Goal: Task Accomplishment & Management: Manage account settings

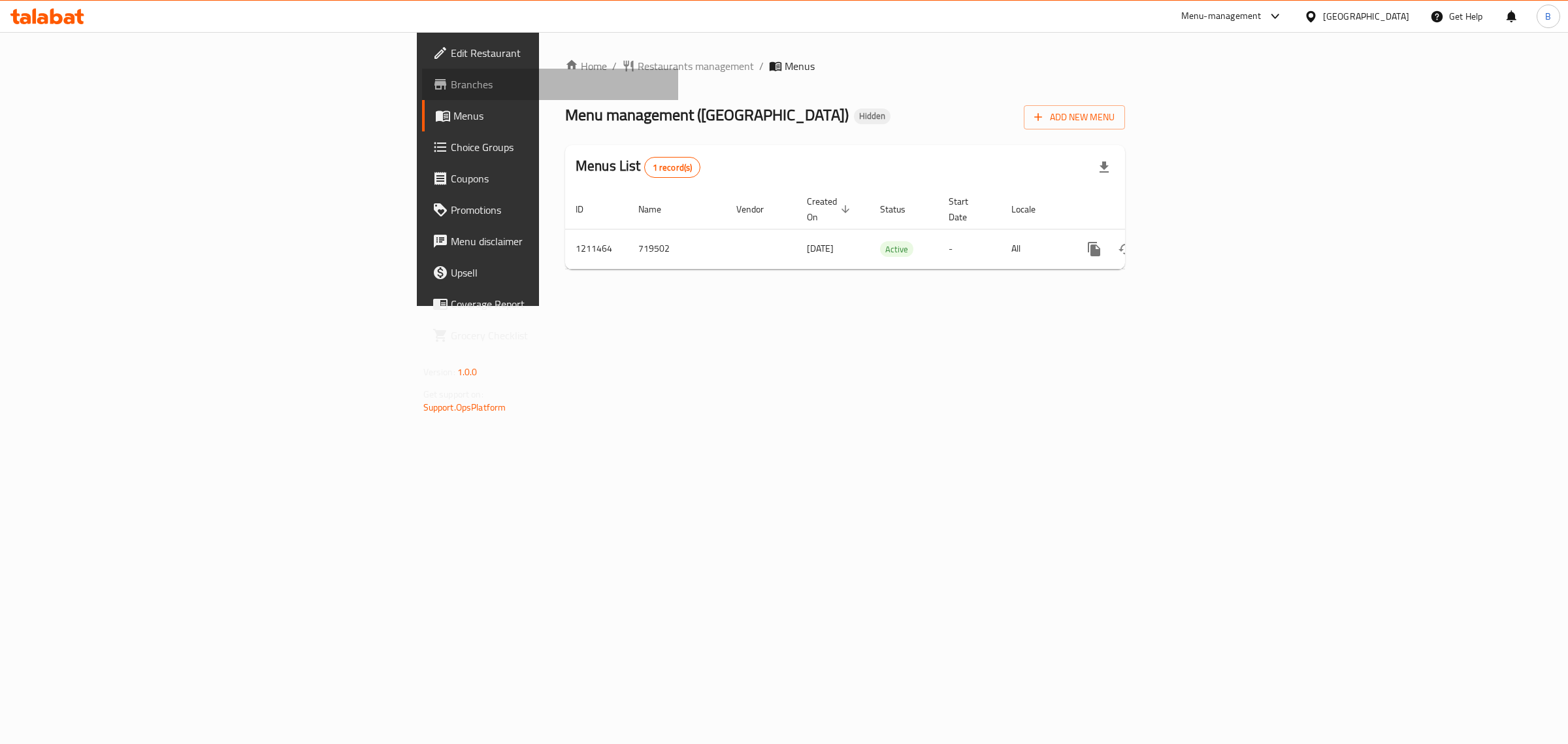
click at [451, 80] on span "Branches" at bounding box center [560, 84] width 217 height 16
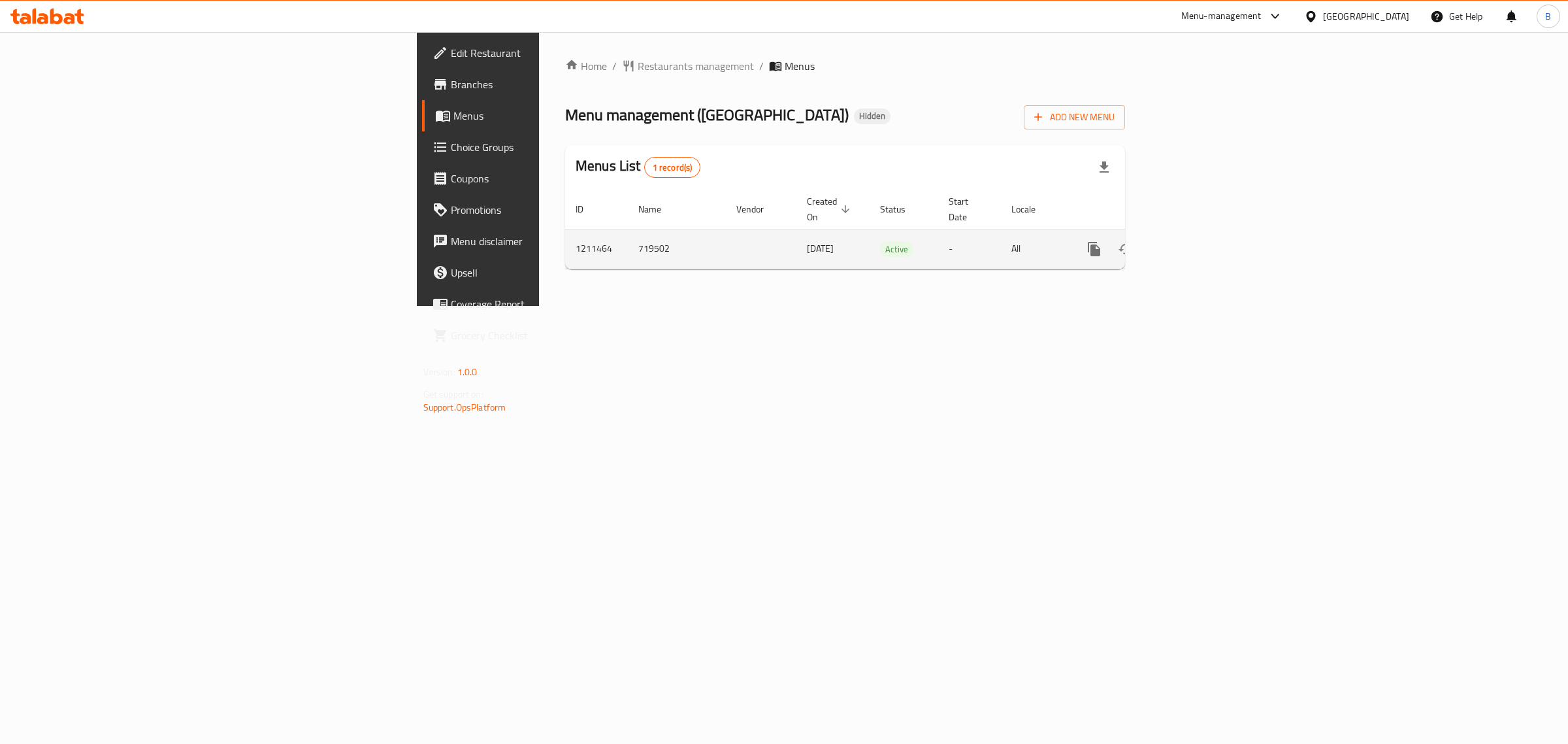
click at [1194, 243] on icon "enhanced table" at bounding box center [1188, 249] width 12 height 12
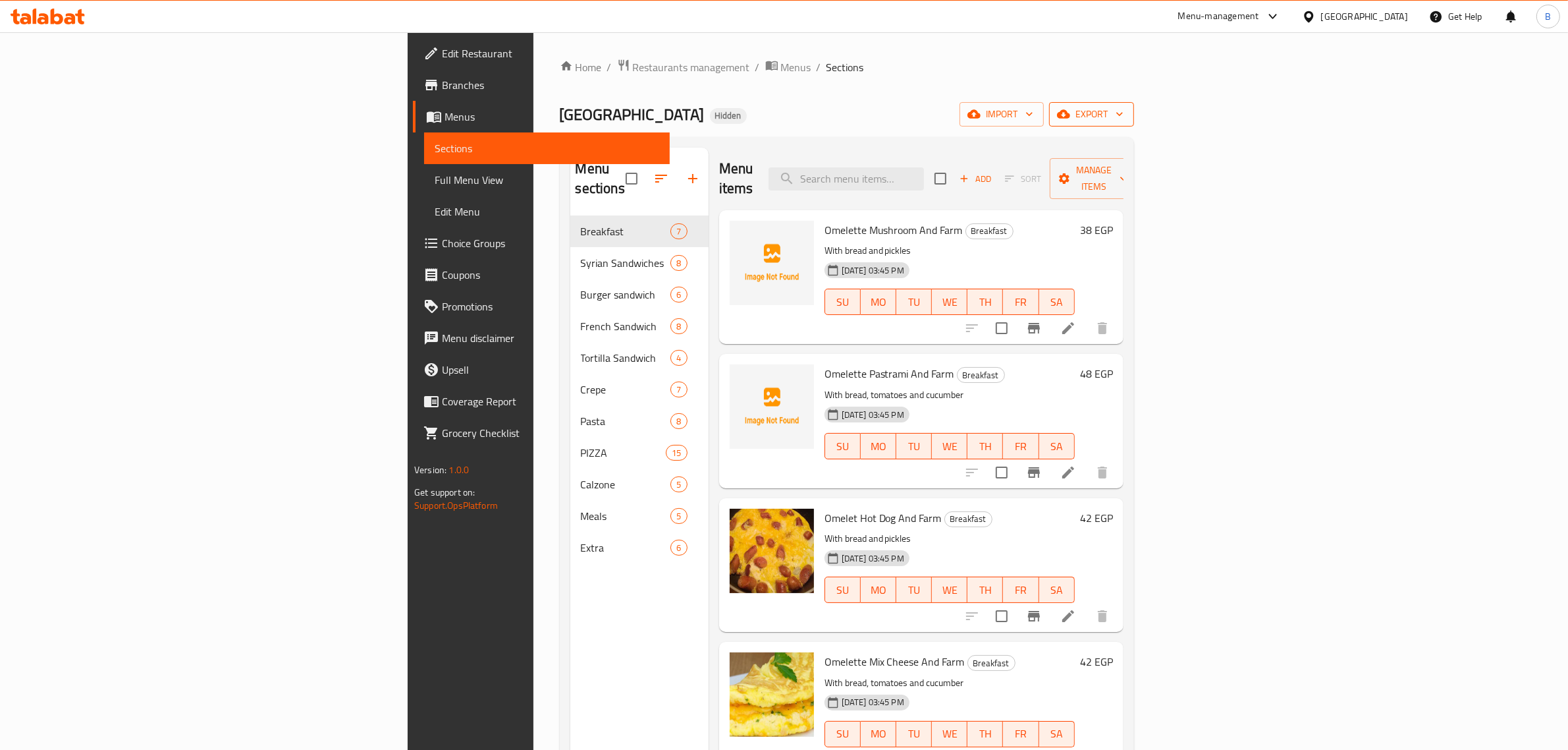
click at [1124, 114] on span "export" at bounding box center [1091, 114] width 64 height 16
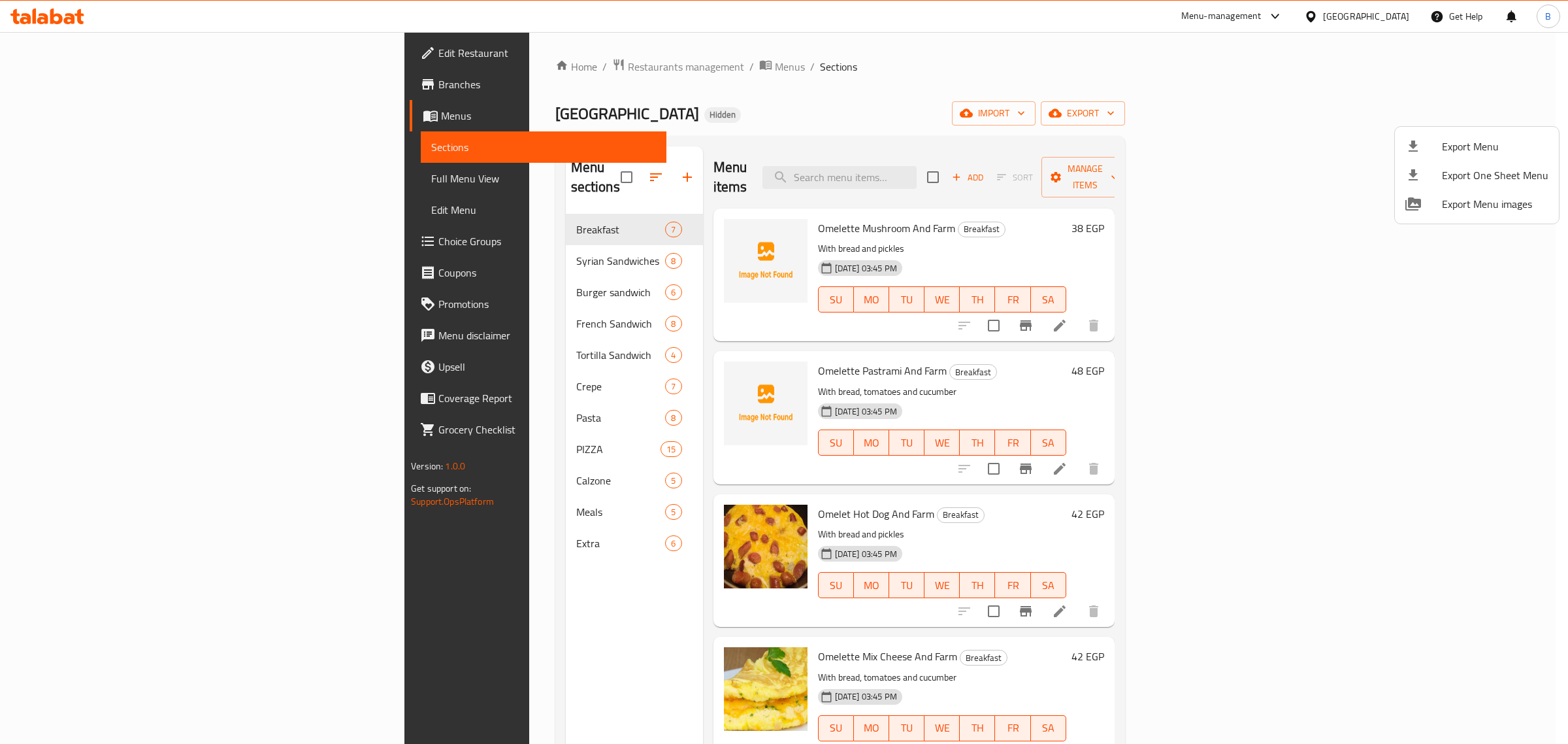
click at [1465, 132] on li "Export Menu" at bounding box center [1476, 146] width 164 height 29
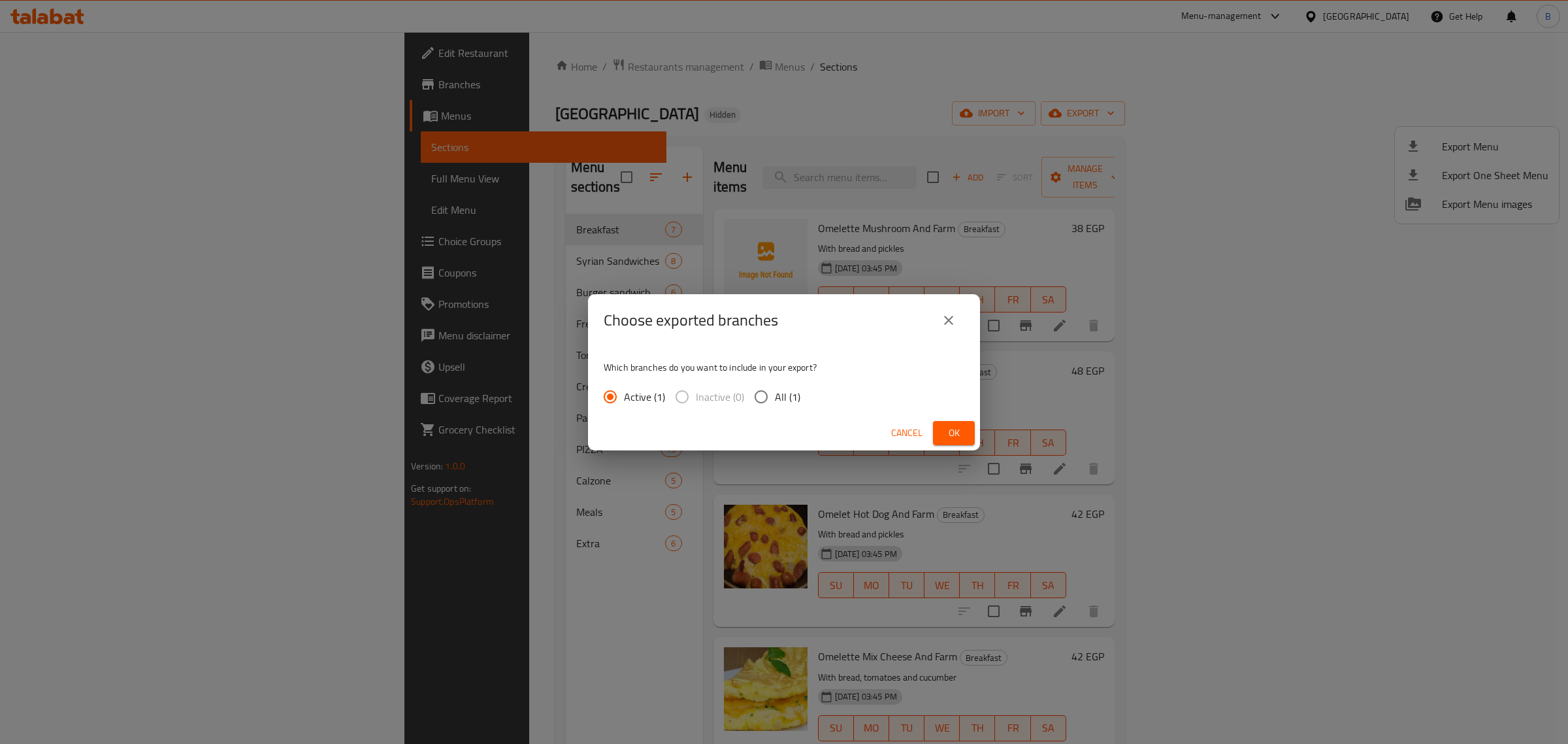
click at [789, 400] on span "All (1)" at bounding box center [787, 397] width 26 height 16
click at [775, 400] on input "All (1)" at bounding box center [761, 396] width 27 height 27
radio input "true"
click at [963, 421] on button "Ok" at bounding box center [954, 433] width 42 height 24
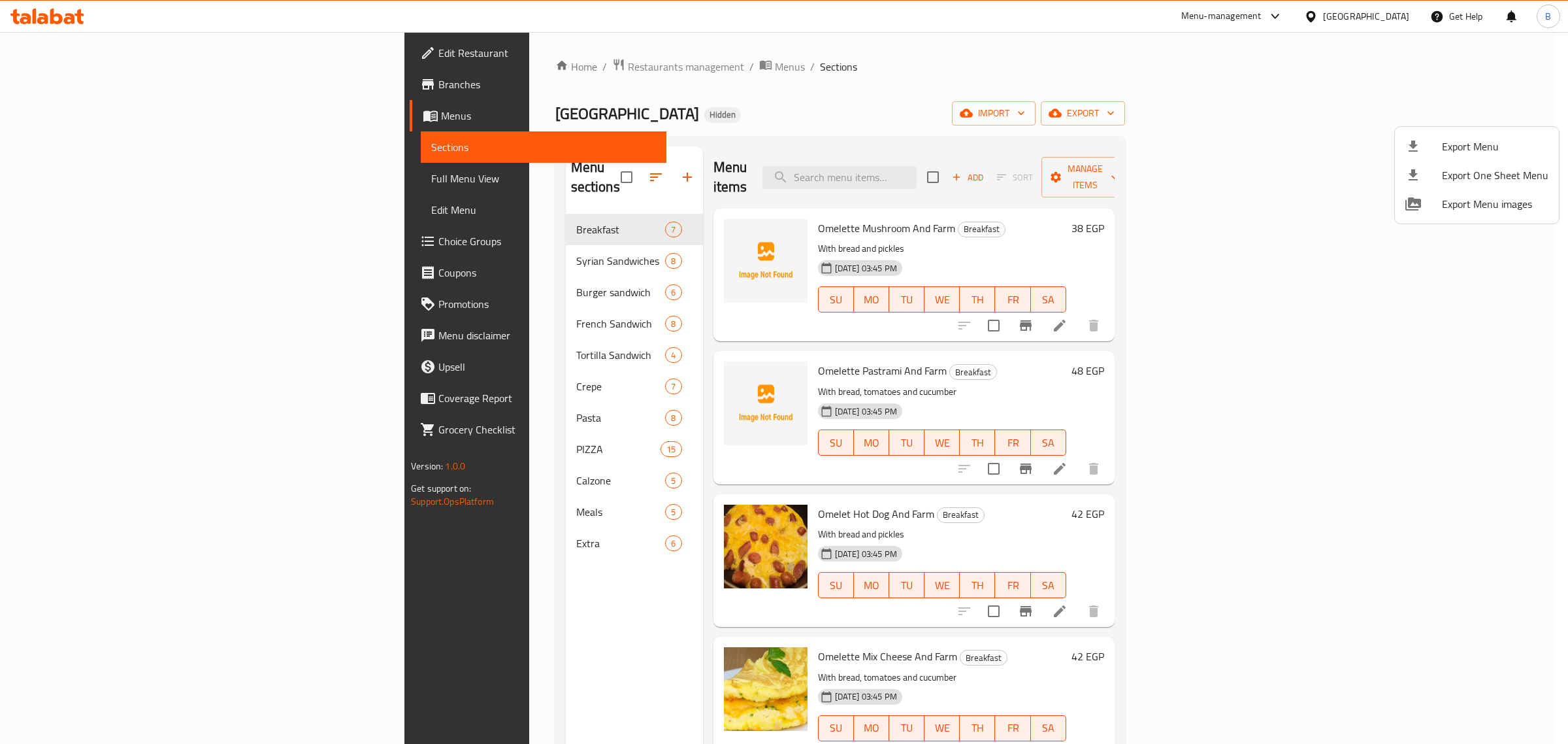
click at [376, 574] on div at bounding box center [784, 372] width 1568 height 744
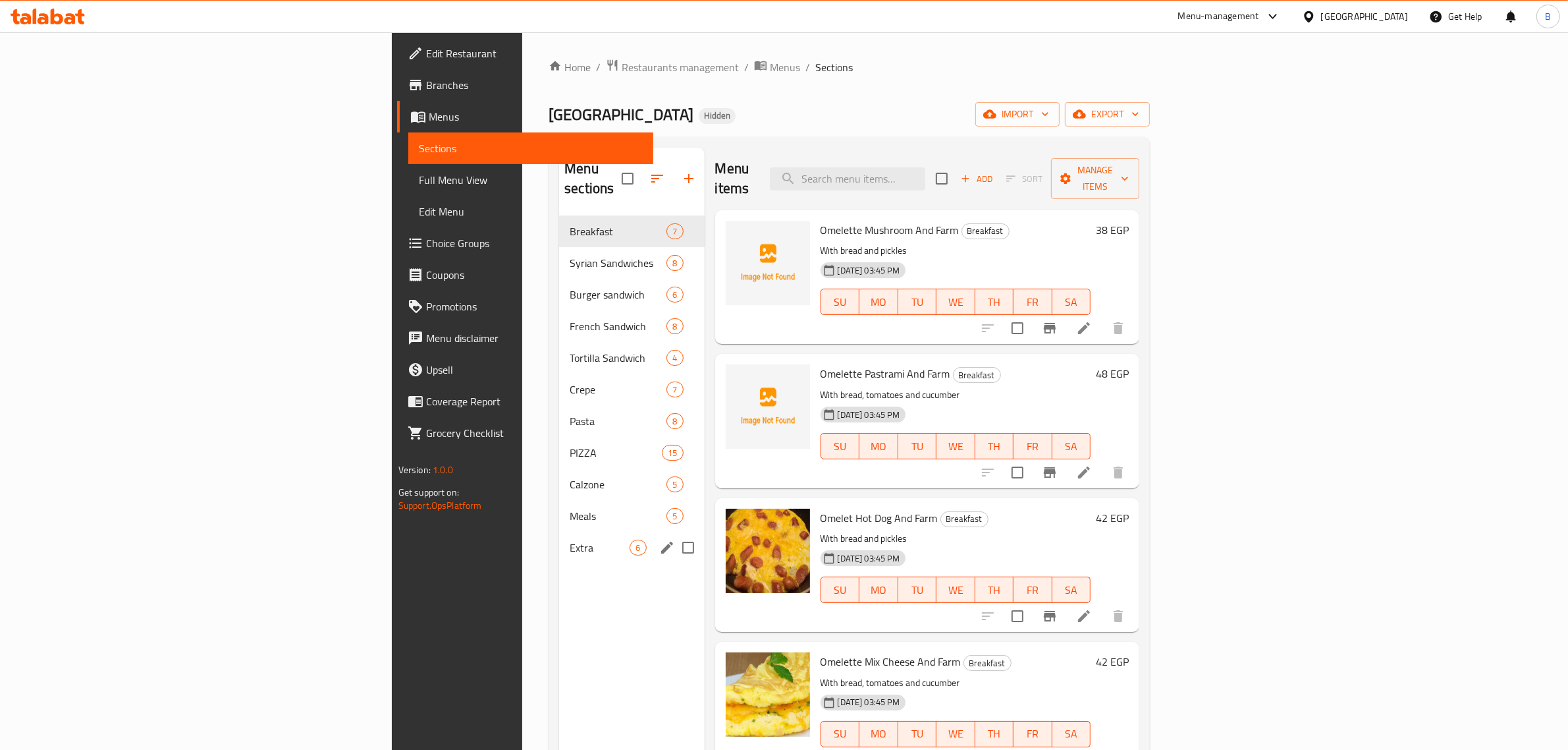
click at [559, 537] on div "Extra 6" at bounding box center [631, 547] width 145 height 31
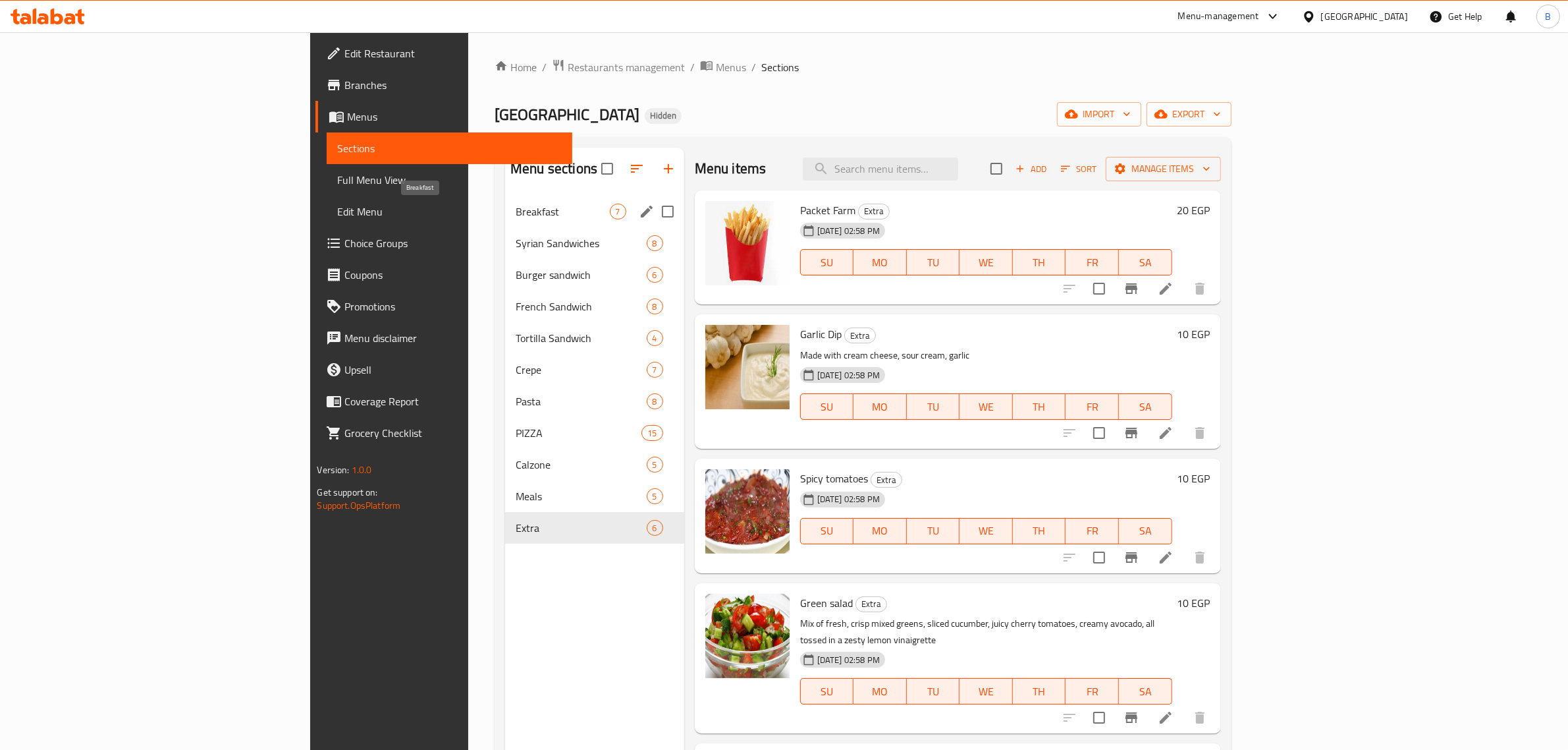
click at [516, 216] on span "Breakfast" at bounding box center [562, 211] width 93 height 16
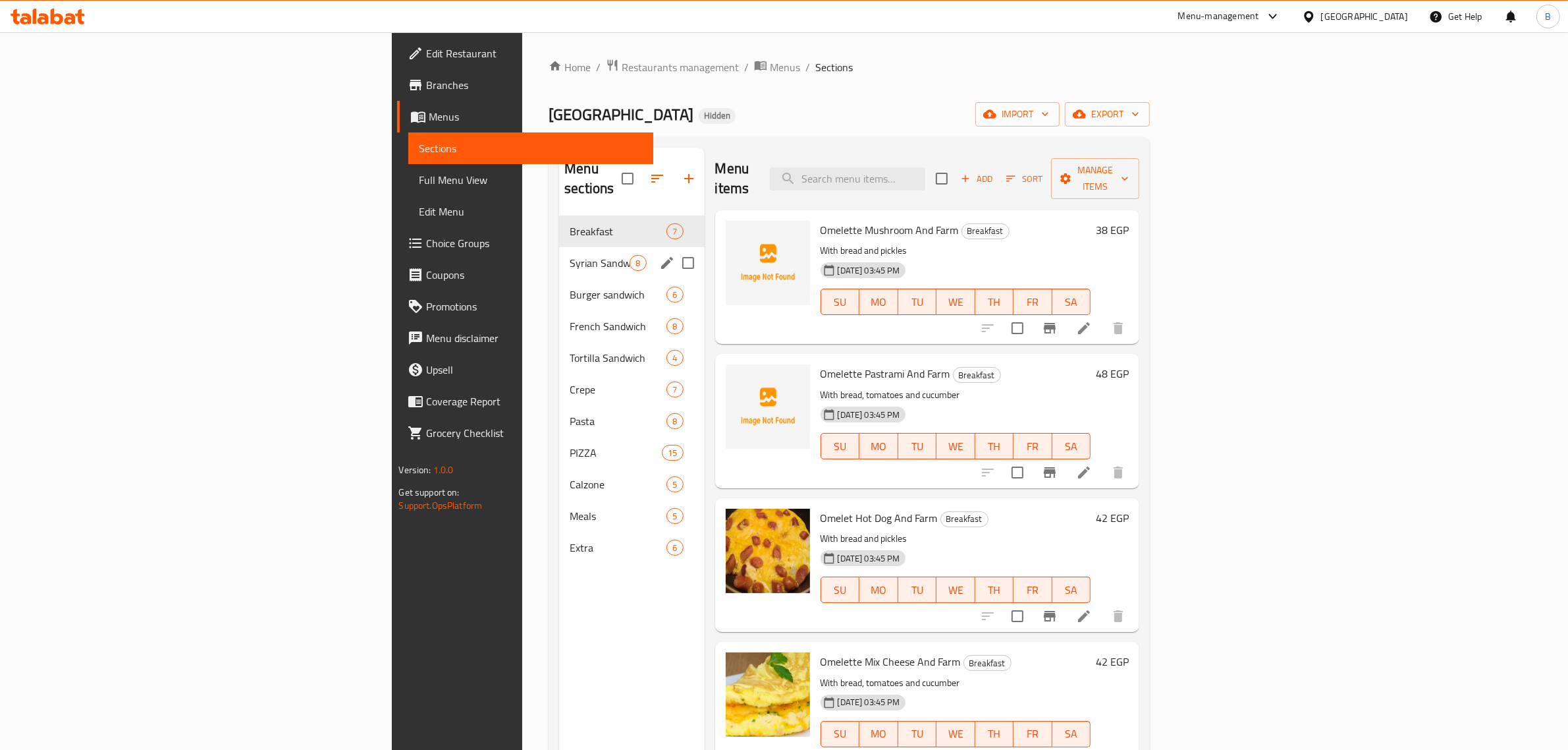
click at [559, 255] on div "Syrian Sandwiches 8" at bounding box center [631, 263] width 145 height 31
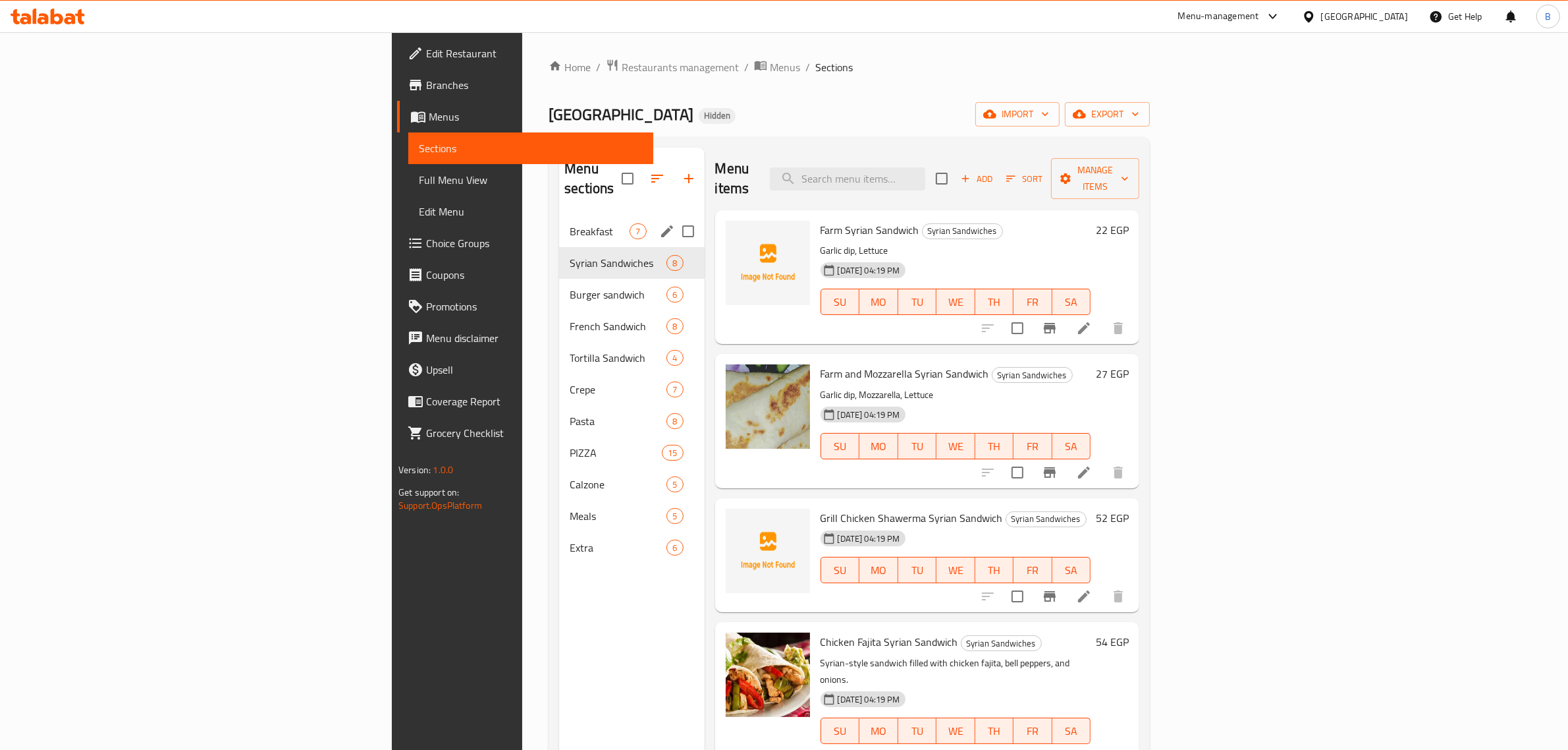
click at [559, 225] on div "Breakfast 7" at bounding box center [631, 231] width 145 height 31
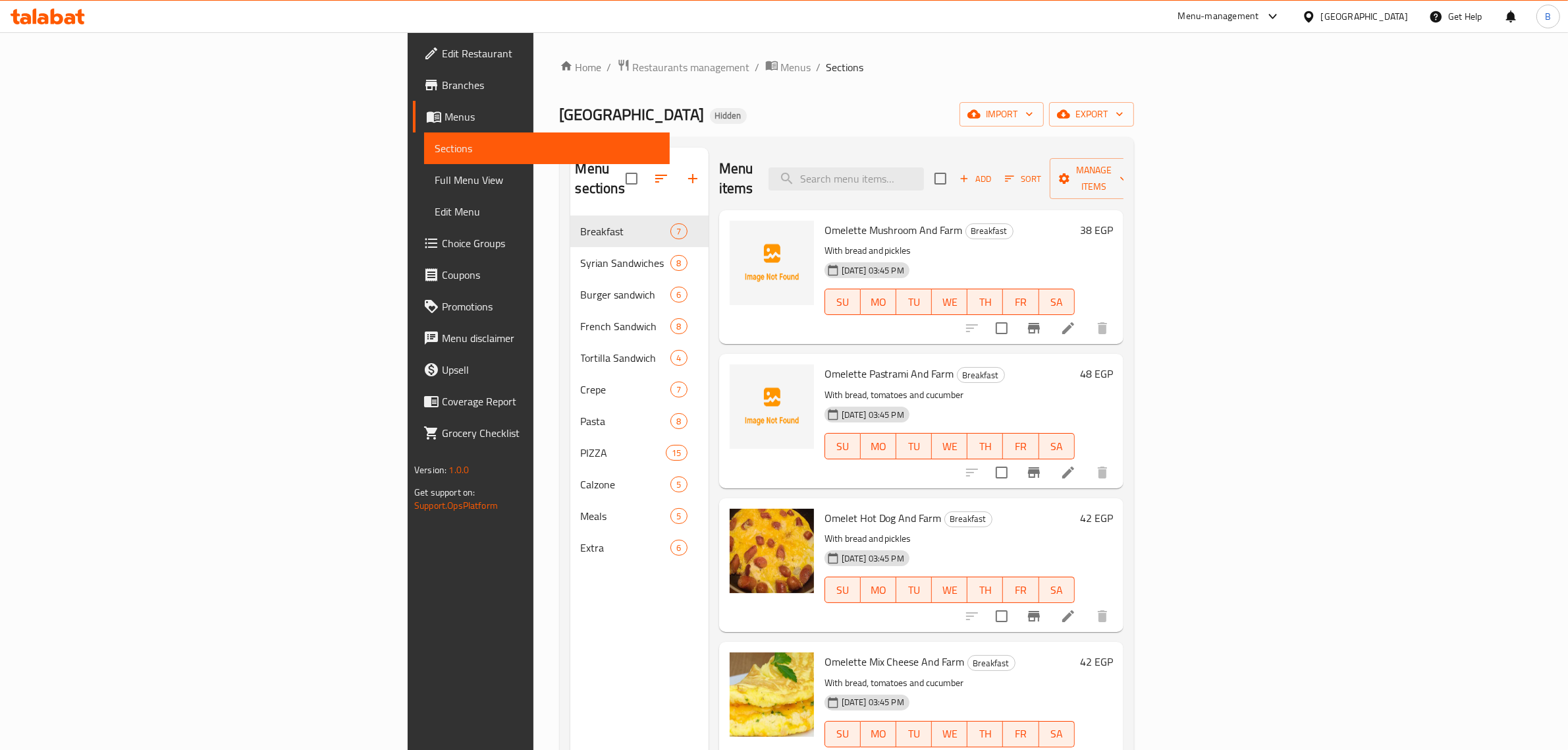
click at [685, 175] on icon "button" at bounding box center [692, 178] width 16 height 16
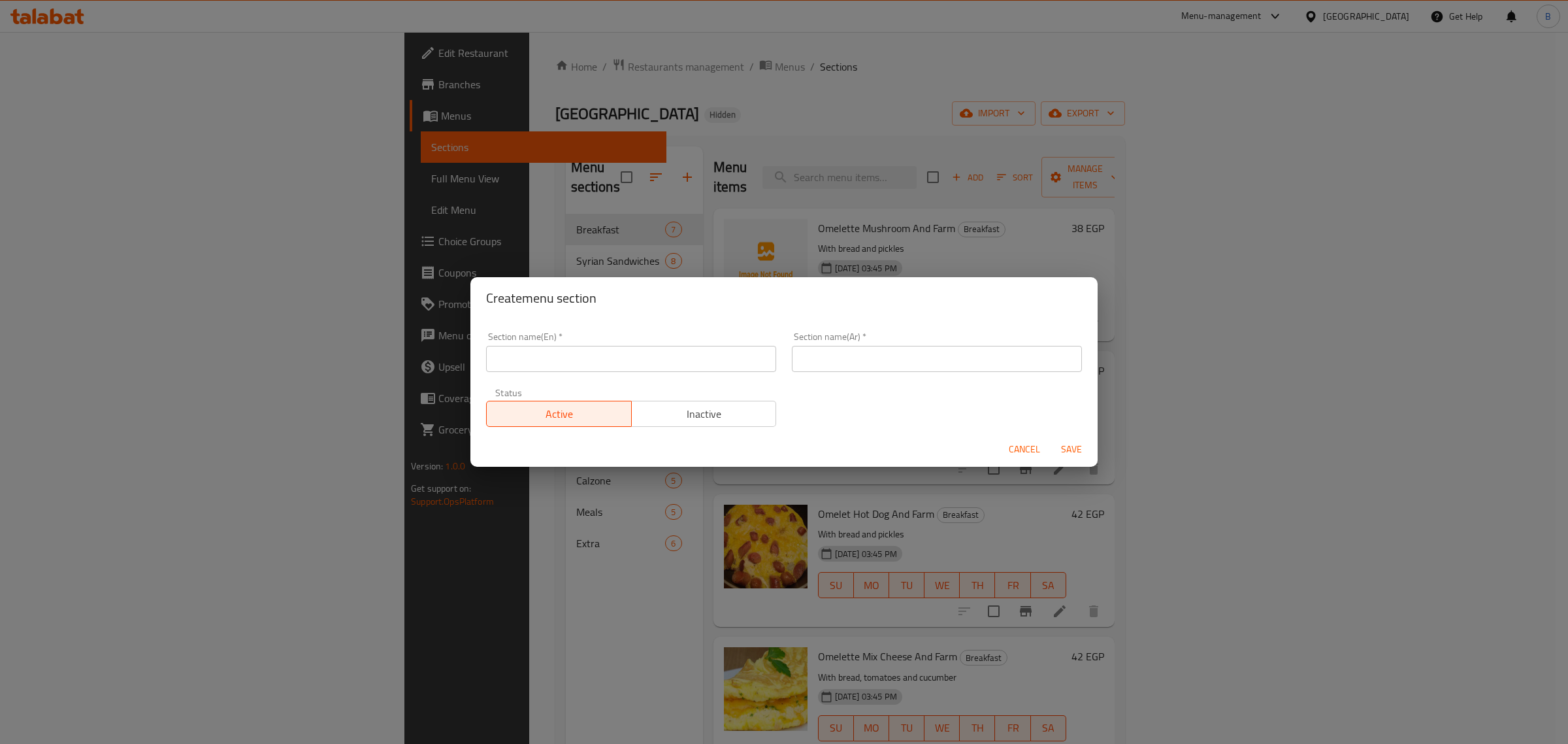
click at [577, 377] on div "Section name(En)   * Section name(En) *" at bounding box center [631, 352] width 306 height 56
click at [571, 351] on input "text" at bounding box center [631, 359] width 290 height 26
paste input "FRESH JUICES"
type input "Fresh Juices"
click at [855, 347] on input "text" at bounding box center [937, 359] width 290 height 26
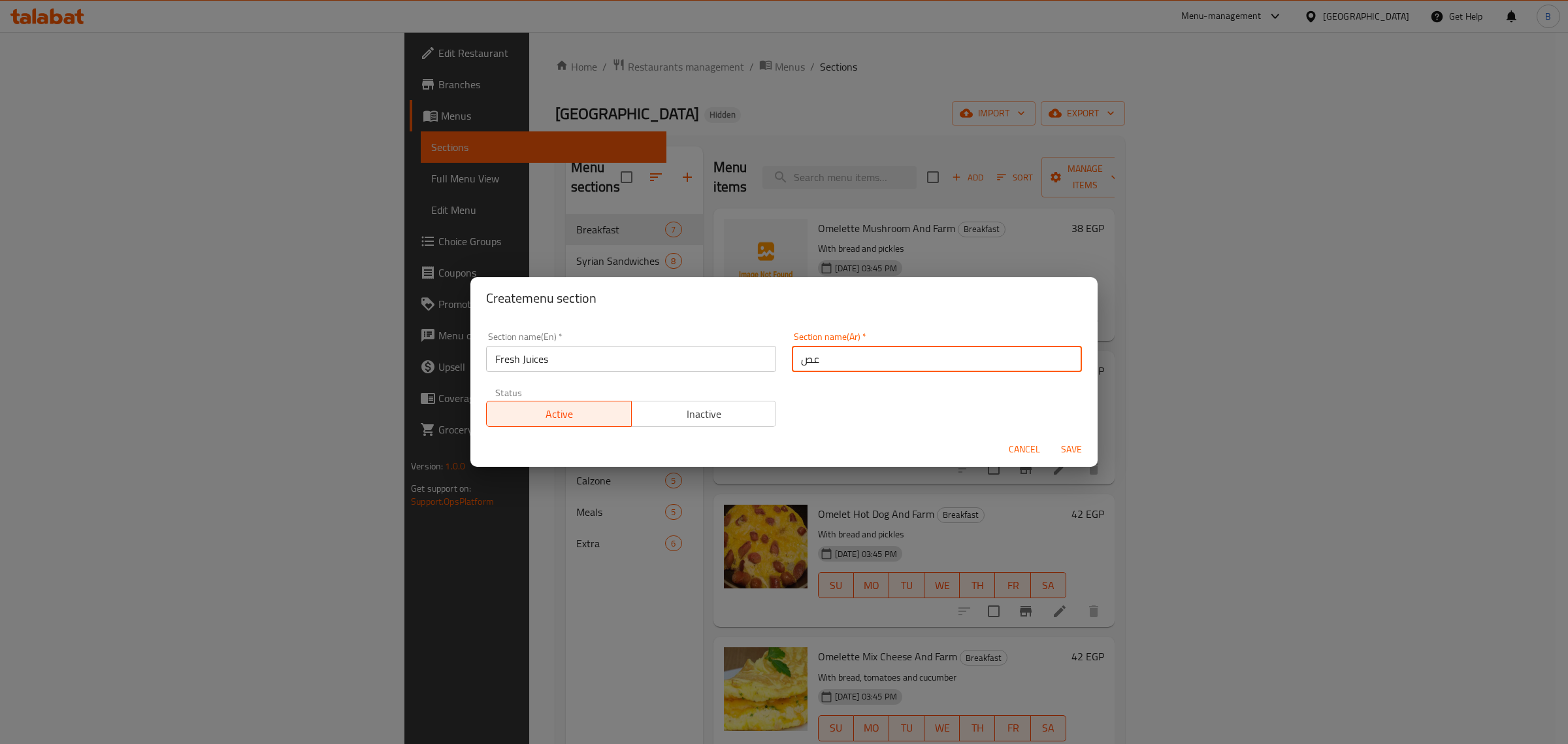
type input "عصائر طازجة"
click at [1081, 441] on span "Save" at bounding box center [1071, 449] width 31 height 16
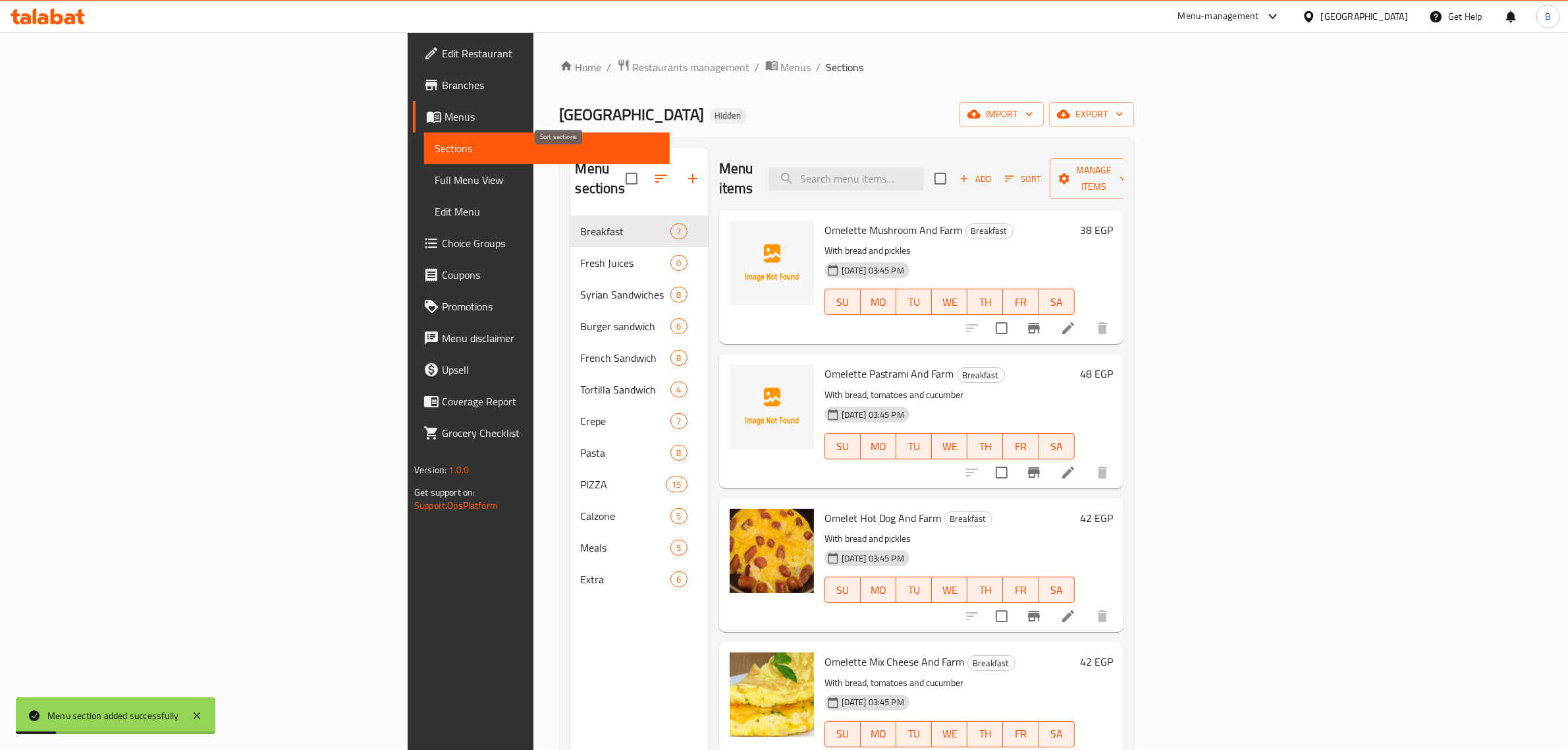
click at [653, 171] on icon "button" at bounding box center [661, 178] width 16 height 16
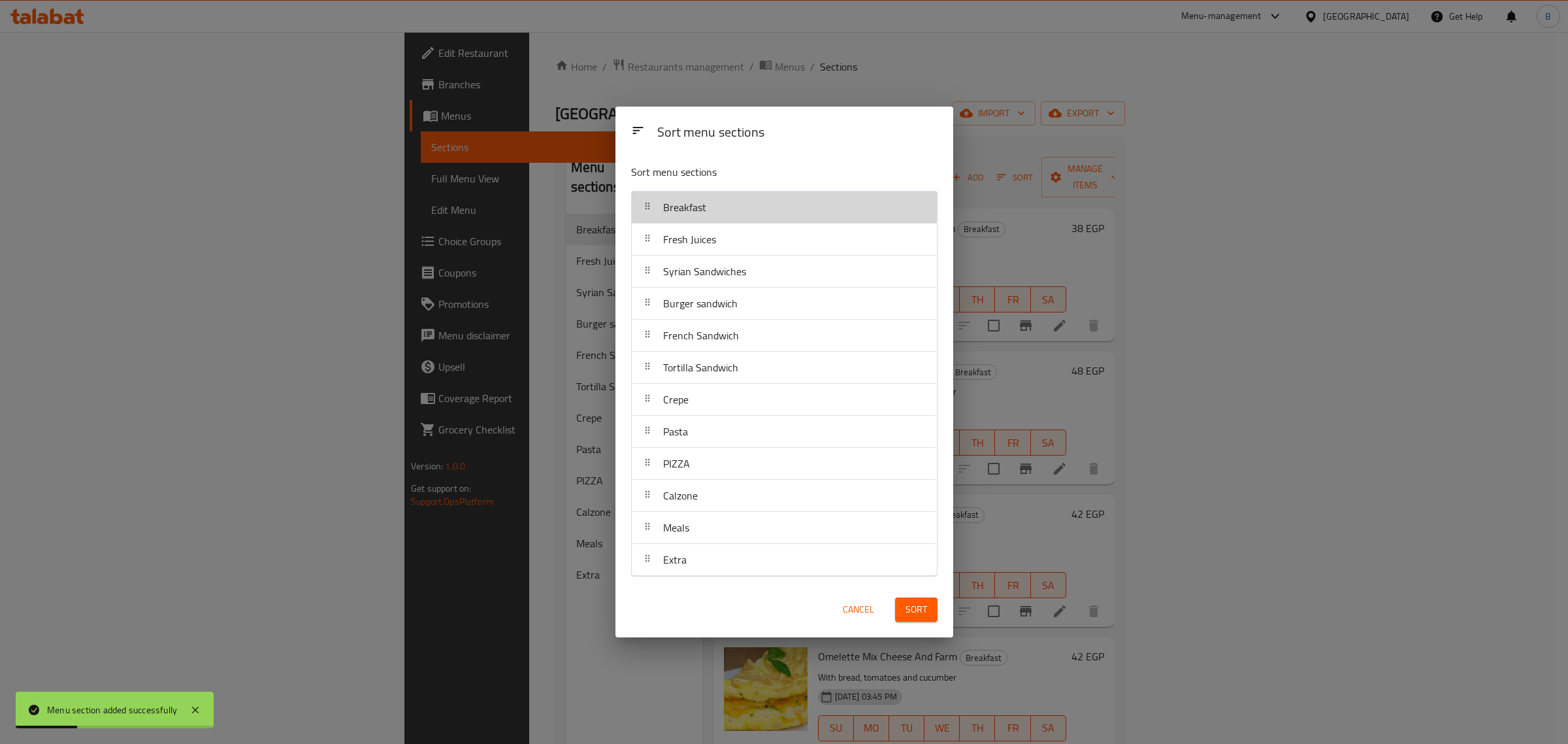
click at [657, 221] on div "Breakfast" at bounding box center [684, 207] width 54 height 31
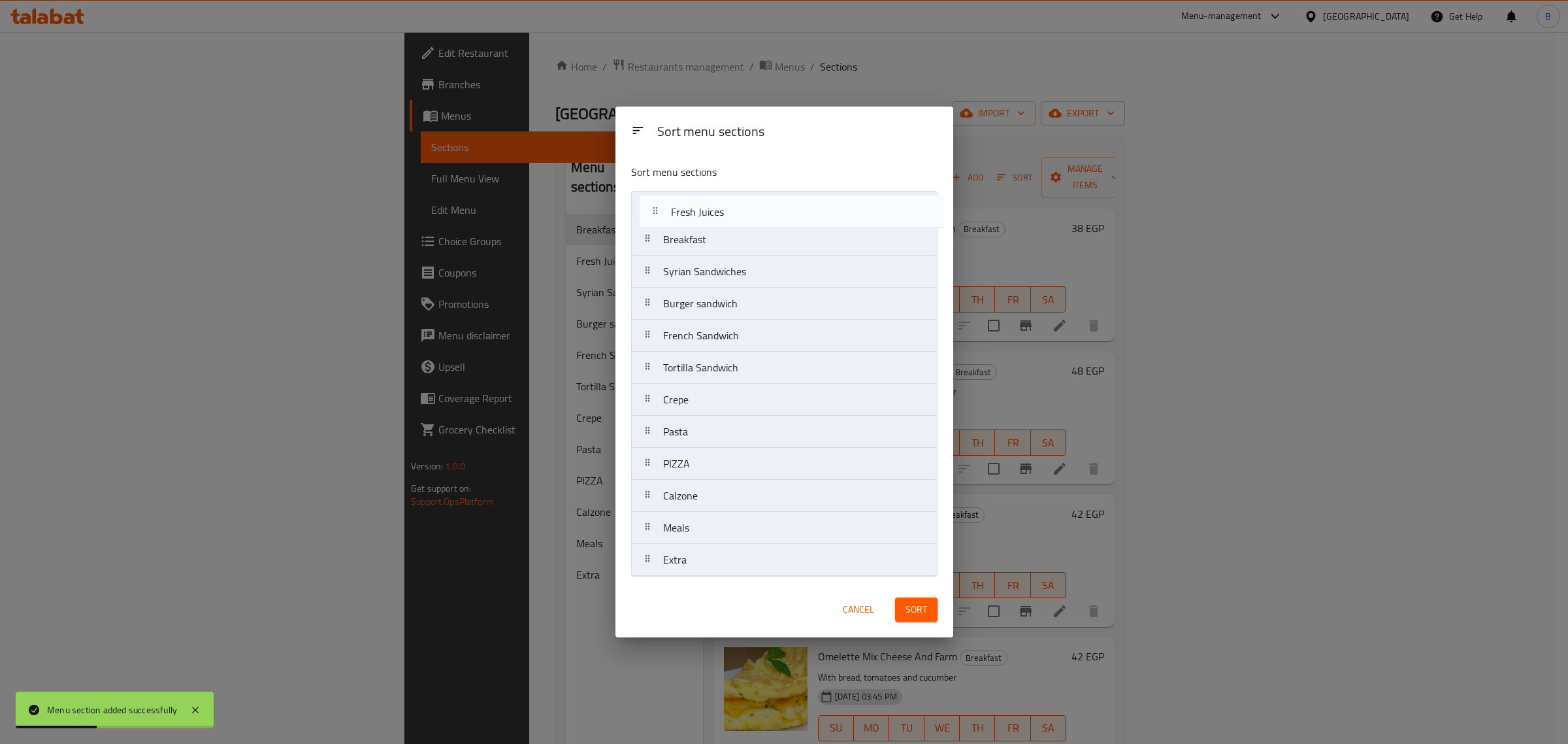
drag, startPoint x: 657, startPoint y: 236, endPoint x: 668, endPoint y: 195, distance: 42.4
click at [668, 195] on nav "Breakfast Fresh Juices Syrian Sandwiches Burger sandwich French Sandwich Tortil…" at bounding box center [784, 384] width 307 height 385
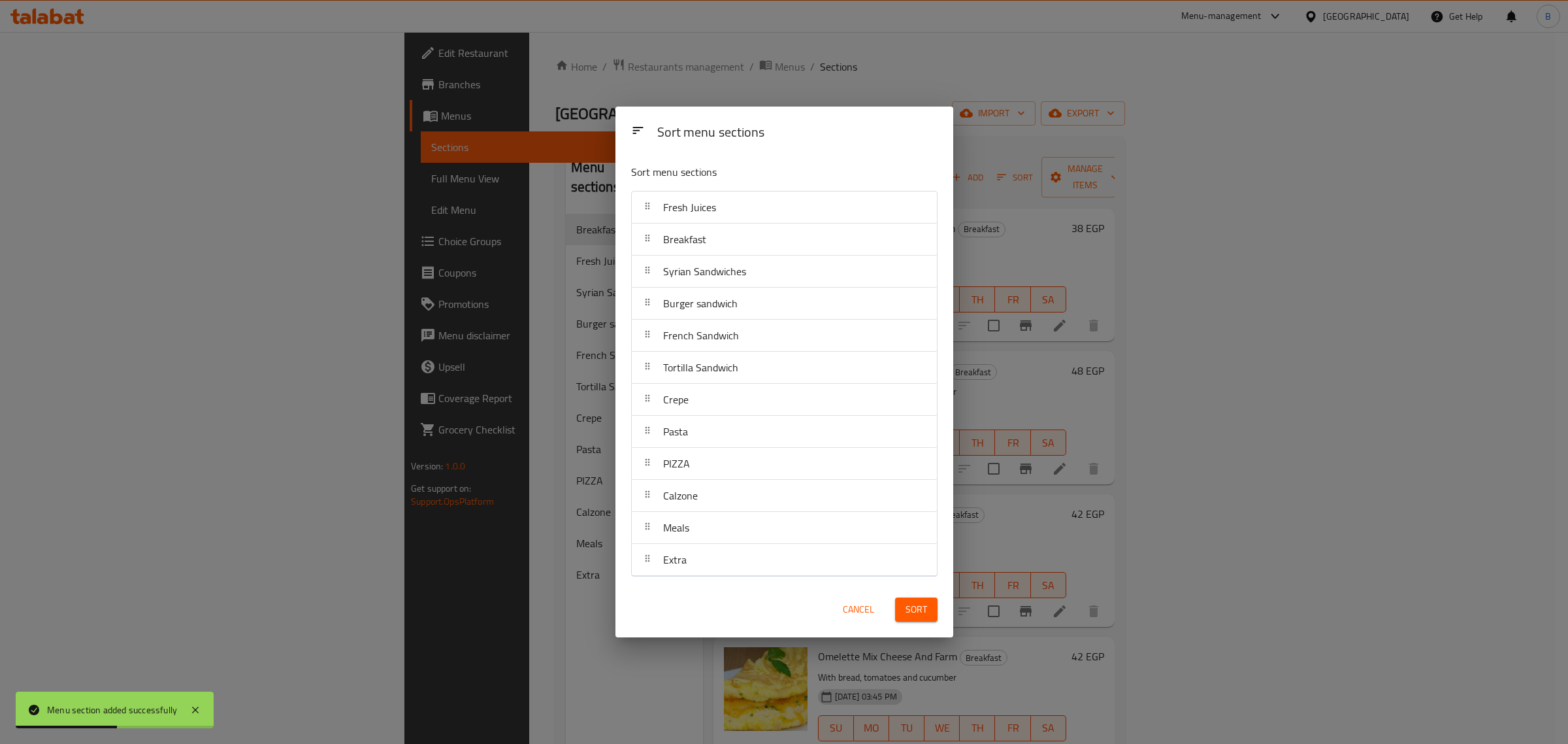
click at [933, 612] on button "Sort" at bounding box center [916, 609] width 43 height 24
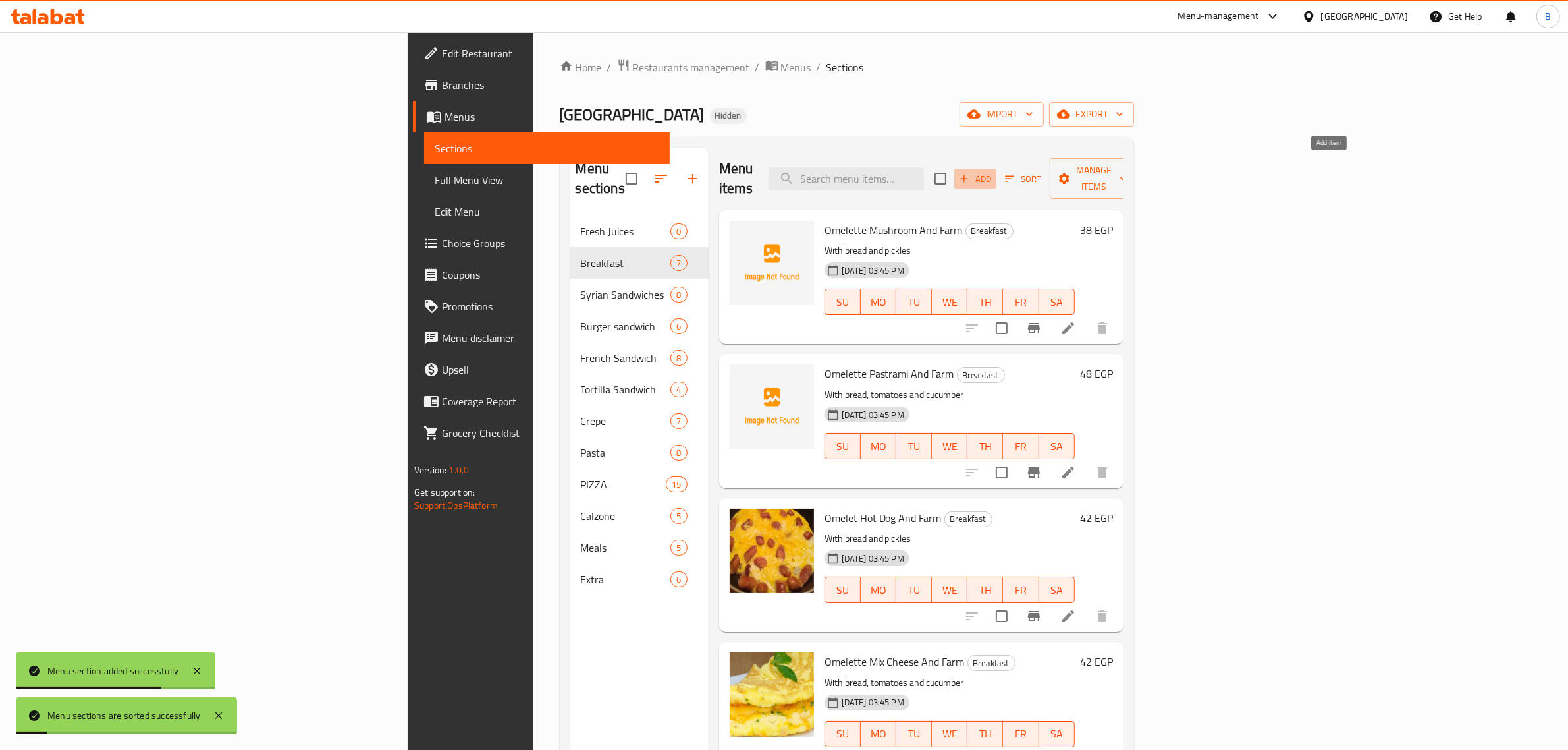
click at [993, 171] on span "Add" at bounding box center [974, 178] width 35 height 15
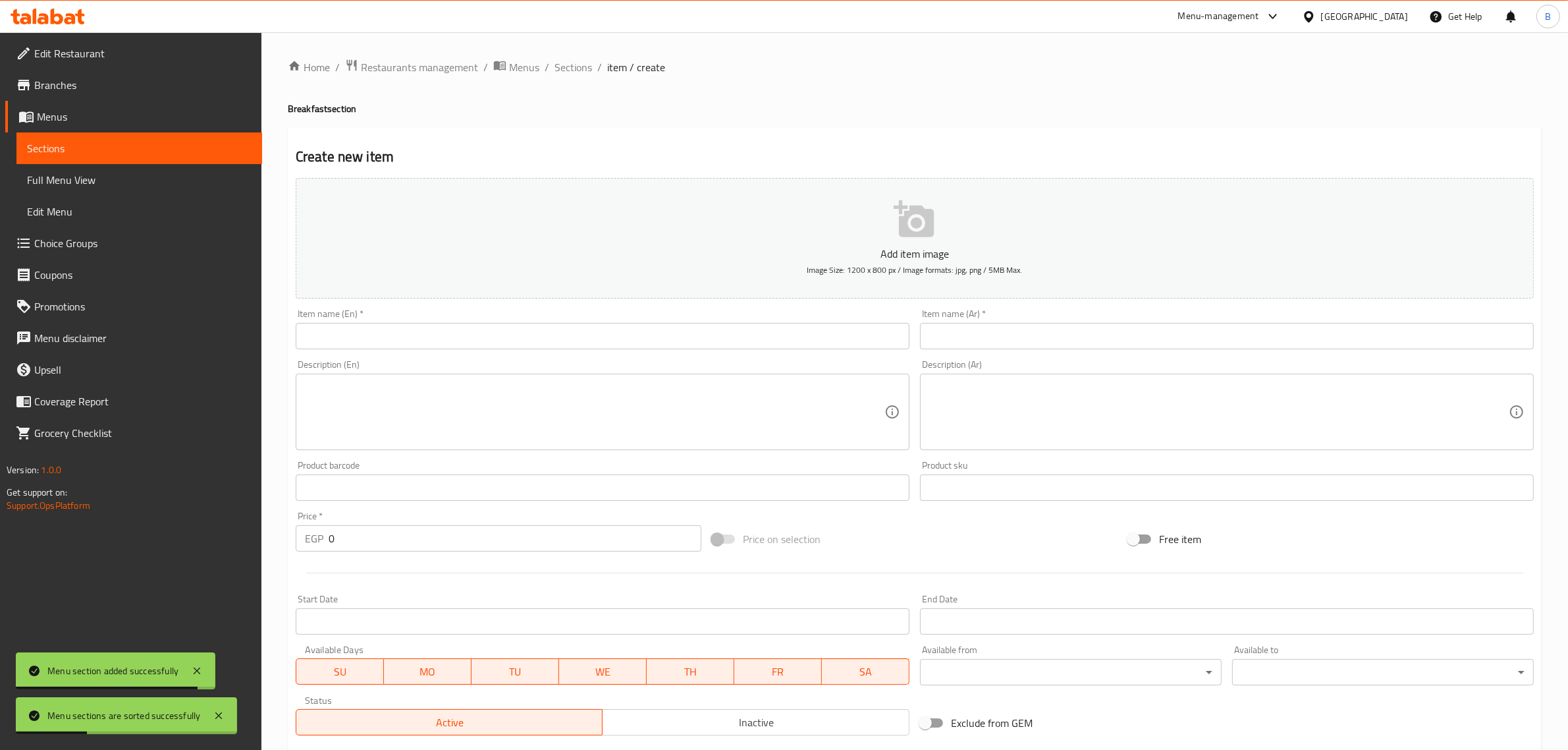
click at [1087, 305] on div "Item name (Ar)   * Item name (Ar) *" at bounding box center [1227, 329] width 624 height 51
click at [1090, 339] on input "text" at bounding box center [1227, 336] width 613 height 27
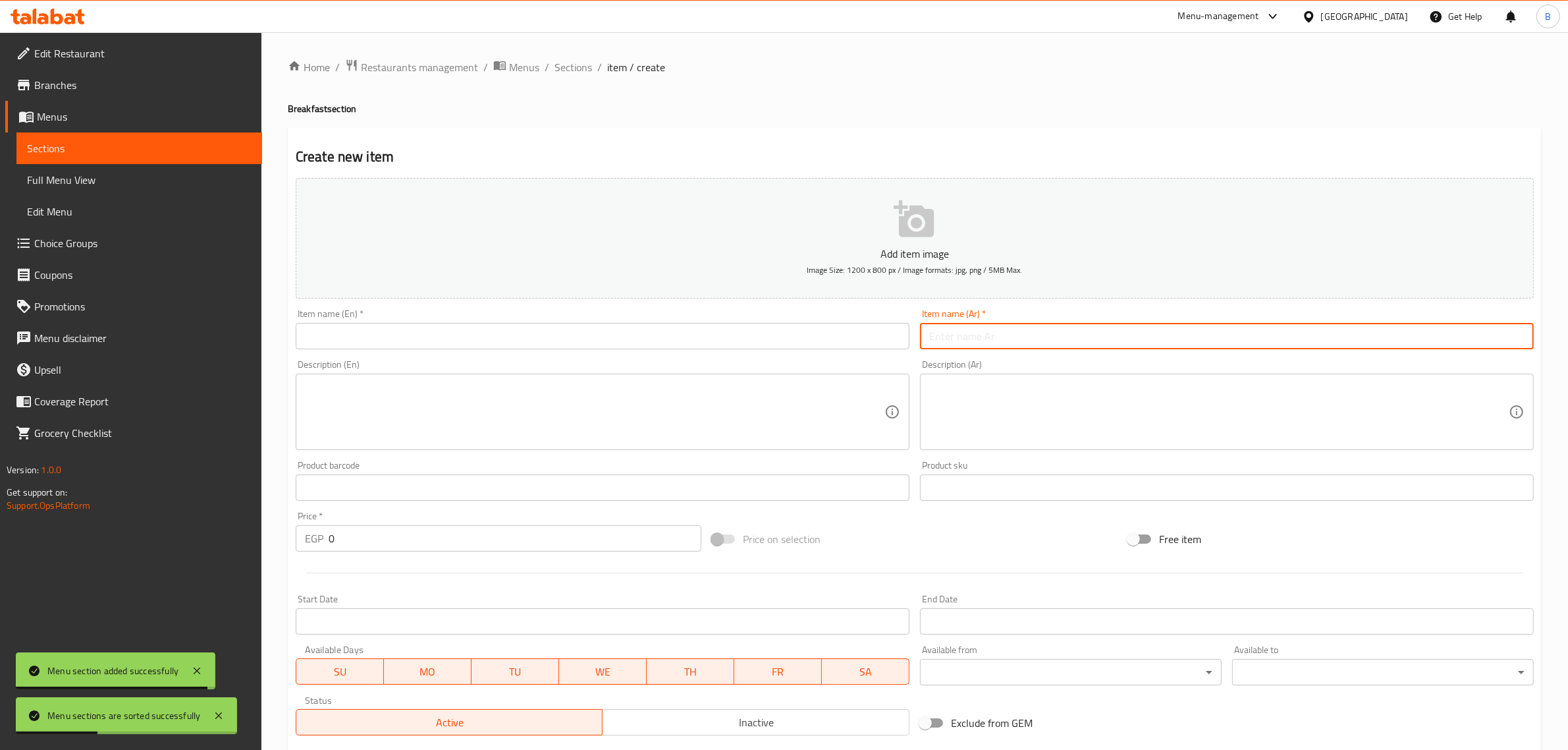
paste input "مانجو"
type input "مانجو"
drag, startPoint x: 613, startPoint y: 322, endPoint x: 617, endPoint y: 330, distance: 8.9
click at [616, 330] on div "Item name (En)   * Item name (En) *" at bounding box center [602, 329] width 613 height 40
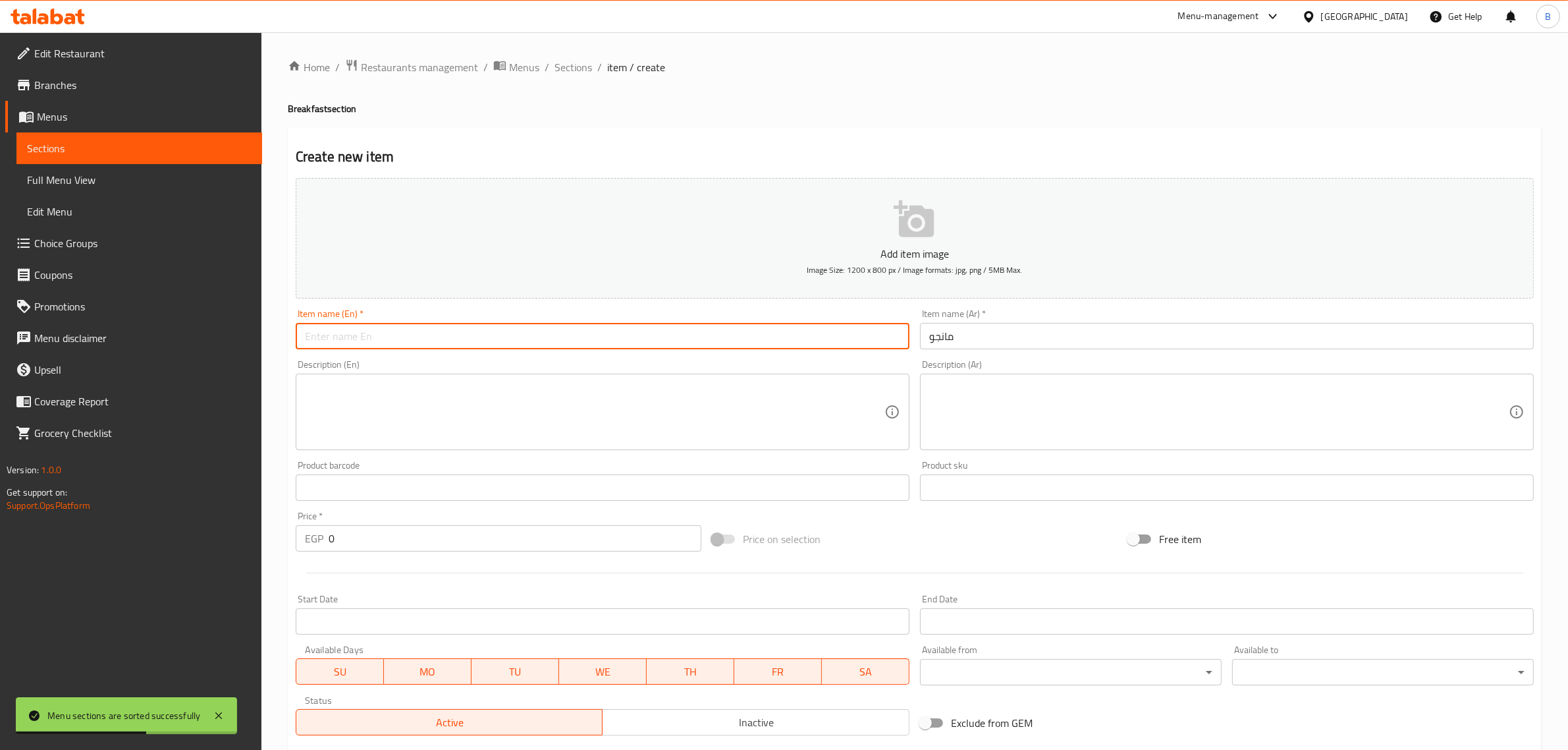
drag, startPoint x: 606, startPoint y: 347, endPoint x: 606, endPoint y: 357, distance: 10.0
click at [606, 357] on div "Add item image Image Size: 1200 x 800 px / Image formats: jpg, png / 5MB Max. I…" at bounding box center [914, 456] width 1248 height 568
paste input "Mango"
type input "Mango"
click at [363, 527] on input "0" at bounding box center [515, 539] width 372 height 27
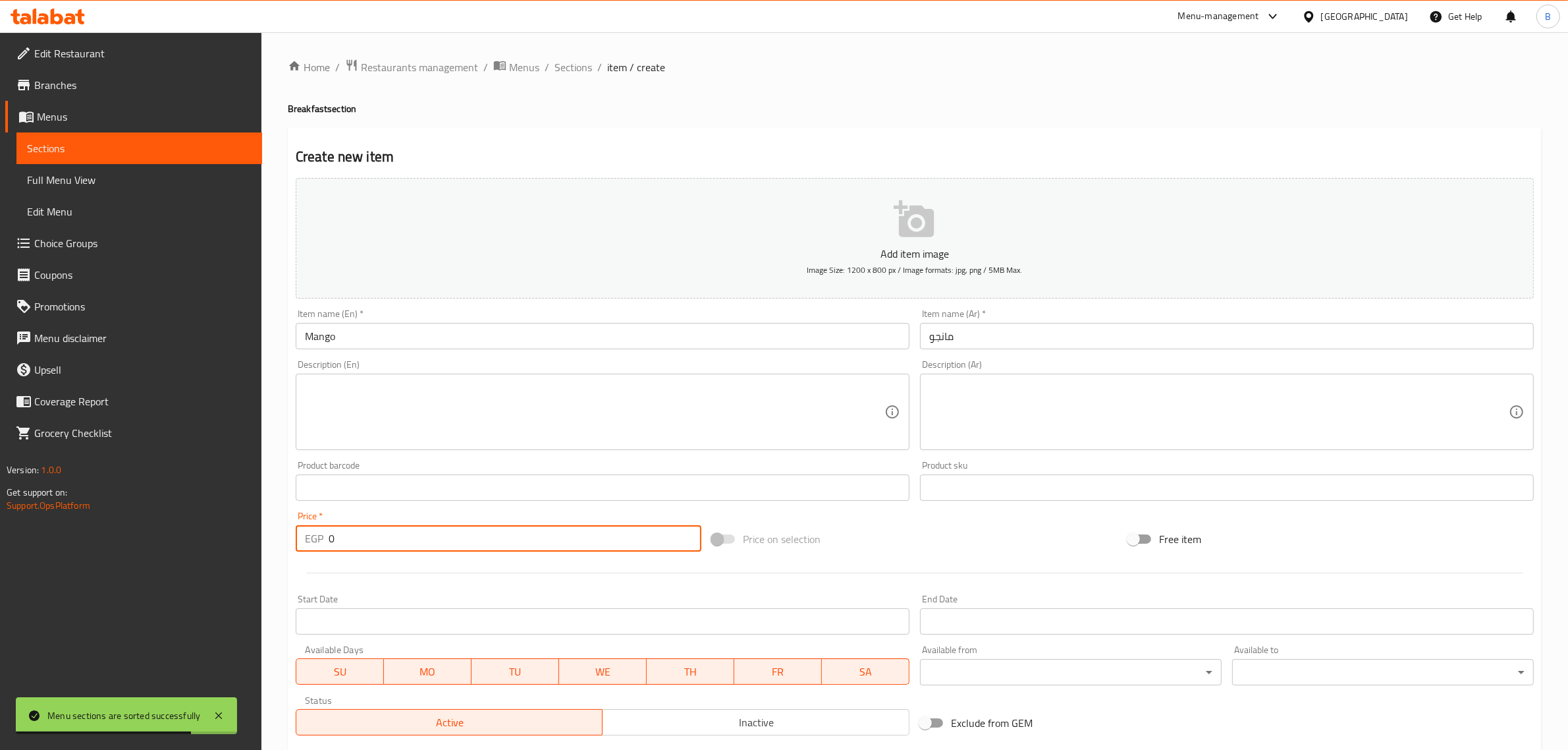
click at [363, 527] on input "0" at bounding box center [515, 539] width 372 height 27
type input "65"
click at [804, 45] on div "Home / Restaurants management / Menus / Sections / item / create Breakfast sect…" at bounding box center [914, 481] width 1306 height 899
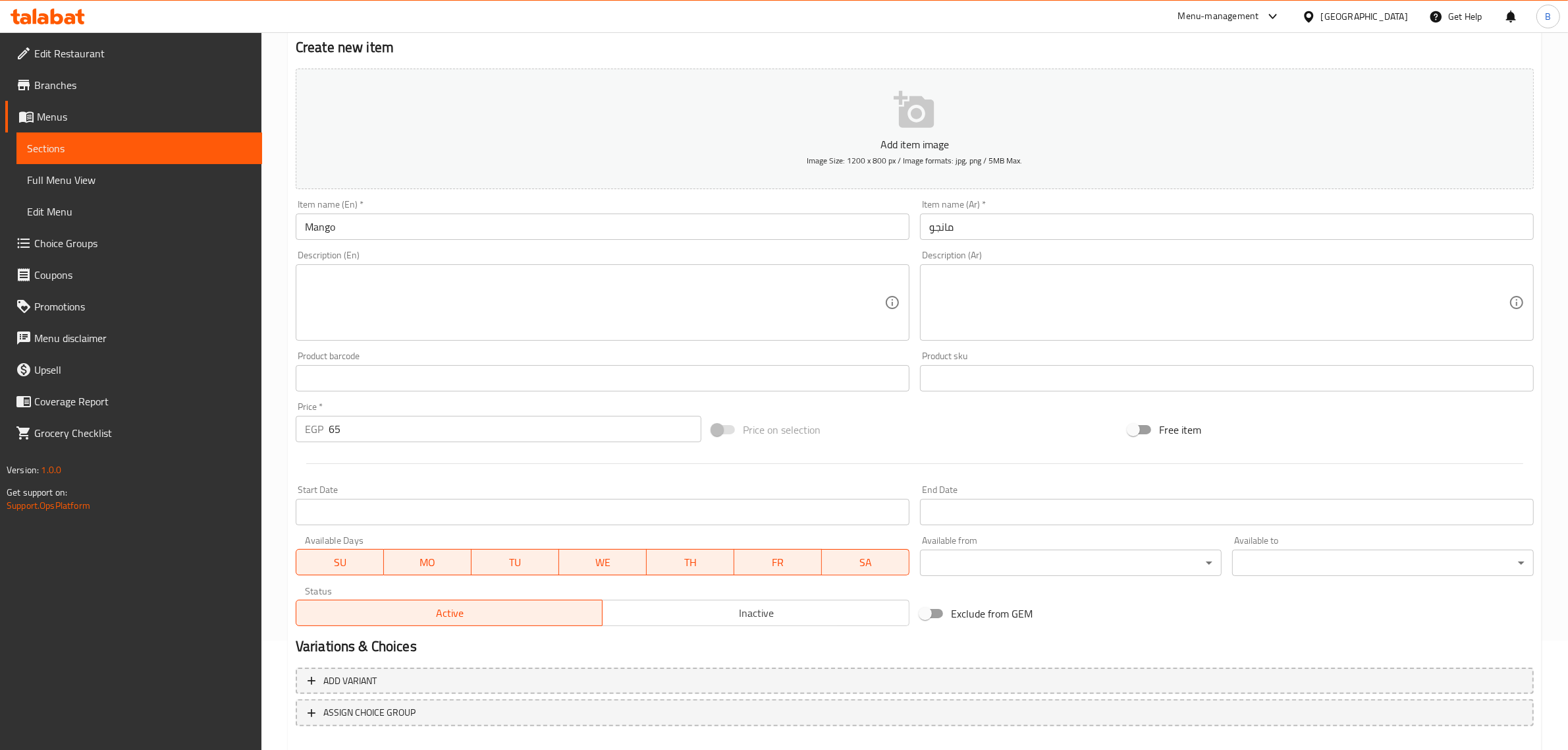
scroll to position [178, 0]
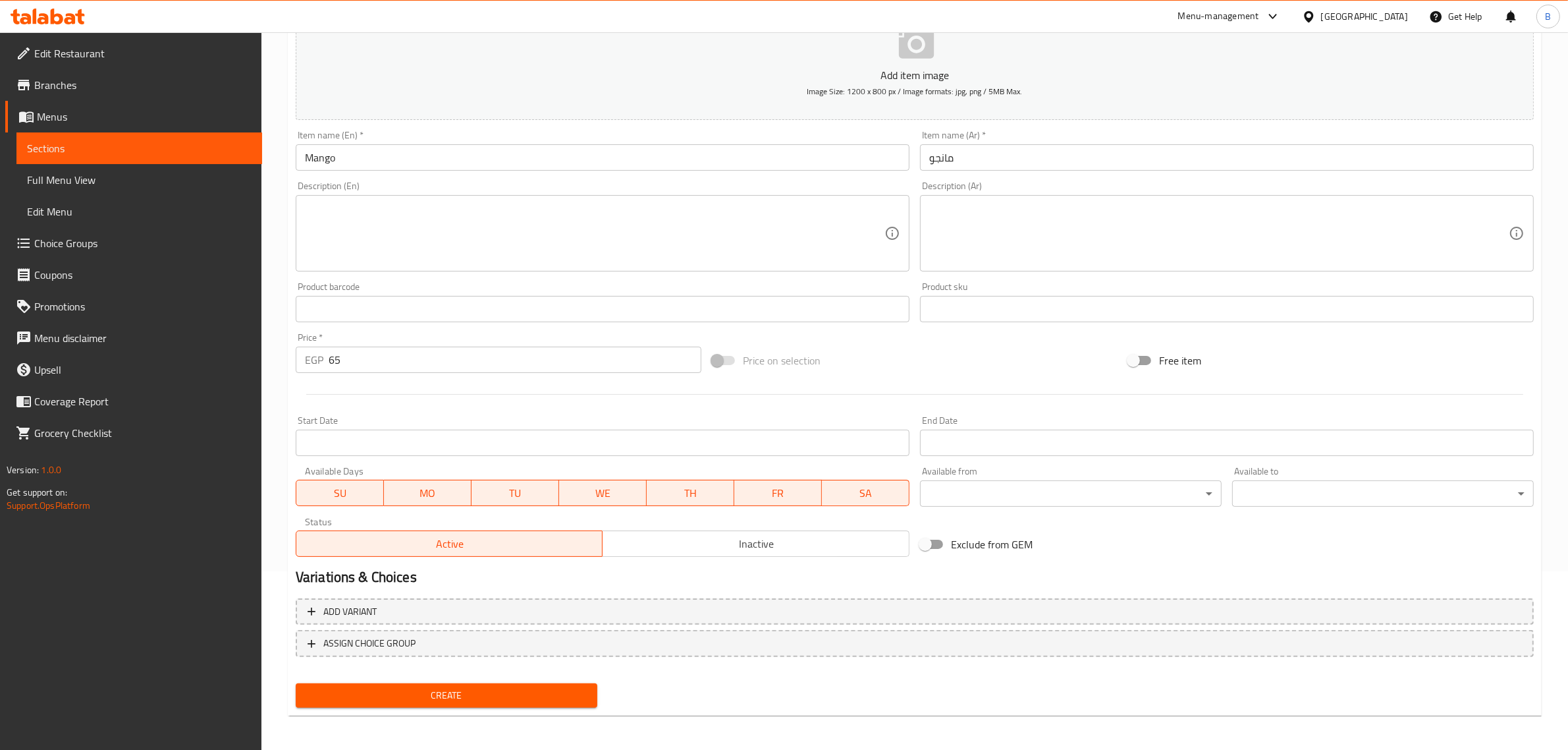
click at [430, 687] on span "Create" at bounding box center [446, 695] width 280 height 16
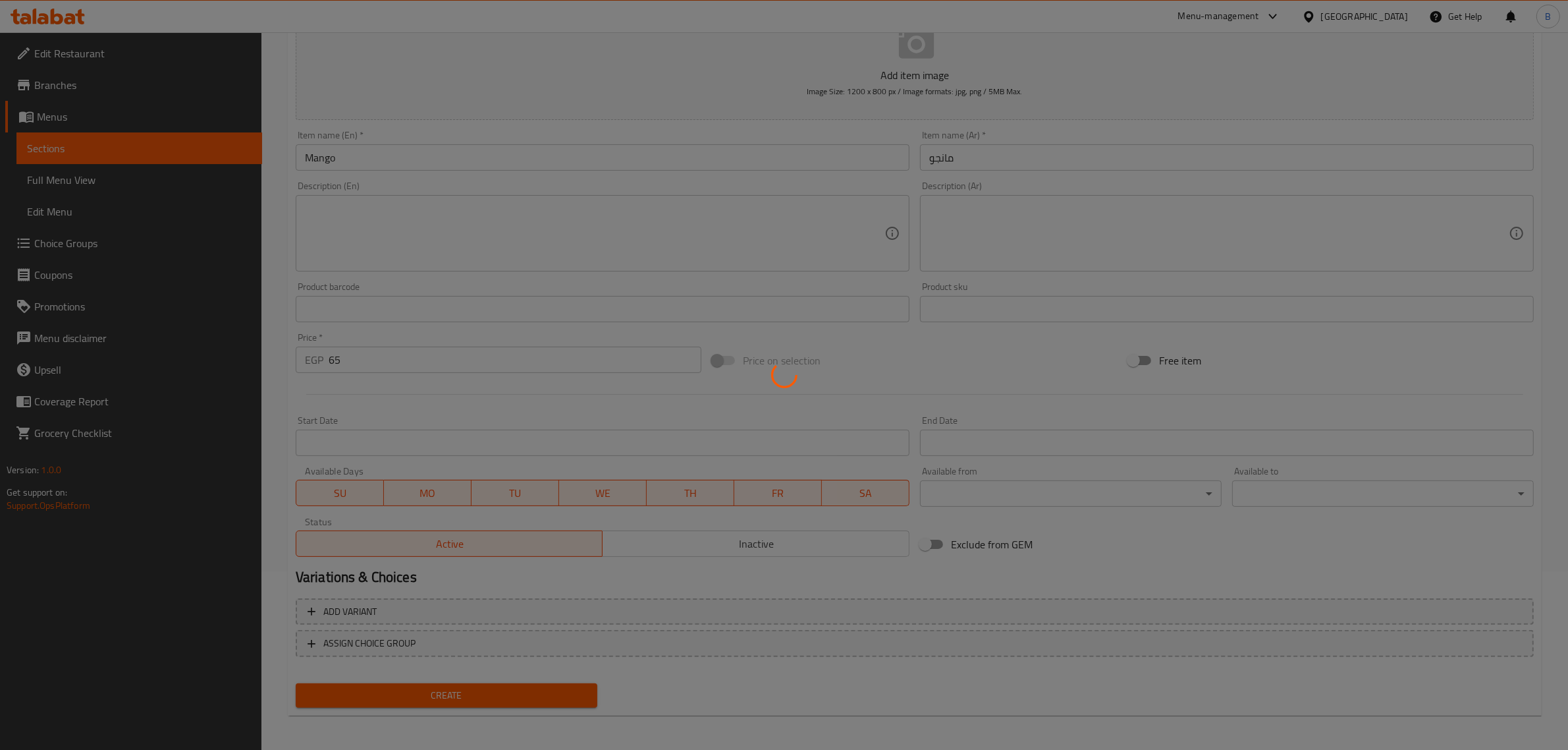
scroll to position [0, 0]
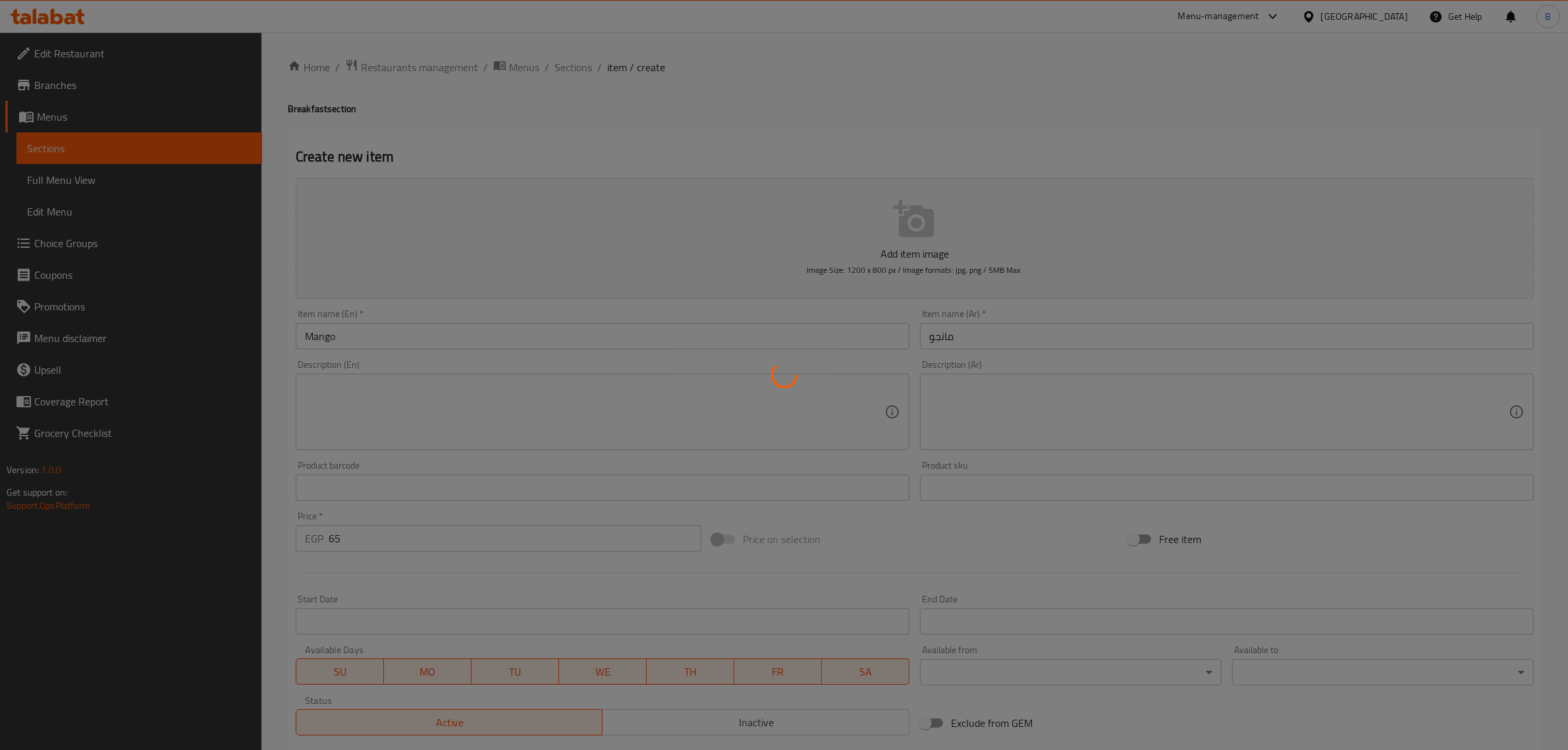
click at [567, 321] on div at bounding box center [784, 375] width 1568 height 750
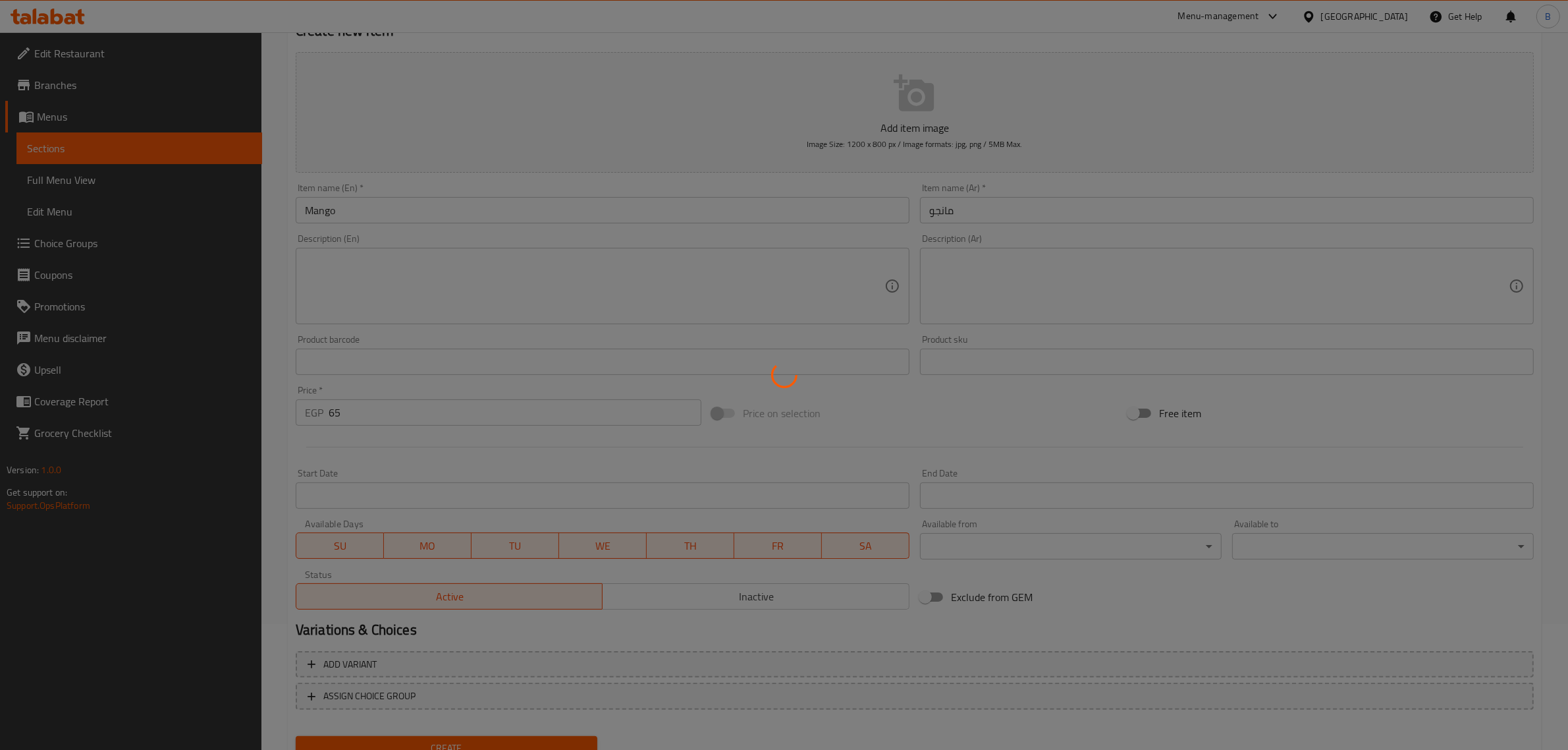
scroll to position [96, 0]
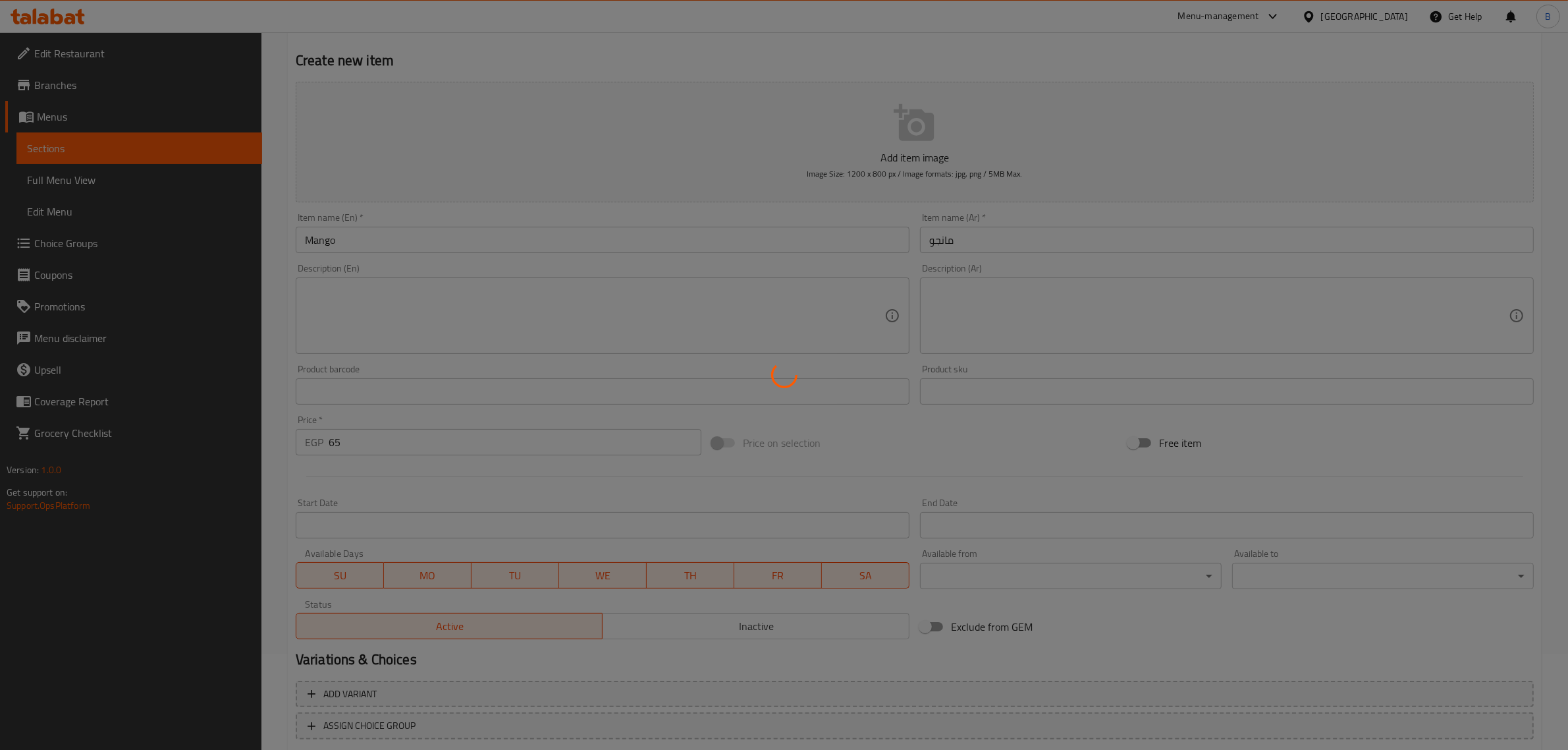
click at [505, 241] on div at bounding box center [784, 375] width 1568 height 750
type input "0"
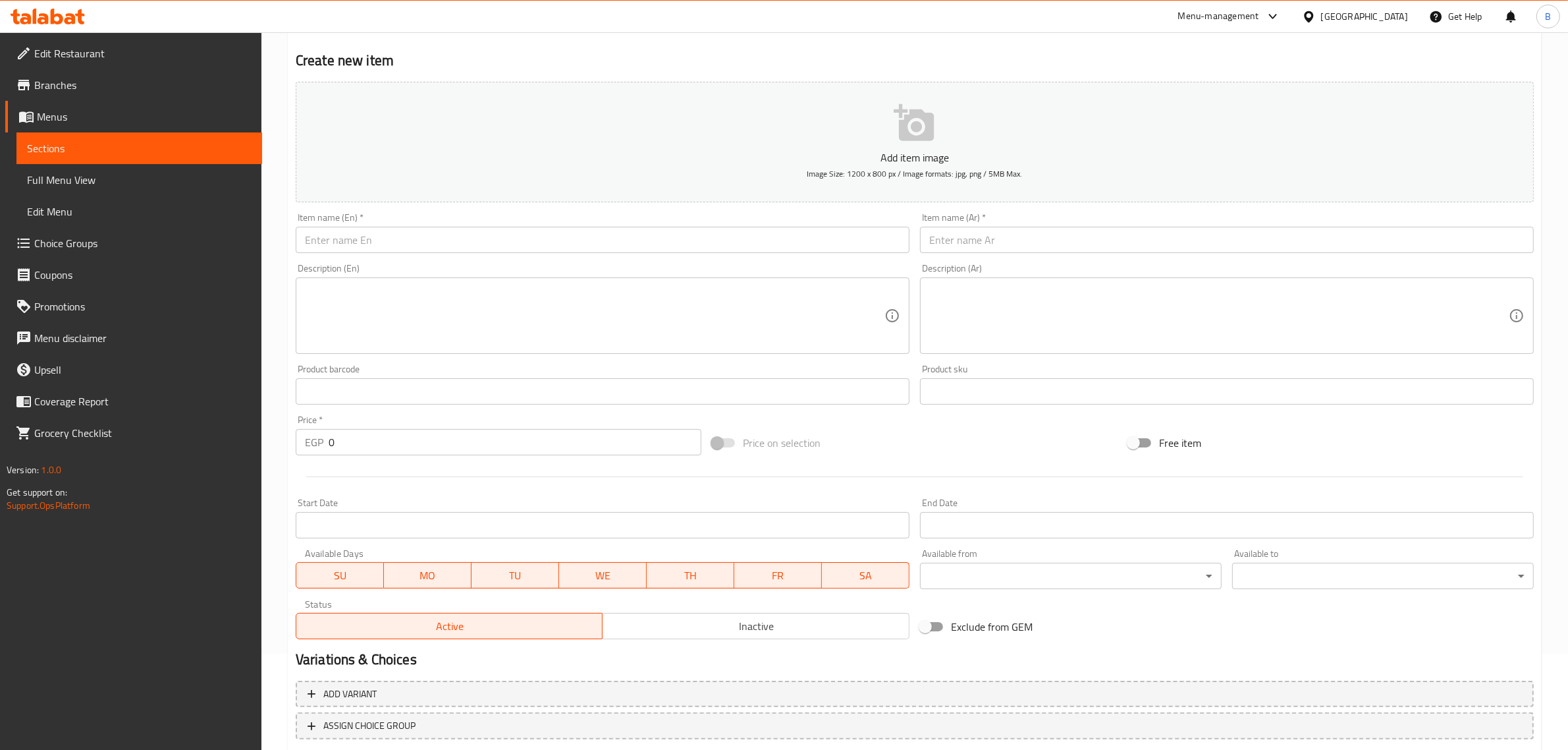
click at [547, 247] on input "text" at bounding box center [602, 240] width 613 height 27
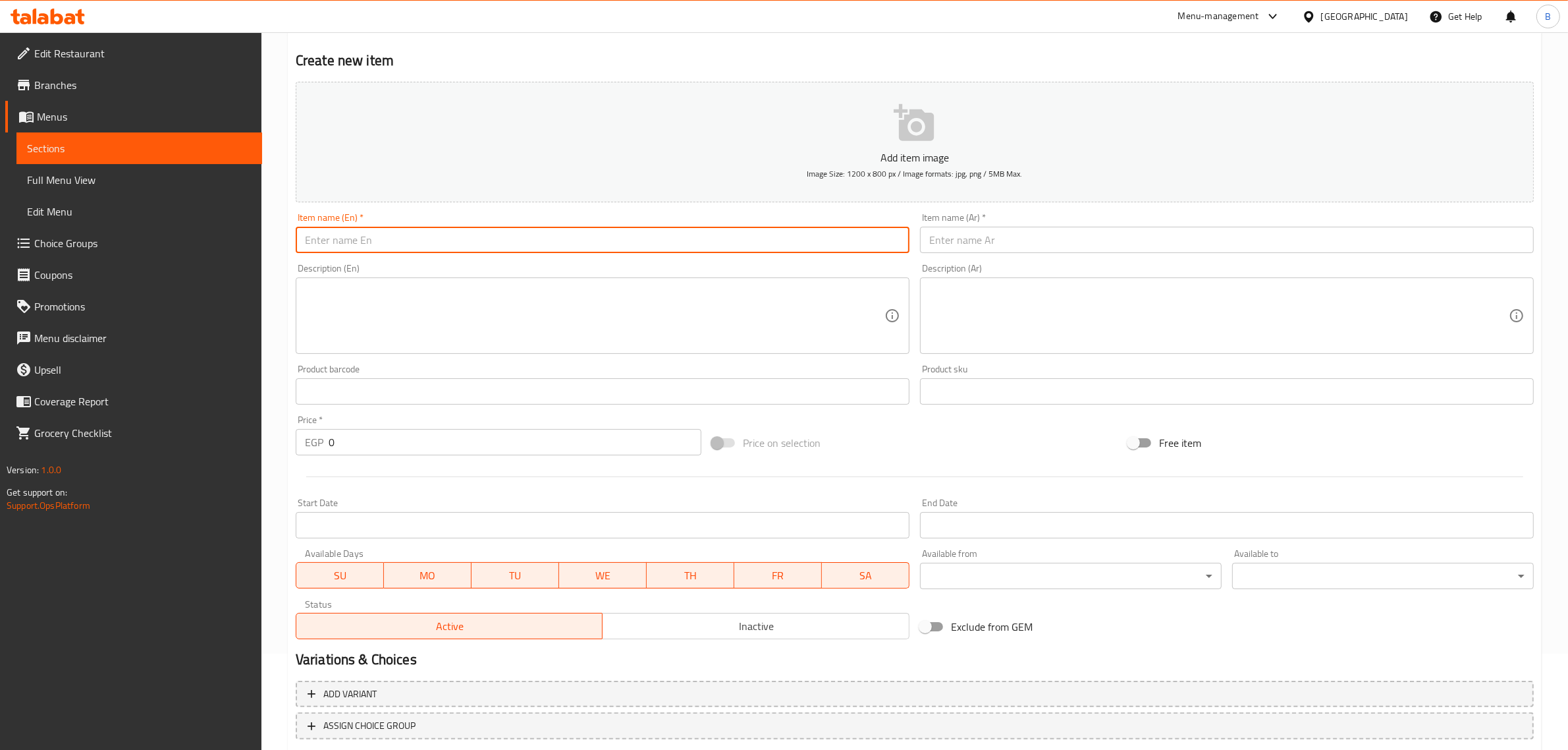
paste input "Guava"
type input "Guava"
click at [1009, 222] on div "Item name (Ar)   * Item name (Ar) *" at bounding box center [1227, 233] width 613 height 40
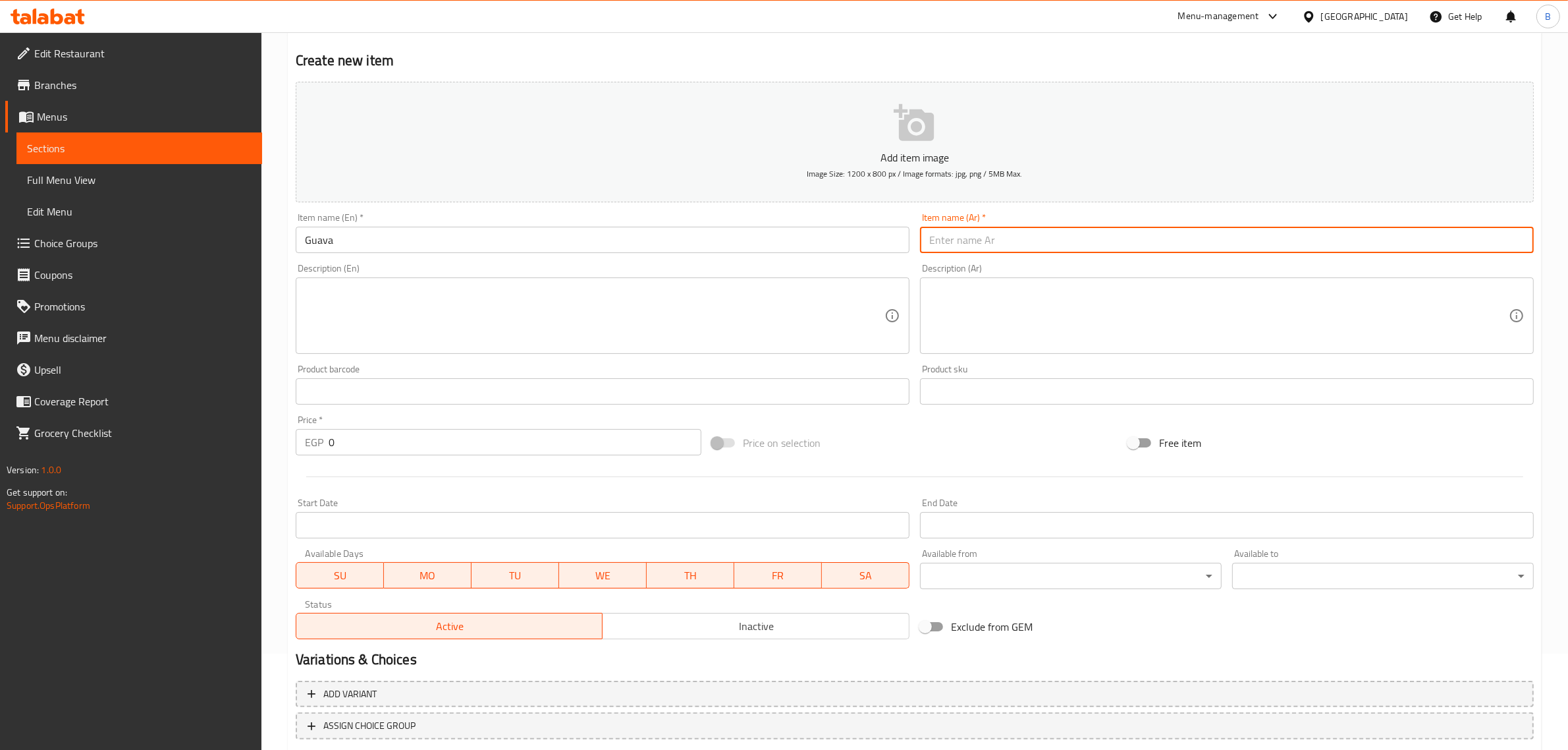
click at [1007, 239] on input "text" at bounding box center [1227, 240] width 613 height 27
paste input "جوافة"
type input "جوافة"
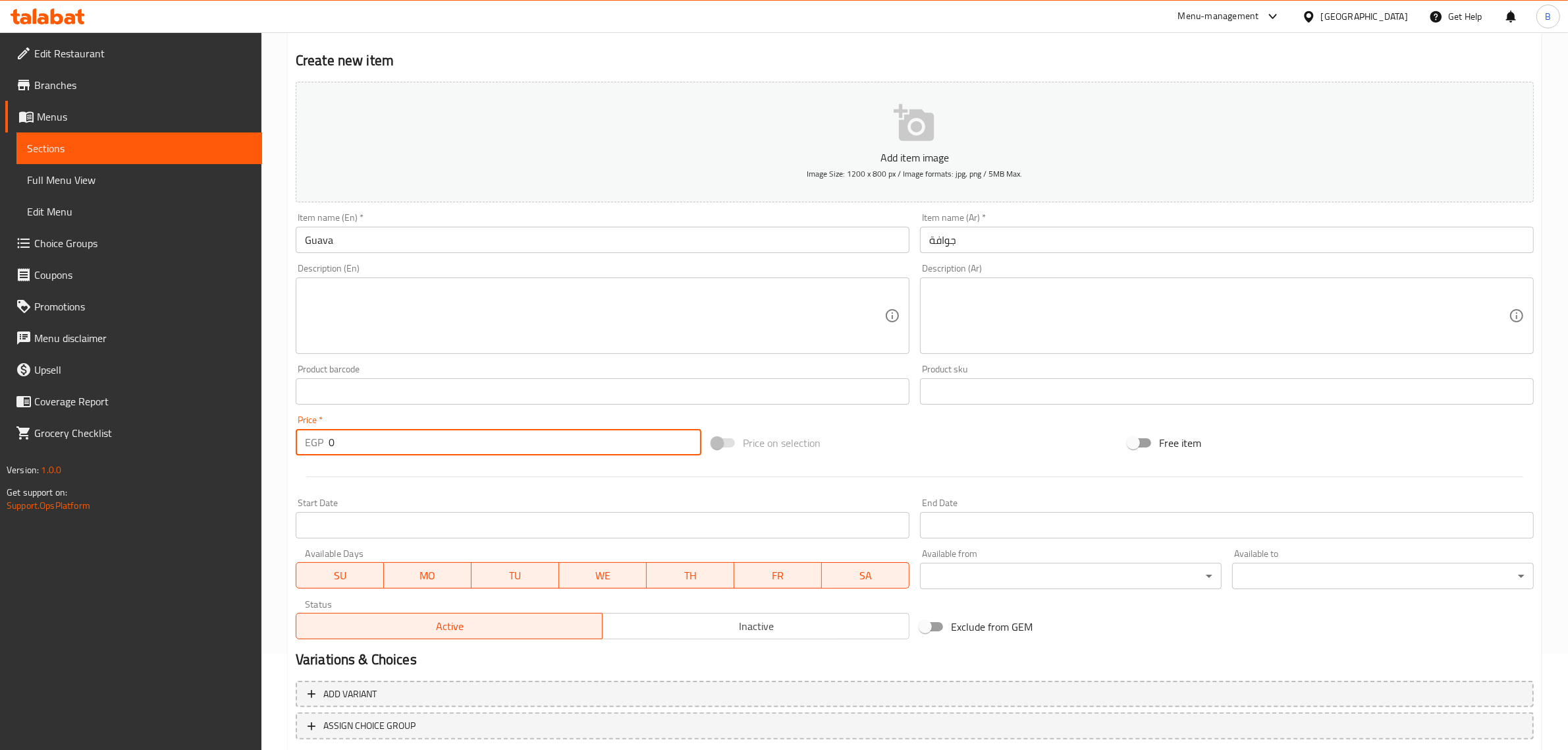
click at [412, 440] on input "0" at bounding box center [515, 442] width 372 height 27
click at [412, 429] on input "0" at bounding box center [515, 442] width 372 height 27
type input "55"
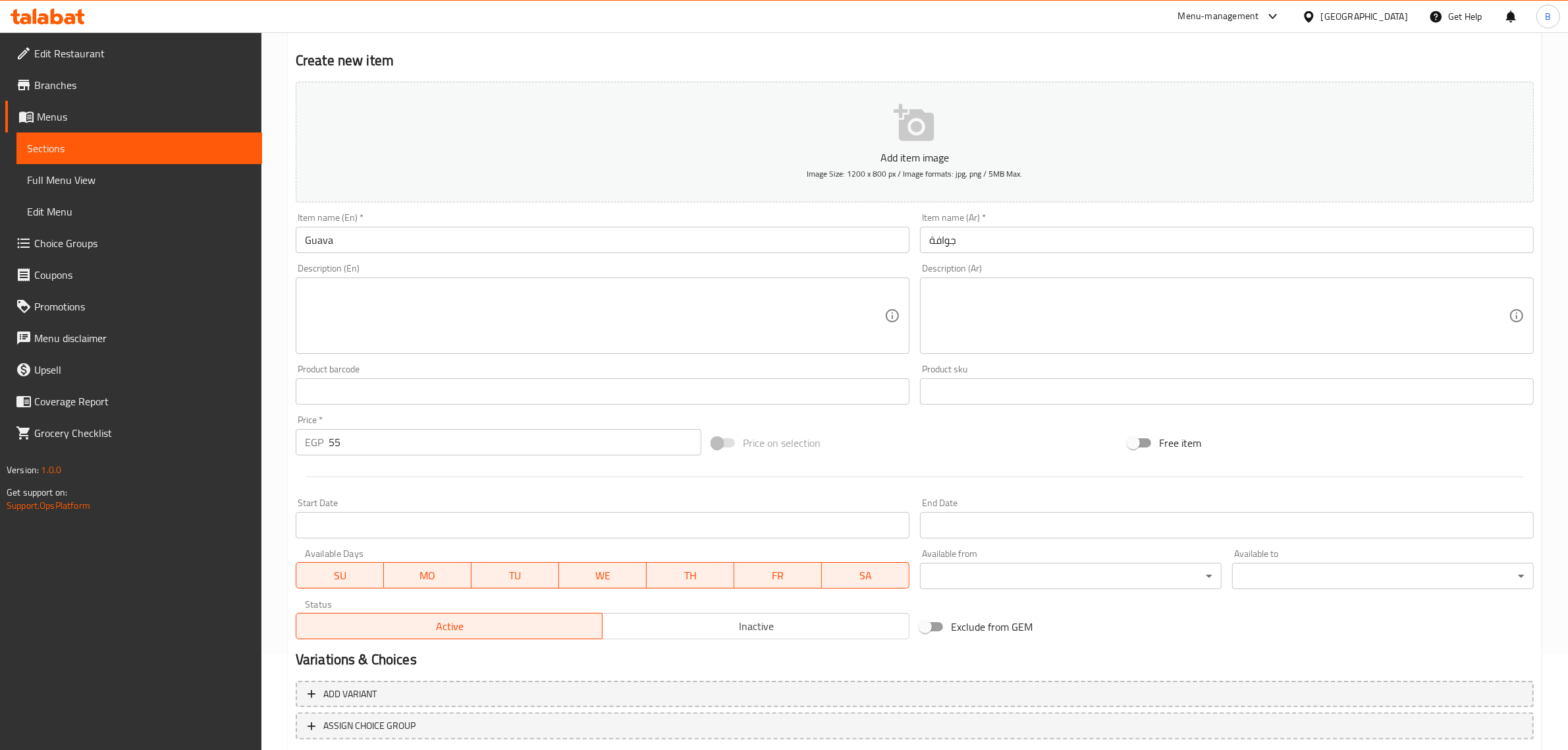
click at [430, 484] on div at bounding box center [914, 476] width 1248 height 32
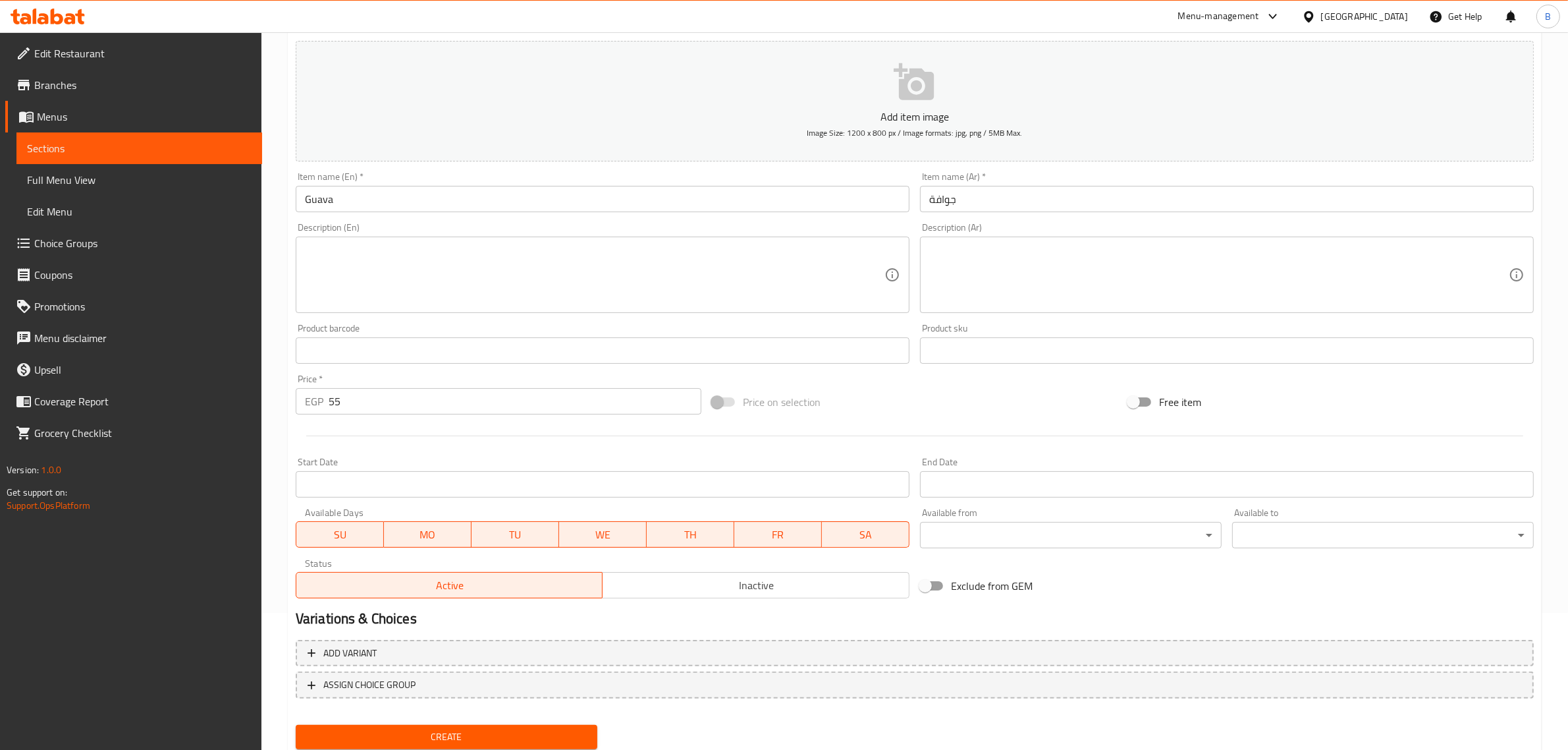
scroll to position [178, 0]
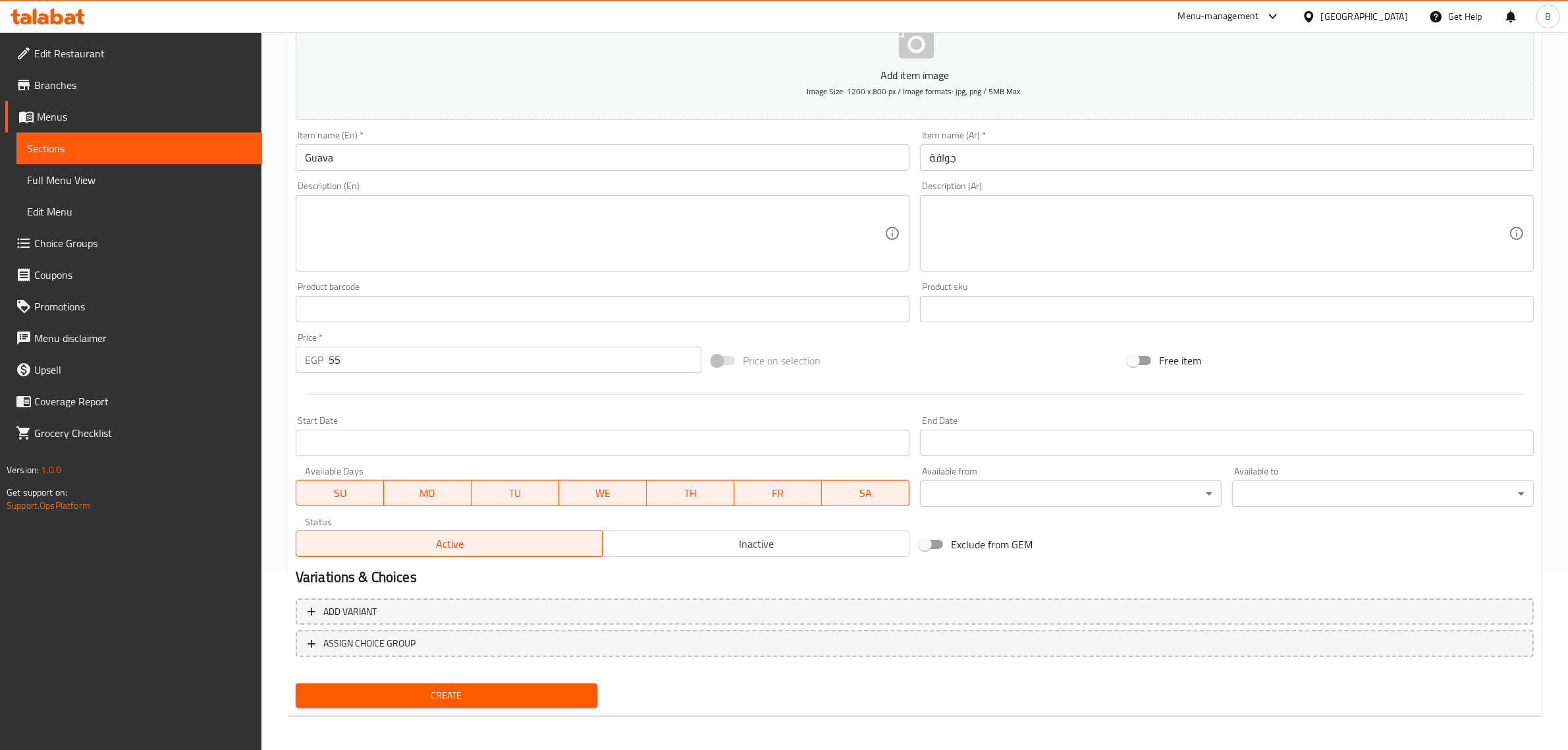
click at [423, 701] on button "Create" at bounding box center [446, 695] width 301 height 24
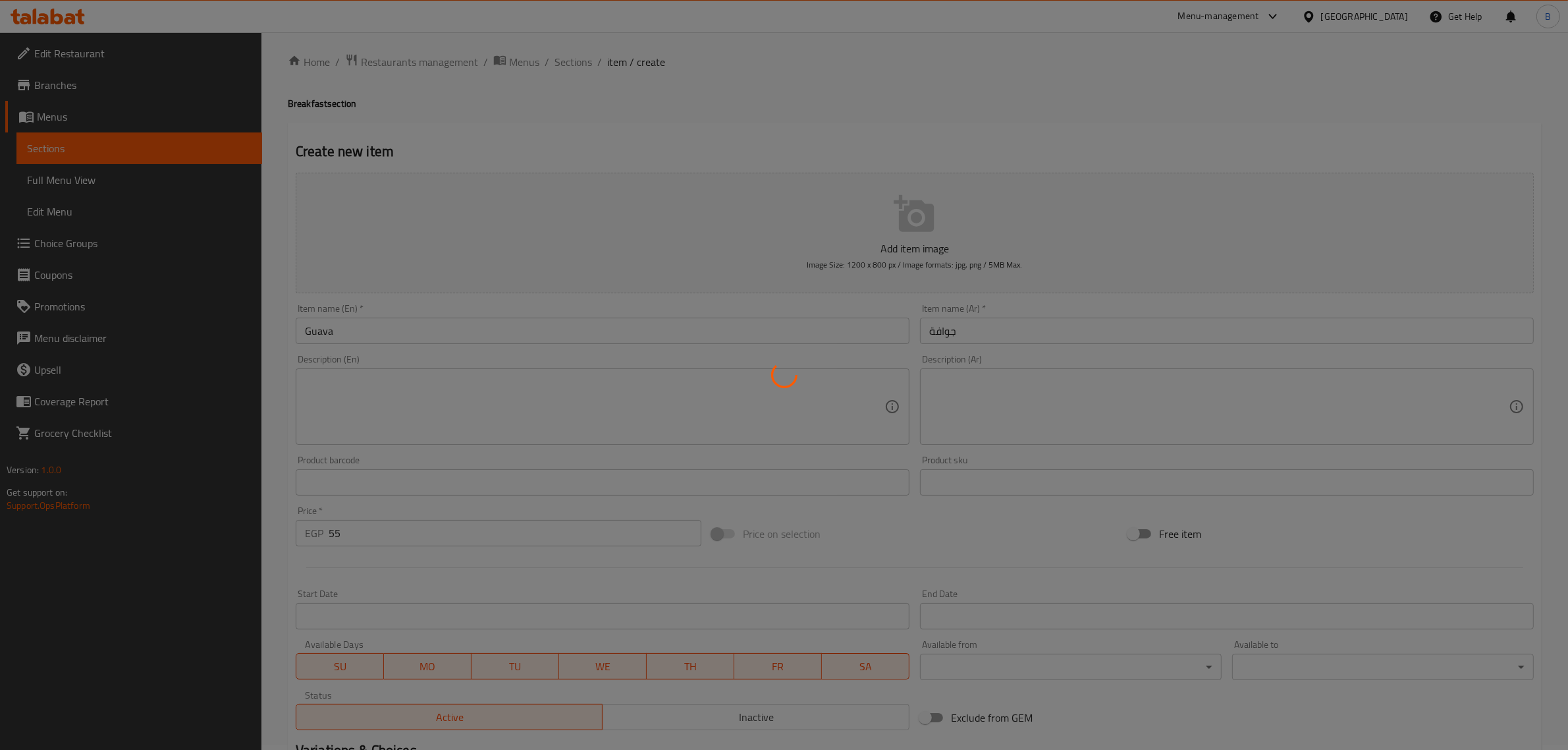
scroll to position [0, 0]
type input "0"
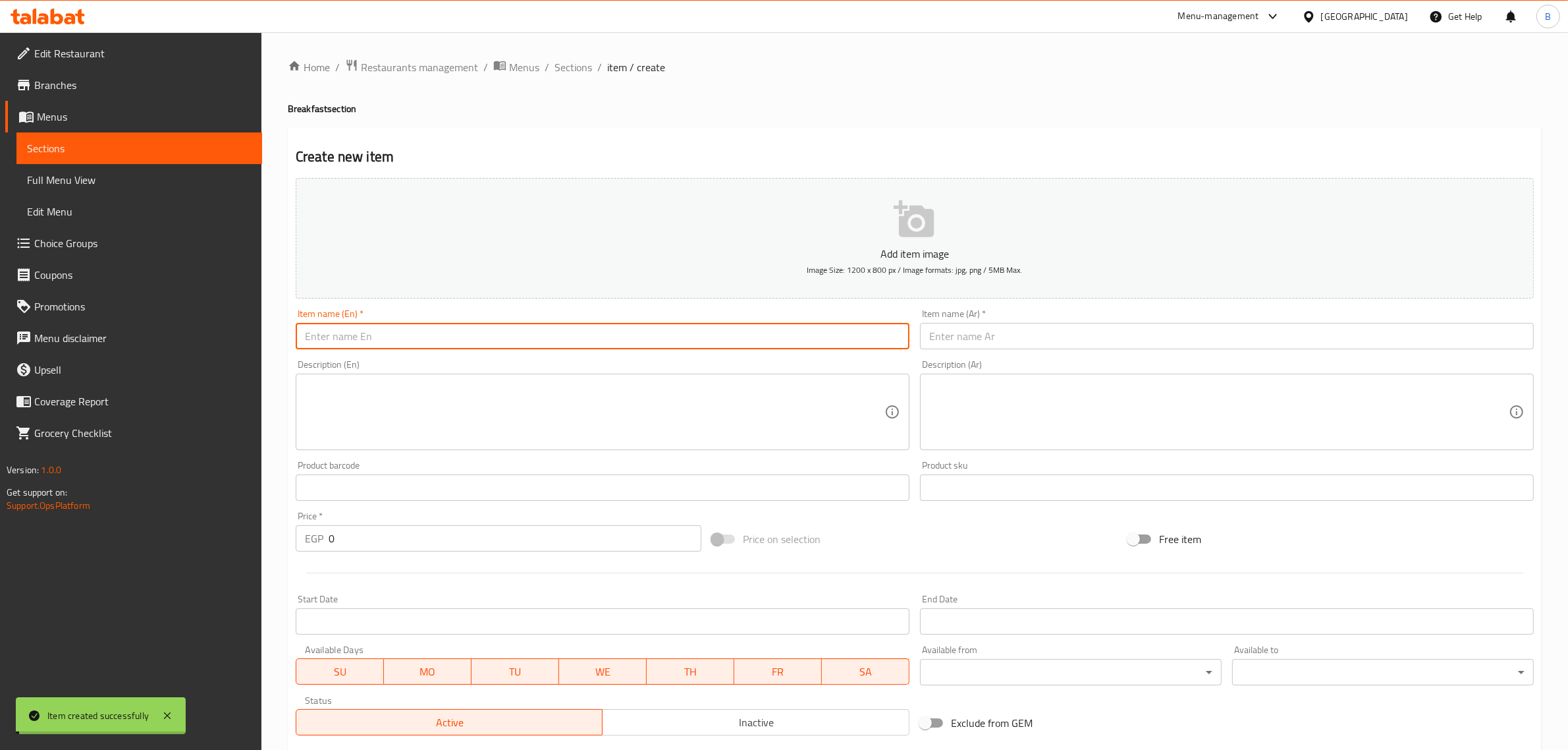
click at [613, 337] on input "text" at bounding box center [602, 336] width 613 height 27
paste input "Strawberry"
type input "Strawberry"
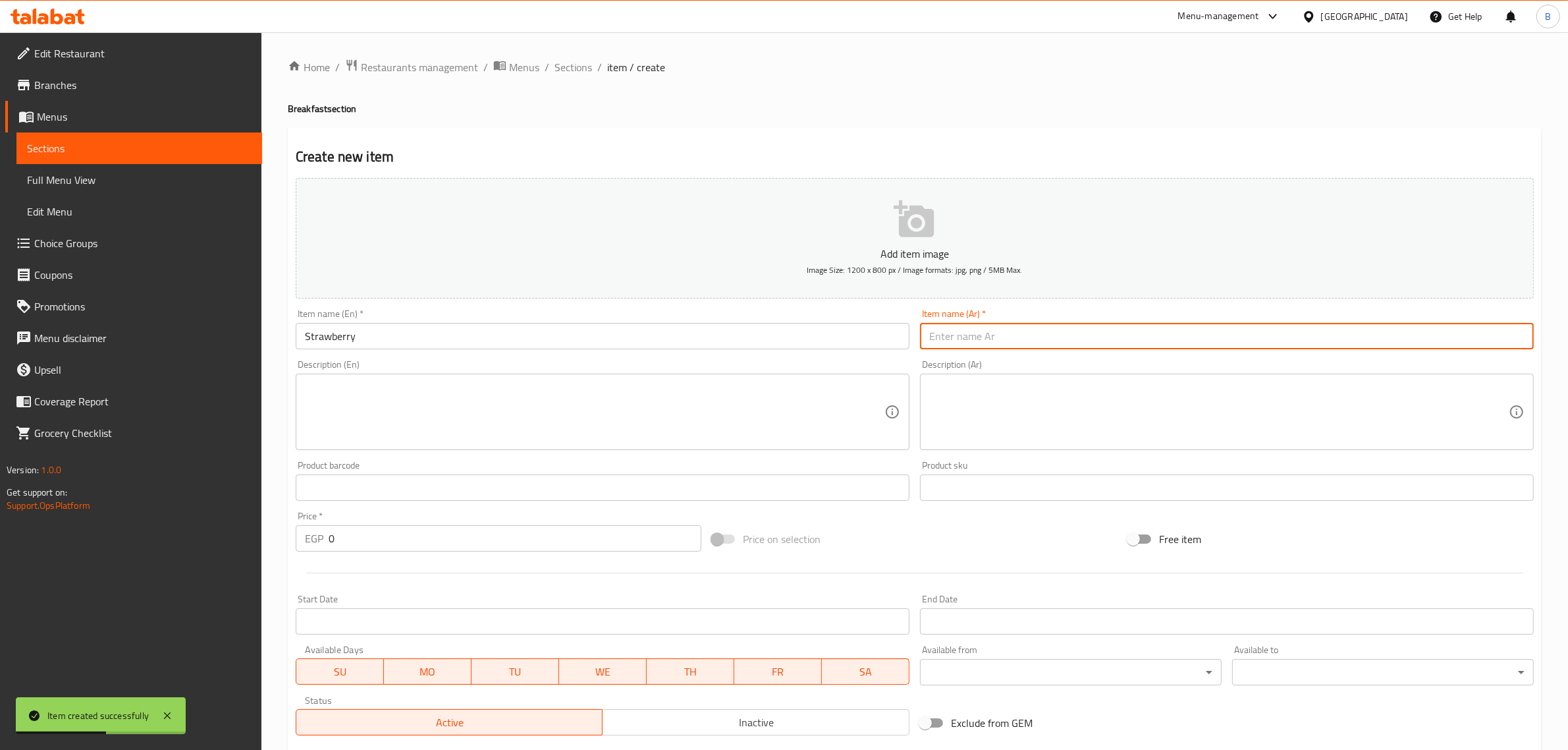
click at [1060, 334] on input "text" at bounding box center [1227, 336] width 613 height 27
paste input "فراولة"
type input "فراولة"
click at [357, 540] on input "0" at bounding box center [515, 539] width 372 height 27
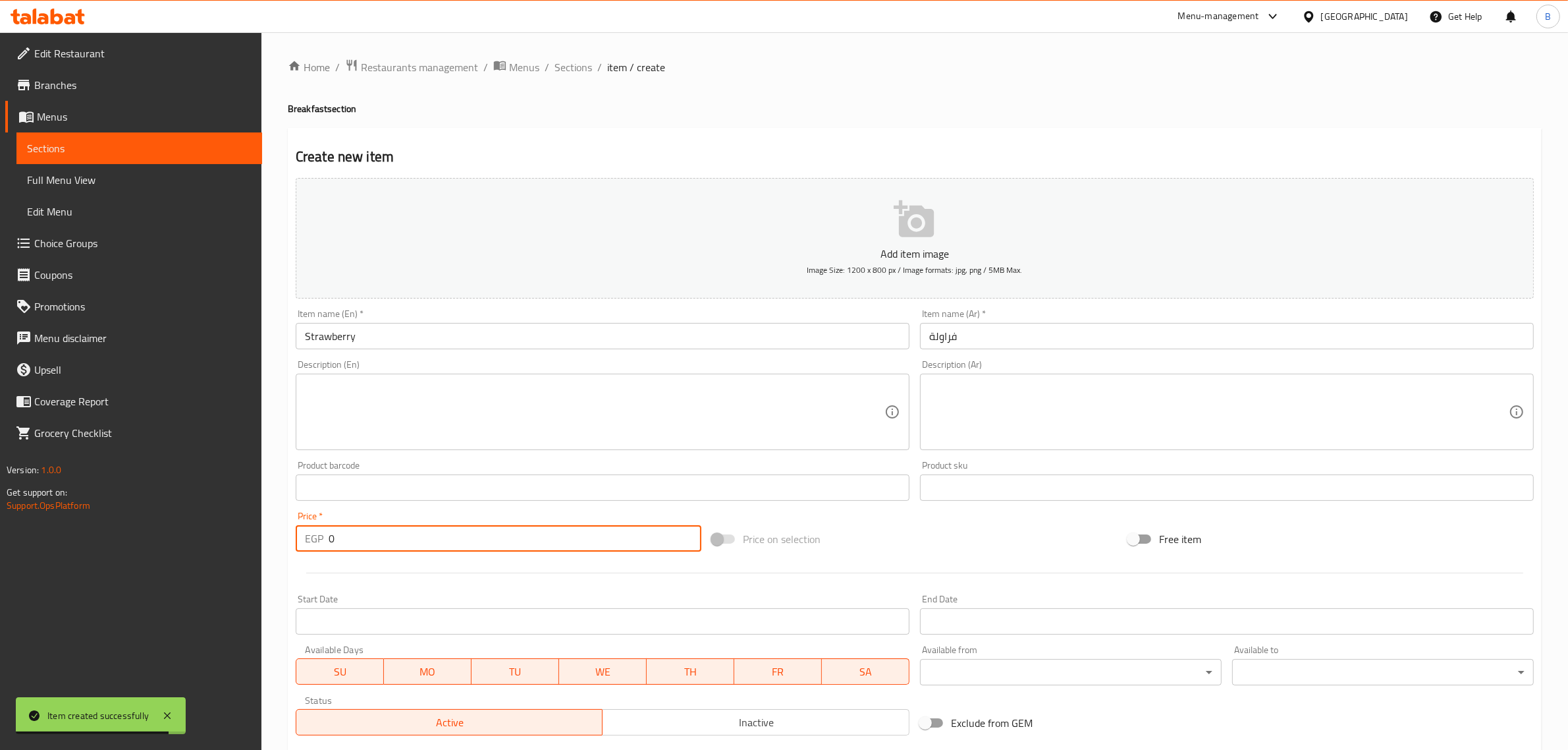
click at [357, 540] on input "0" at bounding box center [515, 539] width 372 height 27
type input "55"
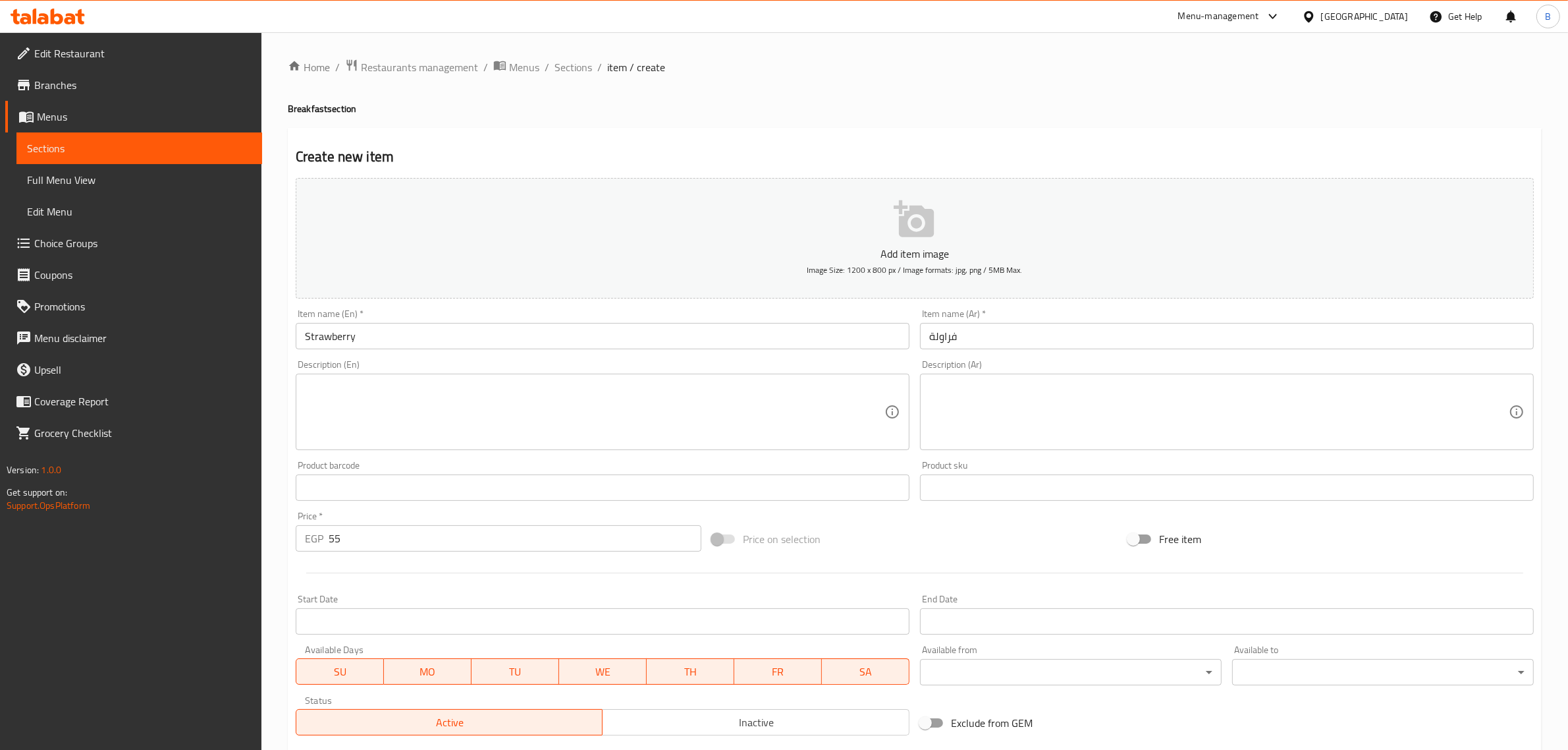
click at [448, 568] on div at bounding box center [914, 572] width 1248 height 32
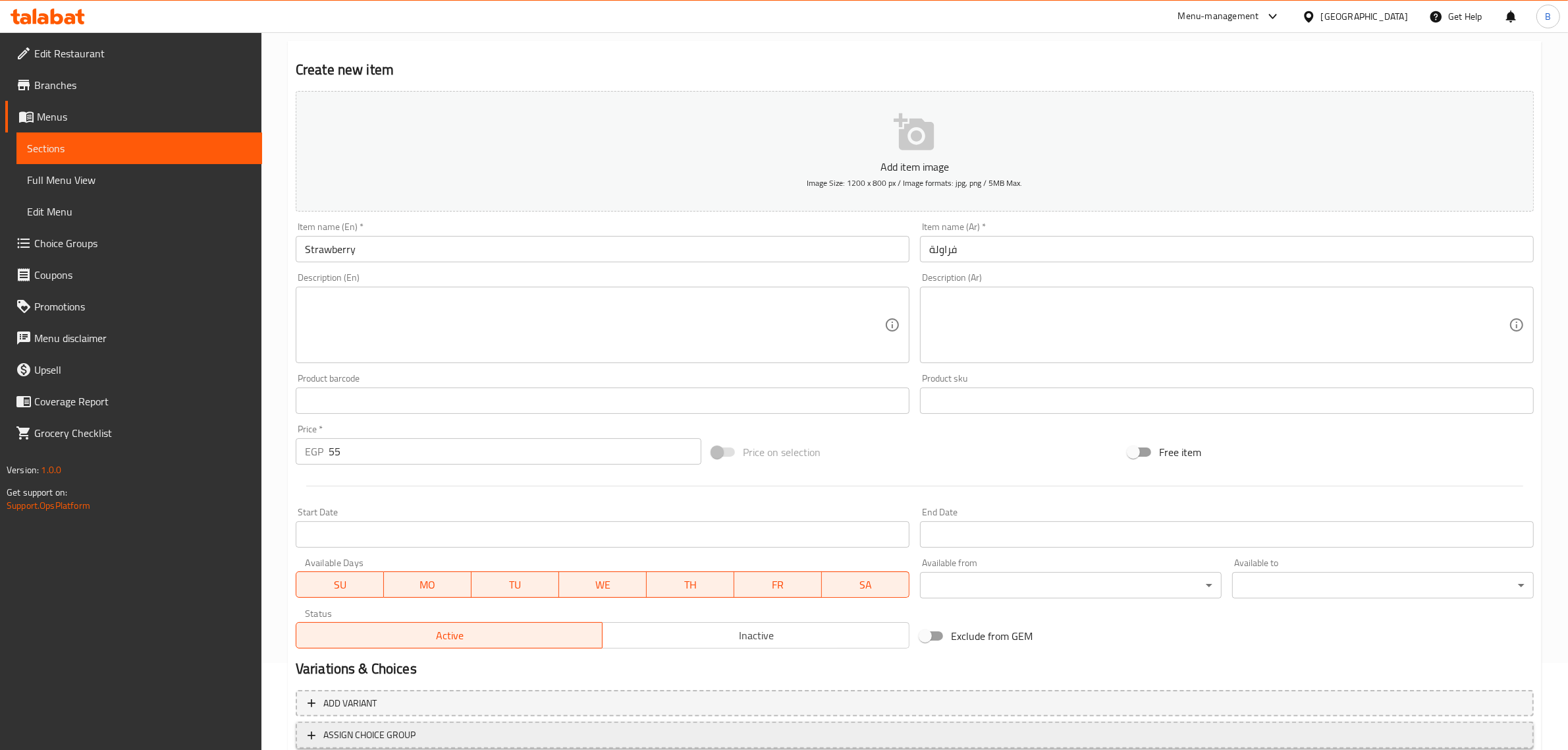
scroll to position [178, 0]
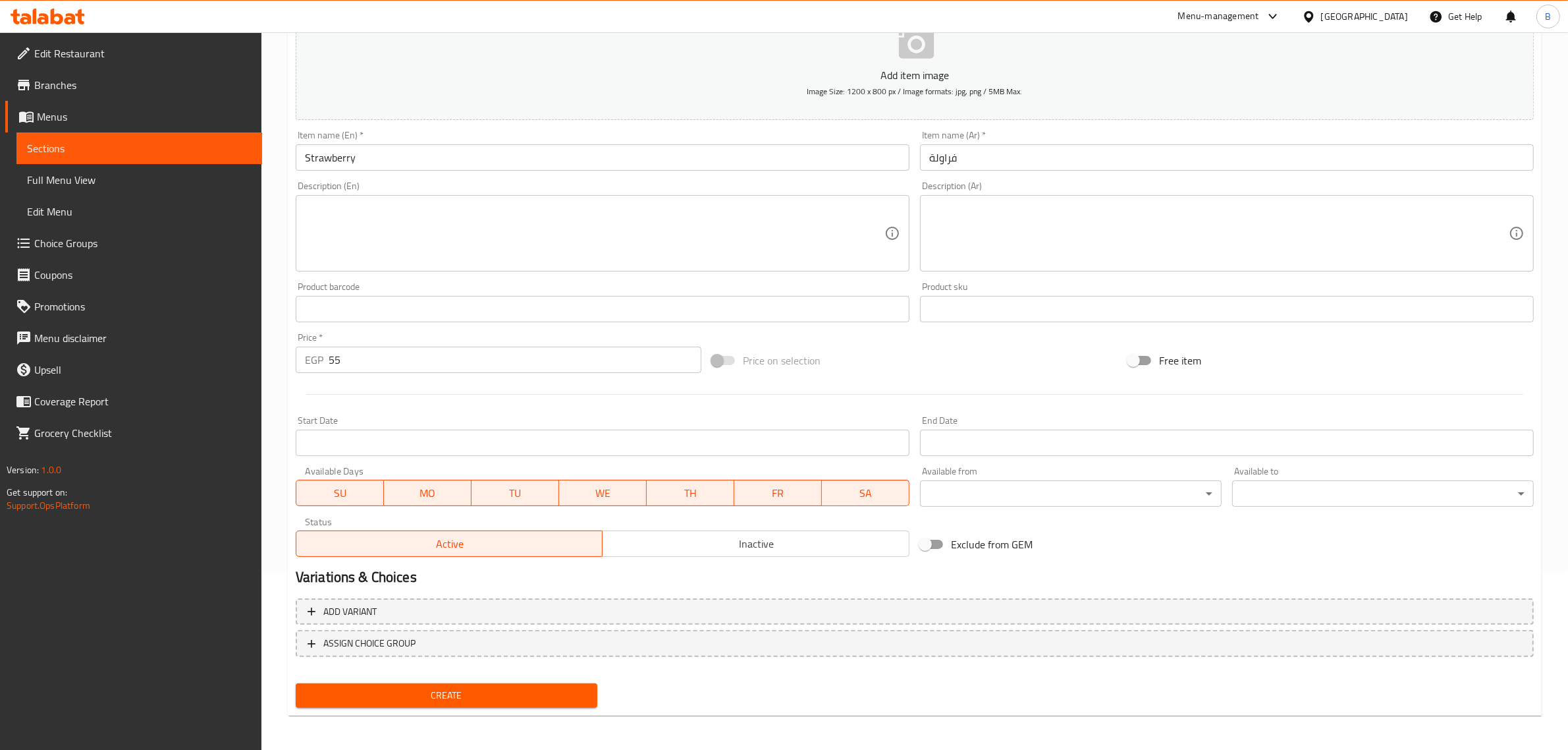
click at [397, 703] on button "Create" at bounding box center [446, 695] width 301 height 24
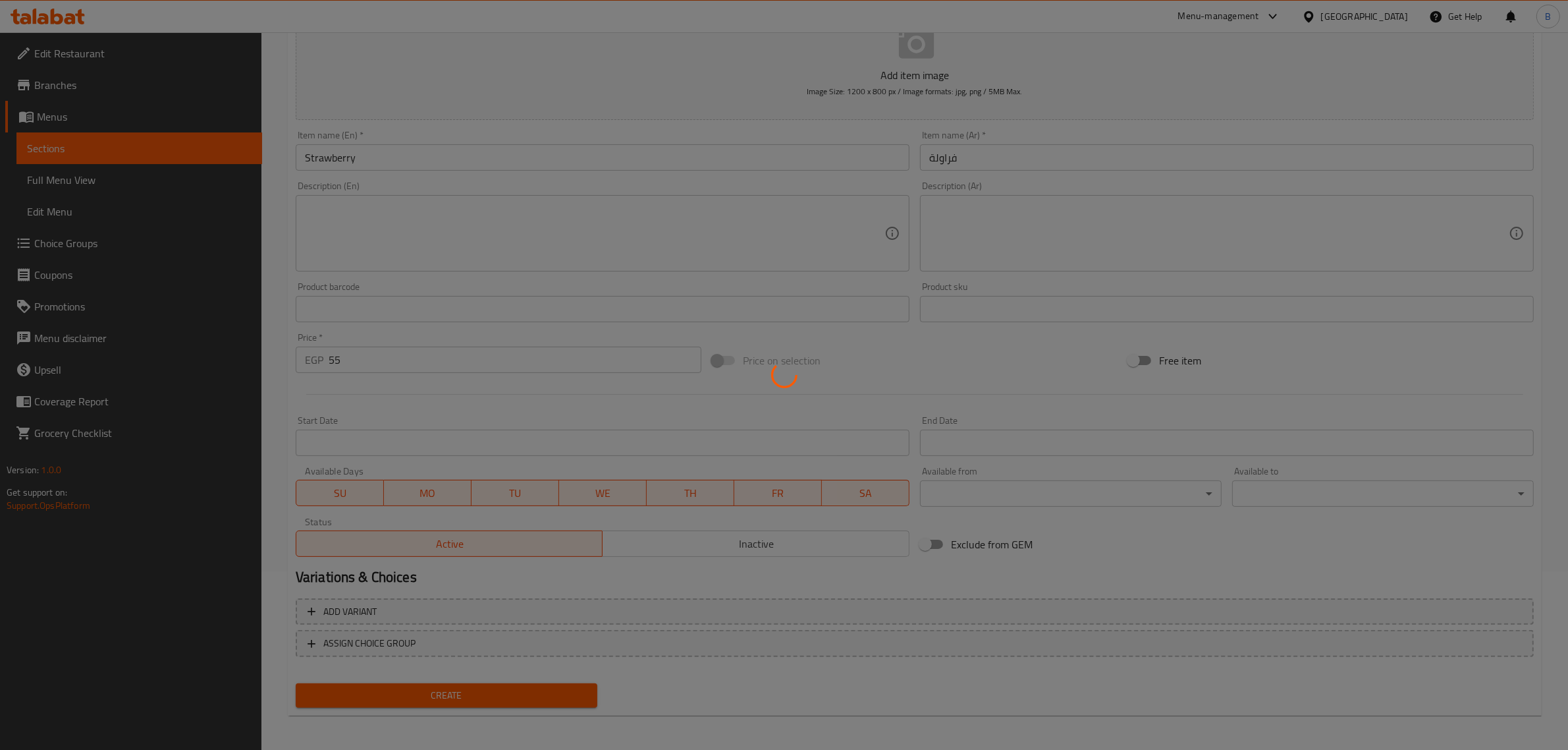
type input "0"
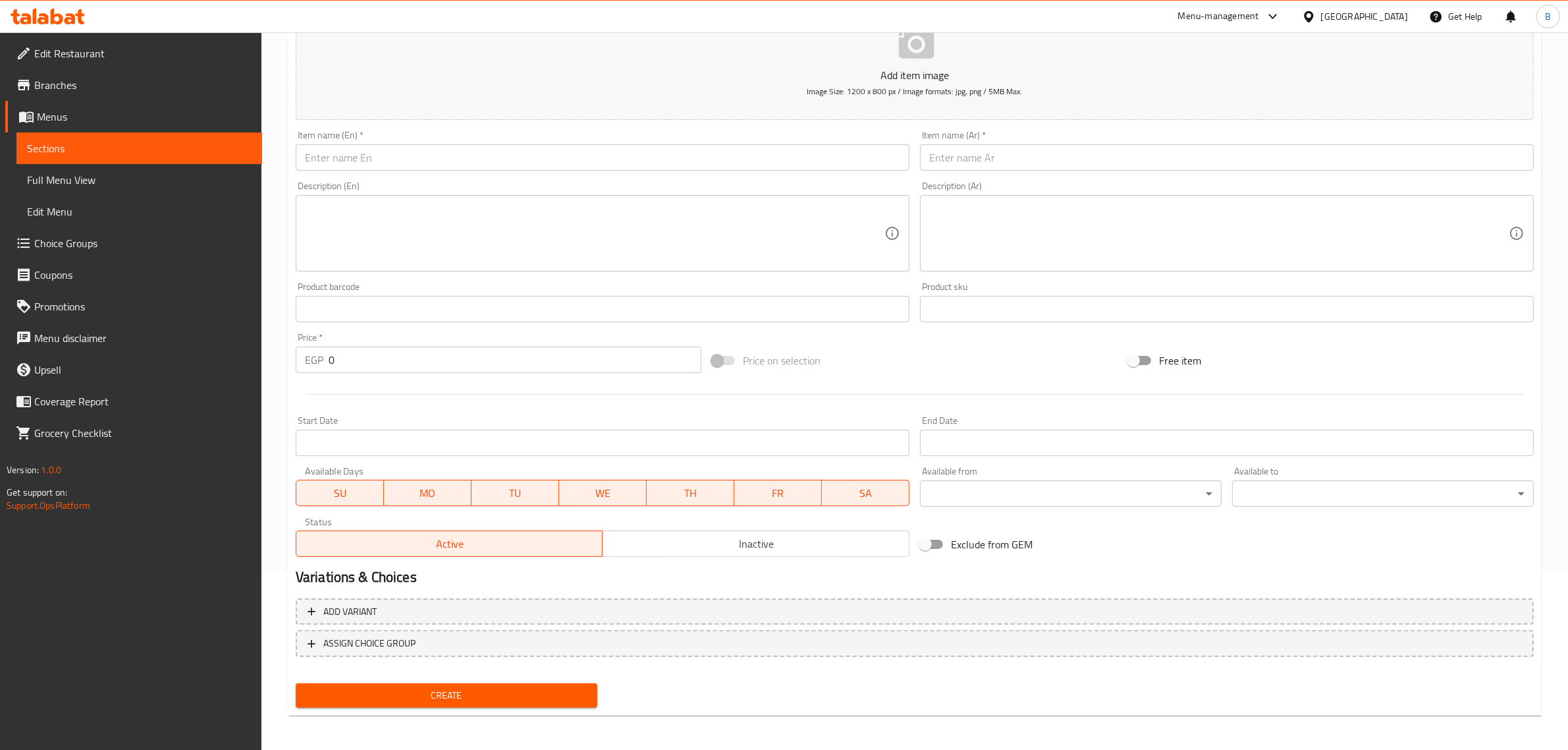
click at [962, 150] on input "text" at bounding box center [1227, 157] width 613 height 27
paste input "فراولة حليب"
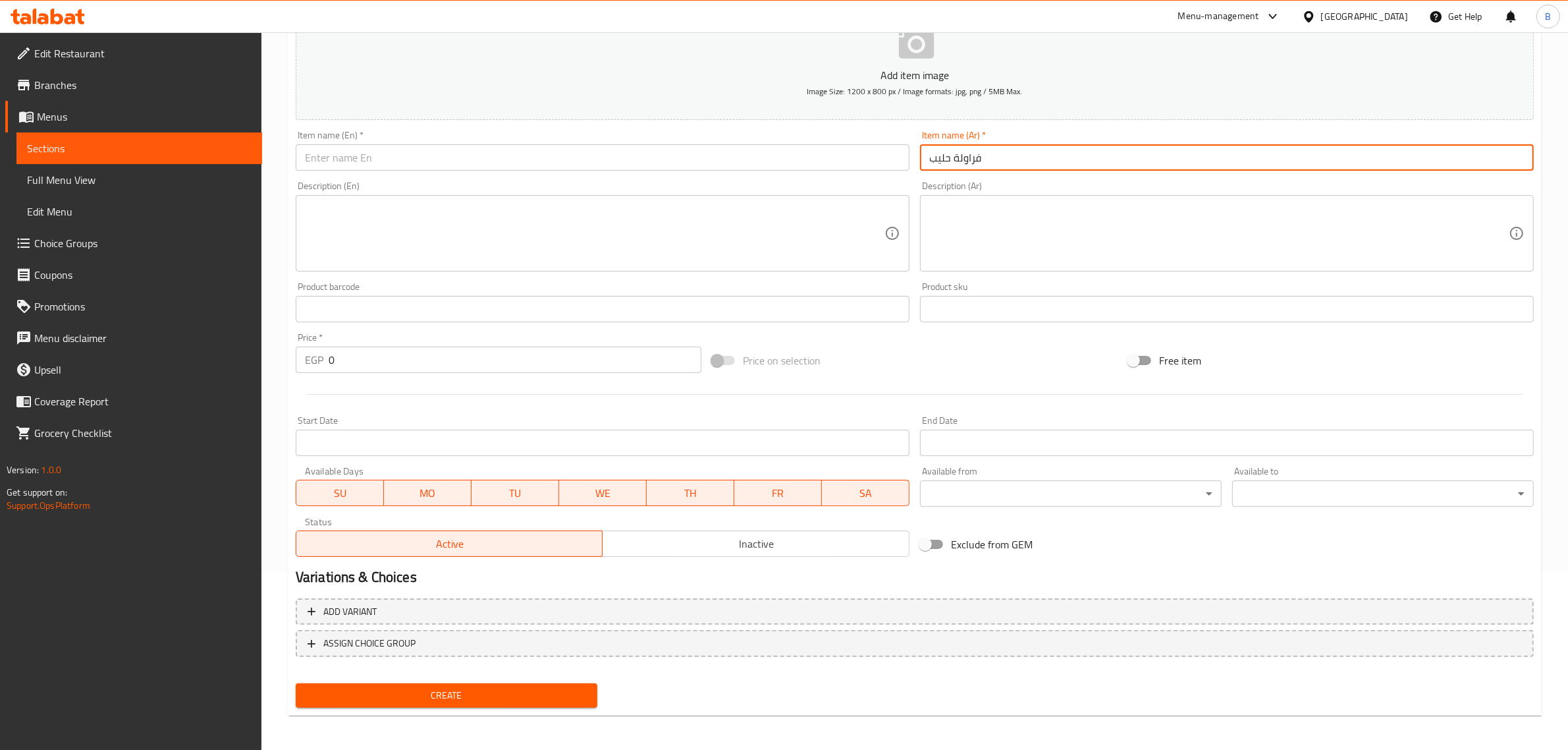
type input "فراولة حليب"
click at [610, 146] on input "text" at bounding box center [602, 157] width 613 height 27
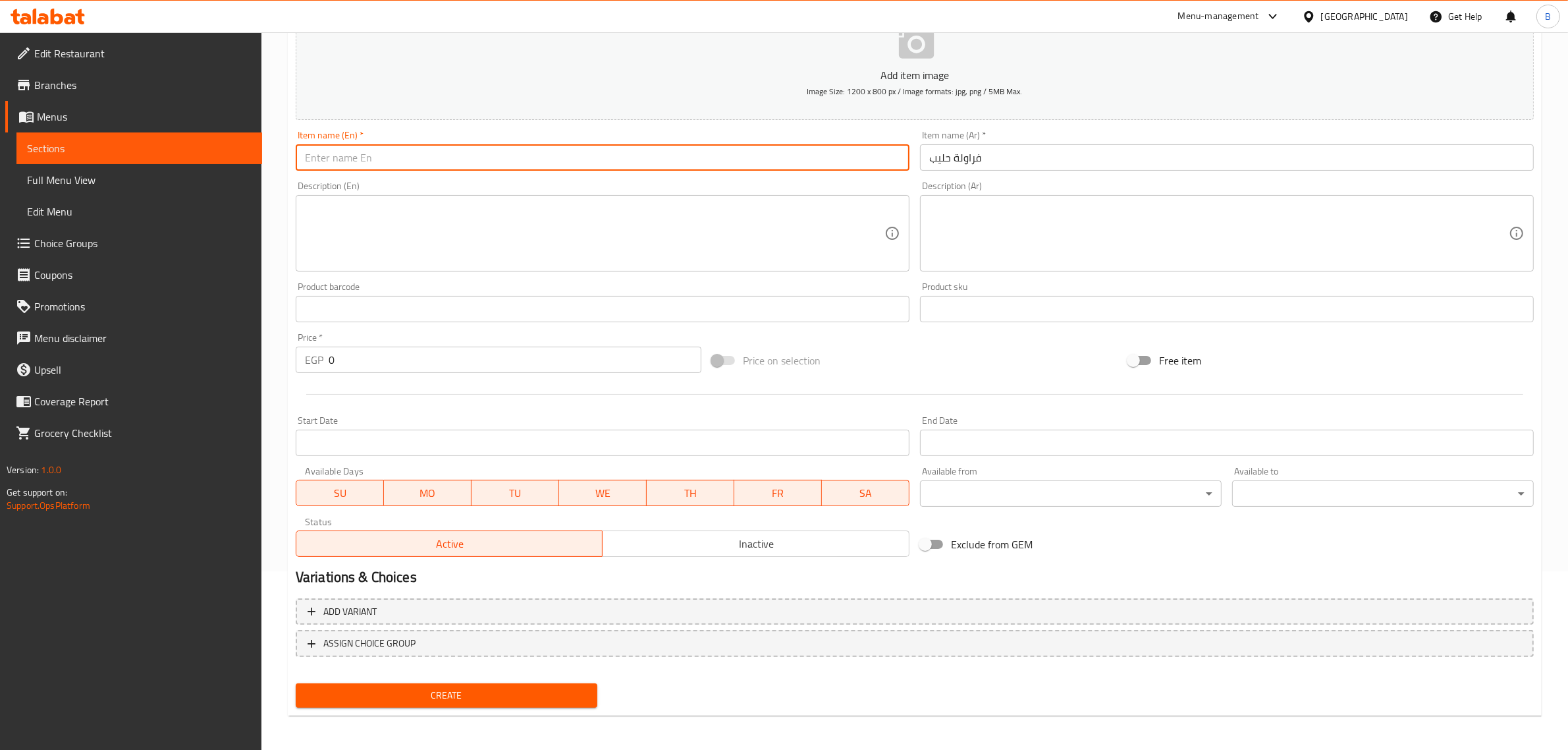
paste input "Strawberry Milk"
type input "Strawberry Milk"
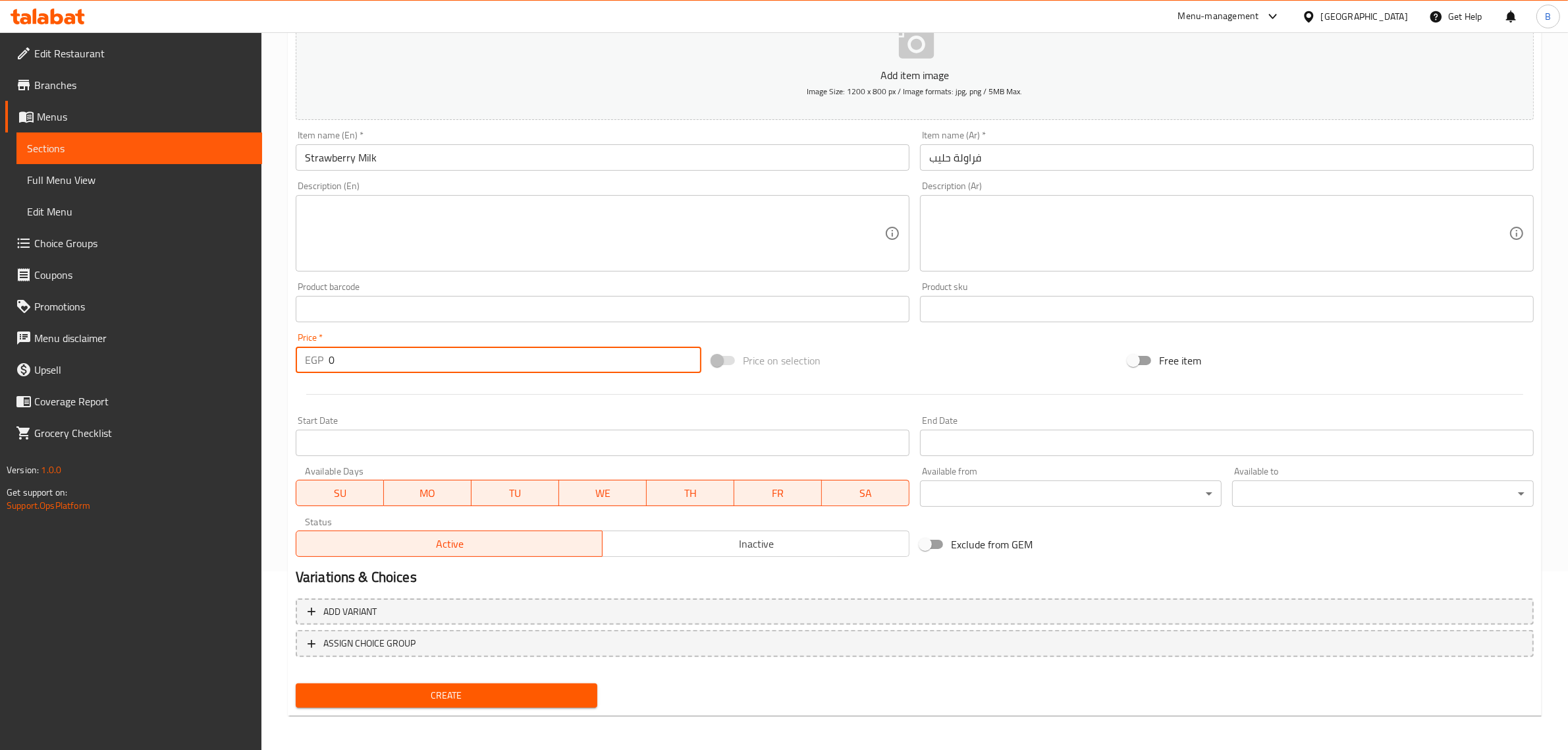
click at [358, 366] on input "0" at bounding box center [515, 360] width 372 height 27
click at [359, 366] on input "0" at bounding box center [515, 360] width 372 height 27
type input "60"
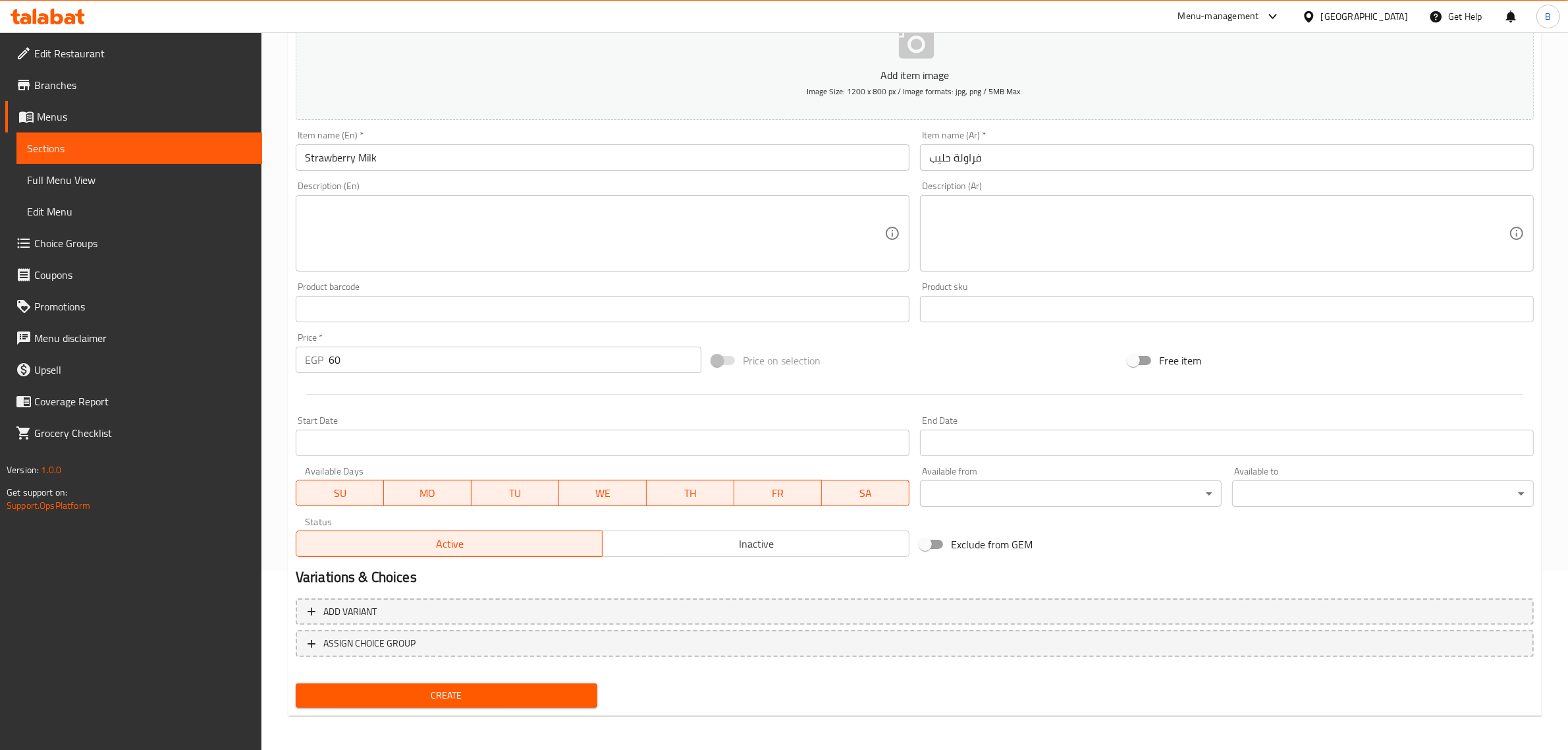
click at [376, 395] on div at bounding box center [914, 394] width 1248 height 32
click at [489, 700] on span "Create" at bounding box center [446, 695] width 280 height 16
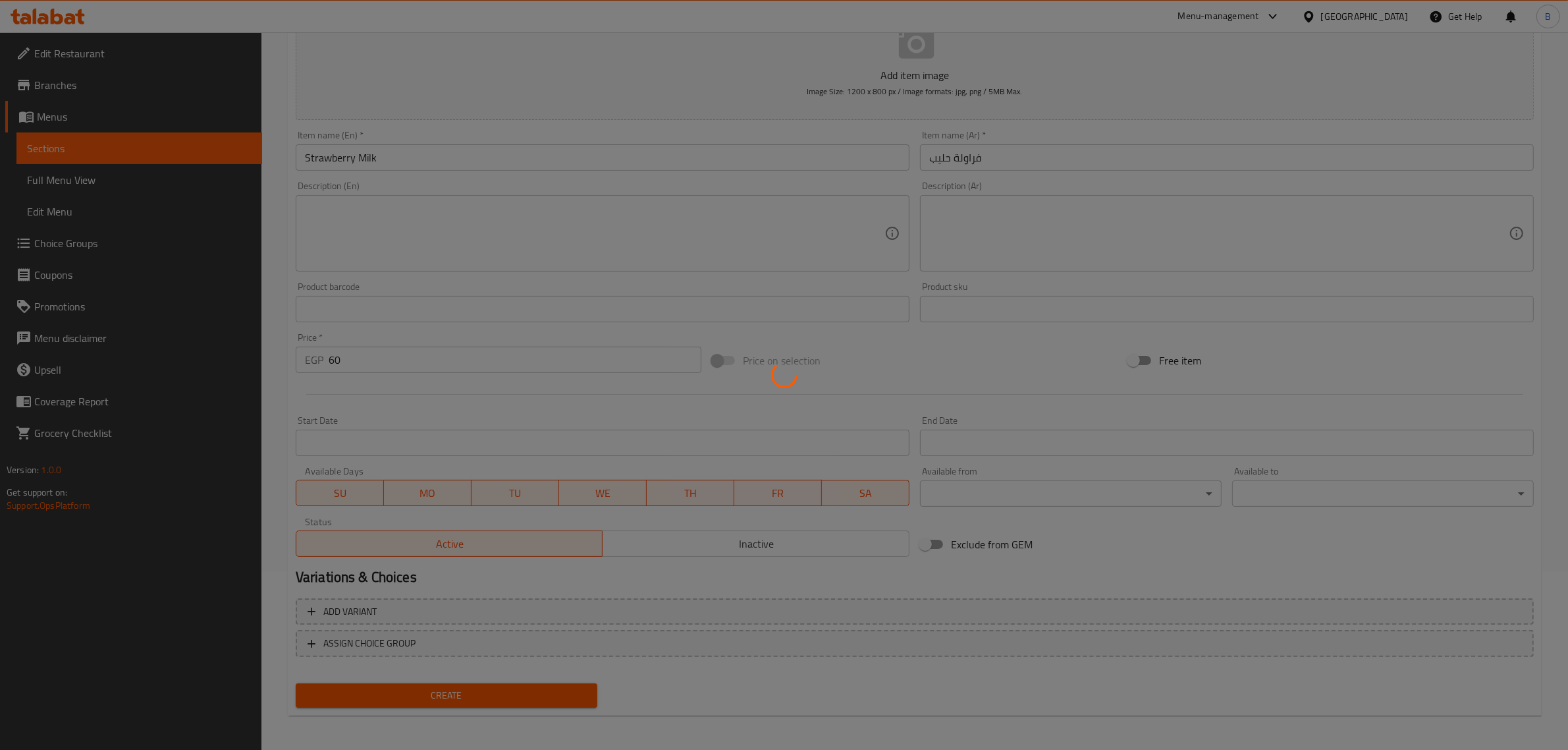
type input "0"
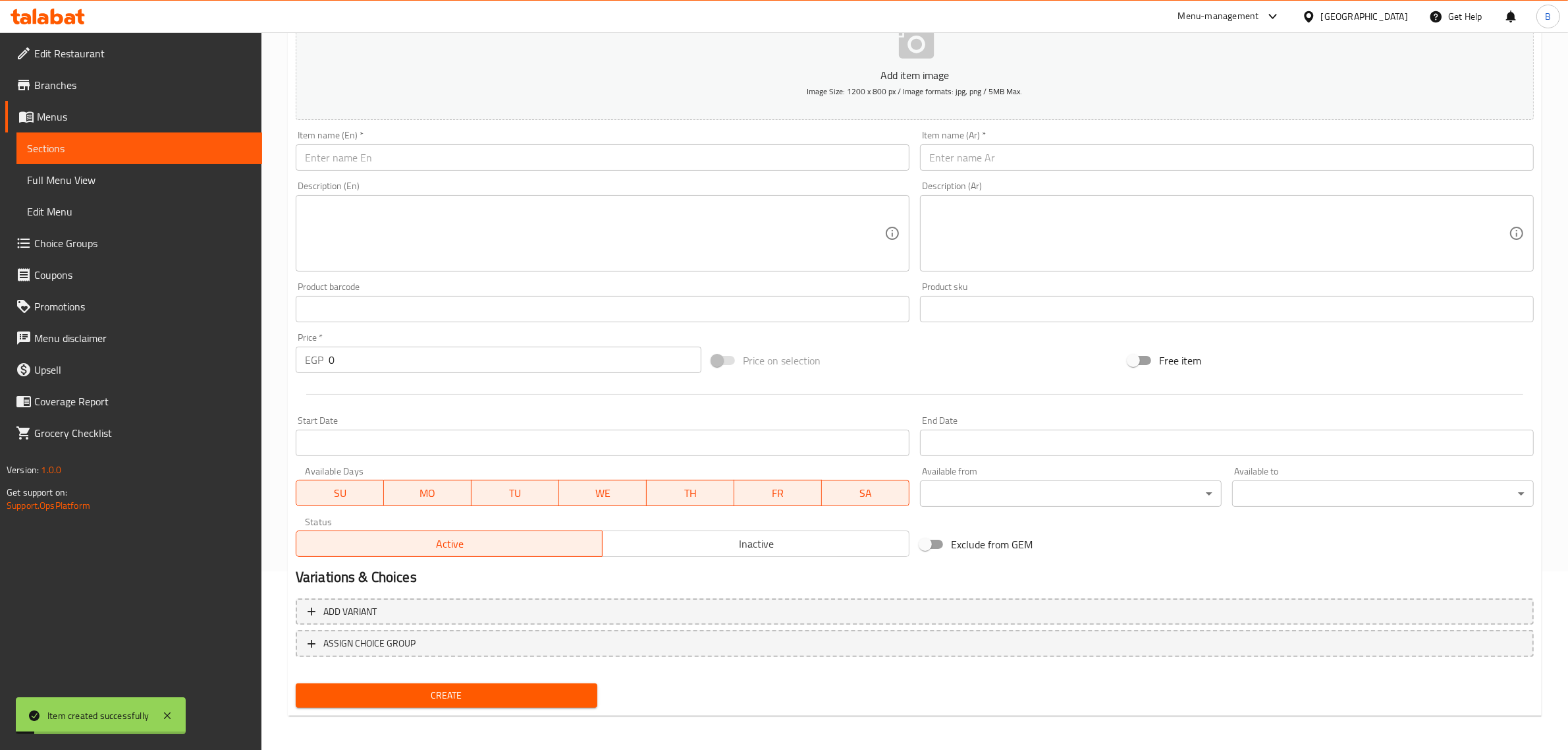
click at [969, 150] on input "text" at bounding box center [1227, 157] width 613 height 27
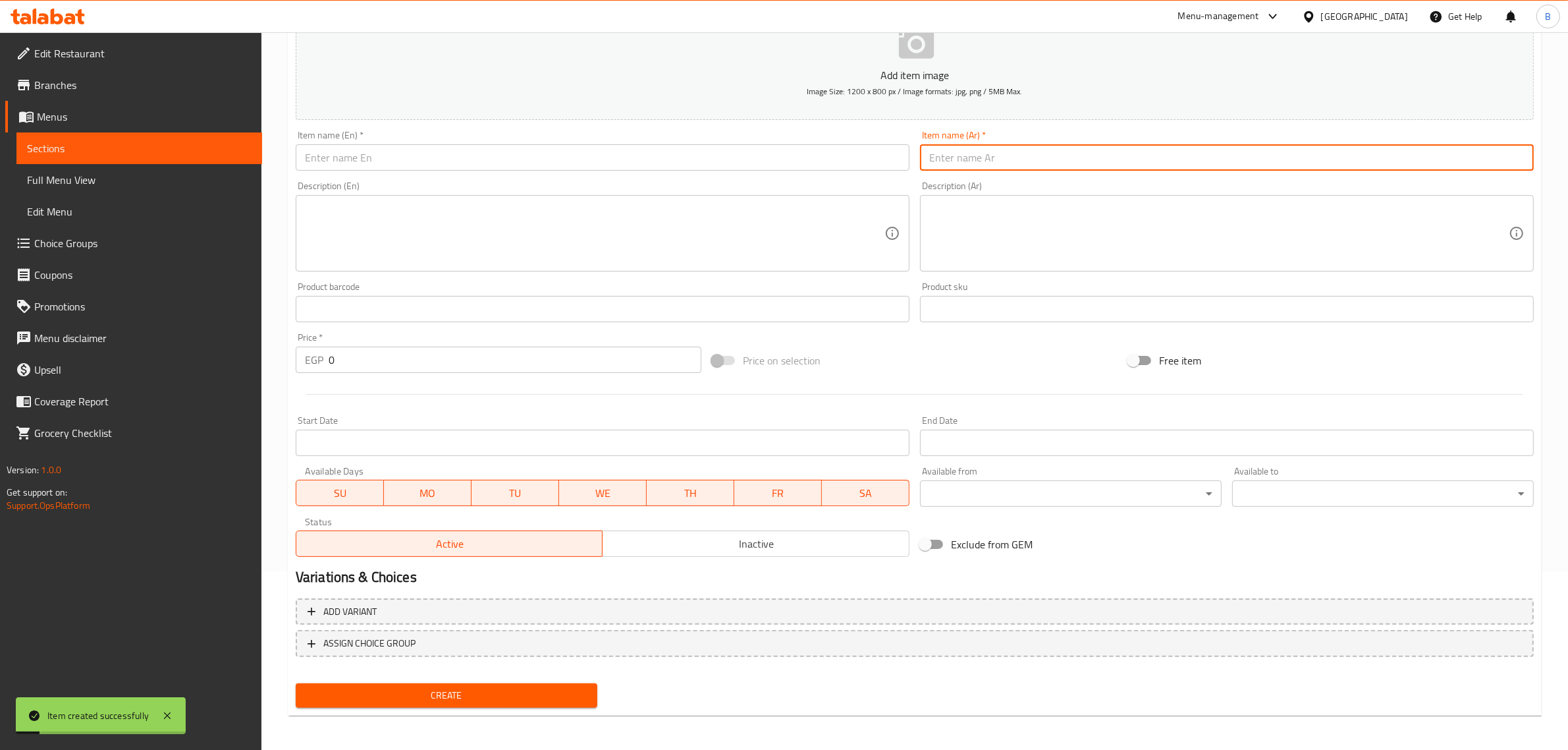
paste input "بلح حليب"
type input "بلح حليب"
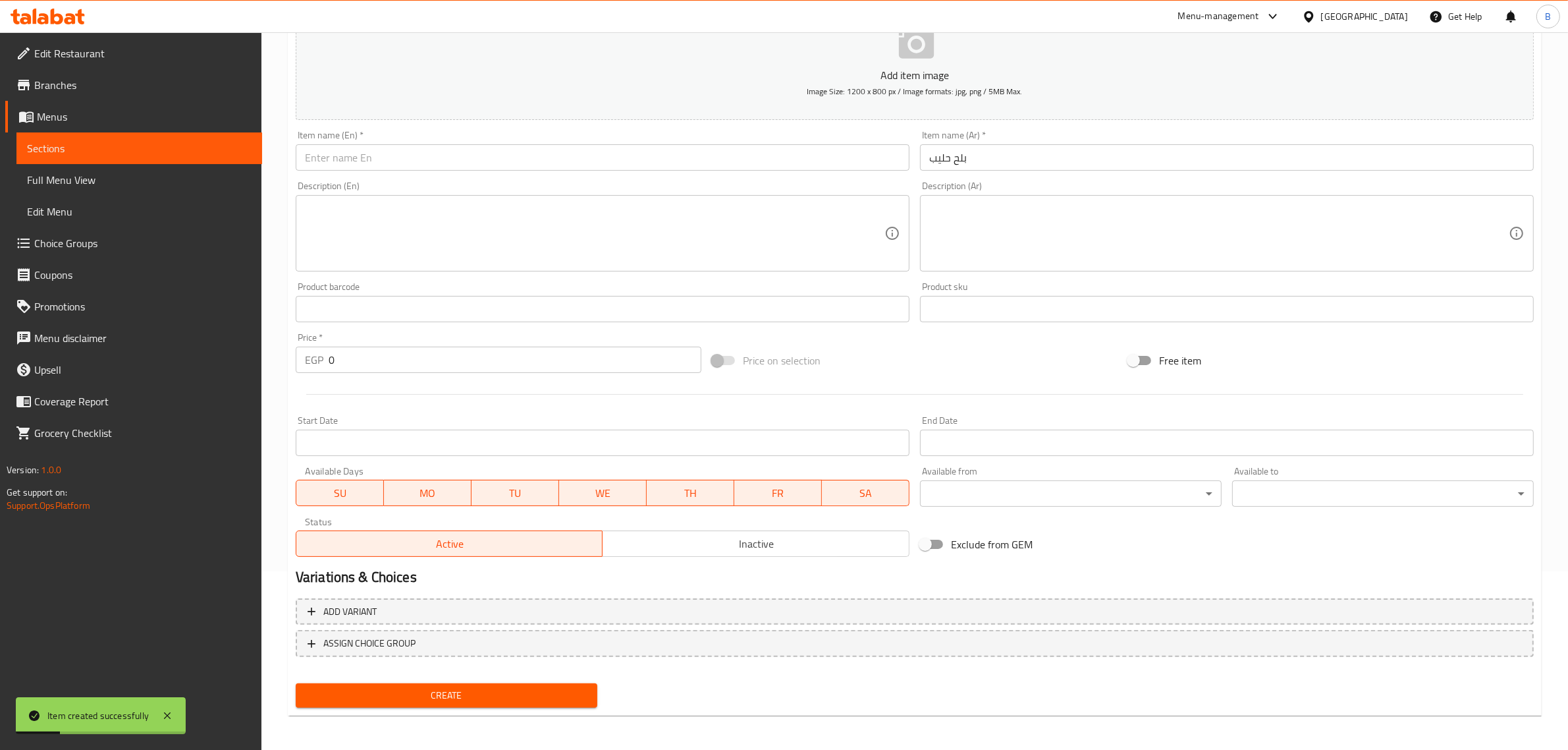
click at [380, 380] on div at bounding box center [914, 394] width 1248 height 32
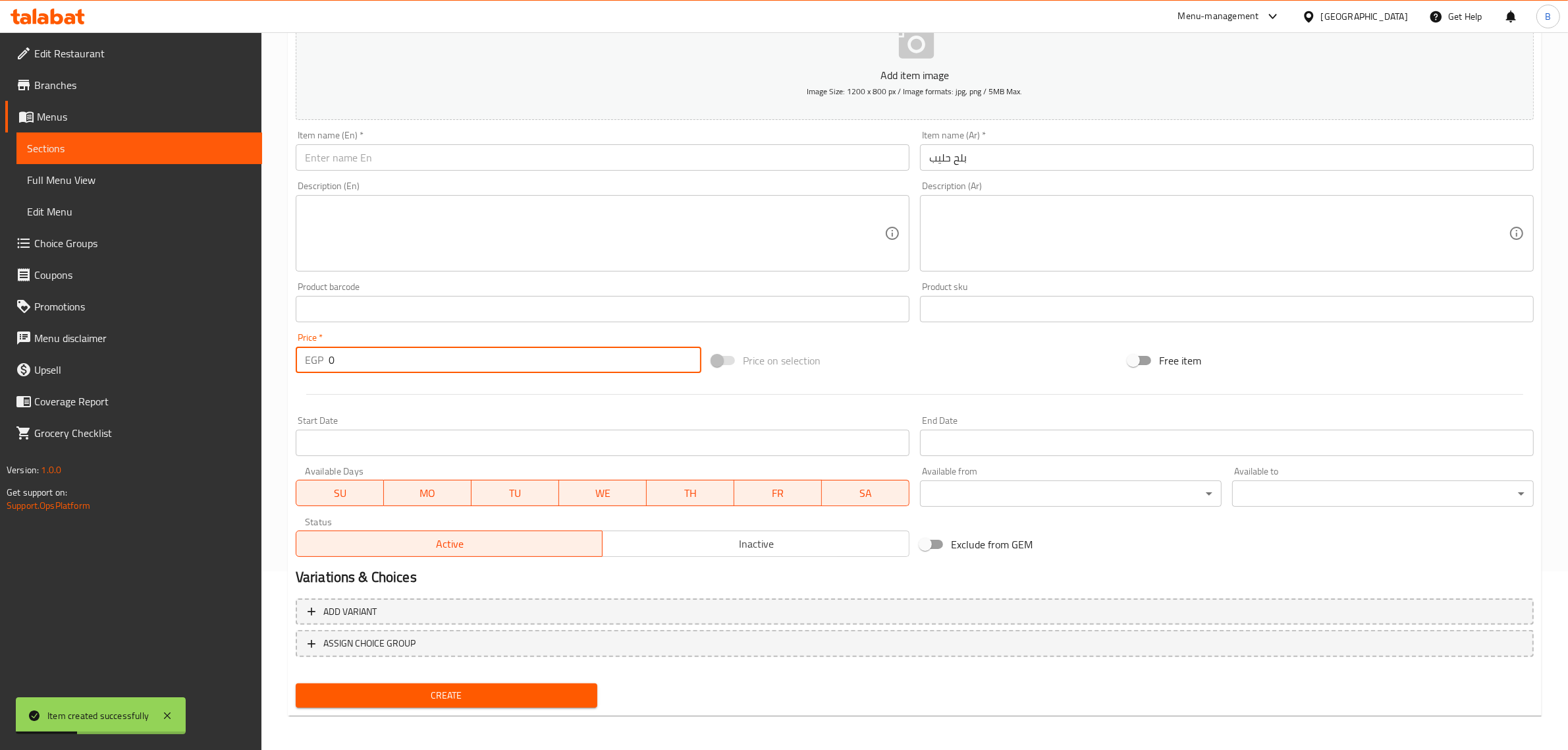
click at [380, 372] on input "0" at bounding box center [515, 360] width 372 height 27
click at [380, 369] on input "0" at bounding box center [515, 360] width 372 height 27
click at [380, 379] on div at bounding box center [914, 394] width 1248 height 32
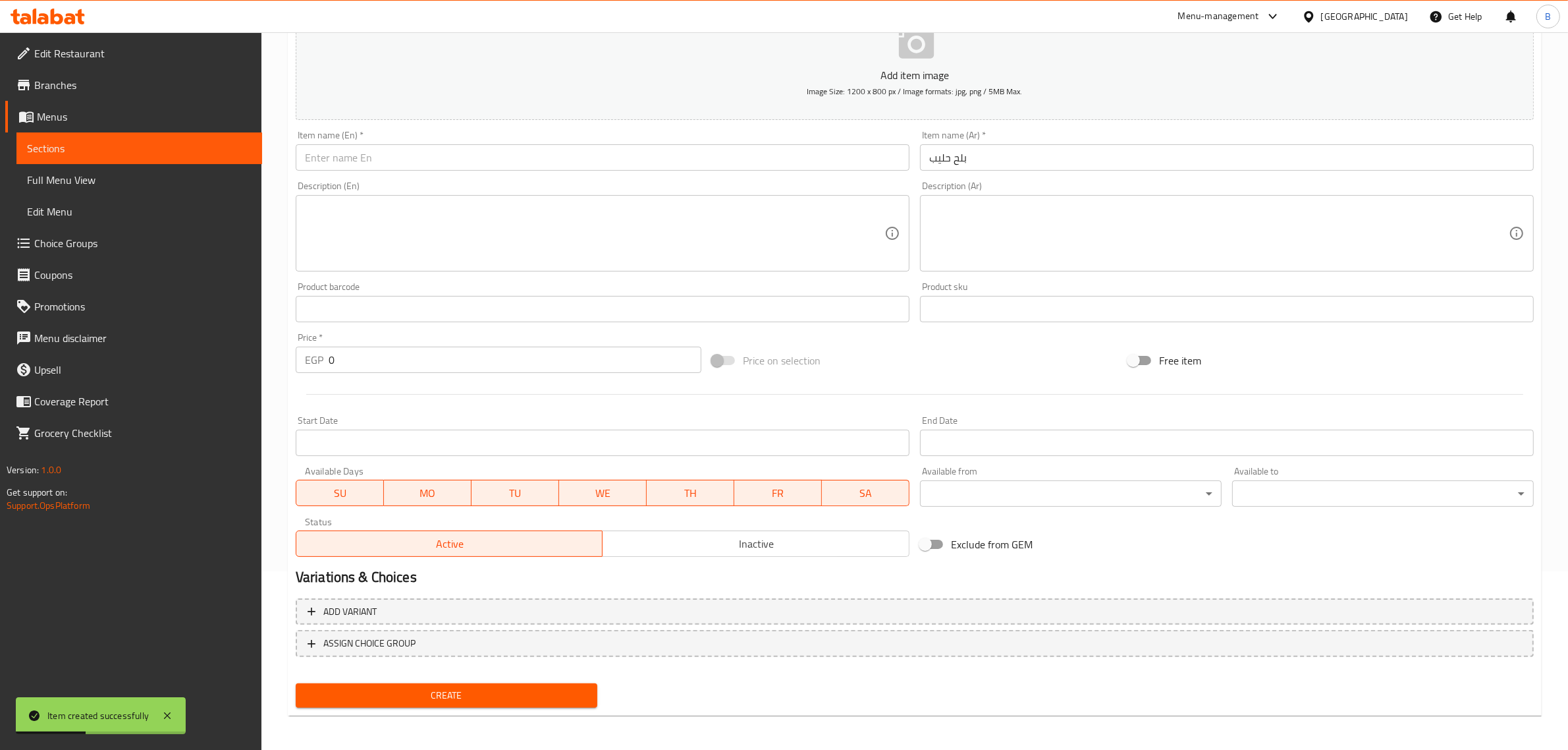
click at [380, 379] on div at bounding box center [914, 394] width 1248 height 32
click at [376, 371] on div "Price   * EGP 0 Price *" at bounding box center [498, 352] width 416 height 51
click at [374, 370] on input "0" at bounding box center [515, 360] width 372 height 27
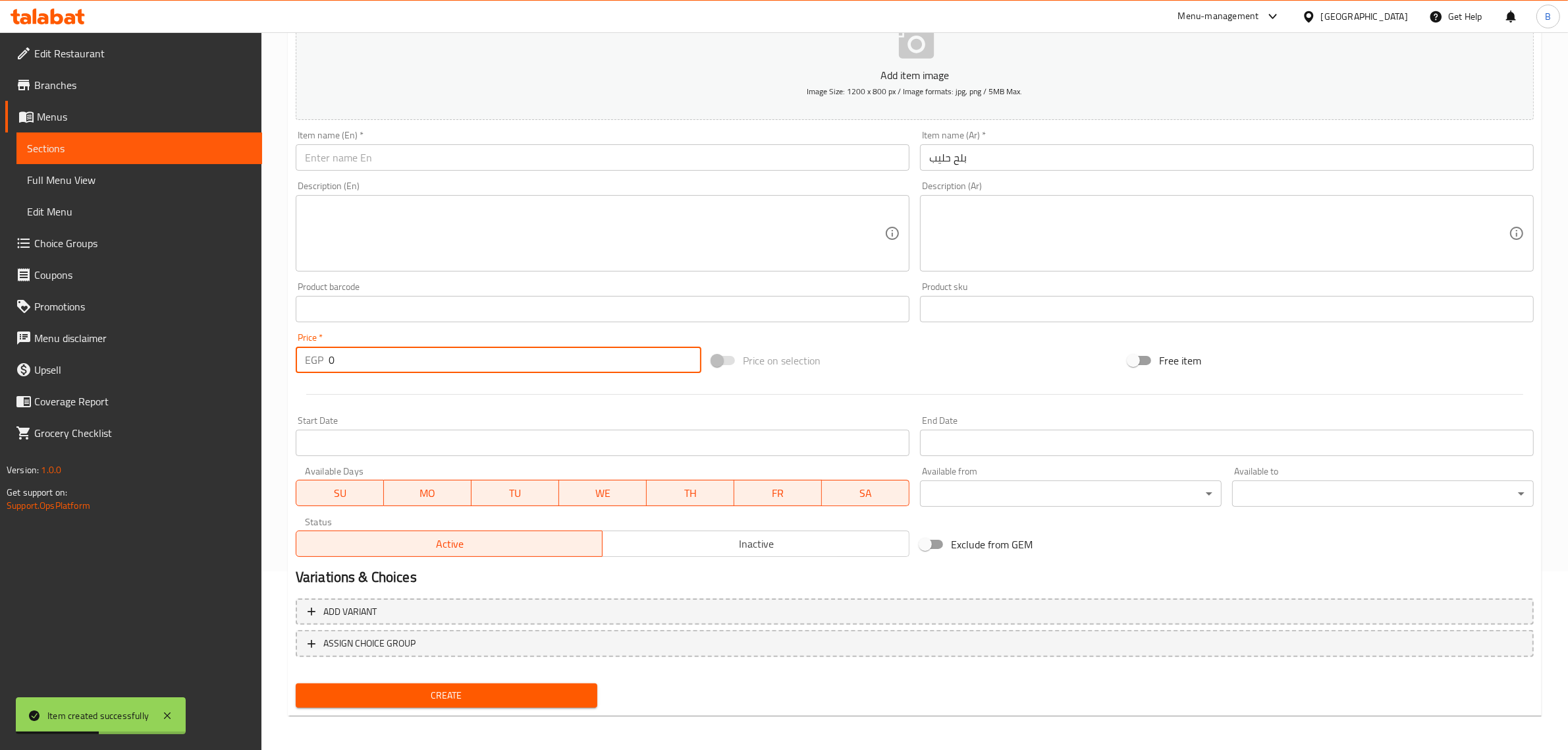
click at [374, 370] on input "0" at bounding box center [515, 360] width 372 height 27
type input "70"
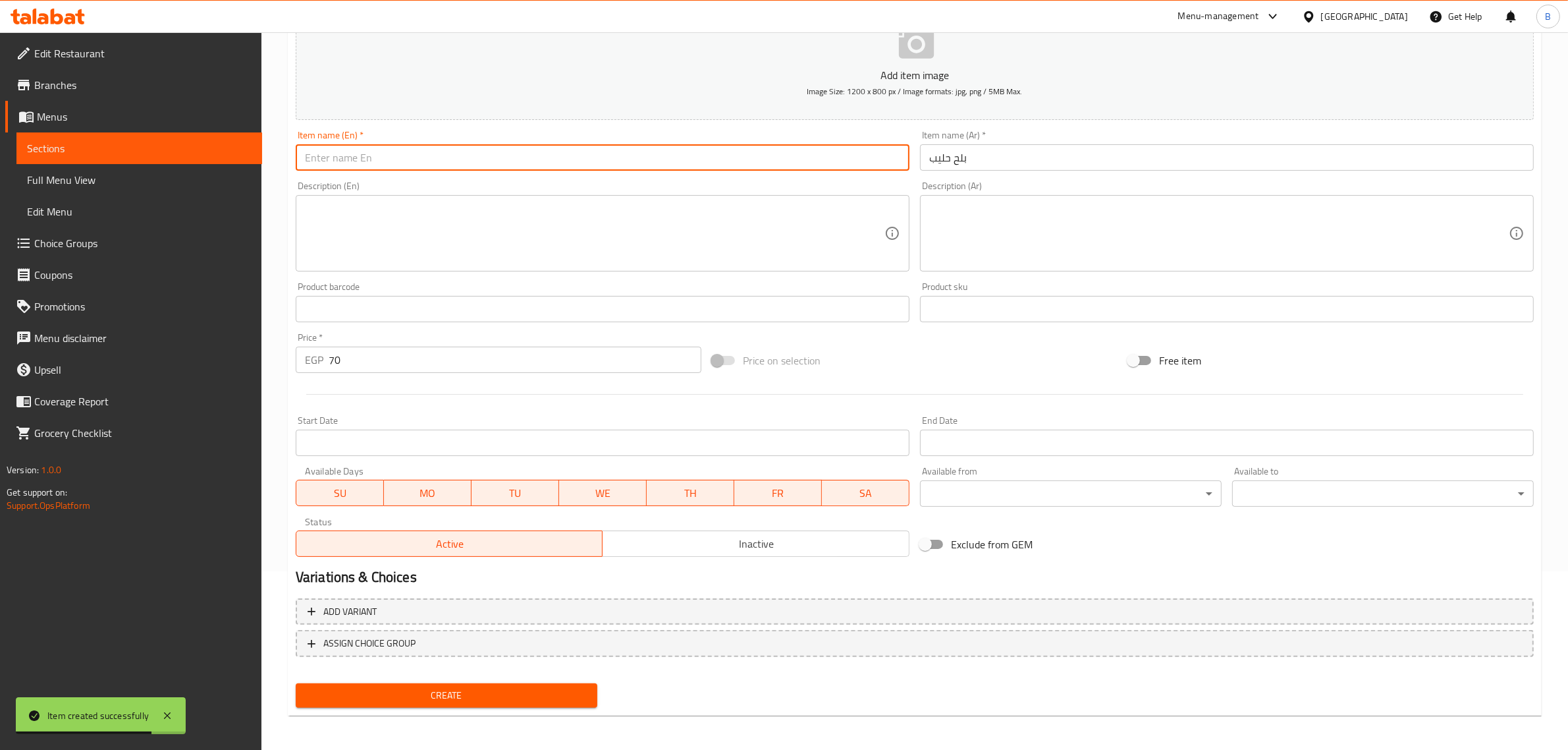
click at [509, 157] on input "text" at bounding box center [602, 157] width 613 height 27
paste input "Dates Milk"
type input "Dates Milk"
click at [430, 699] on span "Create" at bounding box center [446, 695] width 280 height 16
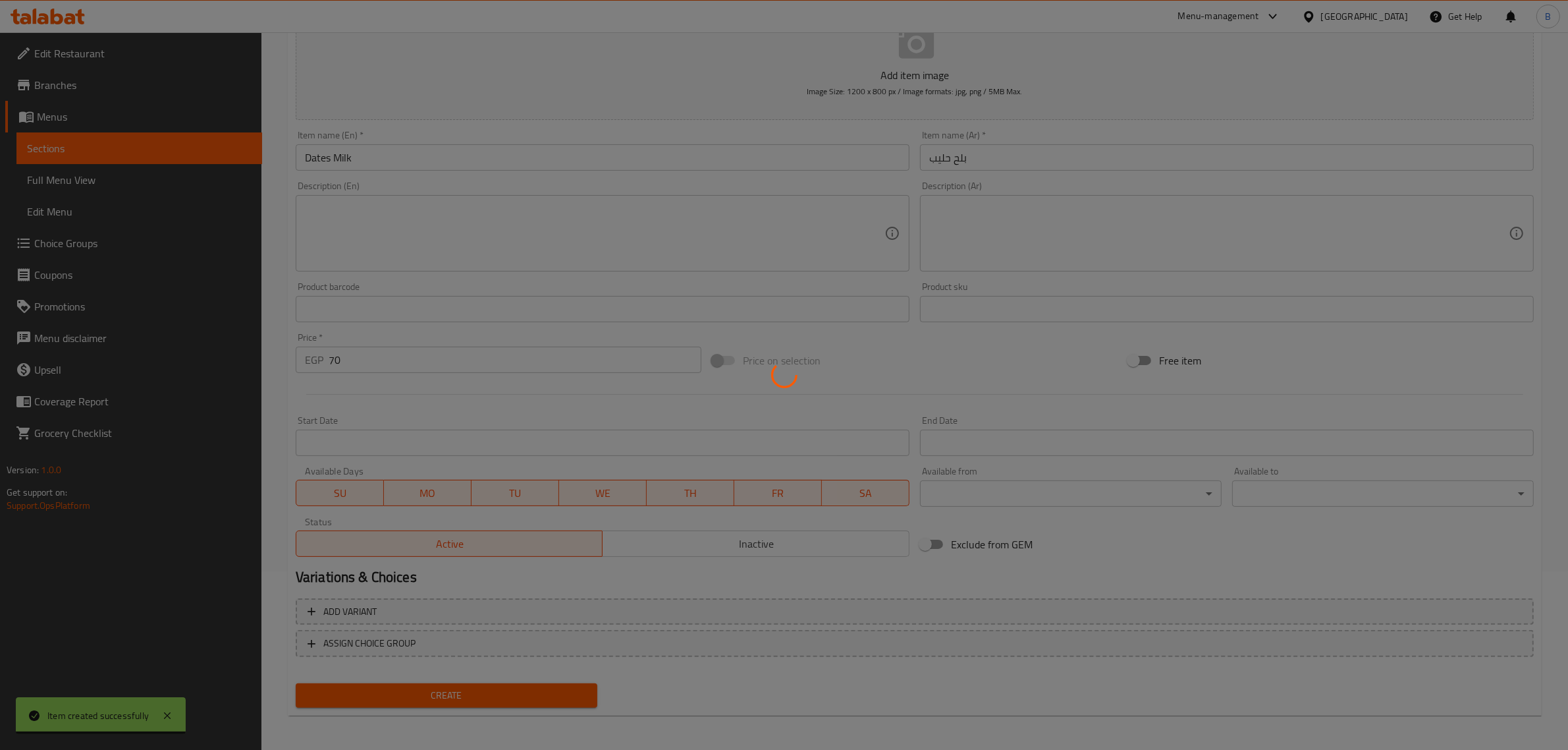
type input "0"
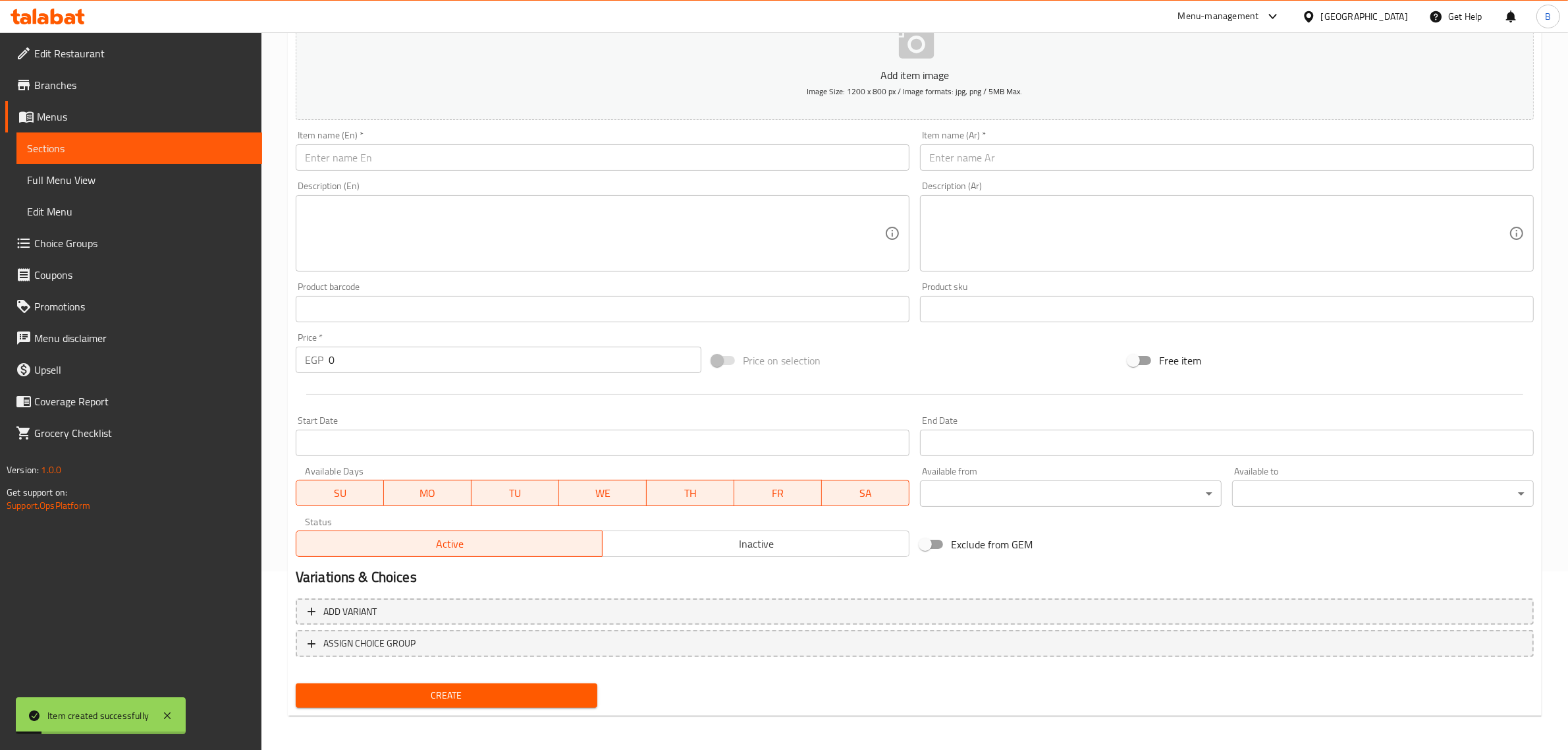
click at [634, 149] on input "text" at bounding box center [602, 157] width 613 height 27
paste input "Guava Milk"
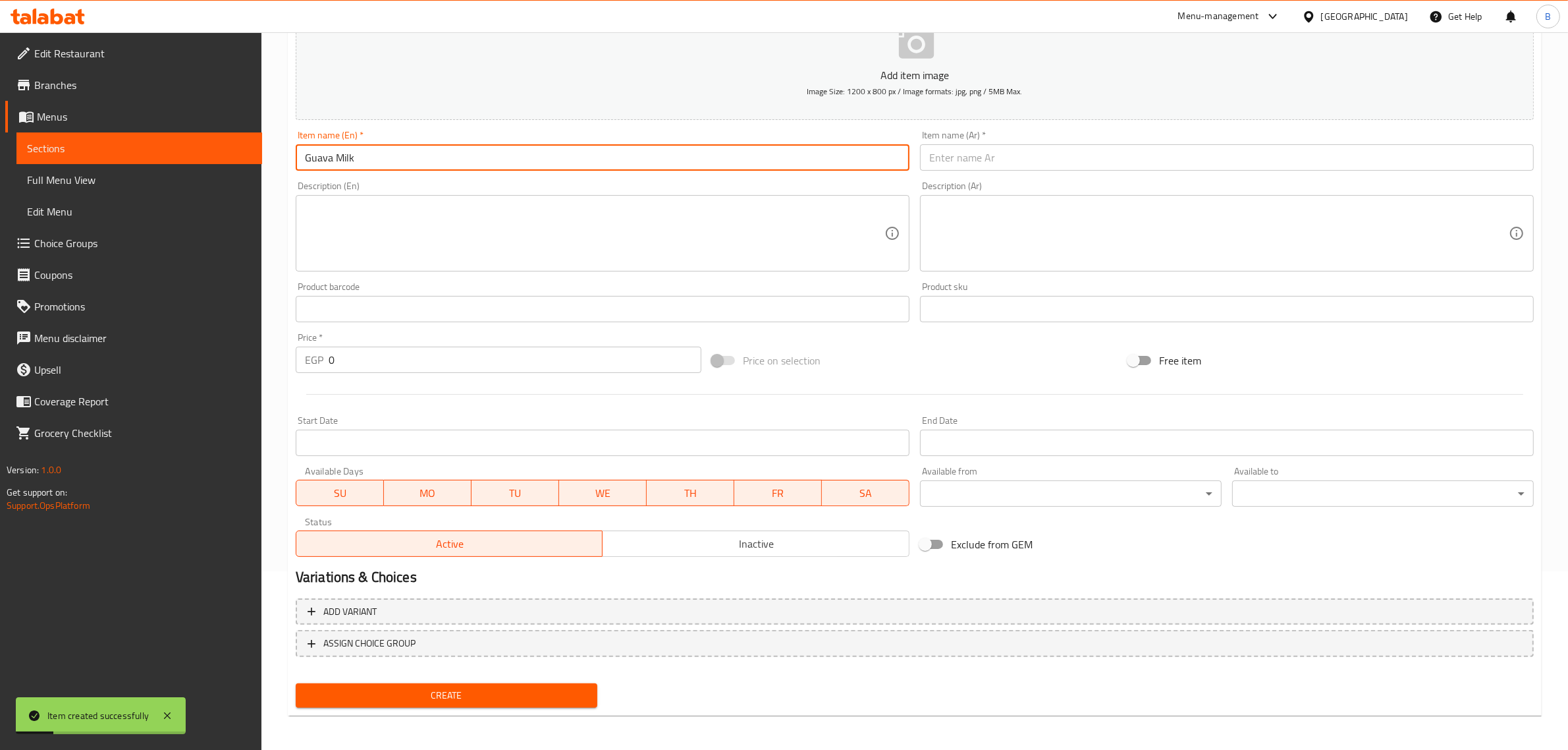
type input "Guava Milk"
click at [371, 343] on div "Price   * EGP 0 Price *" at bounding box center [498, 352] width 405 height 40
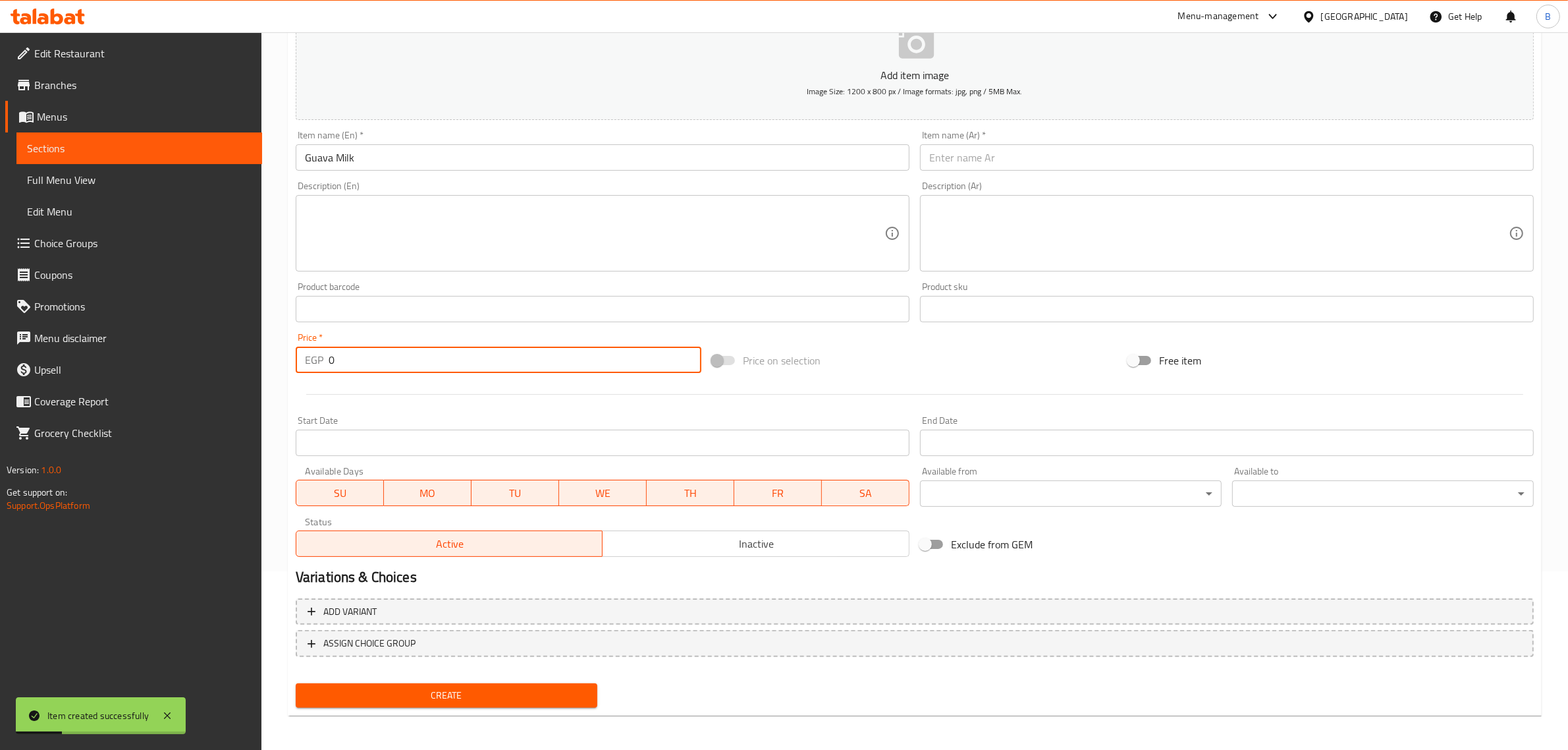
click at [372, 366] on input "0" at bounding box center [515, 360] width 372 height 27
click at [374, 366] on input "0" at bounding box center [515, 360] width 372 height 27
type input "60"
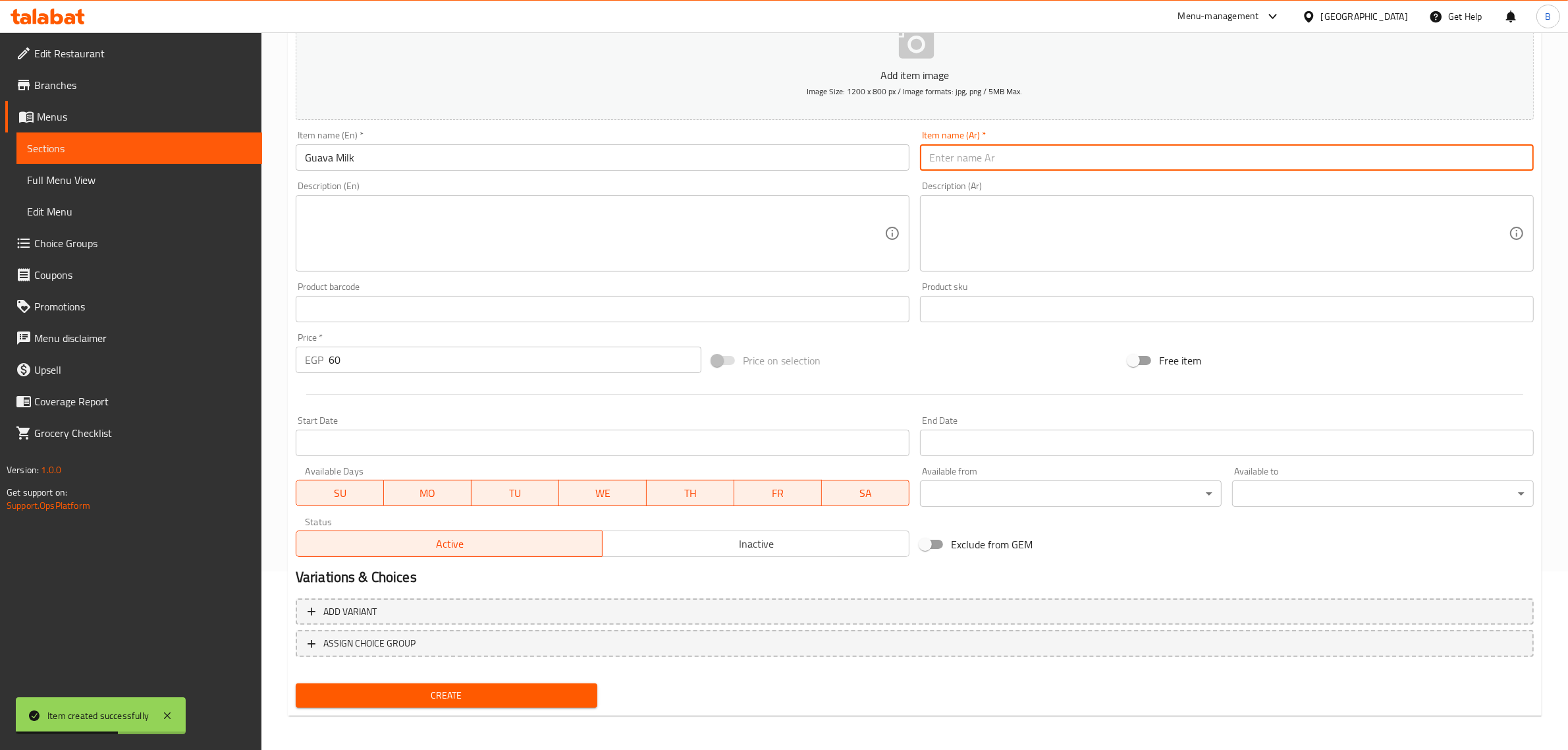
click at [1127, 144] on input "text" at bounding box center [1227, 157] width 613 height 27
paste input "جوافة حليب"
type input "جوافة حليب"
click at [813, 359] on span "Price on selection" at bounding box center [781, 360] width 77 height 16
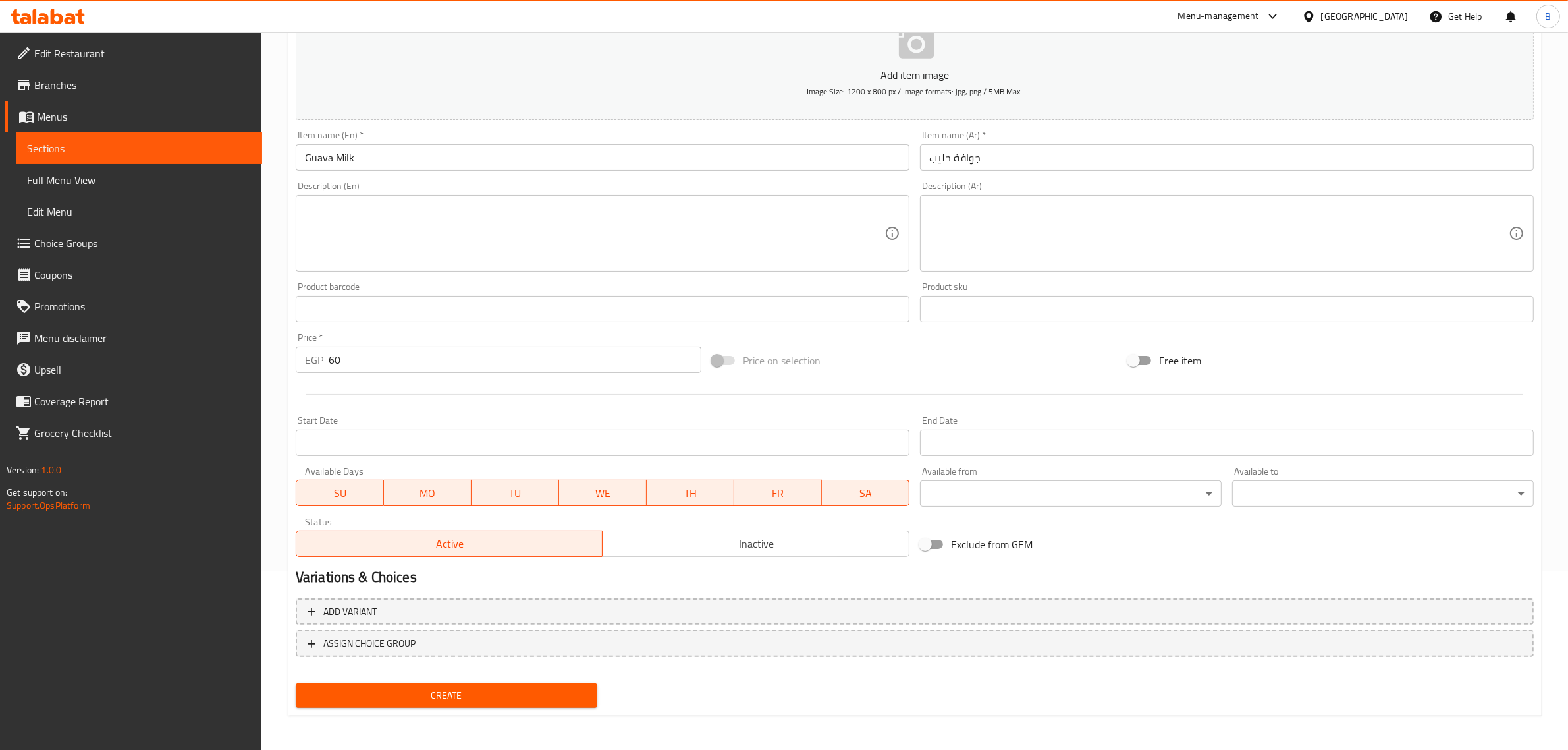
click at [370, 722] on div "Home / Restaurants management / Menus / Sections / item / create Breakfast sect…" at bounding box center [915, 303] width 1253 height 846
click at [368, 709] on div "Create" at bounding box center [446, 695] width 312 height 35
click at [364, 699] on span "Create" at bounding box center [446, 695] width 280 height 16
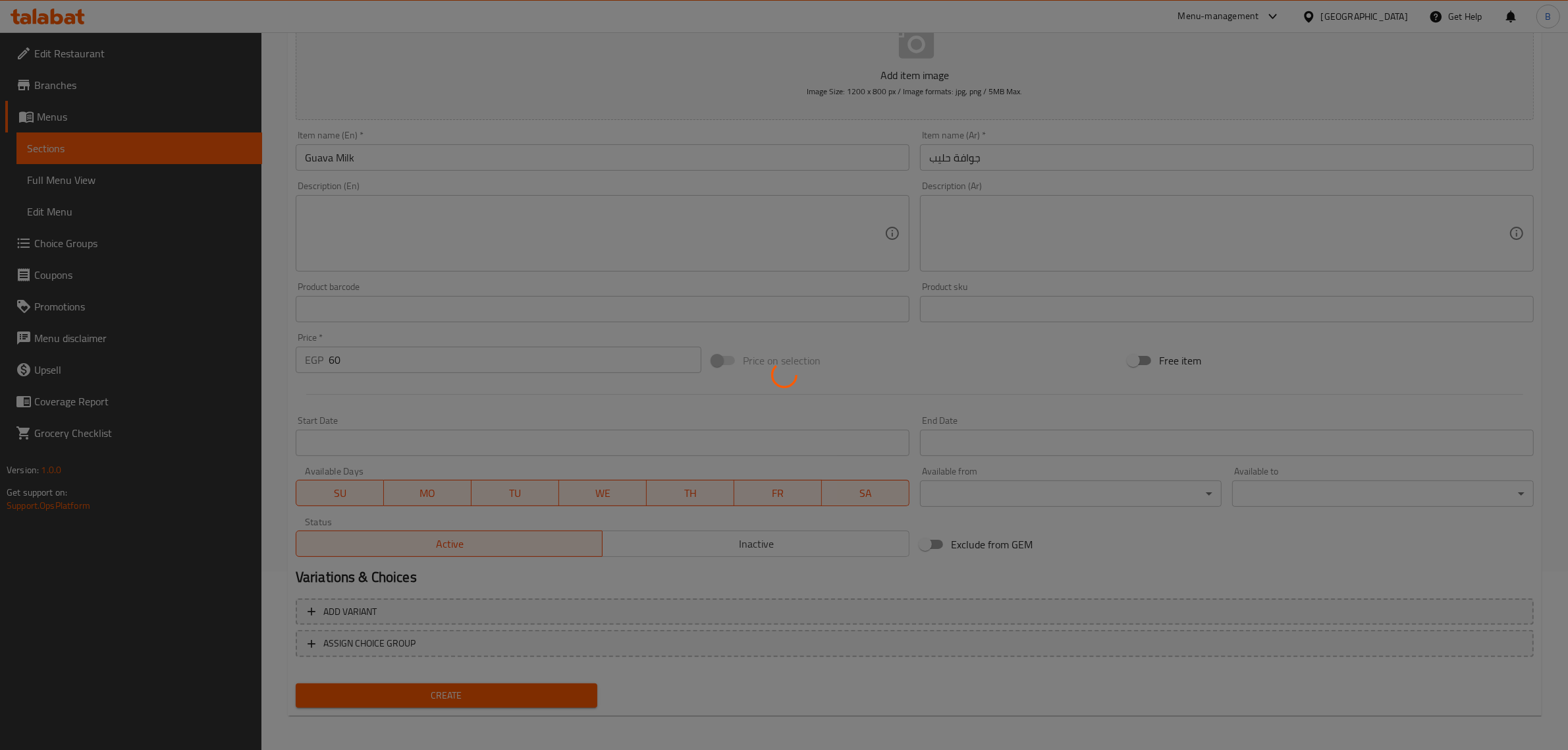
type input "0"
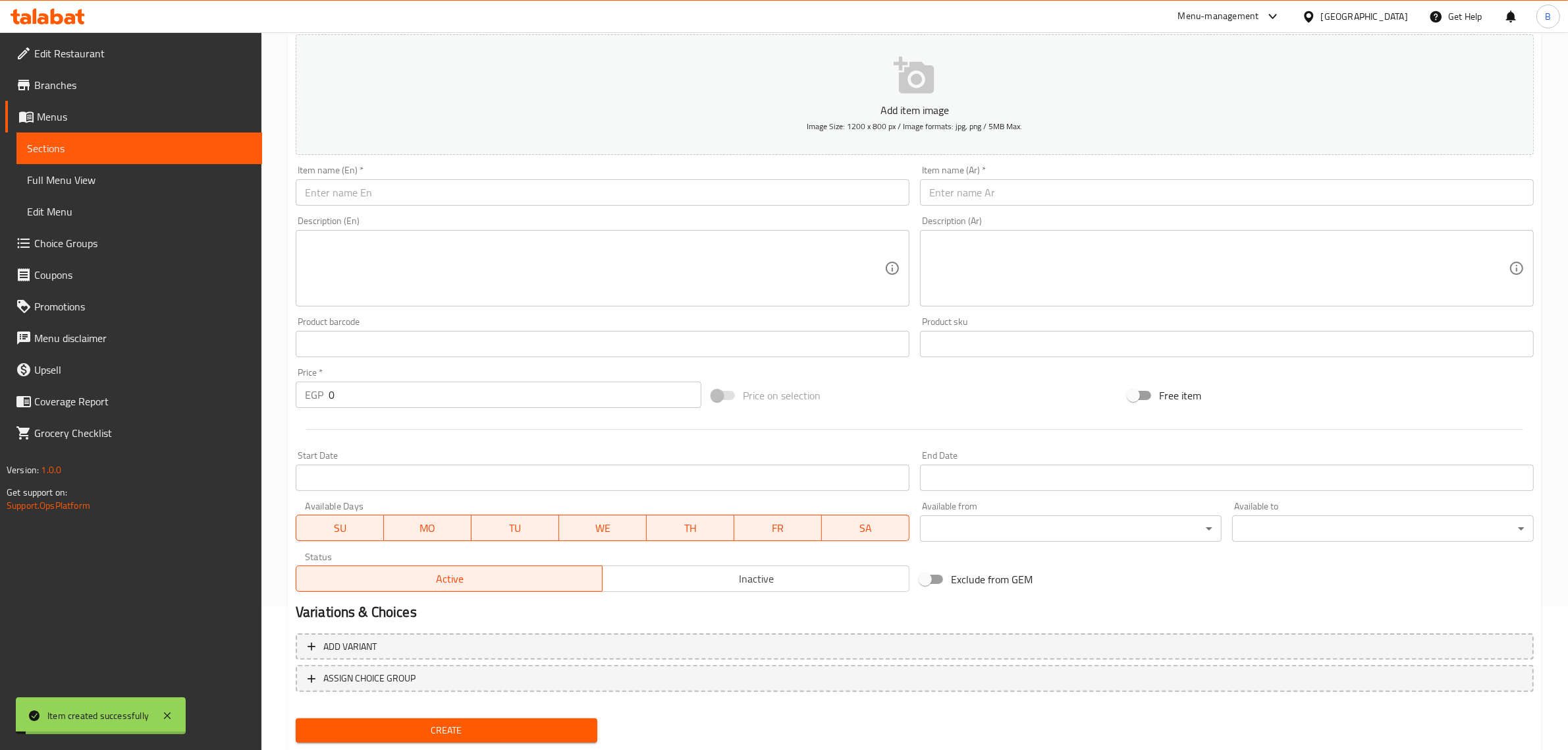
scroll to position [0, 0]
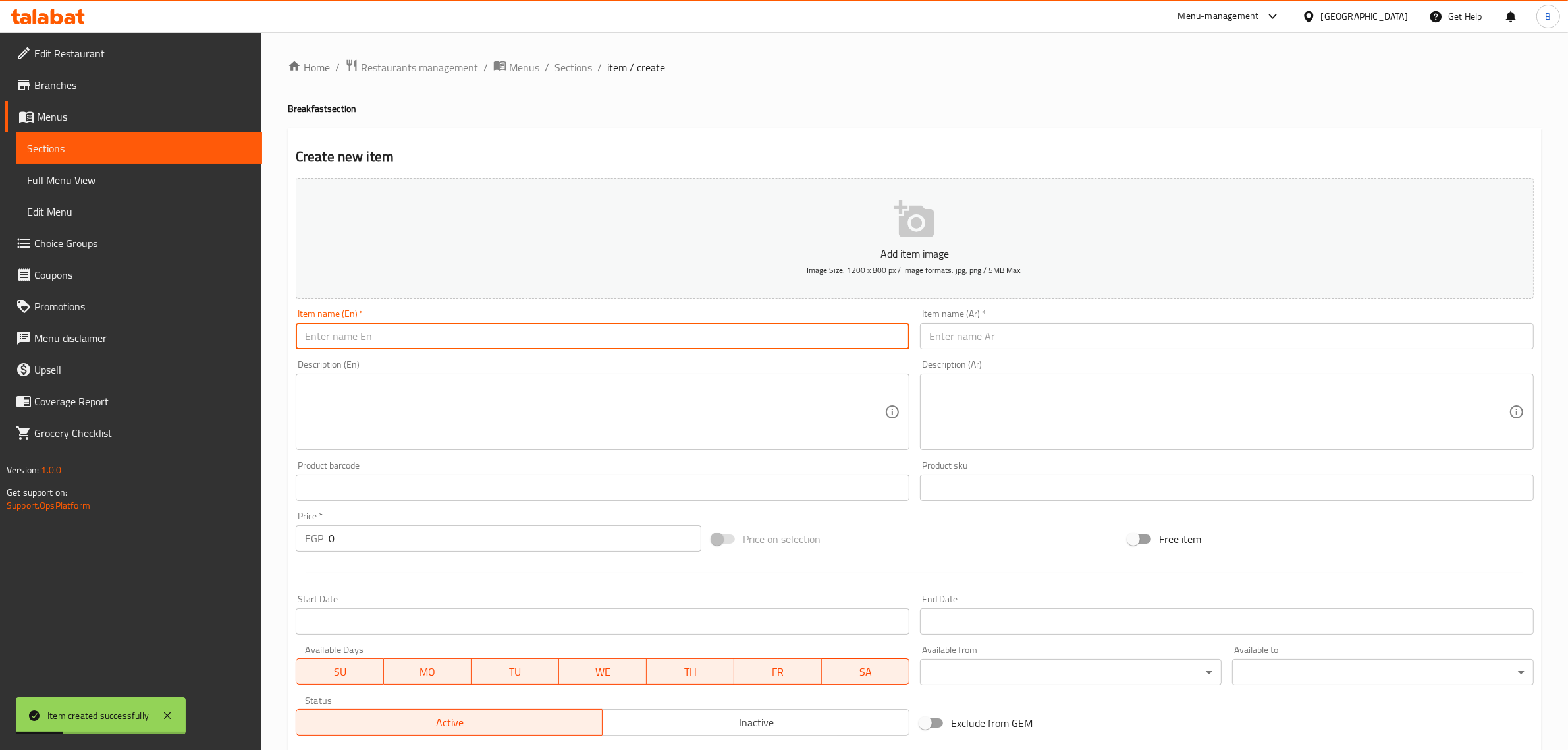
click at [649, 337] on input "text" at bounding box center [602, 336] width 613 height 27
paste input "Banana Milk"
type input "Banana Milk"
click at [392, 546] on input "0" at bounding box center [515, 539] width 372 height 27
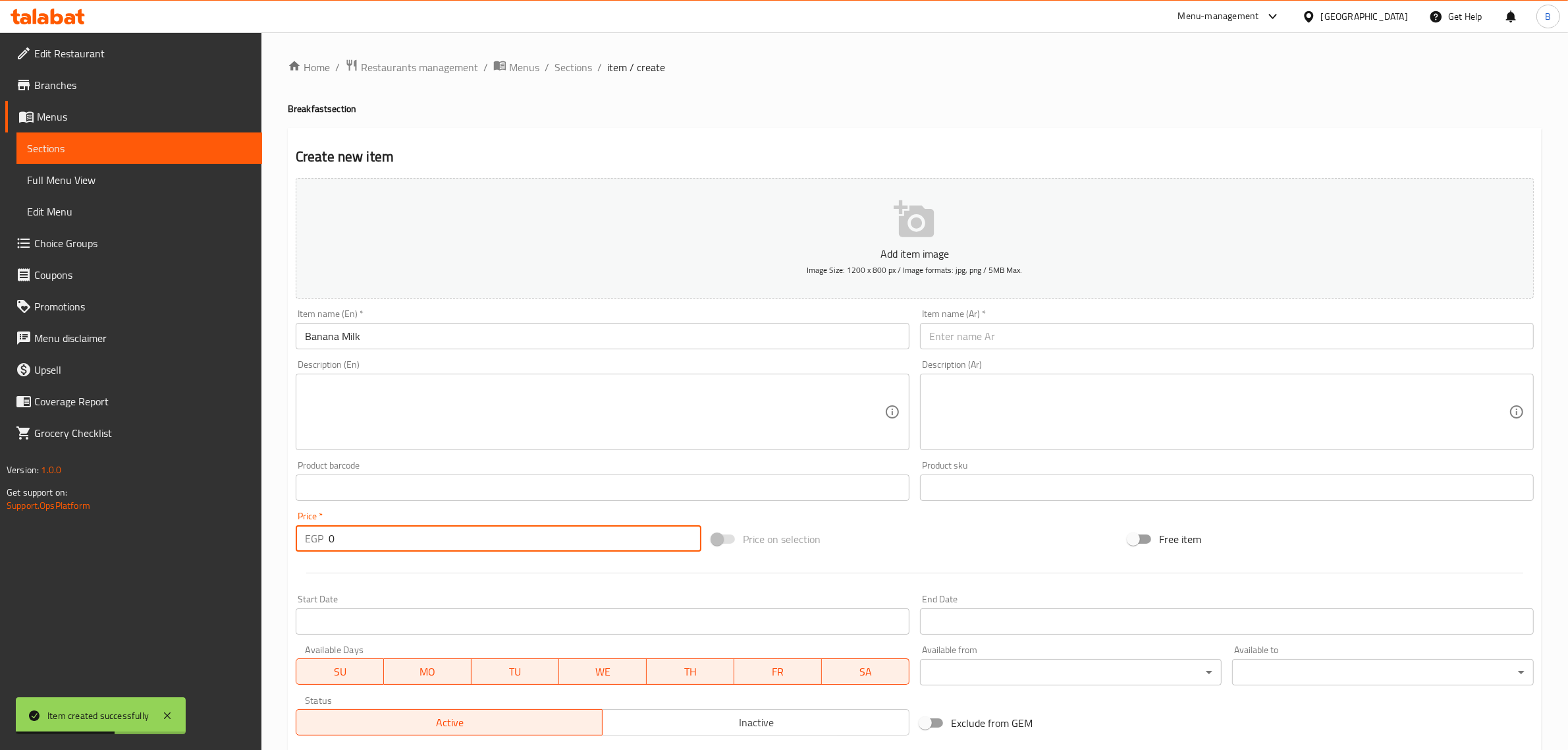
click at [392, 546] on input "0" at bounding box center [515, 539] width 372 height 27
type input "60"
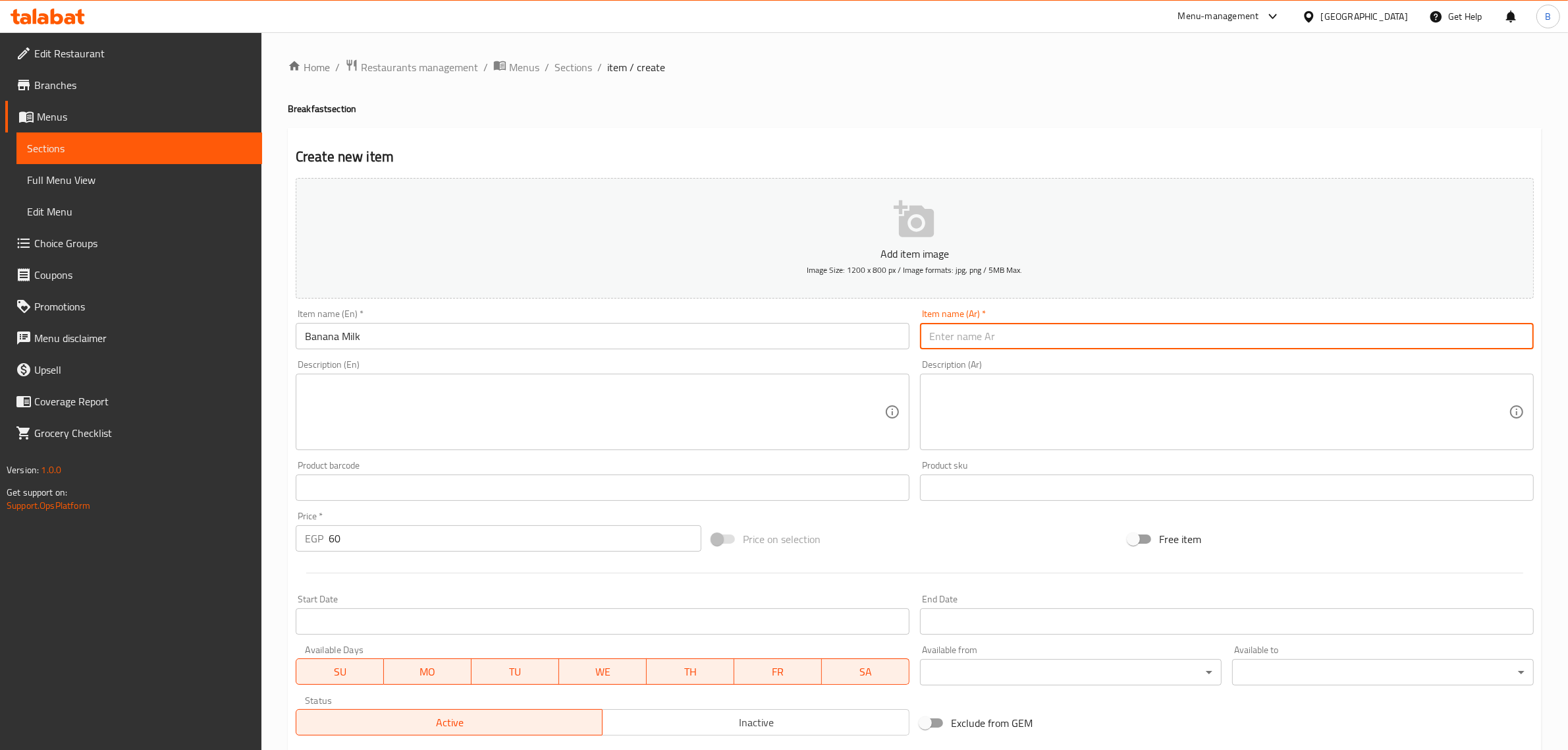
click at [1004, 325] on input "text" at bounding box center [1227, 336] width 613 height 27
paste input "موز حليب"
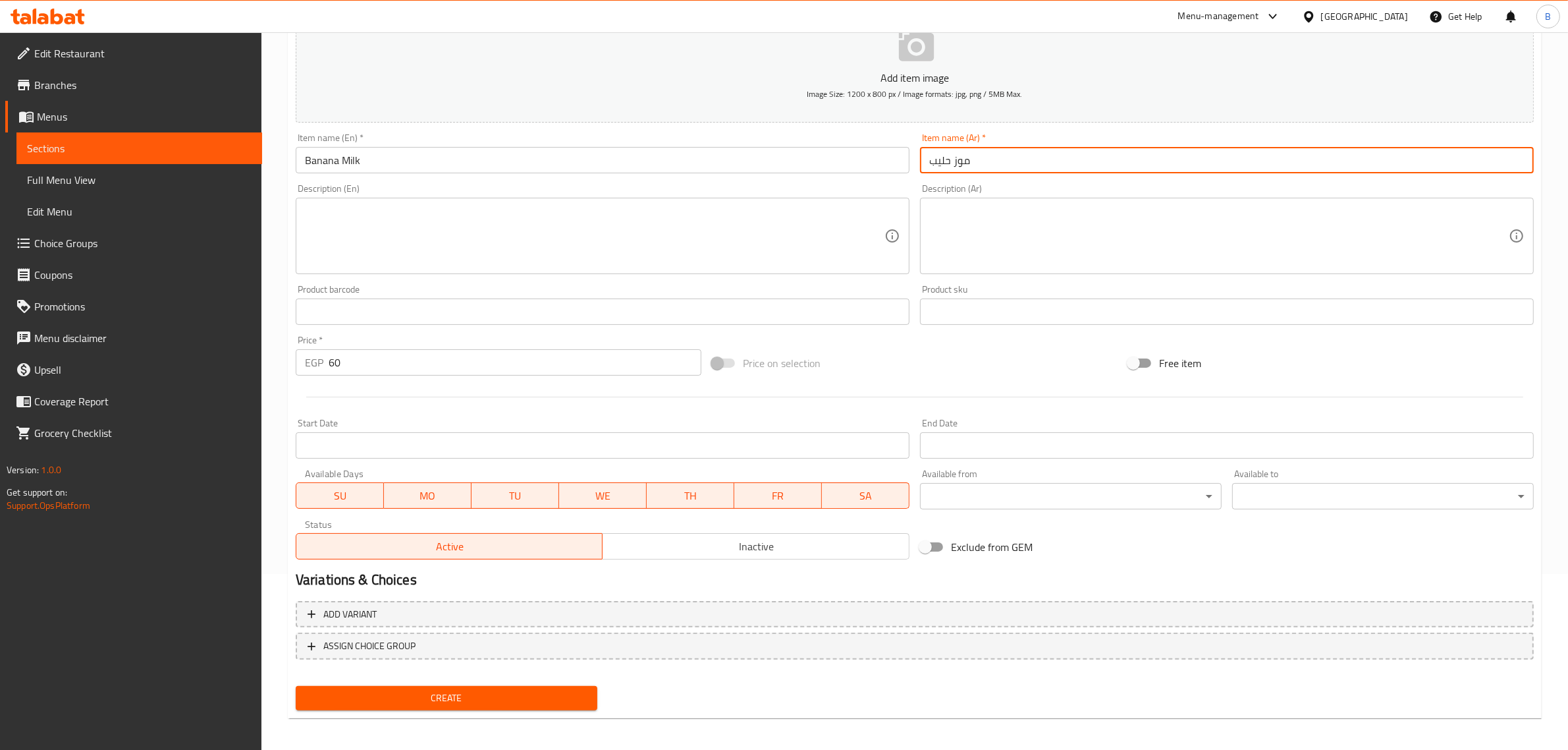
scroll to position [178, 0]
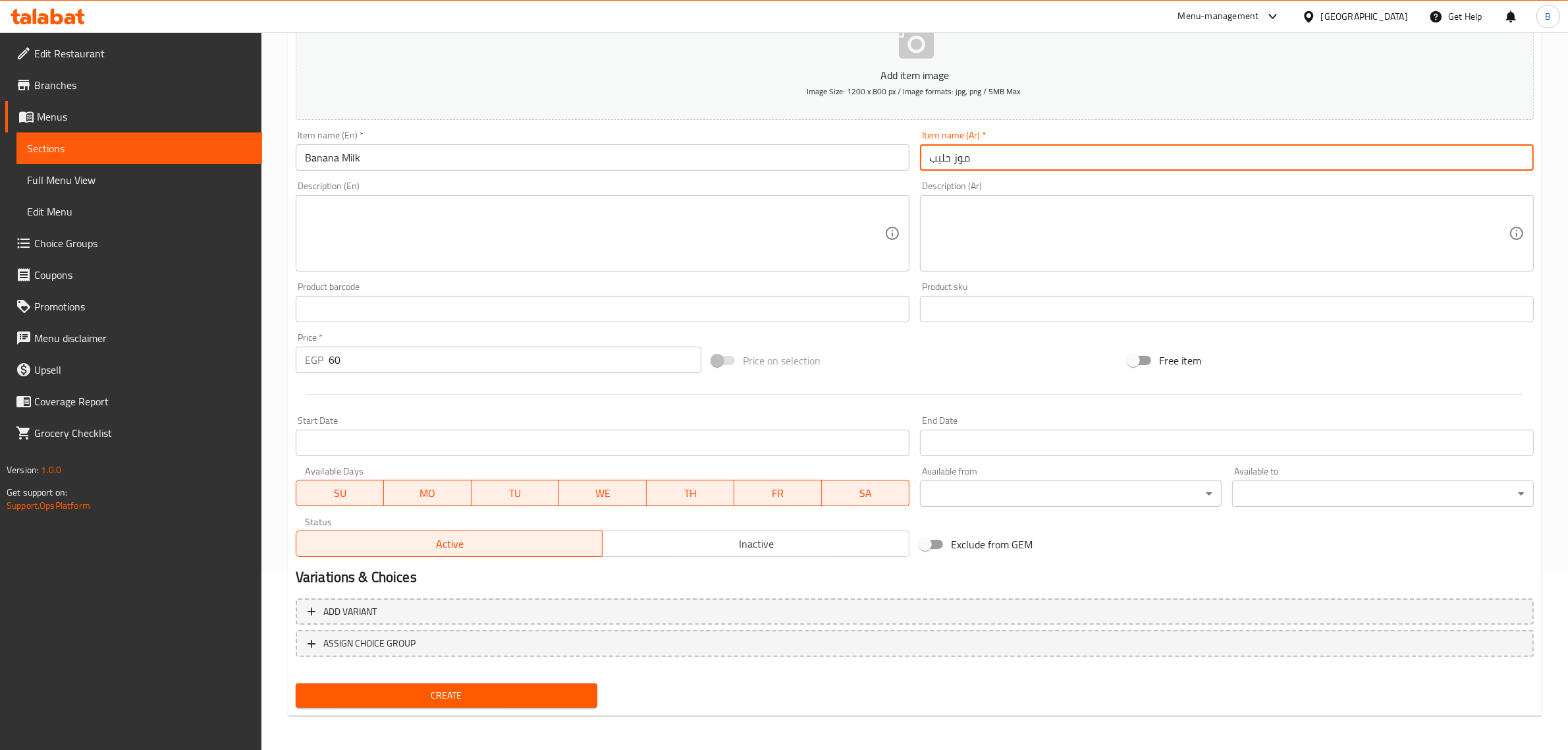
type input "موز حليب"
click at [412, 698] on span "Create" at bounding box center [446, 695] width 280 height 16
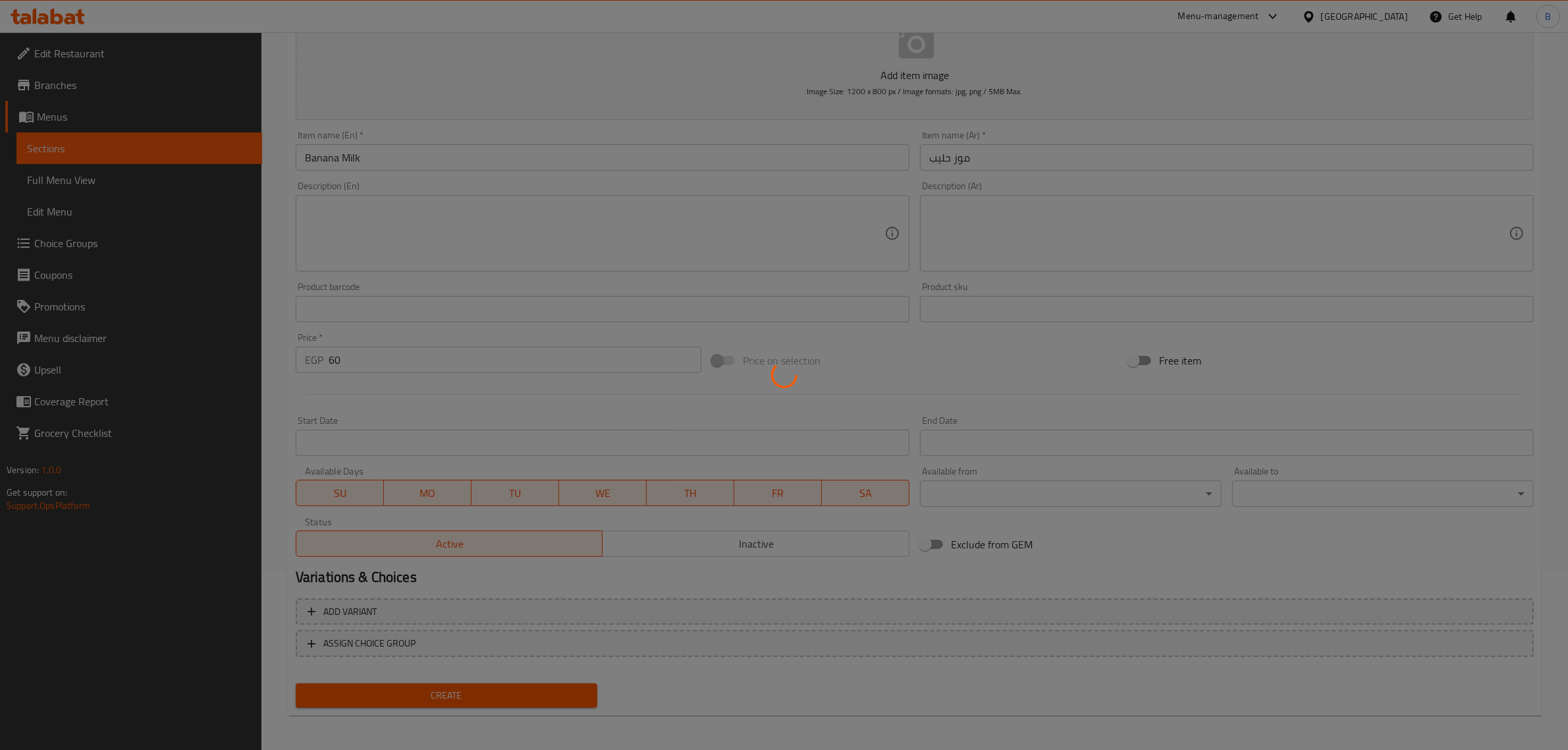
type input "0"
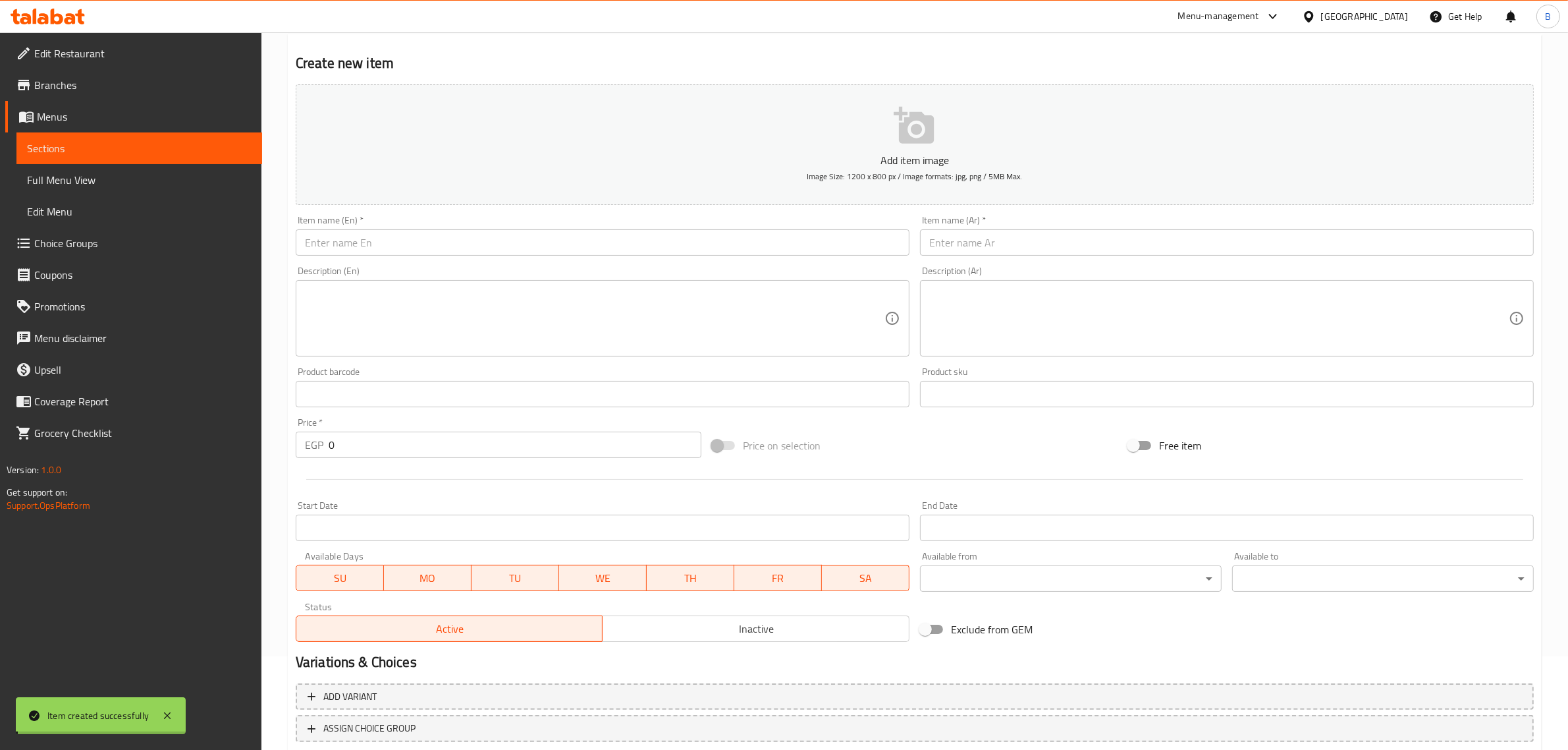
scroll to position [0, 0]
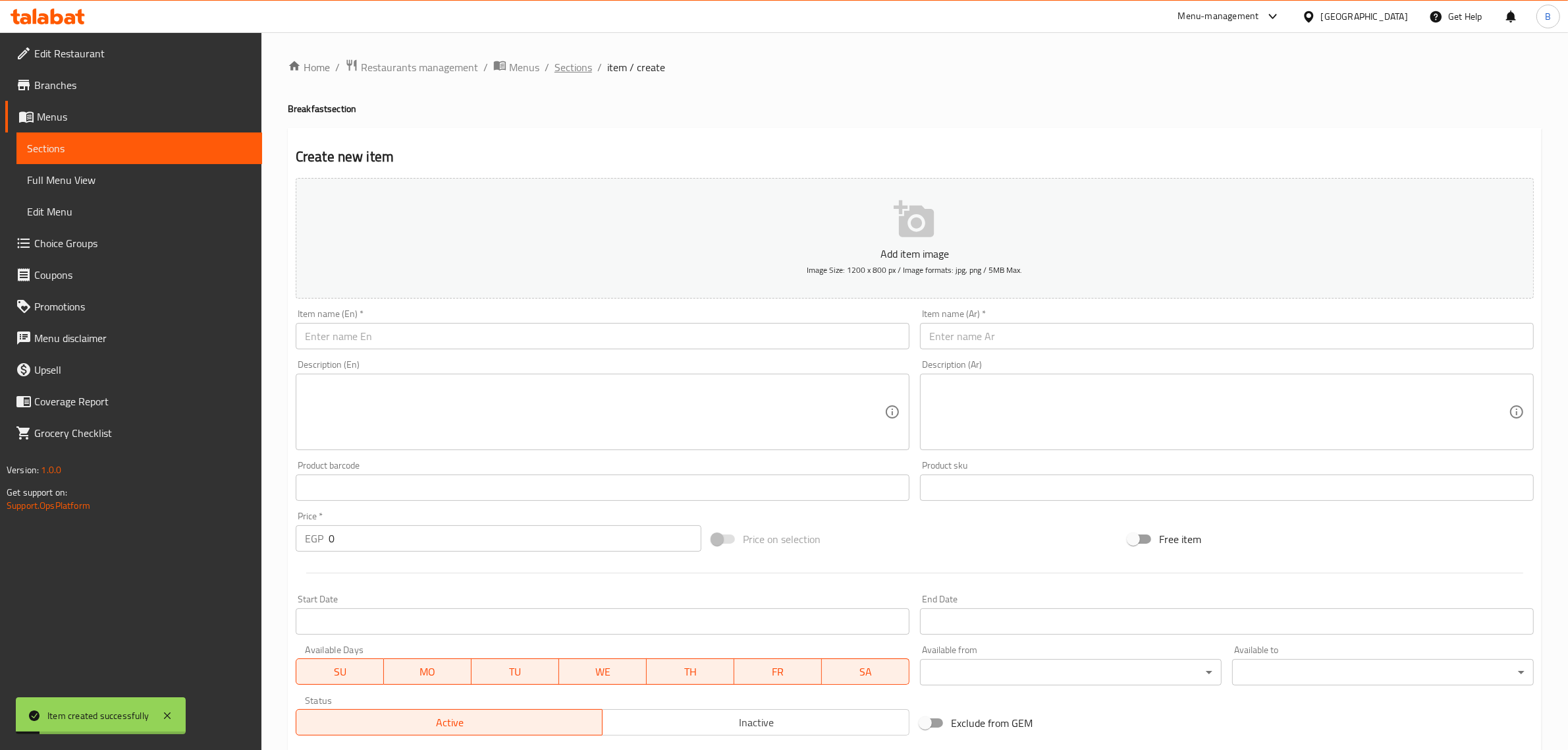
click at [584, 67] on span "Sections" at bounding box center [574, 67] width 38 height 16
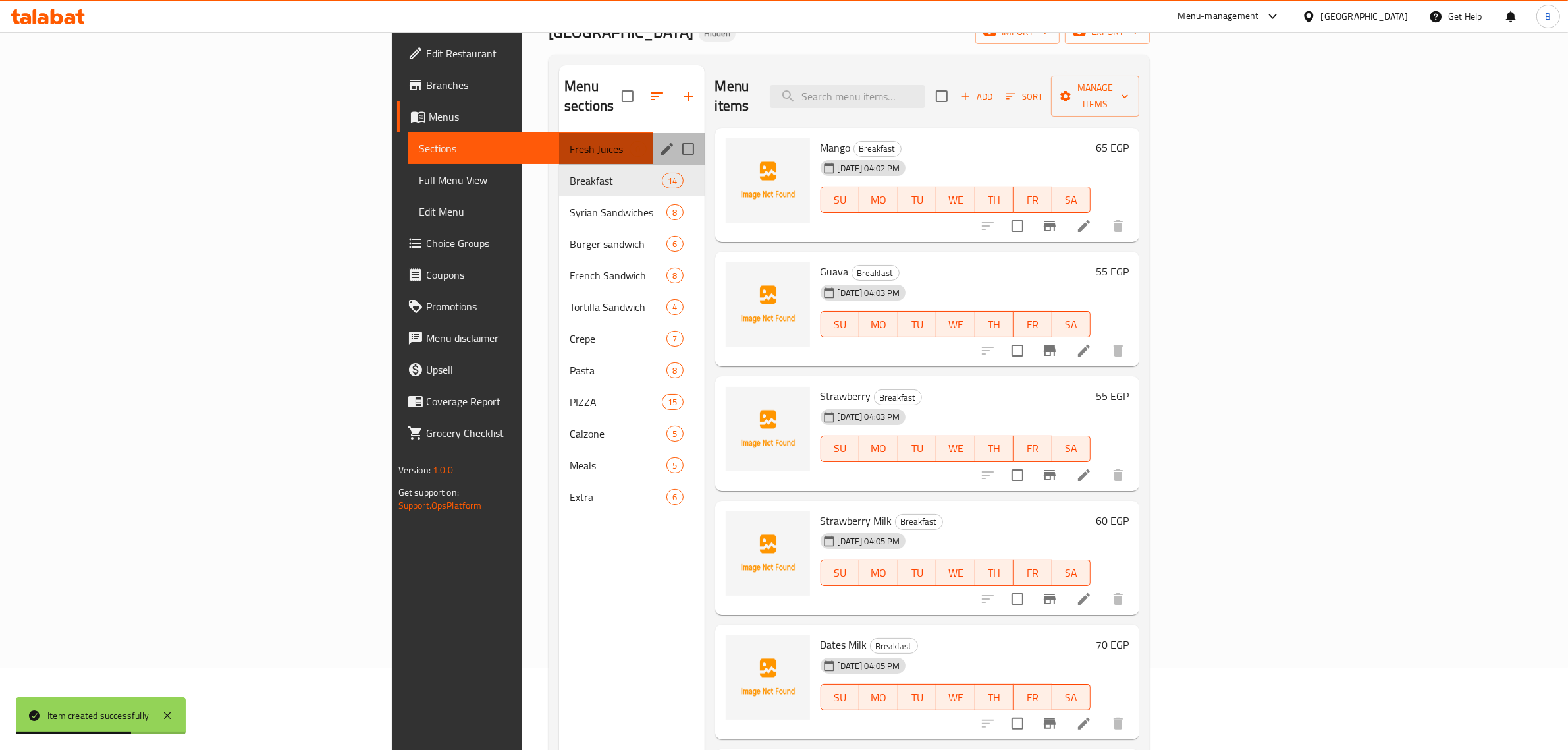
click at [559, 137] on div "Fresh Juices 0" at bounding box center [631, 149] width 145 height 31
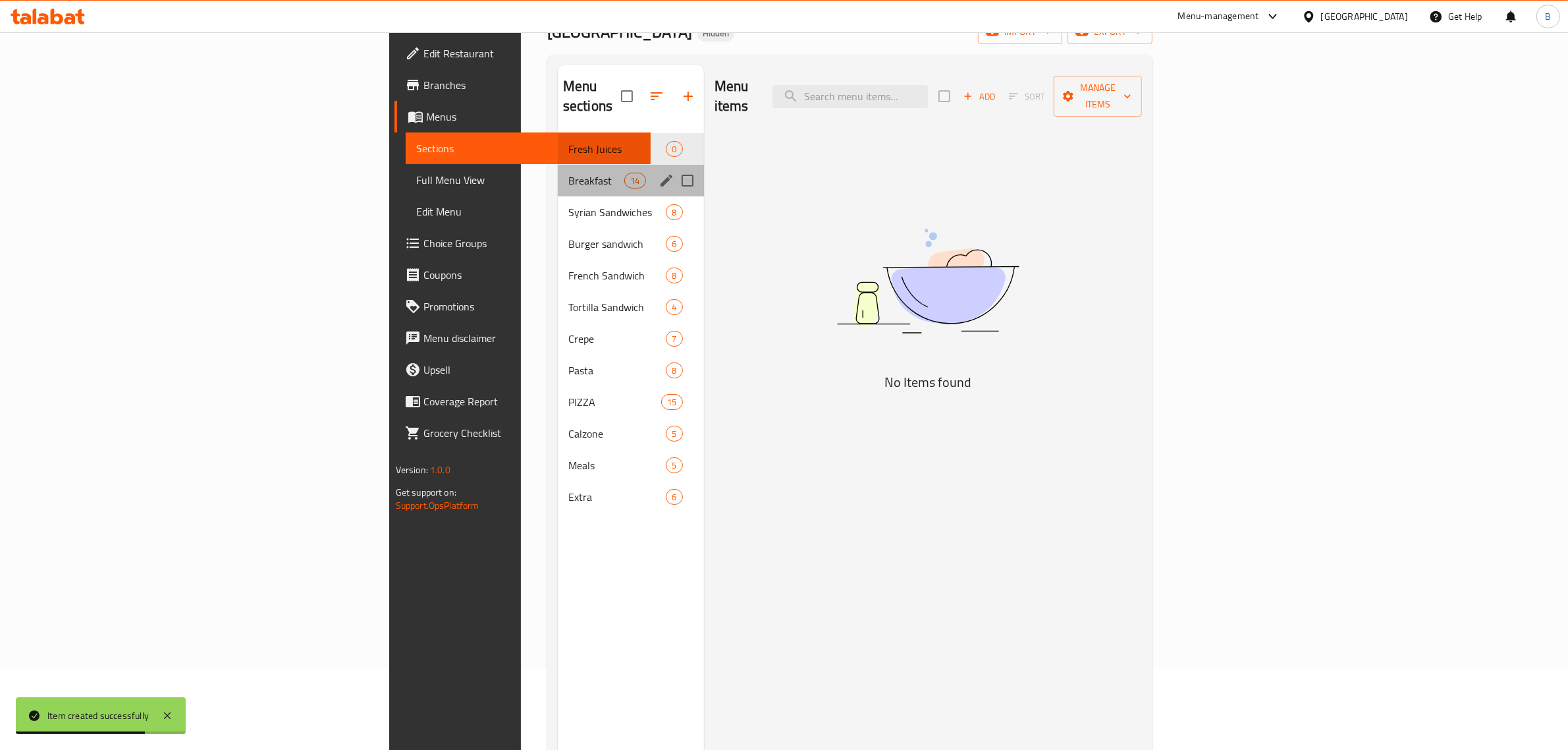
click at [558, 171] on div "Breakfast 14" at bounding box center [631, 180] width 146 height 31
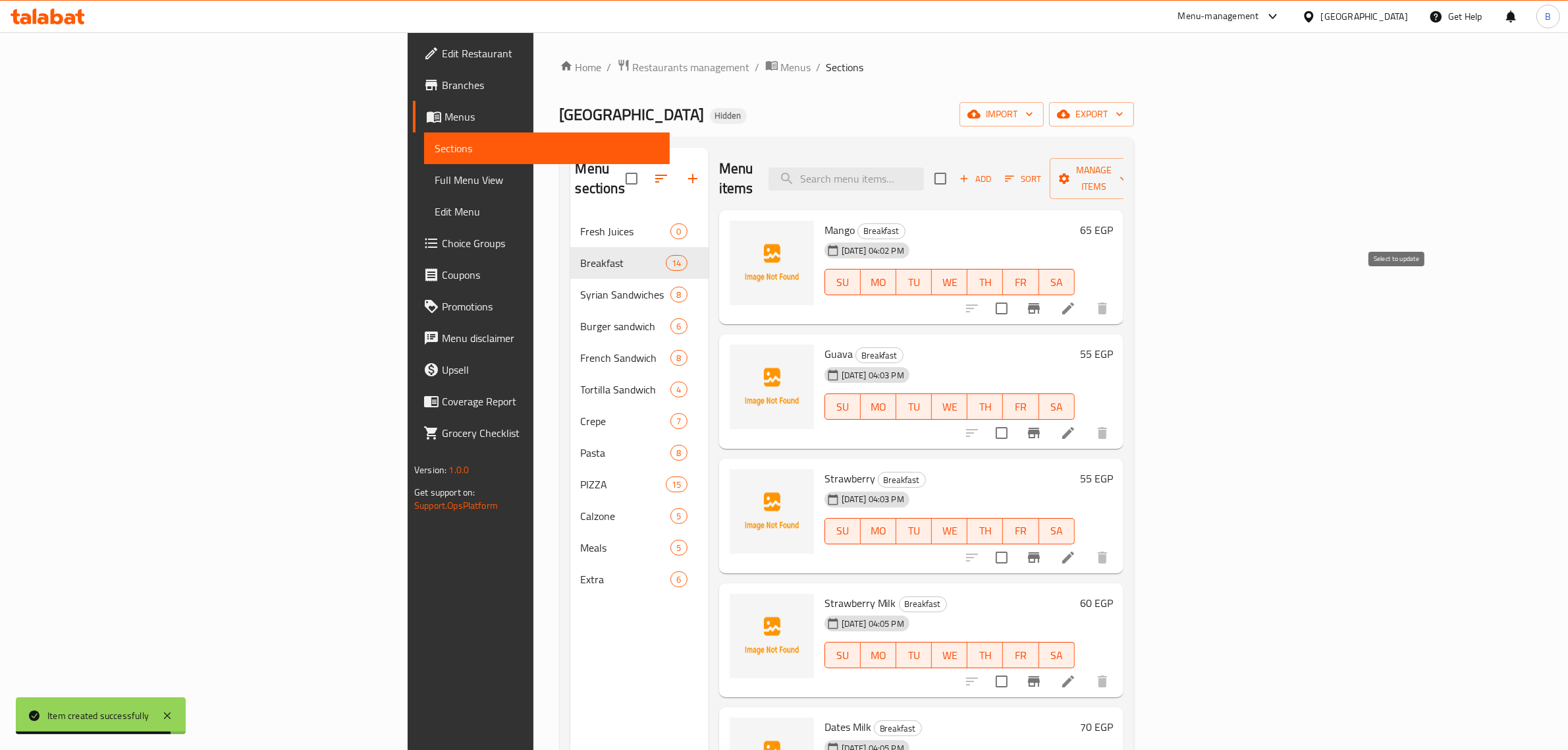
click at [1016, 294] on input "checkbox" at bounding box center [1001, 308] width 27 height 27
checkbox input "true"
click at [1016, 419] on input "checkbox" at bounding box center [1001, 432] width 27 height 27
checkbox input "true"
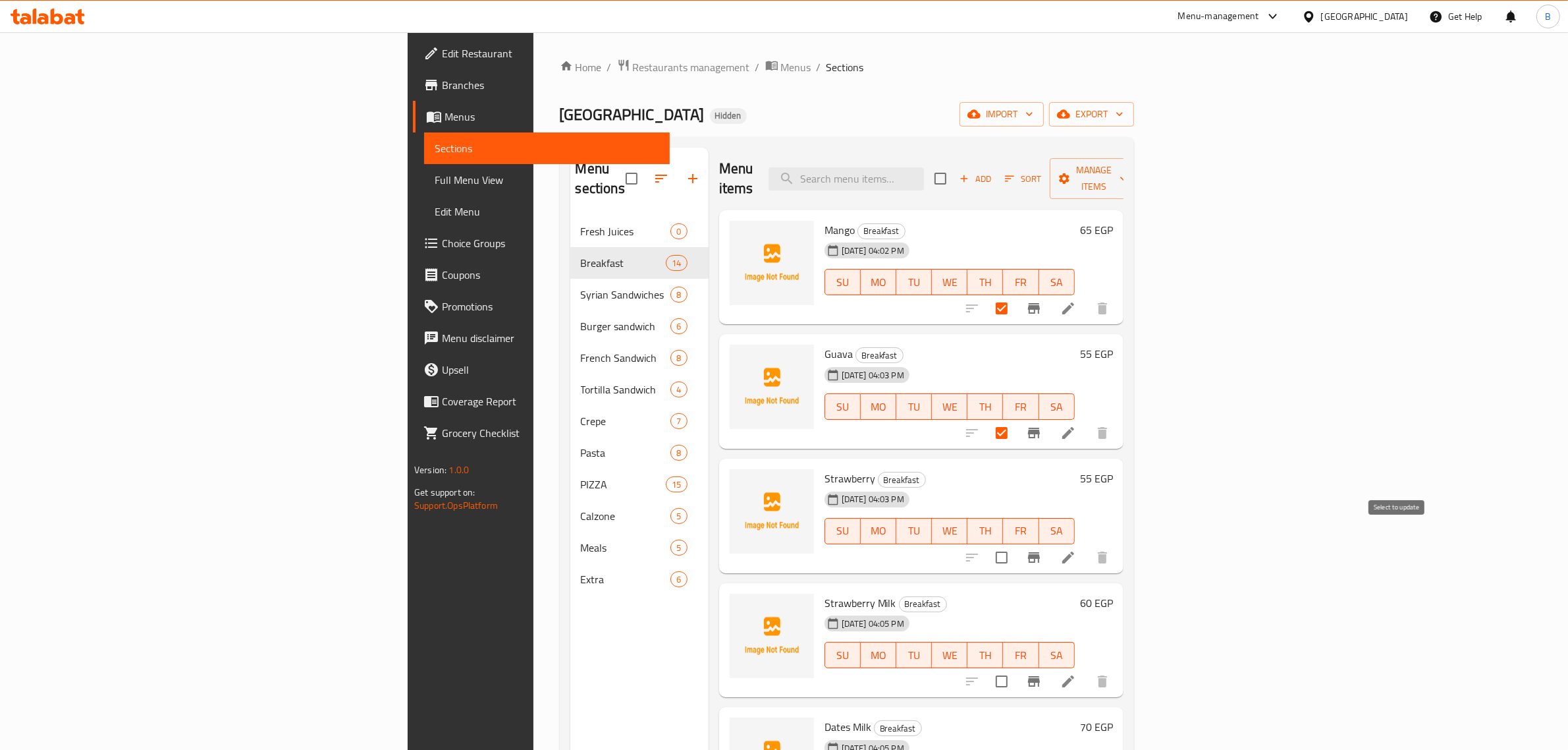
click at [1016, 544] on input "checkbox" at bounding box center [1001, 557] width 27 height 27
checkbox input "true"
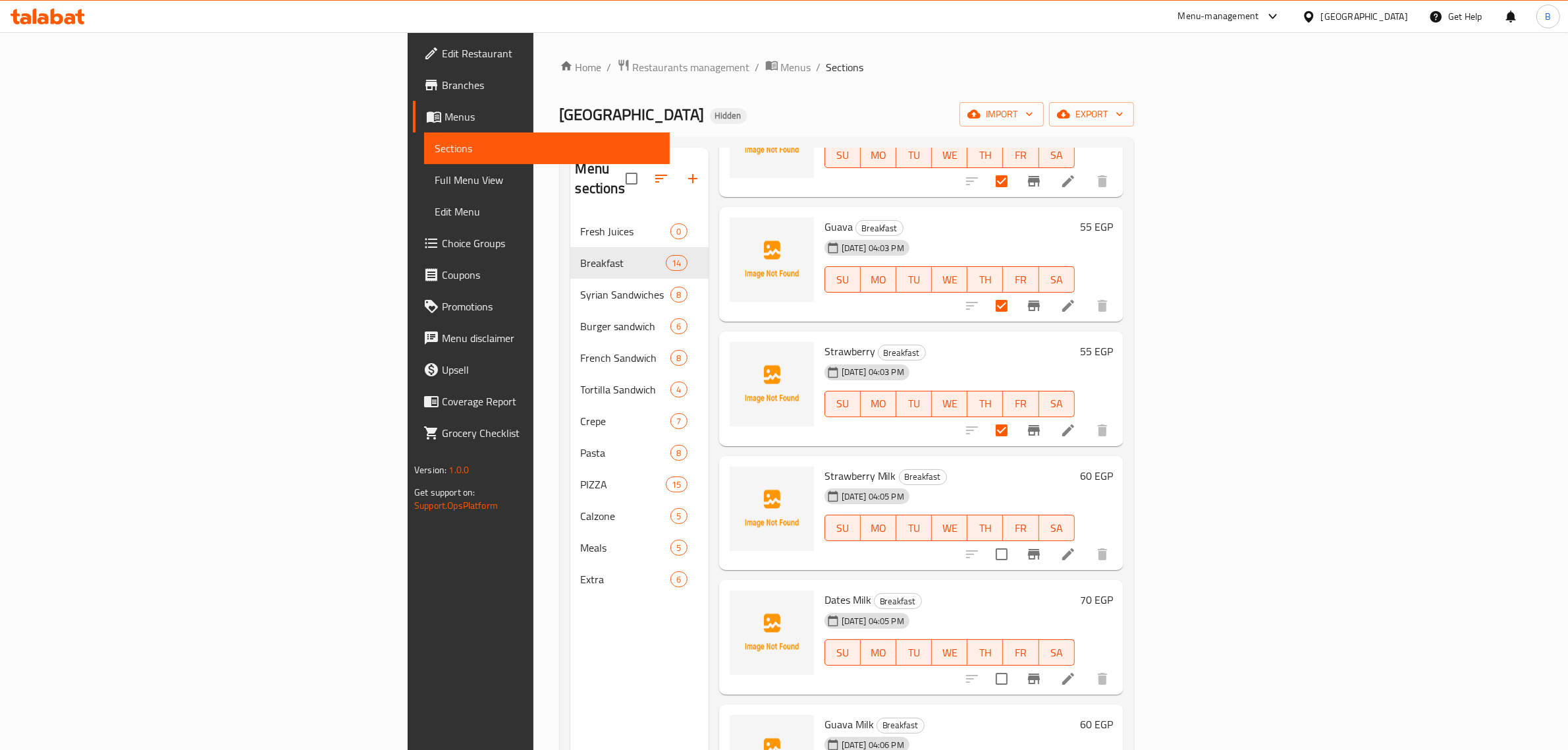
scroll to position [164, 0]
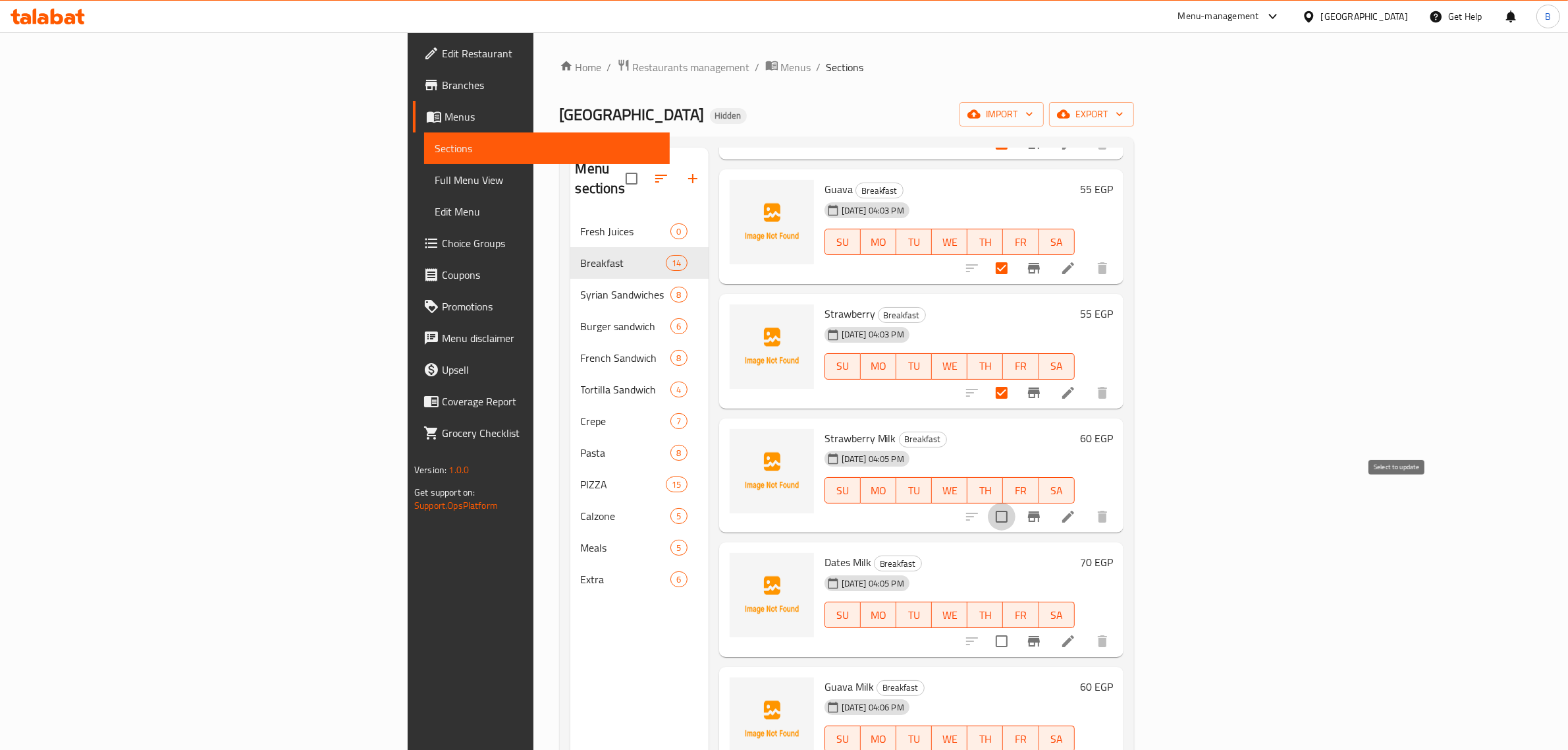
click at [1016, 503] on input "checkbox" at bounding box center [1001, 516] width 27 height 27
checkbox input "true"
click at [1016, 627] on input "checkbox" at bounding box center [1001, 640] width 27 height 27
checkbox input "true"
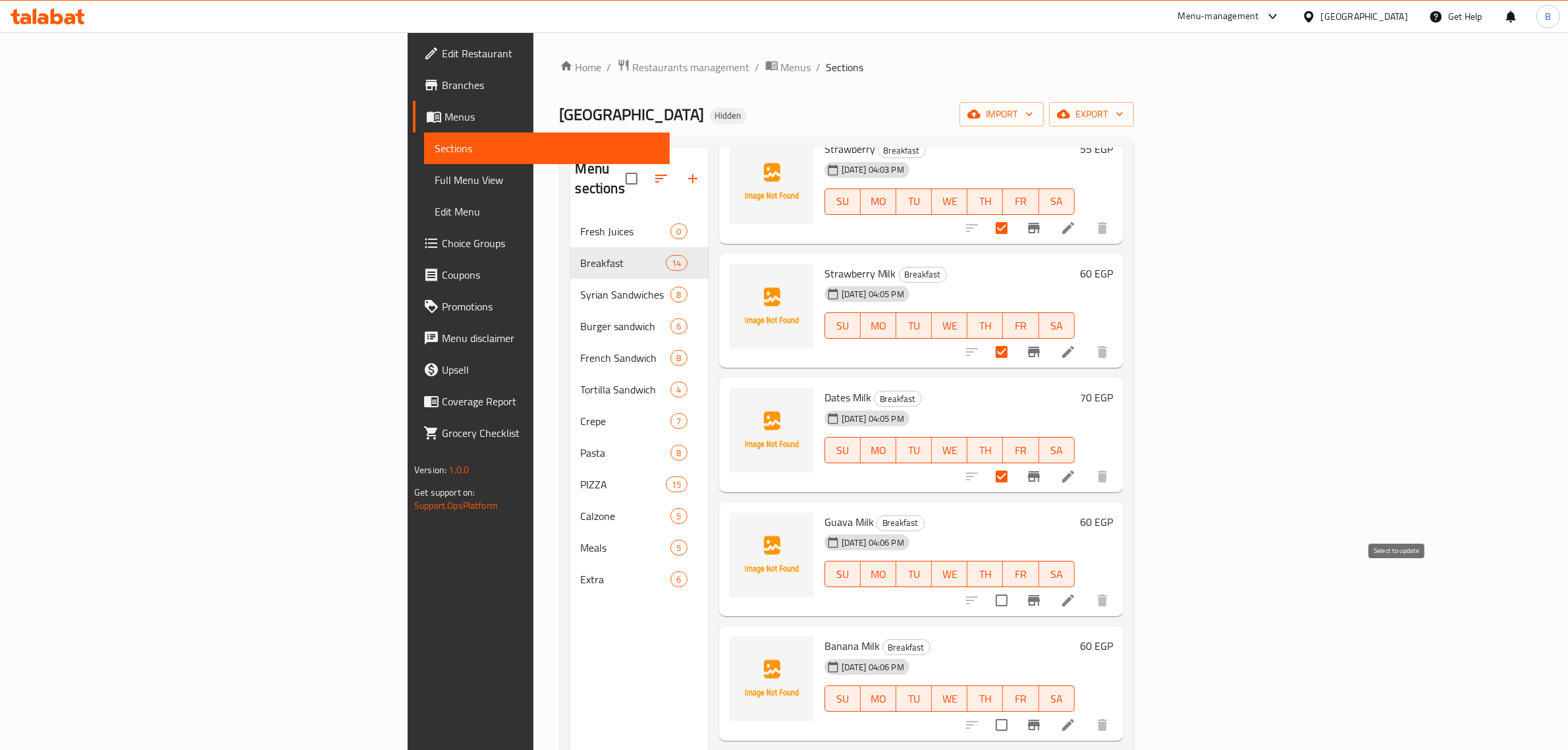
click at [1016, 590] on input "checkbox" at bounding box center [1001, 600] width 27 height 27
checkbox input "true"
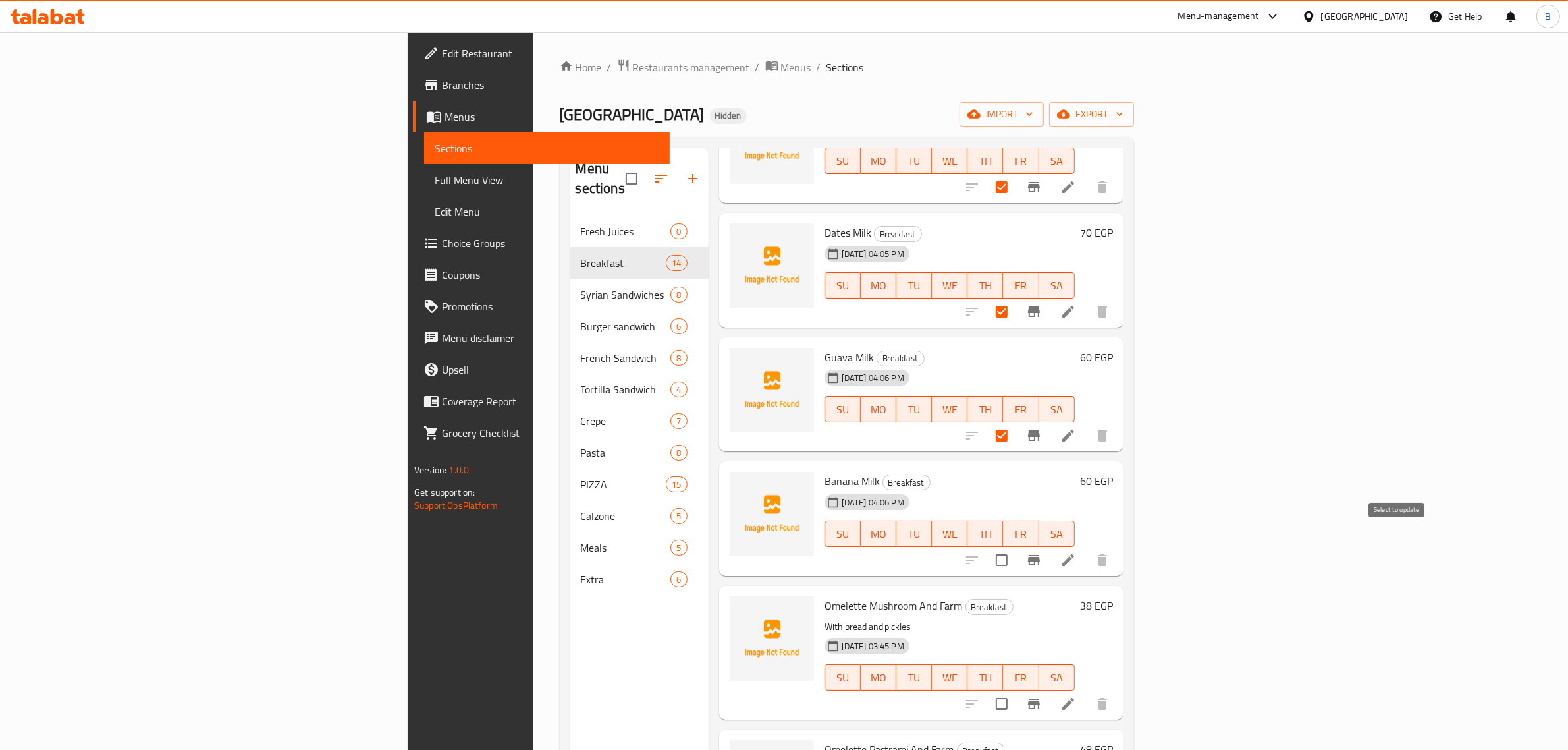
click at [1016, 546] on input "checkbox" at bounding box center [1001, 560] width 27 height 27
checkbox input "true"
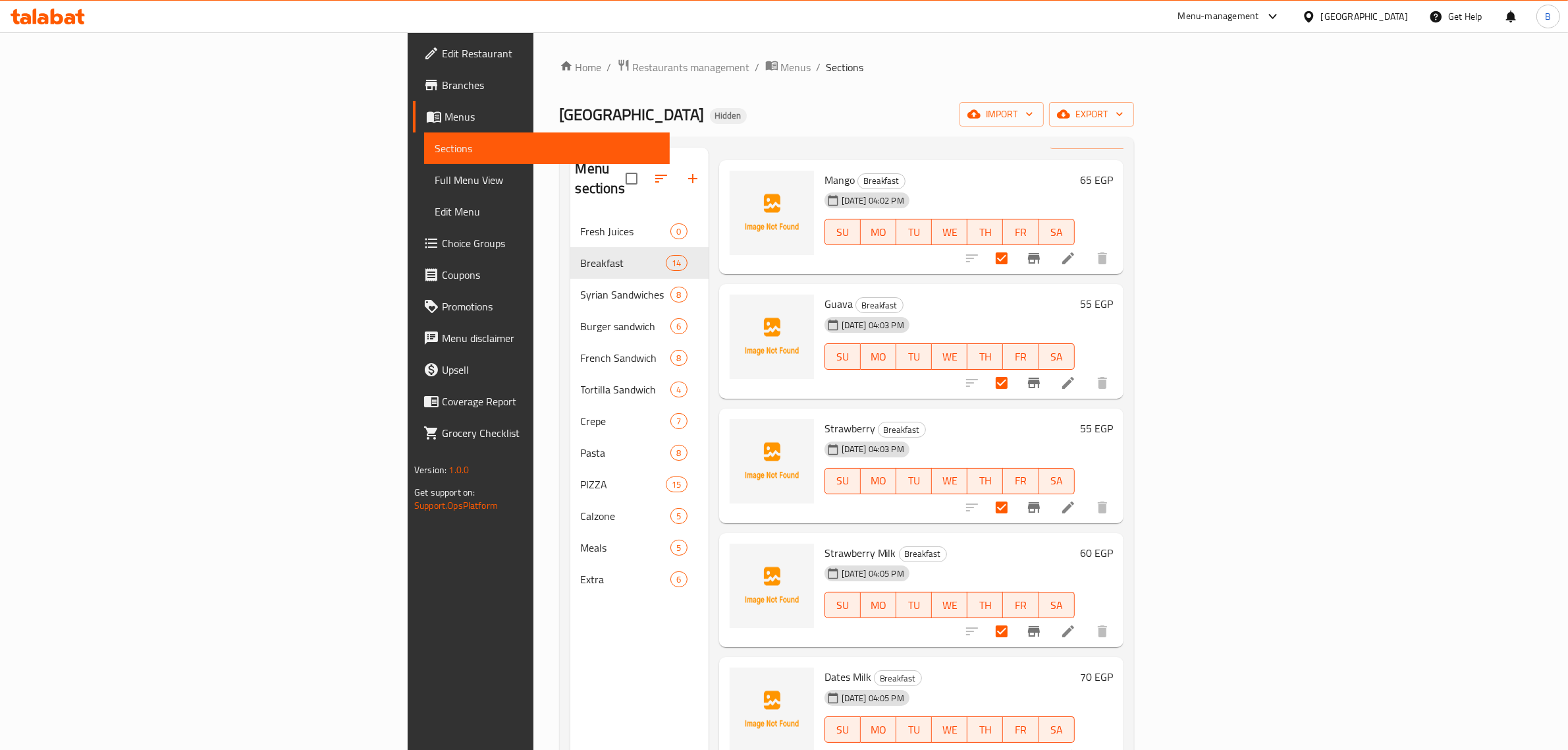
scroll to position [0, 0]
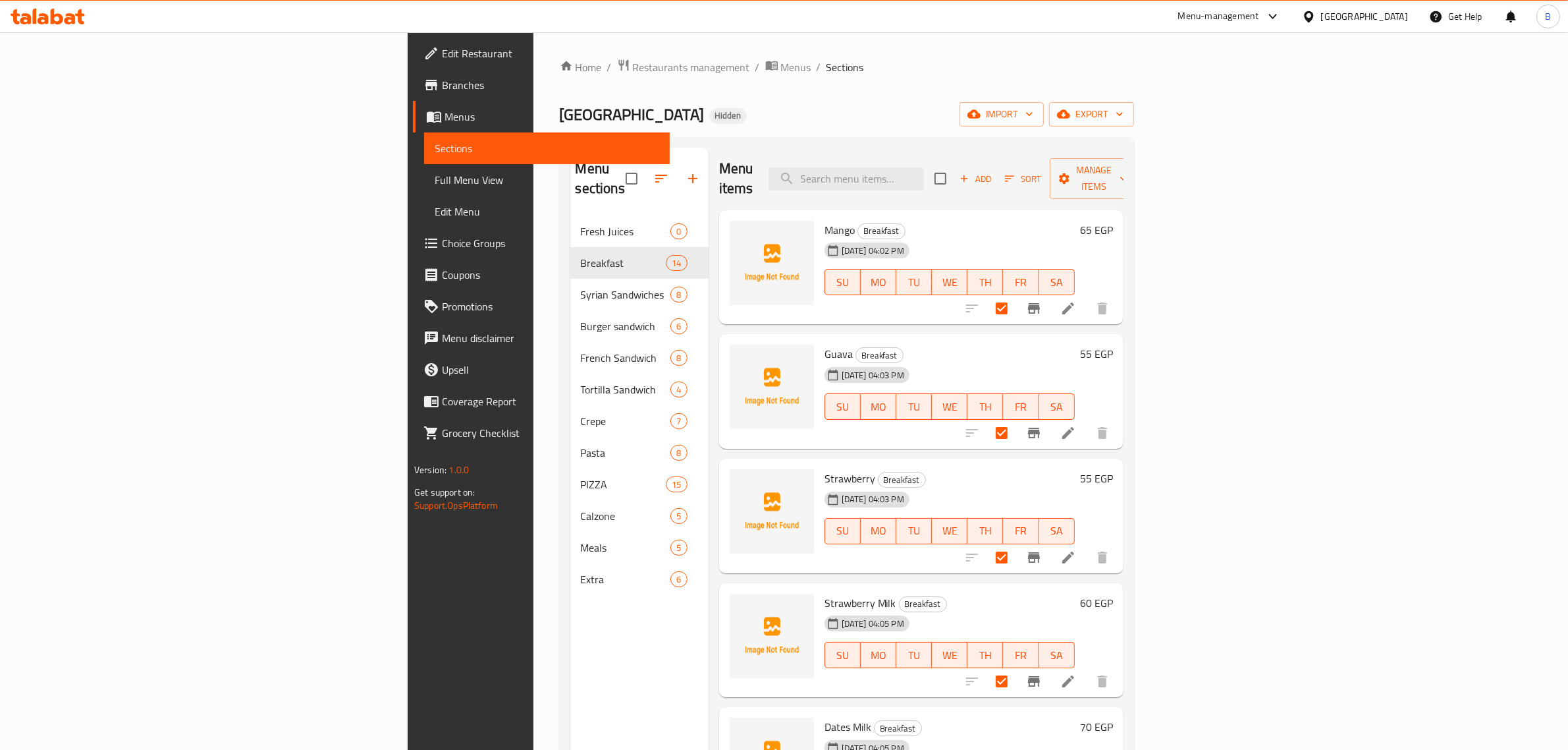
drag, startPoint x: 1482, startPoint y: 189, endPoint x: 1483, endPoint y: 153, distance: 36.0
click at [1124, 186] on div "Menu items Add Sort Manage items" at bounding box center [921, 178] width 405 height 63
click at [1124, 153] on div "Menu items Add Sort Manage items" at bounding box center [921, 178] width 405 height 63
click at [1138, 158] on div "Add Sort Manage items" at bounding box center [1036, 178] width 203 height 41
click at [1127, 162] on span "Manage items" at bounding box center [1094, 178] width 67 height 33
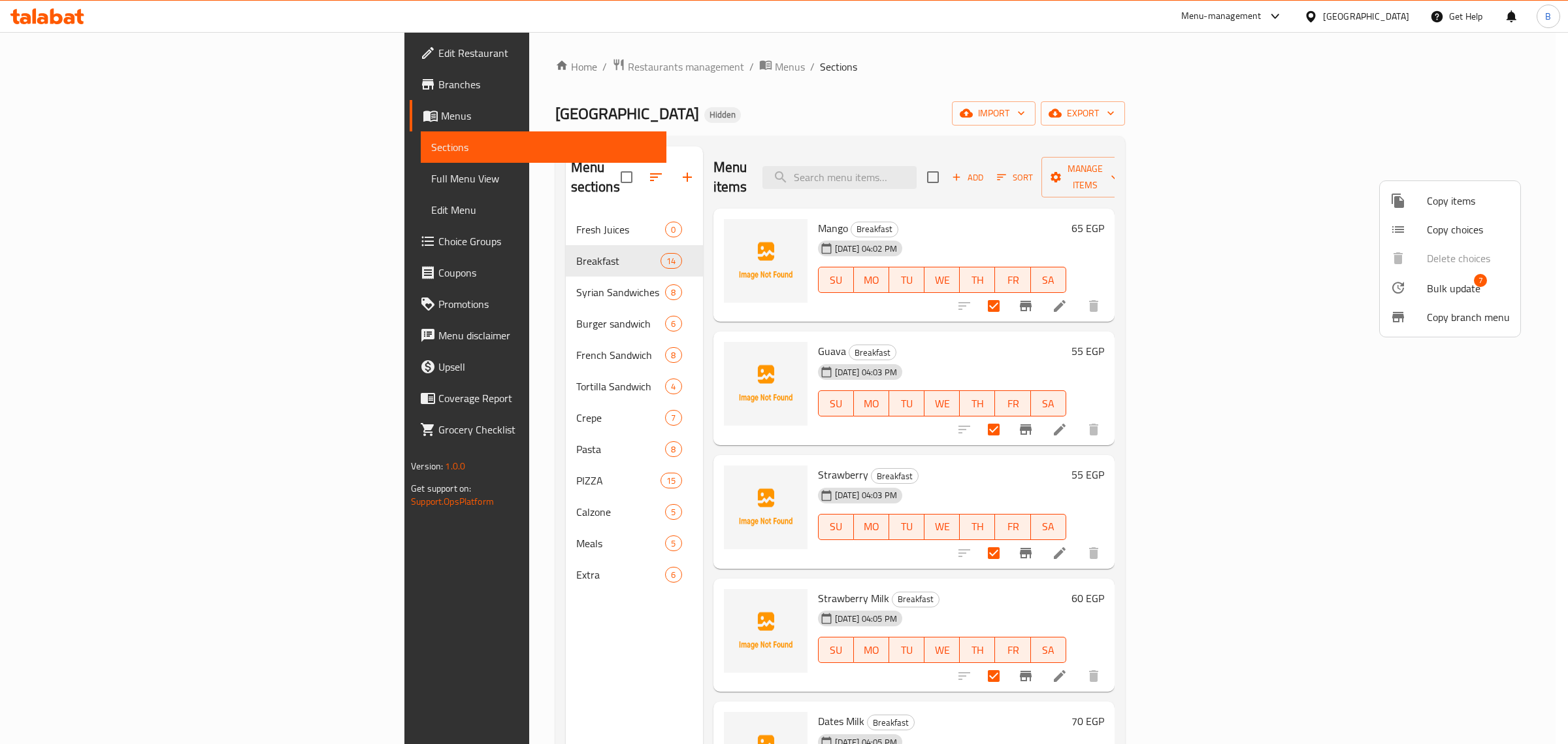
click at [1419, 281] on div at bounding box center [1408, 287] width 36 height 16
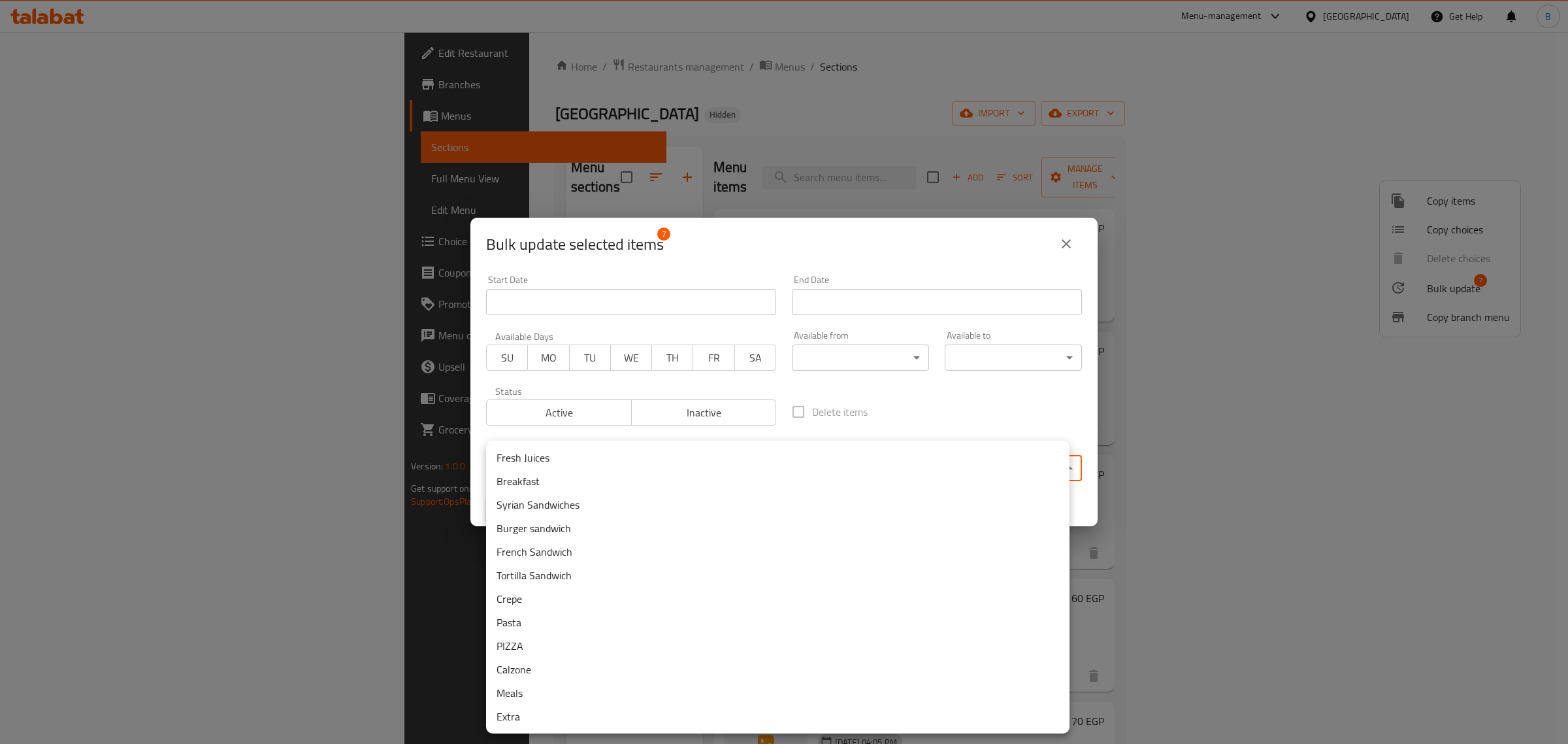
click at [642, 468] on body "​ Menu-management Egypt Get Help B Edit Restaurant Branches Menus Sections Full…" at bounding box center [784, 388] width 1568 height 711
click at [649, 446] on li "Fresh Juices" at bounding box center [777, 457] width 583 height 23
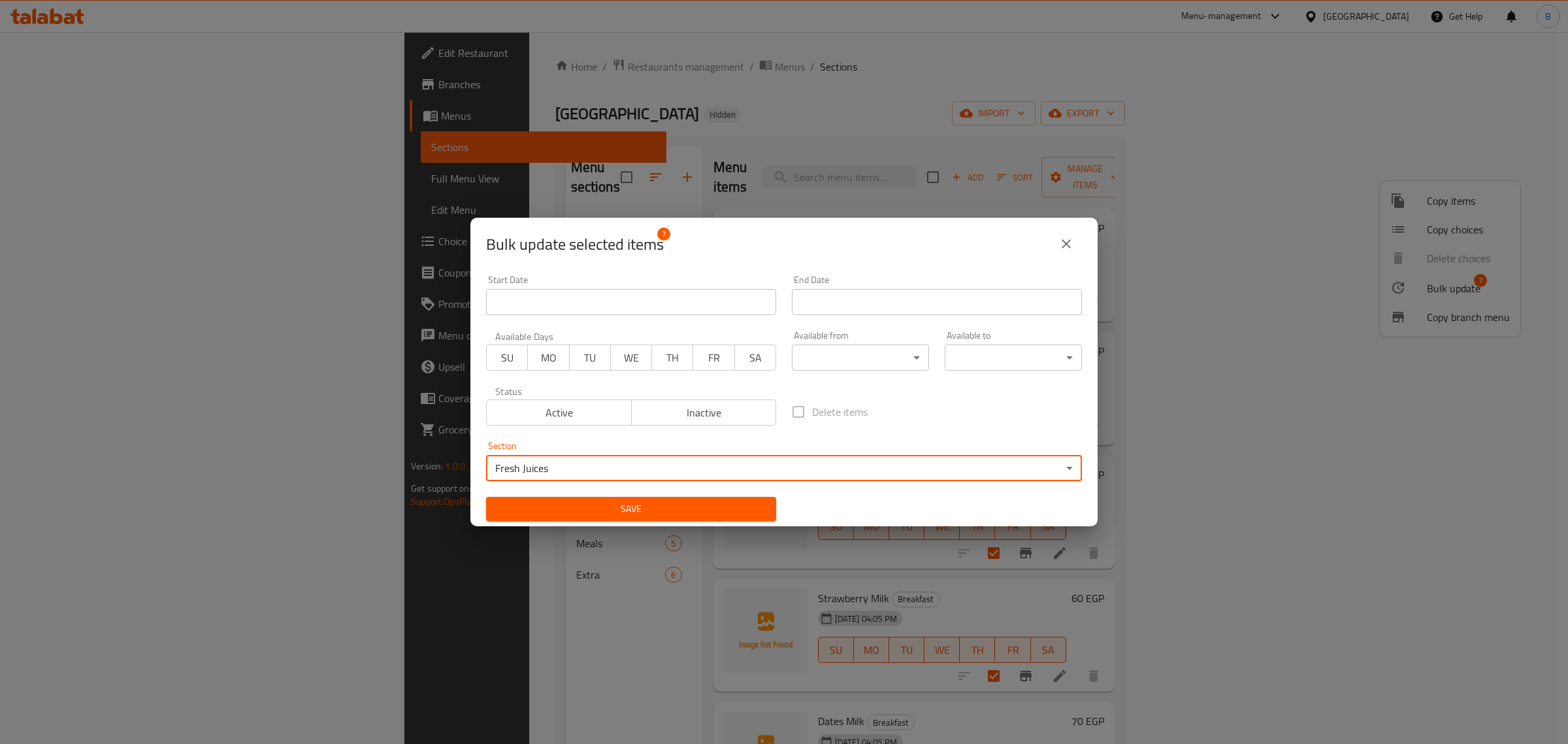
click at [606, 501] on span "Save" at bounding box center [631, 509] width 269 height 16
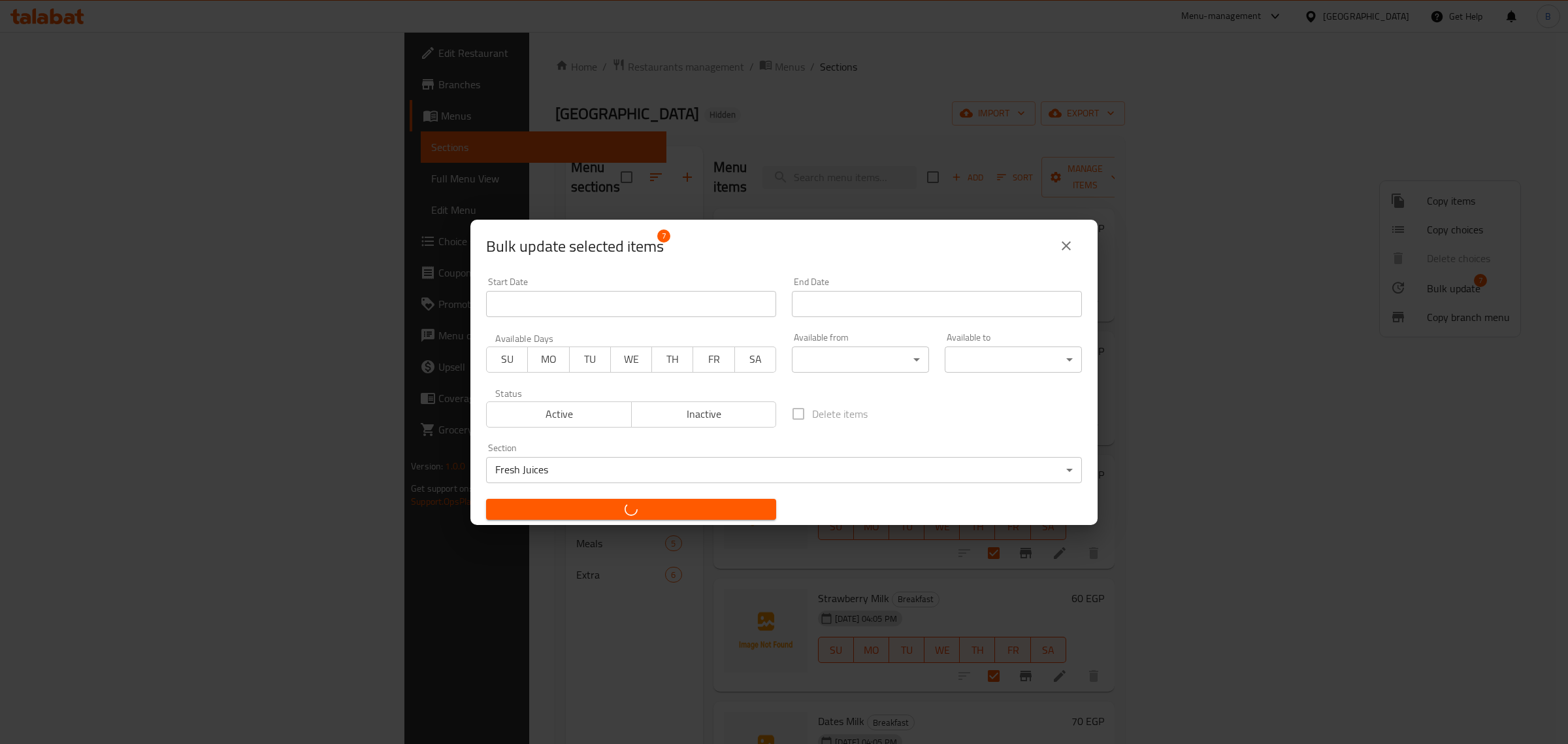
checkbox input "false"
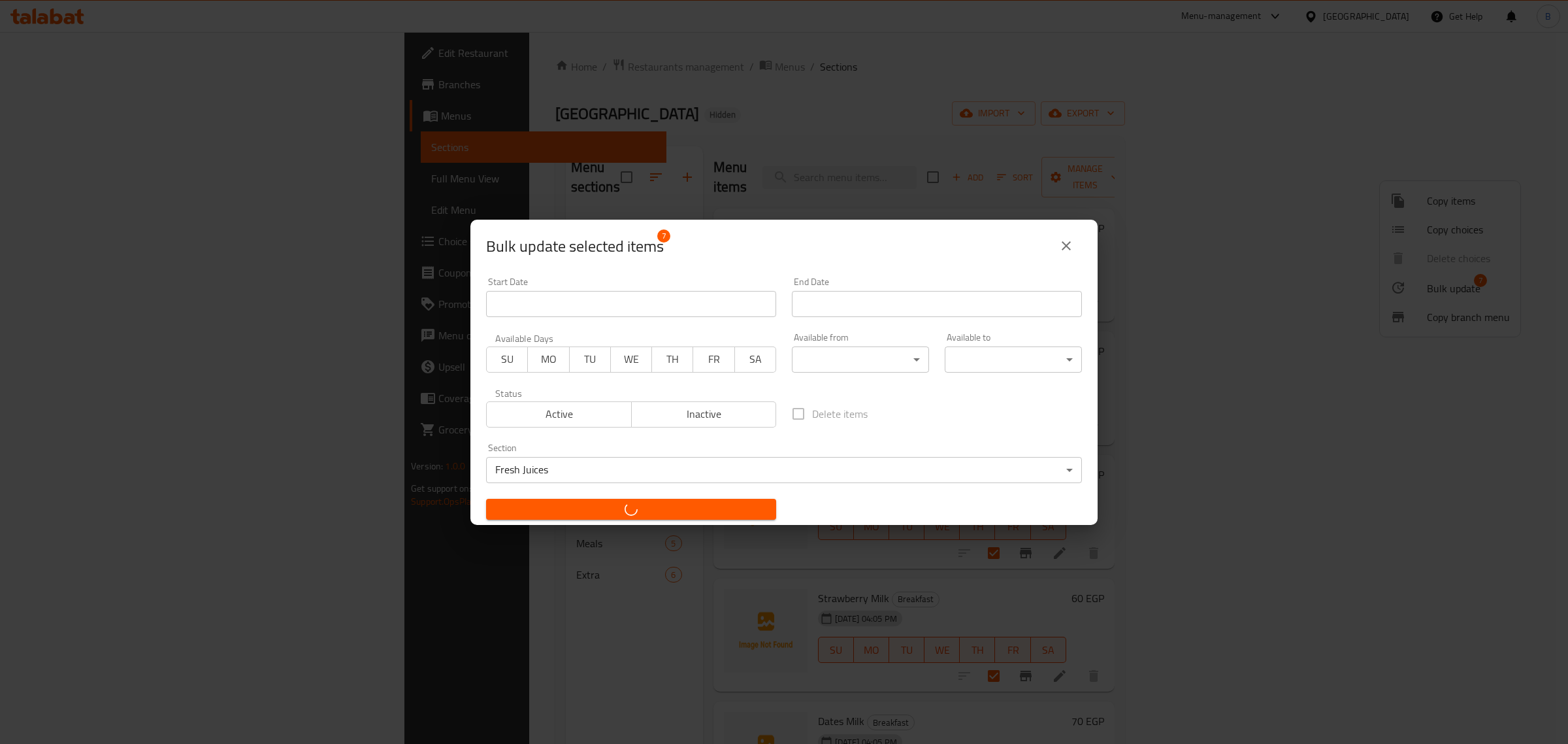
checkbox input "false"
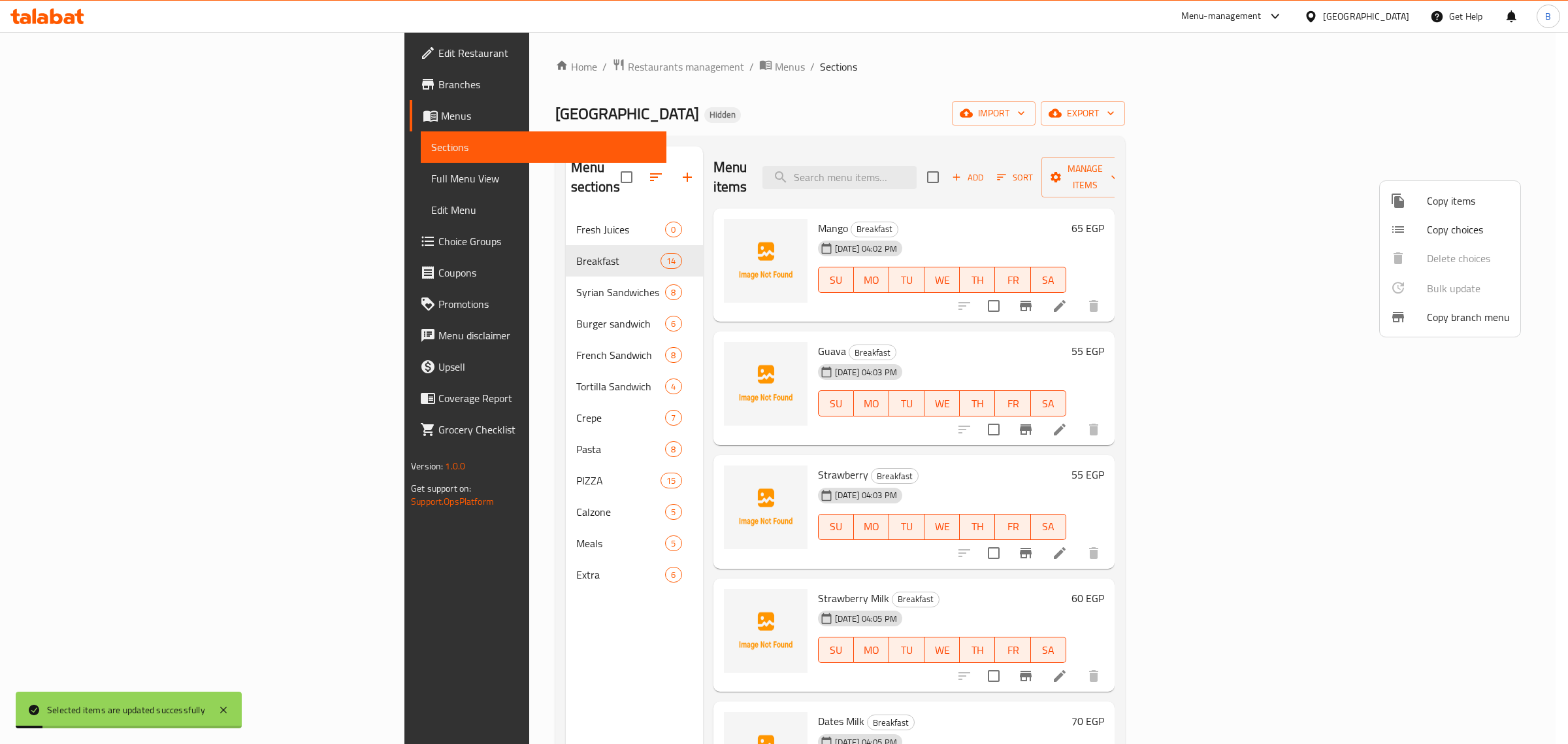
click at [503, 206] on div at bounding box center [784, 372] width 1568 height 744
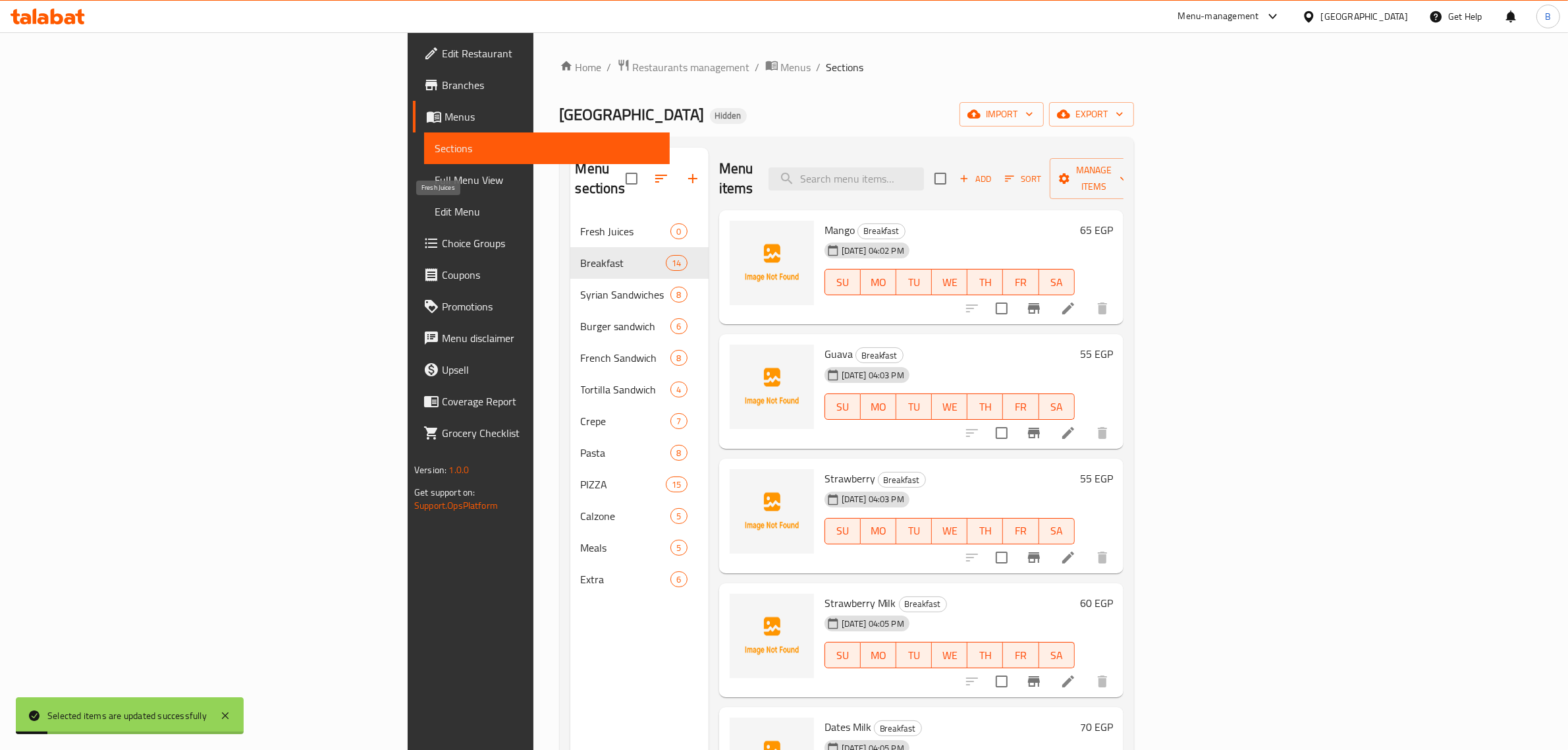
click at [581, 223] on span "Fresh Juices" at bounding box center [625, 231] width 90 height 16
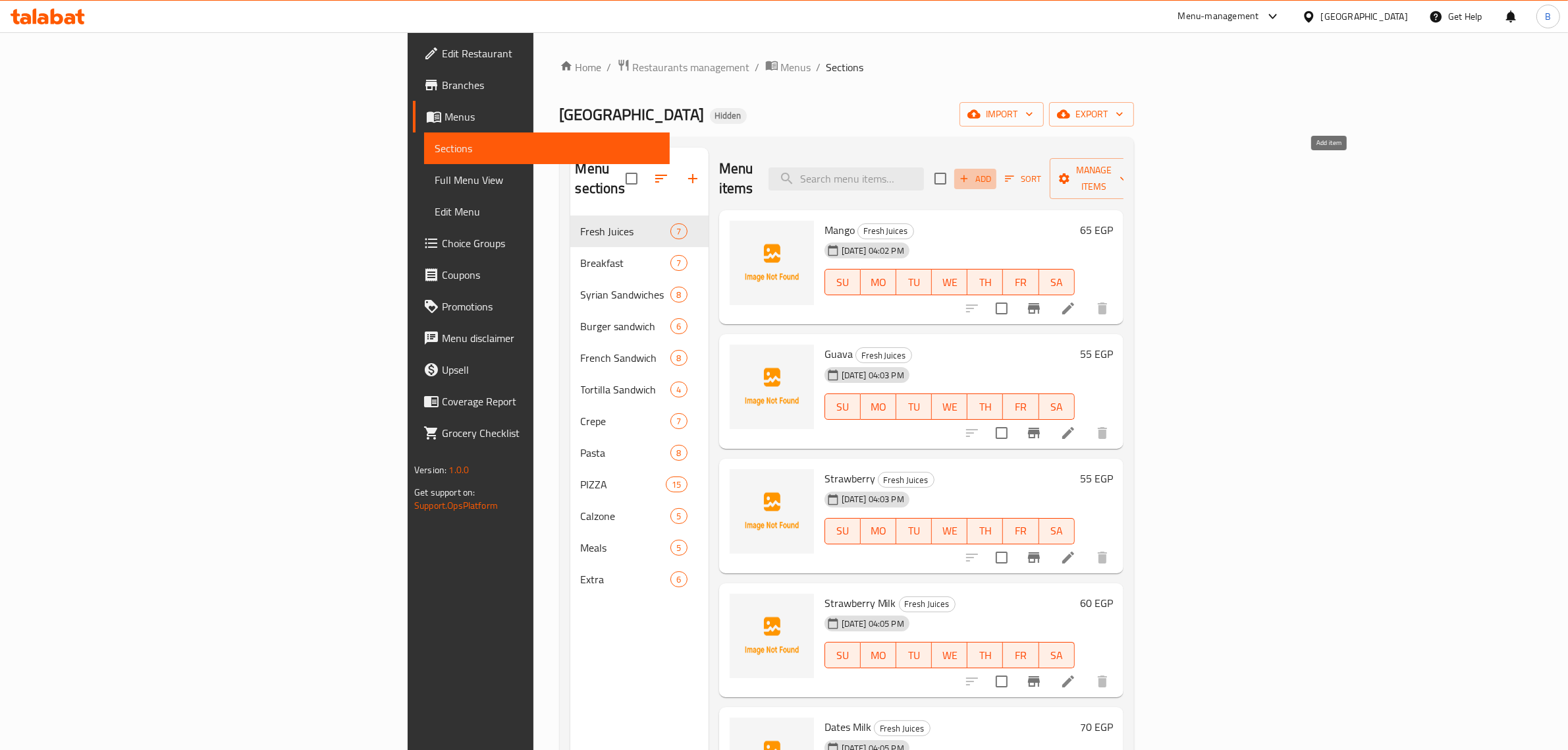
click at [993, 171] on span "Add" at bounding box center [974, 178] width 35 height 15
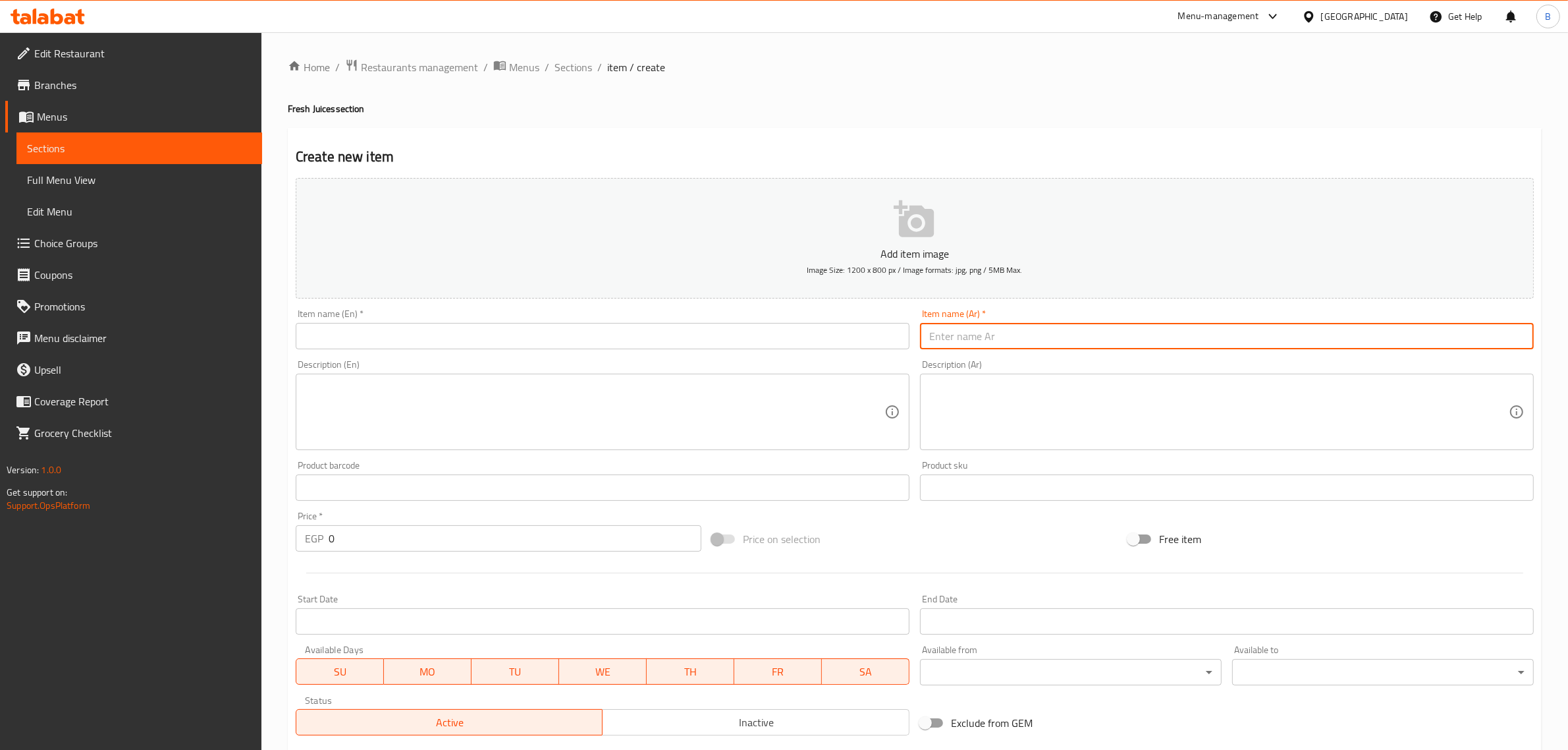
click at [1161, 349] on input "text" at bounding box center [1227, 336] width 613 height 27
paste input "بطيخ"
type input "بطيخ"
click at [489, 344] on input "text" at bounding box center [602, 336] width 613 height 27
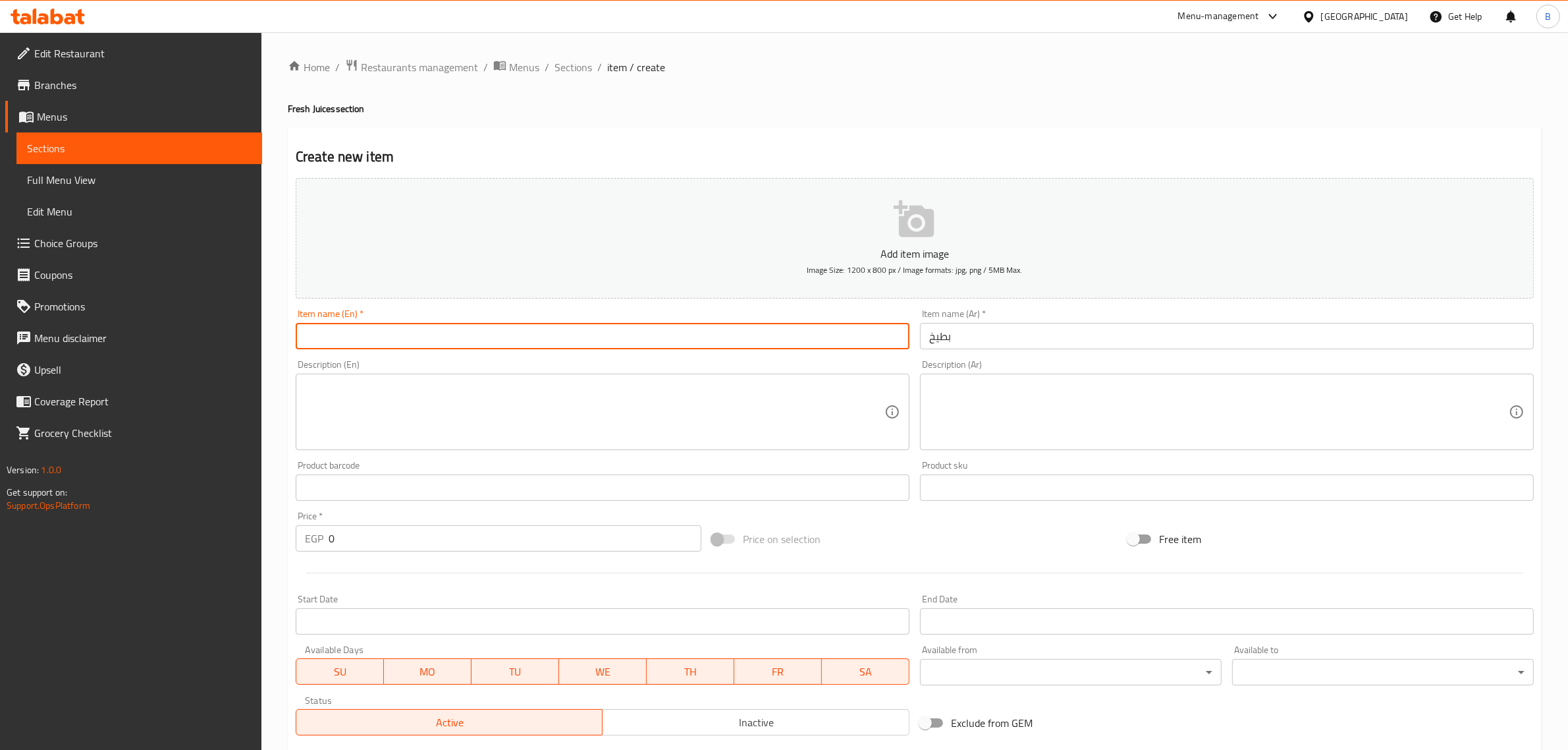
paste input "Watermelon"
type input "Watermelon"
click at [346, 535] on input "0" at bounding box center [515, 539] width 372 height 27
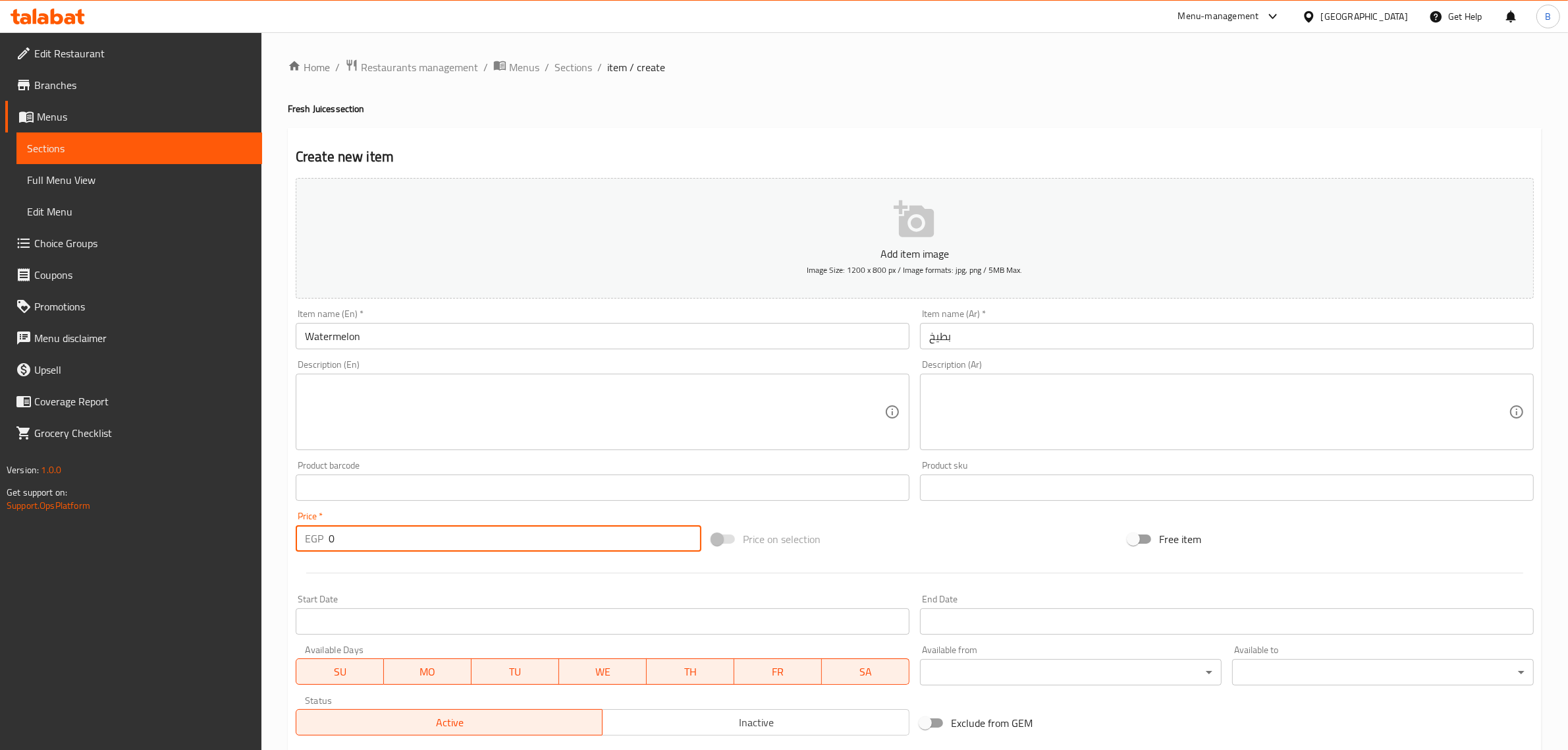
click at [347, 532] on input "0" at bounding box center [515, 539] width 372 height 27
type input "50"
click at [353, 559] on div at bounding box center [914, 572] width 1248 height 32
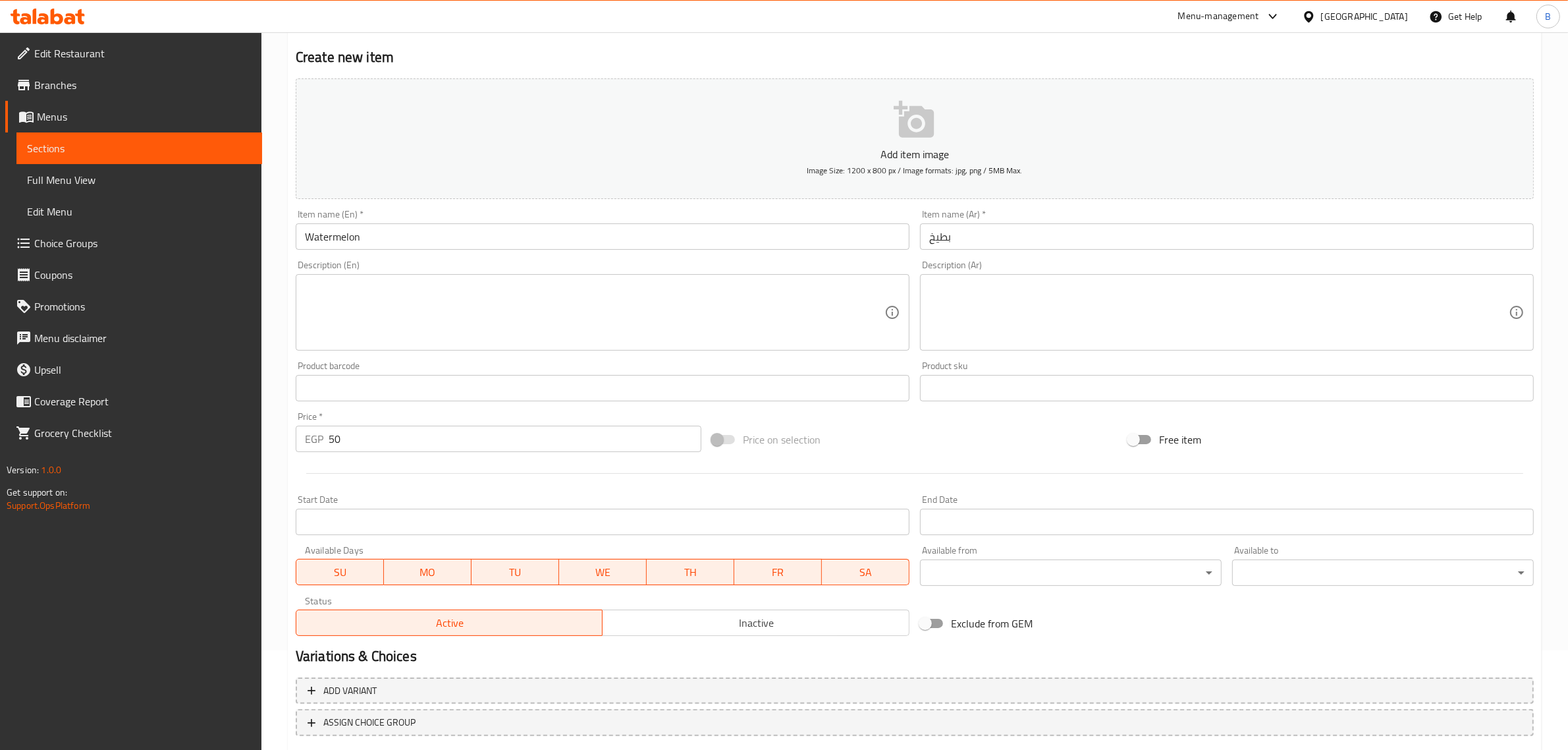
scroll to position [178, 0]
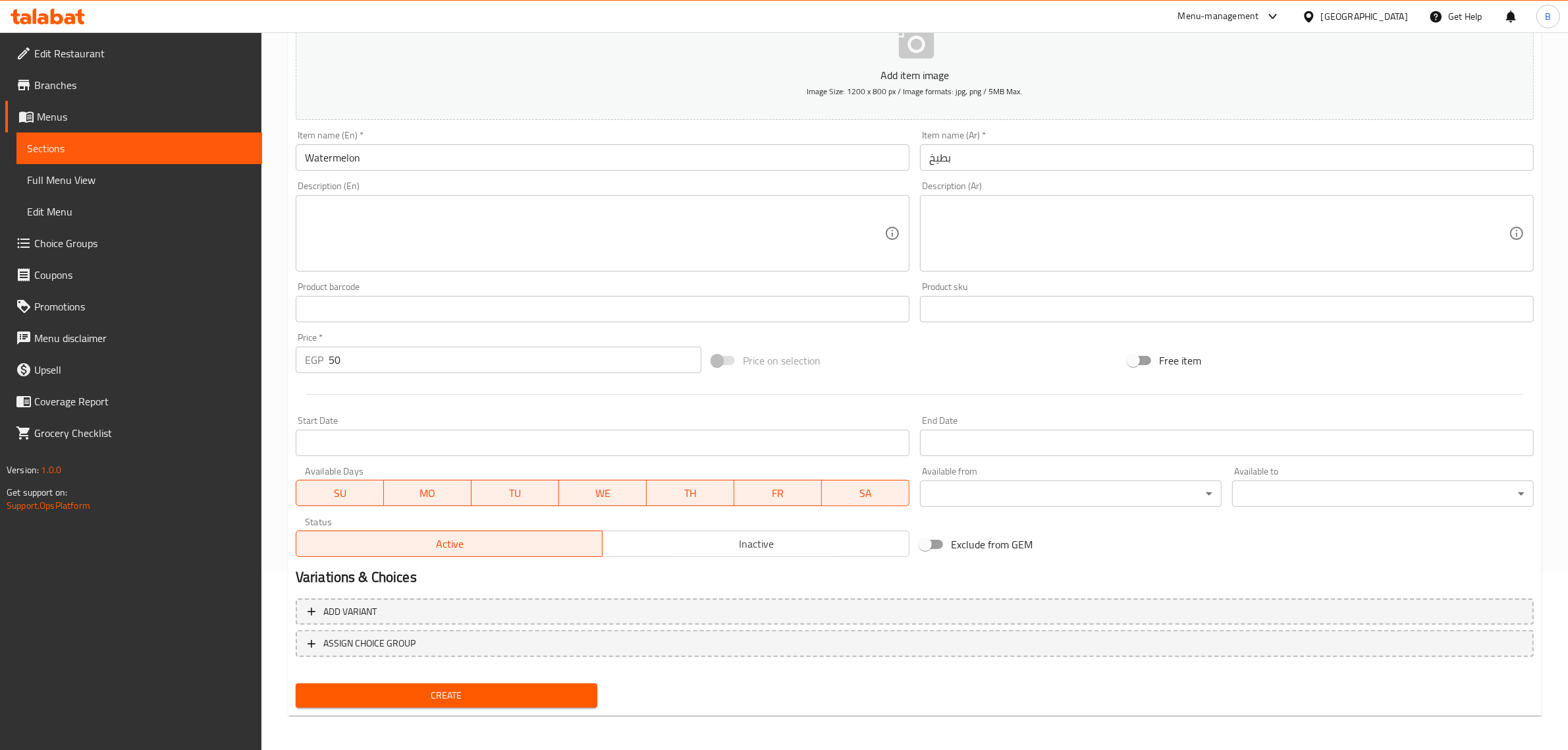
click at [439, 687] on span "Create" at bounding box center [446, 695] width 280 height 16
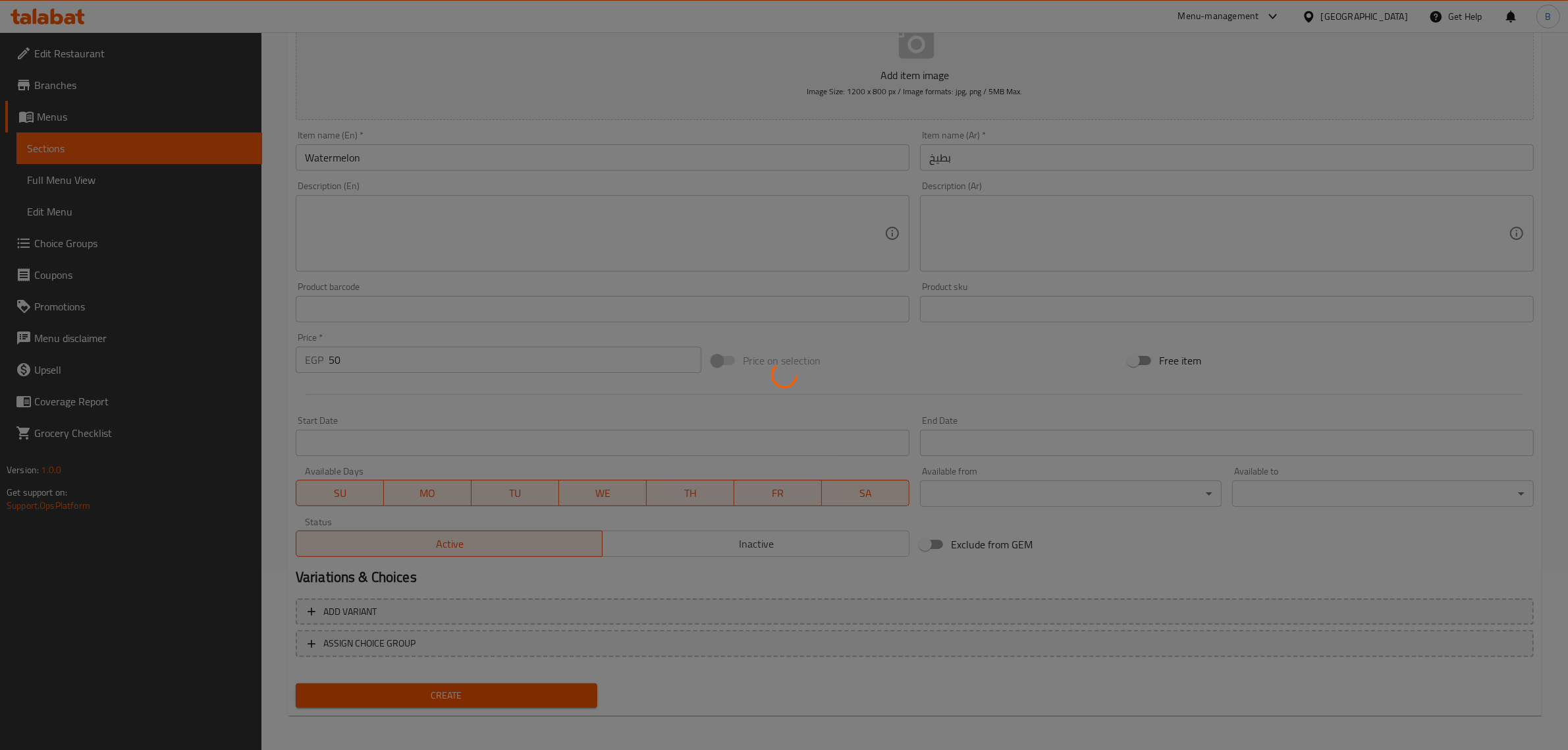
type input "0"
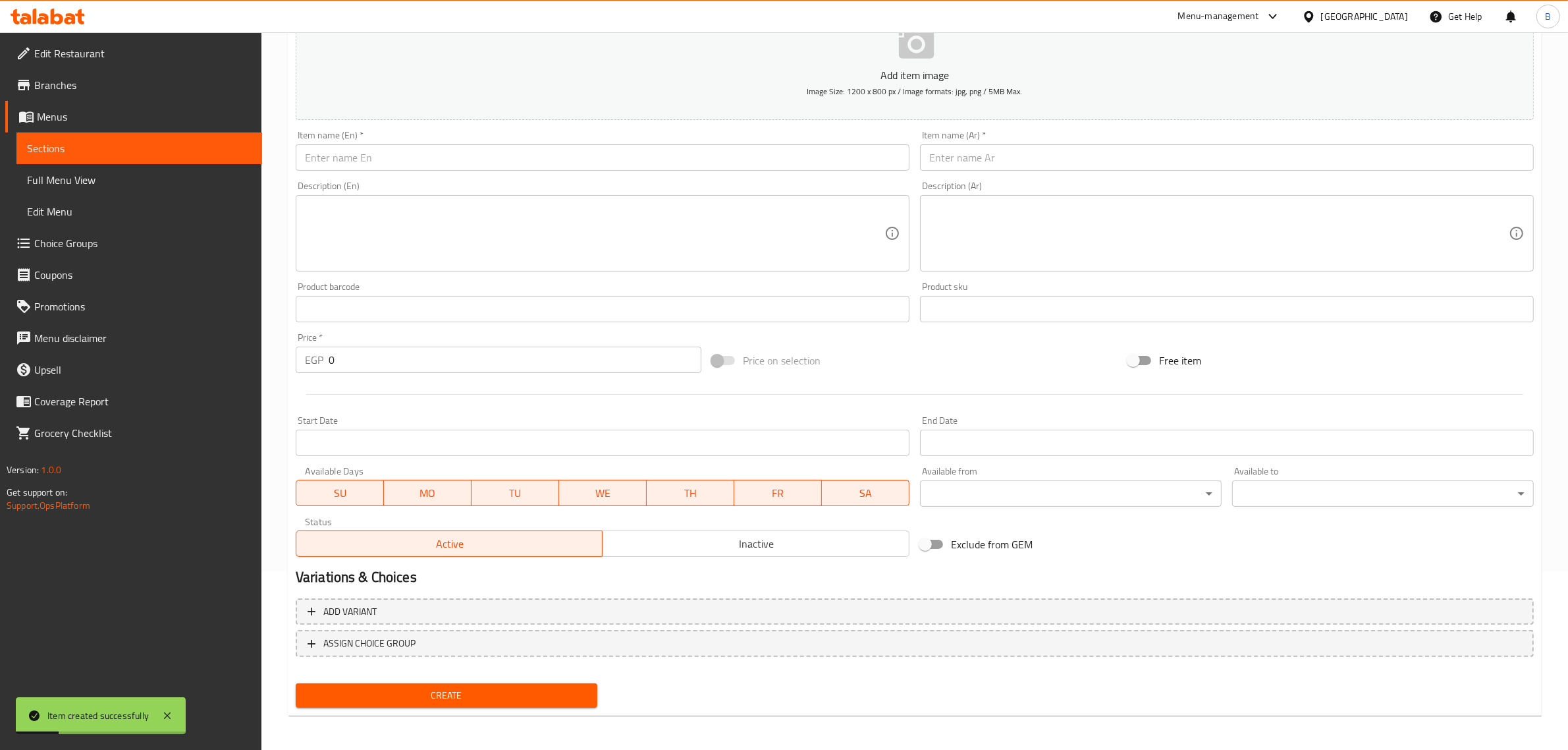
click at [1041, 182] on div "Description (Ar) Description (Ar)" at bounding box center [1227, 225] width 613 height 90
click at [1041, 155] on input "text" at bounding box center [1227, 157] width 613 height 27
paste input "برتقال"
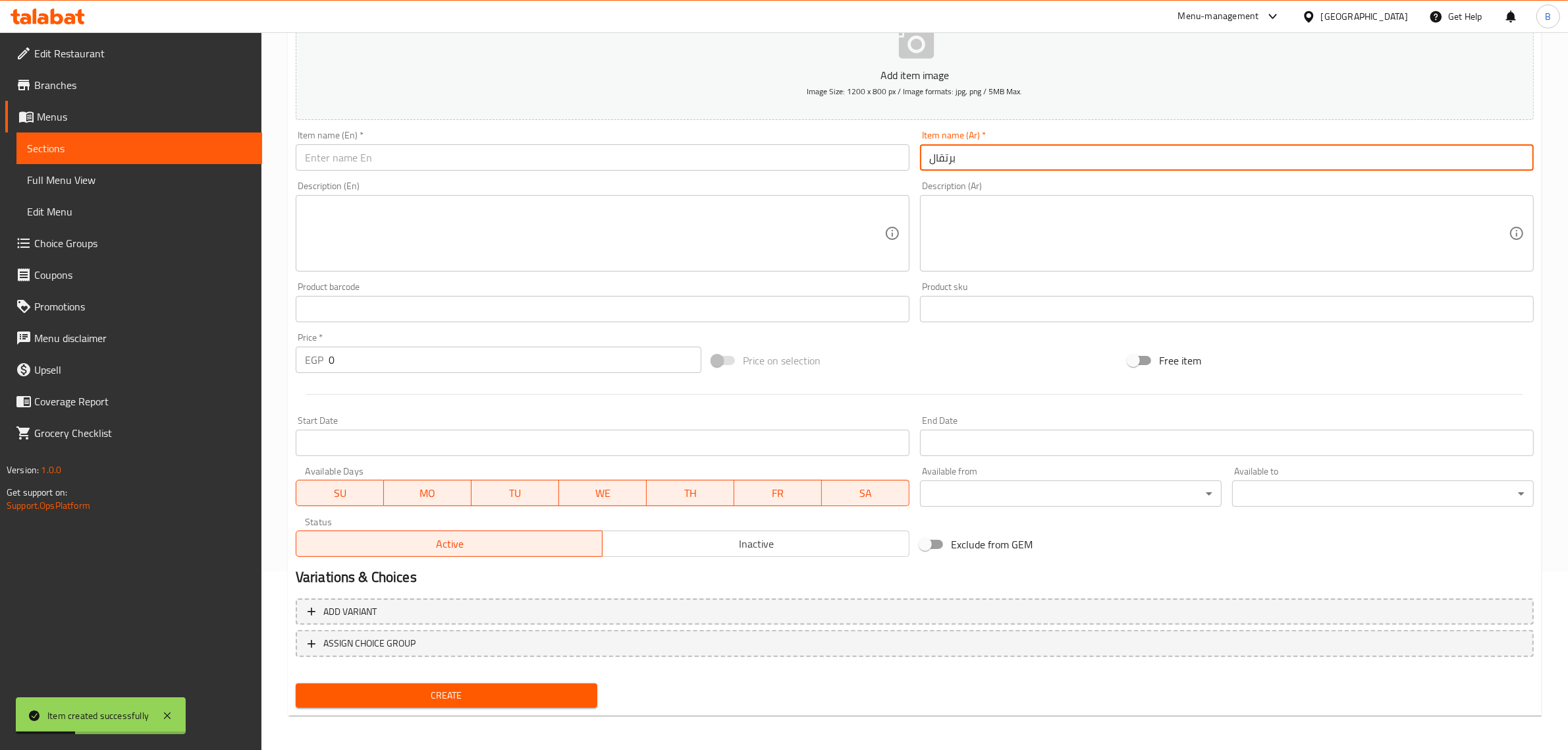
type input "برتقال"
click at [393, 360] on input "0" at bounding box center [515, 360] width 372 height 27
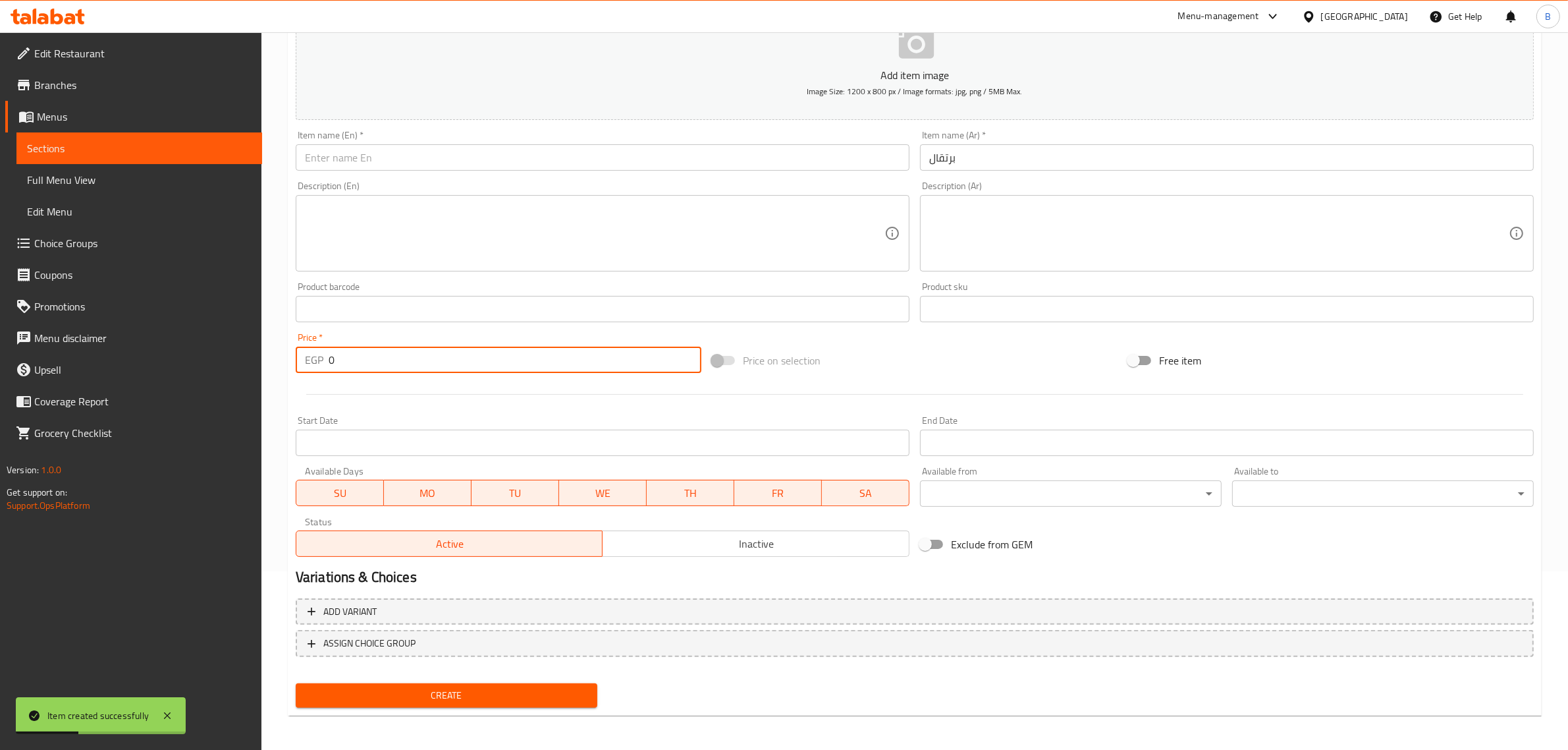
click at [393, 360] on input "0" at bounding box center [515, 360] width 372 height 27
type input "45"
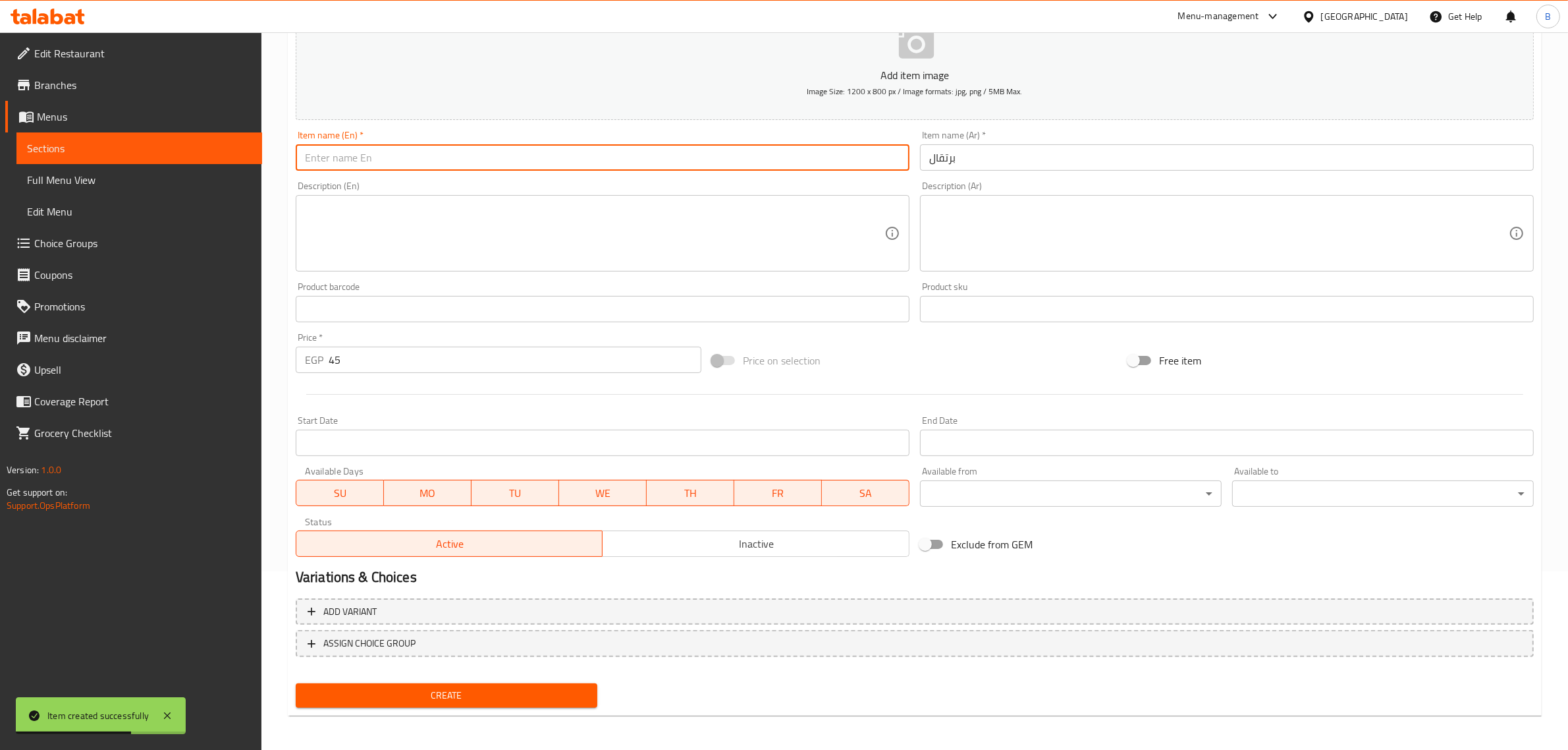
click at [485, 168] on input "text" at bounding box center [602, 157] width 613 height 27
paste input "Orange"
type input "Orange"
click at [451, 692] on span "Create" at bounding box center [446, 695] width 280 height 16
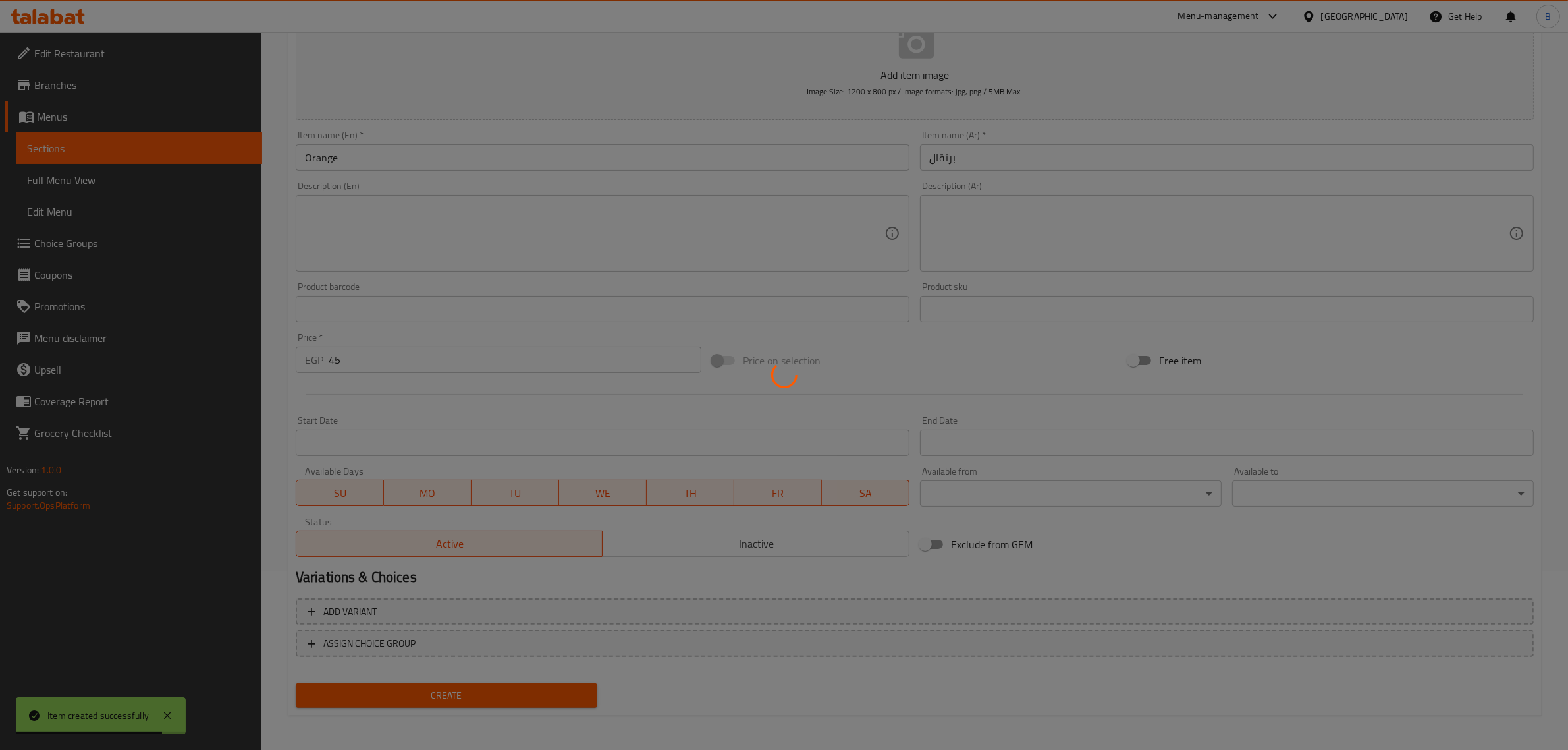
type input "0"
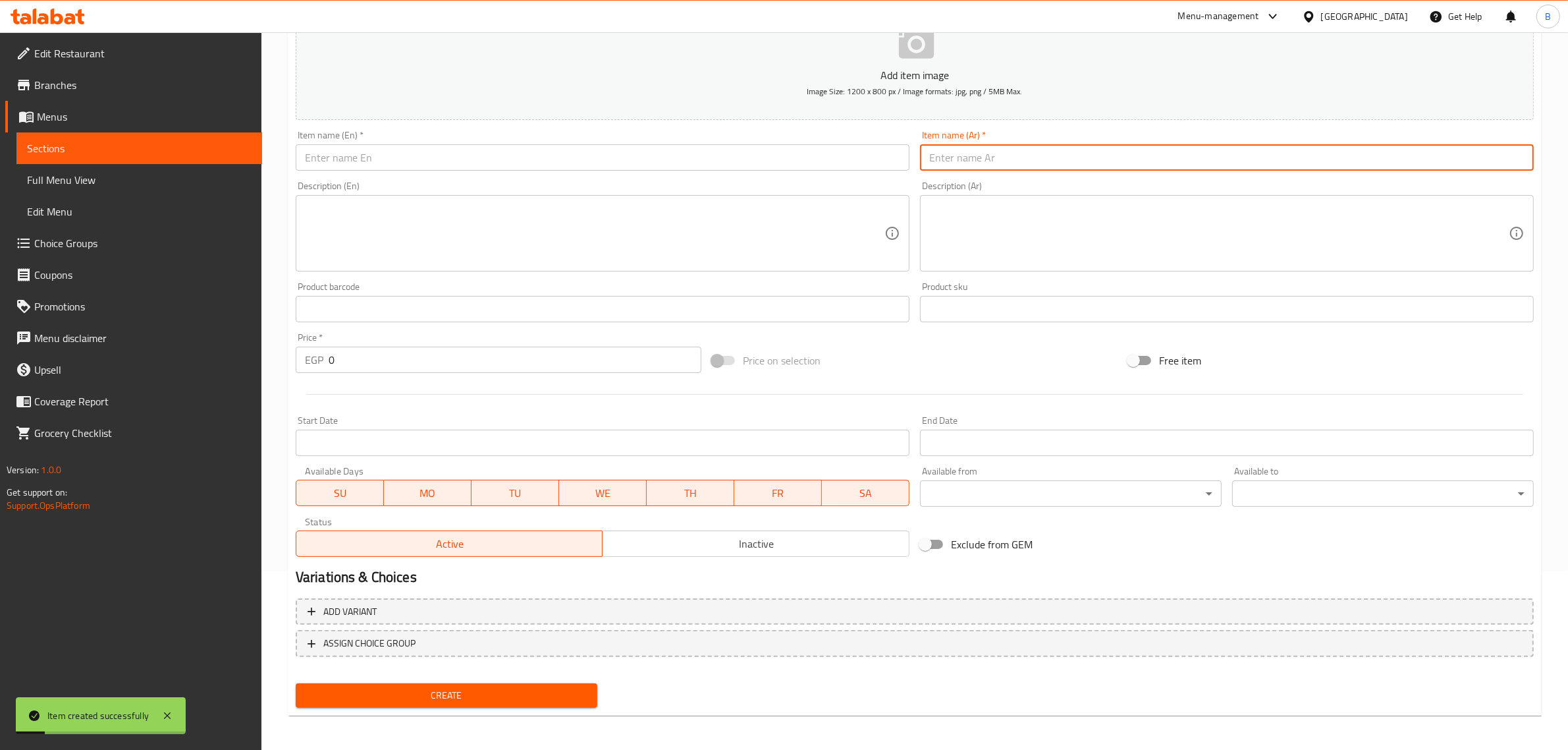
click at [979, 168] on input "text" at bounding box center [1227, 157] width 613 height 27
paste input "کیوی"
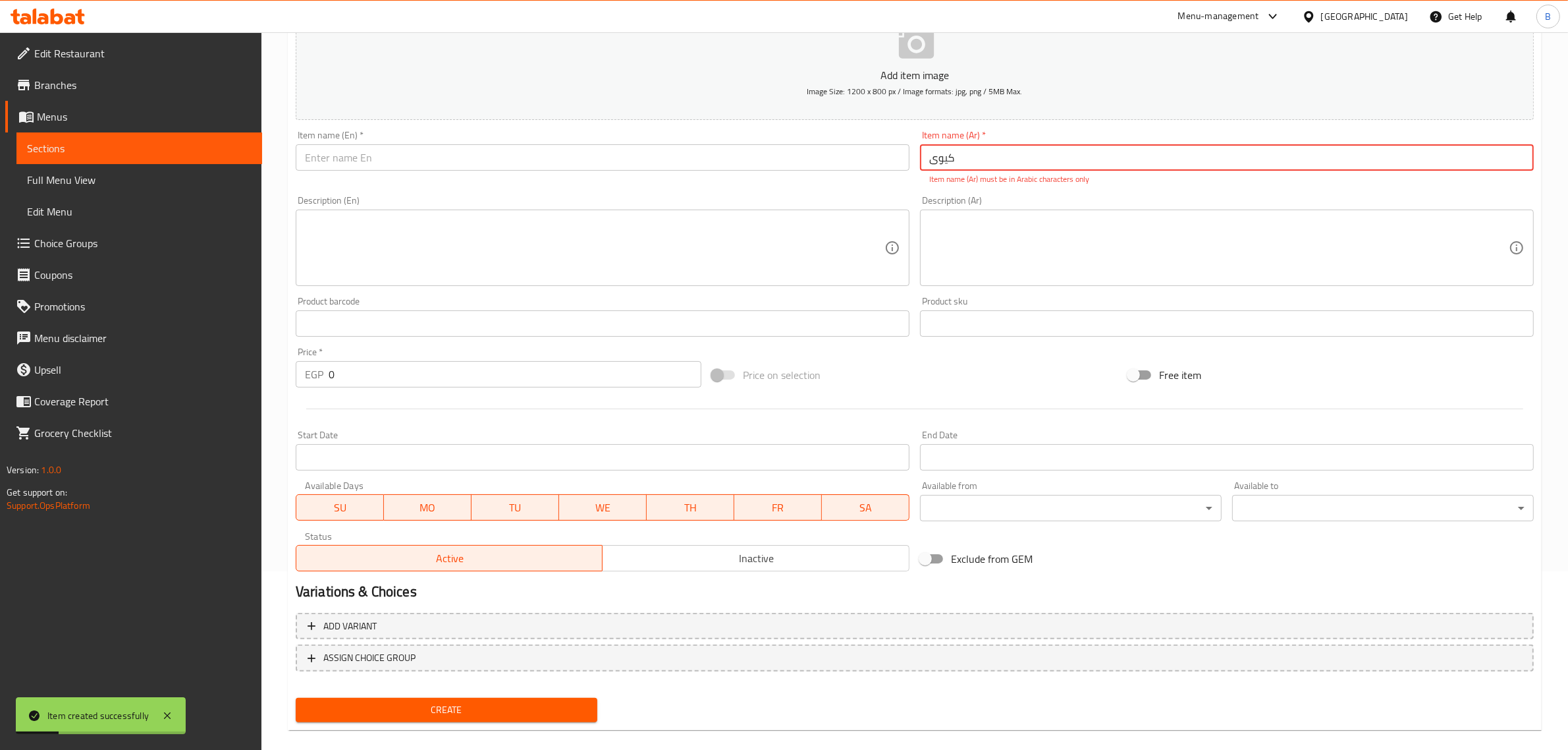
type input "کیوی"
click at [665, 143] on div "Item name (En)   * Item name (En) *" at bounding box center [602, 150] width 613 height 40
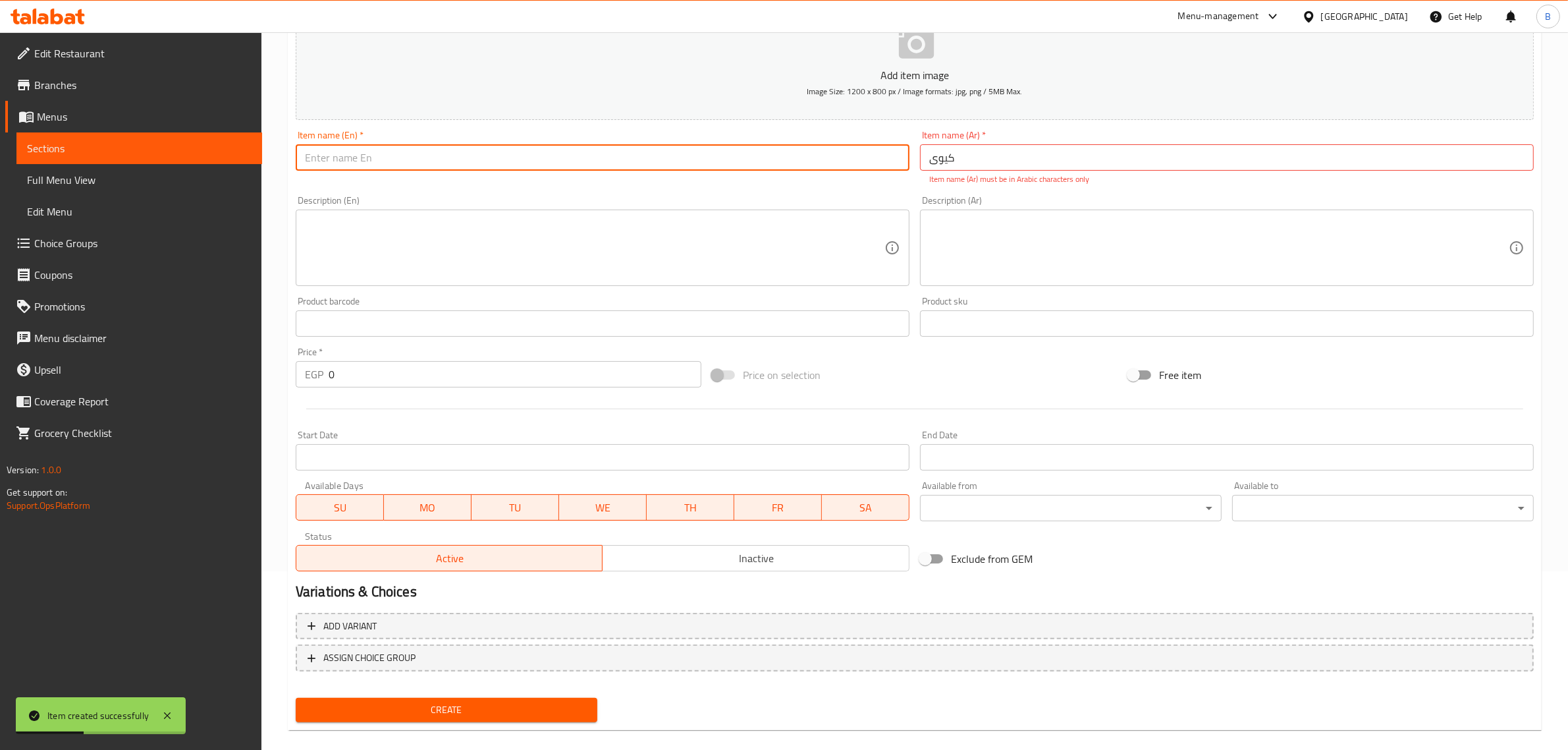
paste input "Kiwi"
type input "Kiwi"
click at [1032, 156] on input "کیوی" at bounding box center [1227, 157] width 613 height 27
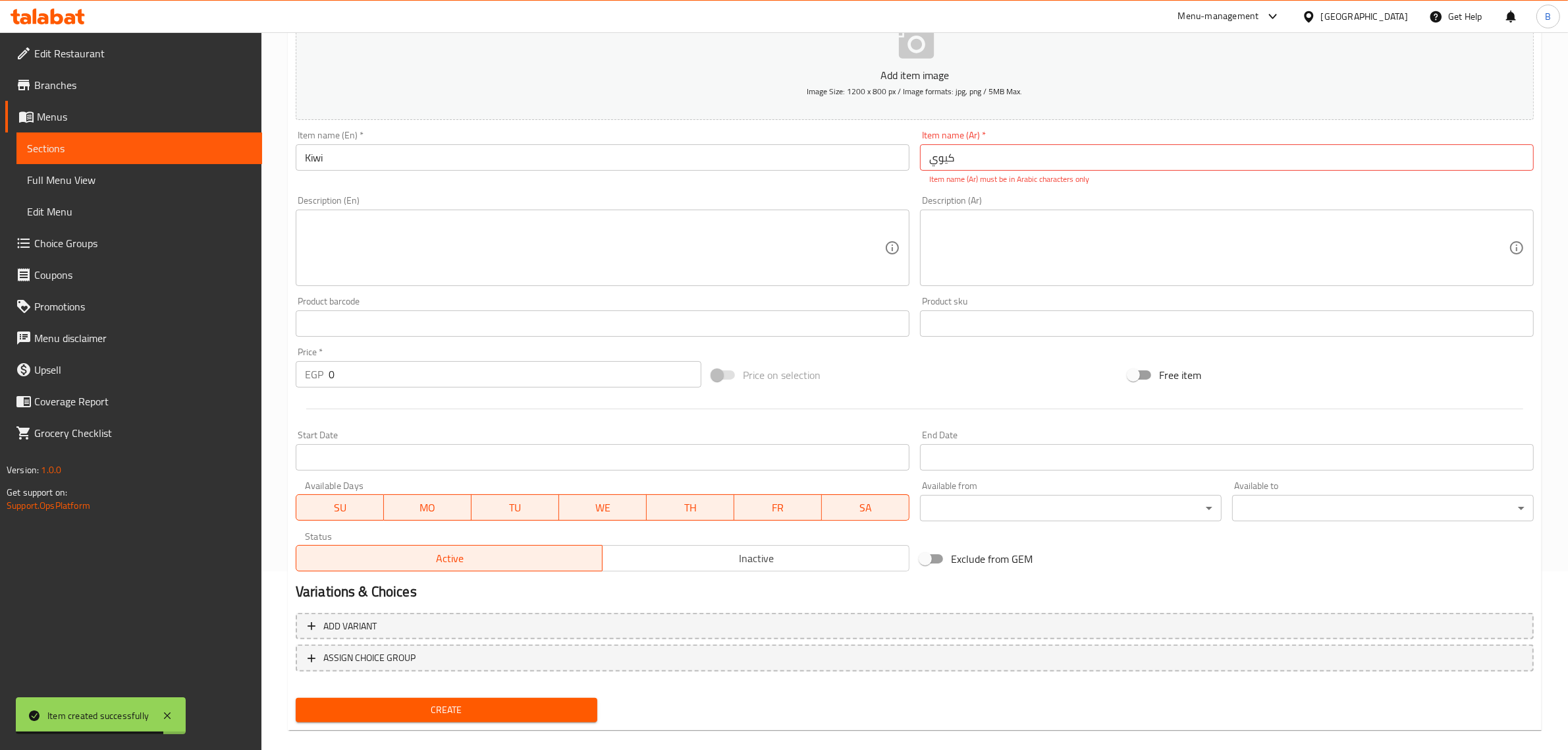
click at [897, 180] on div "Item name (En)   * Kiwi Item name (En) *" at bounding box center [602, 157] width 624 height 65
click at [920, 183] on div "Item name (Ar)   * کیوي Item name (Ar) * Item name (Ar) must be in Arabic chara…" at bounding box center [1227, 158] width 613 height 55
click at [966, 162] on input "کیوي" at bounding box center [1227, 157] width 613 height 27
click at [966, 160] on input "کیوي" at bounding box center [1227, 157] width 613 height 27
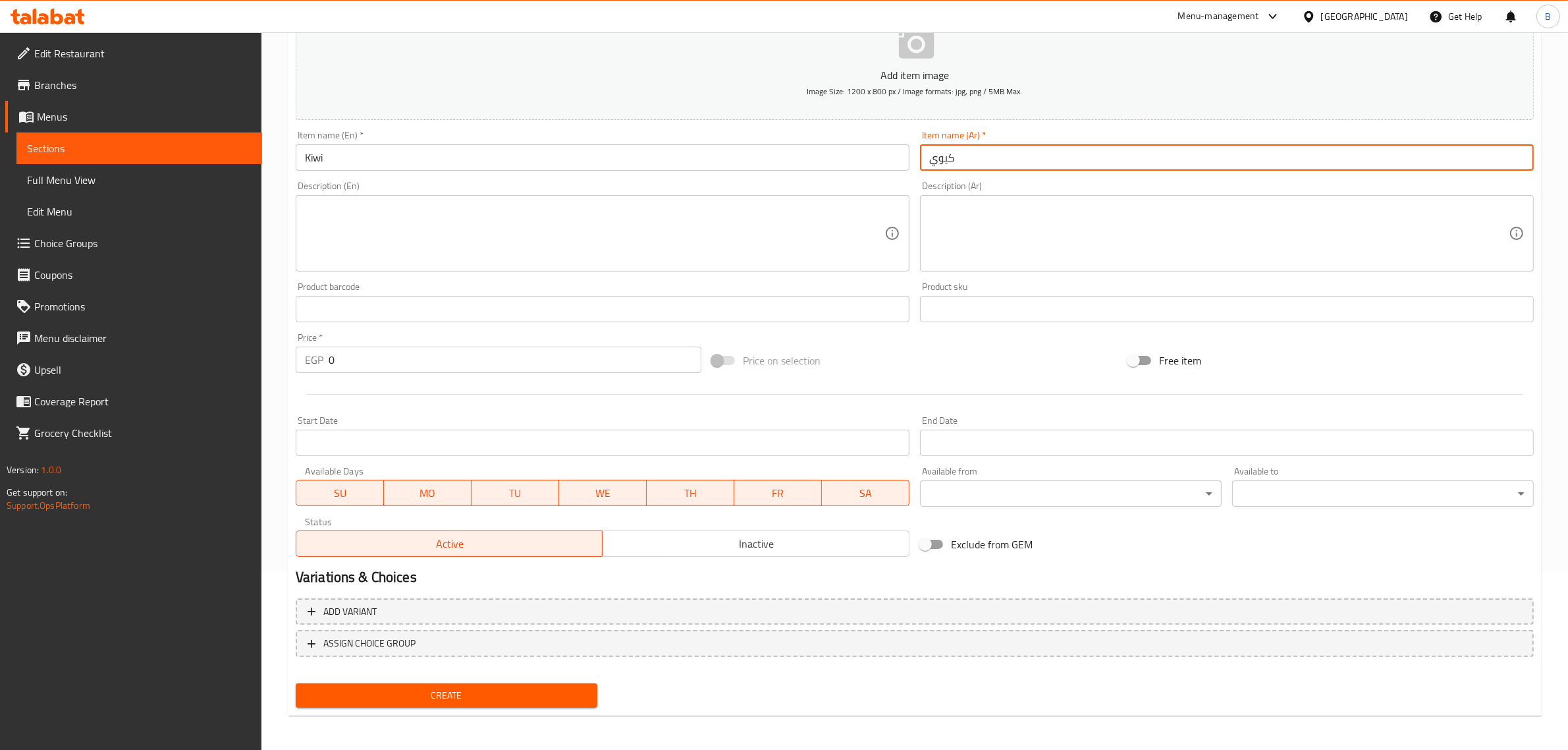
type input "كيوي"
click at [376, 358] on input "0" at bounding box center [515, 360] width 372 height 27
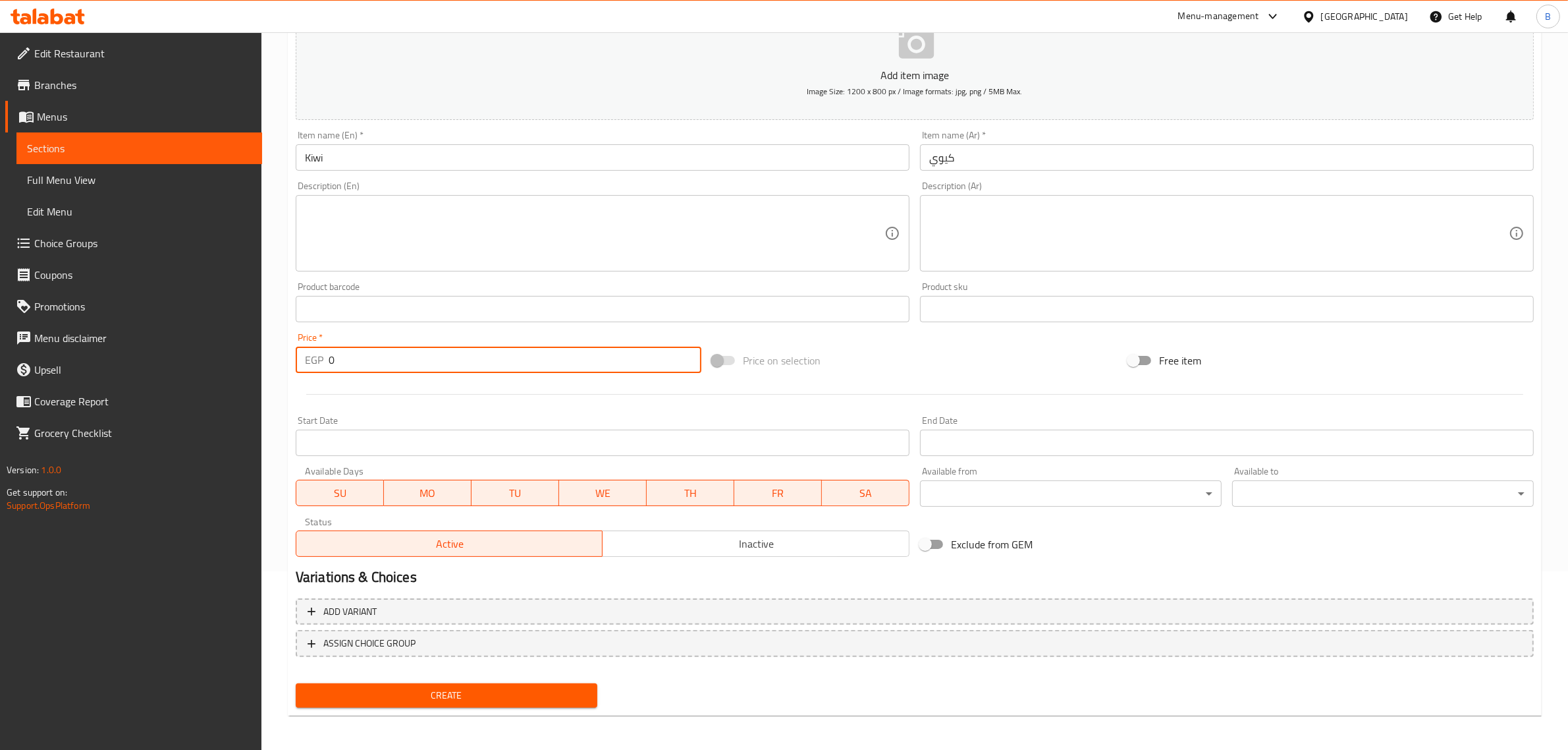
click at [376, 358] on input "0" at bounding box center [515, 360] width 372 height 27
type input "70"
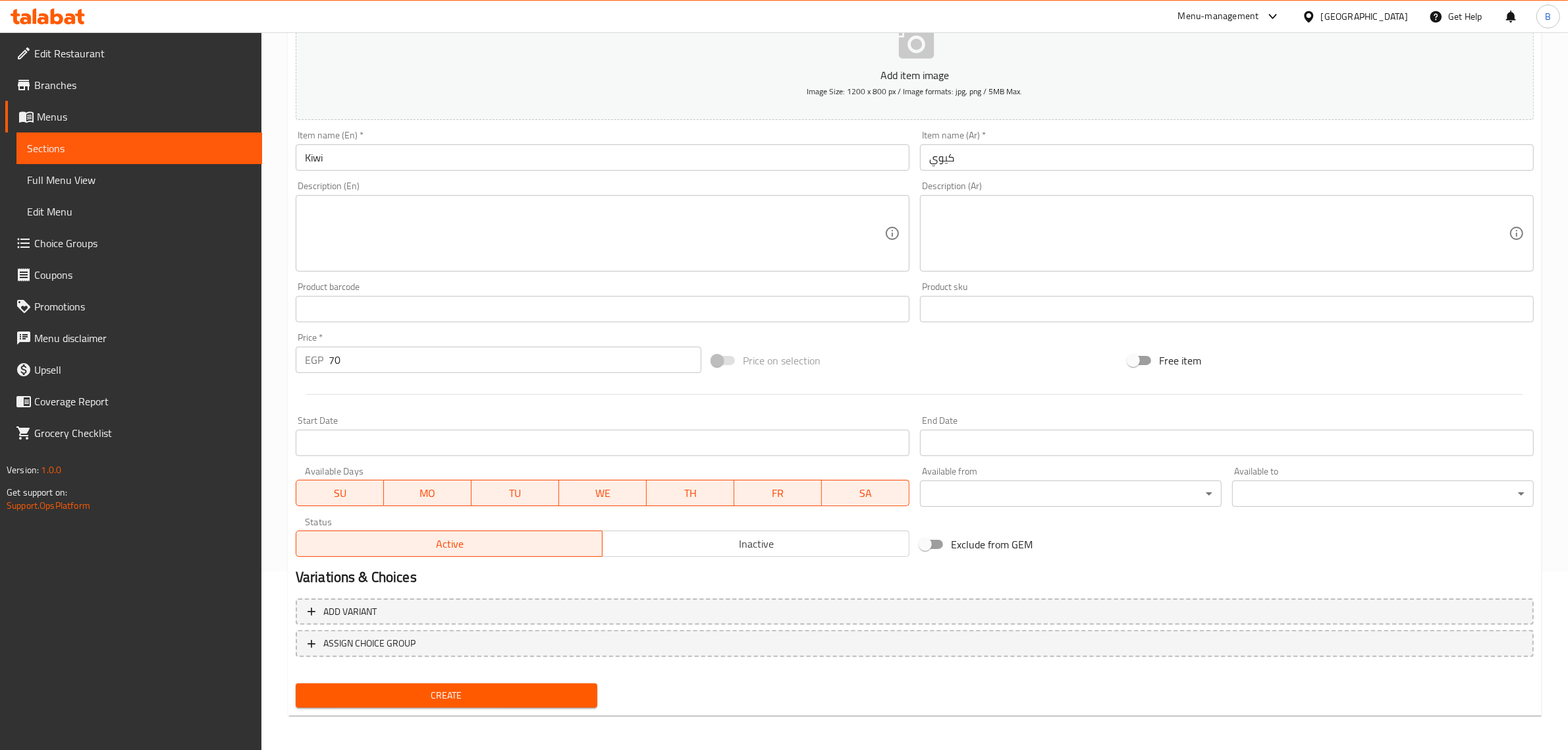
click at [547, 705] on div "Create" at bounding box center [446, 695] width 312 height 35
click at [538, 696] on span "Create" at bounding box center [446, 695] width 280 height 16
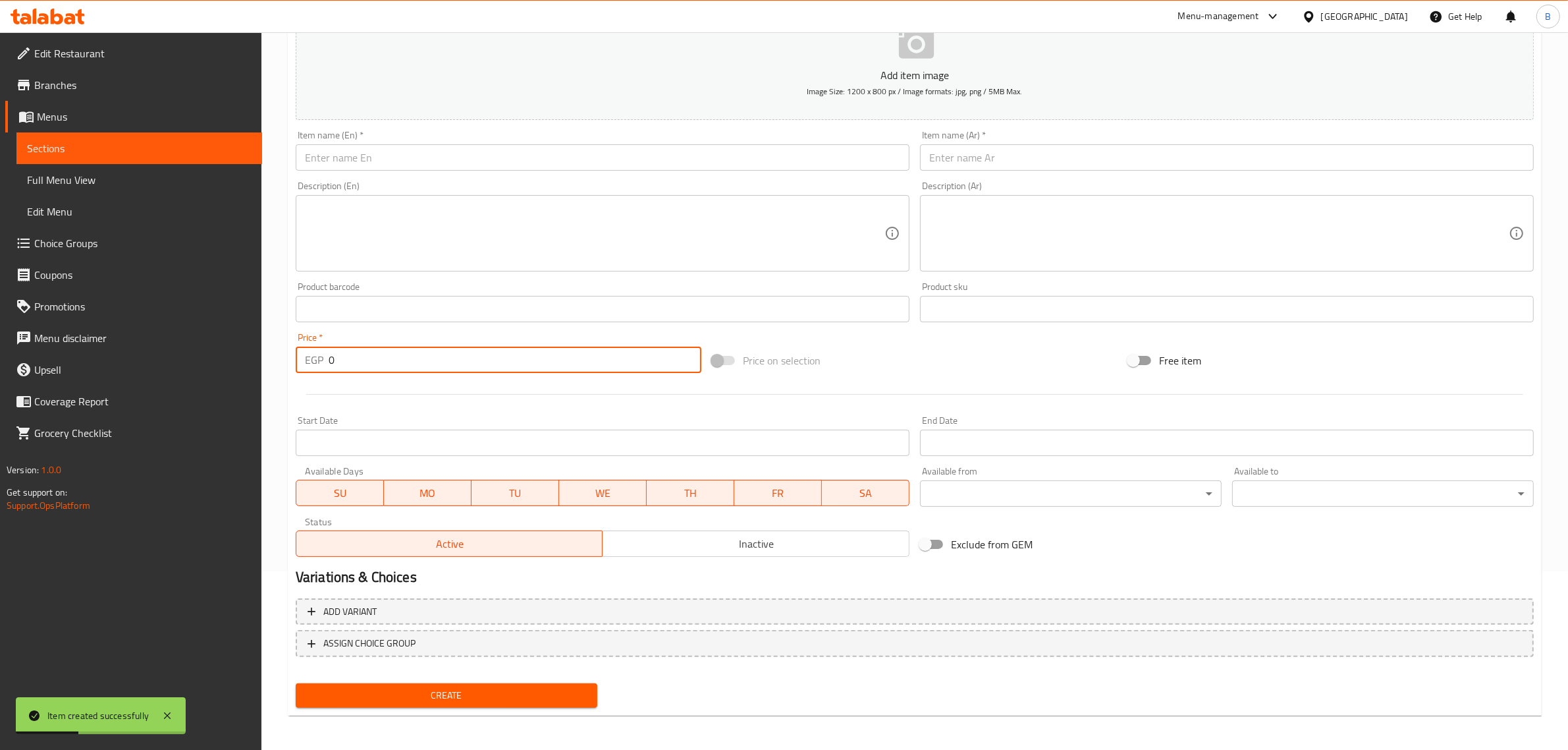
click at [368, 359] on input "0" at bounding box center [515, 360] width 372 height 27
click at [366, 352] on input "0" at bounding box center [515, 360] width 372 height 27
type input "80"
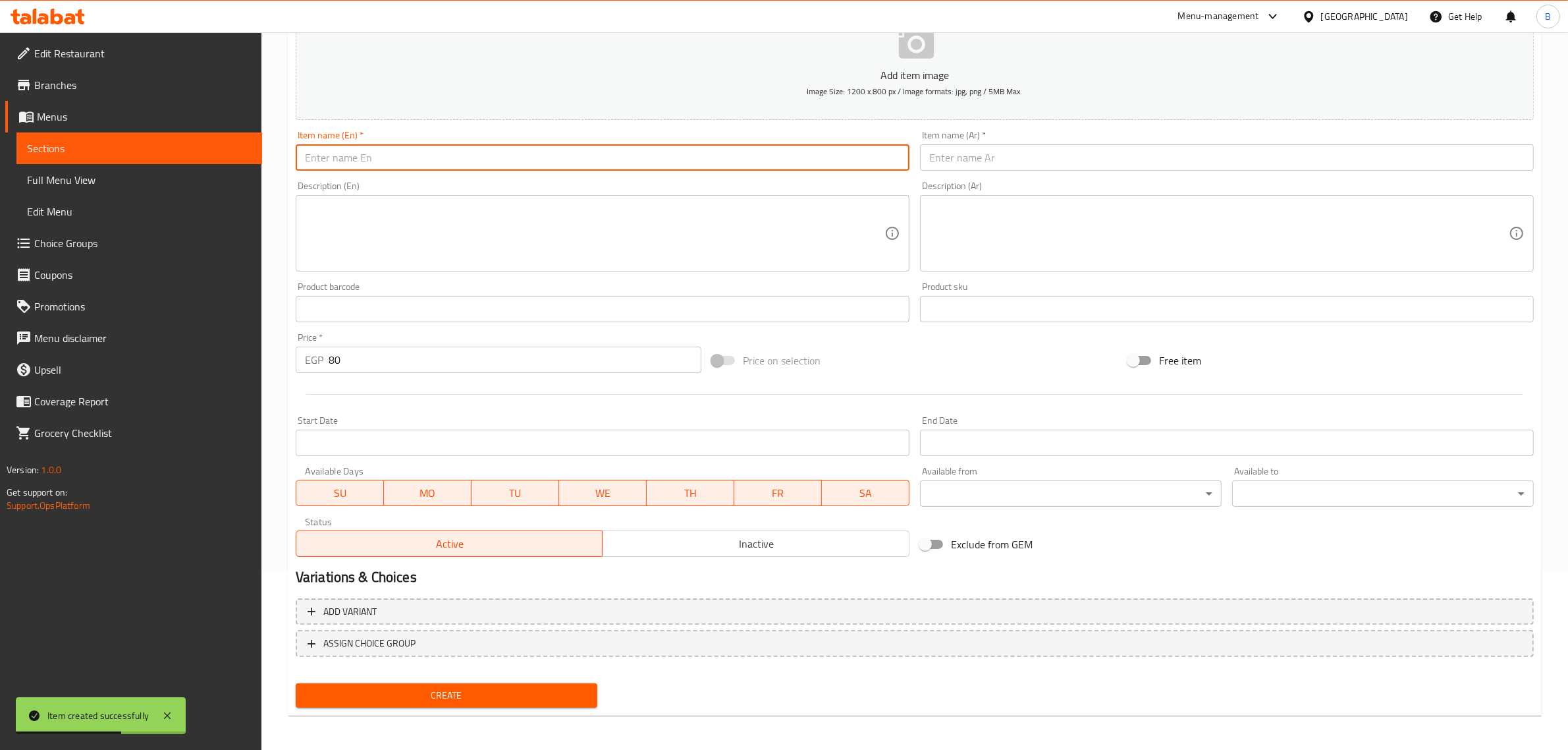
click at [406, 159] on input "text" at bounding box center [602, 157] width 613 height 27
paste input "Avocado"
type input "Avocado"
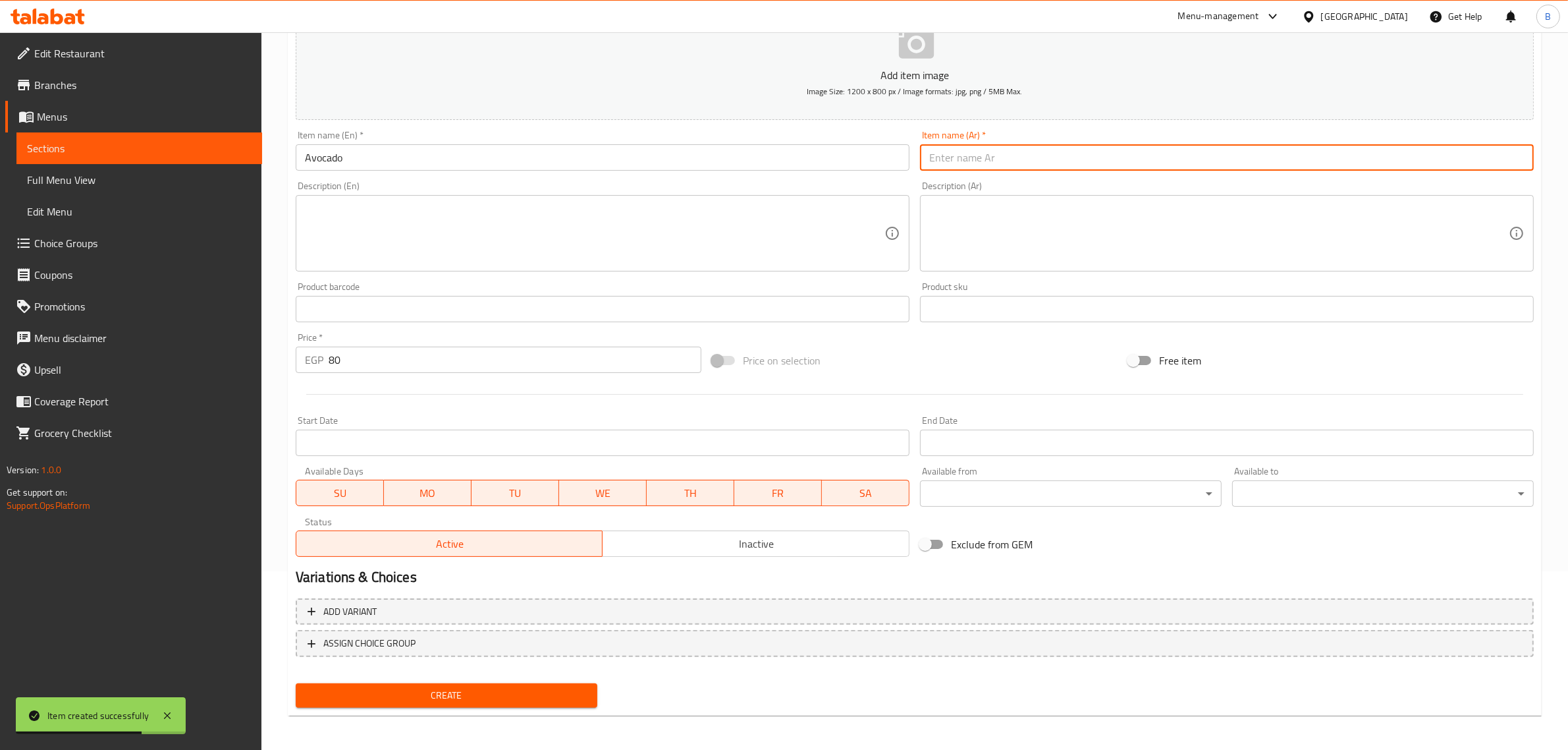
click at [974, 161] on input "text" at bounding box center [1227, 157] width 613 height 27
paste input "افکادو"
type input "افكادو"
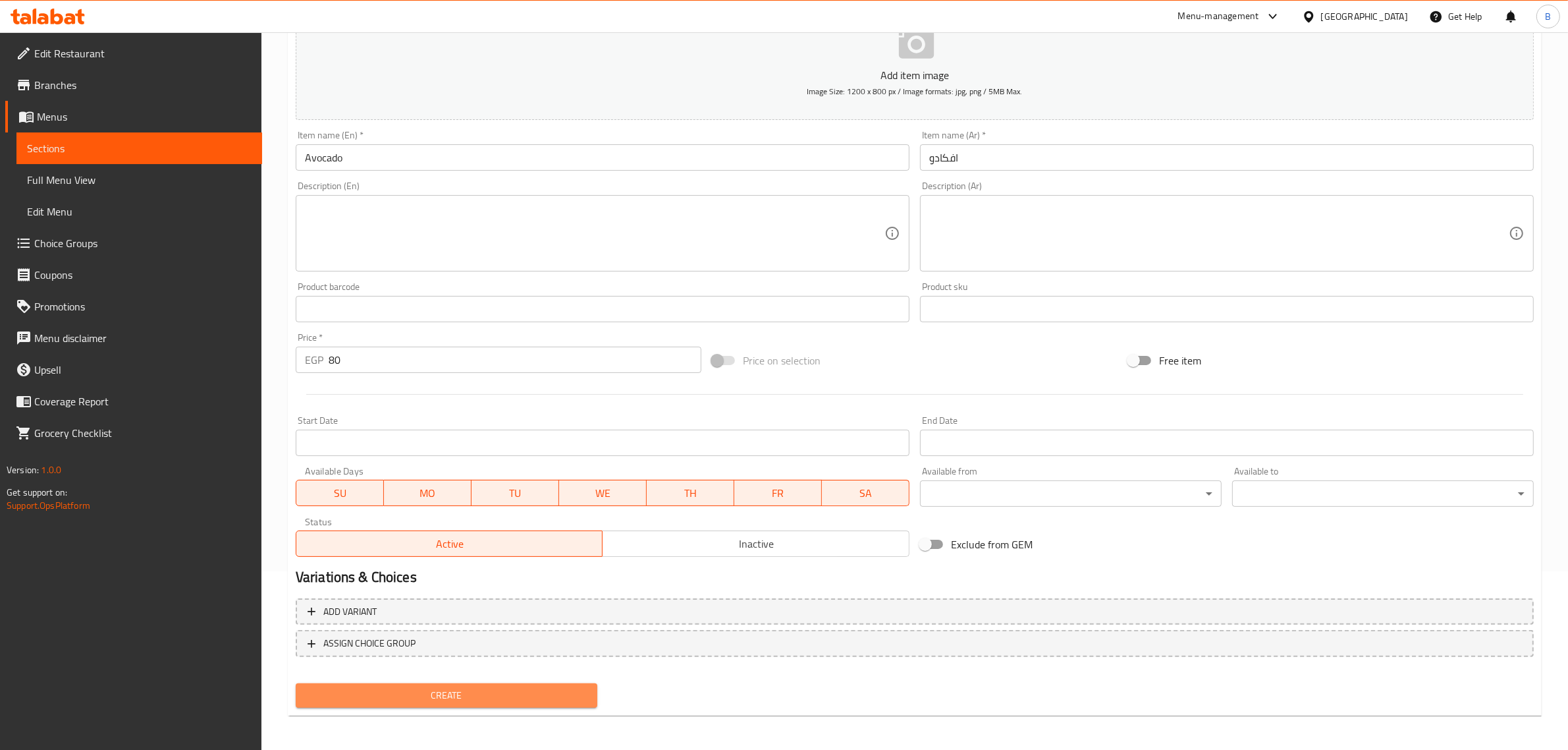
click at [550, 687] on span "Create" at bounding box center [446, 695] width 280 height 16
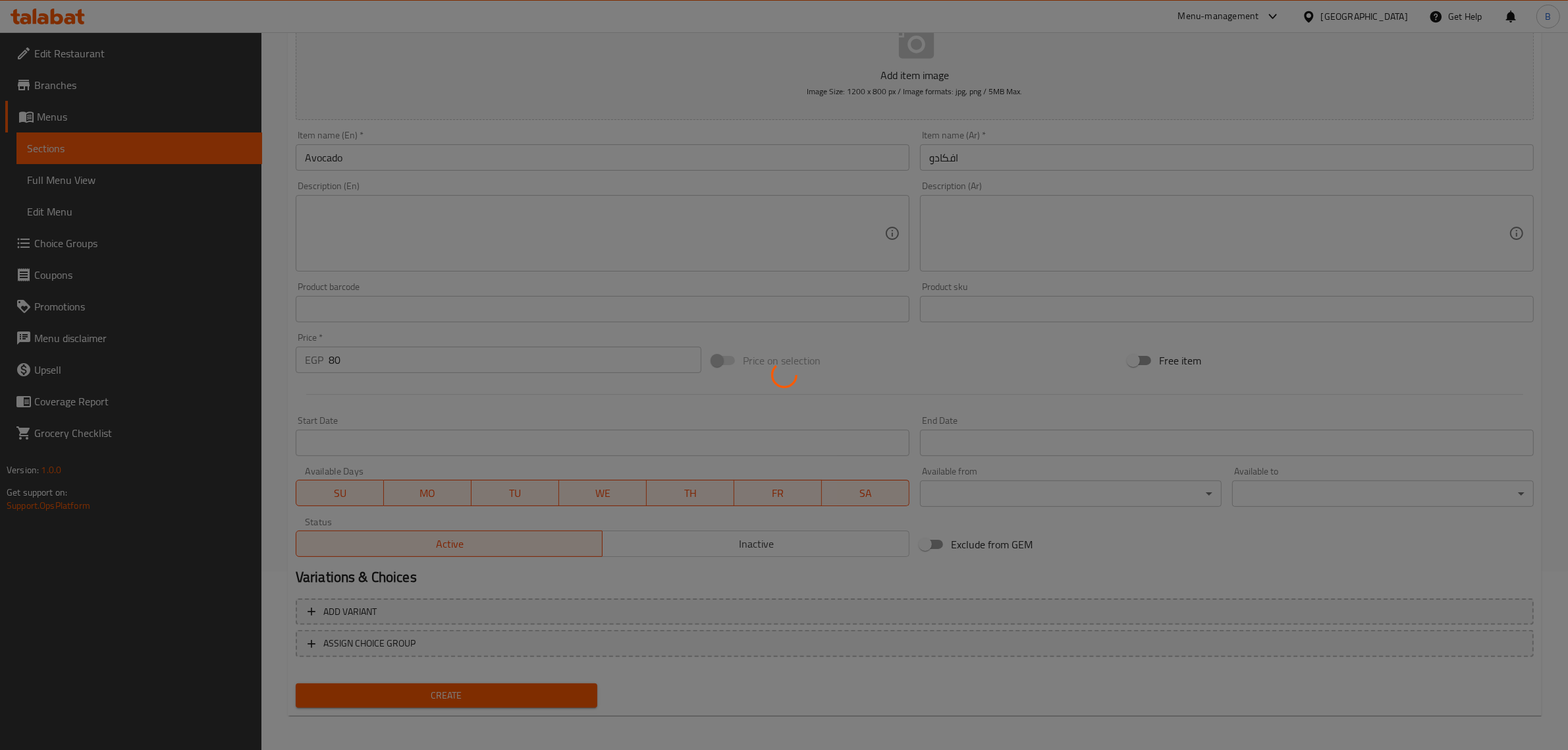
type input "0"
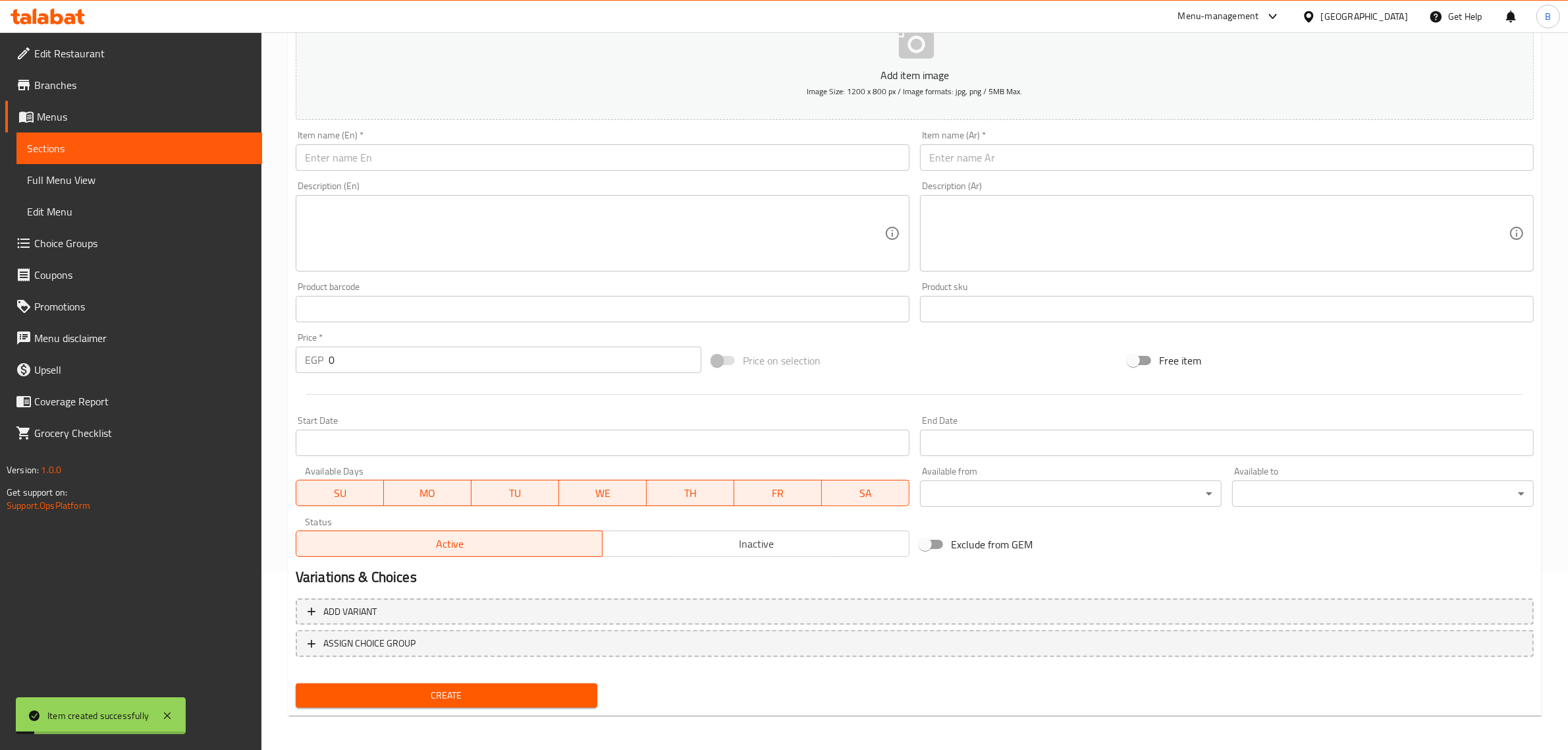
click at [502, 163] on input "text" at bounding box center [602, 157] width 613 height 27
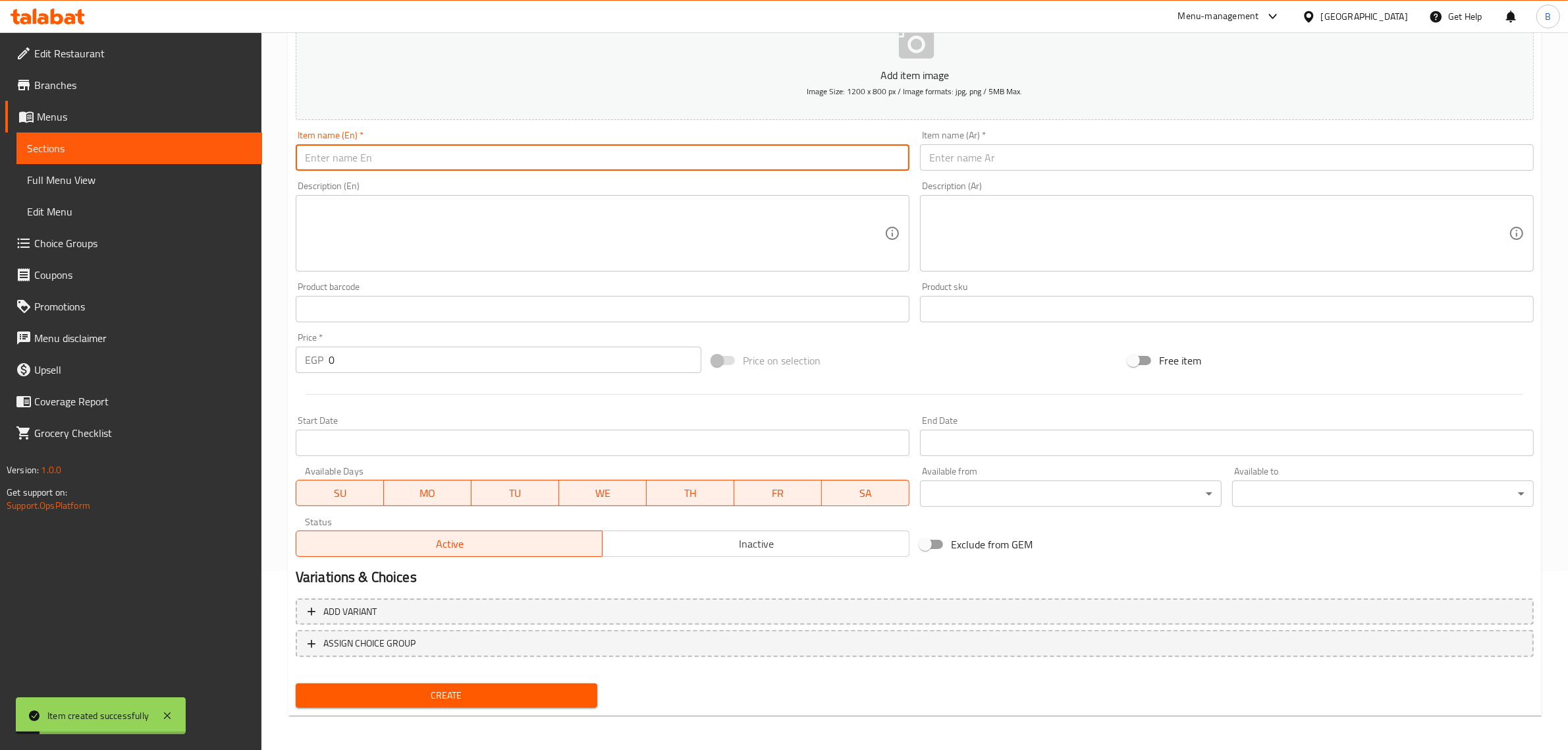
paste input "Lemon"
type input "Lemon"
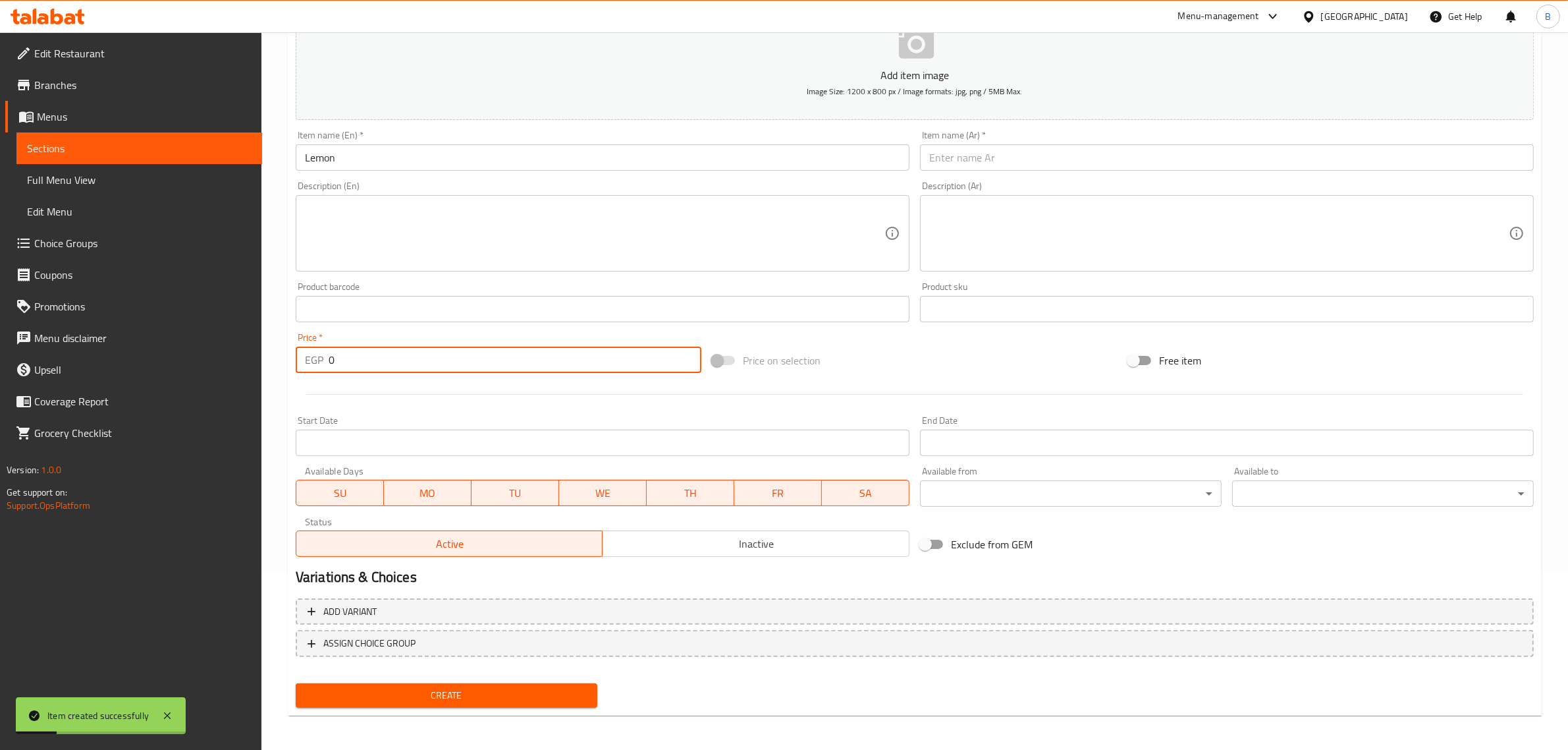
click at [401, 363] on input "0" at bounding box center [515, 360] width 372 height 27
type input "45"
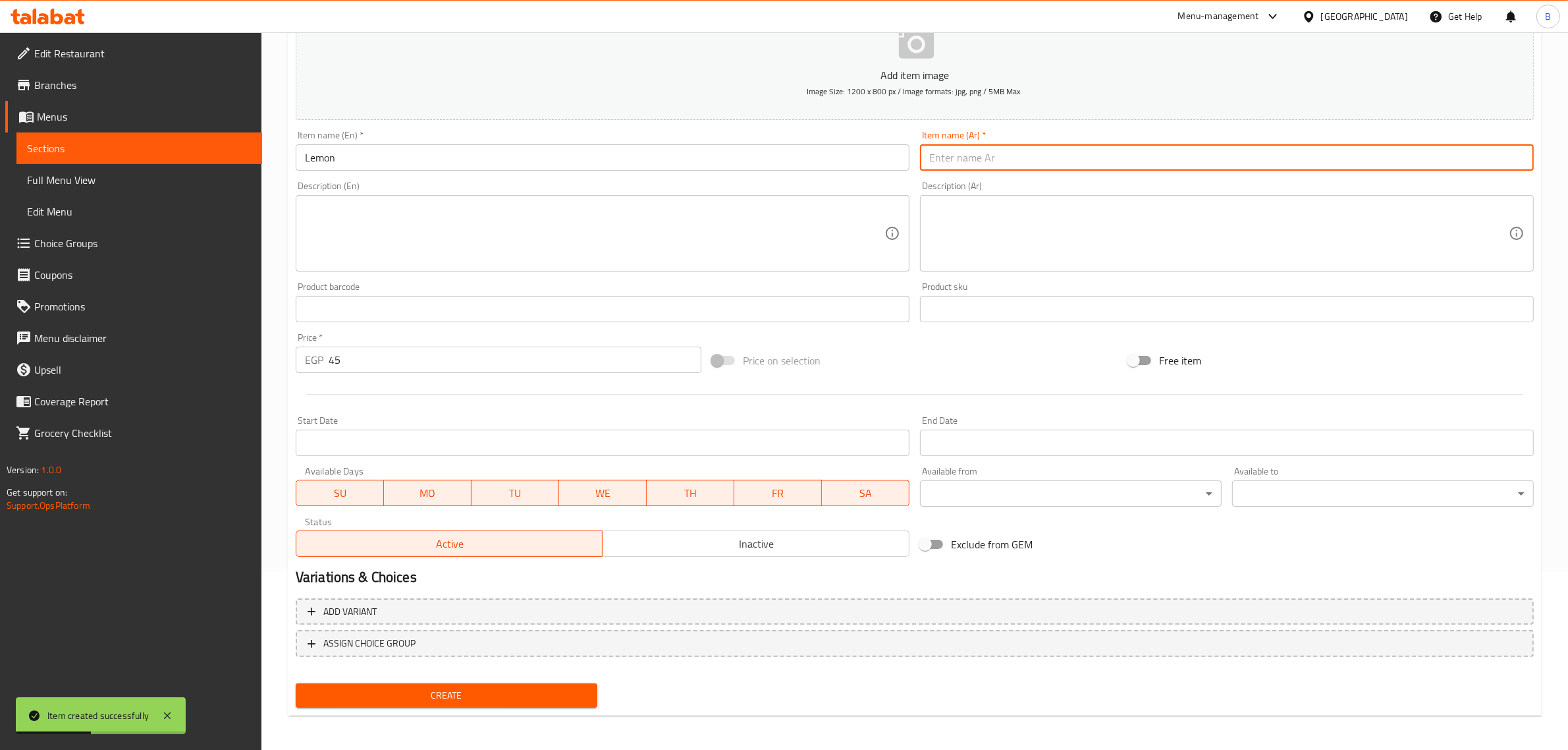
click at [1118, 168] on input "text" at bounding box center [1227, 157] width 613 height 27
paste input "ليمون"
type input "ليمون"
click at [430, 698] on span "Create" at bounding box center [446, 695] width 280 height 16
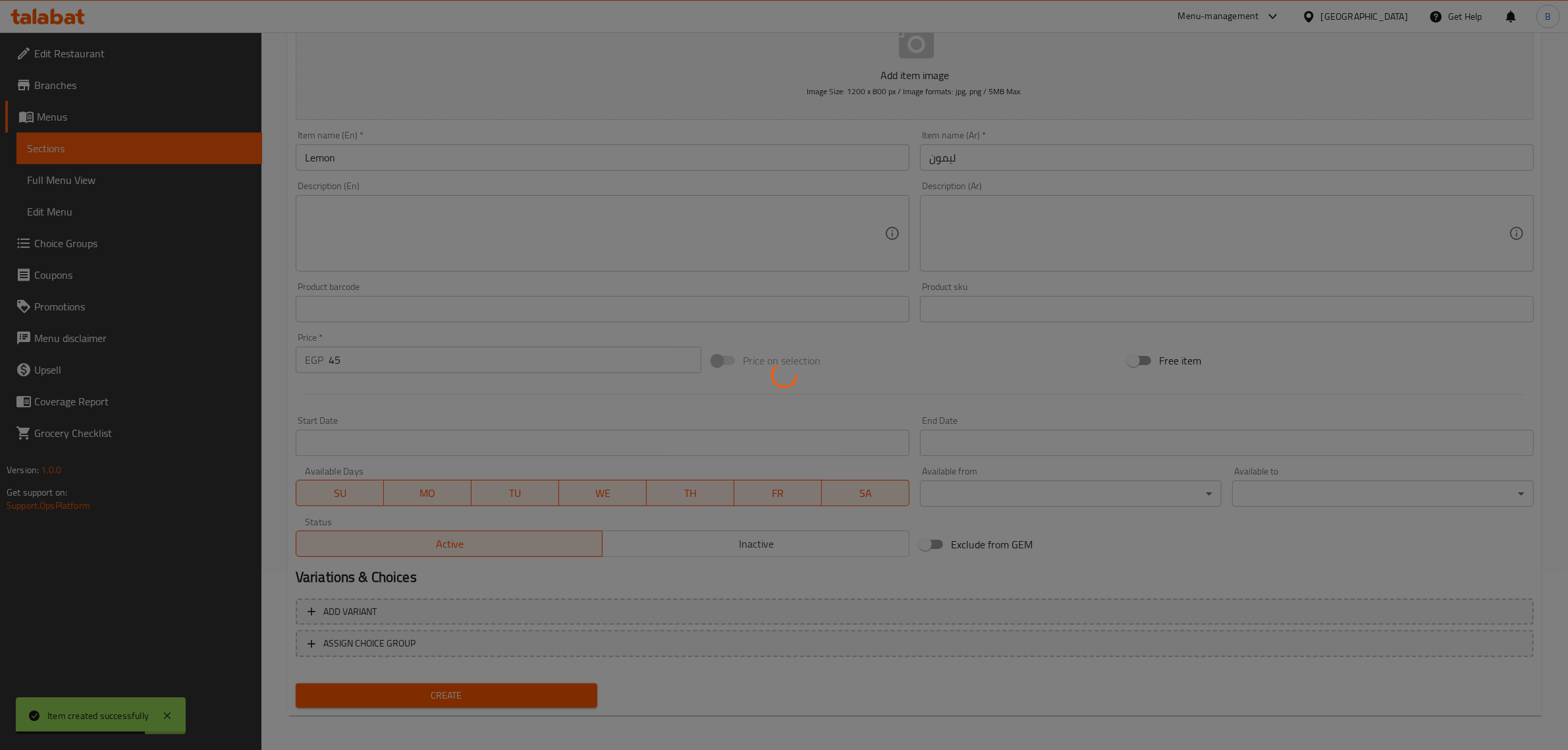
type input "0"
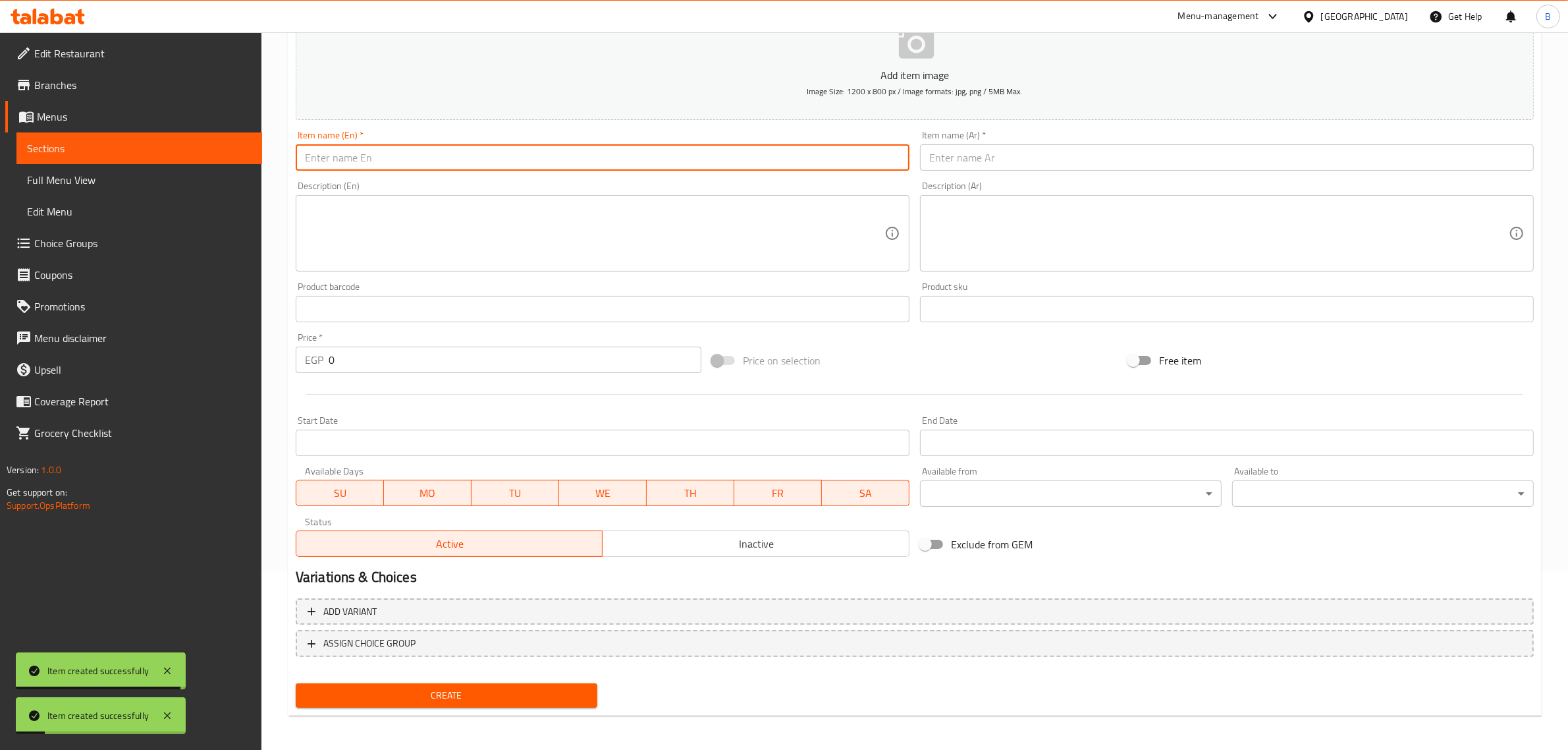
click at [654, 168] on input "text" at bounding box center [602, 157] width 613 height 27
paste input "Lemon mint"
type input "Lemon mint"
click at [1052, 157] on input "text" at bounding box center [1227, 157] width 613 height 27
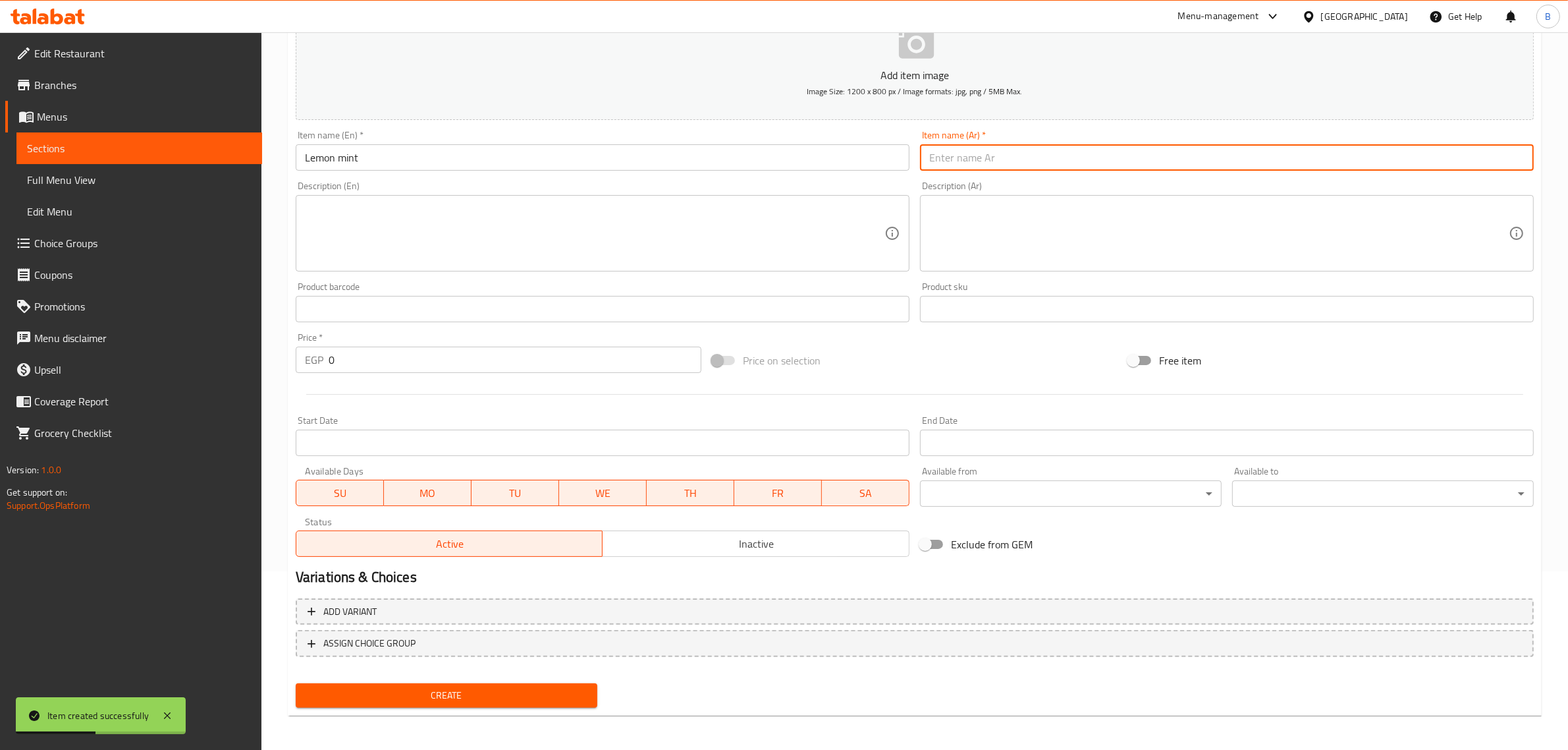
paste input "ليمون نعناع"
type input "ليمون نعناع"
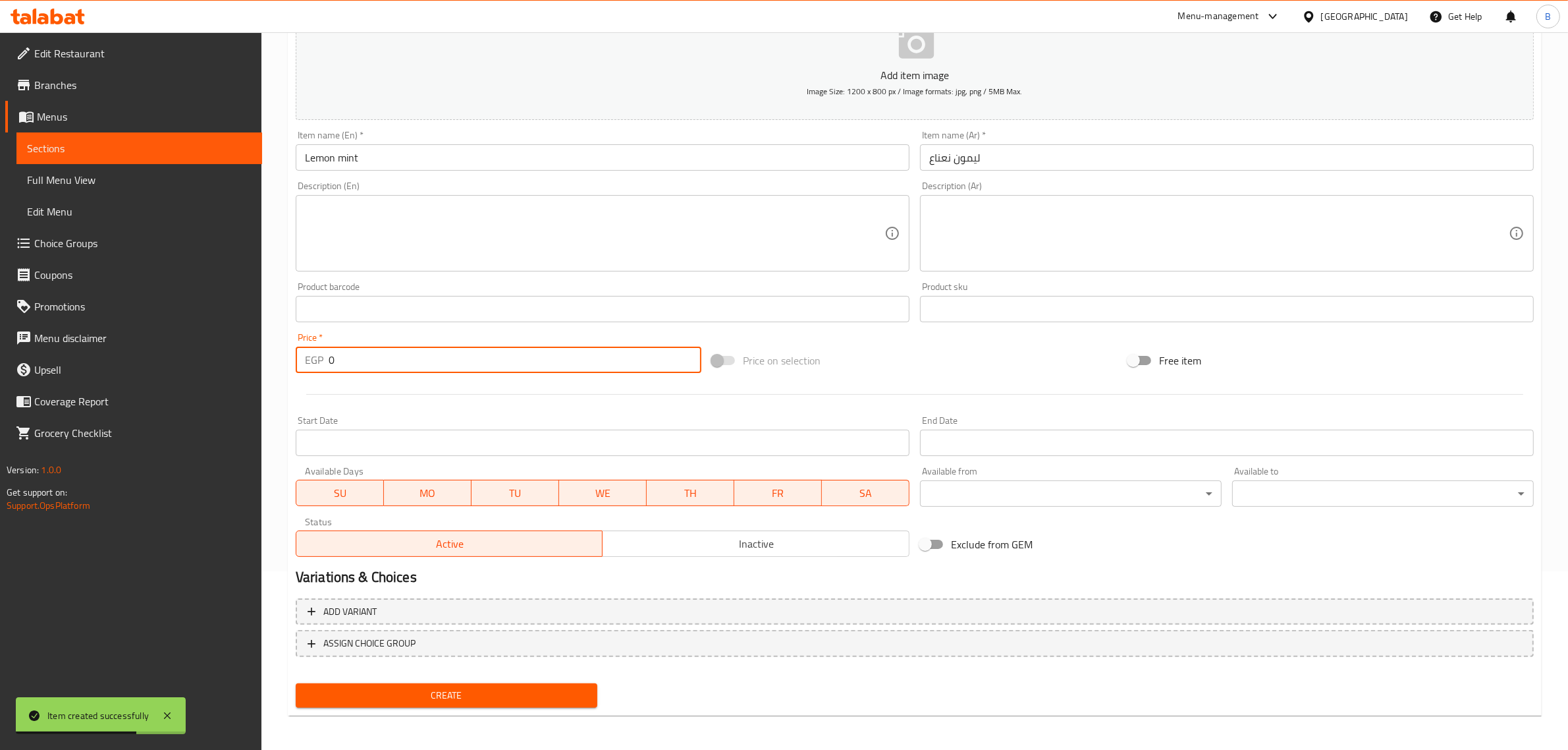
click at [383, 366] on input "0" at bounding box center [515, 360] width 372 height 27
type input "50"
click at [408, 700] on span "Create" at bounding box center [446, 695] width 280 height 16
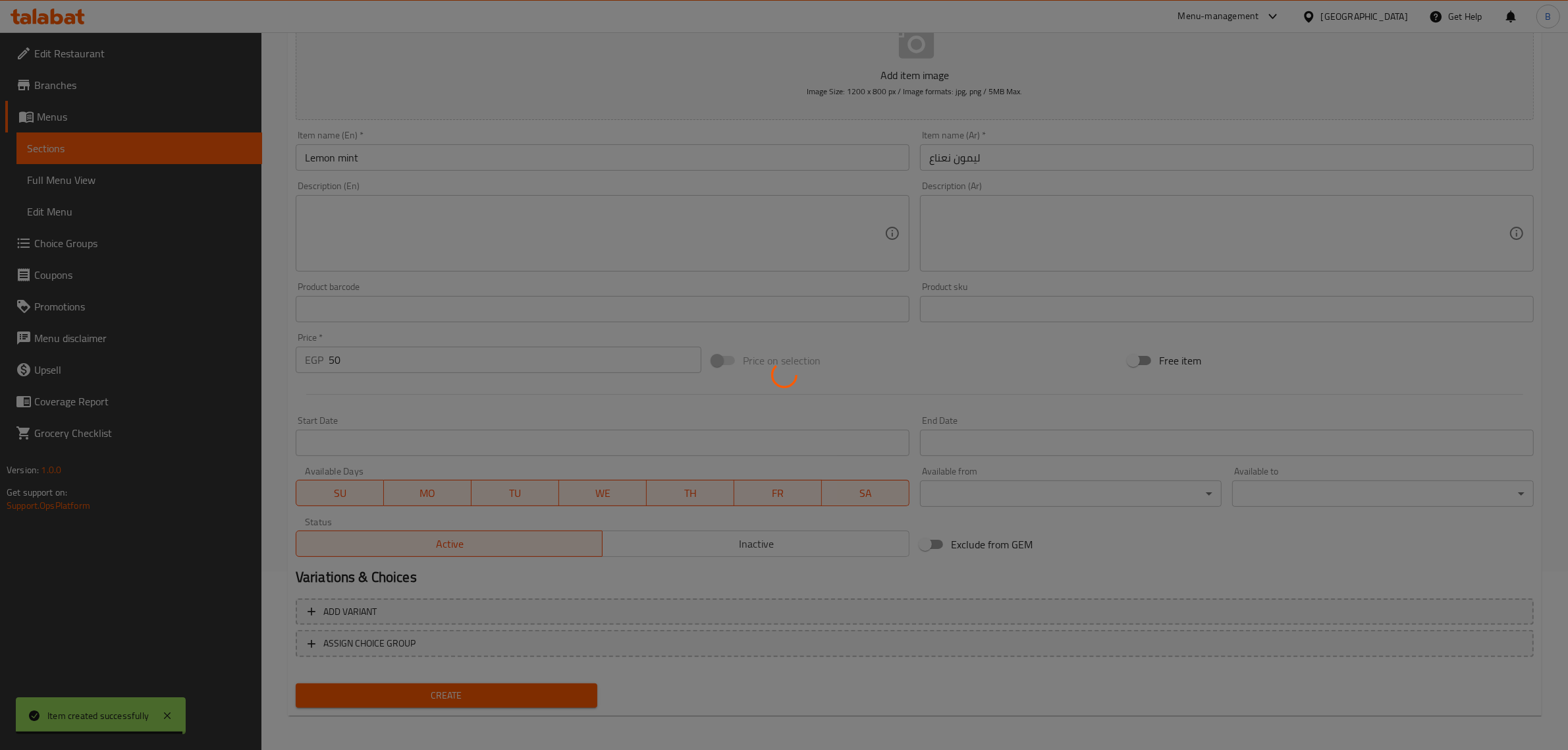
type input "0"
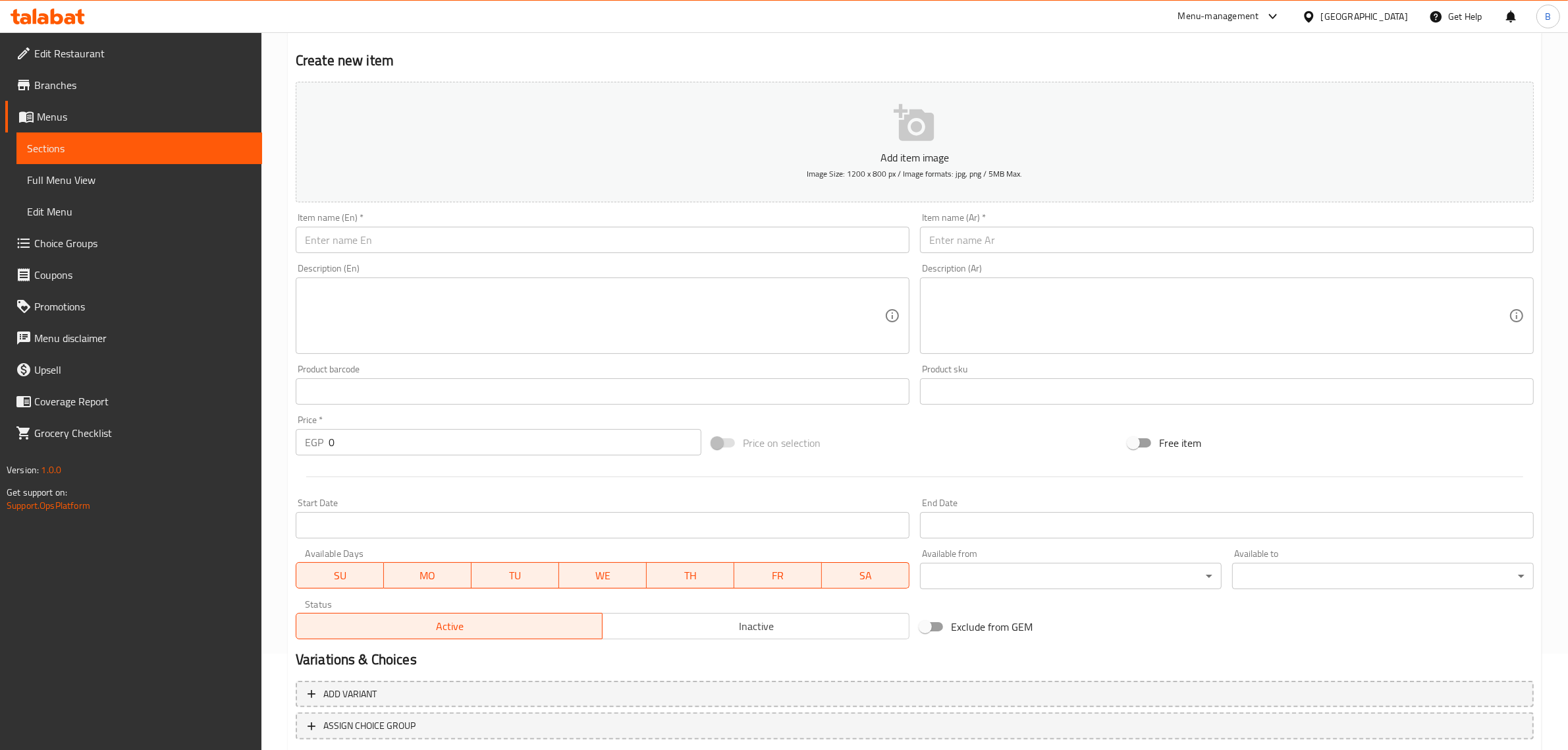
scroll to position [0, 0]
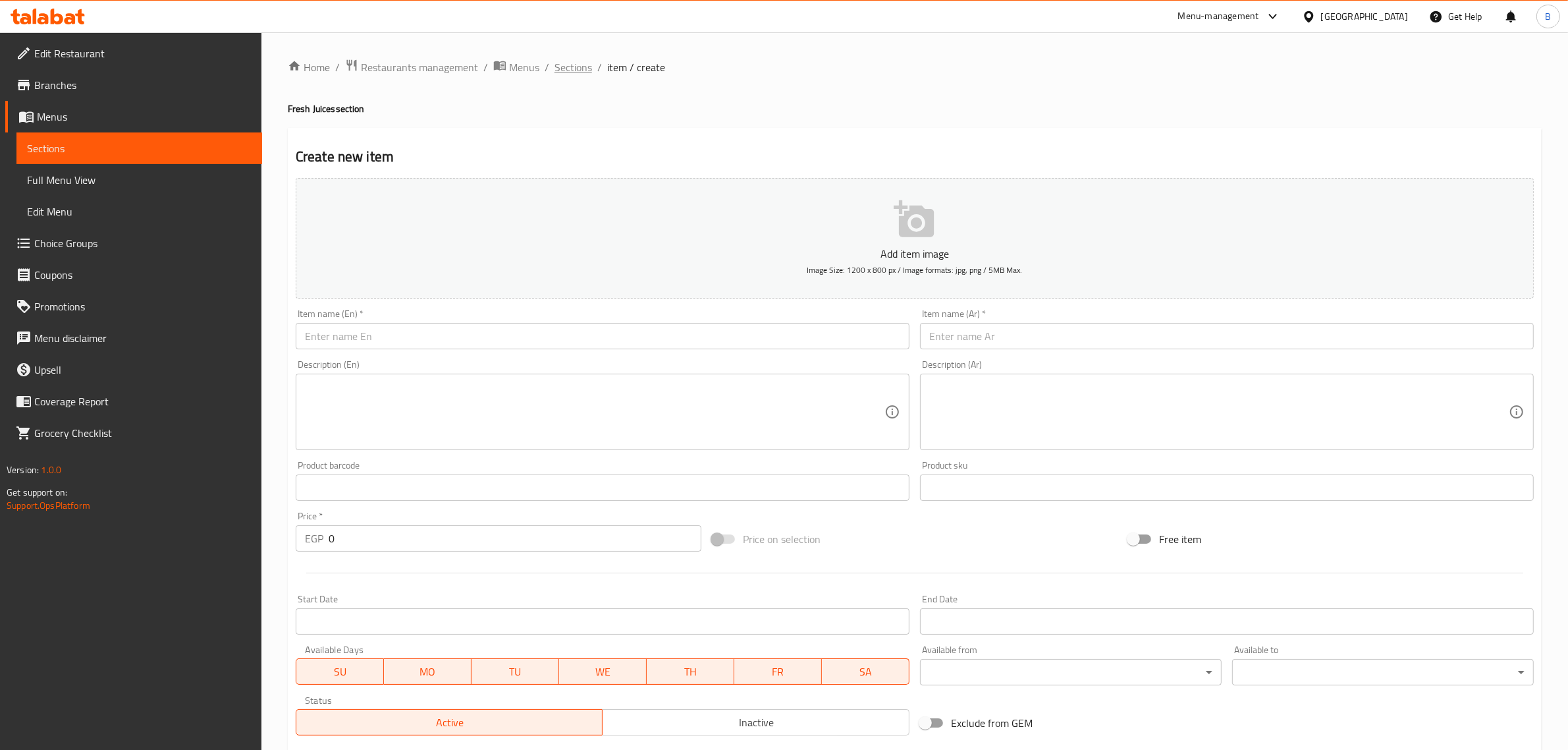
click at [559, 73] on span "Sections" at bounding box center [574, 67] width 38 height 16
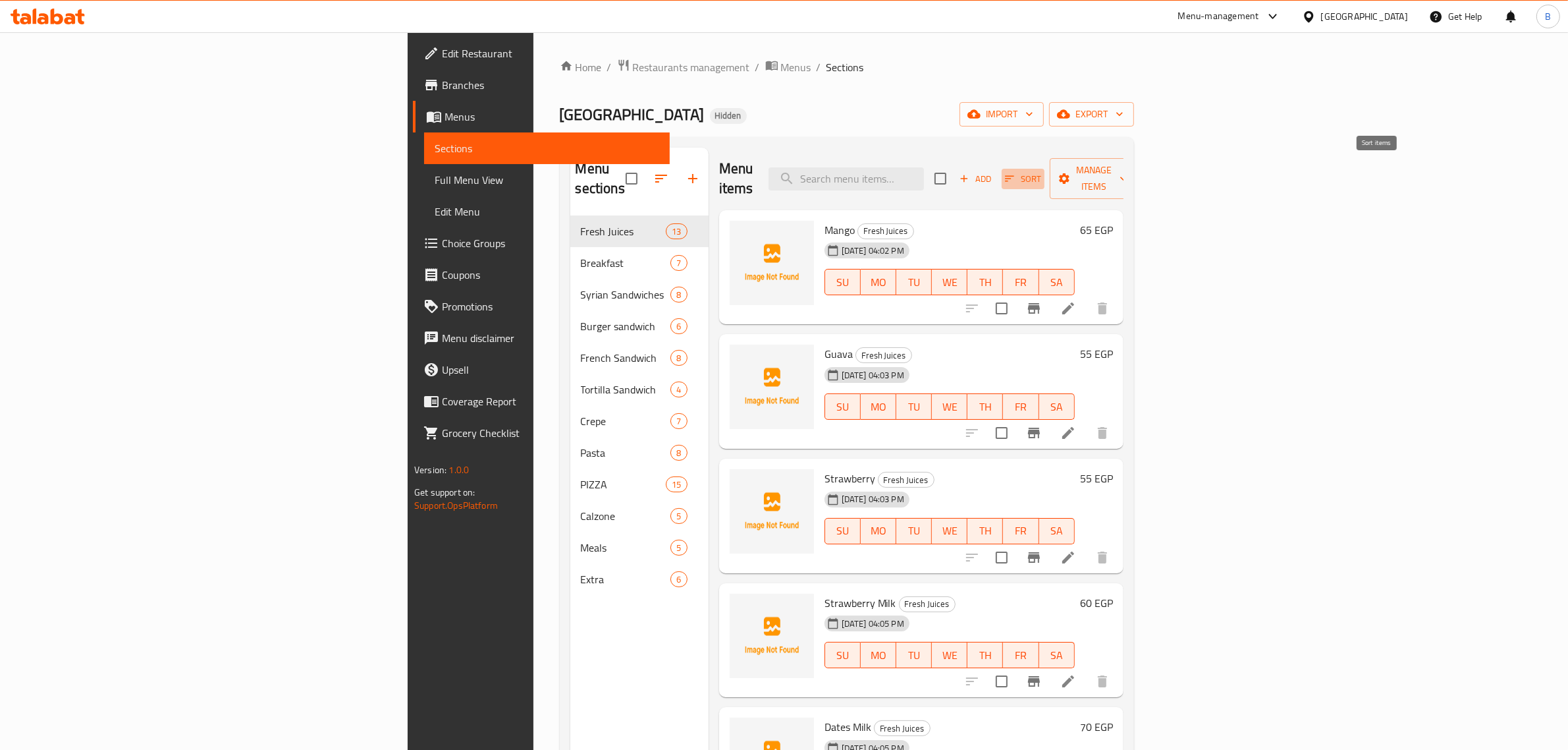
click at [1041, 171] on span "Sort" at bounding box center [1023, 178] width 36 height 15
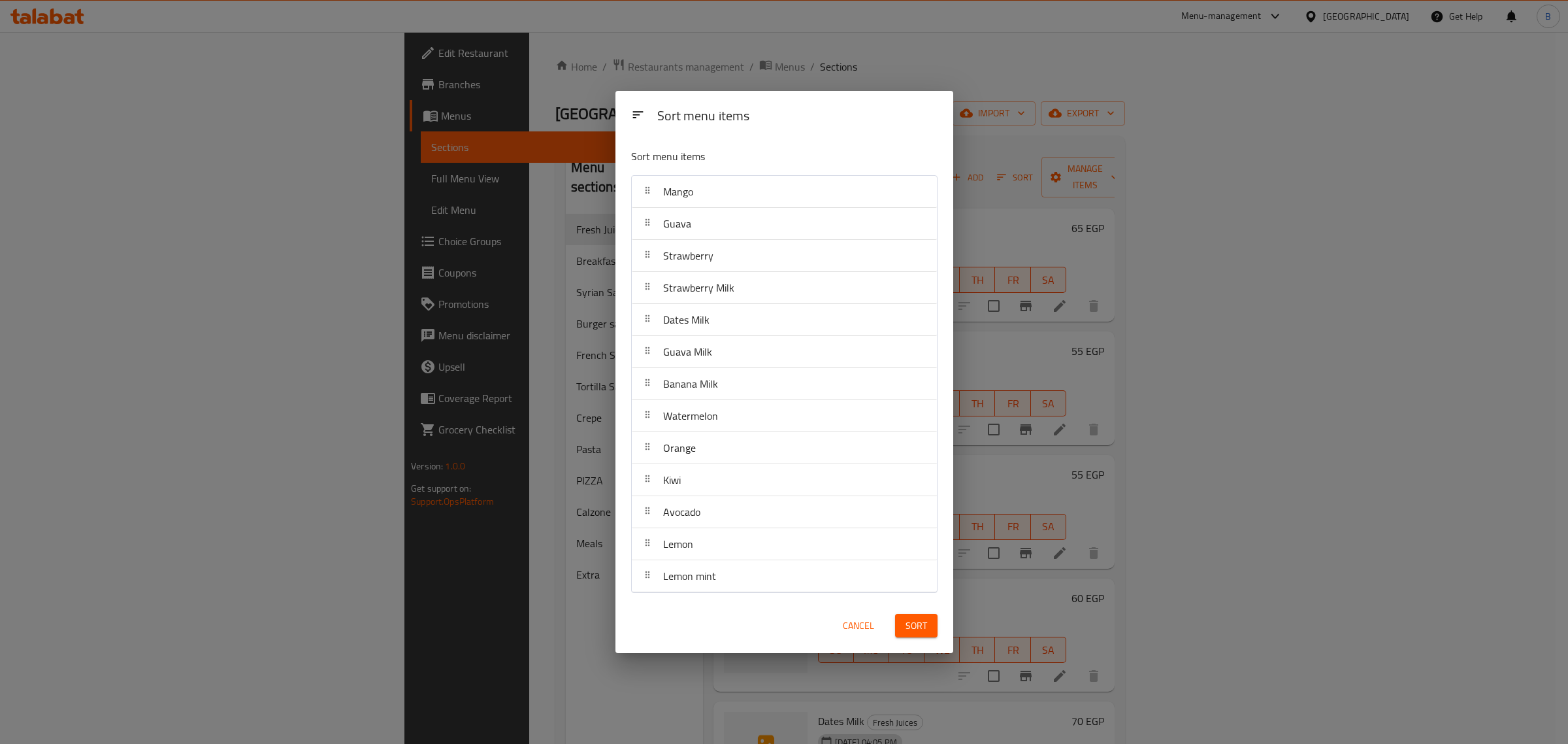
click at [871, 628] on span "Cancel" at bounding box center [858, 625] width 31 height 16
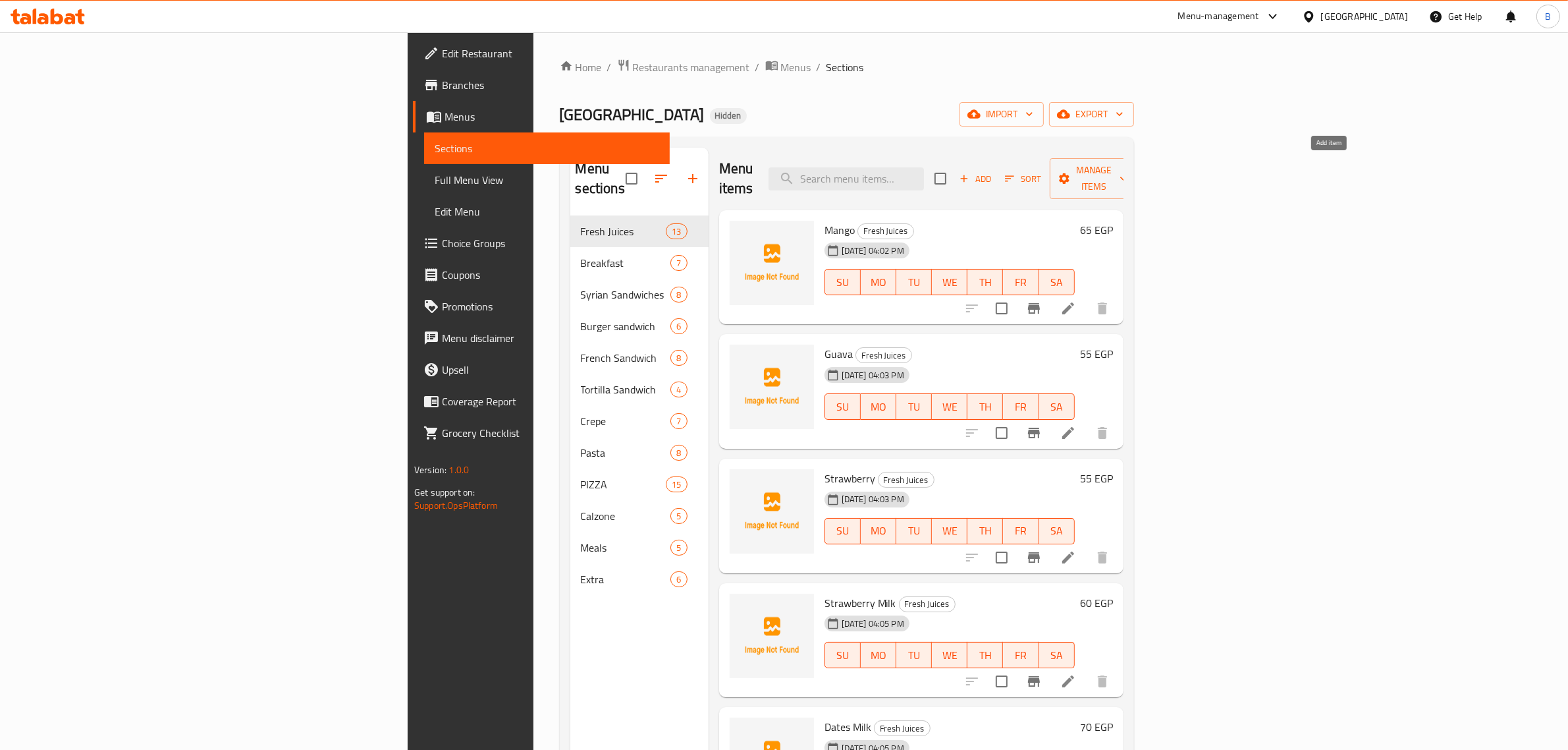
click at [996, 168] on button "Add" at bounding box center [975, 178] width 42 height 20
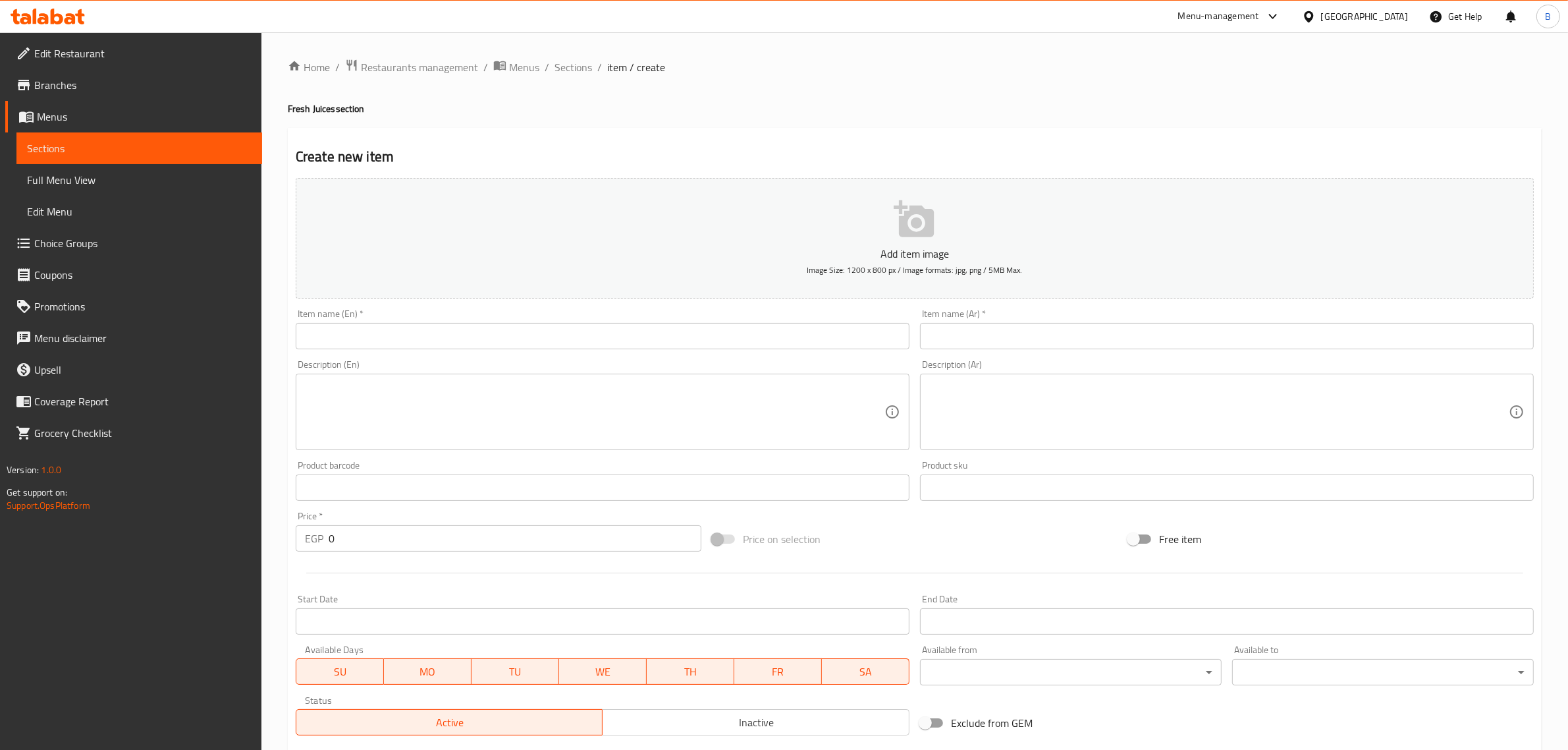
click at [1014, 343] on input "text" at bounding box center [1227, 336] width 613 height 27
paste input "زبادی"
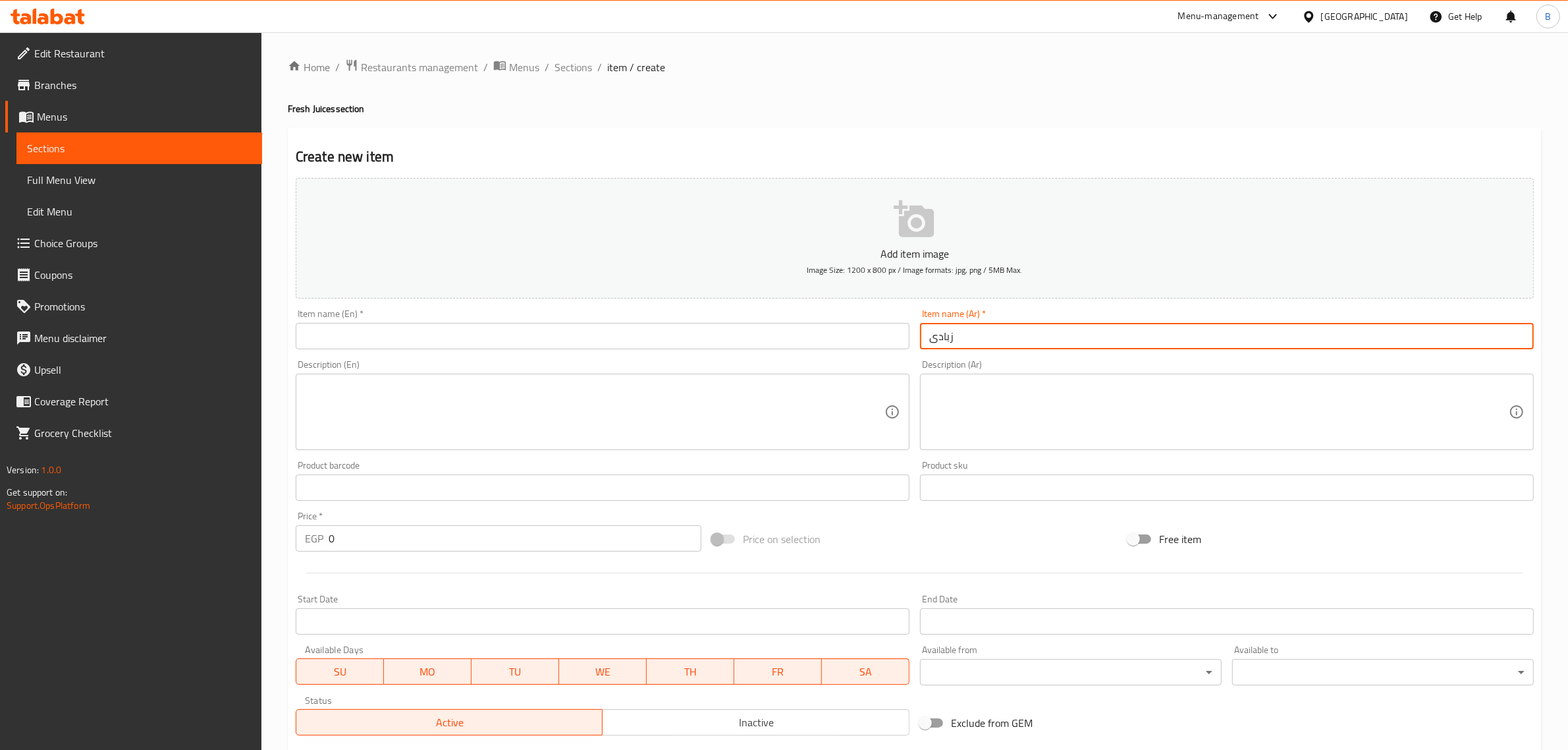
type input "زبادی"
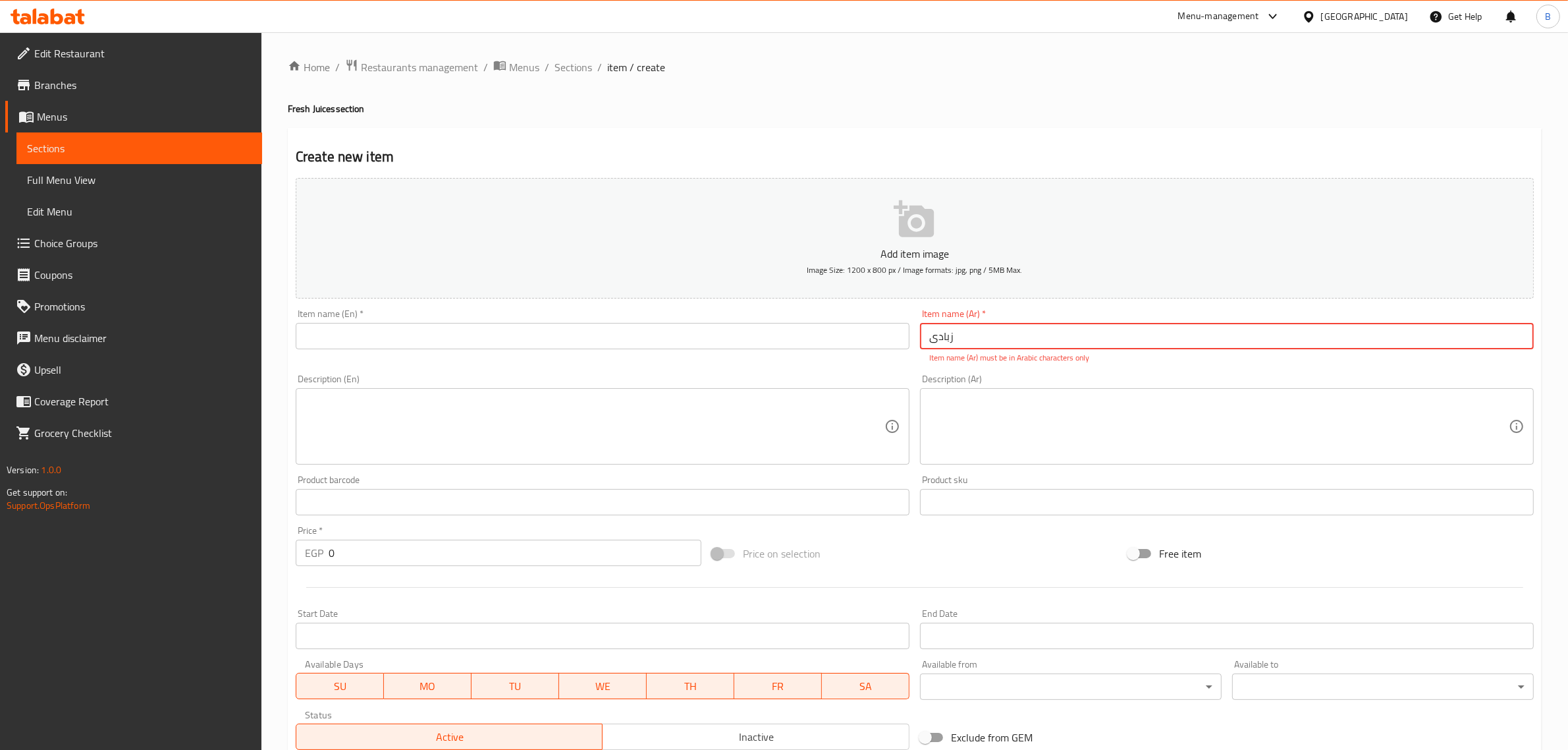
click at [488, 327] on input "text" at bounding box center [602, 336] width 613 height 27
paste input "زبادی"
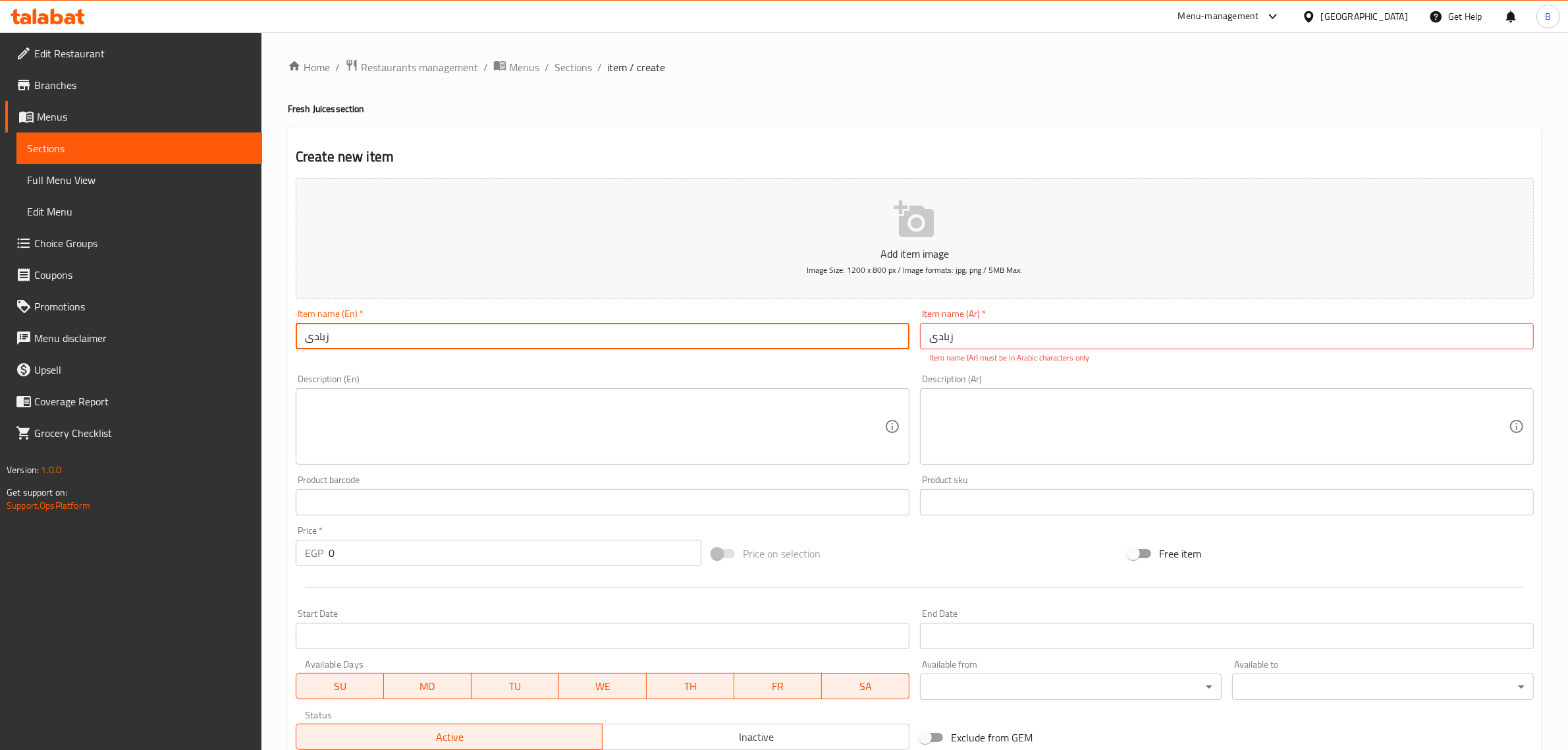
type input "زبادی"
click at [502, 571] on div "Price   * EGP 0 Price *" at bounding box center [498, 546] width 416 height 51
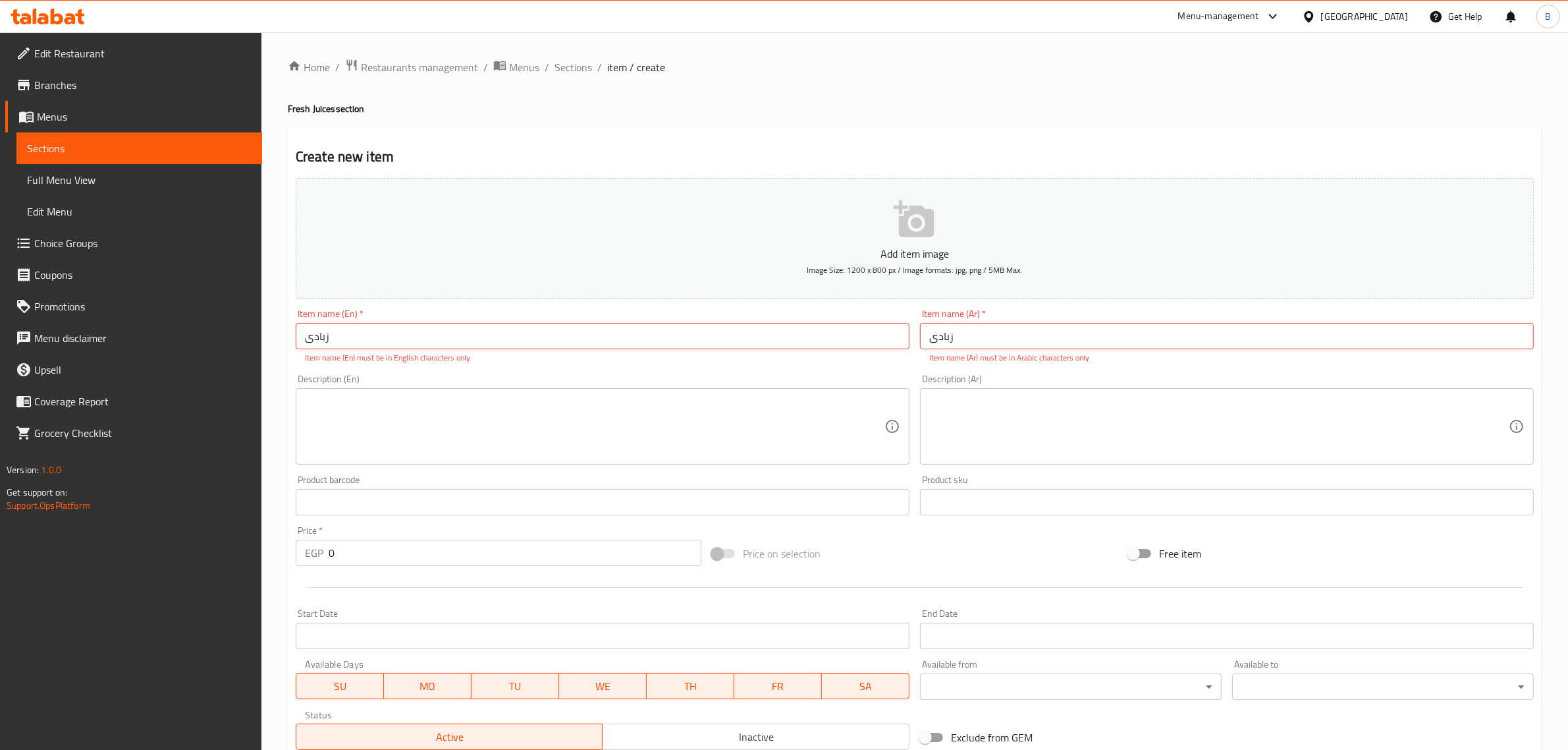
click at [488, 564] on input "0" at bounding box center [515, 553] width 372 height 27
click at [488, 563] on input "0" at bounding box center [515, 553] width 372 height 27
click at [487, 568] on div "Price   * EGP 0 Price *" at bounding box center [498, 546] width 416 height 51
click at [451, 561] on input "0" at bounding box center [515, 553] width 372 height 27
type input "45"
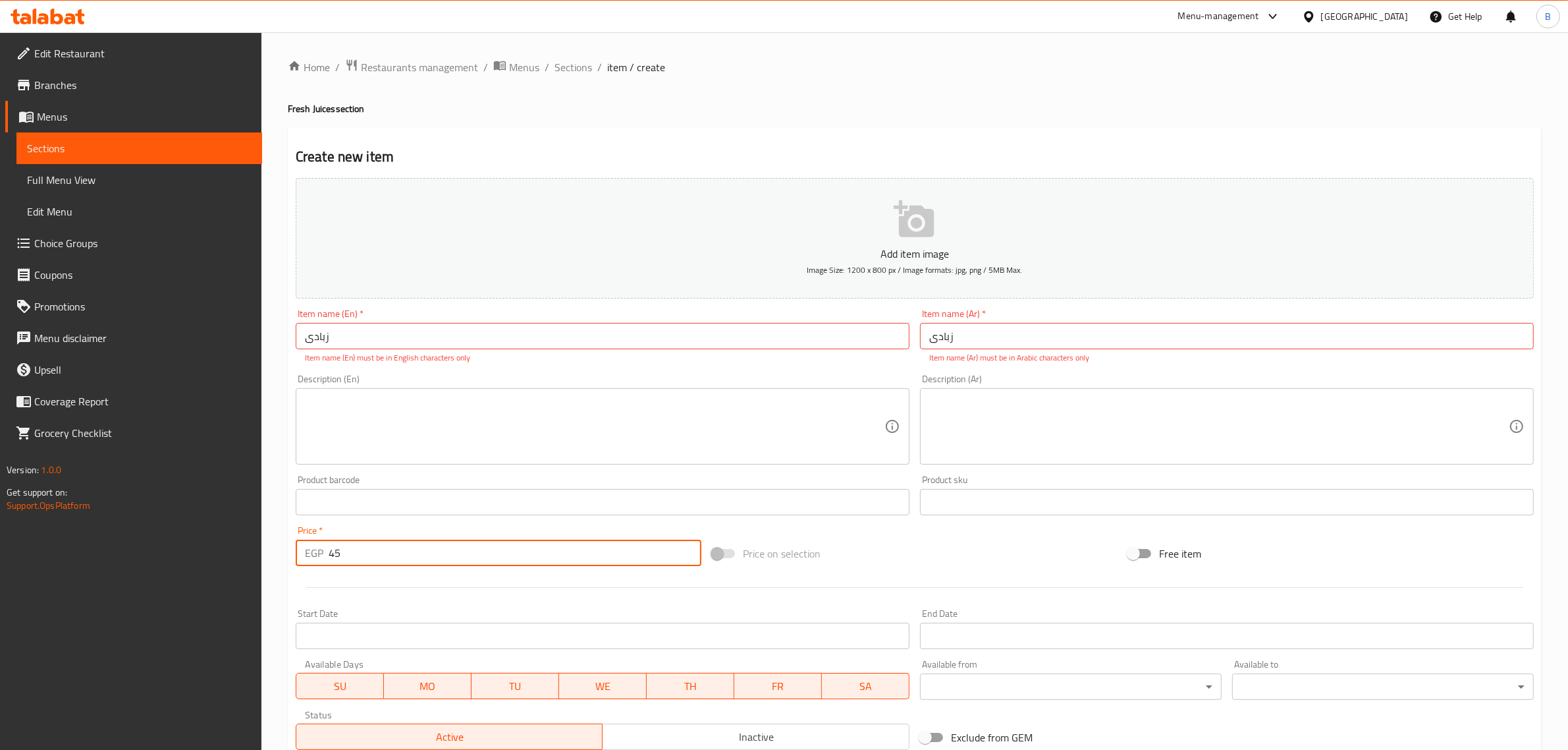
click at [400, 348] on input "زبادی" at bounding box center [602, 336] width 613 height 27
paste input "Yogurt"
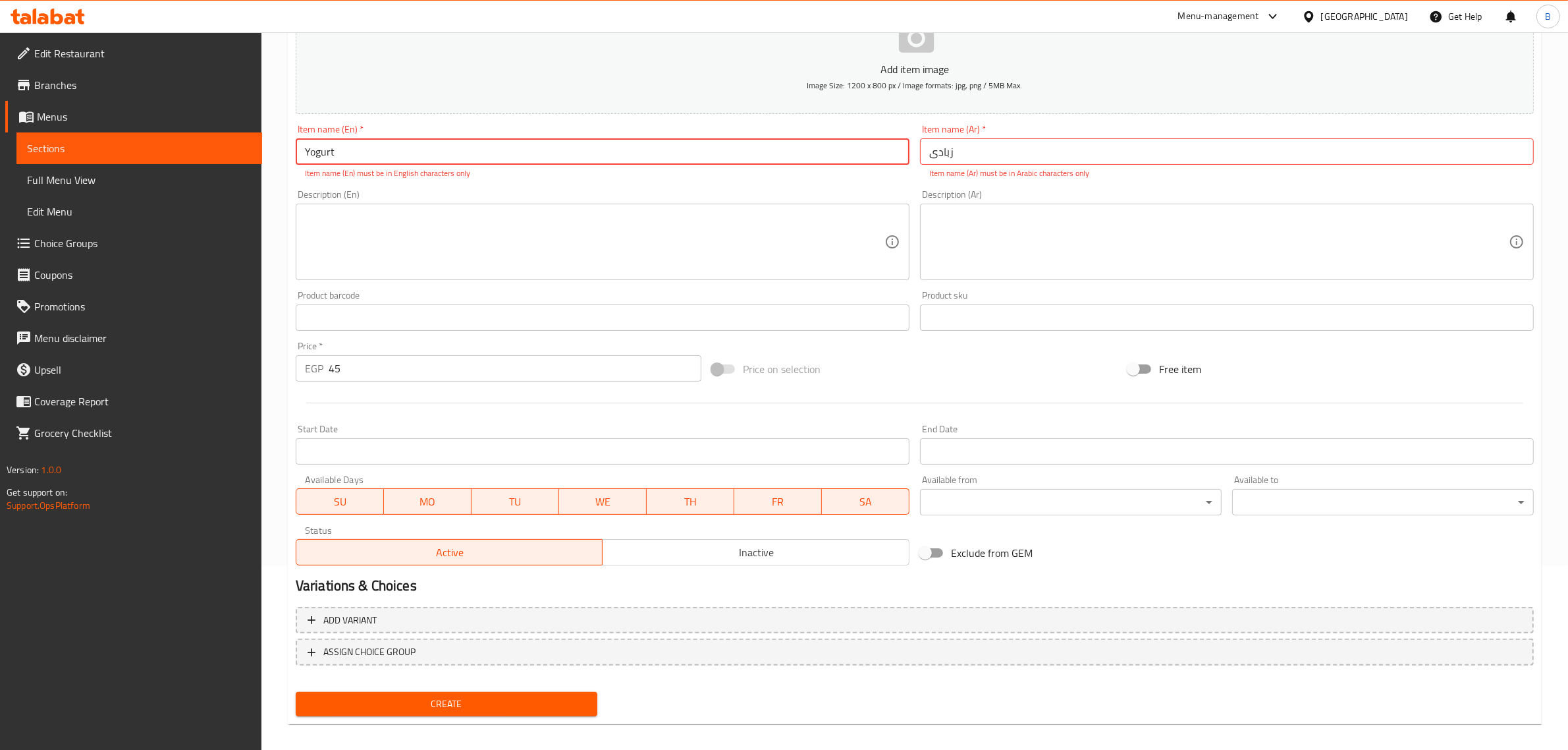
scroll to position [193, 0]
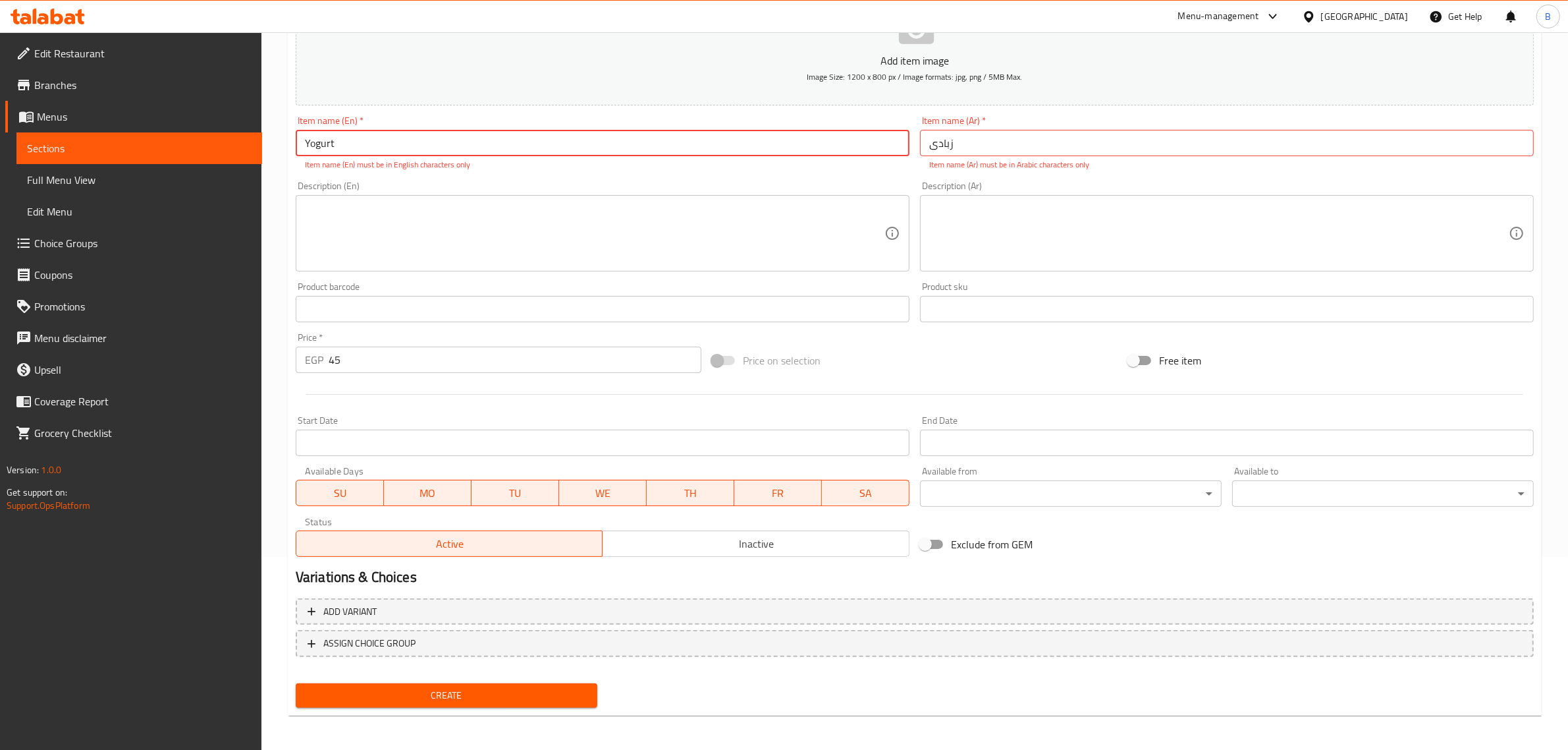
type input "Yogurt"
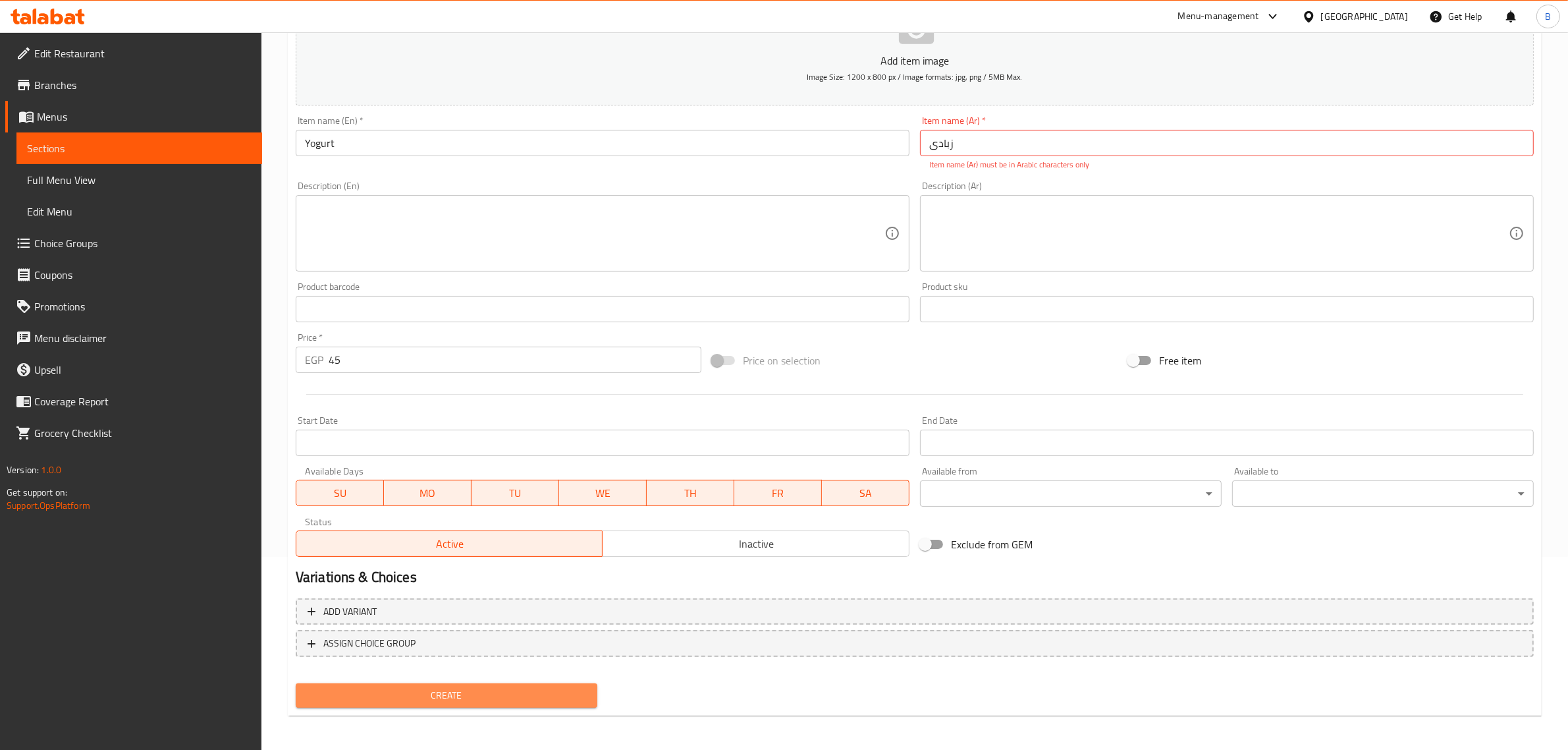
click at [376, 692] on span "Create" at bounding box center [446, 695] width 280 height 16
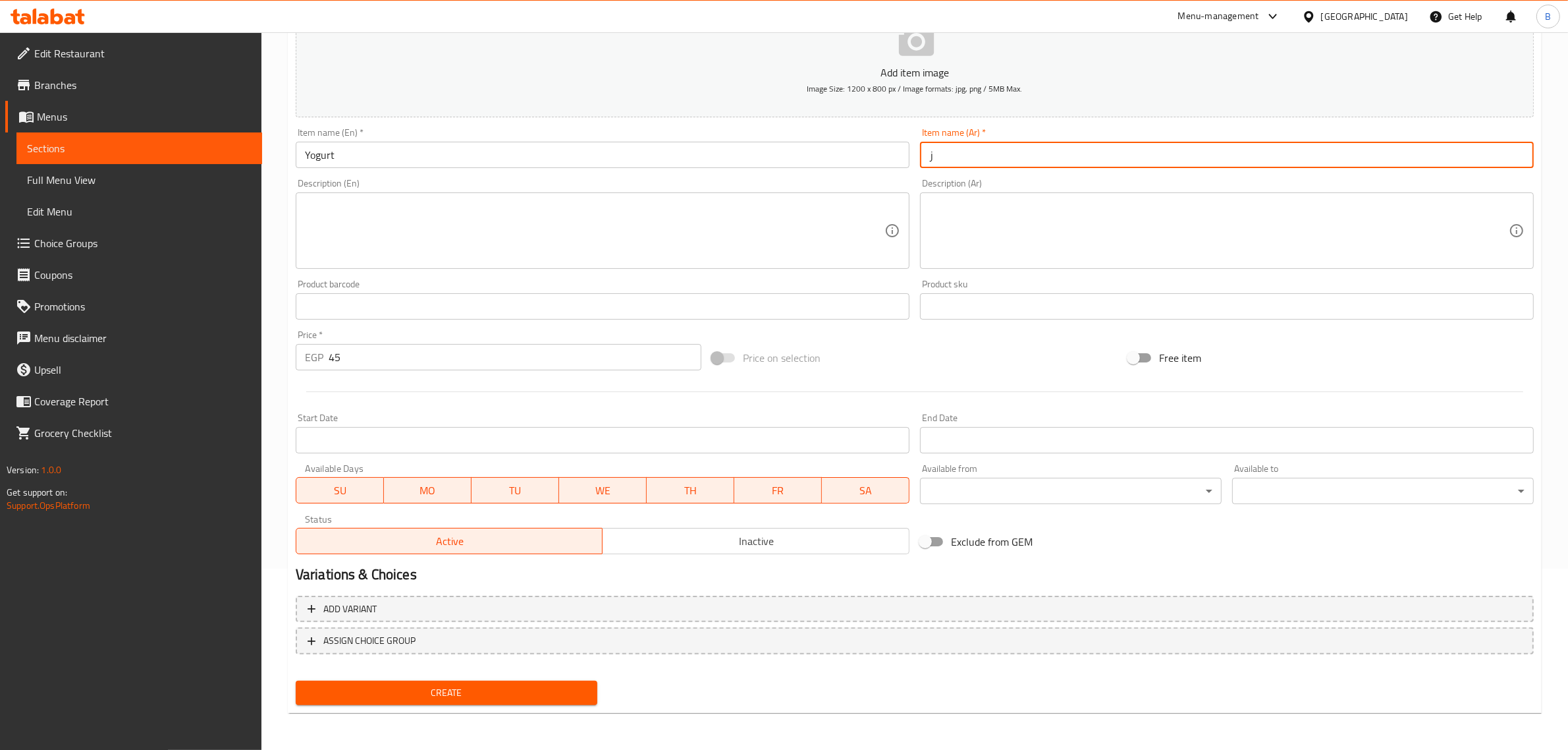
scroll to position [178, 0]
type input "زبادي"
click at [438, 710] on div "Create" at bounding box center [446, 695] width 312 height 35
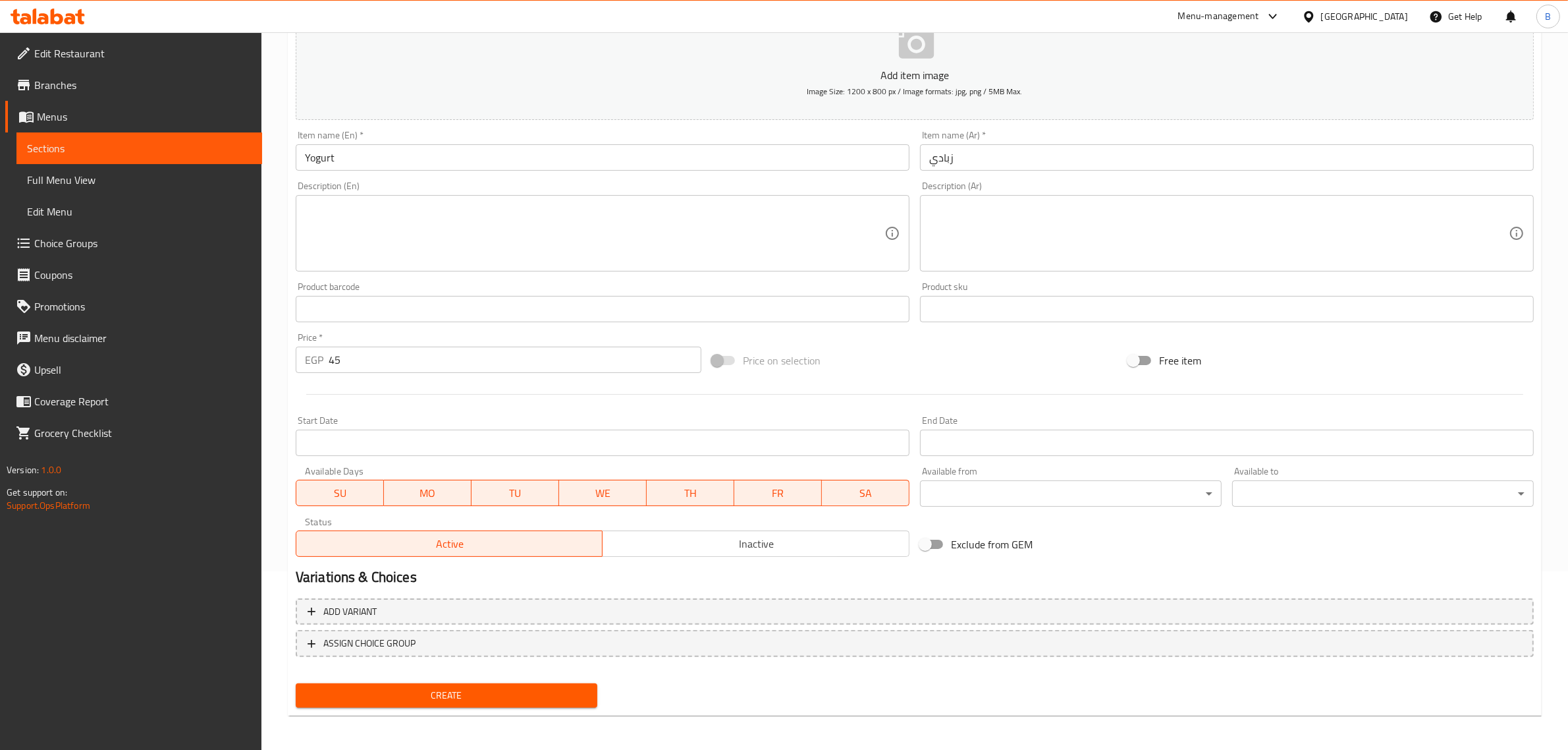
click at [428, 709] on div "Create" at bounding box center [446, 695] width 312 height 35
click at [418, 705] on div "Create" at bounding box center [446, 695] width 312 height 35
drag, startPoint x: 420, startPoint y: 685, endPoint x: 422, endPoint y: 677, distance: 8.2
click at [422, 678] on div "Create" at bounding box center [446, 695] width 312 height 35
click at [426, 692] on span "Create" at bounding box center [446, 695] width 280 height 16
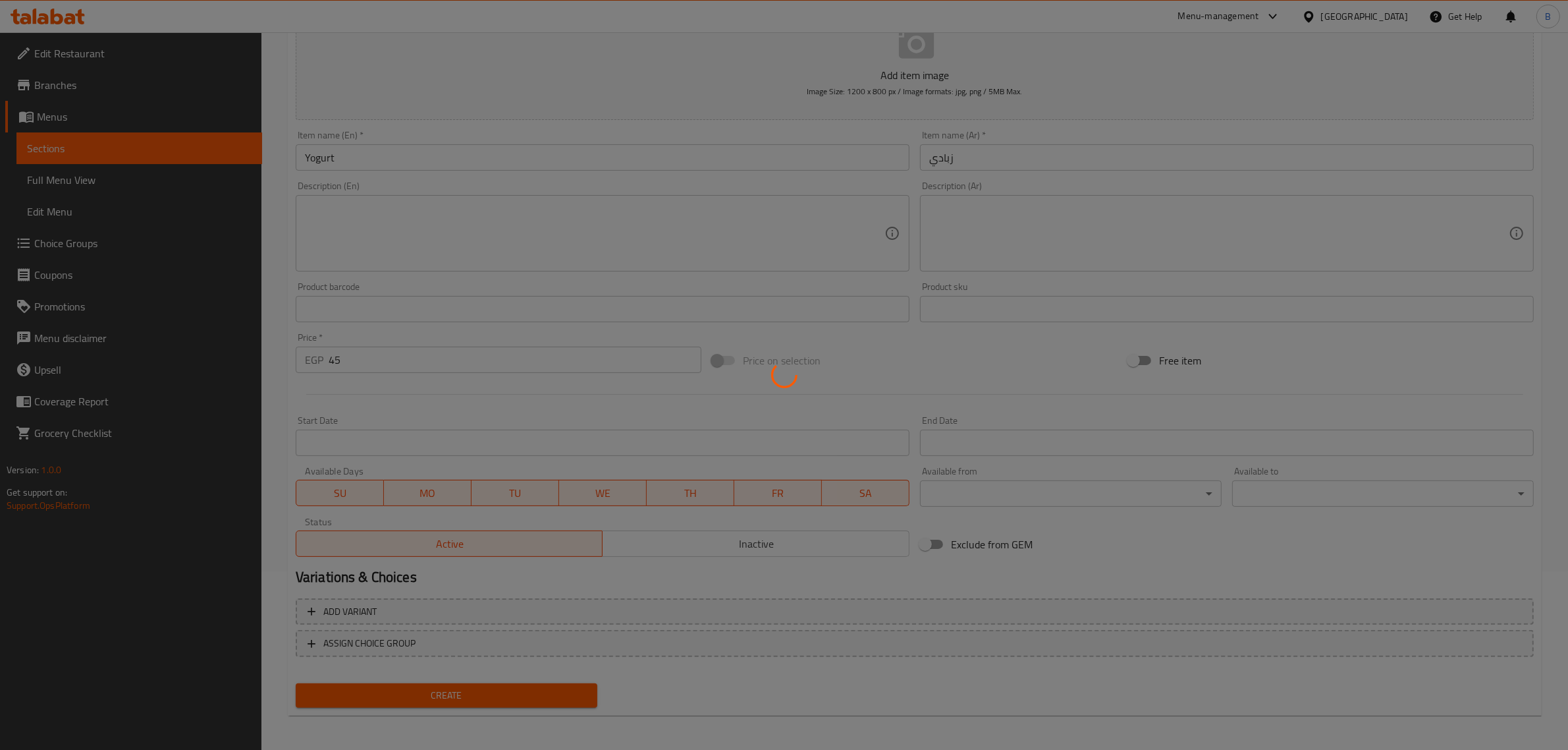
type input "0"
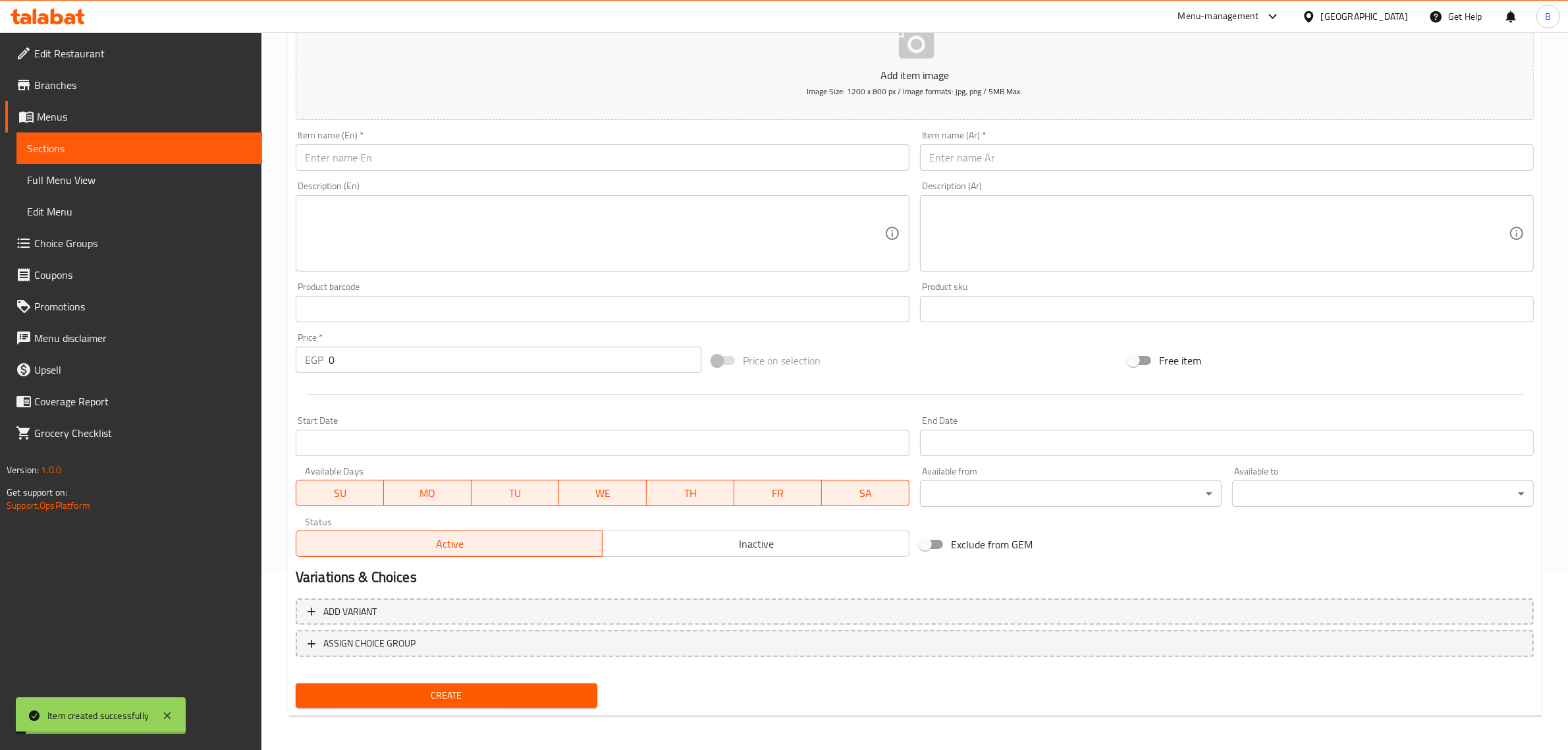
click at [393, 358] on input "0" at bounding box center [515, 360] width 372 height 27
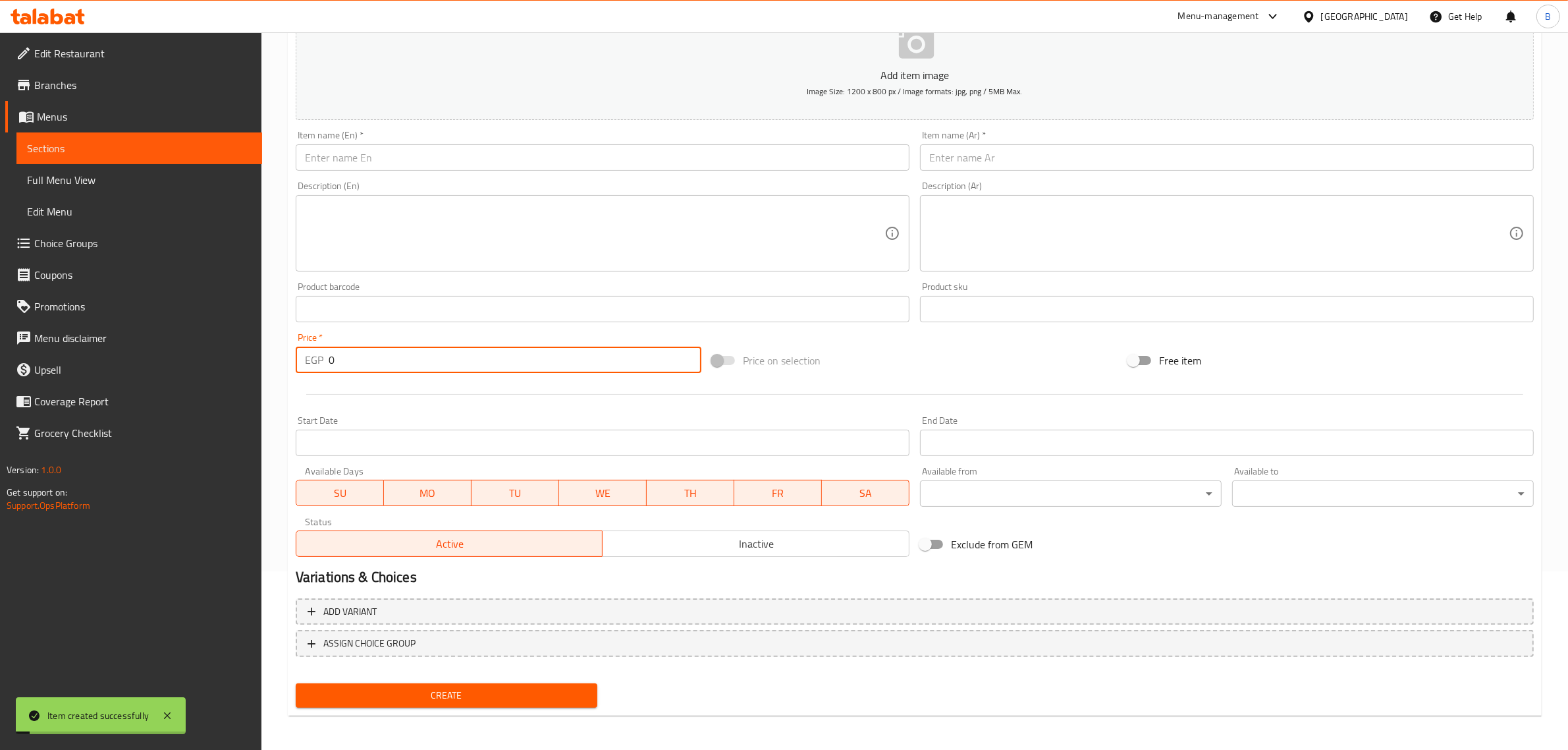
click at [393, 358] on input "0" at bounding box center [515, 360] width 372 height 27
click at [390, 358] on input "0" at bounding box center [515, 360] width 372 height 27
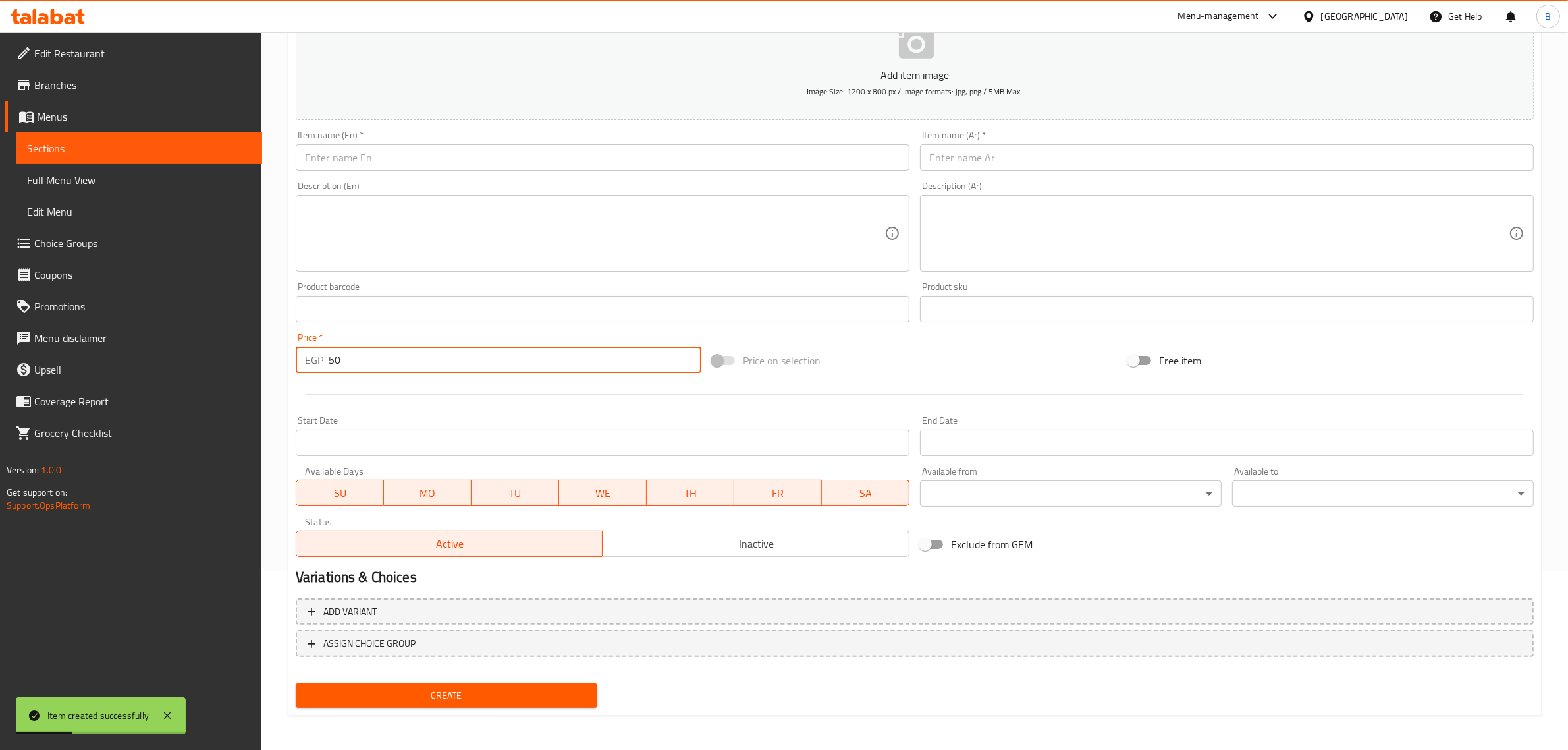
type input "50"
click at [548, 139] on div "Item name (En)   * Item name (En) *" at bounding box center [602, 150] width 613 height 40
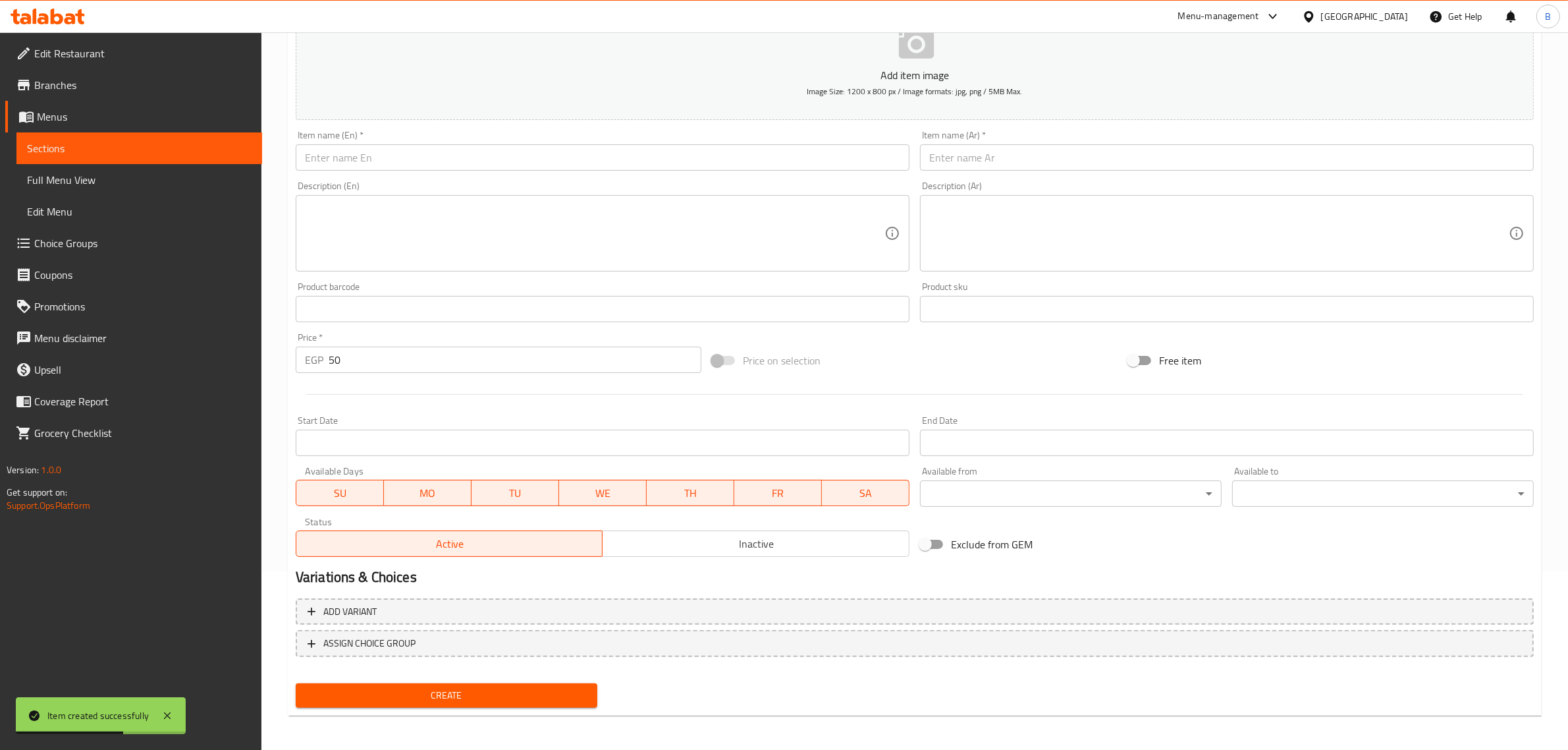
click at [558, 156] on input "text" at bounding box center [602, 157] width 613 height 27
paste input "Honey yogurt"
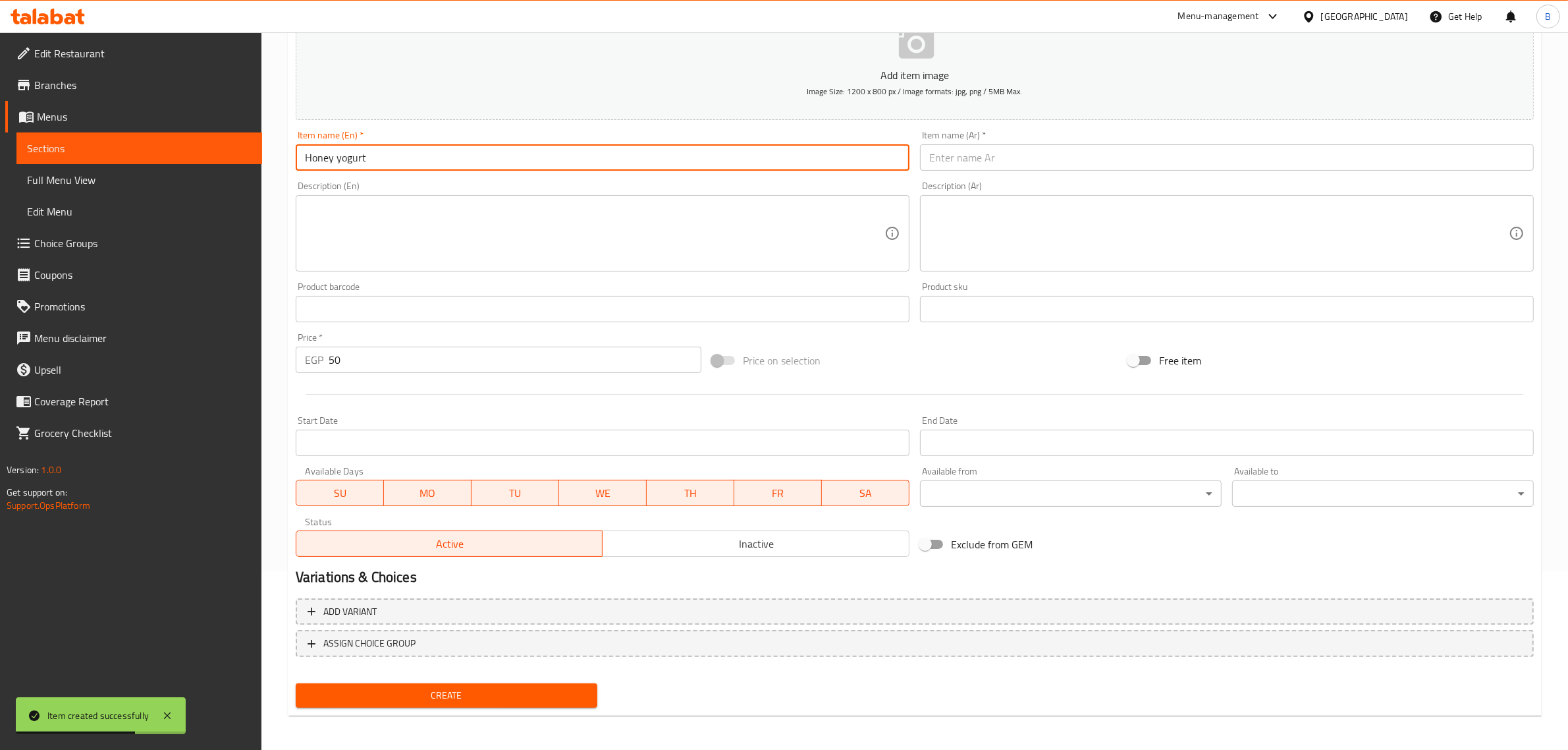
type input "Honey yogurt"
click at [1051, 157] on input "text" at bounding box center [1227, 157] width 613 height 27
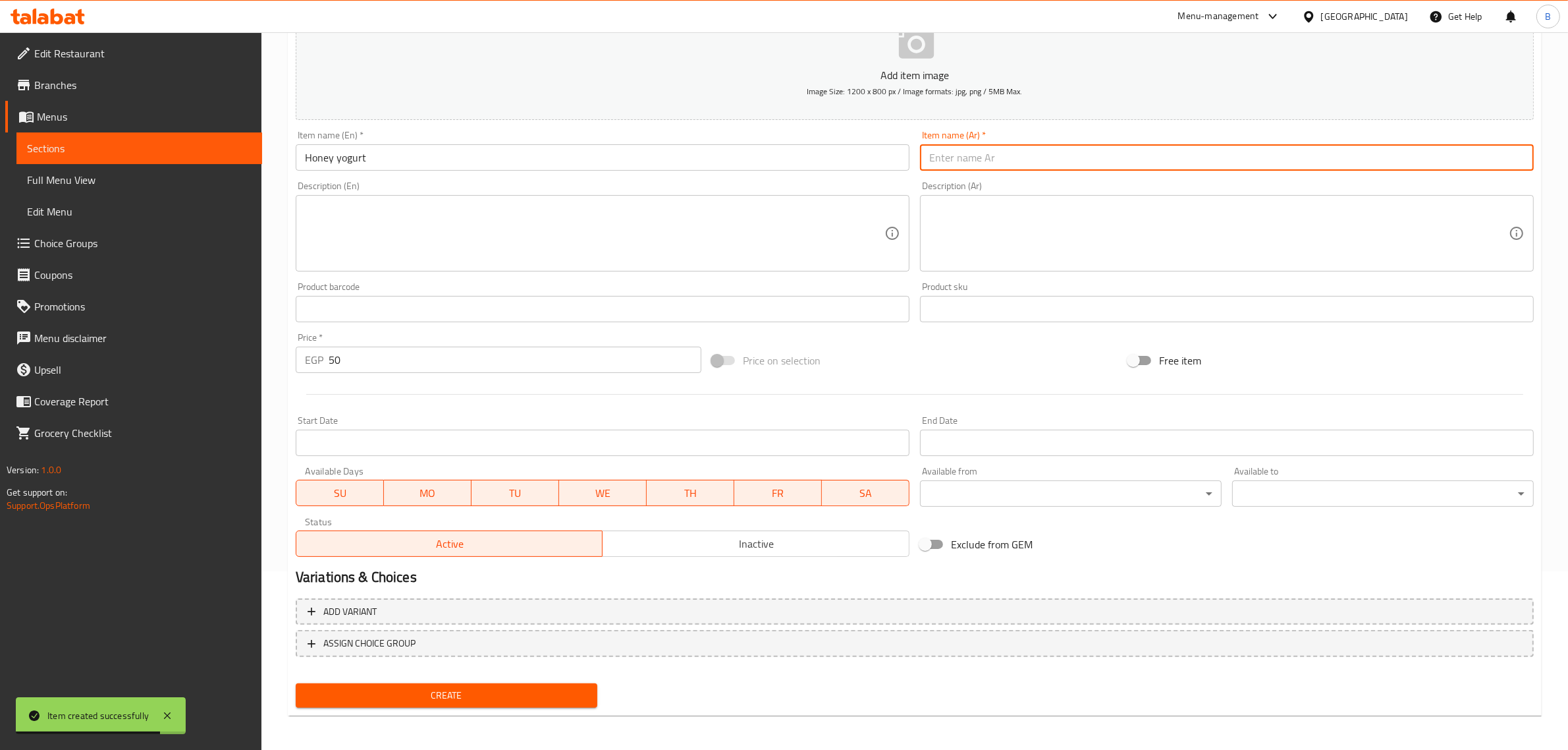
paste input "زبادی عسل"
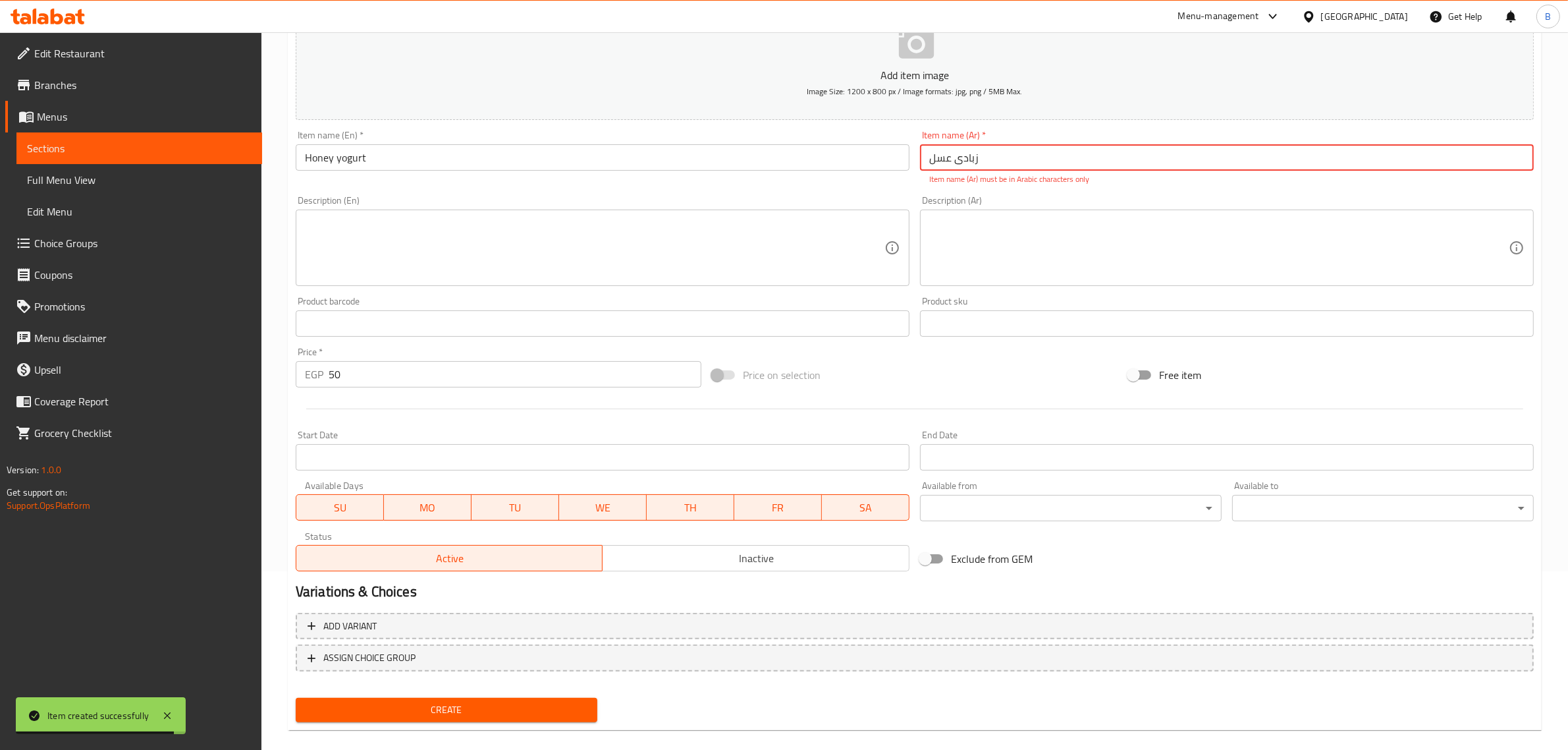
type input "زبادی عسل"
click at [830, 139] on div "Item name (En)   * Honey yogurt Item name (En) *" at bounding box center [602, 150] width 613 height 40
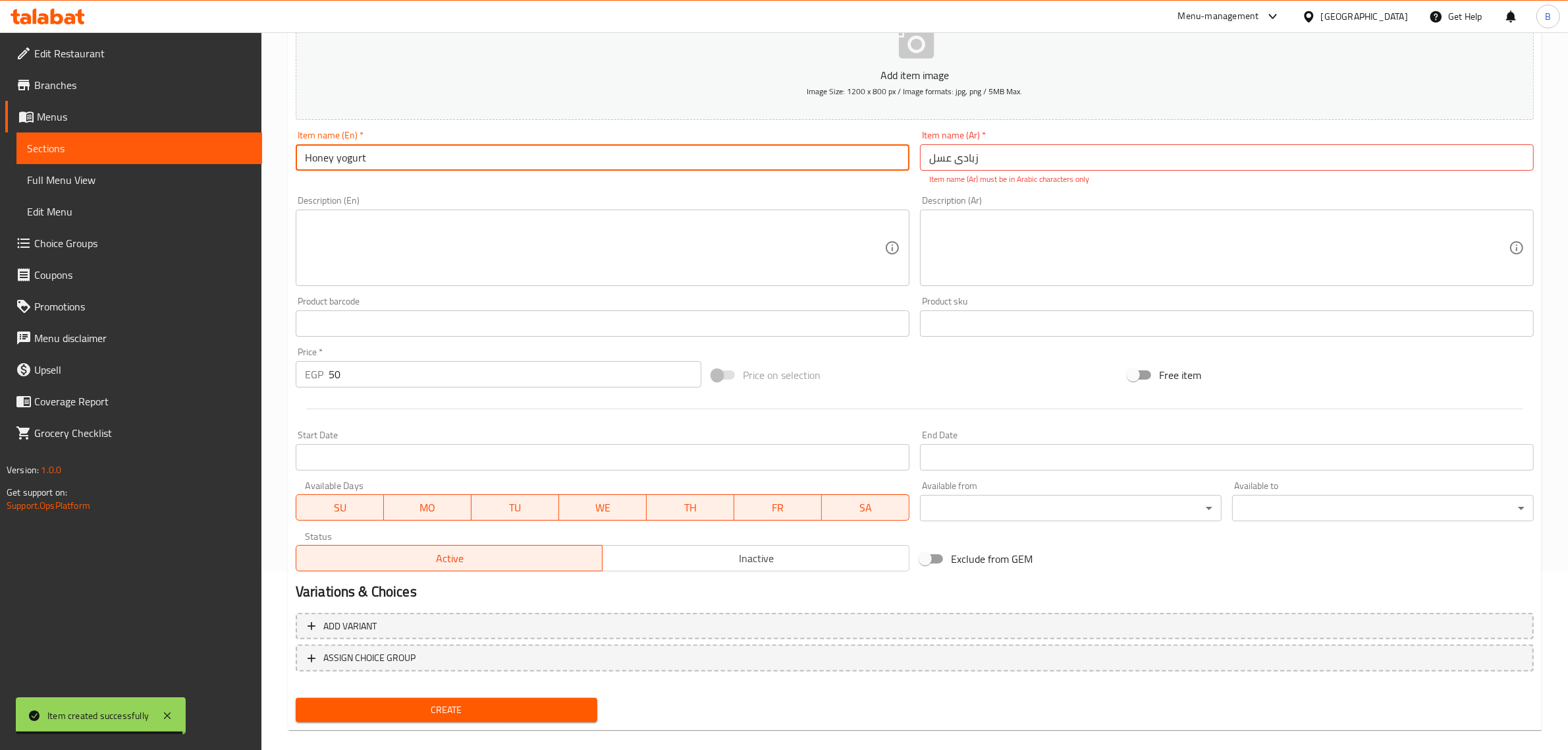
click at [836, 144] on input "Honey yogurt" at bounding box center [602, 157] width 613 height 27
type input "Honey Yogurt"
click at [976, 171] on div "Item name (Ar)   * زبادی عسل Item name (Ar) * Item name (Ar) must be in Arabic …" at bounding box center [1227, 158] width 613 height 55
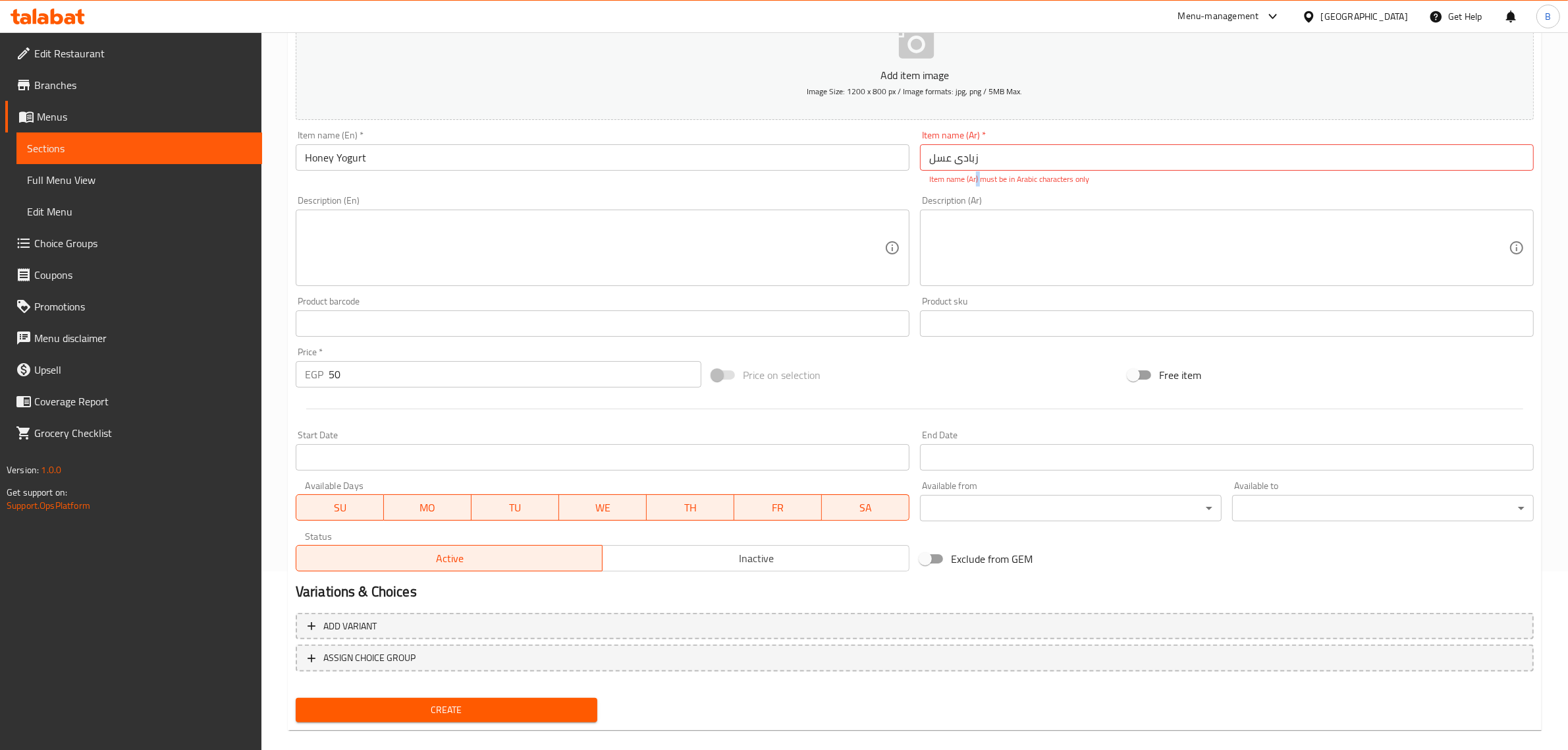
click at [976, 173] on p "Item name (Ar) must be in Arabic characters only" at bounding box center [1226, 178] width 595 height 12
click at [969, 160] on input "زبادی عسل" at bounding box center [1227, 157] width 613 height 27
click at [969, 159] on input "زبادی عسل" at bounding box center [1227, 157] width 613 height 27
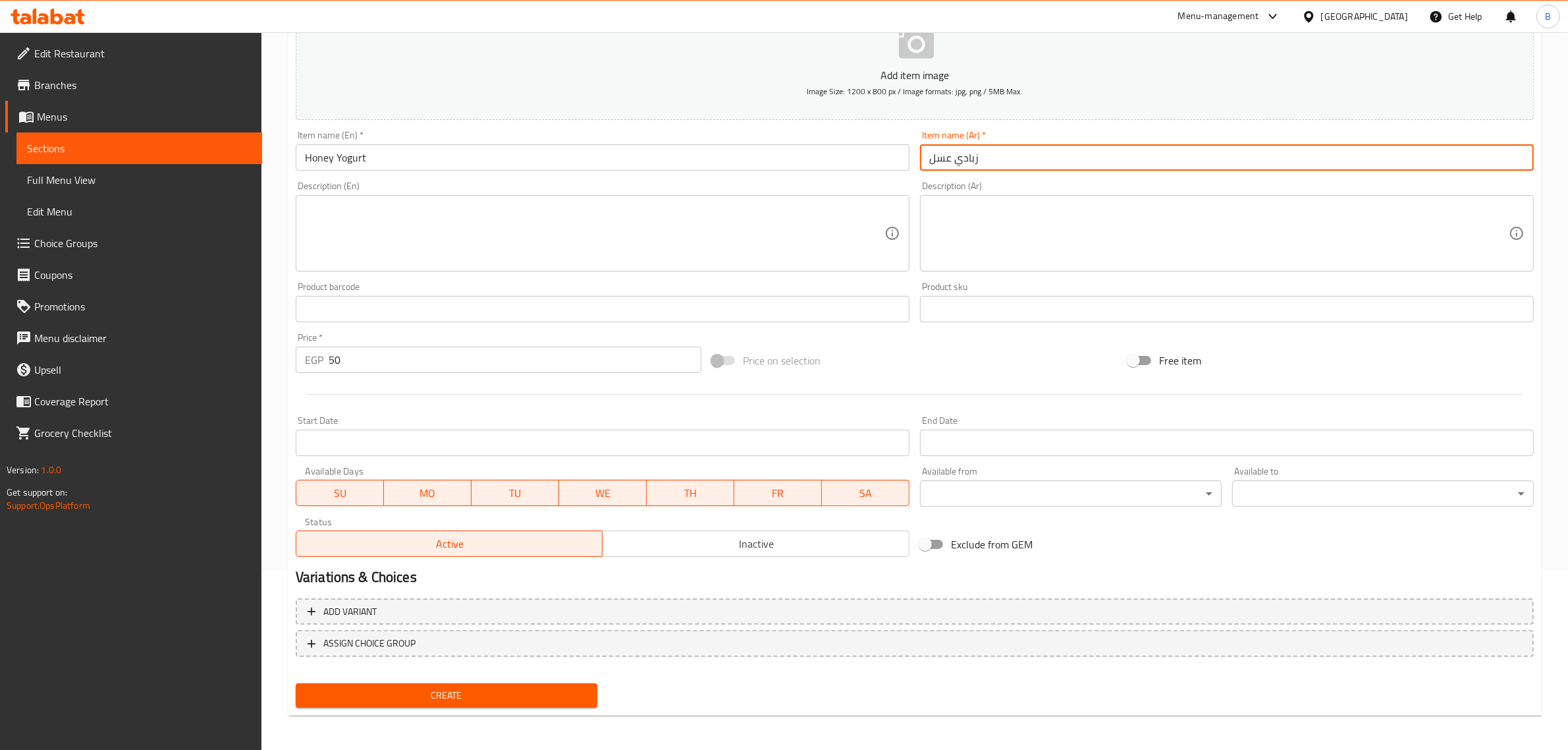
type input "زبادي عسل"
click at [529, 692] on span "Create" at bounding box center [446, 695] width 280 height 16
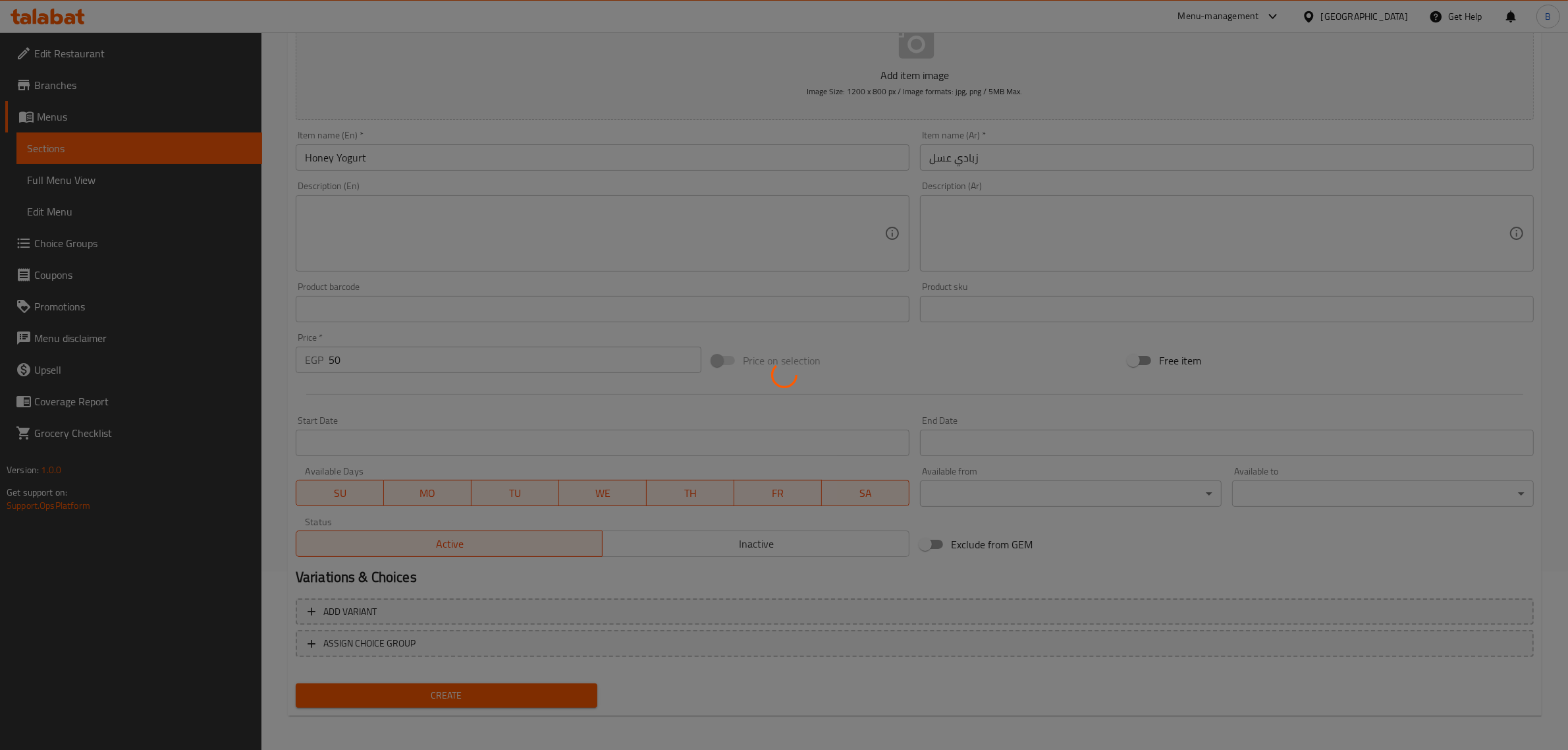
type input "0"
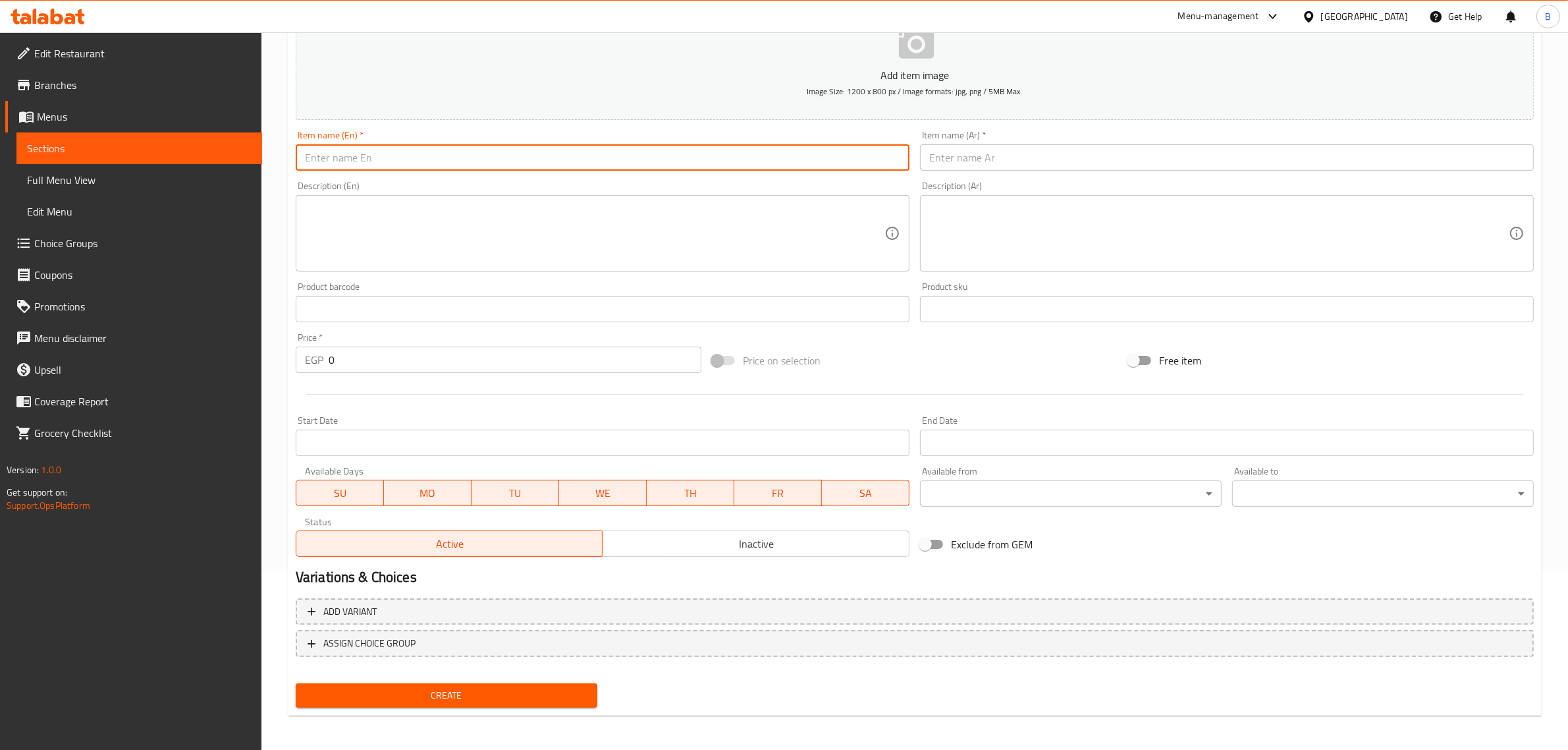
click at [598, 157] on input "text" at bounding box center [602, 157] width 613 height 27
paste input "Fruit yogurt"
type input "Fruit yogurt"
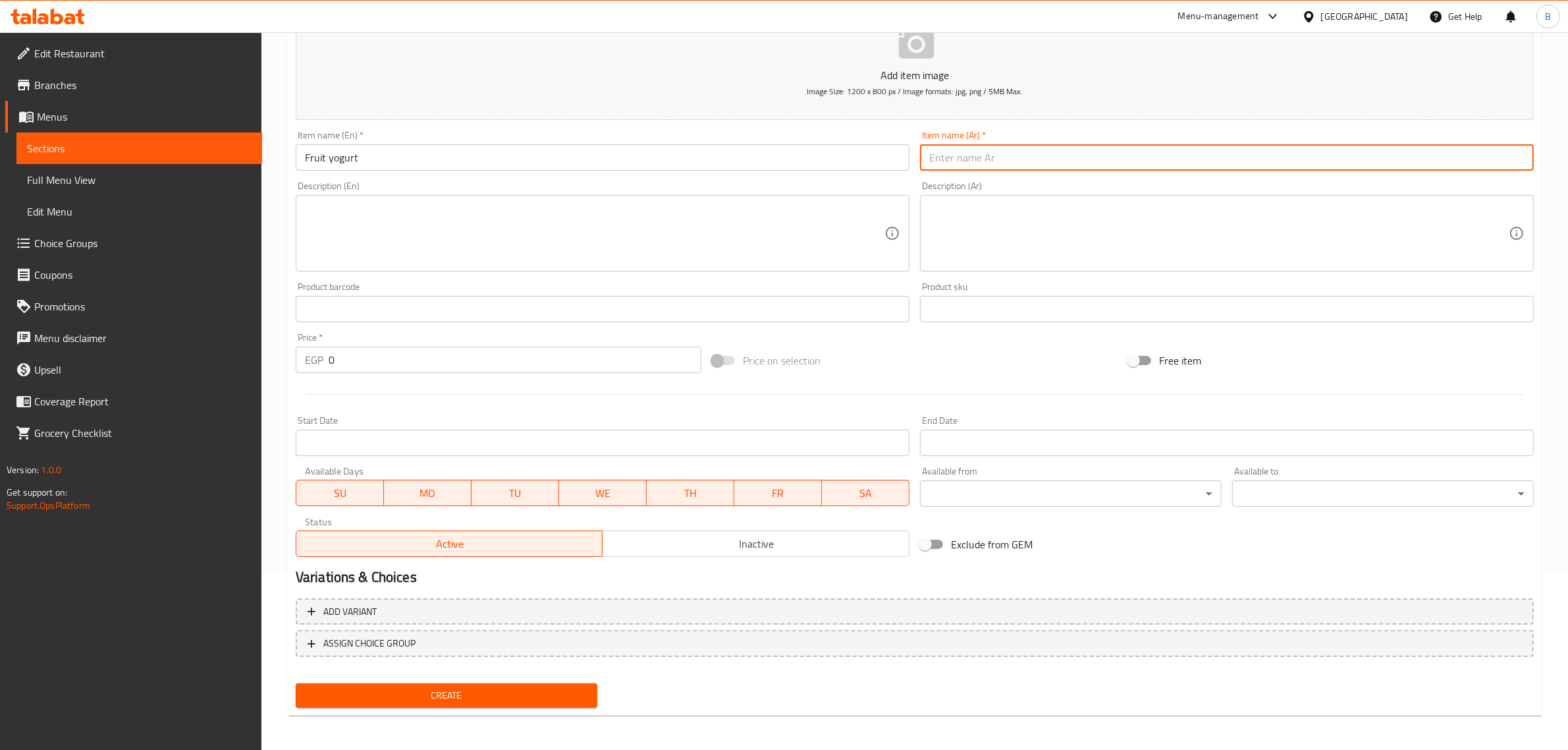
click at [951, 167] on input "text" at bounding box center [1227, 157] width 613 height 27
paste input "زبادي فواكة"
type input "زبادي فواكة"
click at [746, 168] on input "Fruit yogurt" at bounding box center [602, 157] width 613 height 27
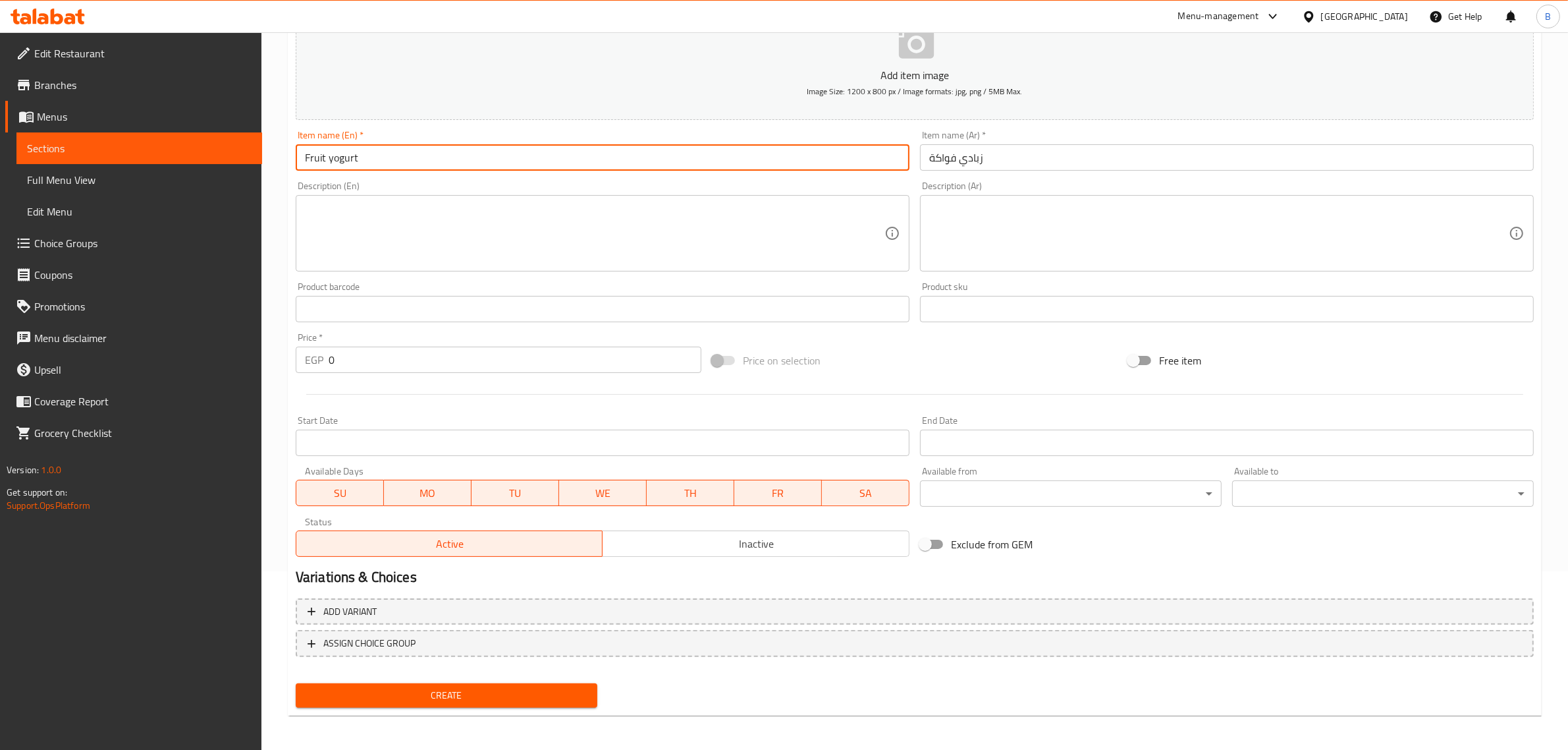
click at [746, 168] on input "Fruit yogurt" at bounding box center [602, 157] width 613 height 27
type input "Fruit Yogurt"
click at [358, 352] on input "0" at bounding box center [515, 360] width 372 height 27
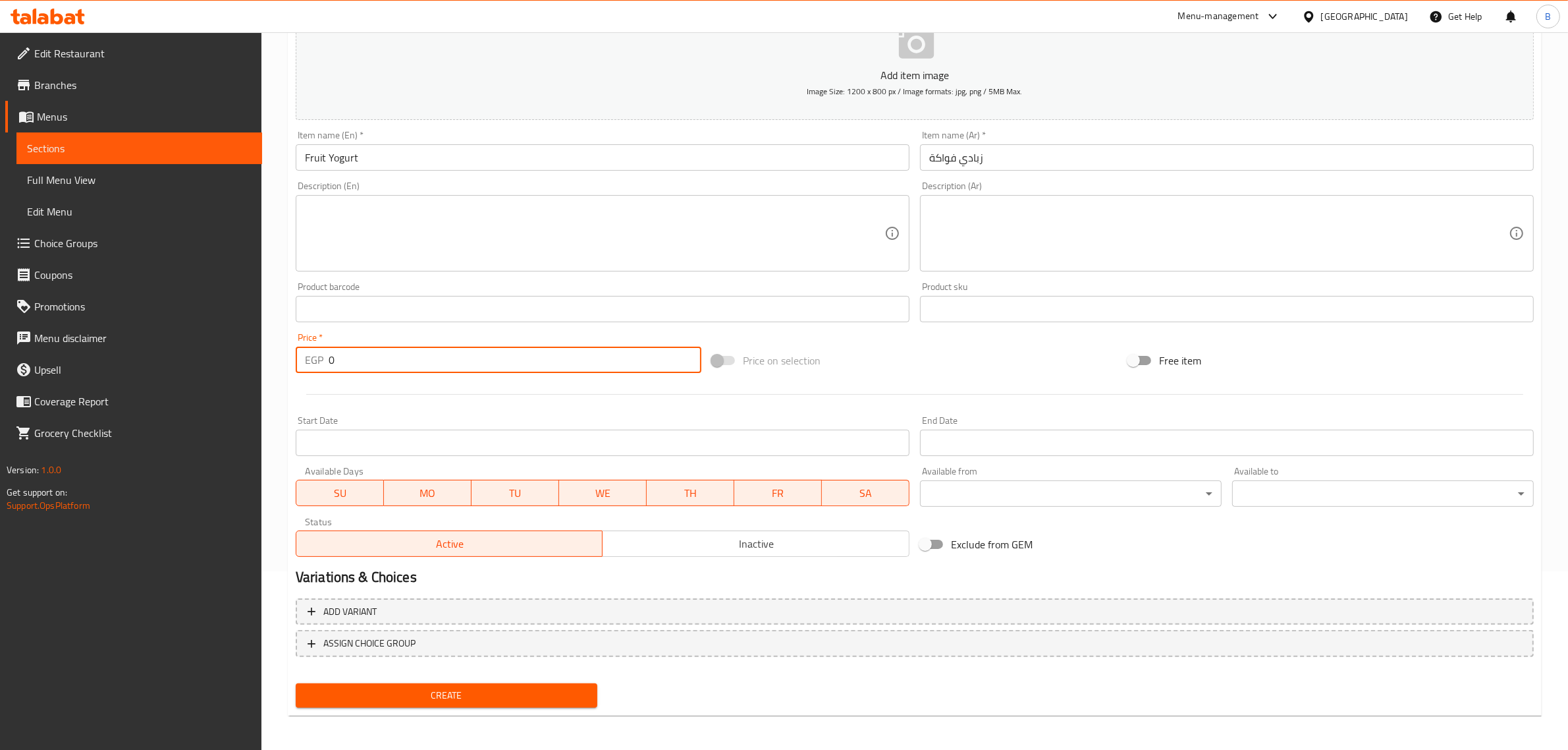
click at [358, 352] on input "0" at bounding box center [515, 360] width 372 height 27
type input "50"
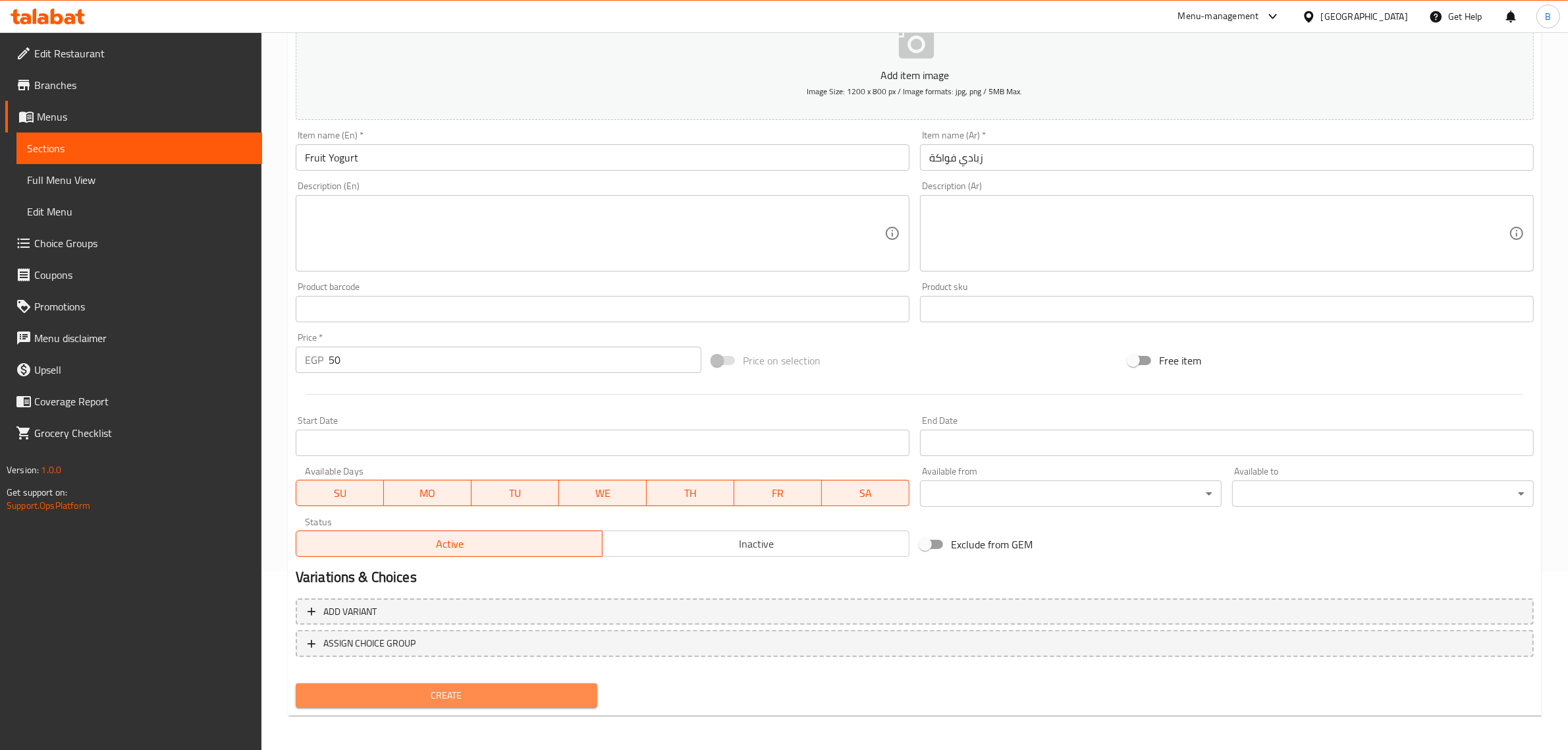
click at [451, 689] on span "Create" at bounding box center [446, 695] width 280 height 16
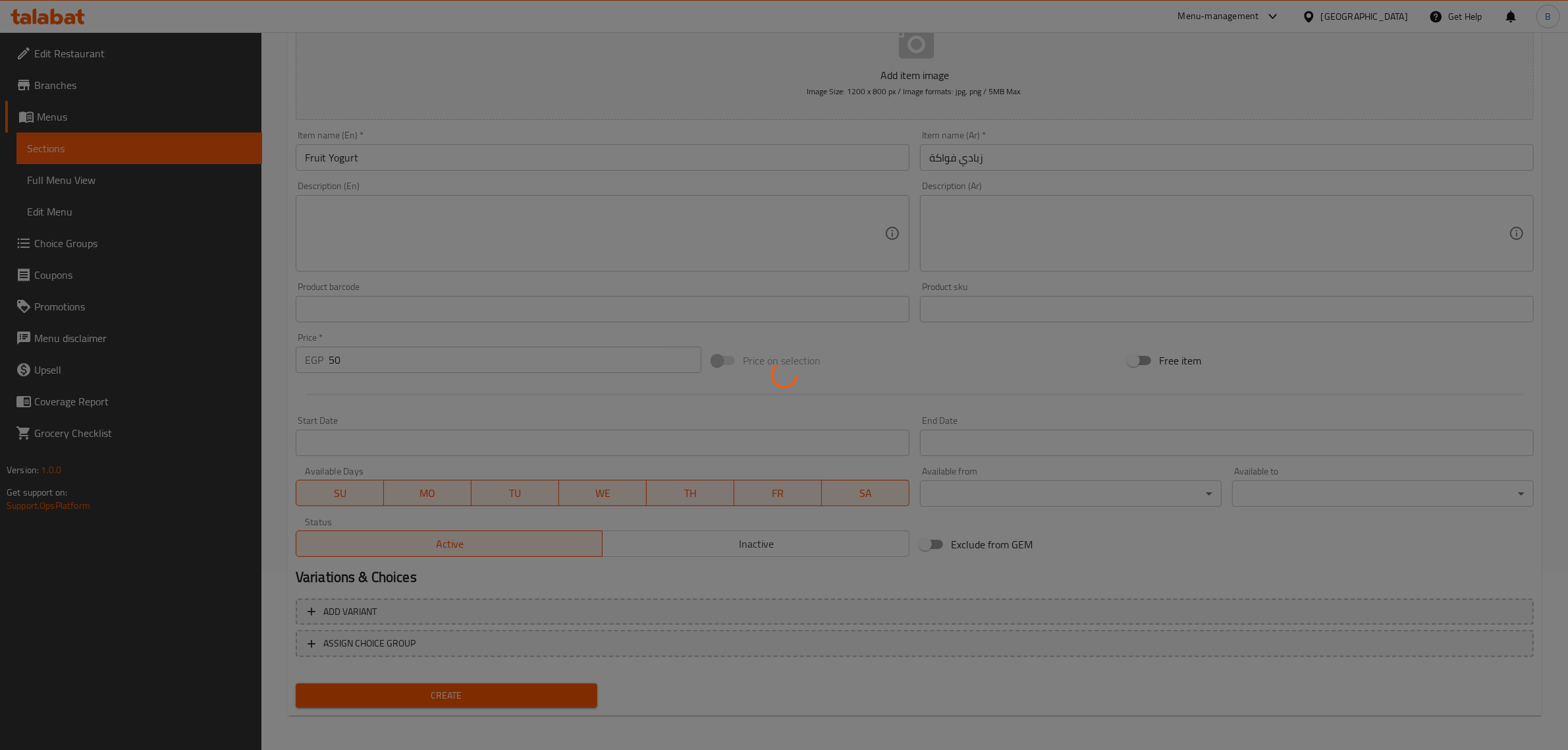
type input "0"
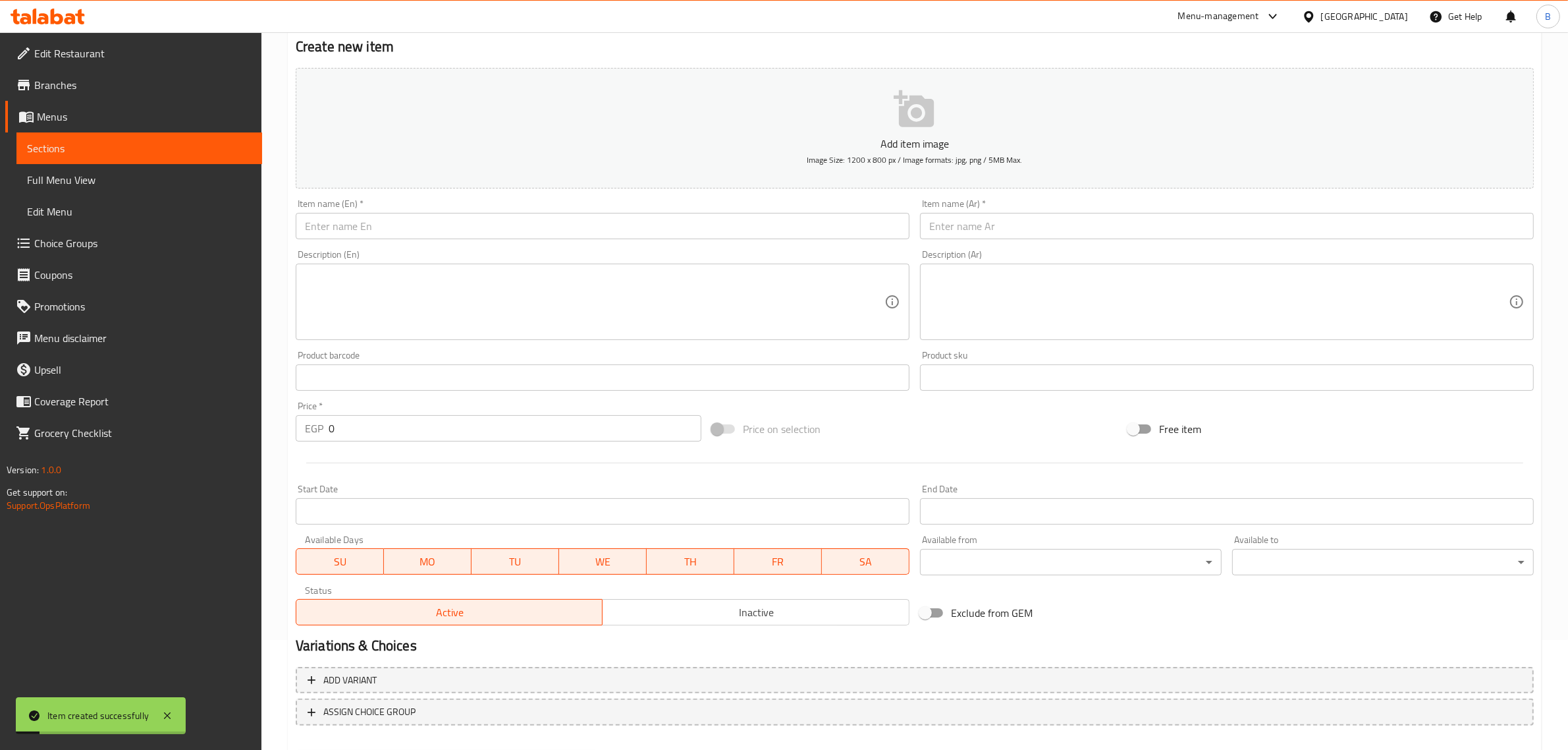
scroll to position [0, 0]
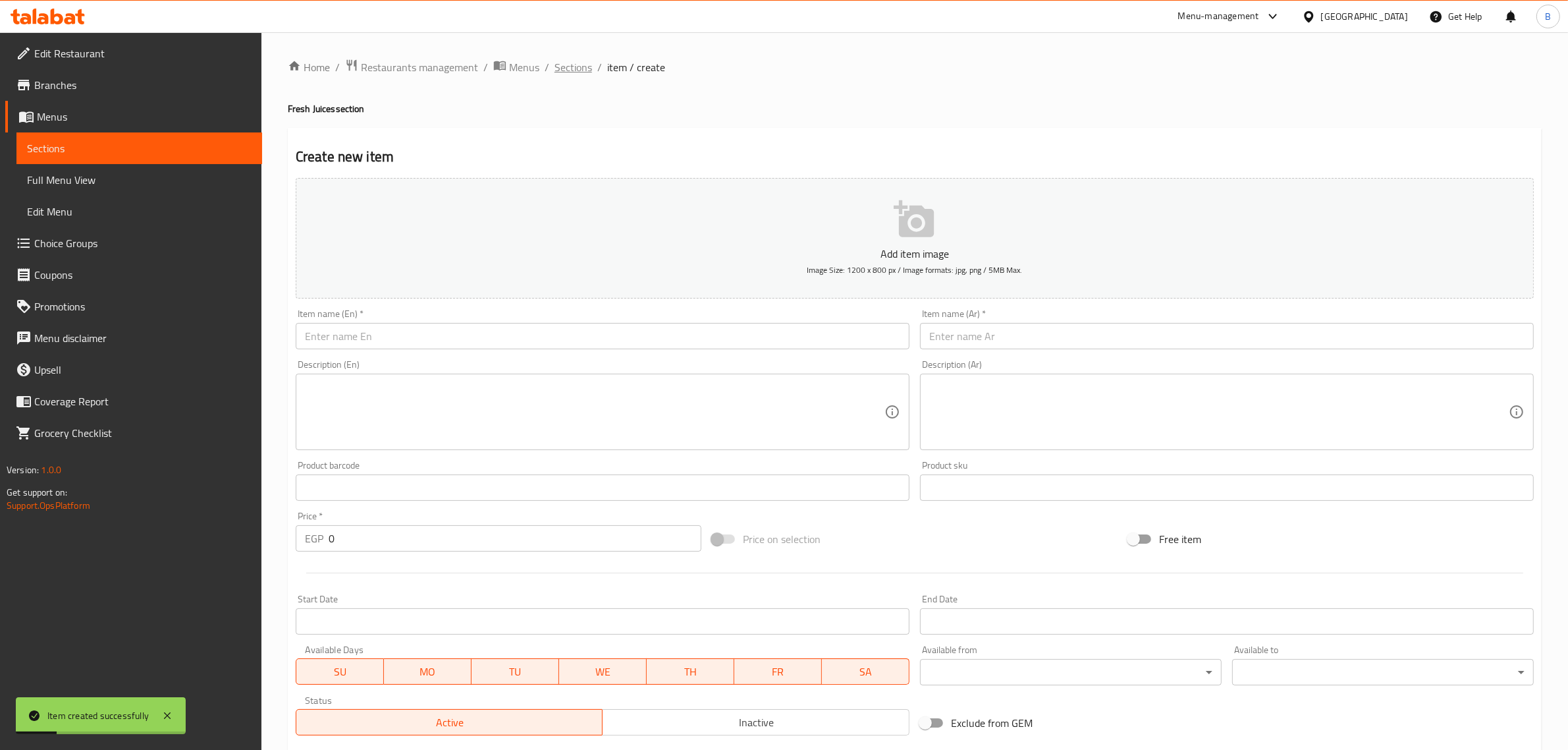
click at [560, 67] on span "Sections" at bounding box center [574, 67] width 38 height 16
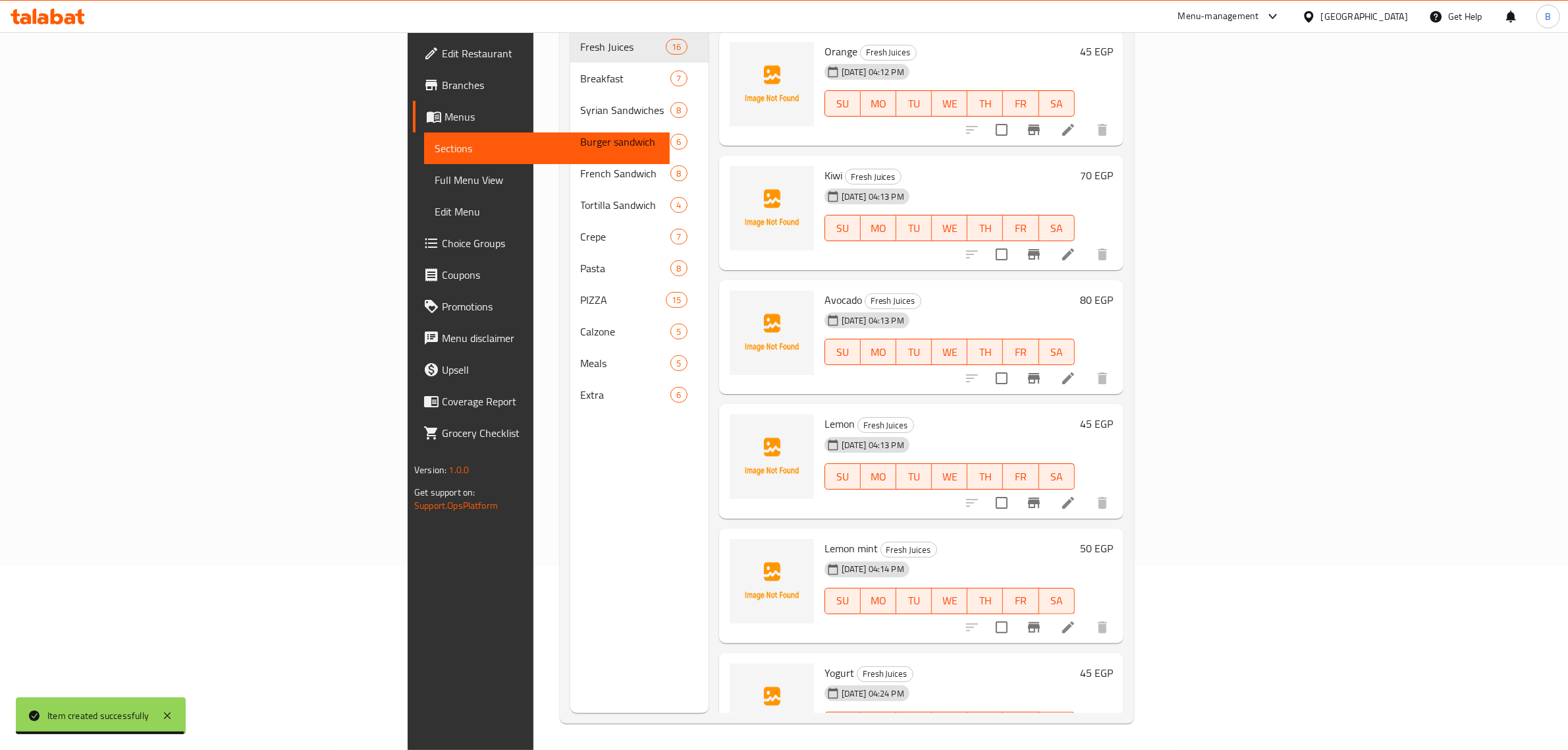
scroll to position [1270, 0]
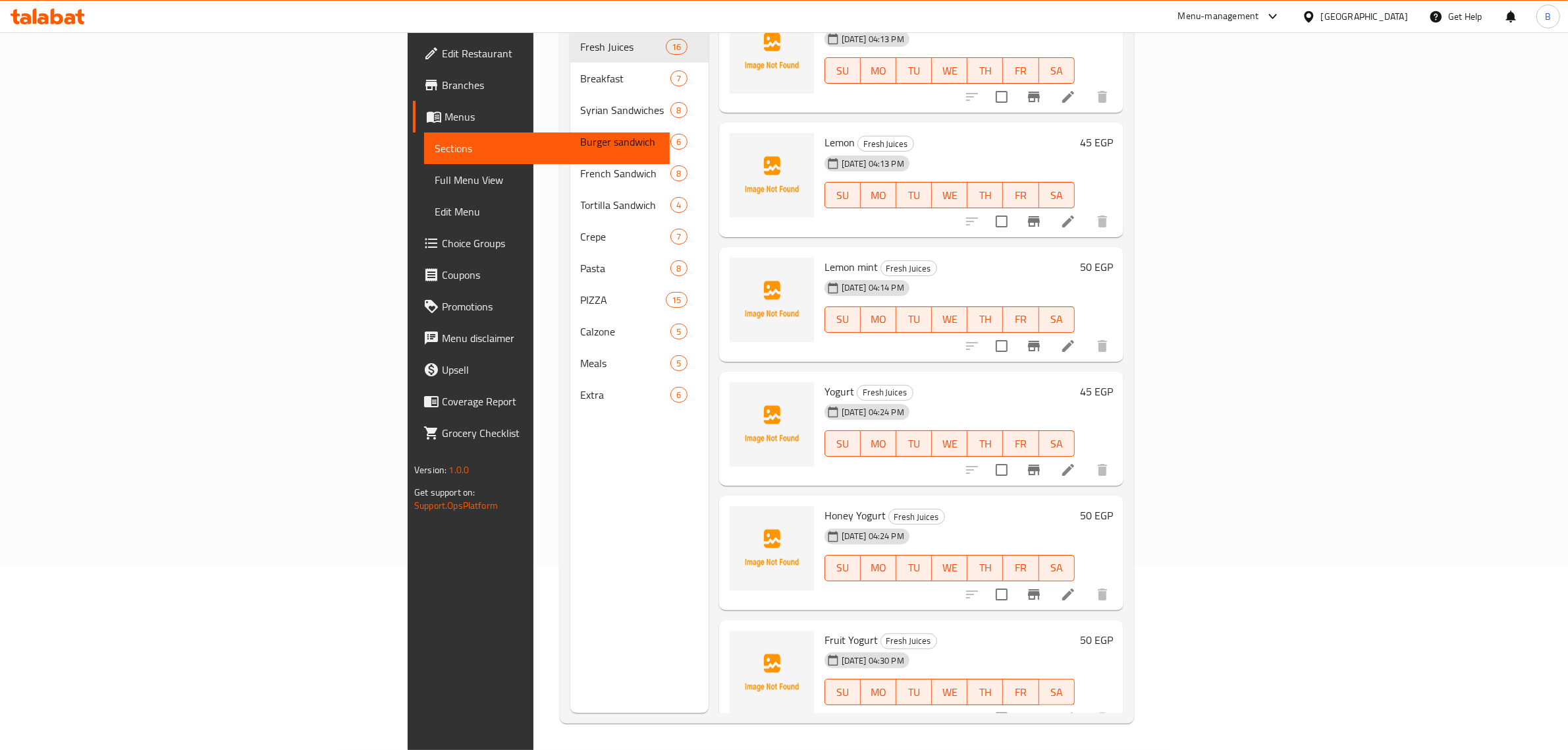
click at [1074, 712] on icon at bounding box center [1067, 718] width 12 height 12
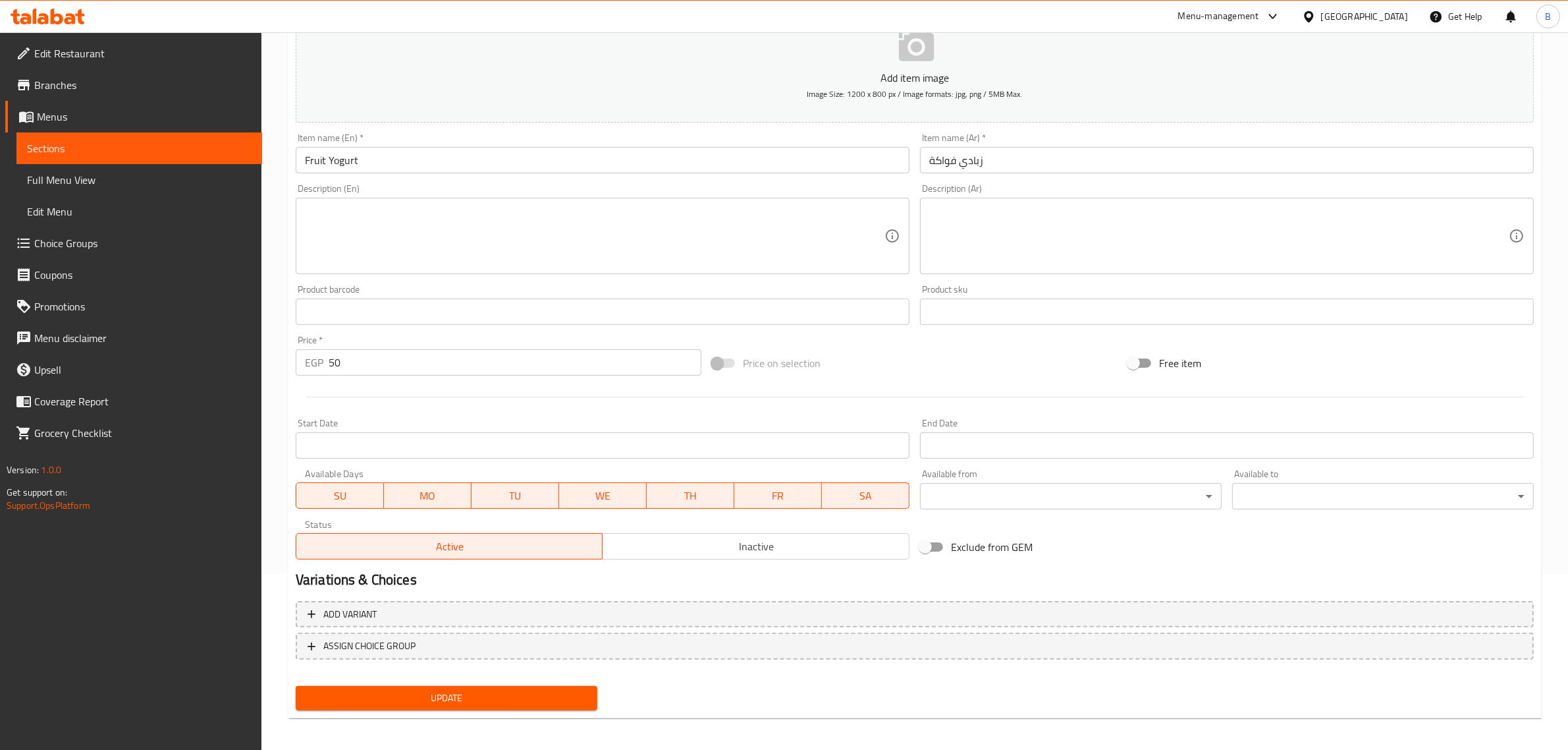
scroll to position [178, 0]
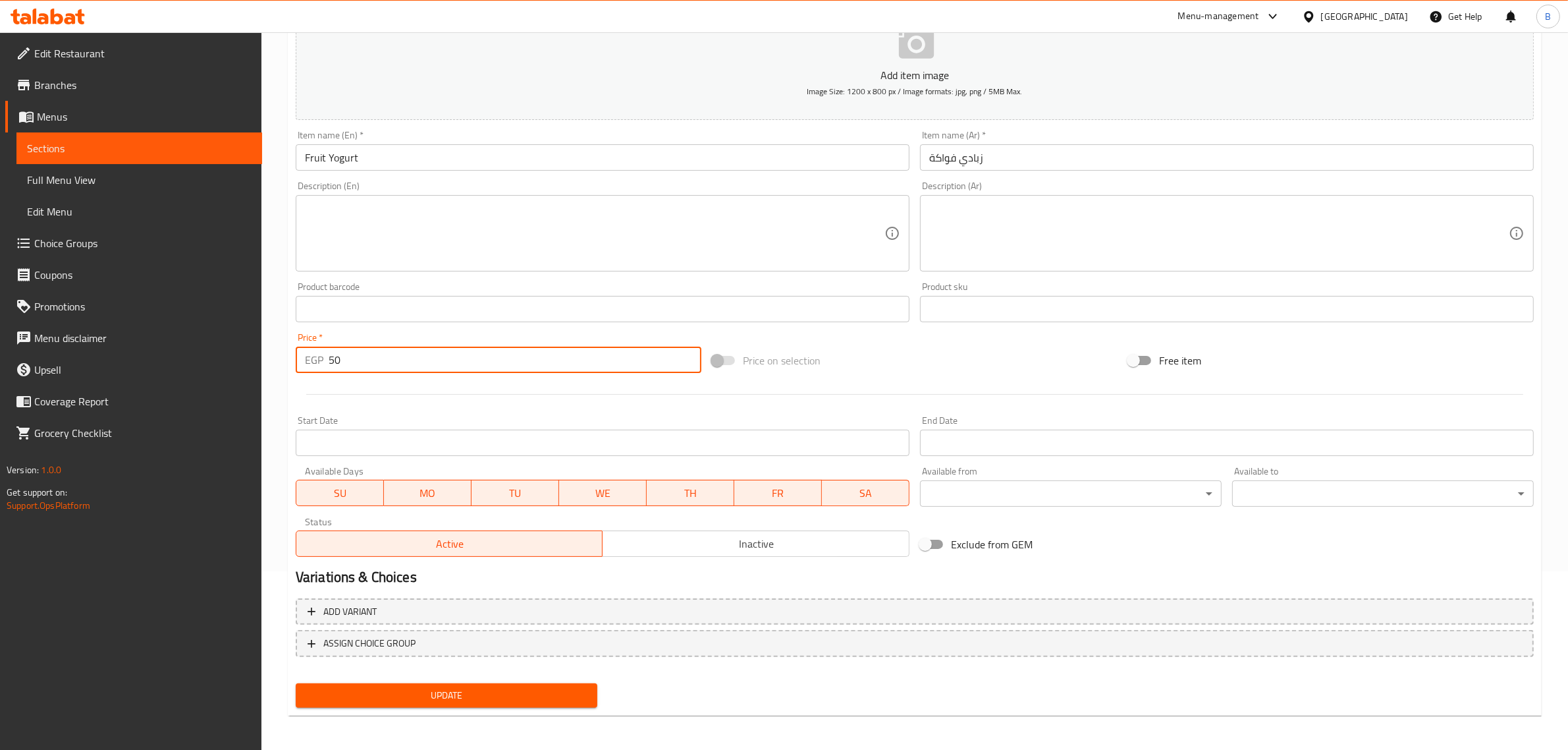
click at [379, 354] on input "50" at bounding box center [515, 360] width 372 height 27
drag, startPoint x: 379, startPoint y: 354, endPoint x: 379, endPoint y: 363, distance: 9.0
click at [379, 363] on input "50" at bounding box center [515, 360] width 372 height 27
type input "65"
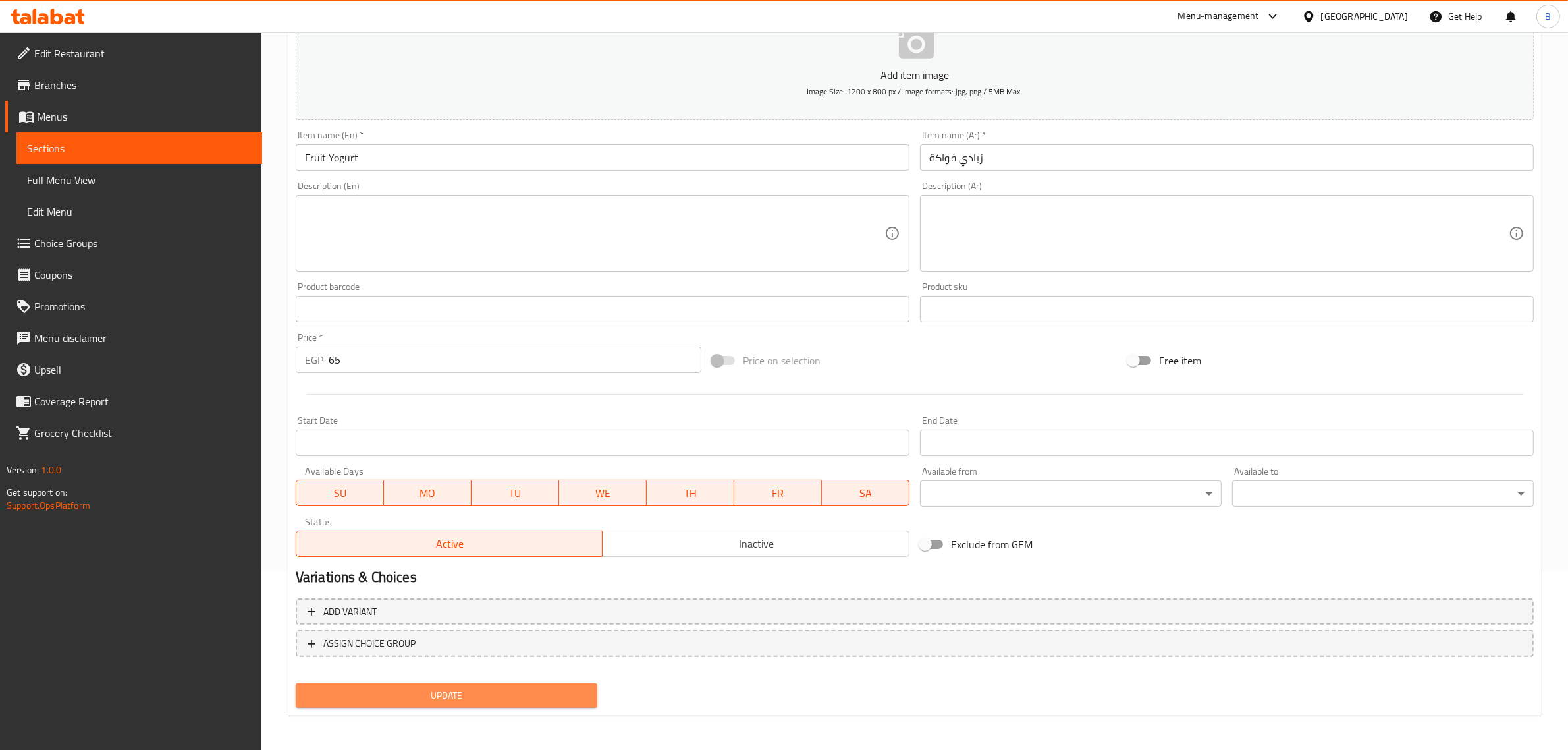
click at [425, 700] on span "Update" at bounding box center [446, 695] width 280 height 16
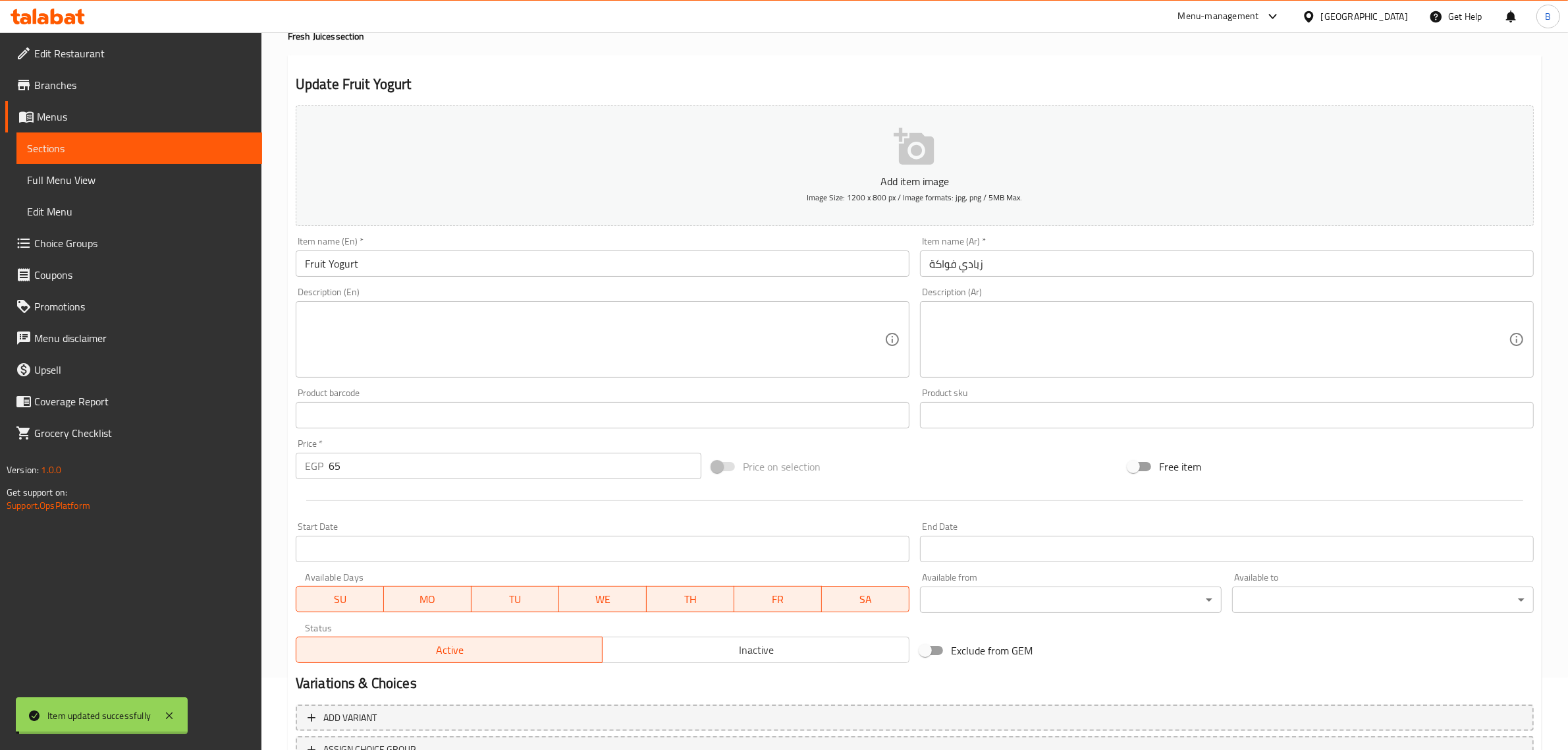
scroll to position [0, 0]
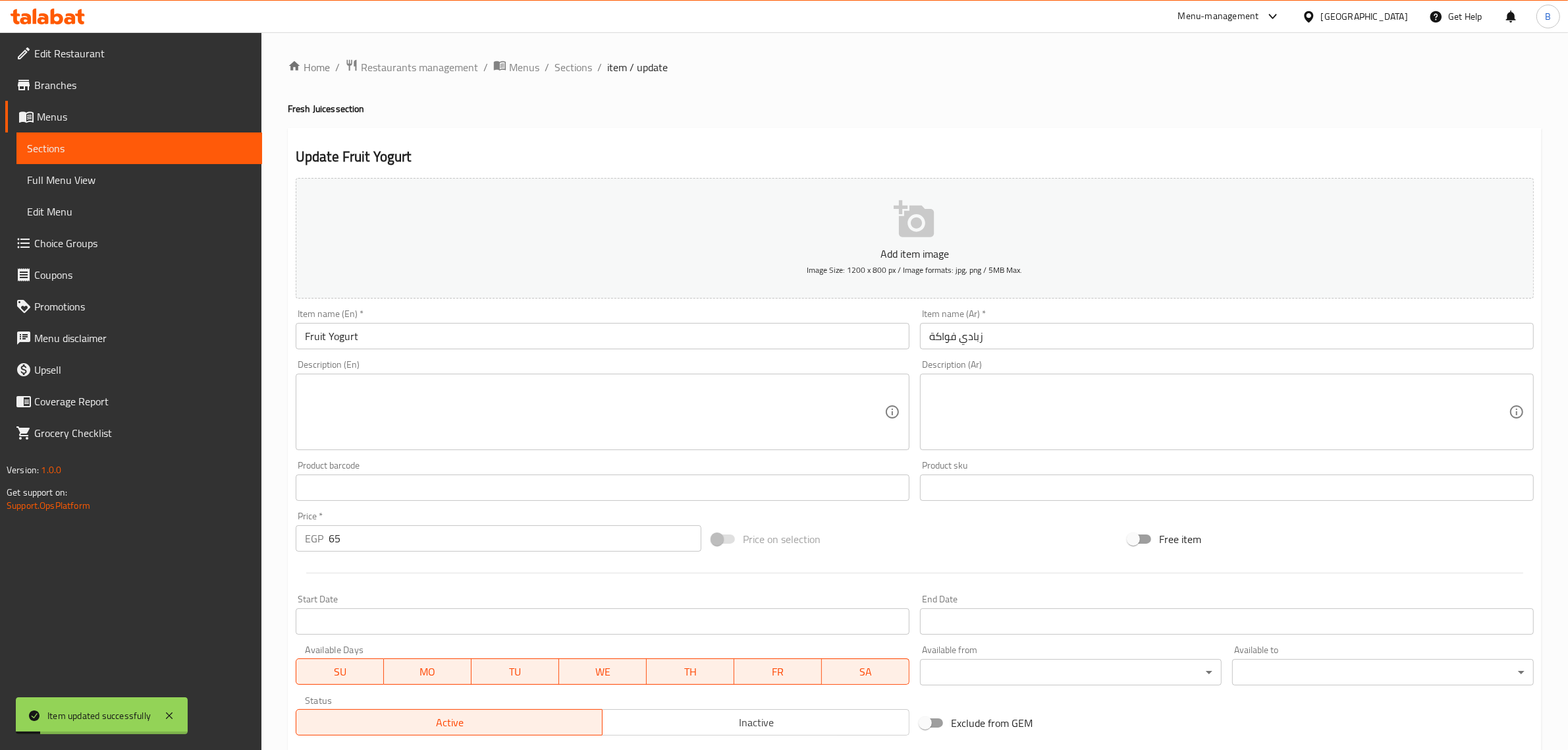
click at [558, 77] on div "Home / Restaurants management / Menus / Sections / item / update Fresh Juices s…" at bounding box center [915, 481] width 1253 height 846
click at [580, 63] on span "Sections" at bounding box center [574, 67] width 38 height 16
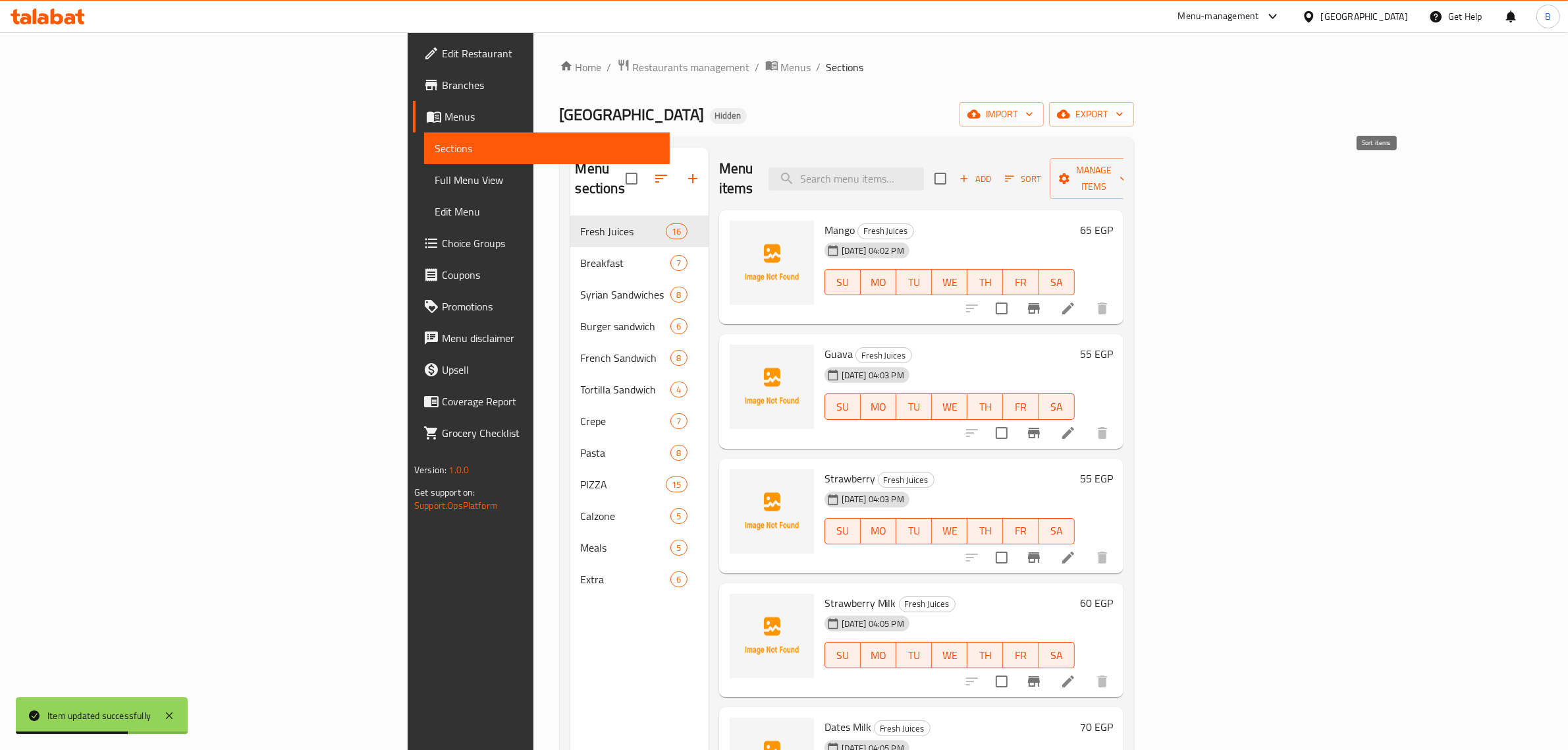
click at [996, 177] on button "Add" at bounding box center [975, 178] width 42 height 20
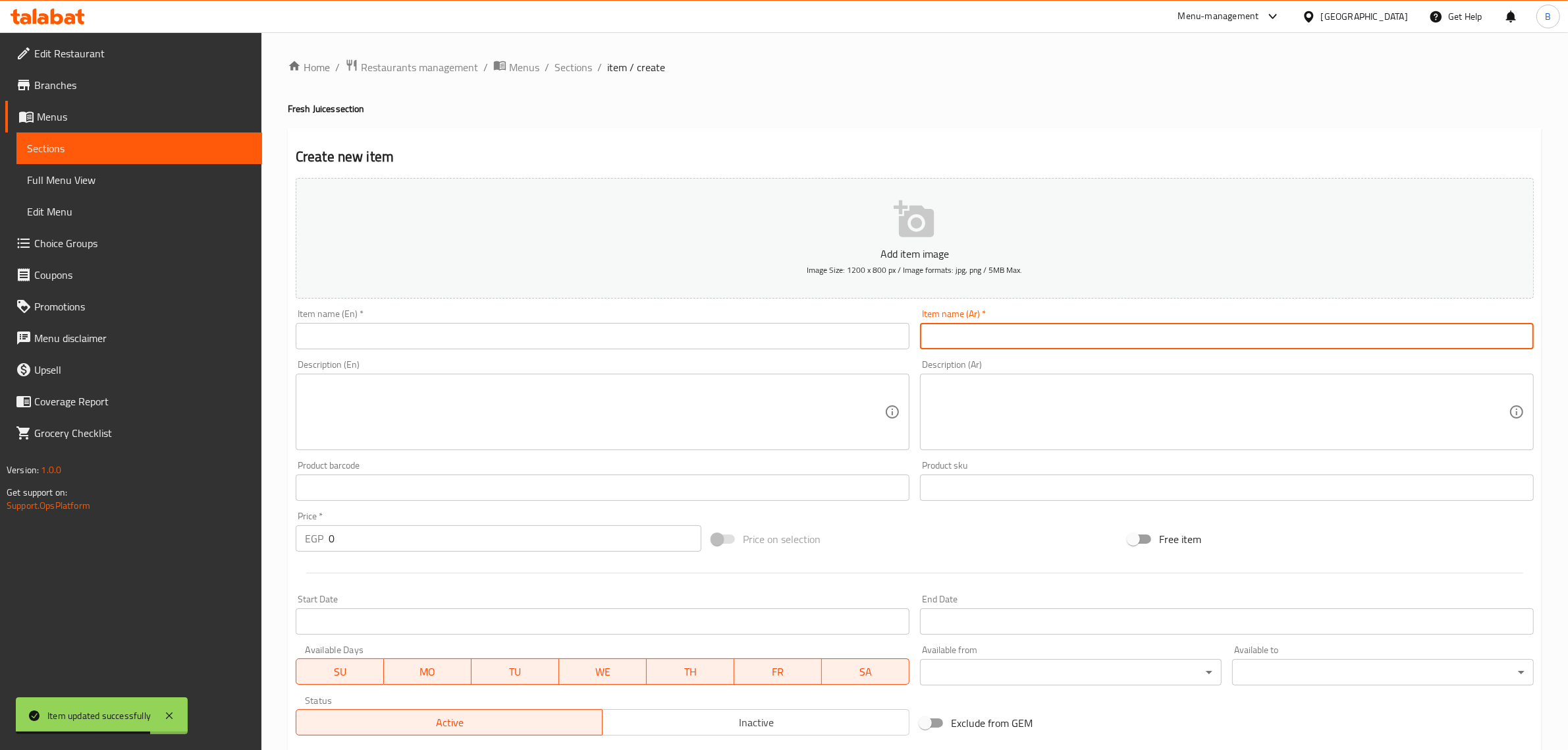
click at [1113, 330] on input "text" at bounding box center [1227, 336] width 613 height 27
paste input "اوريو"
type input "اوريو"
click at [547, 358] on div "Description (En) Description (En)" at bounding box center [602, 405] width 624 height 101
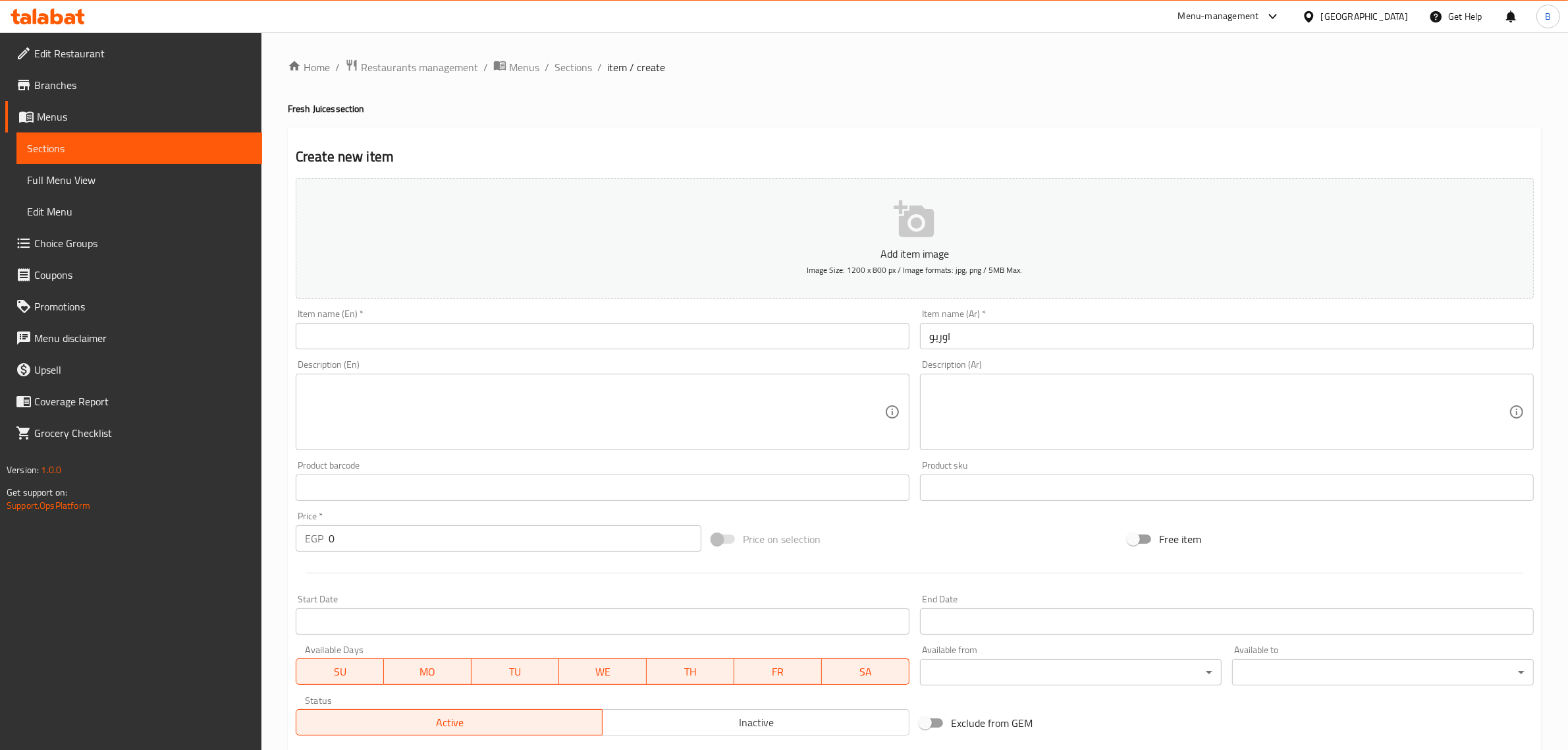
click at [541, 341] on input "text" at bounding box center [602, 336] width 613 height 27
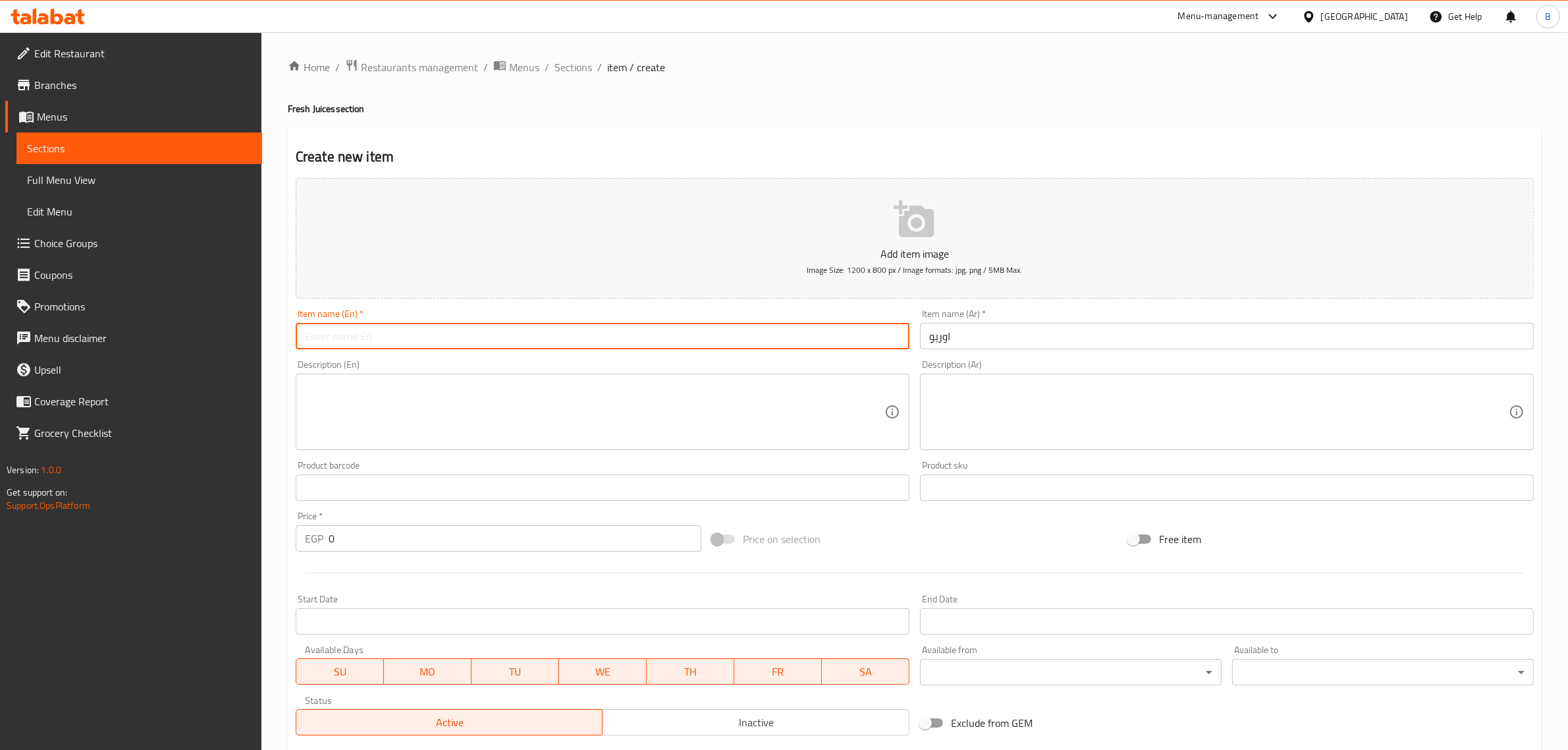
paste input "Oreo"
type input "Oreo"
click at [428, 529] on input "0" at bounding box center [515, 539] width 372 height 27
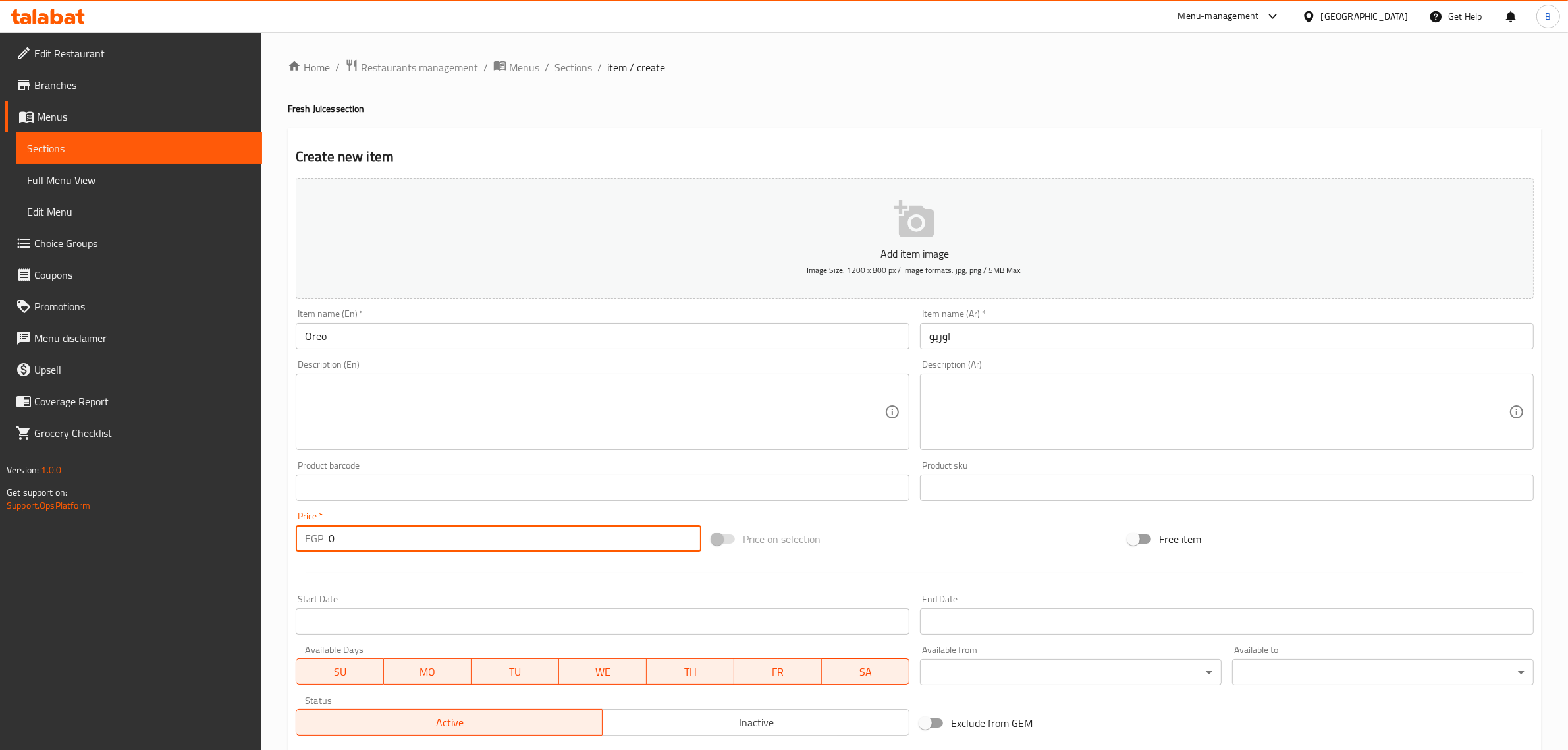
click at [428, 528] on input "0" at bounding box center [515, 539] width 372 height 27
type input "60"
click at [587, 403] on textarea at bounding box center [595, 412] width 579 height 63
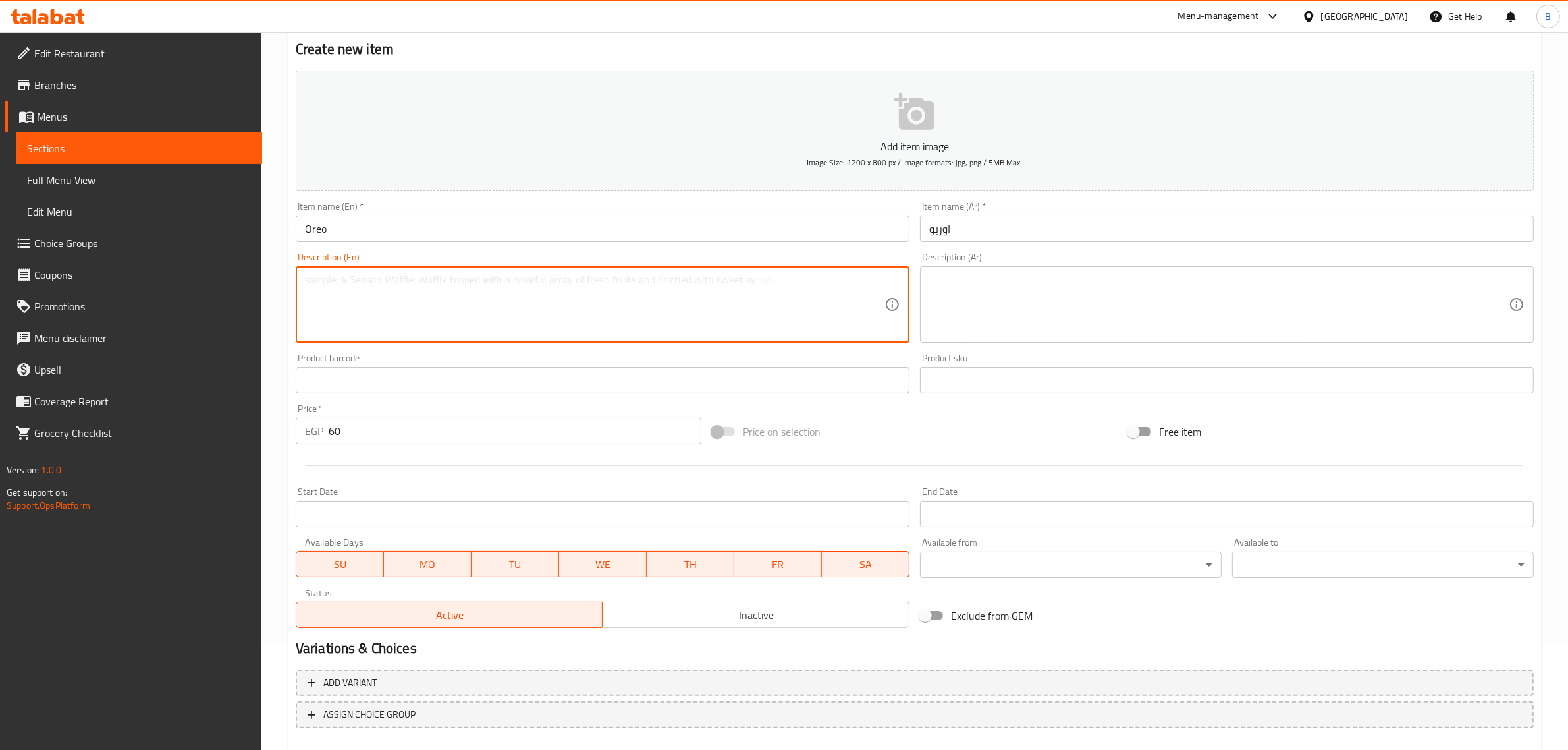
scroll to position [178, 0]
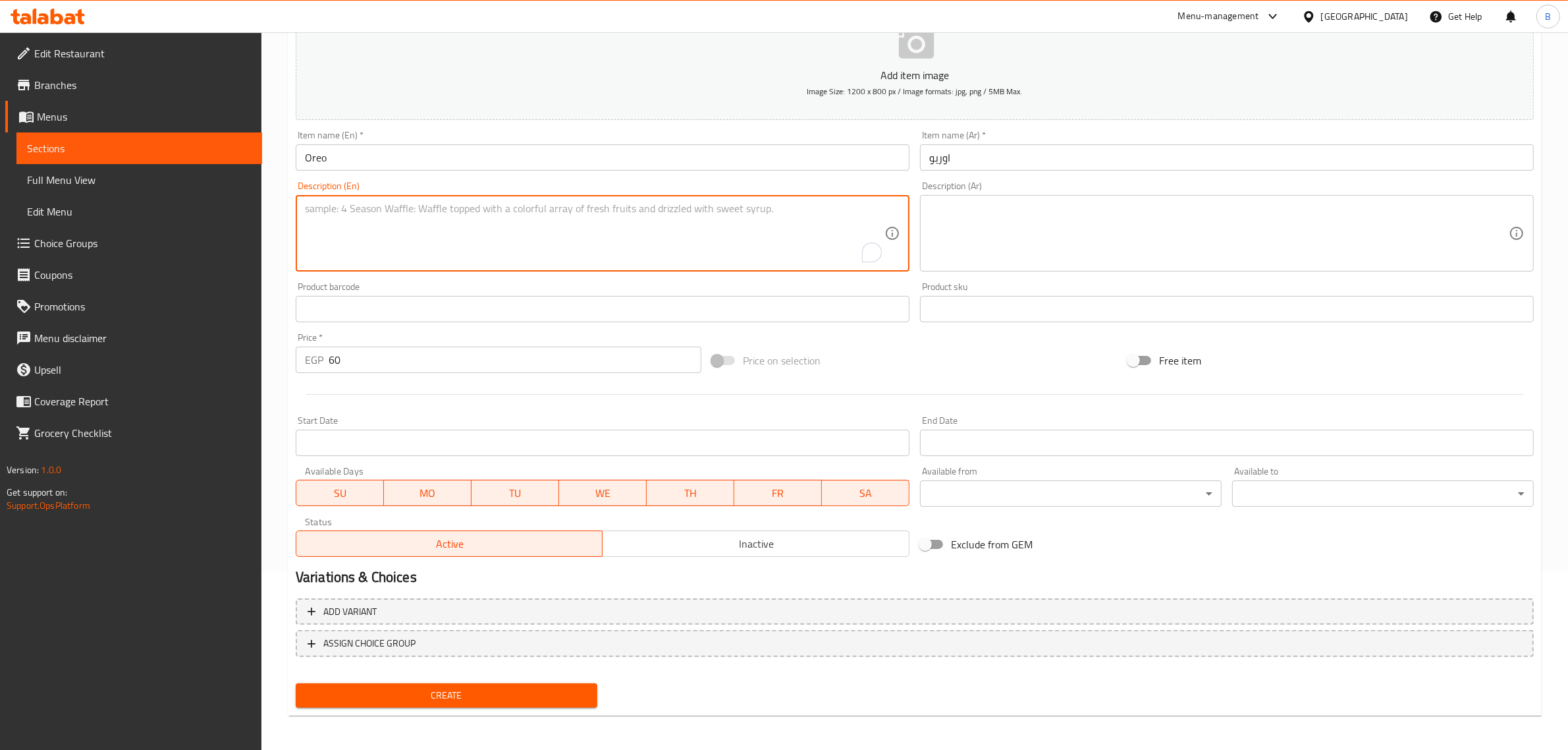
click at [469, 699] on span "Create" at bounding box center [446, 695] width 280 height 16
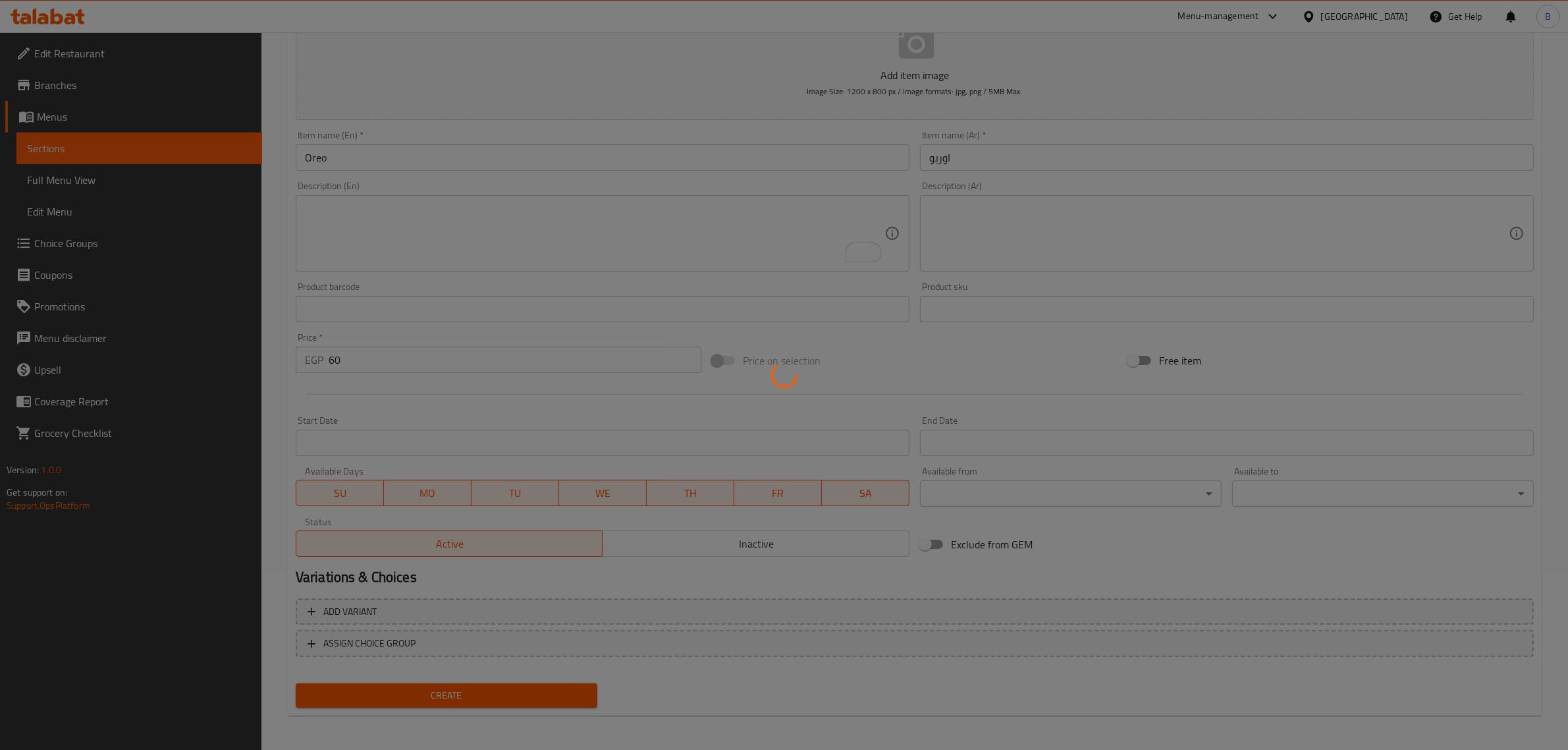
type input "0"
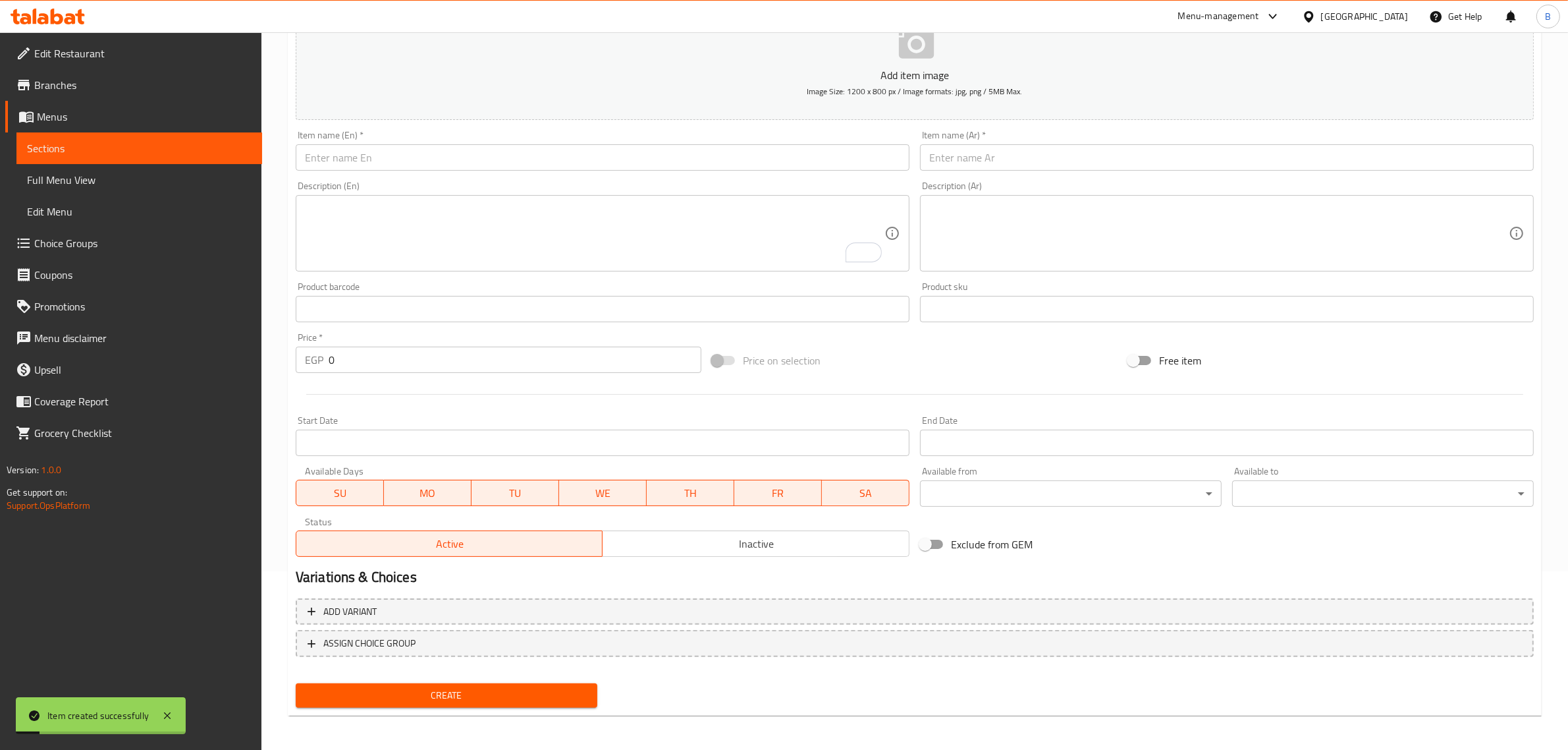
click at [953, 152] on input "text" at bounding box center [1227, 157] width 613 height 27
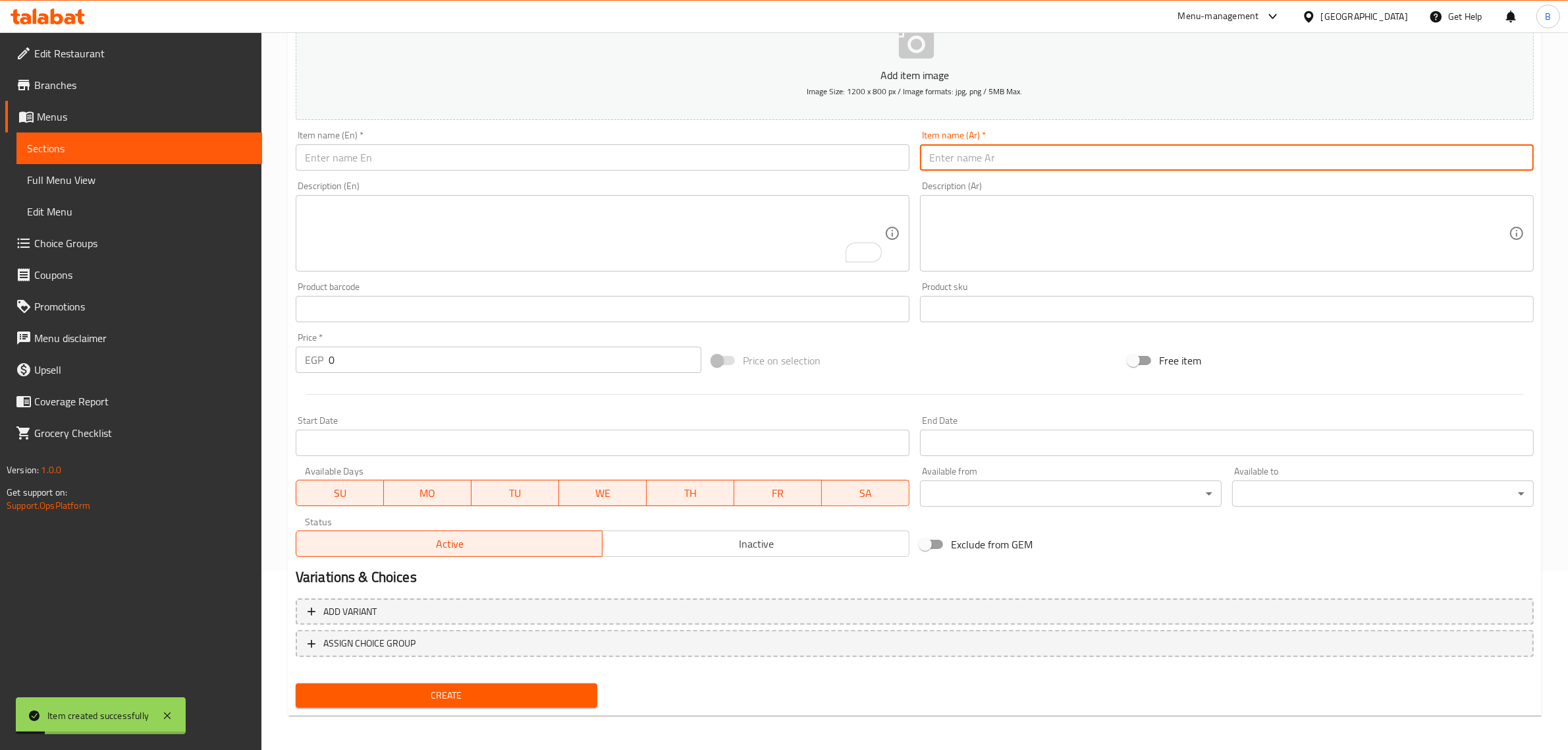
paste input "ایس اوریو"
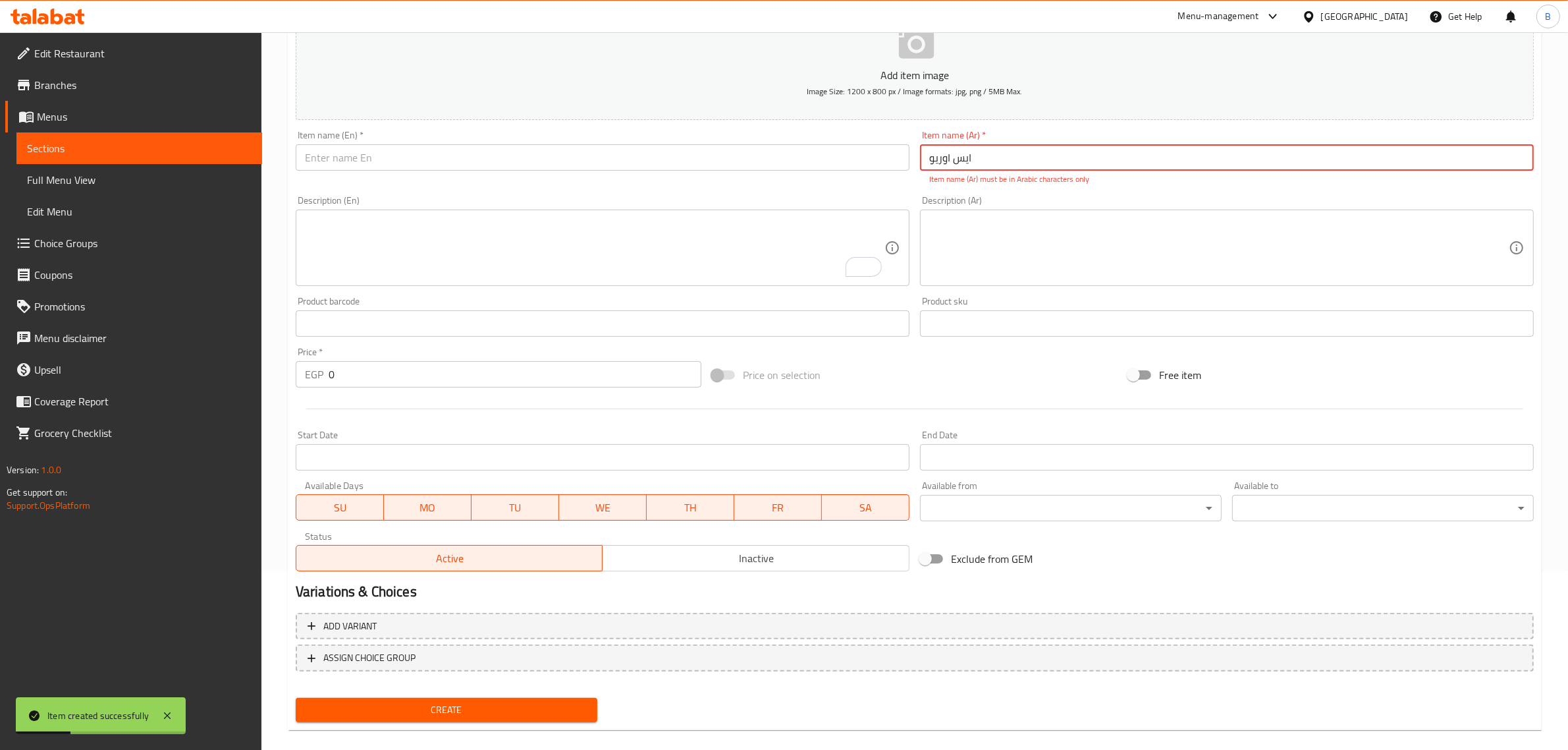
type input "ایس اوریو"
click at [481, 369] on input "0" at bounding box center [515, 374] width 372 height 27
type input "65"
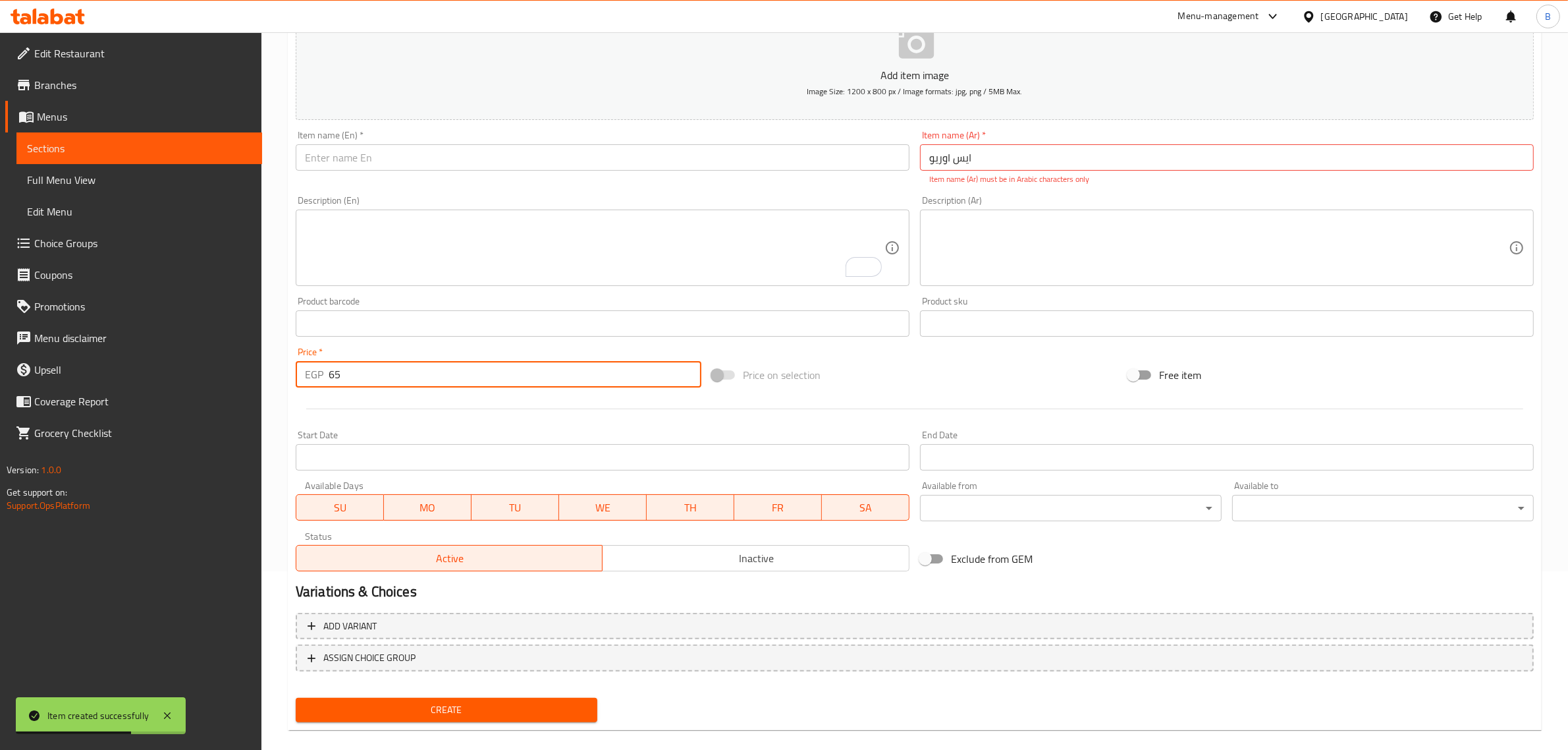
click at [479, 167] on input "text" at bounding box center [602, 157] width 613 height 27
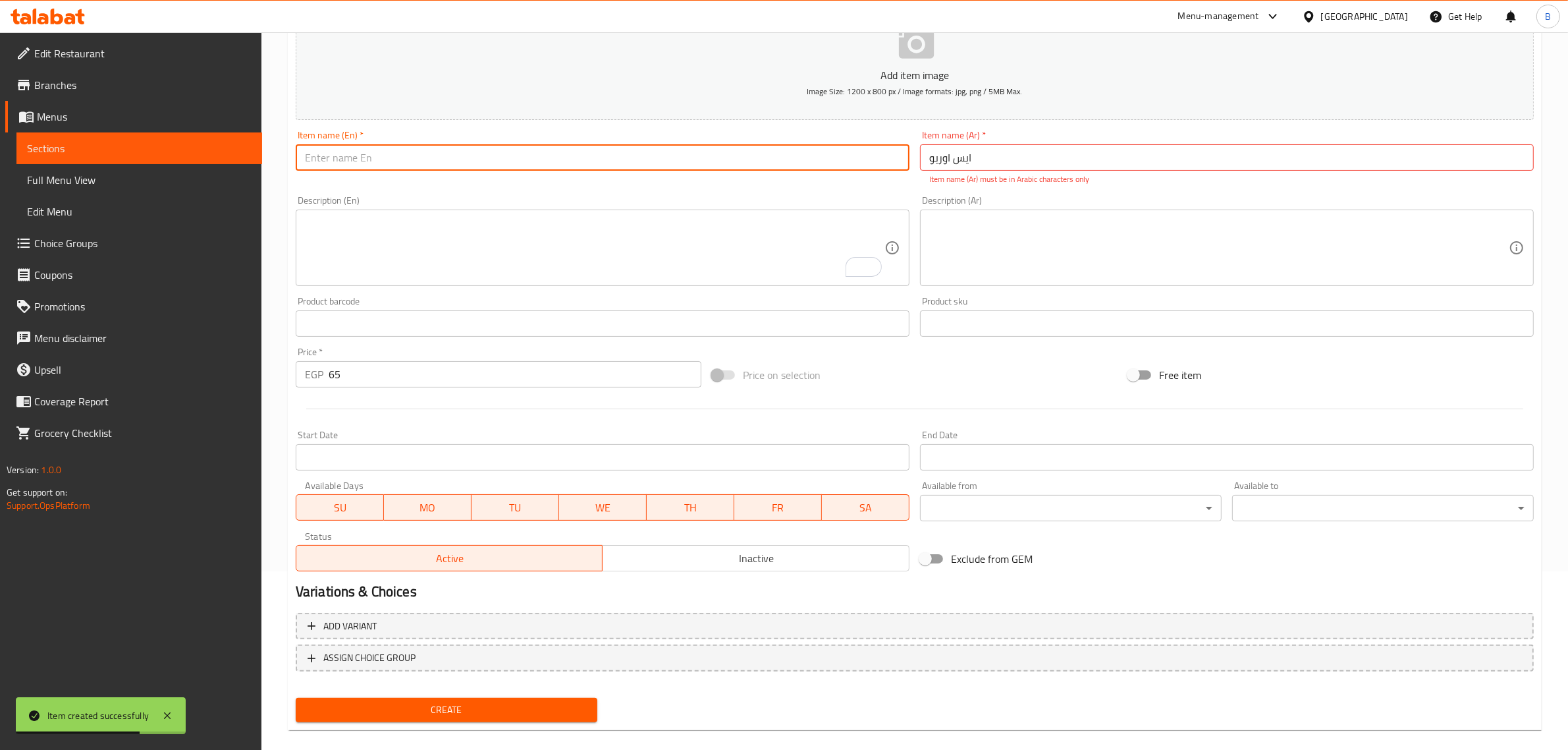
paste input "Oreo Ice"
click at [479, 167] on input "Oreo Ice" at bounding box center [602, 157] width 613 height 27
type input "Oreo Ice"
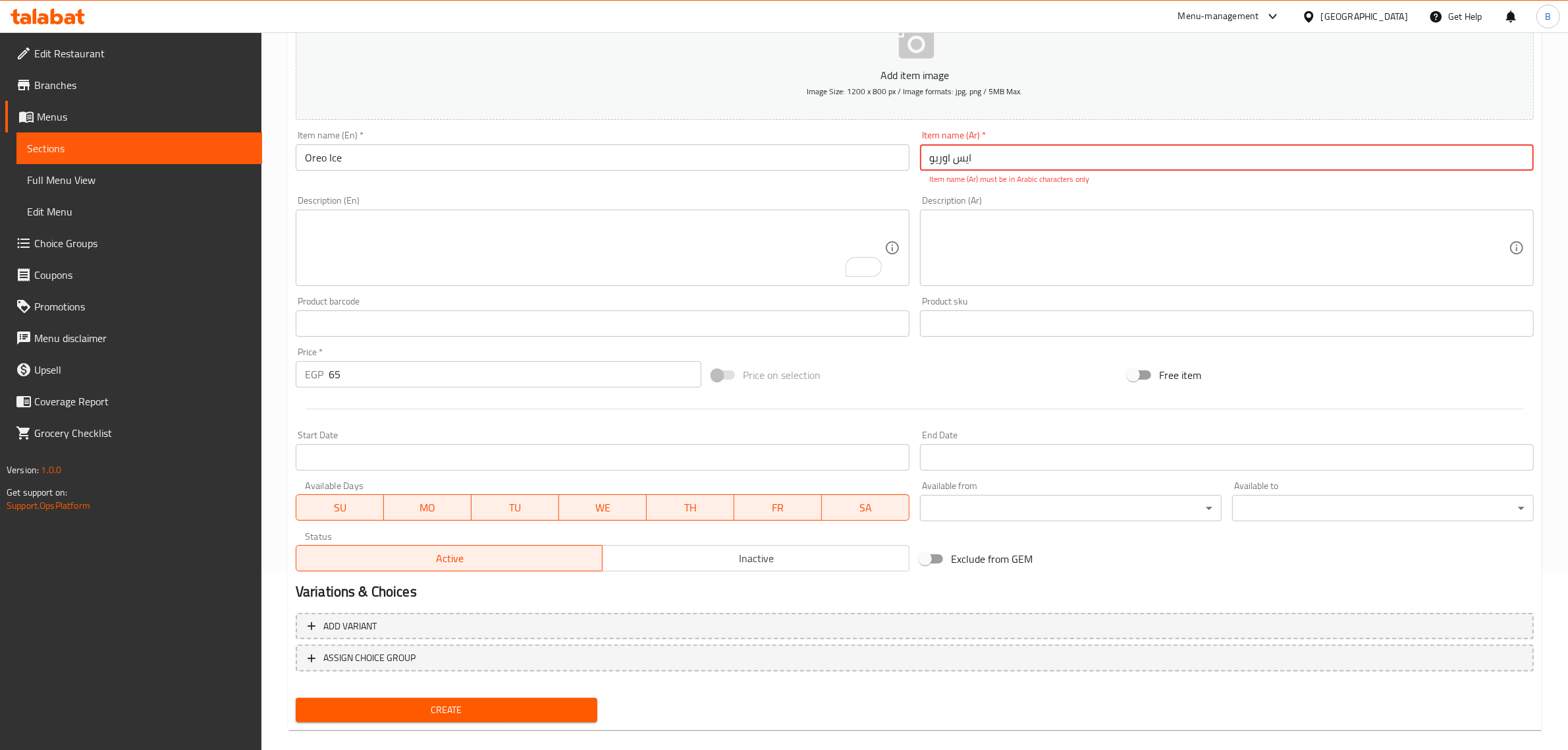
click at [1088, 167] on input "ایس اوریو" at bounding box center [1227, 157] width 613 height 27
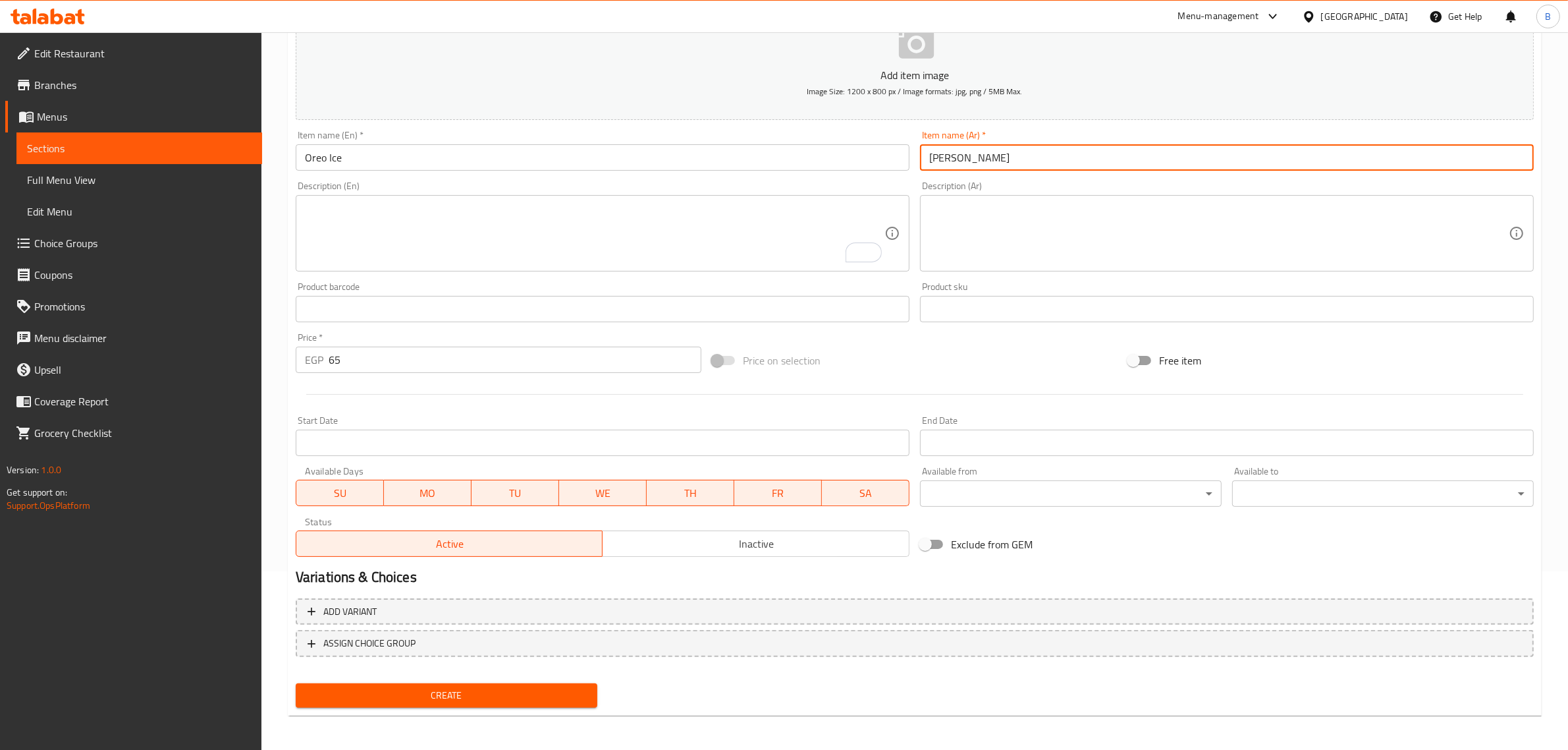
type input "ايس أوريو"
click at [480, 698] on span "Create" at bounding box center [446, 695] width 280 height 16
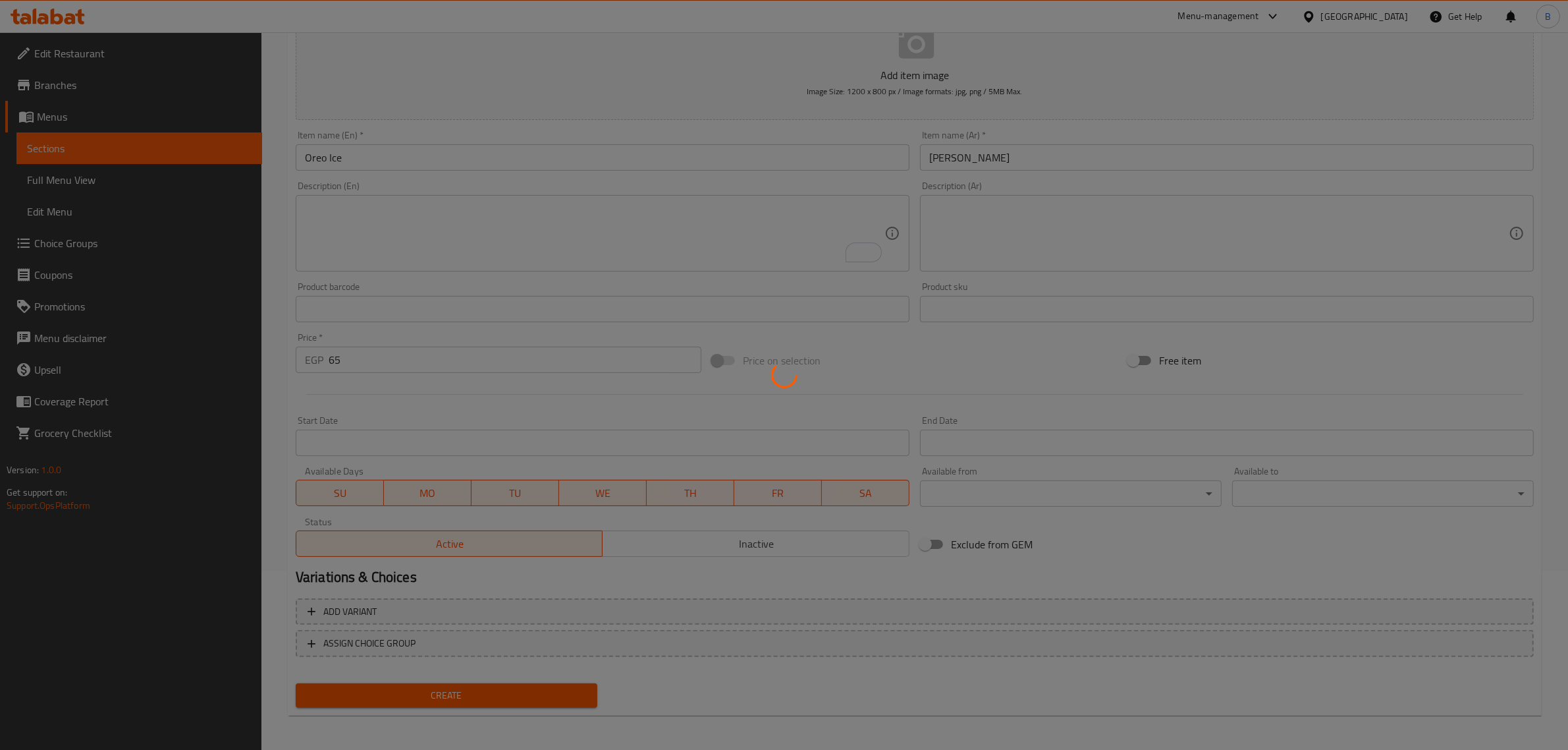
type input "0"
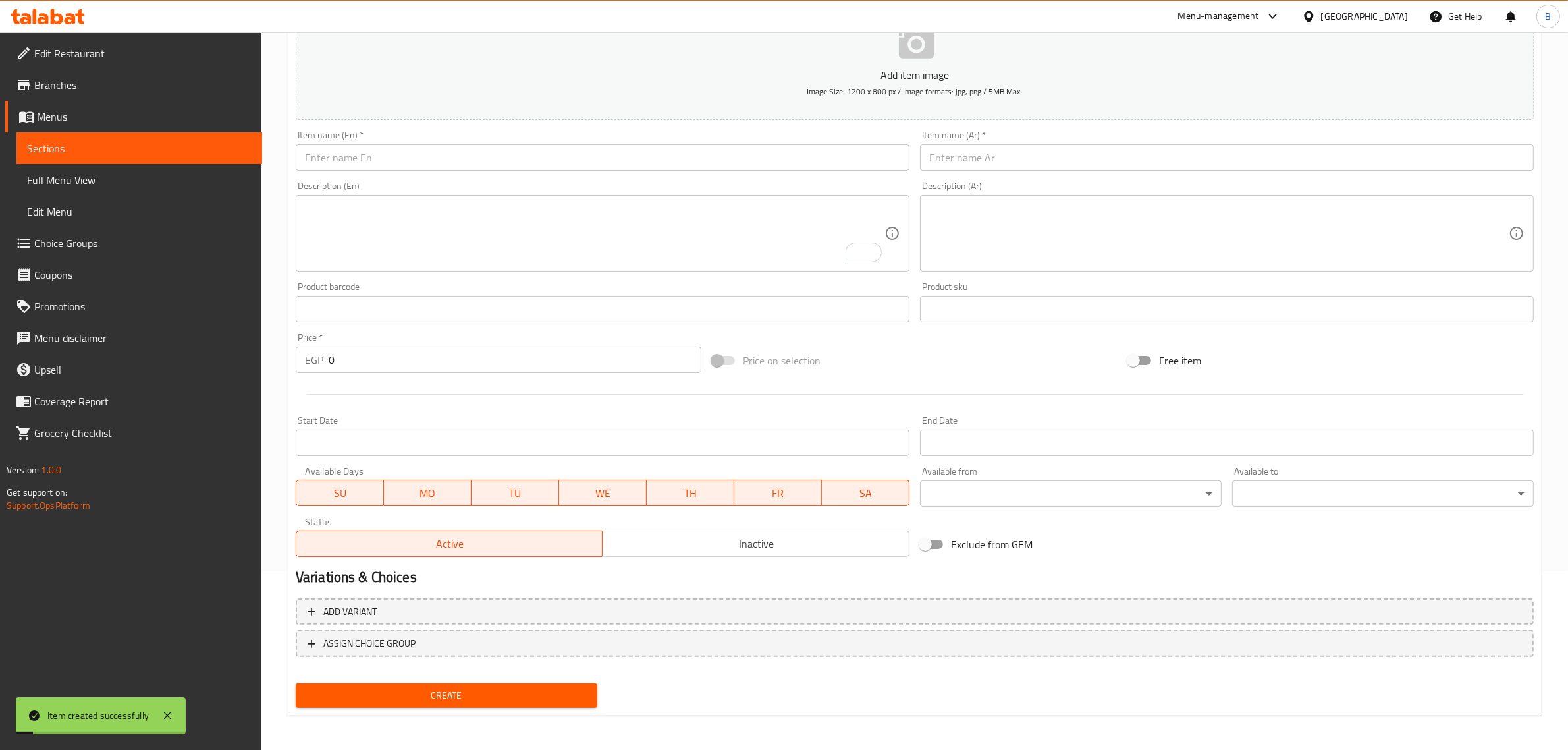
click at [1011, 158] on input "text" at bounding box center [1227, 157] width 613 height 27
paste input "عناب"
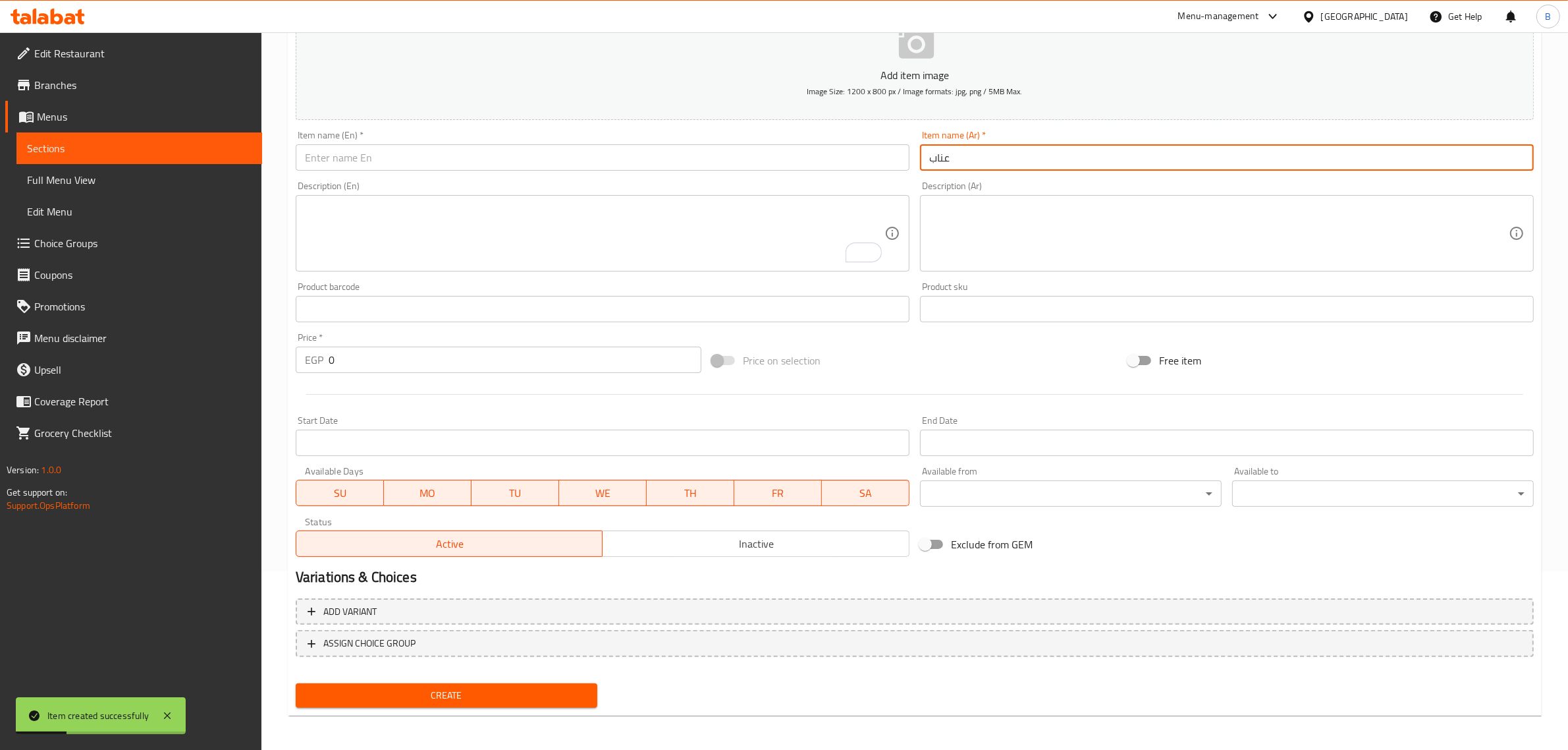
type input "عناب"
click at [774, 168] on input "text" at bounding box center [602, 157] width 613 height 27
paste input "Enab"
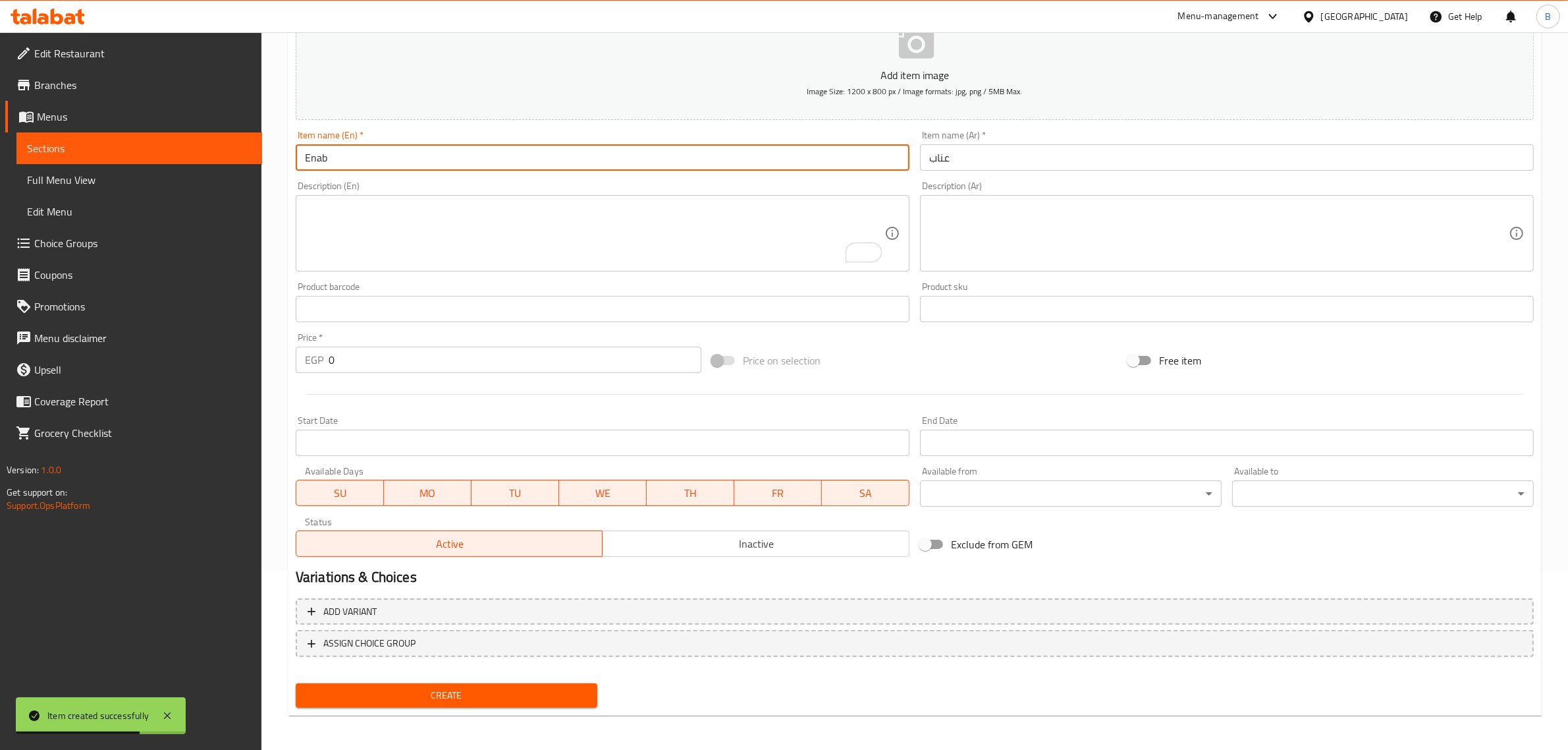
type input "Enab"
click at [418, 366] on input "0" at bounding box center [515, 360] width 372 height 27
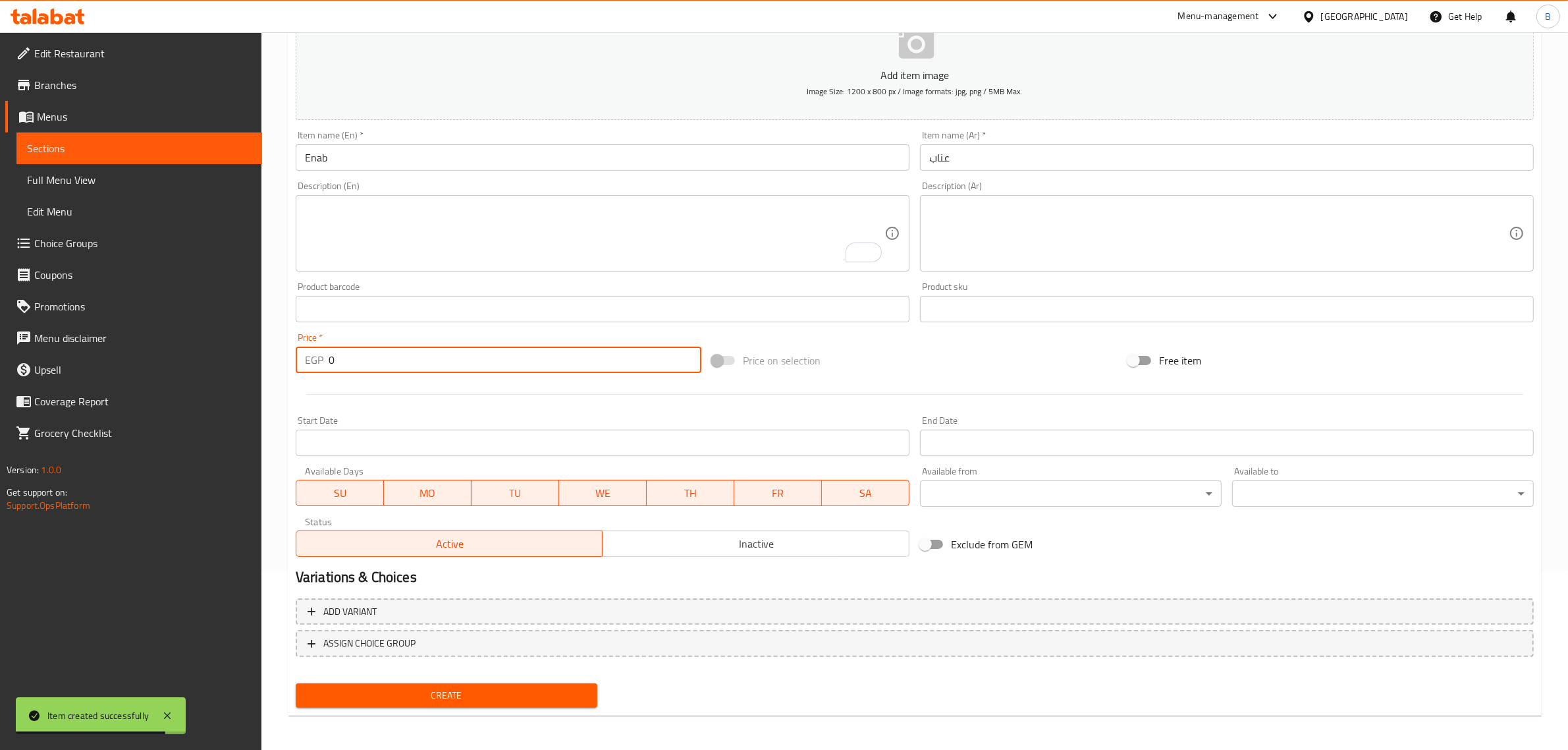
click at [417, 364] on input "0" at bounding box center [515, 360] width 372 height 27
click at [417, 355] on input "0" at bounding box center [515, 360] width 372 height 27
click at [417, 354] on input "0" at bounding box center [515, 360] width 372 height 27
type input "35"
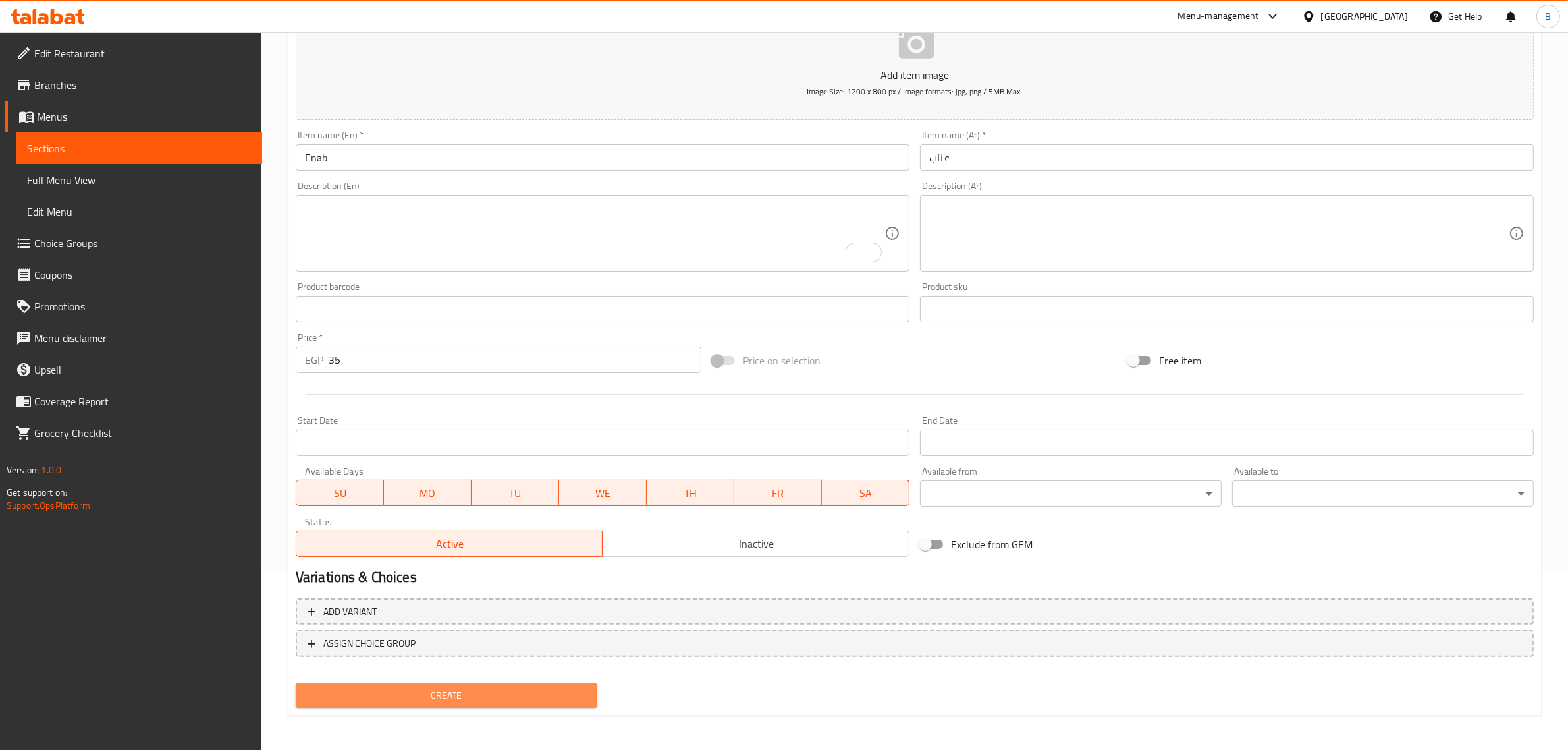
click at [468, 683] on button "Create" at bounding box center [446, 695] width 301 height 24
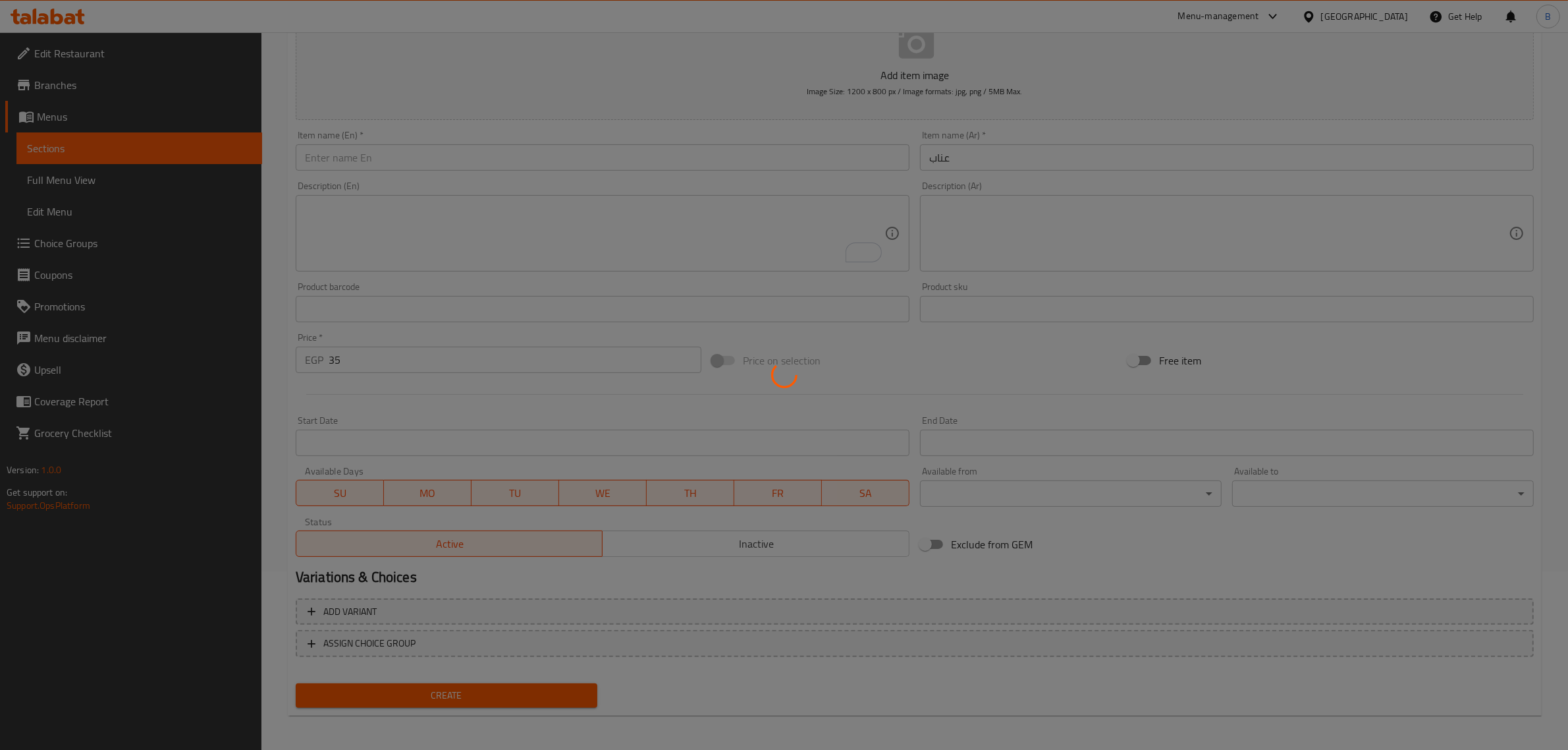
type input "0"
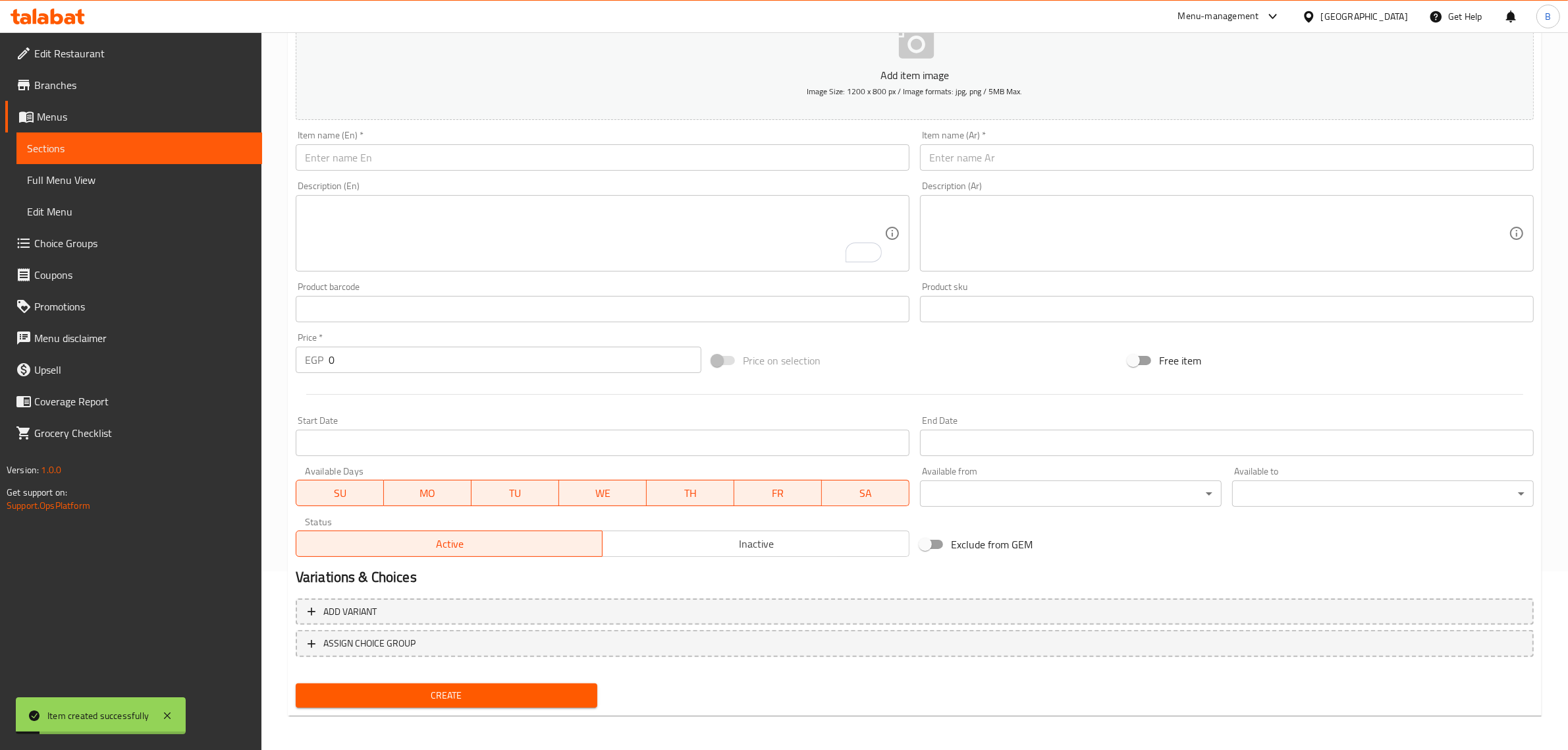
click at [983, 153] on input "text" at bounding box center [1227, 157] width 613 height 27
paste input "عصير جهينة"
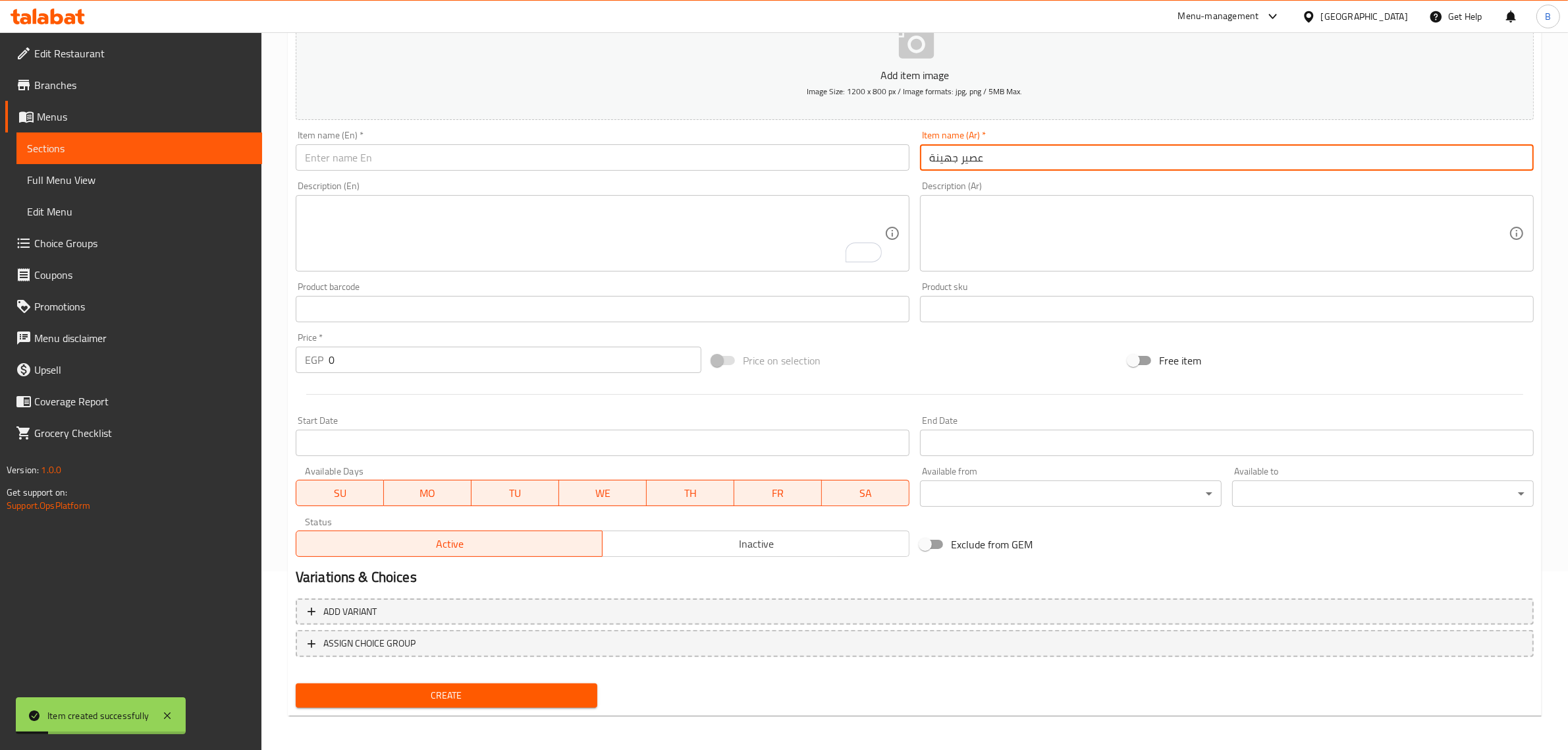
type input "عصير جهينة"
click at [554, 159] on input "text" at bounding box center [602, 157] width 613 height 27
paste input "Juhayna Juice"
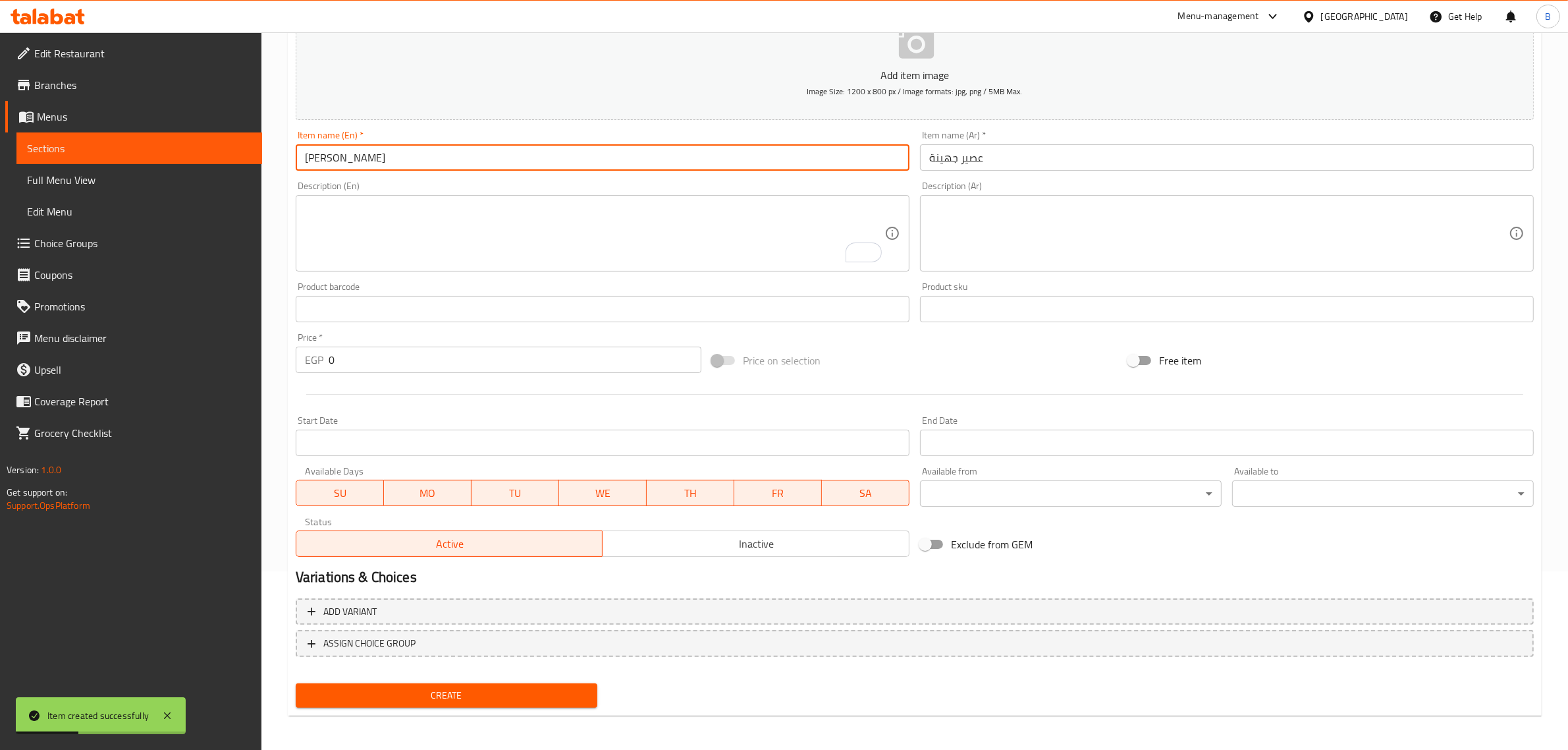
type input "Juhayna Juice"
click at [366, 362] on input "0" at bounding box center [515, 360] width 372 height 27
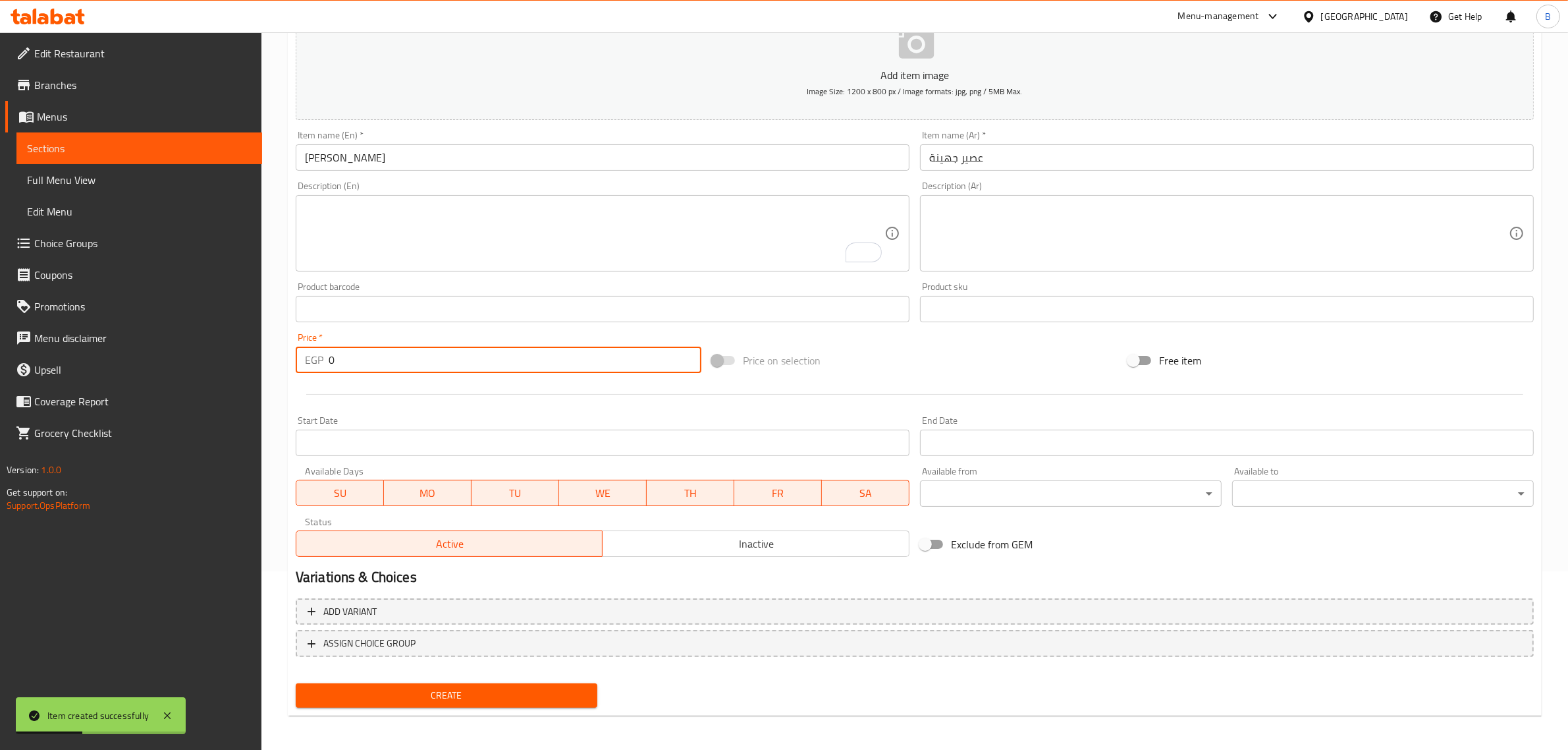
click at [366, 362] on input "0" at bounding box center [515, 360] width 372 height 27
type input "20"
click at [448, 700] on span "Create" at bounding box center [446, 695] width 280 height 16
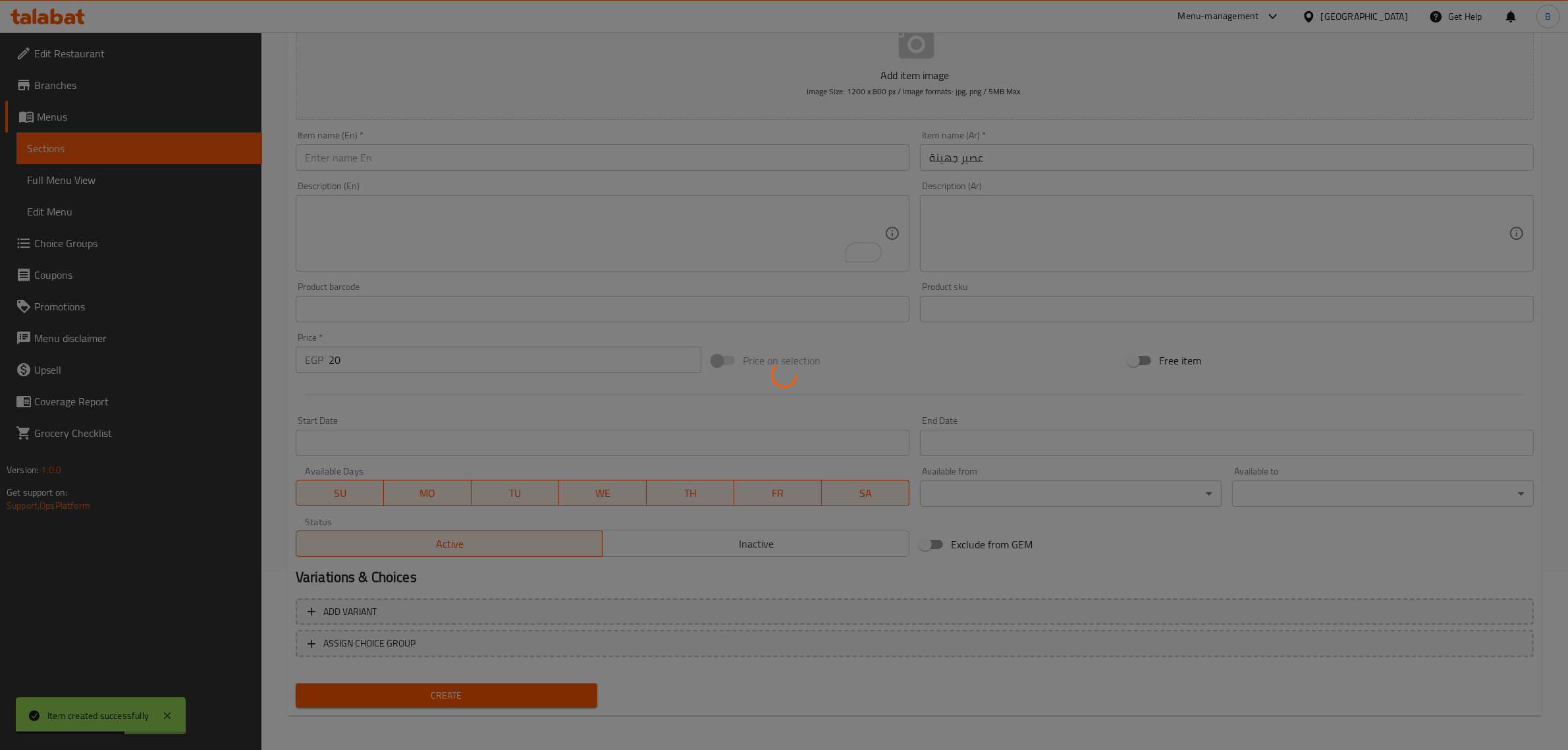
type input "0"
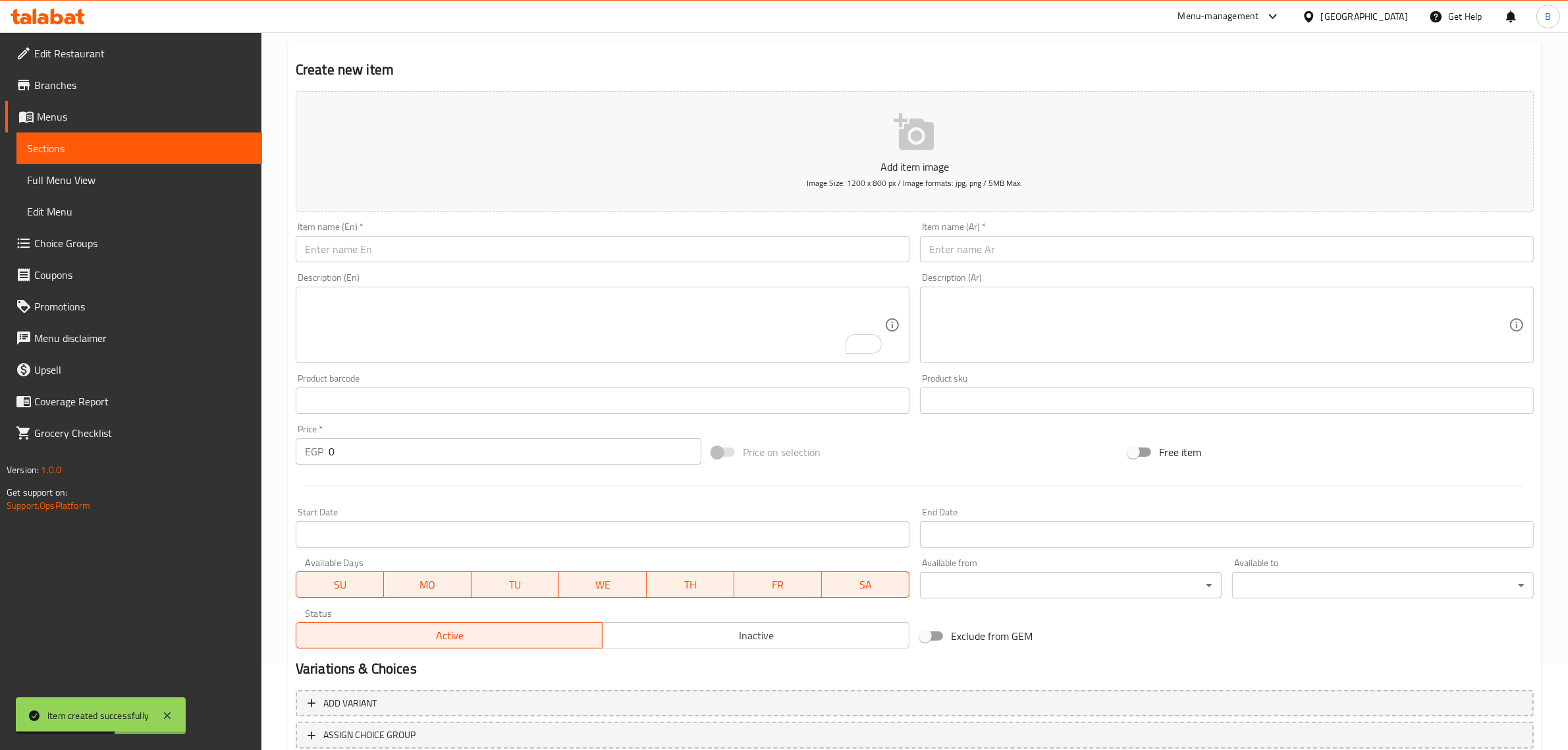
scroll to position [0, 0]
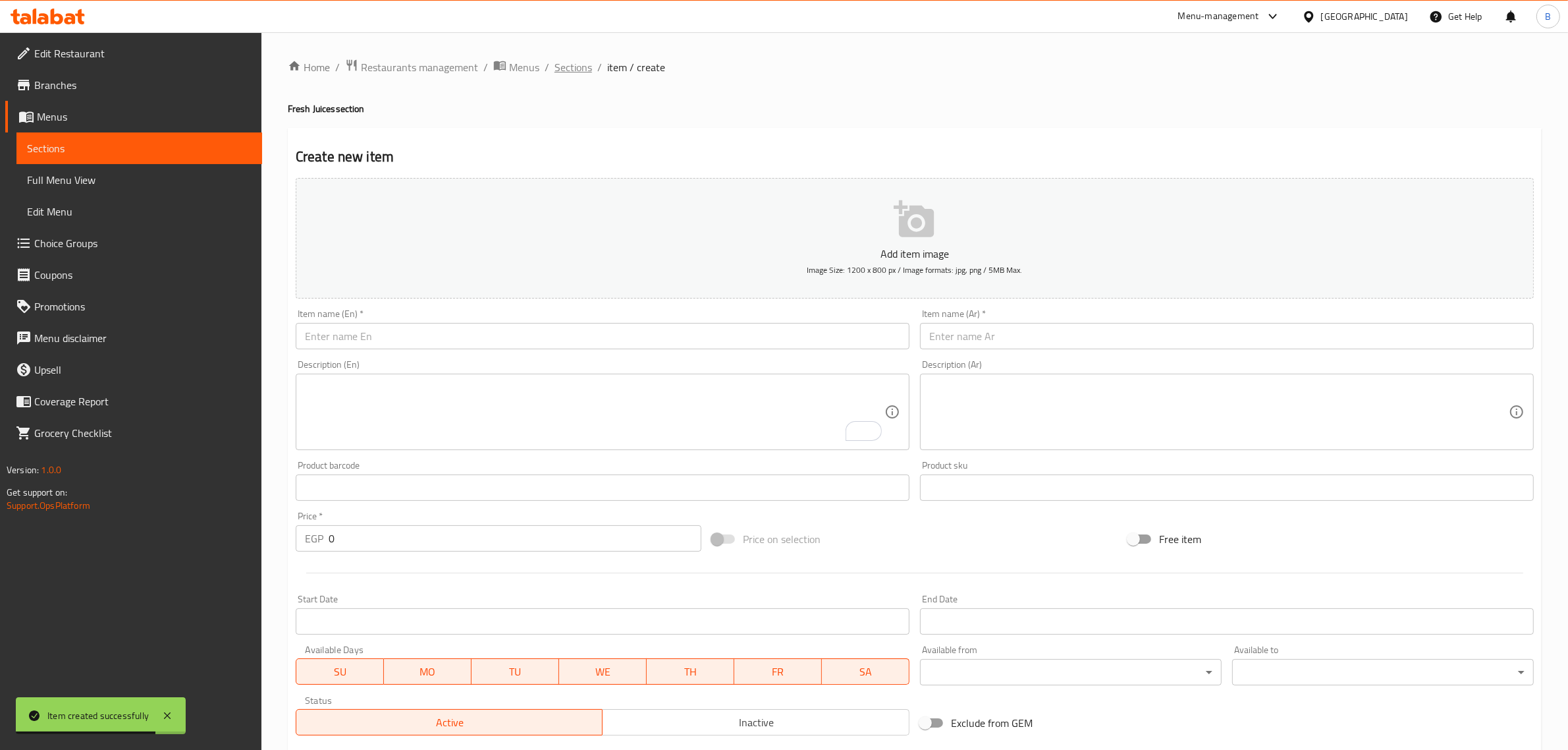
click at [563, 60] on span "Sections" at bounding box center [574, 67] width 38 height 16
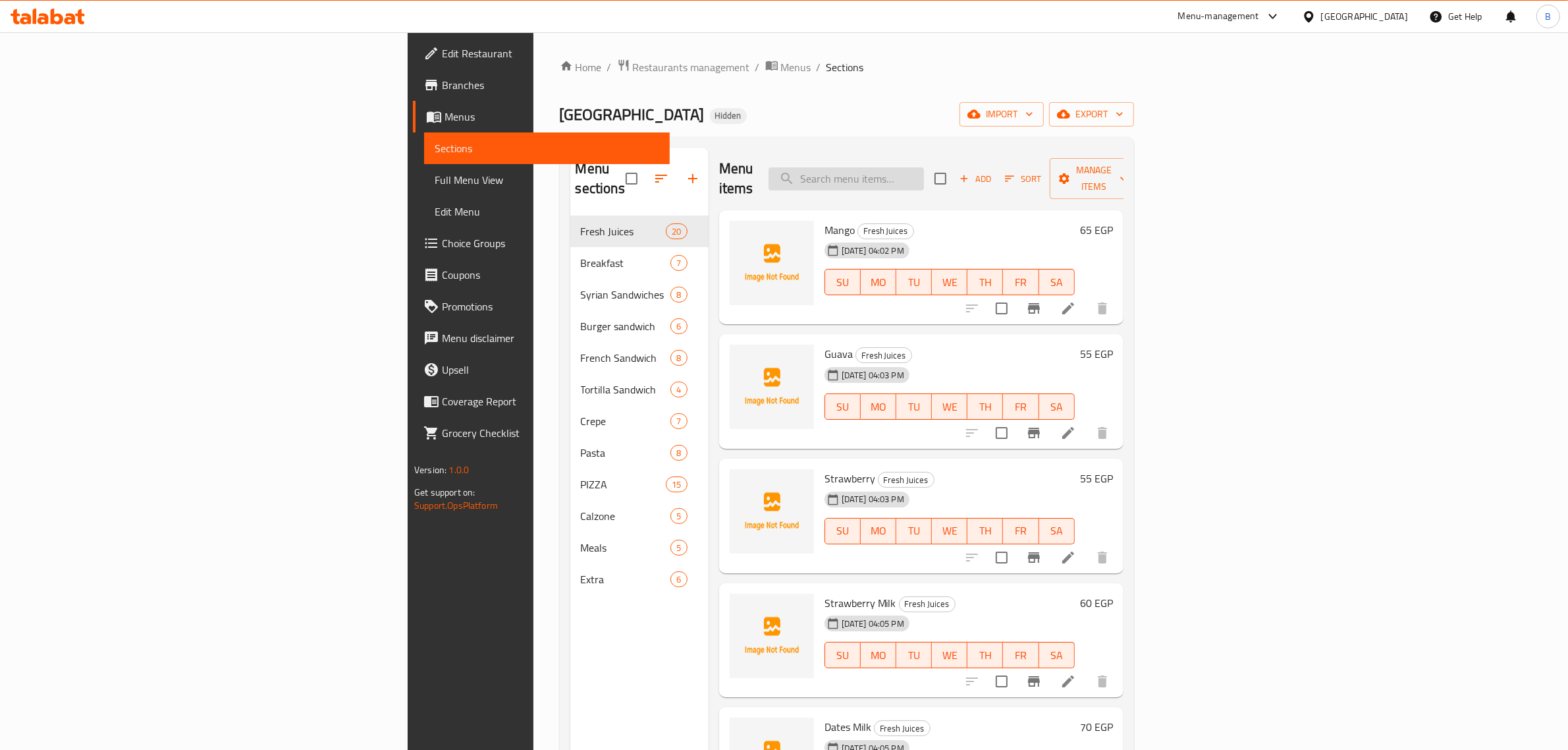
drag, startPoint x: 972, startPoint y: 181, endPoint x: 975, endPoint y: 171, distance: 10.4
click at [972, 179] on div "Menu items Add Sort Manage items" at bounding box center [921, 178] width 405 height 63
click at [924, 171] on input "search" at bounding box center [846, 178] width 156 height 23
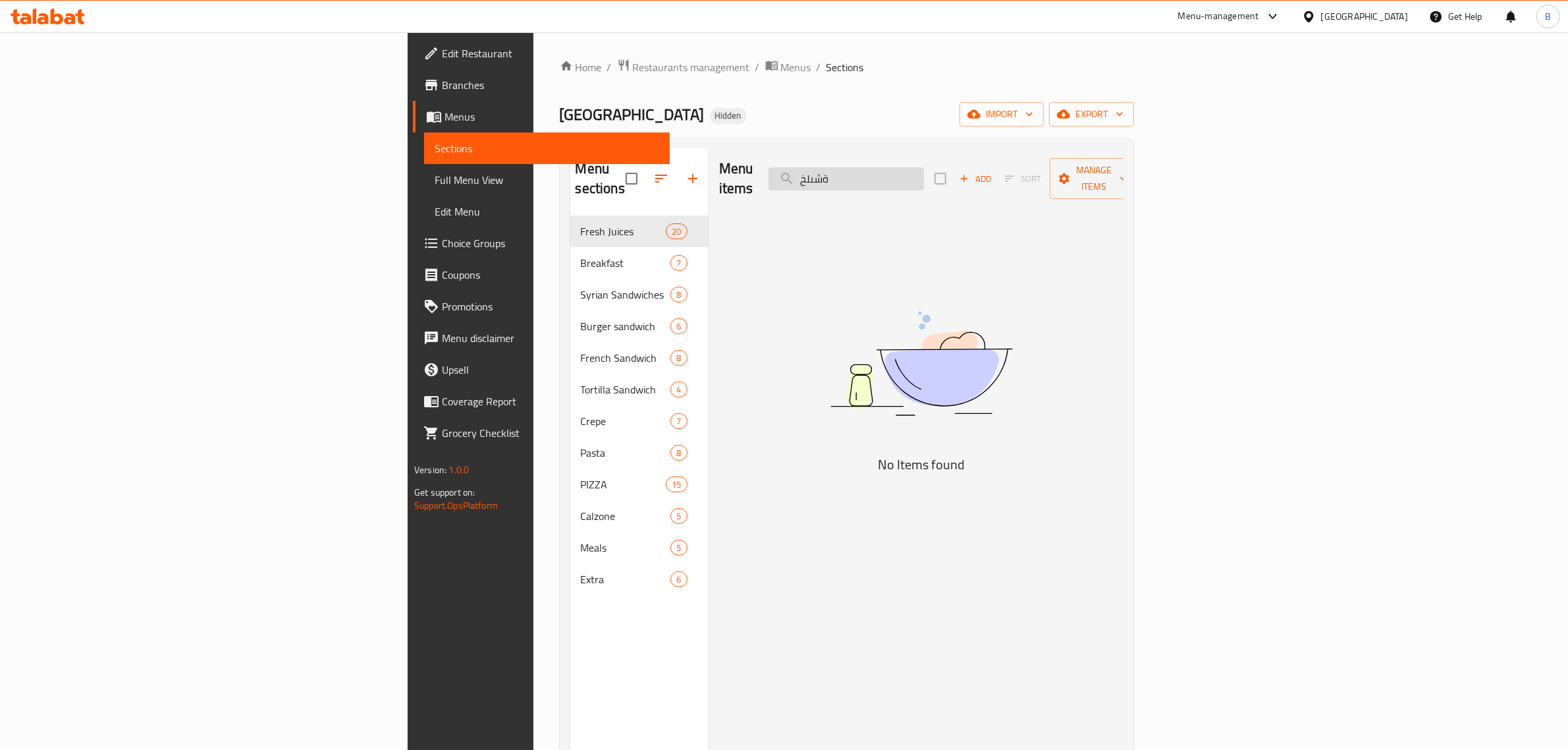
click at [924, 171] on input "ةشىلخ" at bounding box center [846, 178] width 156 height 23
type input "mango"
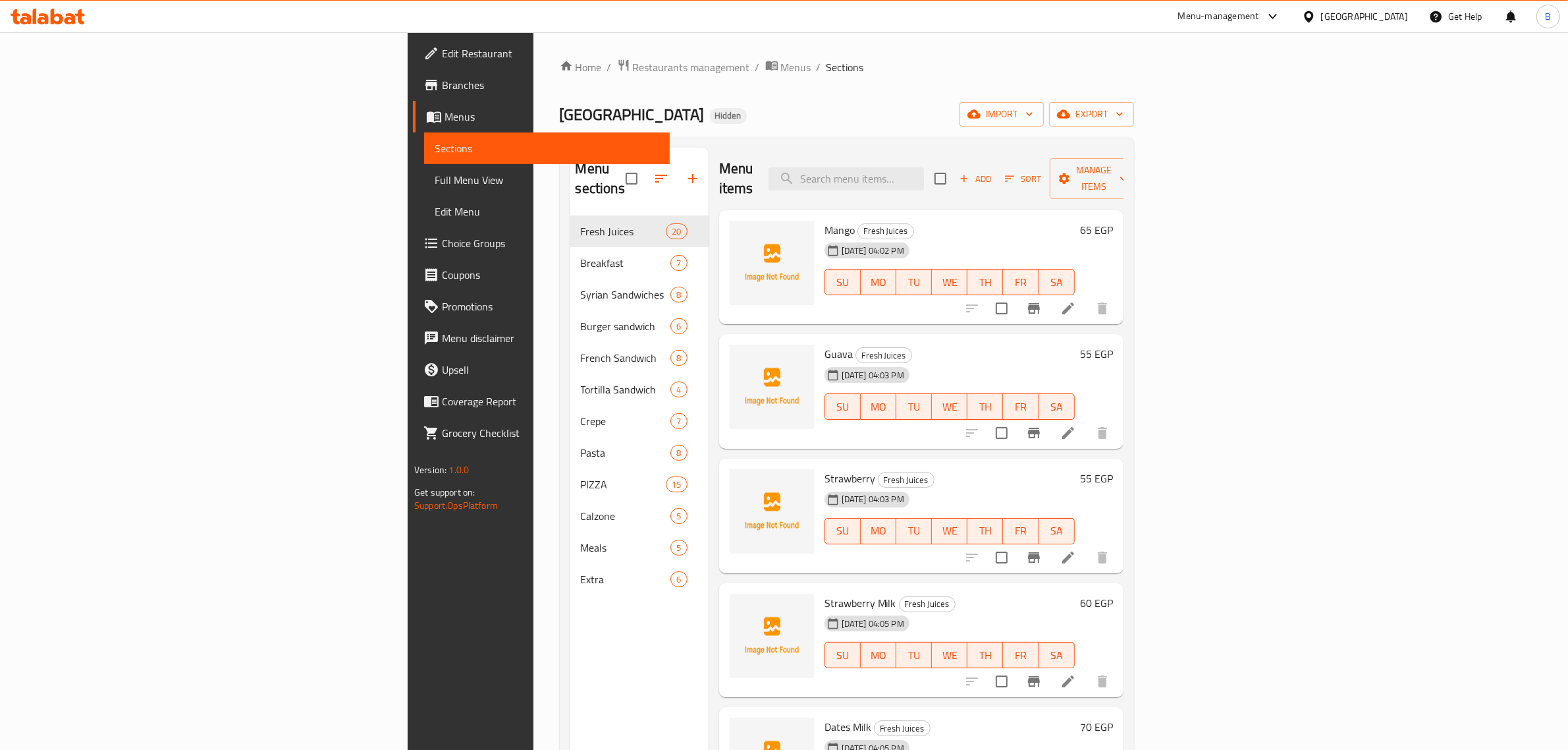
click at [688, 174] on icon "button" at bounding box center [692, 178] width 9 height 9
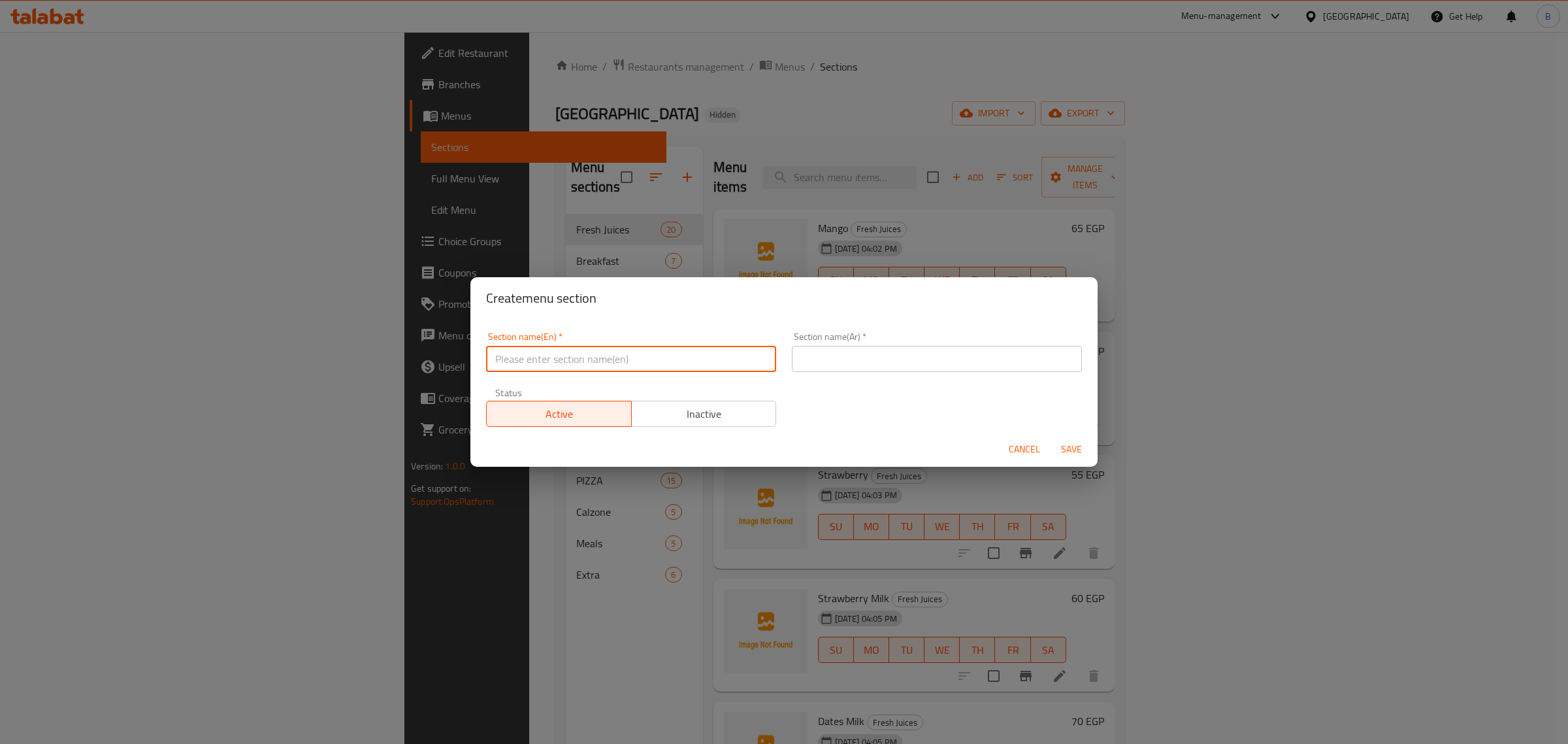
click at [616, 360] on input "text" at bounding box center [631, 359] width 290 height 26
paste input "مشروبات الصودا"
type input "مشروبات الصودا"
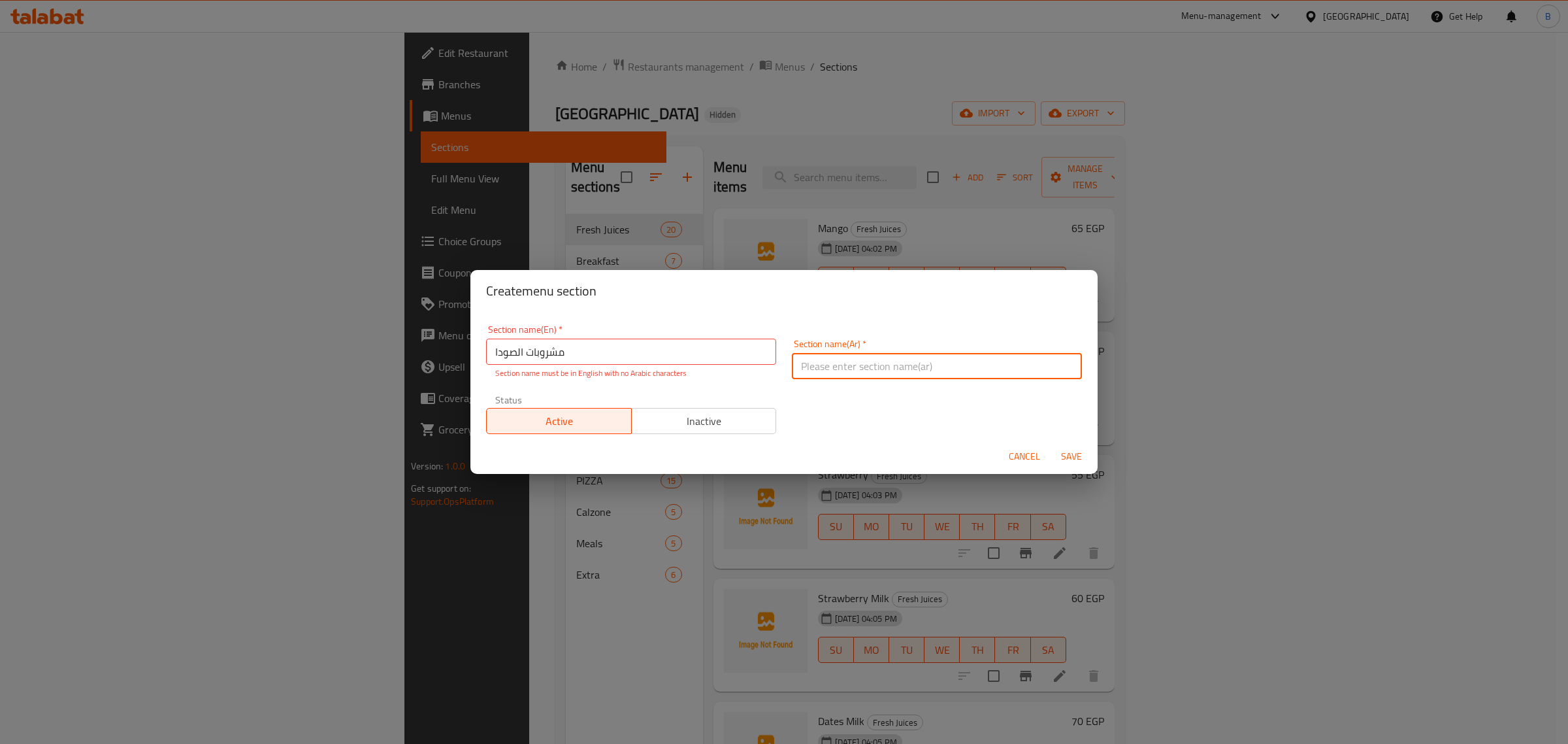
click at [853, 368] on input "text" at bounding box center [937, 366] width 290 height 26
paste input "مشروبات الصودا"
type input "مشروبات الصودا"
click at [647, 358] on input "مشروبات الصودا" at bounding box center [631, 352] width 290 height 26
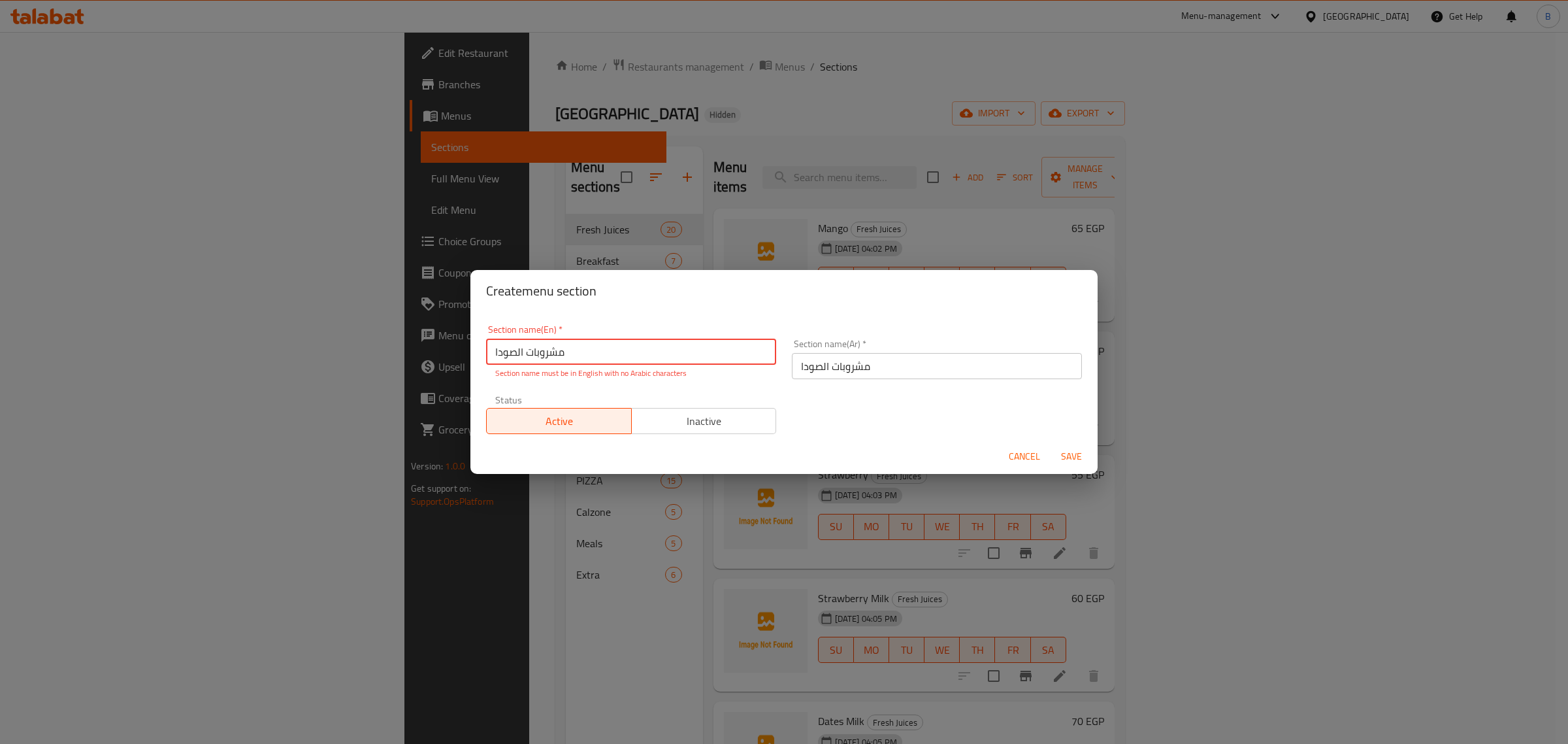
click at [647, 358] on input "مشروبات الصودا" at bounding box center [631, 352] width 290 height 26
paste input "Soda Drinks"
type input "Soda Drinks"
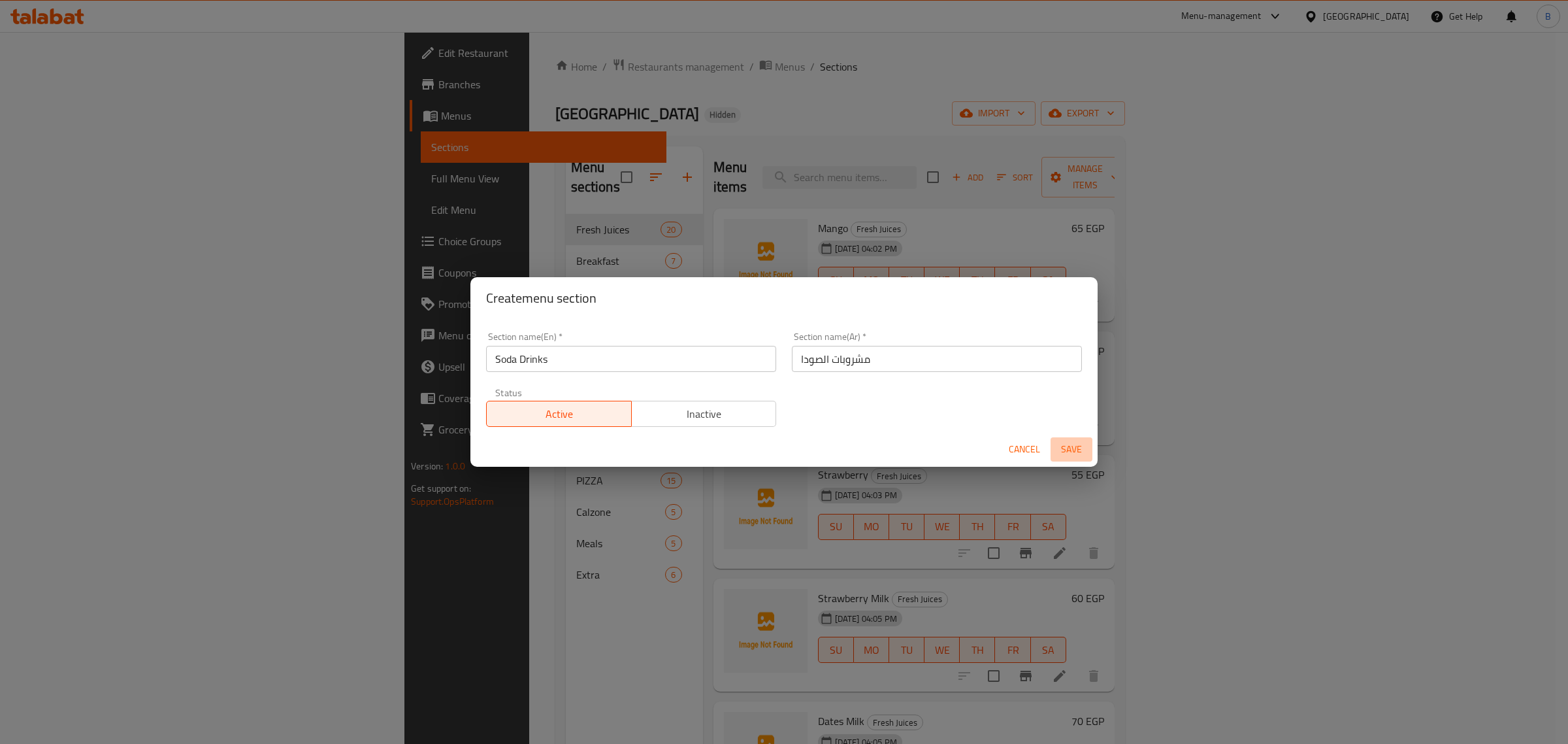
click at [1068, 458] on button "Save" at bounding box center [1071, 449] width 42 height 24
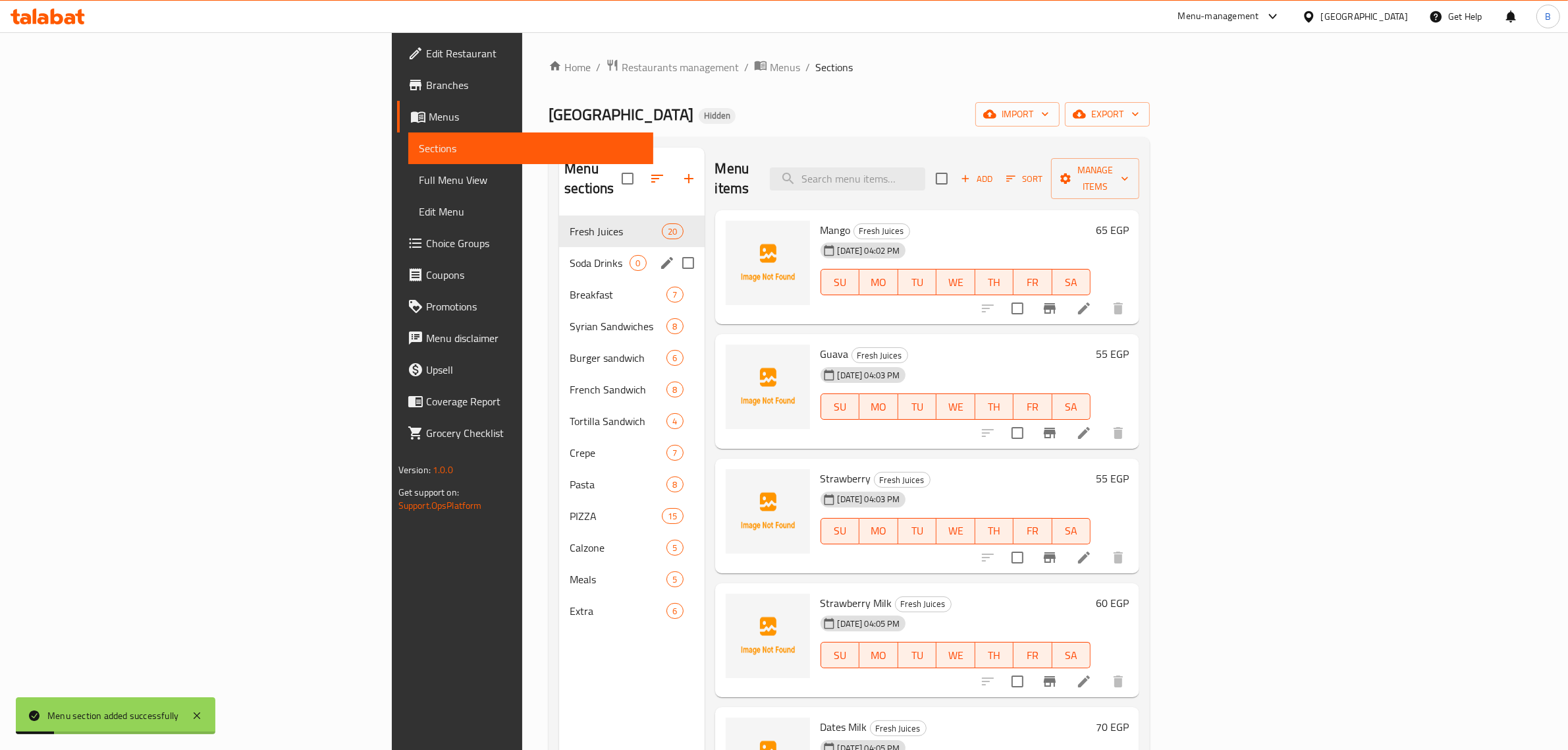
click at [559, 247] on div "Soda Drinks 0" at bounding box center [631, 263] width 145 height 31
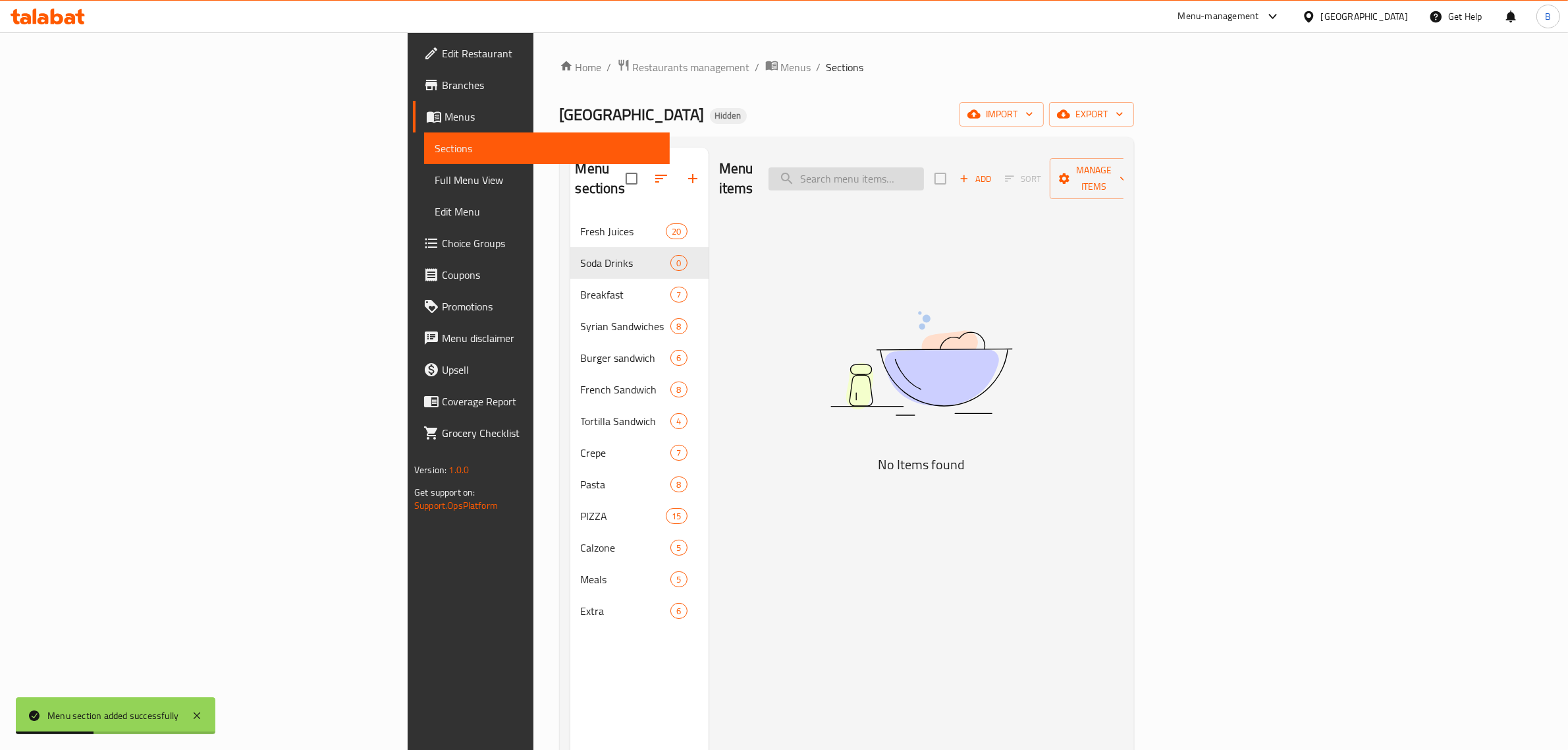
click at [924, 168] on input "search" at bounding box center [846, 178] width 156 height 23
type input "pepsi"
click at [1124, 186] on div "Menu items Add Sort Manage items" at bounding box center [921, 178] width 405 height 63
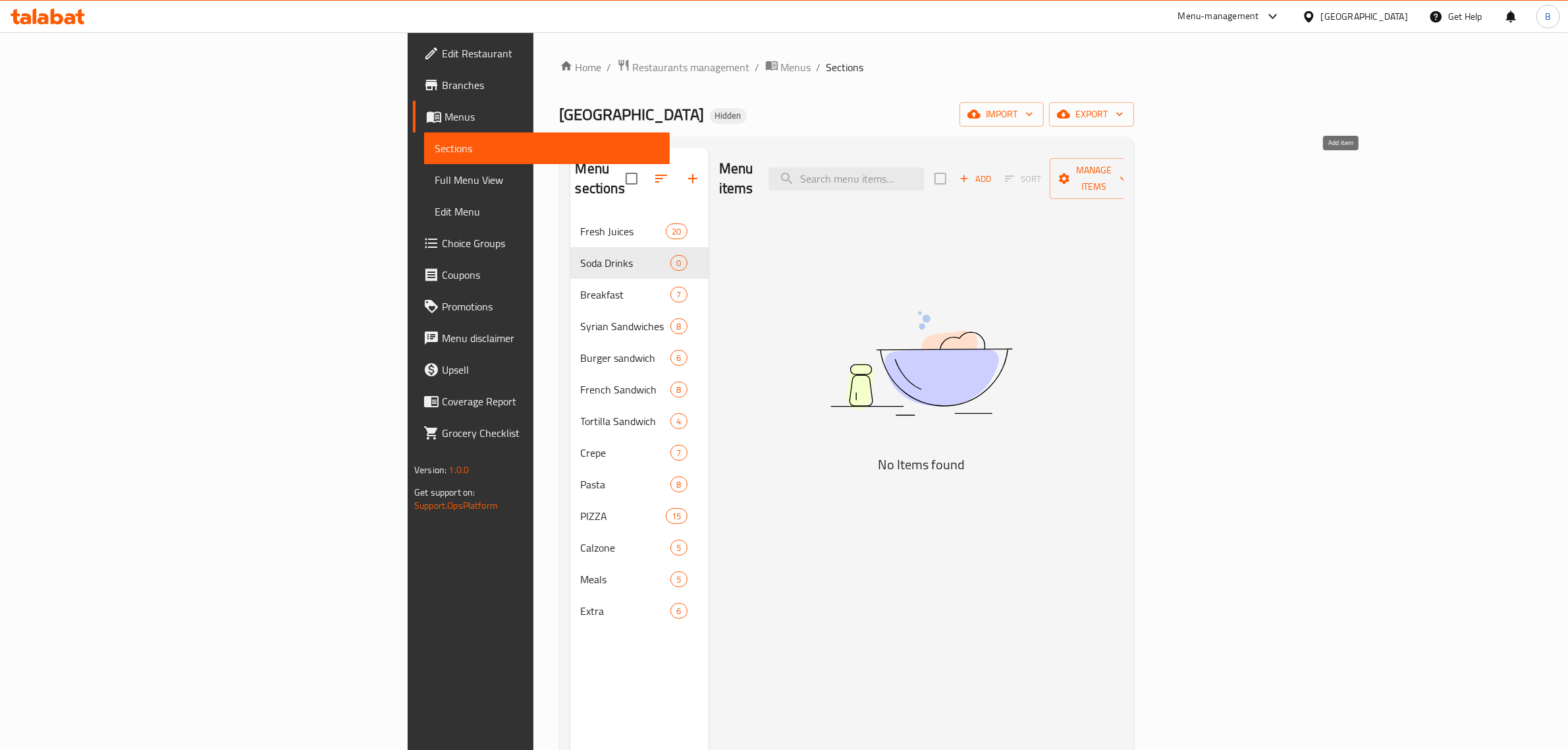
click at [993, 171] on span "Add" at bounding box center [974, 178] width 35 height 15
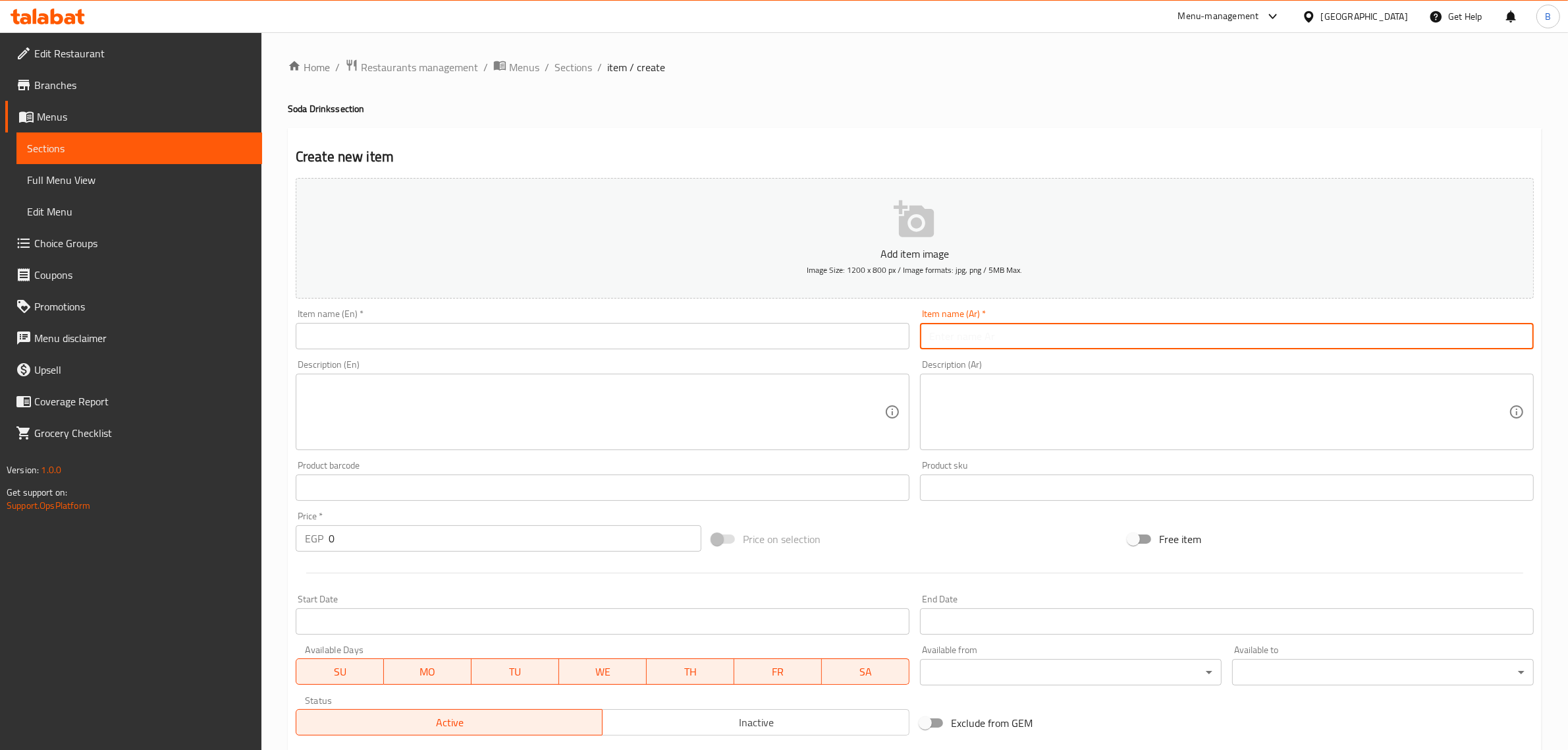
drag, startPoint x: 1011, startPoint y: 339, endPoint x: 1011, endPoint y: 330, distance: 9.0
click at [1011, 330] on input "text" at bounding box center [1227, 336] width 613 height 27
paste input "بيبسي"
type input "بيبسي"
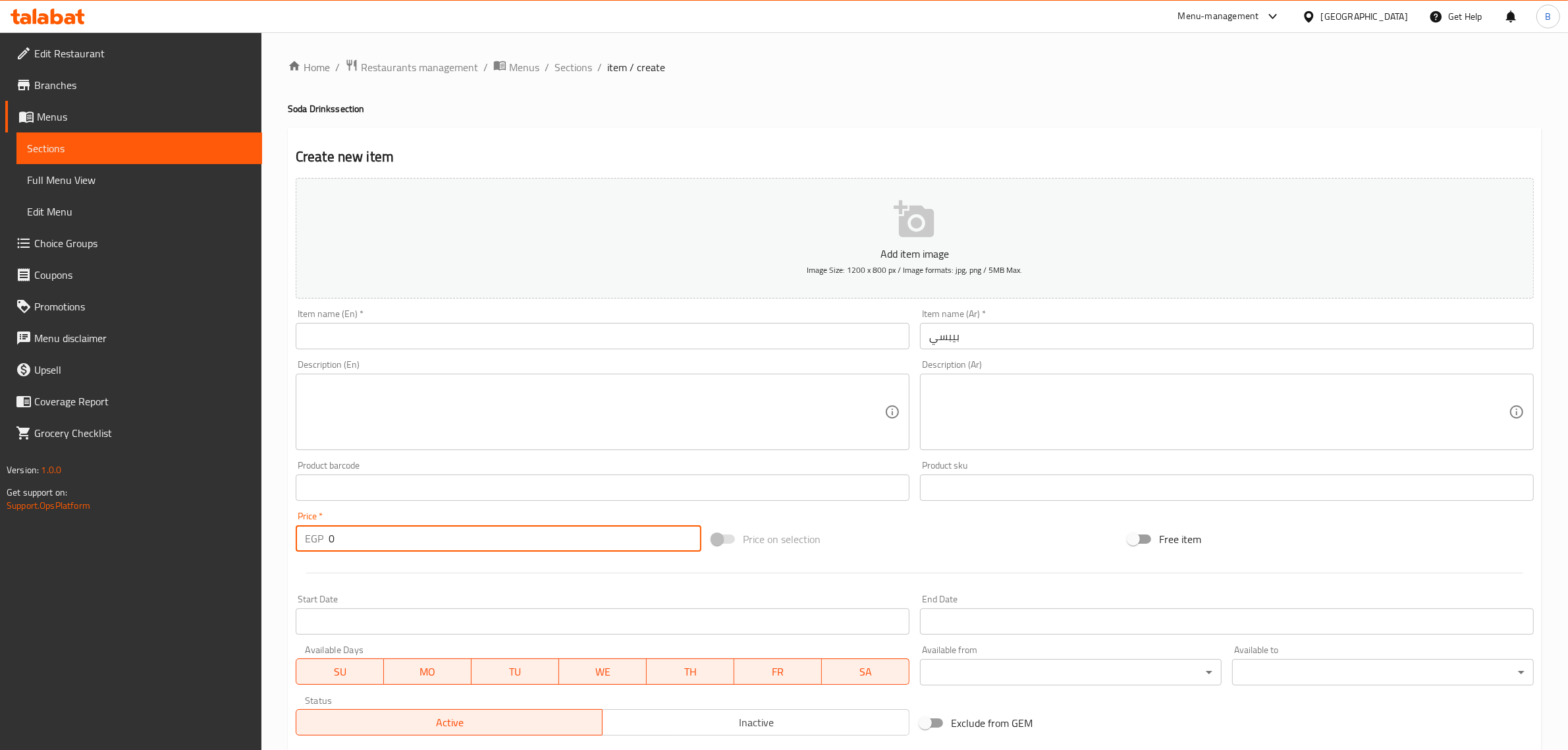
click at [409, 538] on input "0" at bounding box center [515, 539] width 372 height 27
click at [409, 542] on input "0" at bounding box center [515, 539] width 372 height 27
type input "40"
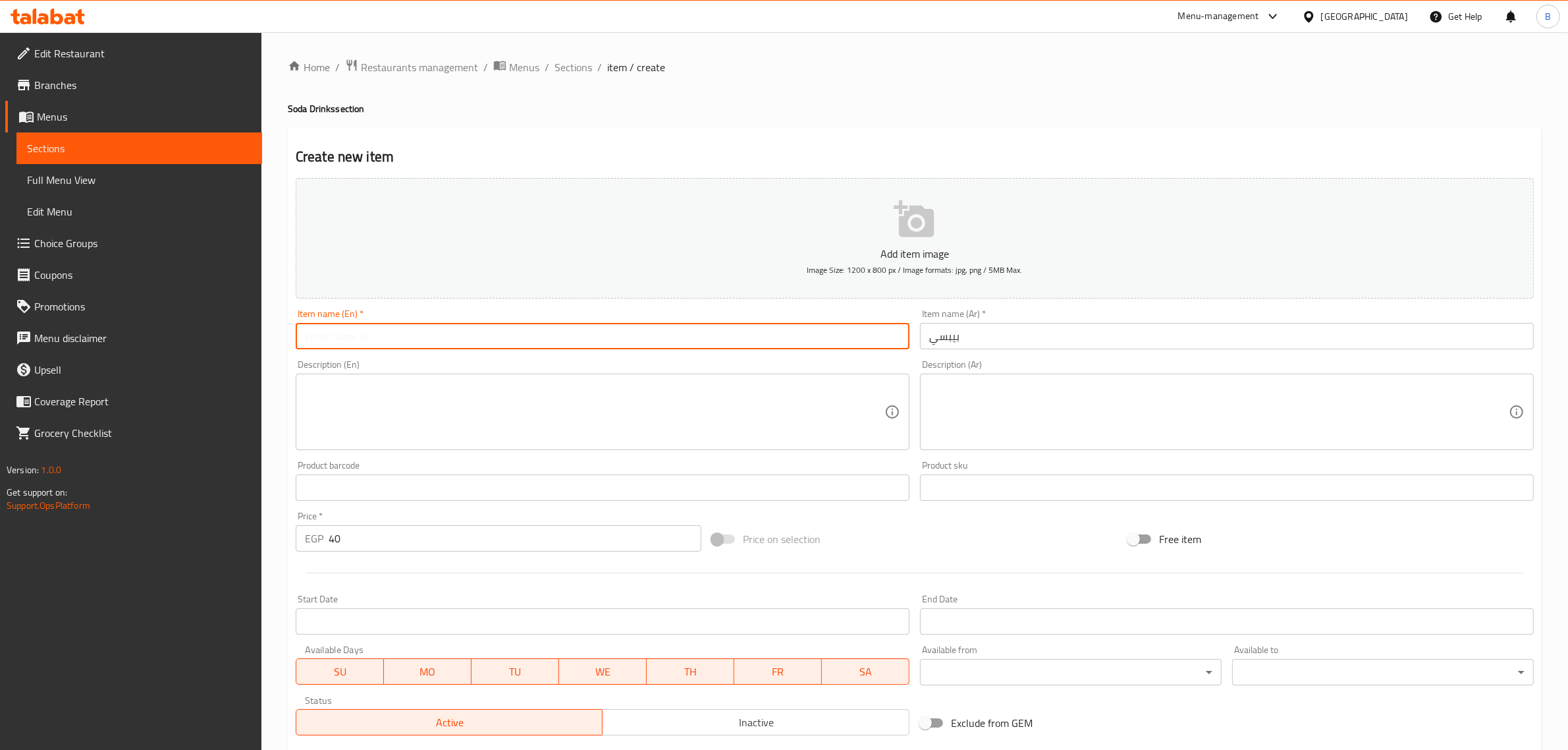
click at [396, 337] on input "text" at bounding box center [602, 336] width 613 height 27
paste input "Pepsi"
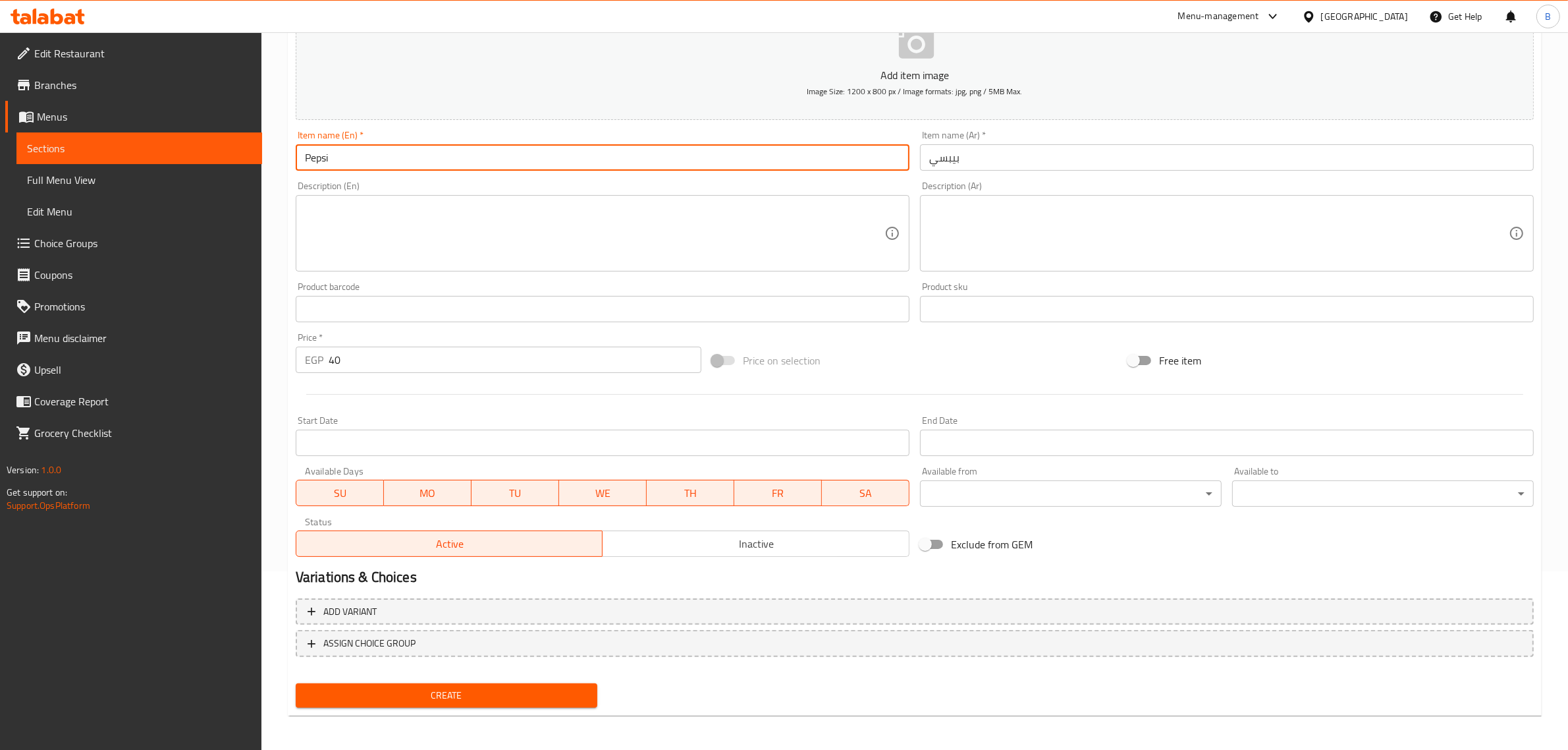
type input "Pepsi"
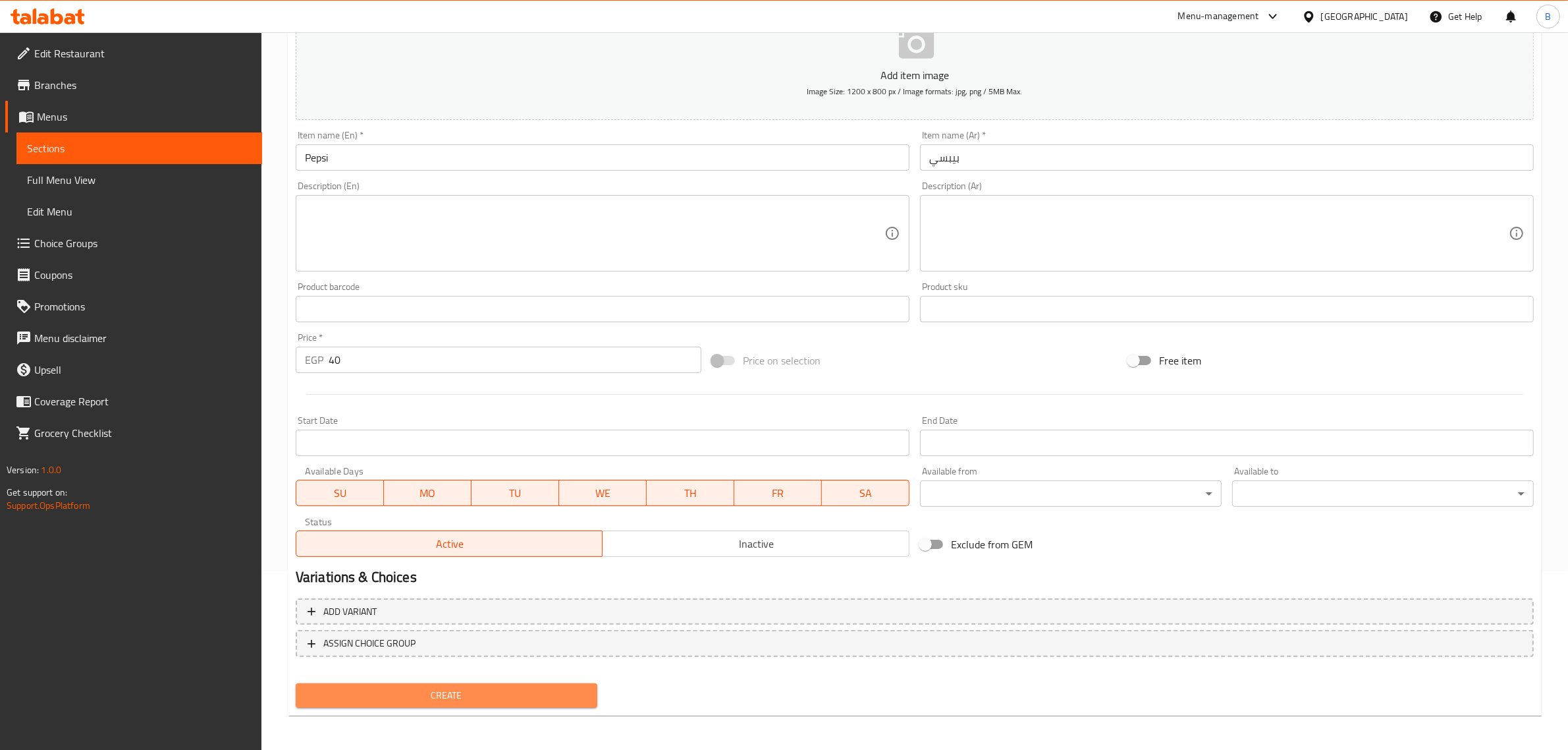
click at [471, 683] on button "Create" at bounding box center [446, 695] width 301 height 24
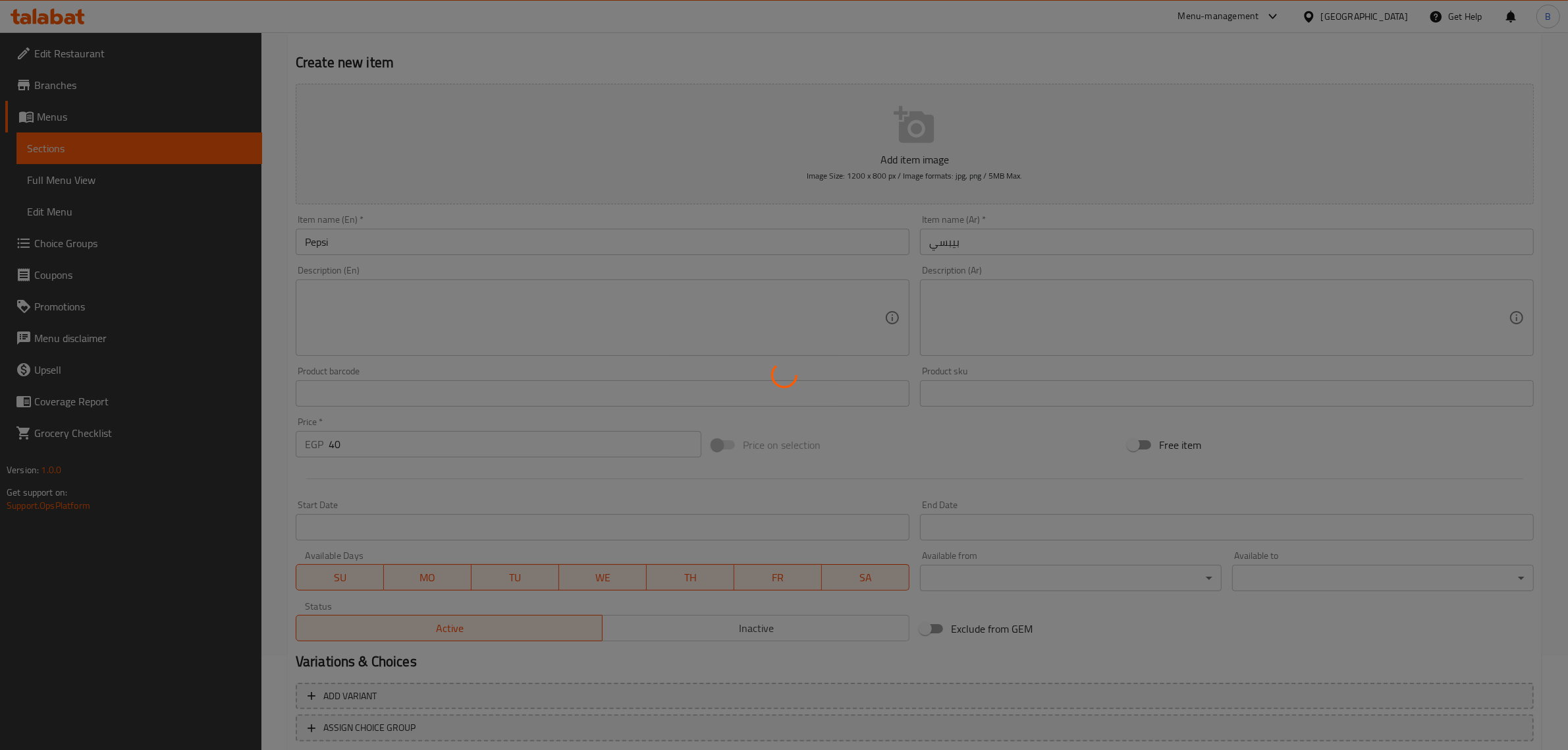
scroll to position [14, 0]
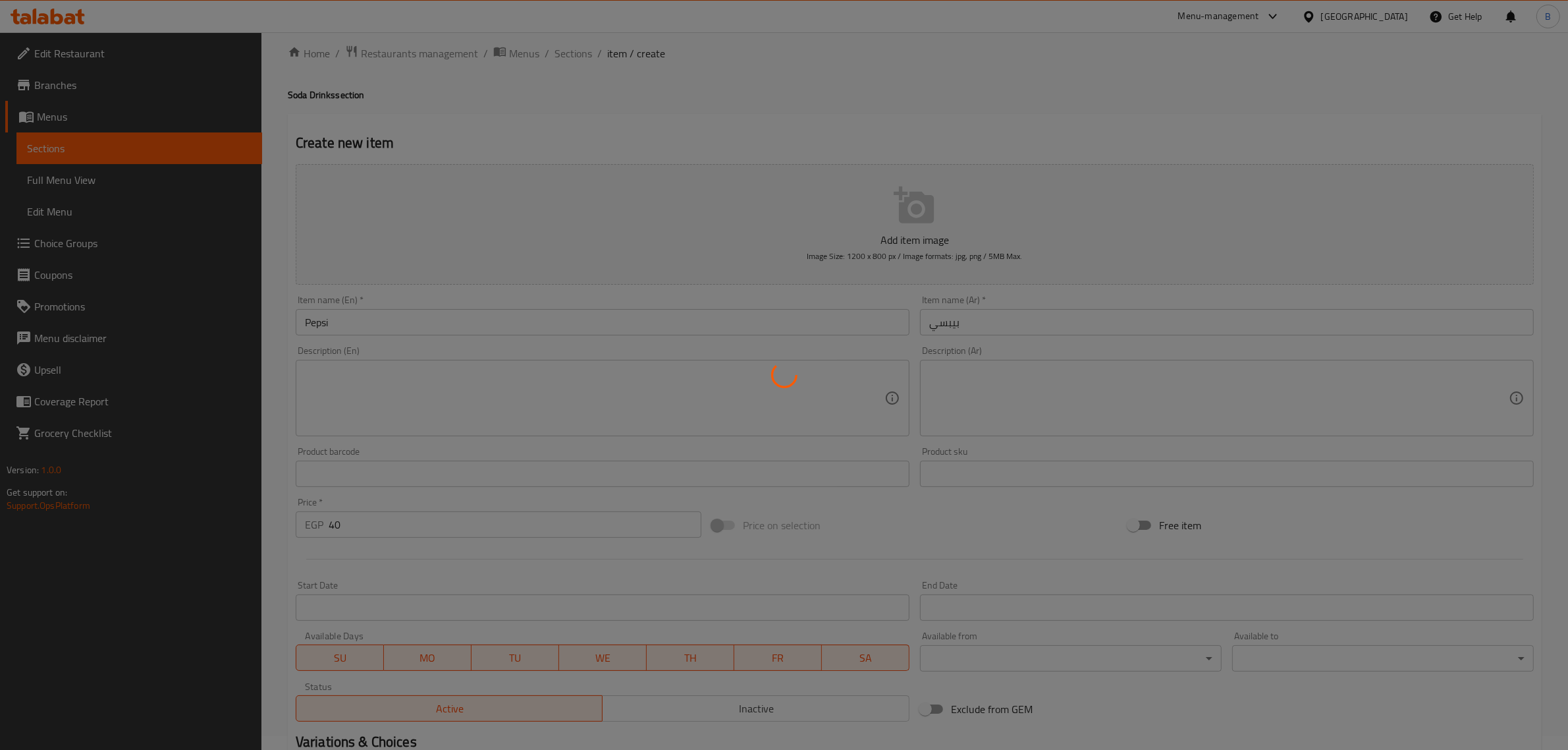
type input "0"
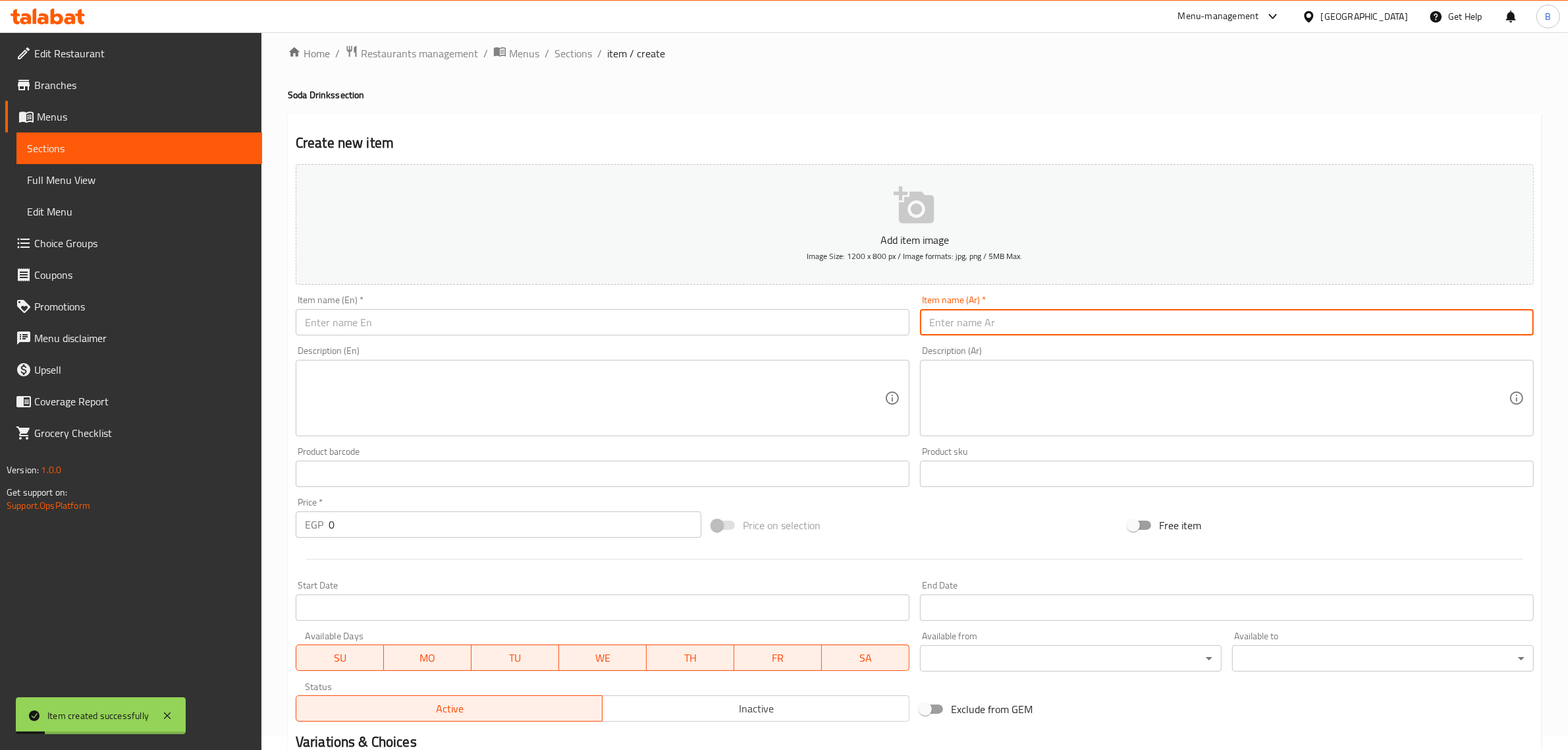
click at [1054, 318] on input "text" at bounding box center [1227, 323] width 613 height 27
paste input "ميرندا"
type input "ميرندا"
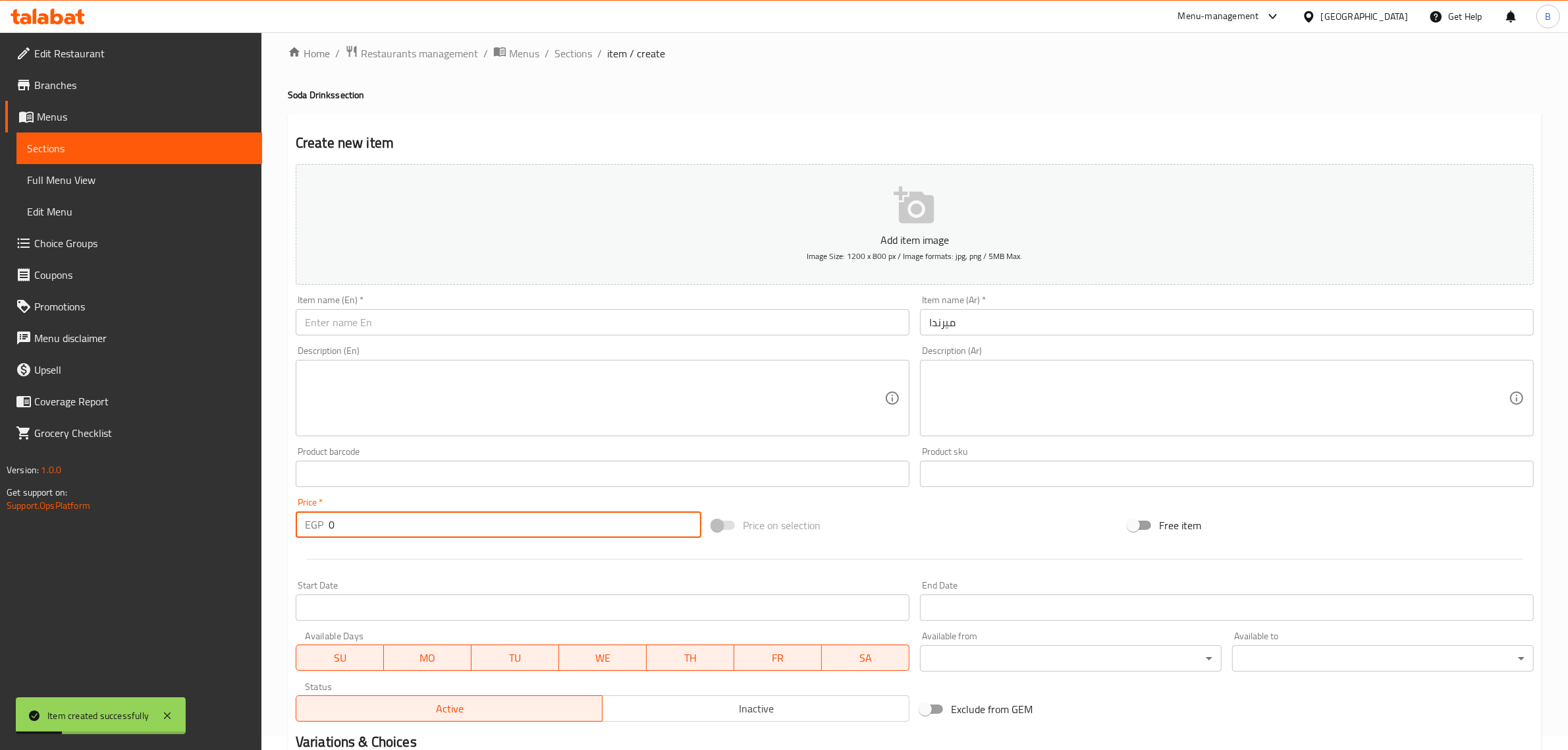
drag, startPoint x: 486, startPoint y: 521, endPoint x: 485, endPoint y: 528, distance: 7.1
click at [485, 528] on input "0" at bounding box center [515, 525] width 372 height 27
click at [487, 530] on input "0" at bounding box center [515, 525] width 372 height 27
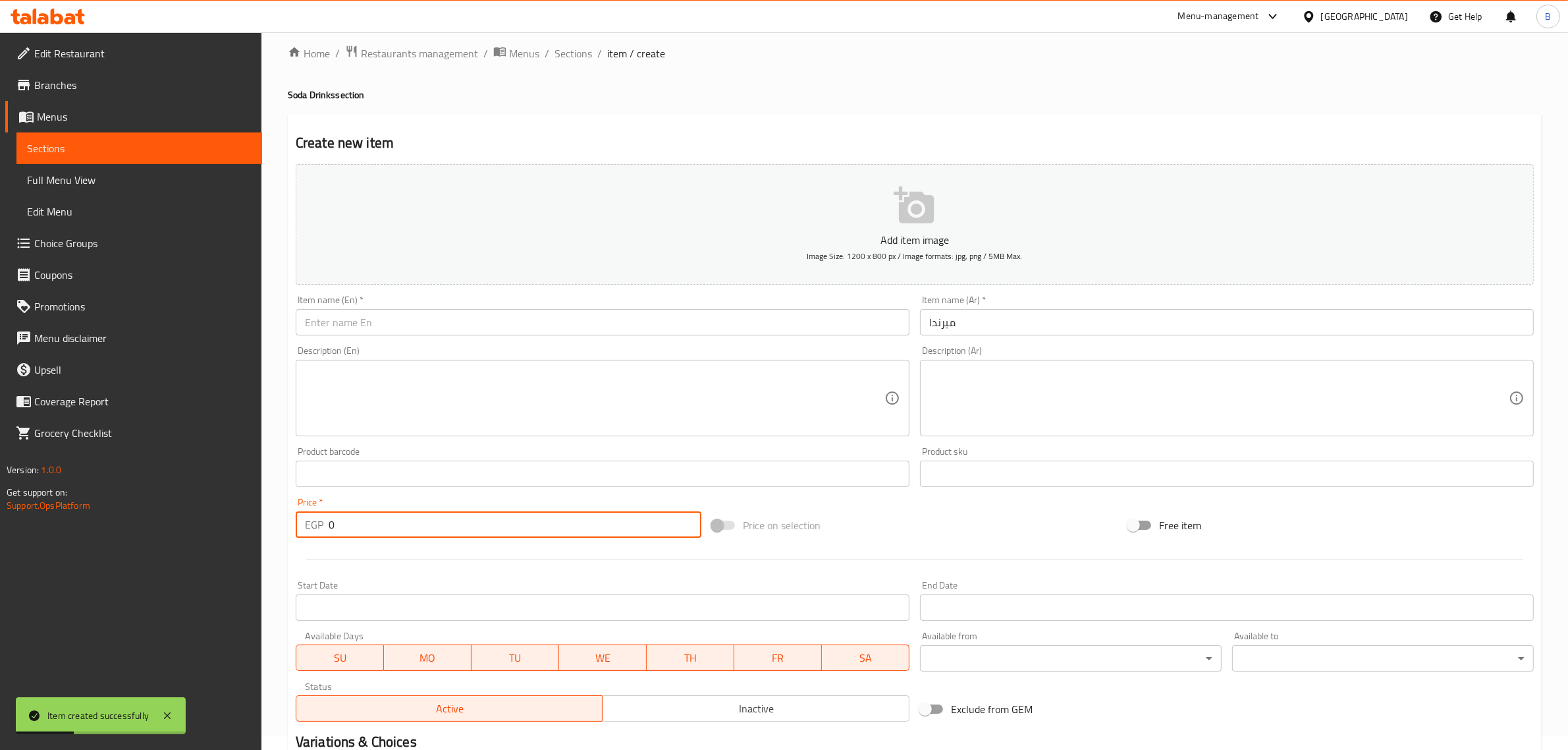
click at [487, 530] on input "0" at bounding box center [515, 525] width 372 height 27
type input "40"
click at [483, 323] on input "text" at bounding box center [602, 323] width 613 height 27
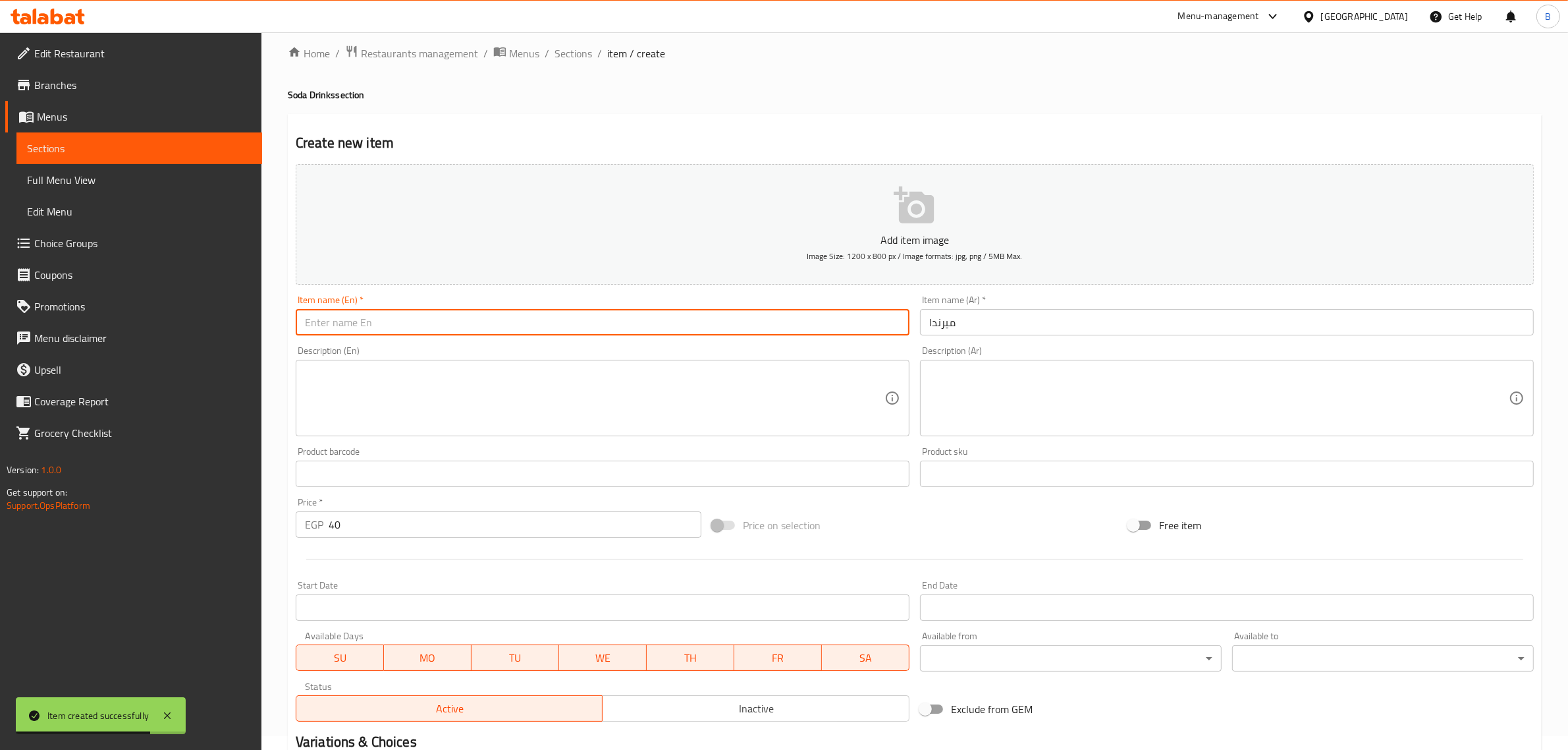
paste input "Mirinda"
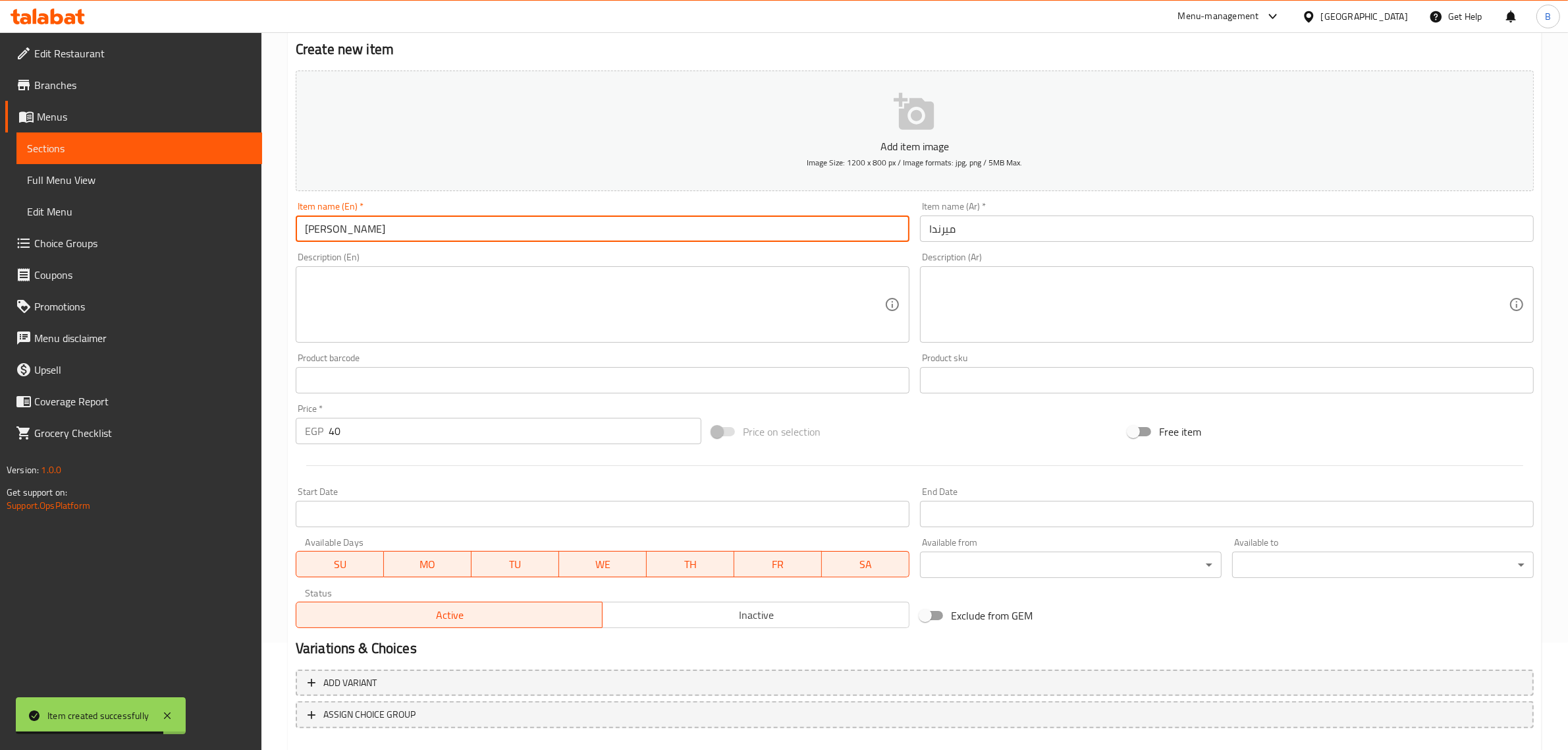
scroll to position [178, 0]
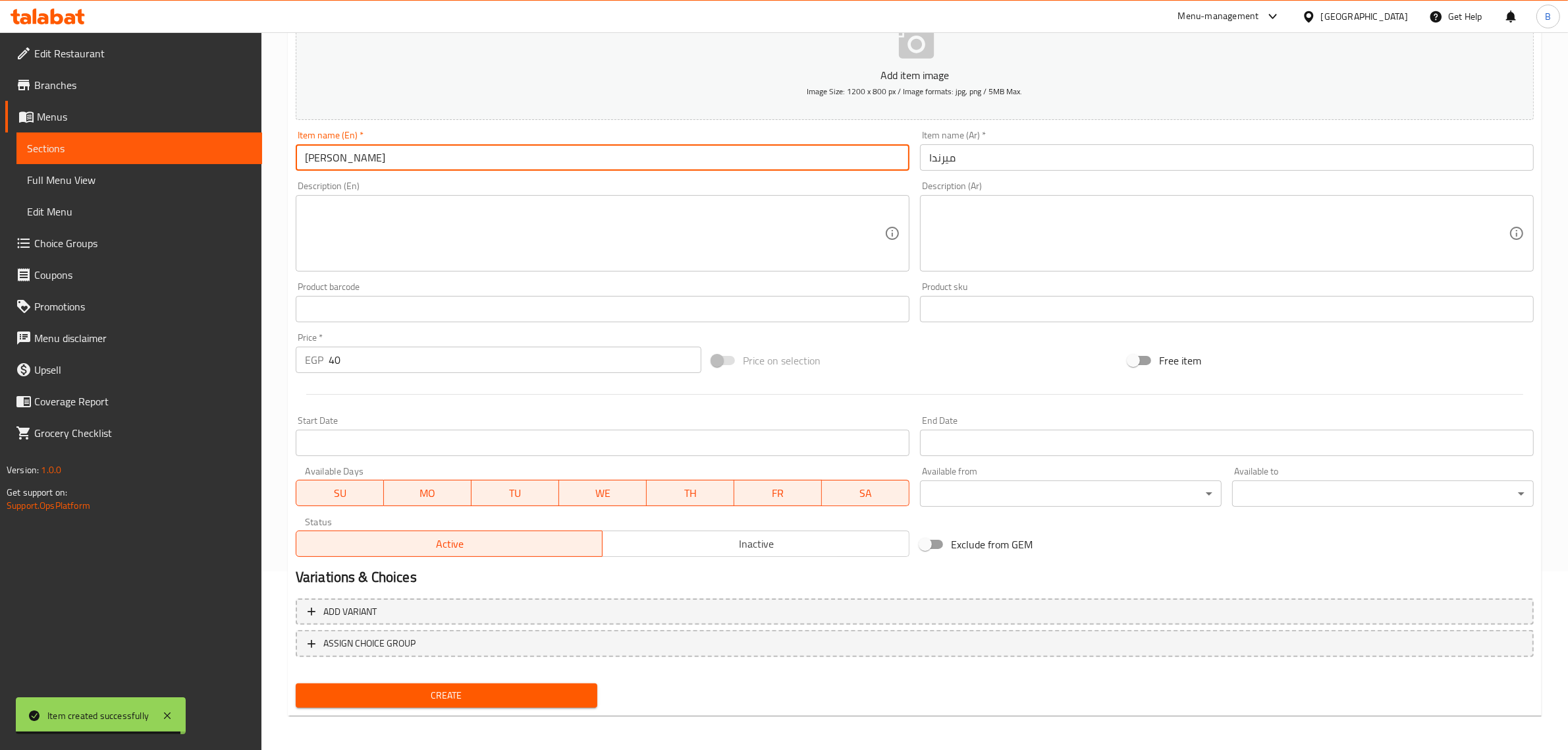
type input "Mirinda"
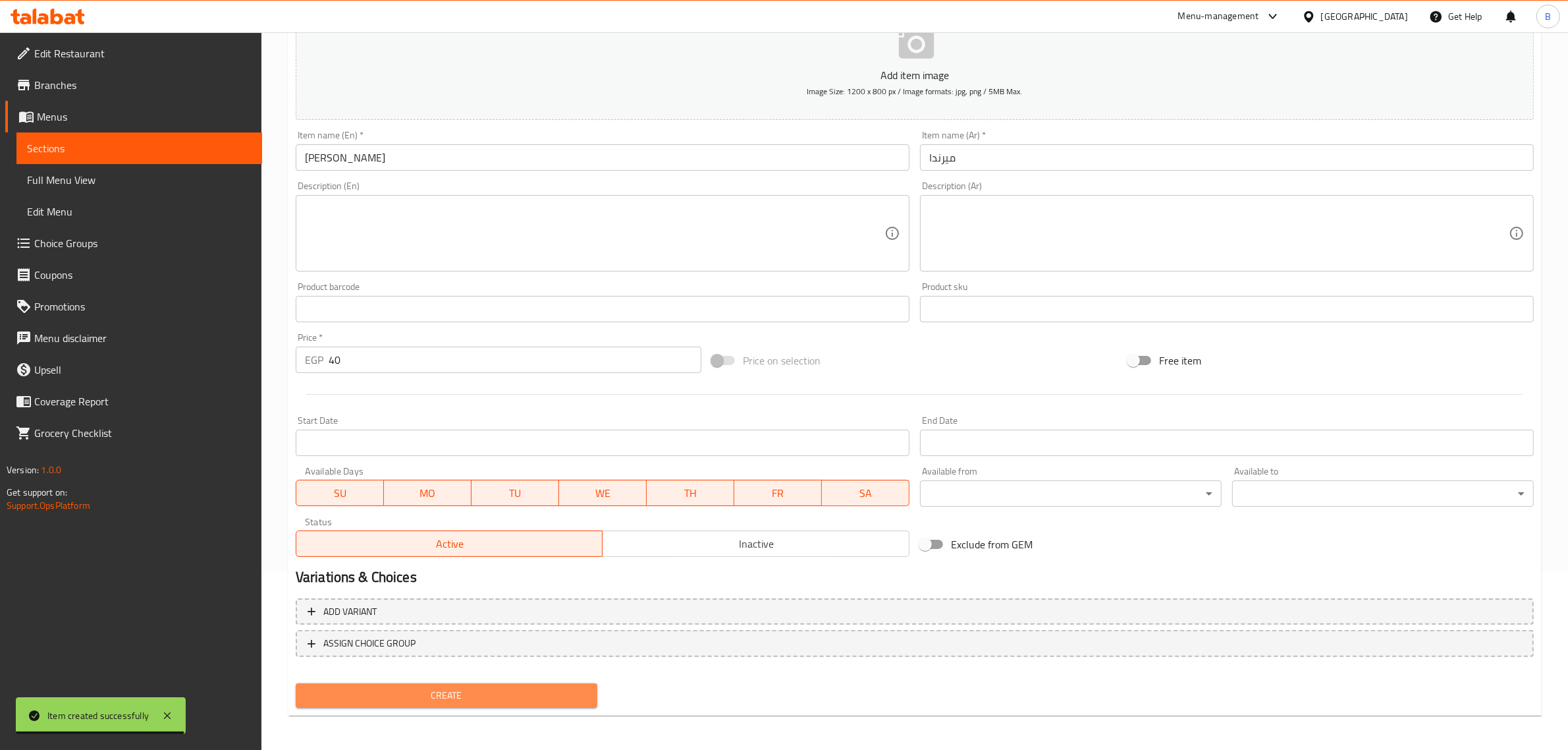
click at [422, 693] on span "Create" at bounding box center [446, 695] width 280 height 16
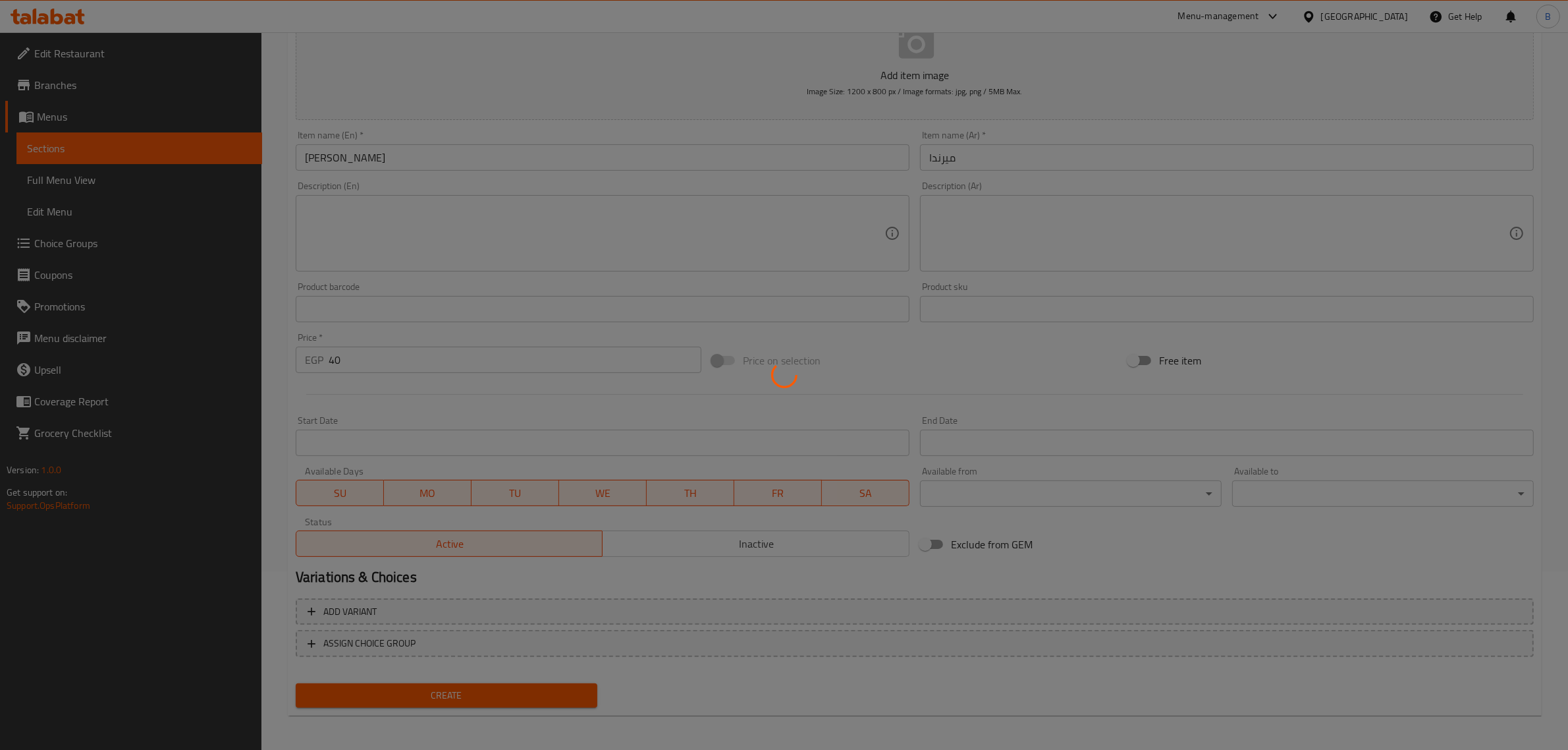
type input "0"
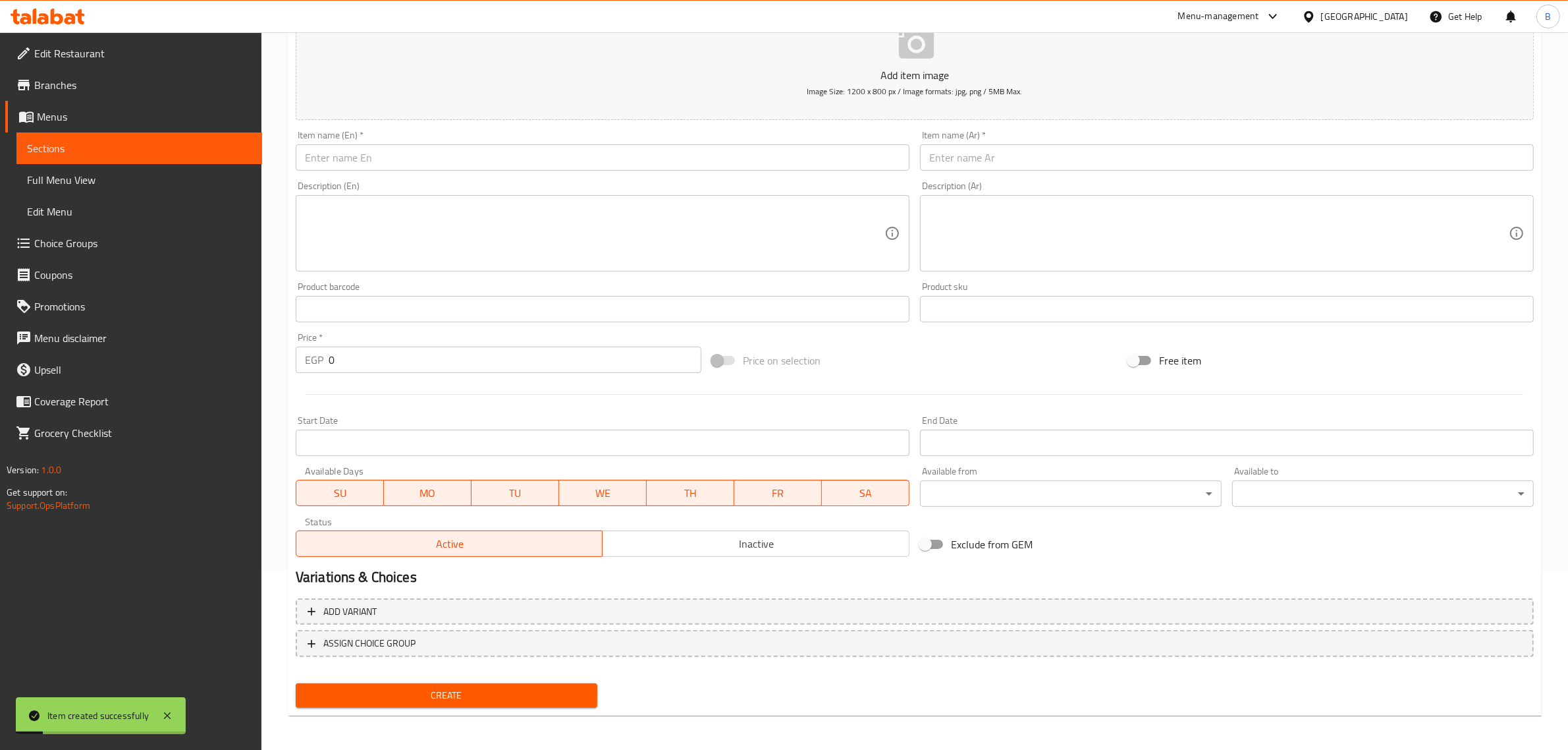
click at [1015, 165] on input "text" at bounding box center [1227, 157] width 613 height 27
paste input "سفن"
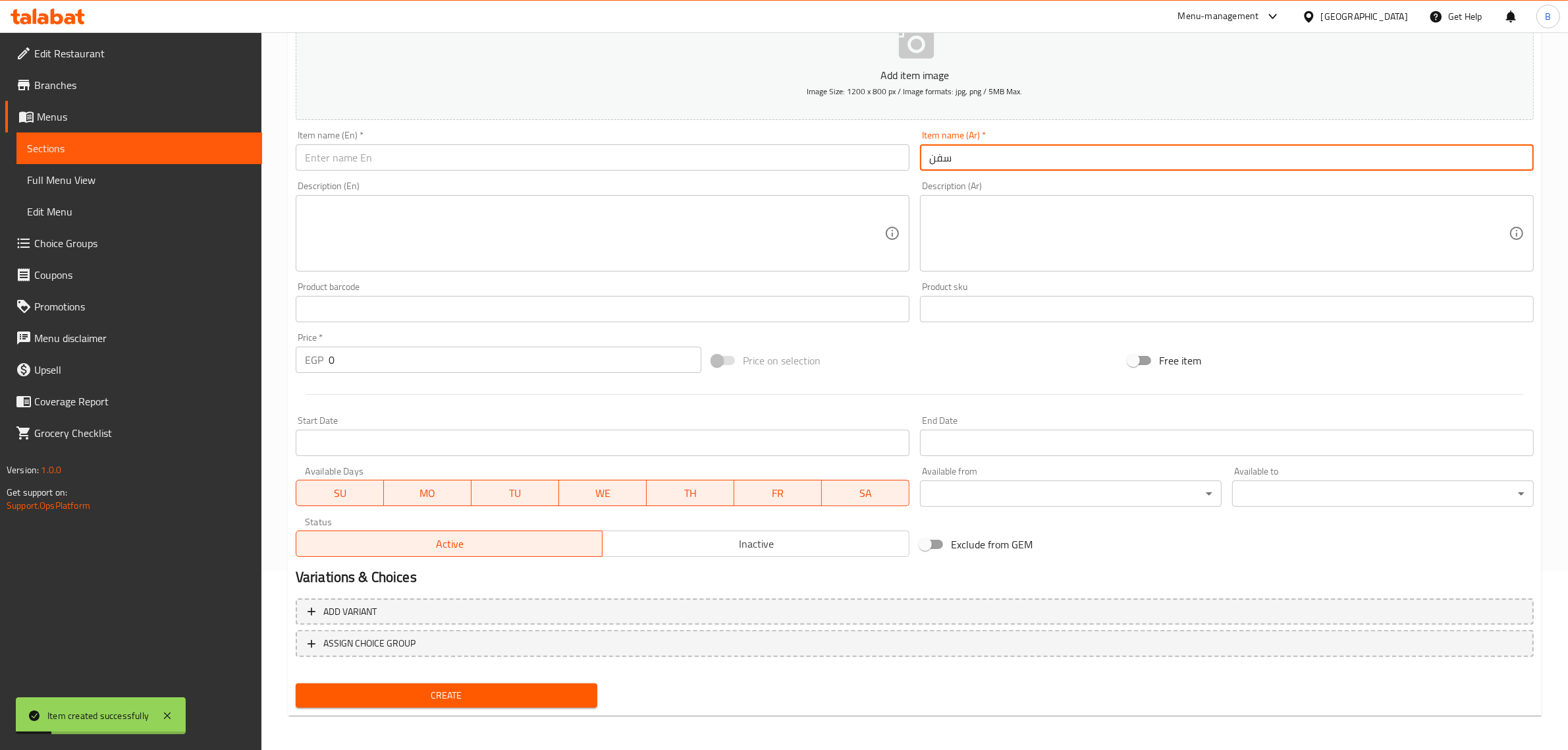
type input "سفن"
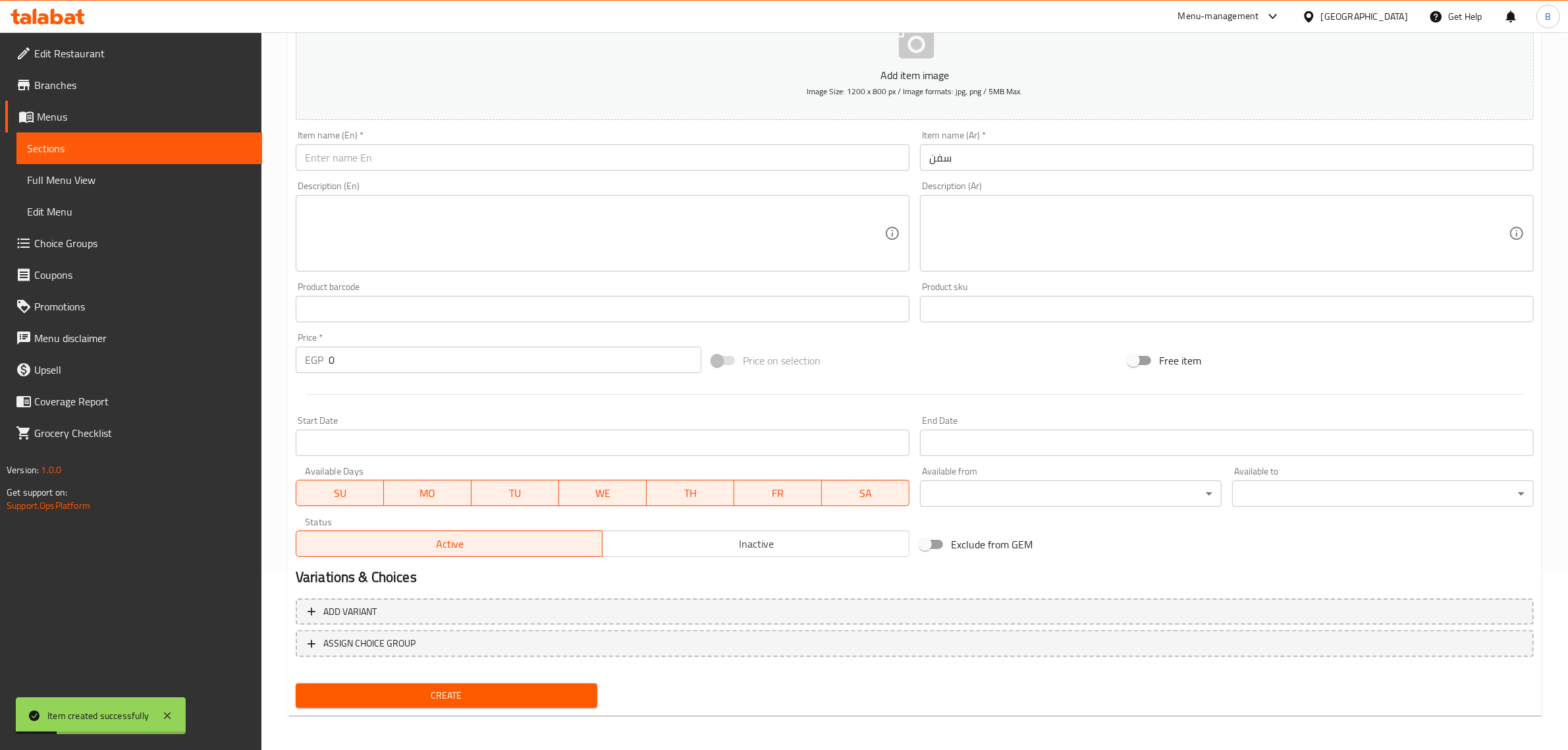
click at [652, 131] on div "Item name (En)   * Item name (En) *" at bounding box center [602, 150] width 613 height 40
click at [584, 175] on div "Item name (En)   * Item name (En) *" at bounding box center [602, 150] width 624 height 51
click at [587, 166] on input "text" at bounding box center [602, 157] width 613 height 27
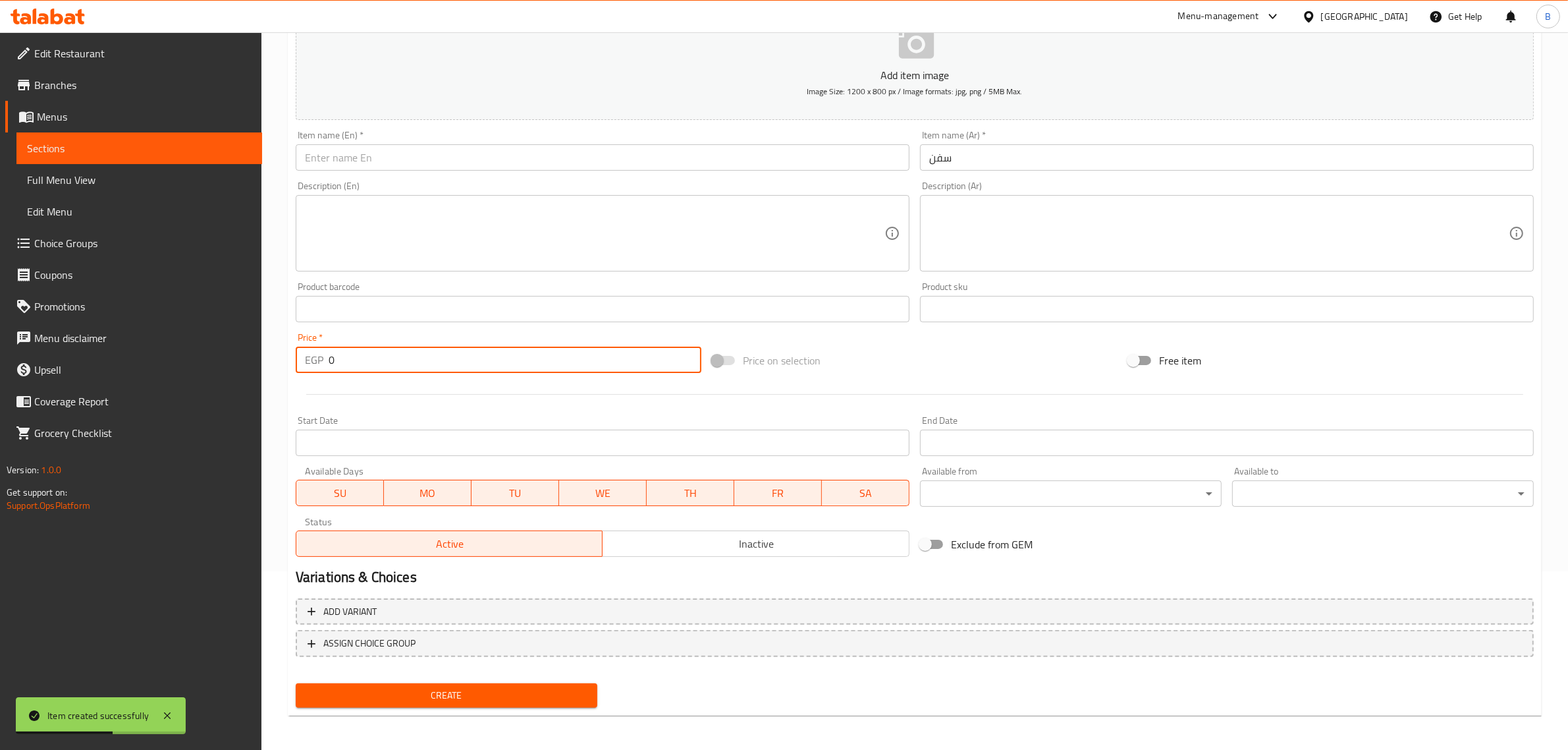
click at [401, 347] on input "0" at bounding box center [515, 360] width 372 height 27
type input "40"
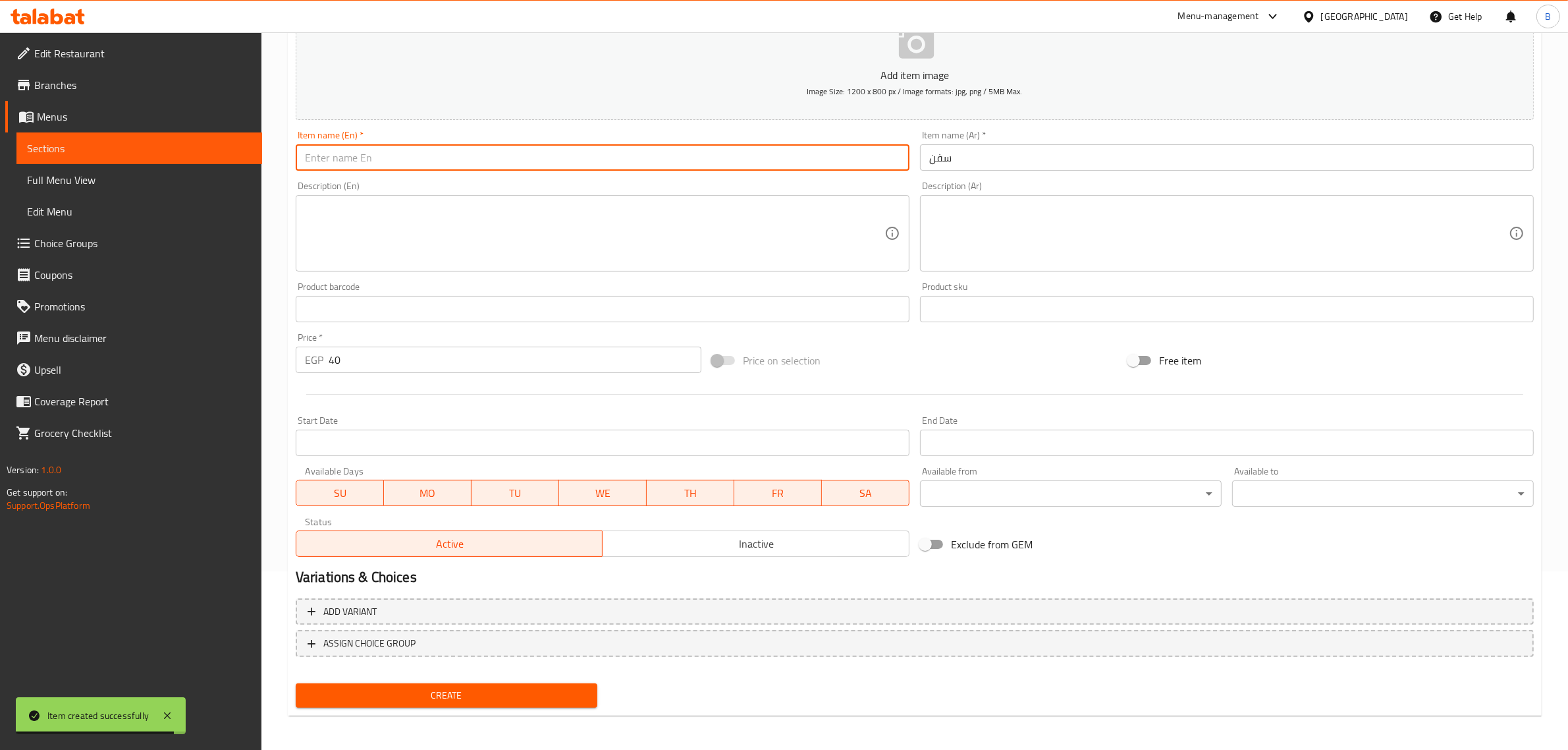
click at [452, 146] on input "text" at bounding box center [602, 157] width 613 height 27
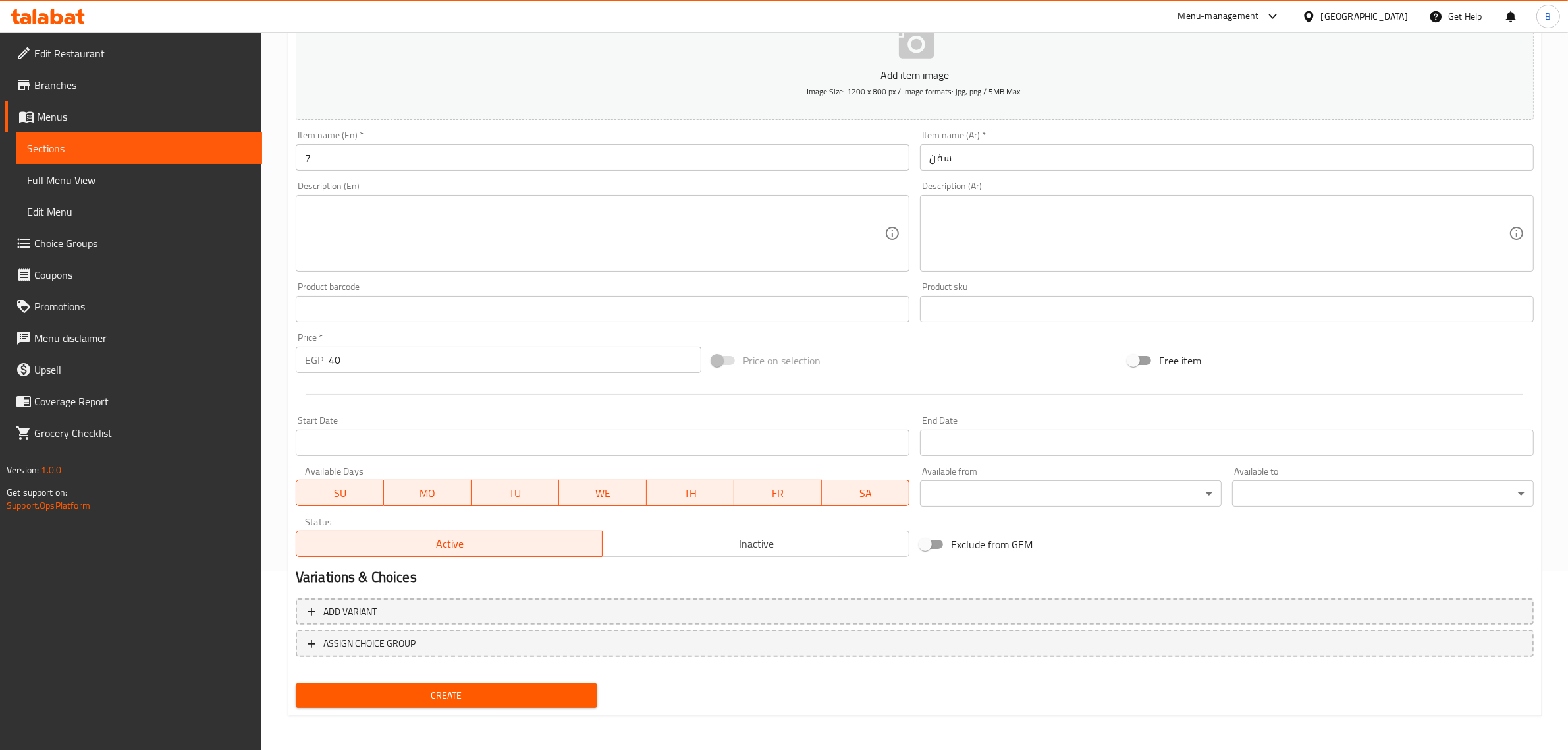
click at [520, 183] on div "Description (En) Description (En)" at bounding box center [602, 225] width 613 height 90
click at [528, 160] on input "7" at bounding box center [602, 157] width 613 height 27
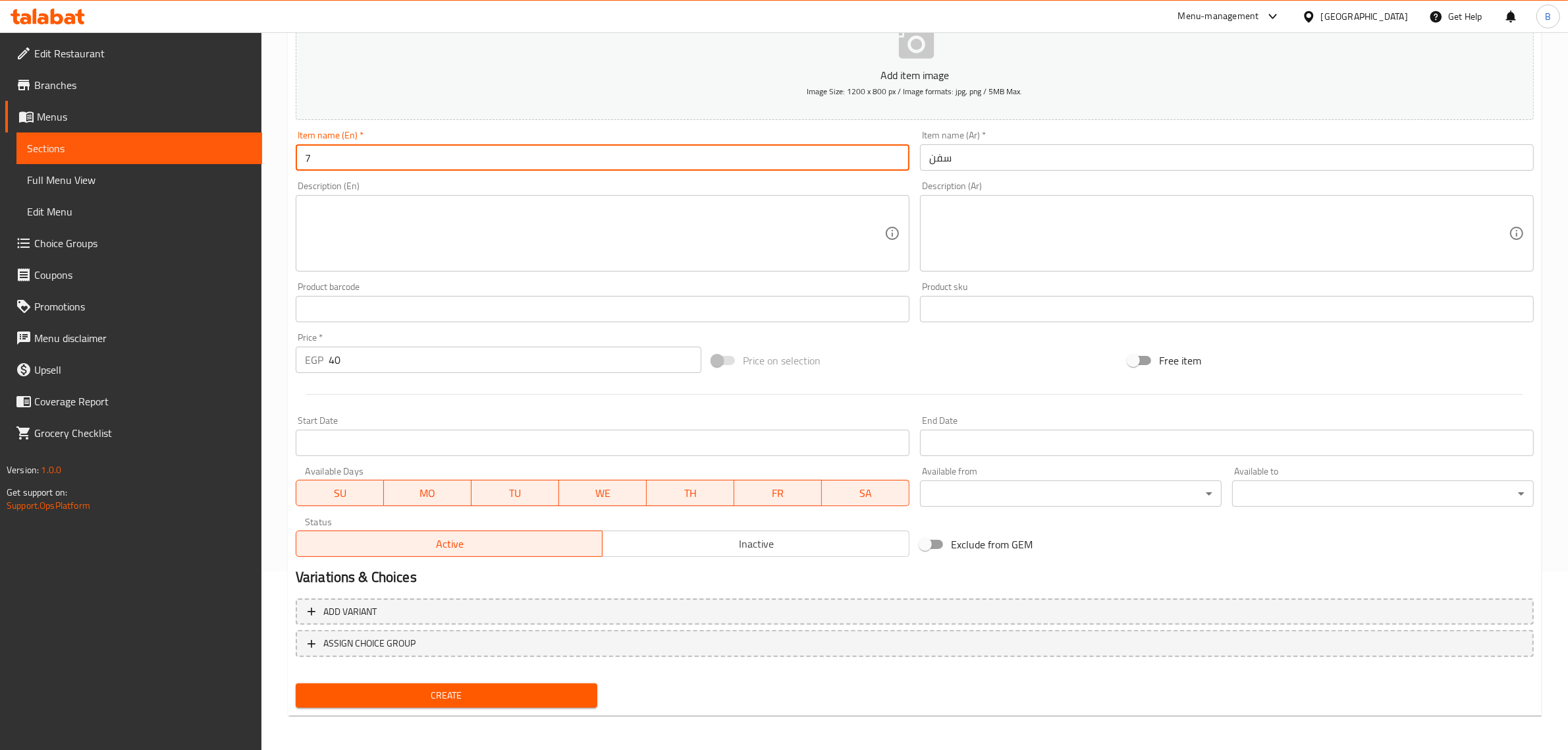
click at [528, 160] on input "7" at bounding box center [602, 157] width 613 height 27
paste input "Seven"
type input "Seven"
click at [505, 696] on span "Create" at bounding box center [446, 695] width 280 height 16
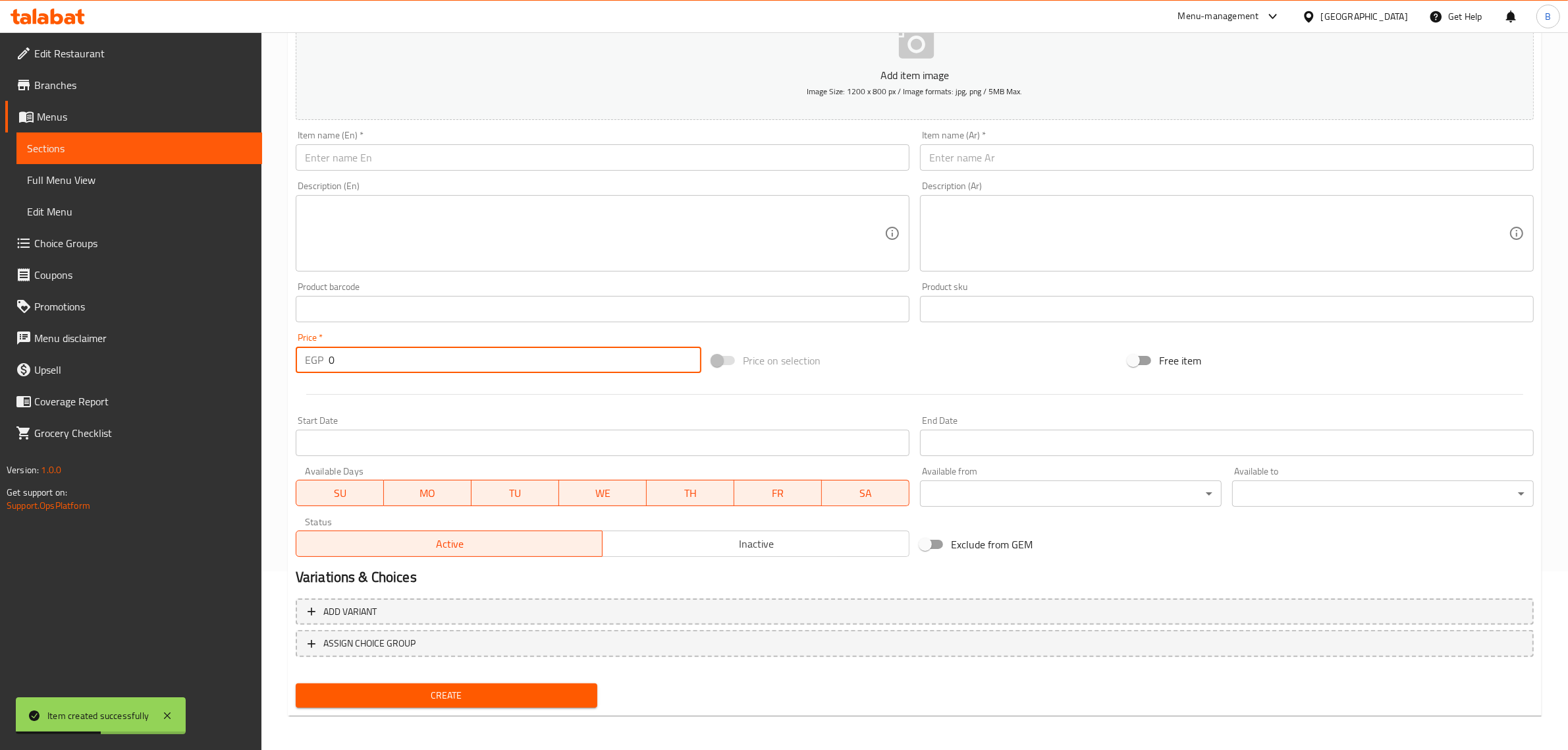
click at [379, 352] on input "0" at bounding box center [515, 360] width 372 height 27
click at [379, 355] on input "0" at bounding box center [515, 360] width 372 height 27
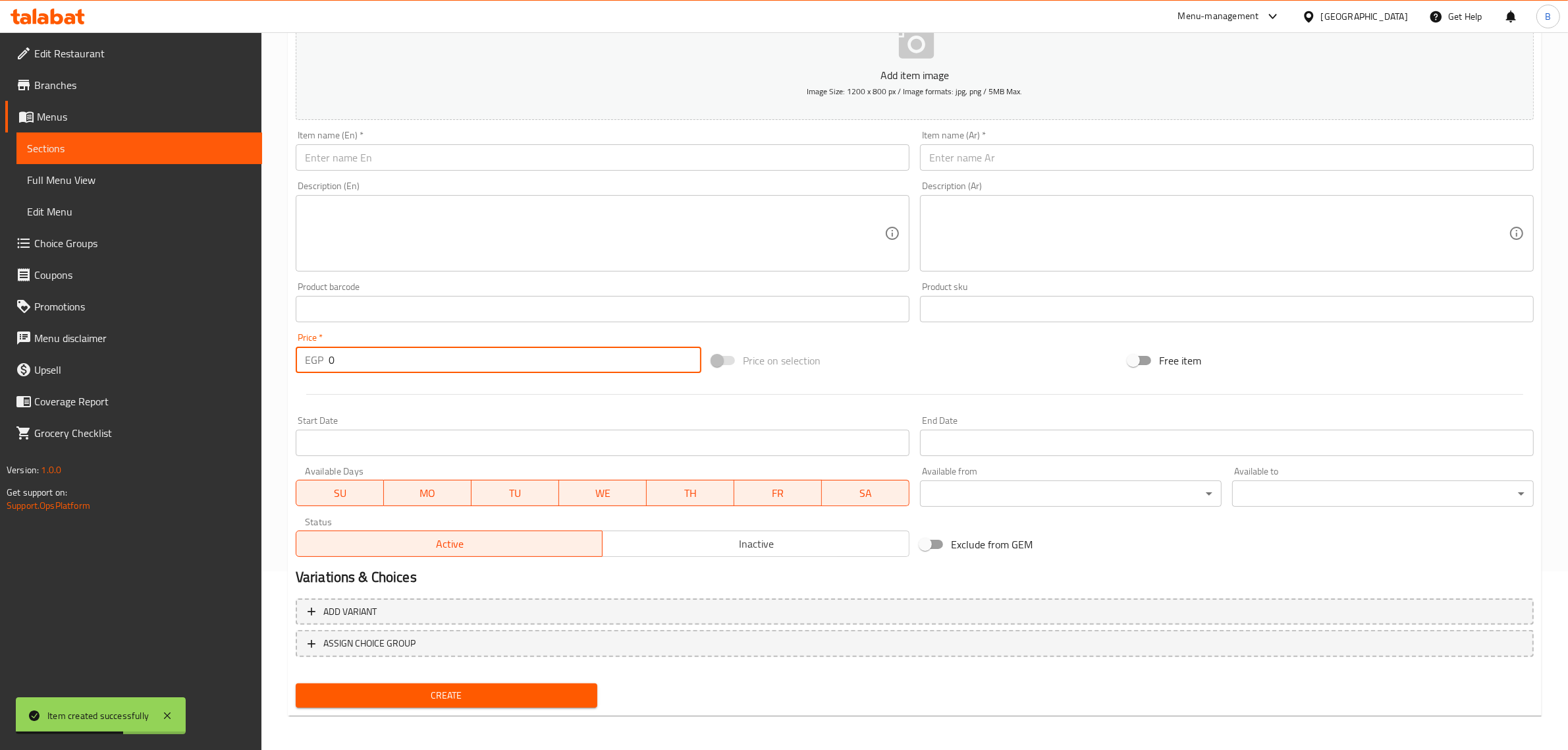
click at [379, 355] on input "0" at bounding box center [515, 360] width 372 height 27
type input "45"
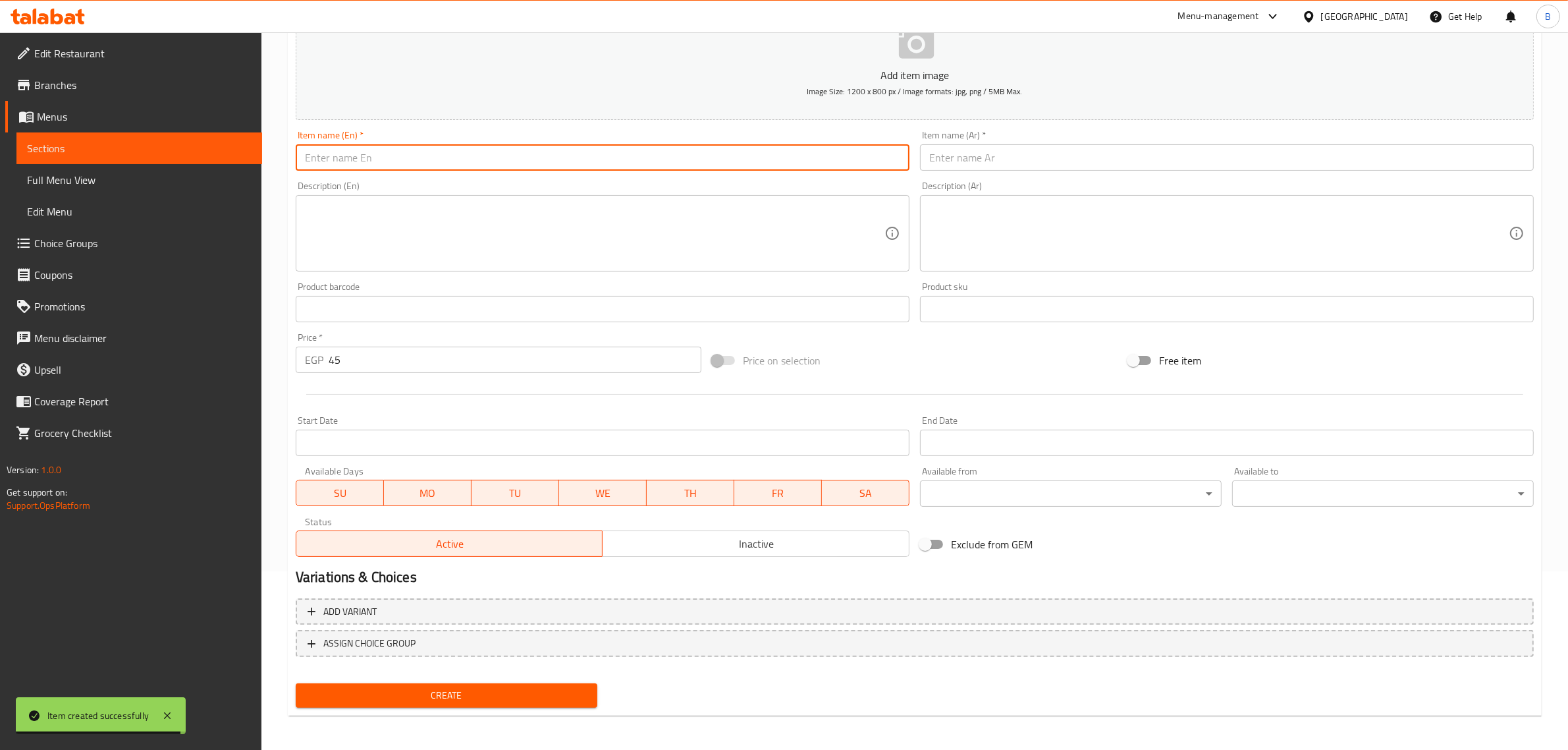
click at [428, 162] on input "text" at bounding box center [602, 157] width 613 height 27
paste input "Fayrouz"
type input "Fayrouz"
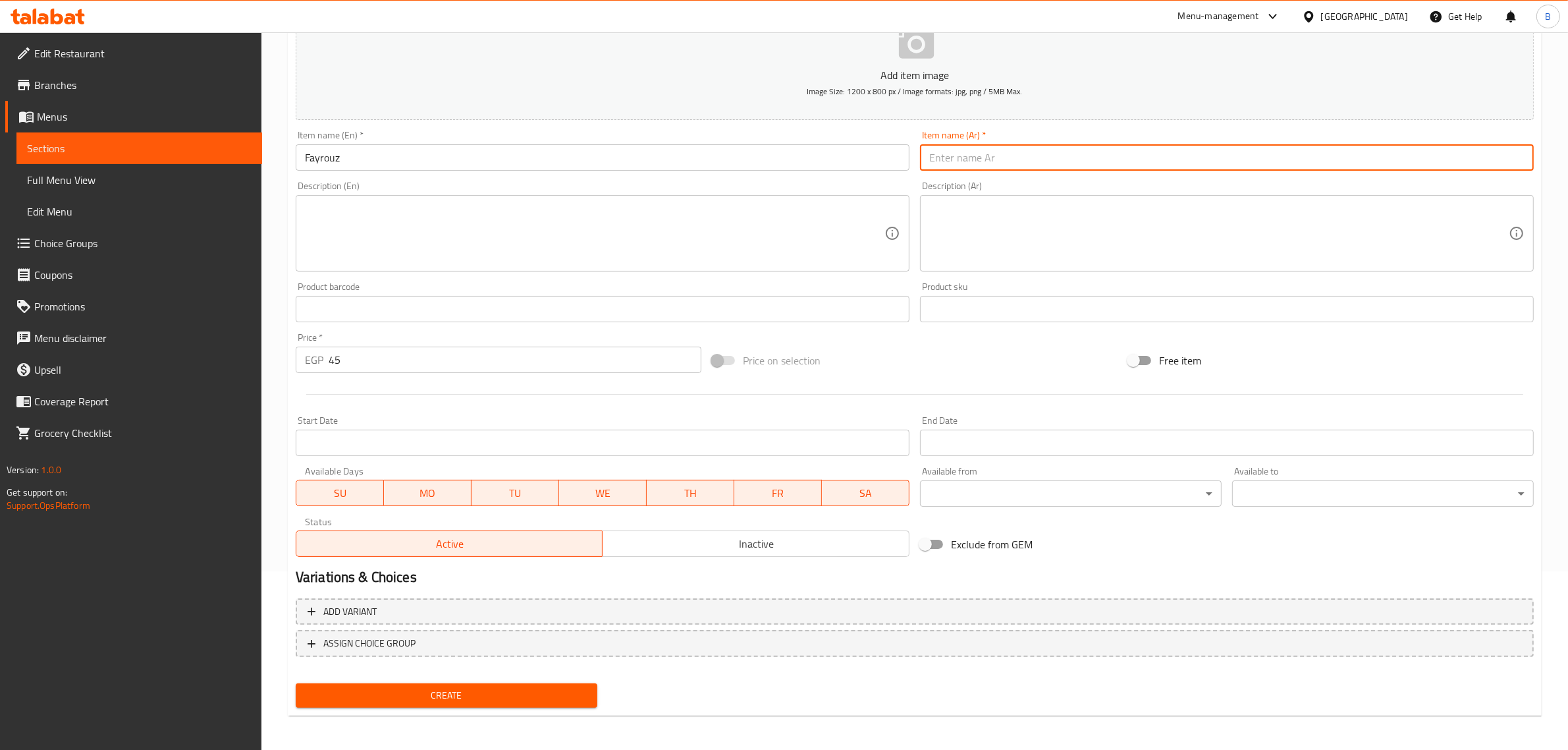
click at [1111, 145] on input "text" at bounding box center [1227, 157] width 613 height 27
paste input "فيروز"
type input "فيروز"
click at [446, 705] on button "Create" at bounding box center [446, 695] width 301 height 24
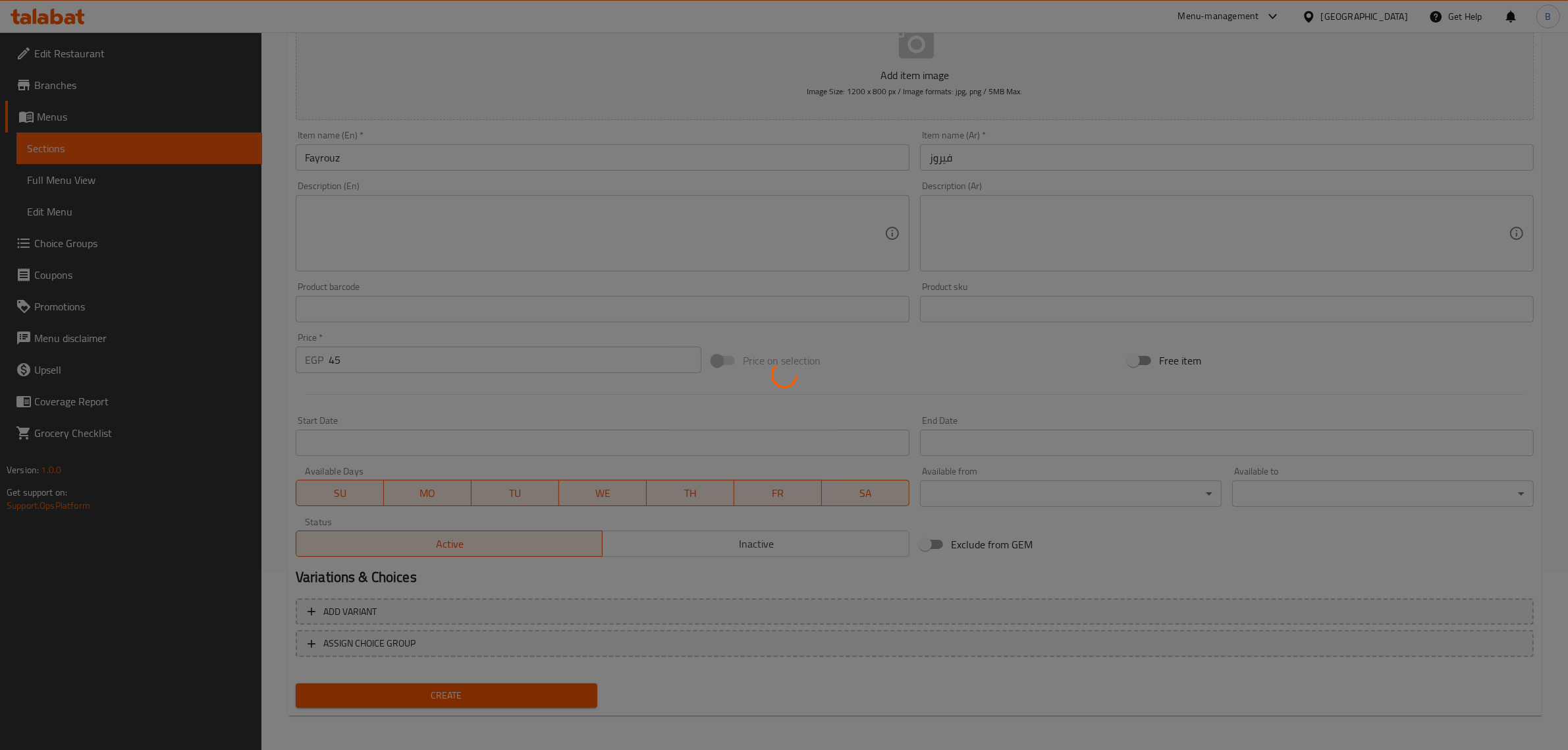
type input "0"
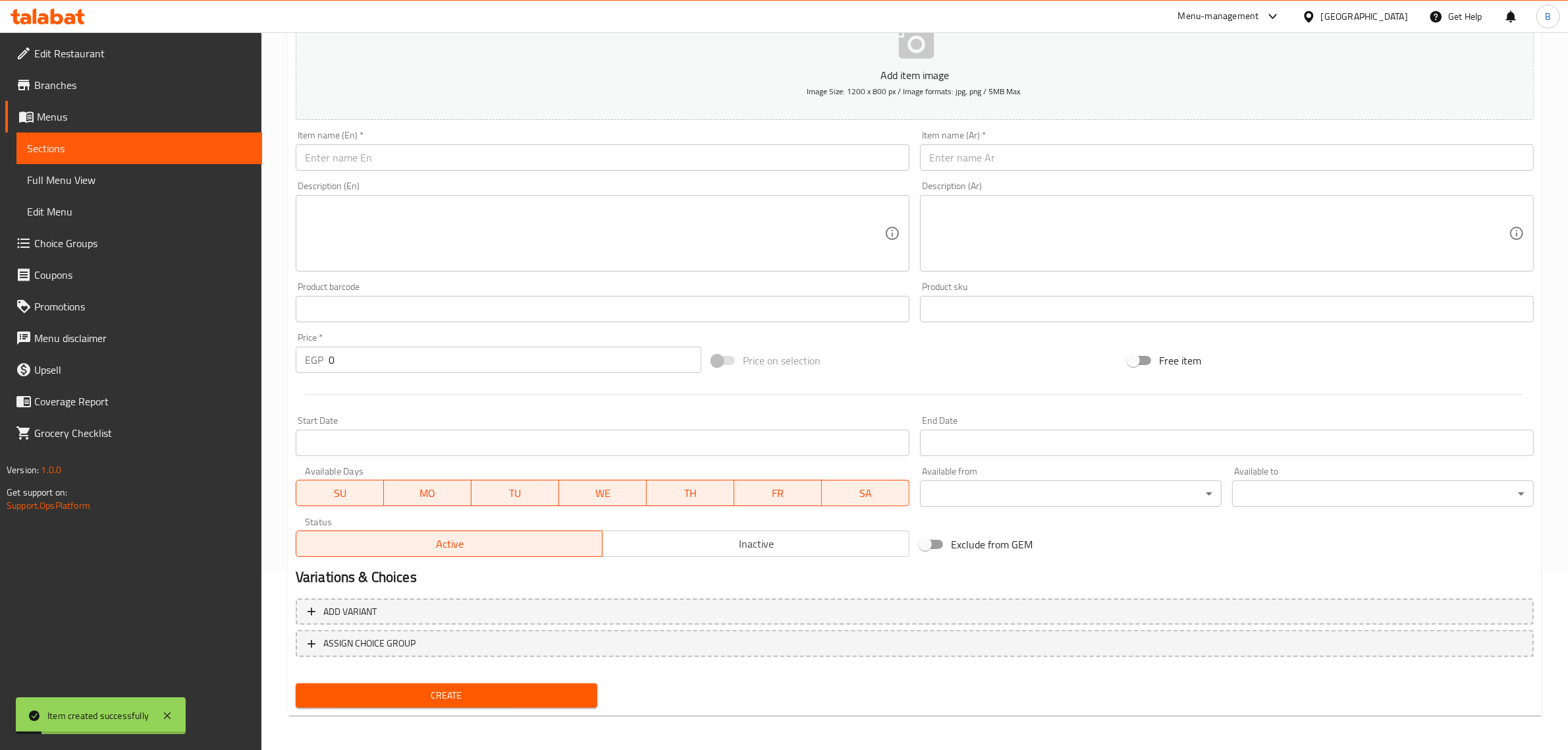
click at [1022, 160] on input "text" at bounding box center [1227, 157] width 613 height 27
paste input "بريل"
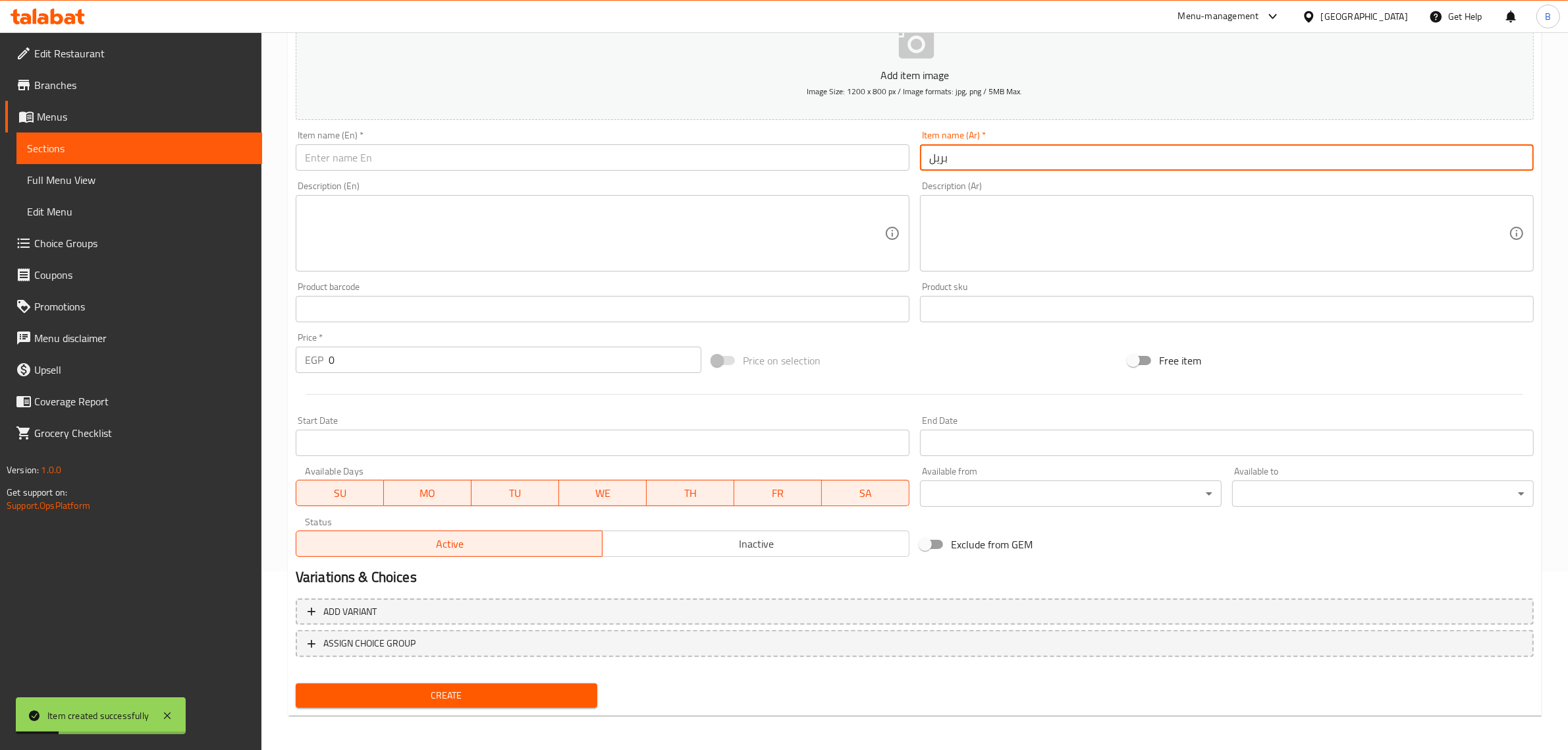
type input "بريل"
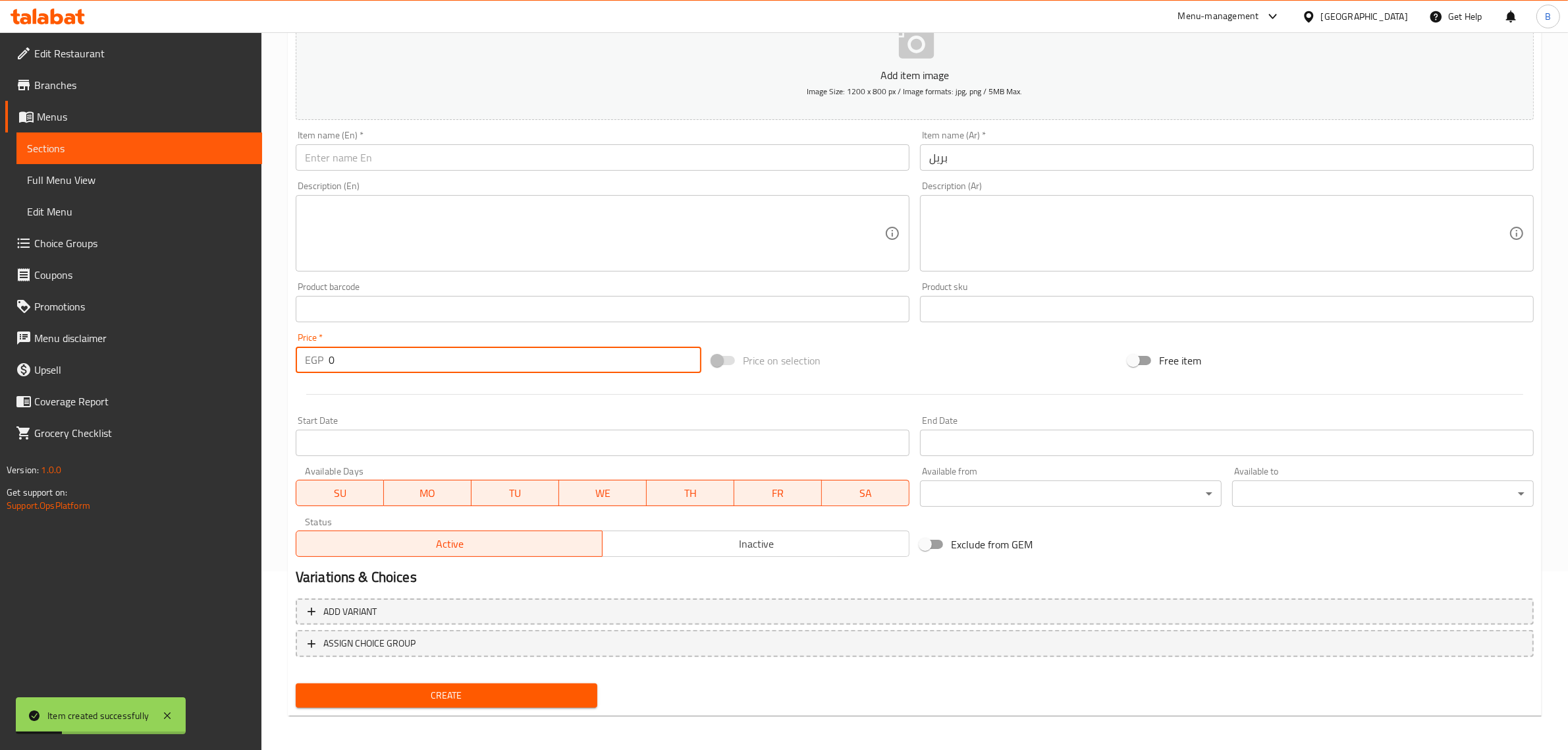
click at [456, 369] on input "0" at bounding box center [515, 360] width 372 height 27
click at [456, 370] on input "0" at bounding box center [515, 360] width 372 height 27
type input "40"
click at [1130, 150] on input "بريل" at bounding box center [1227, 157] width 613 height 27
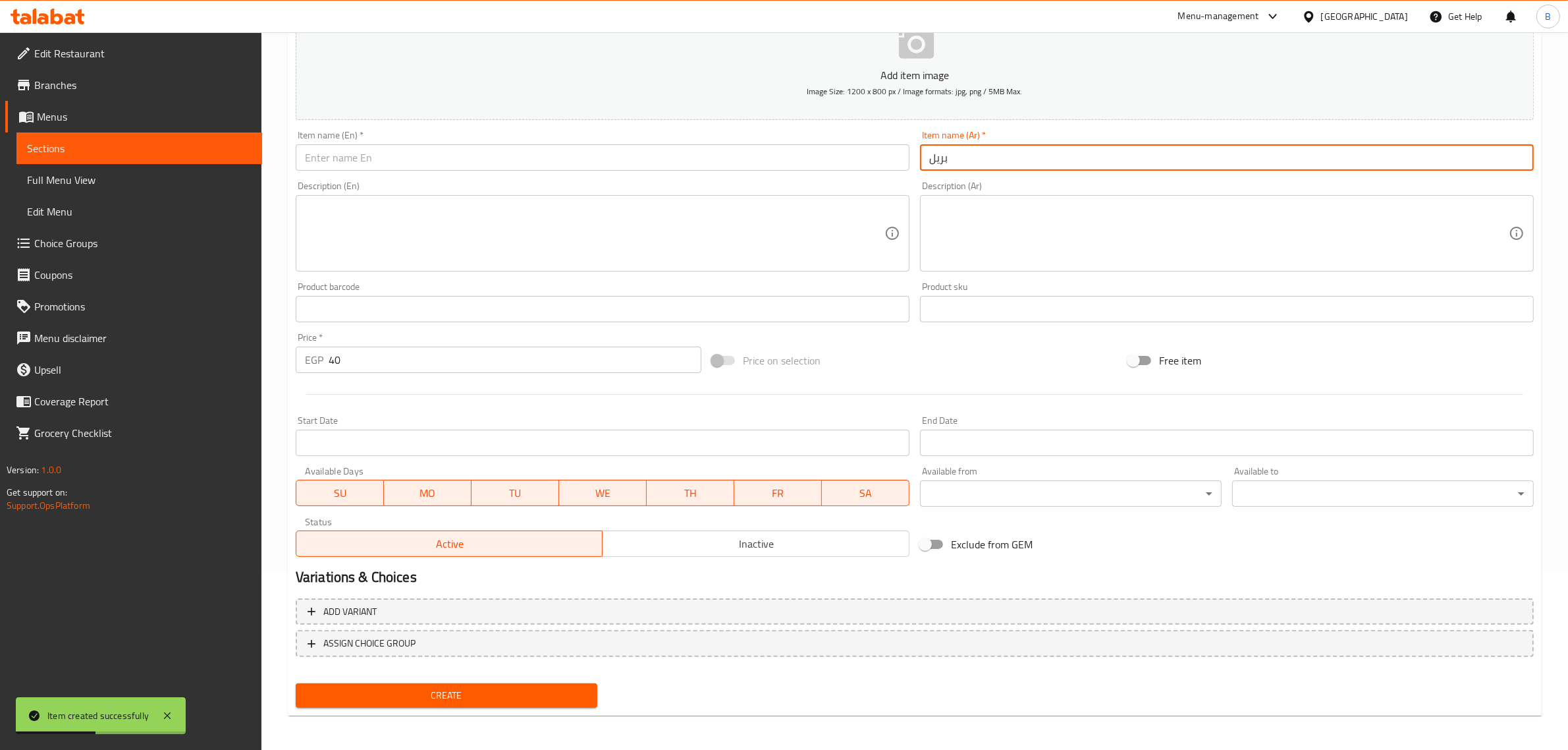
click at [1129, 153] on input "بريل" at bounding box center [1227, 157] width 613 height 27
click at [1127, 153] on input "بريل" at bounding box center [1227, 157] width 613 height 27
drag, startPoint x: 517, startPoint y: 123, endPoint x: 419, endPoint y: 178, distance: 112.4
click at [515, 123] on div "Add item image Image Size: 1200 x 800 px / Image formats: jpg, png / 5MB Max." at bounding box center [914, 59] width 1248 height 131
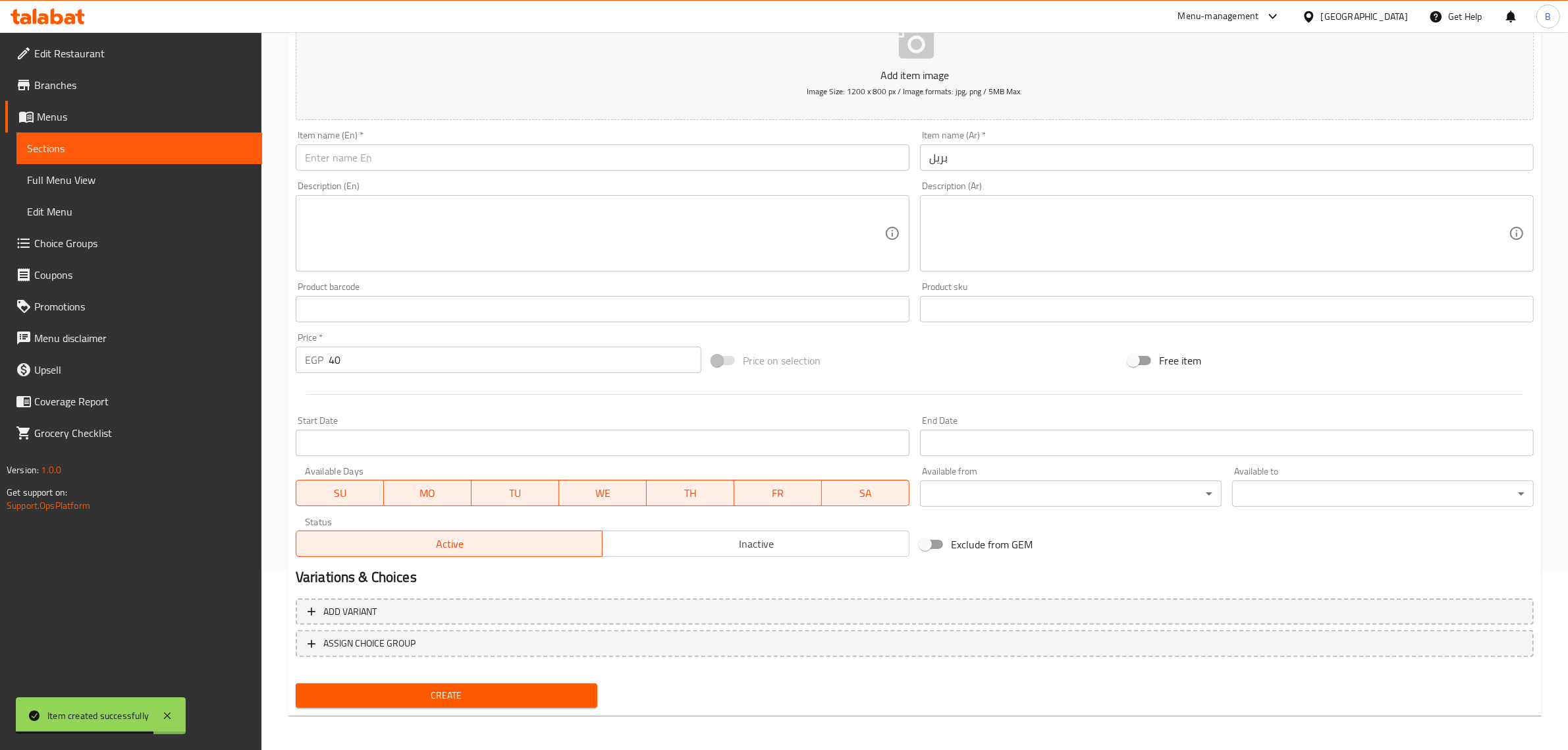
click at [419, 178] on div "Description (En) Description (En)" at bounding box center [602, 226] width 624 height 101
click at [425, 169] on input "text" at bounding box center [602, 157] width 613 height 27
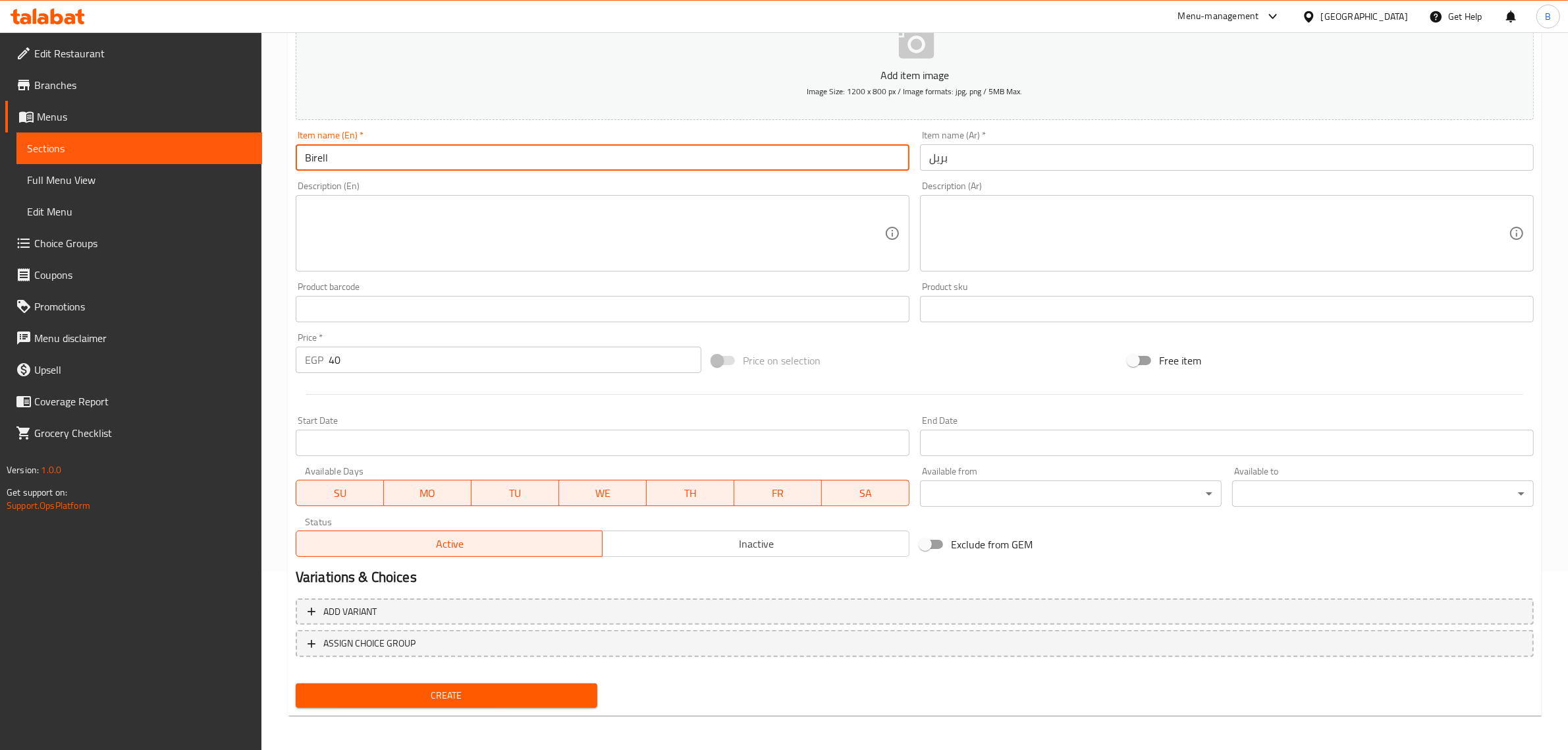
type input "Birell"
drag, startPoint x: 376, startPoint y: 325, endPoint x: 369, endPoint y: 341, distance: 17.5
click at [377, 317] on div "Product barcode Product barcode" at bounding box center [602, 301] width 624 height 51
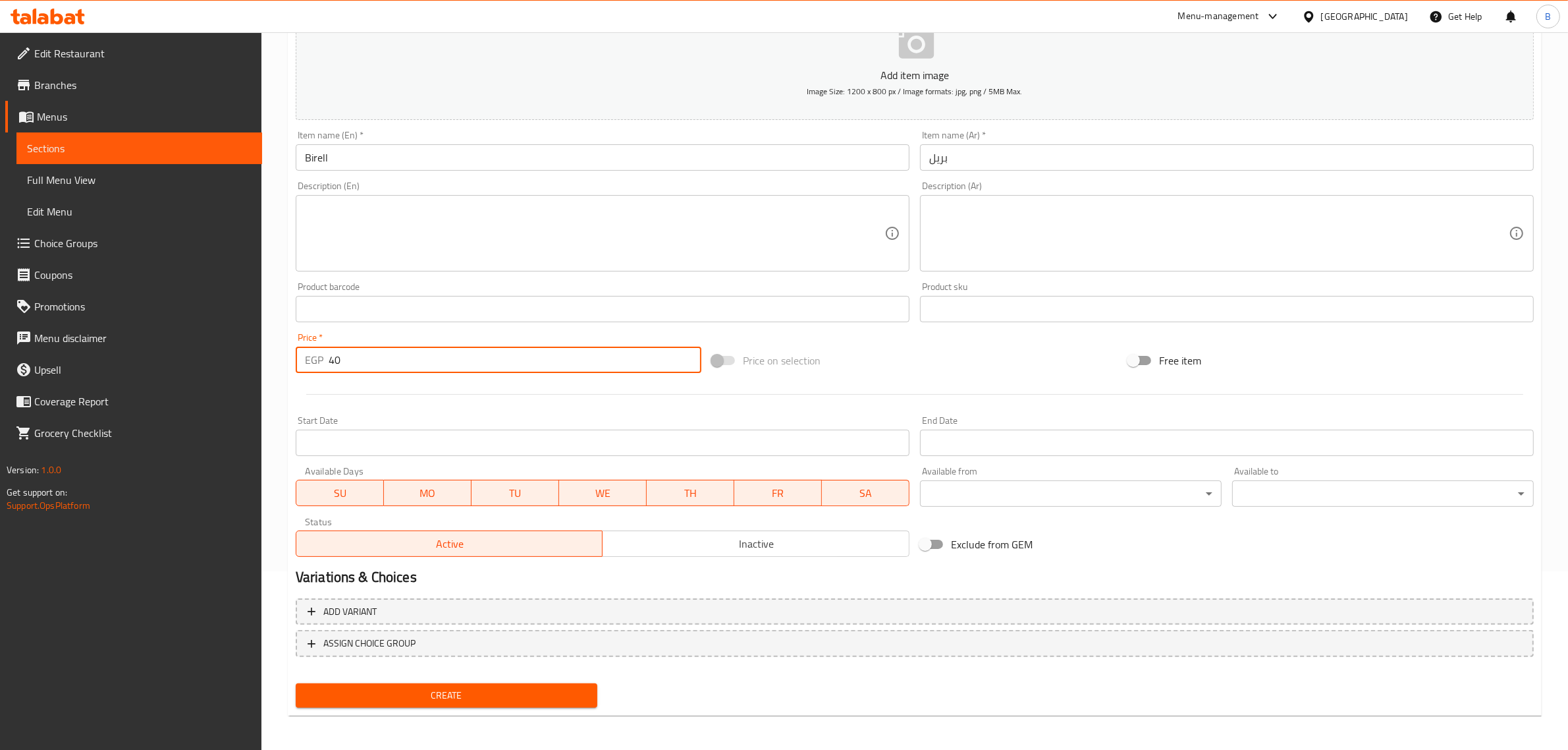
click at [374, 363] on input "40" at bounding box center [515, 360] width 372 height 27
type input "45"
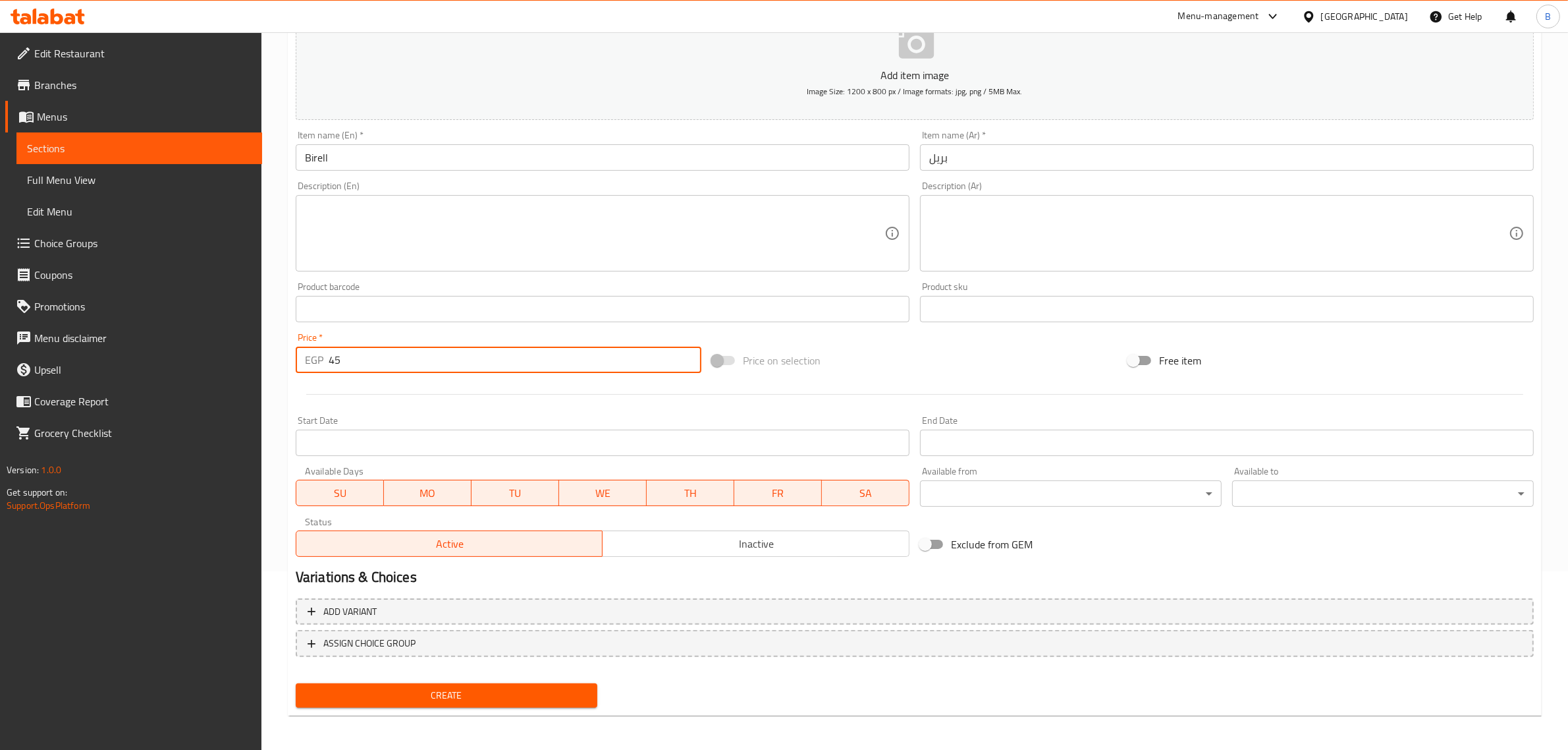
click at [452, 705] on button "Create" at bounding box center [446, 695] width 301 height 24
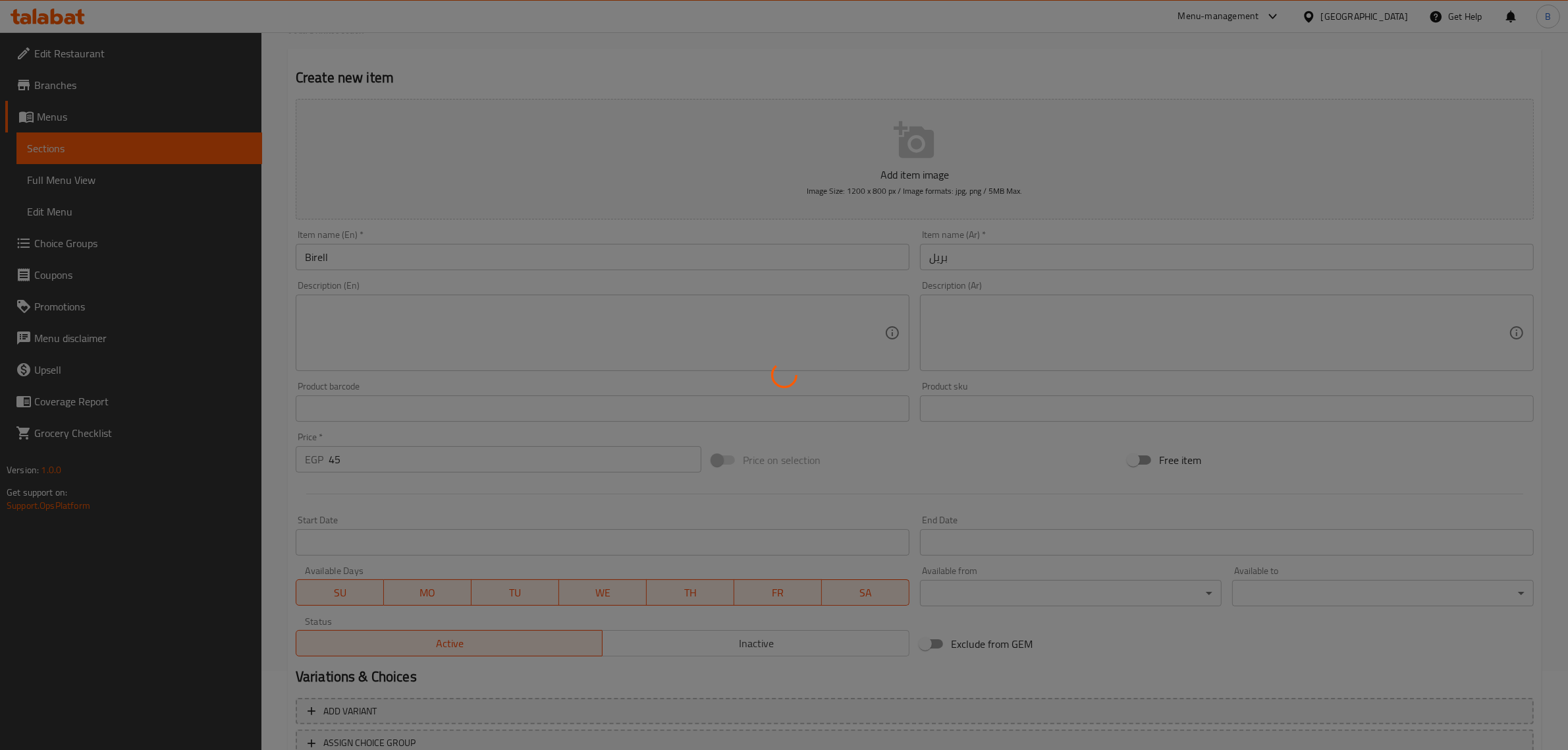
scroll to position [0, 0]
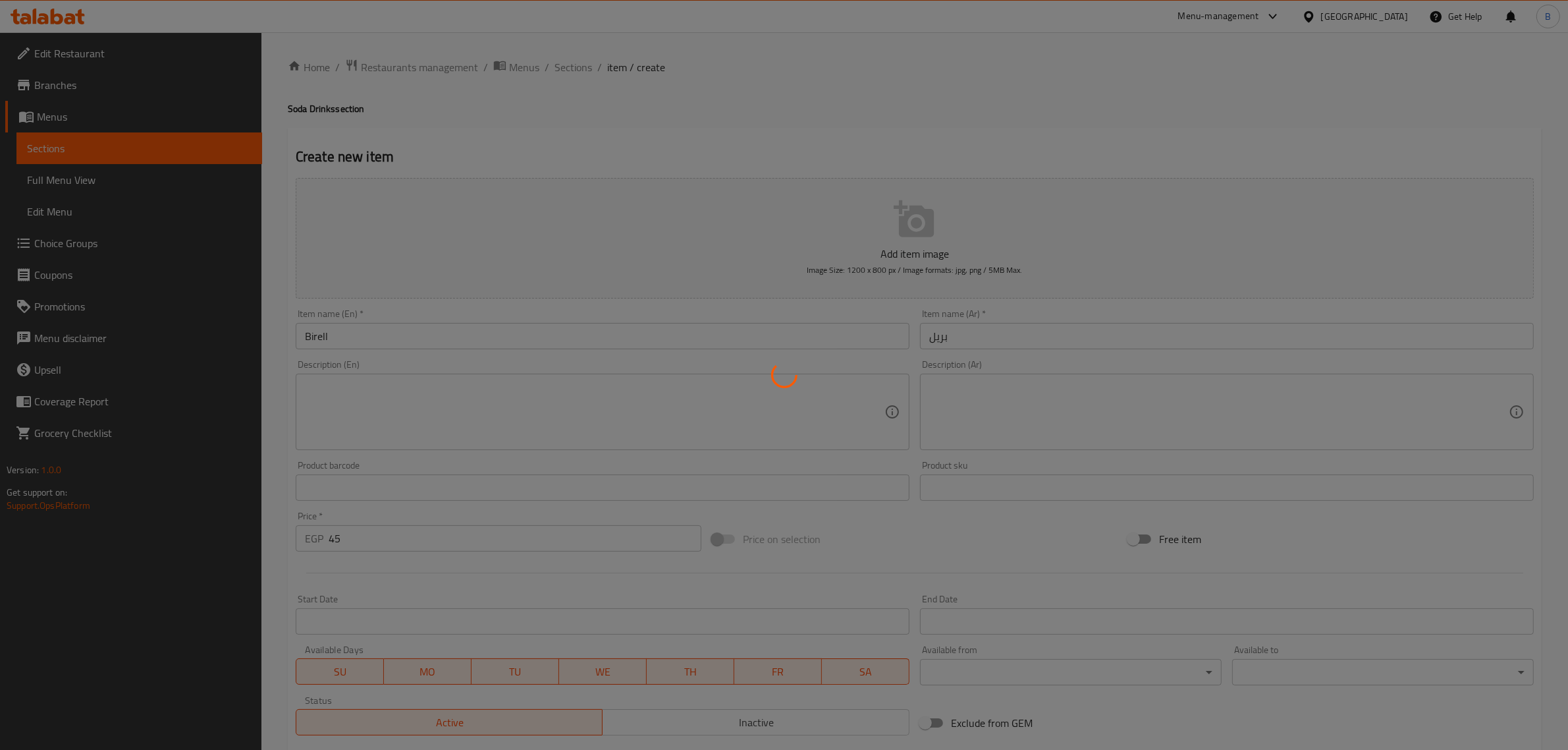
click at [587, 58] on div at bounding box center [784, 375] width 1568 height 750
type input "0"
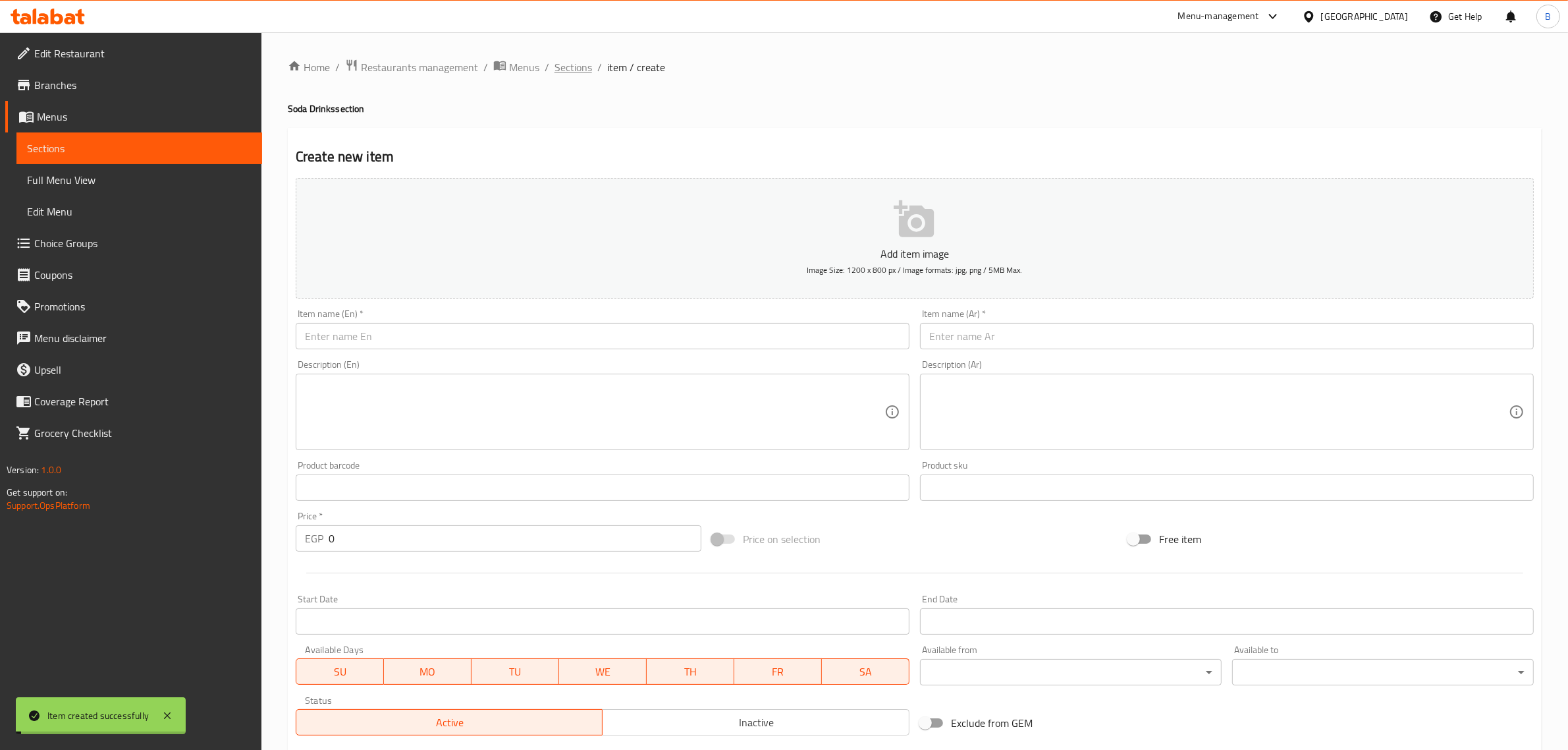
click at [583, 61] on span "Sections" at bounding box center [574, 67] width 38 height 16
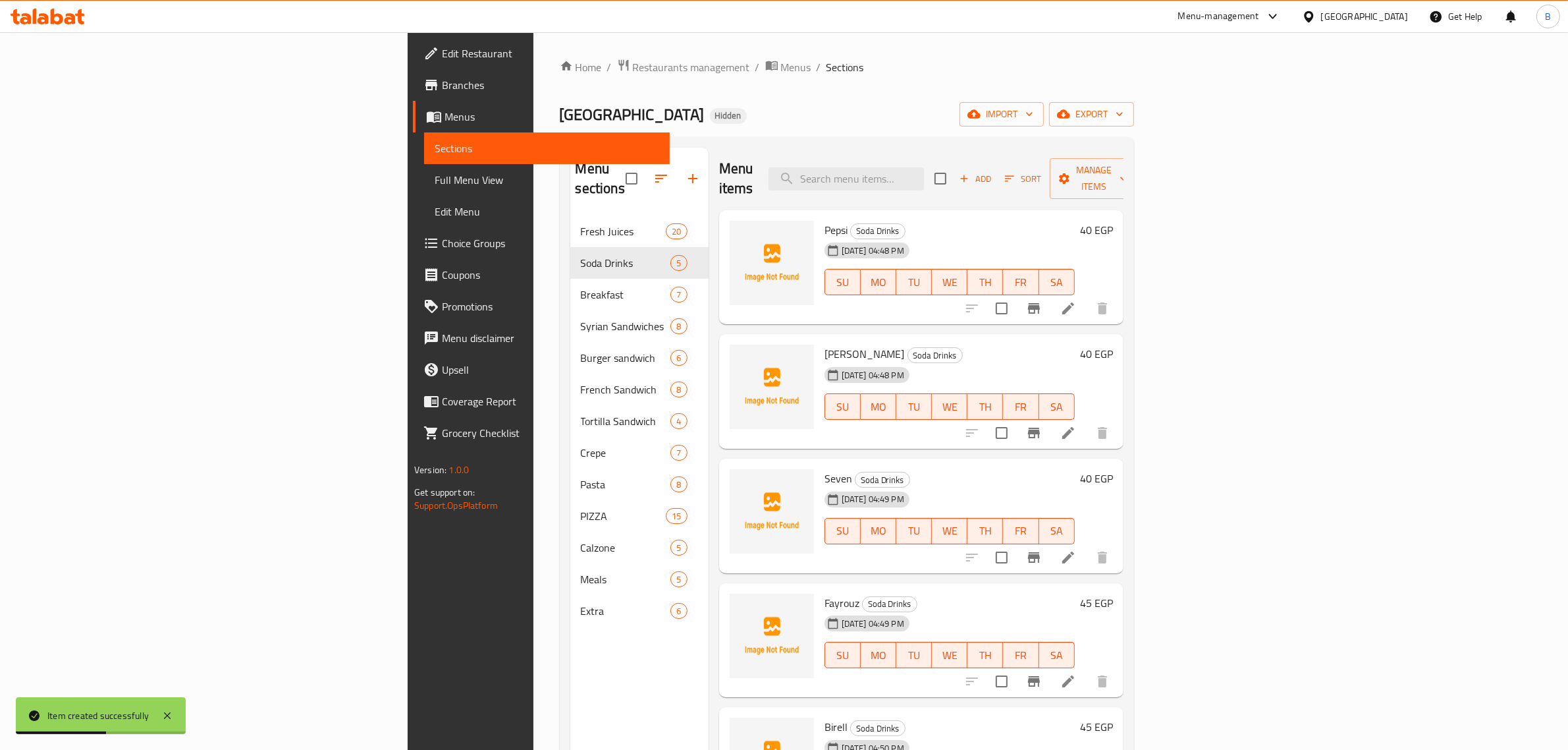
click at [993, 171] on span "Add" at bounding box center [974, 178] width 35 height 15
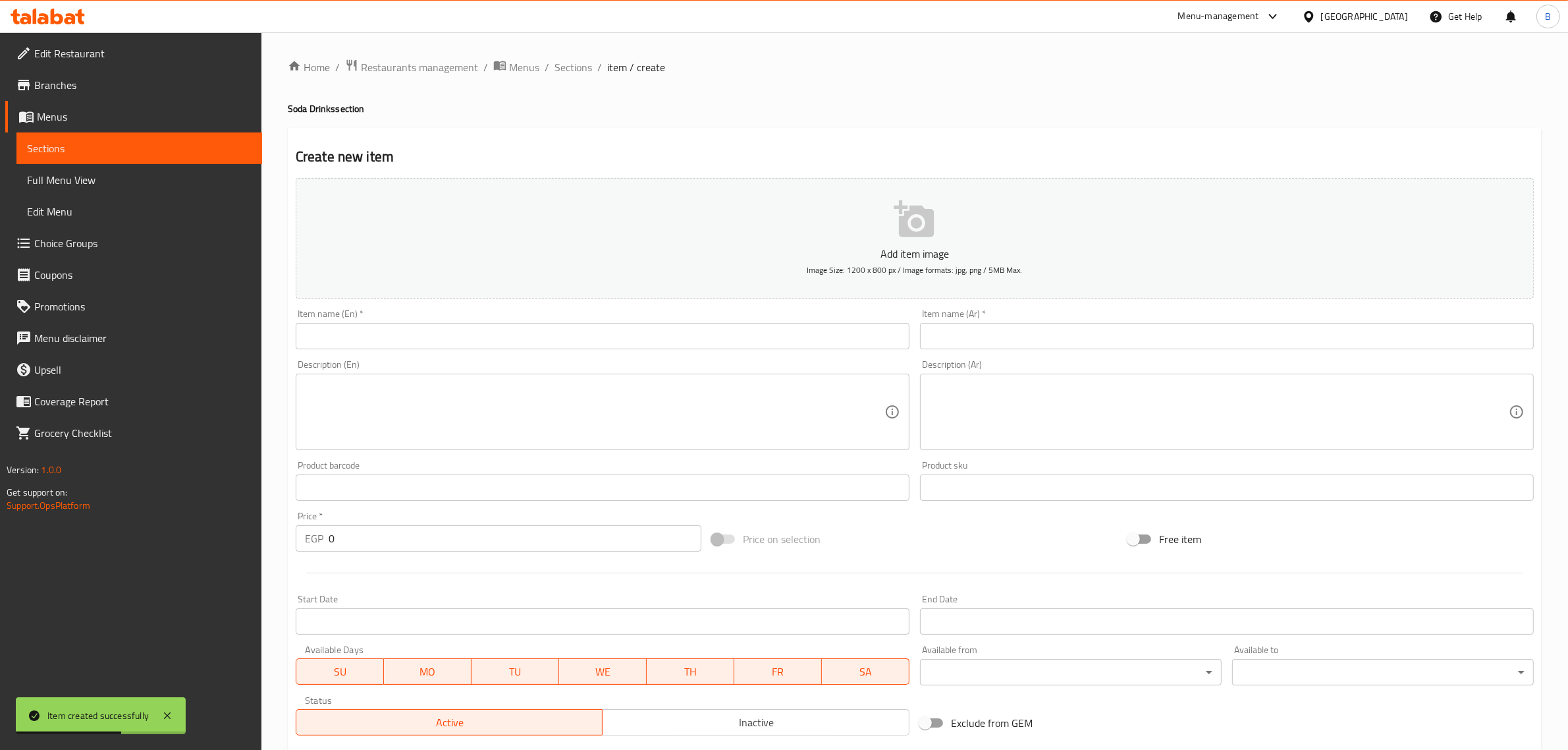
click at [939, 352] on div "Item name (Ar)   * Item name (Ar) *" at bounding box center [1227, 329] width 624 height 51
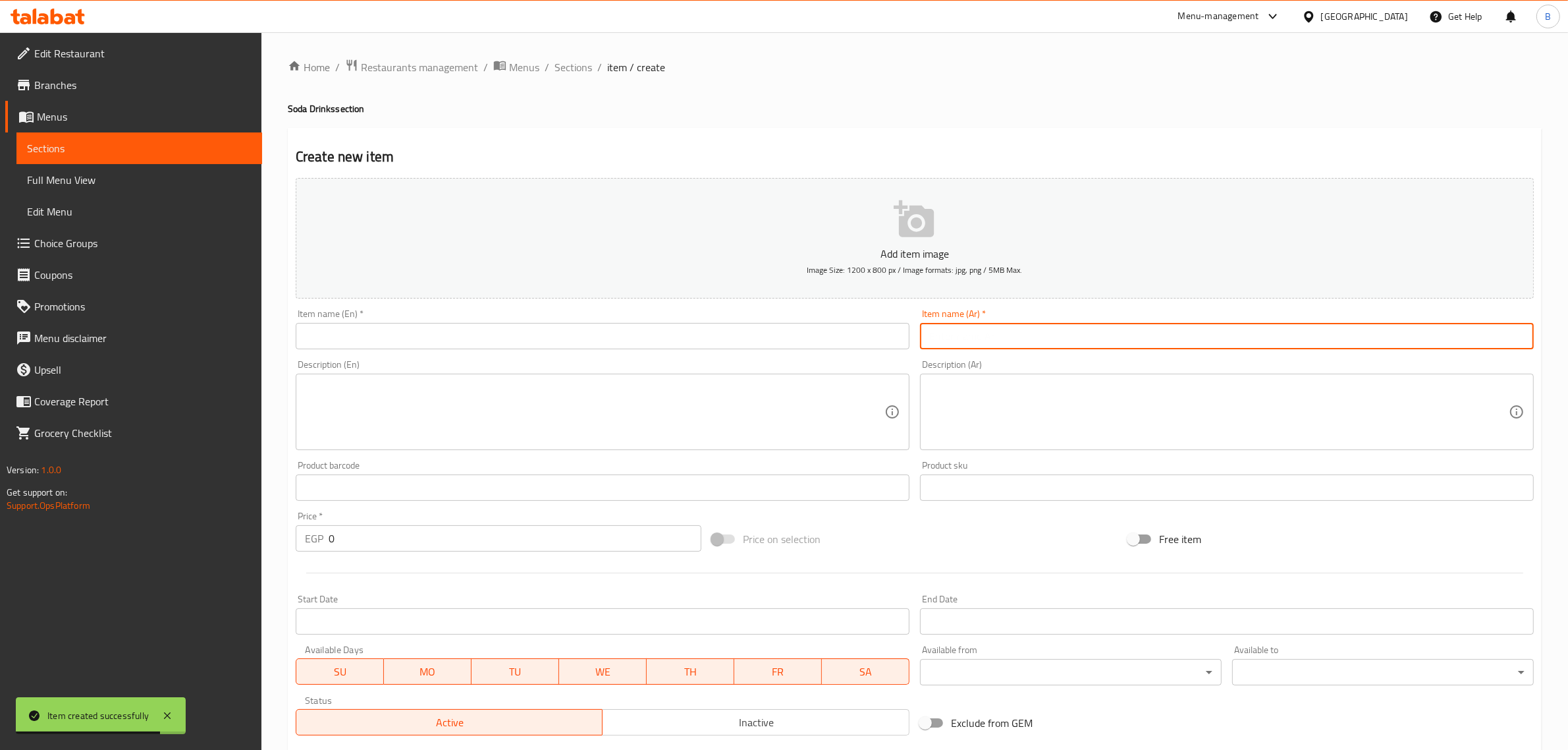
click at [998, 337] on input "text" at bounding box center [1227, 336] width 613 height 27
paste input "تویست"
type input "تویست"
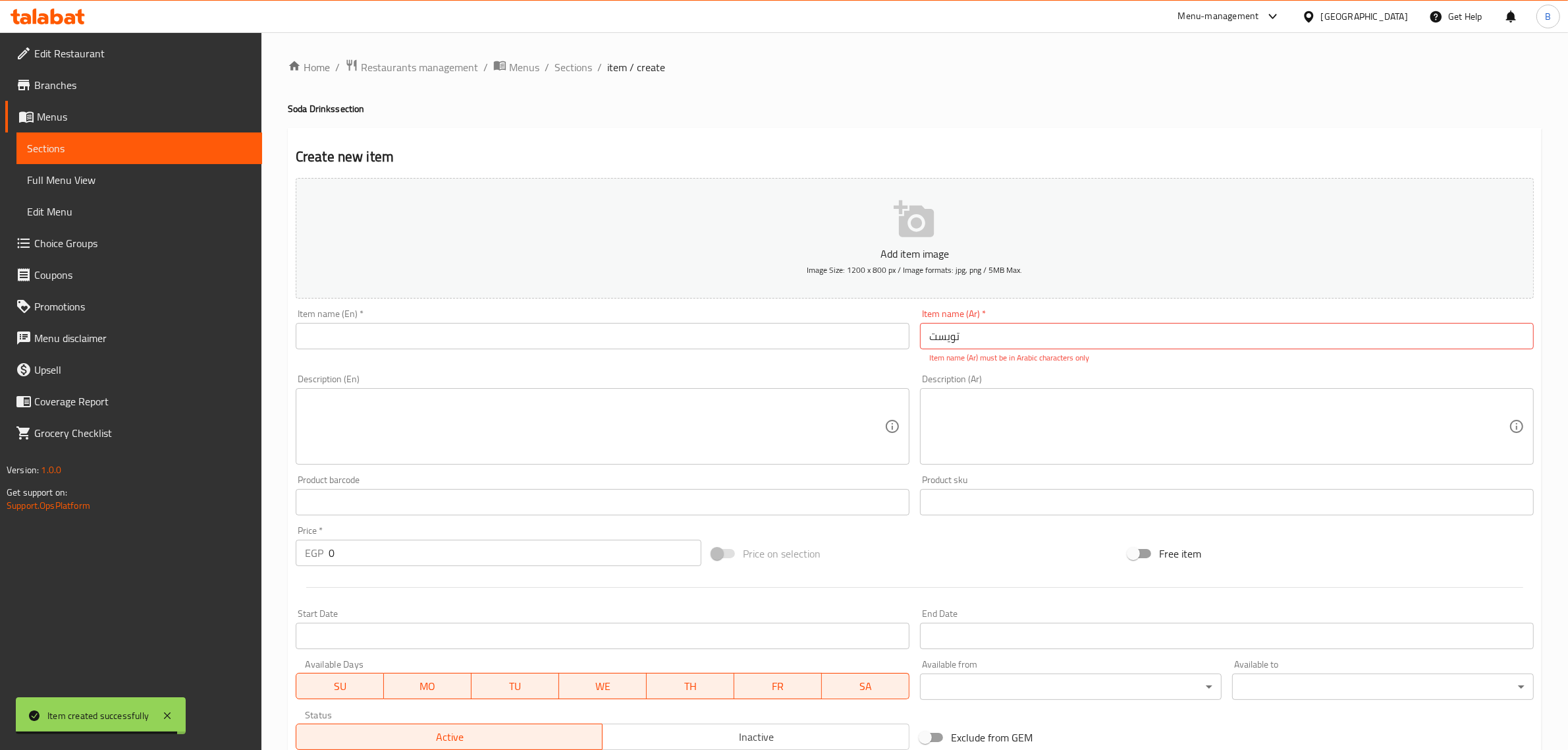
click at [501, 557] on div "Add item image Image Size: 1200 x 800 px / Image formats: jpg, png / 5MB Max. I…" at bounding box center [914, 463] width 1248 height 582
click at [498, 555] on input "0" at bounding box center [515, 553] width 372 height 27
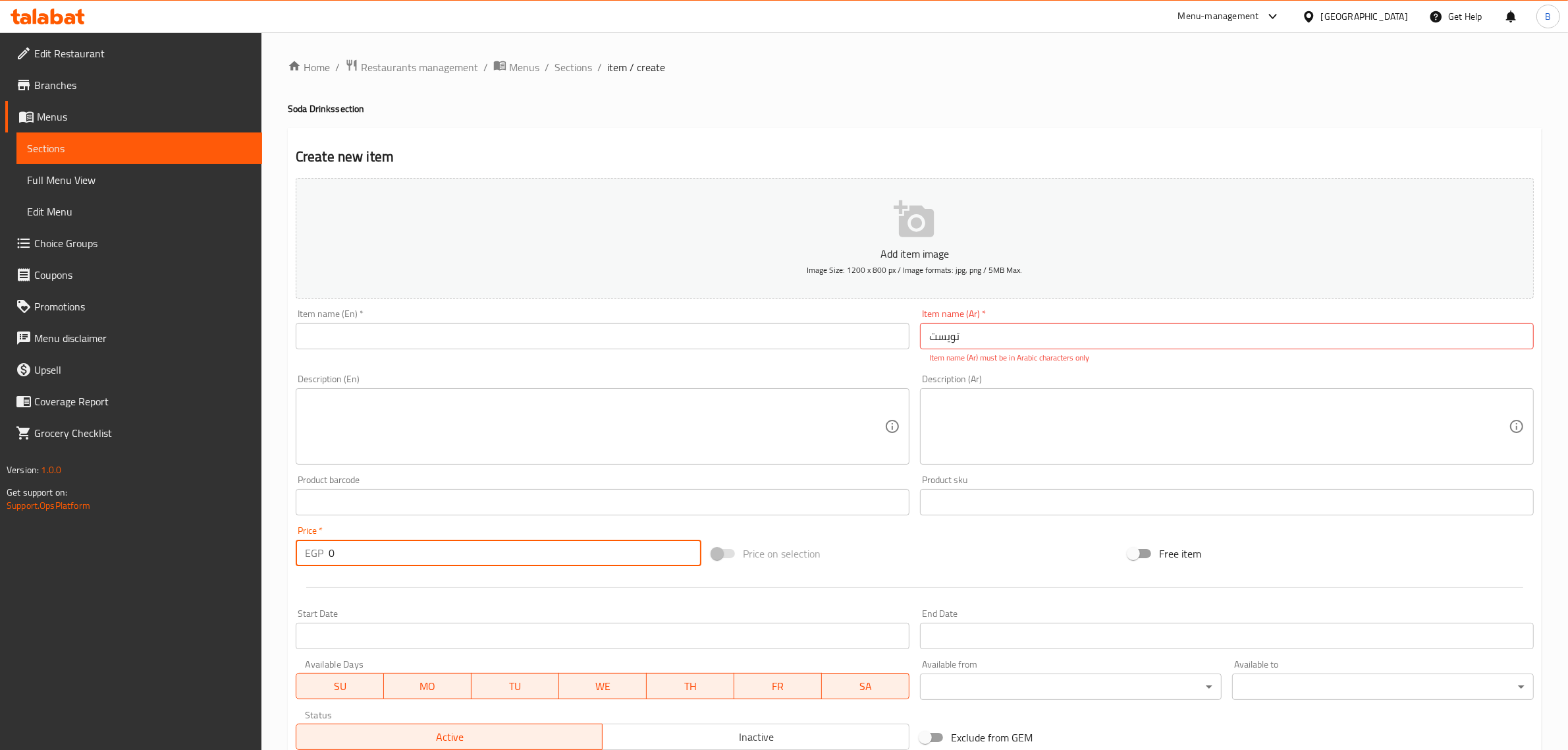
click at [498, 555] on input "0" at bounding box center [515, 553] width 372 height 27
type input "40"
click at [624, 318] on div "Item name (En)   * Item name (En) *" at bounding box center [602, 329] width 613 height 40
click at [630, 327] on input "text" at bounding box center [602, 336] width 613 height 27
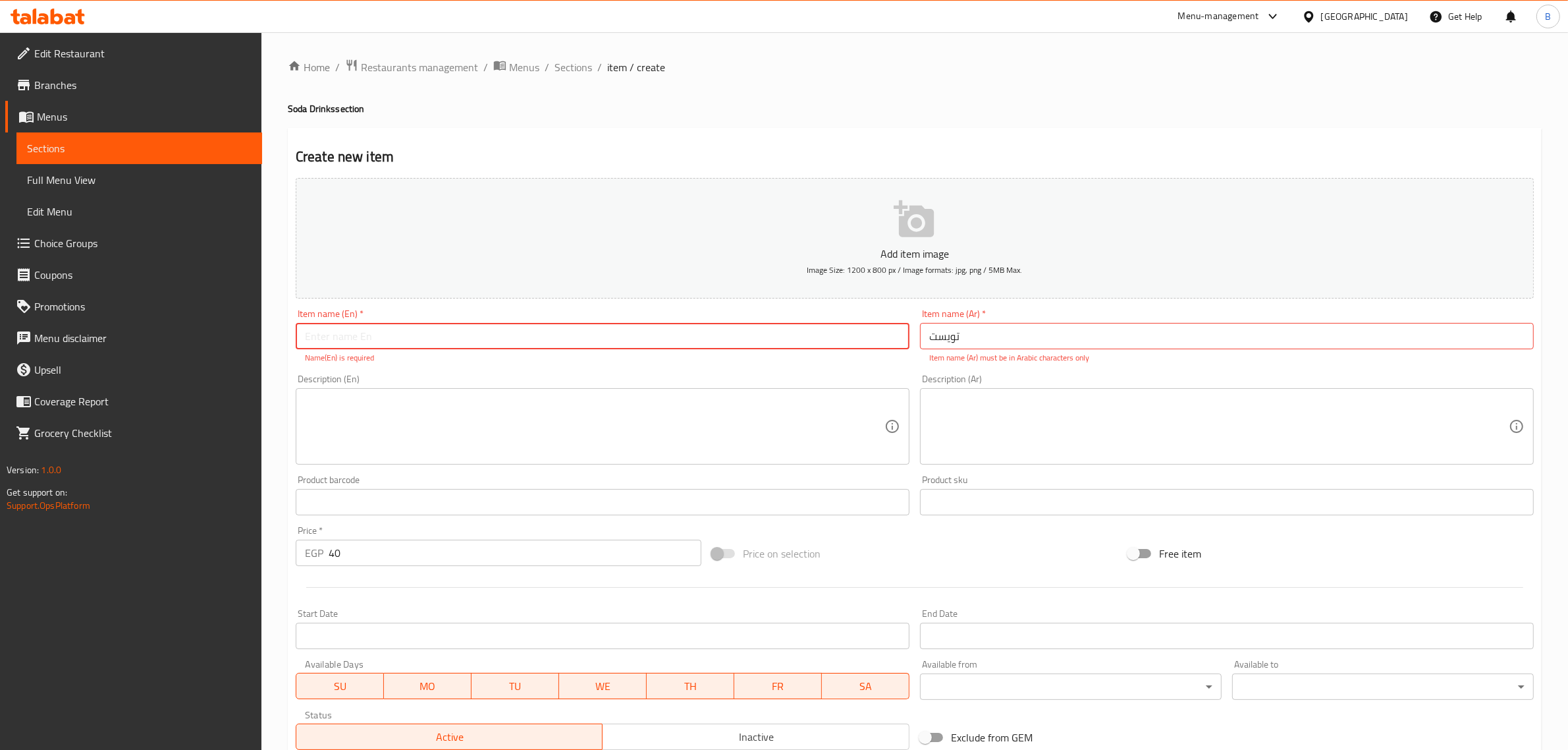
click at [423, 346] on input "text" at bounding box center [602, 336] width 613 height 27
paste input "Twist"
type input "Twist"
click at [1056, 346] on input "تویست" at bounding box center [1227, 336] width 613 height 27
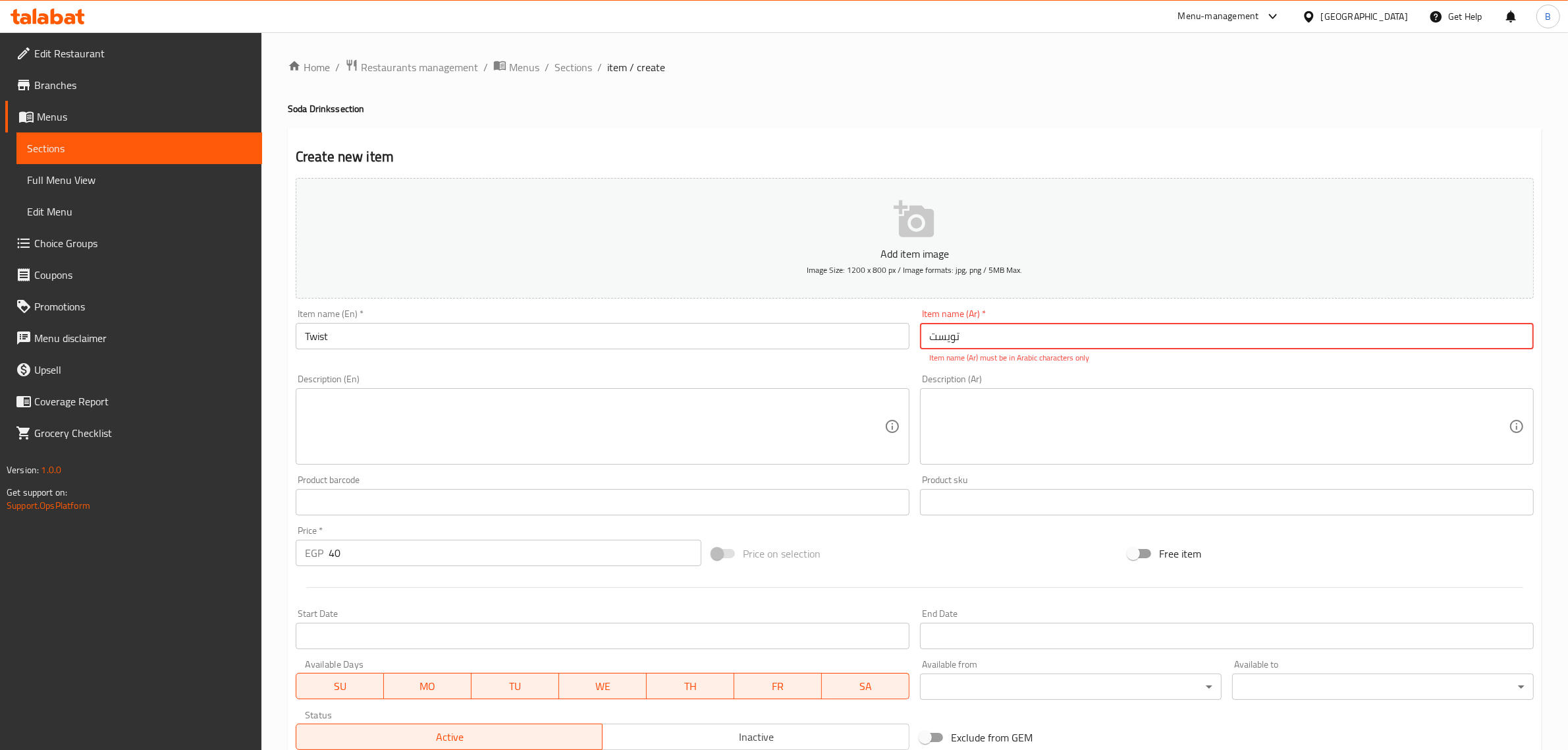
click at [1056, 346] on input "تویست" at bounding box center [1227, 336] width 613 height 27
type input "تويست"
click at [938, 74] on ol "Home / Restaurants management / Menus / Sections / item / create" at bounding box center [915, 67] width 1253 height 17
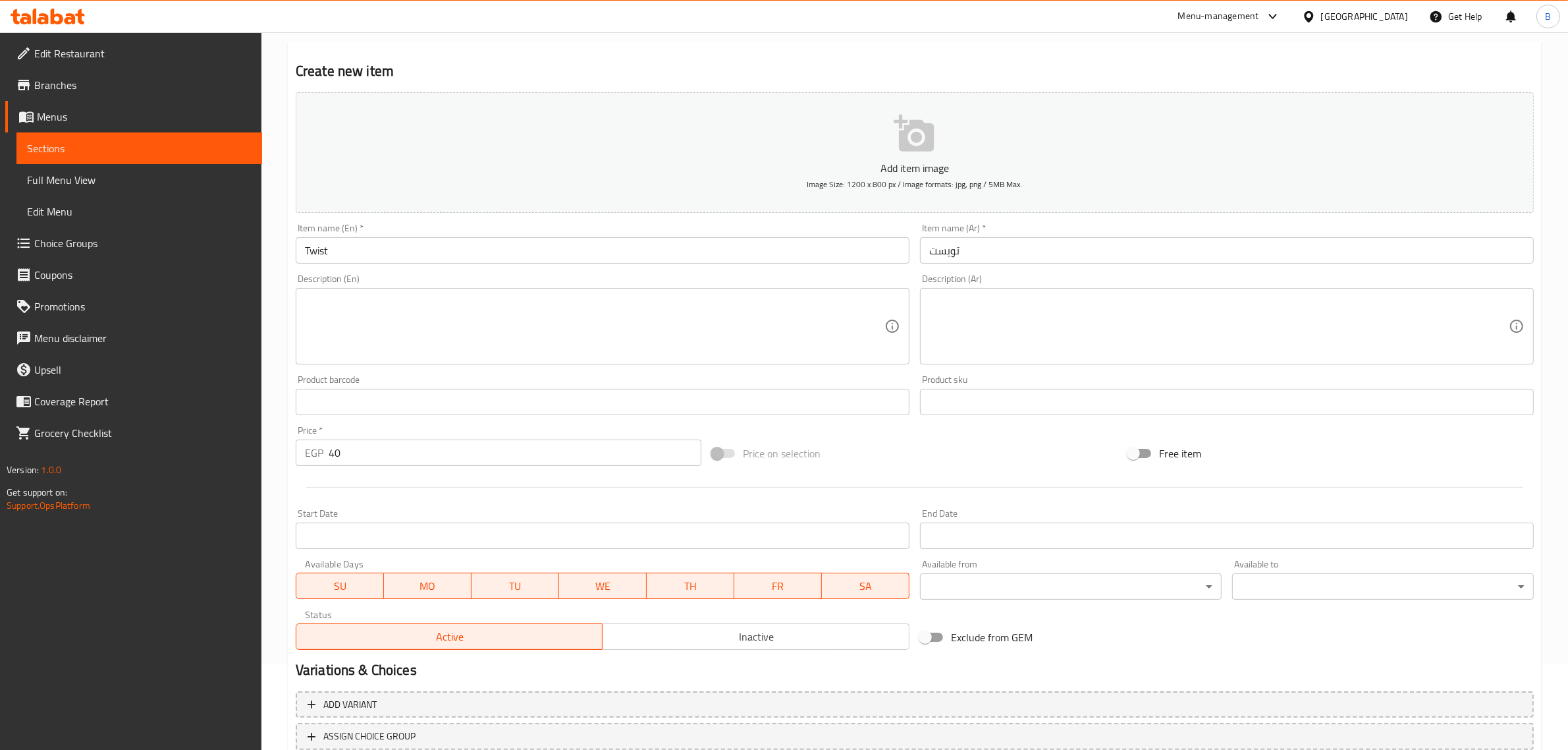
scroll to position [178, 0]
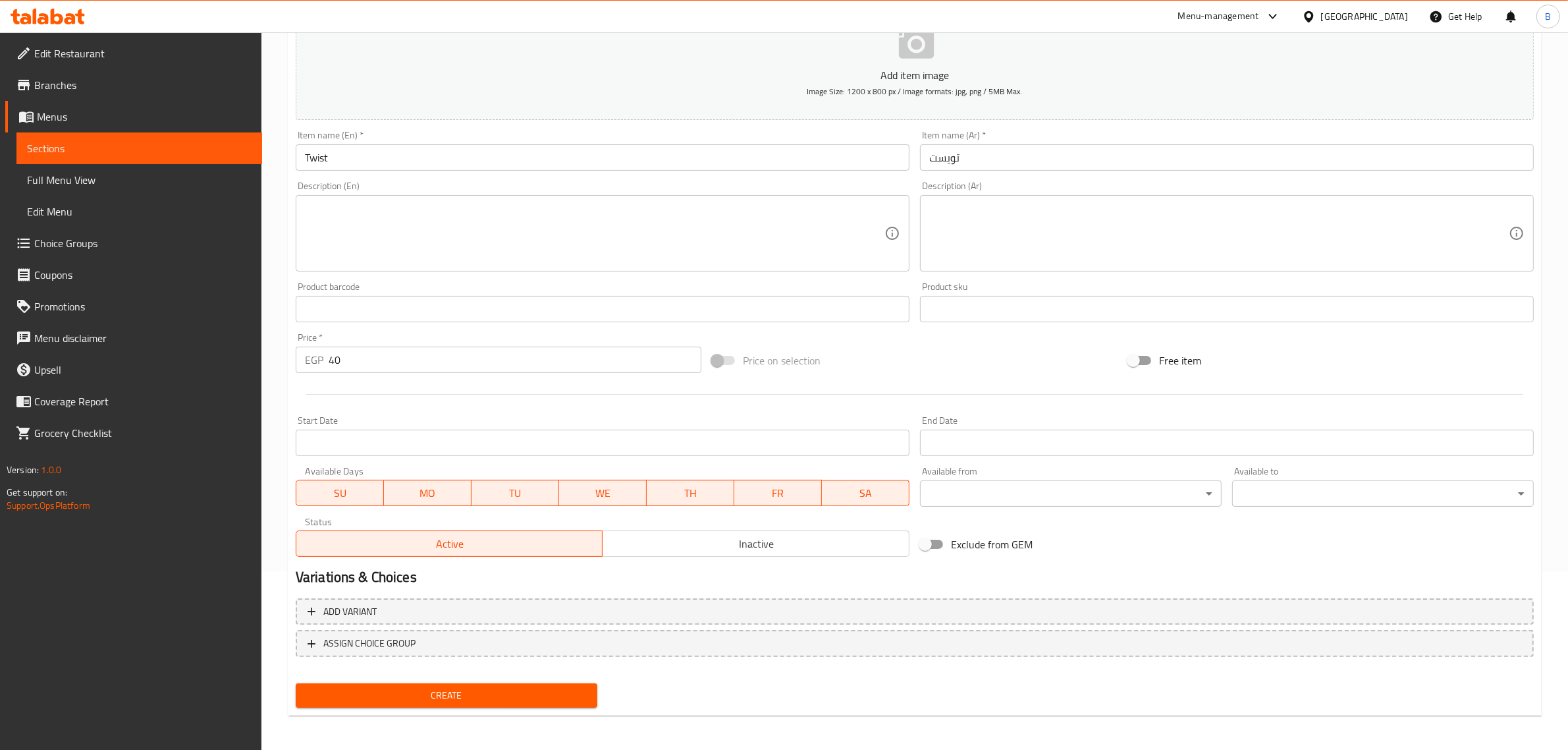
click at [390, 703] on button "Create" at bounding box center [446, 695] width 301 height 24
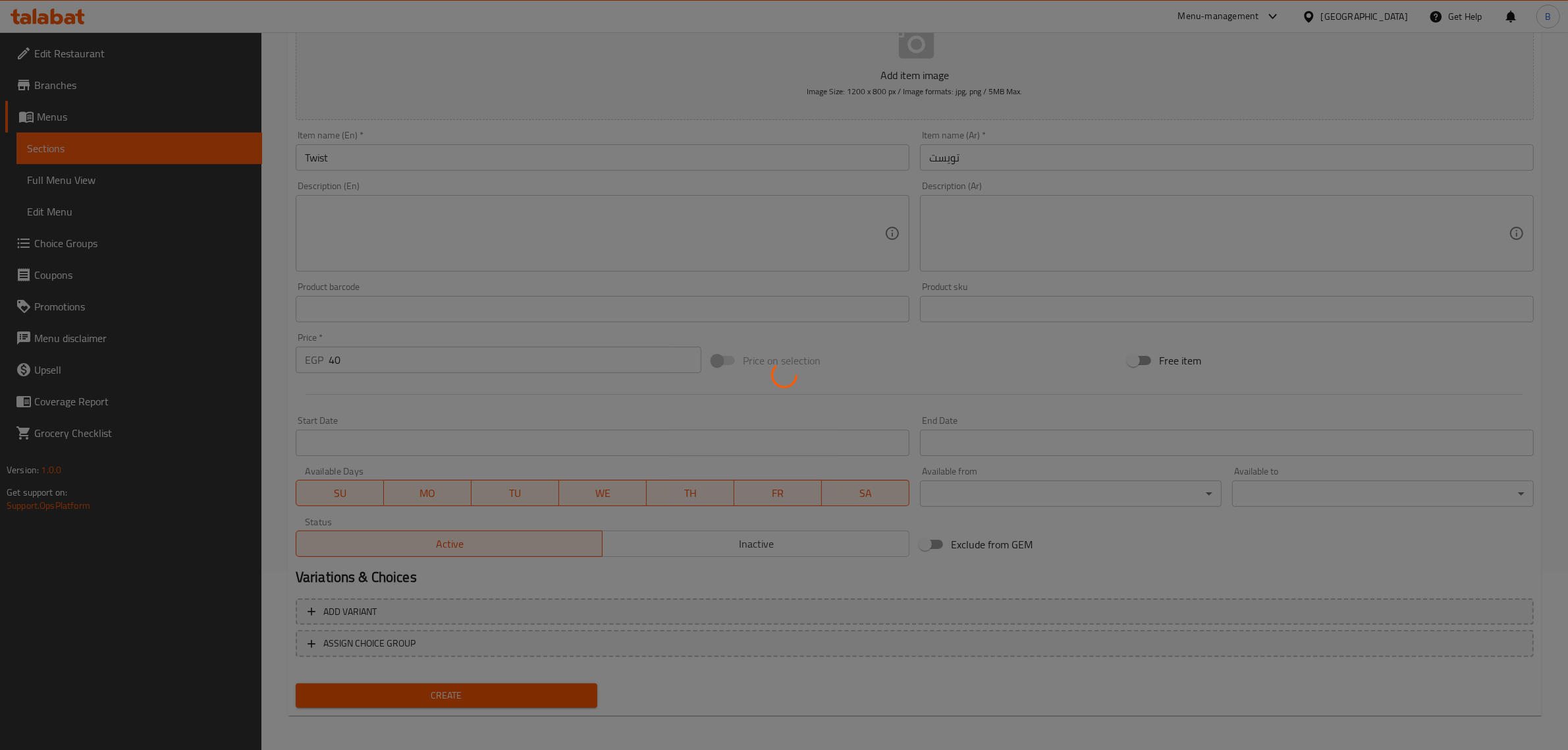
click at [1050, 152] on div at bounding box center [784, 375] width 1568 height 750
click at [1044, 153] on div at bounding box center [784, 375] width 1568 height 750
click at [1034, 159] on div at bounding box center [784, 375] width 1568 height 750
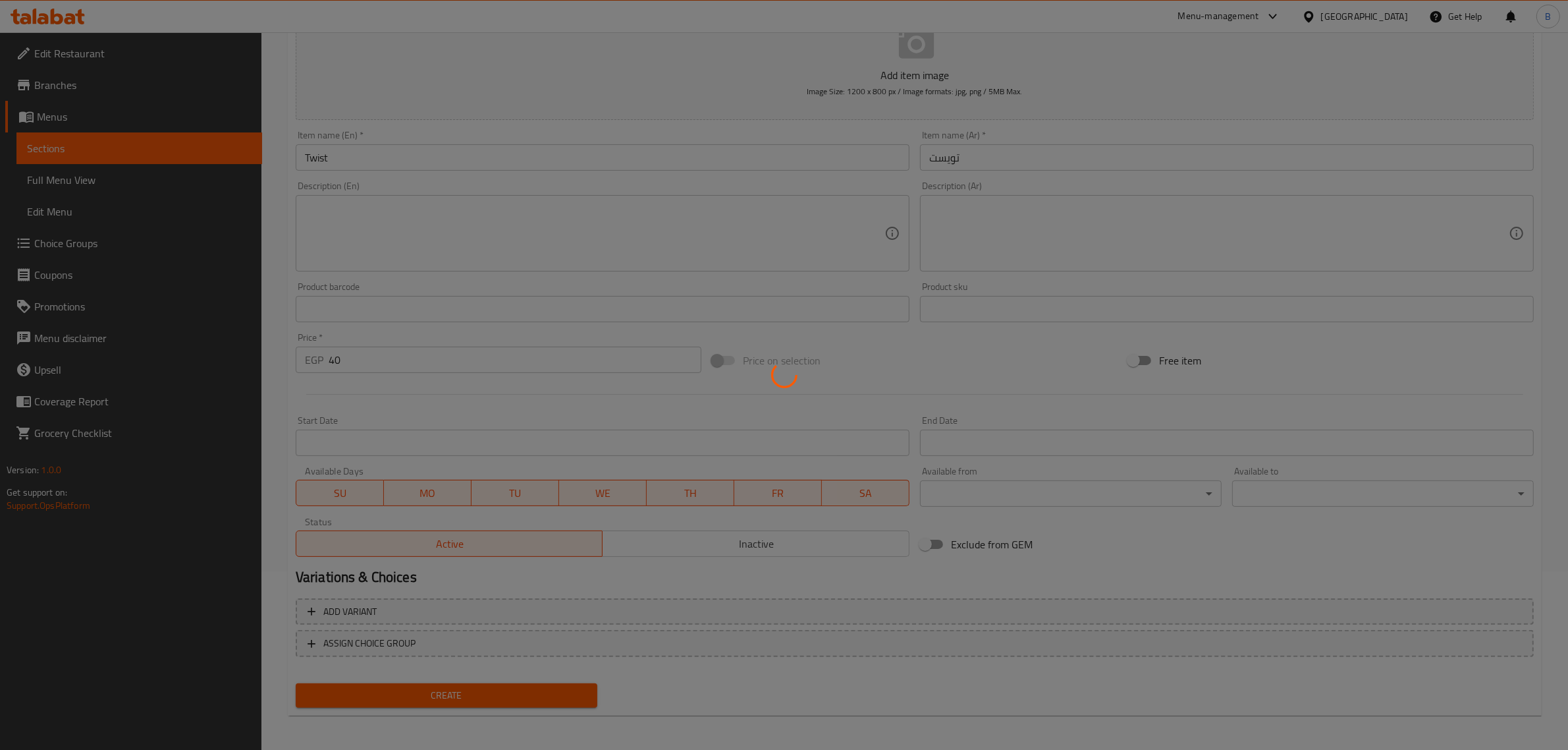
click at [1034, 159] on div at bounding box center [784, 375] width 1568 height 750
click at [1035, 170] on div at bounding box center [784, 375] width 1568 height 750
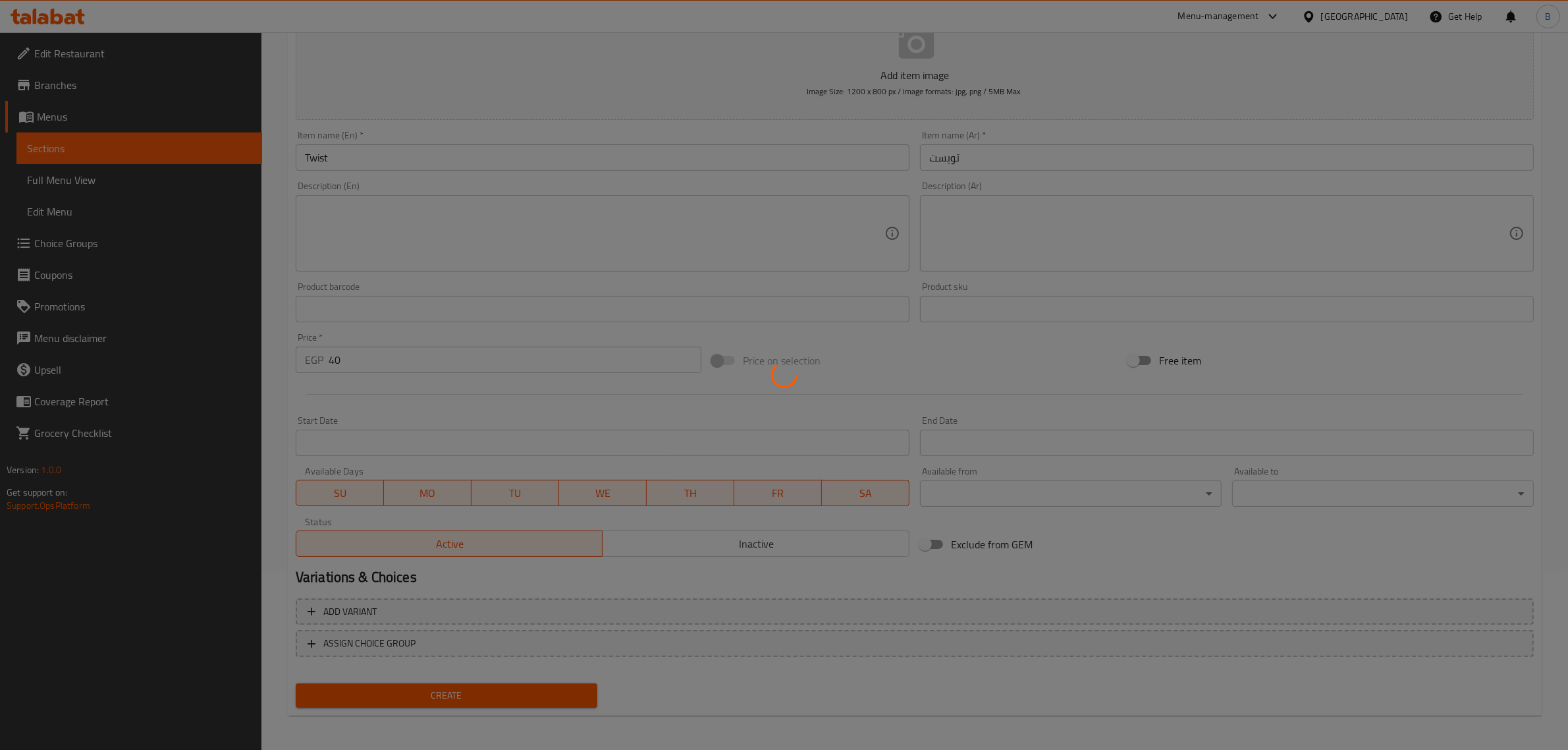
click at [1035, 170] on div at bounding box center [784, 375] width 1568 height 750
type input "0"
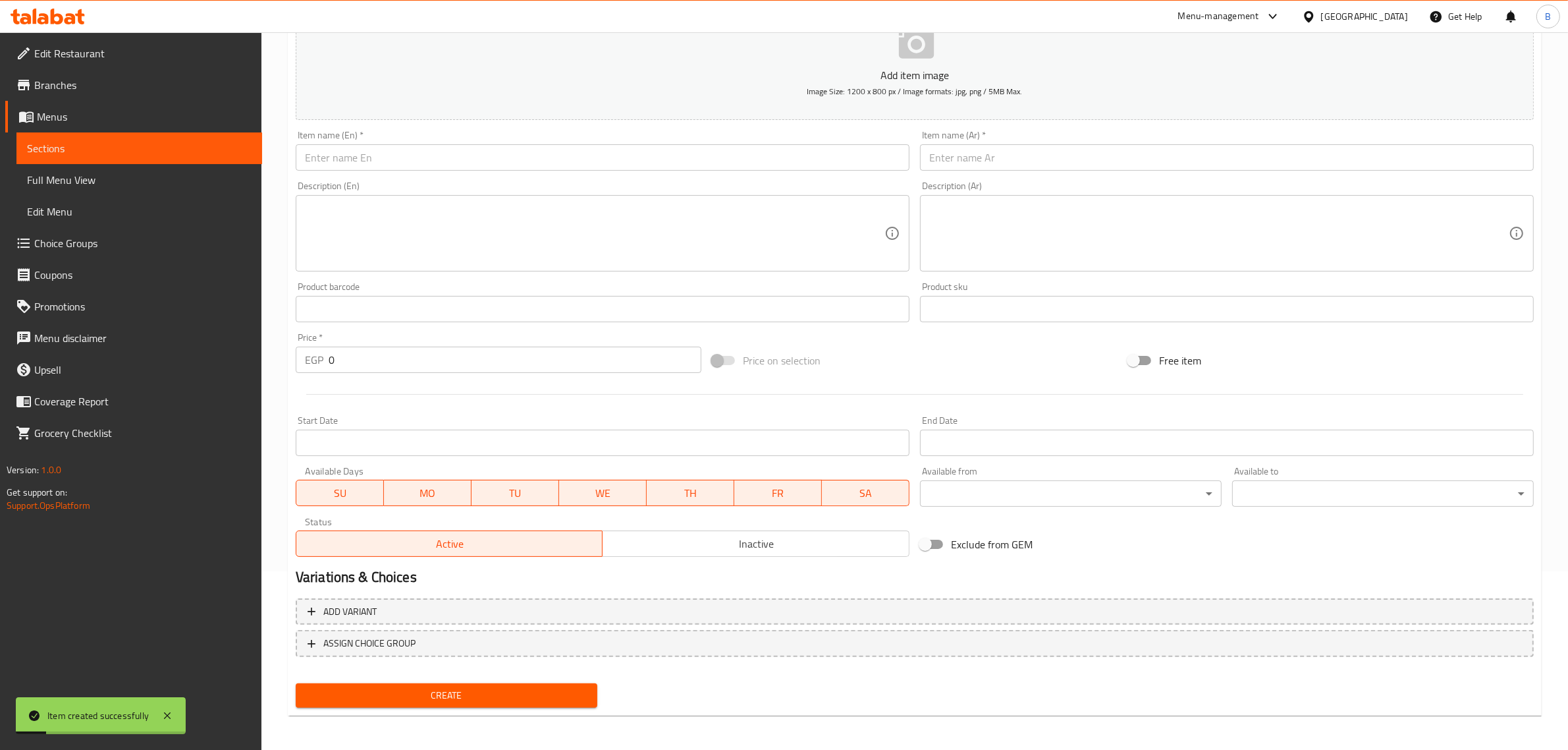
click at [617, 155] on input "text" at bounding box center [602, 157] width 613 height 27
paste input "Dew"
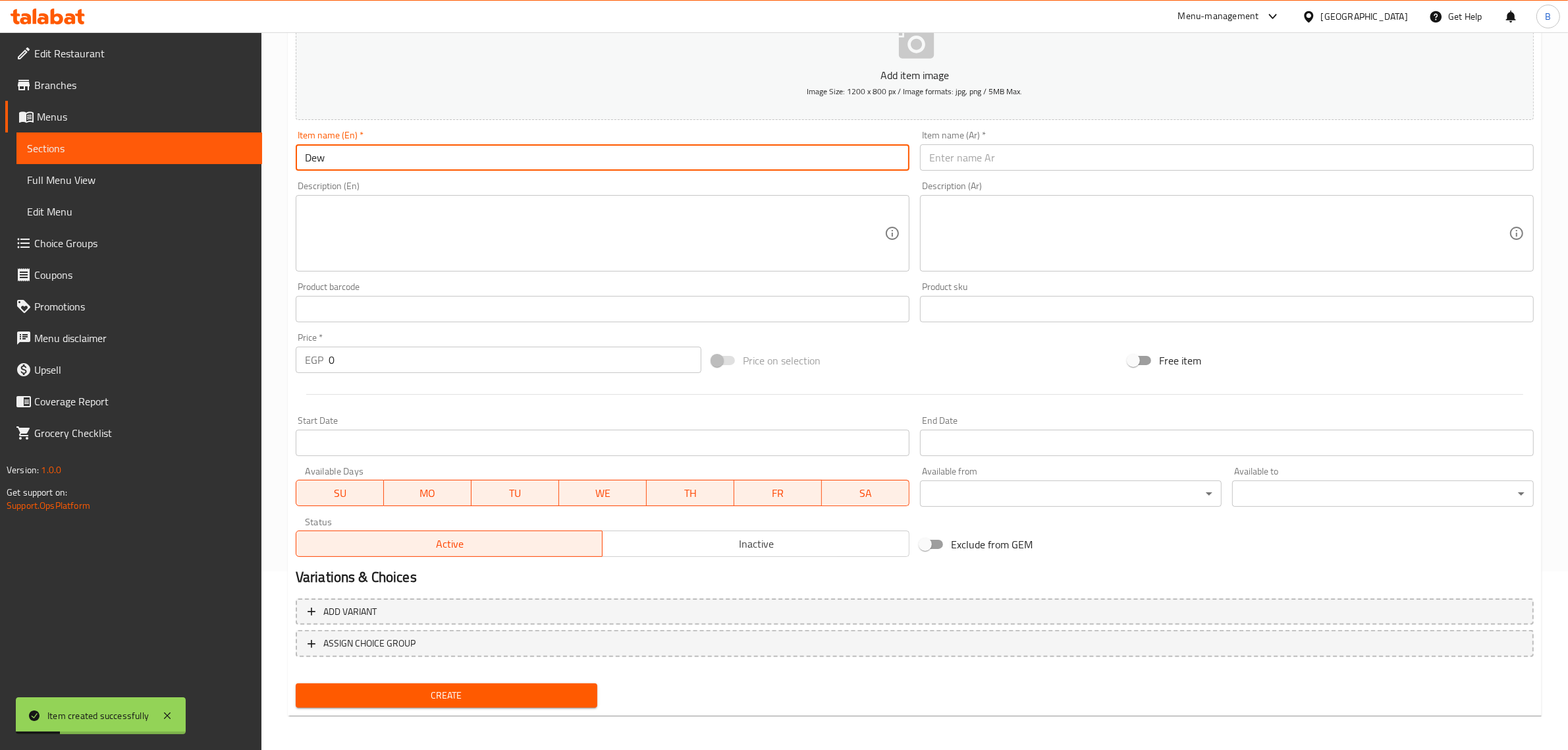
type input "Dew"
drag, startPoint x: 1245, startPoint y: 185, endPoint x: 1211, endPoint y: 153, distance: 46.7
click at [1244, 183] on div "Description (Ar) Description (Ar)" at bounding box center [1227, 225] width 613 height 90
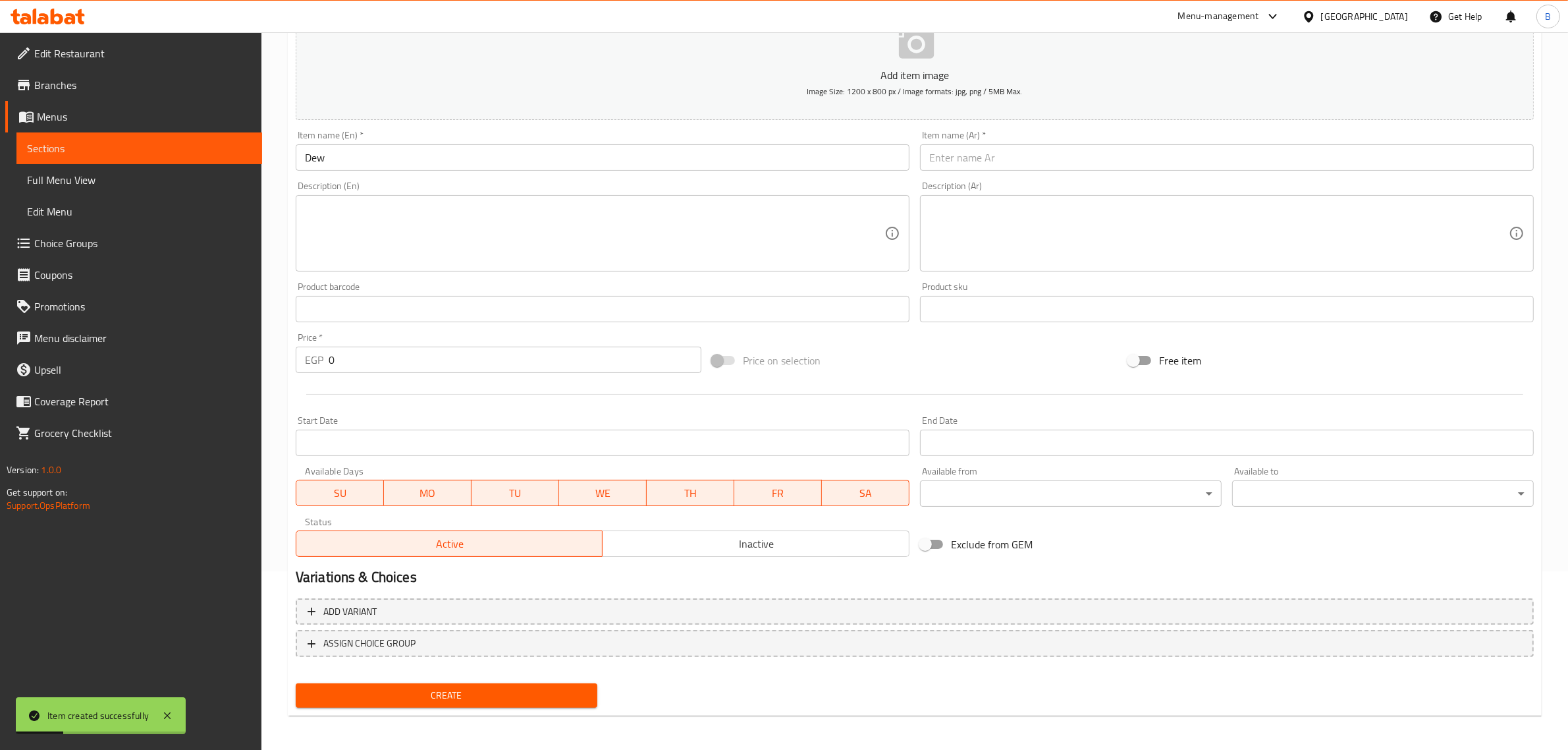
click at [1211, 153] on input "text" at bounding box center [1227, 157] width 613 height 27
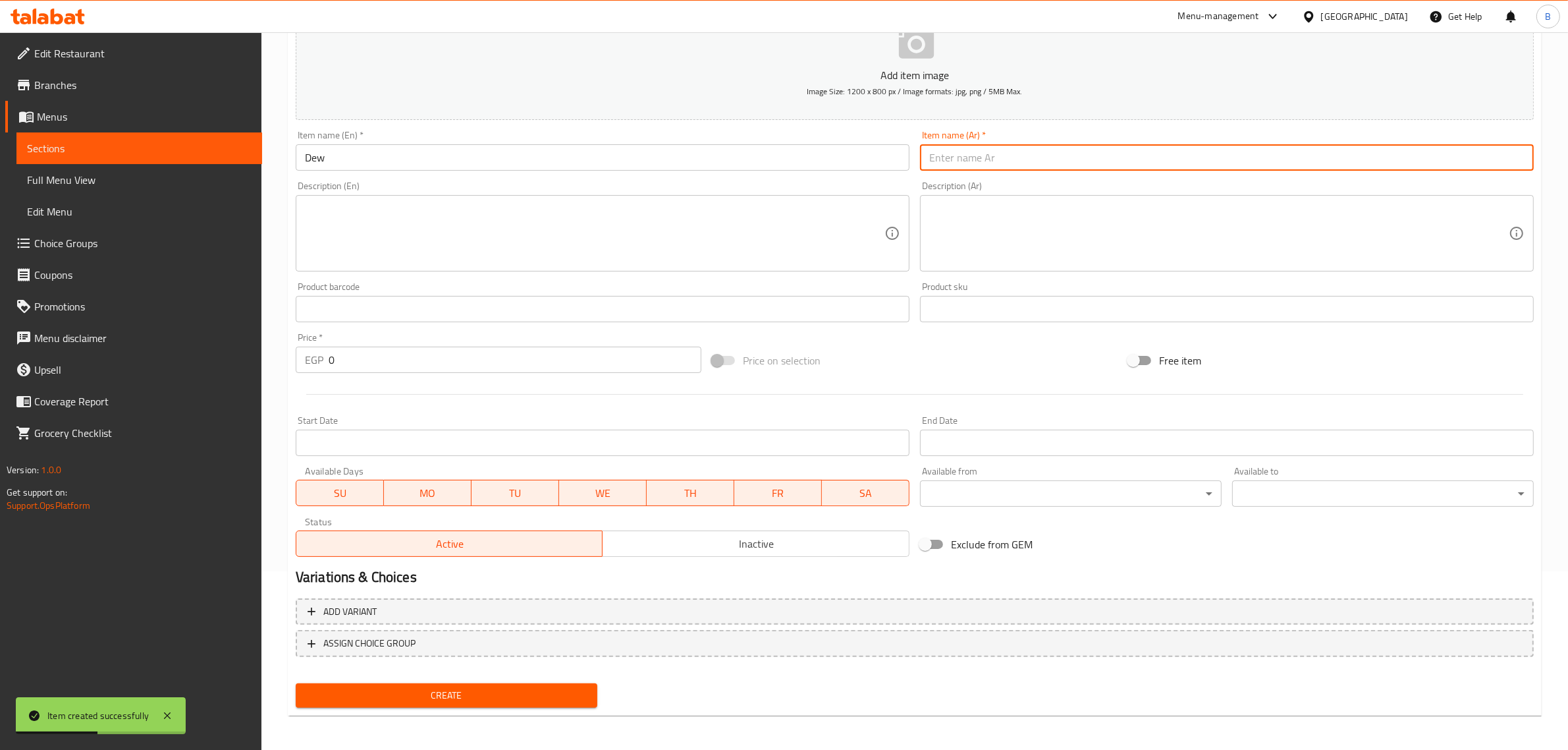
paste input "دیو"
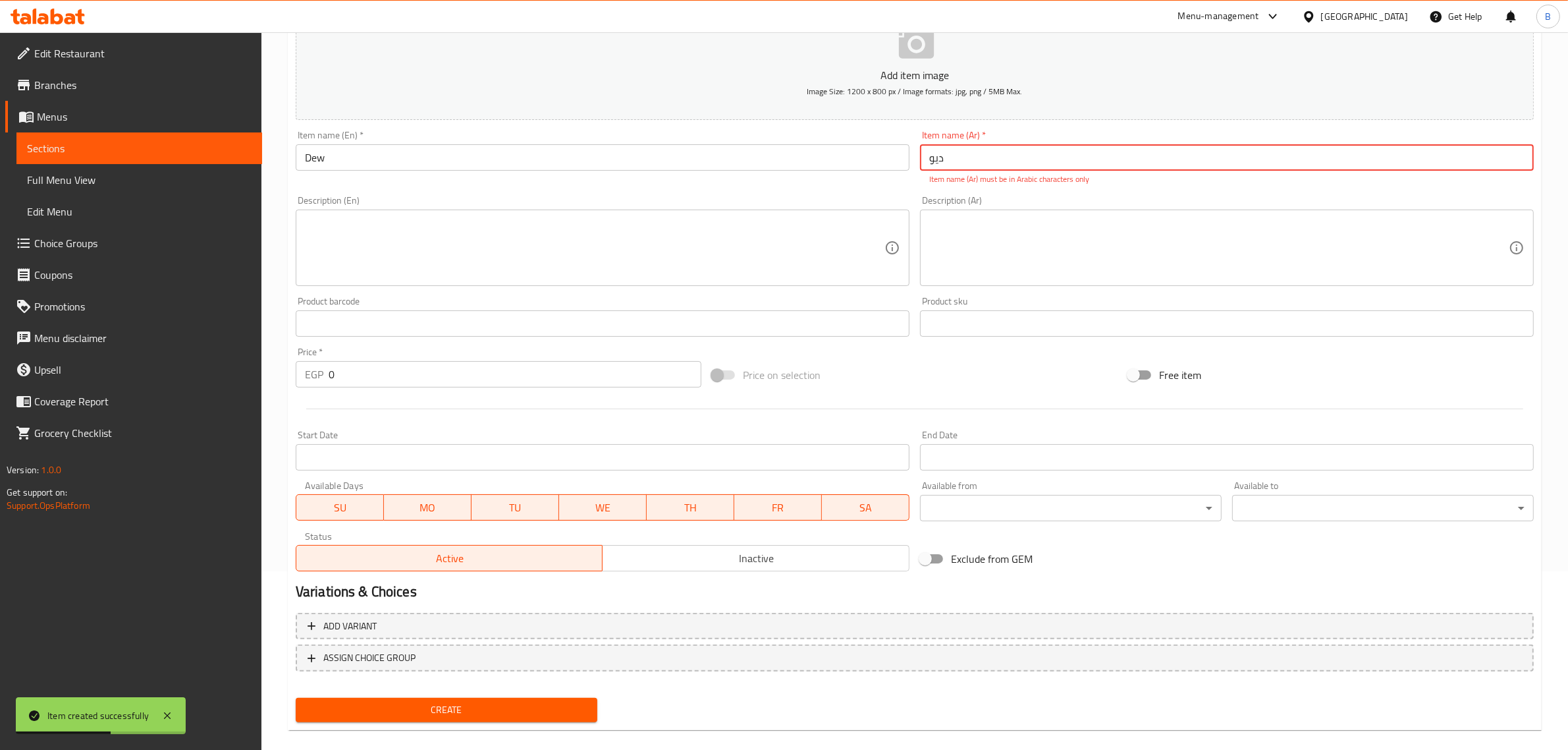
type input "دیو"
click at [441, 361] on input "0" at bounding box center [515, 374] width 372 height 27
click at [440, 361] on input "0" at bounding box center [515, 374] width 372 height 27
type input "40"
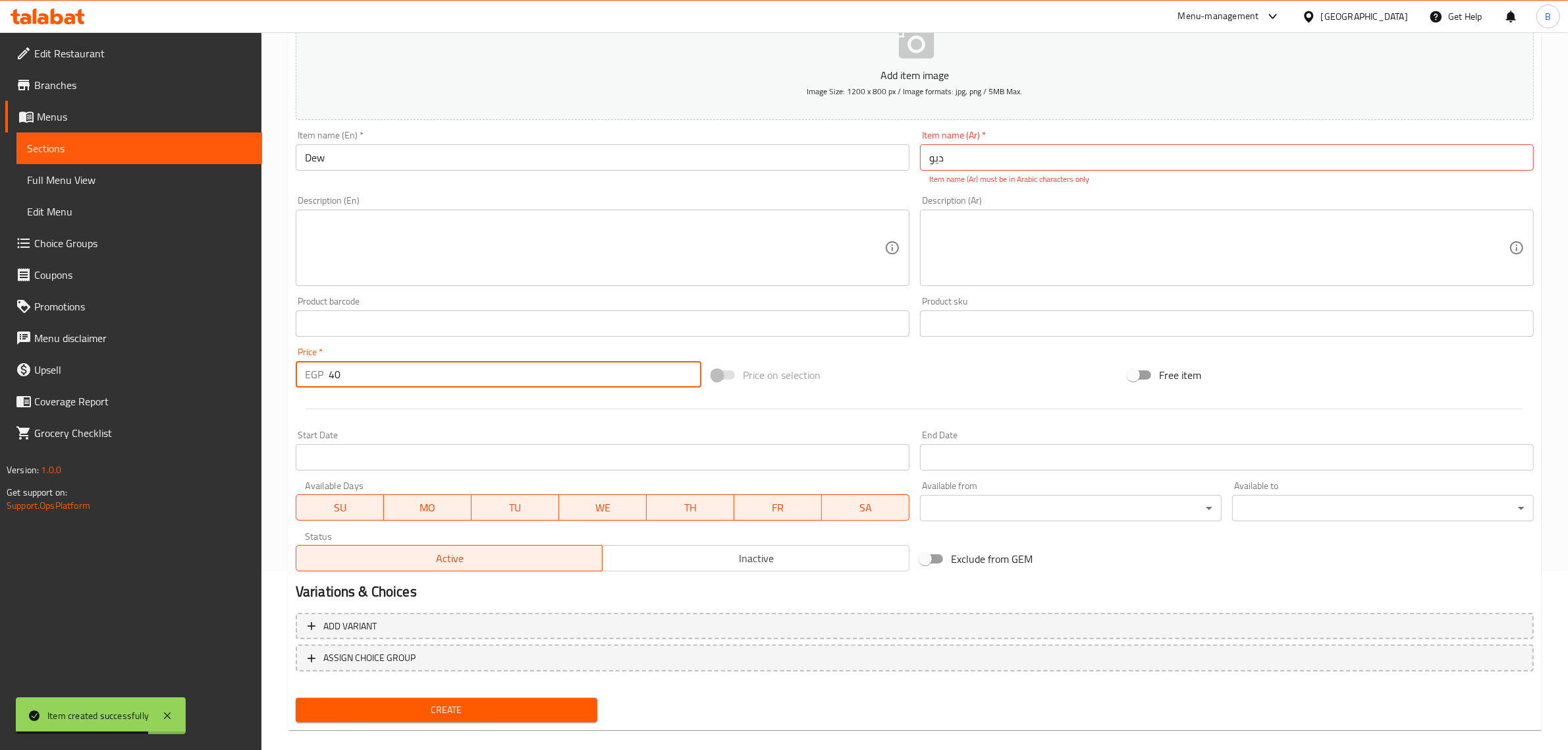
click at [1025, 152] on input "دیو" at bounding box center [1227, 157] width 613 height 27
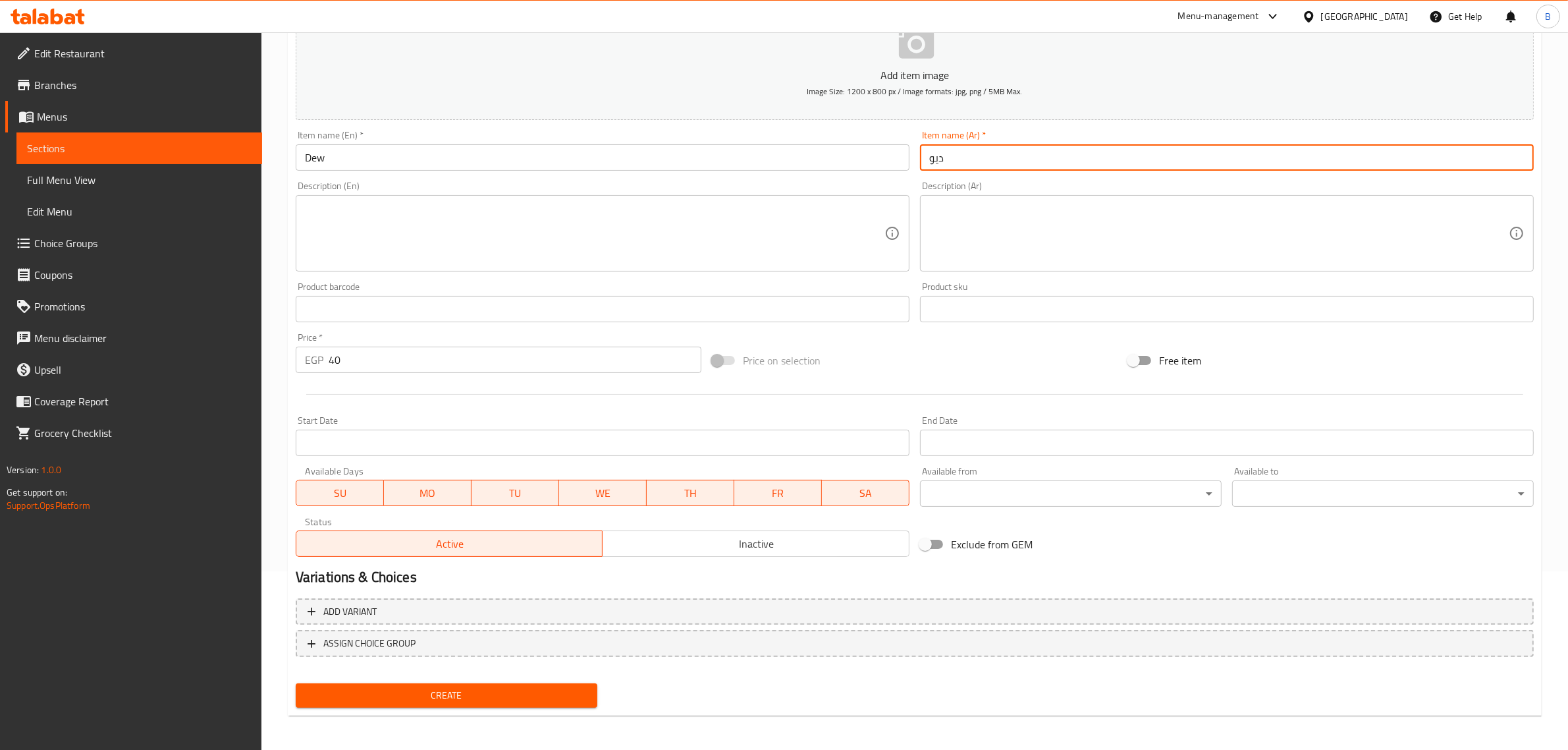
type input "ديو"
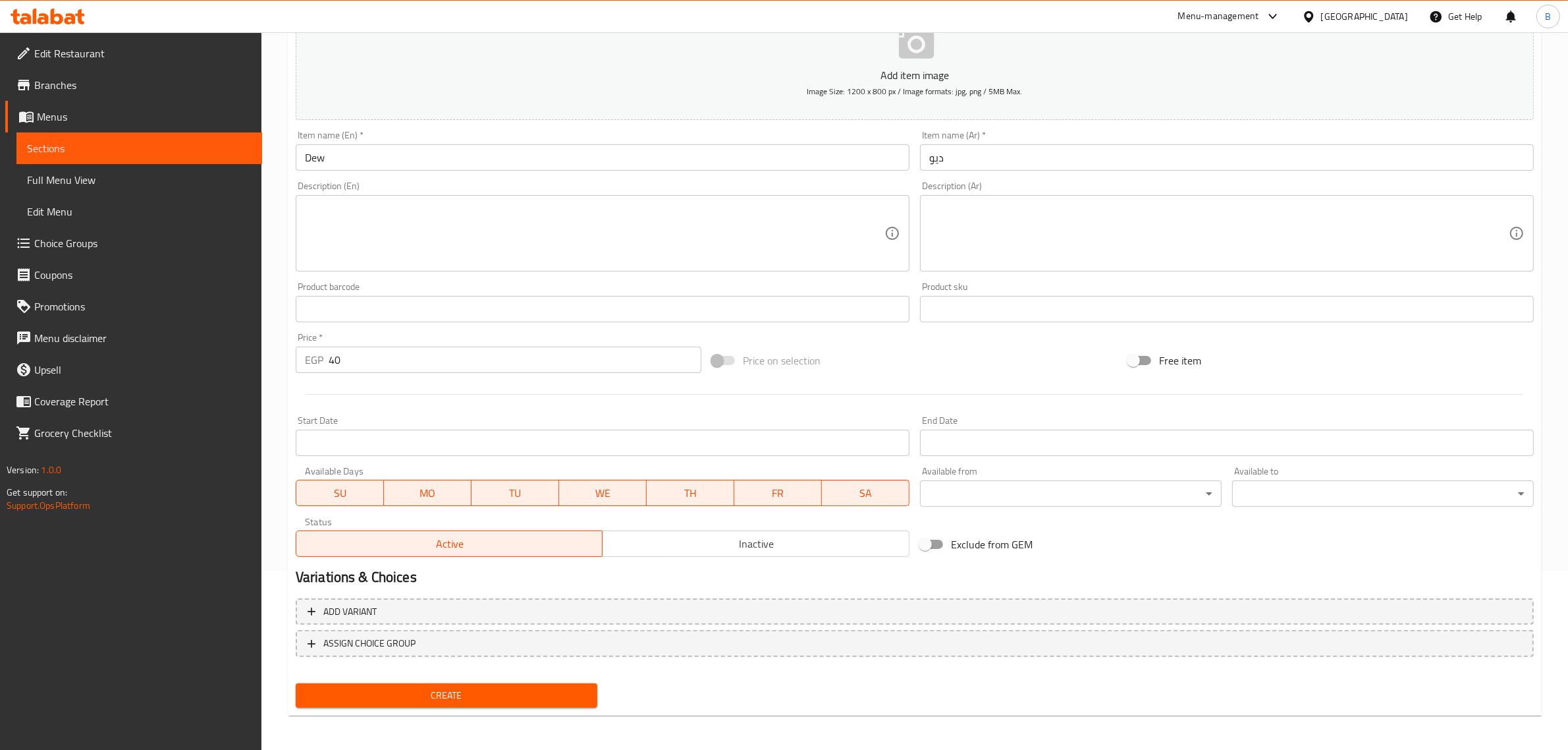
click at [474, 710] on div "Create" at bounding box center [446, 695] width 312 height 35
click at [462, 705] on div "Create" at bounding box center [446, 695] width 312 height 35
click at [455, 702] on button "Create" at bounding box center [446, 695] width 301 height 24
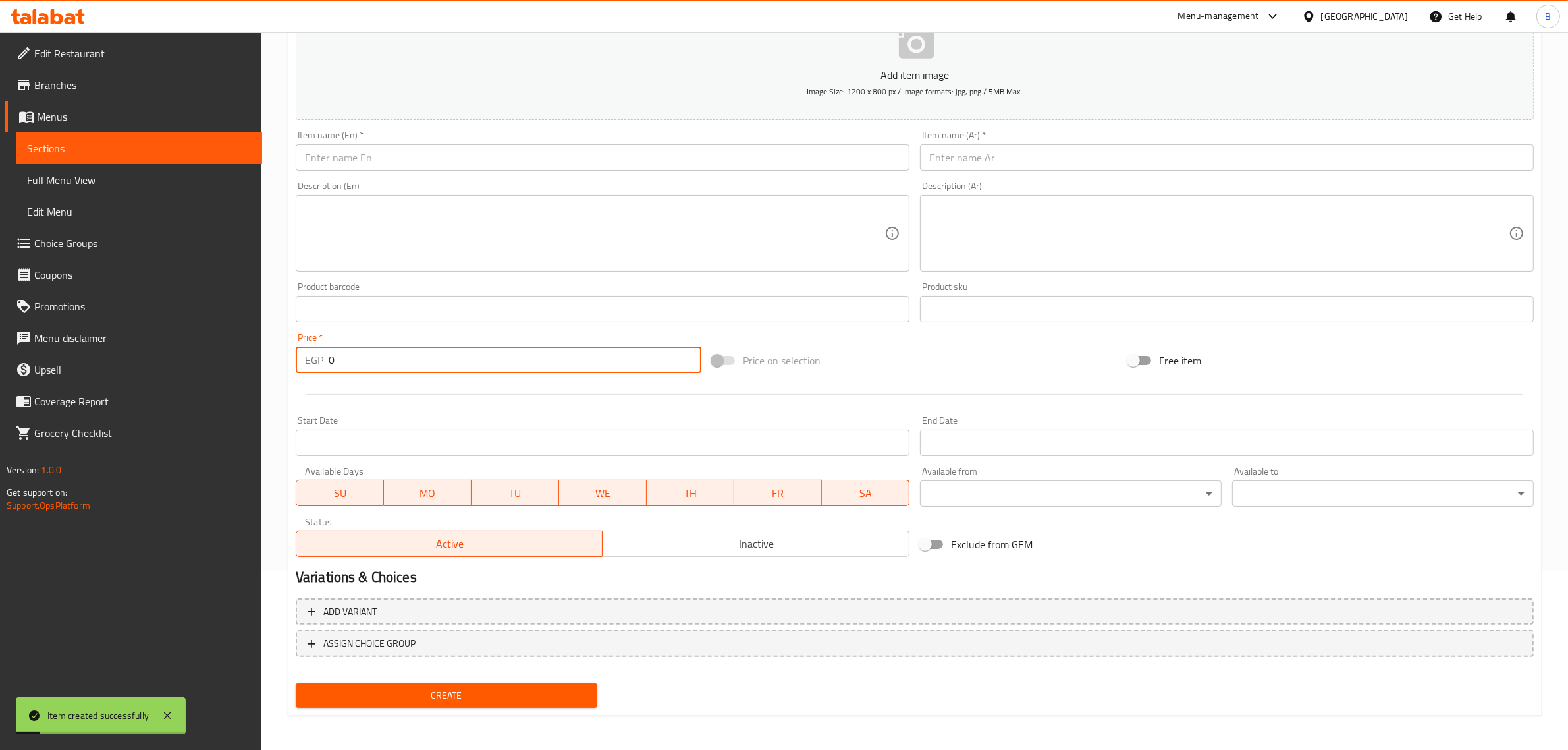
click at [438, 370] on input "0" at bounding box center [515, 360] width 372 height 27
type input "70"
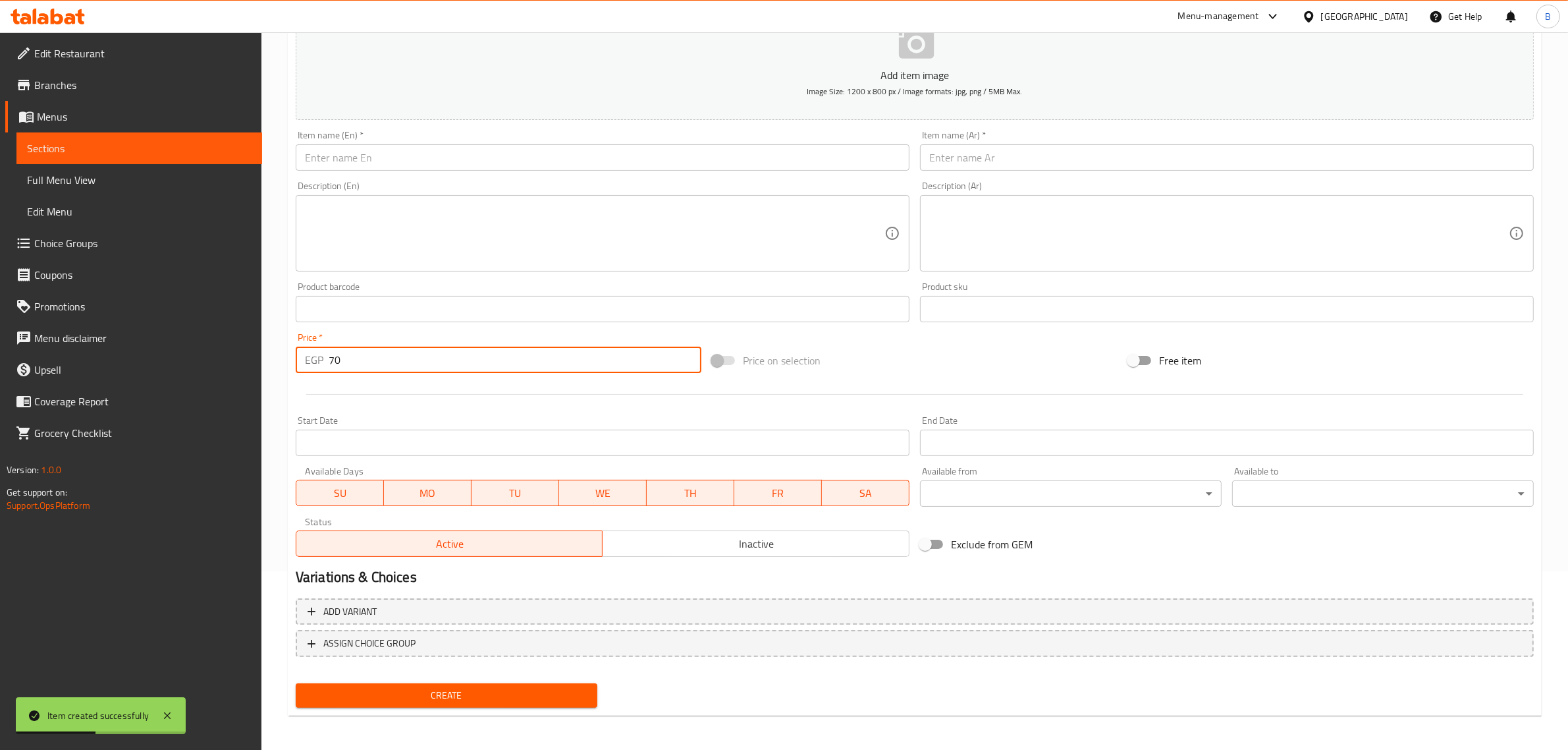
click at [935, 166] on input "text" at bounding box center [1227, 157] width 613 height 27
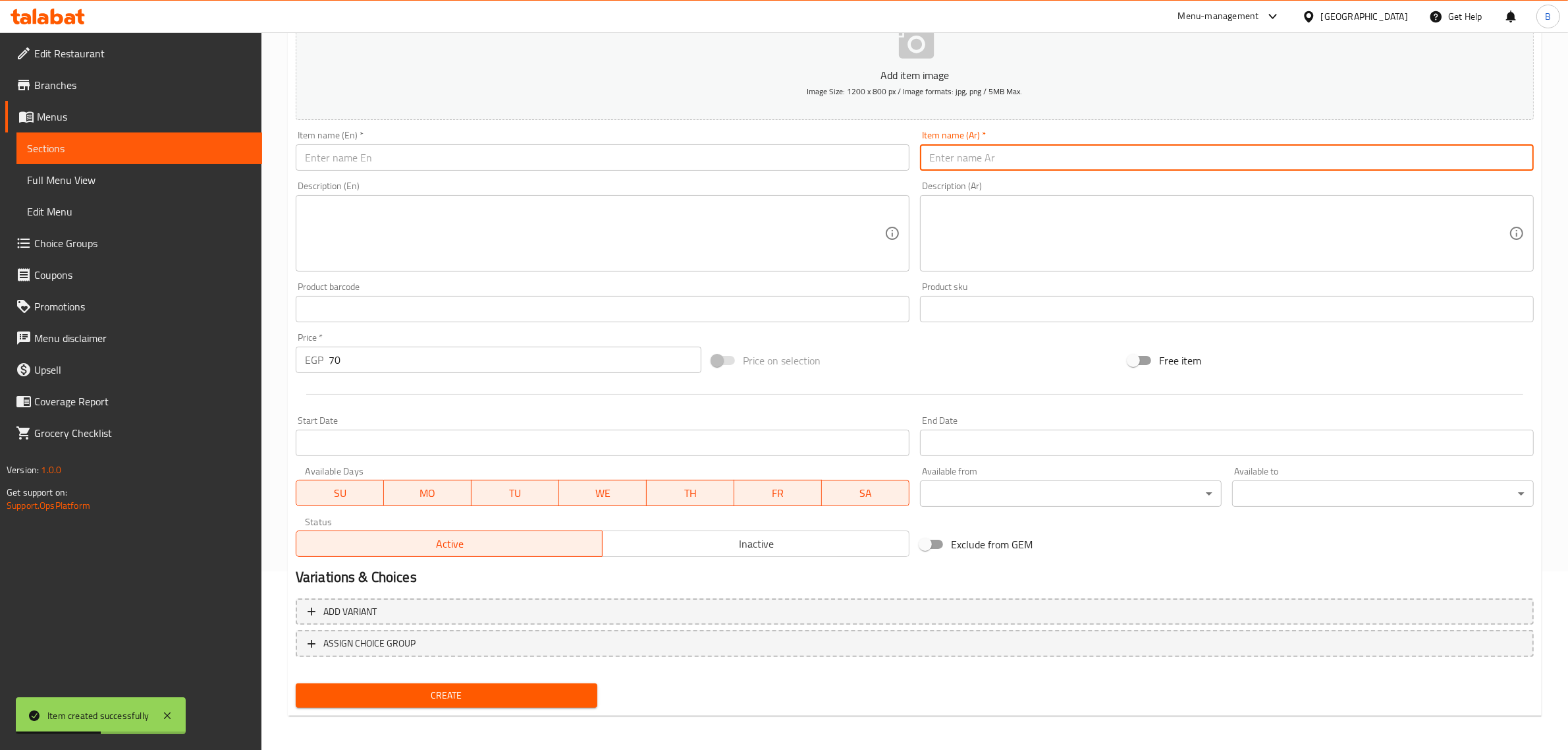
paste input "ريد بول"
type input "ريد بول"
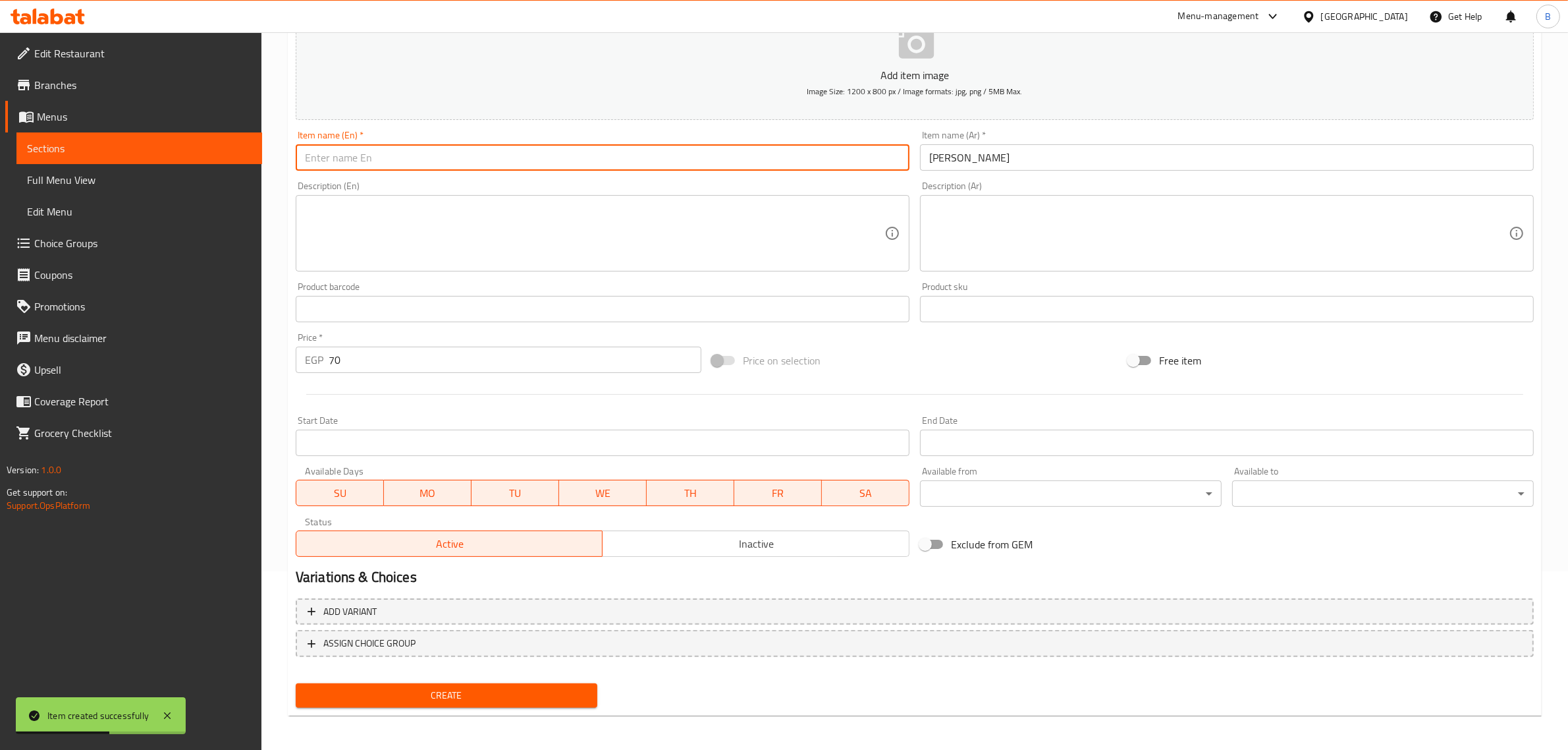
click at [714, 157] on input "text" at bounding box center [602, 157] width 613 height 27
paste input "Red Bull"
type input "Red Bull"
click at [451, 703] on button "Create" at bounding box center [446, 695] width 301 height 24
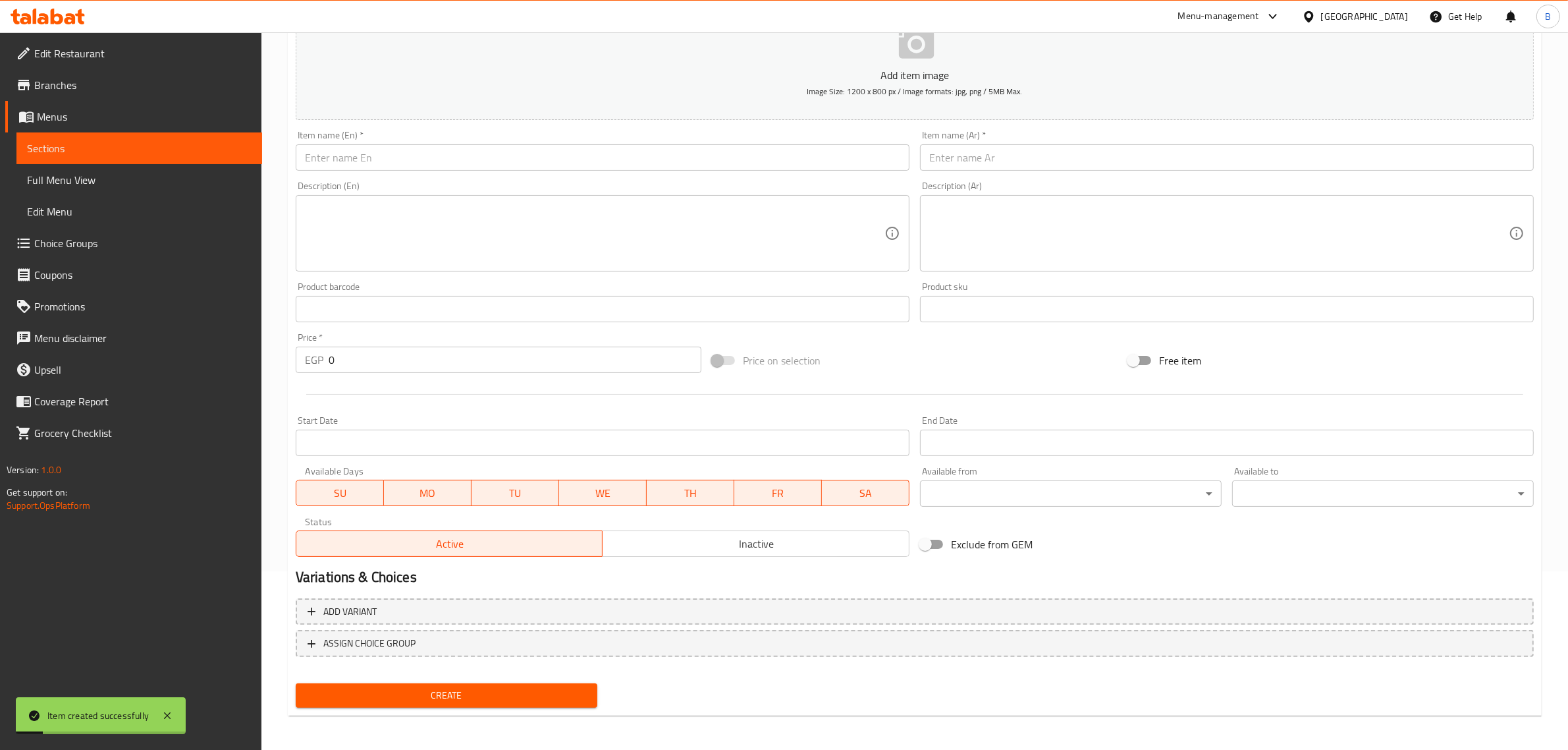
click at [584, 159] on input "text" at bounding box center [602, 157] width 613 height 27
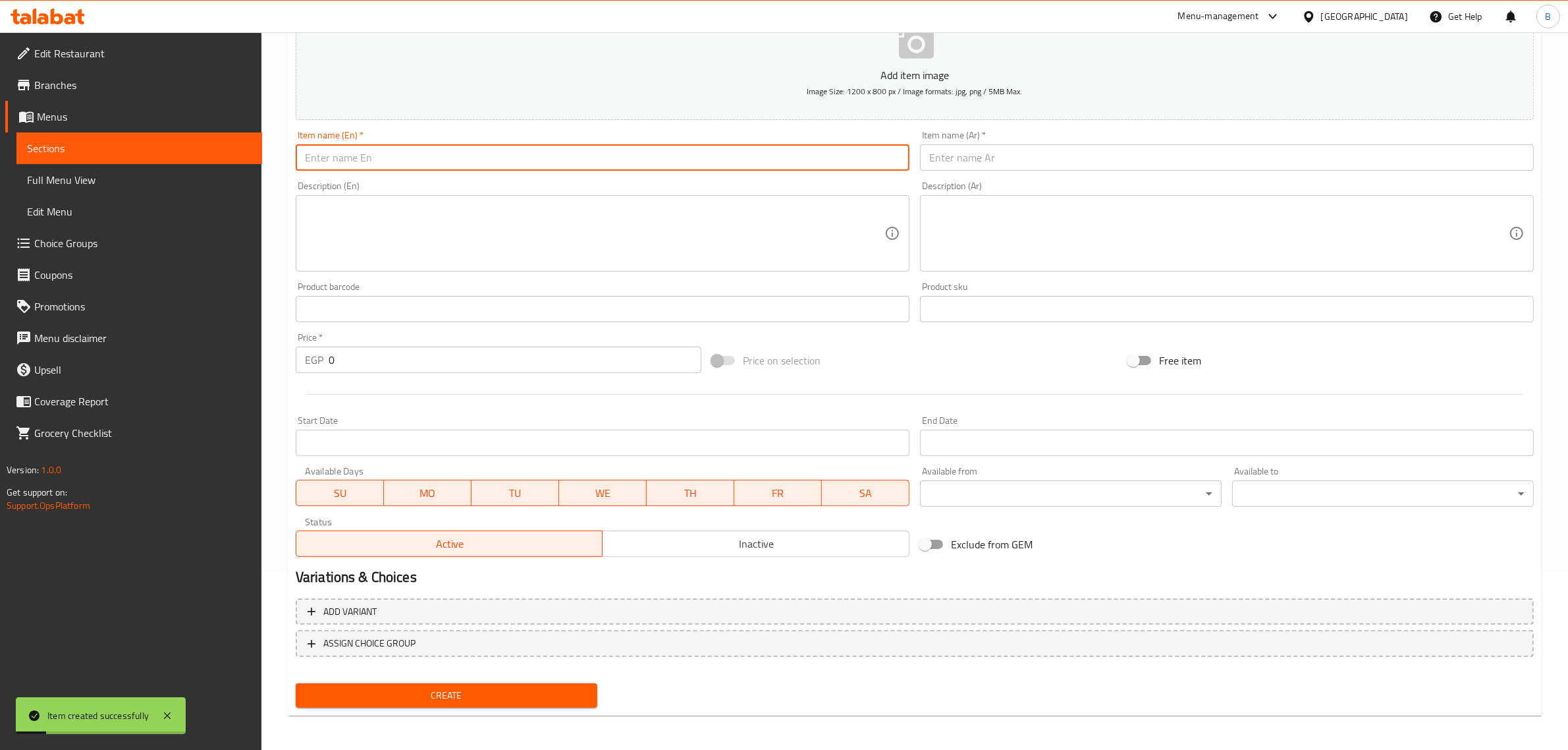
paste input "Small Water"
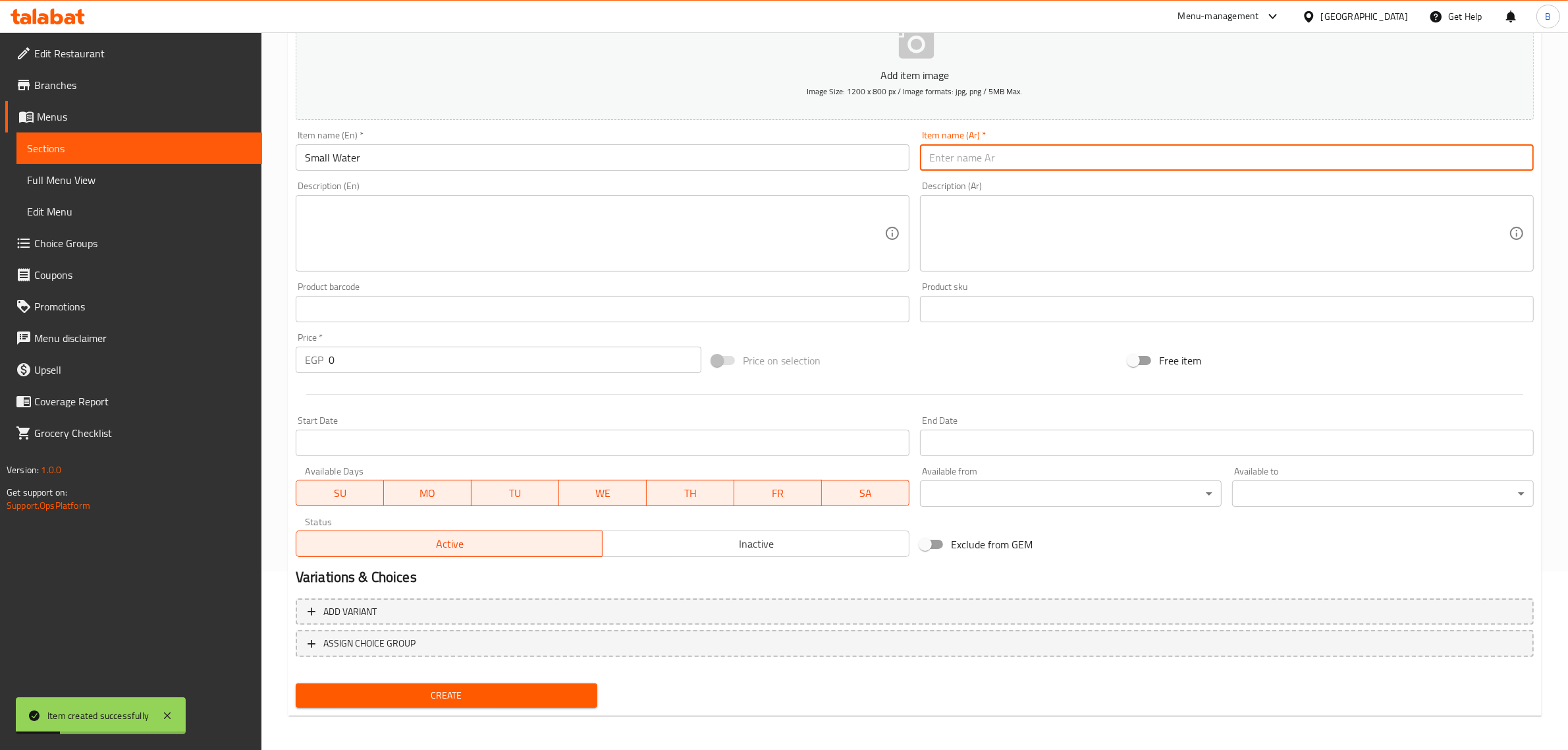
click at [994, 168] on input "text" at bounding box center [1227, 157] width 613 height 27
paste input "مياه صغير"
click at [504, 376] on div "Price   * EGP 0 Price *" at bounding box center [498, 352] width 416 height 51
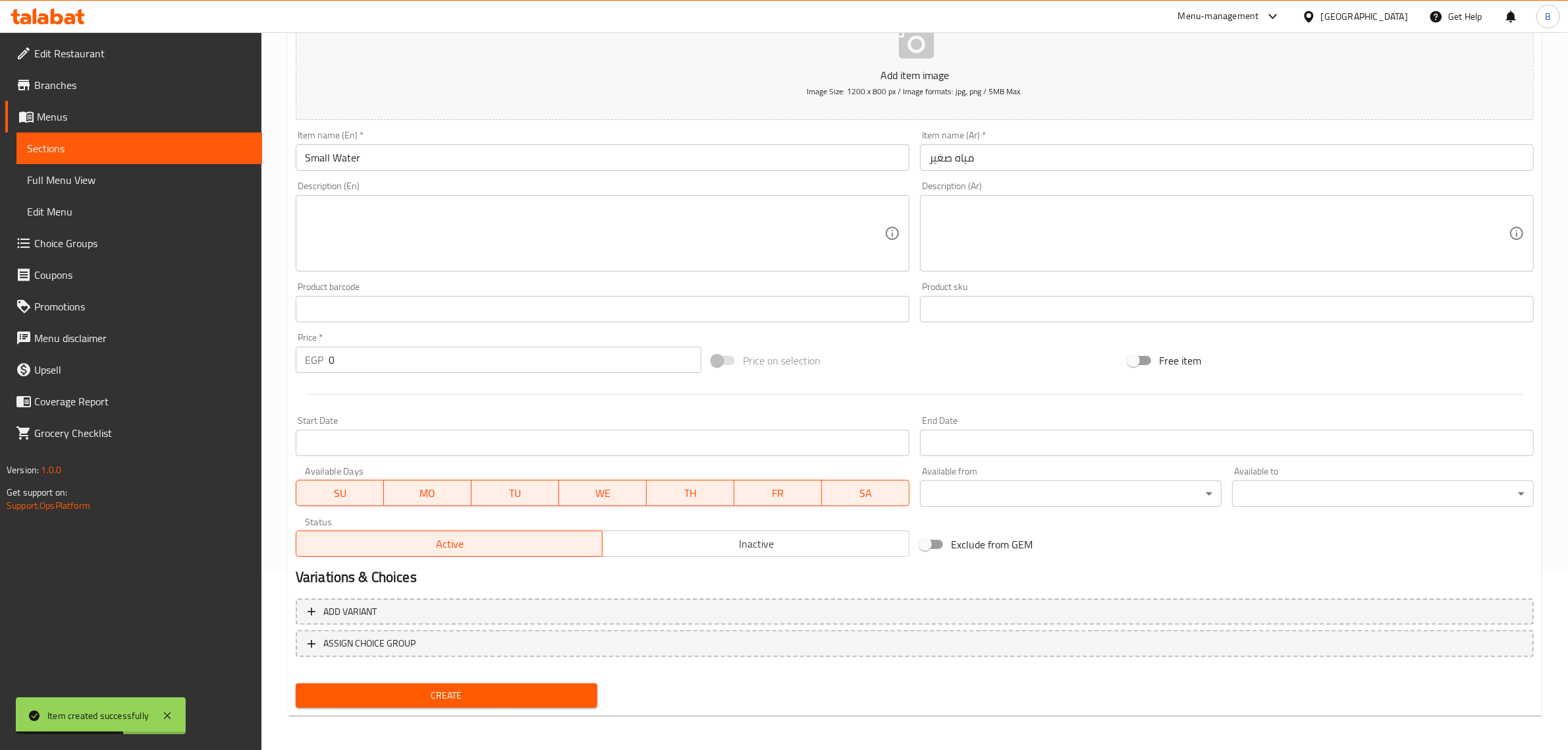
click at [1042, 164] on input "مياه صغير" at bounding box center [1227, 157] width 613 height 27
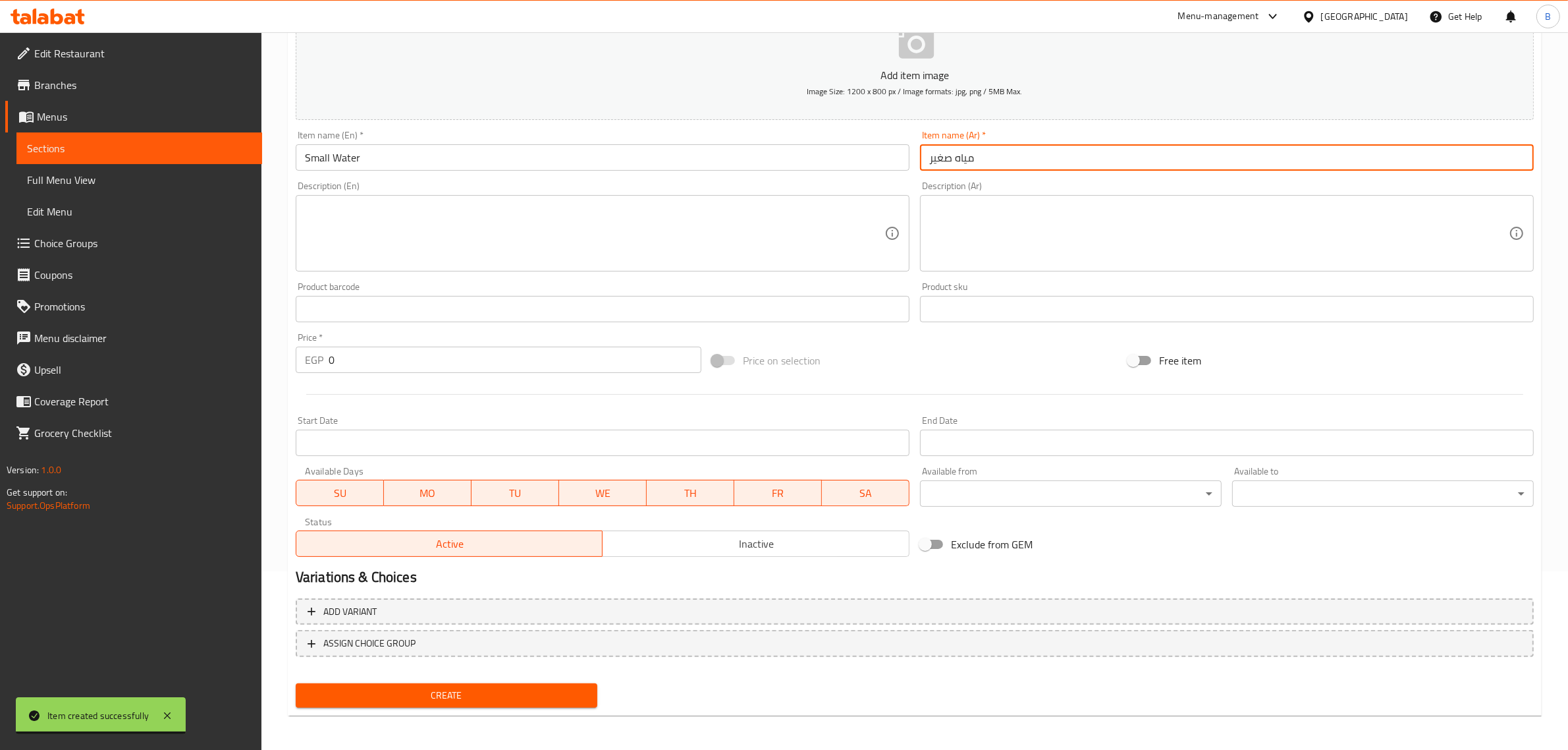
click at [426, 353] on input "0" at bounding box center [515, 360] width 372 height 27
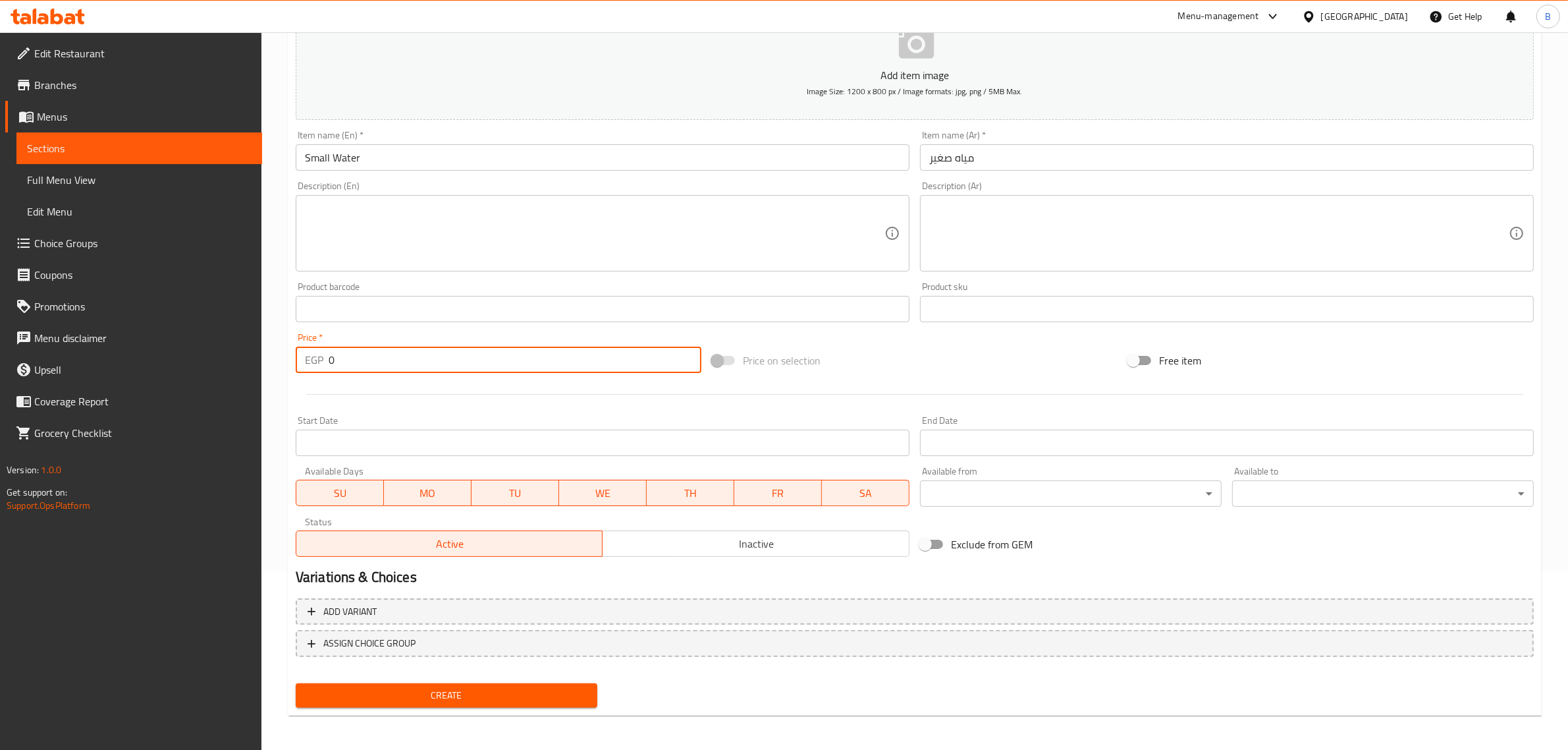
click at [426, 353] on input "0" at bounding box center [515, 360] width 372 height 27
click at [409, 705] on button "Create" at bounding box center [446, 695] width 301 height 24
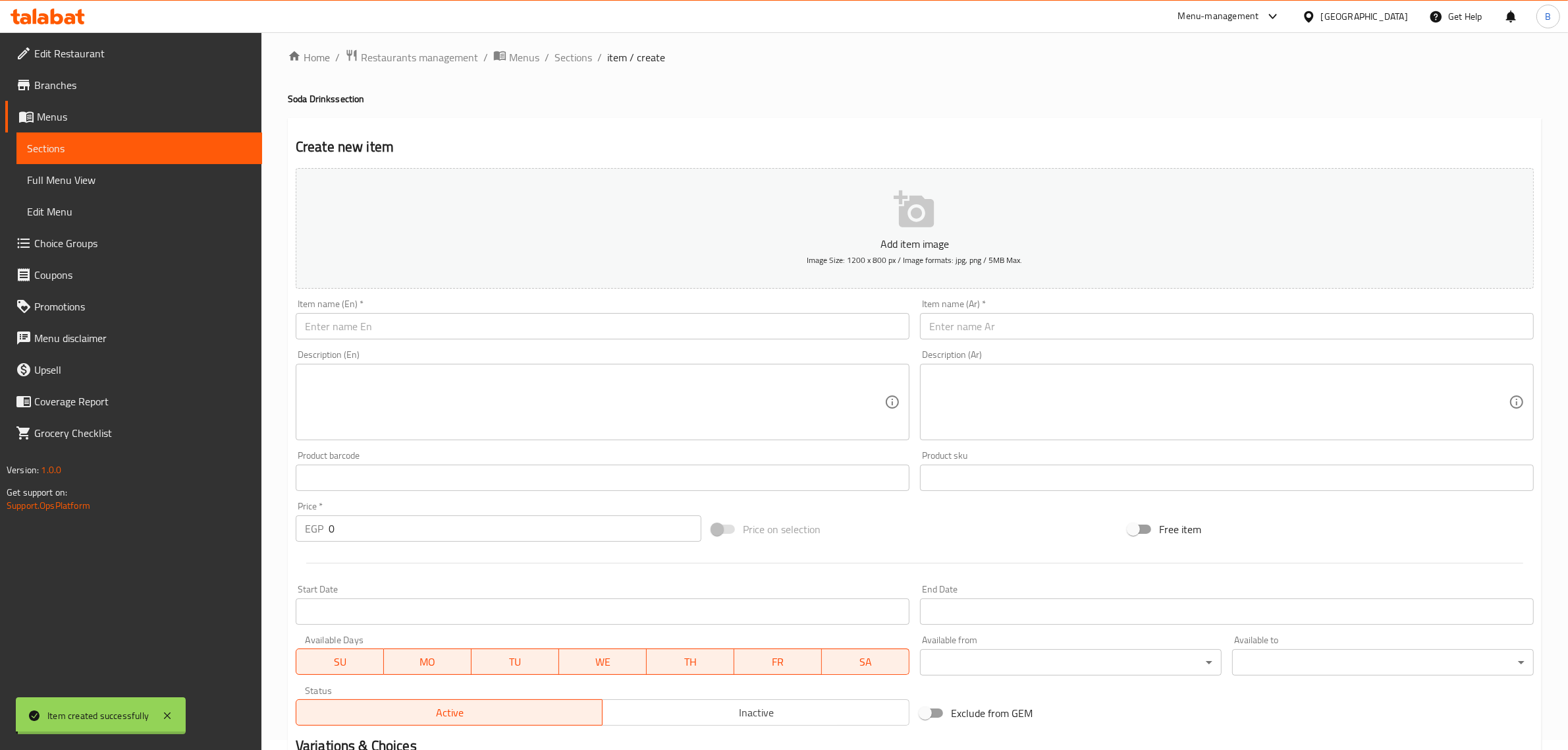
scroll to position [0, 0]
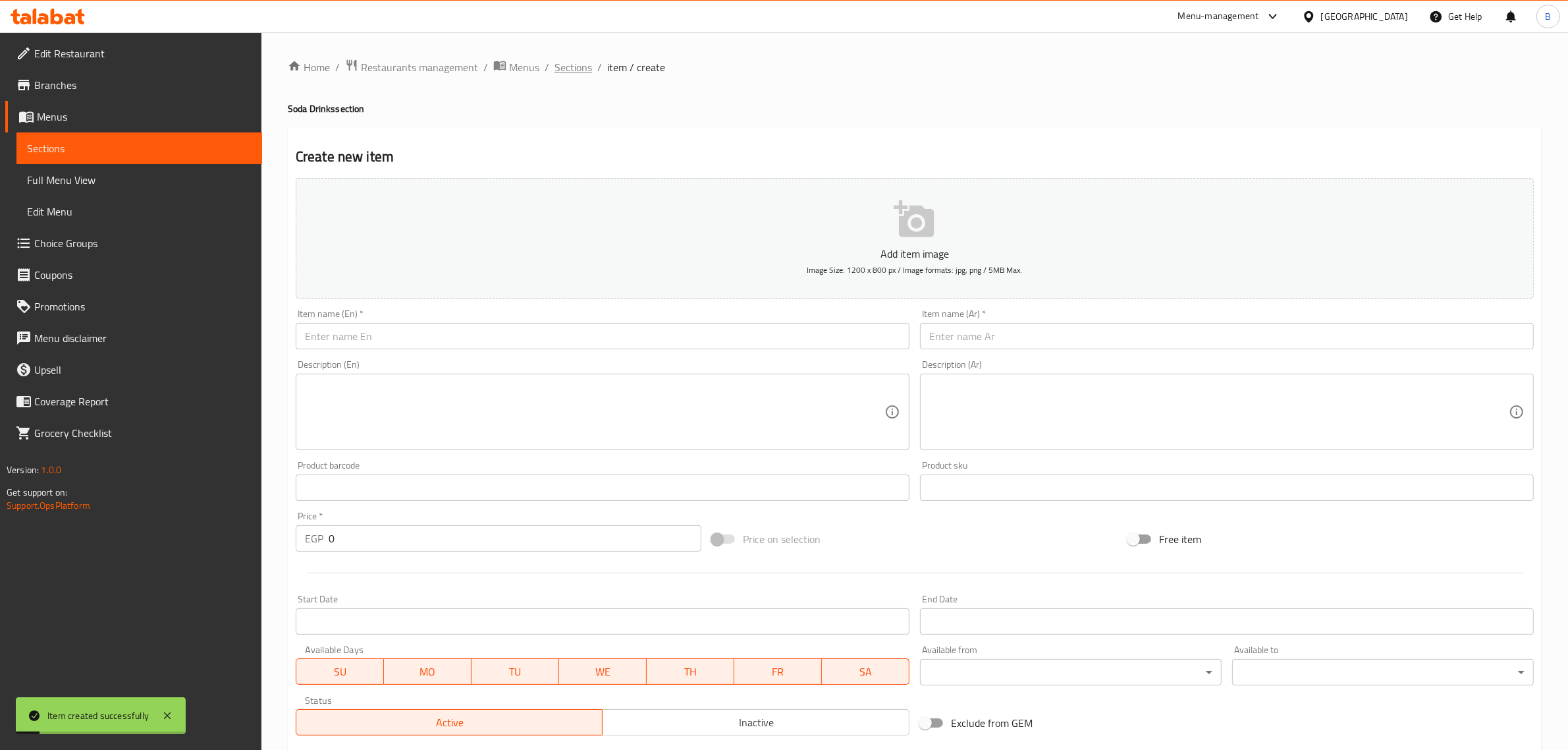
click at [560, 60] on span "Sections" at bounding box center [574, 67] width 38 height 16
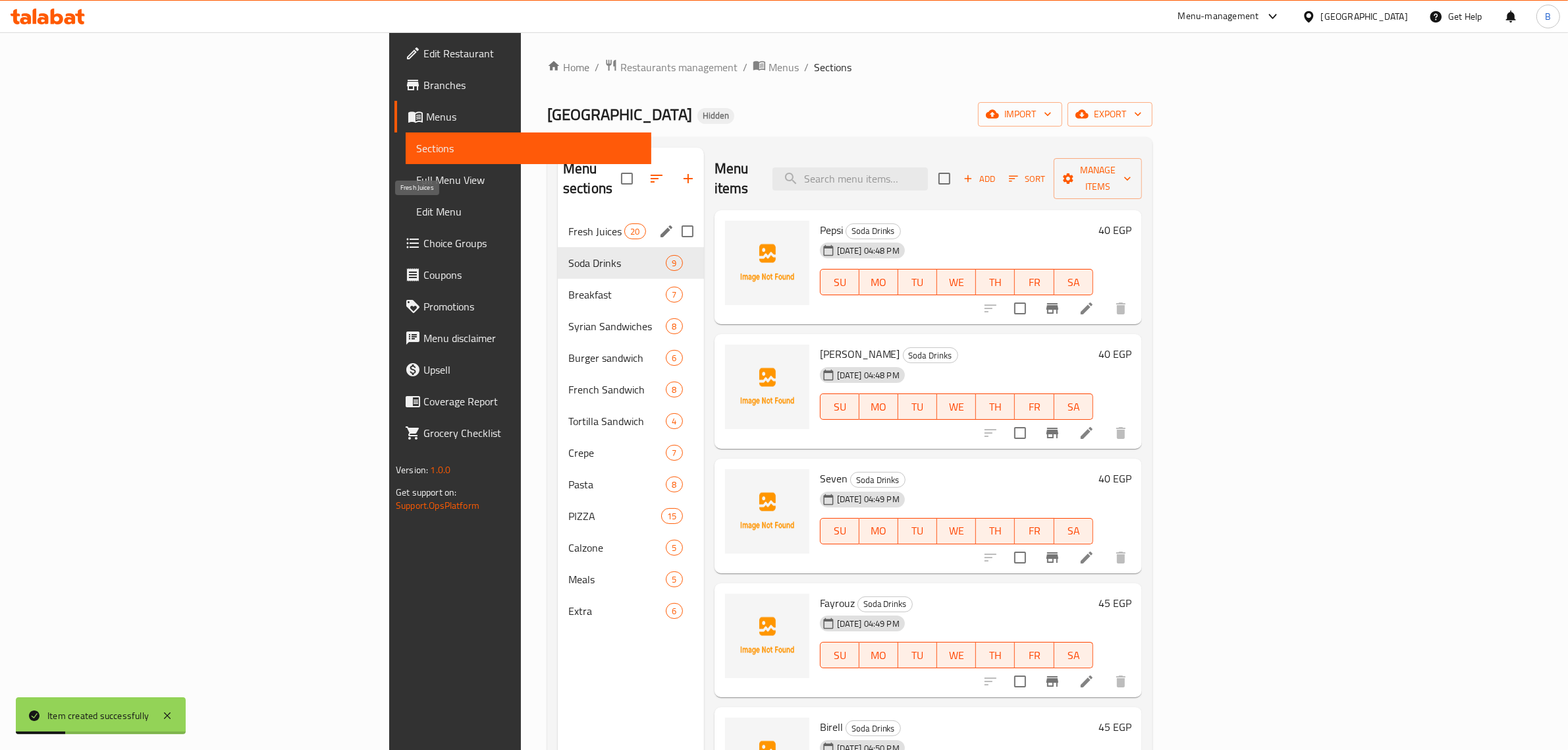
click at [568, 223] on span "Fresh Juices" at bounding box center [596, 231] width 56 height 16
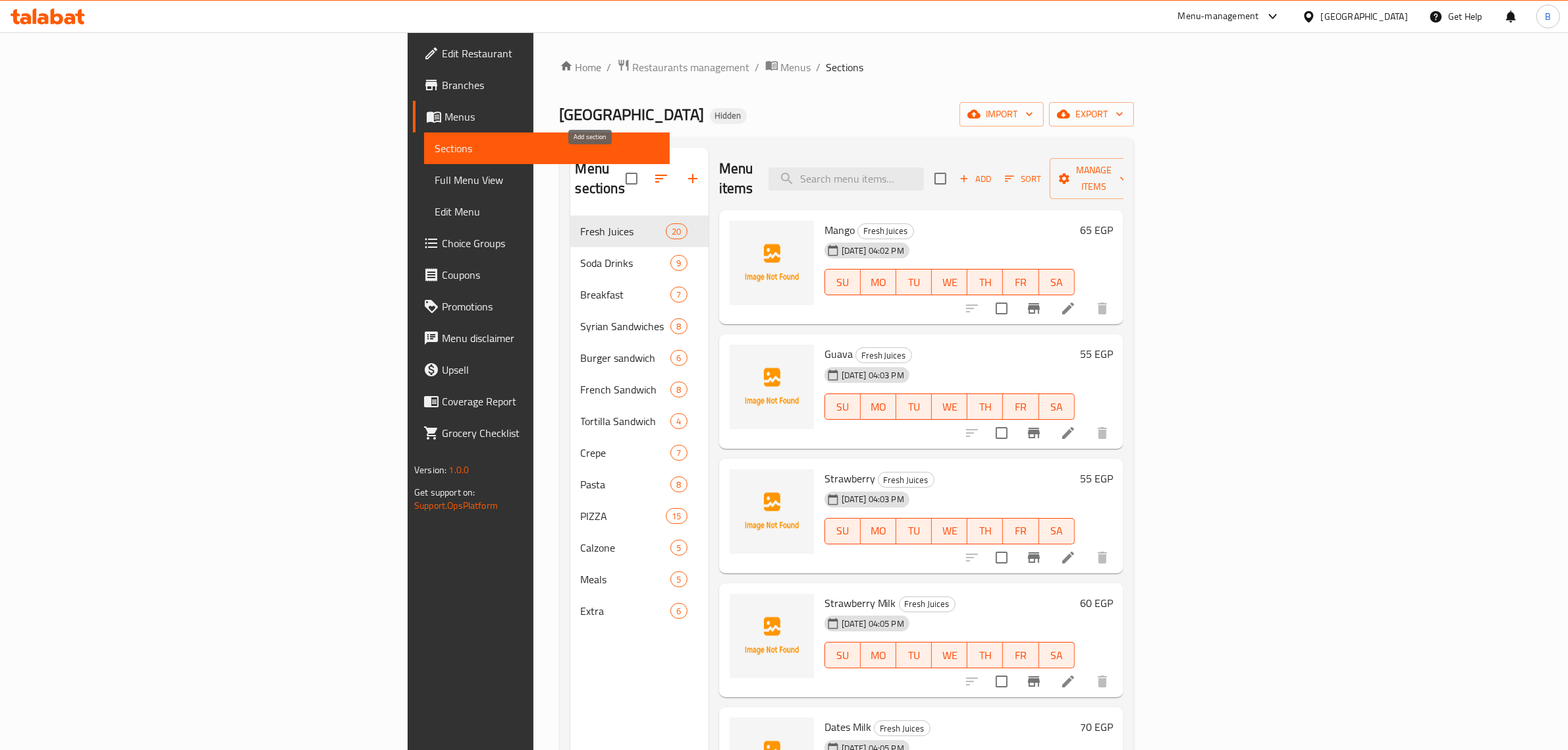
click at [685, 171] on icon "button" at bounding box center [692, 178] width 16 height 16
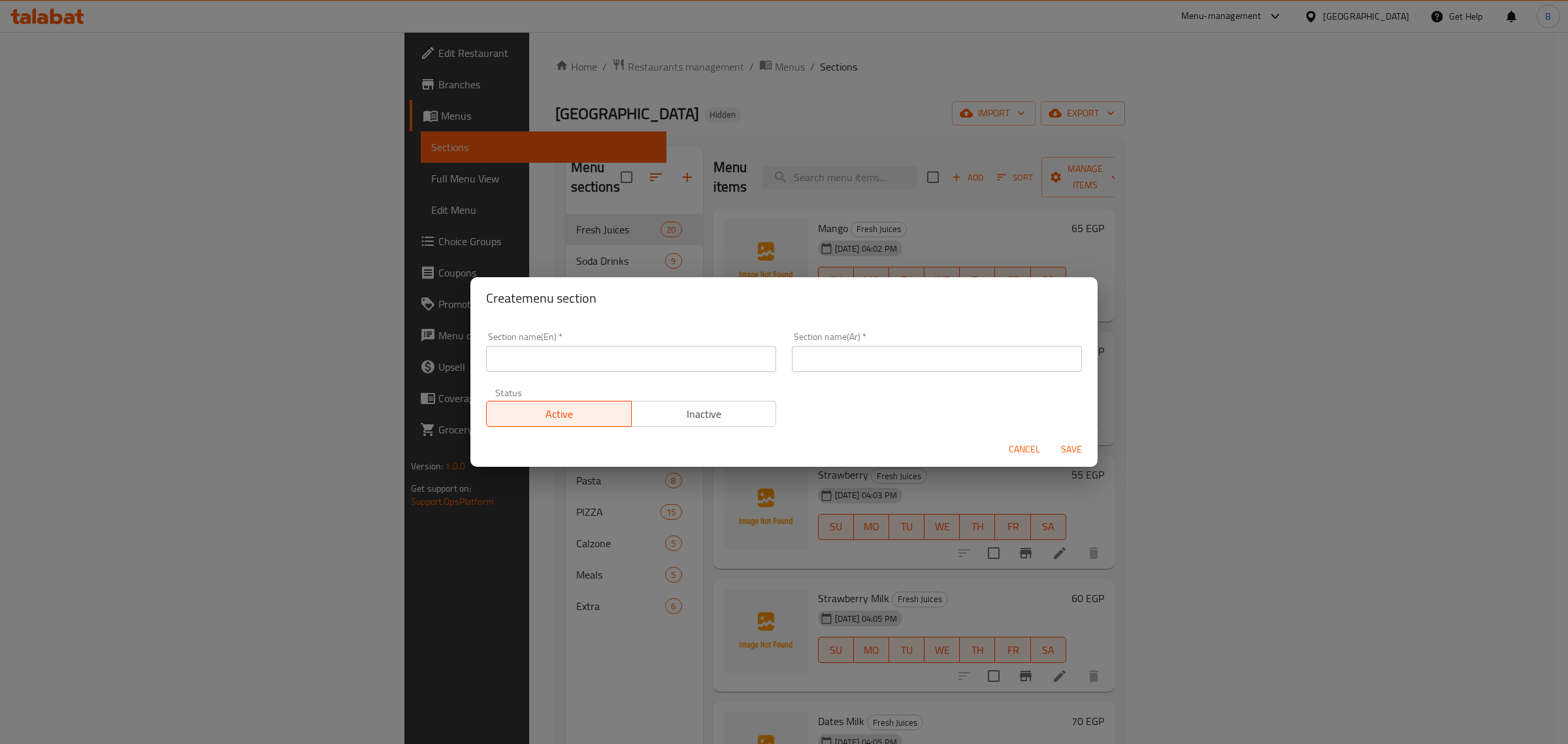
drag, startPoint x: 612, startPoint y: 377, endPoint x: 608, endPoint y: 371, distance: 7.2
click at [612, 377] on div "Section name(En)   * Section name(En) *" at bounding box center [631, 352] width 306 height 56
click at [595, 363] on input "text" at bounding box center [631, 359] width 290 height 26
paste input "Fruits Sydney"
click at [952, 349] on input "text" at bounding box center [937, 359] width 290 height 26
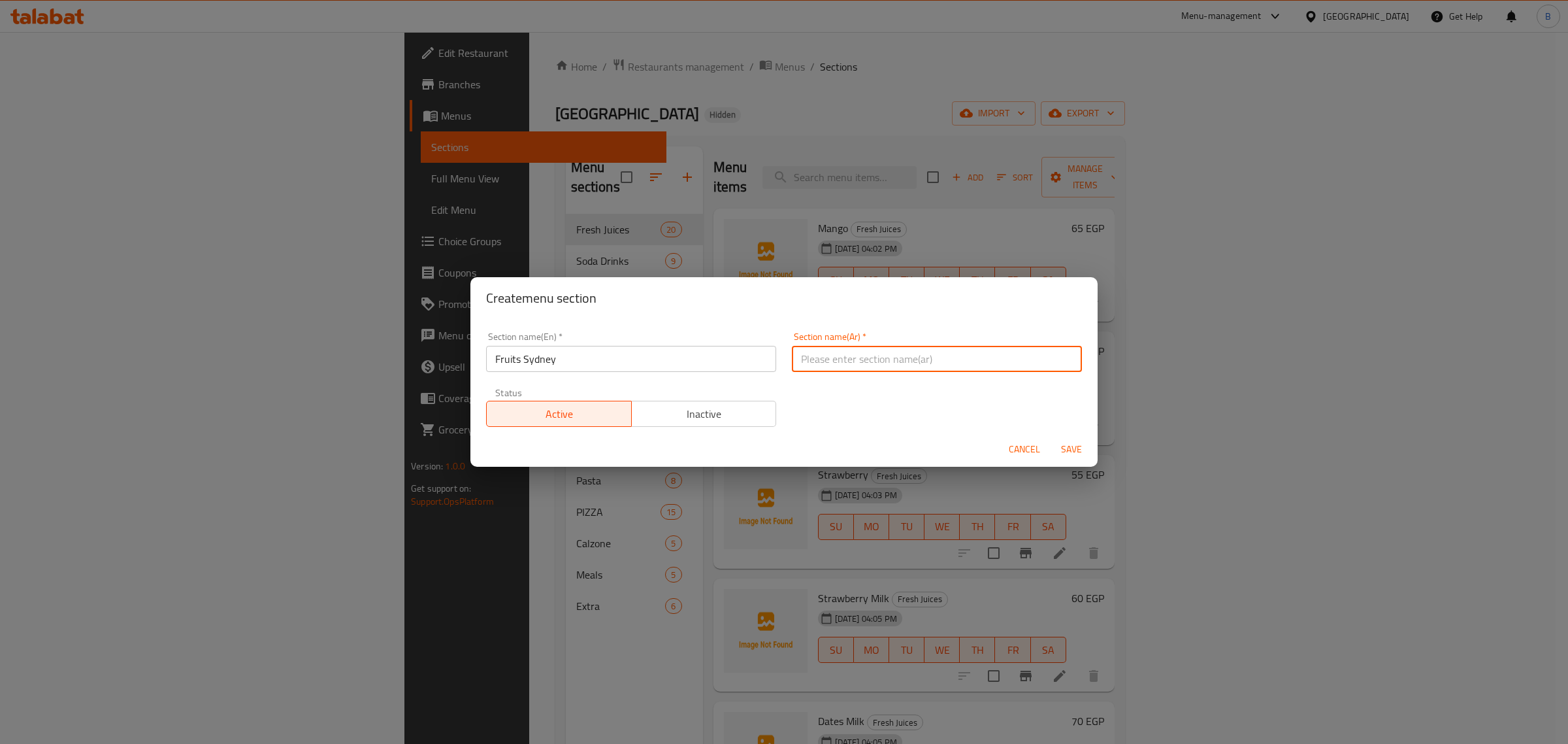
paste input "فواكه سيدني"
click at [1074, 443] on span "Save" at bounding box center [1071, 449] width 31 height 16
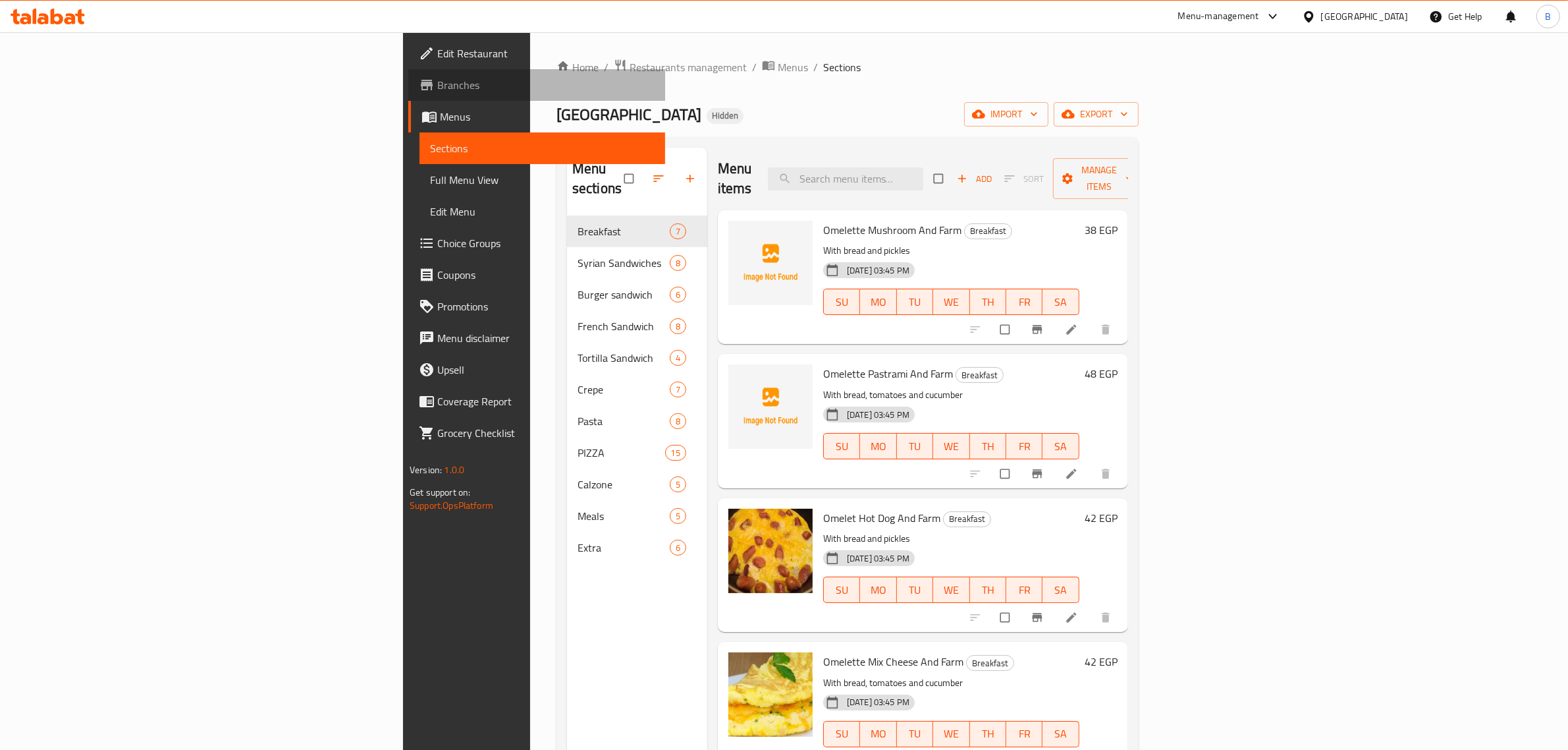
click at [437, 93] on span "Branches" at bounding box center [546, 85] width 218 height 16
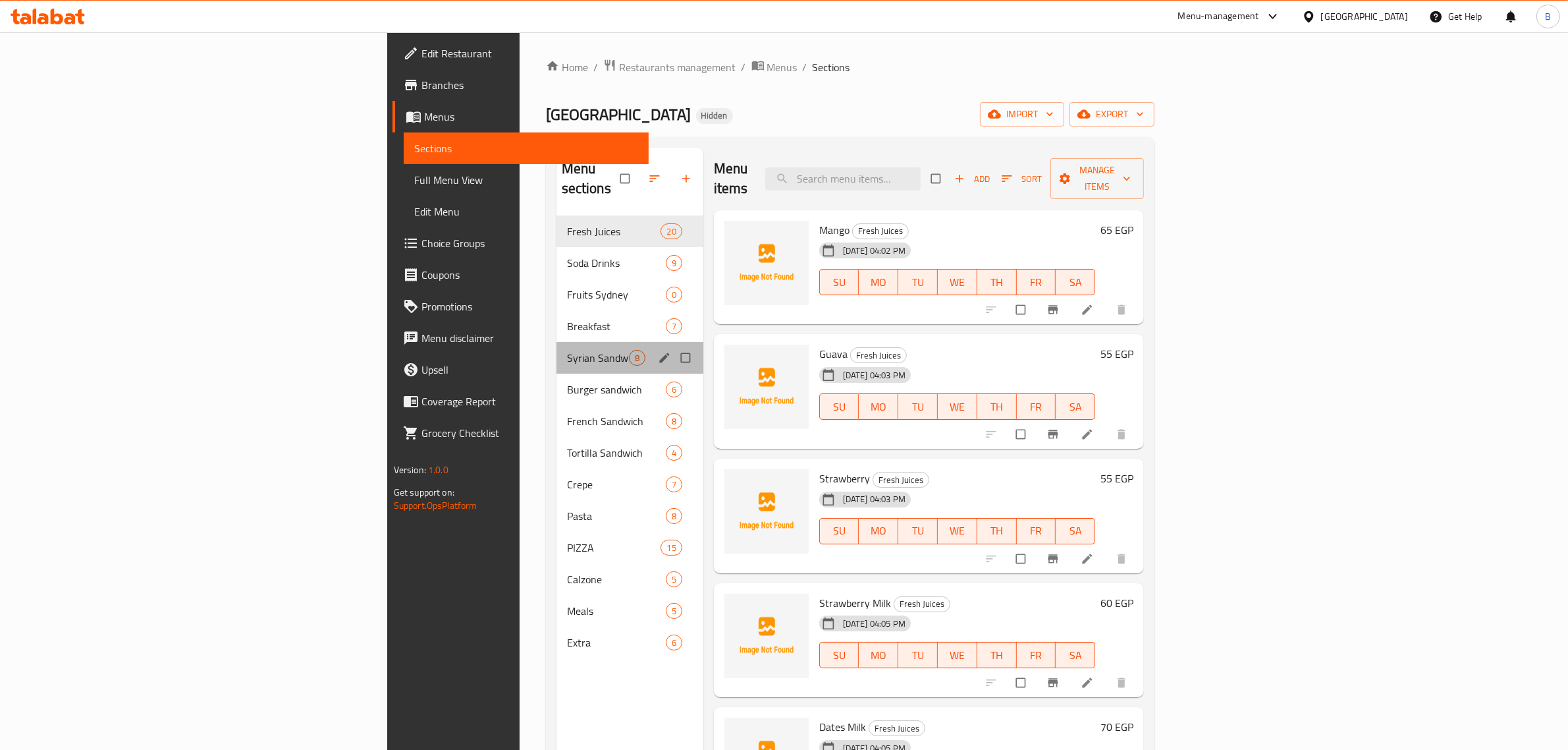
click at [556, 342] on div "Syrian Sandwiches 8" at bounding box center [630, 358] width 147 height 31
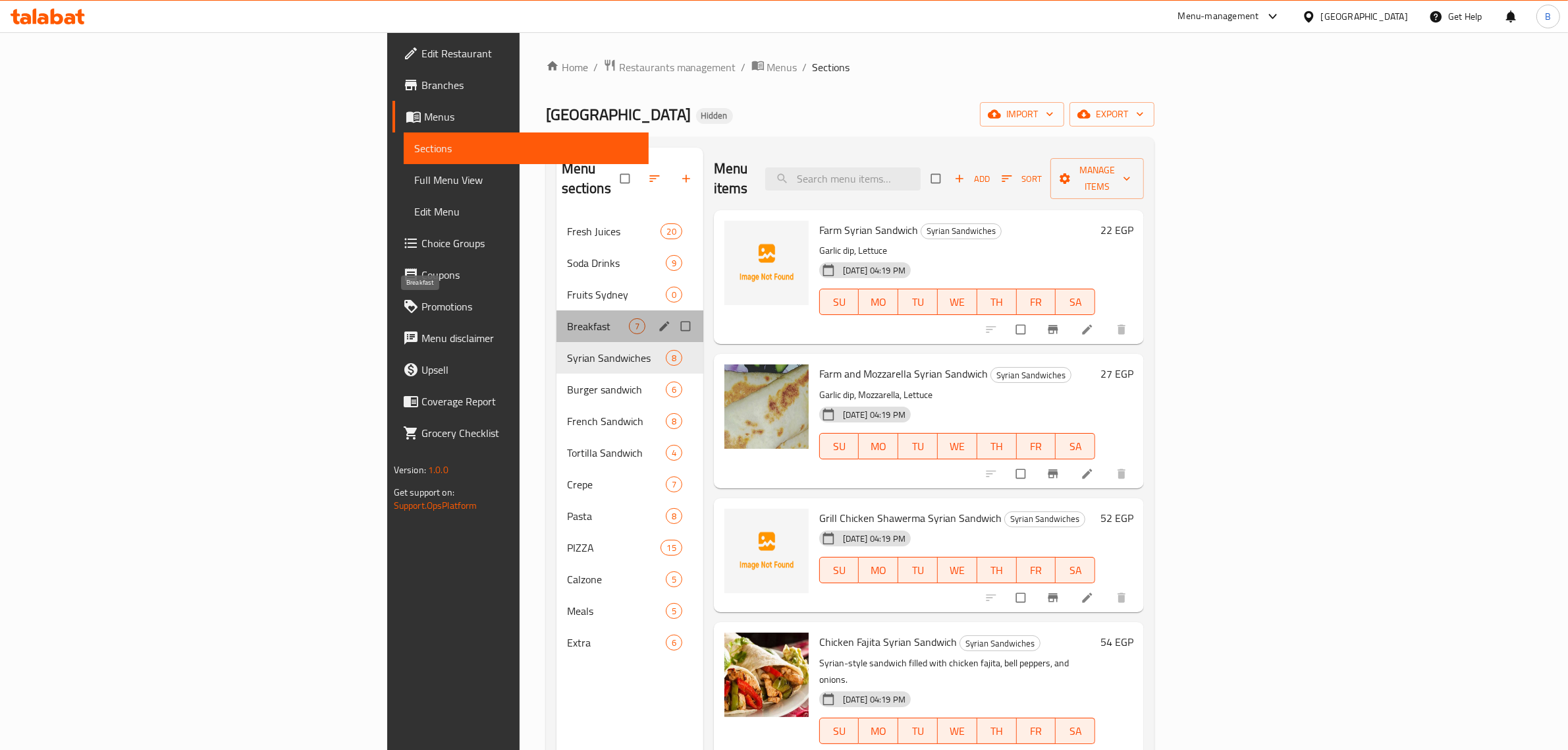
click at [567, 318] on span "Breakfast" at bounding box center [598, 326] width 62 height 16
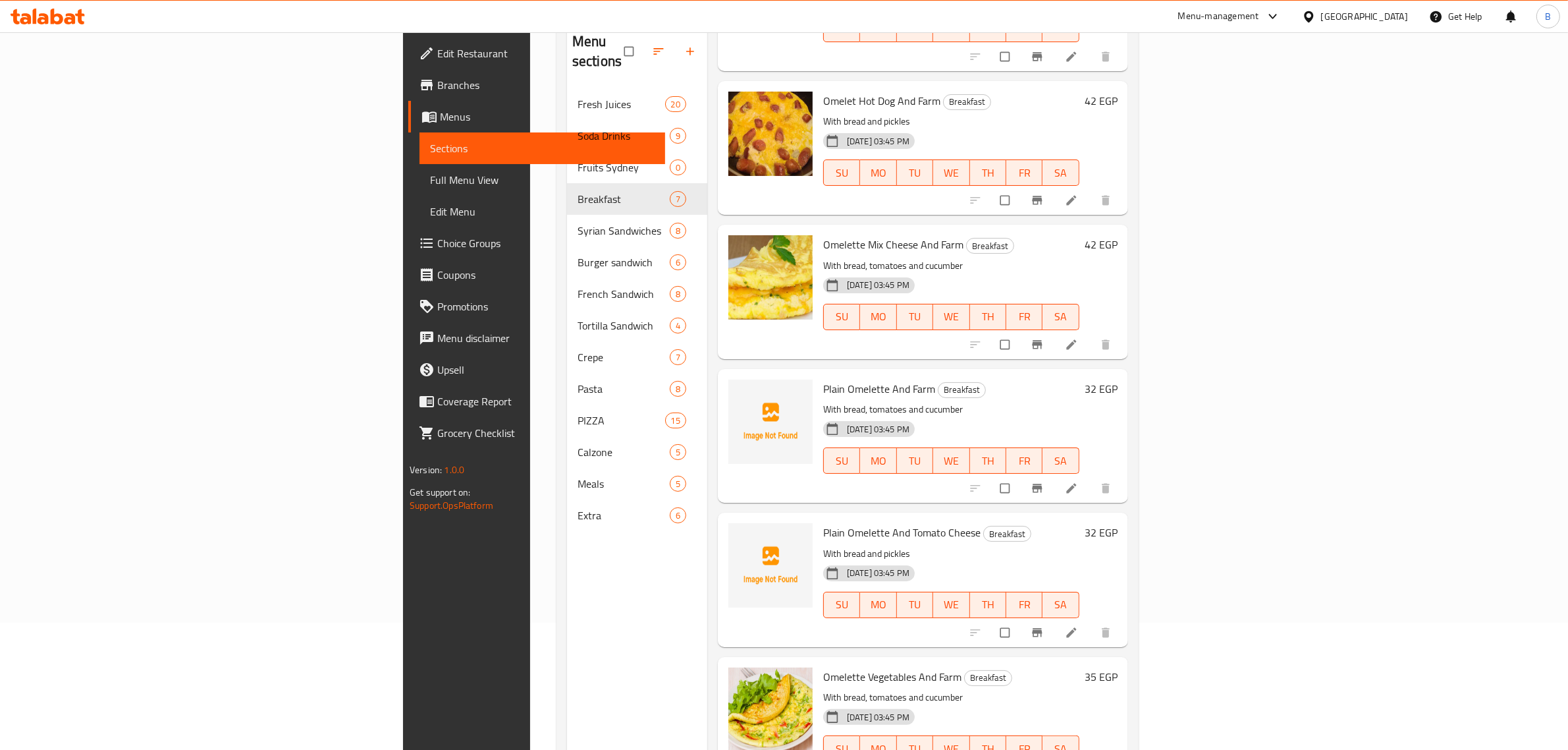
scroll to position [185, 0]
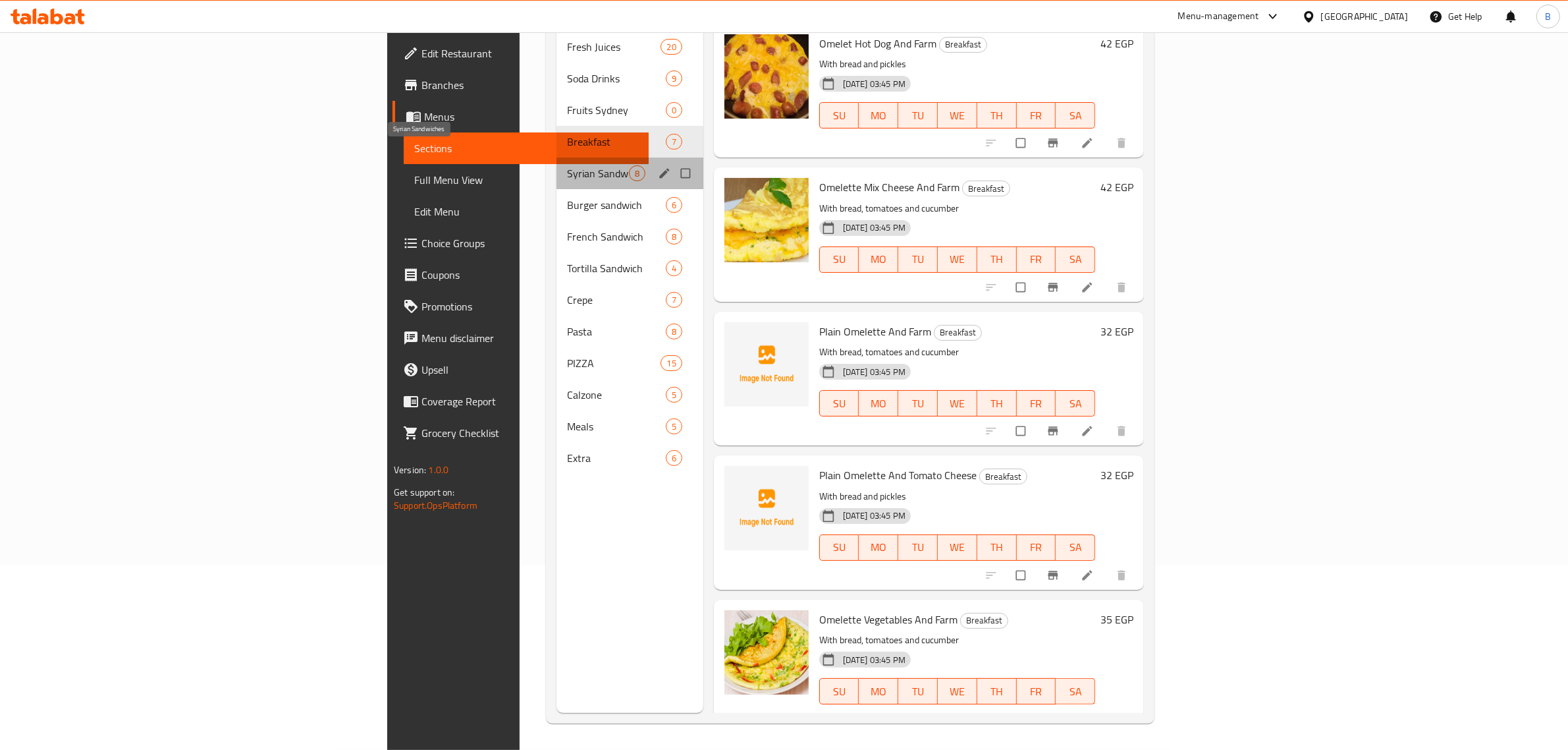
click at [567, 165] on span "Syrian Sandwiches" at bounding box center [598, 173] width 62 height 16
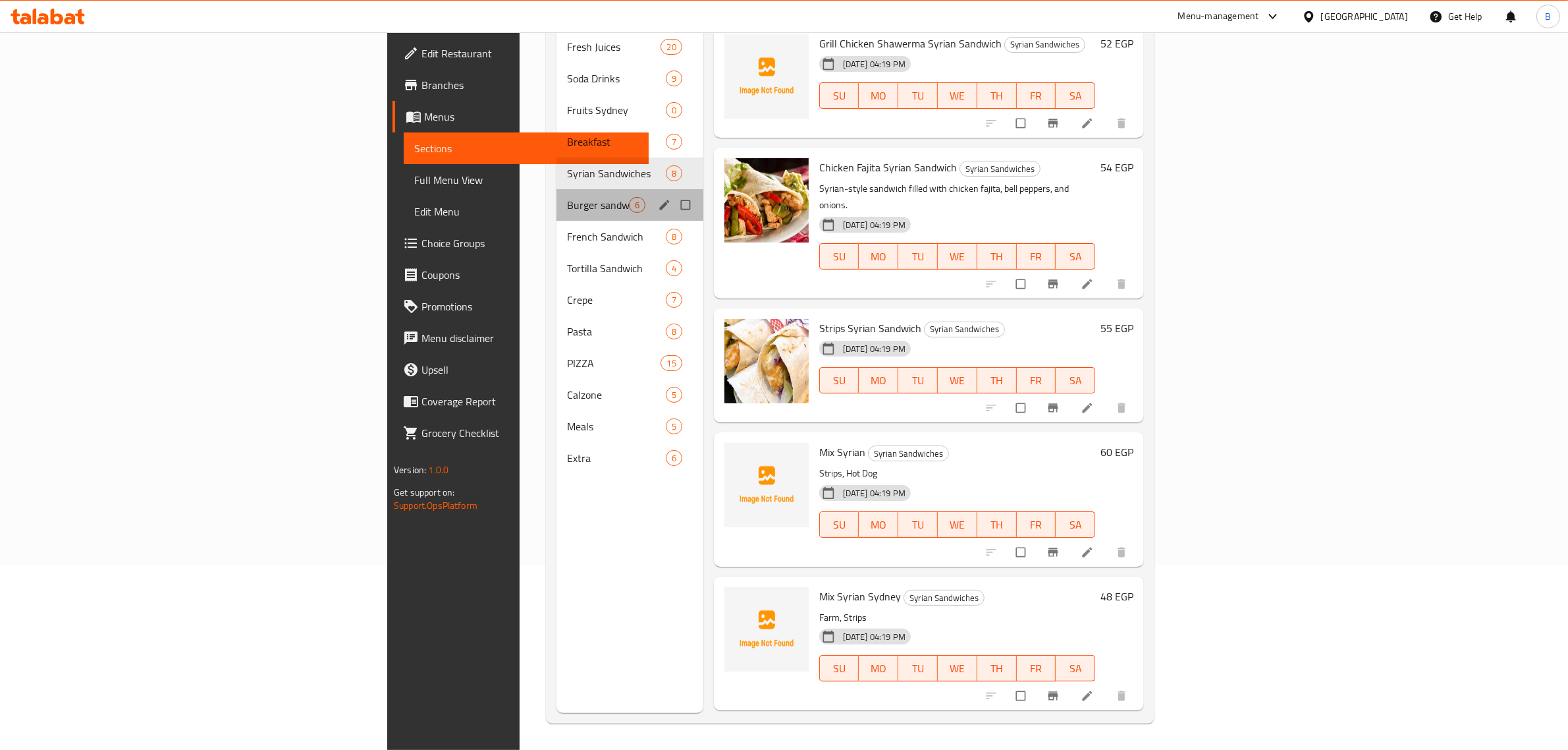
click at [556, 193] on div "Burger sandwich 6" at bounding box center [630, 205] width 147 height 31
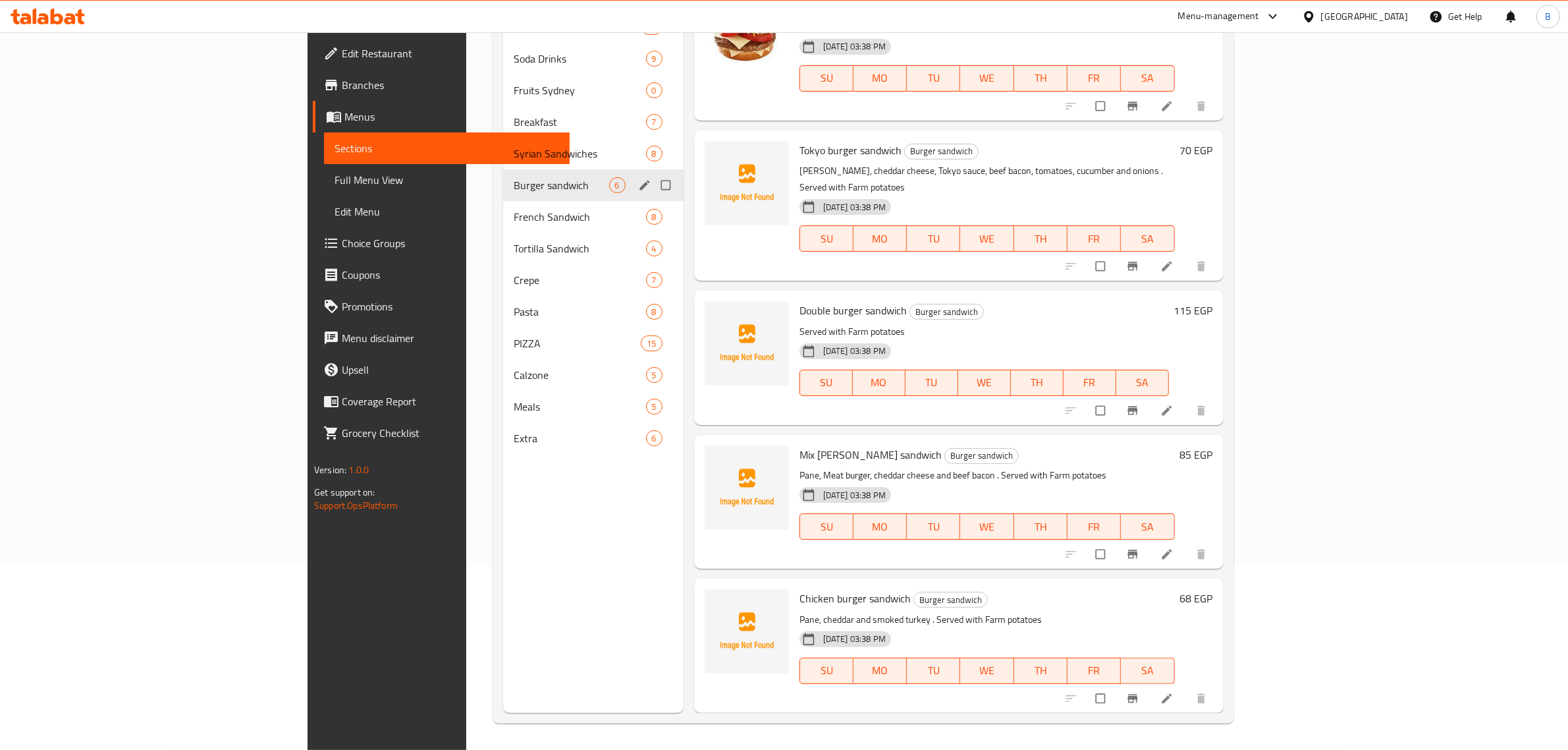
scroll to position [146, 0]
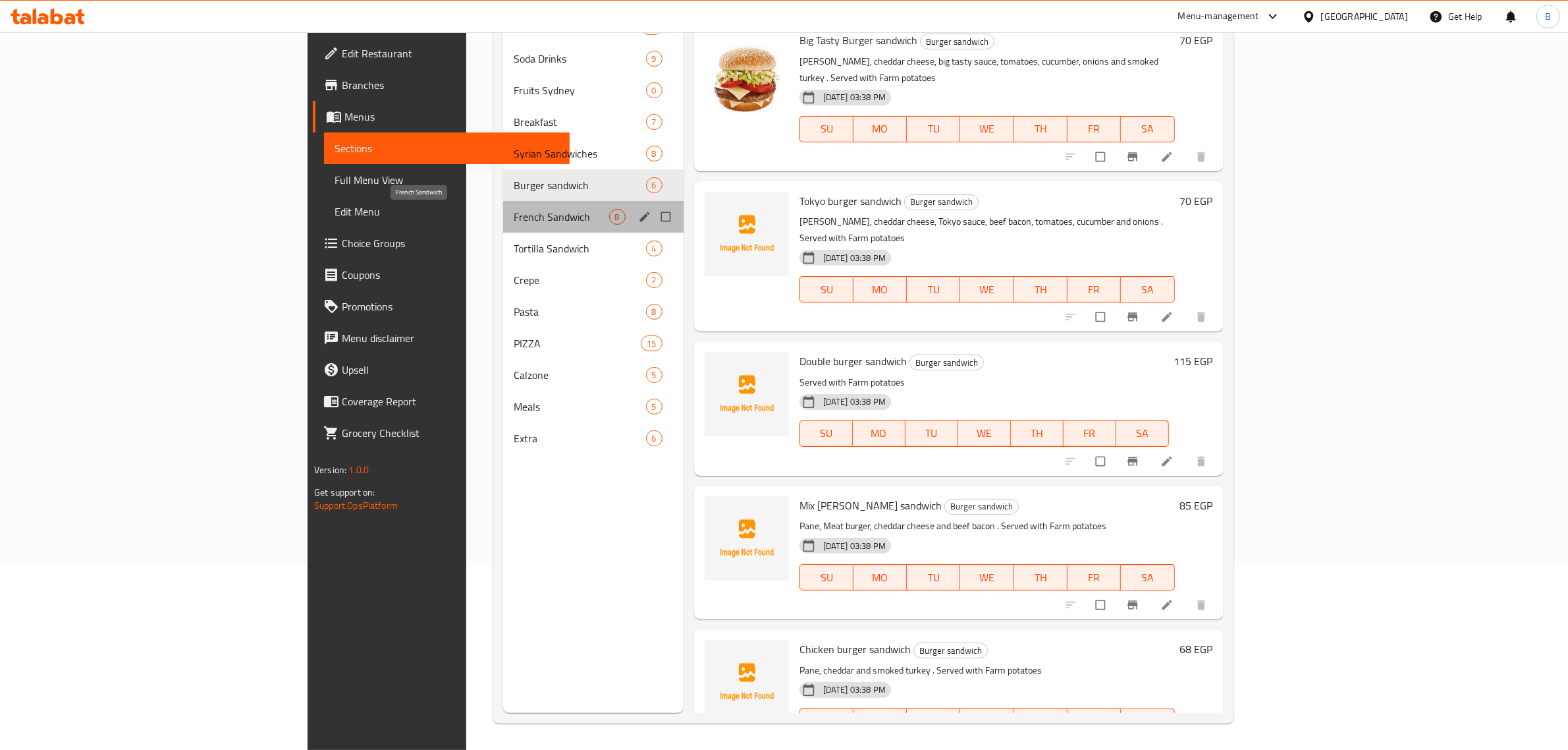
click at [513, 213] on span "French Sandwich" at bounding box center [560, 217] width 95 height 16
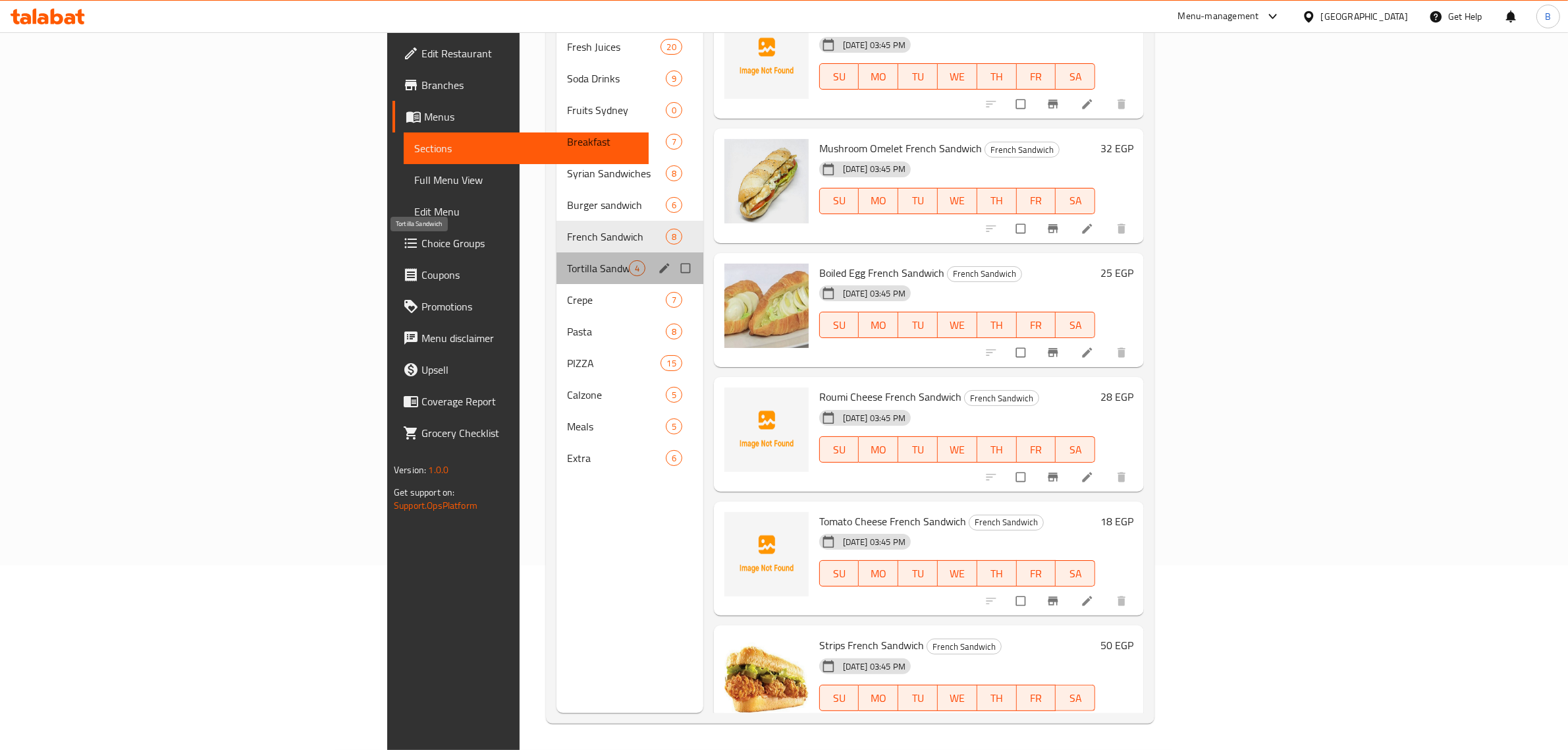
click at [567, 260] on span "Tortilla Sandwich" at bounding box center [598, 268] width 62 height 16
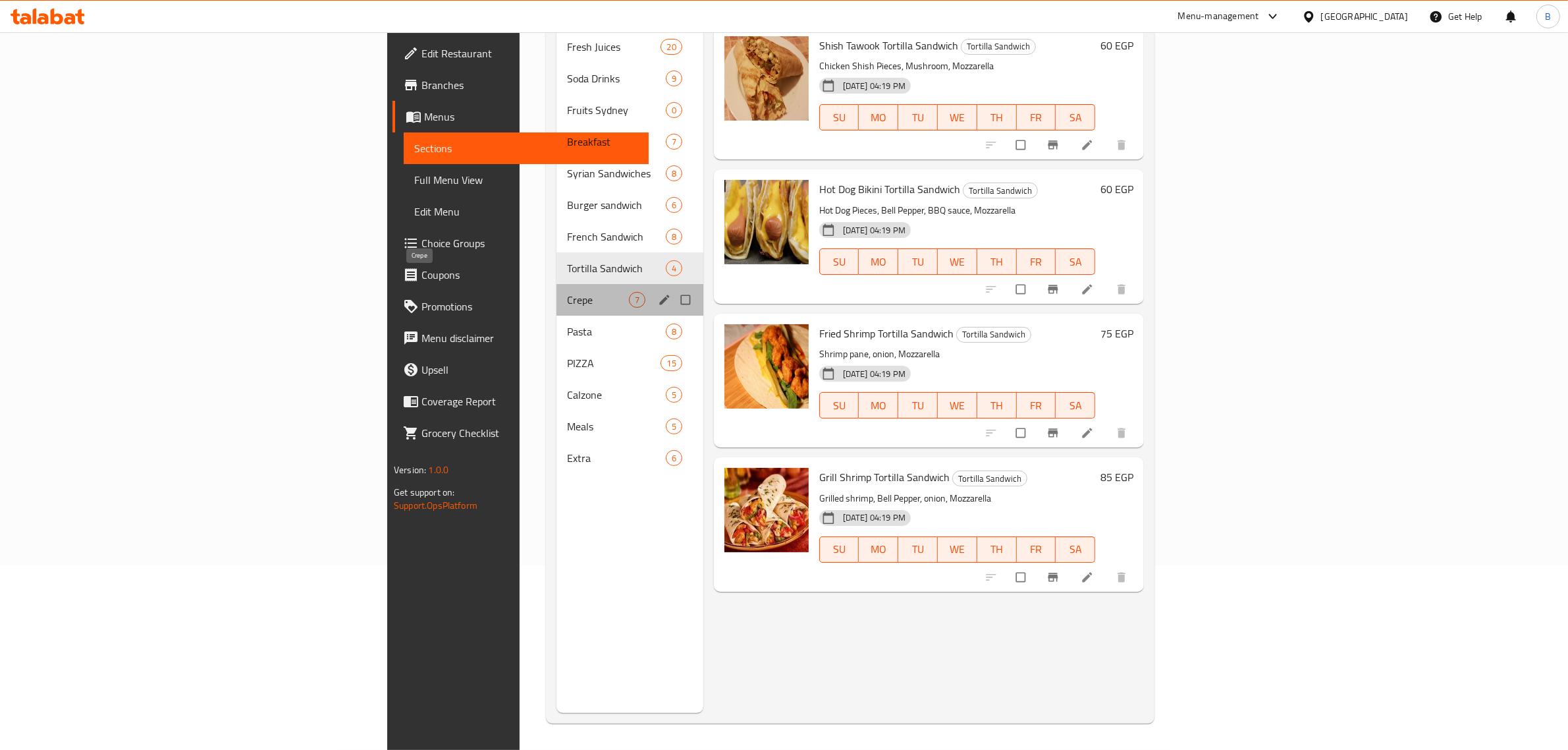
click at [567, 292] on span "Crepe" at bounding box center [598, 300] width 62 height 16
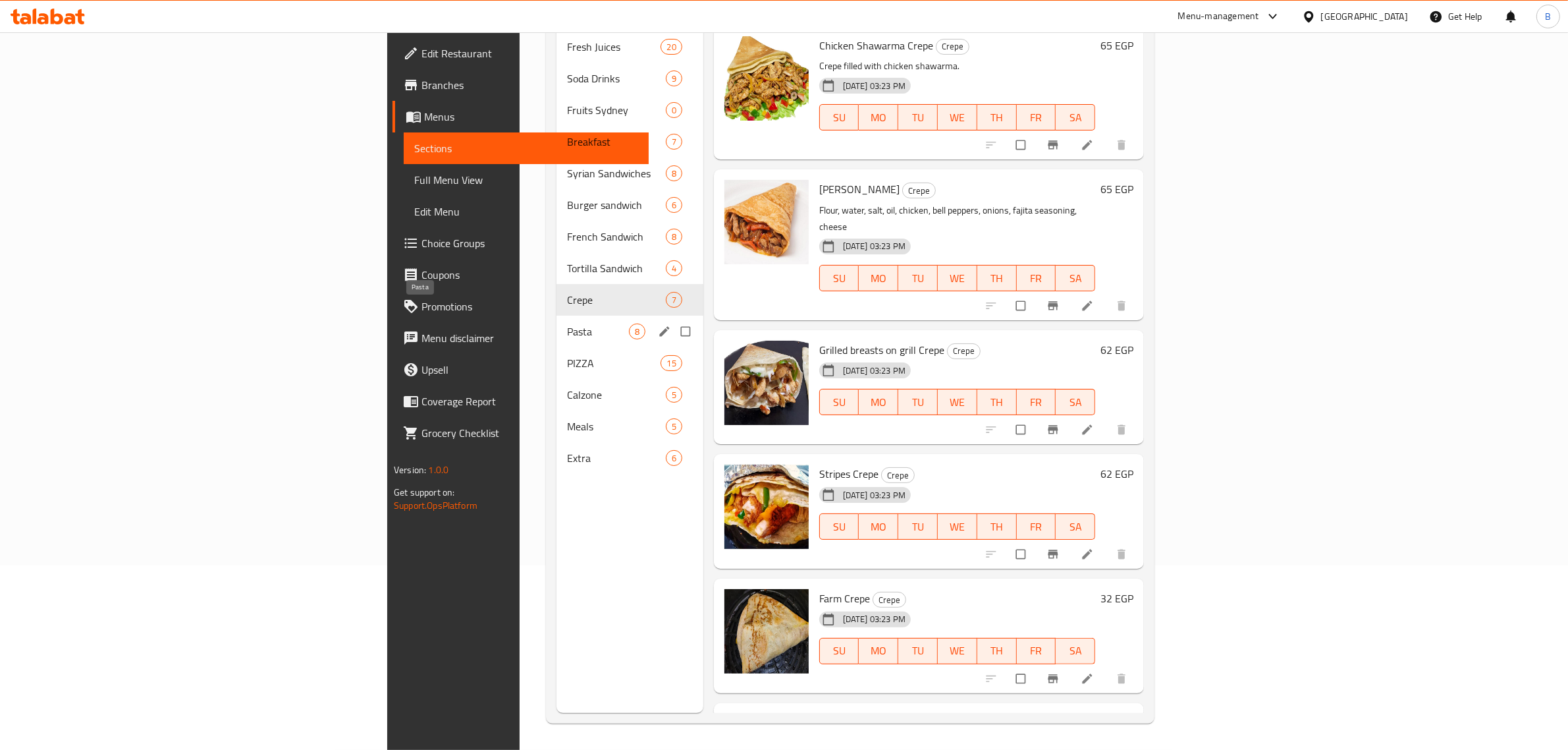
click at [567, 323] on span "Pasta" at bounding box center [598, 331] width 62 height 16
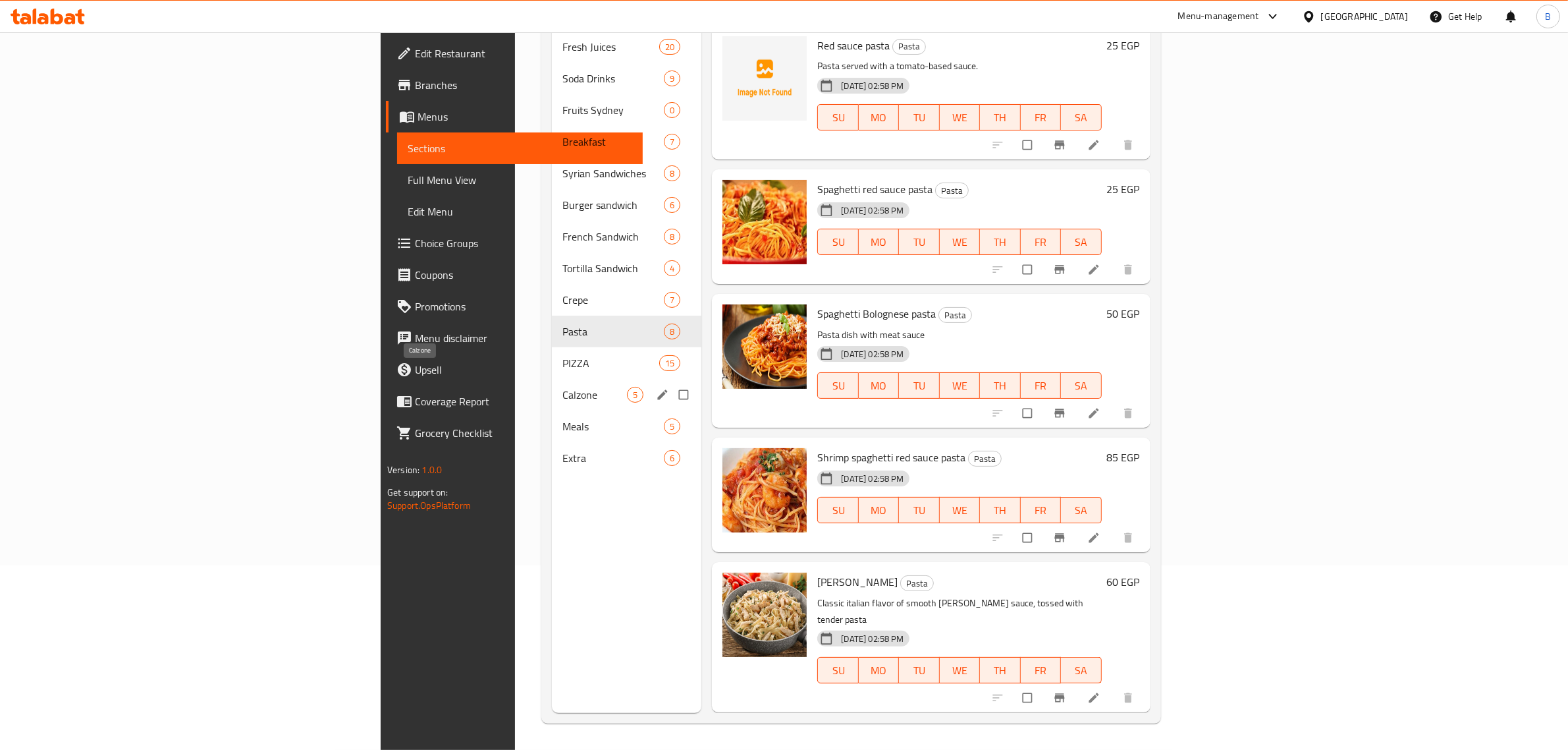
click at [563, 387] on span "Calzone" at bounding box center [595, 395] width 64 height 16
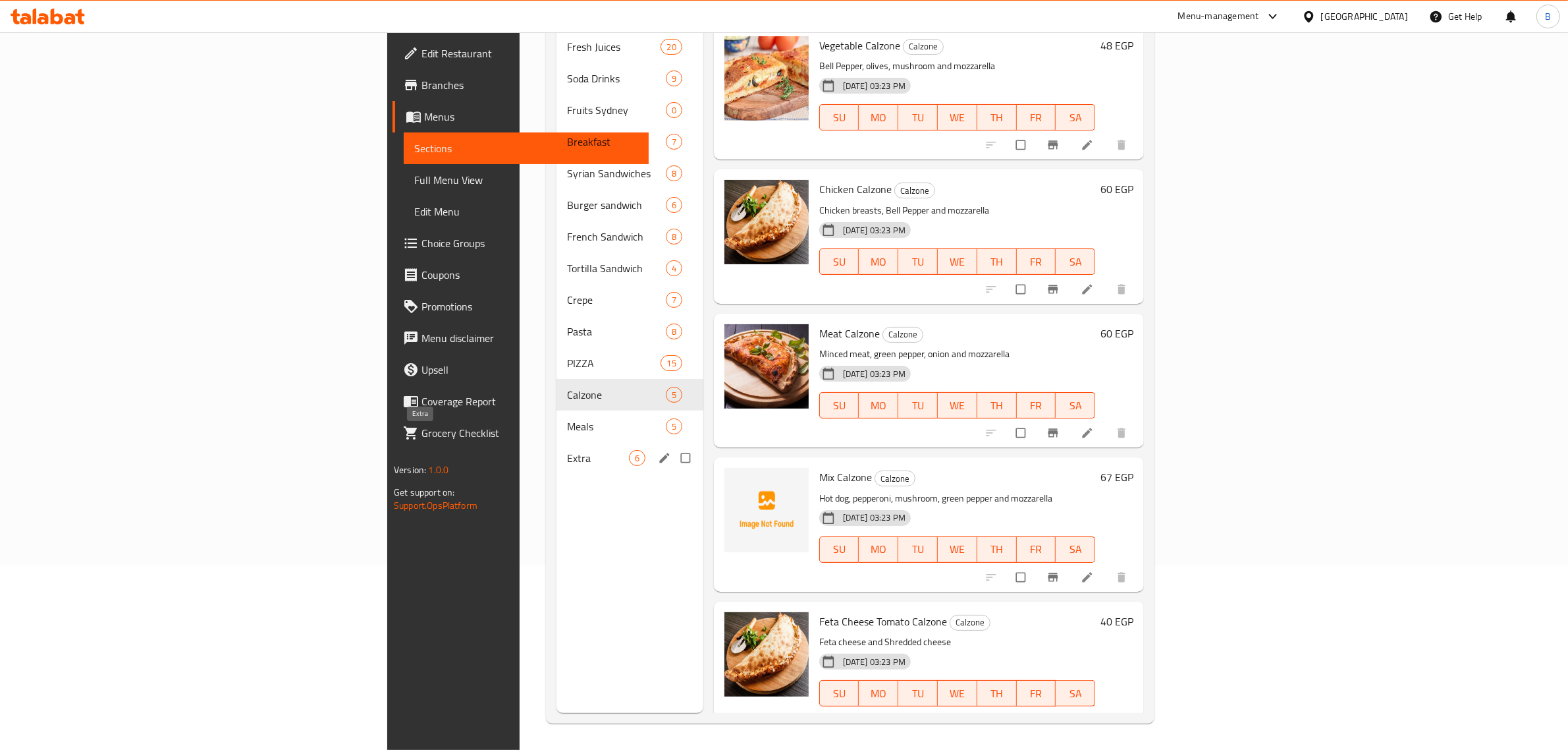
click at [567, 450] on span "Extra" at bounding box center [598, 458] width 62 height 16
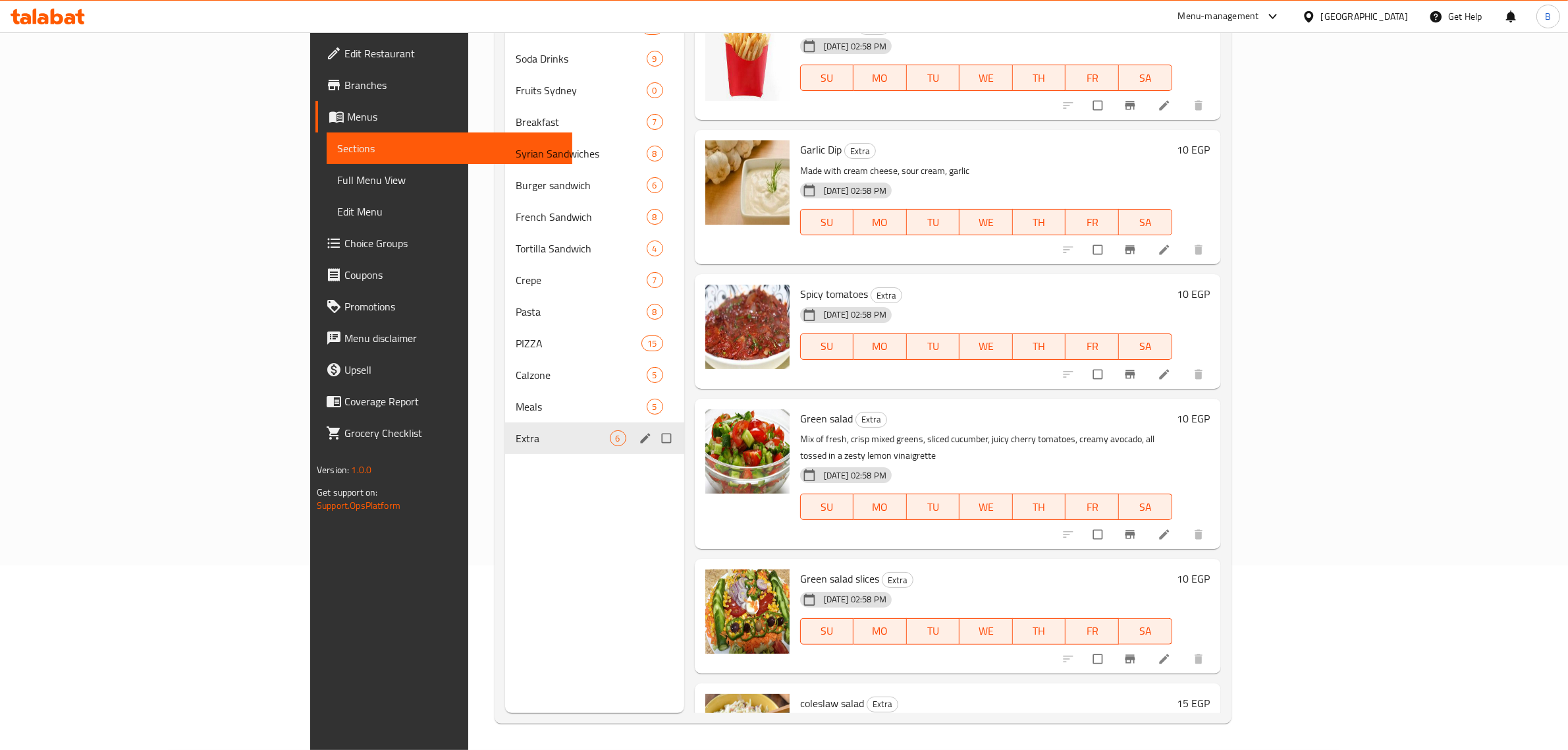
click at [505, 423] on div "Extra 6" at bounding box center [594, 438] width 179 height 31
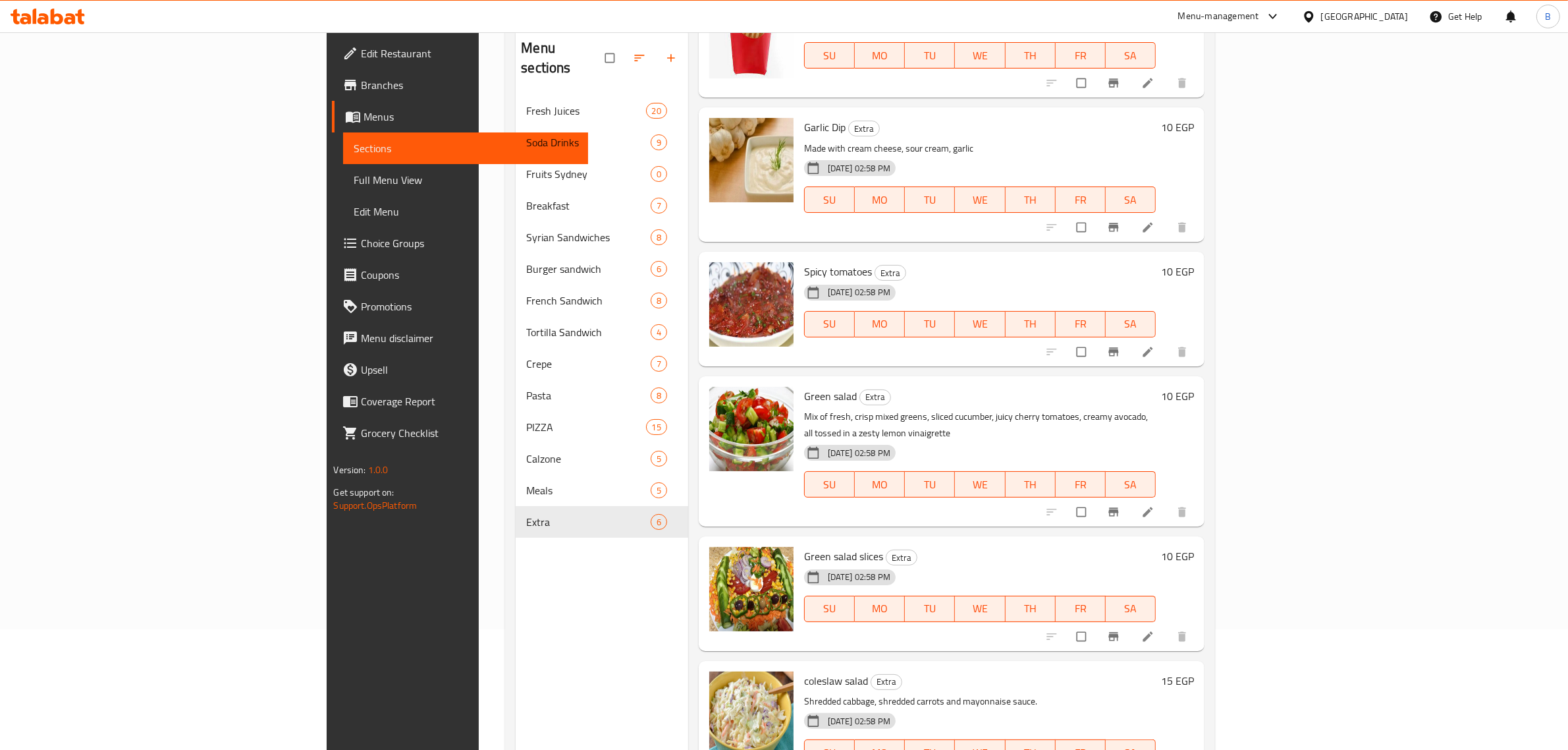
scroll to position [185, 0]
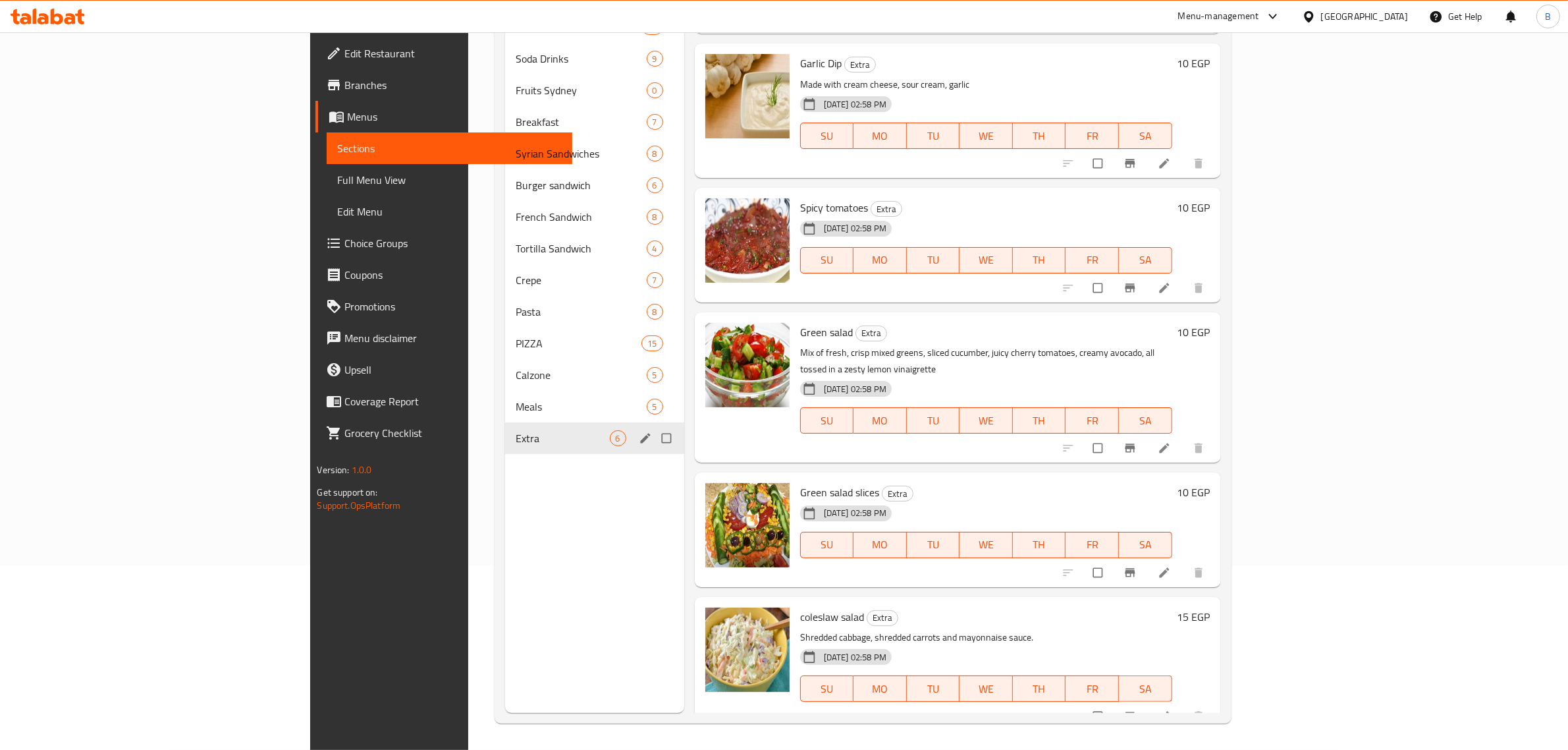
click at [505, 420] on div "Fresh Juices 20 Soda Drinks 9 Fruits Sydney 0 Breakfast 7 Syrian Sandwiches 8 B…" at bounding box center [594, 232] width 179 height 442
click at [505, 418] on div "Meals 5" at bounding box center [594, 406] width 179 height 31
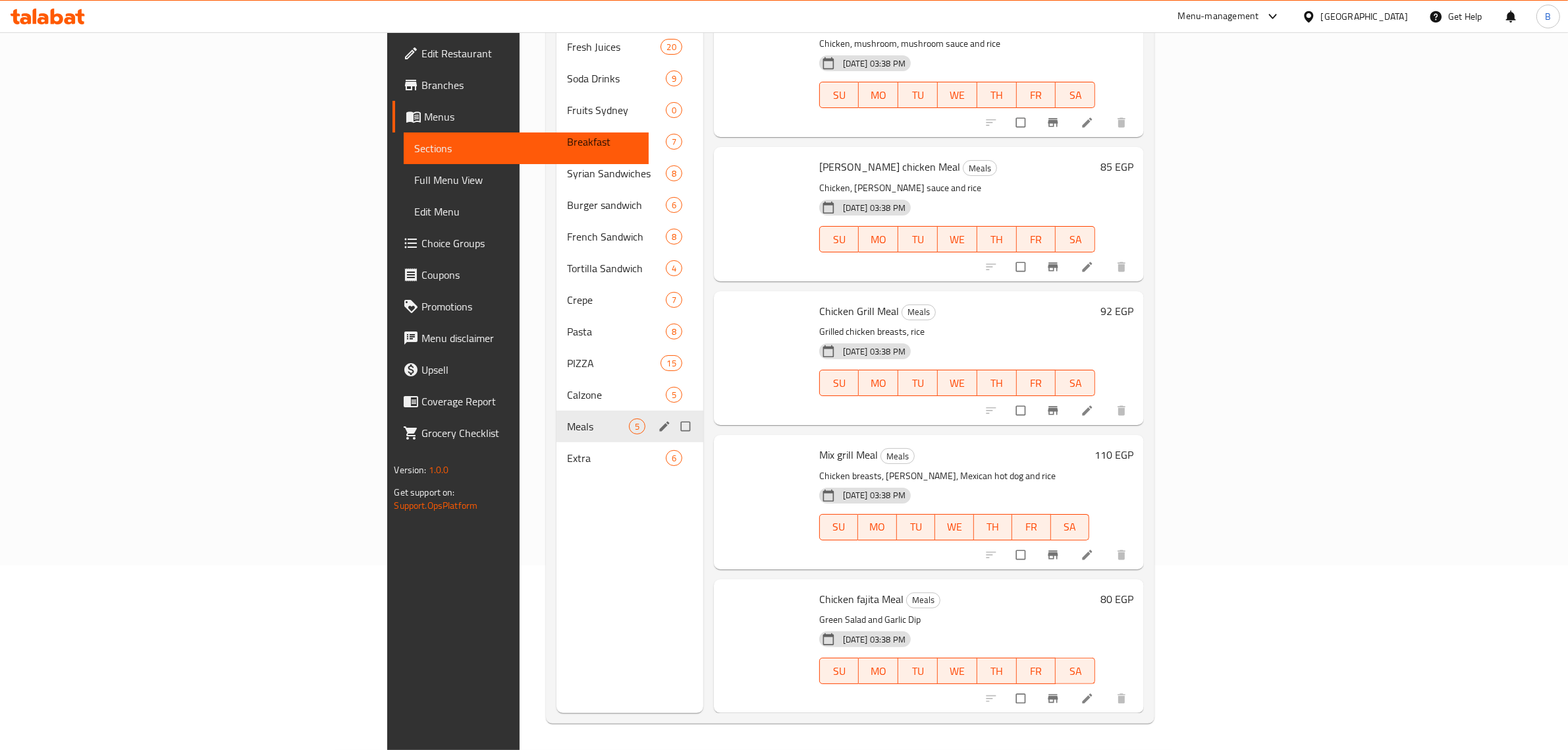
scroll to position [2, 0]
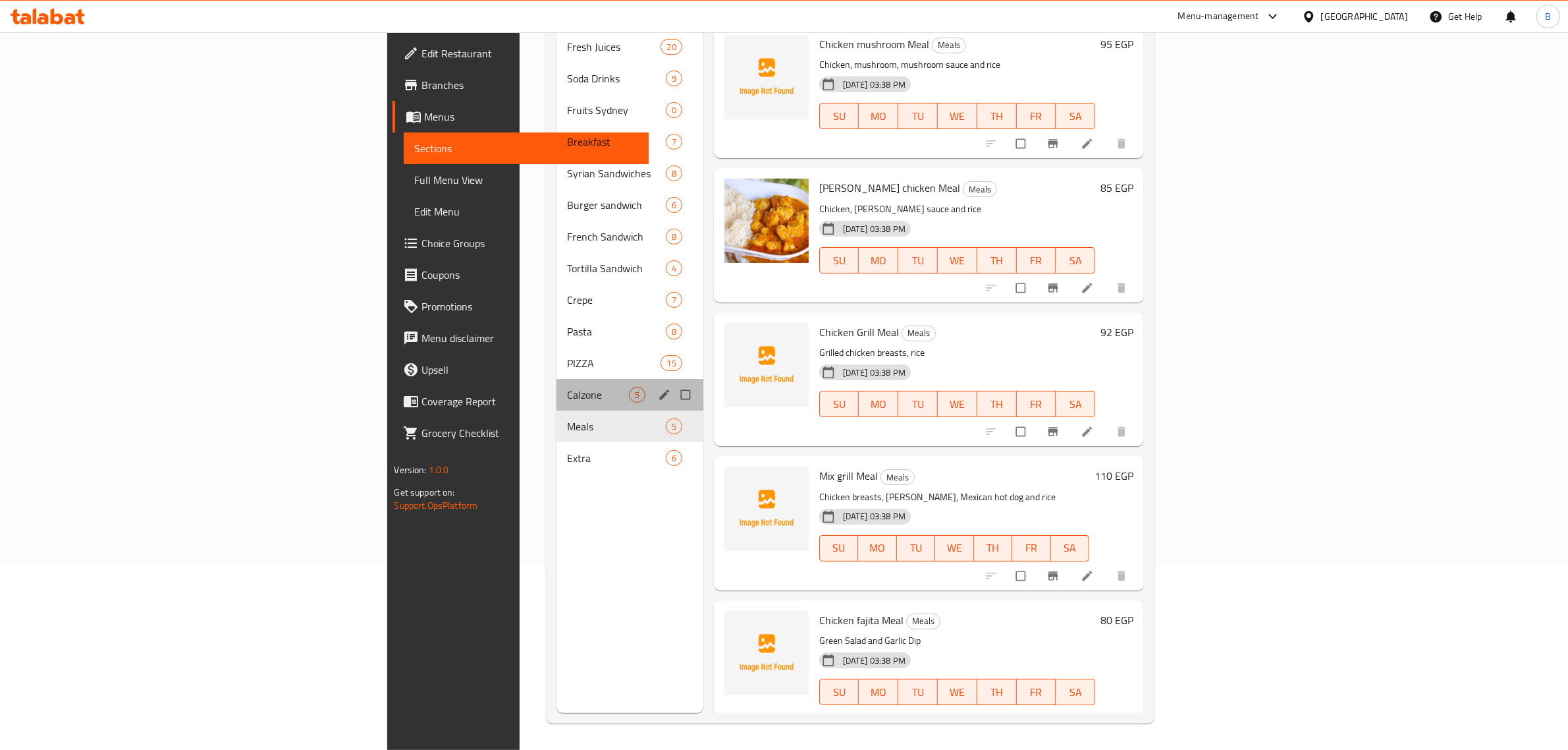
click at [556, 384] on div "Calzone 5" at bounding box center [630, 395] width 147 height 31
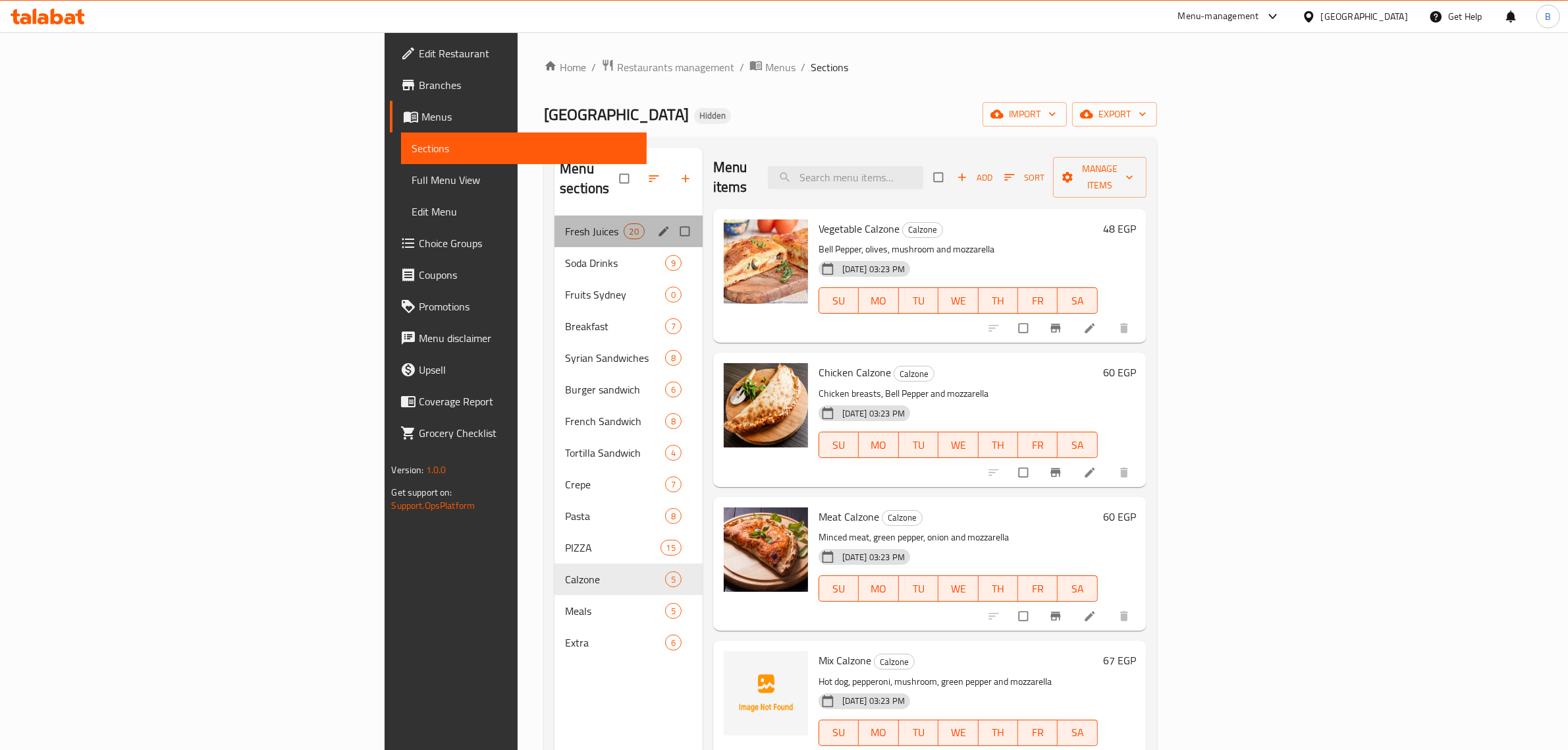
click at [555, 215] on div "Fresh Juices 20" at bounding box center [628, 231] width 148 height 31
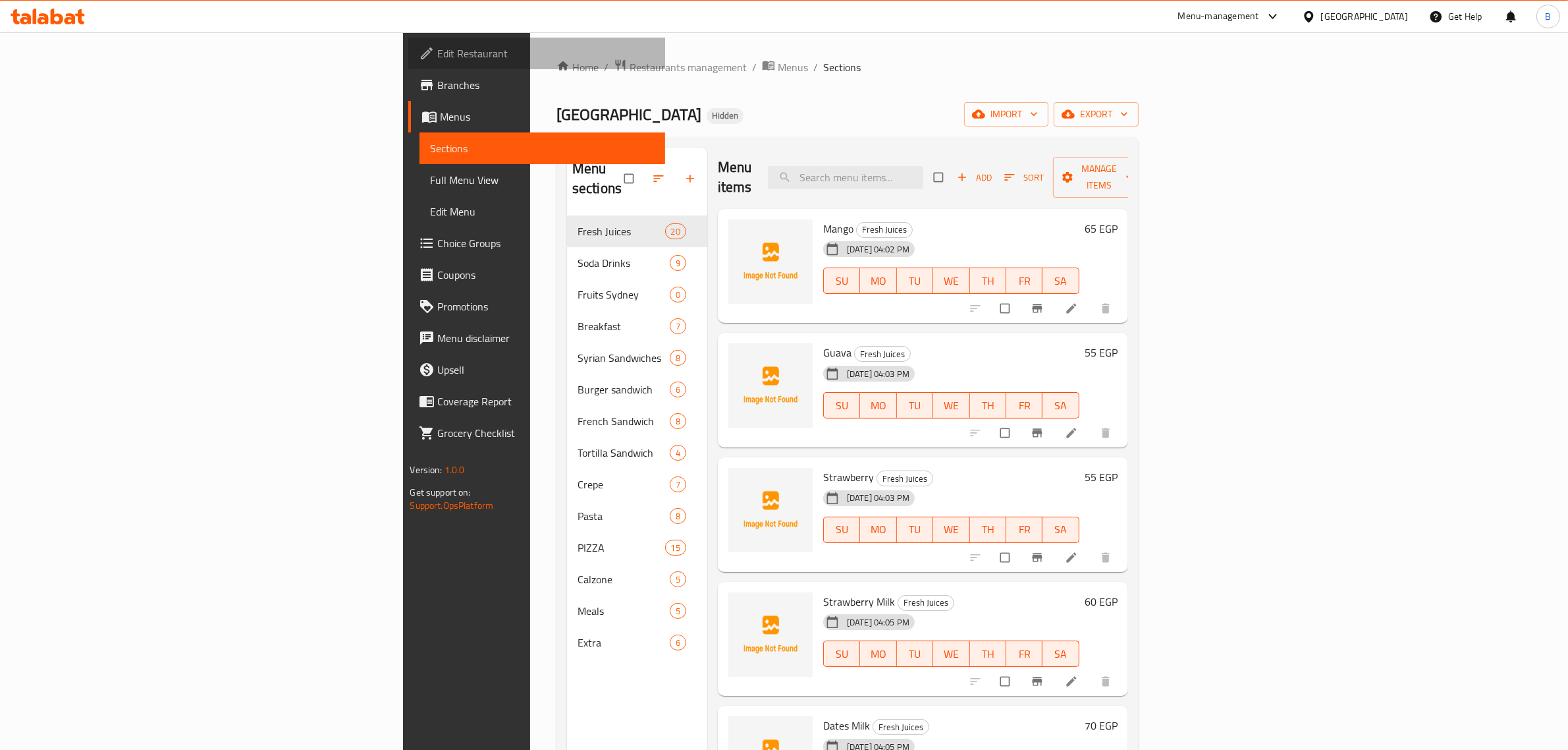
click at [437, 51] on span "Edit Restaurant" at bounding box center [546, 53] width 218 height 16
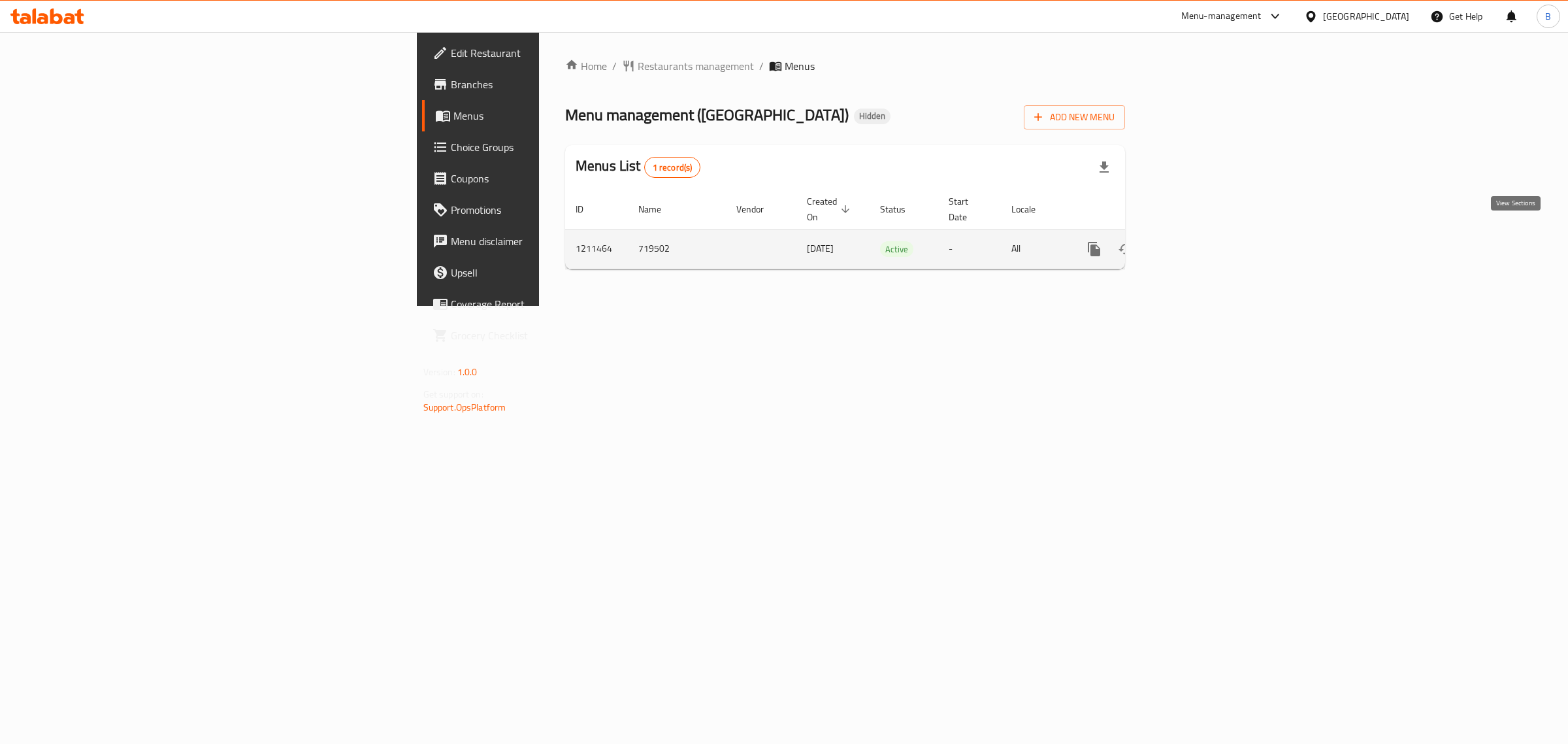
click at [1196, 242] on icon "enhanced table" at bounding box center [1188, 249] width 16 height 16
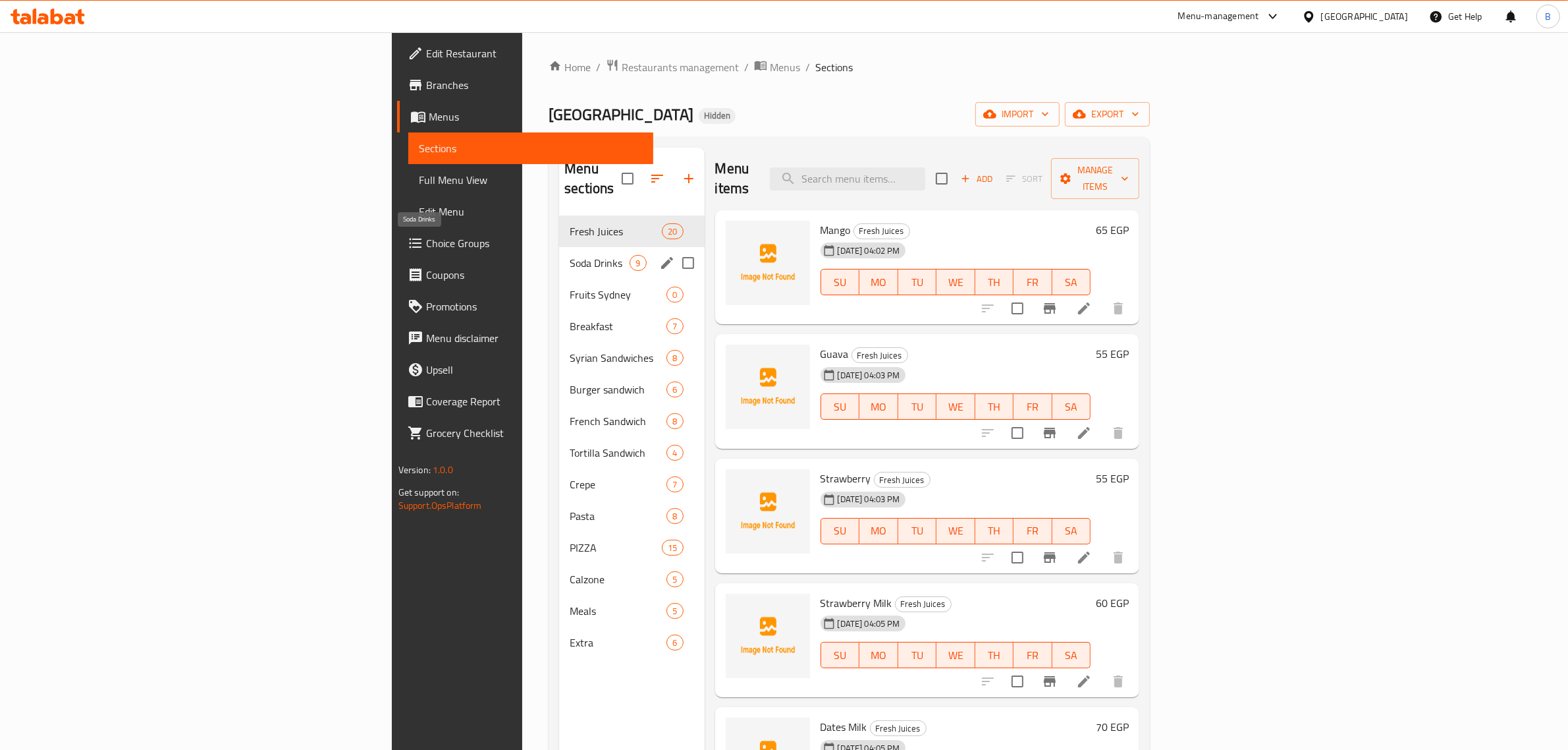
click at [570, 255] on span "Soda Drinks" at bounding box center [599, 263] width 60 height 16
click at [559, 283] on div "Fruits Sydney 0" at bounding box center [631, 294] width 145 height 31
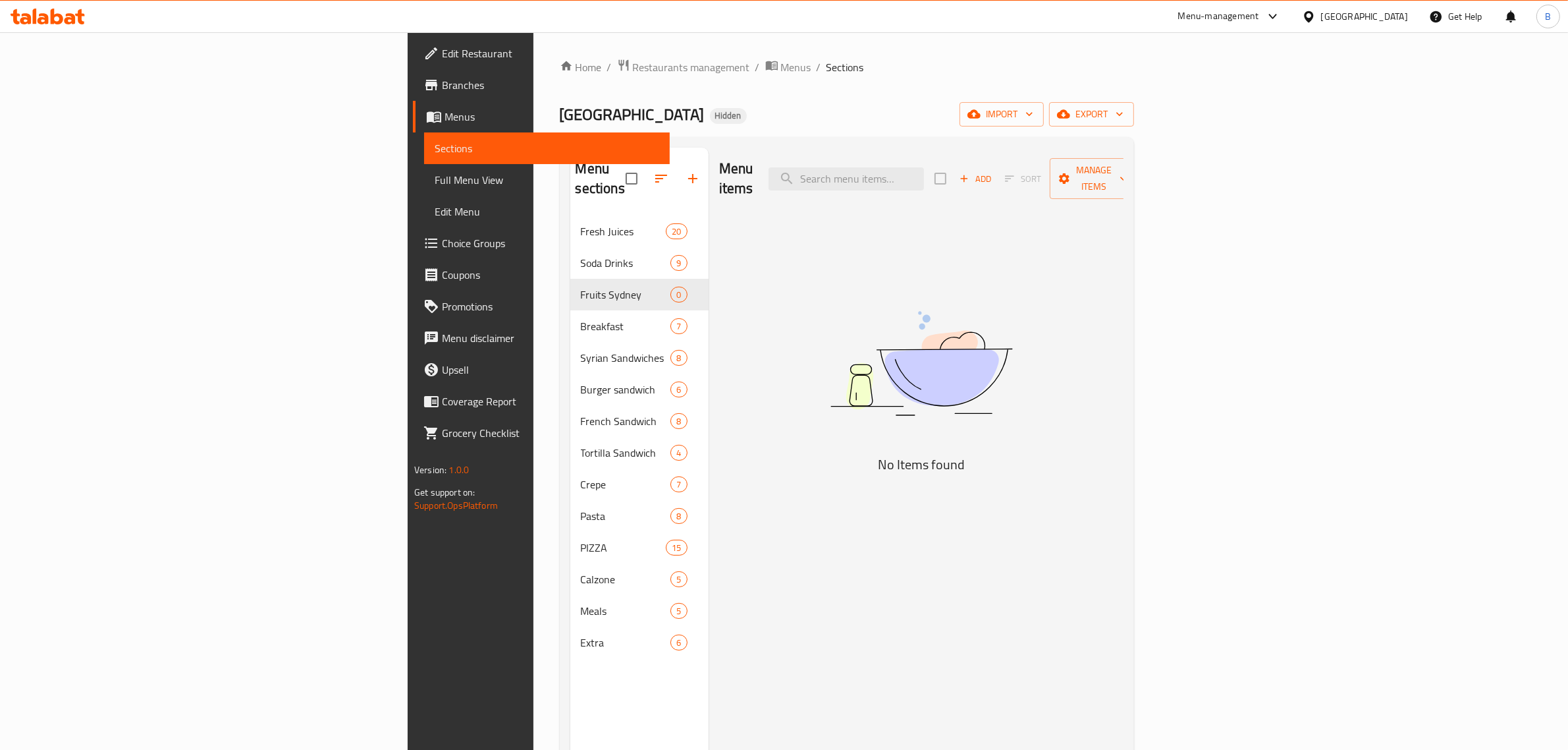
click at [1124, 153] on div "Menu items Add Sort Manage items" at bounding box center [921, 178] width 405 height 63
click at [993, 175] on span "Add" at bounding box center [974, 178] width 35 height 15
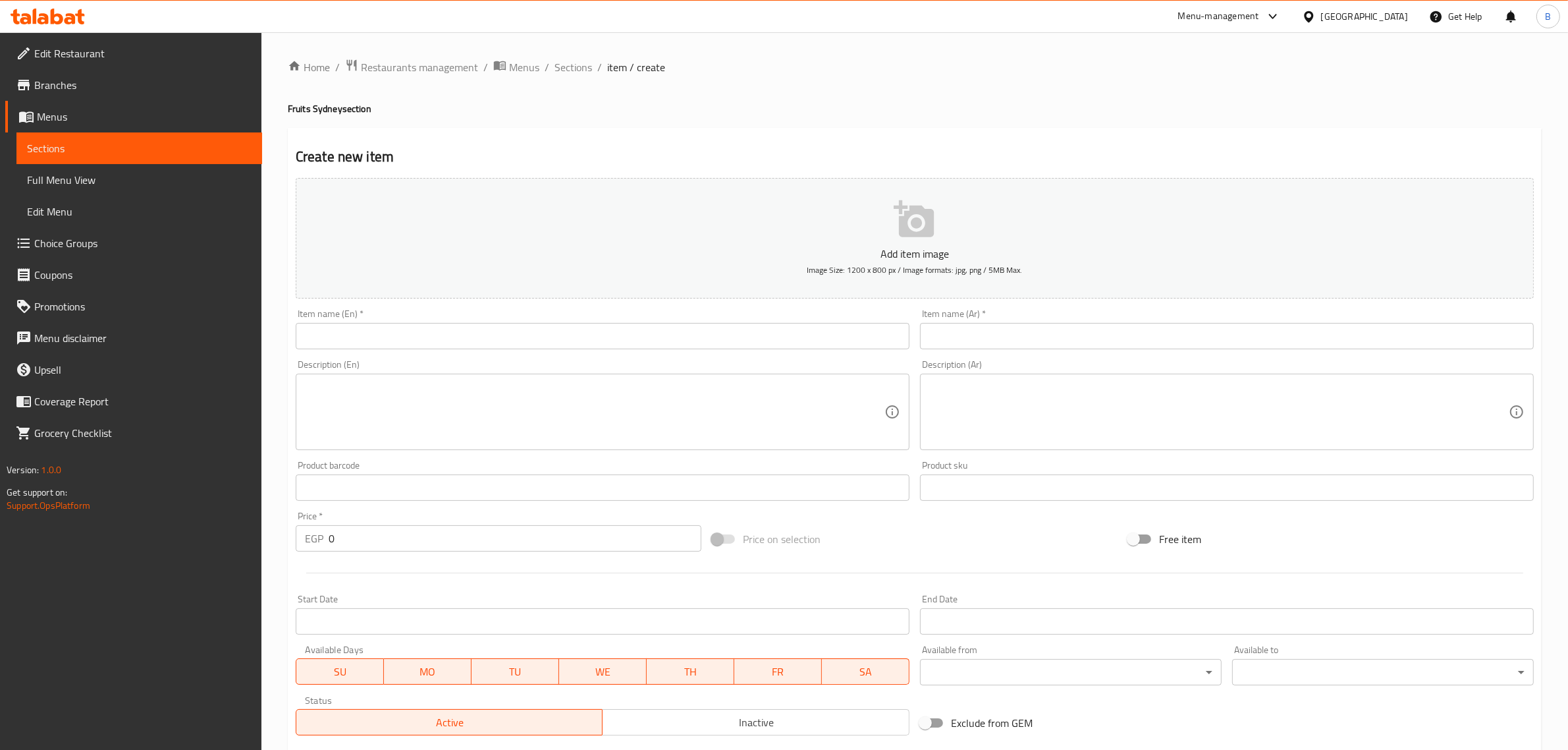
click at [650, 314] on div at bounding box center [784, 375] width 1568 height 750
click at [625, 322] on div "Item name (En)   * Item name (En) *" at bounding box center [602, 329] width 613 height 40
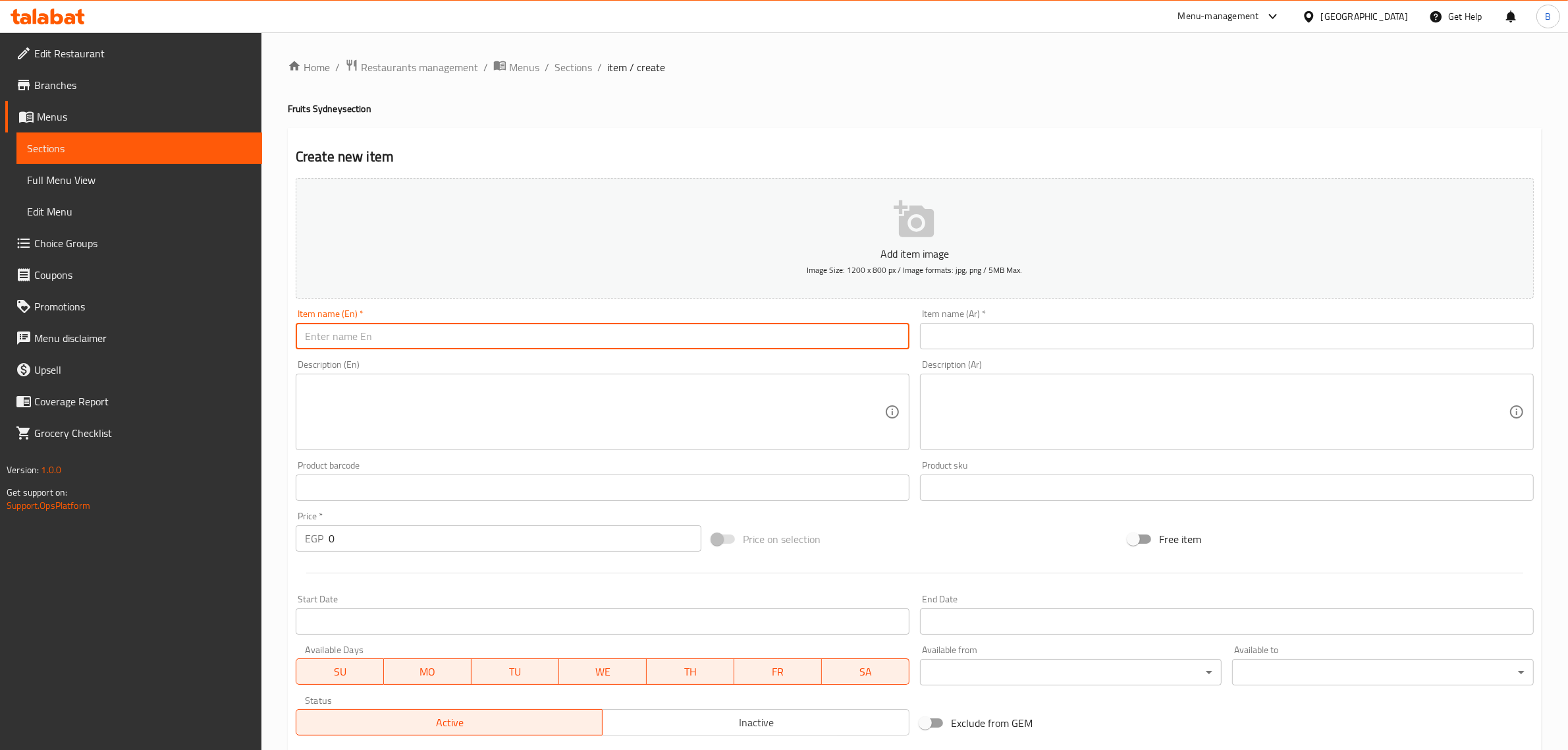
click at [626, 330] on input "text" at bounding box center [602, 336] width 613 height 27
paste input "Fruit Salad"
type input "Fruit Salad"
drag, startPoint x: 968, startPoint y: 344, endPoint x: 969, endPoint y: 354, distance: 10.0
click at [969, 354] on div "Item name (Ar)   * Item name (Ar) *" at bounding box center [1227, 329] width 624 height 51
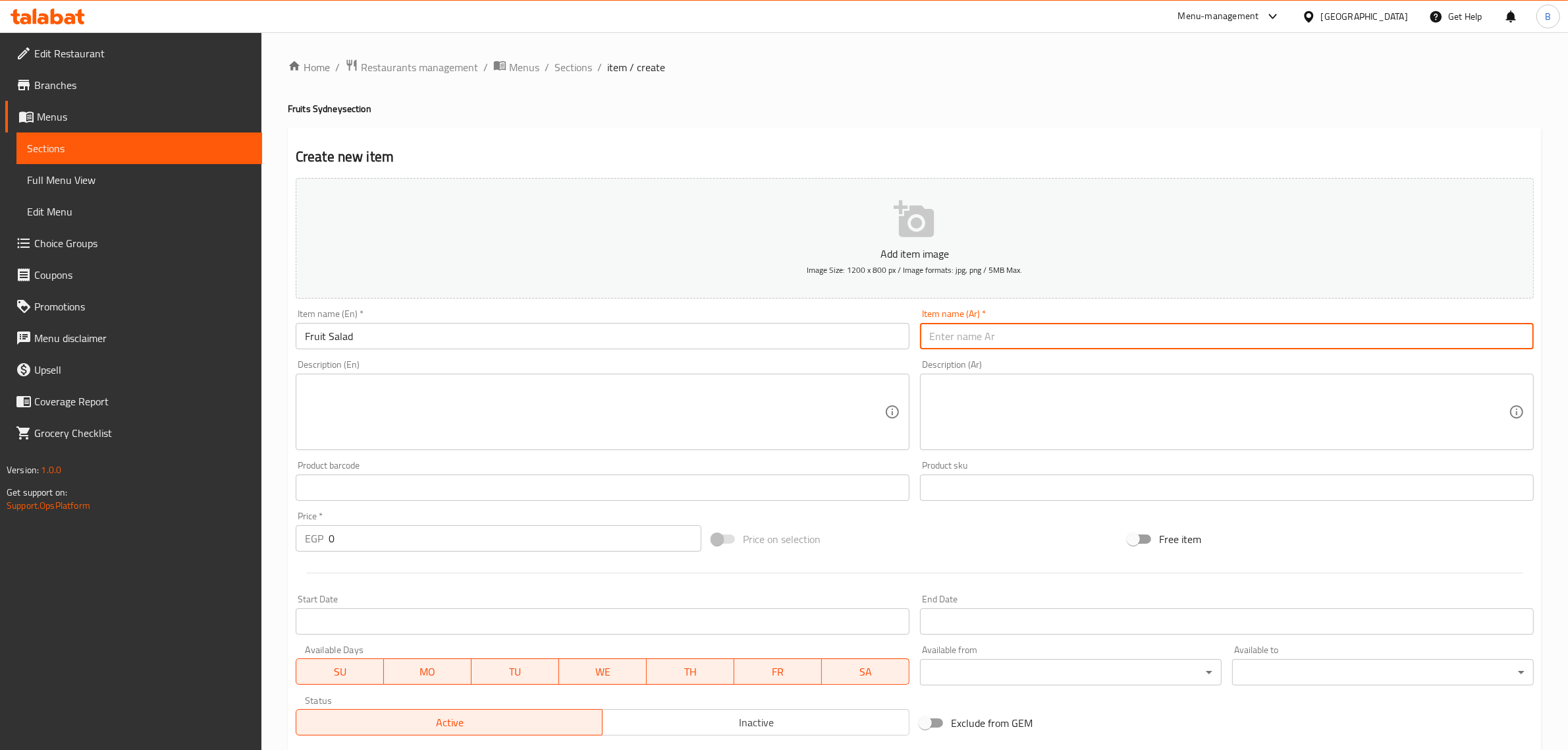
paste input "فروت سلاط"
type input "فروت سلاط"
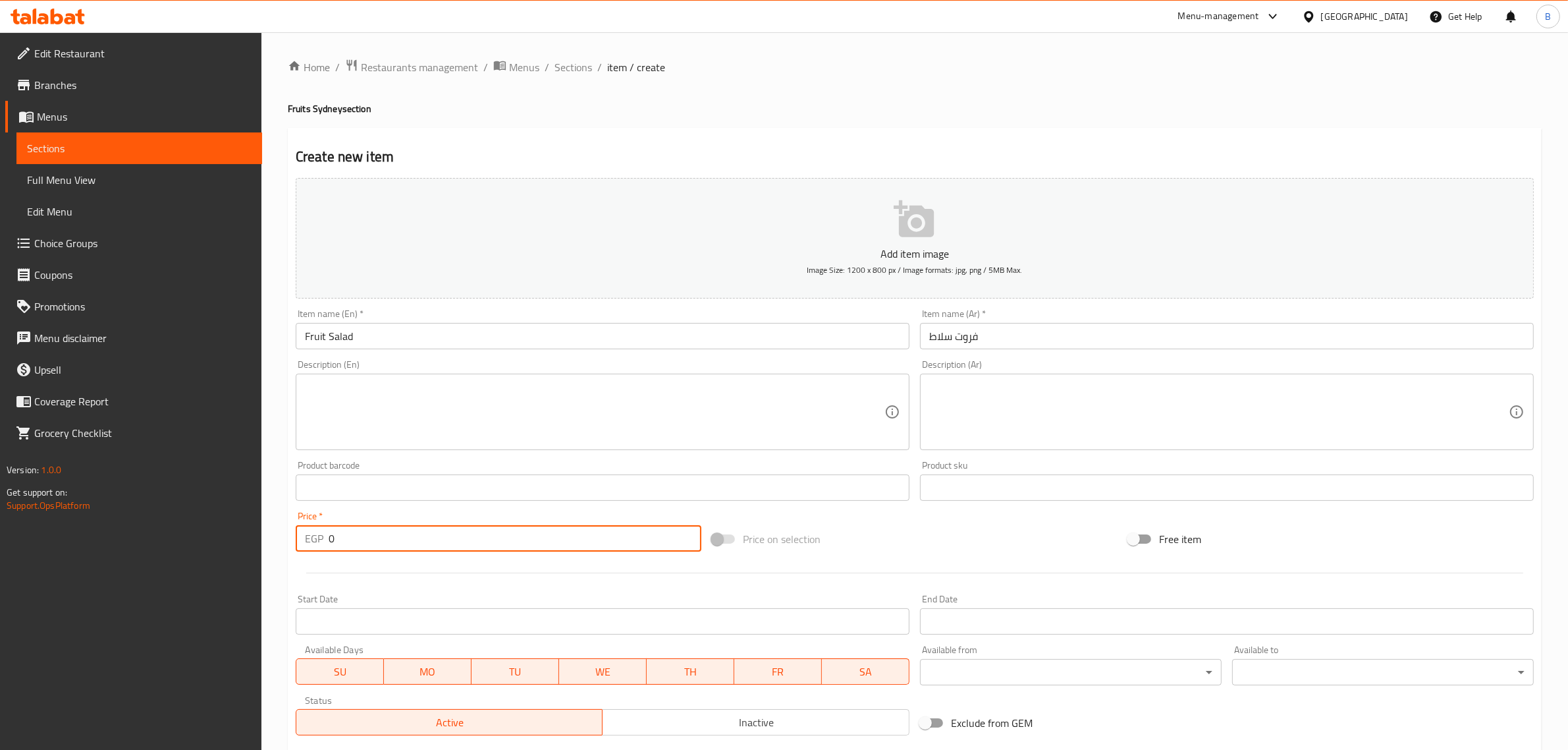
click at [478, 547] on input "0" at bounding box center [515, 539] width 372 height 27
click at [476, 544] on input "0" at bounding box center [515, 539] width 372 height 27
click at [475, 544] on input "0" at bounding box center [515, 539] width 372 height 27
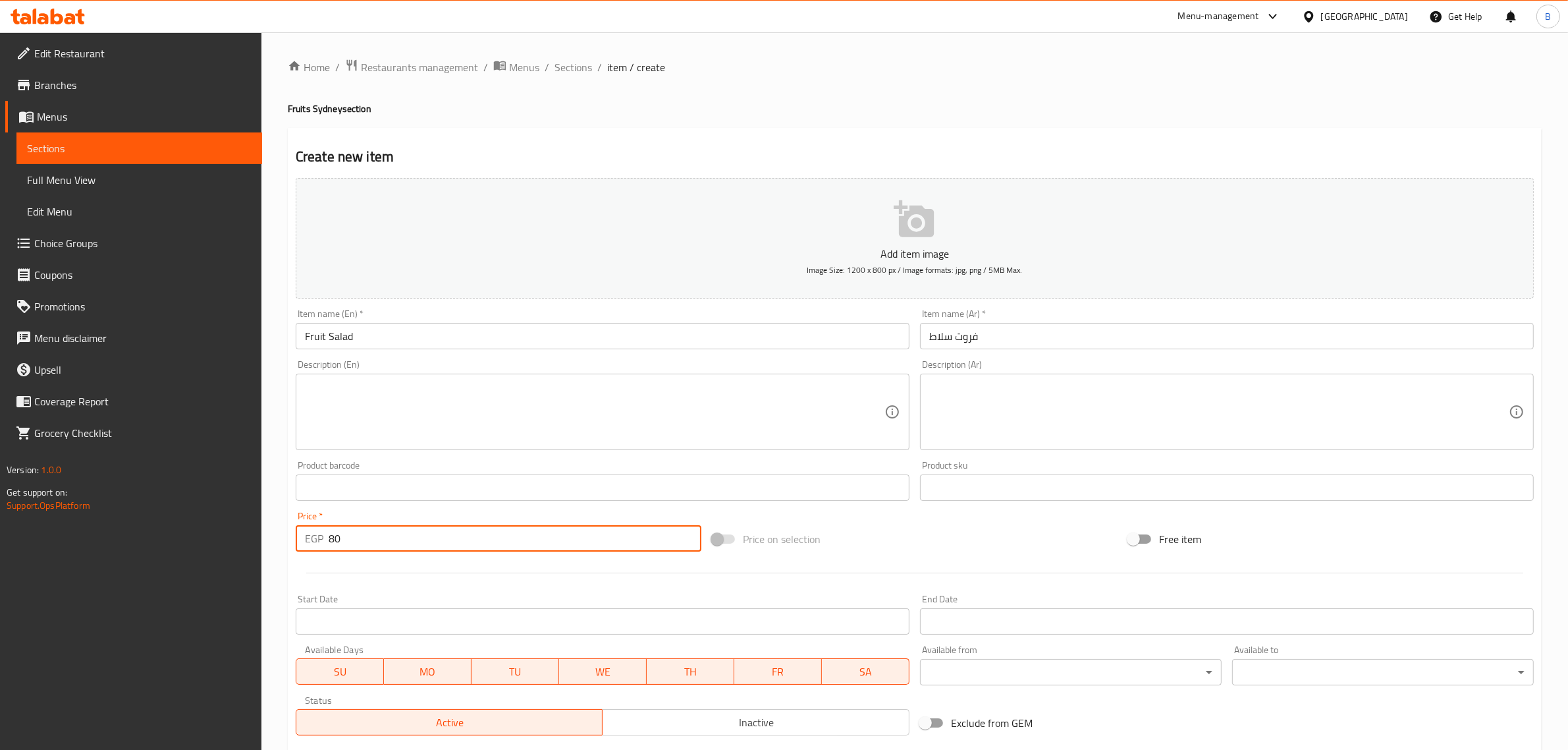
type input "80"
click at [475, 581] on div at bounding box center [914, 572] width 1248 height 32
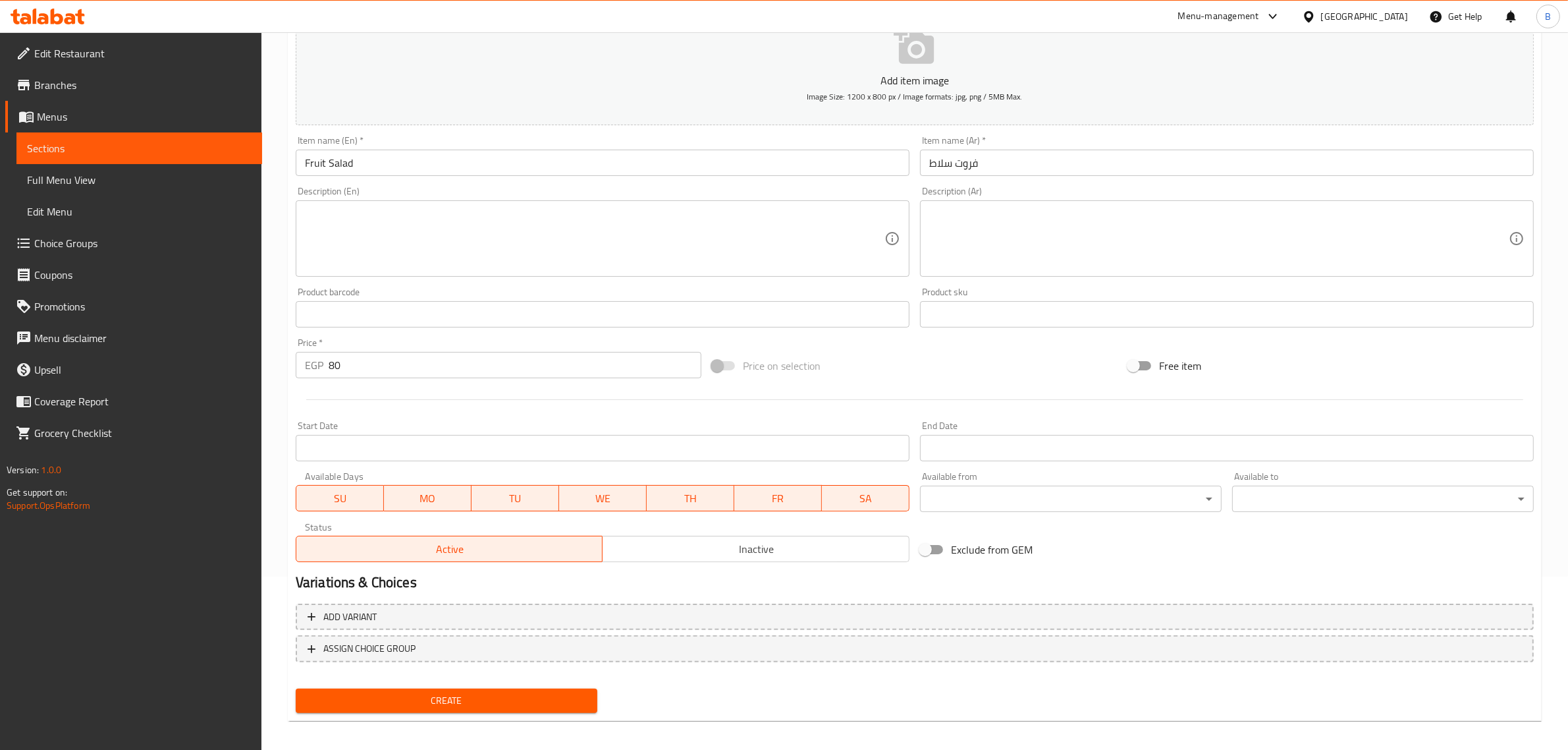
scroll to position [178, 0]
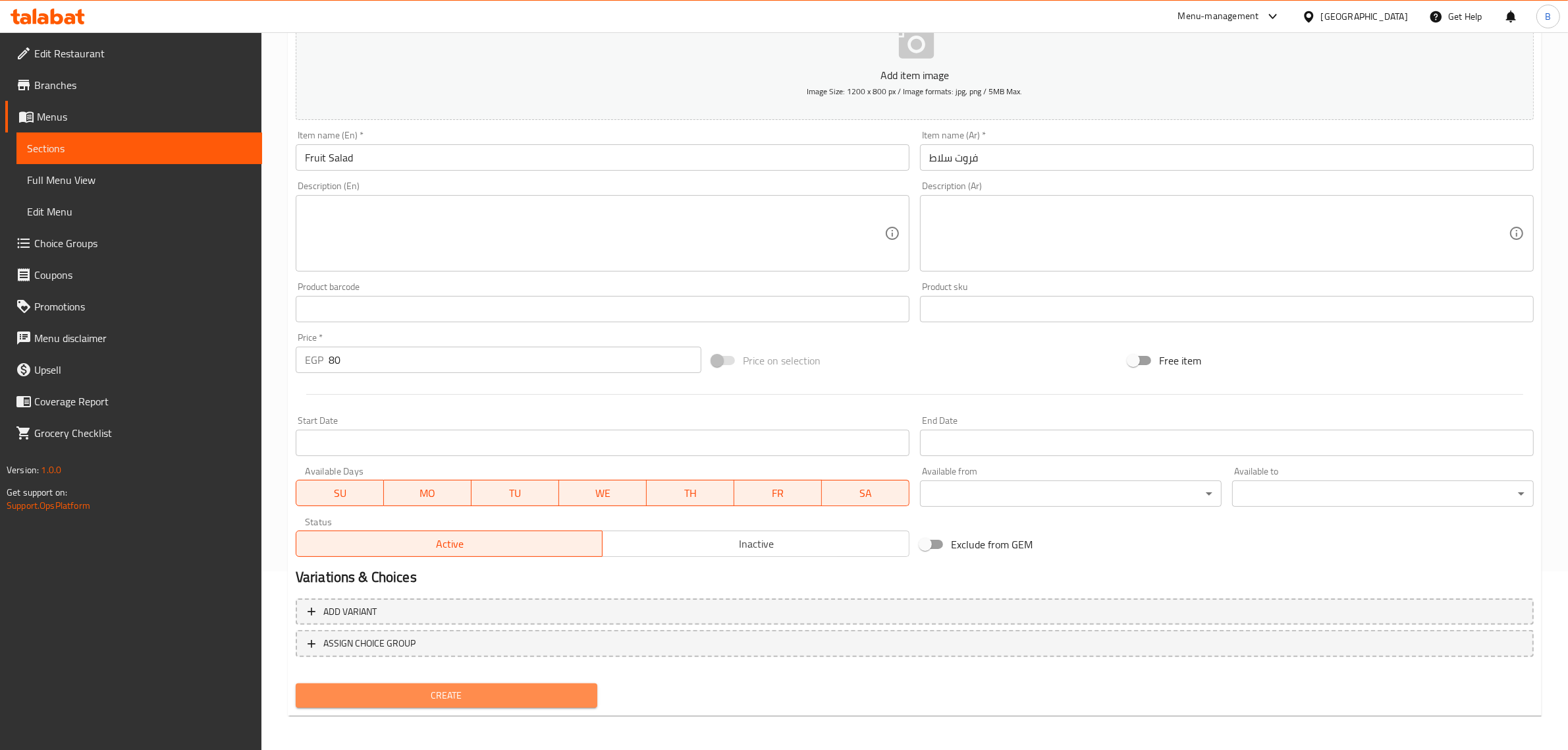
click at [458, 696] on span "Create" at bounding box center [446, 695] width 280 height 16
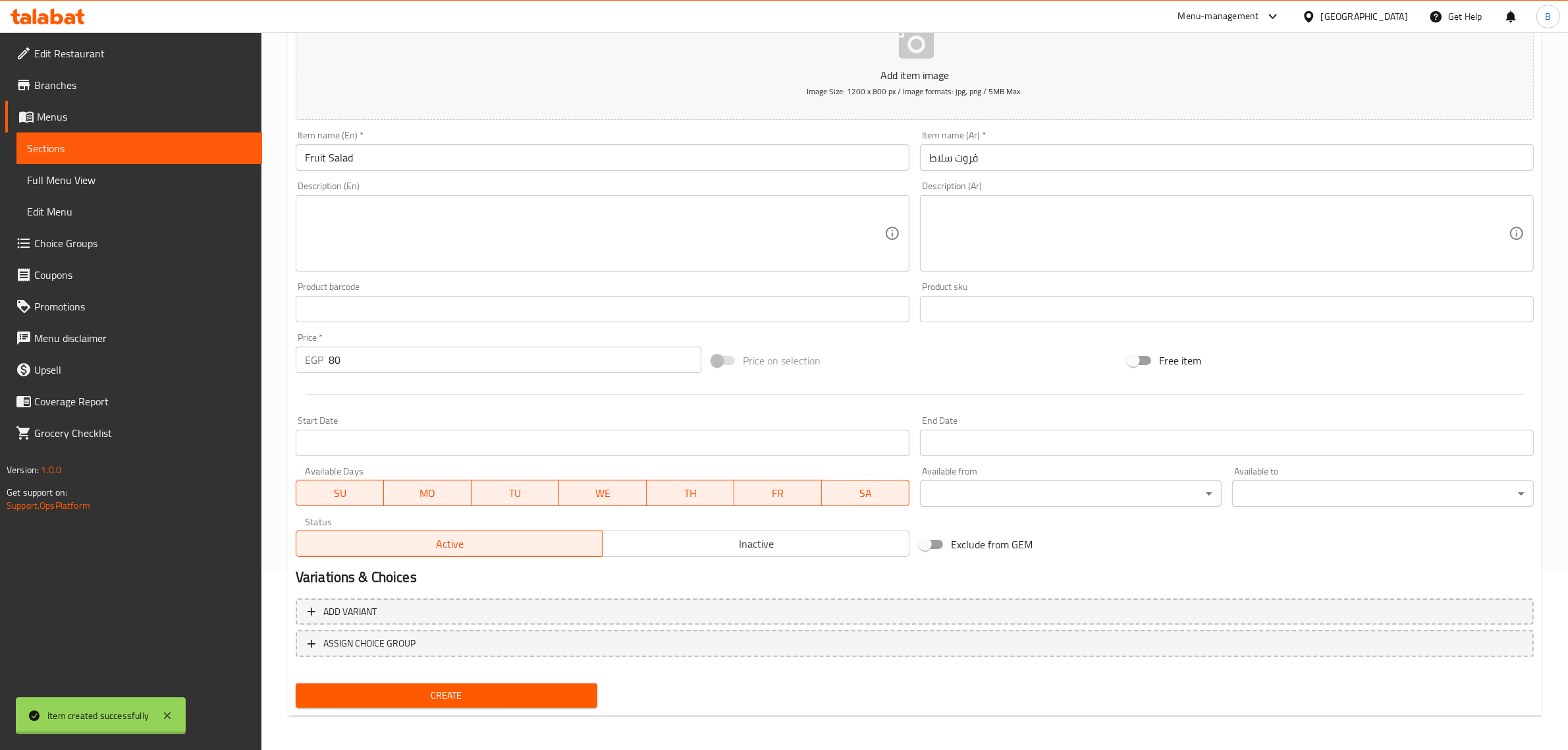
type input "0"
click at [643, 172] on div "Item name (En)   * Item name (En) *" at bounding box center [602, 150] width 624 height 51
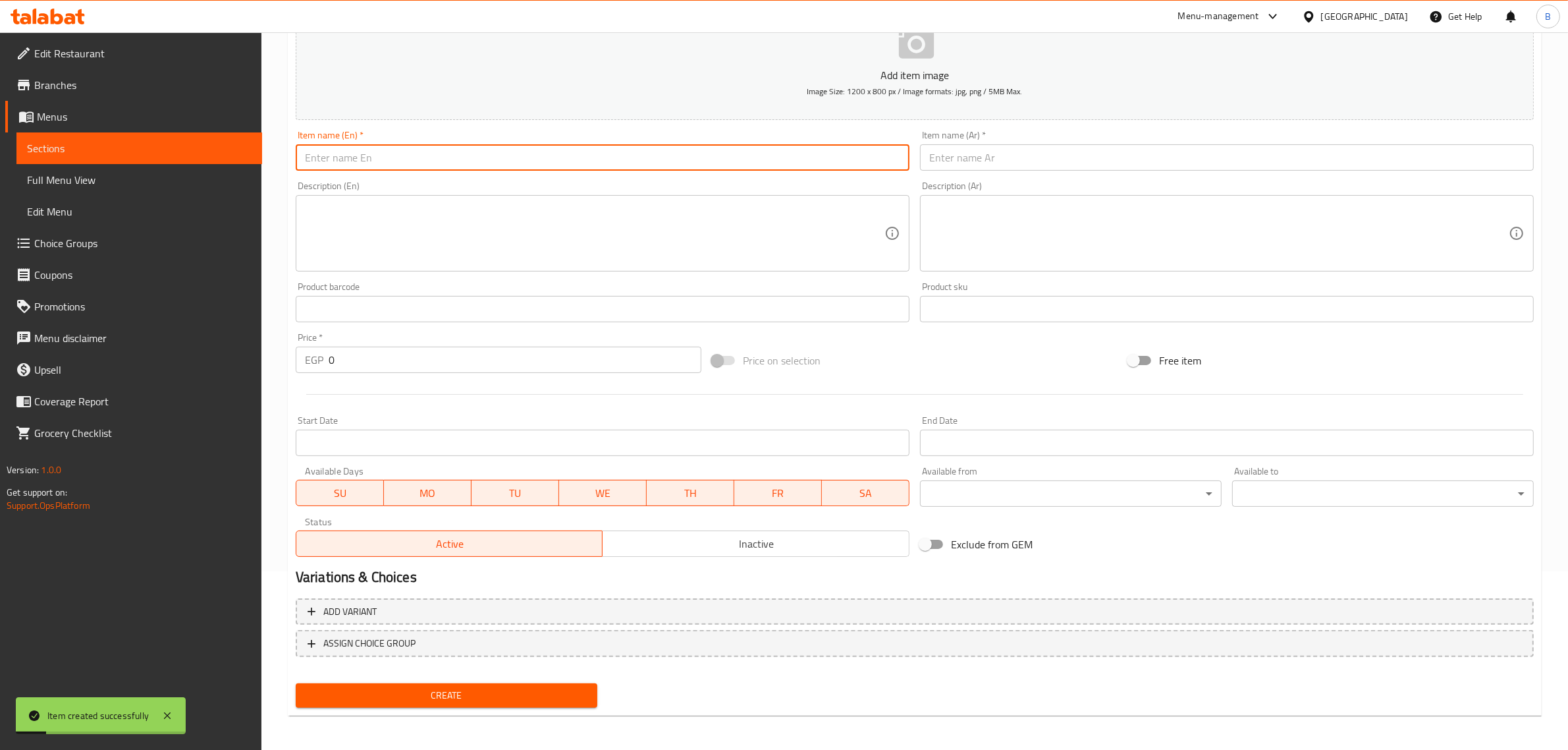
click at [660, 162] on input "text" at bounding box center [602, 157] width 613 height 27
paste input "Cup Jack"
type input "Cup Jack"
click at [376, 364] on input "0" at bounding box center [515, 360] width 372 height 27
click at [376, 366] on input "0" at bounding box center [515, 360] width 372 height 27
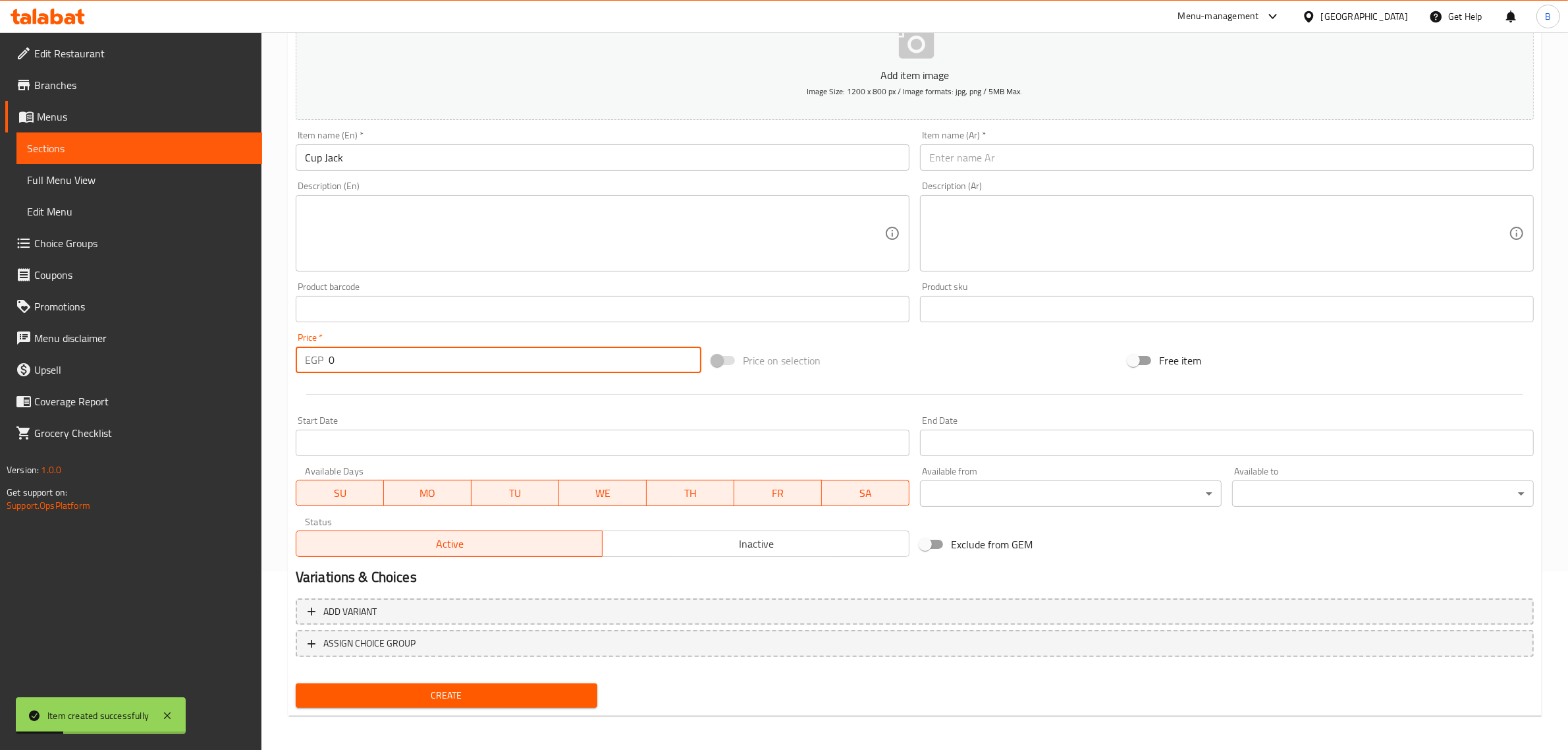
click at [376, 366] on input "0" at bounding box center [515, 360] width 372 height 27
type input "85"
click at [1120, 159] on input "text" at bounding box center [1227, 157] width 613 height 27
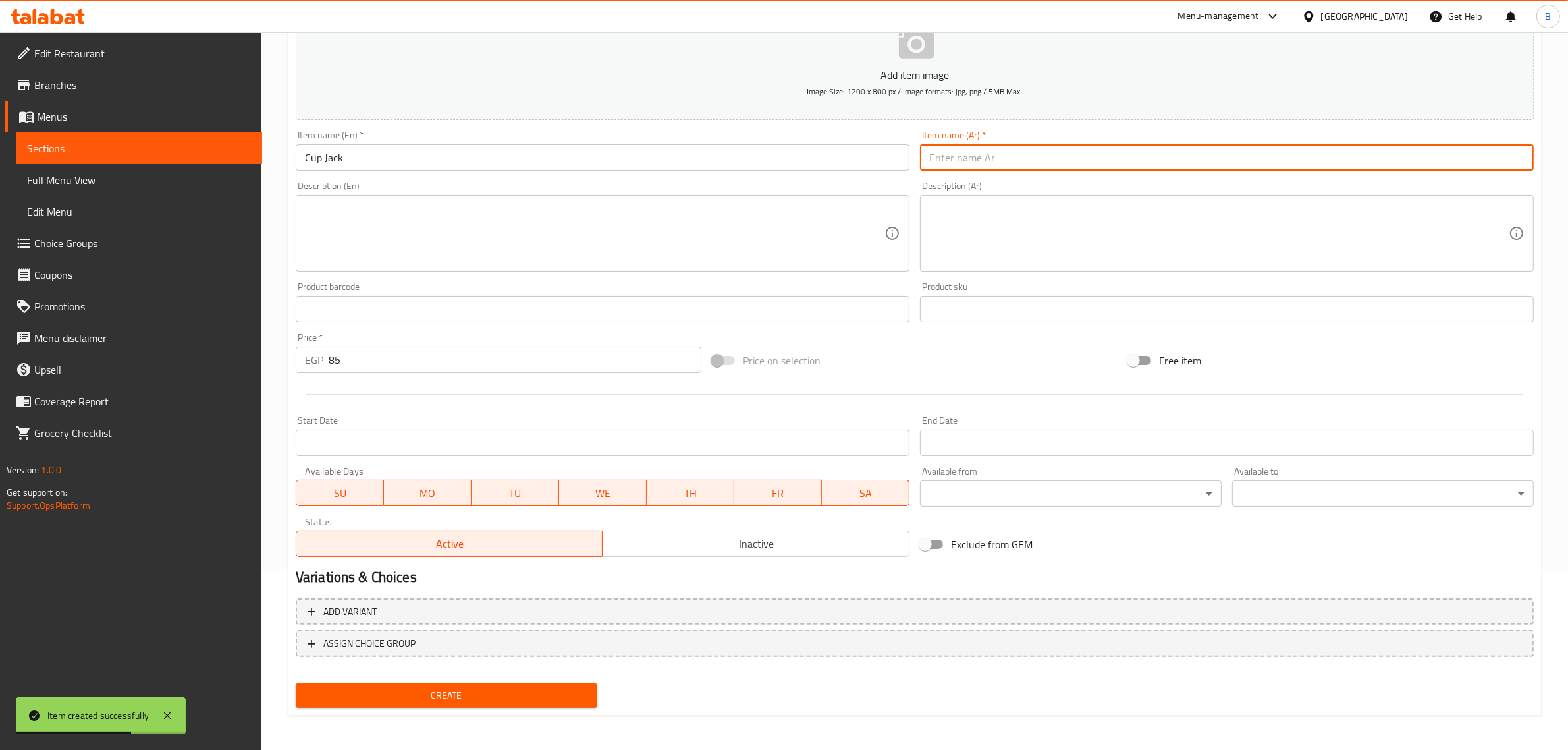
paste input "كوب جاك"
type input "كوب جاك"
click at [392, 706] on div "Create" at bounding box center [446, 695] width 312 height 35
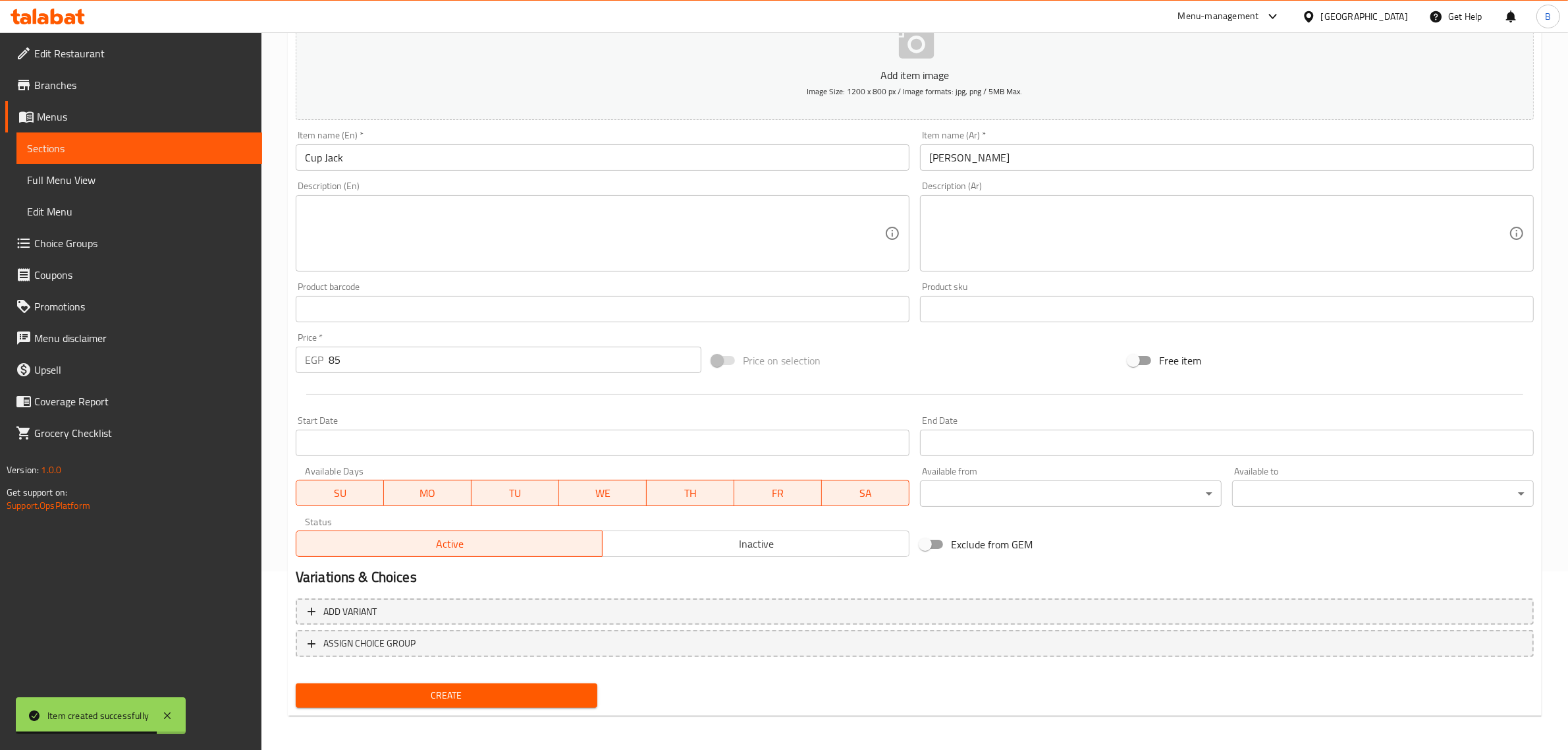
click at [380, 704] on button "Create" at bounding box center [446, 695] width 301 height 24
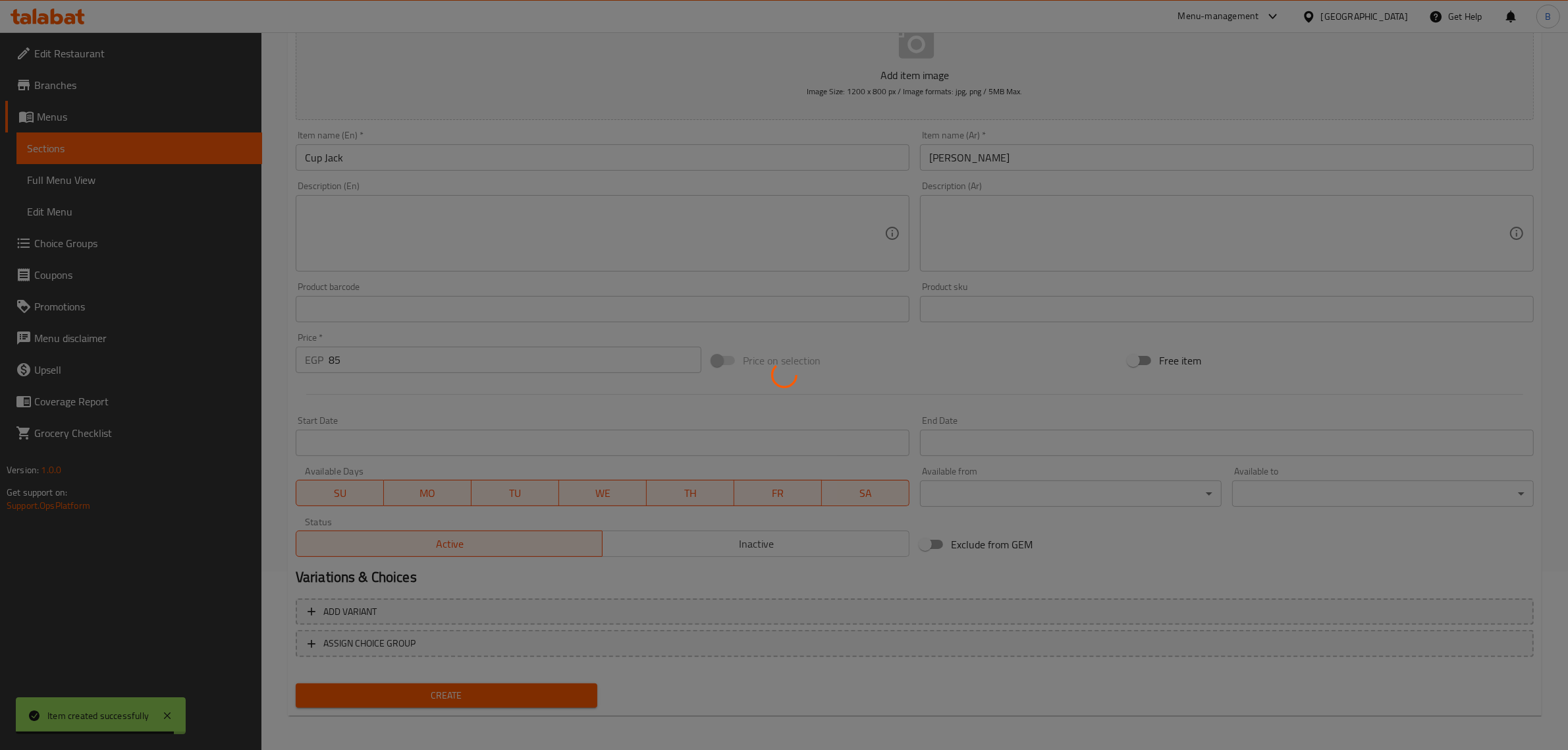
type input "0"
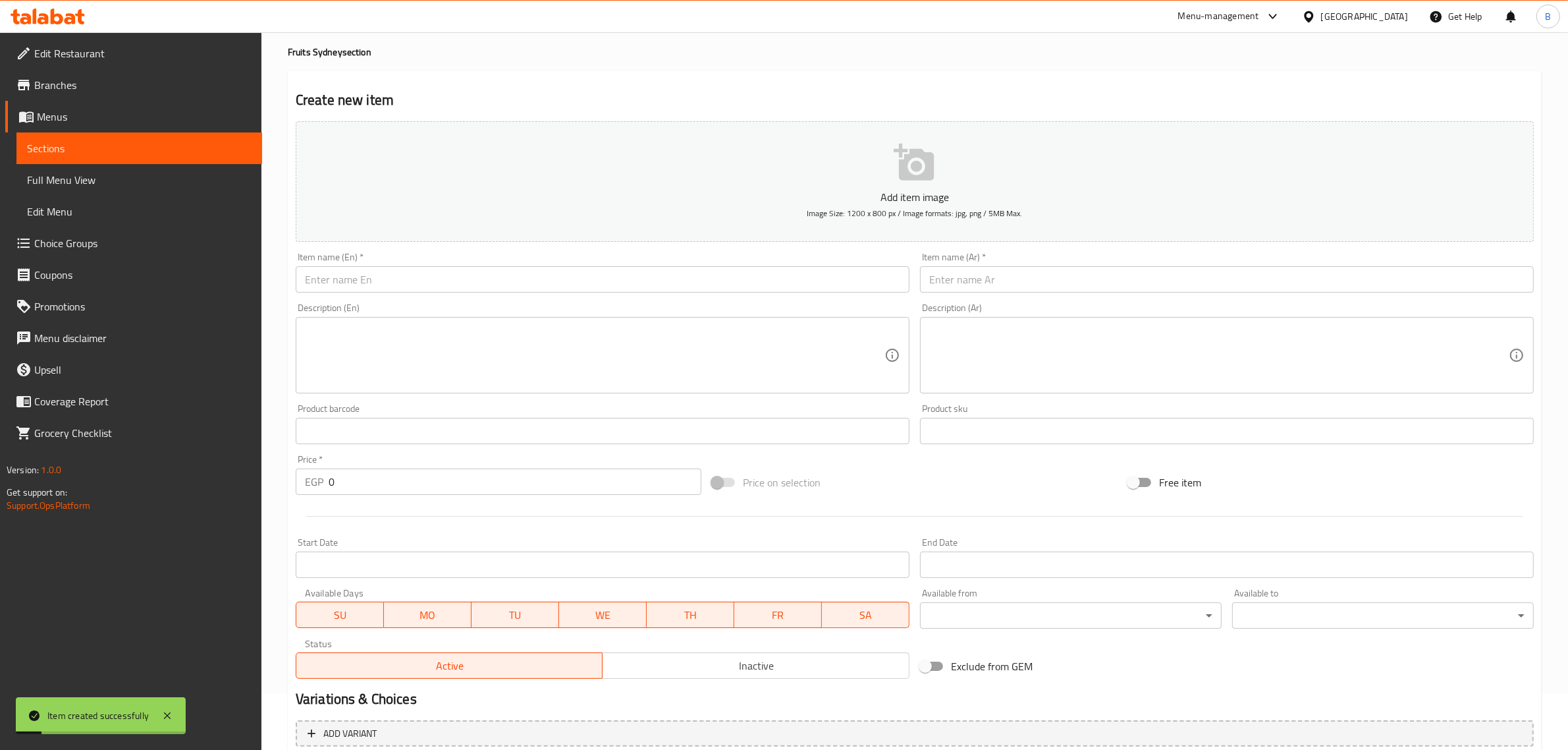
scroll to position [0, 0]
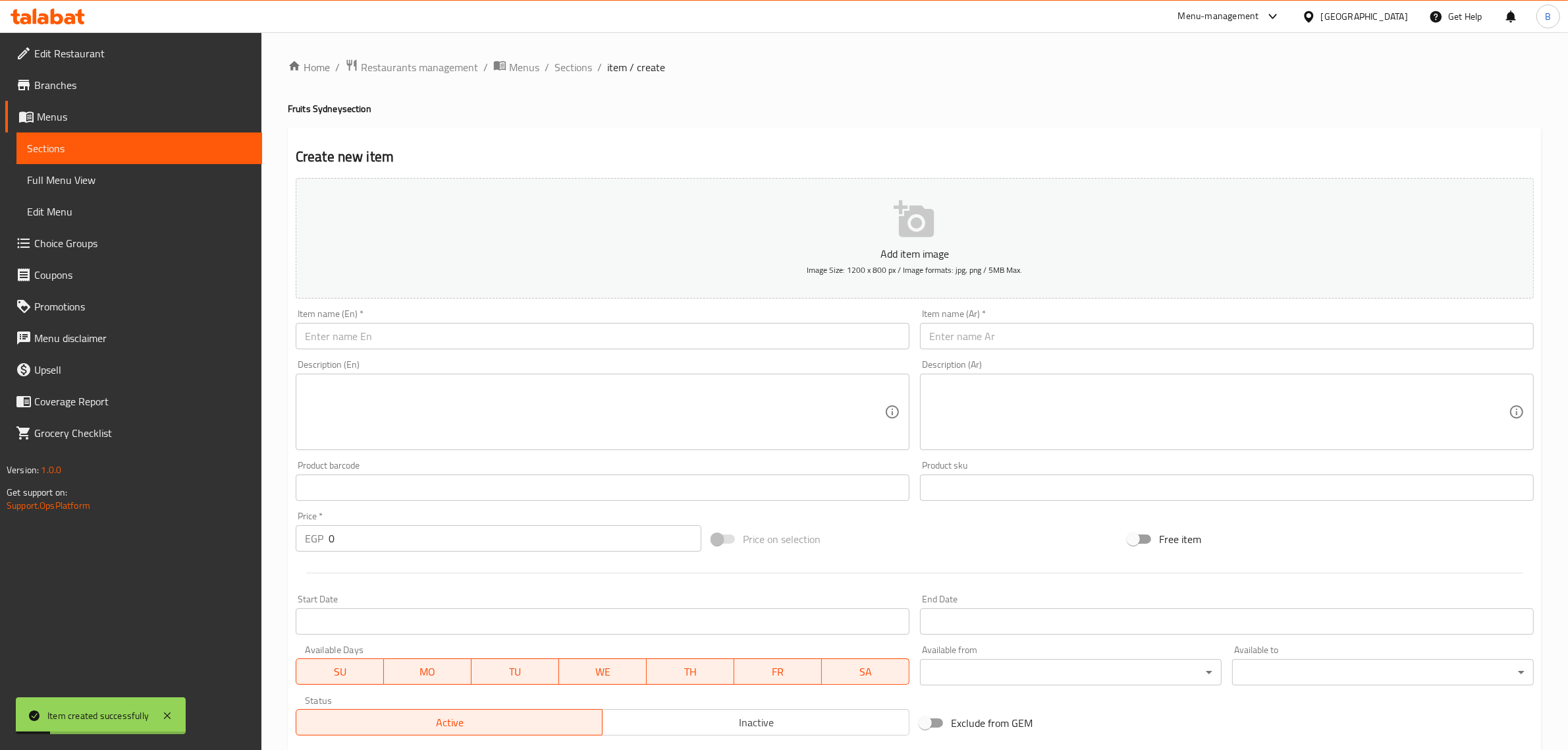
drag, startPoint x: 525, startPoint y: 80, endPoint x: 548, endPoint y: 73, distance: 24.0
click at [525, 80] on div "Home / Restaurants management / Menus / Sections / item / create Fruits Sydney …" at bounding box center [915, 481] width 1253 height 846
click at [563, 70] on span "Sections" at bounding box center [574, 67] width 38 height 16
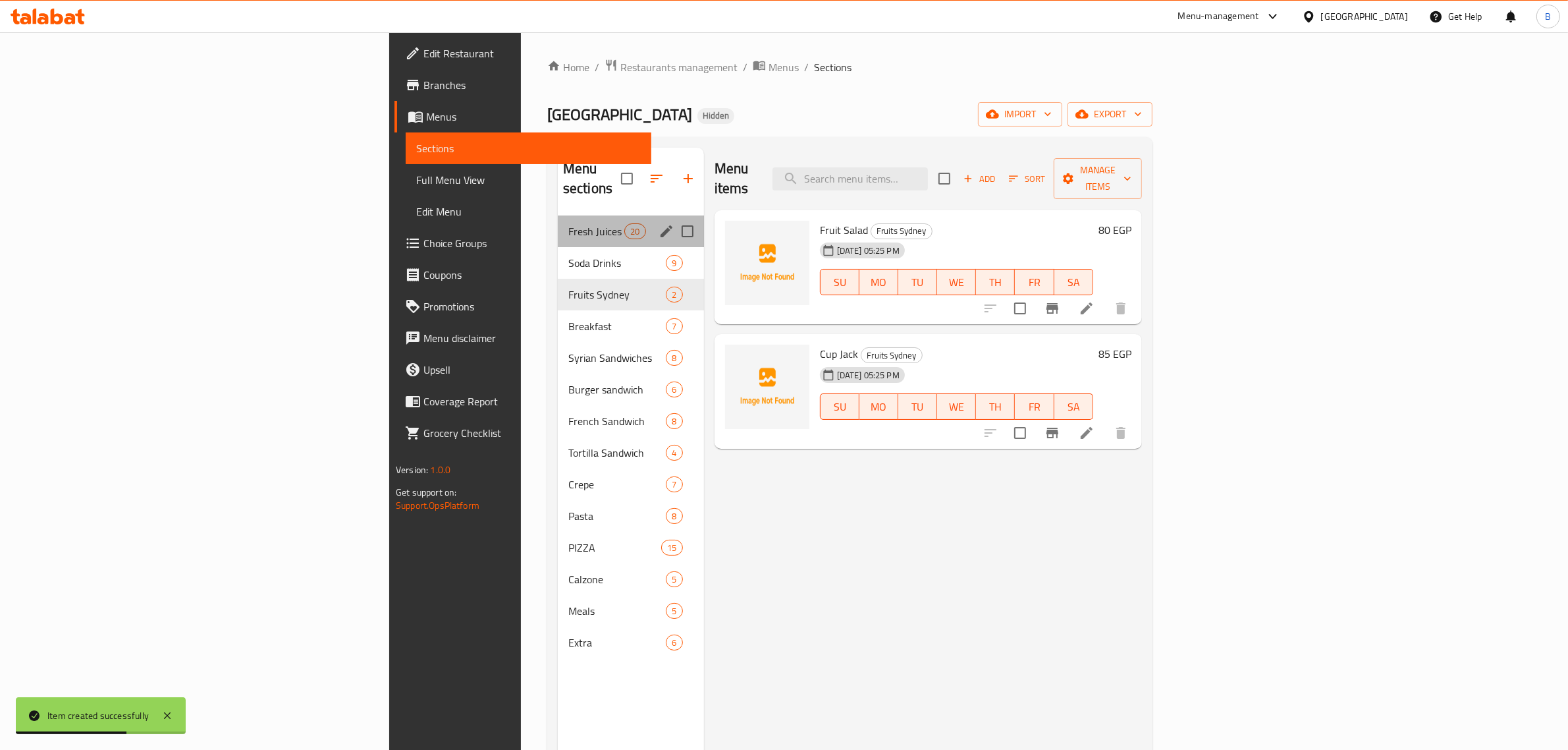
click at [558, 224] on div "Fresh Juices 20" at bounding box center [631, 231] width 146 height 31
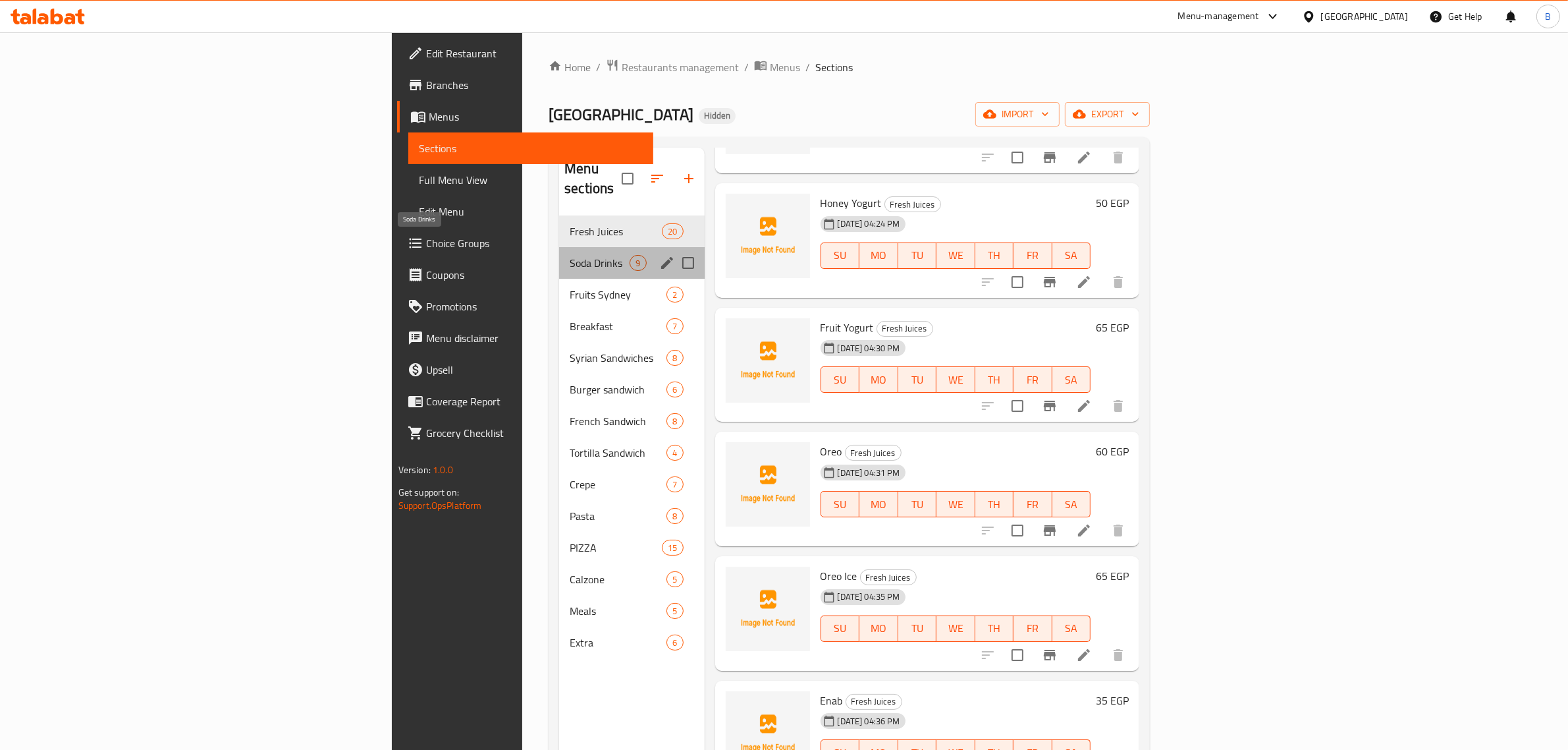
click at [570, 255] on span "Soda Drinks" at bounding box center [599, 263] width 60 height 16
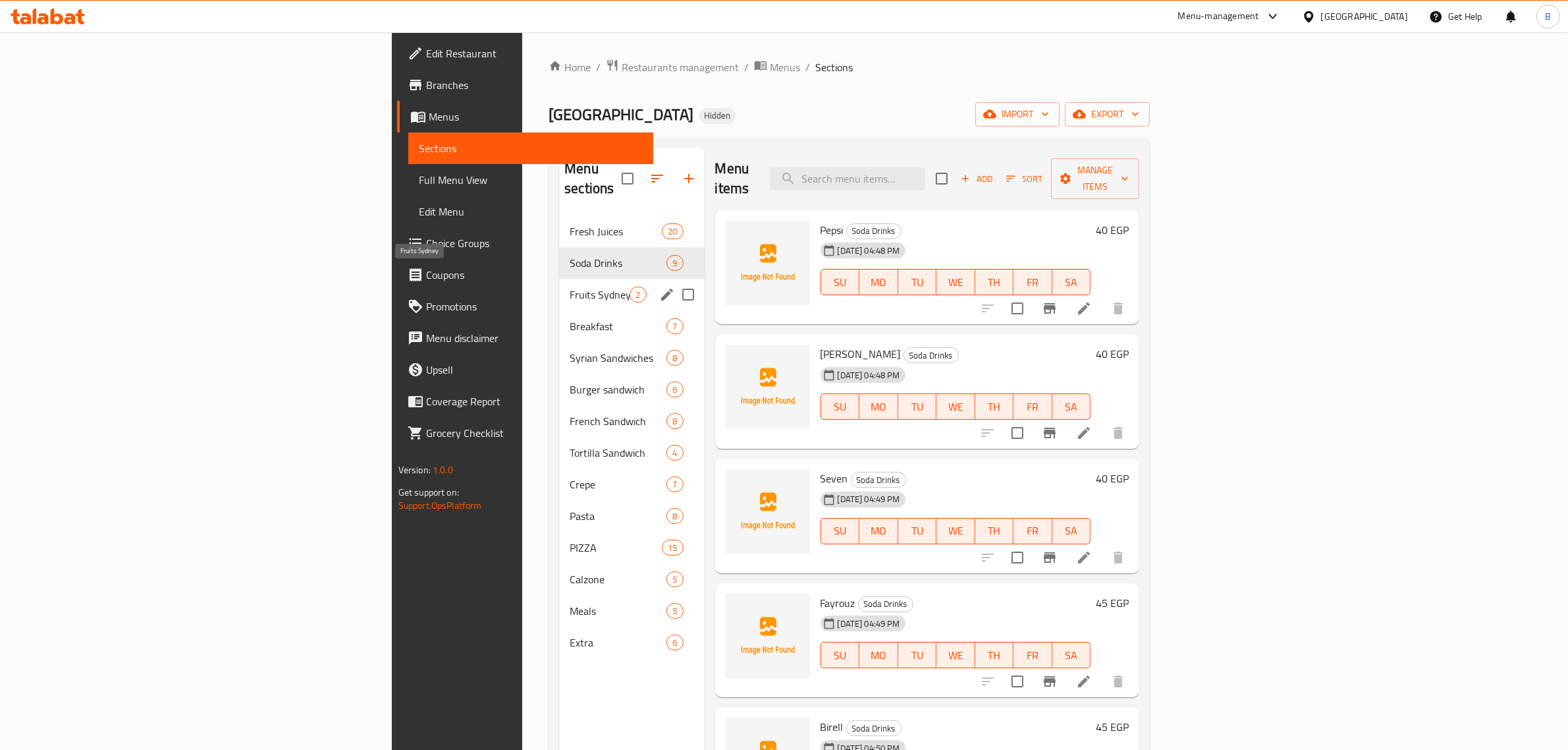
click at [570, 287] on span "Fruits Sydney" at bounding box center [599, 294] width 60 height 16
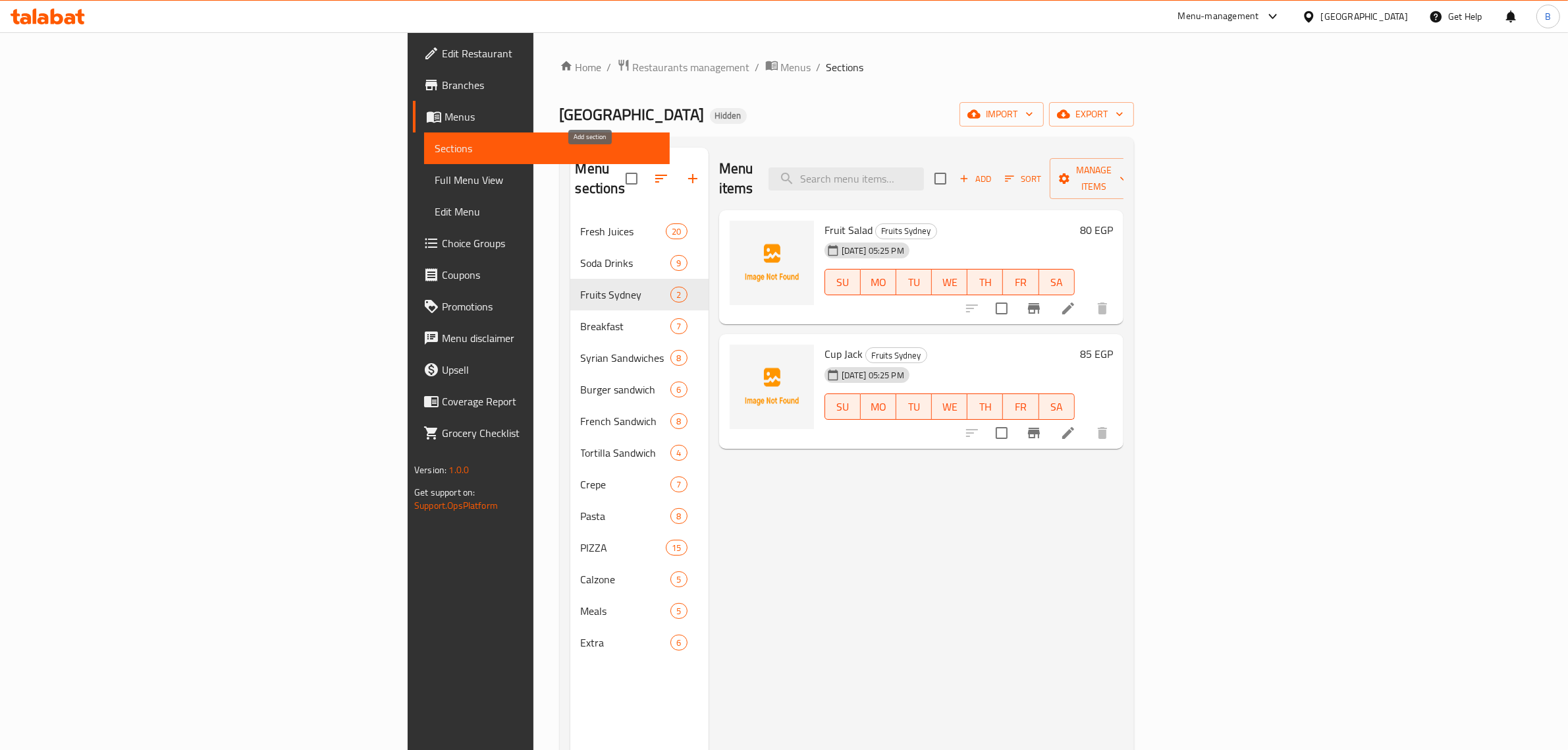
click at [685, 175] on icon "button" at bounding box center [692, 178] width 16 height 16
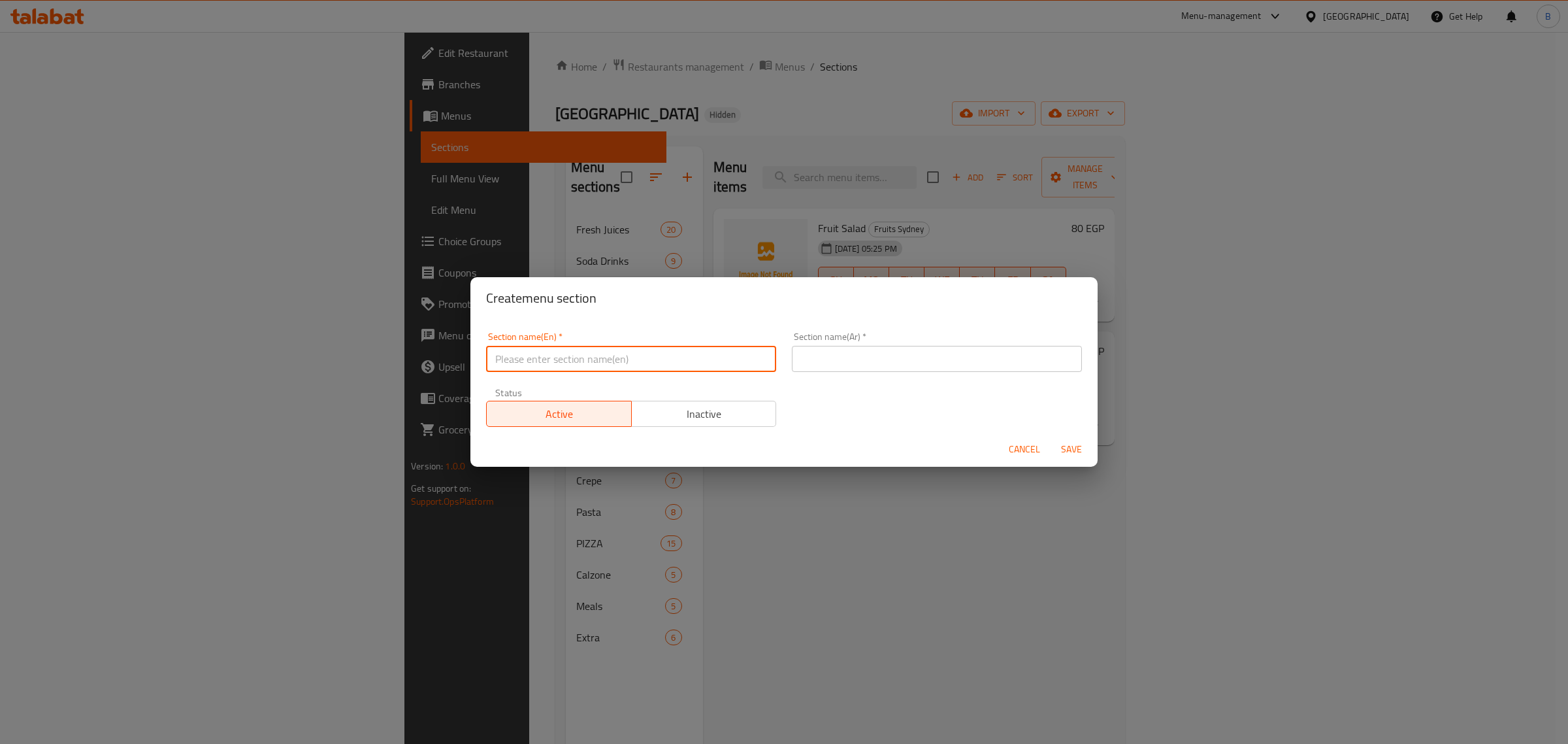
click at [661, 354] on input "text" at bounding box center [631, 359] width 290 height 26
paste input "Cocktal Soda"
type input "Cocktal Soda"
click at [929, 358] on input "text" at bounding box center [937, 359] width 290 height 26
paste input "الكوكتيل"
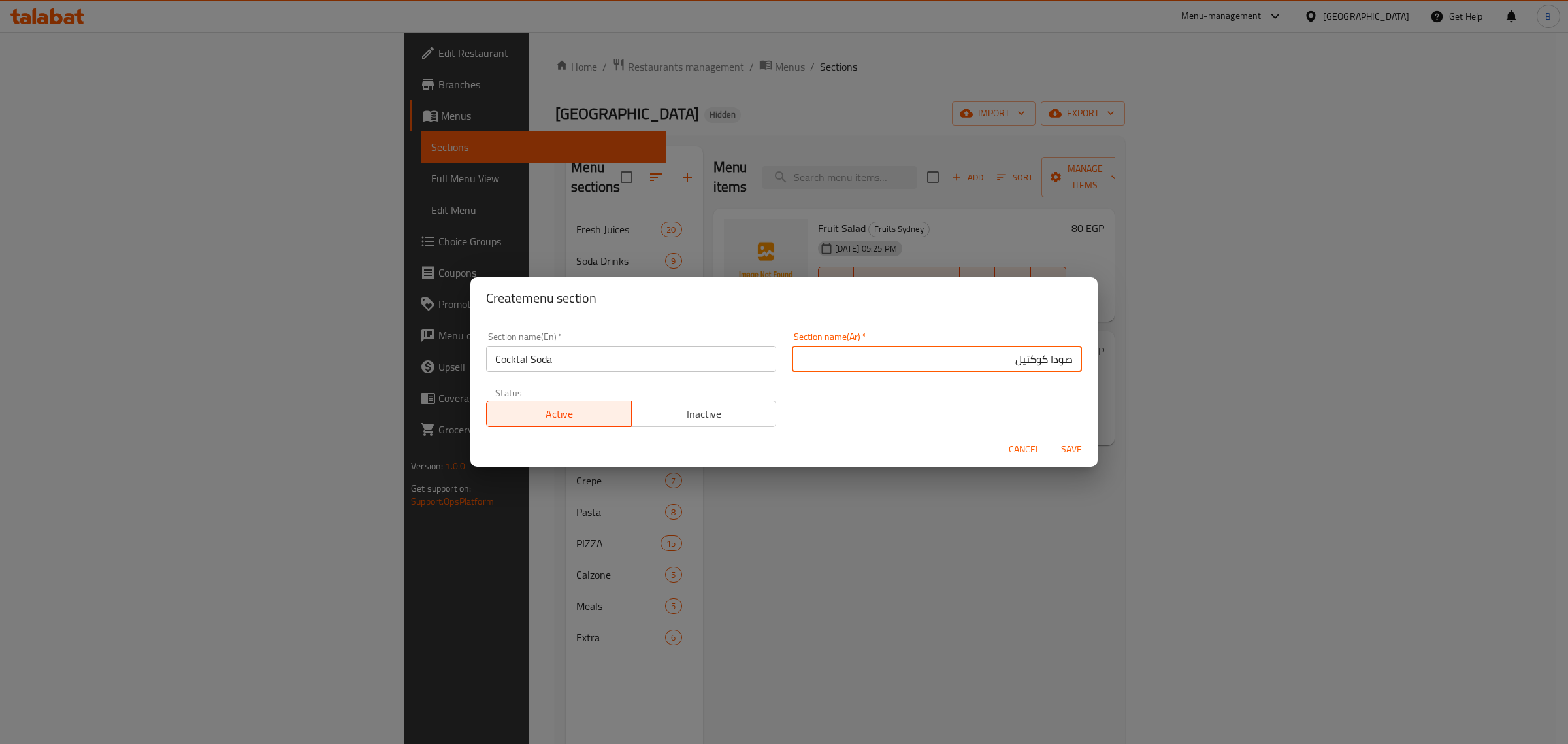
type input "صودا كوكتيل"
click at [1074, 448] on span "Save" at bounding box center [1071, 449] width 31 height 16
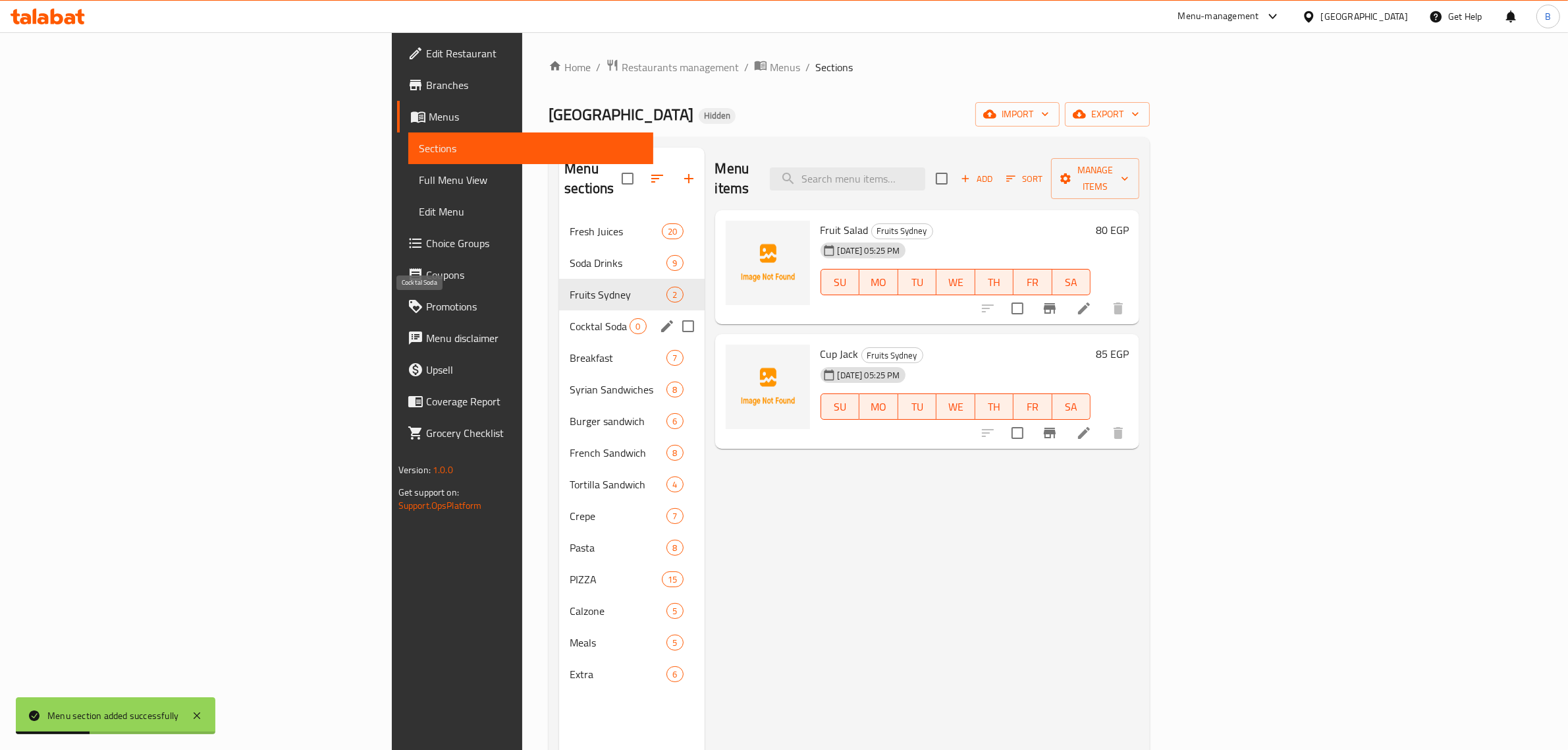
click at [570, 318] on span "Cocktal Soda" at bounding box center [599, 326] width 60 height 16
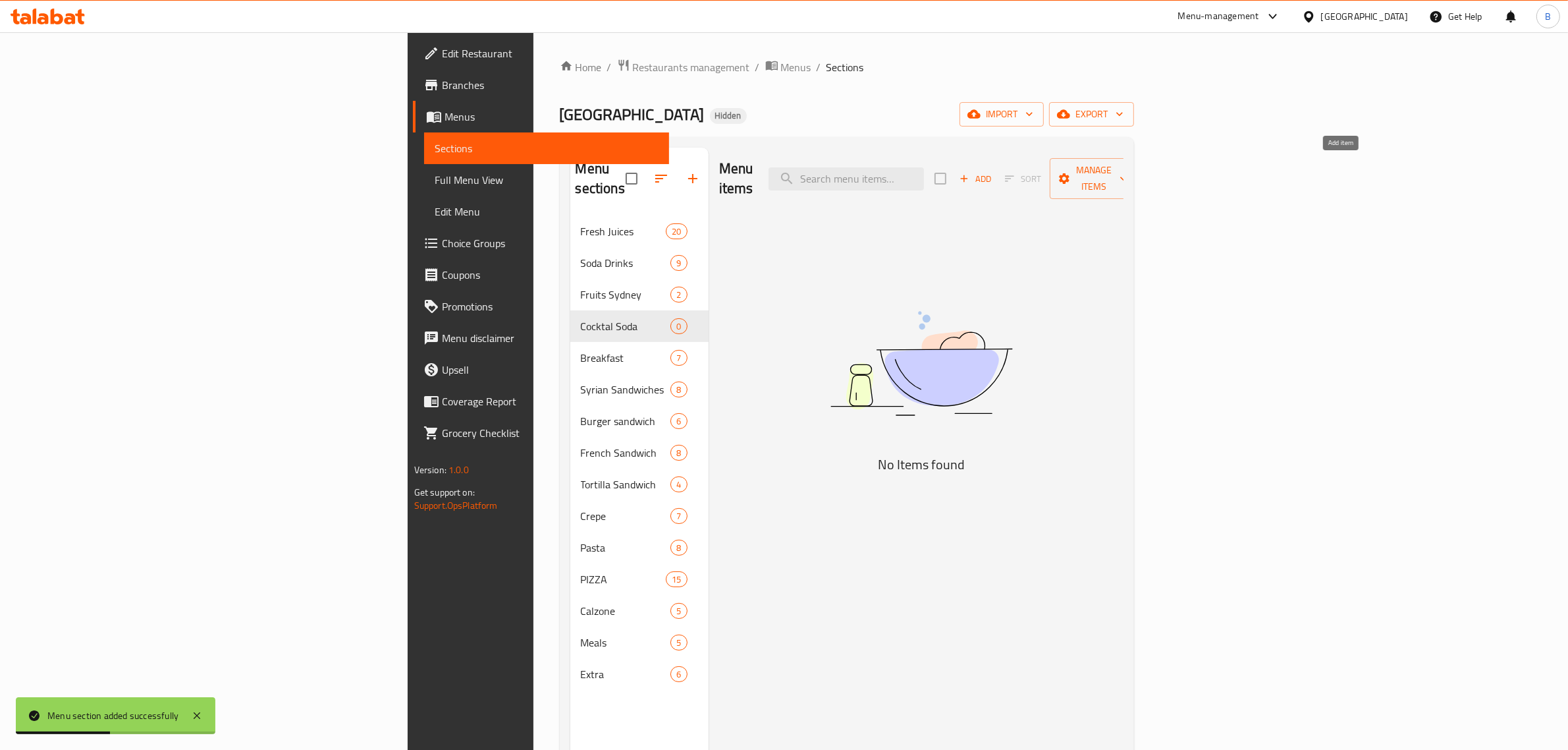
drag, startPoint x: 1343, startPoint y: 173, endPoint x: 1343, endPoint y: 182, distance: 9.0
click at [1138, 182] on div "Add Sort Manage items" at bounding box center [1036, 178] width 203 height 41
click at [993, 176] on span "Add" at bounding box center [974, 178] width 35 height 15
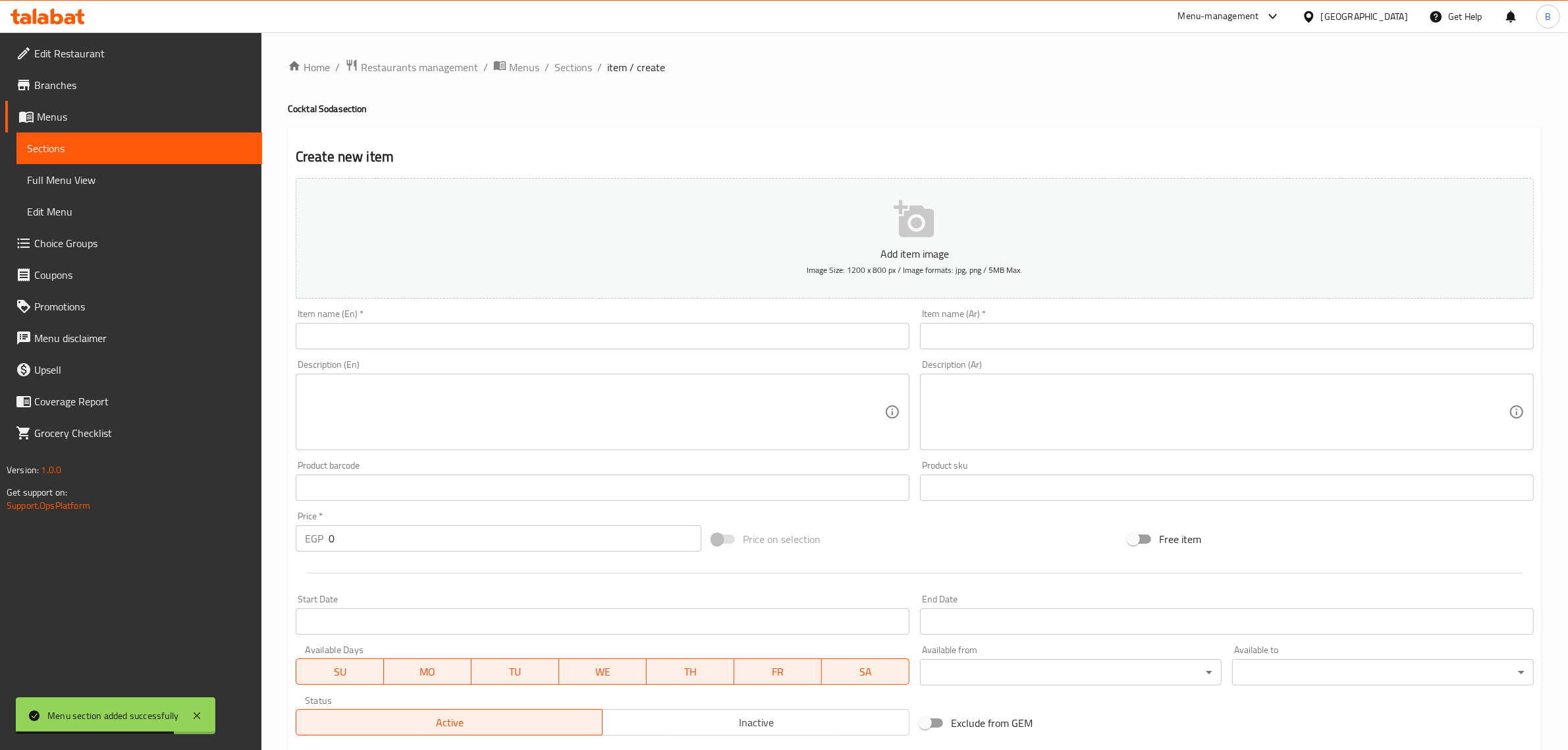
click at [1140, 333] on input "text" at bounding box center [1227, 336] width 613 height 27
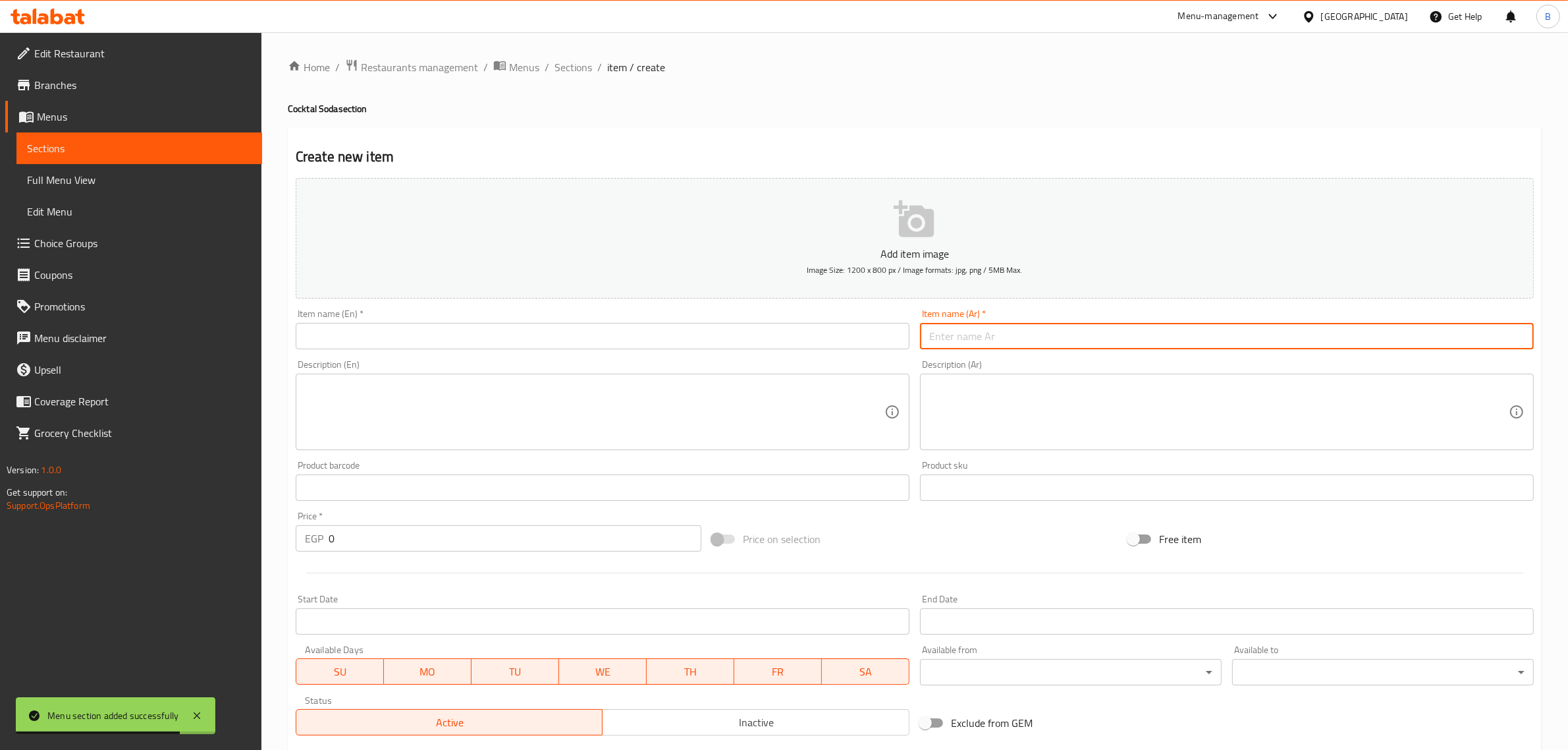
paste input "صن شاين"
type input "صن شاين"
click at [474, 538] on input "0" at bounding box center [515, 539] width 372 height 27
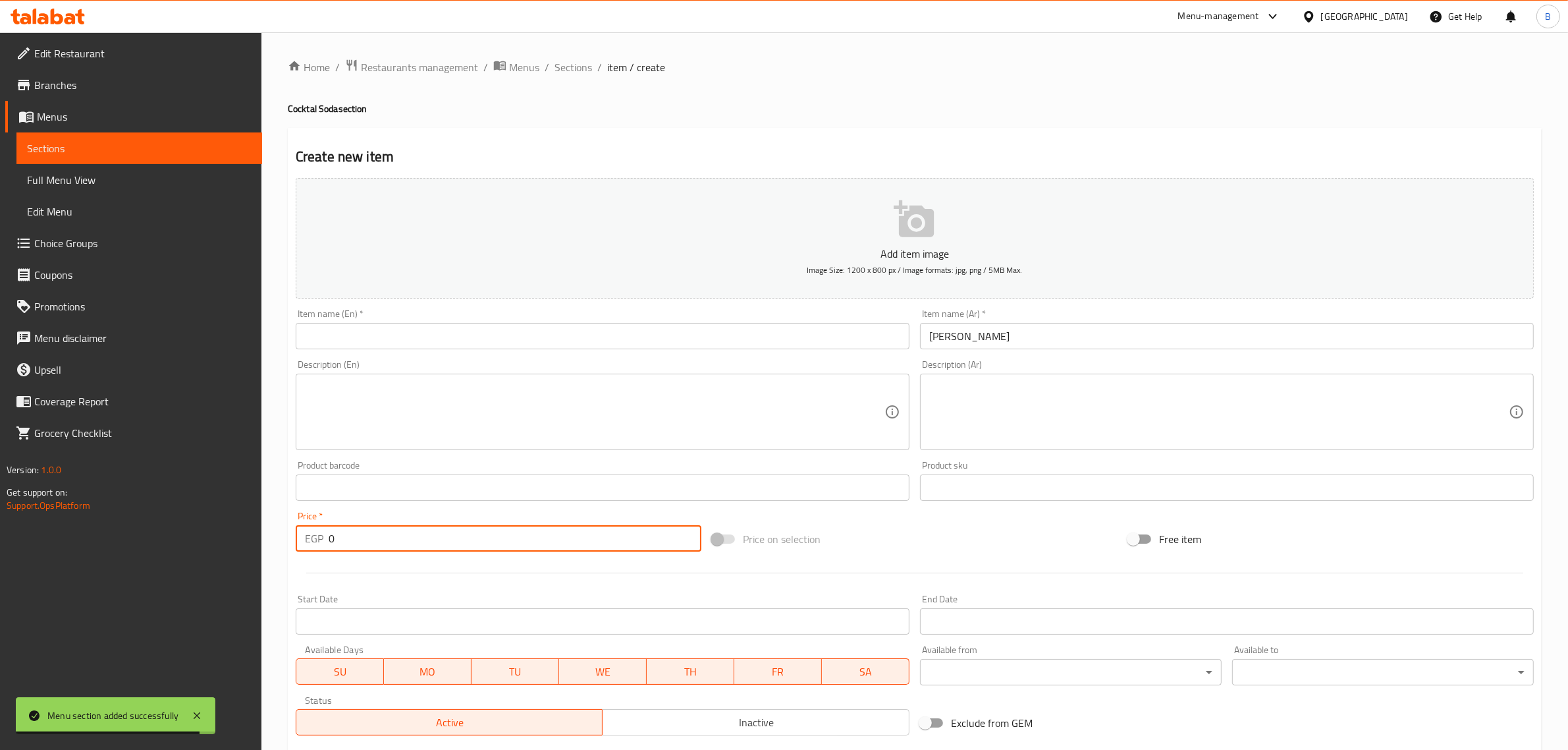
click at [474, 538] on input "0" at bounding box center [515, 539] width 372 height 27
type input "65"
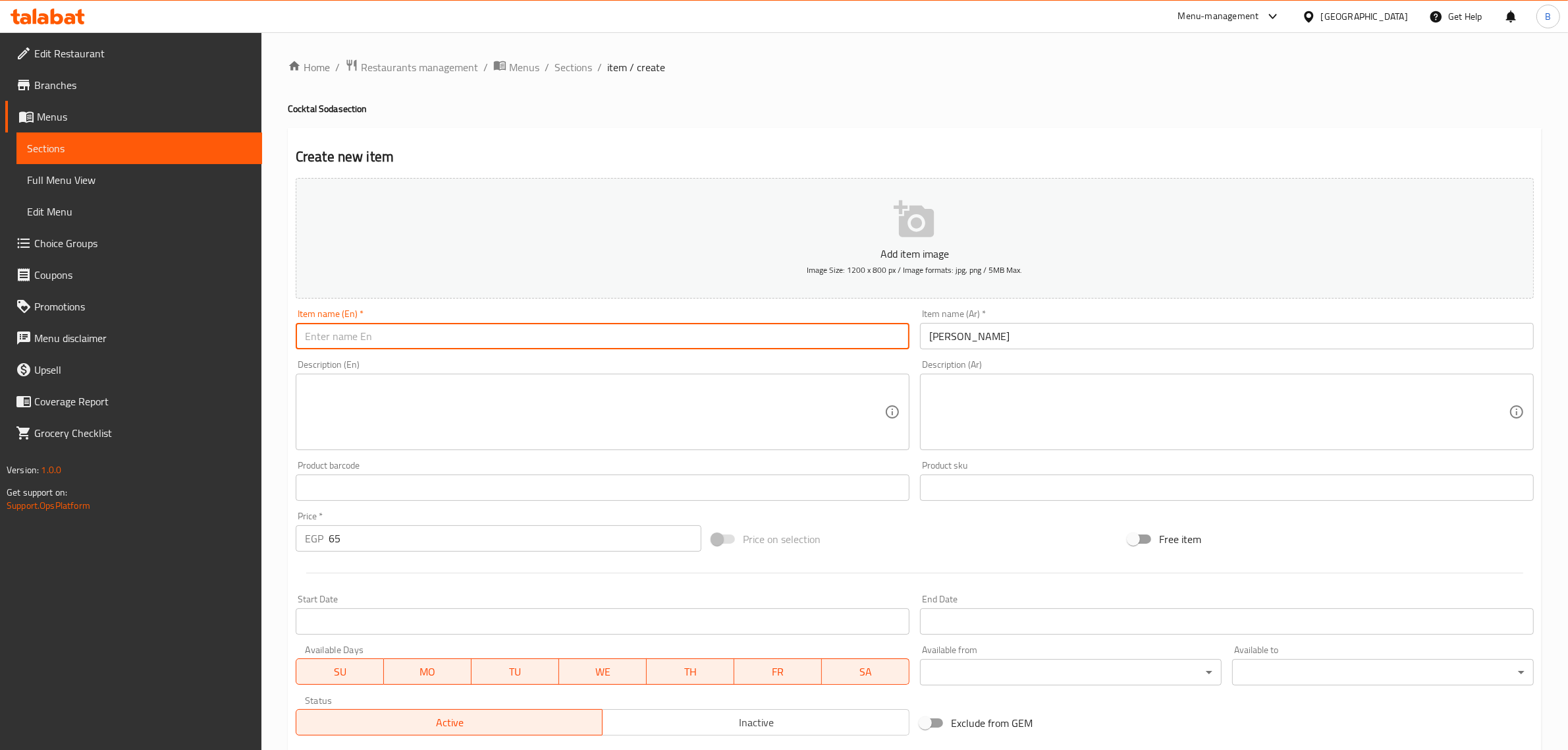
click at [509, 325] on input "text" at bounding box center [602, 336] width 613 height 27
paste input "Sunshine"
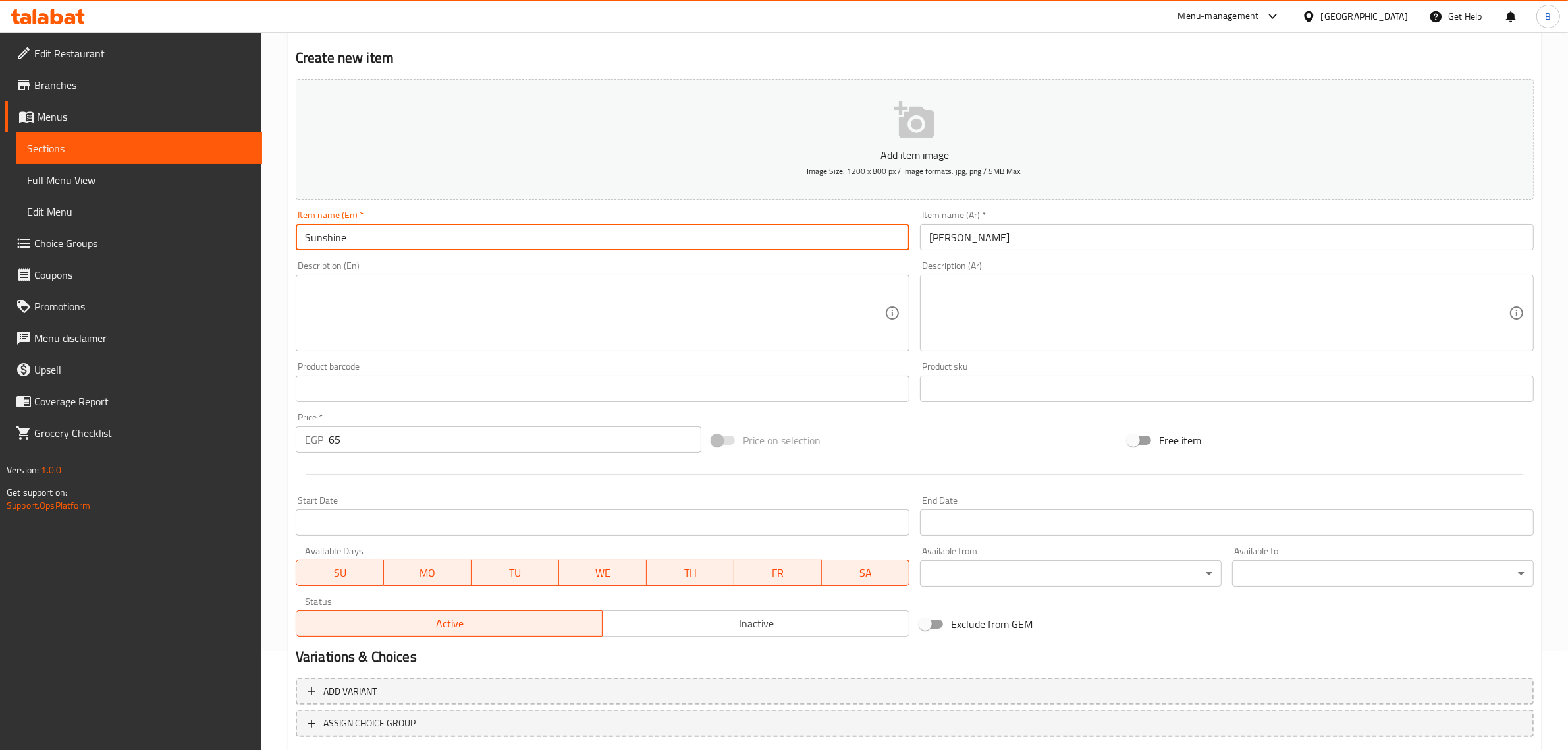
scroll to position [178, 0]
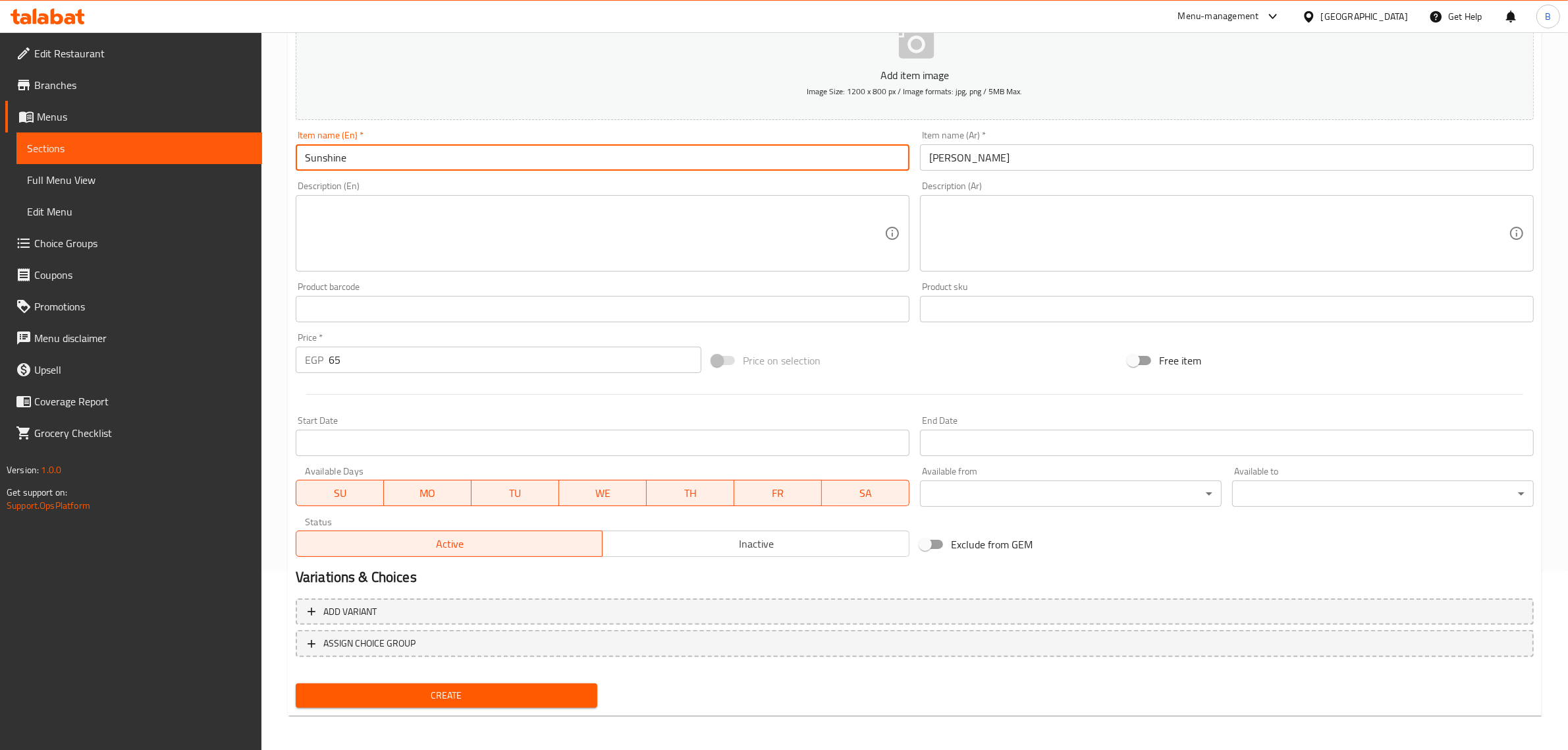
type input "Sunshine"
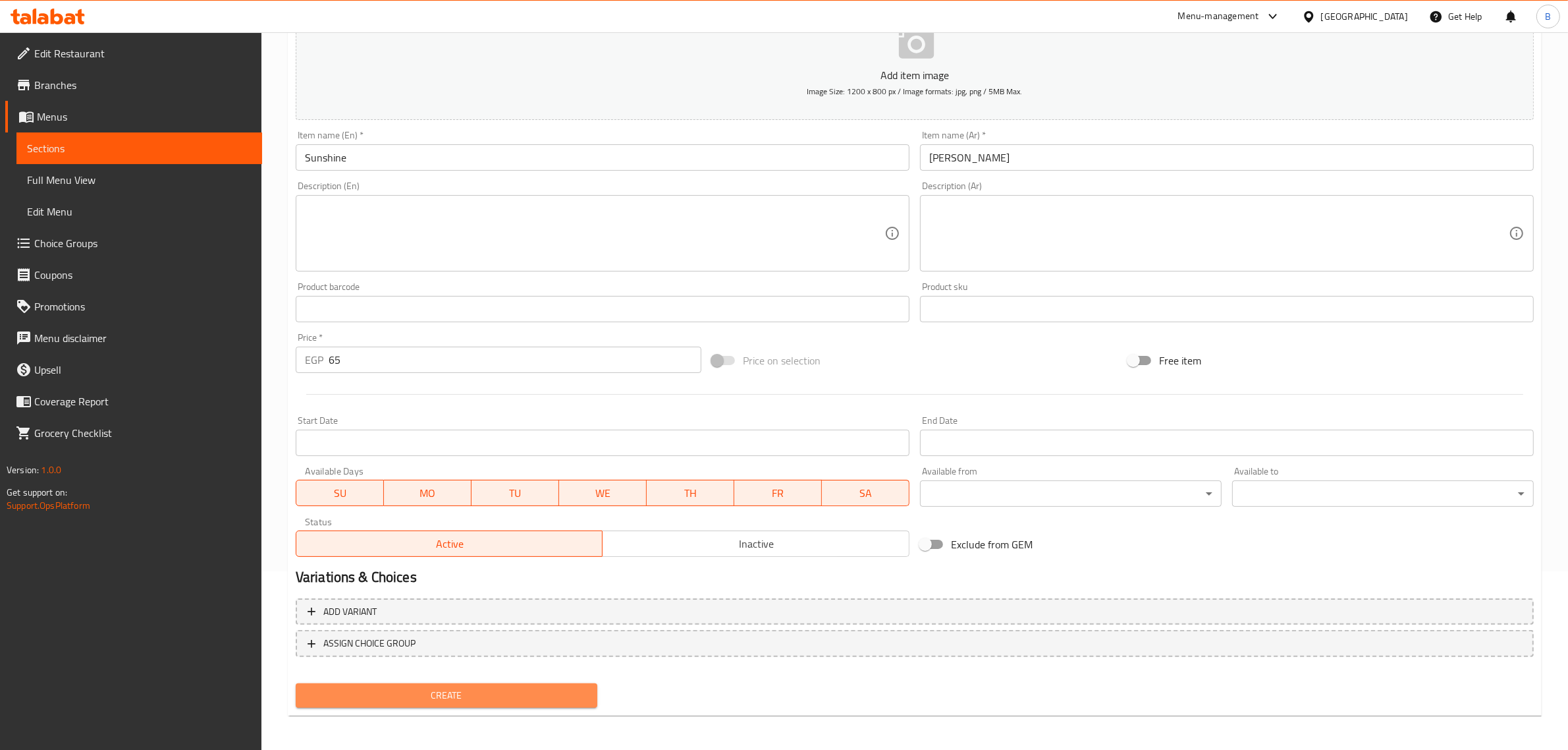
click at [429, 687] on span "Create" at bounding box center [446, 695] width 280 height 16
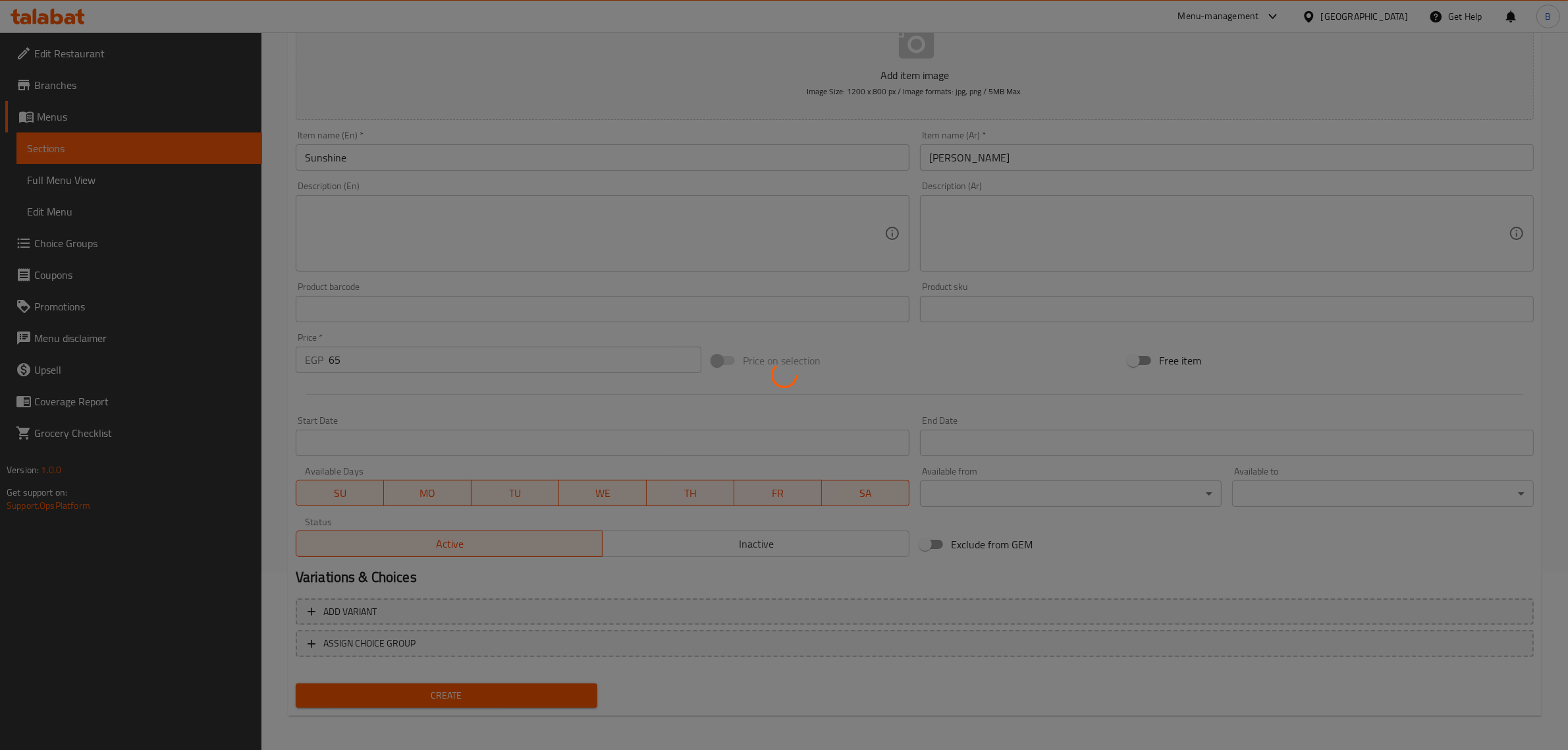
type input "0"
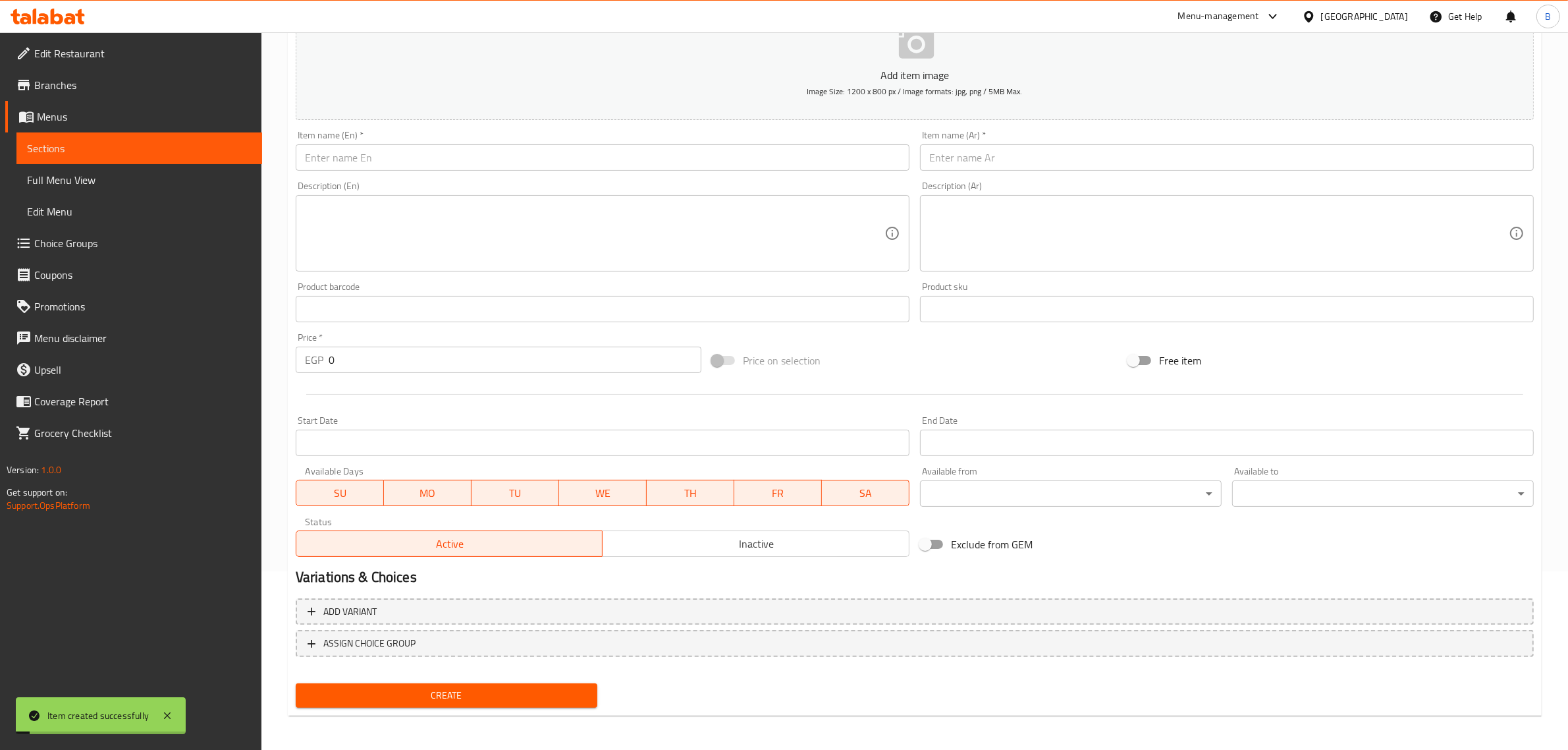
drag, startPoint x: 1161, startPoint y: 134, endPoint x: 1080, endPoint y: 182, distance: 94.2
click at [1162, 132] on div "Item name (Ar)   * Item name (Ar) *" at bounding box center [1227, 150] width 613 height 40
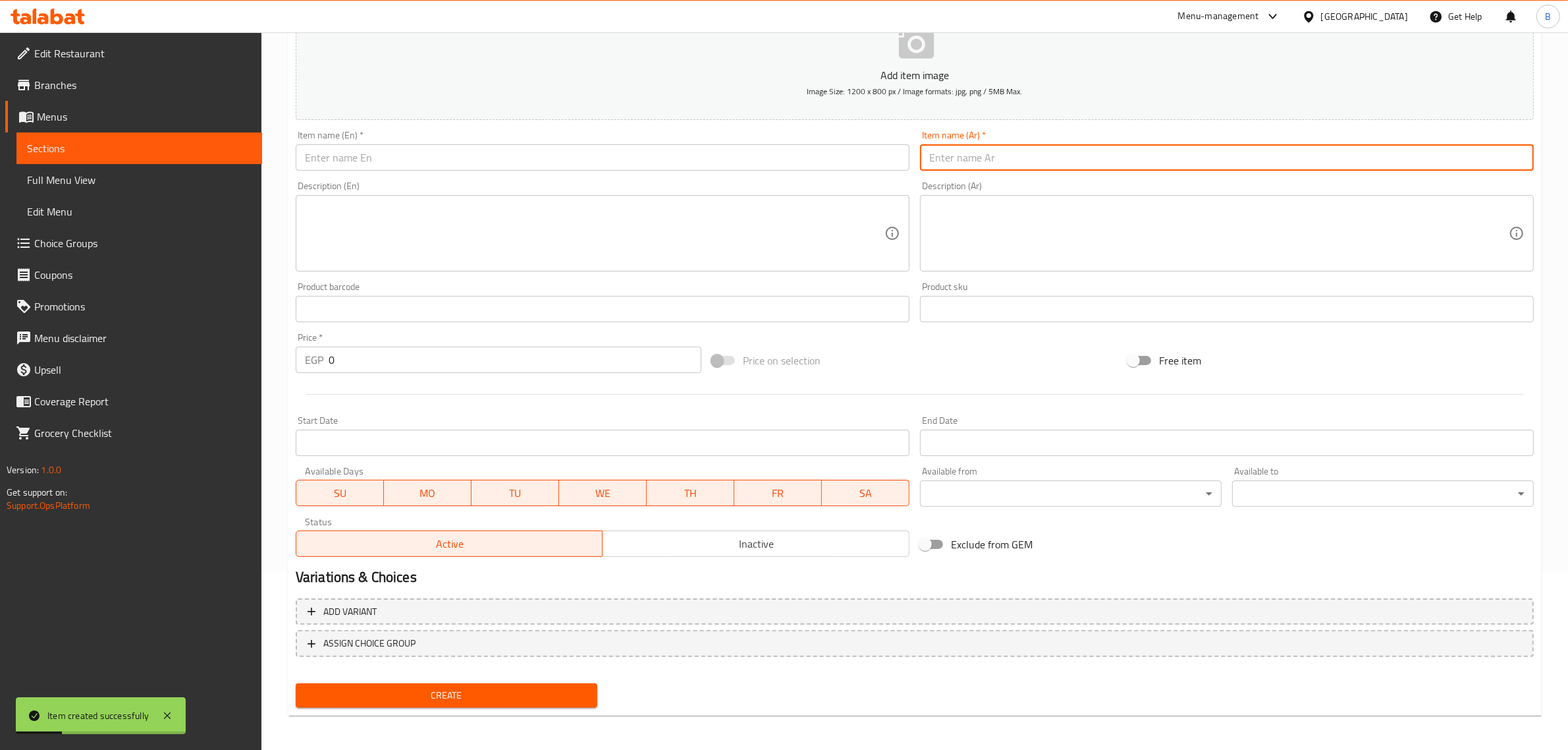
click at [1097, 160] on input "text" at bounding box center [1227, 157] width 613 height 27
paste input "Sunrise"
type input "Sunrise"
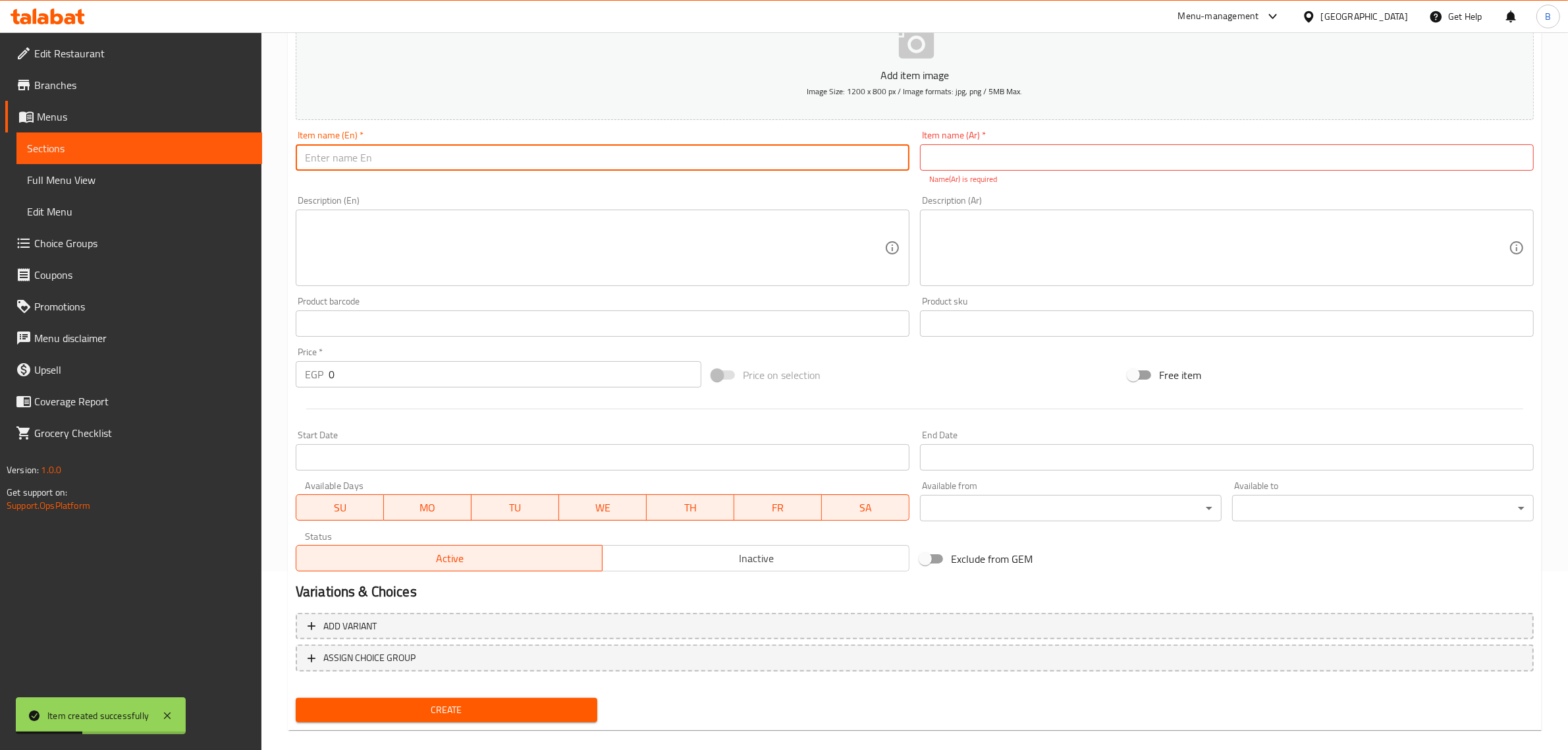
click at [732, 157] on input "text" at bounding box center [602, 157] width 613 height 27
paste input "Sunrise"
type input "Sunrise"
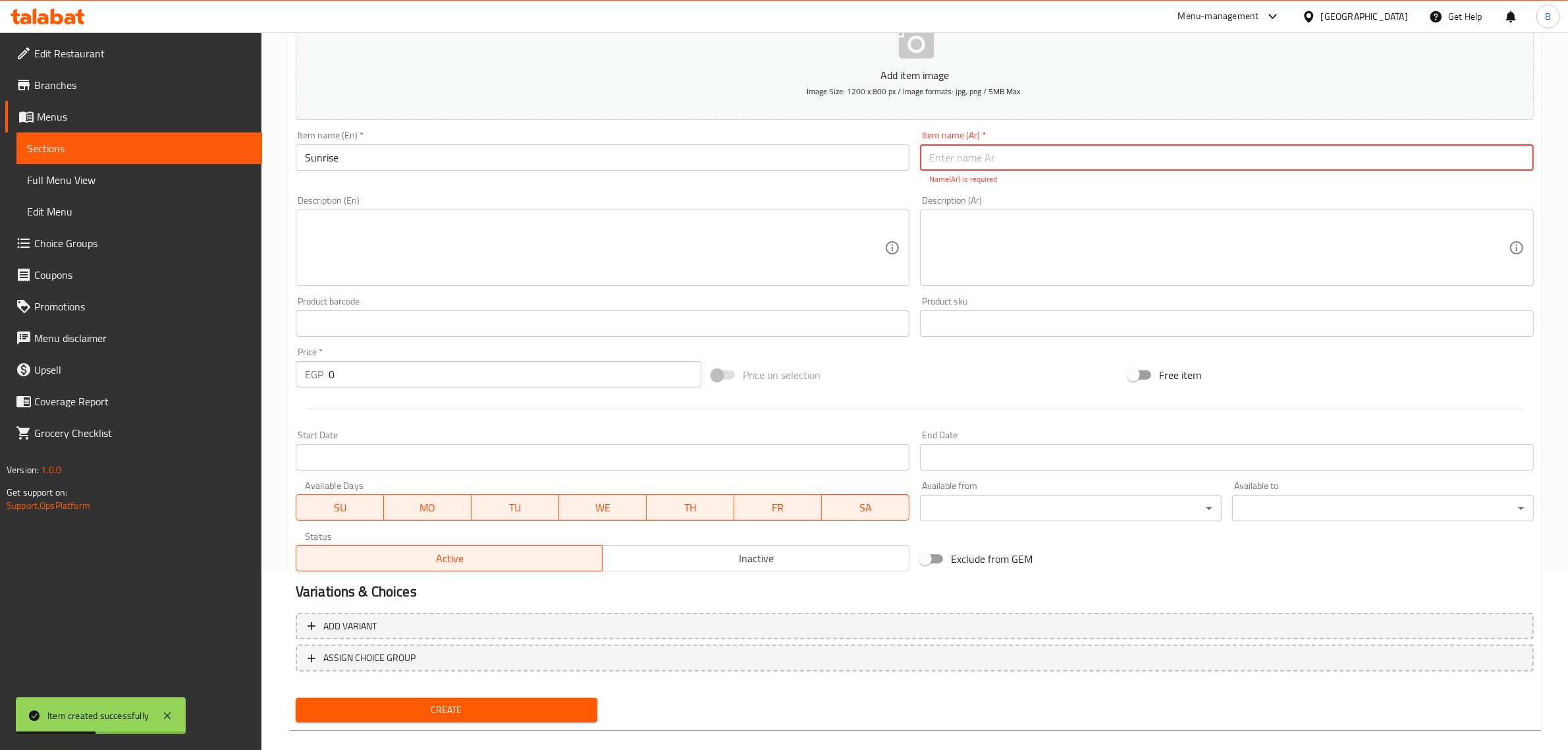
click at [1134, 164] on input "text" at bounding box center [1227, 157] width 613 height 27
paste input "صن رايز"
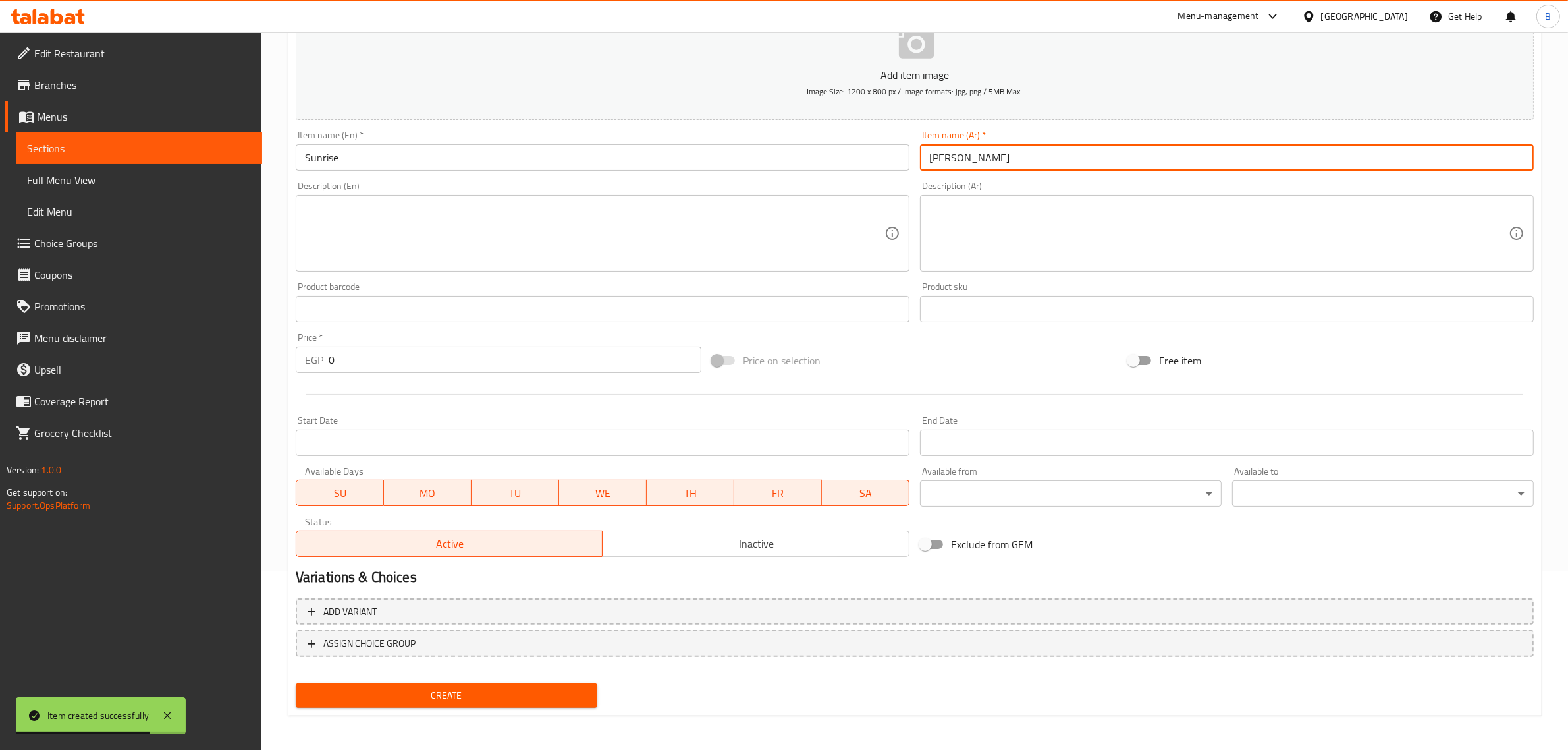
type input "صن رايز"
click at [419, 358] on input "0" at bounding box center [515, 360] width 372 height 27
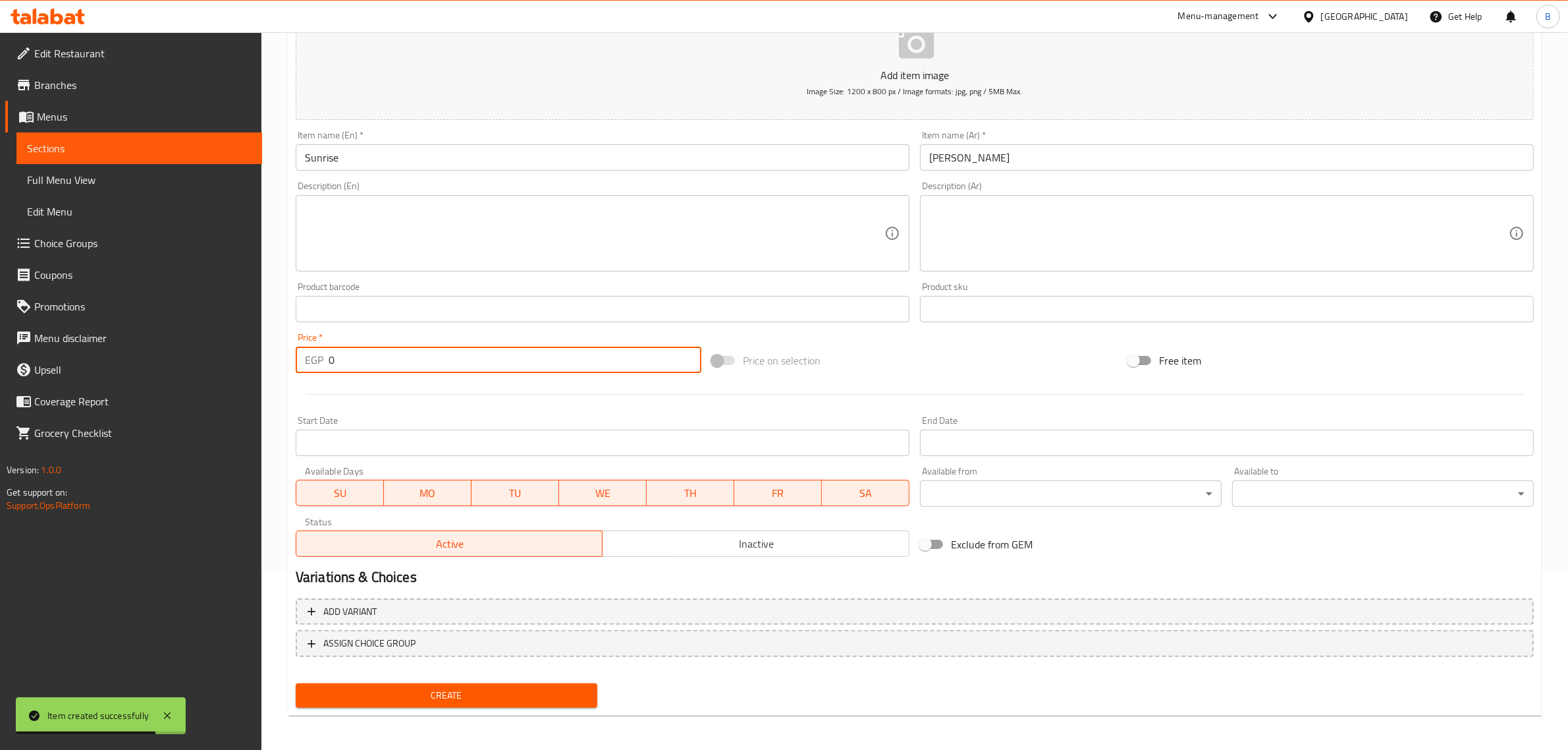
click at [419, 363] on input "0" at bounding box center [515, 360] width 372 height 27
click at [423, 370] on input "0" at bounding box center [515, 360] width 372 height 27
click at [423, 371] on input "0" at bounding box center [515, 360] width 372 height 27
click at [423, 372] on input "0" at bounding box center [515, 360] width 372 height 27
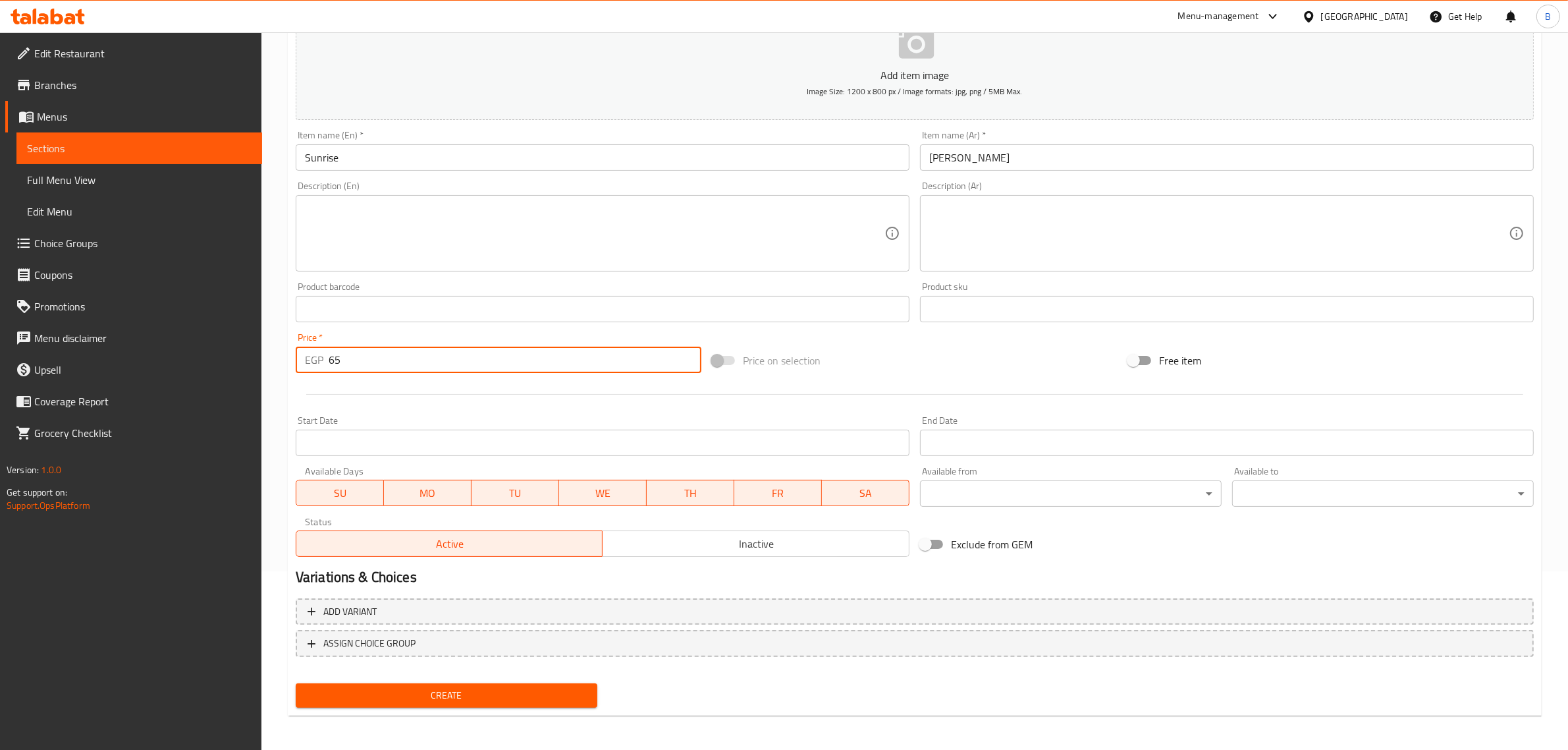
type input "65"
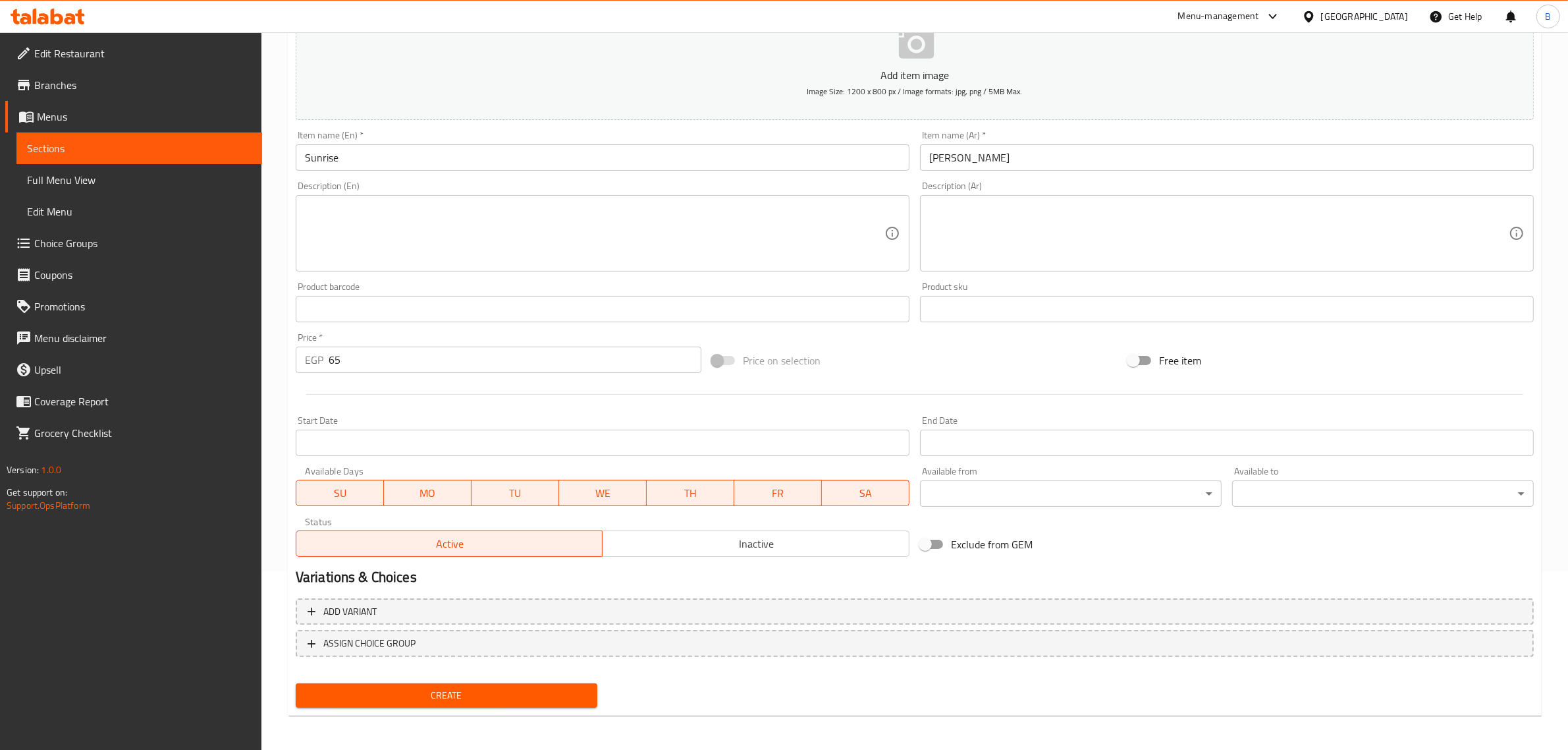
click at [451, 680] on div "Create" at bounding box center [446, 695] width 312 height 35
click at [446, 694] on span "Create" at bounding box center [446, 695] width 280 height 16
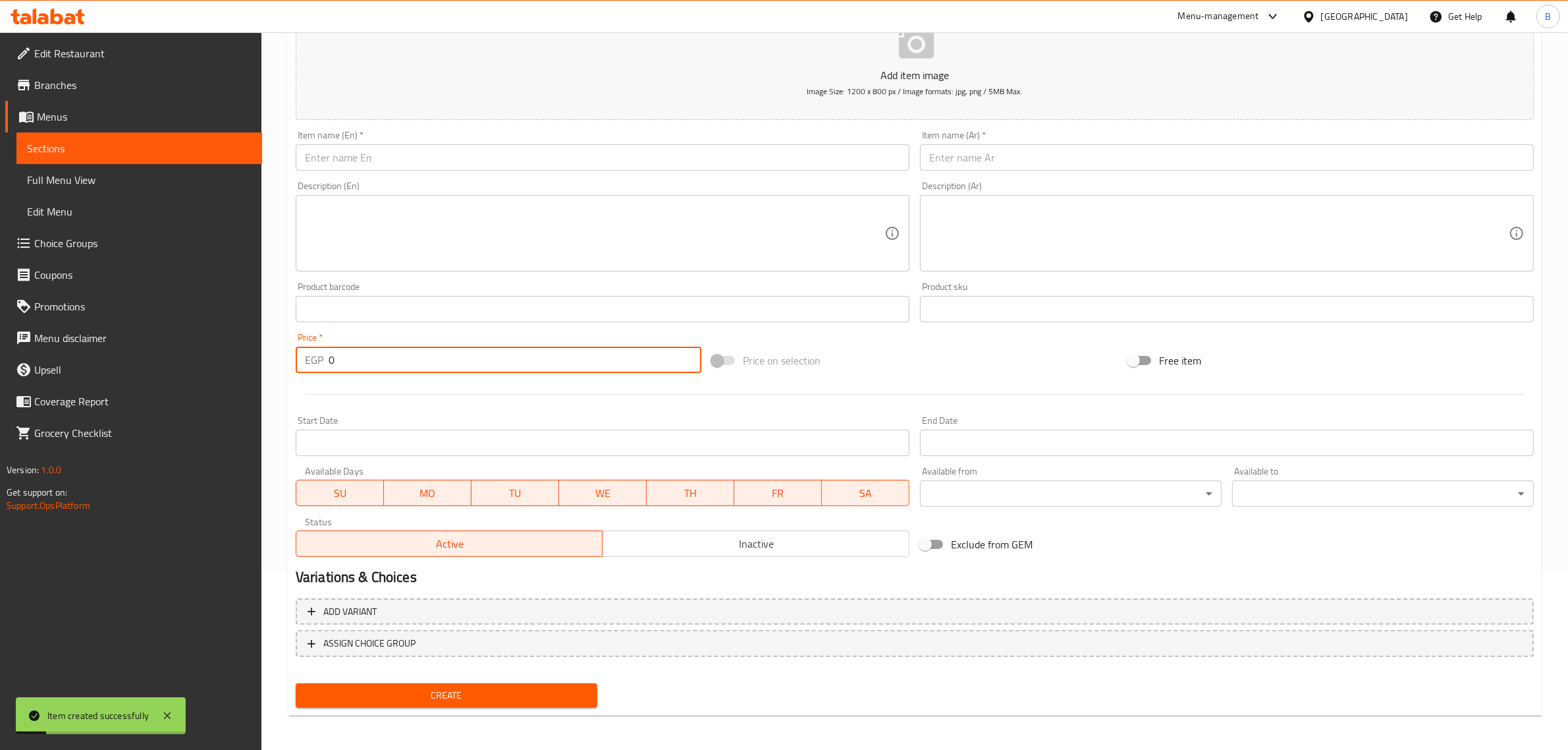
click at [445, 363] on input "0" at bounding box center [515, 360] width 372 height 27
type input "65"
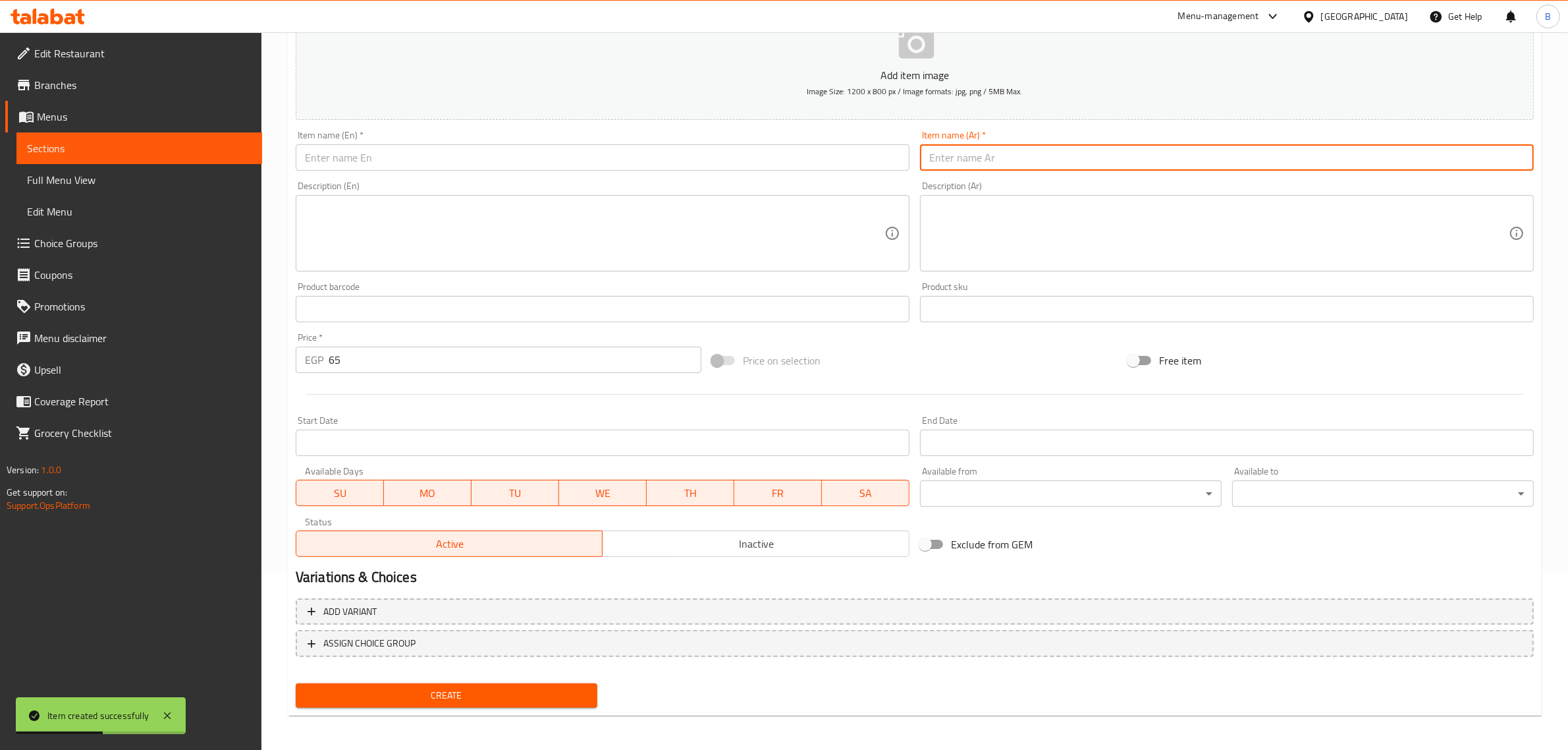
click at [1095, 160] on input "text" at bounding box center [1227, 157] width 613 height 27
paste input "موهيتو"
type input "موهيتو"
click at [590, 156] on input "text" at bounding box center [602, 157] width 613 height 27
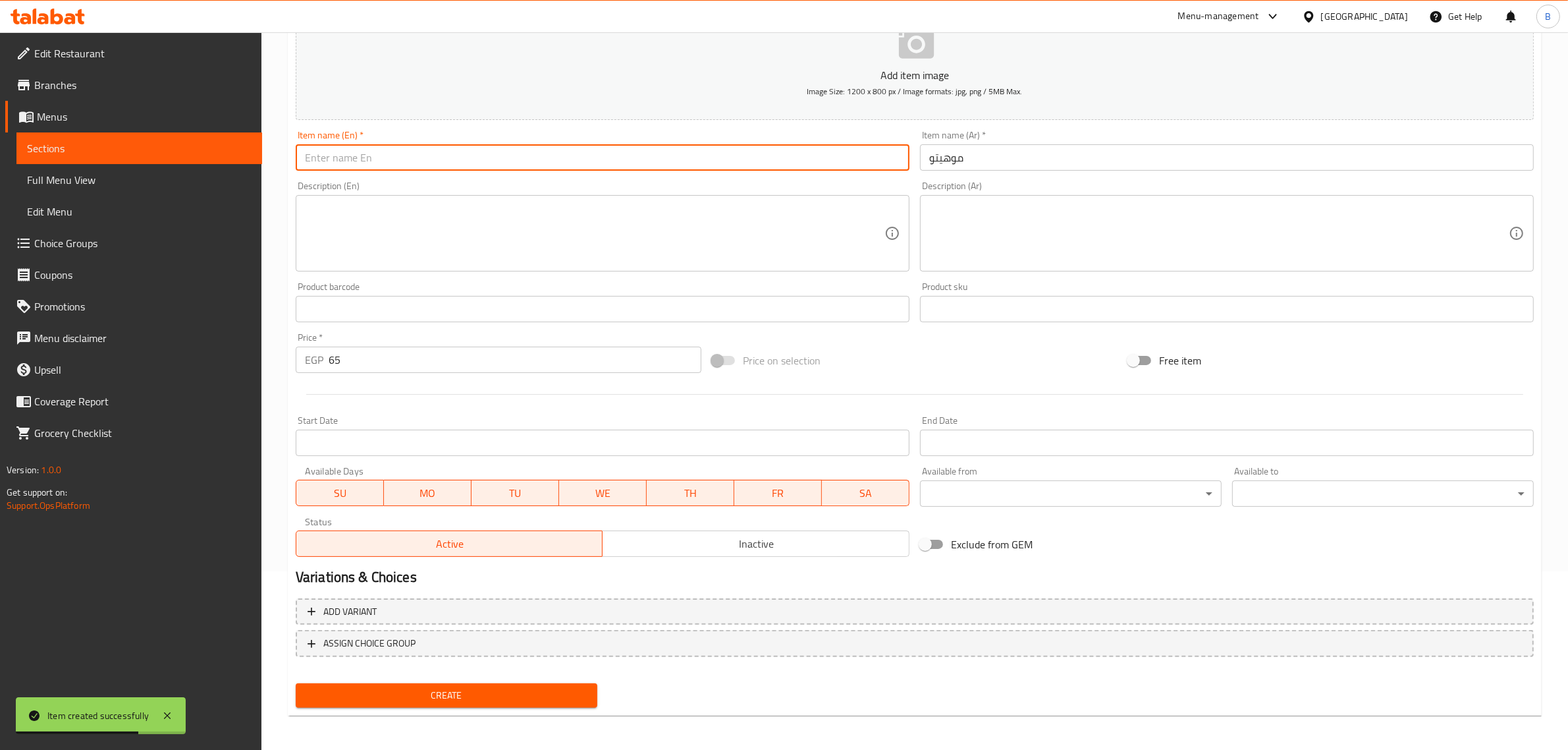
paste input "Mojito"
type input "Mojito"
click at [474, 394] on hr at bounding box center [914, 394] width 1217 height 1
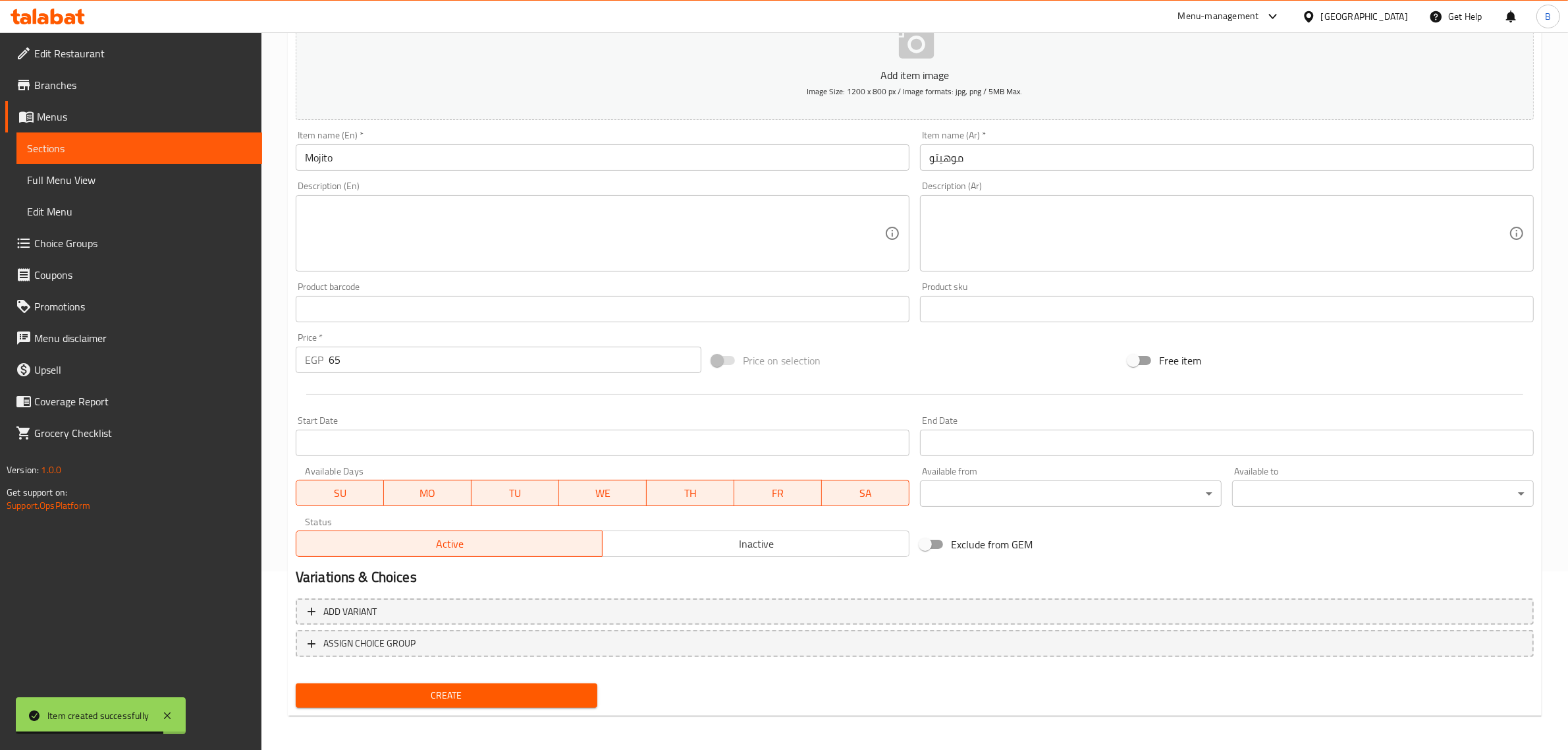
click at [474, 394] on hr at bounding box center [914, 394] width 1217 height 1
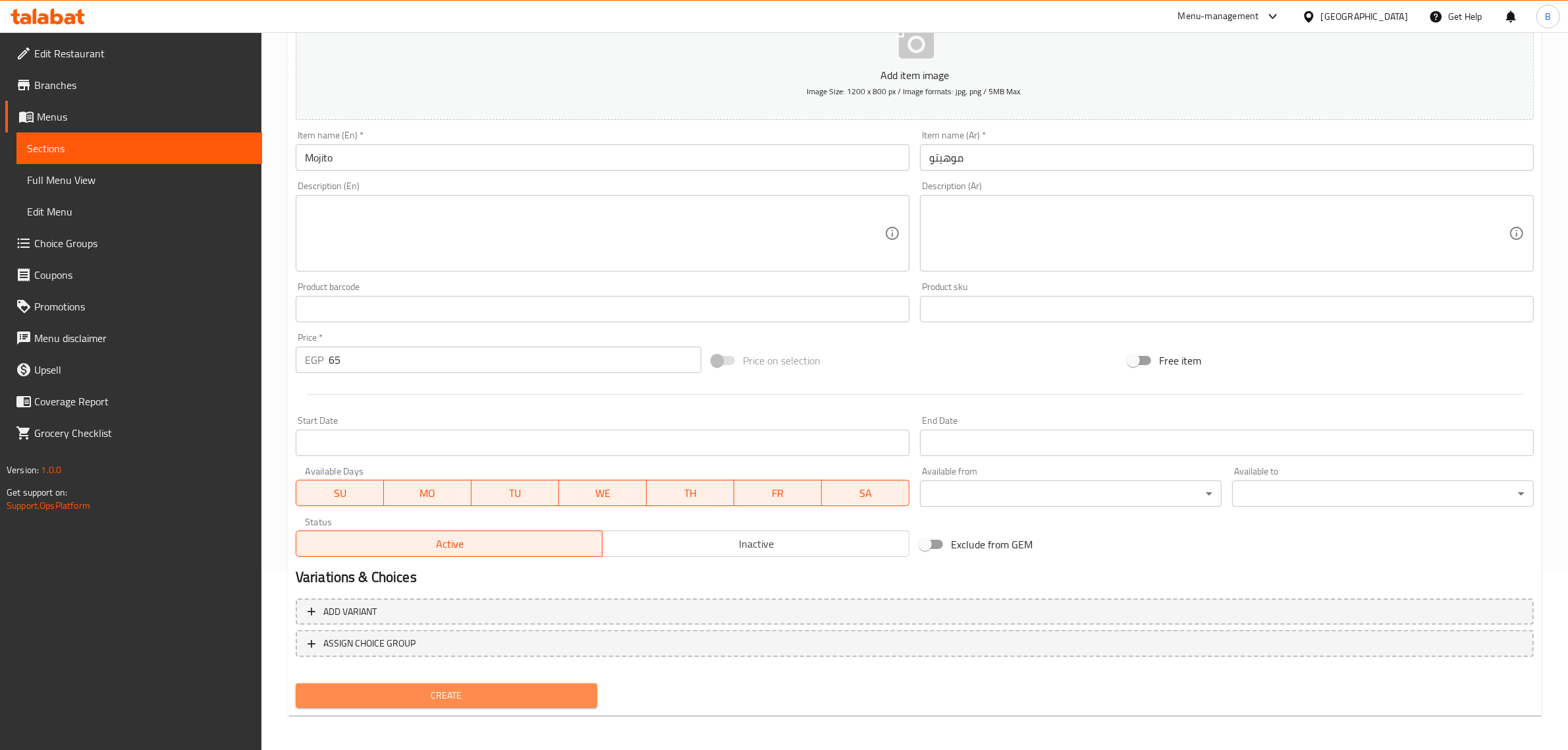
click at [529, 687] on span "Create" at bounding box center [446, 695] width 280 height 16
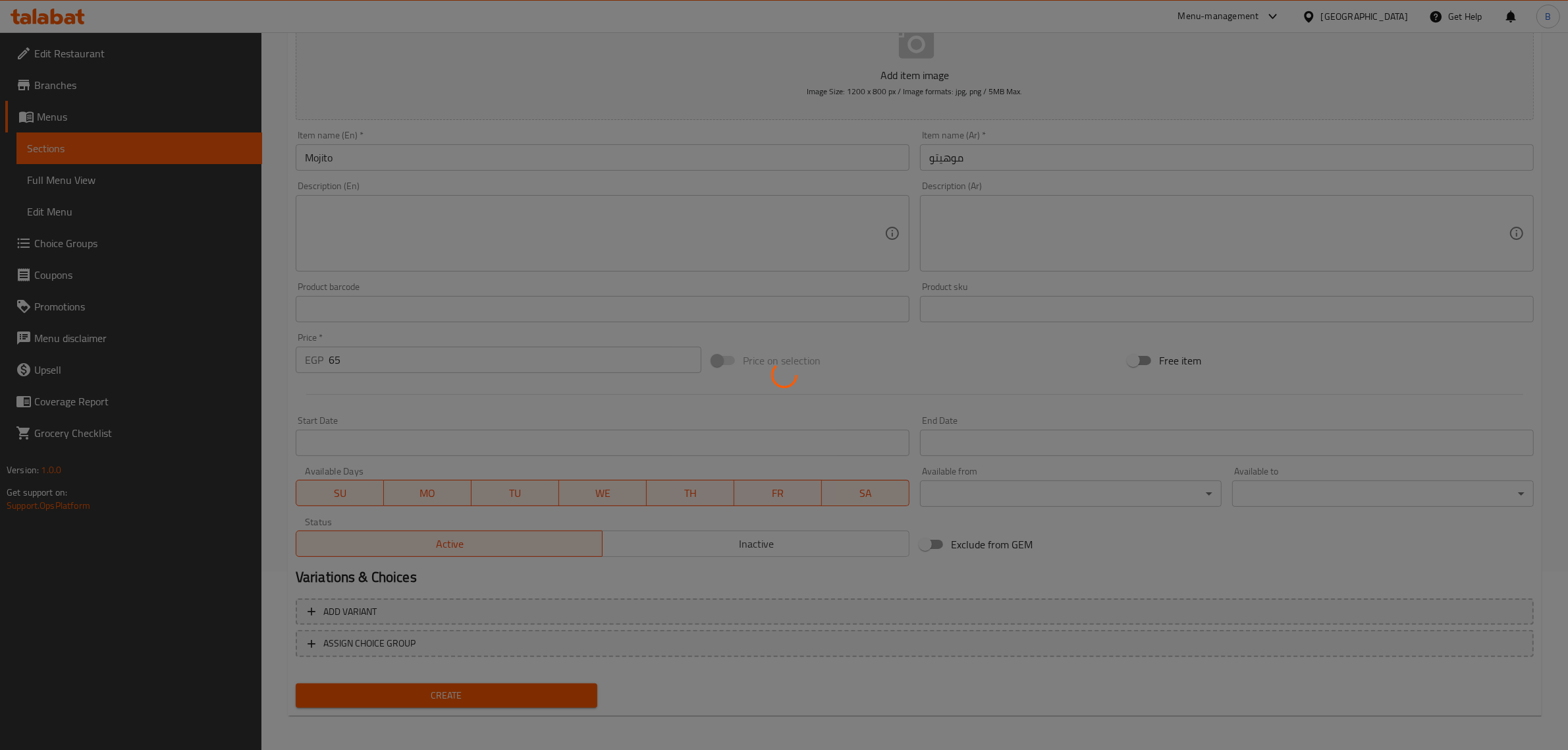
type input "0"
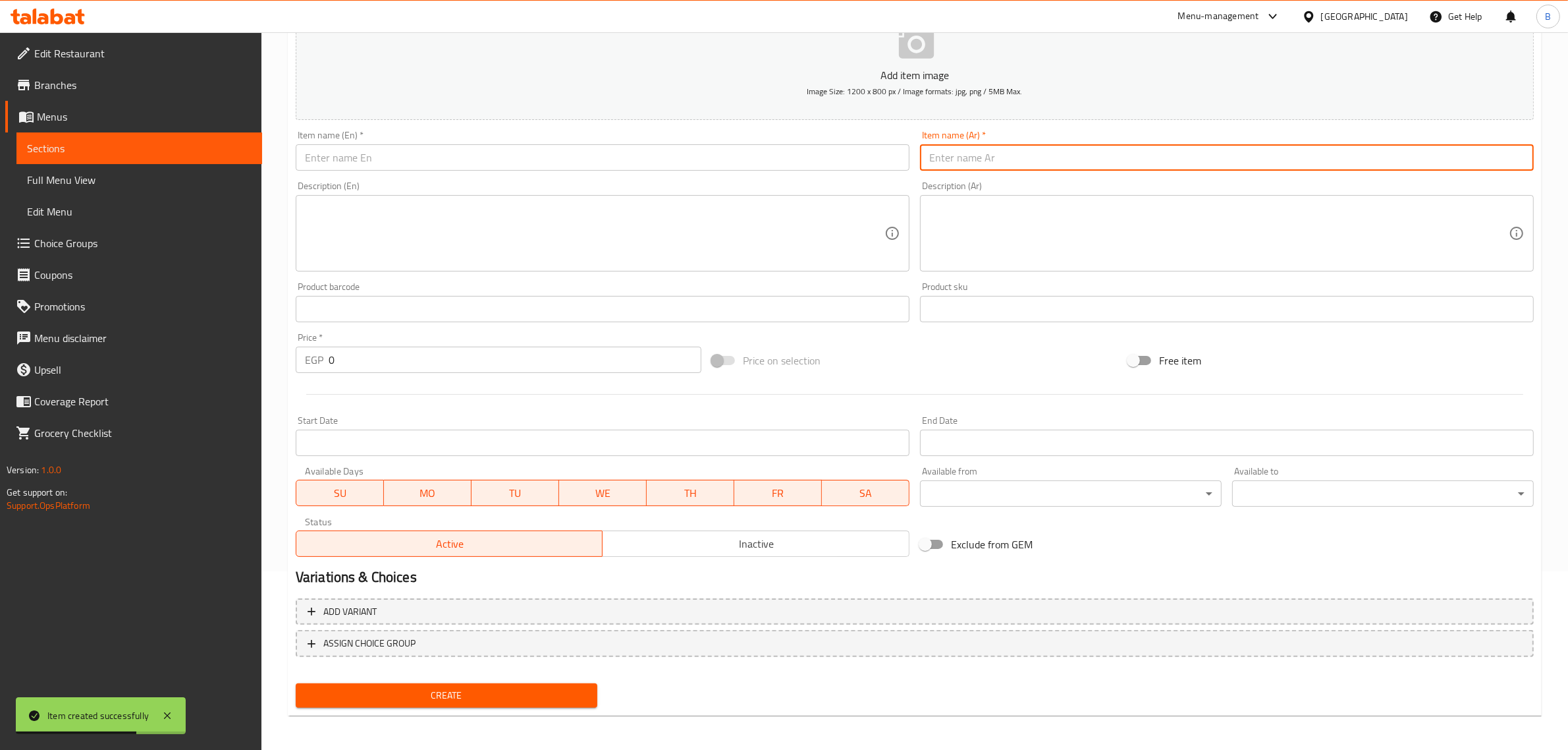
click at [978, 162] on input "text" at bounding box center [1227, 157] width 613 height 27
paste input "نيوما جيك (اسپرسشو ريدبول)"
click at [1495, 158] on input "نيوما جيك (اسپرسشو ريدبول)" at bounding box center [1227, 157] width 613 height 27
drag, startPoint x: 1444, startPoint y: 164, endPoint x: 1499, endPoint y: 146, distance: 57.9
click at [1499, 146] on input "نيوما ماجيك (اسپرسشو - ريدبول)" at bounding box center [1227, 157] width 613 height 27
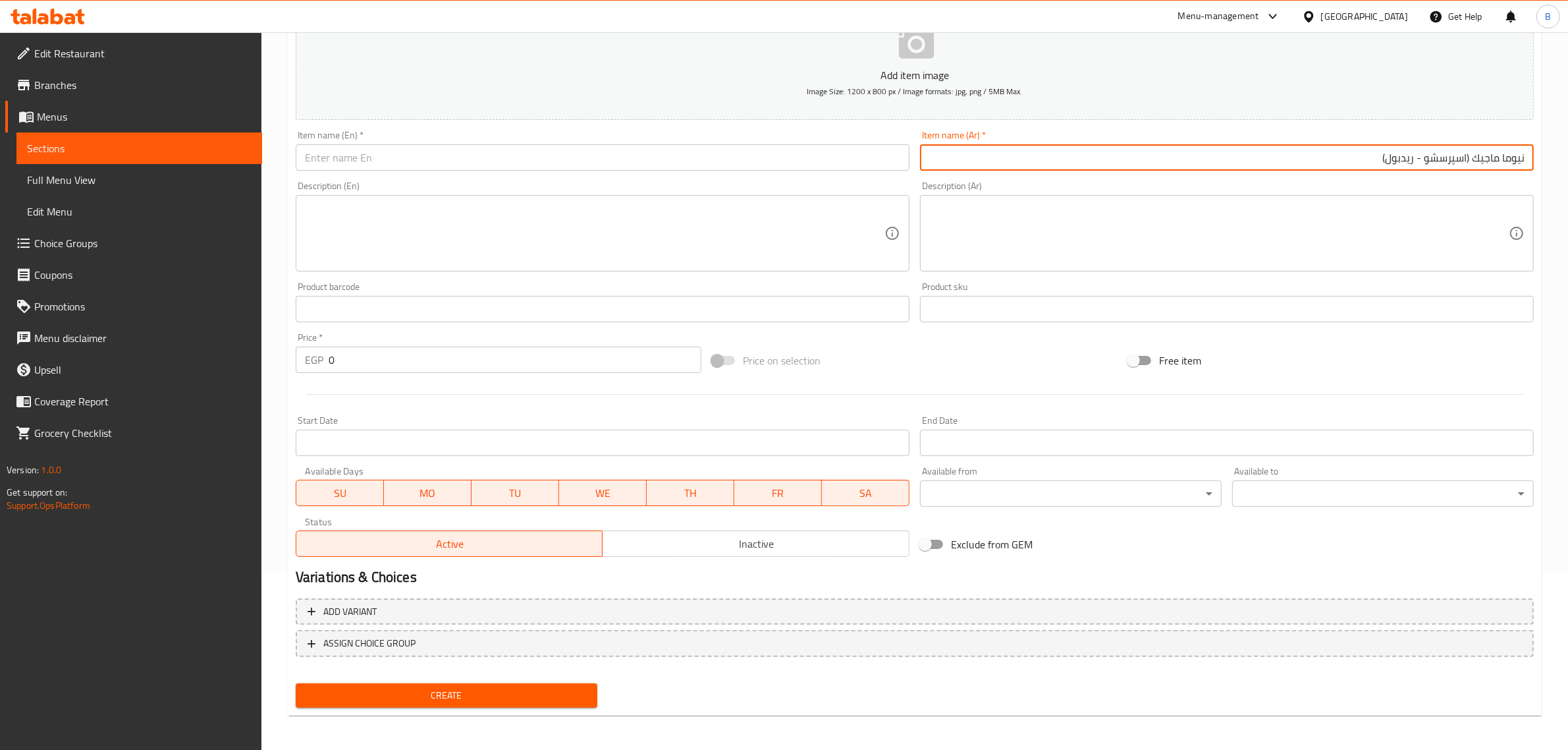
click at [1452, 157] on input "نيوما ماجيك (اسپرسشو - ريدبول)" at bounding box center [1227, 157] width 613 height 27
type input "نيوما ماجيك (اسيرسشو - ريدبول)"
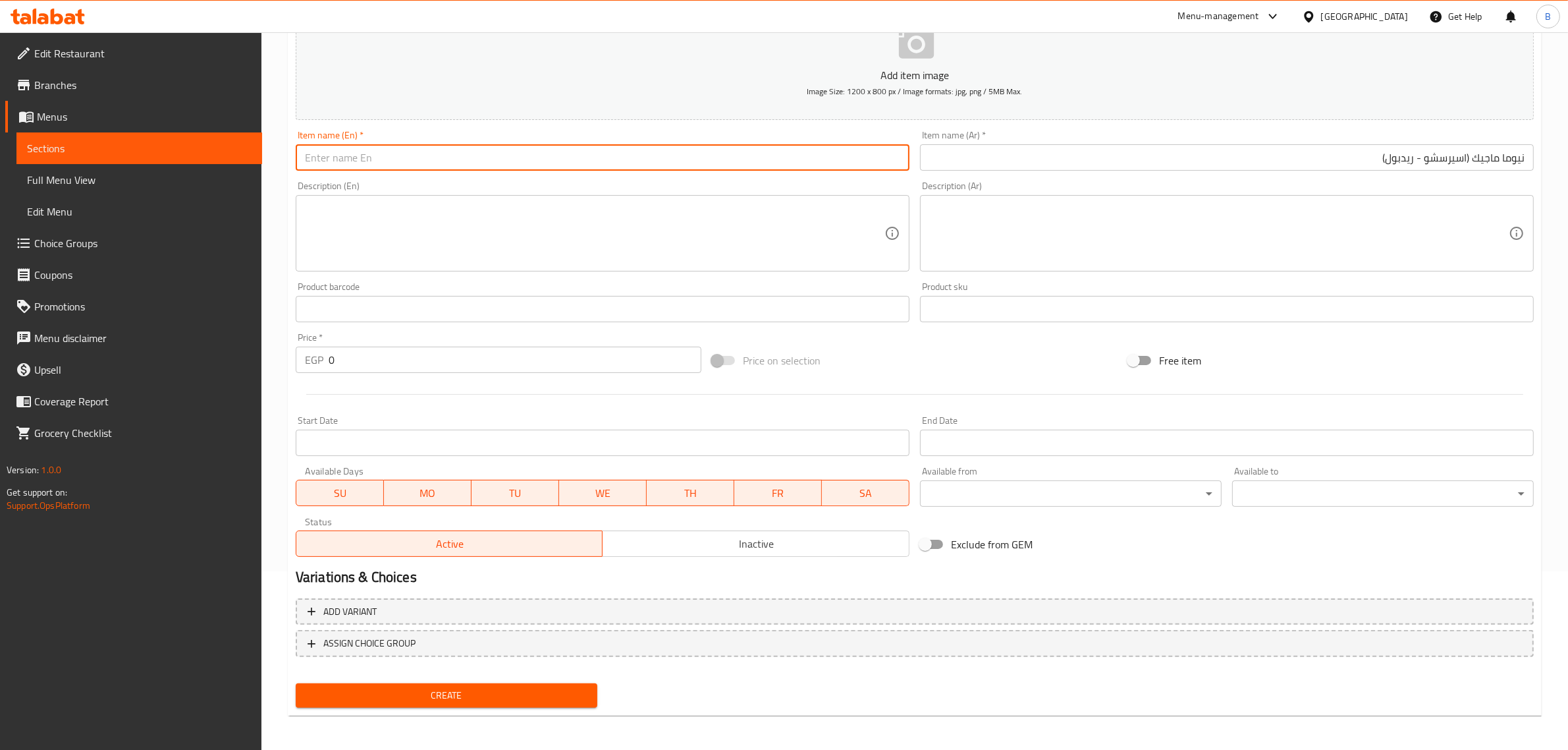
click at [561, 162] on input "text" at bounding box center [602, 157] width 613 height 27
paste input "Numa Jake (Espresso Red Bull)"
click at [399, 153] on input "Numa Jake (Espresso Red Bull)" at bounding box center [602, 157] width 613 height 27
type input "Numa Jake (Espresso - Red Bull)"
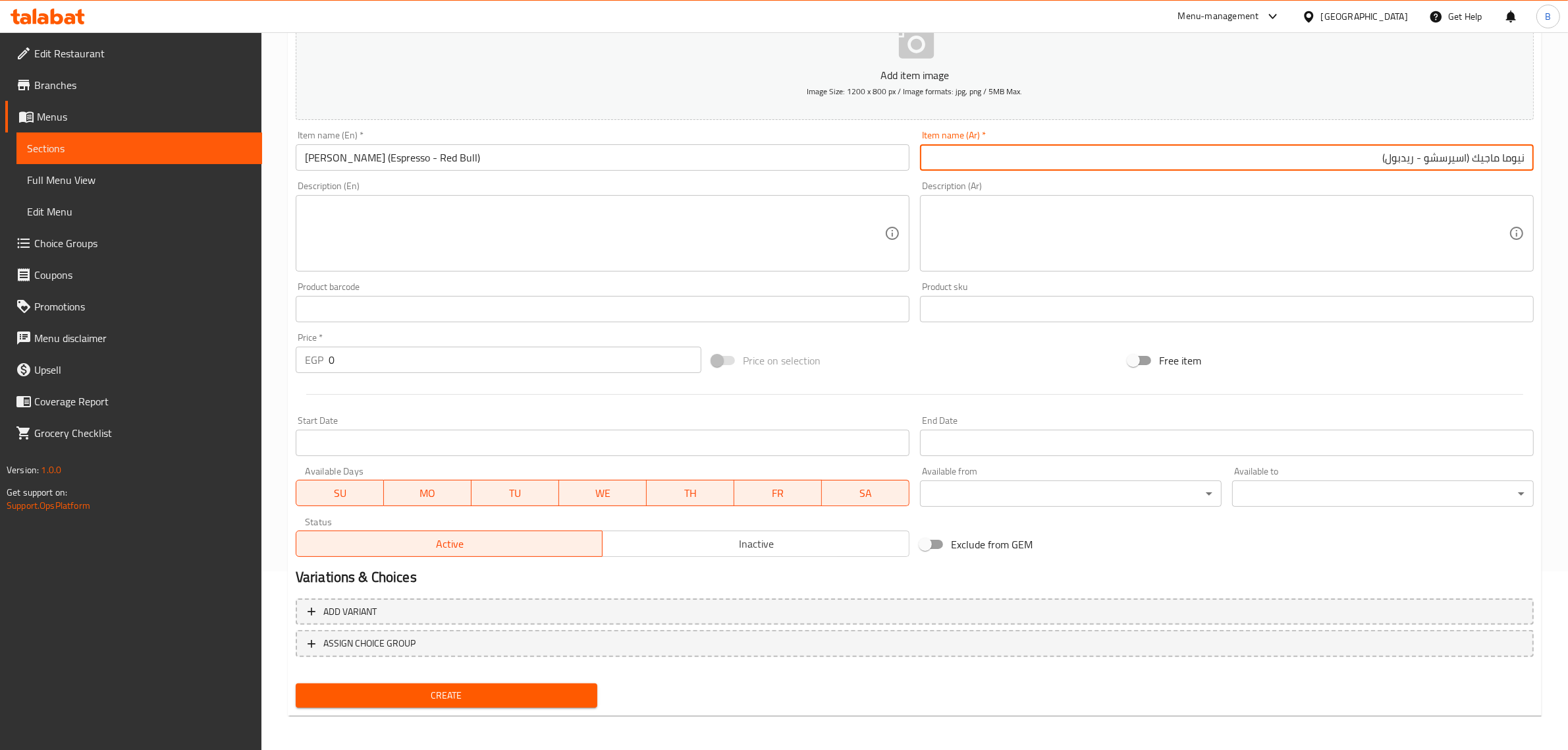
click at [1509, 160] on input "نيوما ماجيك (اسيرسشو - ريدبول)" at bounding box center [1227, 157] width 613 height 27
type input "نيو ماجيك (اسيرسشو - ريدبول)"
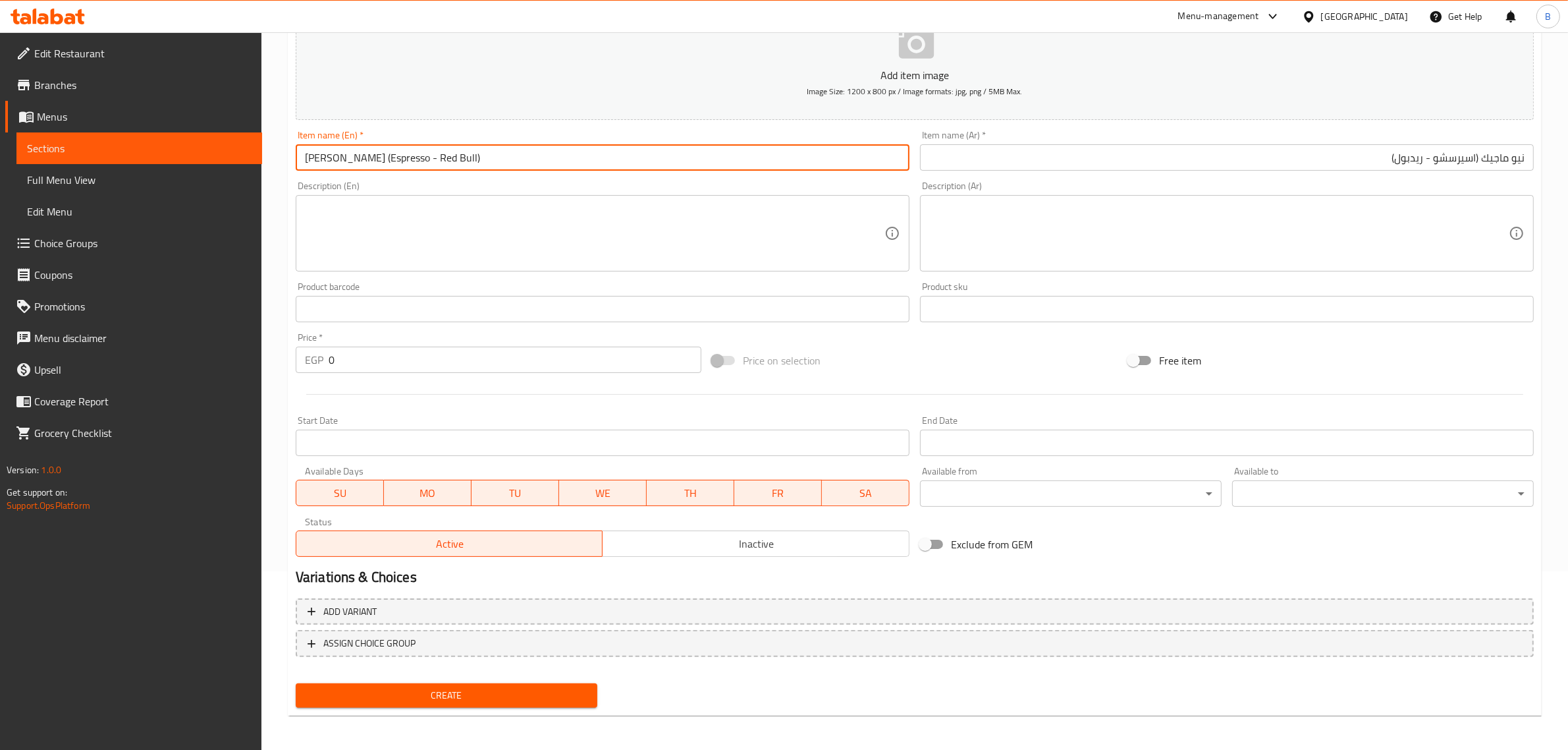
click at [362, 158] on input "Numa Jake (Espresso - Red Bull)" at bounding box center [602, 157] width 613 height 27
drag, startPoint x: 355, startPoint y: 157, endPoint x: 297, endPoint y: 150, distance: 58.4
click at [297, 150] on input "Numa Jake (Espresso - Red Bull)" at bounding box center [602, 157] width 613 height 27
type input "New Magic (Espresso - Red Bull)"
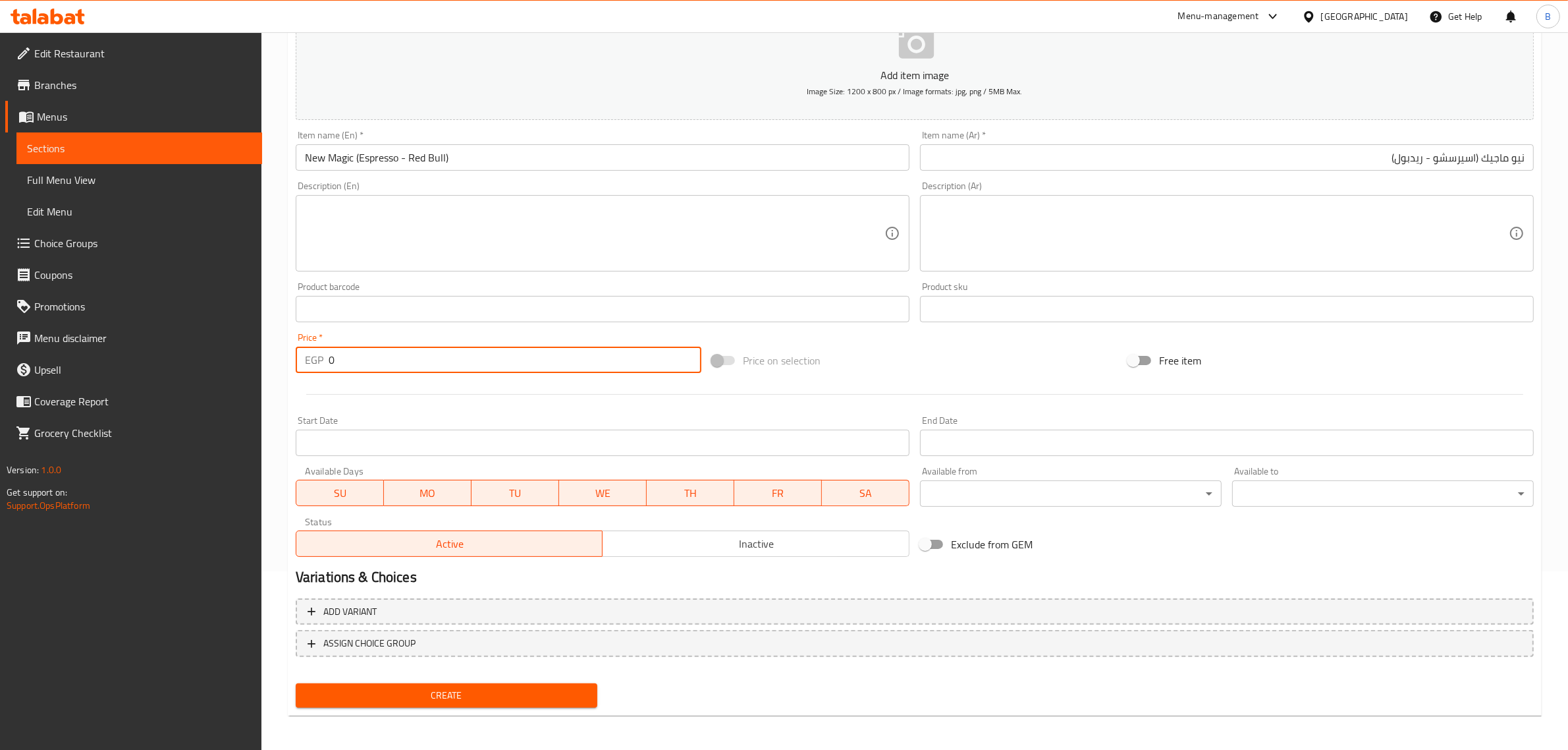
click at [435, 353] on input "0" at bounding box center [515, 360] width 372 height 27
click at [433, 353] on input "0" at bounding box center [515, 360] width 372 height 27
type input "90"
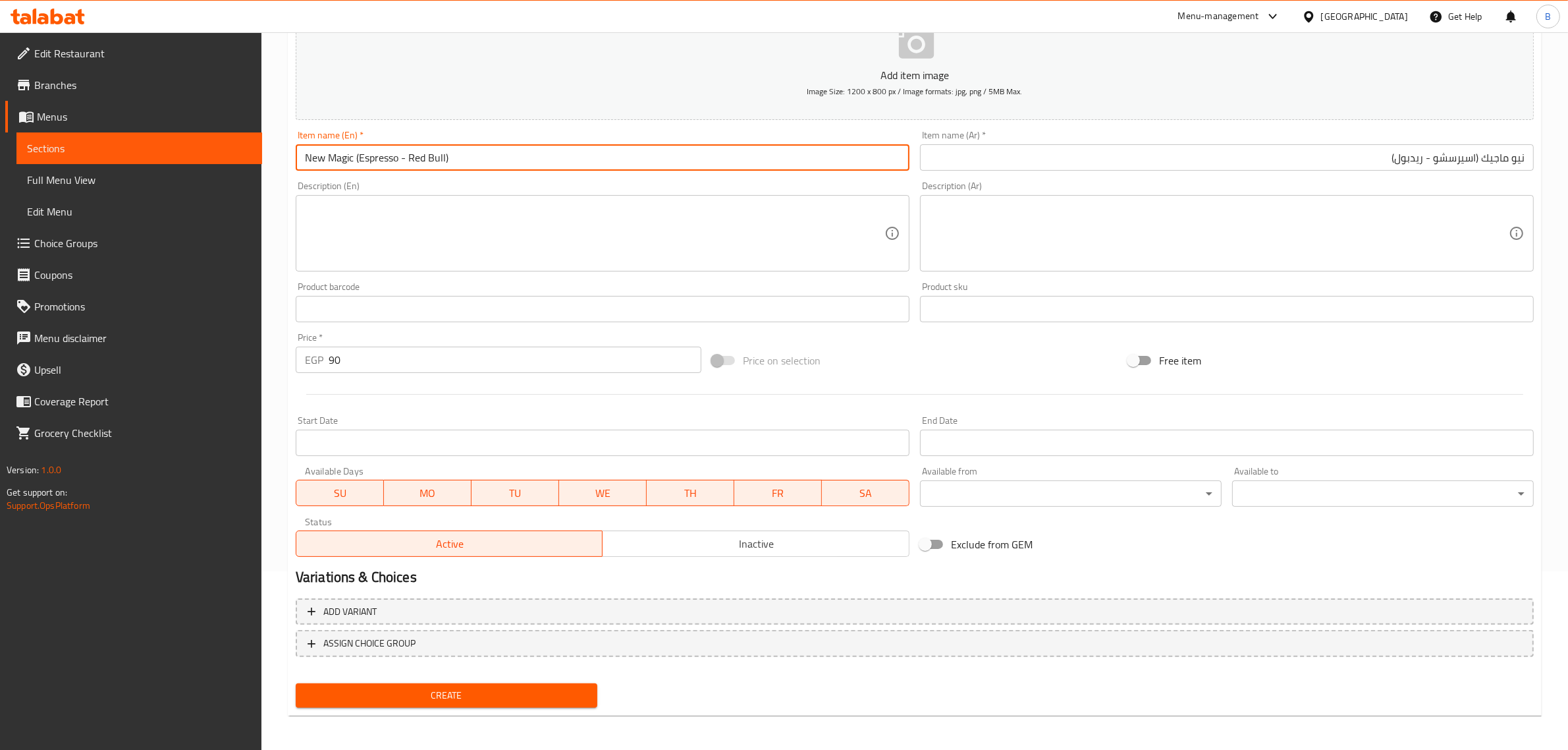
drag, startPoint x: 494, startPoint y: 162, endPoint x: 356, endPoint y: 156, distance: 138.1
click at [356, 156] on input "New Magic (Espresso - Red Bull)" at bounding box center [602, 157] width 613 height 27
type input "New Magic"
click at [364, 202] on textarea at bounding box center [595, 233] width 579 height 63
paste textarea "(Espresso - Red Bull)"
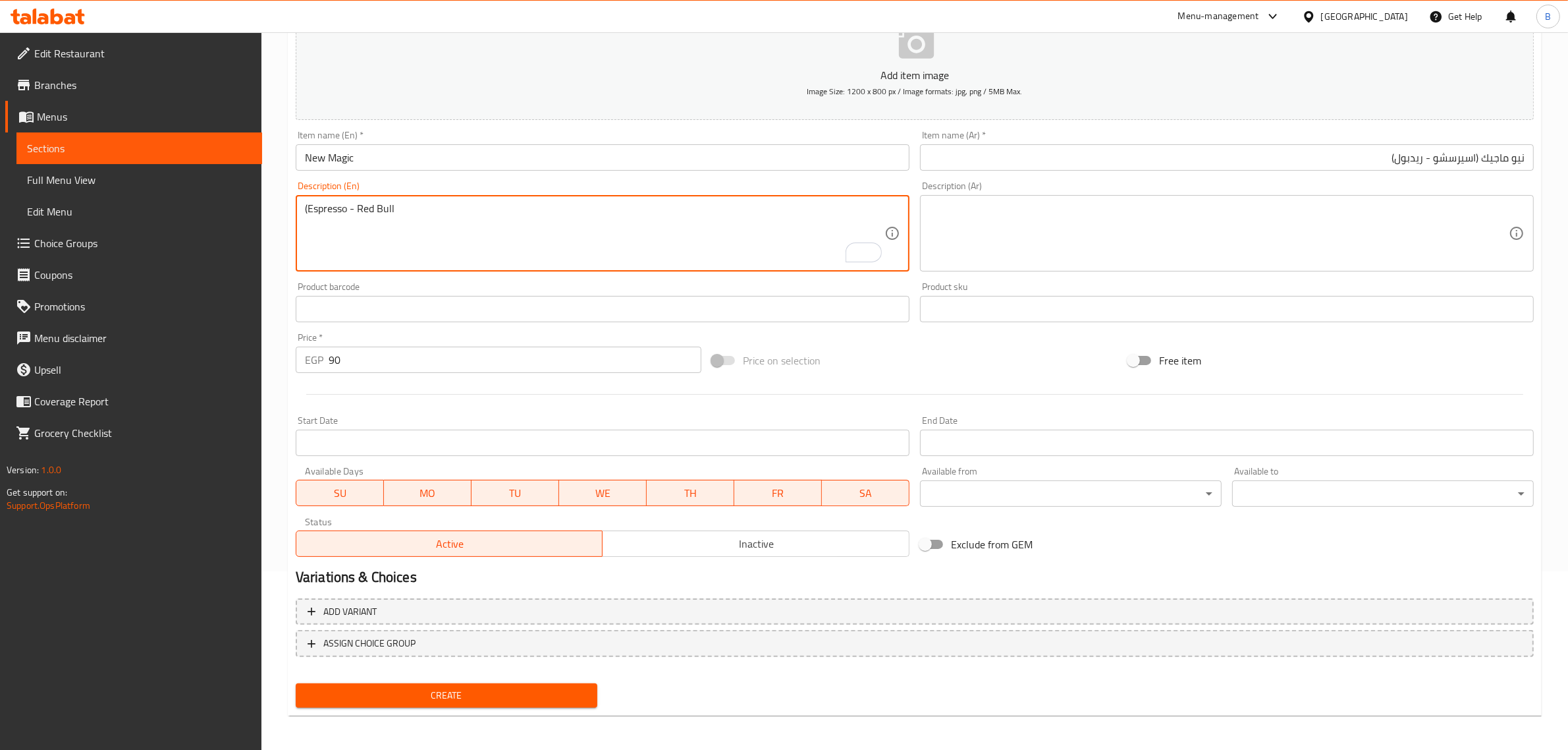
click at [308, 212] on textarea "(Espresso - Red Bull" at bounding box center [595, 233] width 579 height 63
type textarea "Espresso - Red Bull"
click at [1473, 152] on input "نيو ماجيك (اسيرسشو - ريدبول)" at bounding box center [1227, 157] width 613 height 27
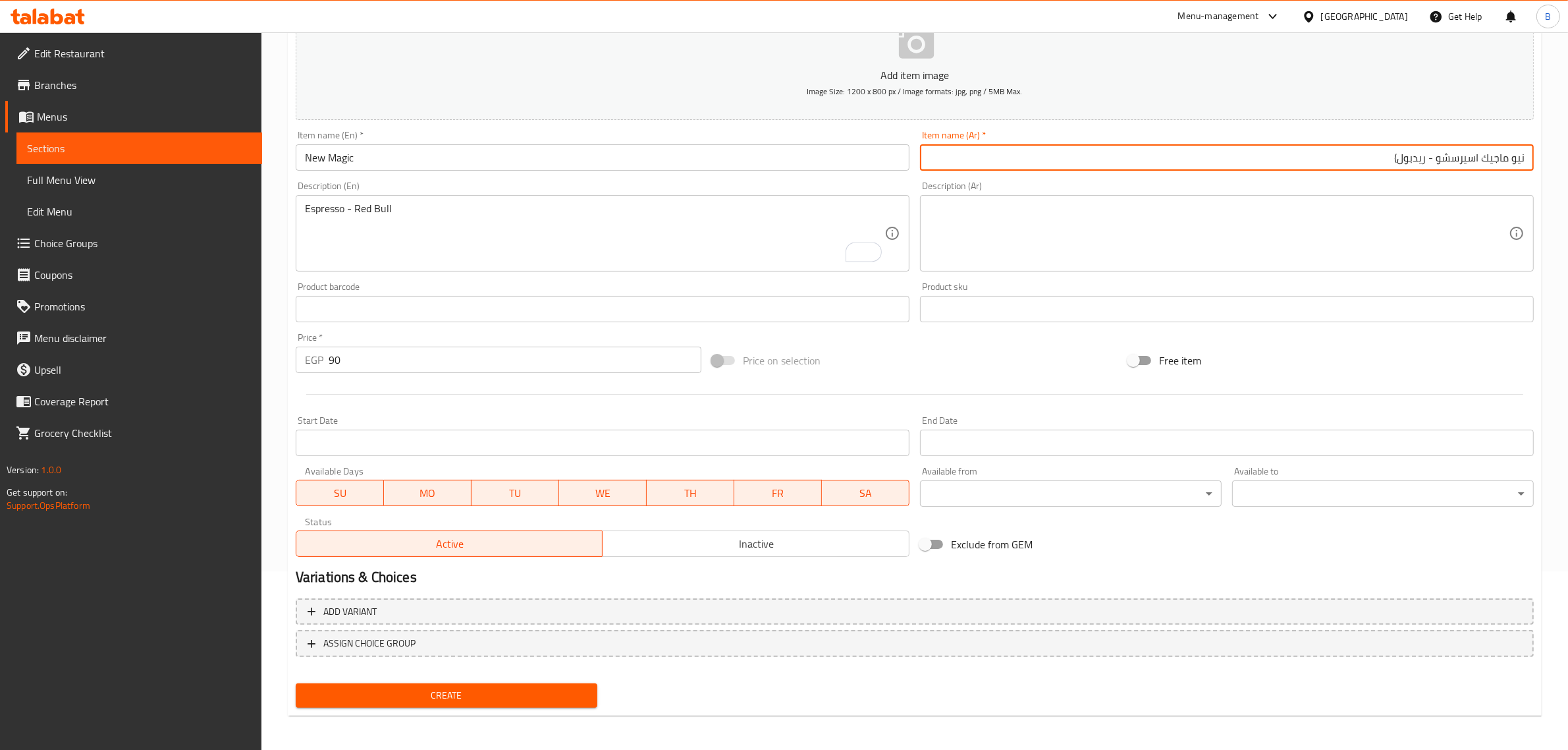
click at [1387, 160] on input "نيو ماجيك اسيرسشو - ريدبول)" at bounding box center [1227, 157] width 613 height 27
drag, startPoint x: 1483, startPoint y: 153, endPoint x: 1358, endPoint y: 156, distance: 125.0
click at [1358, 156] on input "نيو ماجيك اسيرسشو - ريدبول" at bounding box center [1227, 157] width 613 height 27
type input "نيو ماجيك"
click at [1360, 215] on textarea at bounding box center [1218, 233] width 579 height 63
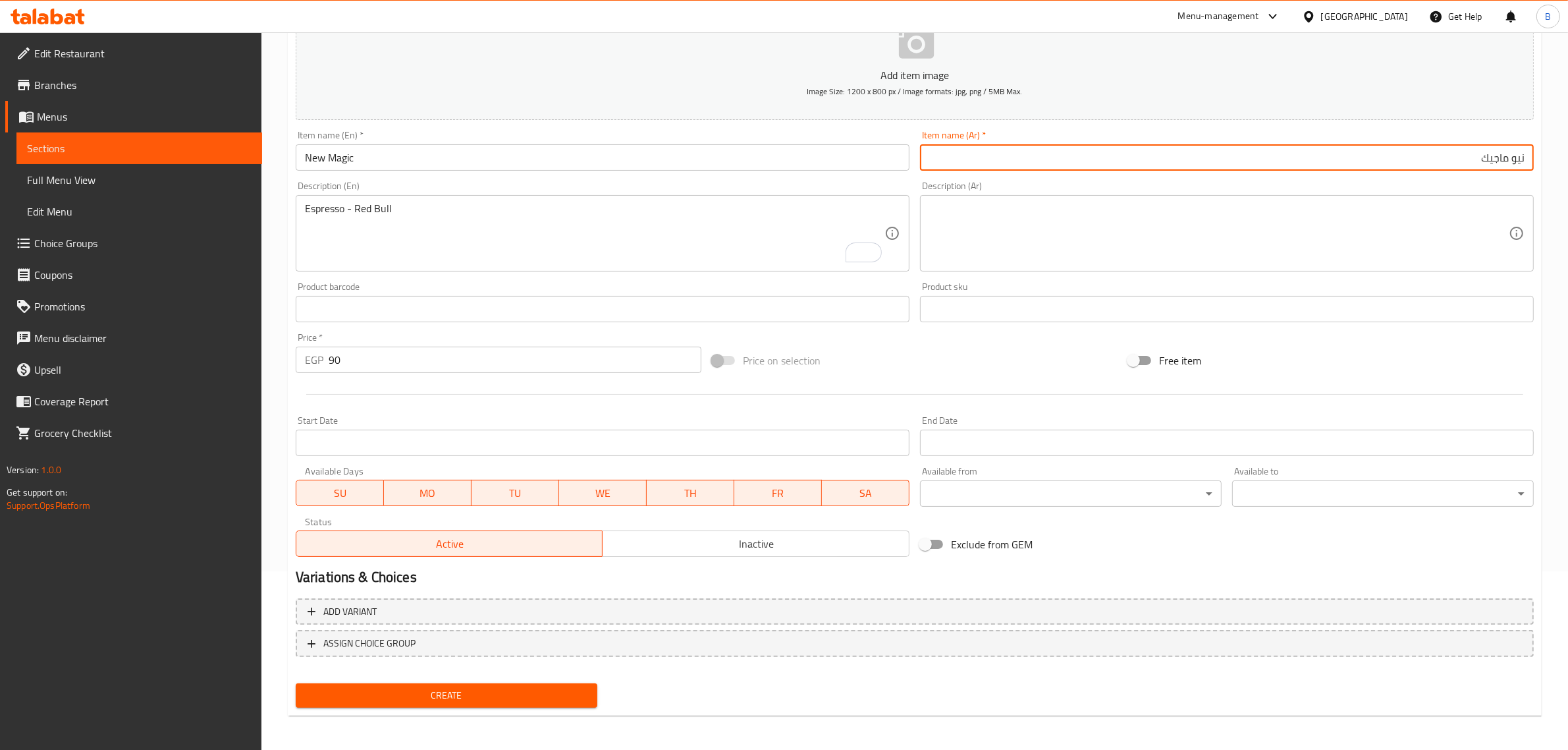
paste textarea "اسيرسشو - ريدبول"
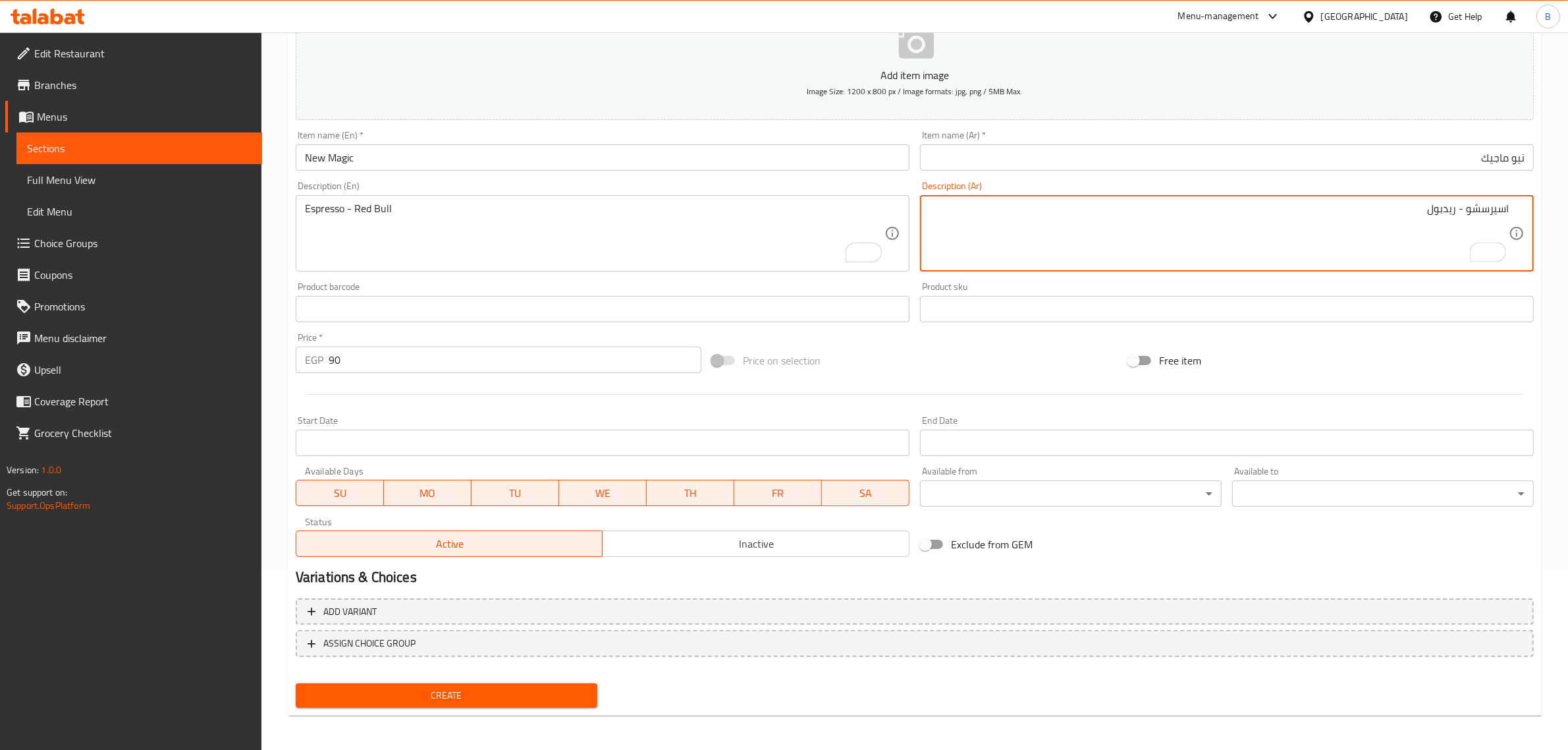
click at [1487, 211] on textarea "اسيرسشو - ريدبول" at bounding box center [1218, 233] width 579 height 63
type textarea "اسبرسشو - ريدبول"
click at [502, 687] on span "Create" at bounding box center [446, 695] width 280 height 16
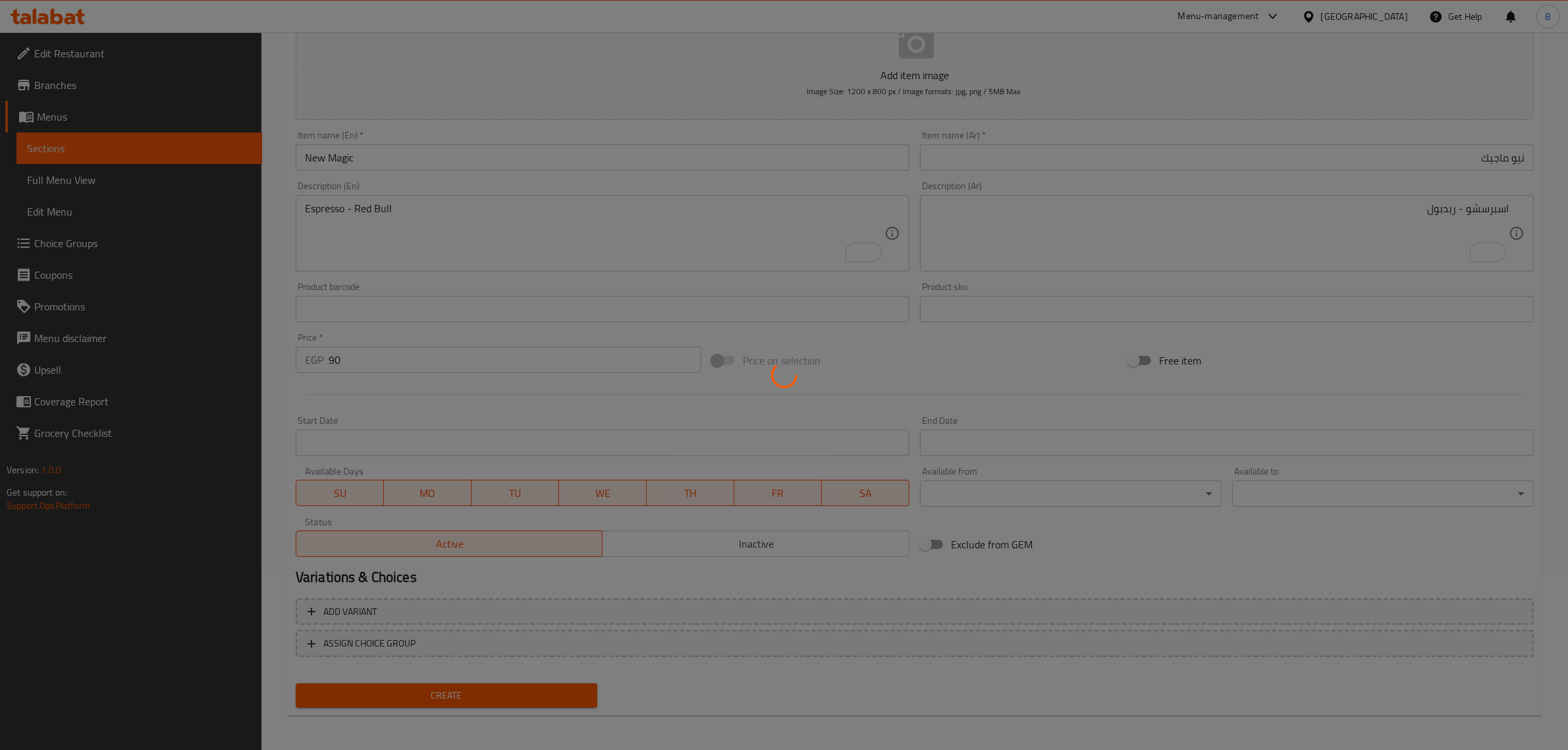
type input "0"
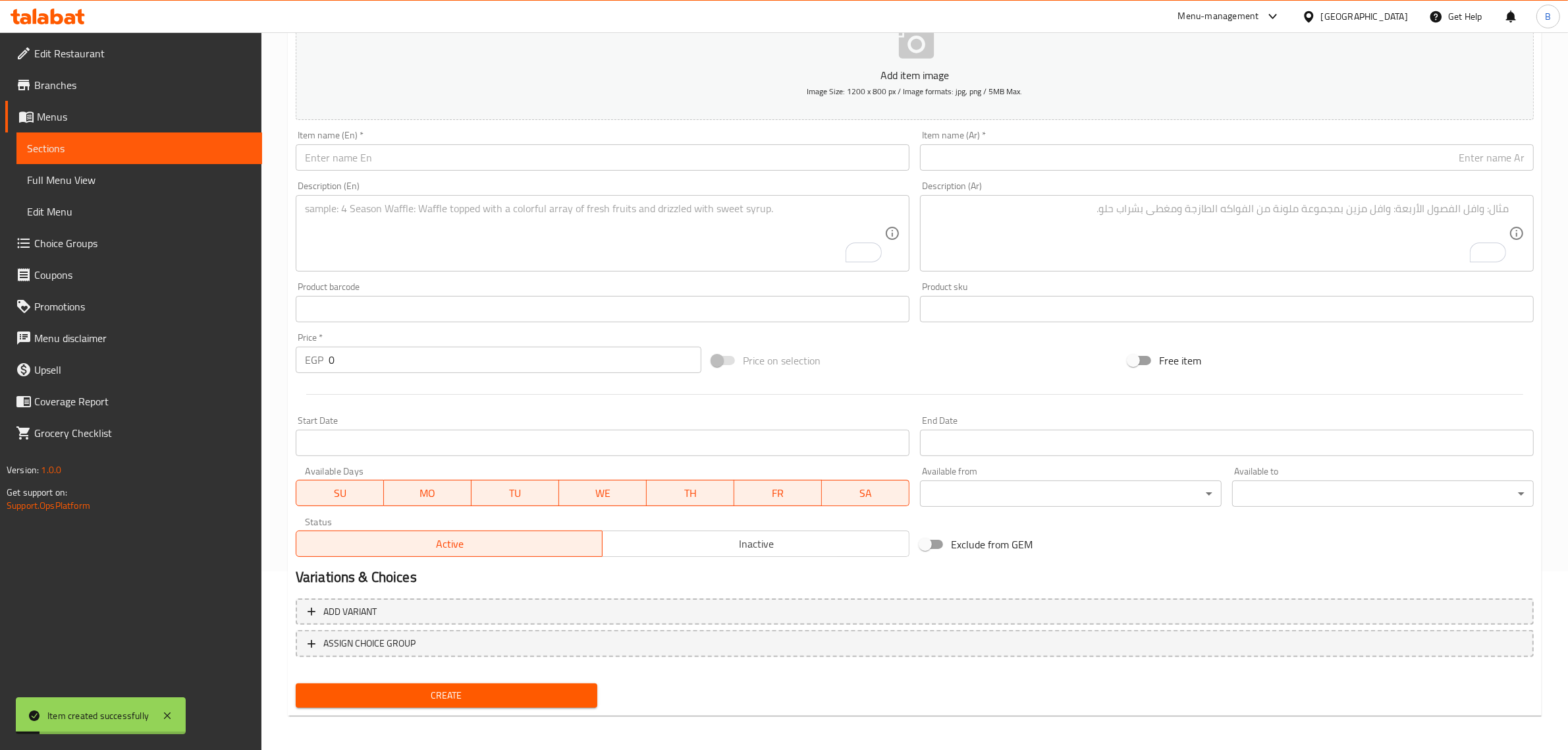
scroll to position [0, 0]
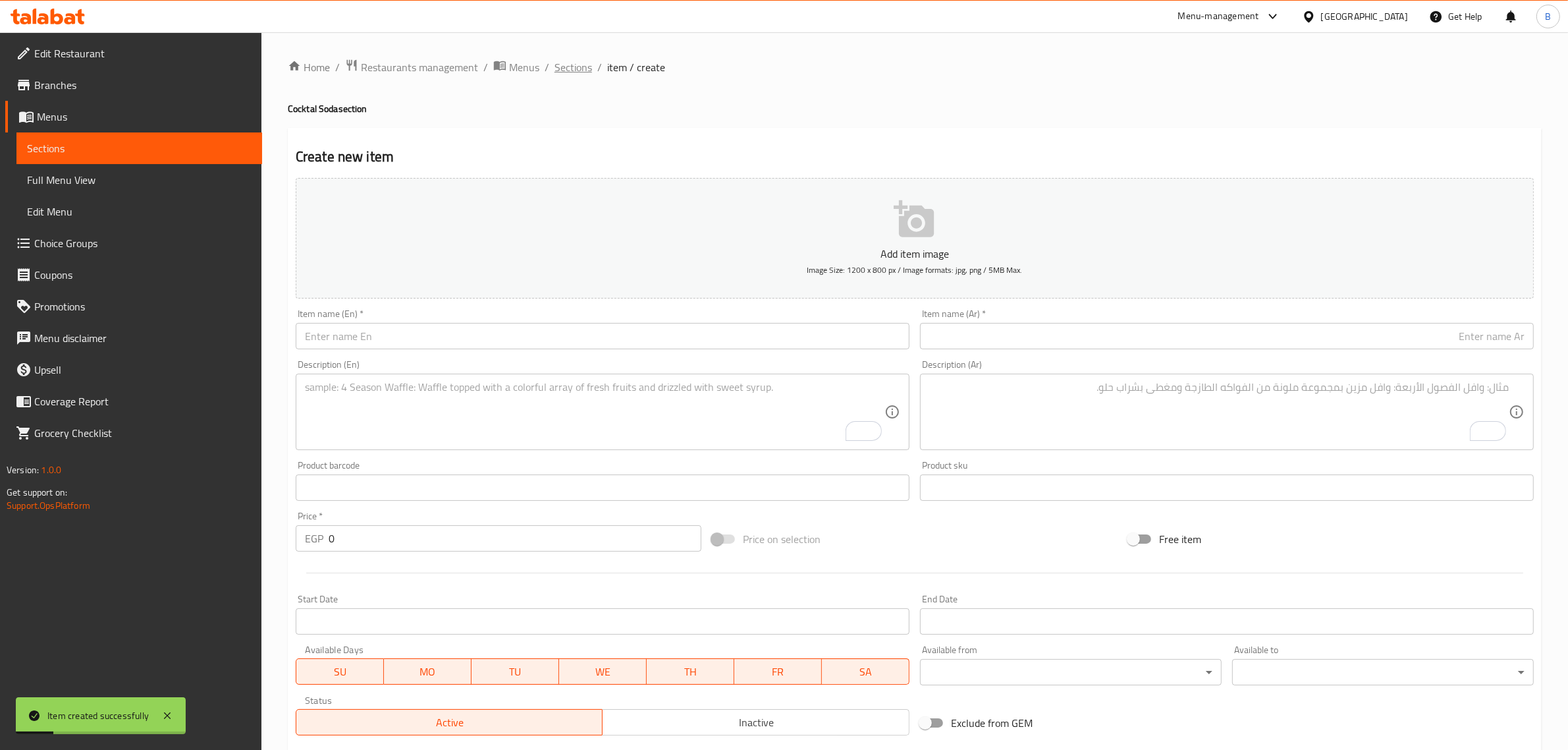
click at [581, 60] on span "Sections" at bounding box center [574, 67] width 38 height 16
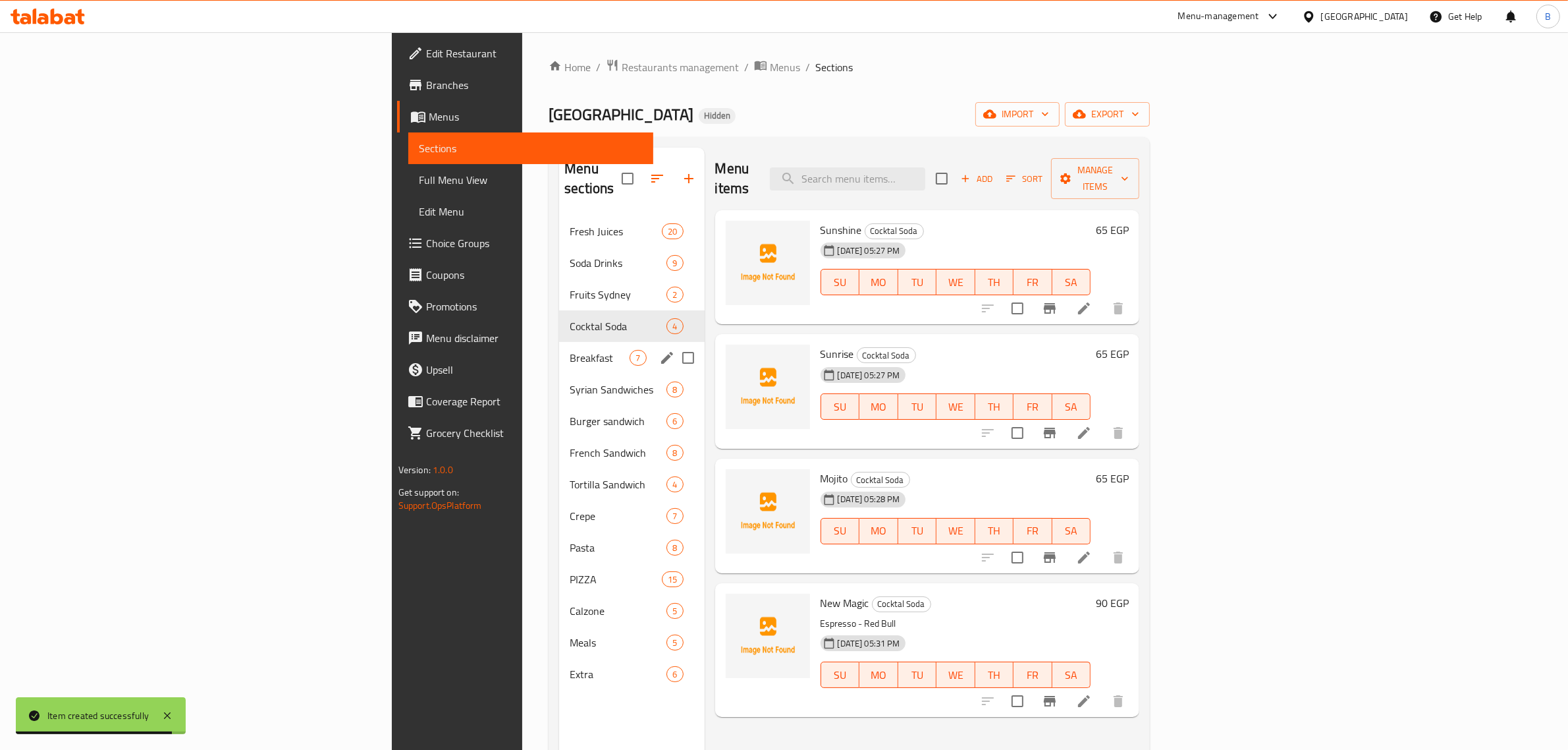
click at [559, 342] on div "Breakfast 7" at bounding box center [631, 358] width 145 height 31
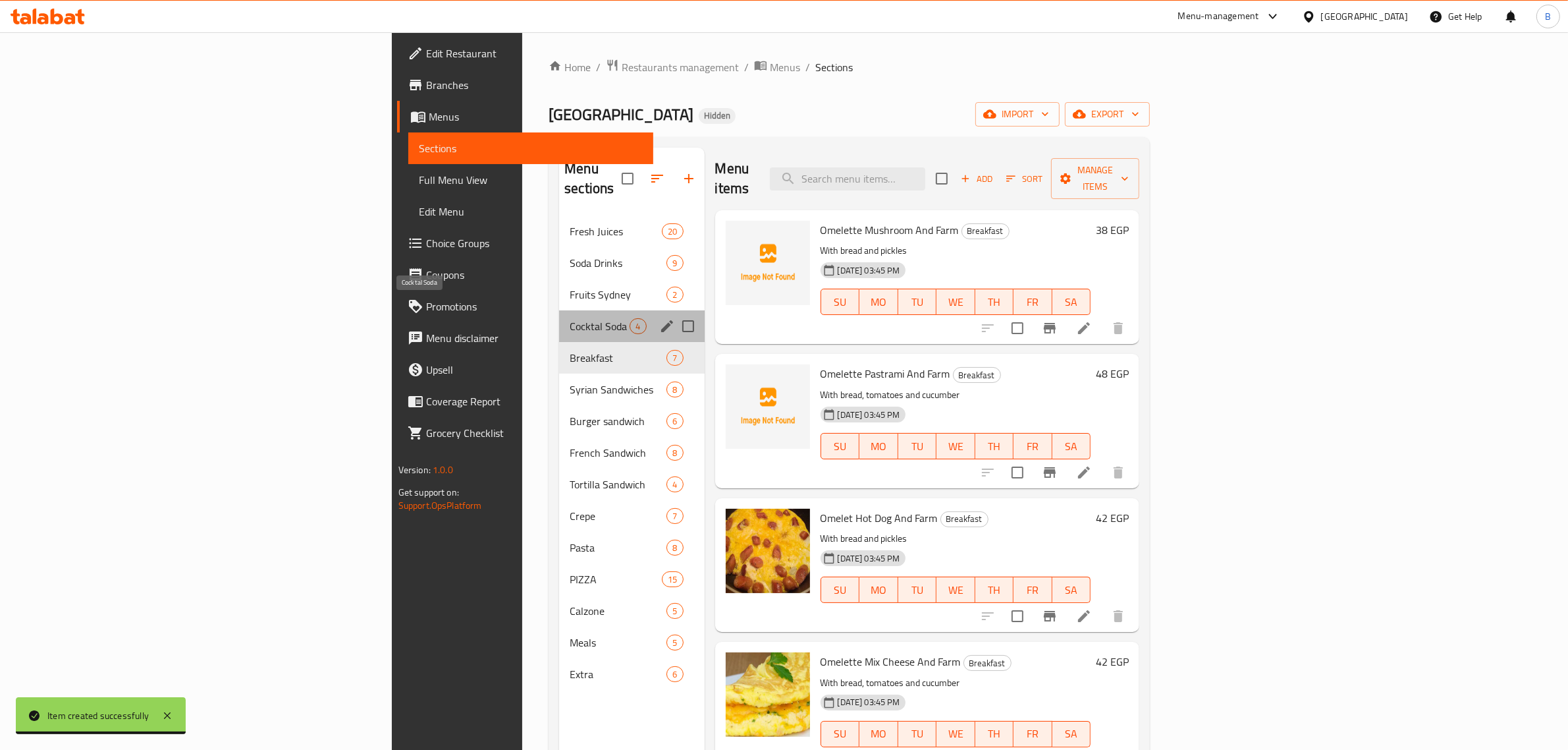
click at [570, 318] on span "Cocktal Soda" at bounding box center [599, 326] width 60 height 16
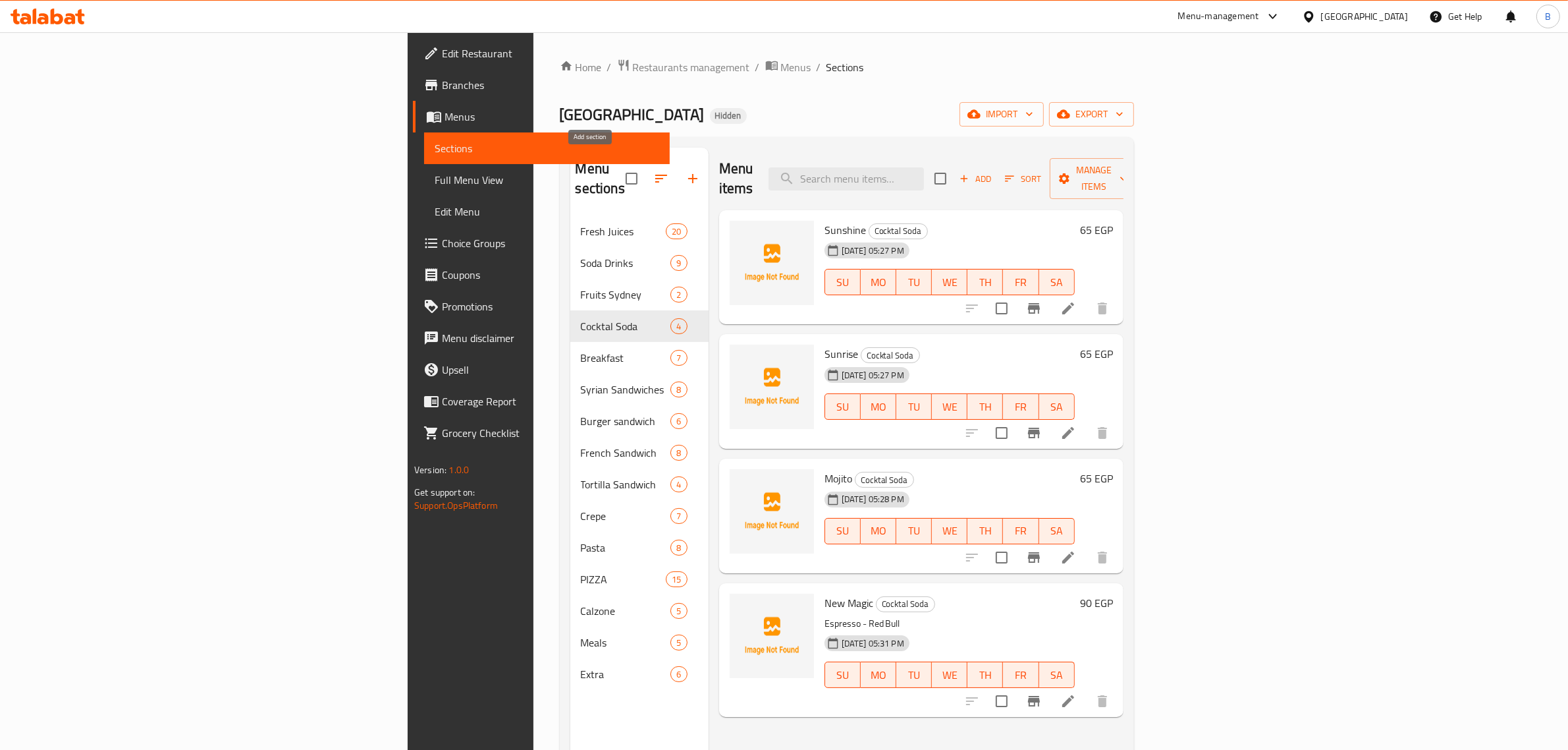
click at [688, 174] on icon "button" at bounding box center [692, 178] width 9 height 9
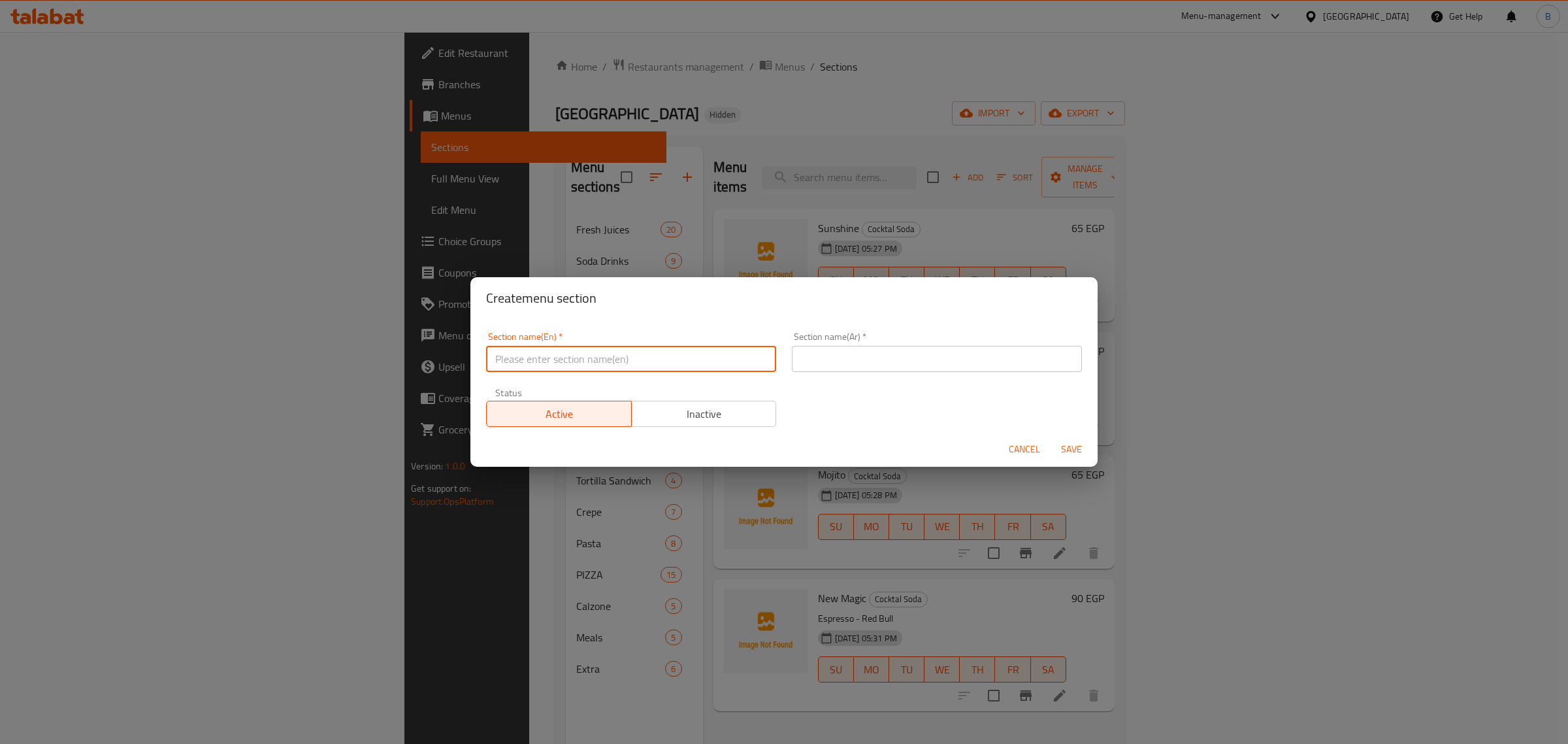
click at [604, 366] on input "text" at bounding box center [631, 359] width 290 height 26
paste input "كوكتيل"
type input "كوكتيل"
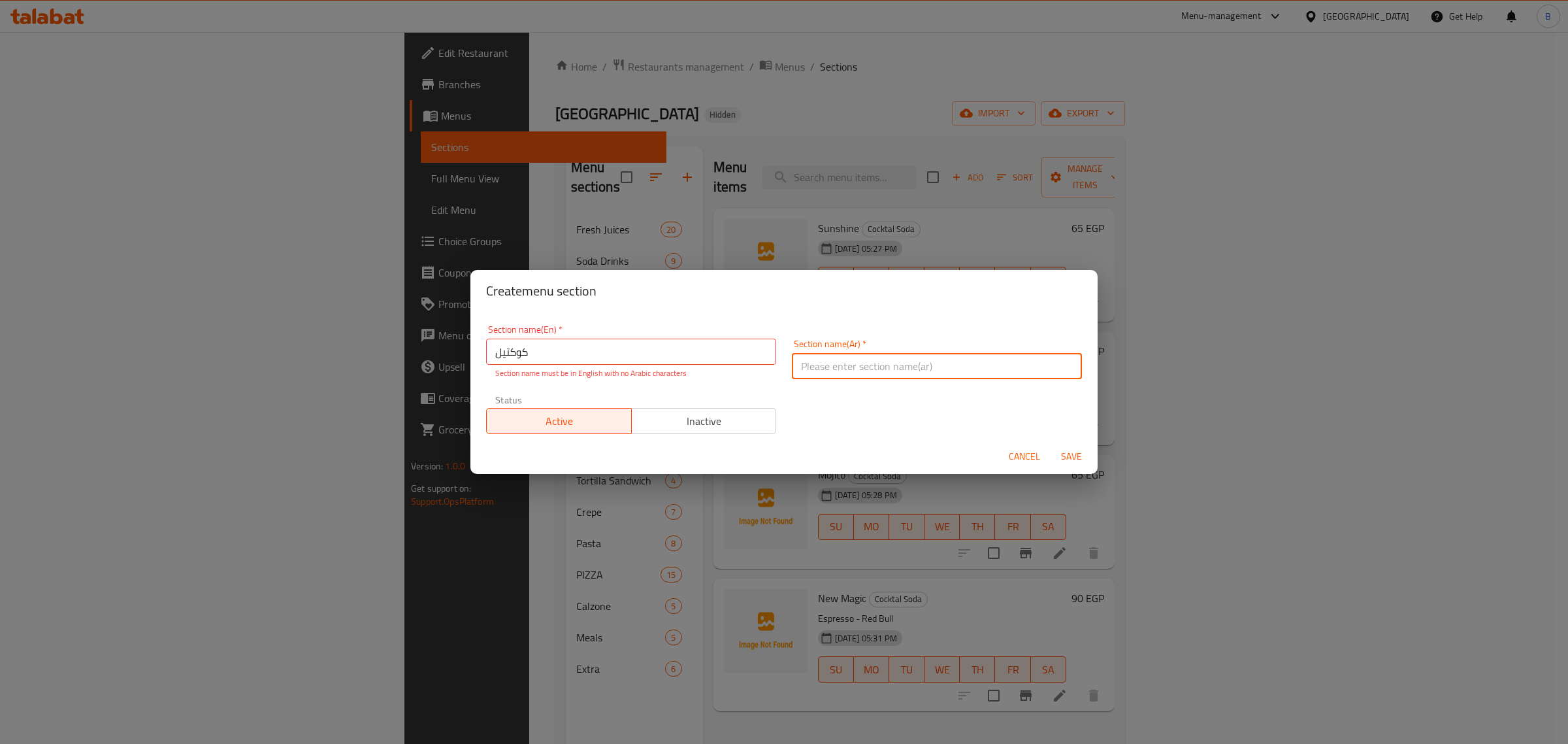
click at [879, 353] on input "text" at bounding box center [937, 366] width 290 height 26
paste input "كوكتيل"
type input "كوكتيل"
click at [644, 358] on input "كوكتيل" at bounding box center [631, 352] width 290 height 26
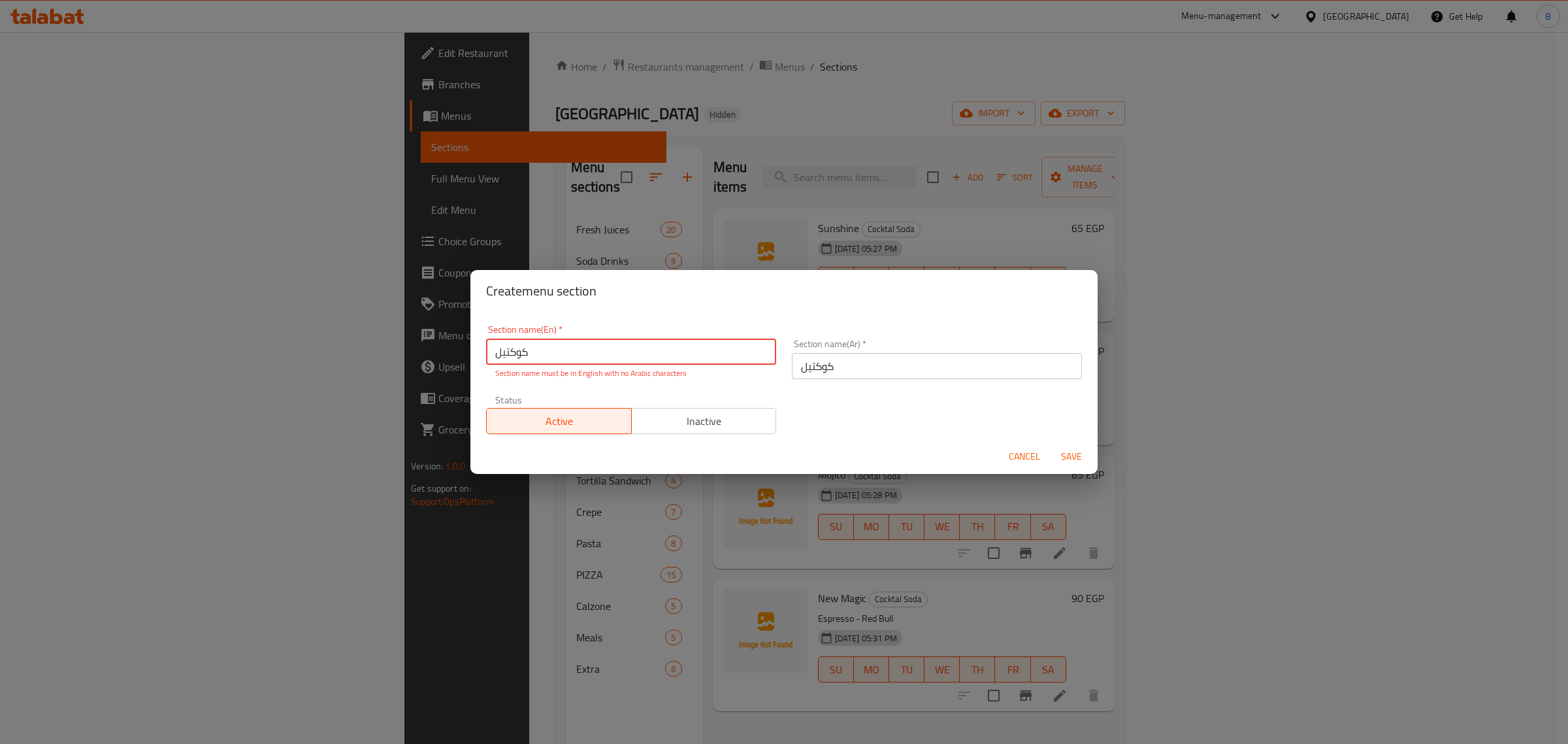
click at [644, 358] on input "كوكتيل" at bounding box center [631, 352] width 290 height 26
paste input "Cocktail"
type input "Cocktail"
click at [1065, 468] on div "Create menu section Section name(En)   * Cocktail Section name(En) * Section na…" at bounding box center [784, 372] width 1568 height 744
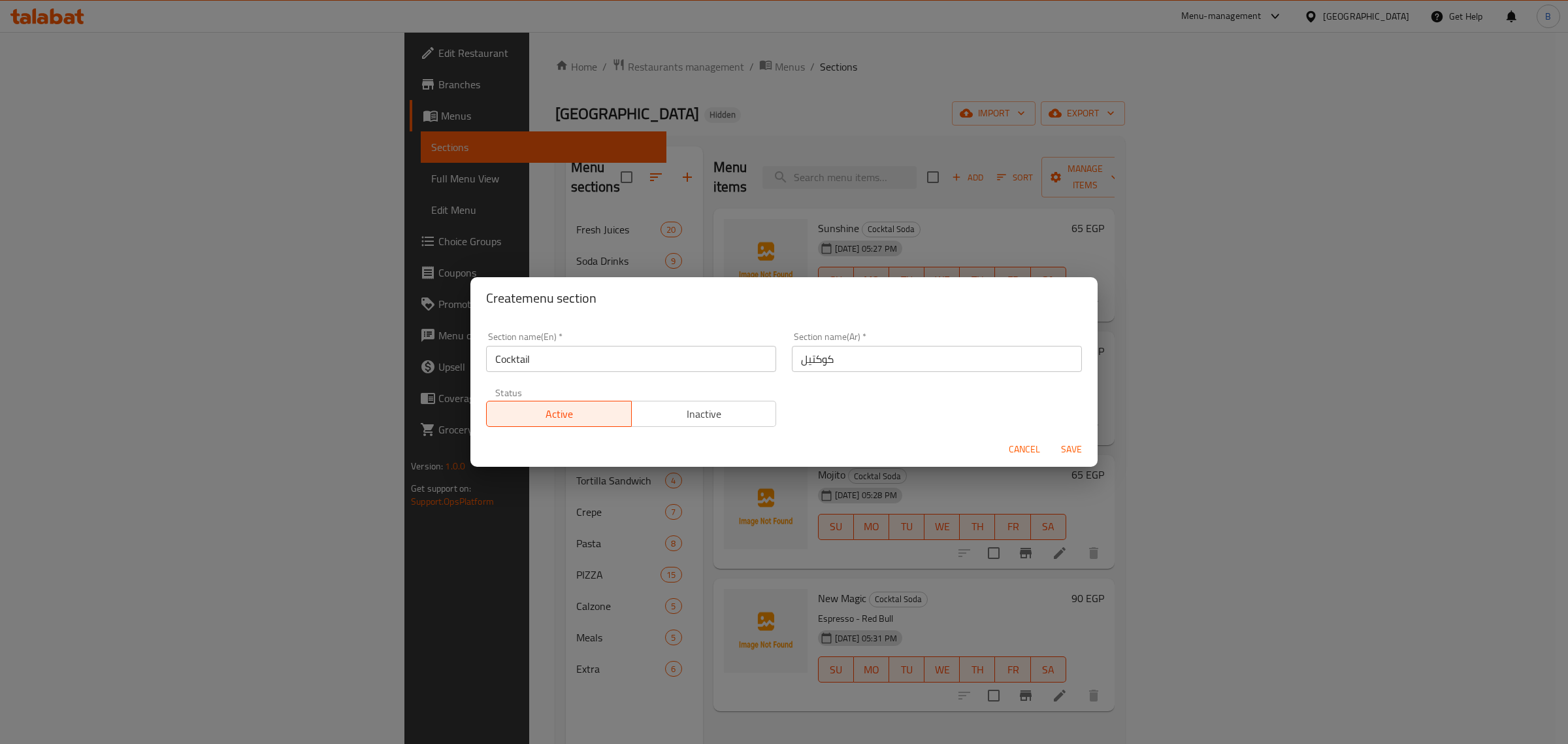
click at [1068, 435] on div "Cancel Save" at bounding box center [784, 449] width 627 height 35
click at [1076, 439] on button "Save" at bounding box center [1071, 449] width 42 height 24
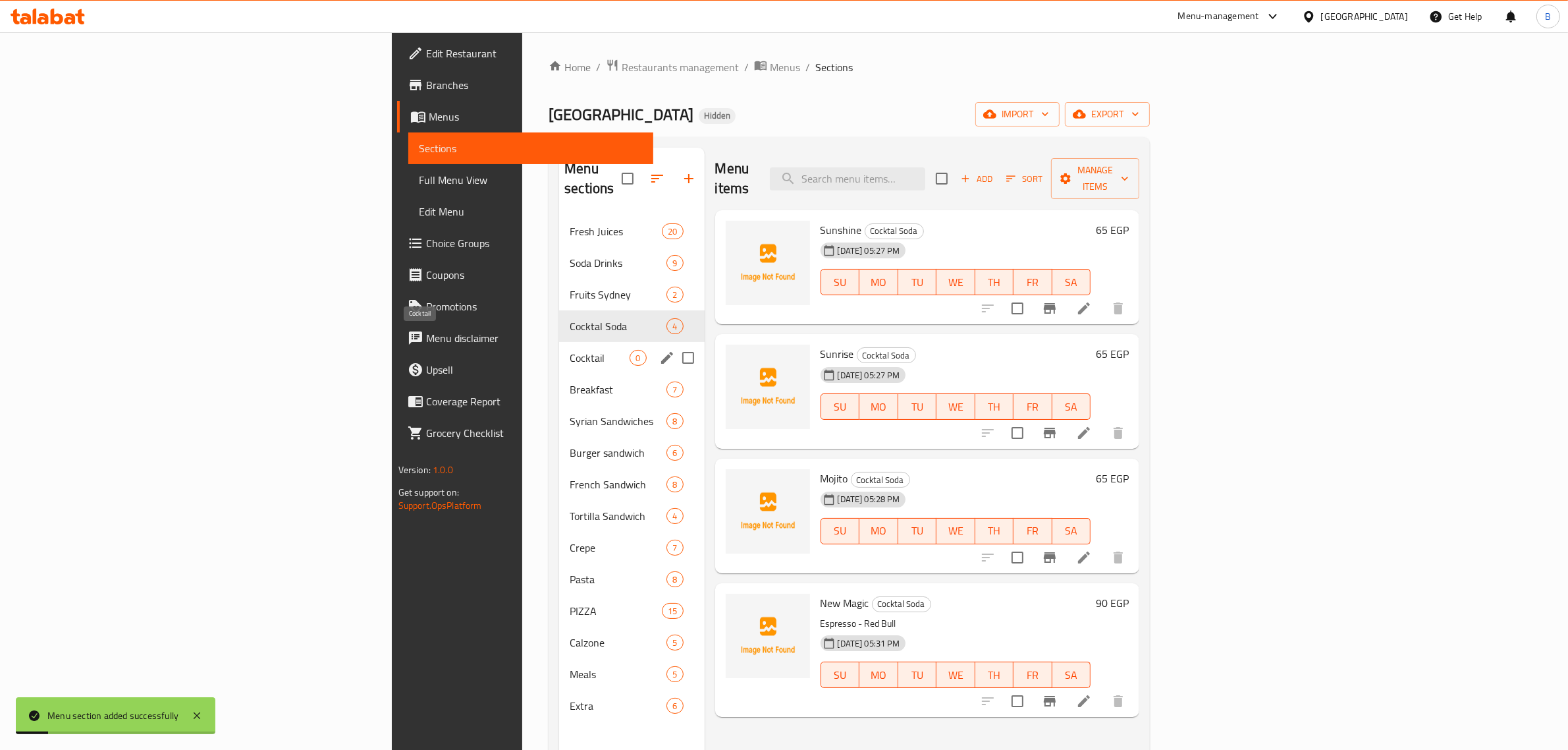
click at [570, 350] on span "Cocktail" at bounding box center [599, 358] width 60 height 16
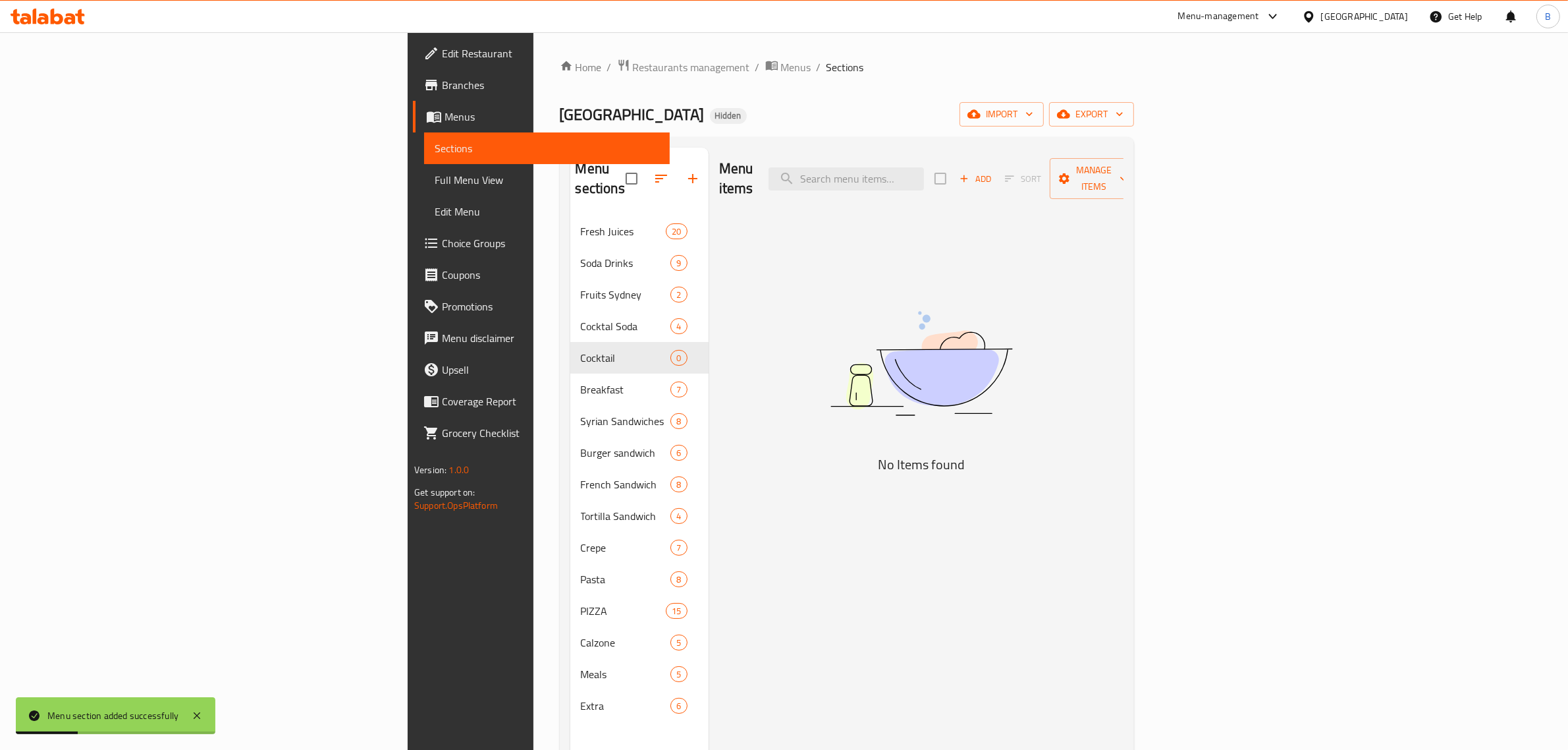
click at [1138, 158] on div "Add Sort Manage items" at bounding box center [1036, 178] width 203 height 41
click at [993, 171] on span "Add" at bounding box center [974, 178] width 35 height 15
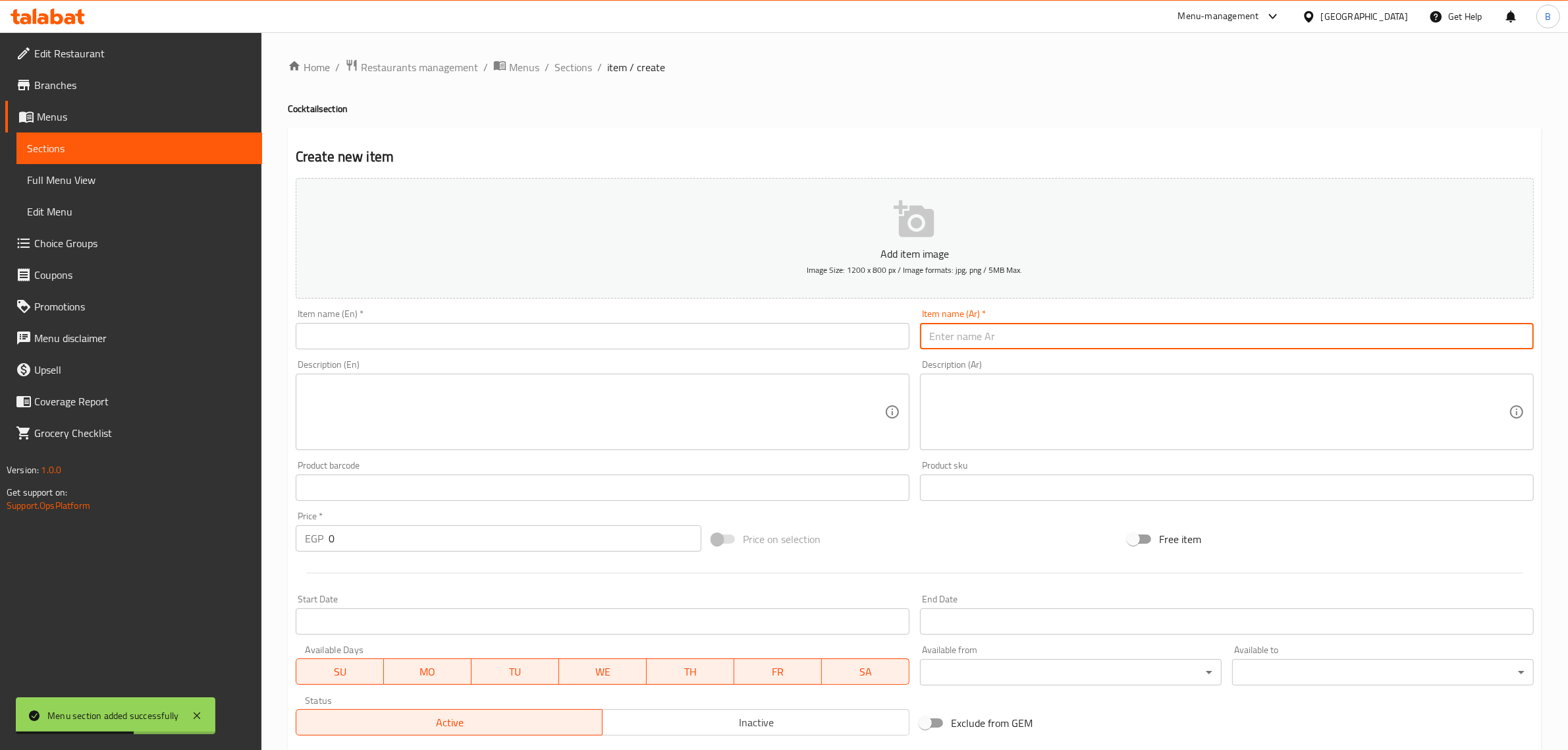
click at [962, 334] on input "text" at bounding box center [1227, 336] width 613 height 27
paste input "فلوريد"
type input "فلوريد"
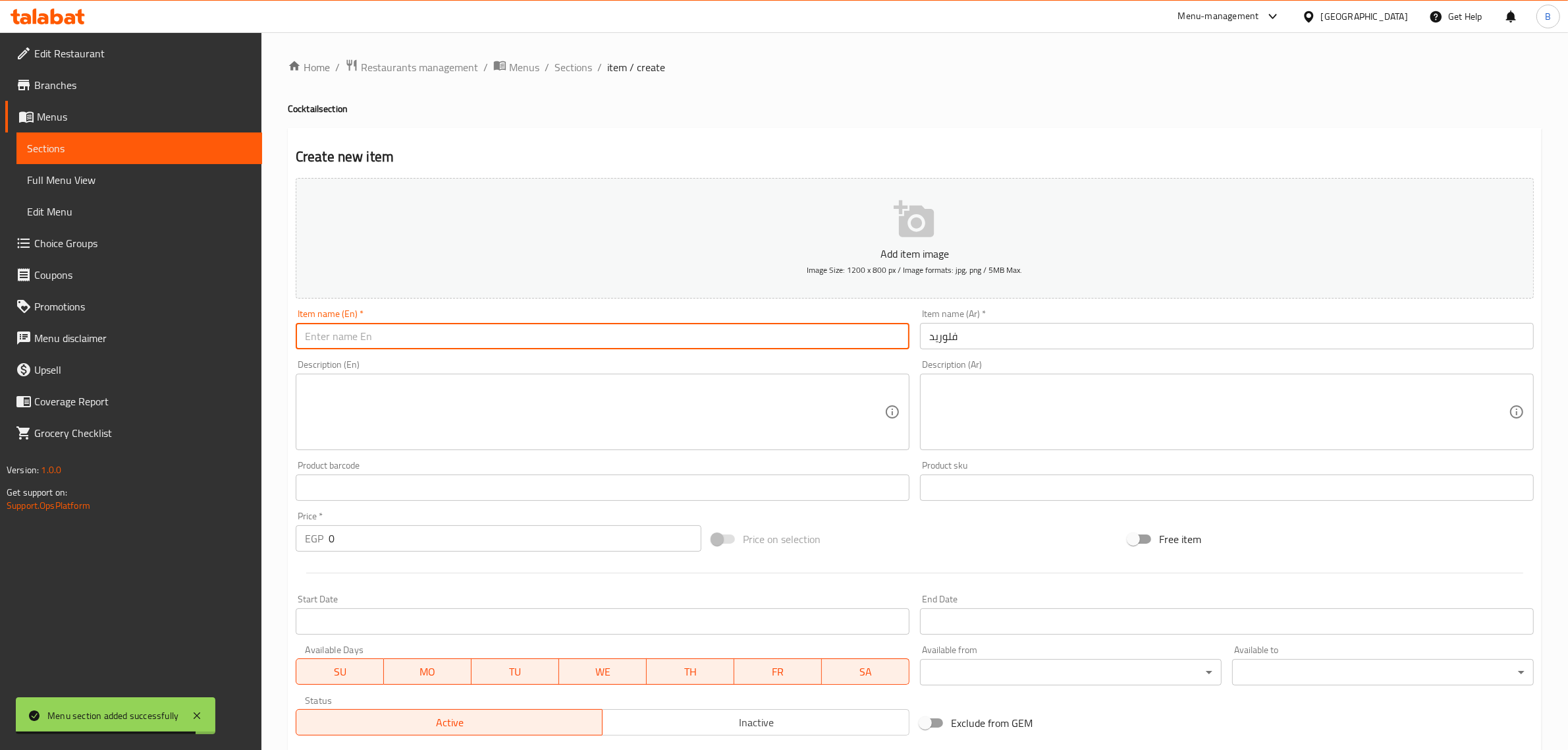
click at [548, 347] on input "text" at bounding box center [602, 336] width 613 height 27
paste input "fluoride"
type input "Florid"
click at [1127, 467] on div "Product sku Product sku" at bounding box center [1227, 480] width 613 height 40
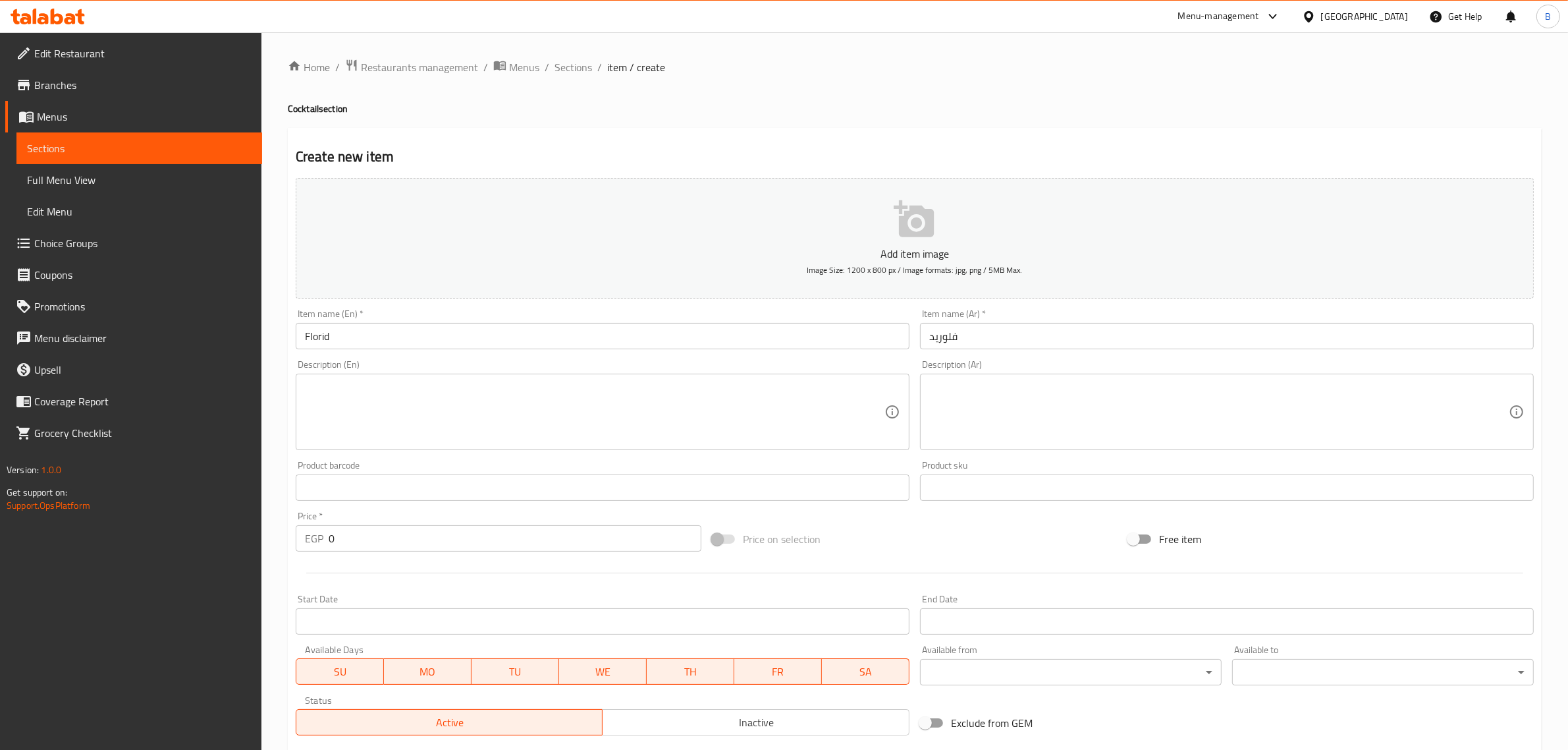
click at [1131, 419] on textarea at bounding box center [1218, 412] width 579 height 63
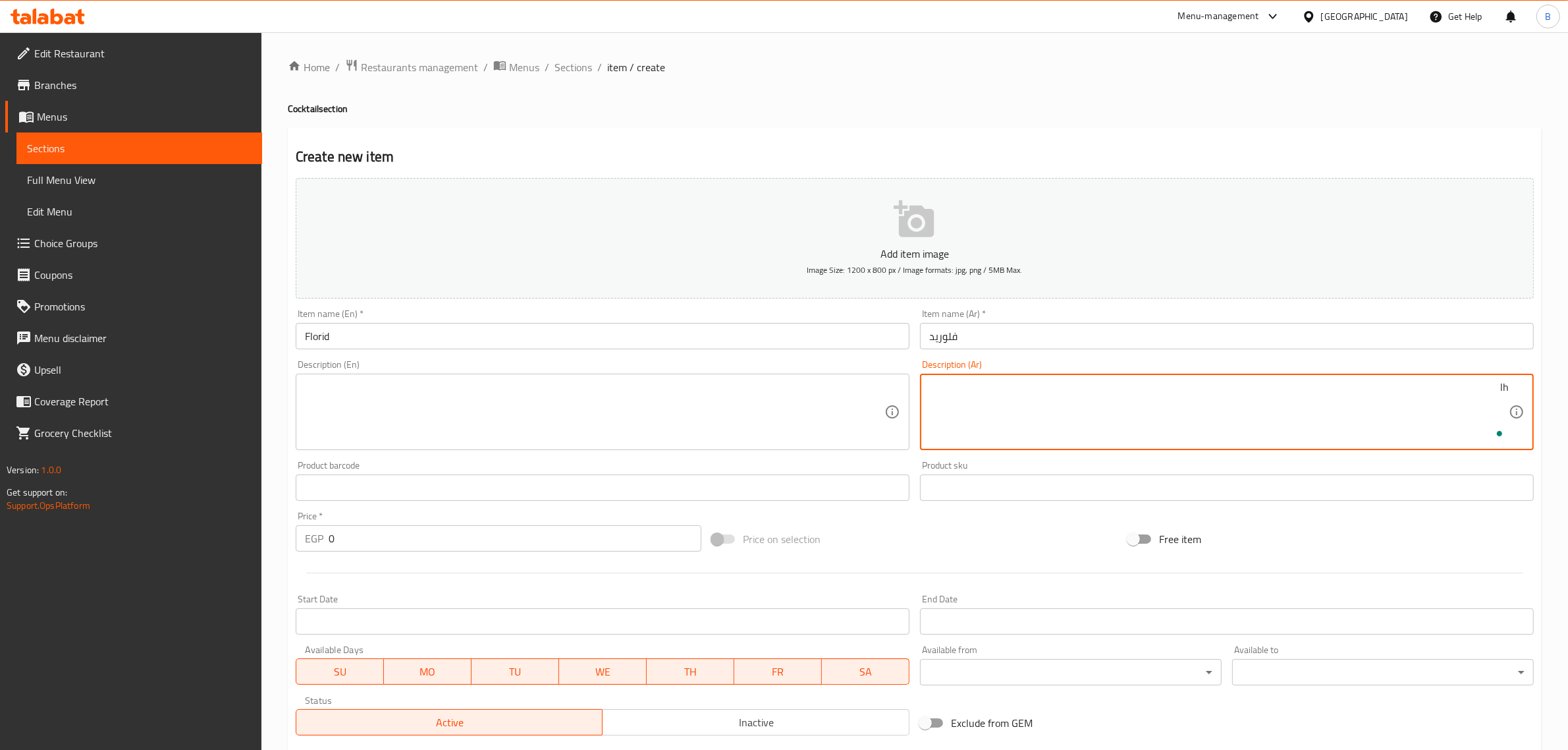
type textarea "l"
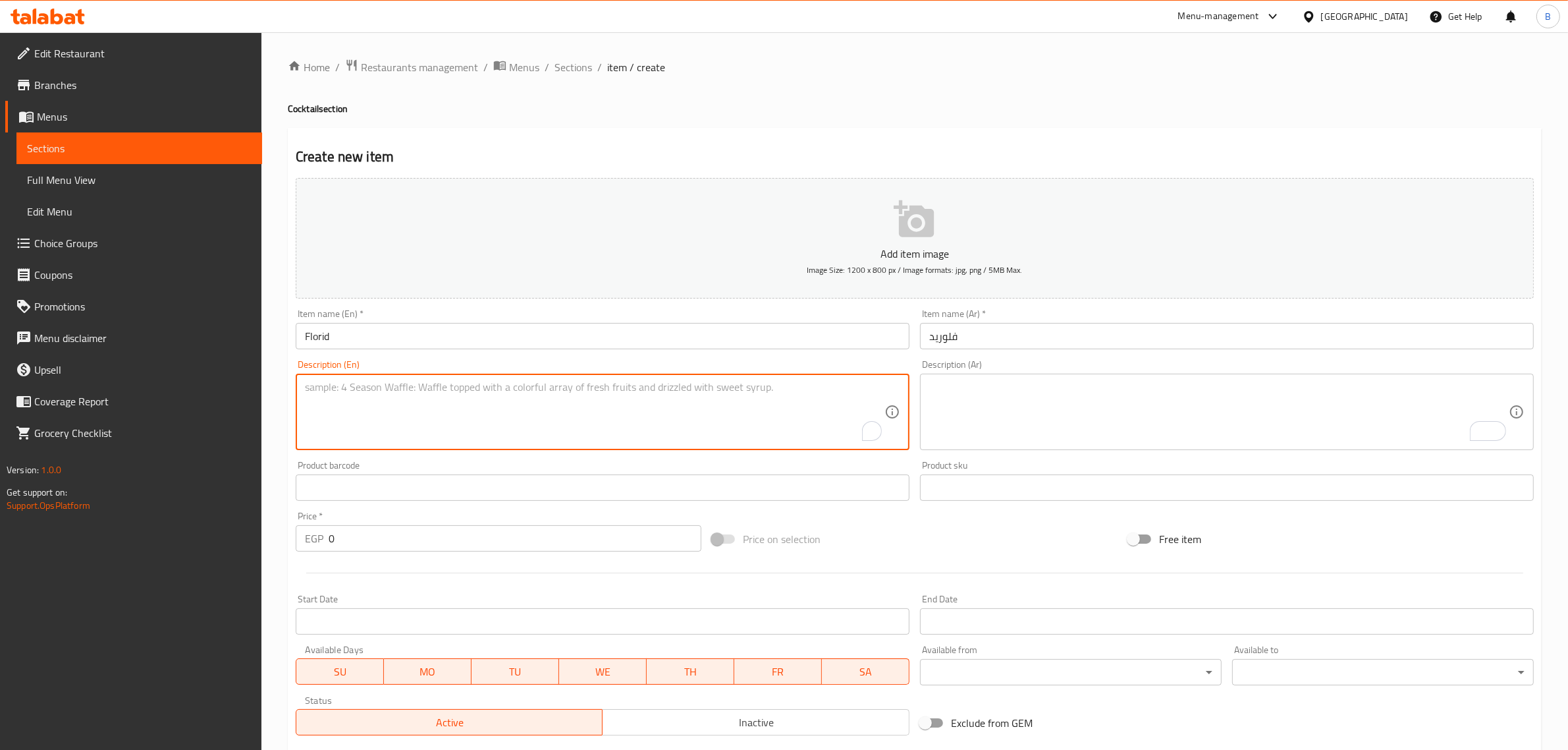
click at [413, 389] on textarea "To enrich screen reader interactions, please activate Accessibility in Grammarl…" at bounding box center [595, 412] width 579 height 63
paste textarea "جوافة - فراولة )"
type textarea "جوافة - فراولة )"
click at [1167, 371] on div "Description (Ar) Description (Ar)" at bounding box center [1227, 404] width 613 height 90
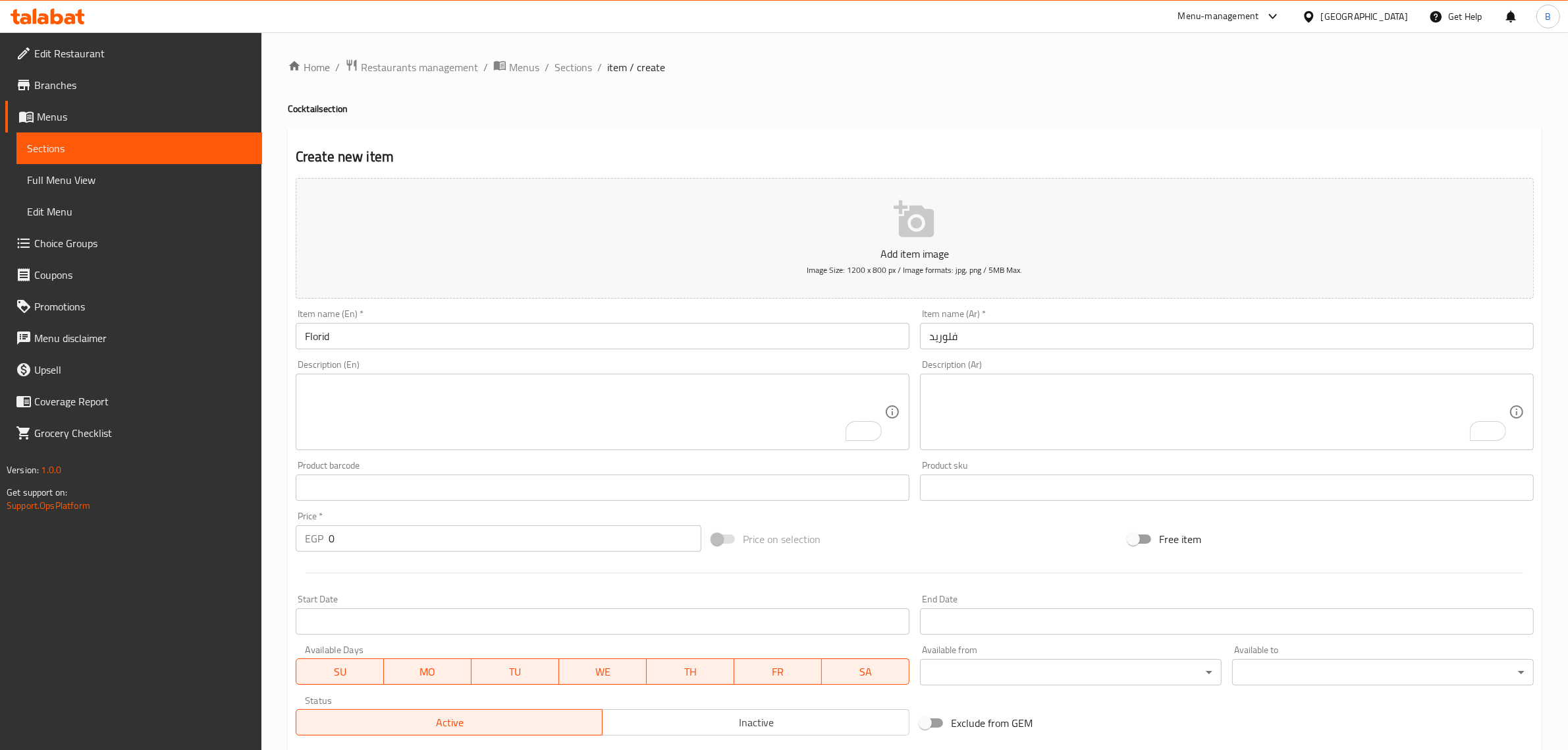
click at [1075, 413] on textarea "To enrich screen reader interactions, please activate Accessibility in Grammarl…" at bounding box center [1218, 412] width 579 height 63
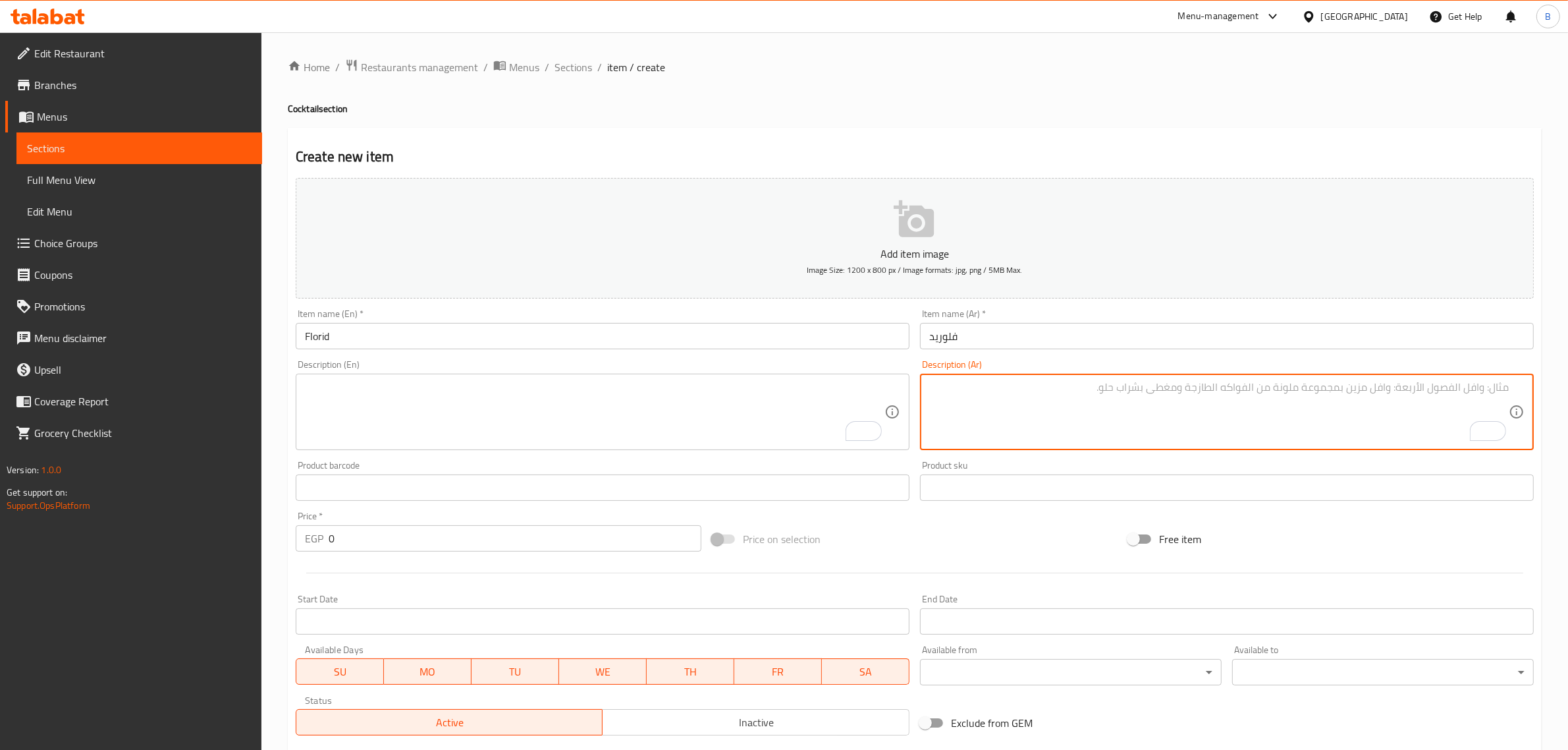
paste textarea "مانجو، جوافة، فراولة"
type textarea "مانجو، جوافة، فراولة"
click at [642, 420] on textarea "To enrich screen reader interactions, please activate Accessibility in Grammarl…" at bounding box center [595, 412] width 579 height 63
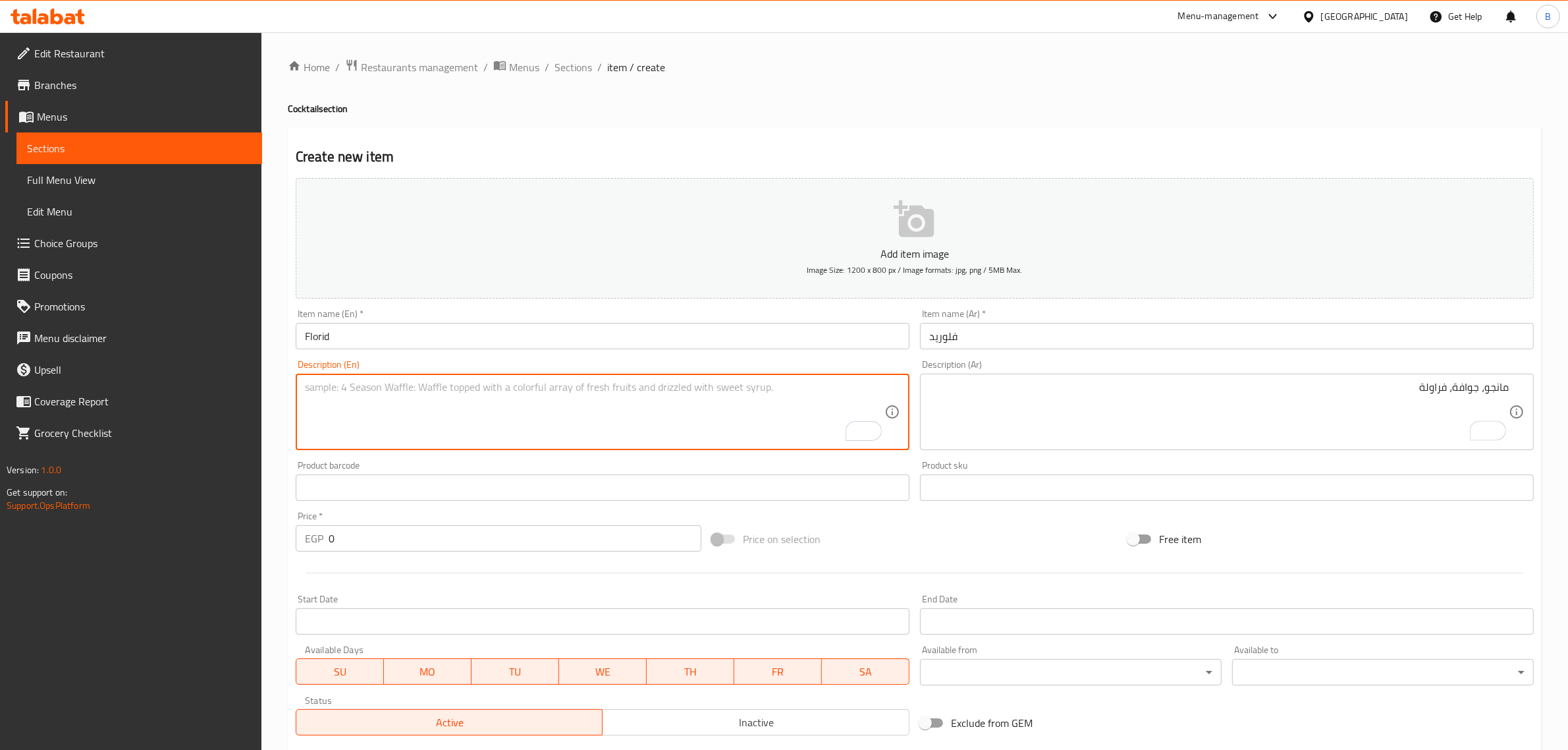
paste textarea "Mango, guava, strawberry"
type textarea "Mango, guava, strawberry"
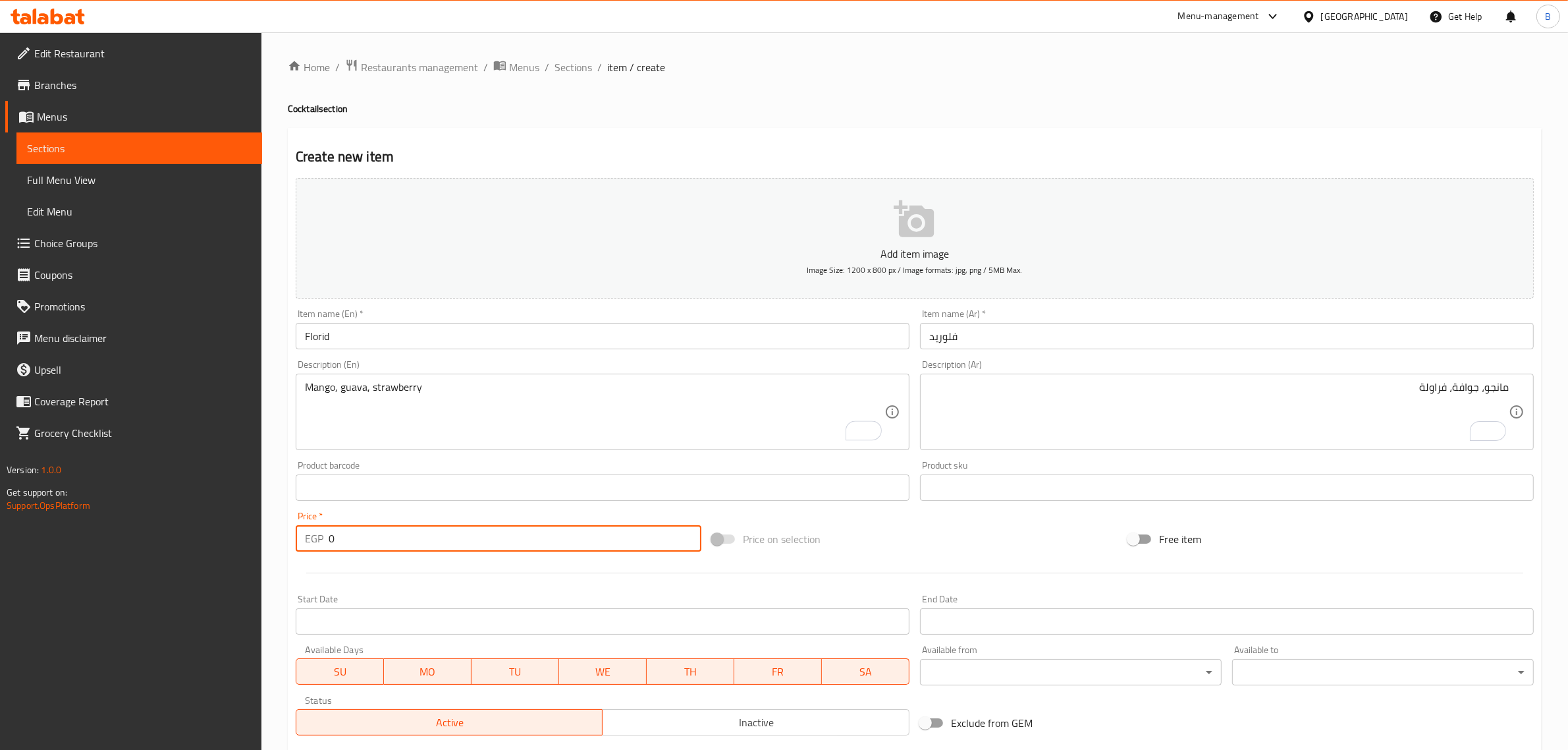
click at [372, 529] on input "0" at bounding box center [515, 539] width 372 height 27
click at [372, 532] on input "0" at bounding box center [515, 539] width 372 height 27
type input "0"
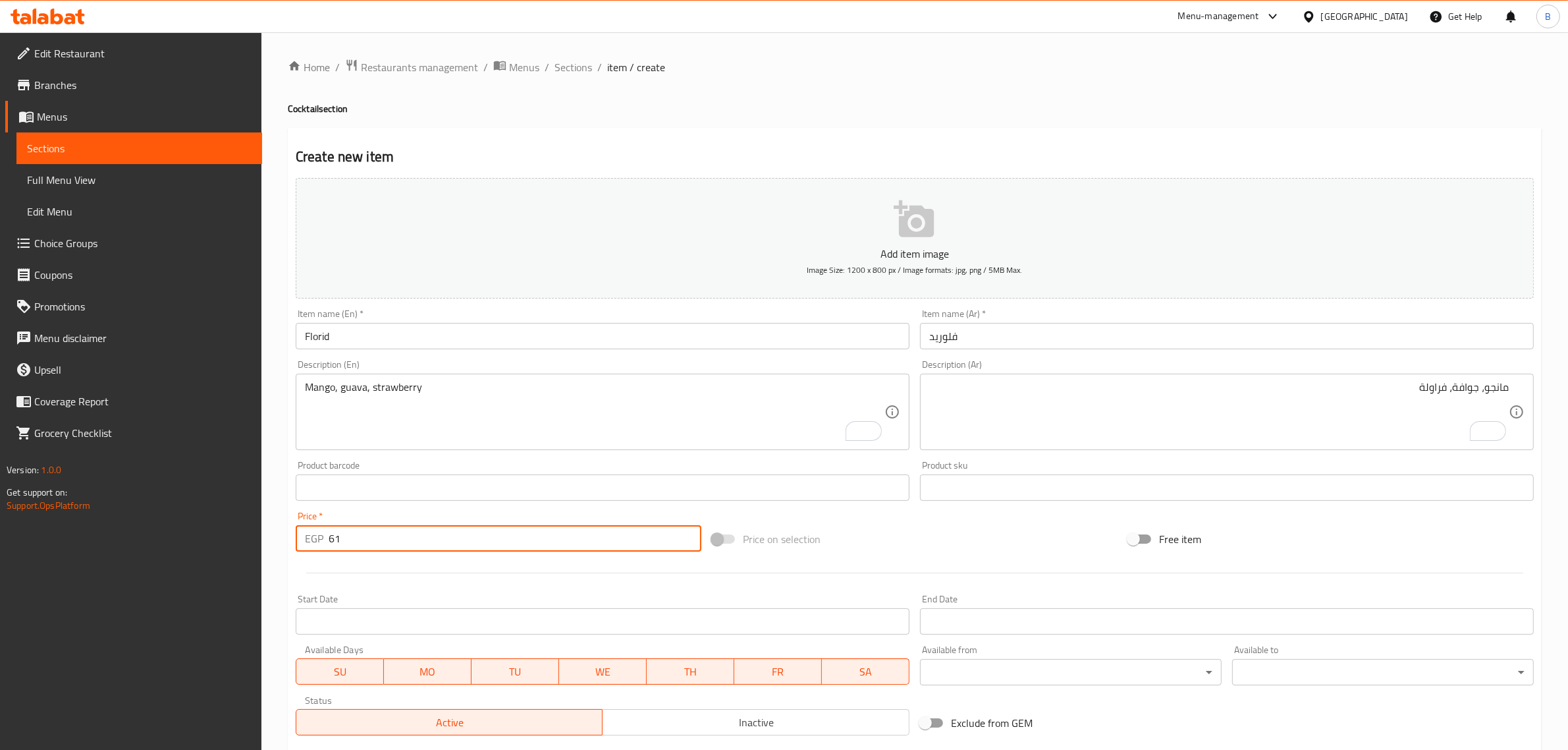
type input "60"
click at [423, 550] on input "60" at bounding box center [515, 539] width 372 height 27
type input "65"
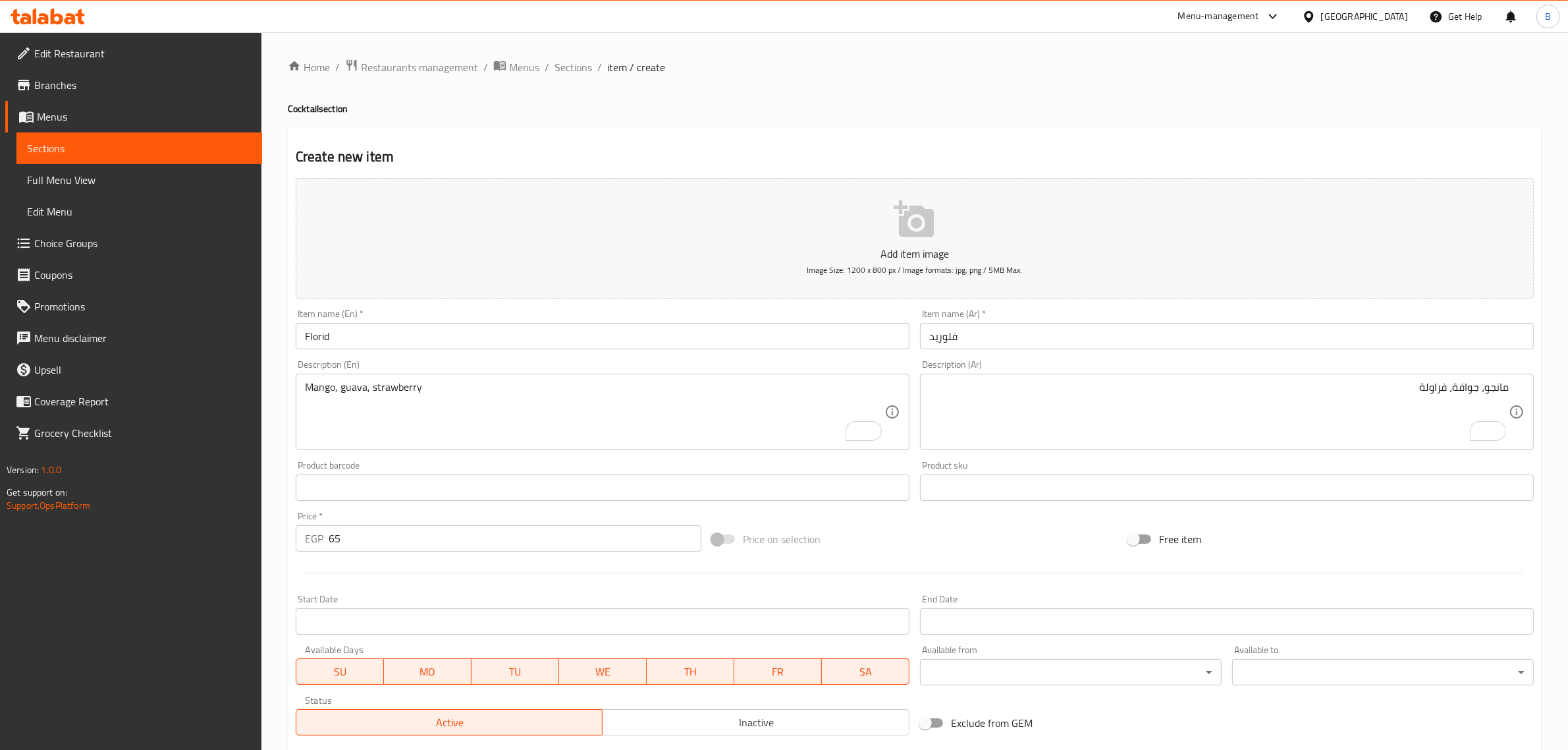
click at [446, 567] on div at bounding box center [914, 572] width 1248 height 32
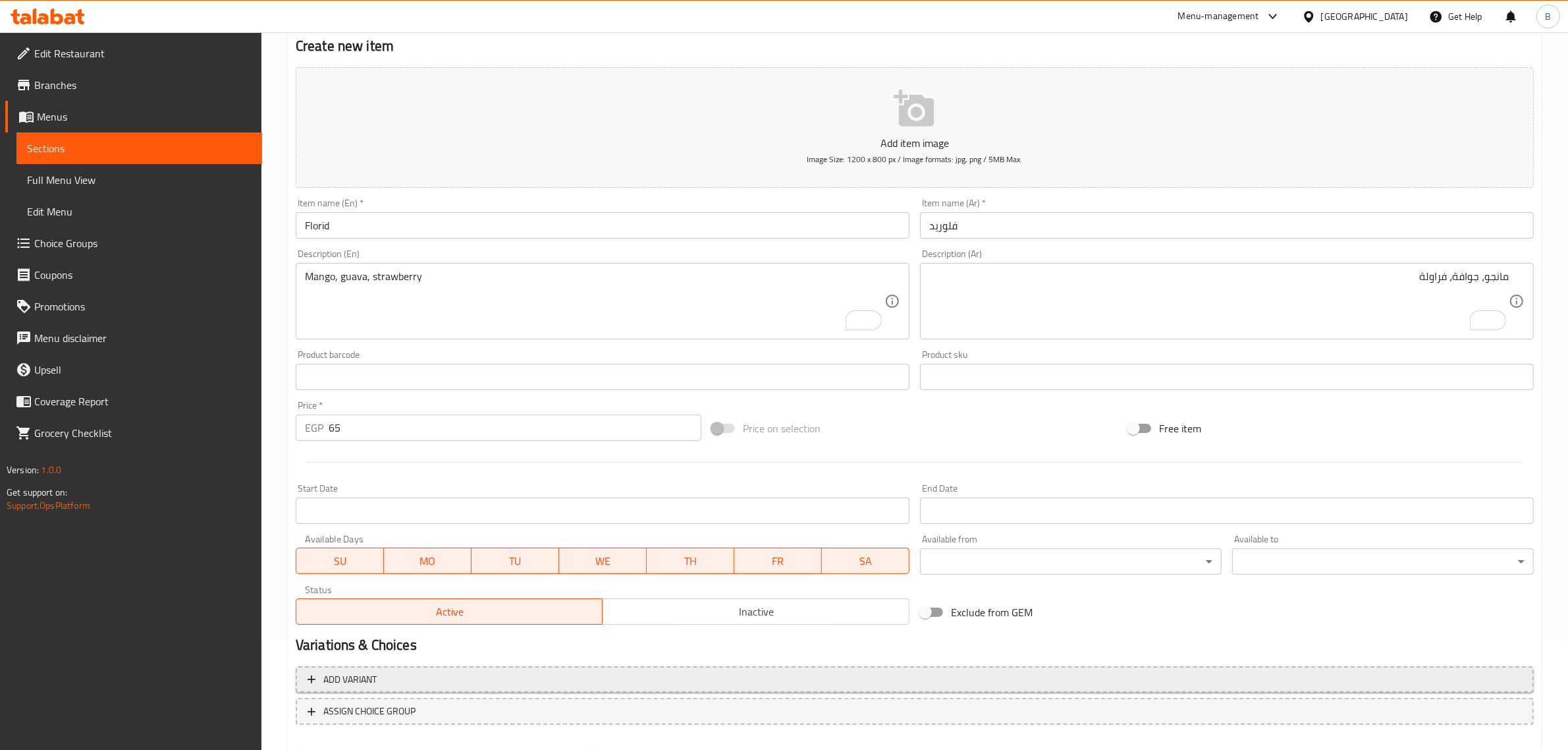
scroll to position [178, 0]
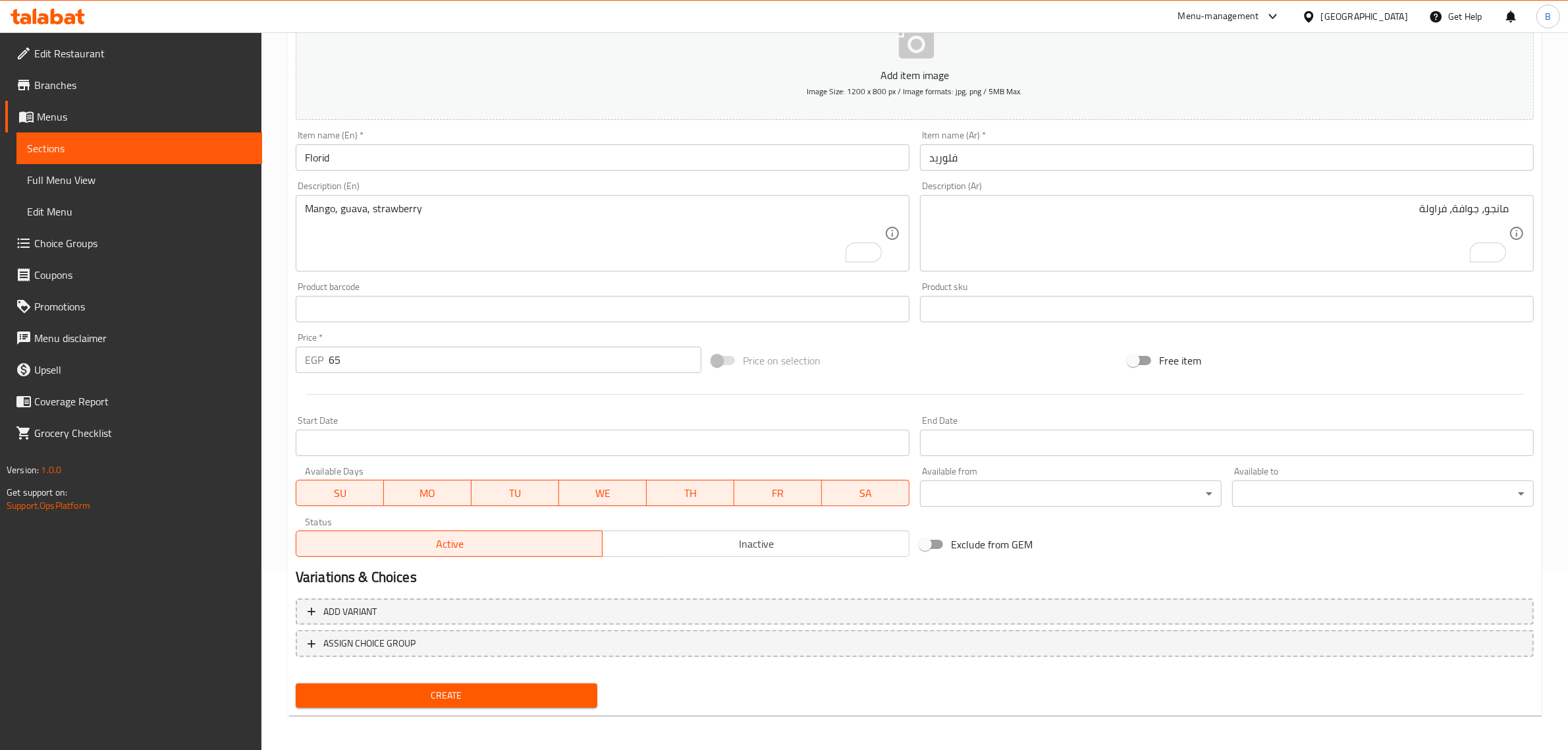
click at [438, 690] on span "Create" at bounding box center [446, 695] width 280 height 16
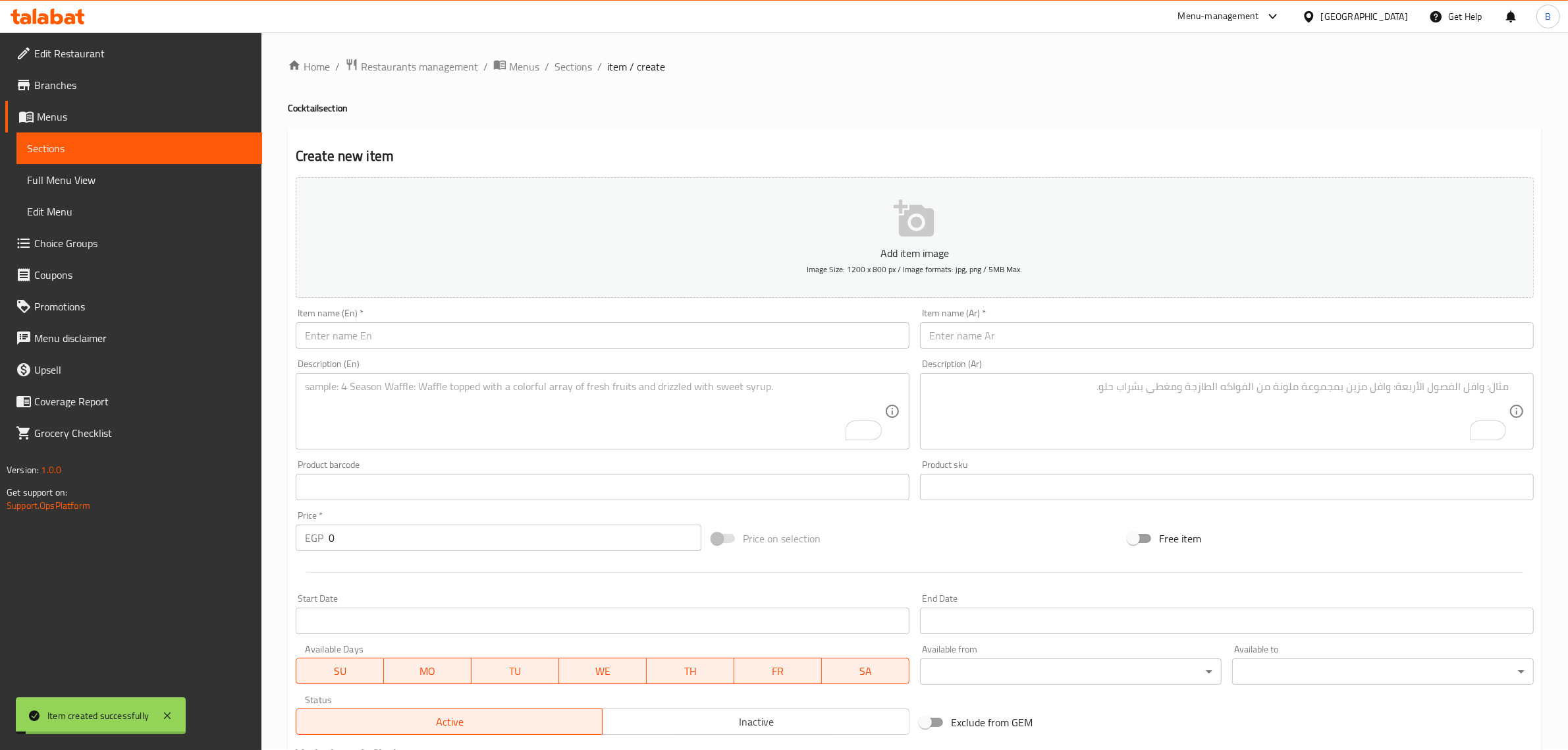
scroll to position [0, 0]
click at [415, 568] on div at bounding box center [914, 572] width 1248 height 32
click at [385, 550] on input "0" at bounding box center [515, 539] width 372 height 27
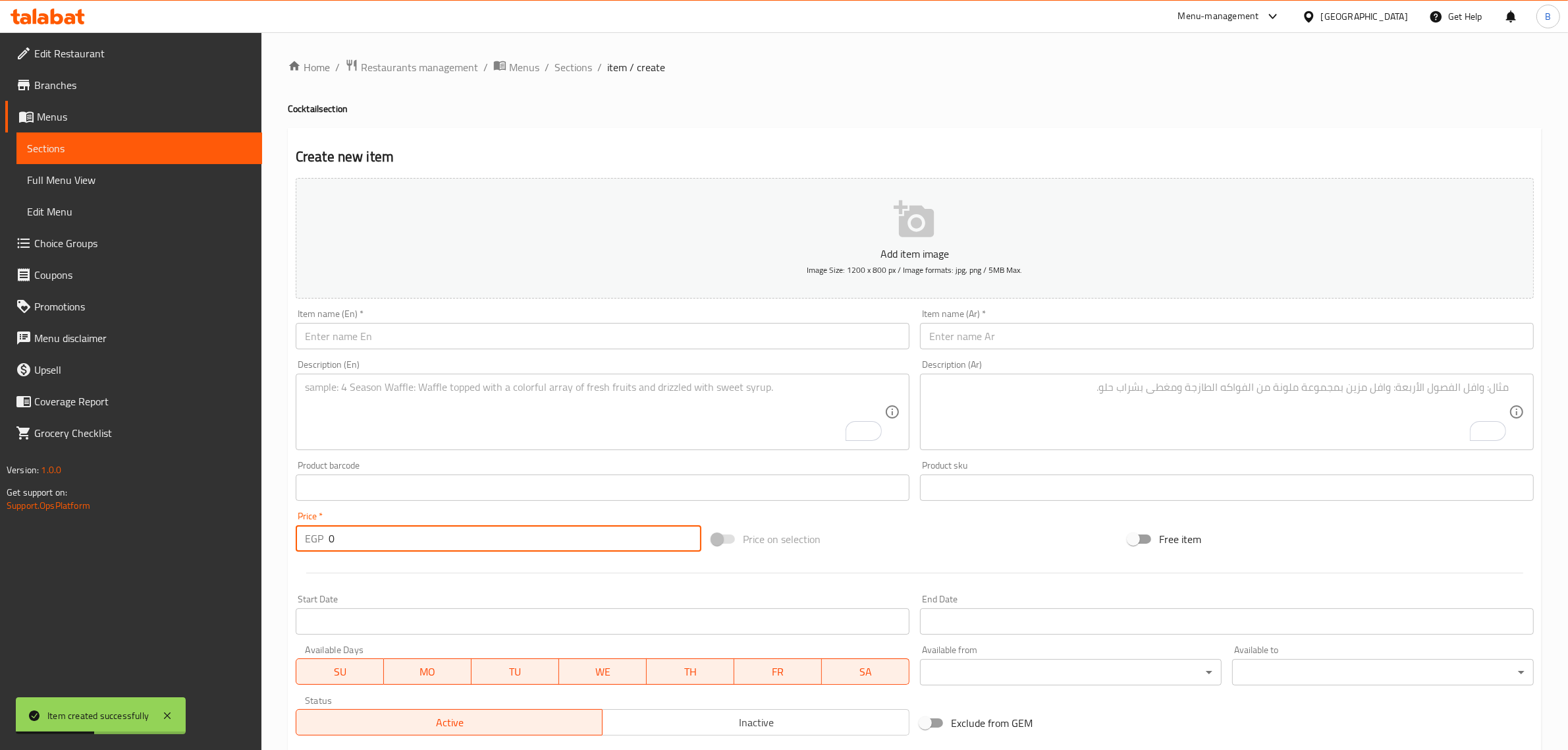
click at [385, 550] on input "0" at bounding box center [515, 539] width 372 height 27
type input "70"
click at [571, 353] on div "Item name (En)   * Item name (En) *" at bounding box center [602, 329] width 624 height 51
paste input "Tropical"
click at [565, 346] on input "text" at bounding box center [602, 336] width 613 height 27
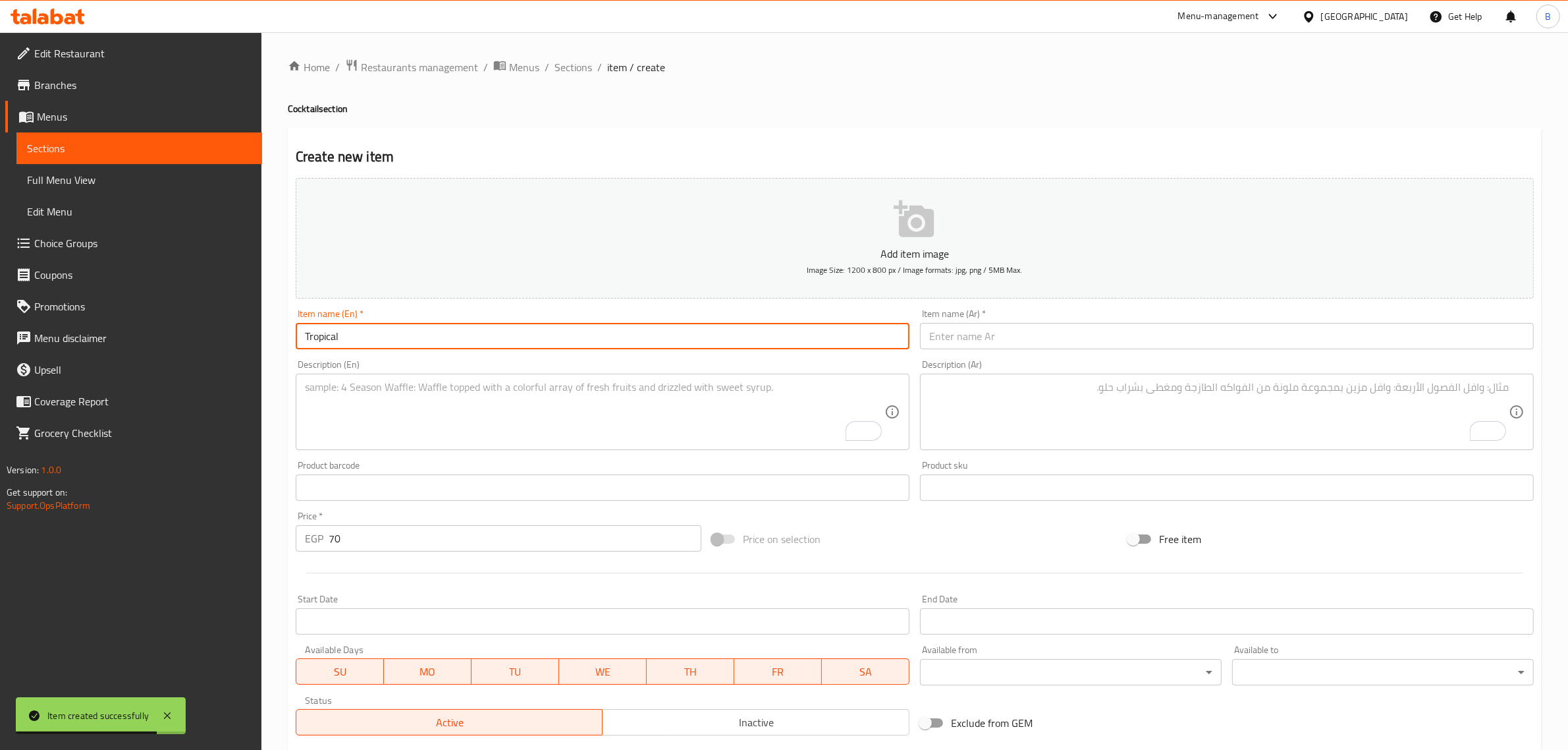
type input "Tropical"
click at [1160, 333] on input "text" at bounding box center [1227, 336] width 613 height 27
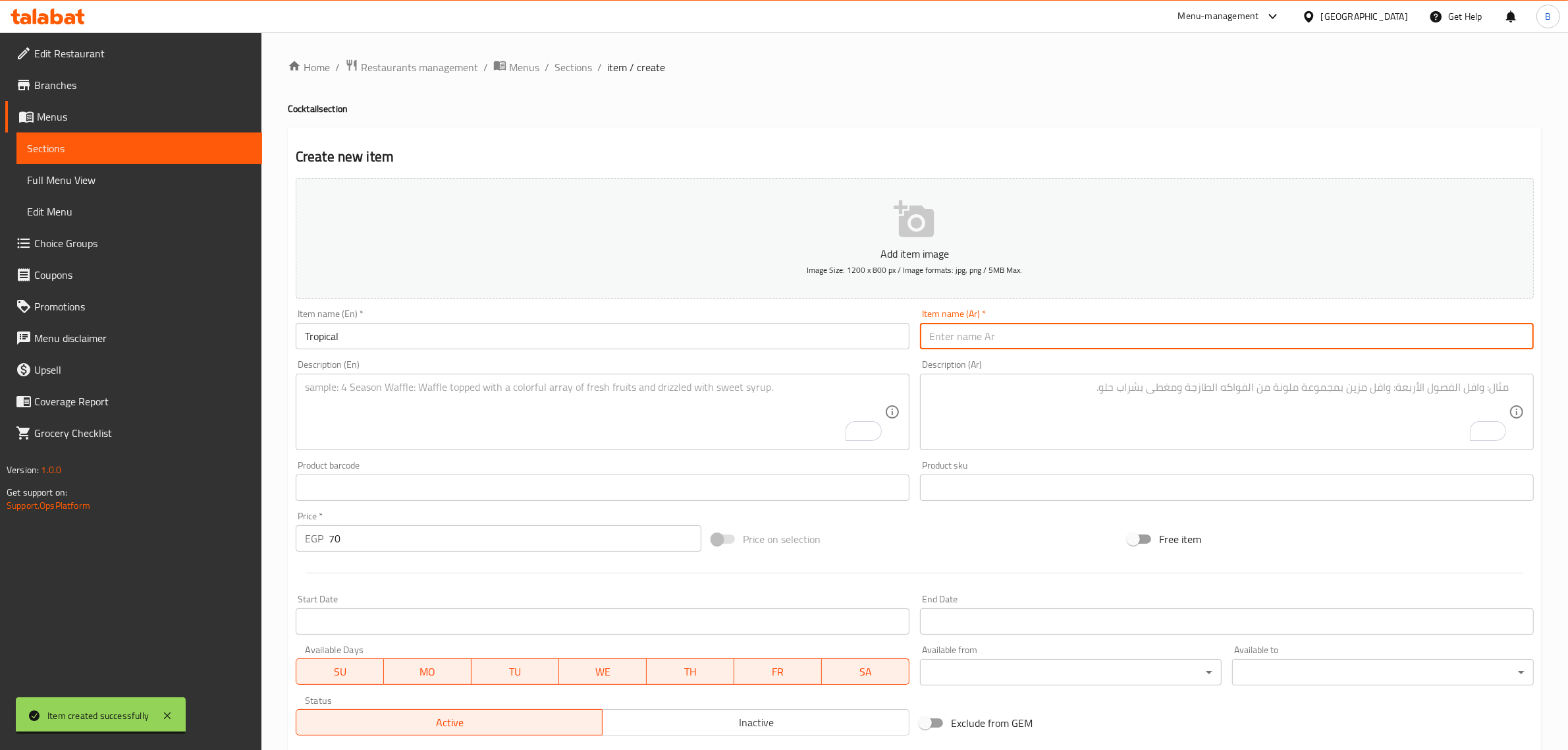
paste input "تروپیکال"
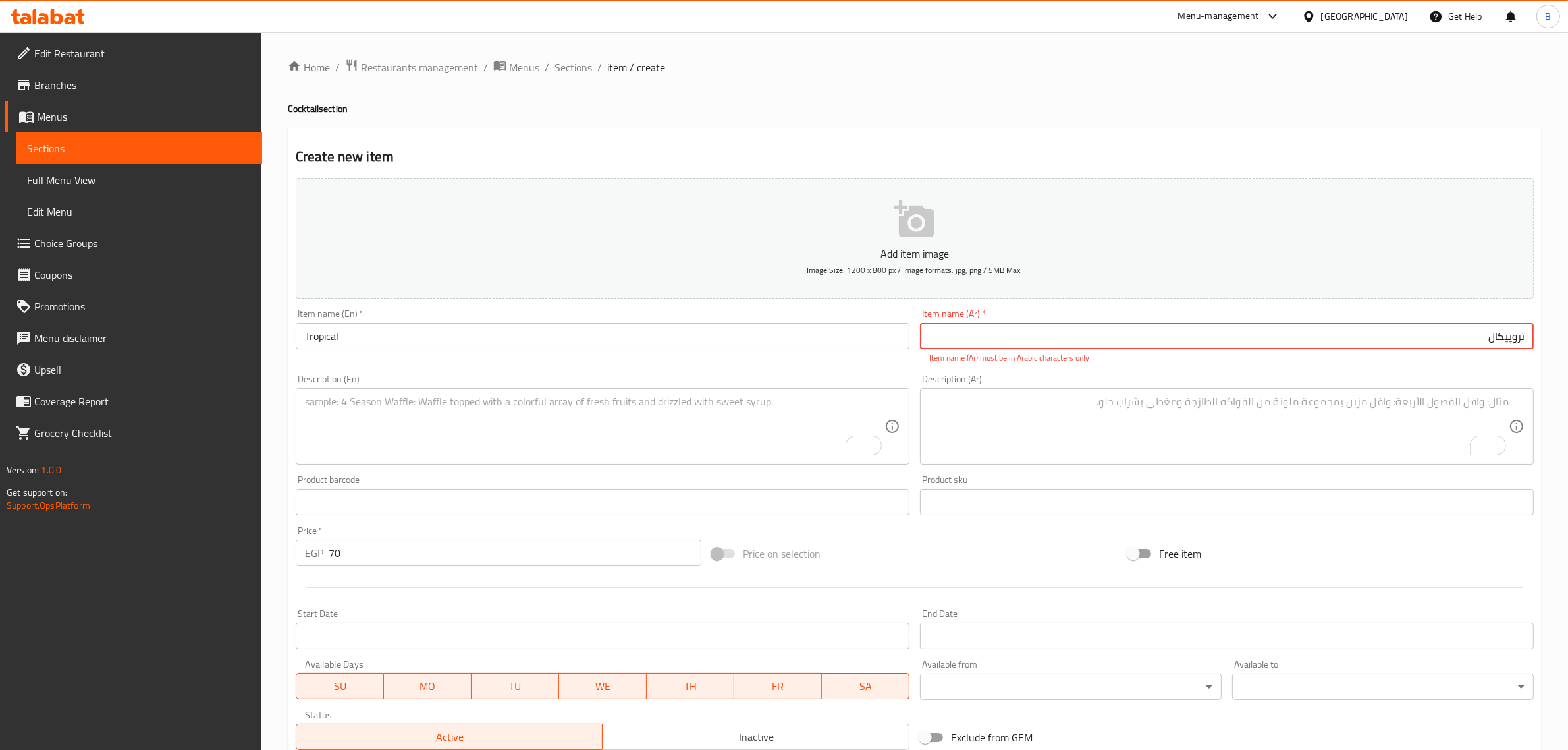
click at [1512, 333] on input "تروپیکال" at bounding box center [1227, 336] width 613 height 27
click at [1111, 394] on div "Description (Ar)" at bounding box center [1227, 427] width 613 height 77
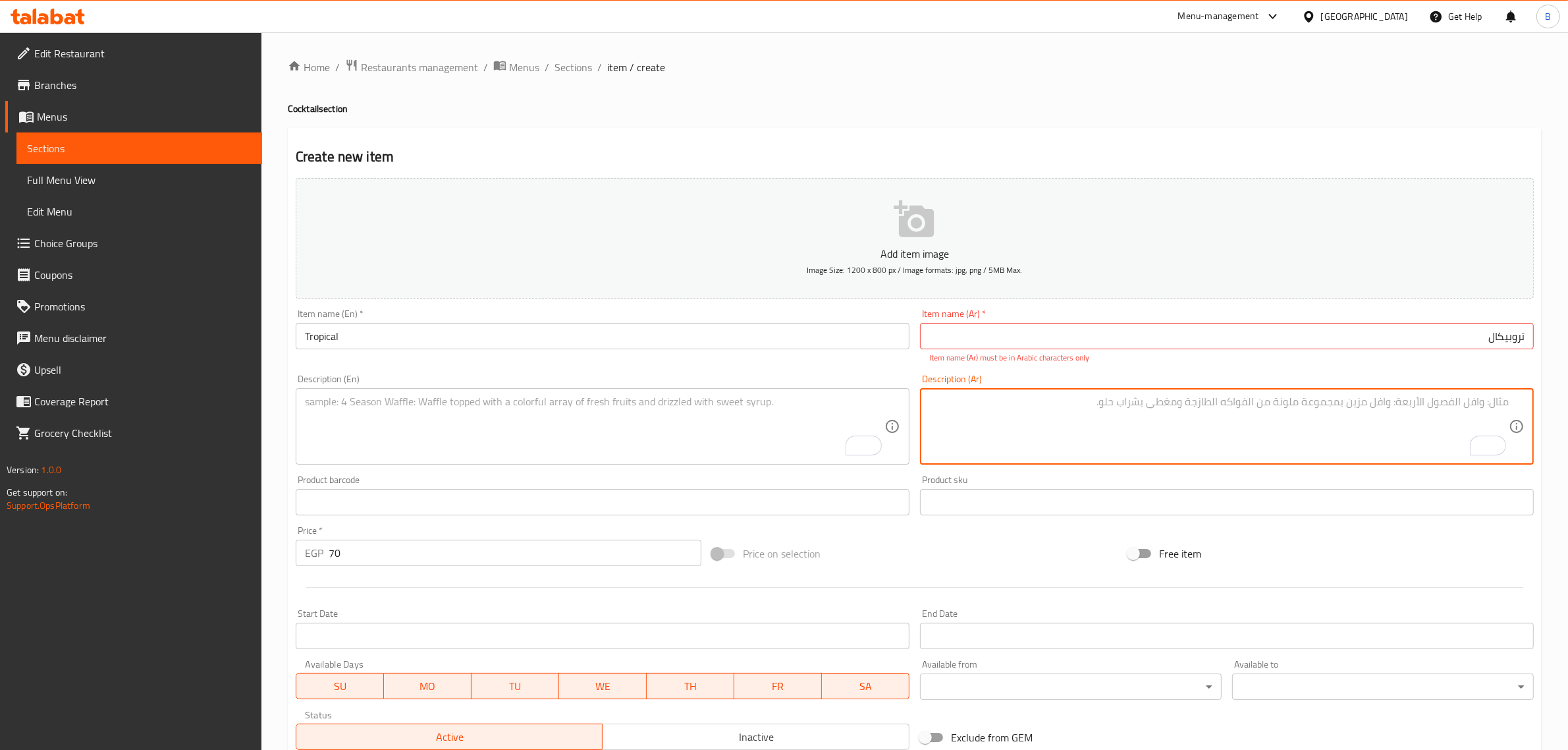
click at [1106, 425] on textarea "To enrich screen reader interactions, please activate Accessibility in Grammarl…" at bounding box center [1218, 427] width 579 height 63
click at [1476, 328] on input "تروبیکال" at bounding box center [1227, 336] width 613 height 27
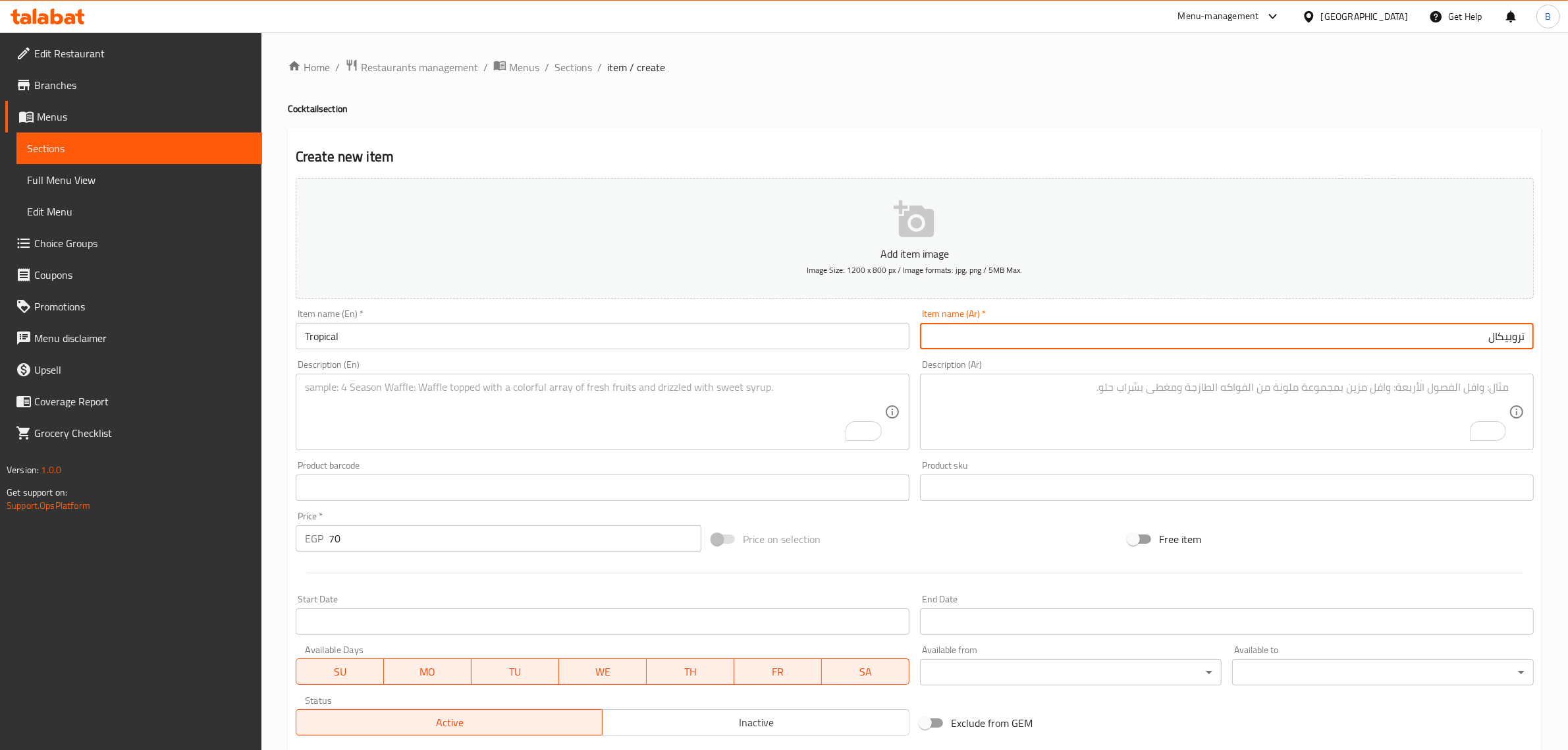
type input "تروبيكال"
click at [1113, 391] on textarea "To enrich screen reader interactions, please activate Accessibility in Grammarl…" at bounding box center [1218, 412] width 579 height 63
paste textarea "الفراولة ، مانجو ، موزا"
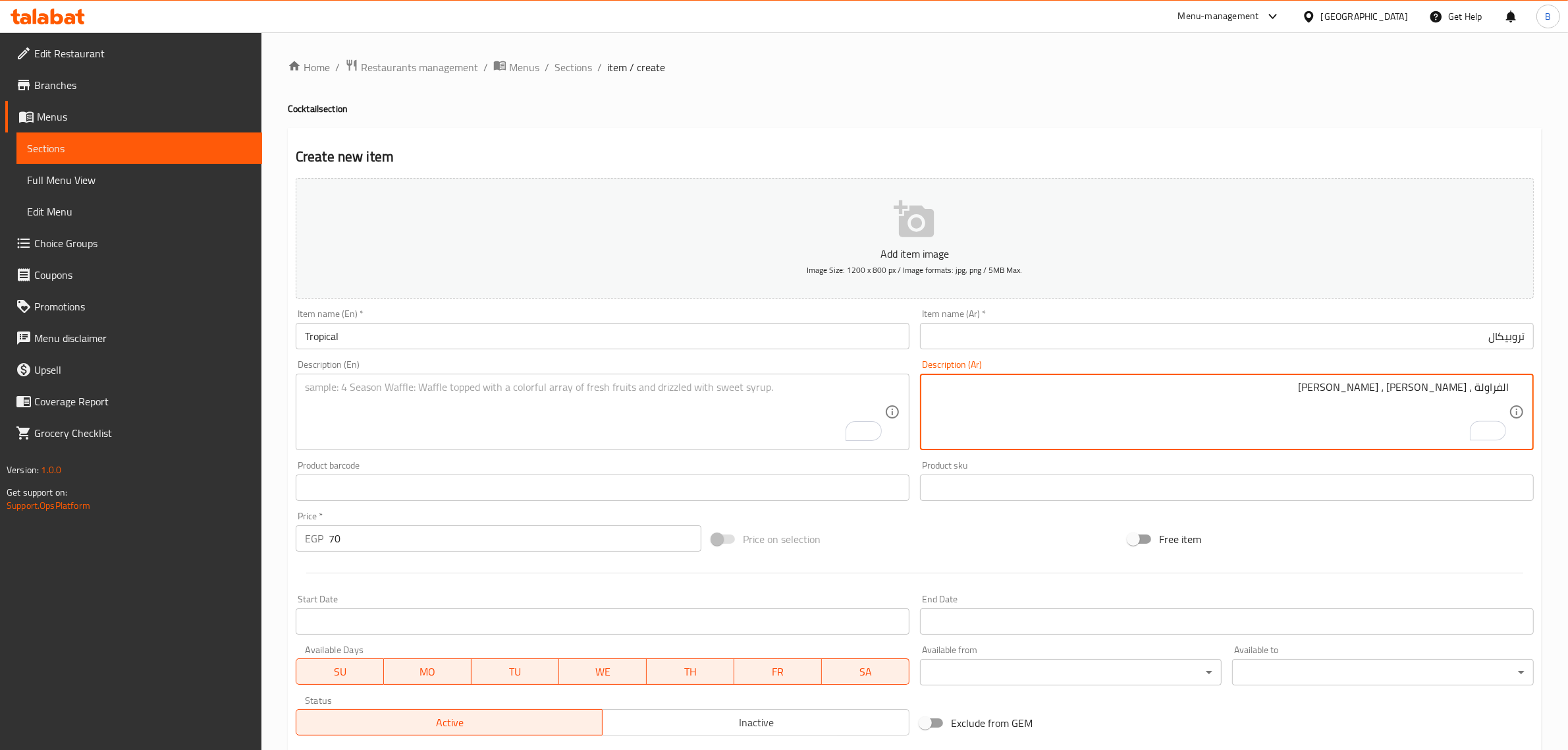
type textarea "الفراولة ، مانجو ، موزا"
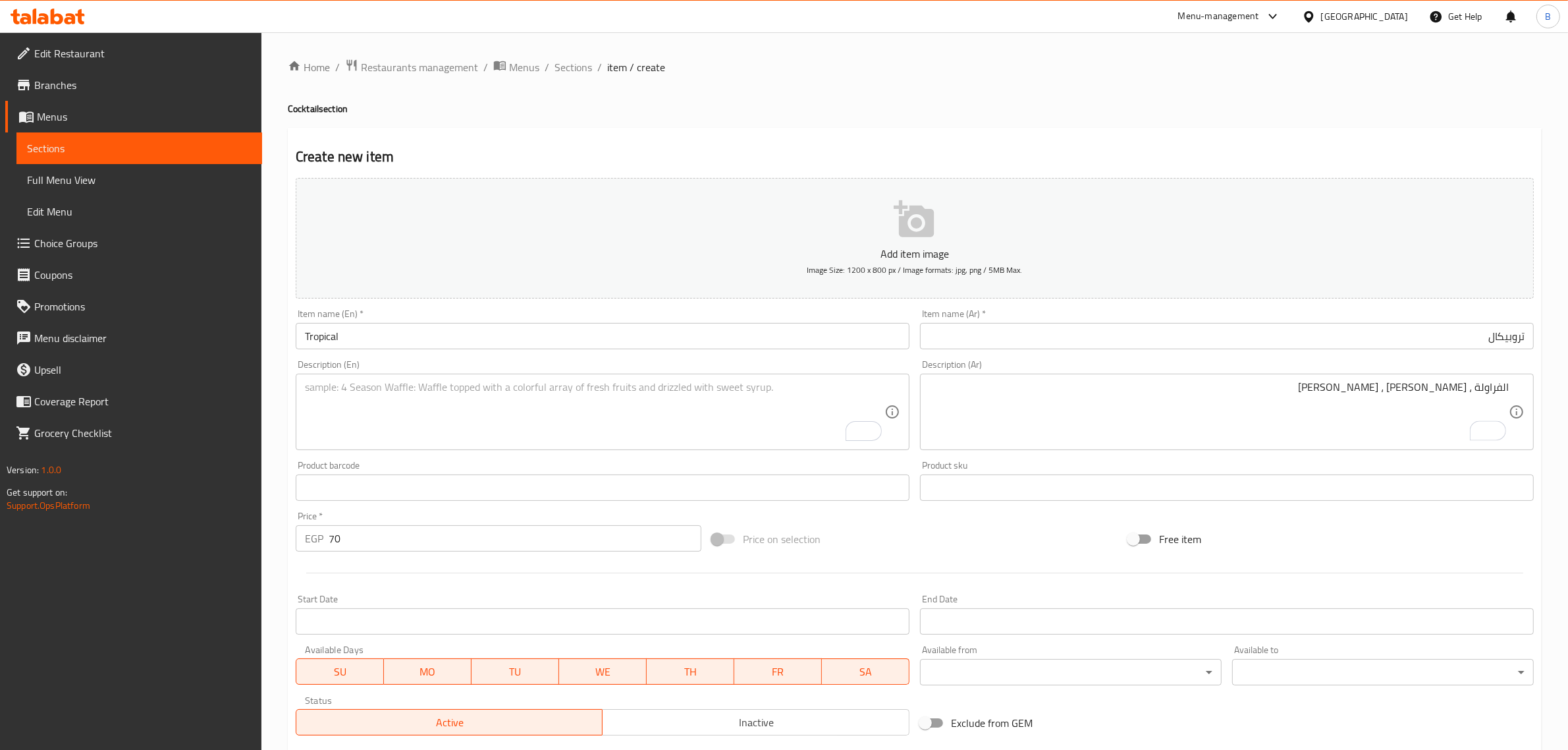
click at [1512, 385] on div "الفراولة ، مانجو ، موزا Description (Ar)" at bounding box center [1227, 412] width 613 height 77
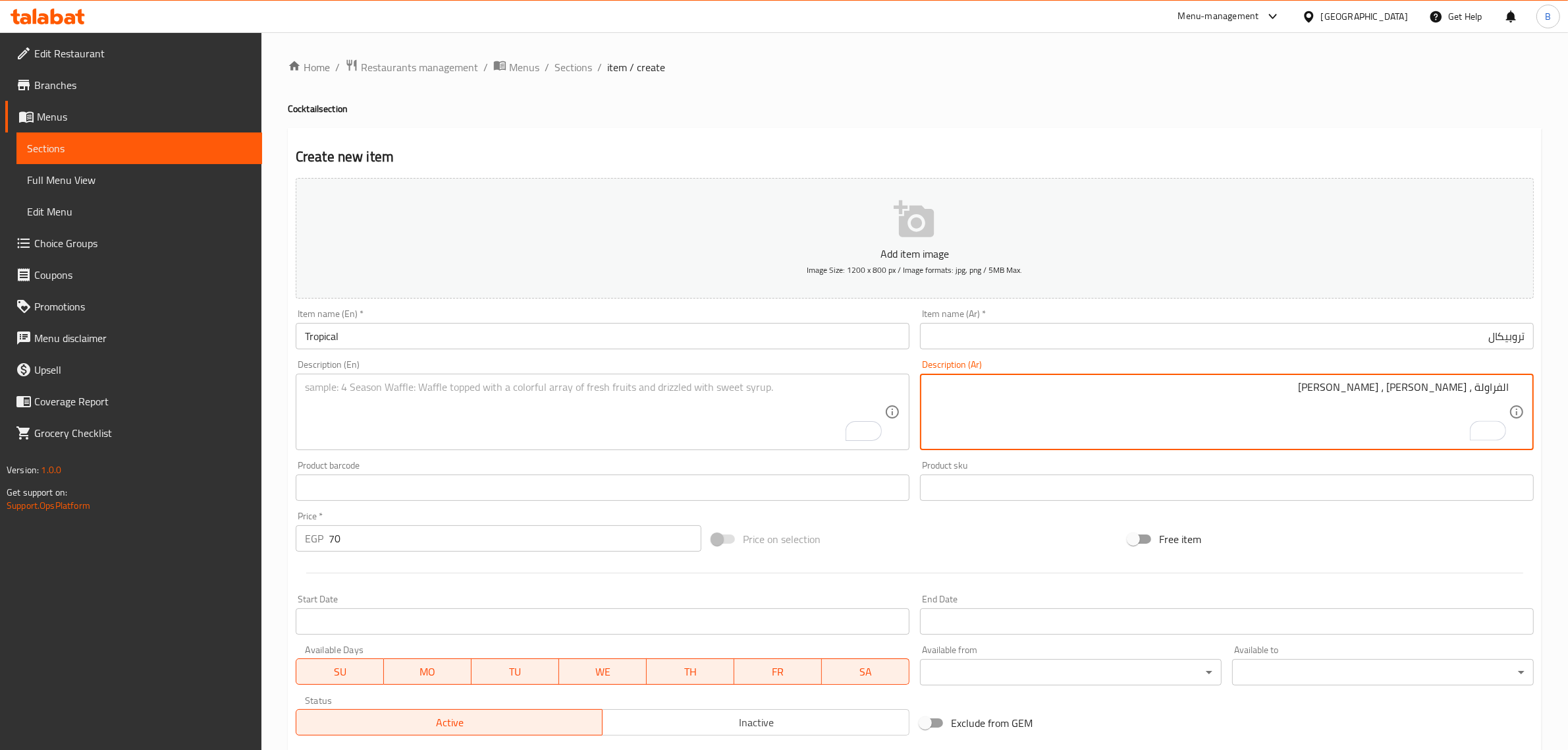
click at [1505, 385] on textarea "الفراولة ، مانجو ، موزا" at bounding box center [1218, 412] width 579 height 63
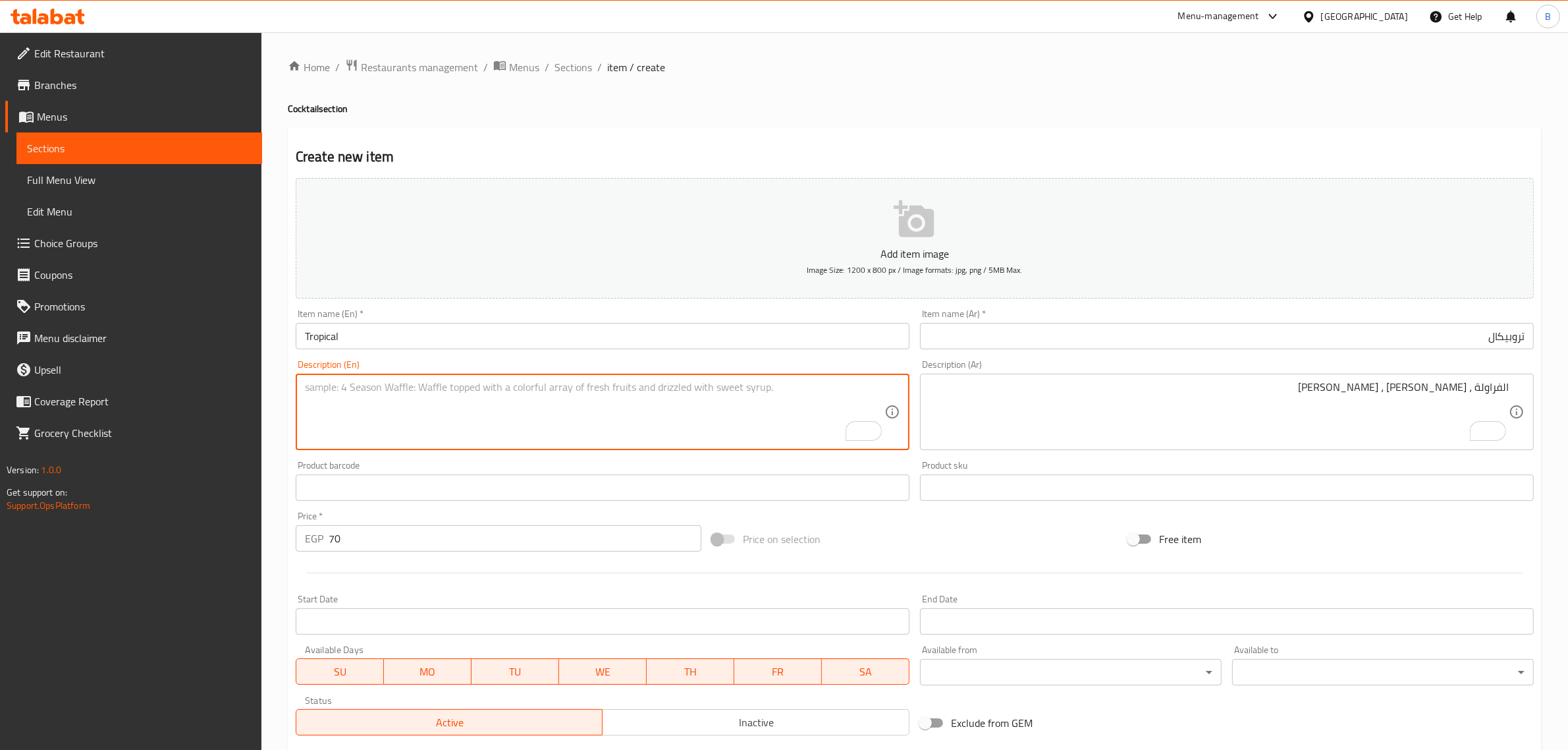
click at [455, 412] on textarea "To enrich screen reader interactions, please activate Accessibility in Grammarl…" at bounding box center [595, 412] width 579 height 63
paste textarea "Strawberry, mango, banana"
type textarea "Strawberry, mango, banana"
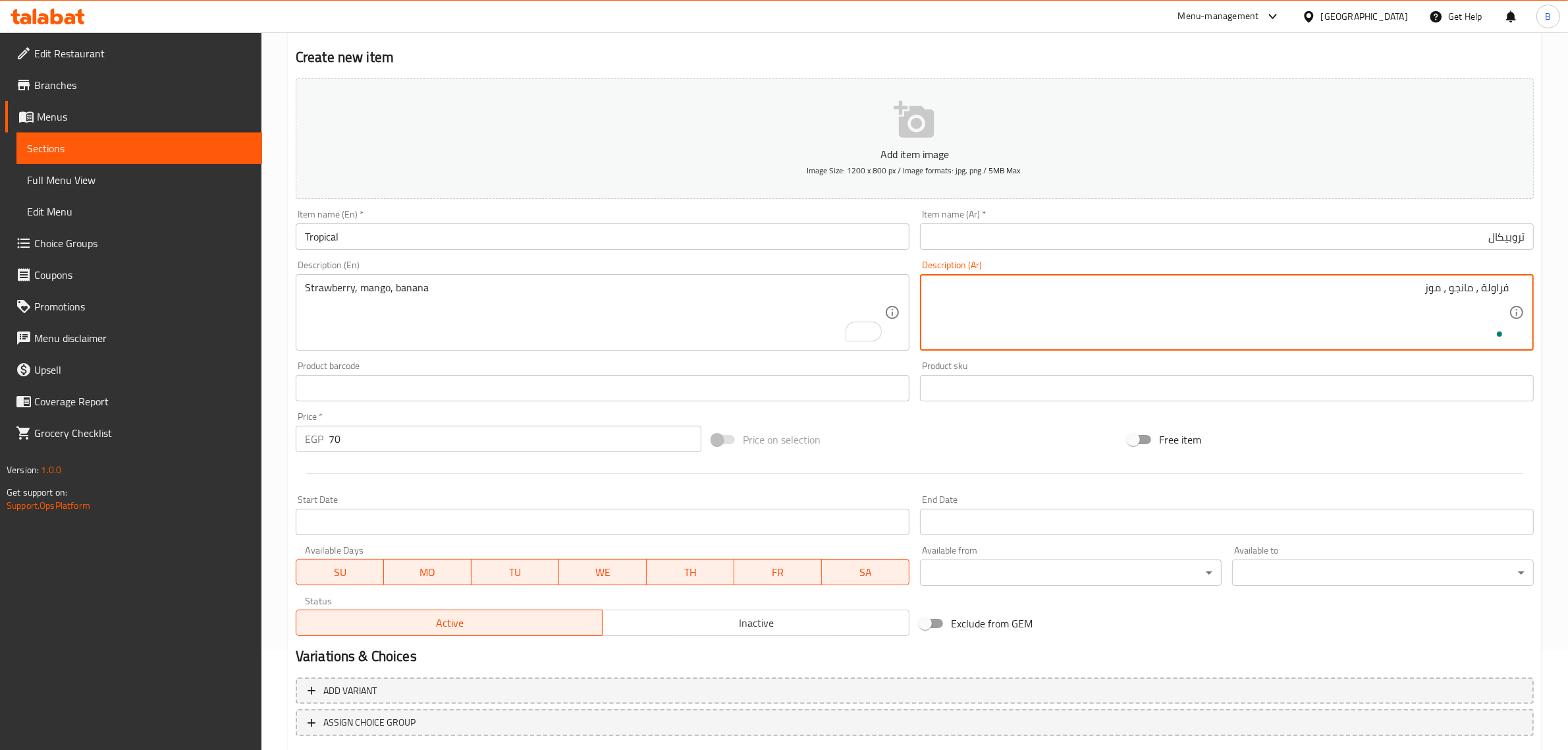
scroll to position [164, 0]
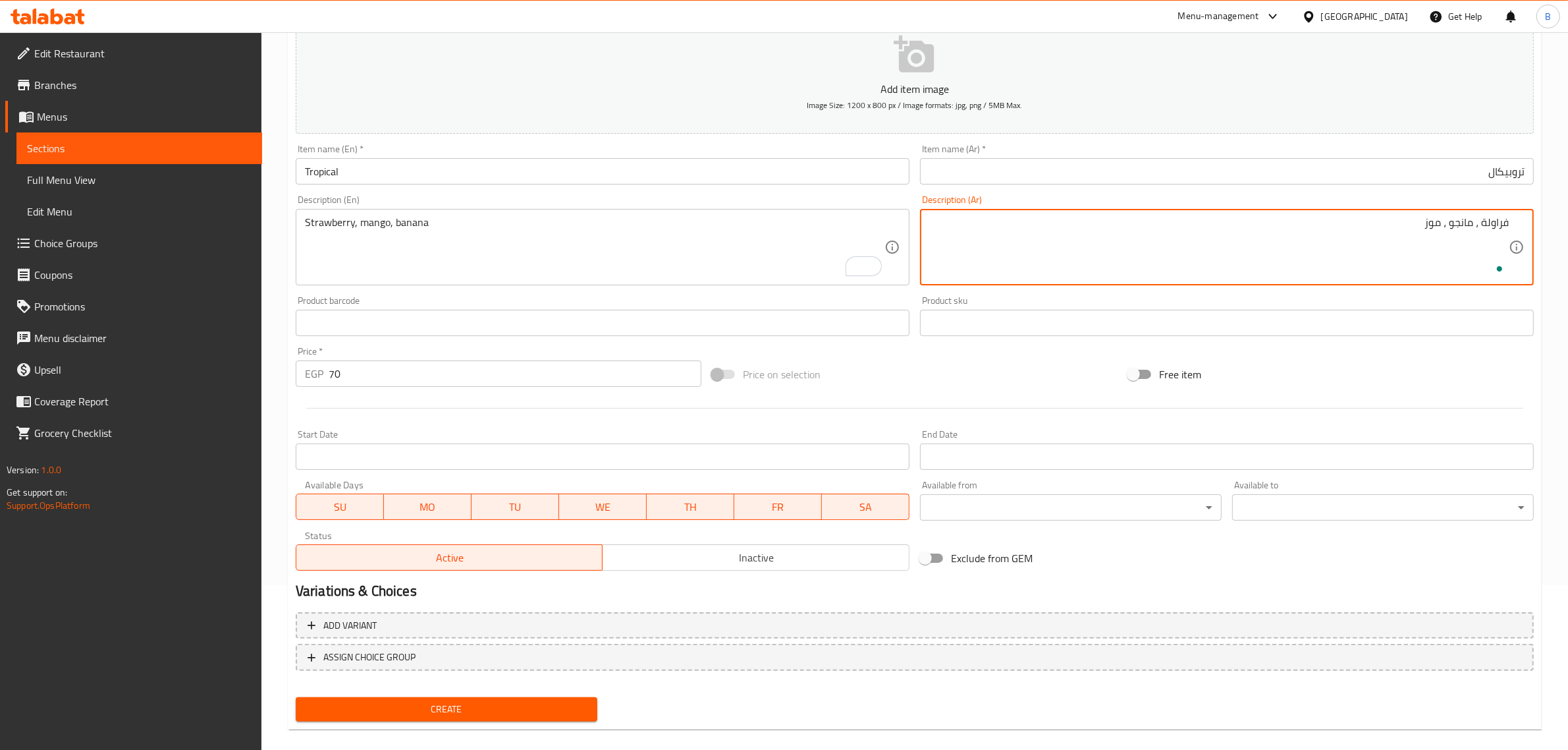
type textarea "فراولة ، مانجو ، موز"
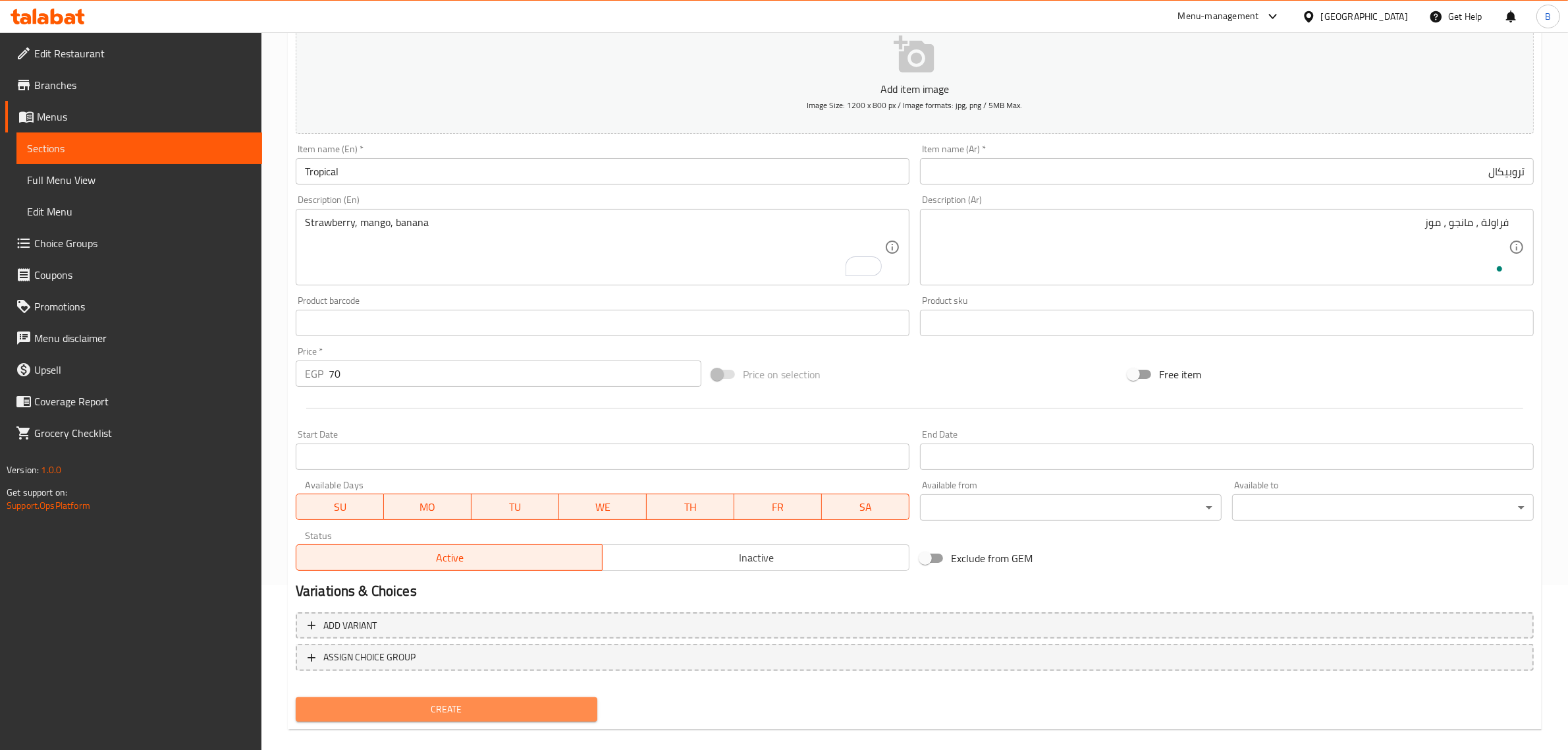
click at [513, 713] on span "Create" at bounding box center [446, 709] width 280 height 16
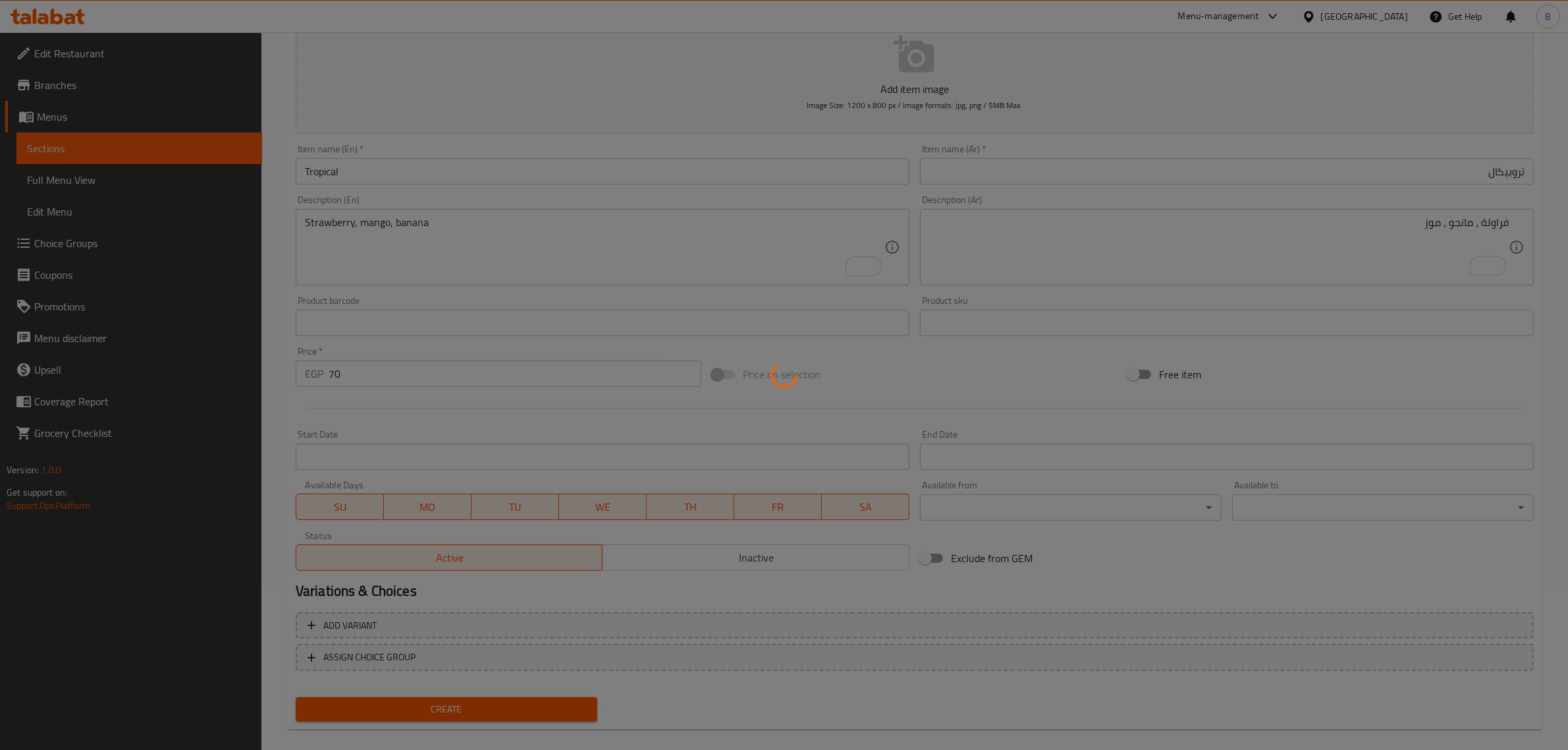
type input "0"
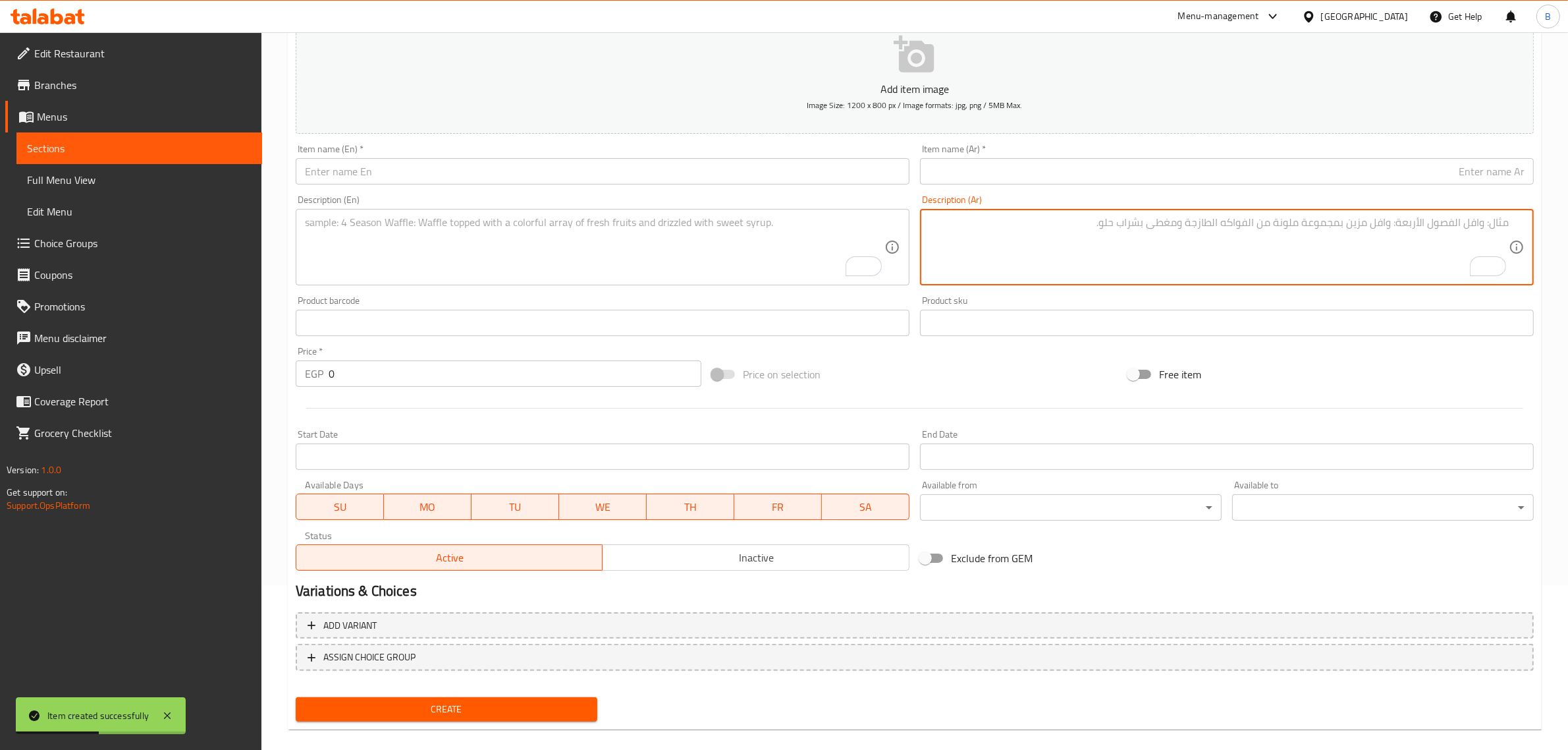
click at [1124, 226] on textarea "To enrich screen reader interactions, please activate Accessibility in Grammarl…" at bounding box center [1218, 247] width 579 height 63
paste textarea "اناناس ، جوز هند"
type textarea "اناناس ، جوز هند"
click at [570, 234] on textarea "To enrich screen reader interactions, please activate Accessibility in Grammarl…" at bounding box center [595, 247] width 579 height 63
paste textarea "Pineapple, coconut"
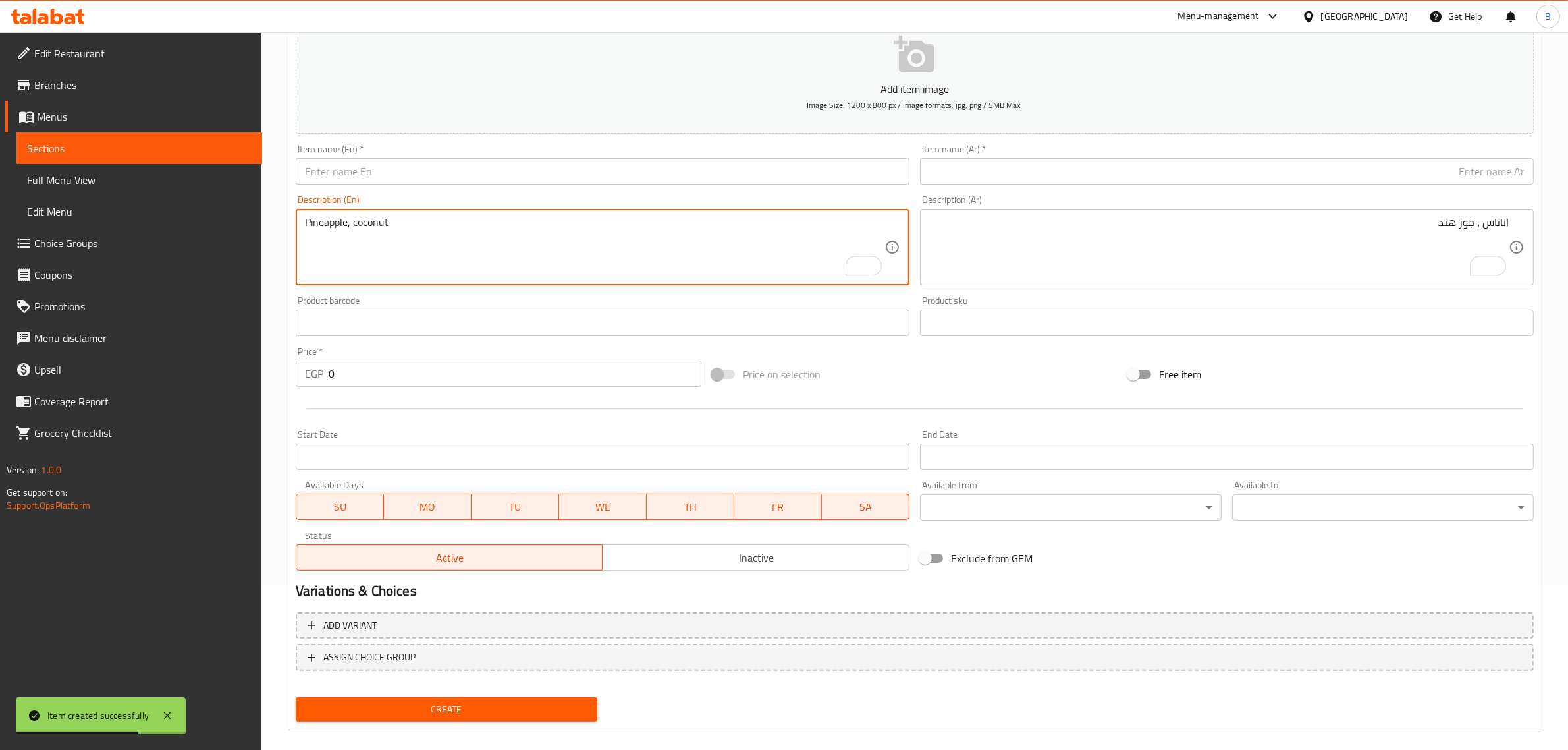
type textarea "Pineapple, coconut"
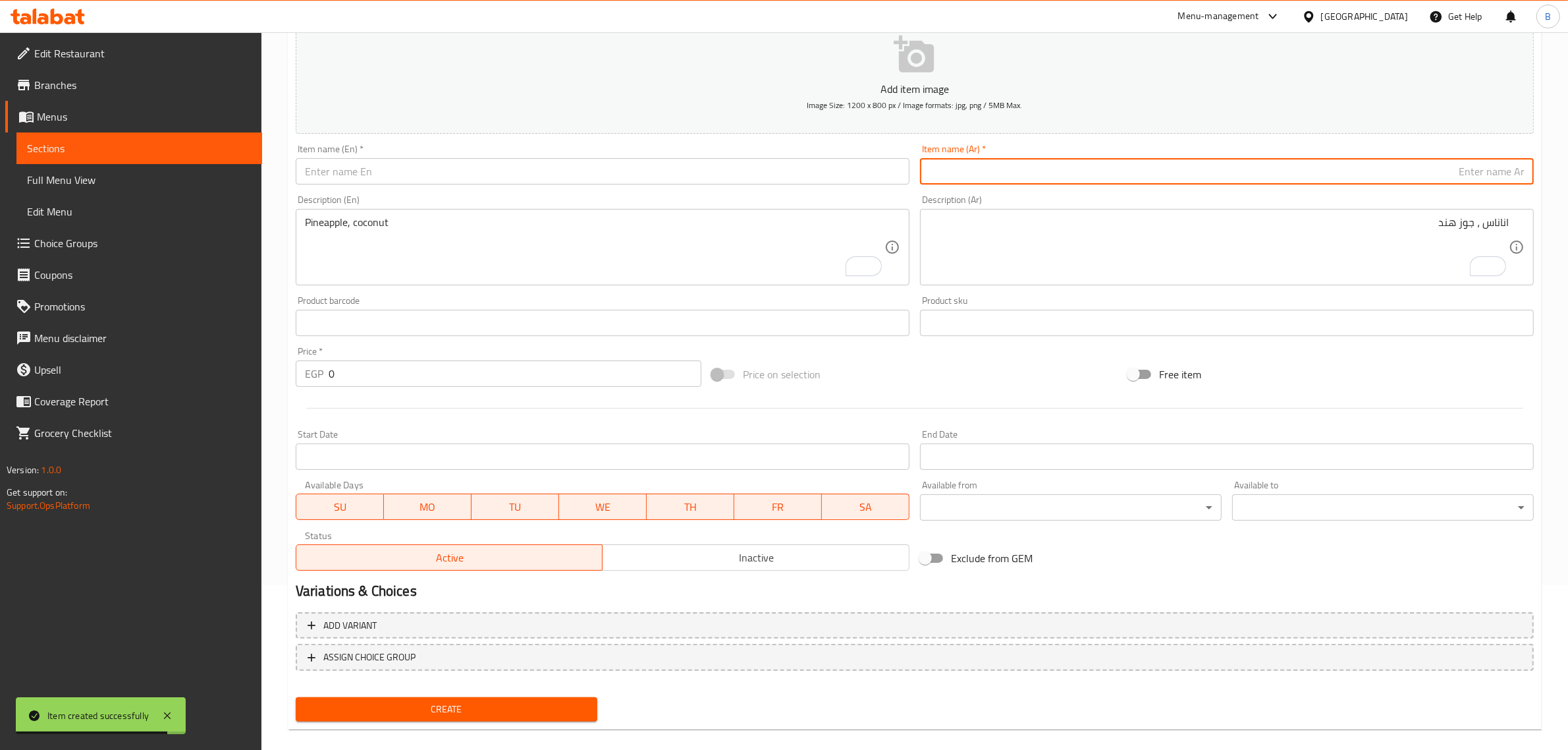
click at [1235, 177] on input "text" at bounding box center [1227, 171] width 613 height 27
paste input "بينا كولادا"
type input "بينا كولادا"
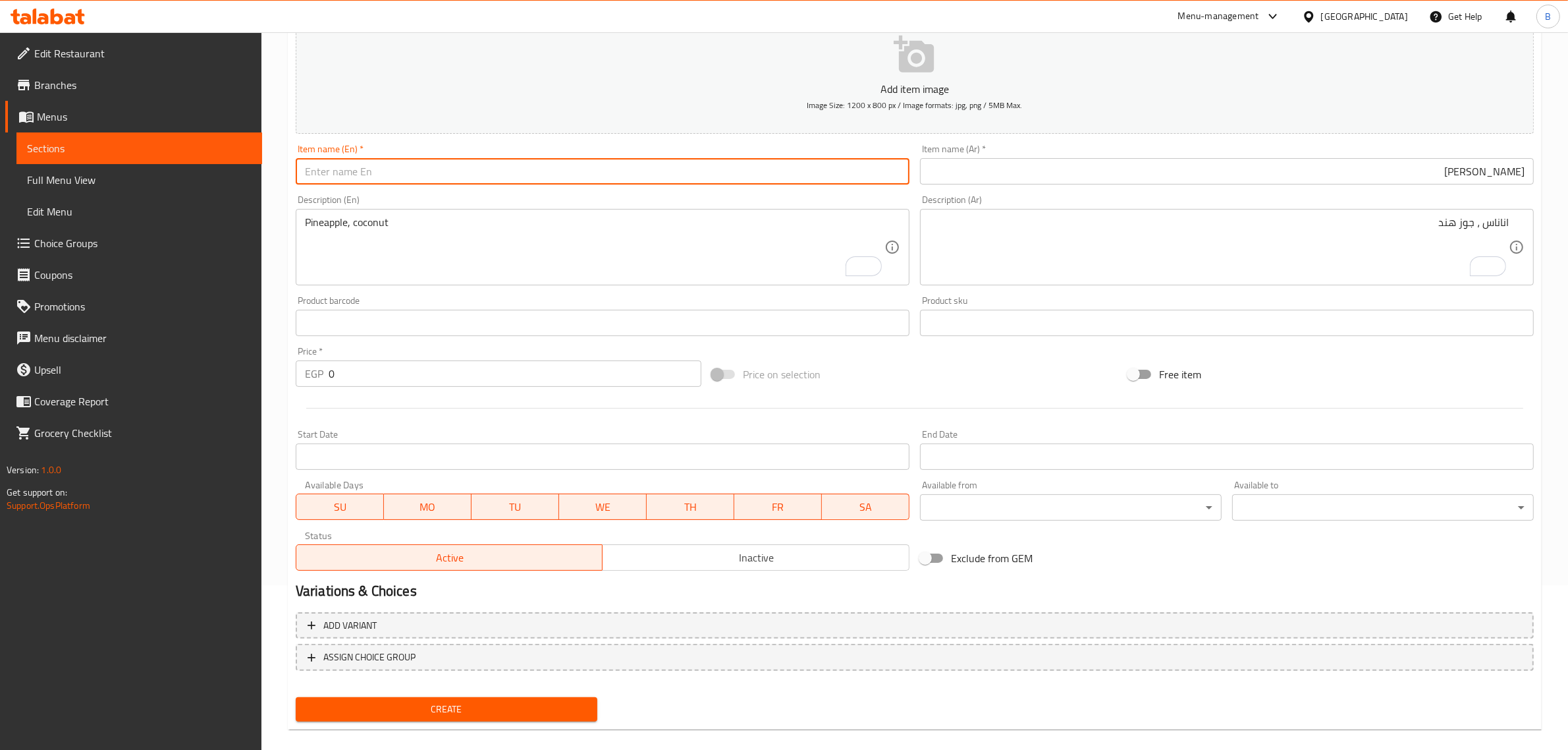
click at [650, 179] on input "text" at bounding box center [602, 171] width 613 height 27
paste input "Pina colada"
type input "Pina Colada"
click at [361, 377] on input "0" at bounding box center [515, 373] width 372 height 27
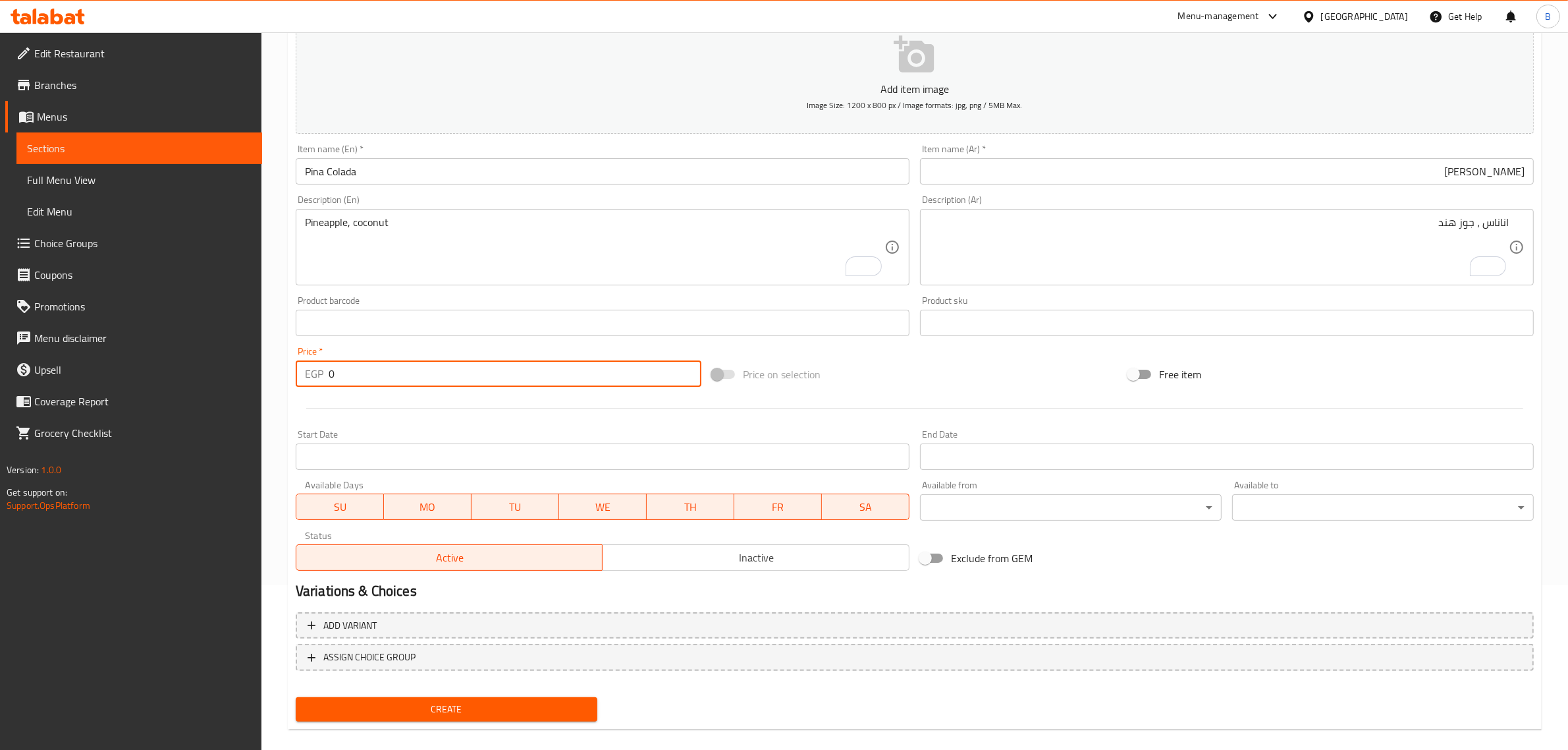
click at [361, 377] on input "0" at bounding box center [515, 373] width 372 height 27
click at [361, 377] on input "0" at bounding box center [515, 373] width 372 height 27
type input "65"
click at [383, 701] on span "Create" at bounding box center [446, 709] width 280 height 16
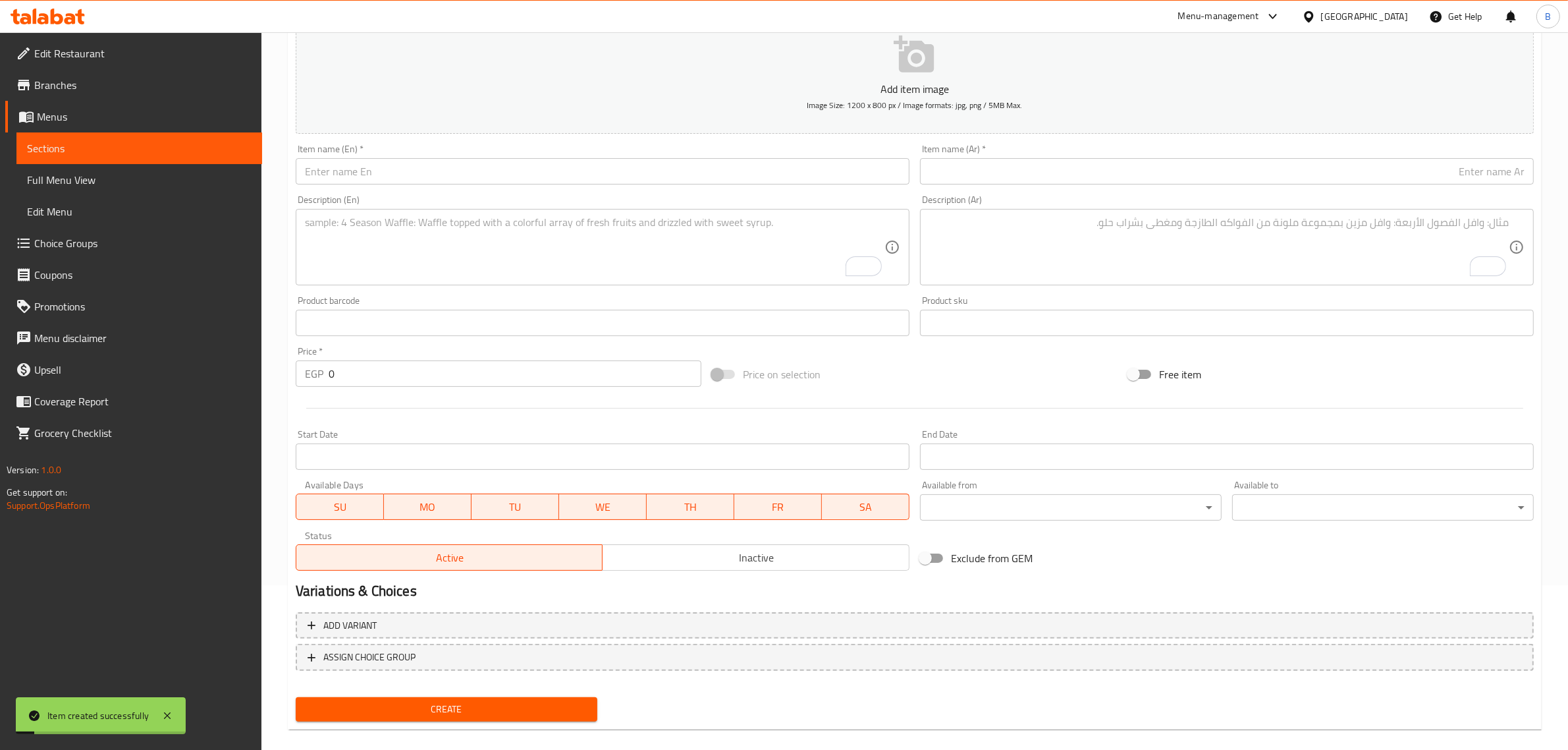
click at [349, 392] on div at bounding box center [914, 408] width 1248 height 32
click at [343, 388] on div "Price   * EGP 0 Price *" at bounding box center [498, 366] width 416 height 51
click at [339, 385] on input "0" at bounding box center [515, 373] width 372 height 27
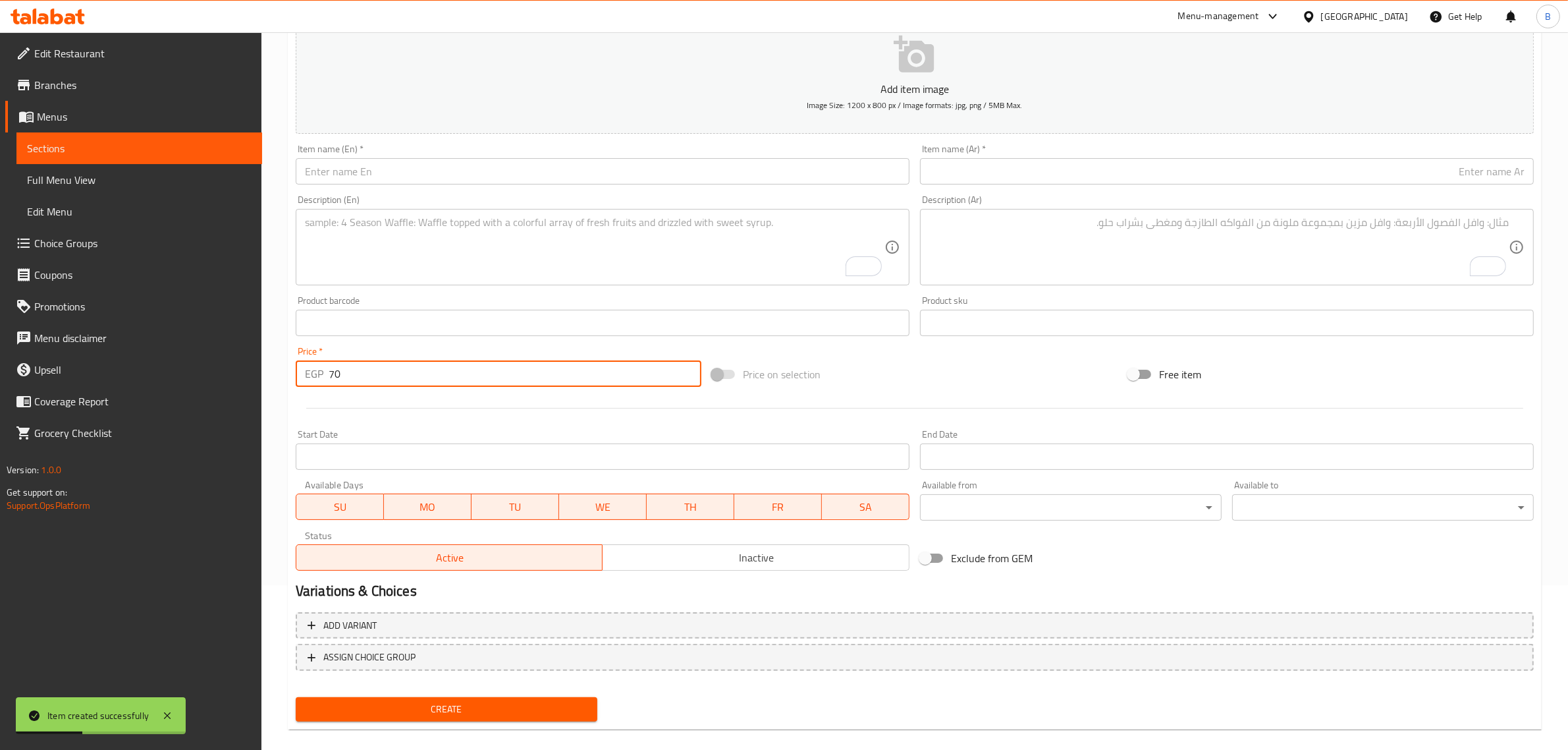
type input "70"
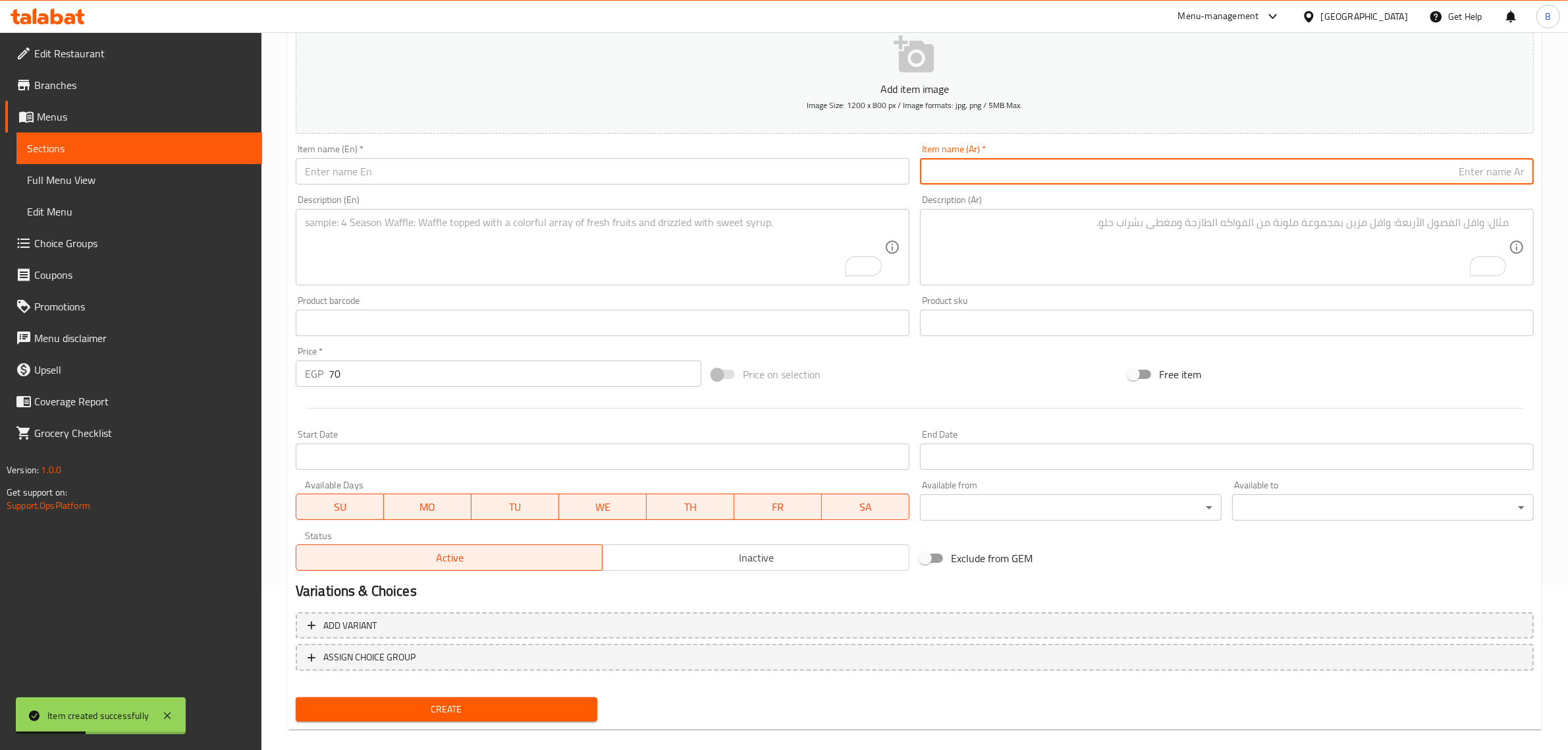
click at [958, 160] on input "text" at bounding box center [1227, 171] width 613 height 27
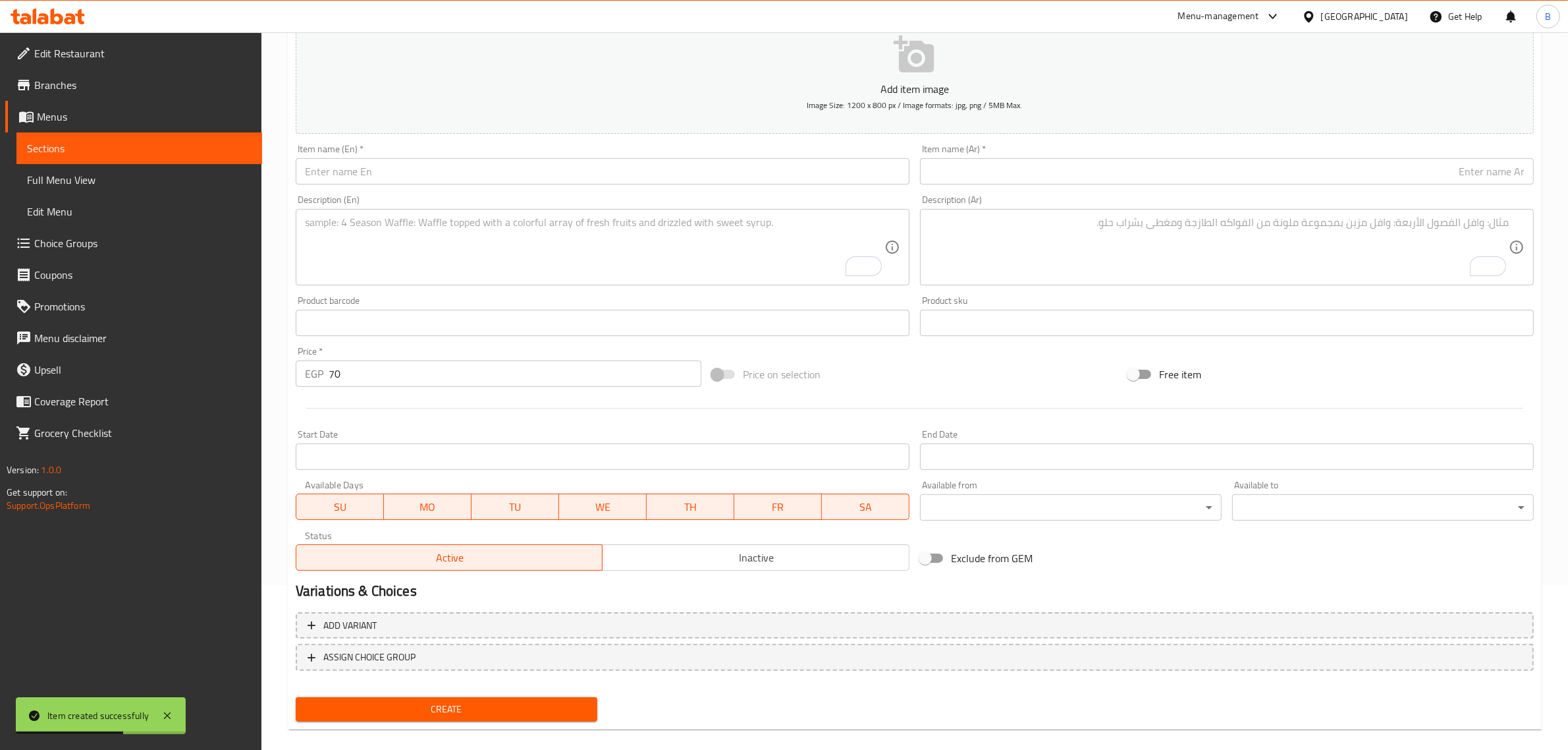
click at [1056, 169] on input "text" at bounding box center [1227, 171] width 613 height 27
paste input "مانجو بيتش"
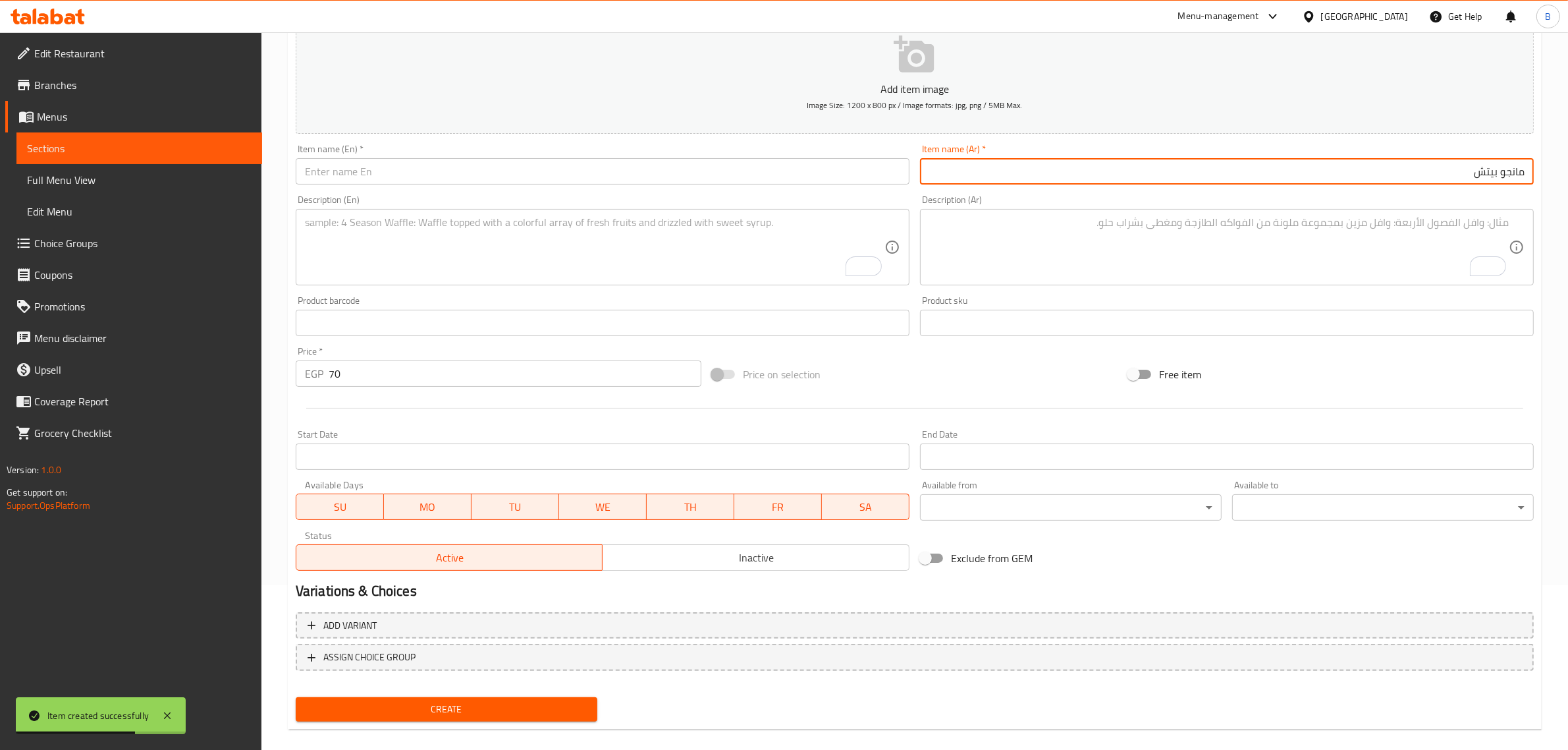
type input "مانجو بيتش"
click at [534, 188] on div "Item name (En)   * Item name (En) *" at bounding box center [602, 164] width 624 height 51
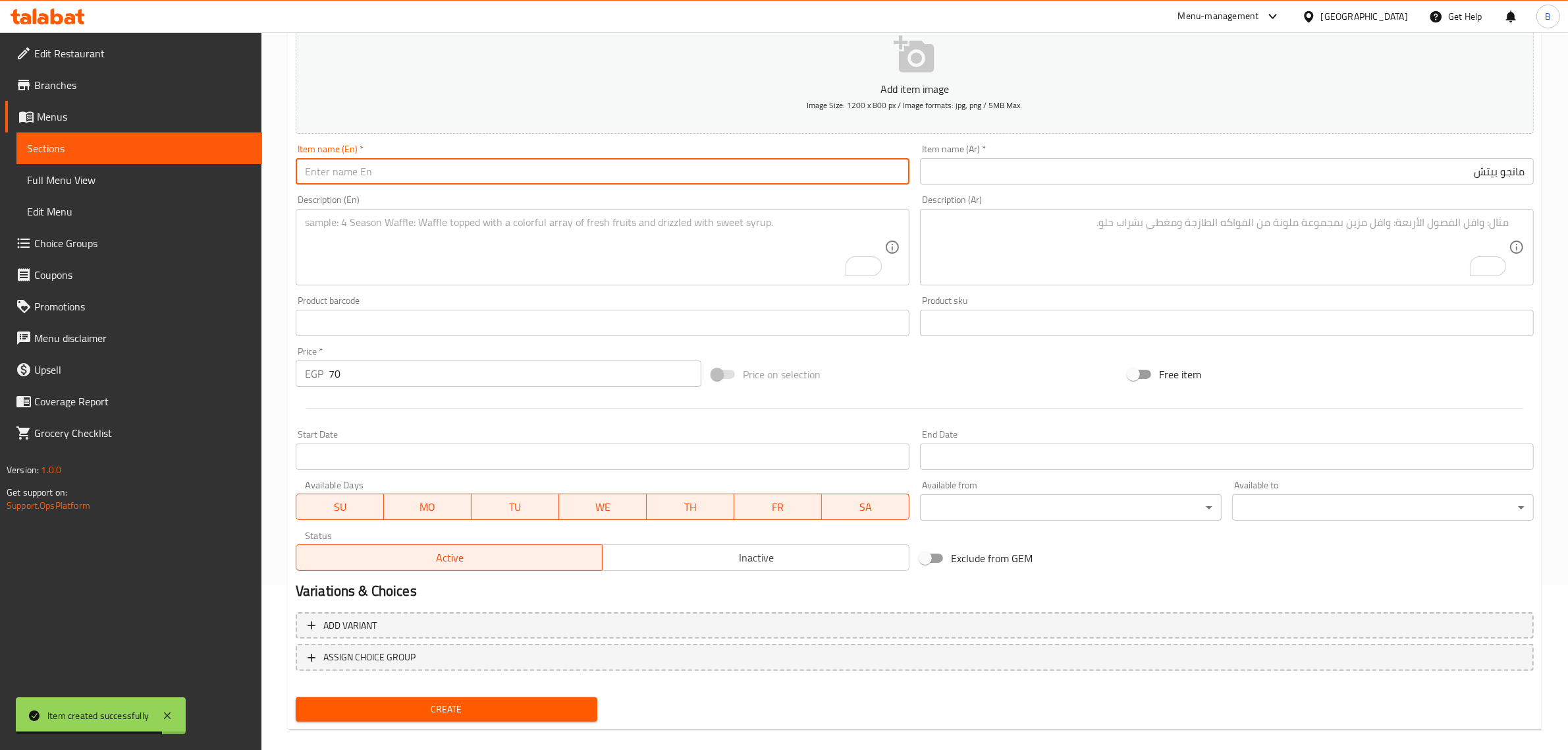
click at [525, 175] on input "text" at bounding box center [602, 171] width 613 height 27
paste input "Mango Beach"
type input "Mango Beach"
click at [1157, 318] on input "text" at bounding box center [1227, 323] width 613 height 27
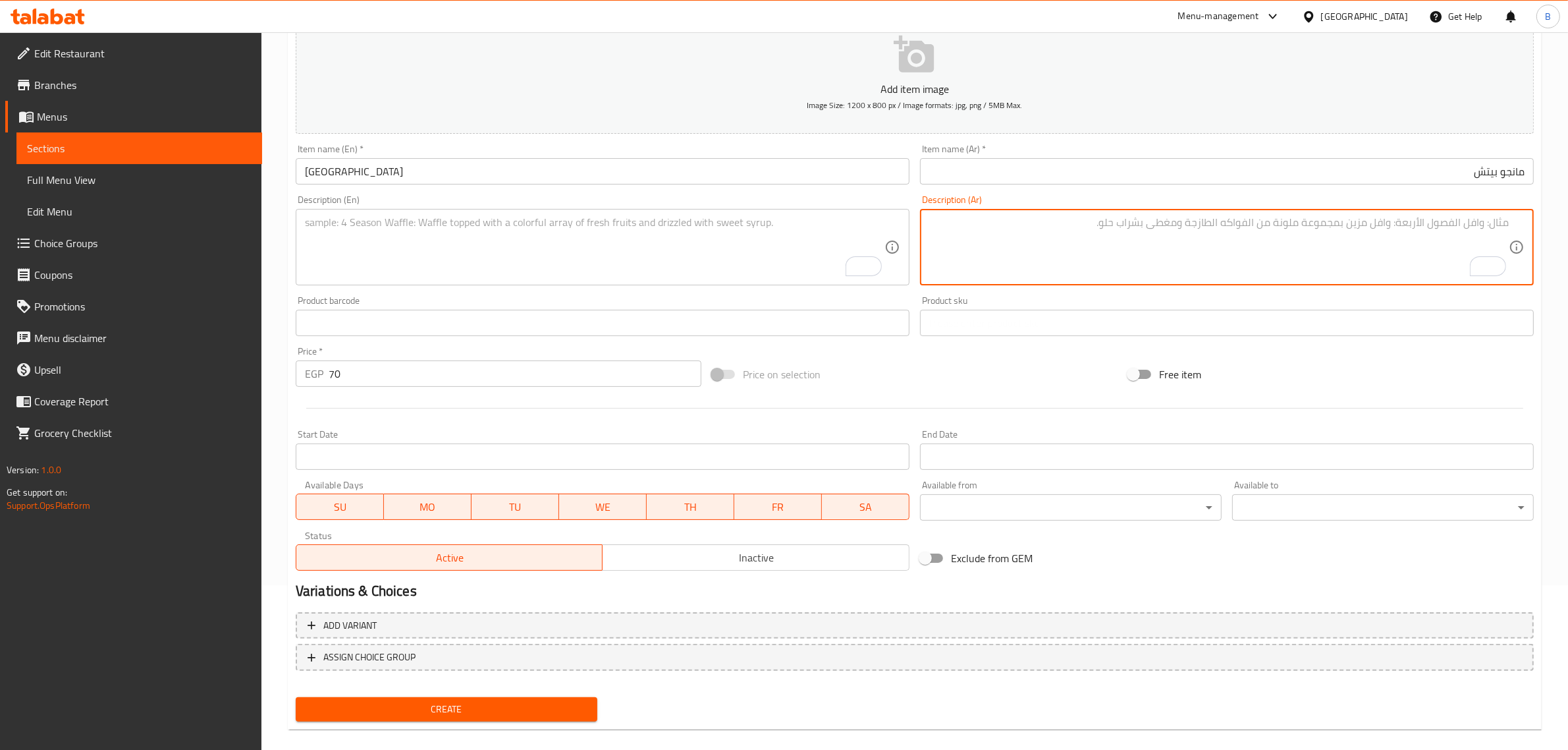
click at [1149, 262] on textarea "To enrich screen reader interactions, please activate Accessibility in Grammarl…" at bounding box center [1218, 247] width 579 height 63
paste textarea "مانجو، خوخ"
type textarea "مانجو، خوخ"
click at [633, 275] on textarea "To enrich screen reader interactions, please activate Accessibility in Grammarl…" at bounding box center [595, 247] width 579 height 63
paste textarea "Mango, peach"
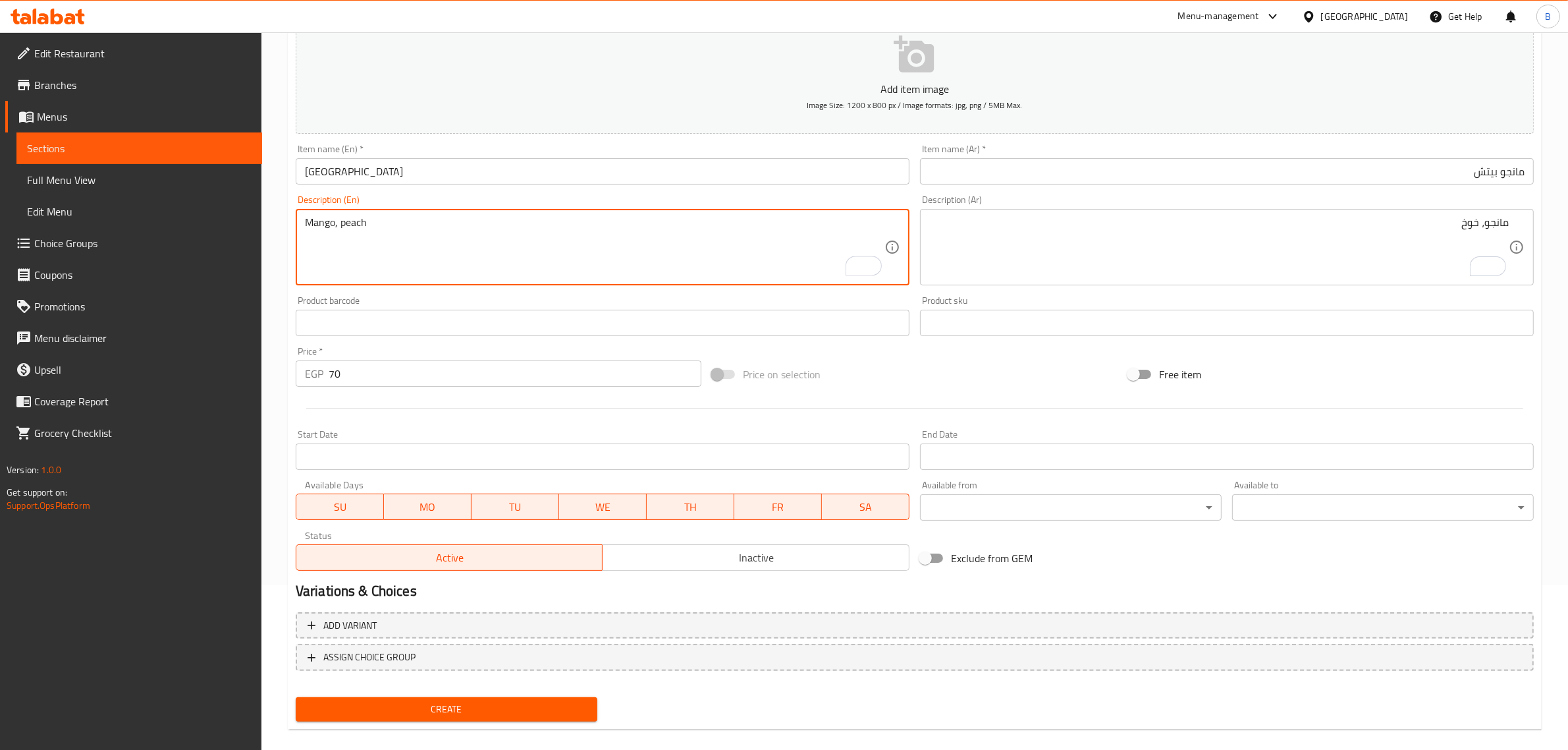
click at [344, 225] on textarea "Mango, peach" at bounding box center [595, 247] width 579 height 63
type textarea "Mango, peach"
click at [341, 175] on input "Mango Beach" at bounding box center [602, 171] width 613 height 27
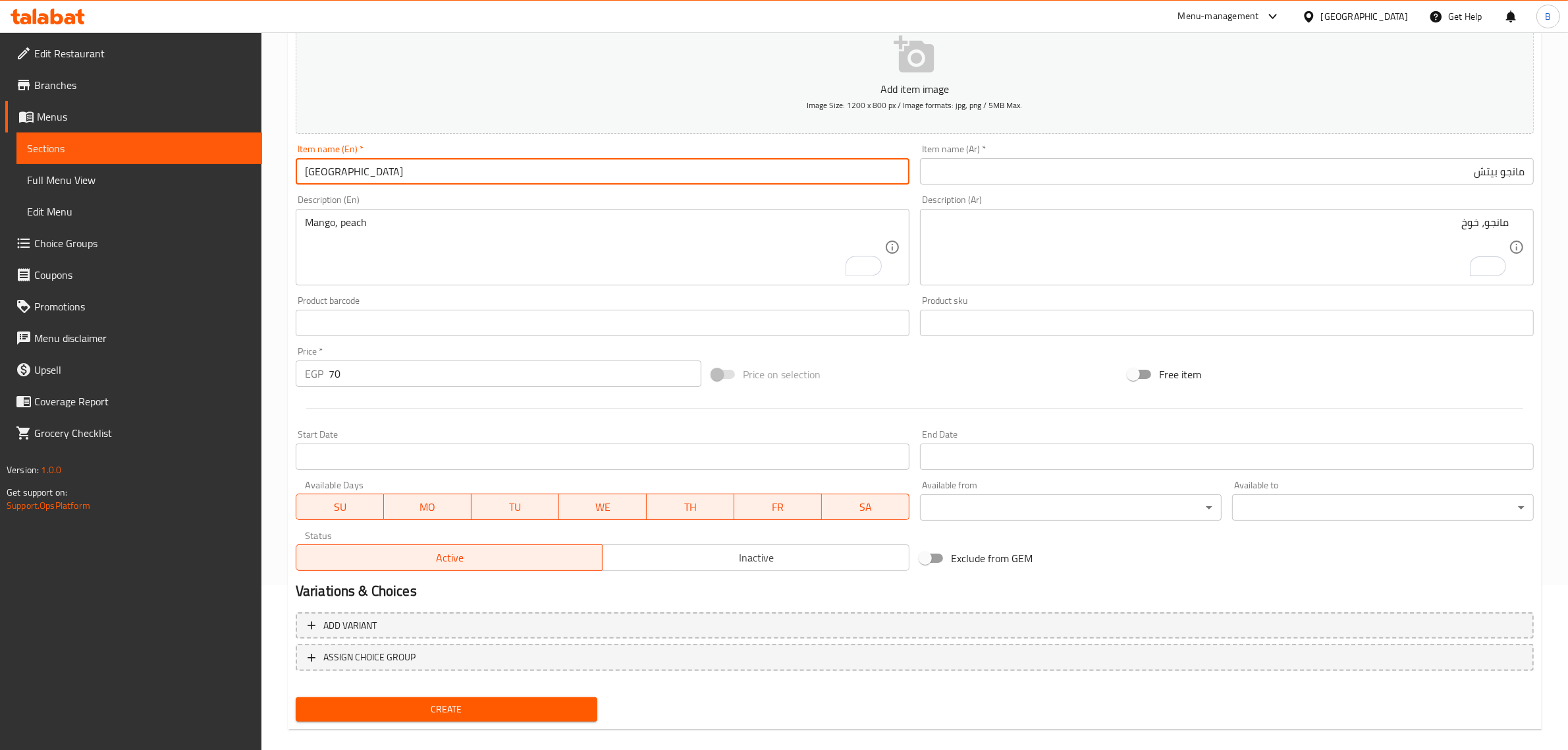
click at [341, 175] on input "Mango Beach" at bounding box center [602, 171] width 613 height 27
paste input "p"
type input "Mango peach"
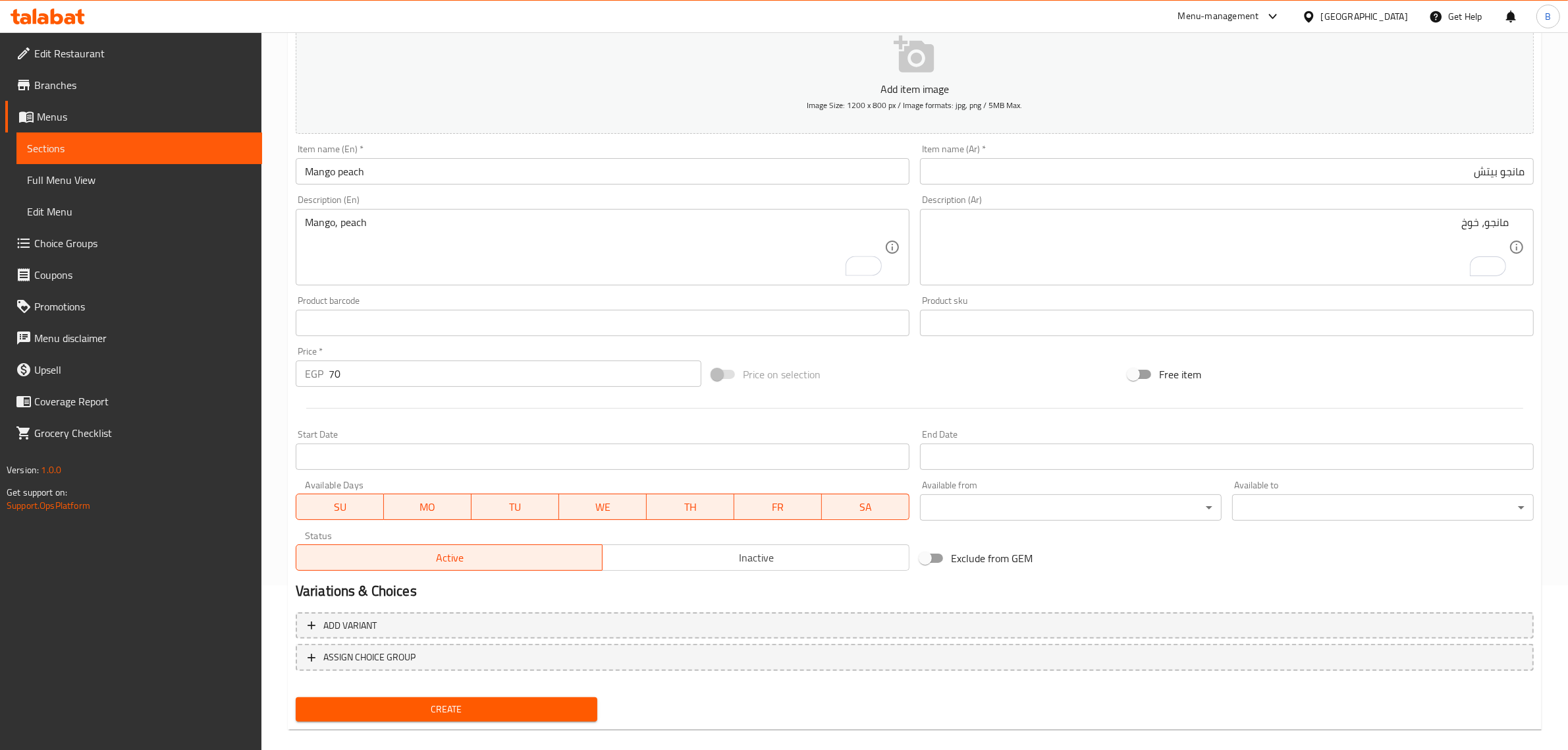
click at [365, 692] on div "Create" at bounding box center [446, 709] width 312 height 35
click at [366, 701] on span "Create" at bounding box center [446, 709] width 280 height 16
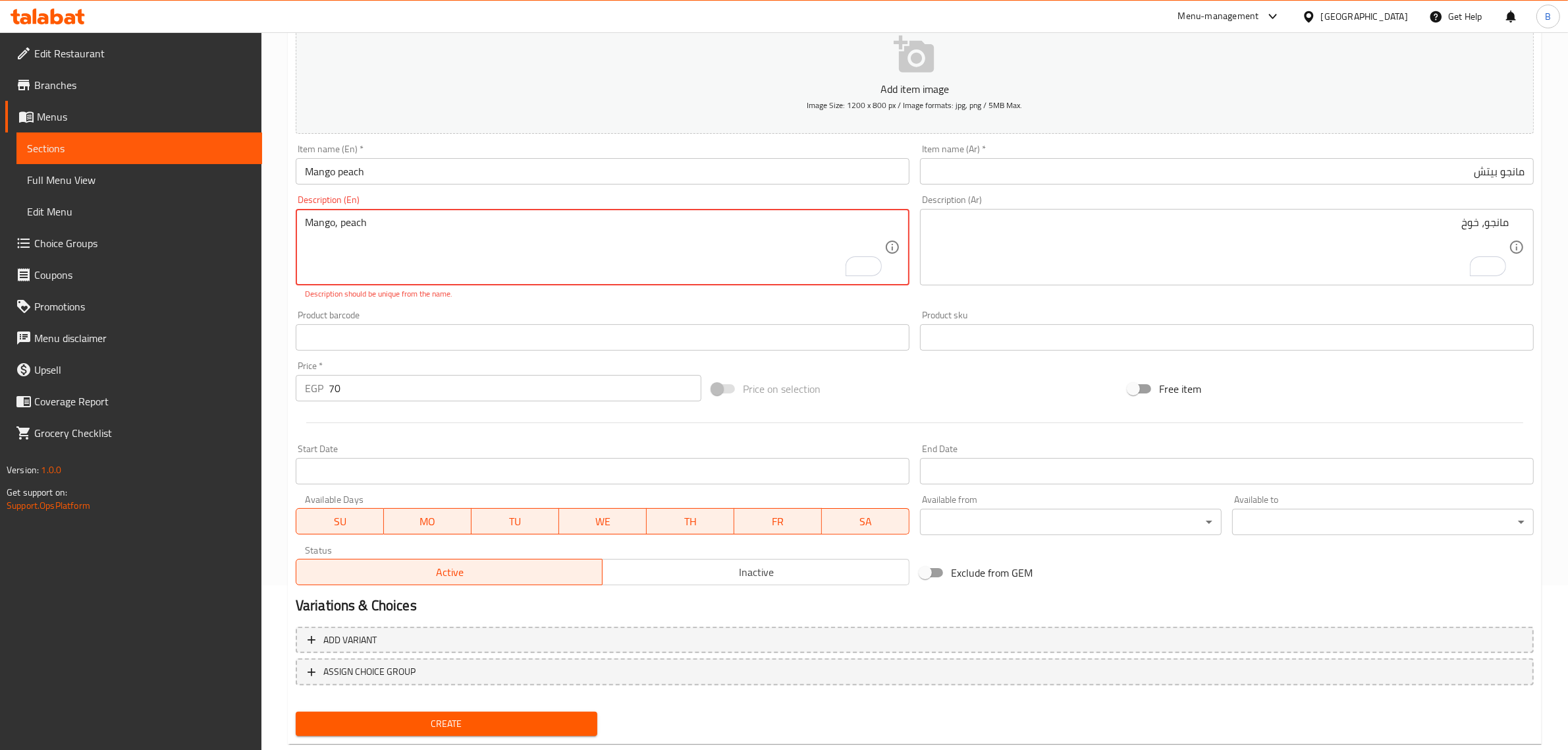
click at [341, 222] on textarea "Mango, peach" at bounding box center [595, 247] width 579 height 63
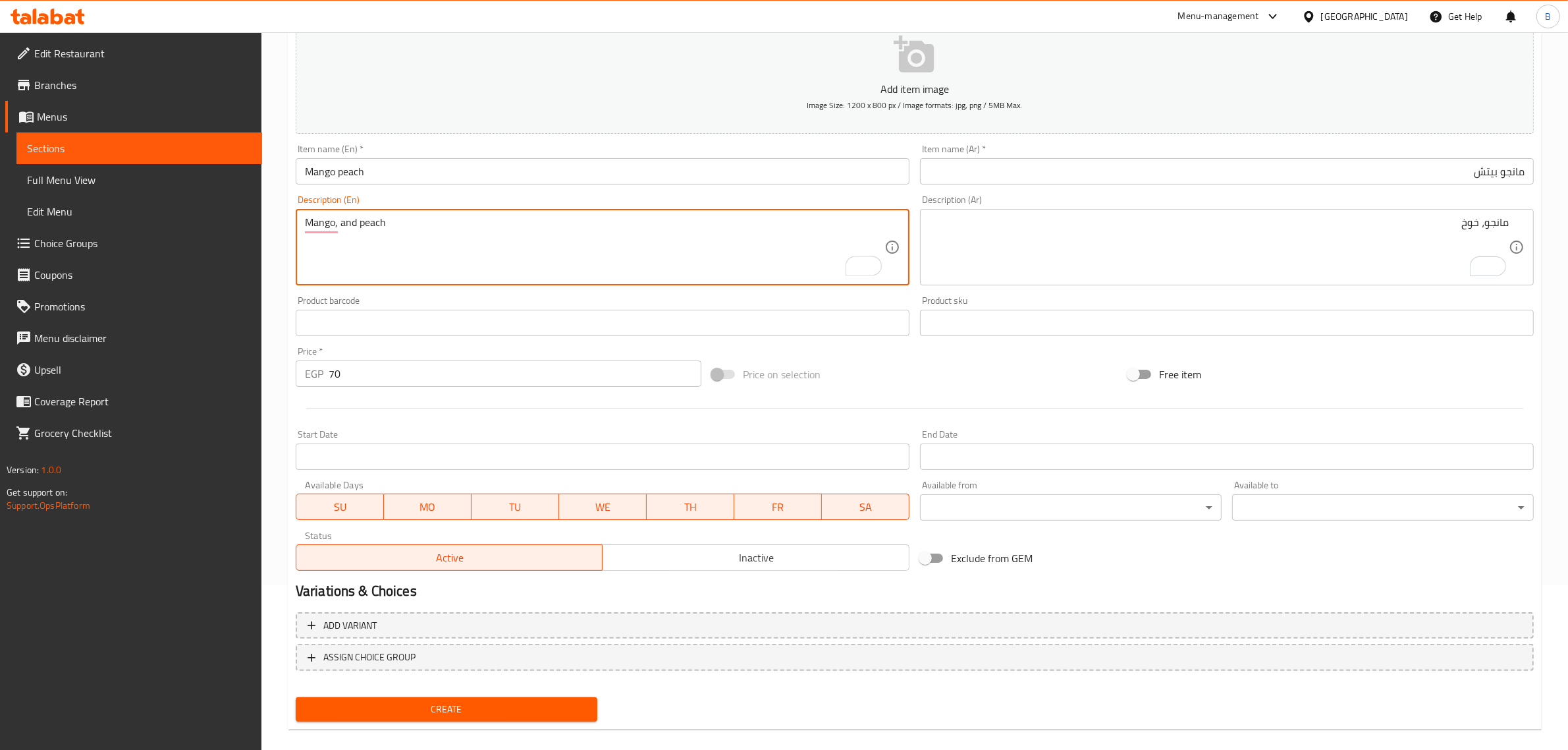
type textarea "Mango, and peach"
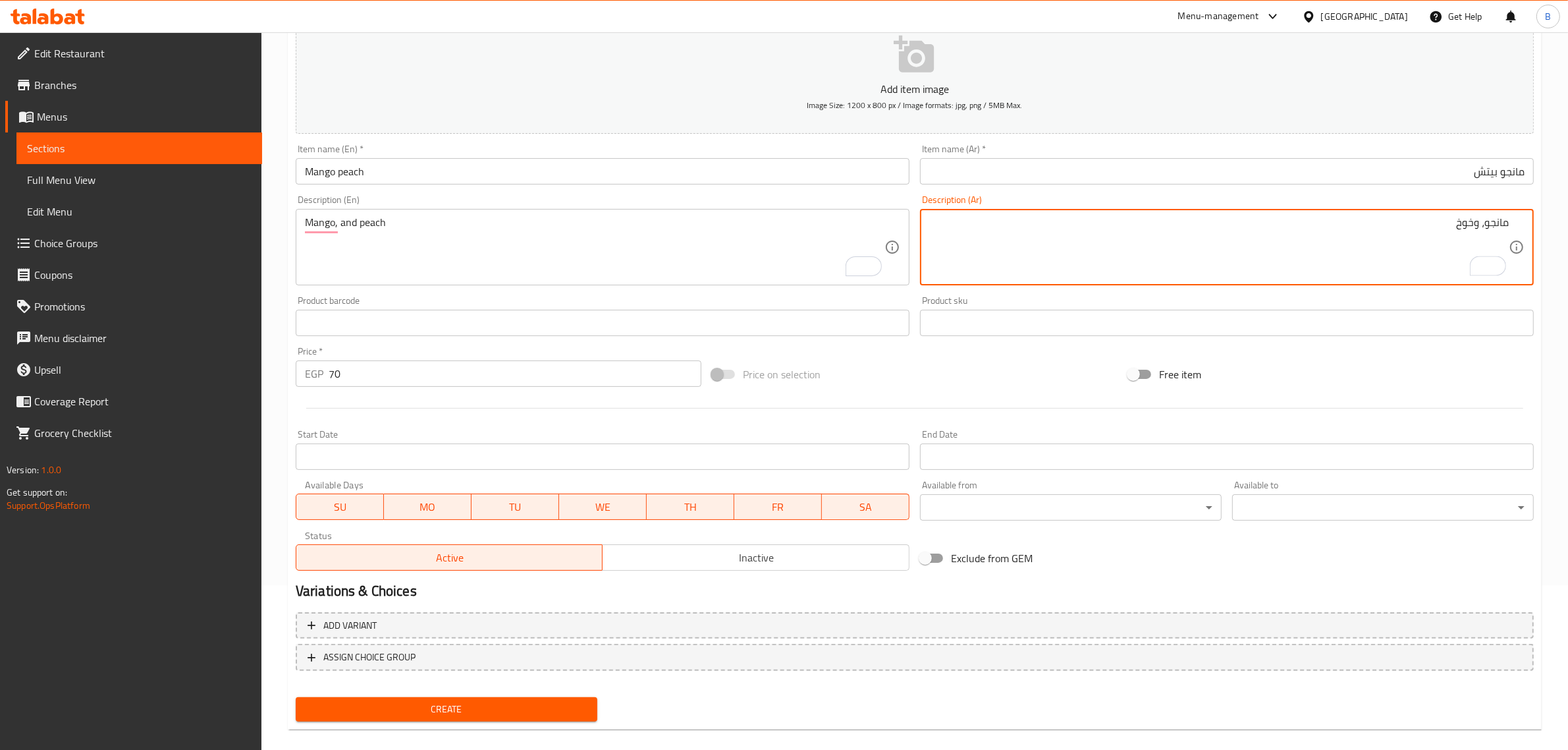
type textarea "مانجو، وخوخ"
click at [545, 725] on div "Create new item Add item image Image Size: 1200 x 800 px / Image formats: jpg, …" at bounding box center [915, 346] width 1253 height 766
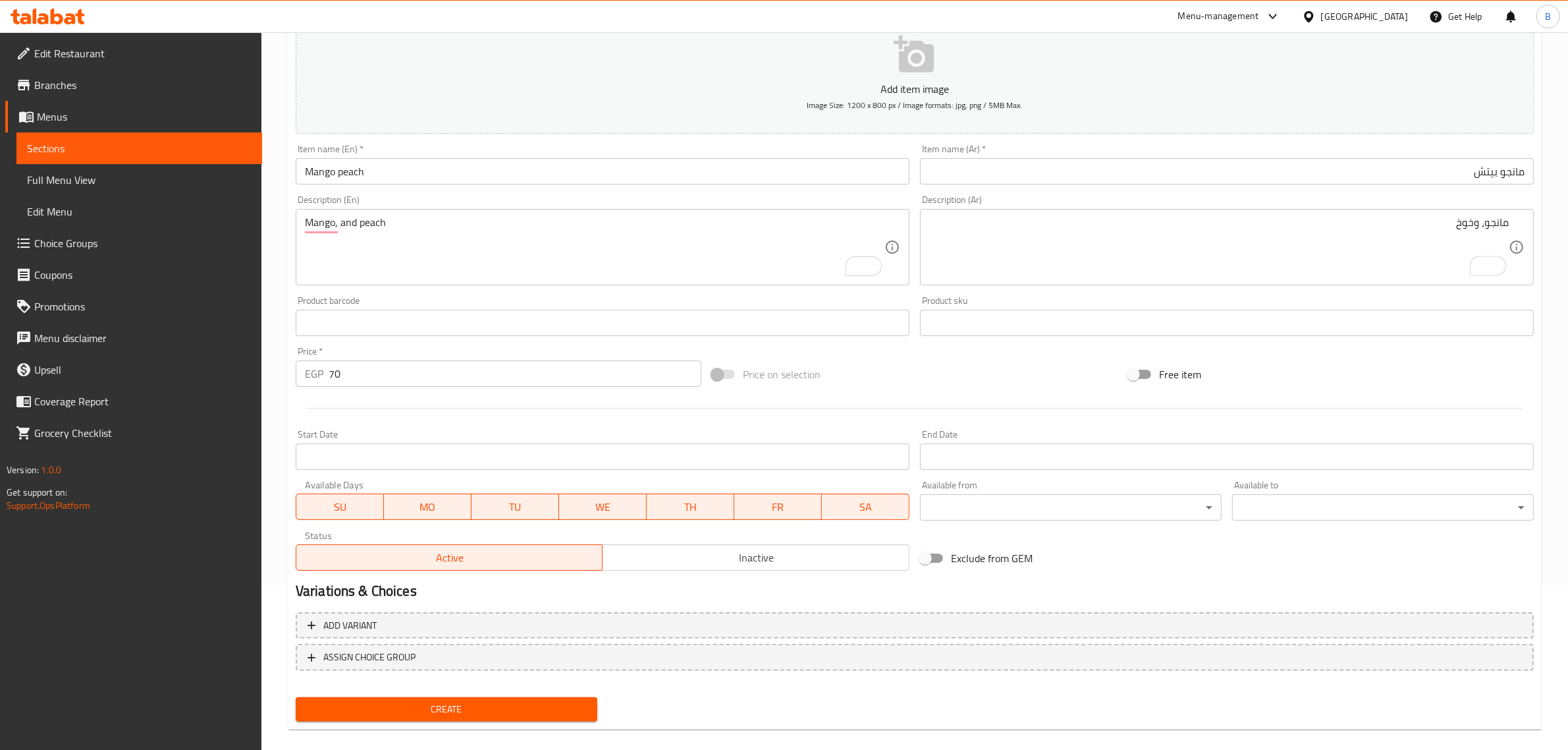
click at [553, 705] on span "Create" at bounding box center [446, 709] width 280 height 16
click at [466, 372] on input "0" at bounding box center [515, 373] width 372 height 27
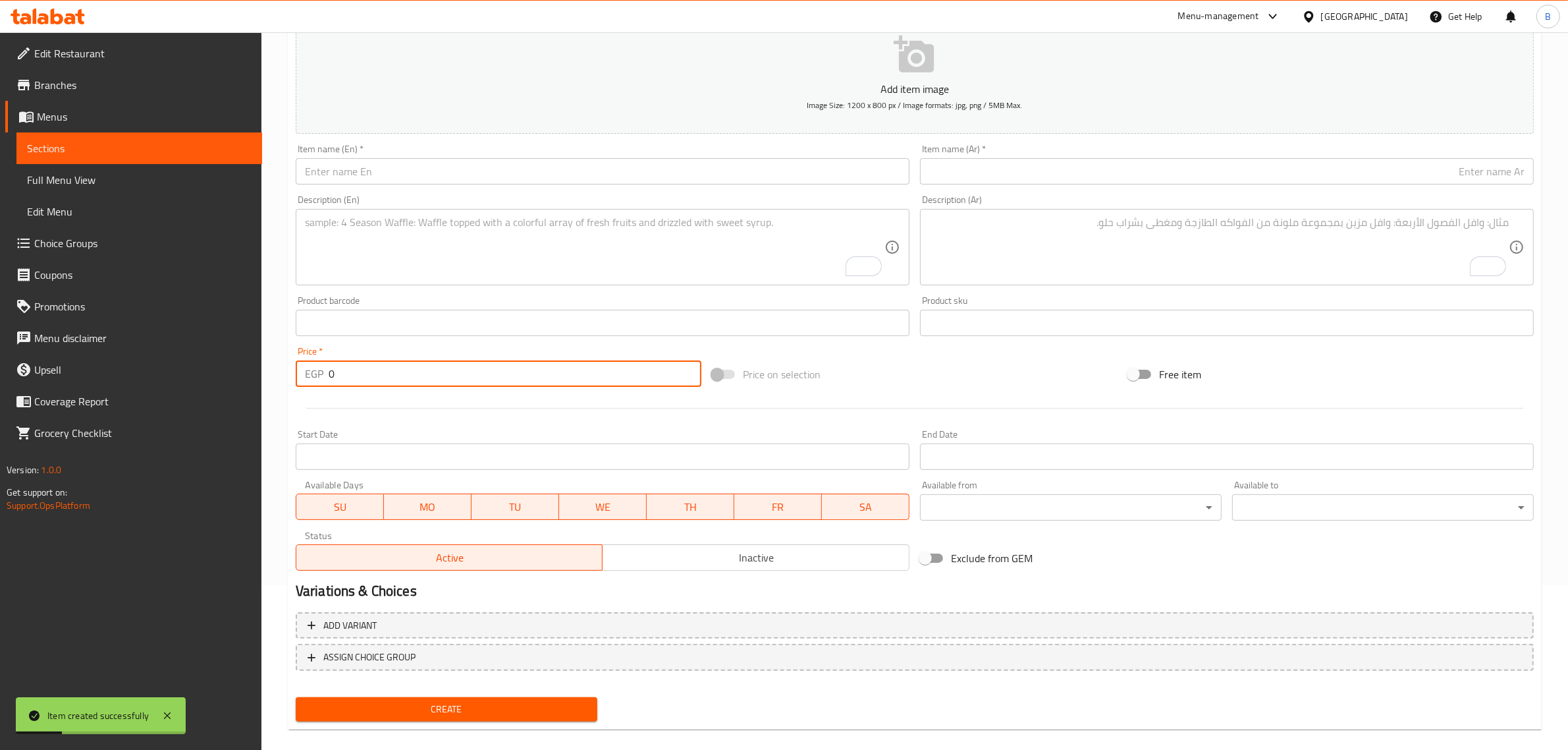
click at [466, 372] on input "0" at bounding box center [515, 373] width 372 height 27
type input "65"
drag, startPoint x: 1142, startPoint y: 170, endPoint x: 1145, endPoint y: 162, distance: 8.5
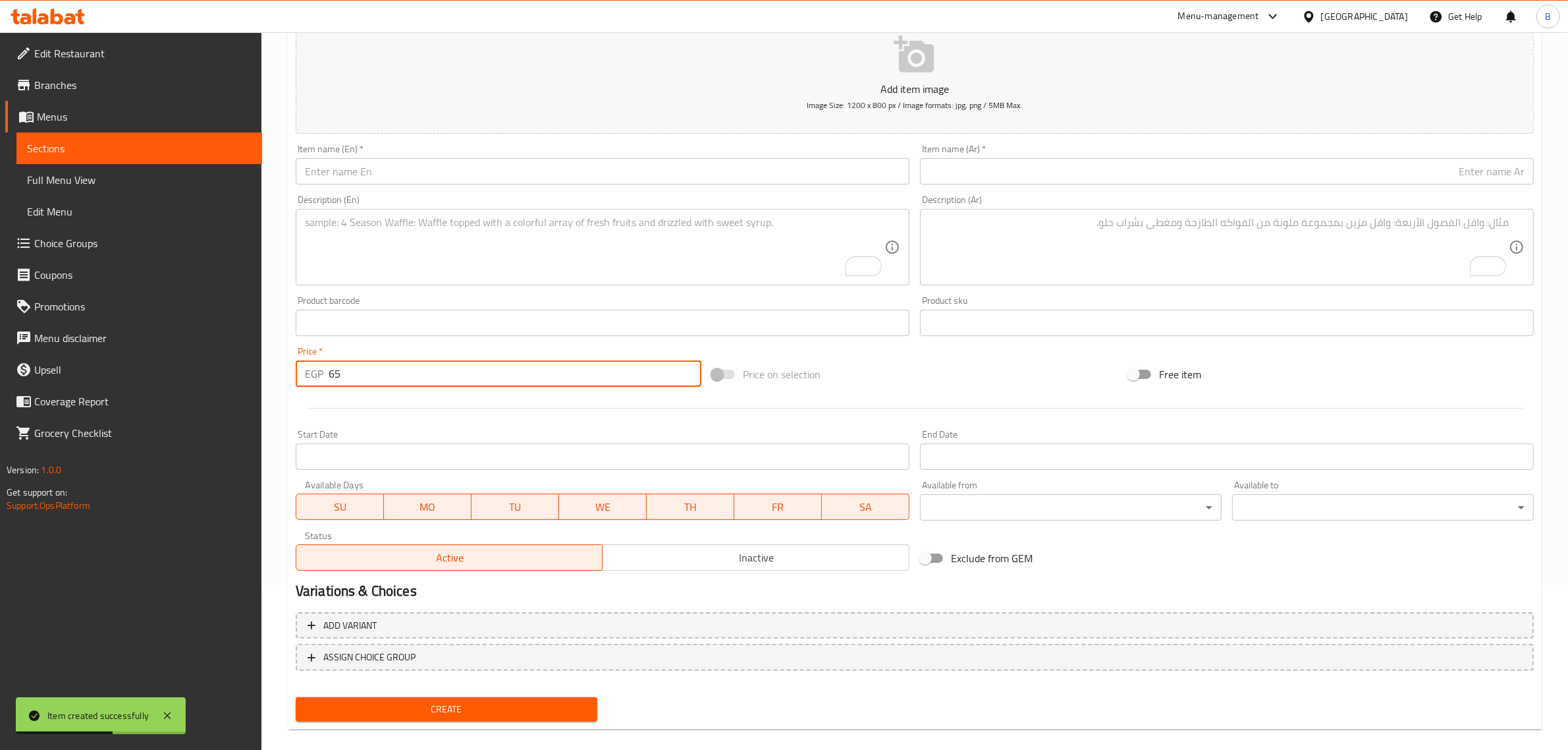
click at [1143, 170] on input "text" at bounding box center [1227, 171] width 613 height 27
paste input "هاف اند هاف"
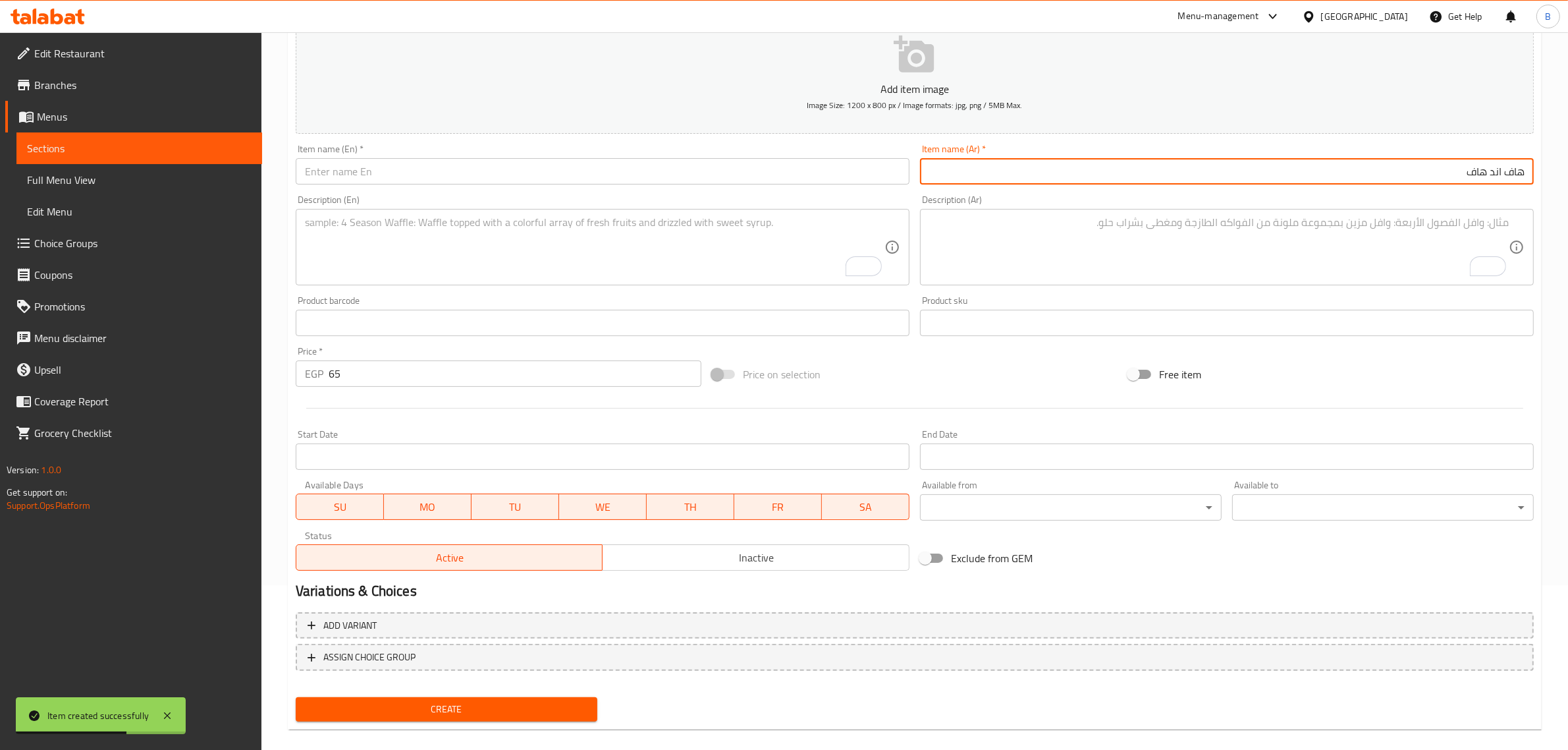
type input "هاف اند هاف"
click at [794, 165] on input "text" at bounding box center [602, 171] width 613 height 27
paste input "Half and half"
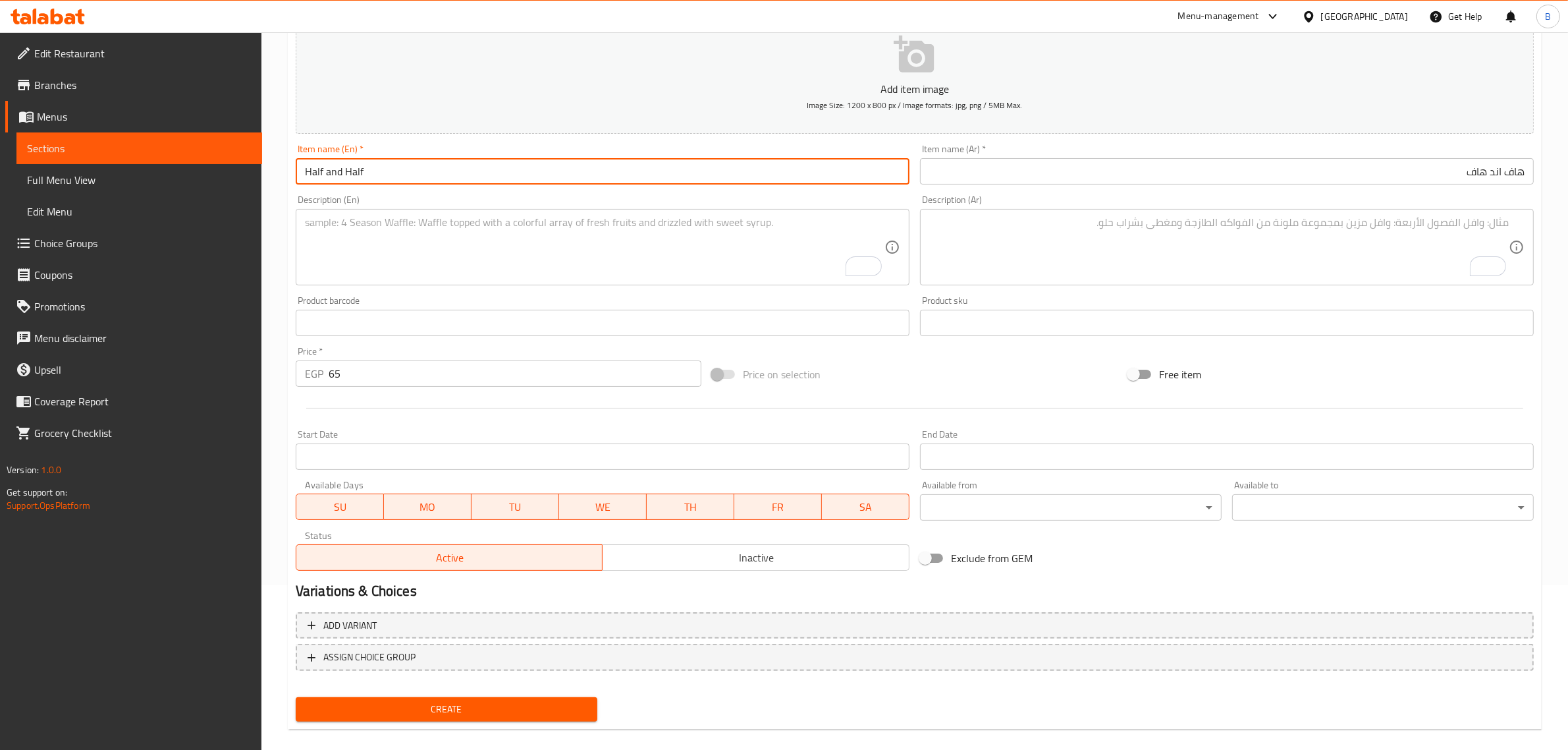
type input "Half and Half"
click at [571, 284] on div "Description (En)" at bounding box center [602, 247] width 613 height 77
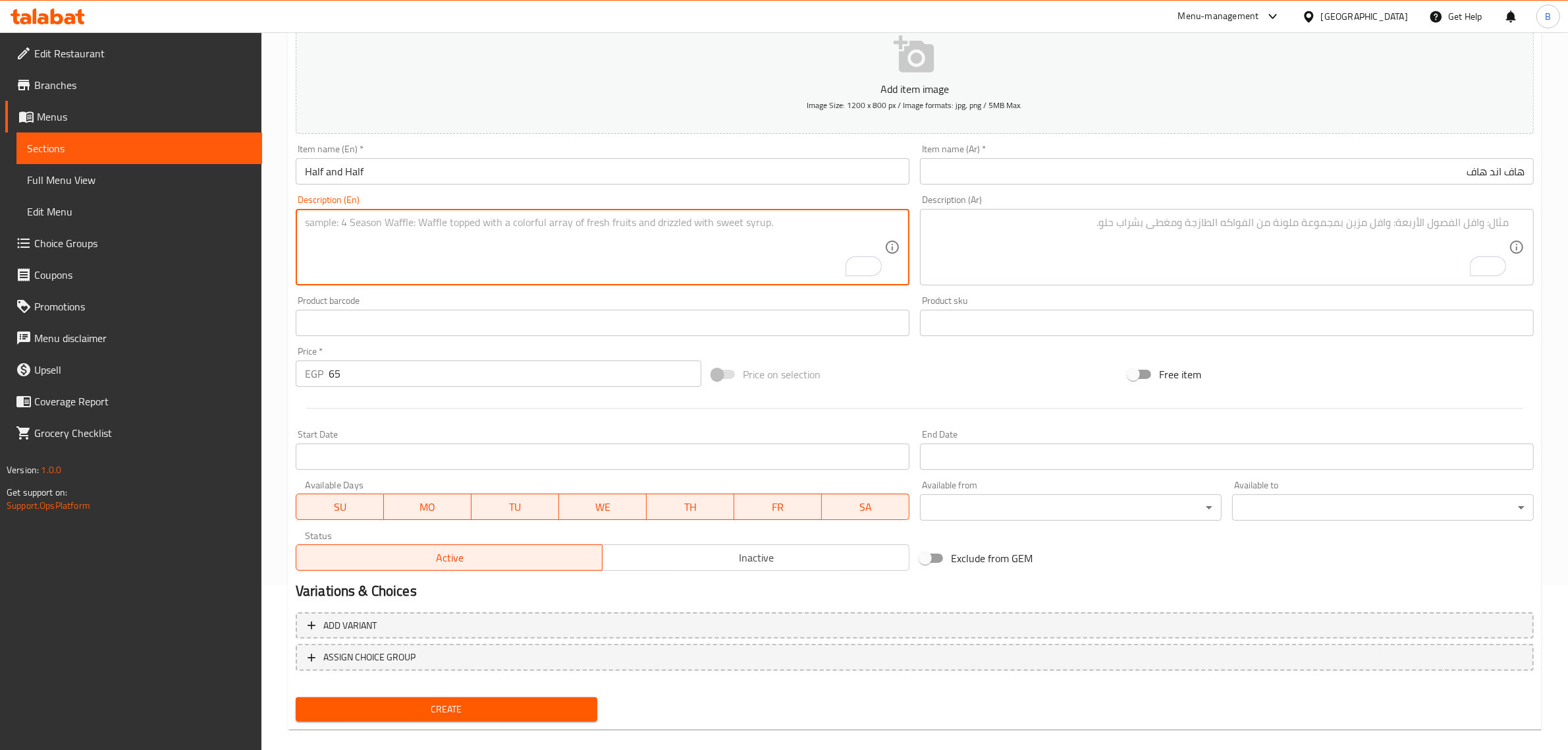
paste textarea "Mango, strawberry kubbi)"
type textarea "Mango, strawberry kubbi)"
click at [1213, 251] on textarea "To enrich screen reader interactions, please activate Accessibility in Grammarl…" at bounding box center [1218, 247] width 579 height 63
paste textarea "مانجو ، فراولة كبي)"
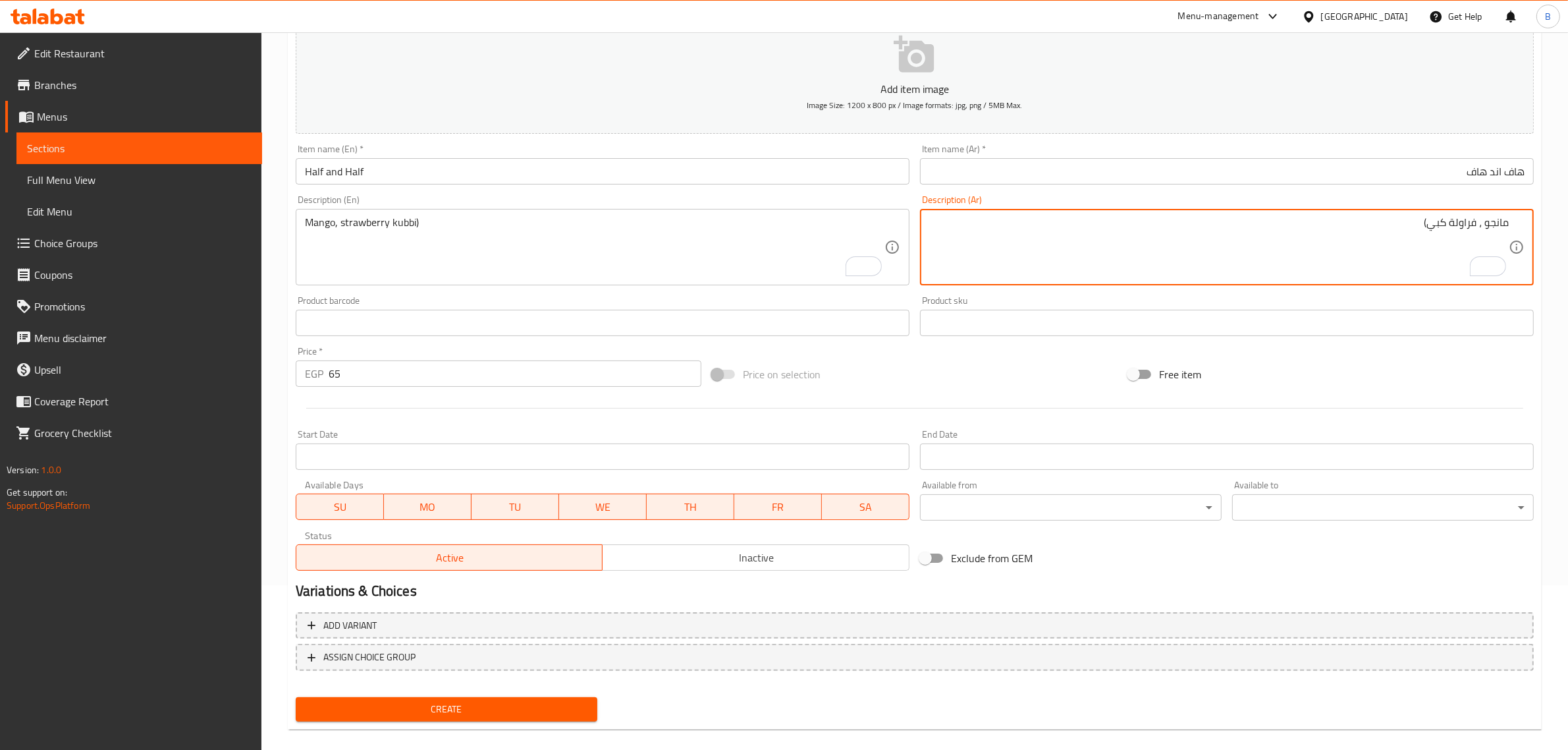
click at [1361, 233] on textarea "مانجو ، فراولة كبي)" at bounding box center [1218, 247] width 579 height 63
click at [1389, 212] on div "مانجو ، فراولة كبي) Description (Ar)" at bounding box center [1227, 247] width 613 height 77
click at [1390, 231] on textarea "مانجو ، فراولة كبي)" at bounding box center [1218, 247] width 579 height 63
click at [1391, 222] on textarea "مانجو ، فراولة كبي)" at bounding box center [1218, 247] width 579 height 63
type textarea "مانجو ، فراولة ايس"
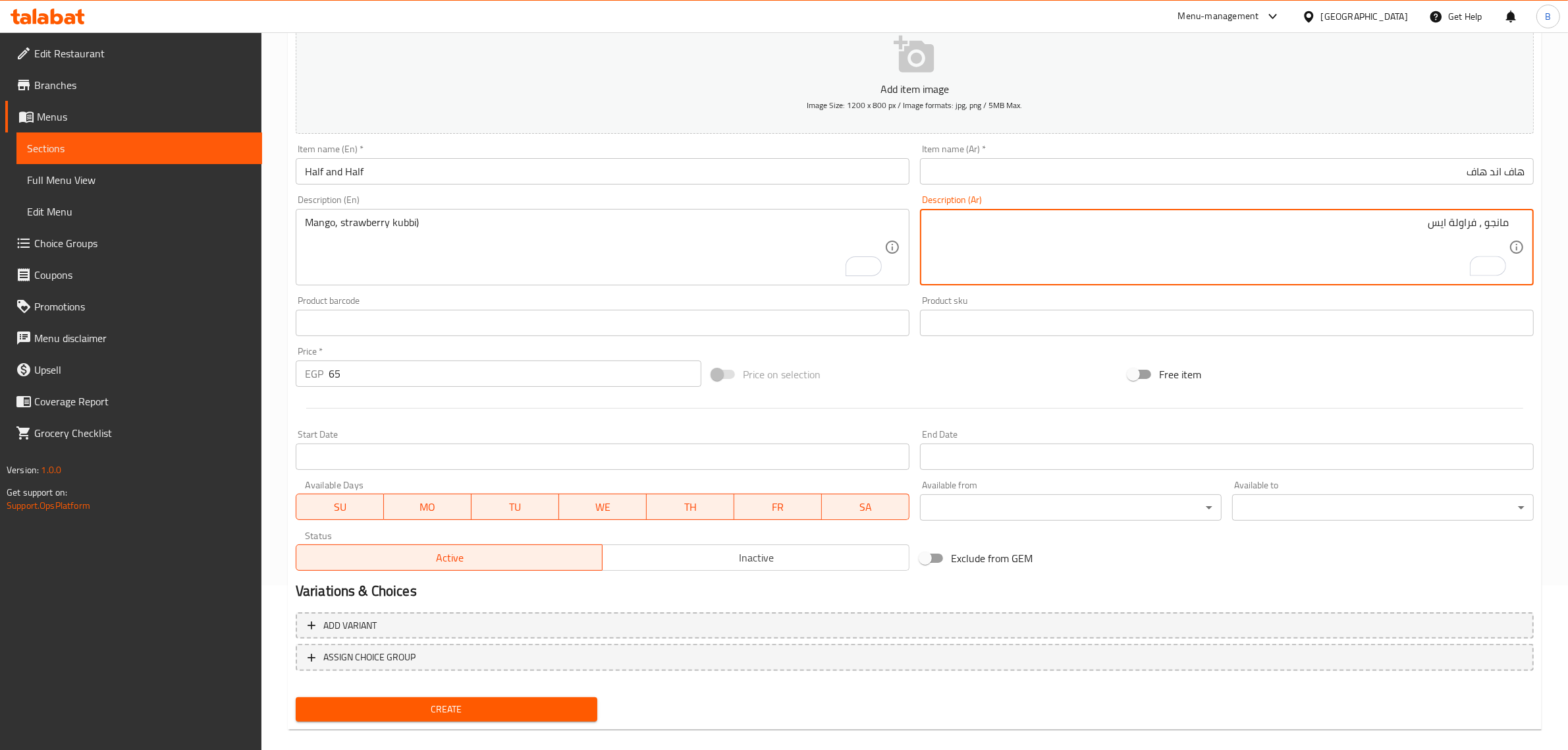
click at [449, 213] on div "Mango, strawberry kubbi) Description (En)" at bounding box center [602, 247] width 613 height 77
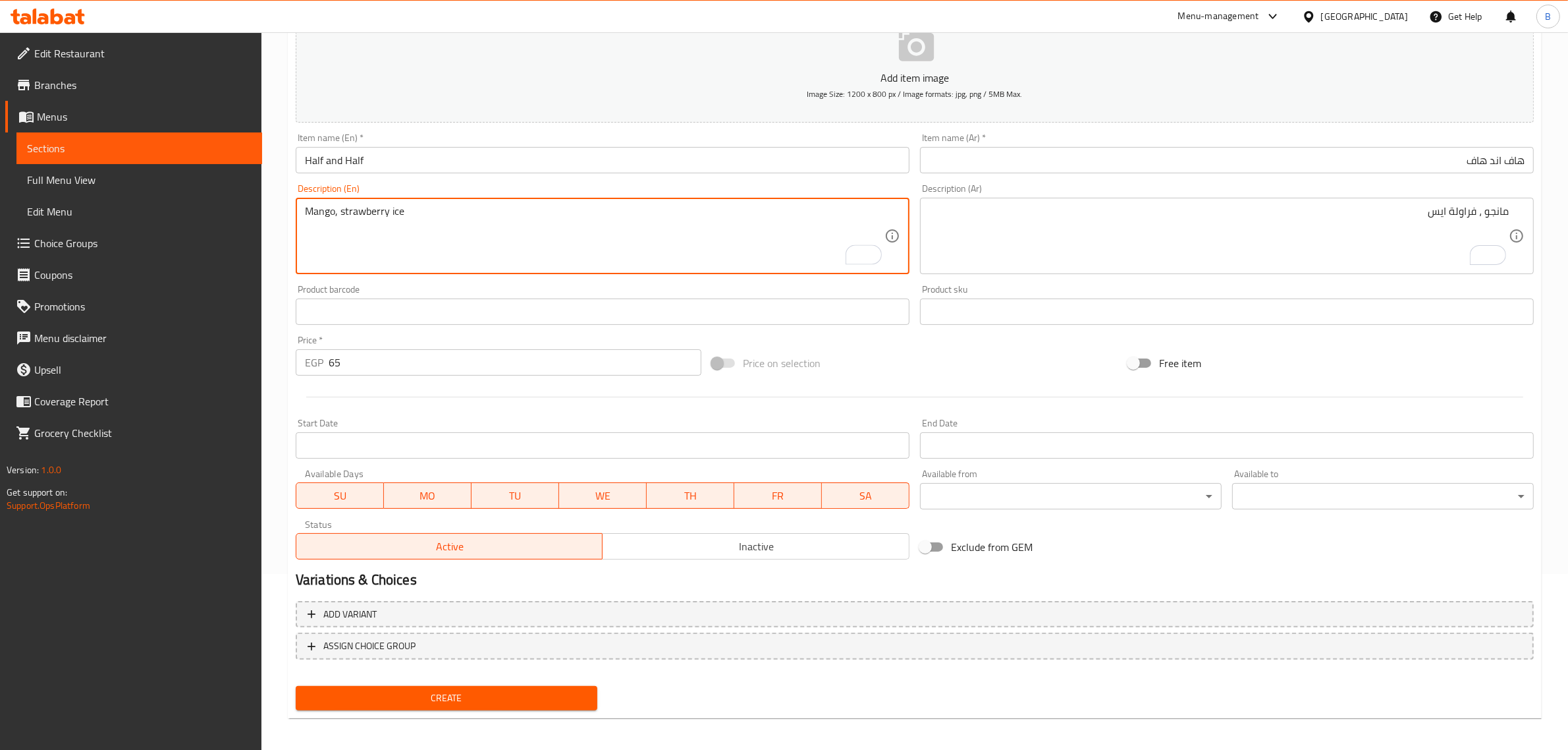
scroll to position [178, 0]
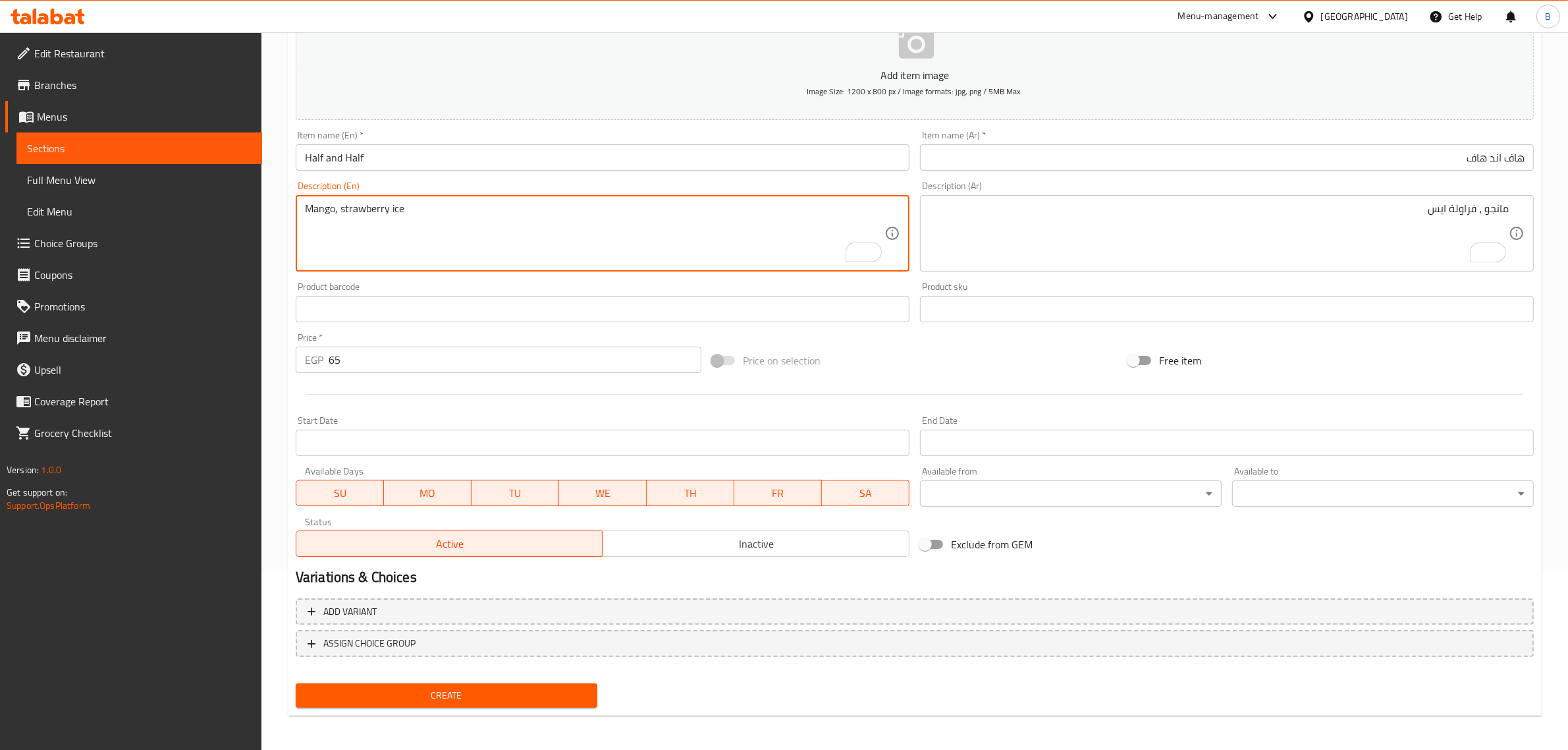
type textarea "Mango, strawberry ice"
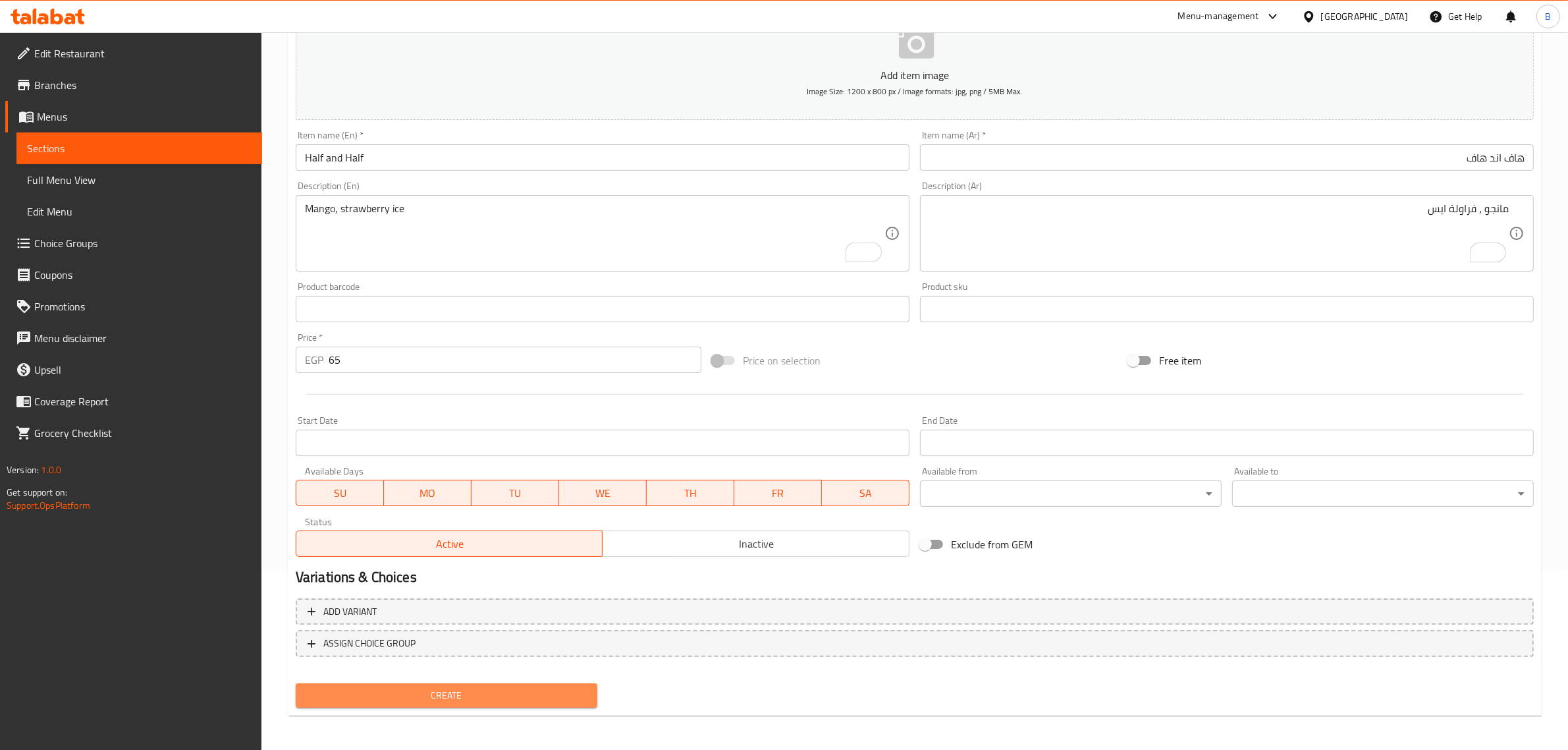
click at [444, 704] on button "Create" at bounding box center [446, 695] width 301 height 24
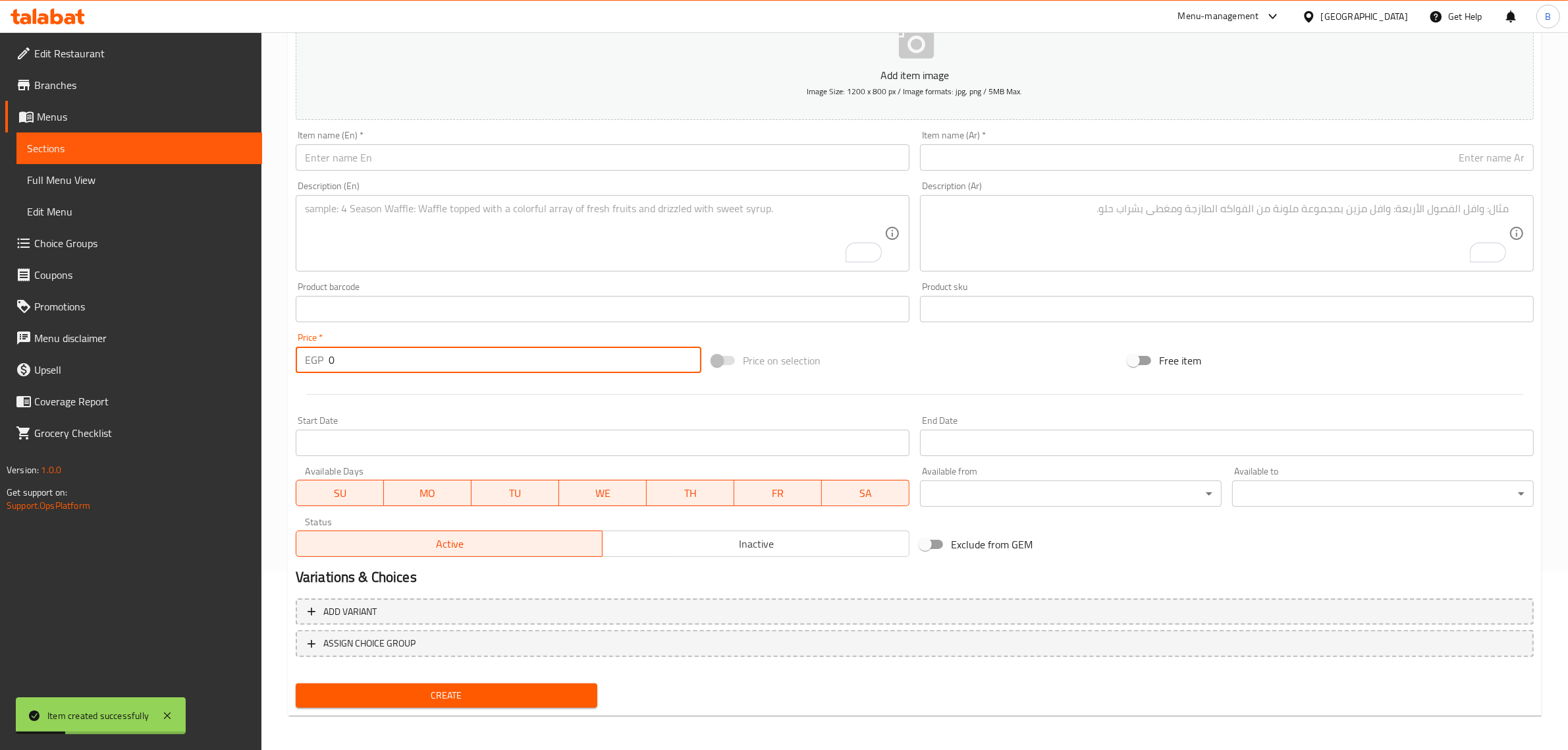
click at [413, 359] on input "0" at bounding box center [515, 360] width 372 height 27
click at [413, 360] on input "0" at bounding box center [515, 360] width 372 height 27
click at [413, 359] on input "0" at bounding box center [515, 360] width 372 height 27
click at [415, 360] on input "0" at bounding box center [515, 360] width 372 height 27
type input "75"
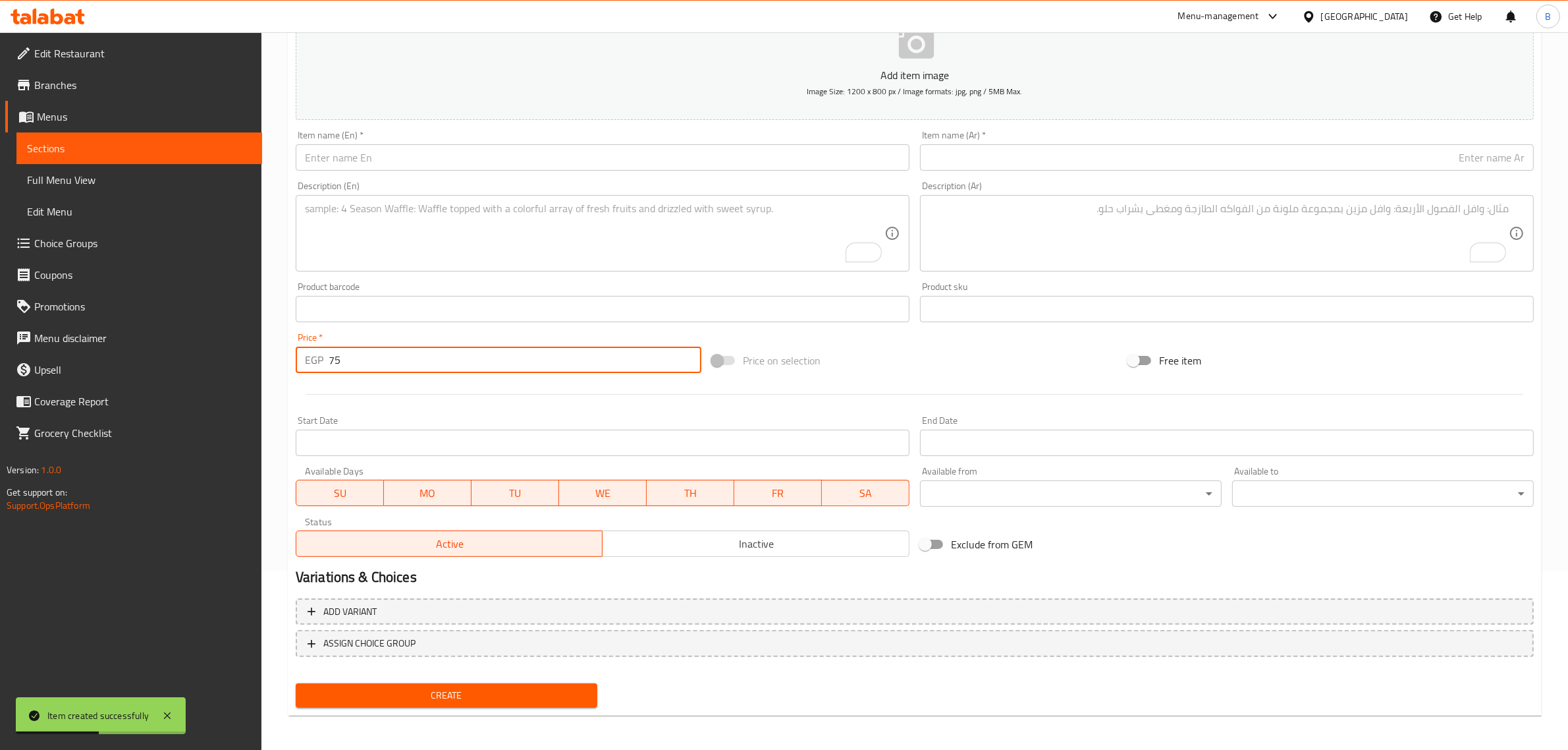
click at [747, 194] on div "Description (En) Description (En)" at bounding box center [602, 225] width 613 height 90
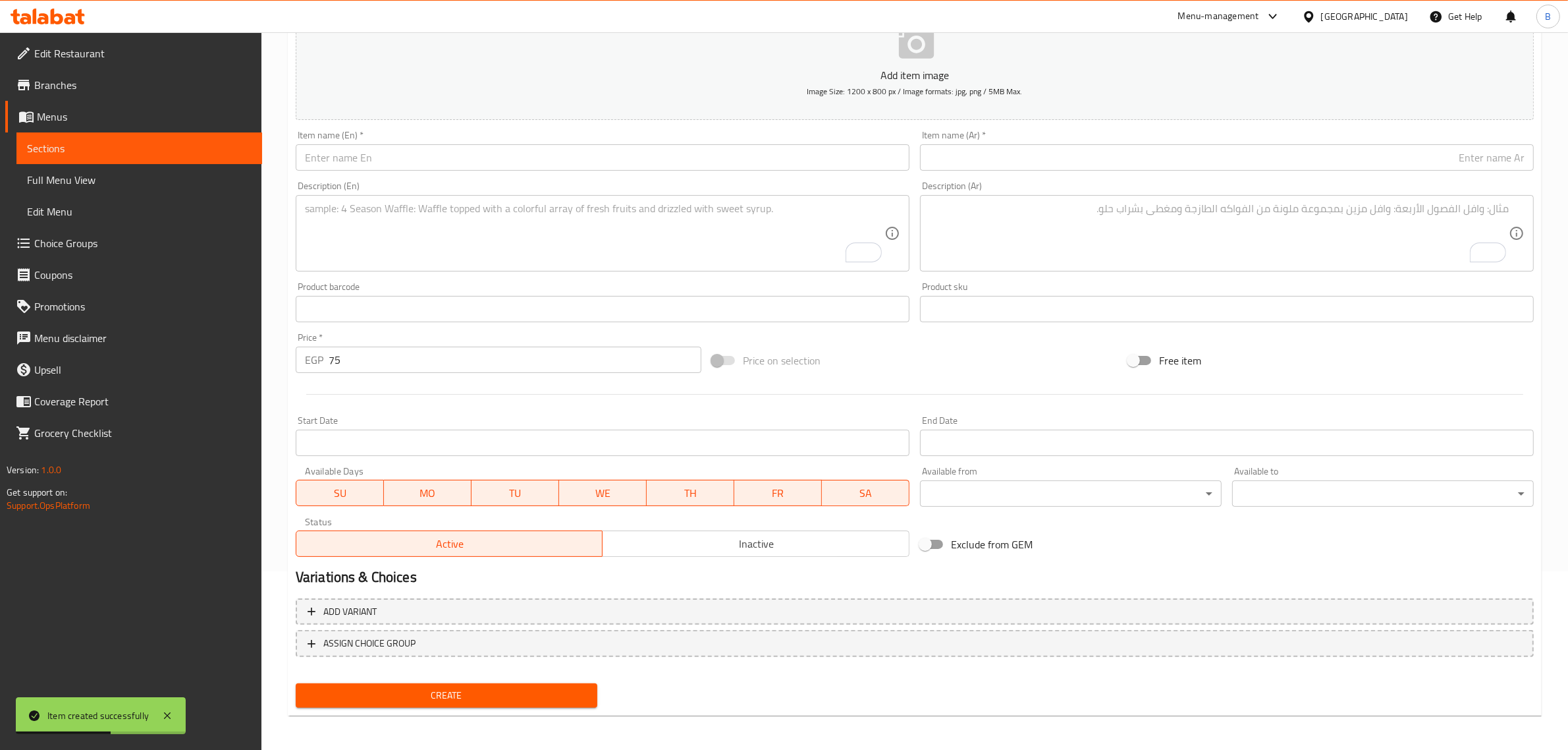
drag, startPoint x: 705, startPoint y: 181, endPoint x: 720, endPoint y: 159, distance: 26.6
click at [705, 178] on div "Description (En) Description (En)" at bounding box center [602, 226] width 624 height 101
click at [720, 157] on input "text" at bounding box center [602, 157] width 613 height 27
click at [1012, 172] on div "Item name (Ar)   * Item name (Ar) *" at bounding box center [1227, 150] width 624 height 51
drag, startPoint x: 1008, startPoint y: 176, endPoint x: 1009, endPoint y: 149, distance: 27.0
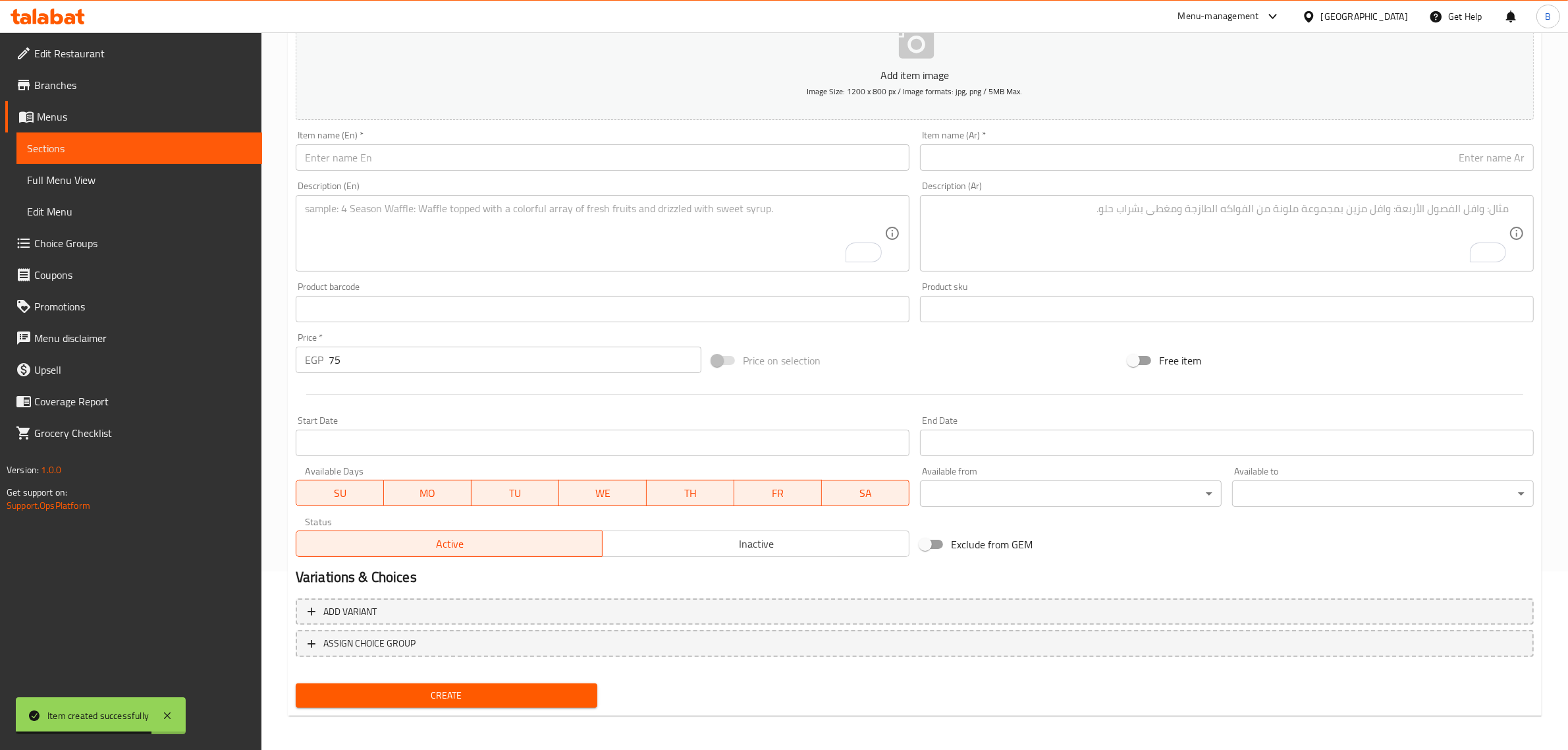
click at [1008, 175] on div "Add item image Image Size: 1200 x 800 px / Image formats: jpg, png / 5MB Max. I…" at bounding box center [914, 277] width 1248 height 568
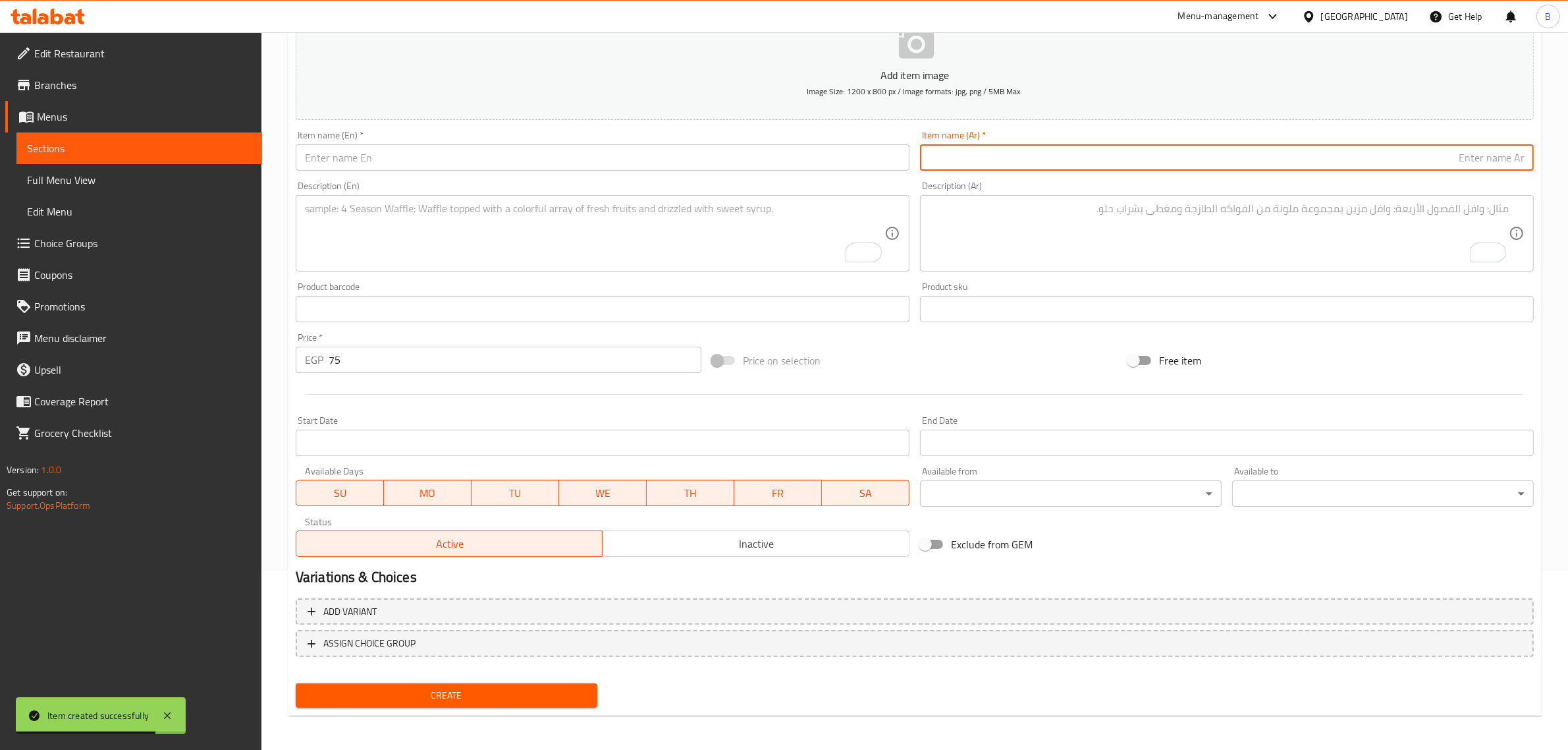
click at [1009, 149] on input "text" at bounding box center [1227, 157] width 613 height 27
paste input "فرست لاف"
type input "فرست لاف"
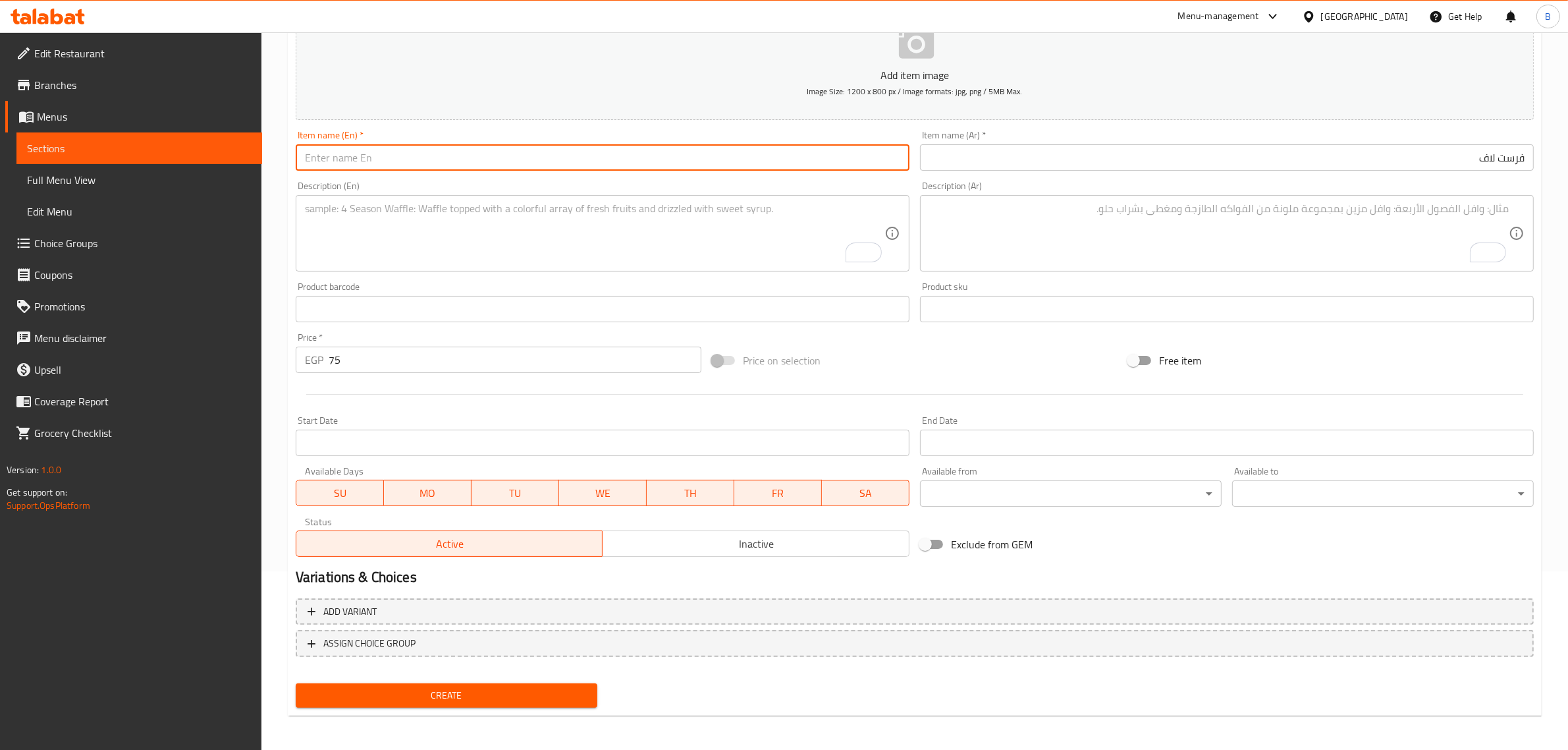
click at [516, 161] on input "text" at bounding box center [602, 157] width 613 height 27
paste input "First love"
type input "First love"
click at [1085, 245] on textarea "To enrich screen reader interactions, please activate Accessibility in Grammarl…" at bounding box center [1218, 233] width 579 height 63
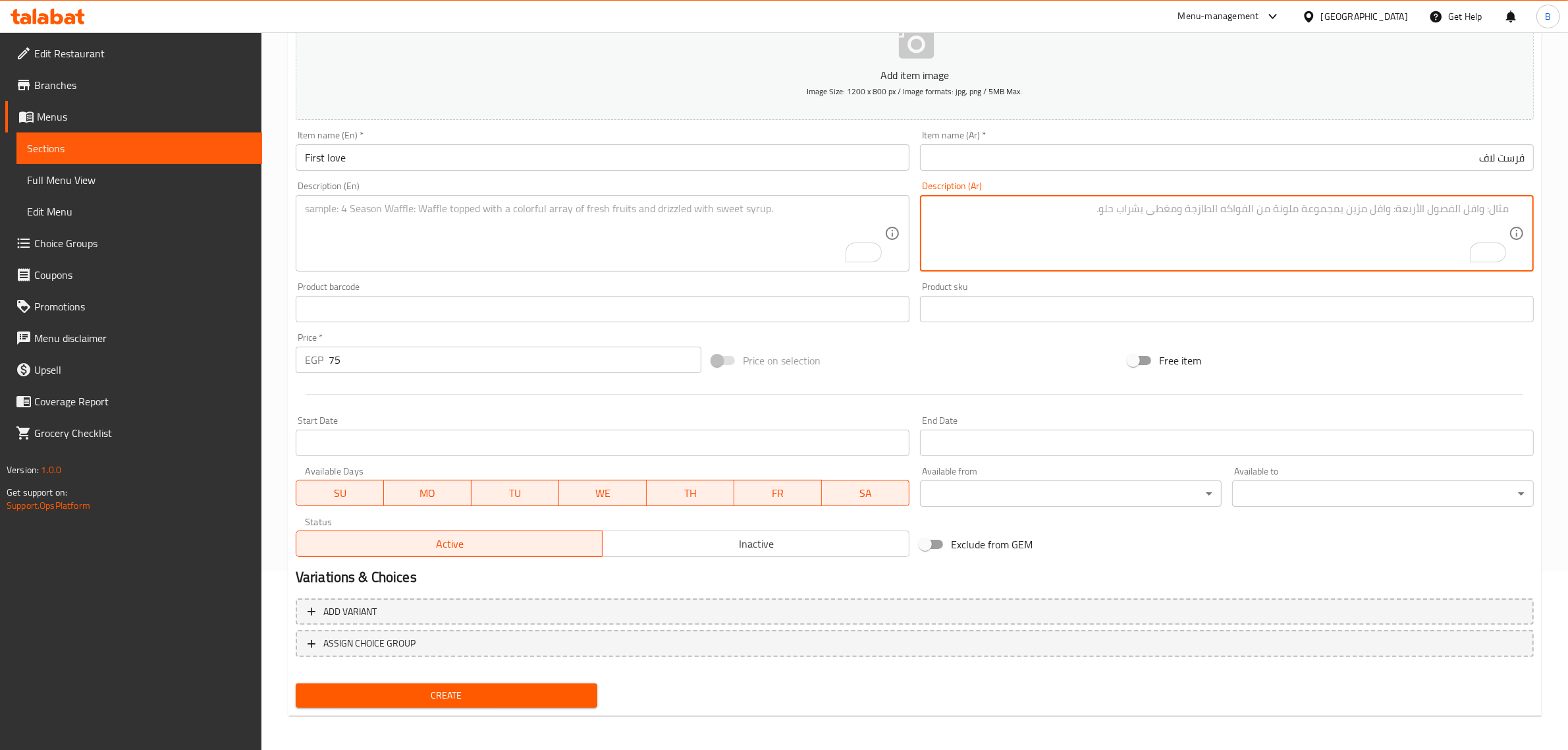
paste textarea "فراولة، مانجو، موز ، ایس"
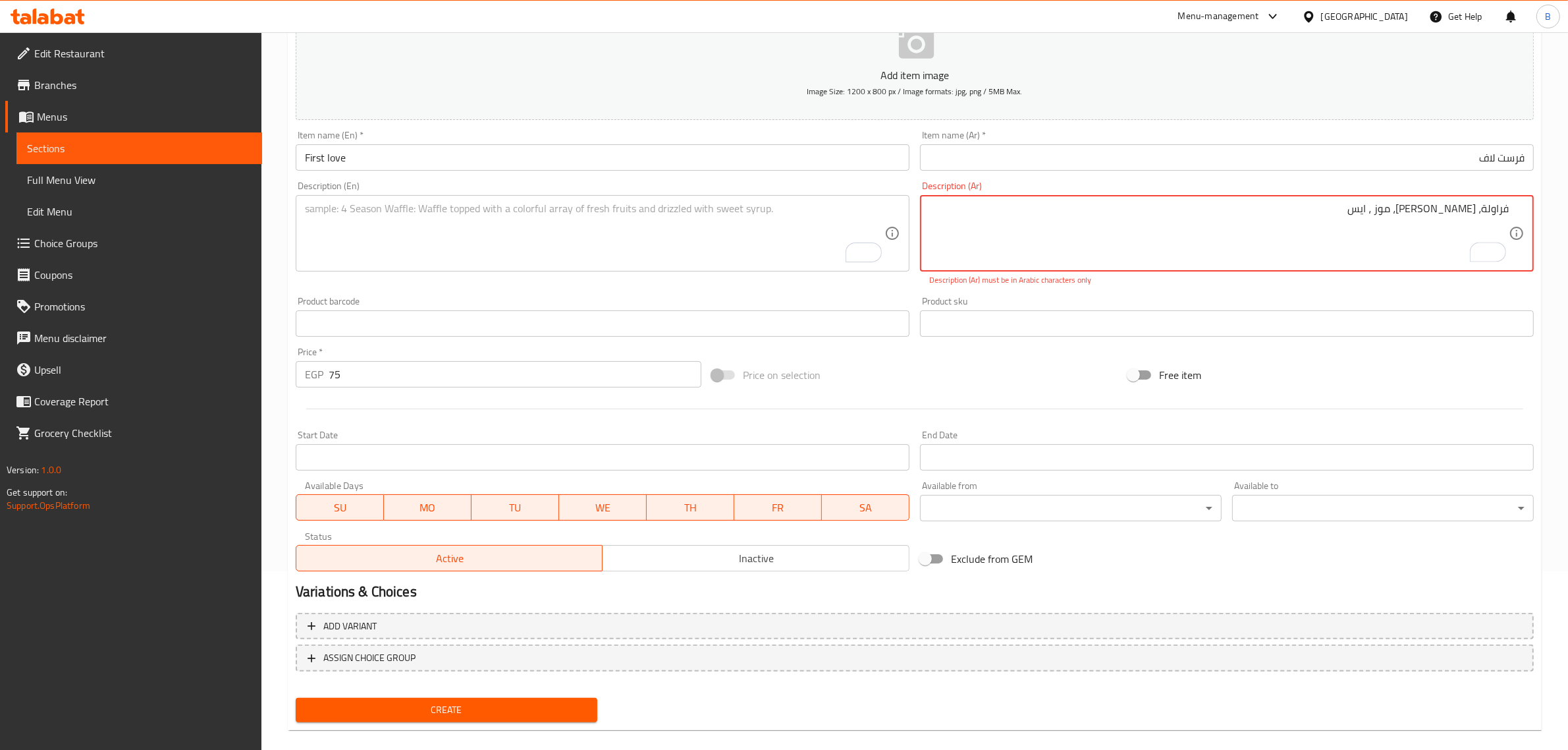
type textarea "فراولة، مانجو، موز ، ایس"
click at [659, 228] on textarea "To enrich screen reader interactions, please activate Accessibility in Grammarl…" at bounding box center [595, 233] width 579 height 63
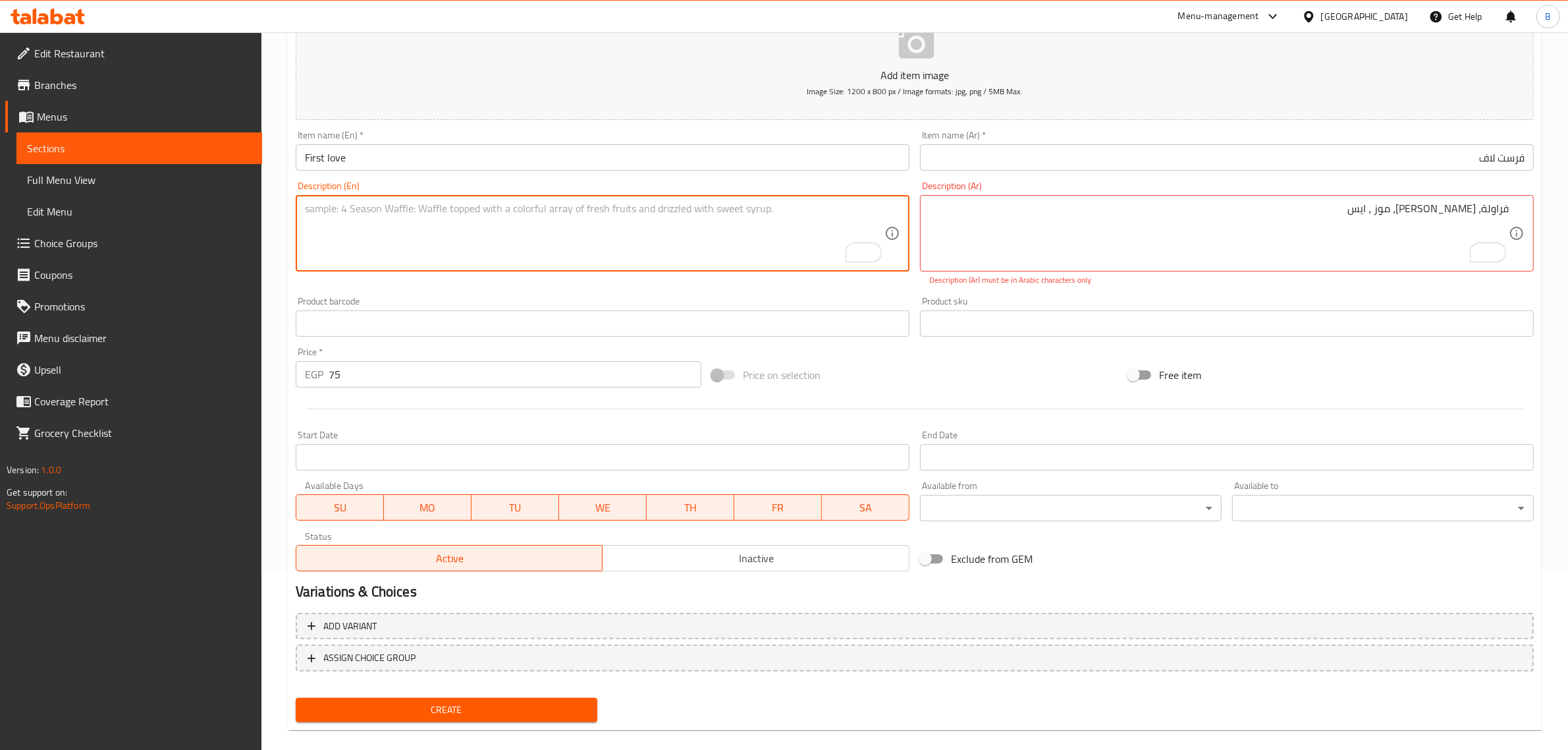
paste textarea "Strawberry, mango, banana, ice"
type textarea "Strawberry, mango, banana, ice"
click at [1466, 192] on div "Description (Ar) فراولة، مانجو، موز ، ایس Description (Ar) Description (Ar) mus…" at bounding box center [1227, 233] width 613 height 105
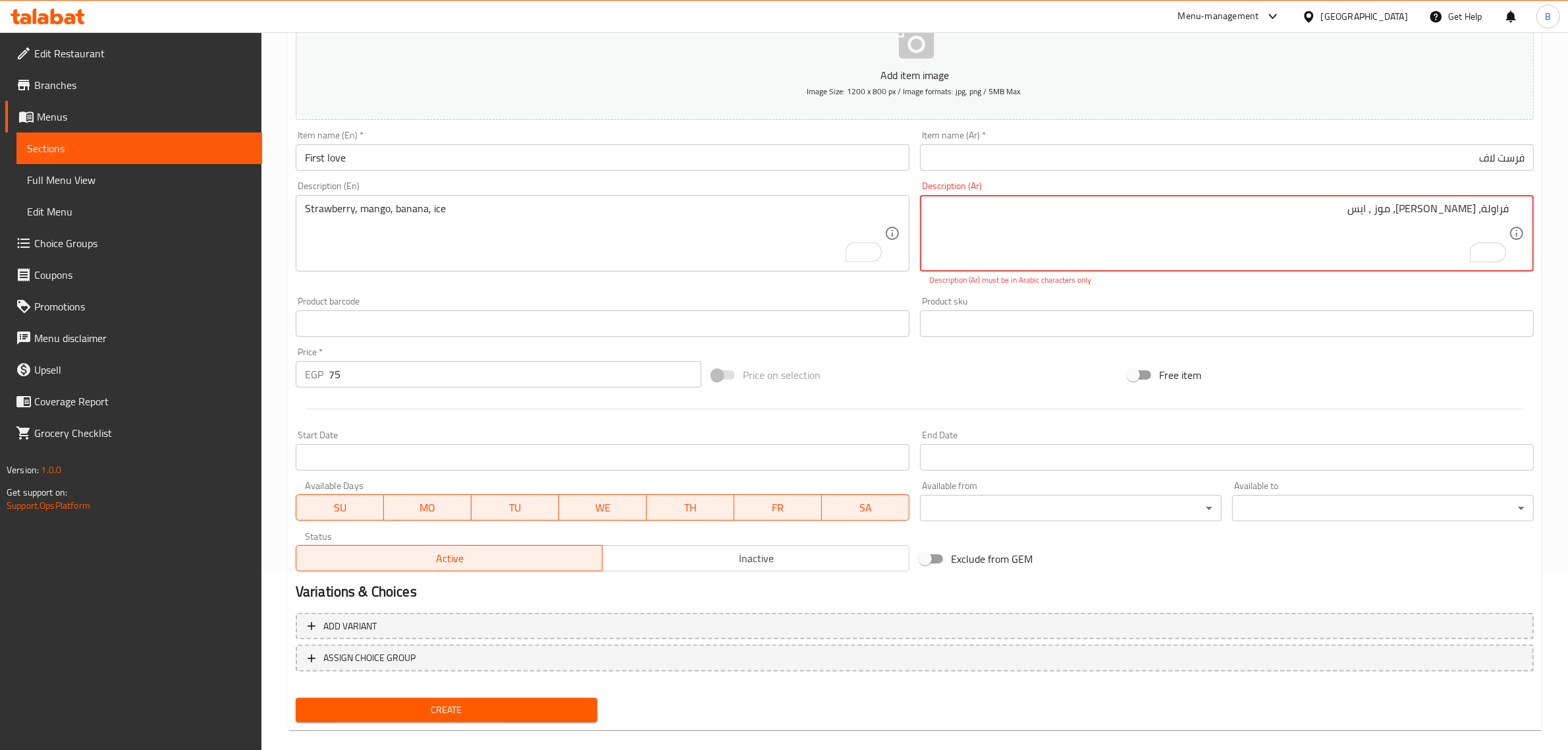
drag, startPoint x: 1435, startPoint y: 215, endPoint x: 1434, endPoint y: 207, distance: 8.1
click at [1435, 213] on textarea "فراولة، مانجو، موز ، ایس" at bounding box center [1218, 233] width 579 height 63
click at [1434, 207] on textarea "فراولة، مانجو، موز ، ایس" at bounding box center [1218, 233] width 579 height 63
click at [1434, 206] on textarea "فراولة، مانجو، موز ، ایس" at bounding box center [1218, 233] width 579 height 63
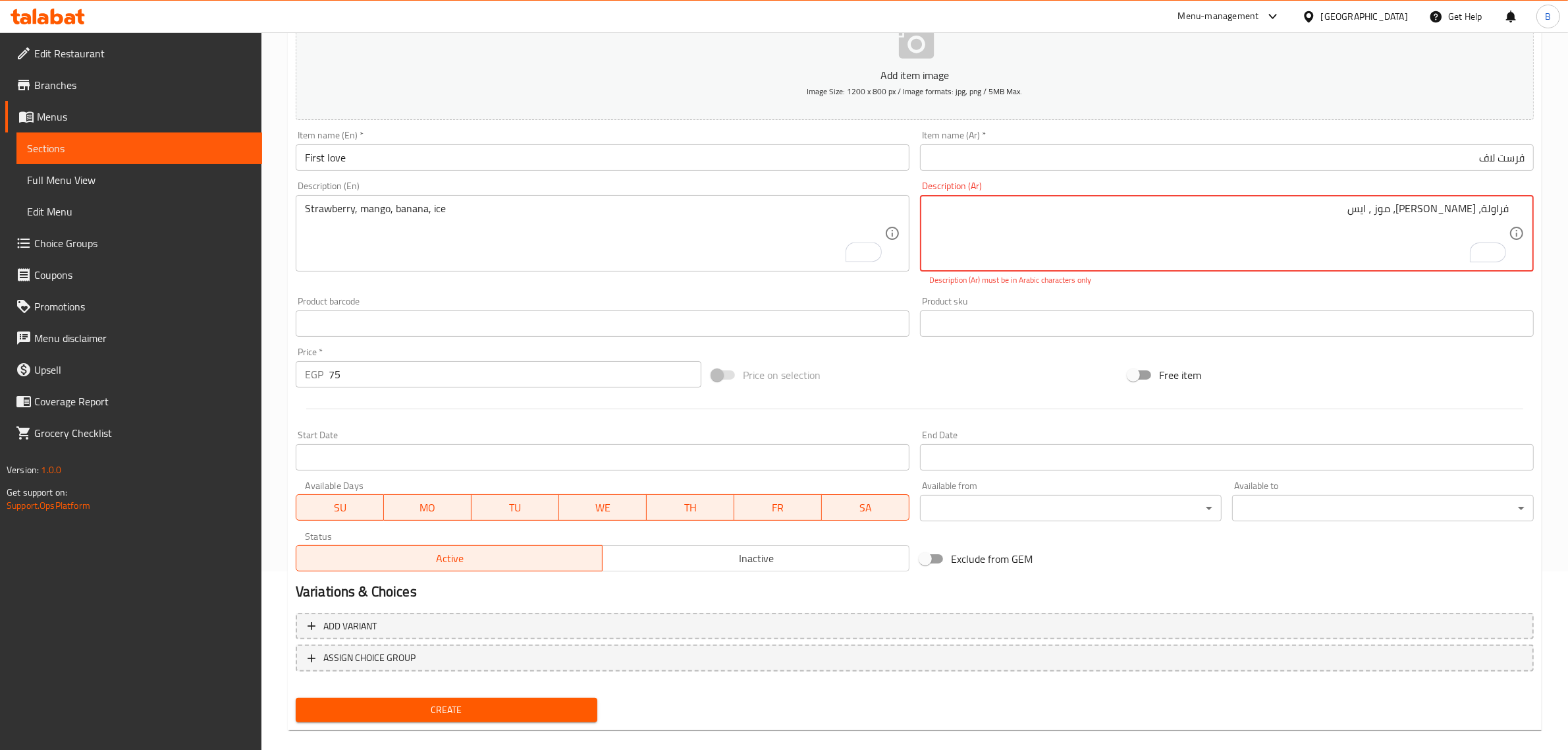
click at [1435, 206] on textarea "فراولة، مانجو، موز ، ایس" at bounding box center [1218, 233] width 579 height 63
click at [1423, 215] on textarea "فراولة، مانجو، موز ، ایس" at bounding box center [1218, 233] width 579 height 63
click at [1111, 244] on textarea "فراولة، مانجو، موز ، ایس" at bounding box center [1218, 233] width 579 height 63
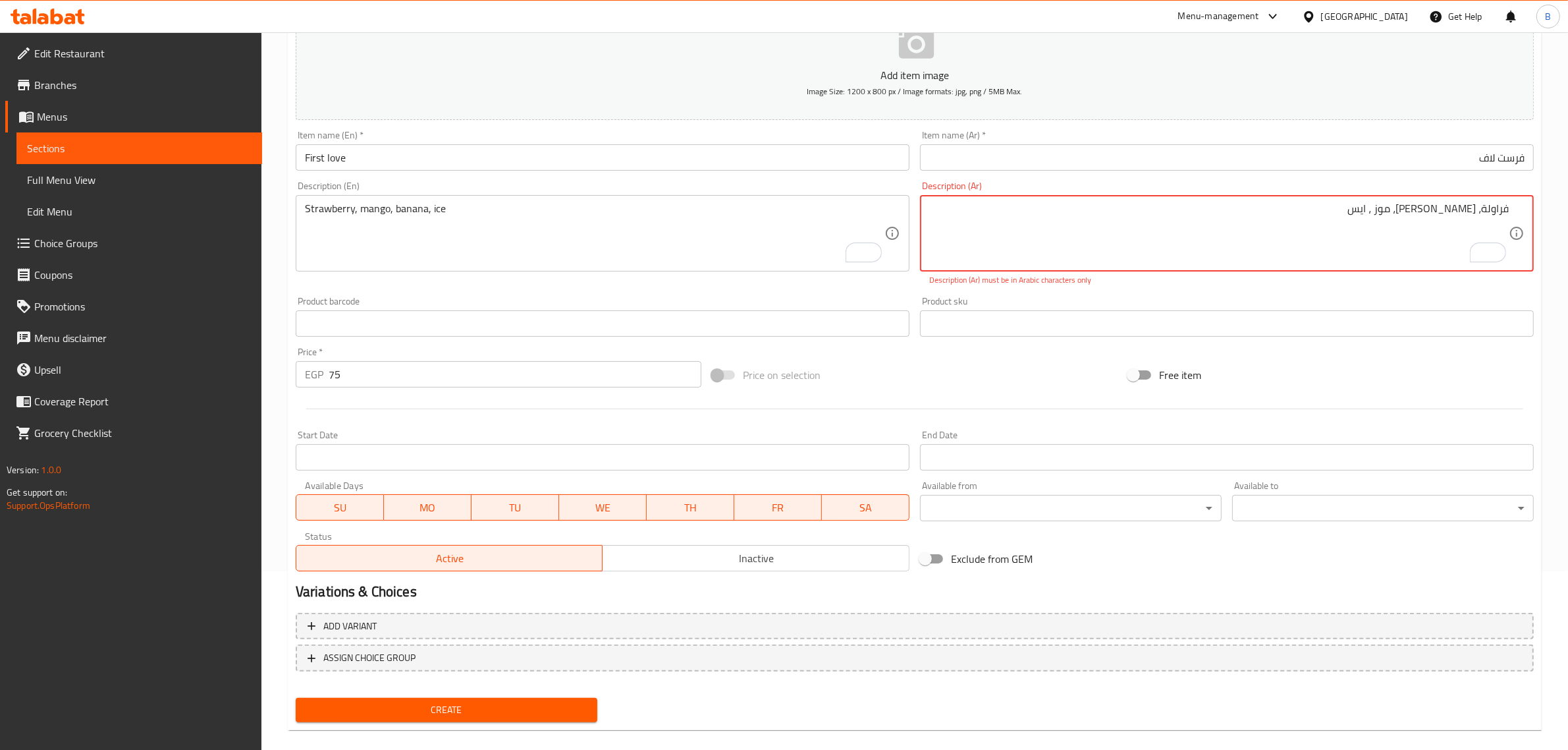
paste textarea "الفراولة، المانجو، الموز، الثلج"
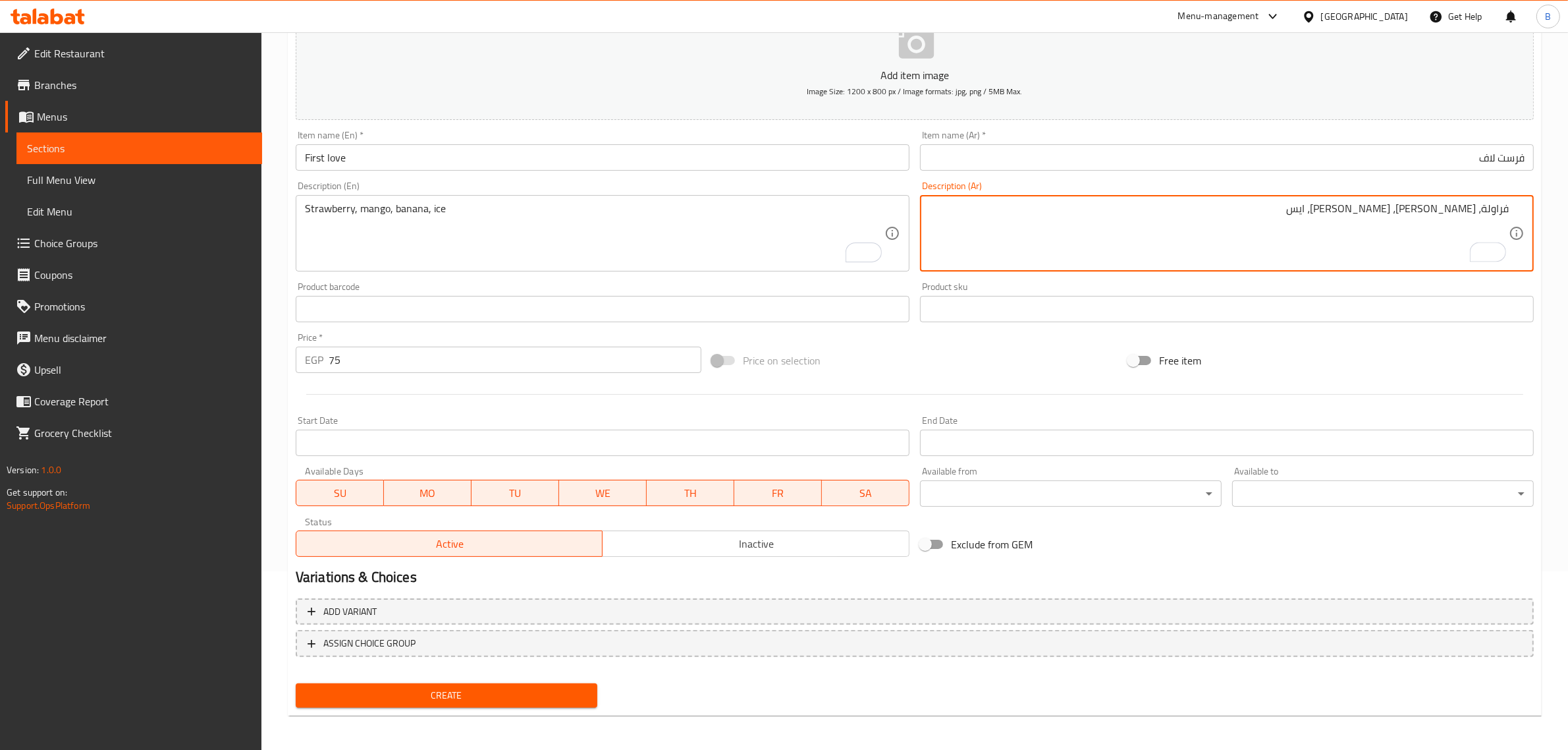
type textarea "فراولة، مانجو، موز، ايس"
click at [423, 687] on span "Create" at bounding box center [446, 695] width 280 height 16
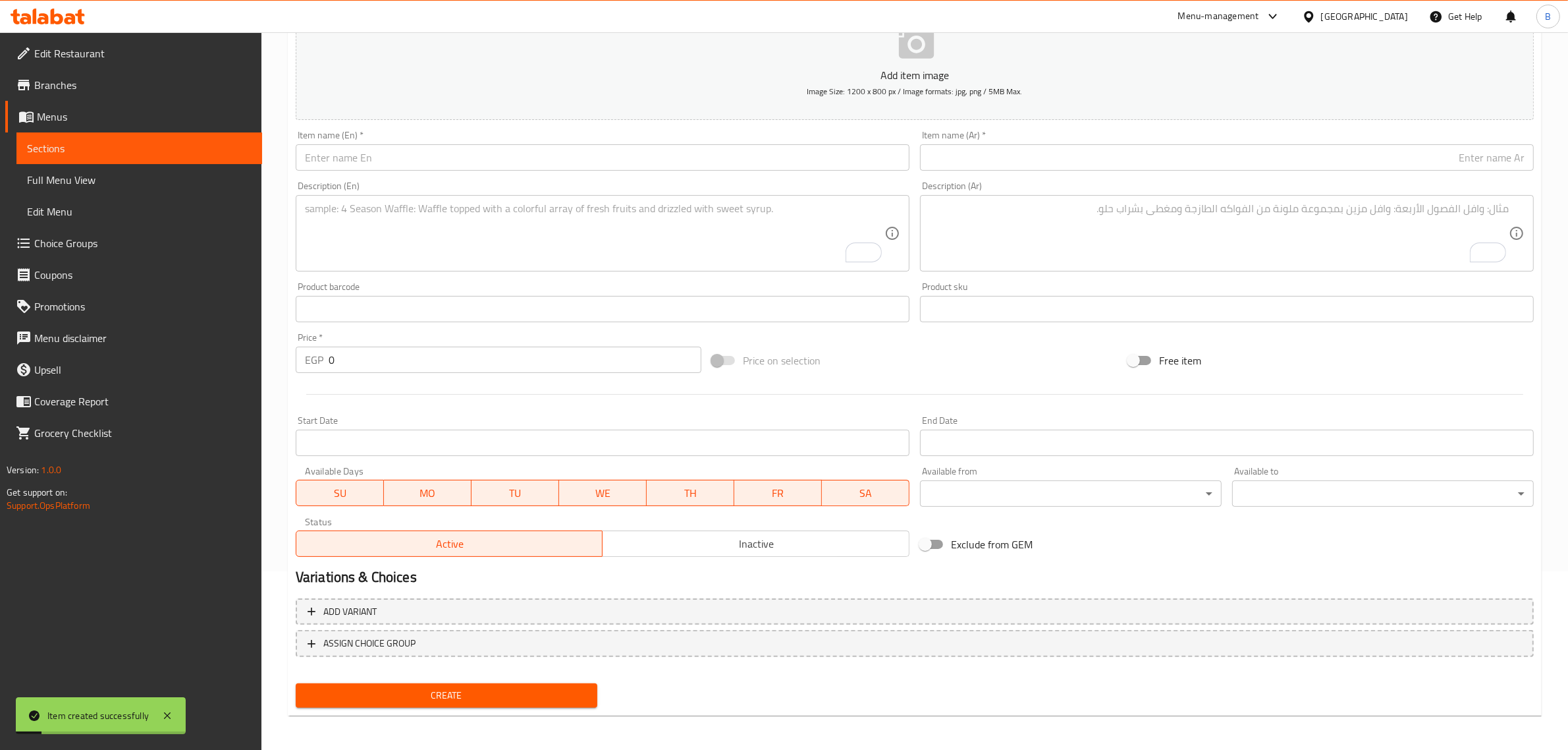
click at [376, 341] on div "Price   * EGP 0 Price *" at bounding box center [498, 352] width 405 height 40
drag, startPoint x: 376, startPoint y: 341, endPoint x: 380, endPoint y: 352, distance: 11.7
click at [379, 341] on div "Price   * EGP 0 Price *" at bounding box center [498, 352] width 405 height 40
click at [380, 352] on input "0" at bounding box center [515, 360] width 372 height 27
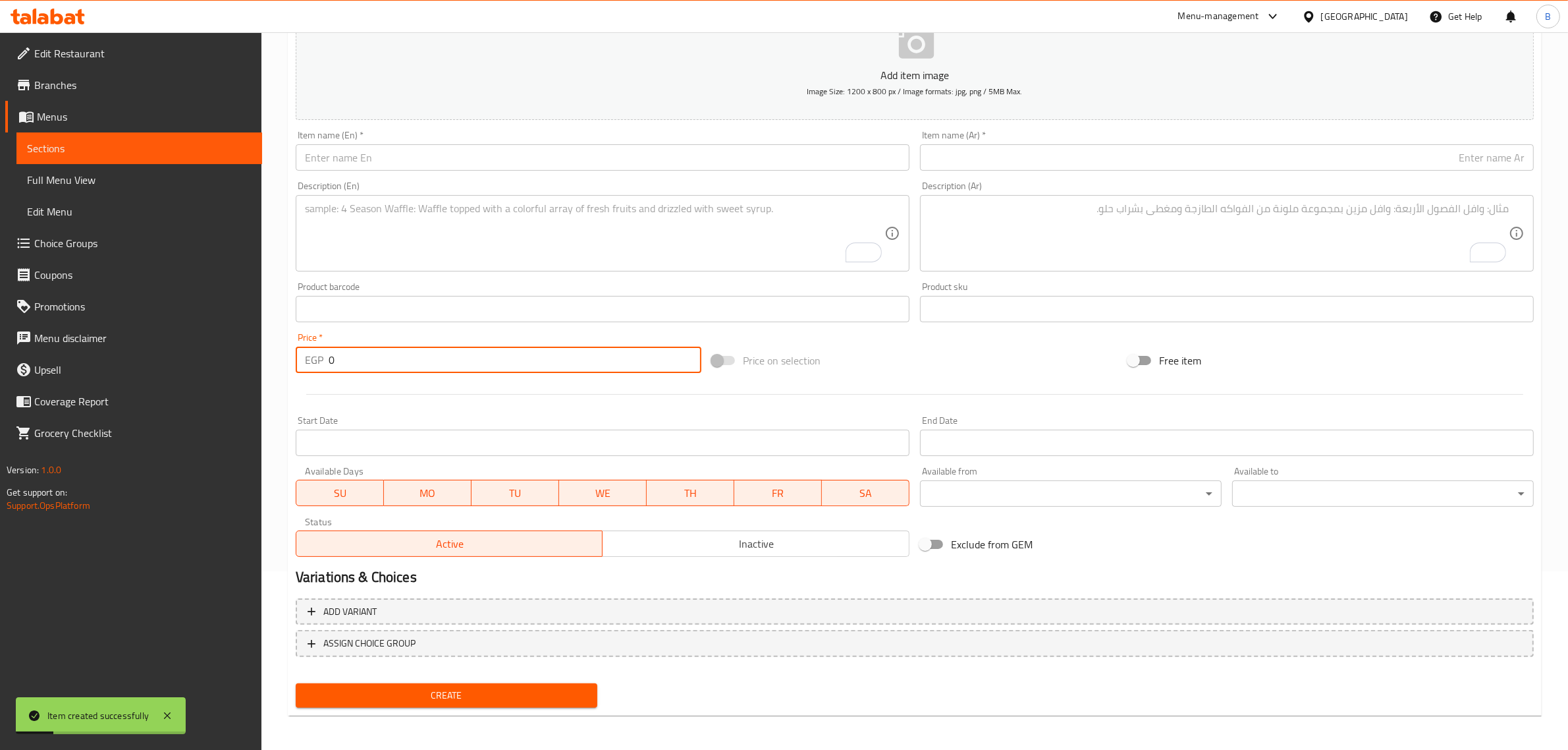
click at [380, 352] on input "0" at bounding box center [515, 360] width 372 height 27
type input "95"
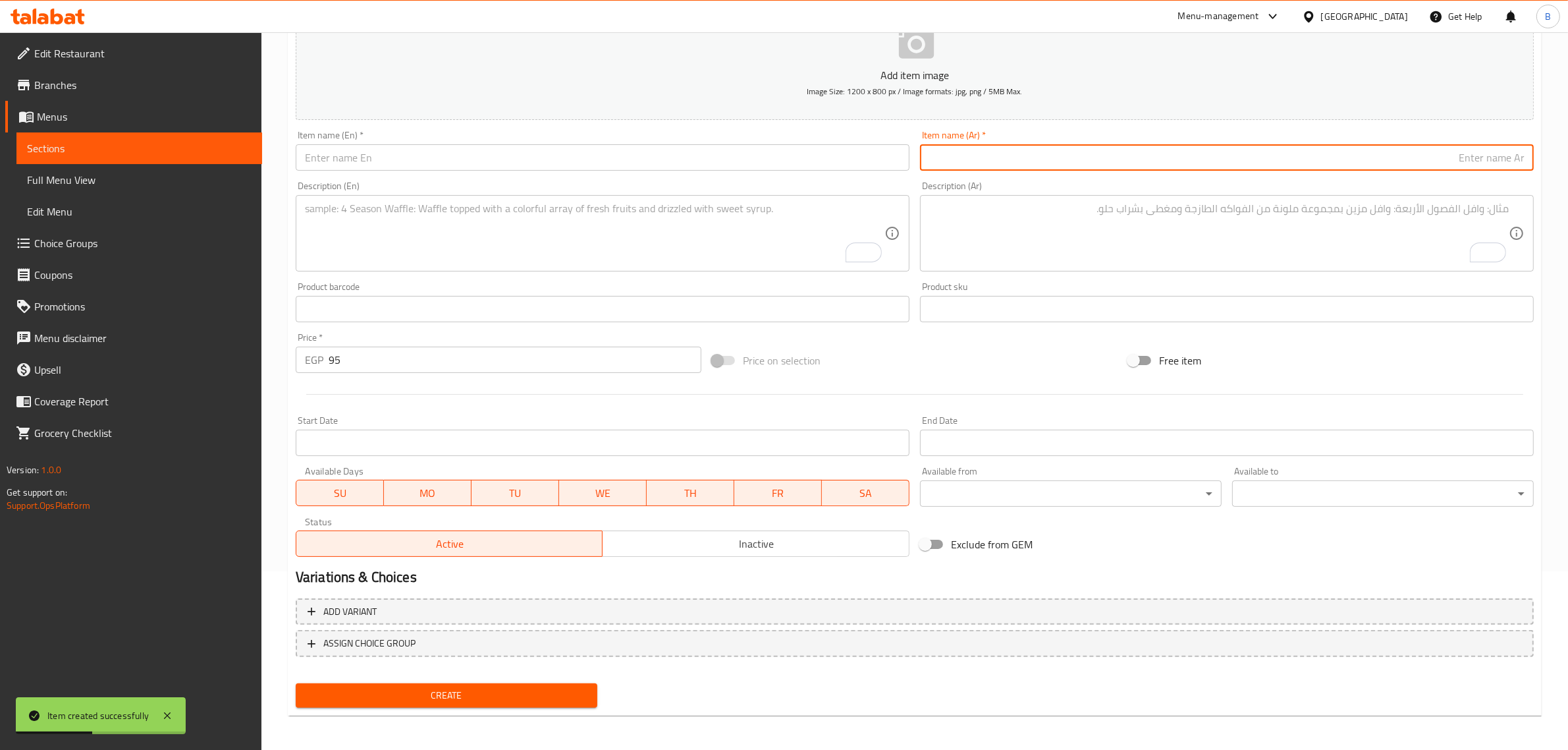
click at [1385, 160] on input "text" at bounding box center [1227, 157] width 613 height 27
click at [1051, 155] on input "text" at bounding box center [1227, 157] width 613 height 27
paste input "باور سدنی"
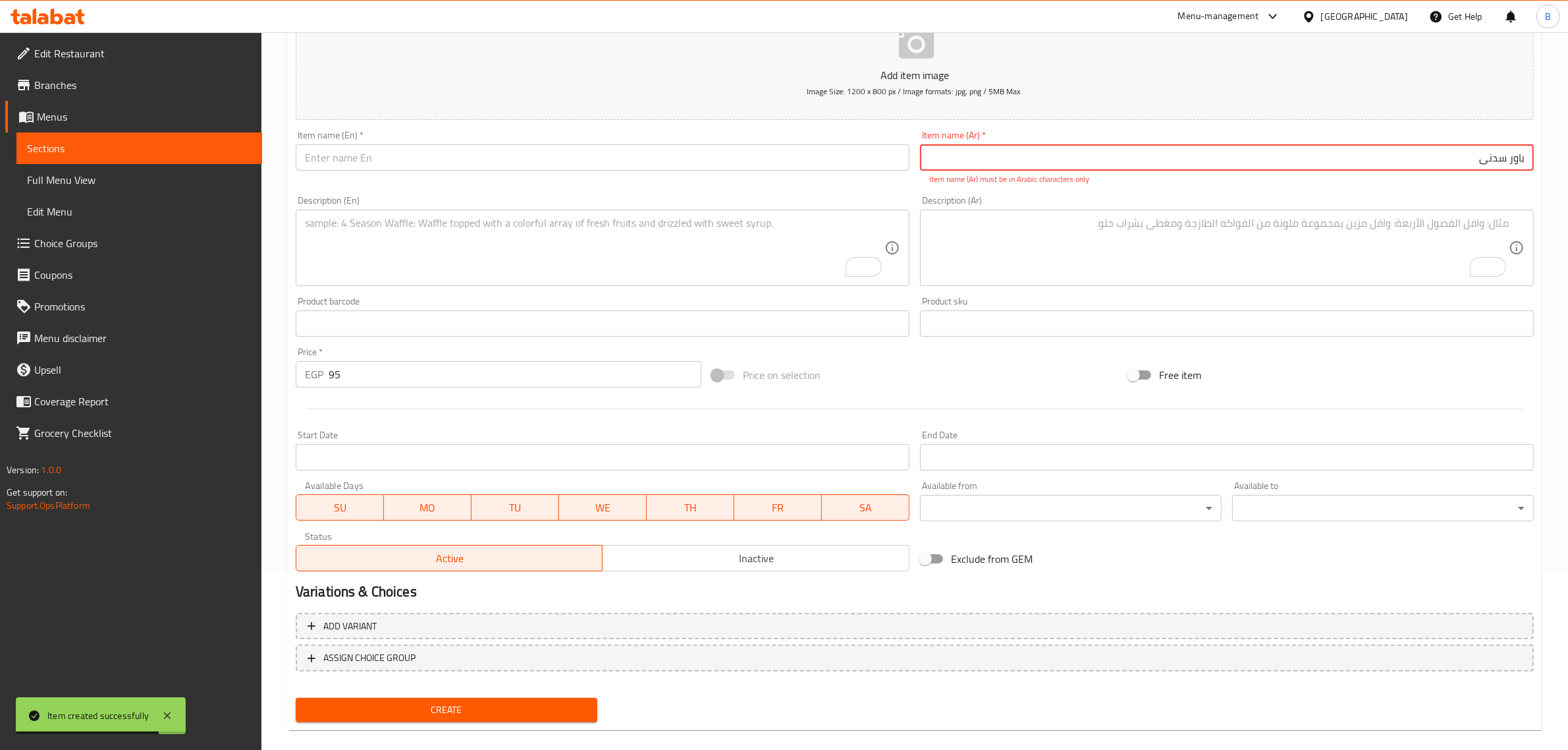
type input "باور سدنی"
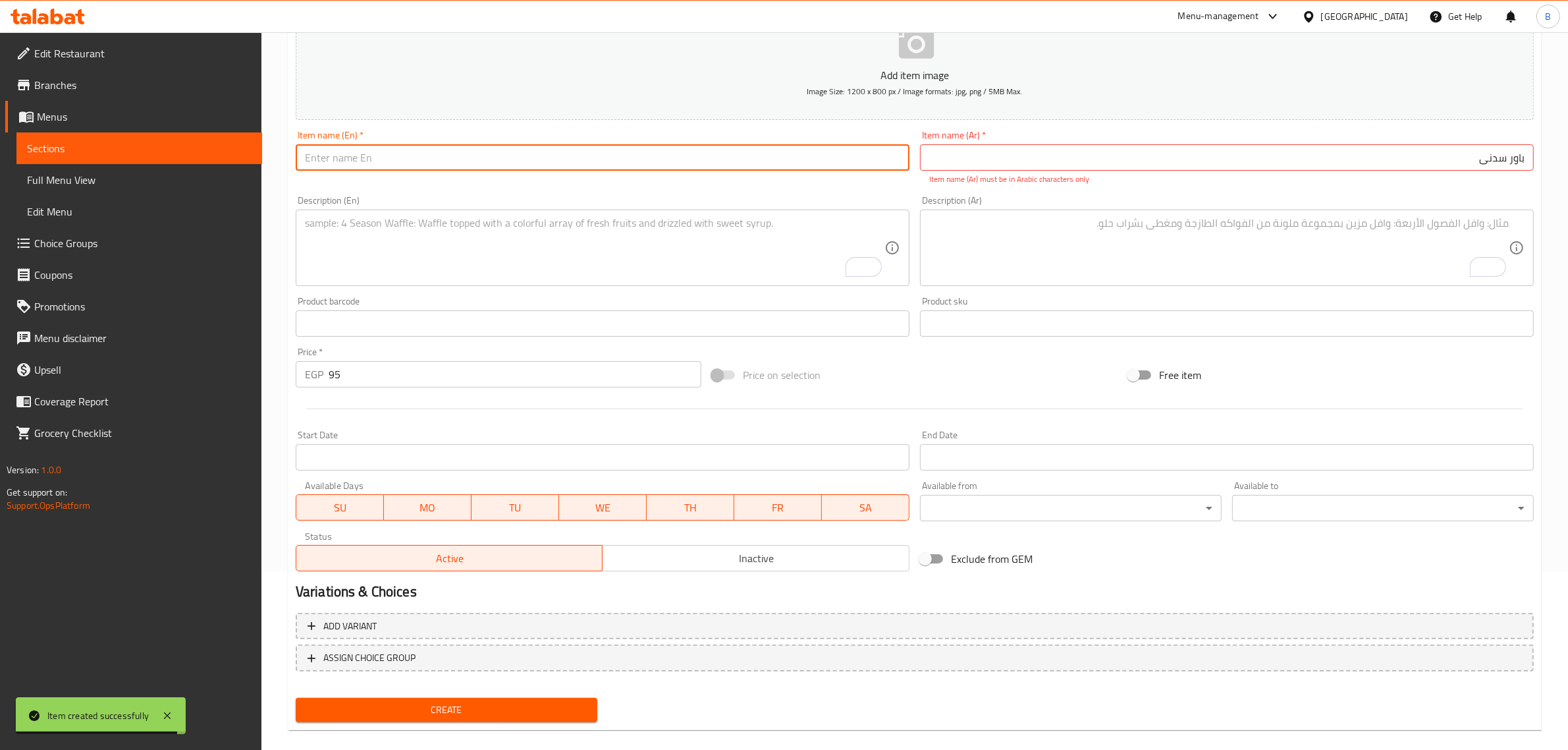
click at [680, 161] on input "text" at bounding box center [602, 157] width 613 height 27
paste input "Power [GEOGRAPHIC_DATA]"
type input "Power [GEOGRAPHIC_DATA]"
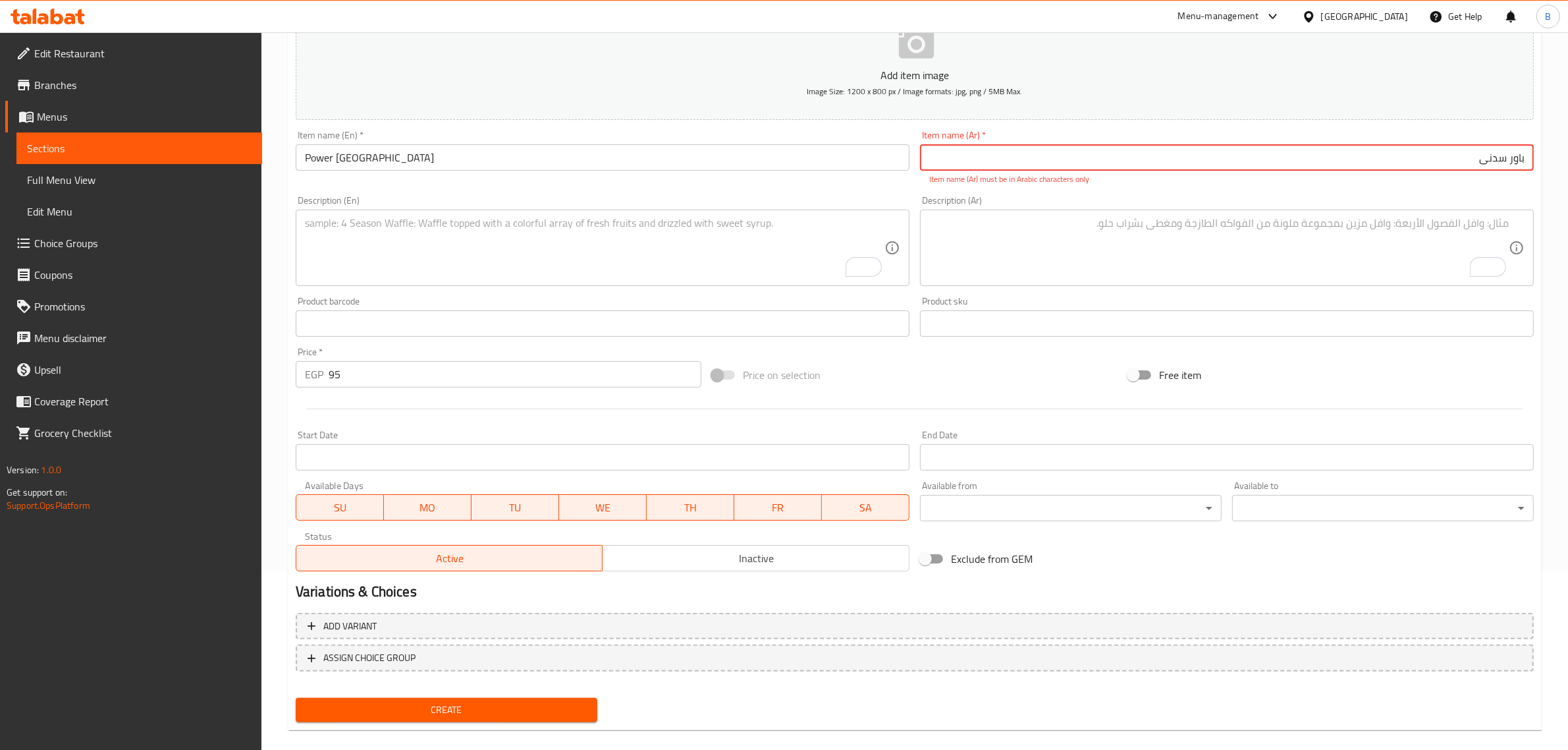
click at [1499, 153] on input "باور سدنی" at bounding box center [1227, 157] width 613 height 27
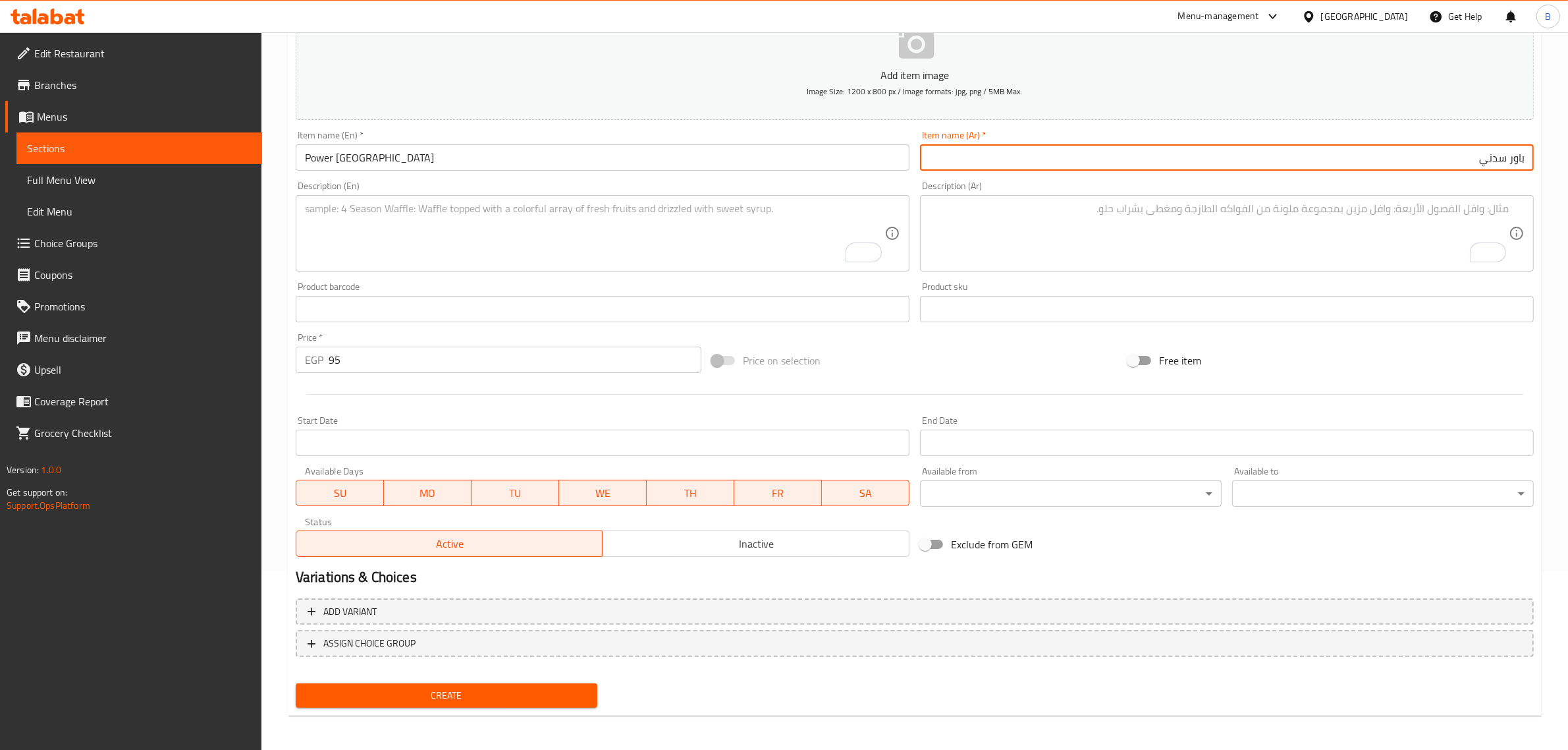
type input "باور سدني"
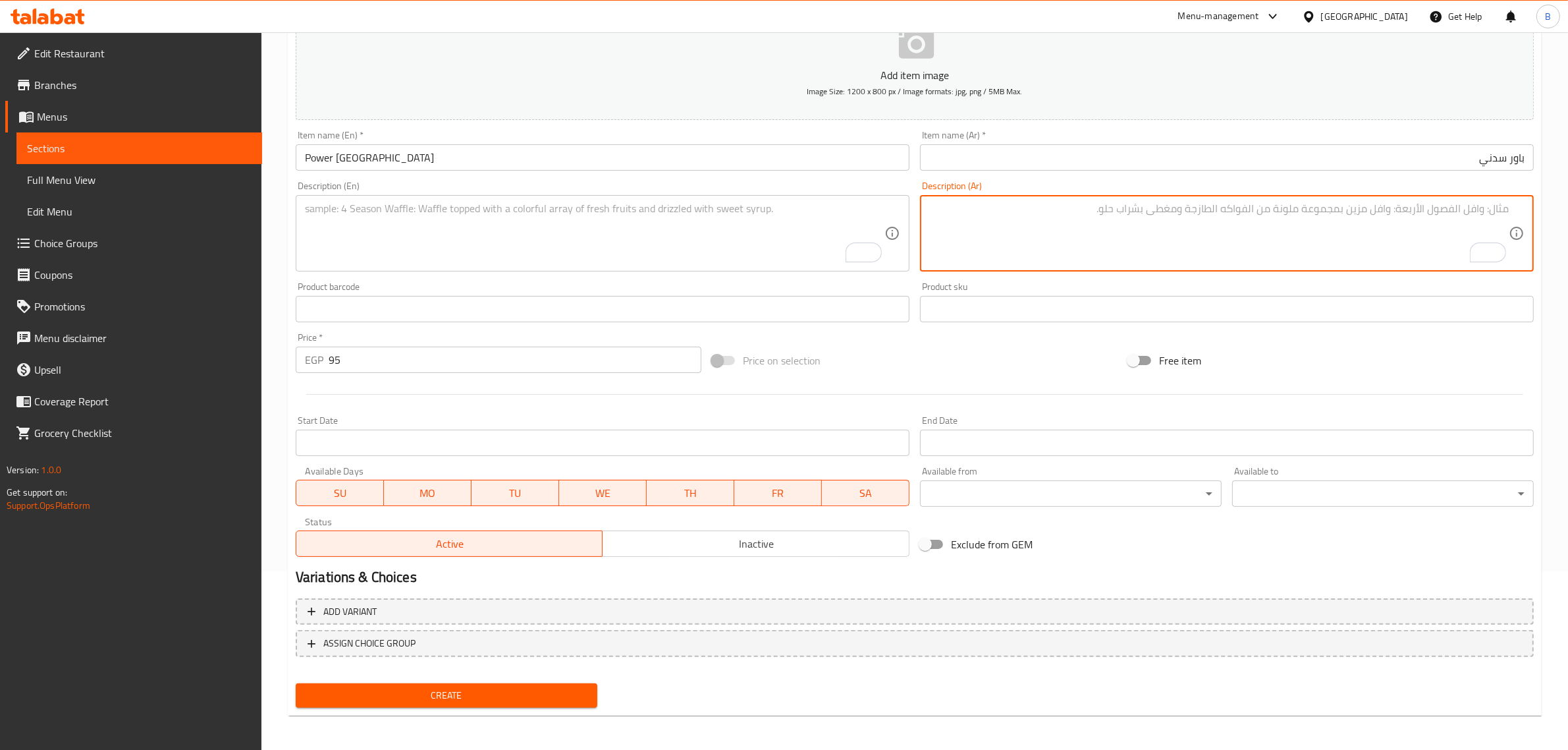
click at [1114, 211] on textarea "To enrich screen reader interactions, please activate Accessibility in Grammarl…" at bounding box center [1218, 233] width 579 height 63
paste textarea "افکادو ، کیوی ، مكسرات ، عسل"
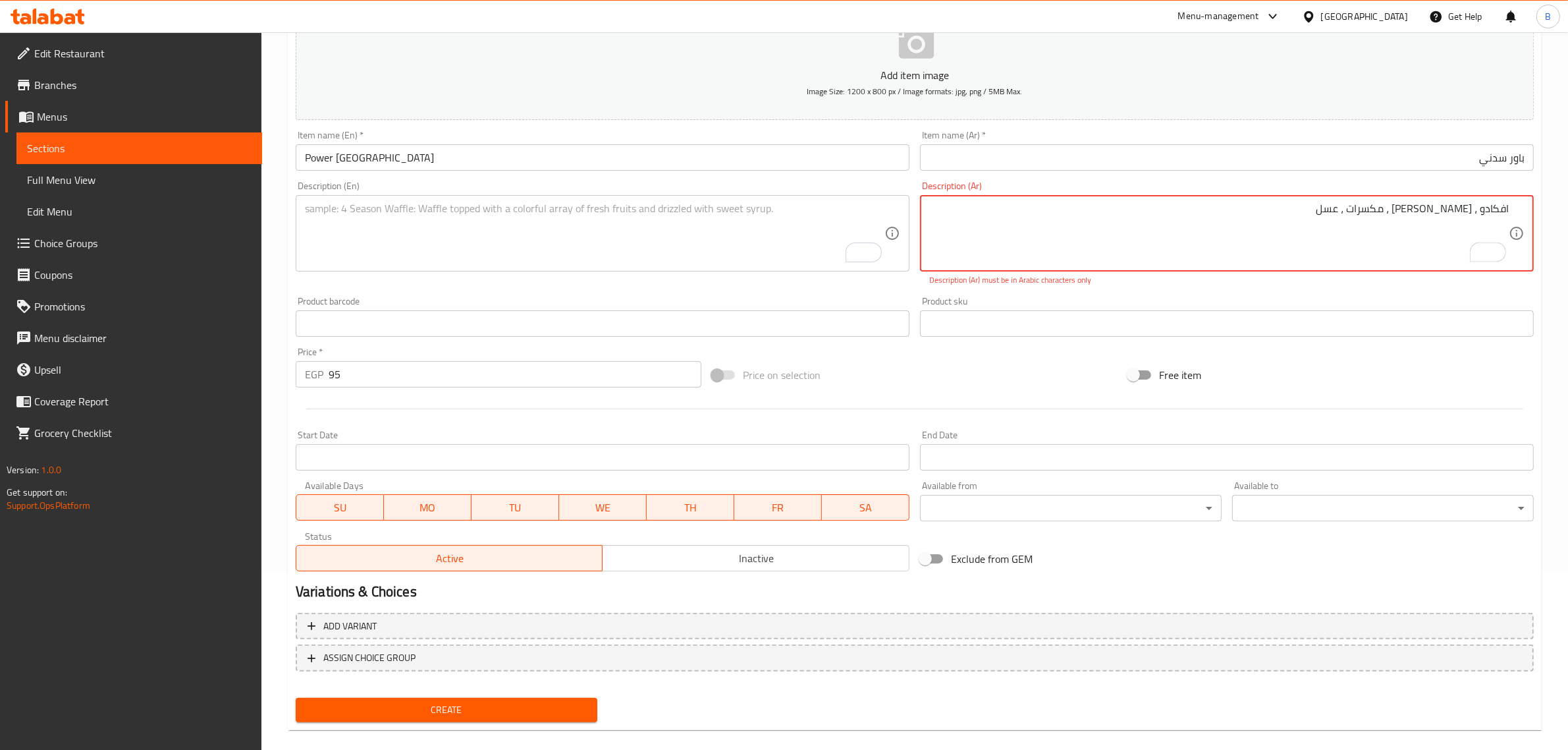
type textarea "افکادو ، کیوی ، مكسرات ، عسل"
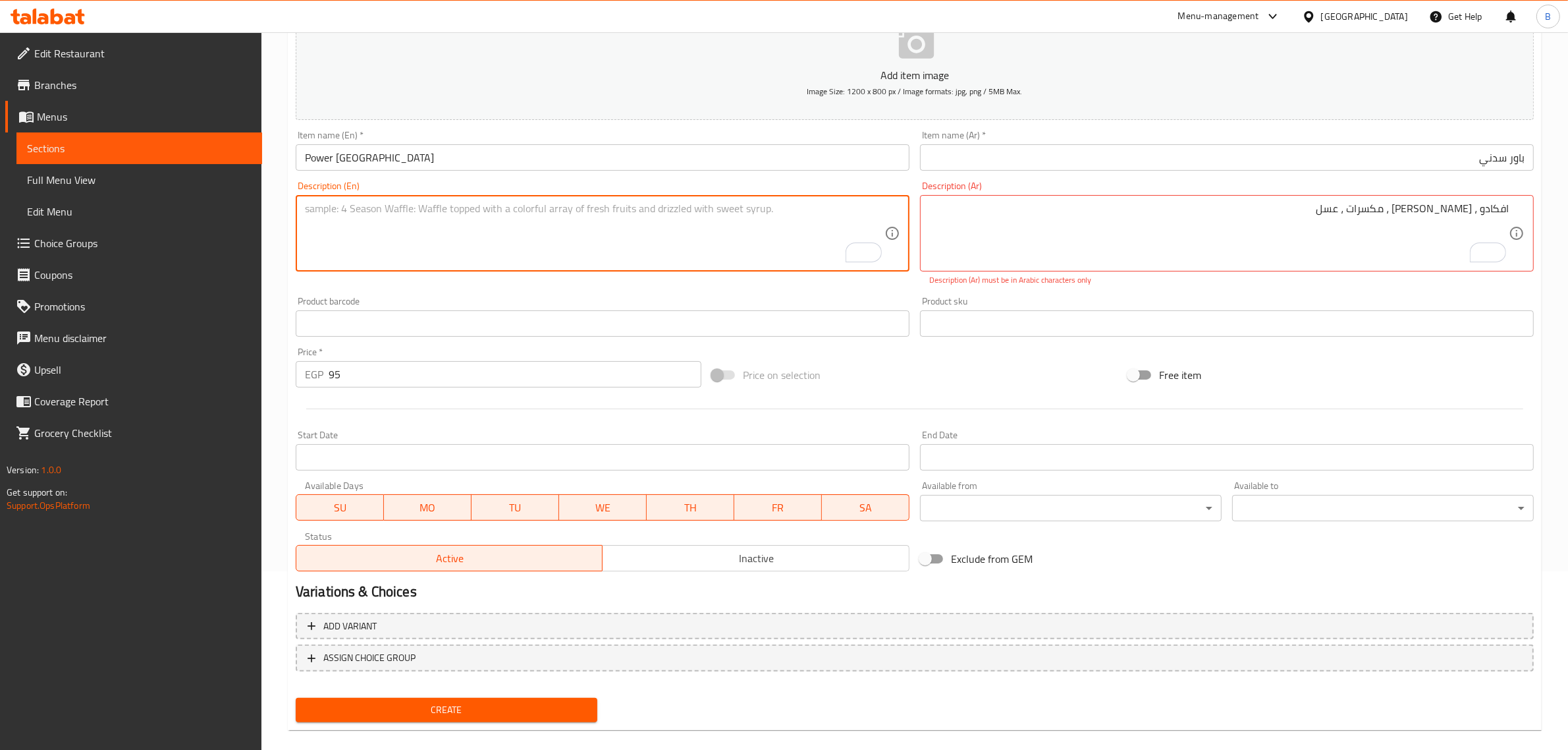
click at [693, 251] on textarea "To enrich screen reader interactions, please activate Accessibility in Grammarl…" at bounding box center [595, 233] width 579 height 63
paste textarea "Avocado, kiwi, nuts, honey"
type textarea "Avocado, kiwi, nuts, honey"
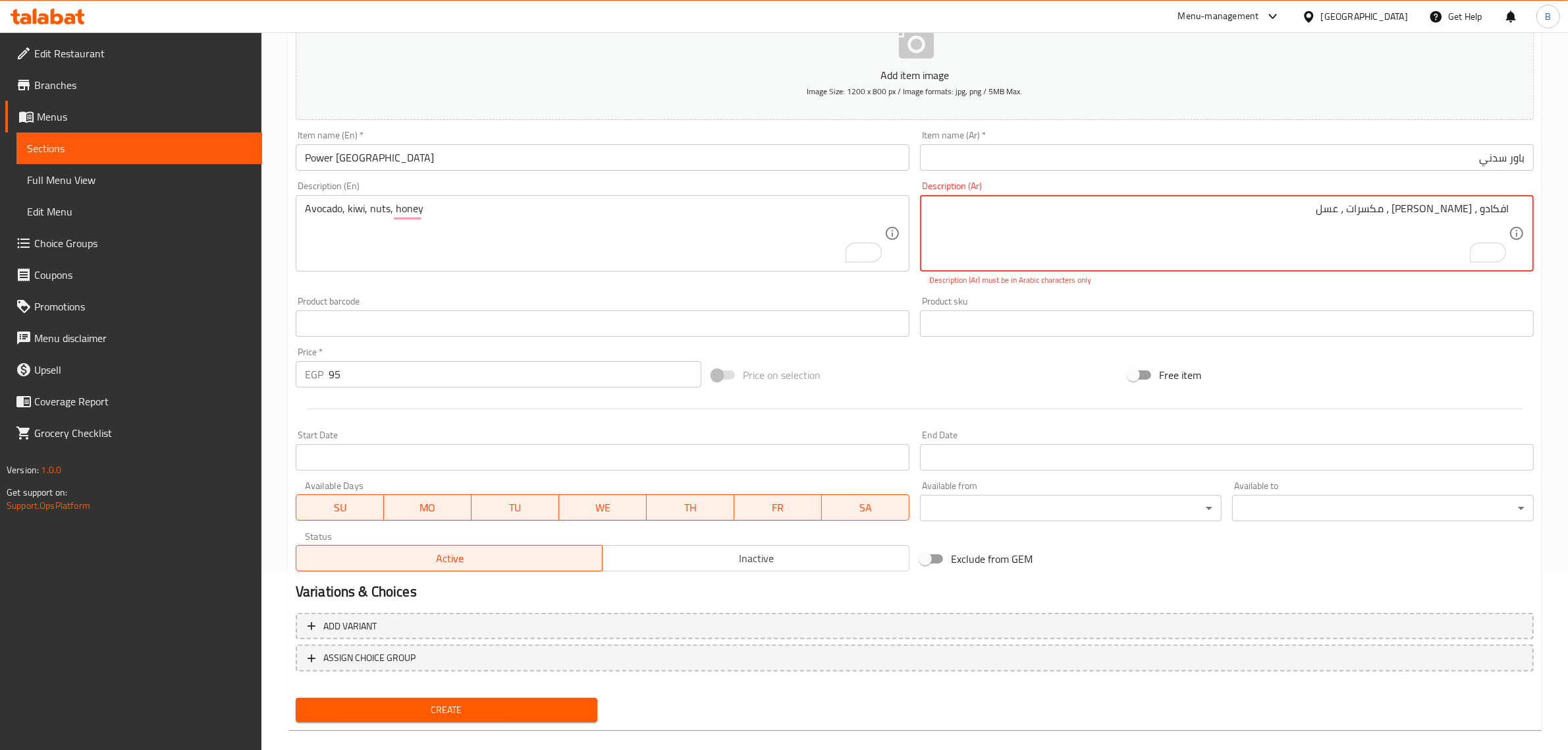
click at [1131, 222] on textarea "افکادو ، کیوی ، مكسرات ، عسل" at bounding box center [1218, 233] width 579 height 63
paste textarea "أفوكادو، الكيوي، المكسرات، ال"
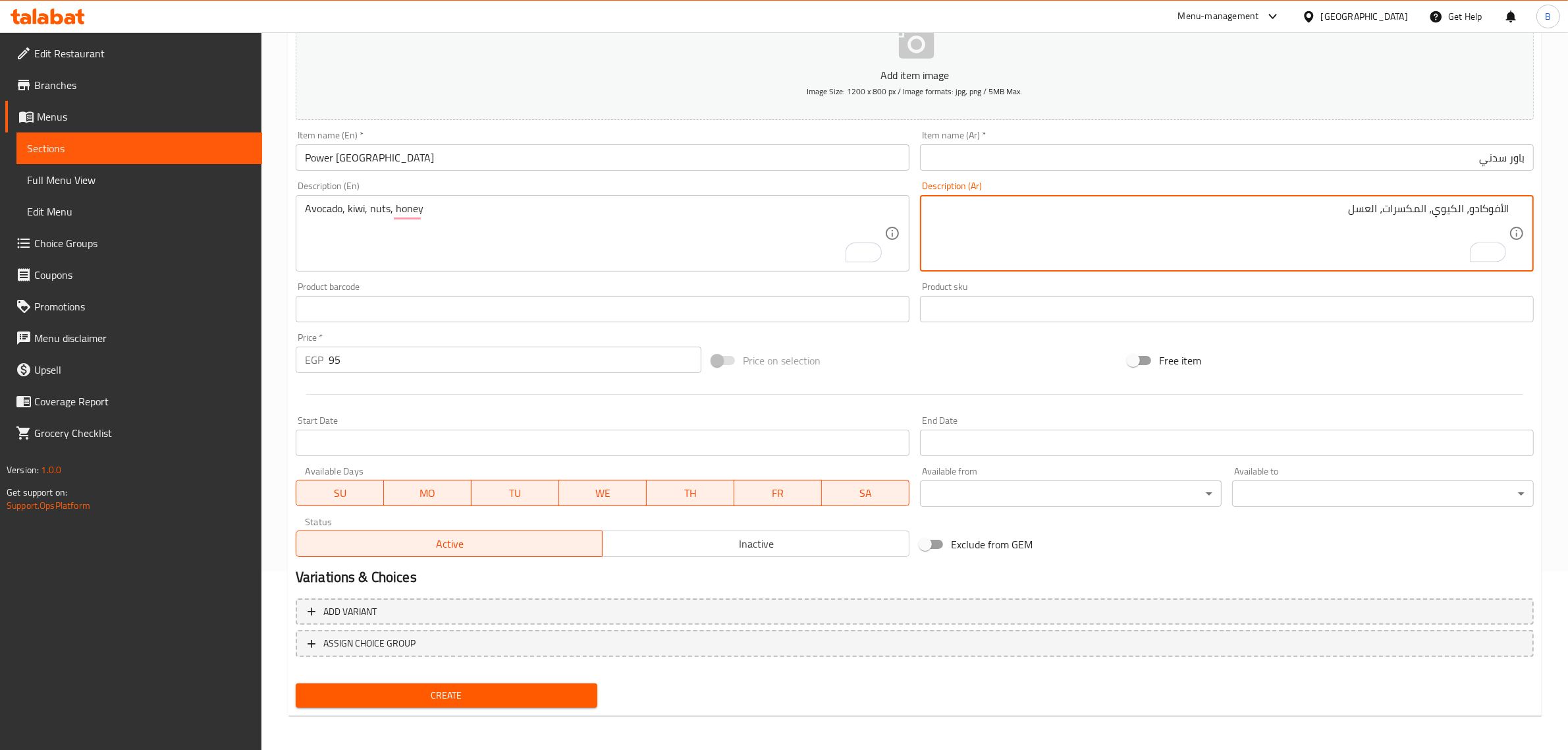
click at [1487, 213] on textarea "الأفوكادو، الكيوي، المكسرات، العسل" at bounding box center [1218, 233] width 579 height 63
type textarea "افكادو، كيوي، مكسرات، عسل"
drag, startPoint x: 504, startPoint y: 669, endPoint x: 471, endPoint y: 682, distance: 35.5
click at [504, 666] on nav at bounding box center [915, 667] width 1238 height 10
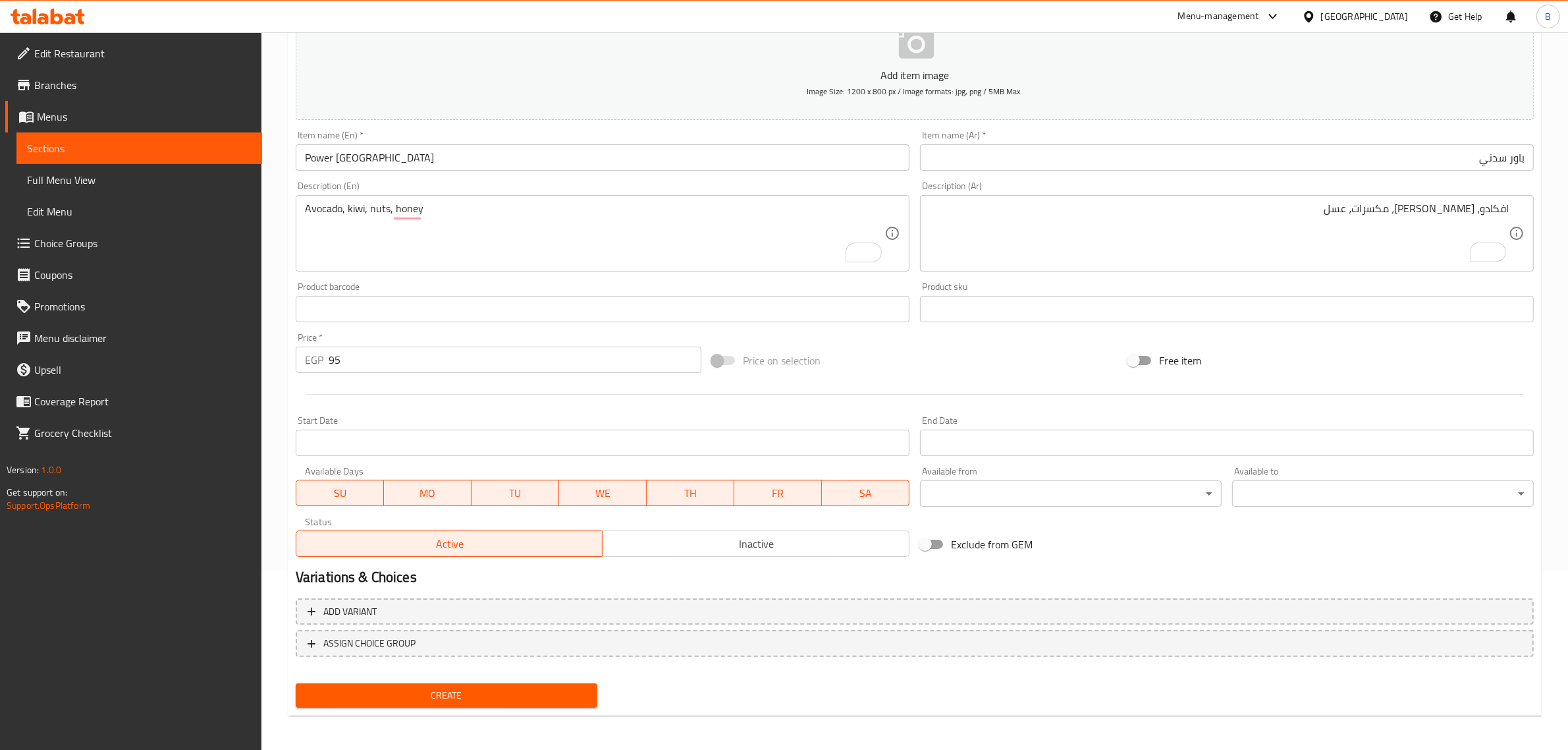
click at [471, 683] on button "Create" at bounding box center [446, 695] width 301 height 24
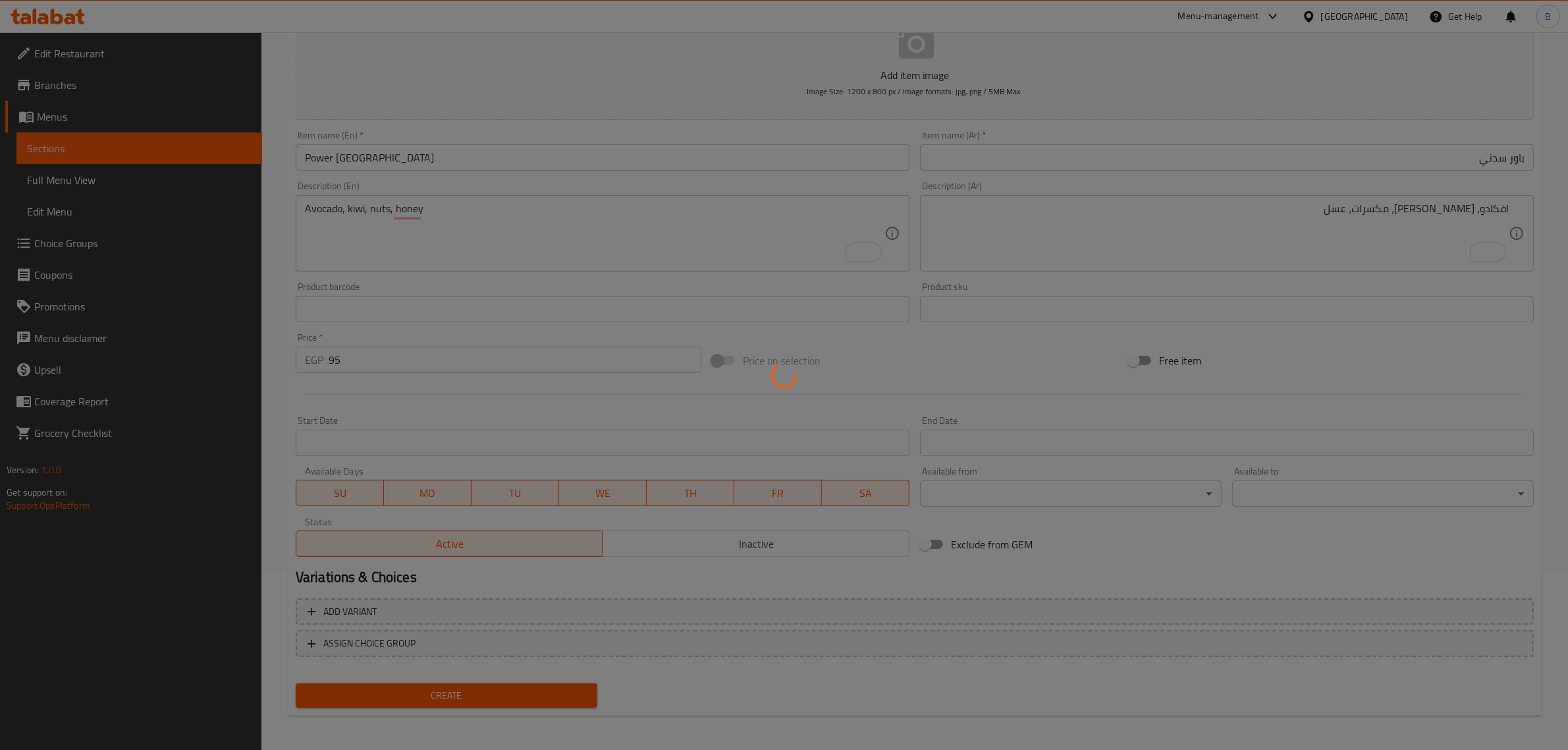
type input "0"
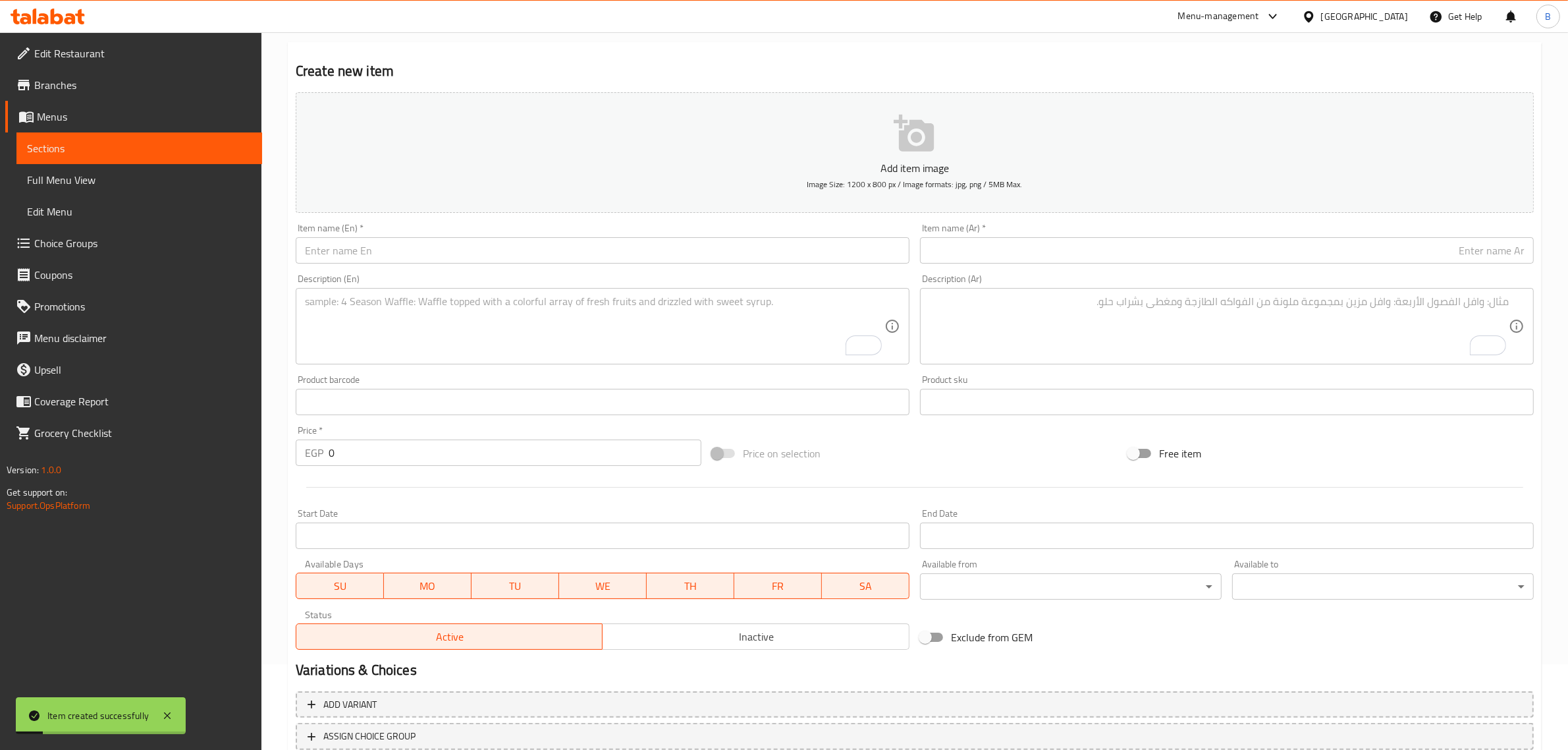
scroll to position [0, 0]
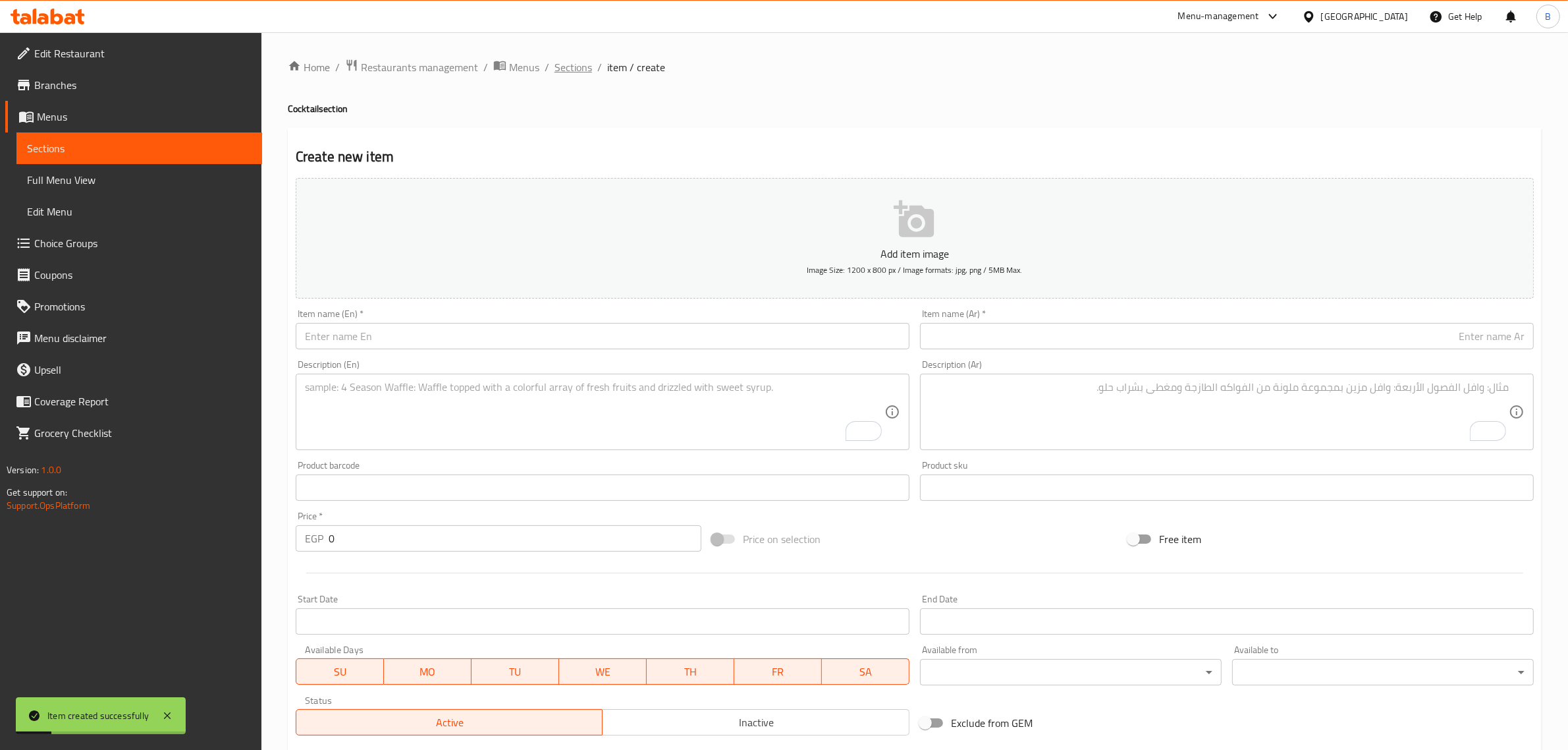
click at [570, 64] on span "Sections" at bounding box center [574, 67] width 38 height 16
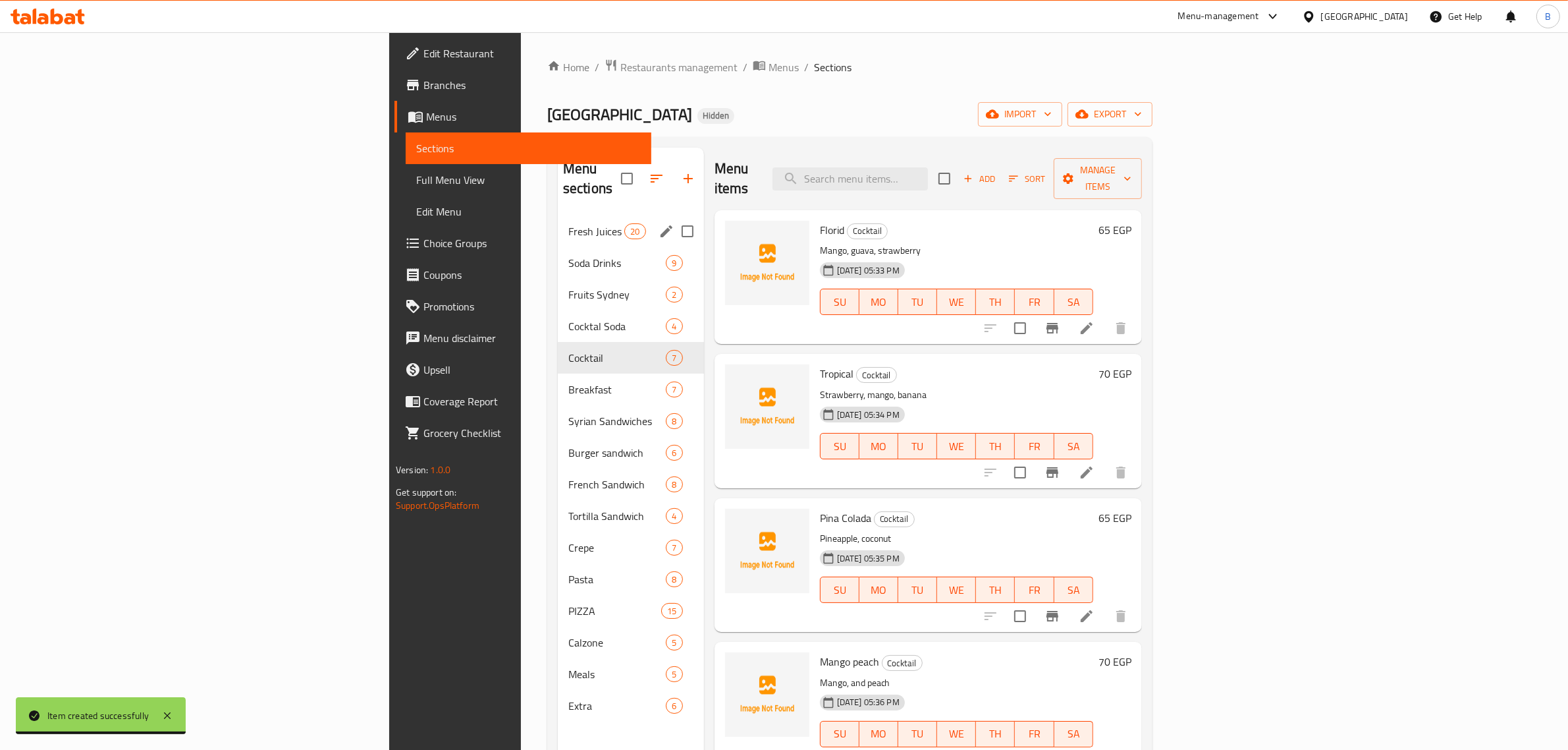
click at [558, 215] on div "Fresh Juices 20" at bounding box center [631, 231] width 146 height 31
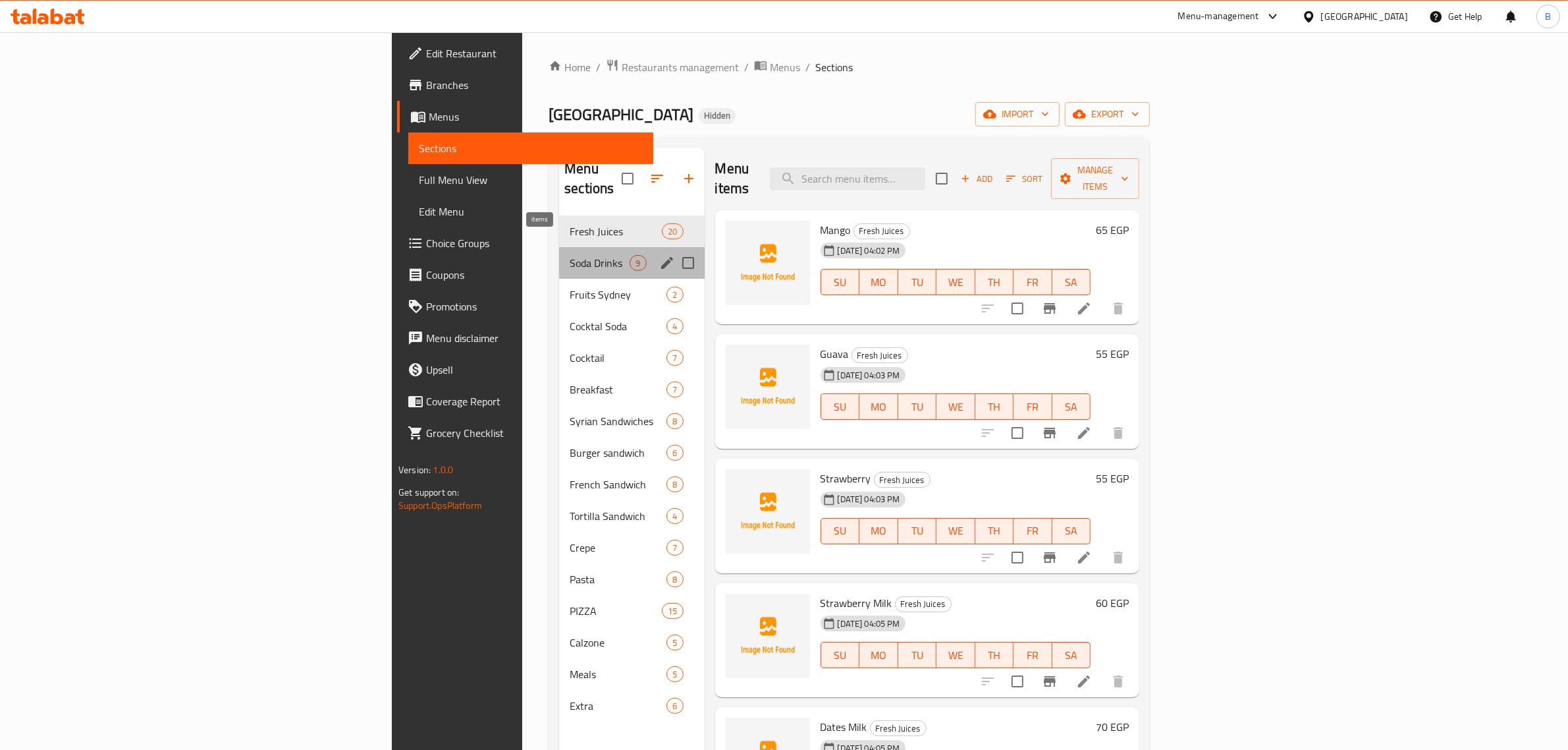
click at [630, 257] on span "9" at bounding box center [637, 263] width 15 height 13
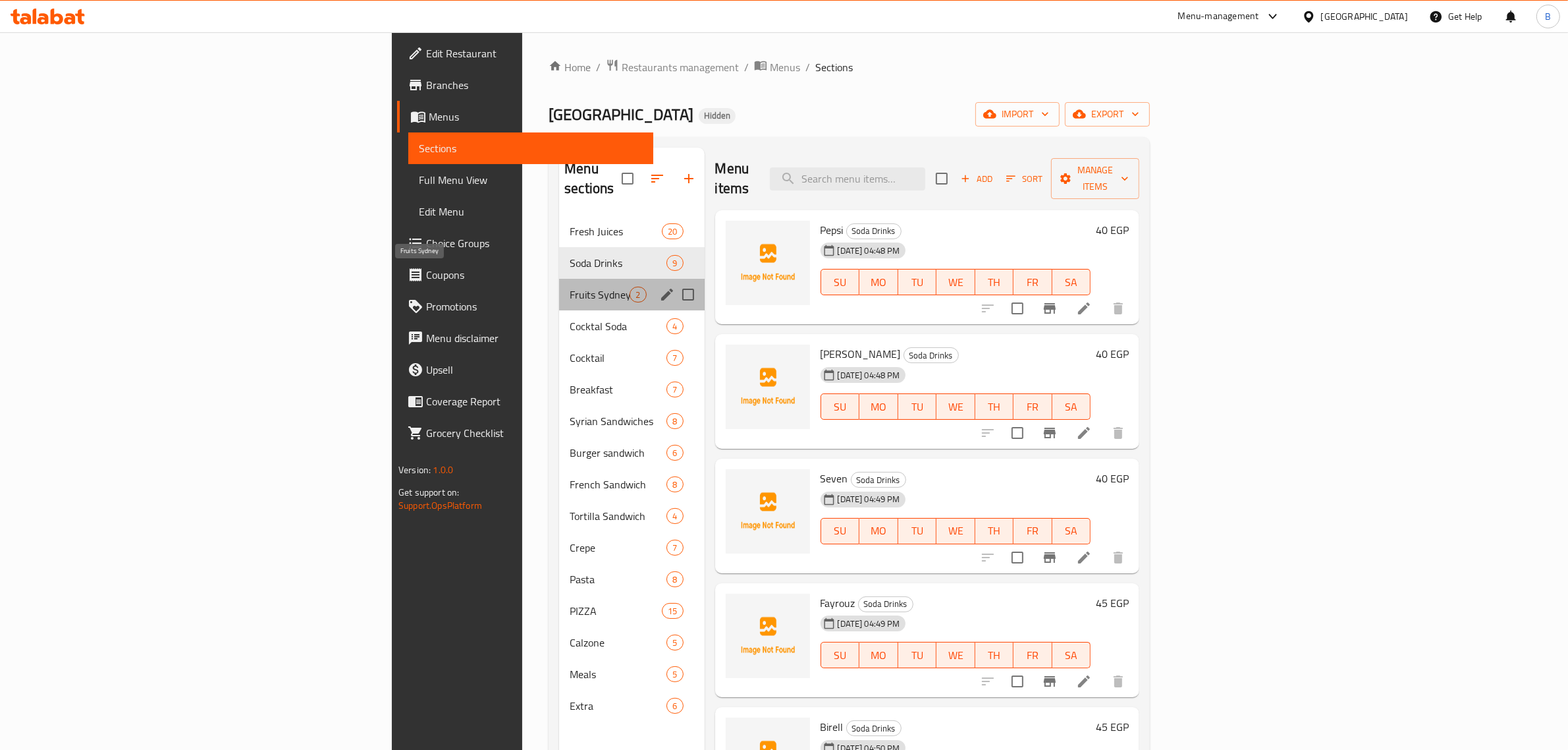
click at [570, 287] on span "Fruits Sydney" at bounding box center [599, 294] width 60 height 16
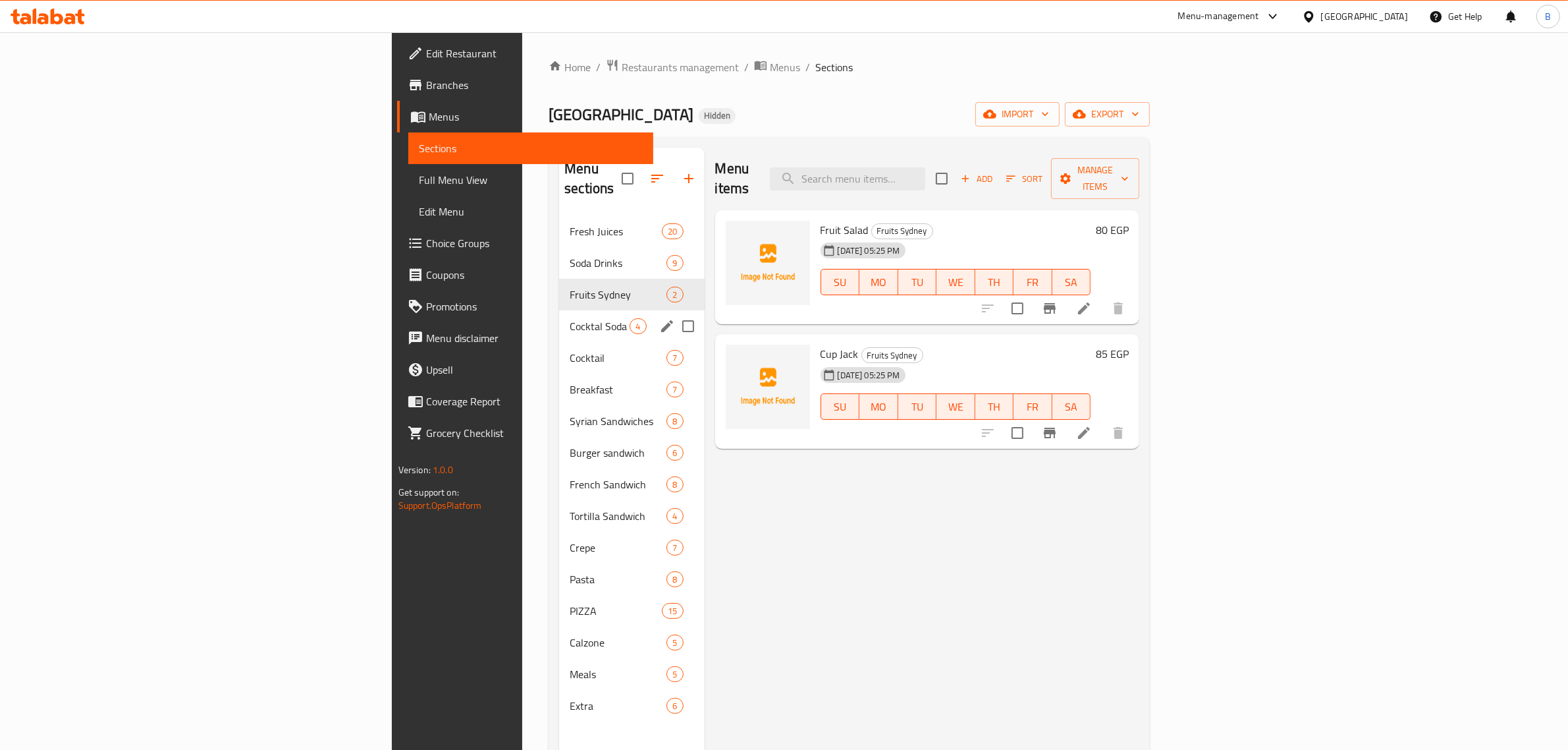
click at [559, 318] on div "Cocktal Soda 4" at bounding box center [631, 326] width 145 height 31
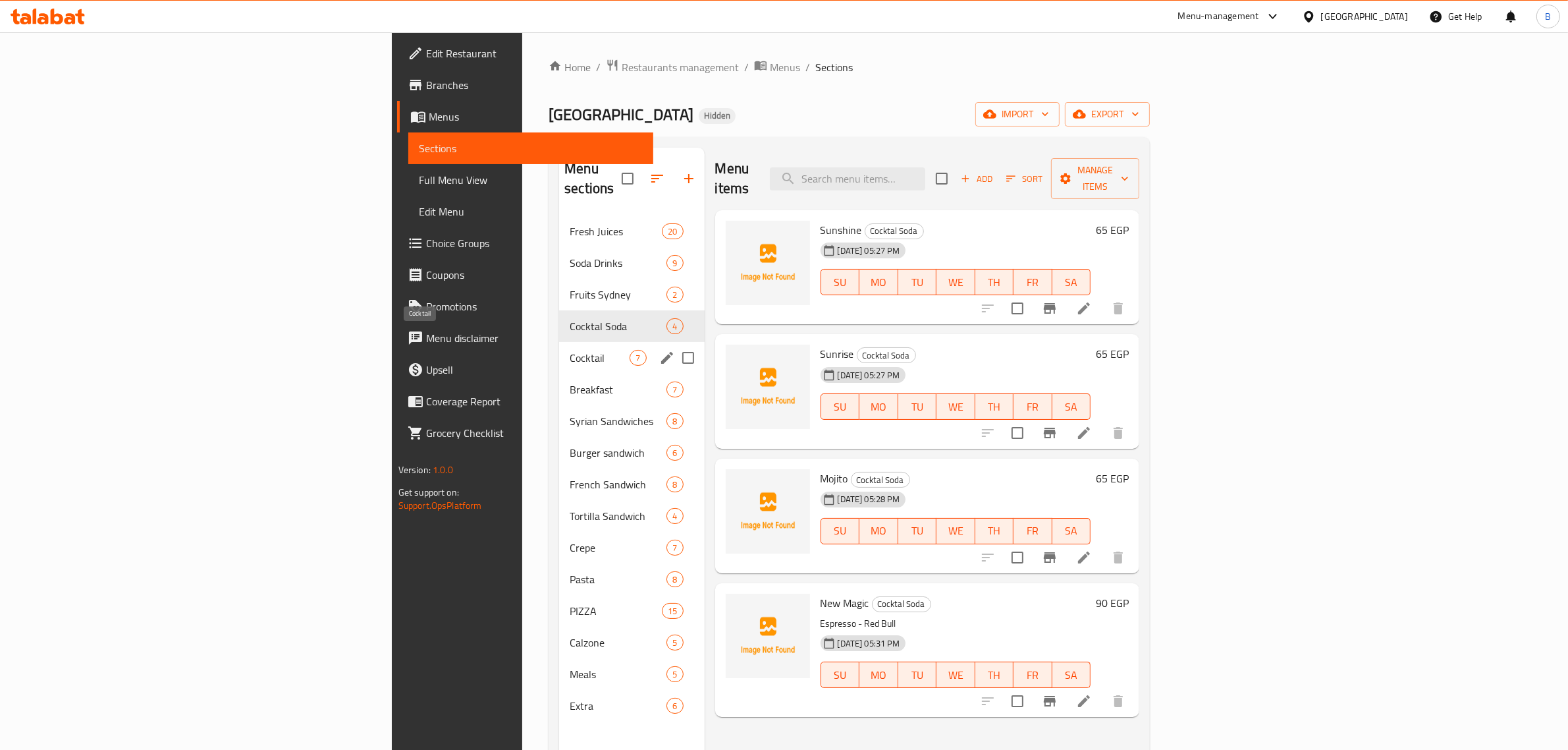
click at [570, 350] on span "Cocktail" at bounding box center [599, 358] width 60 height 16
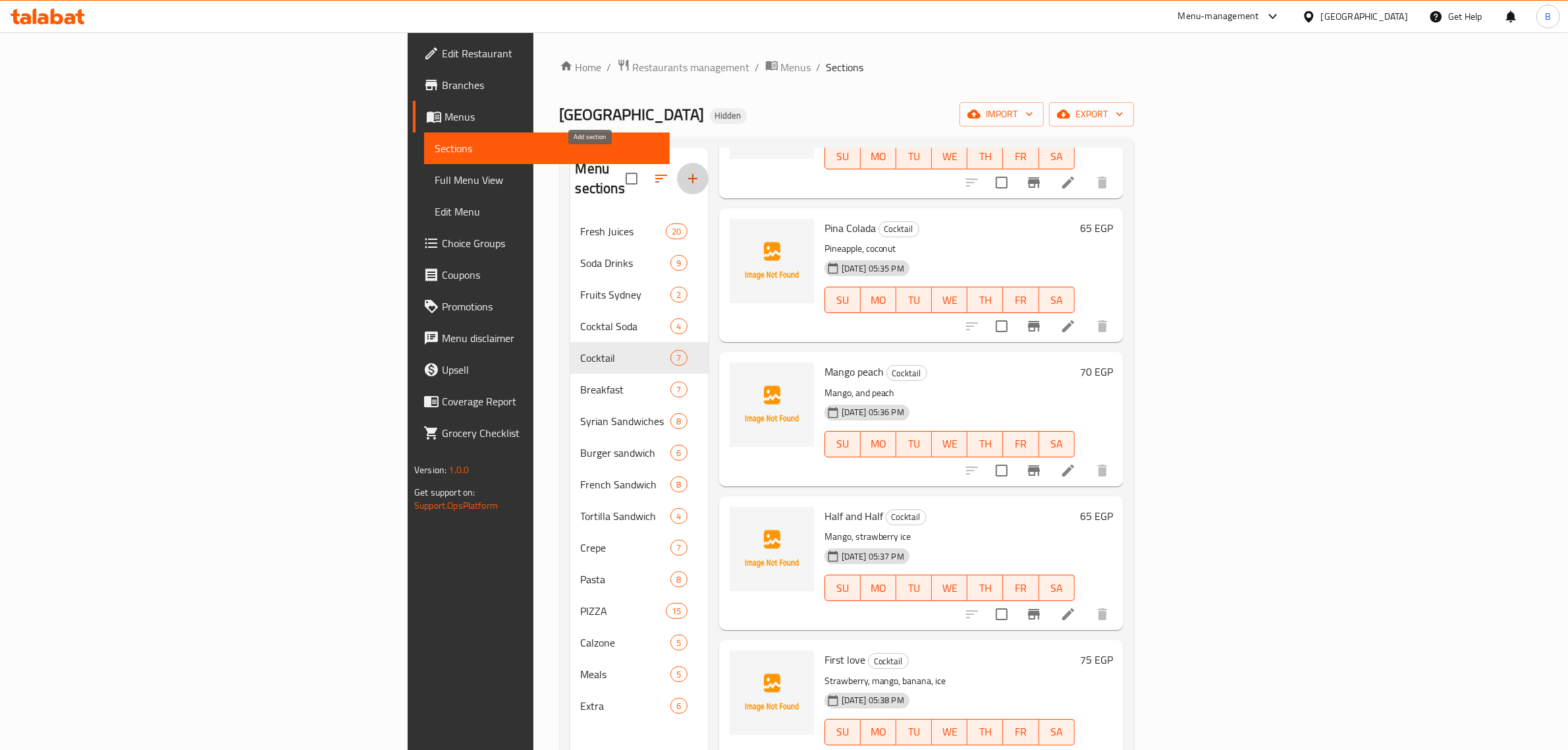
click at [677, 178] on button "button" at bounding box center [692, 178] width 31 height 31
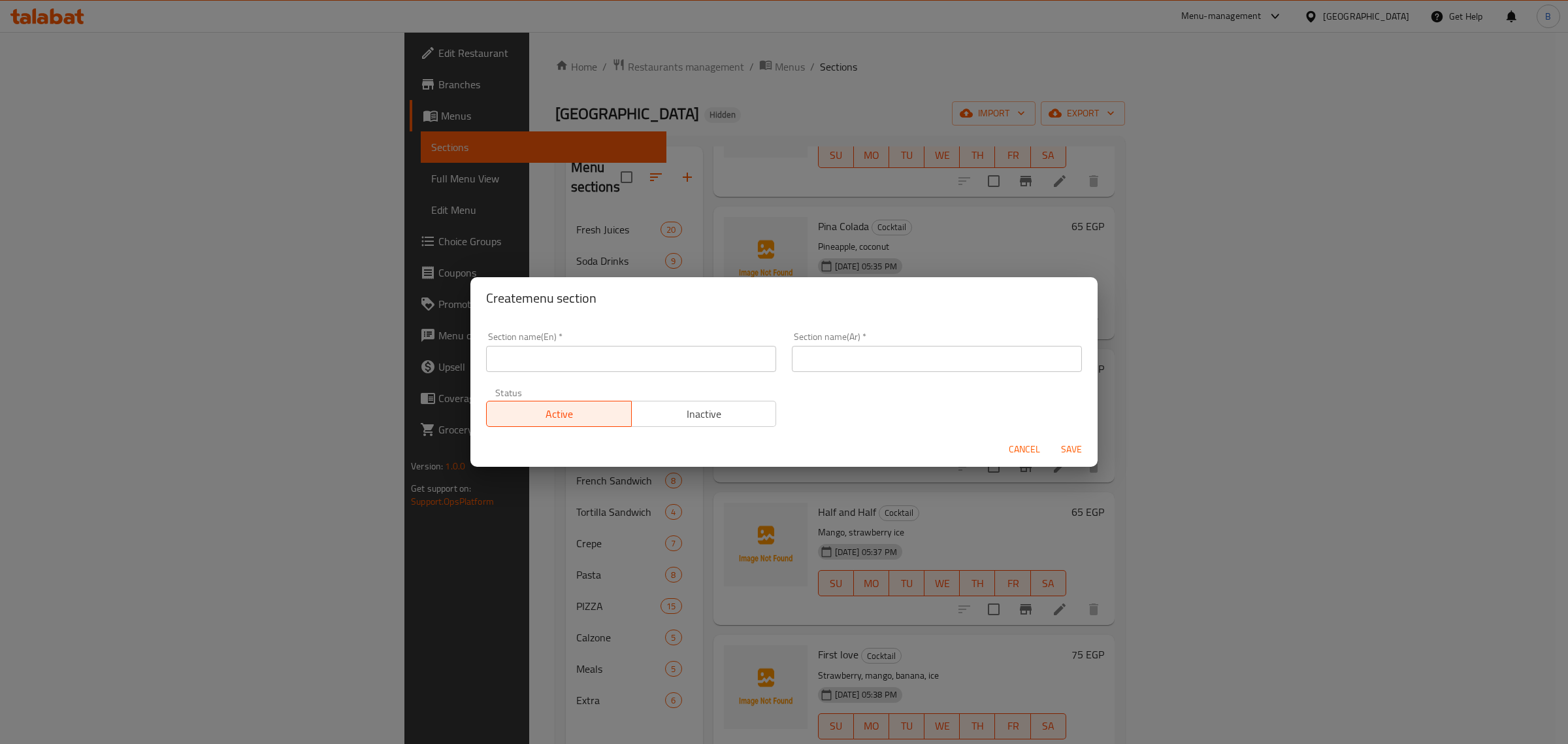
click at [550, 376] on div "Section name(En)   * Section name(En) *" at bounding box center [631, 352] width 306 height 56
click at [539, 347] on input "text" at bounding box center [631, 359] width 290 height 26
type input "Extra"
click at [958, 360] on input "text" at bounding box center [937, 359] width 290 height 26
paste input "إضافي"
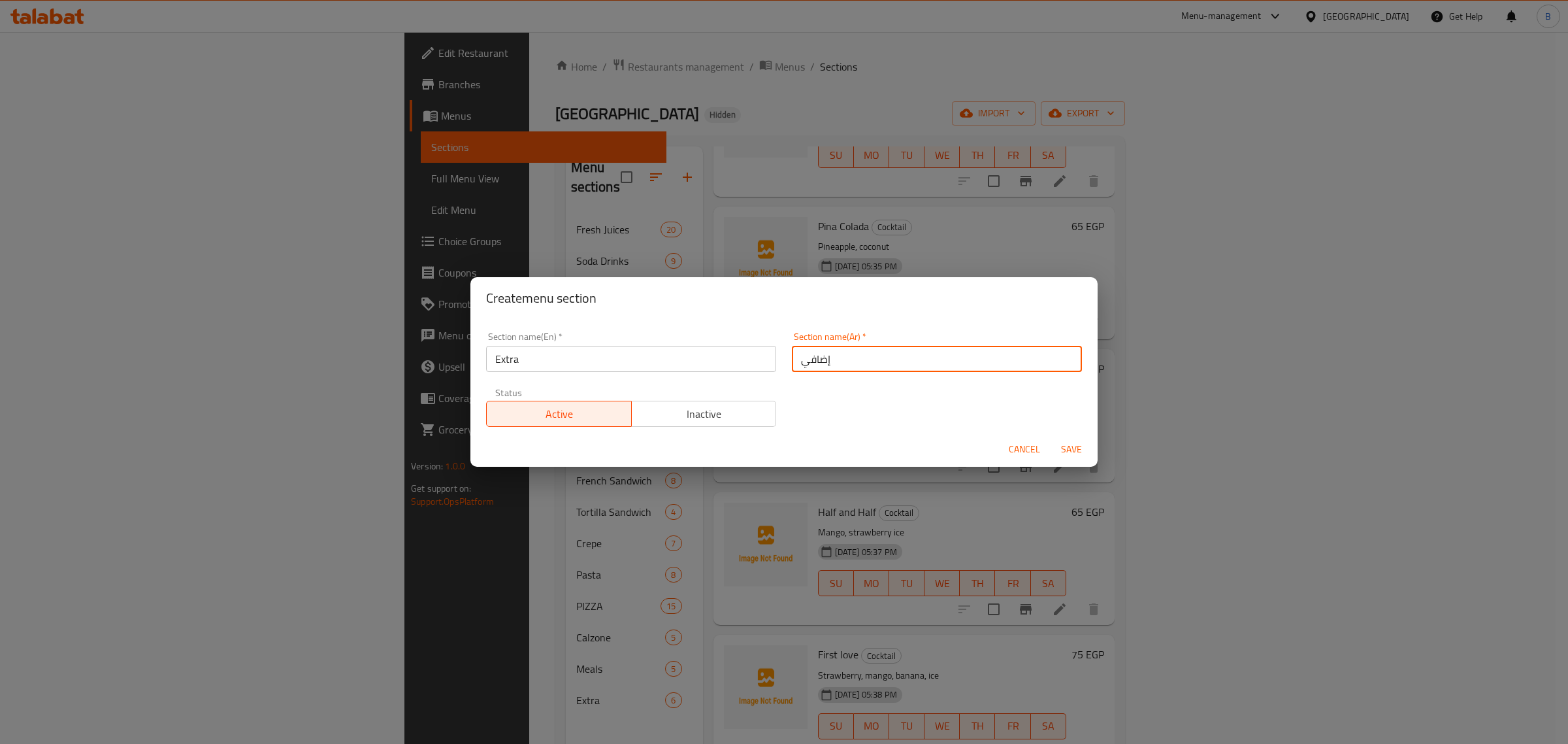
type input "إضافي"
click at [692, 363] on input "Extra" at bounding box center [631, 359] width 290 height 26
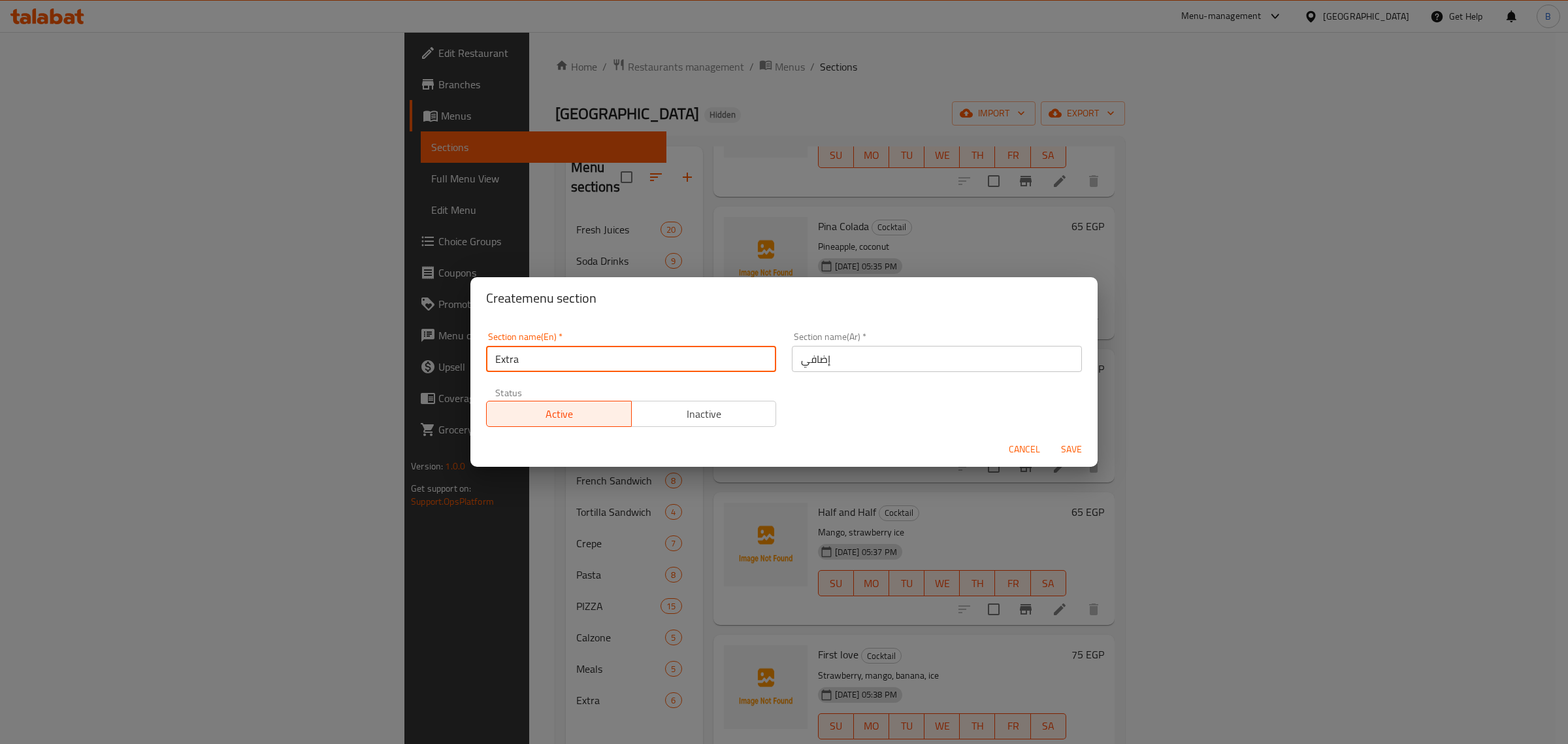
click at [1072, 445] on span "Save" at bounding box center [1071, 449] width 31 height 16
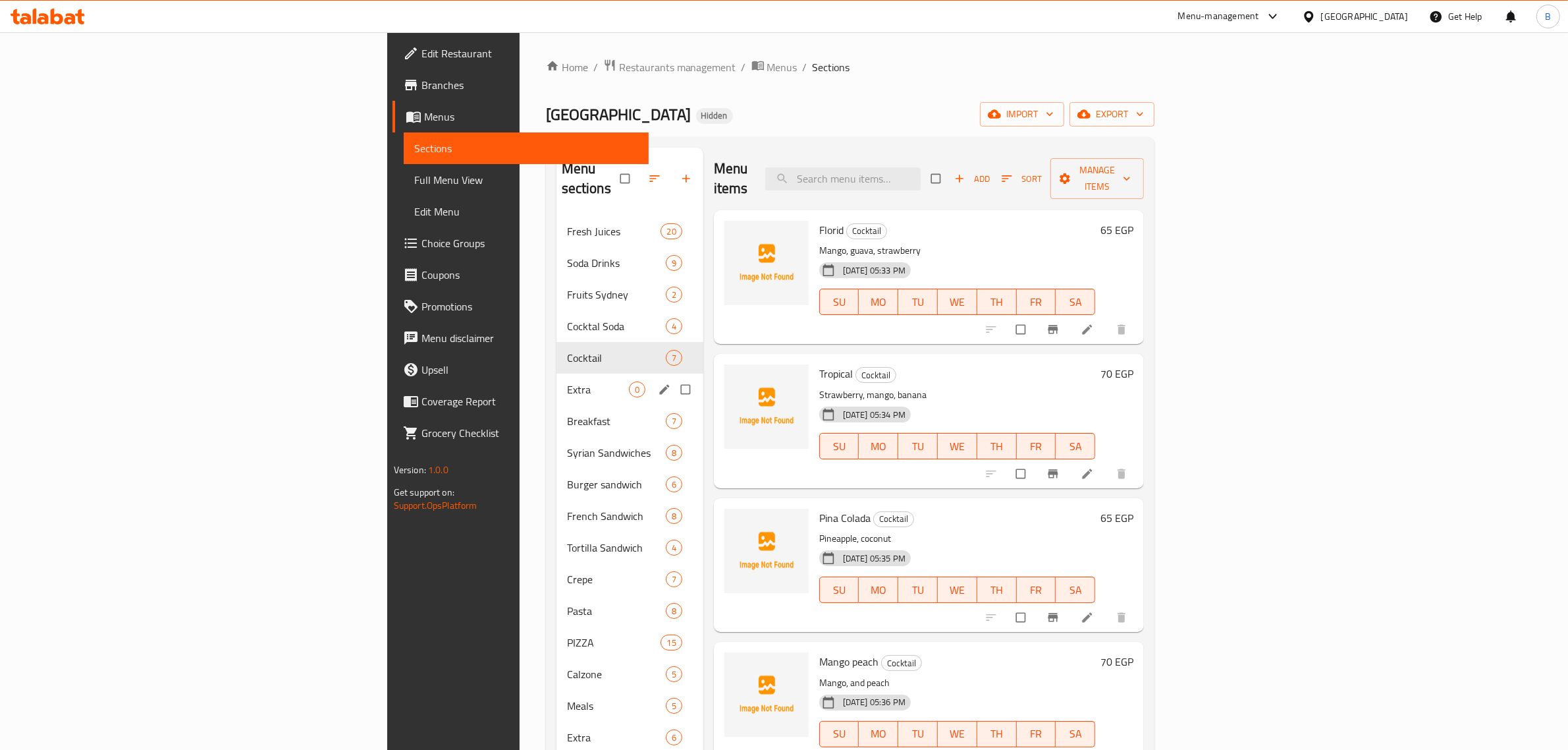
click at [556, 373] on div "Extra 0" at bounding box center [630, 389] width 147 height 31
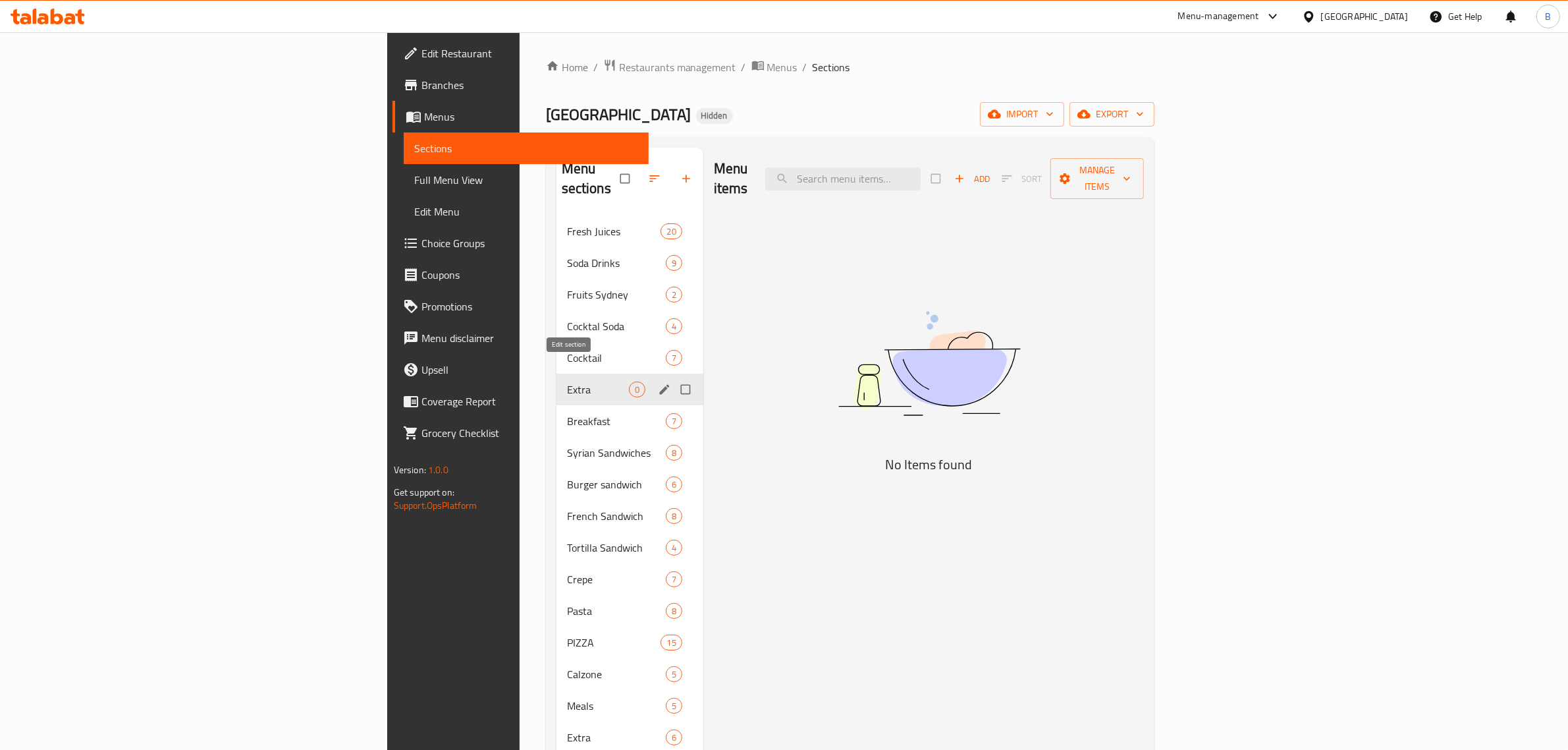
click at [659, 384] on icon "edit" at bounding box center [664, 389] width 10 height 10
click at [566, 373] on div "Extra 0" at bounding box center [630, 389] width 147 height 31
click at [658, 383] on icon "edit" at bounding box center [664, 389] width 13 height 13
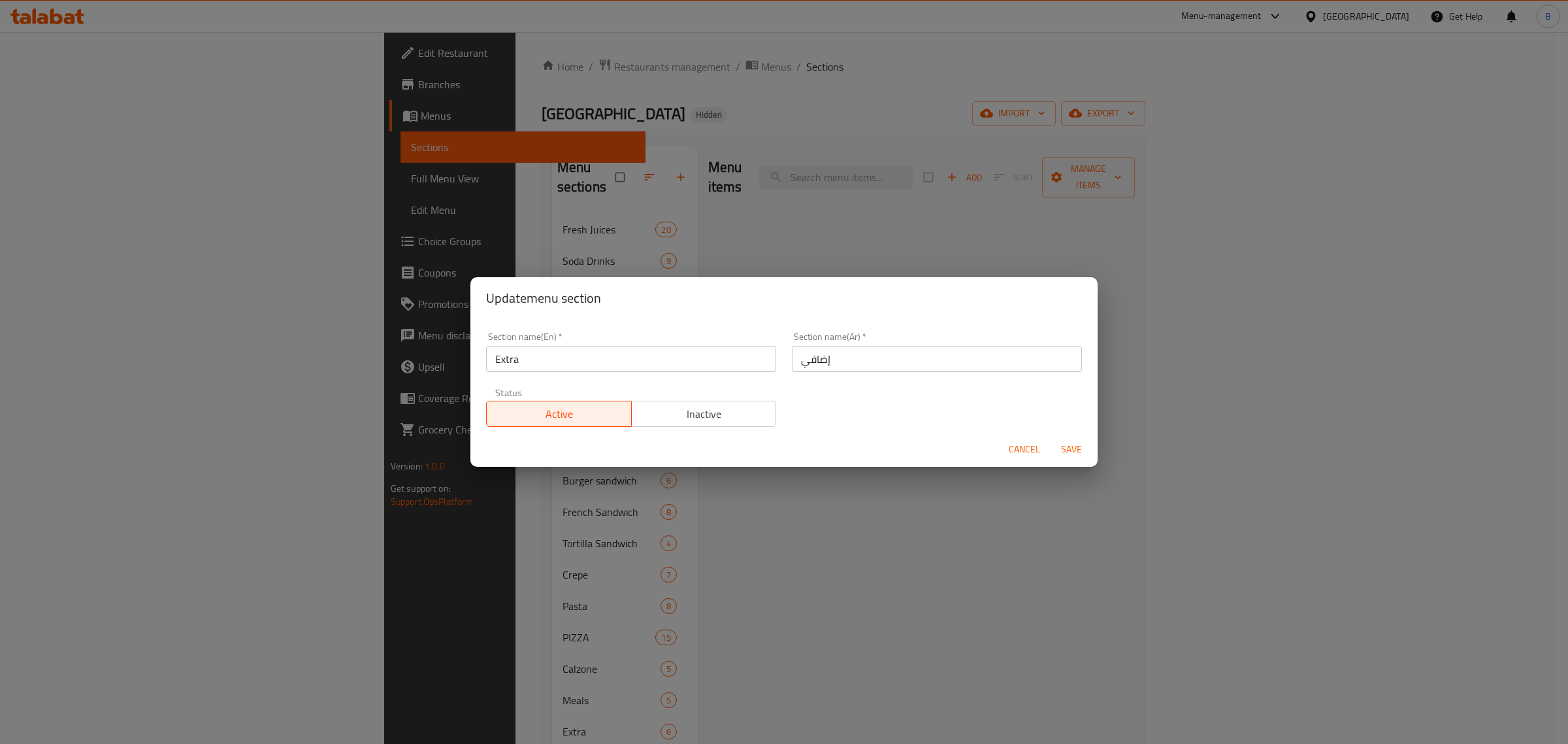
click at [1012, 443] on span "Cancel" at bounding box center [1024, 449] width 31 height 16
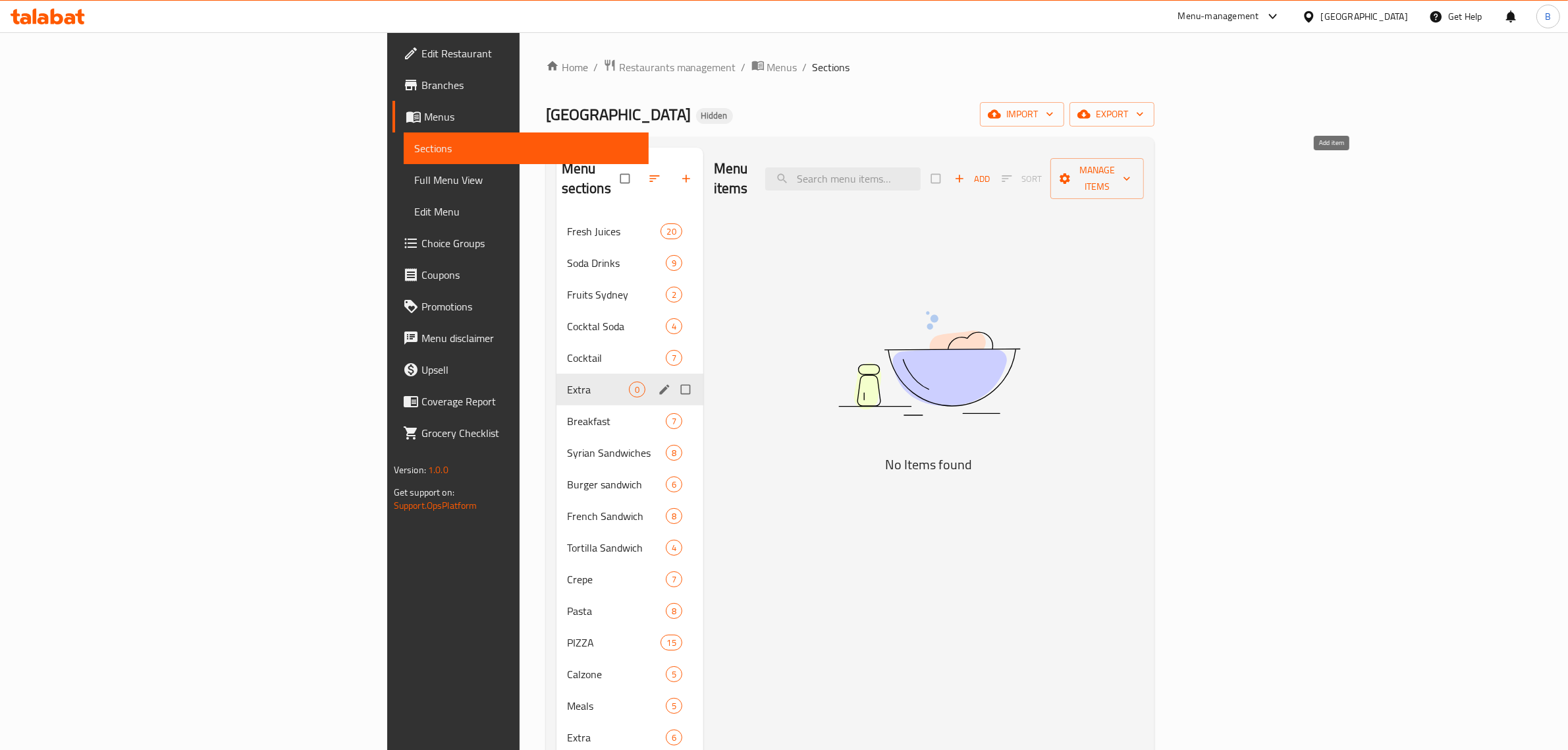
click at [990, 171] on span "Add" at bounding box center [971, 178] width 35 height 15
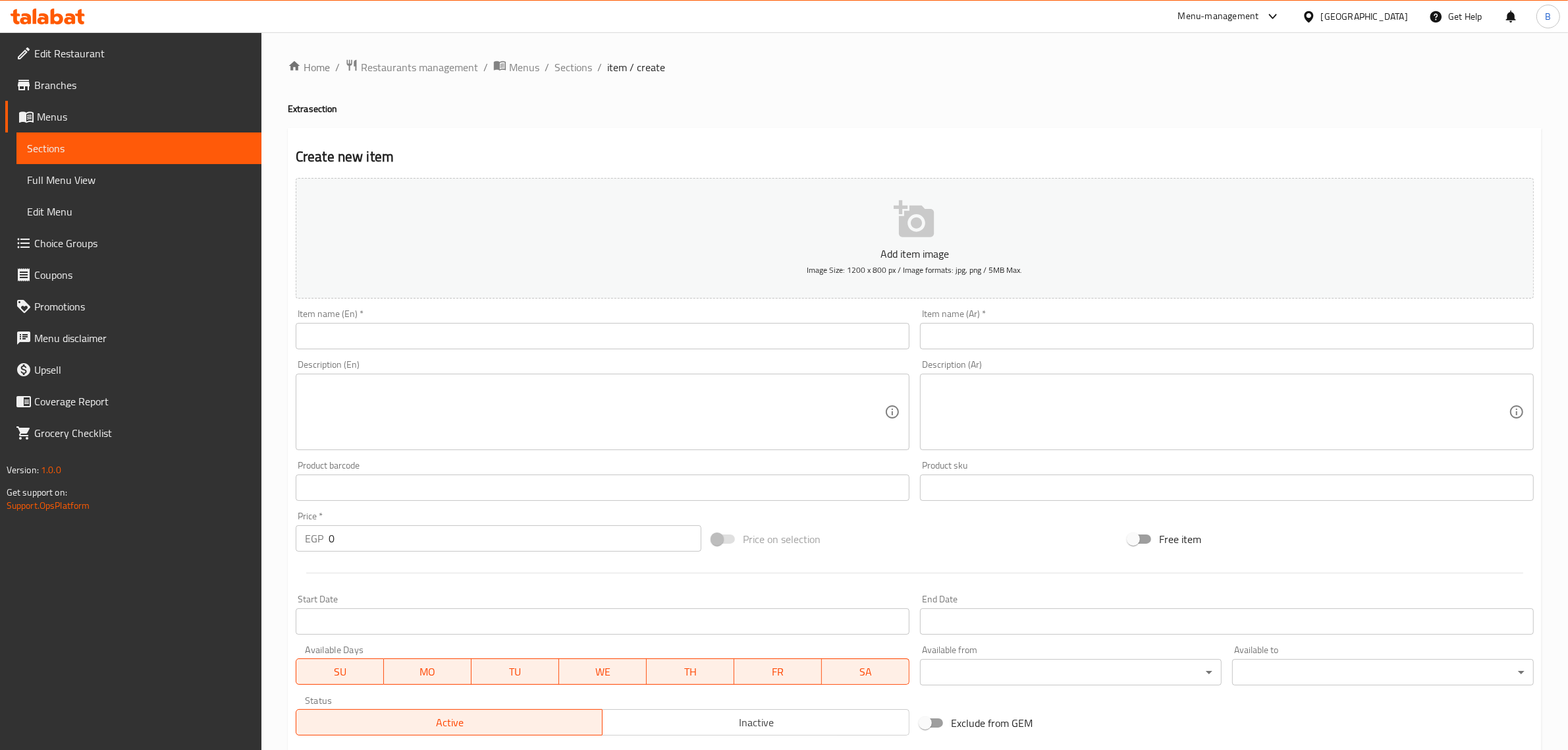
click at [1175, 343] on input "text" at bounding box center [1227, 336] width 613 height 27
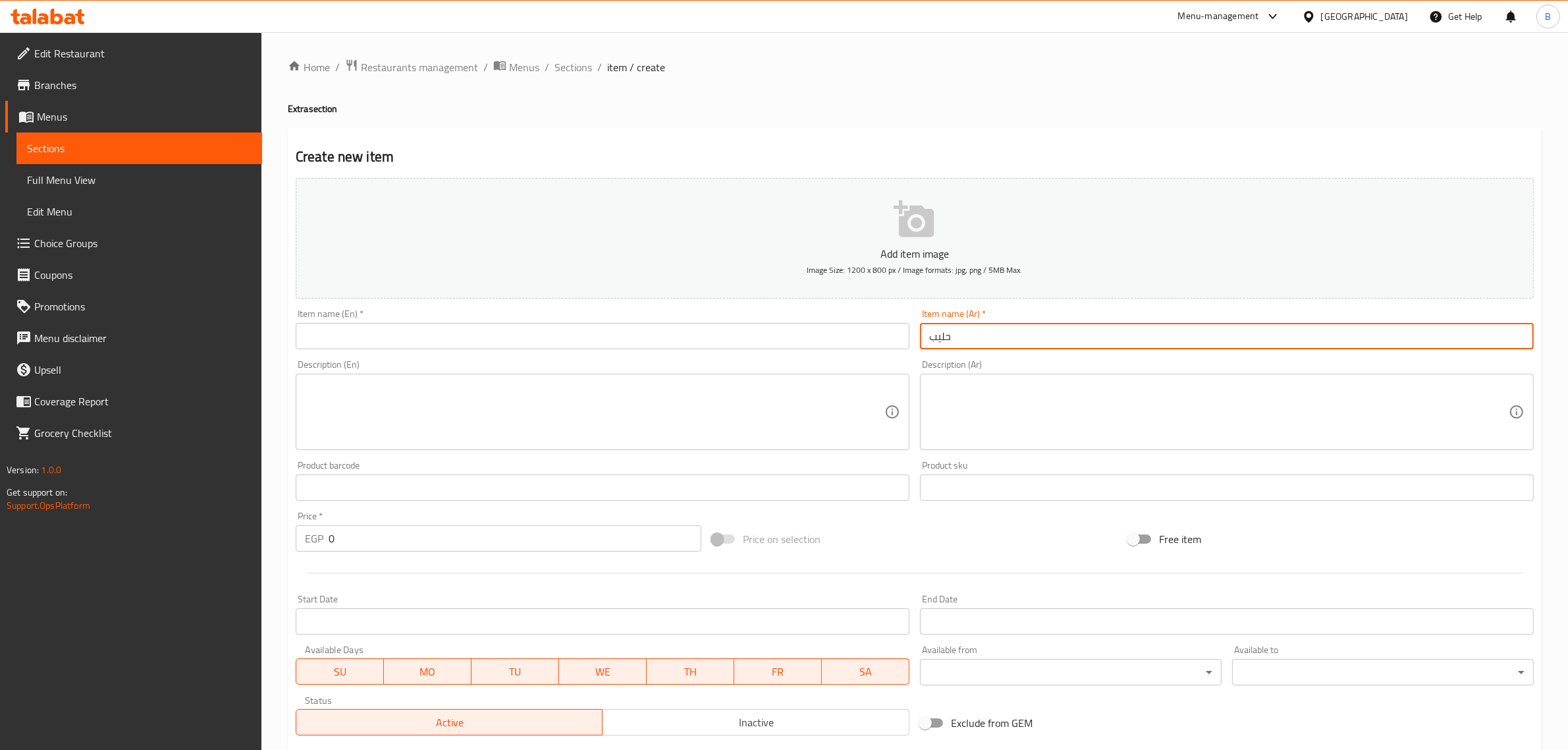
type input "حليب"
click at [673, 349] on input "text" at bounding box center [602, 336] width 613 height 27
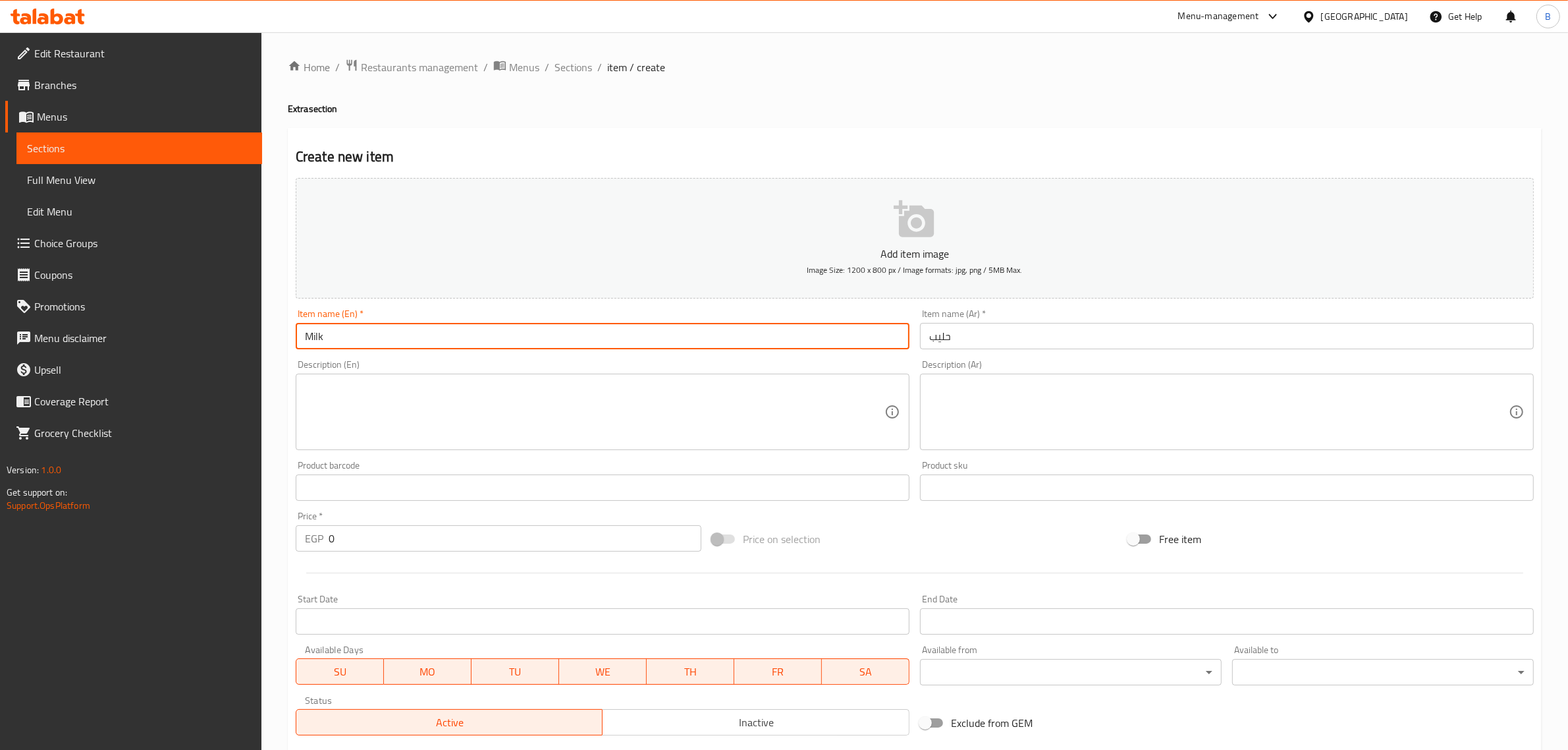
type input "Milk"
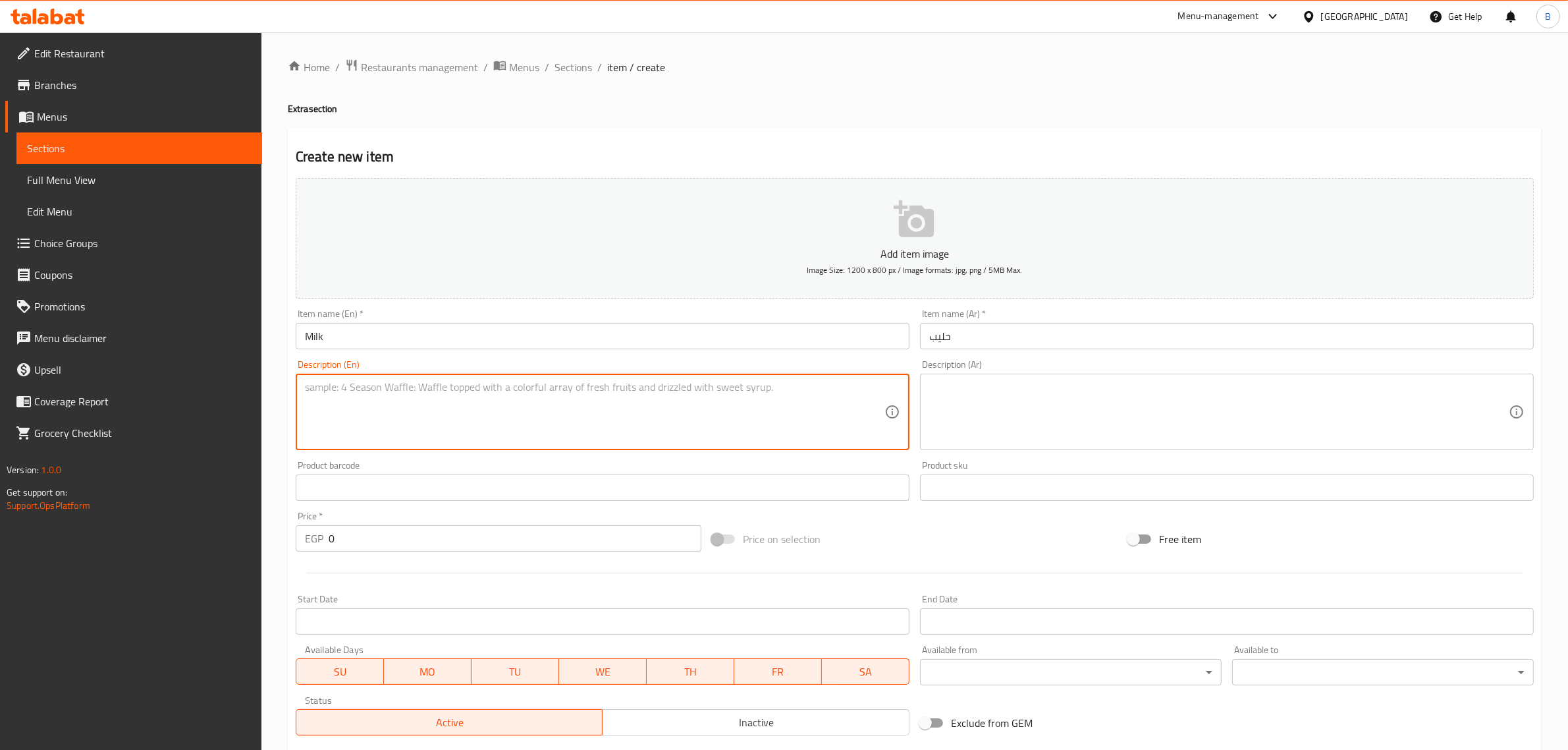
click at [692, 387] on textarea at bounding box center [595, 412] width 579 height 63
click at [469, 551] on input "0" at bounding box center [515, 539] width 372 height 27
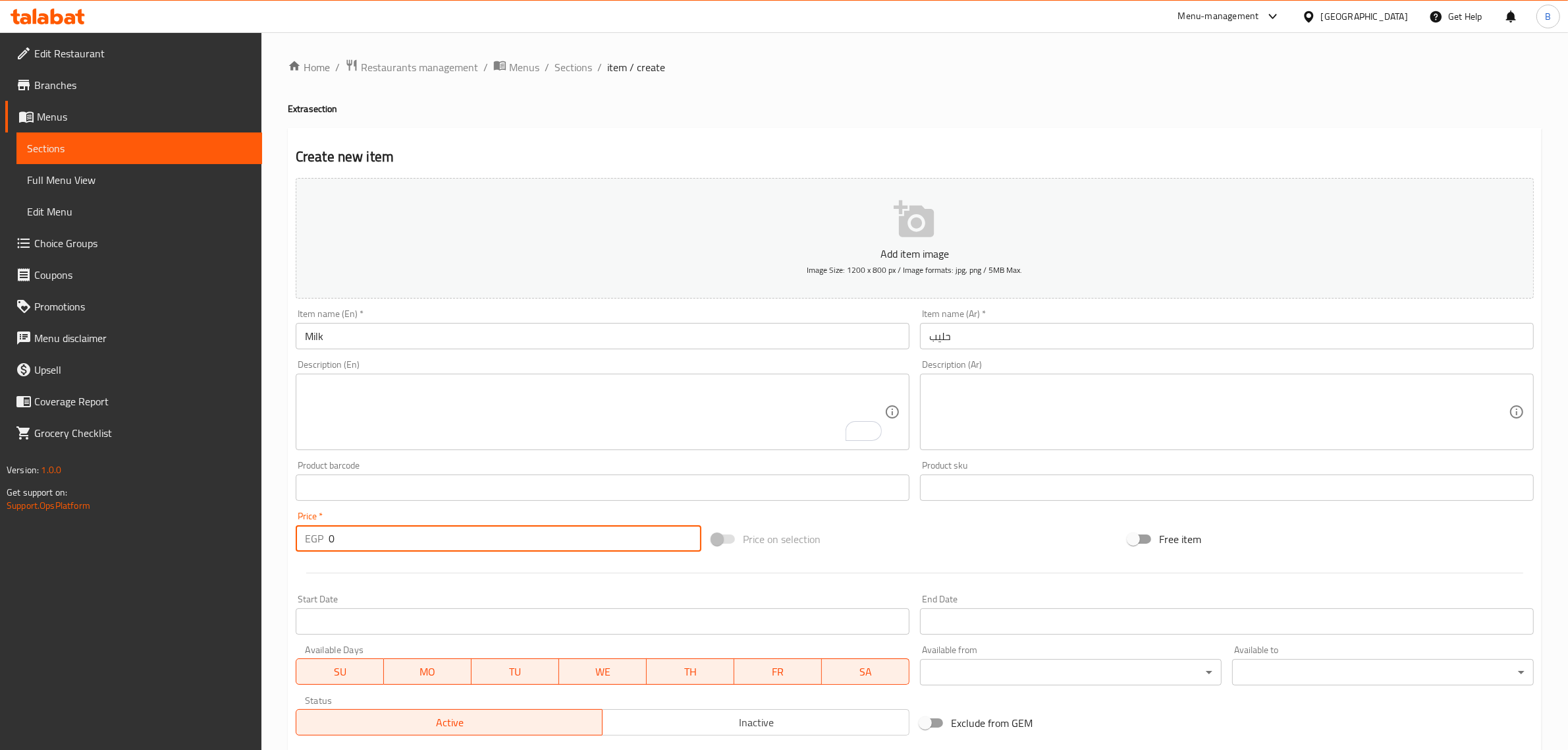
click at [462, 553] on div "Price   * EGP 0 Price *" at bounding box center [498, 531] width 416 height 51
click at [462, 550] on input "0" at bounding box center [515, 539] width 372 height 27
click at [461, 549] on input "0" at bounding box center [515, 539] width 372 height 27
click at [459, 549] on input "0" at bounding box center [515, 539] width 372 height 27
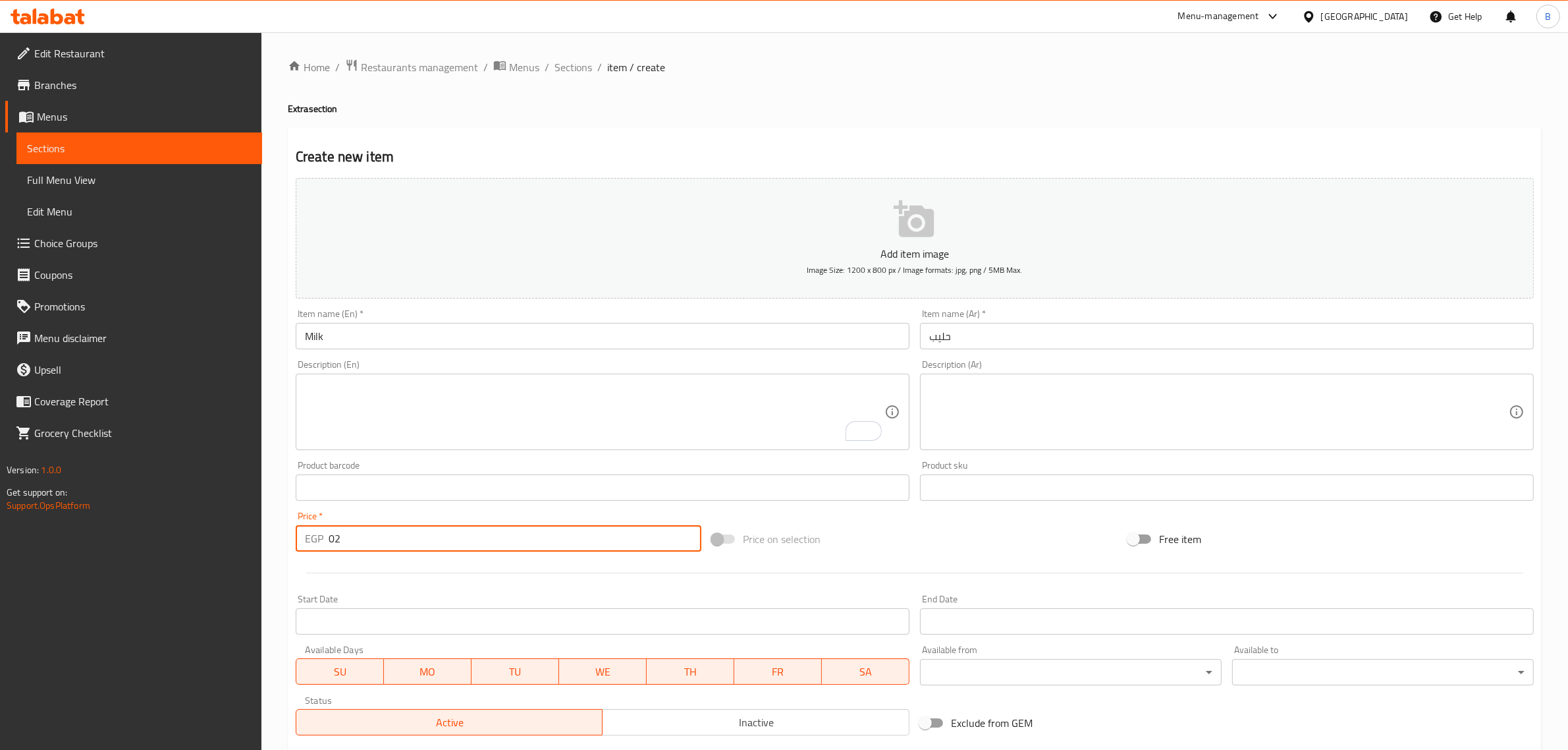
type input "0"
type input "25"
click at [505, 568] on div at bounding box center [914, 572] width 1248 height 32
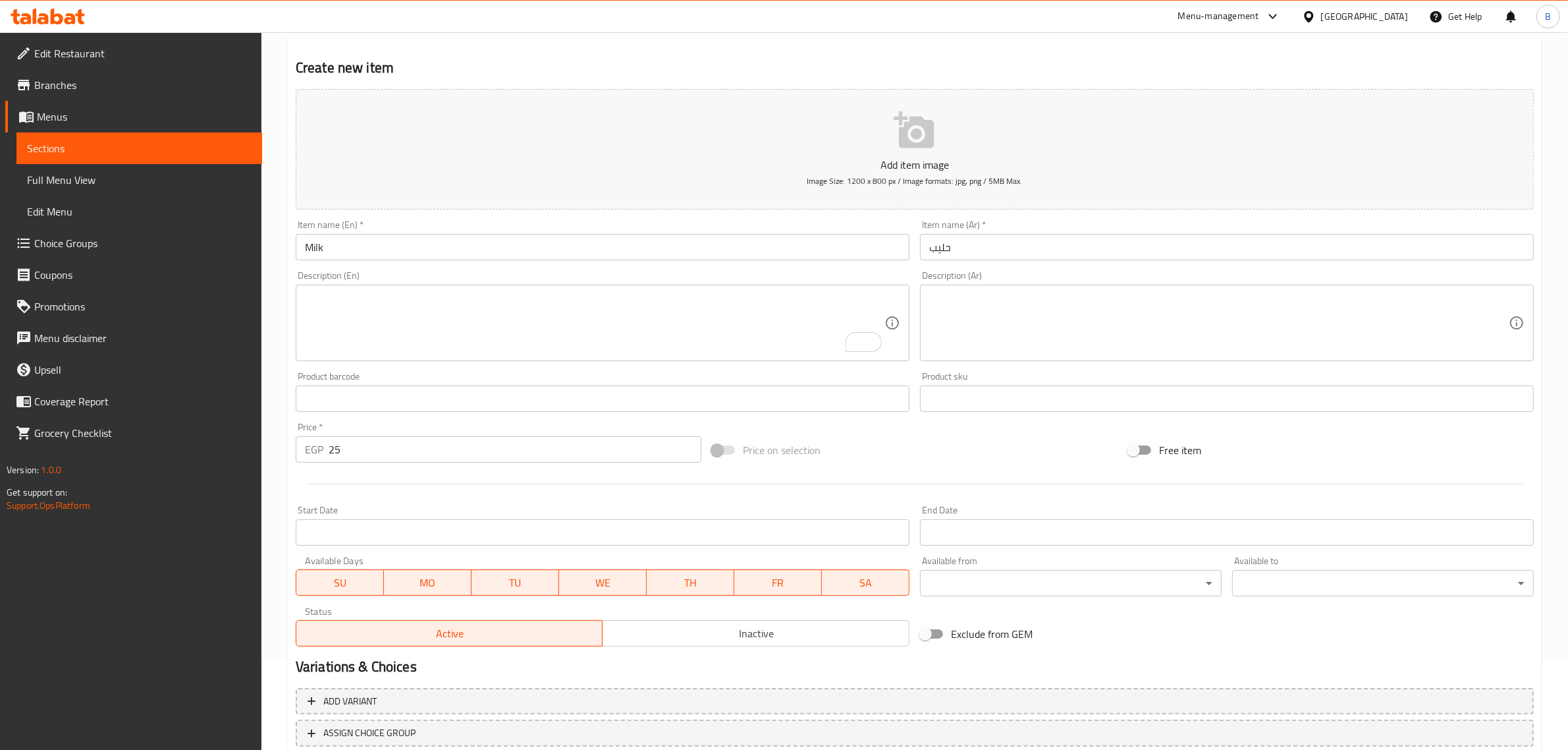
scroll to position [178, 0]
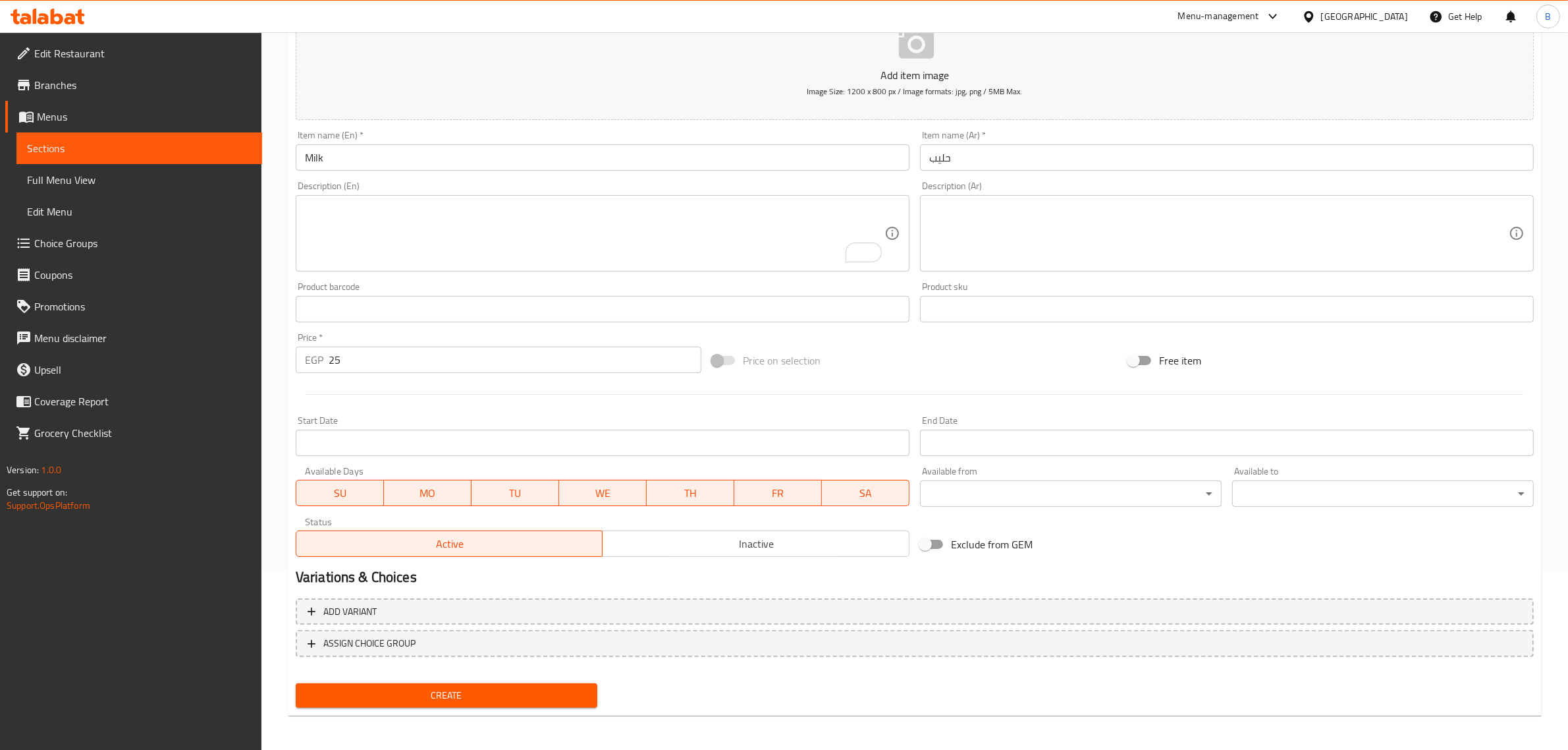
click at [408, 692] on span "Create" at bounding box center [446, 695] width 280 height 16
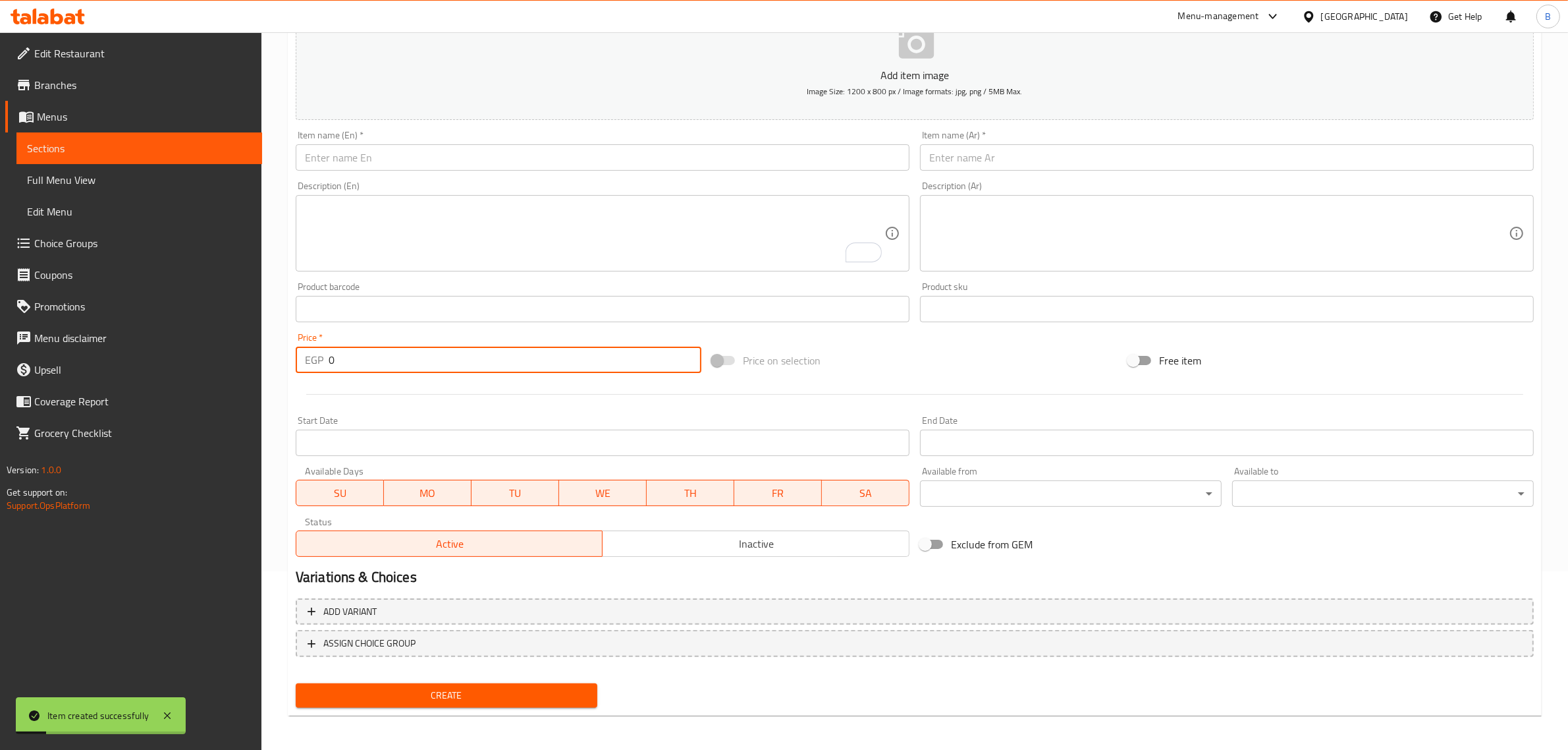
click at [409, 355] on input "0" at bounding box center [515, 360] width 372 height 27
type input "20"
click at [1307, 169] on input "text" at bounding box center [1227, 157] width 613 height 27
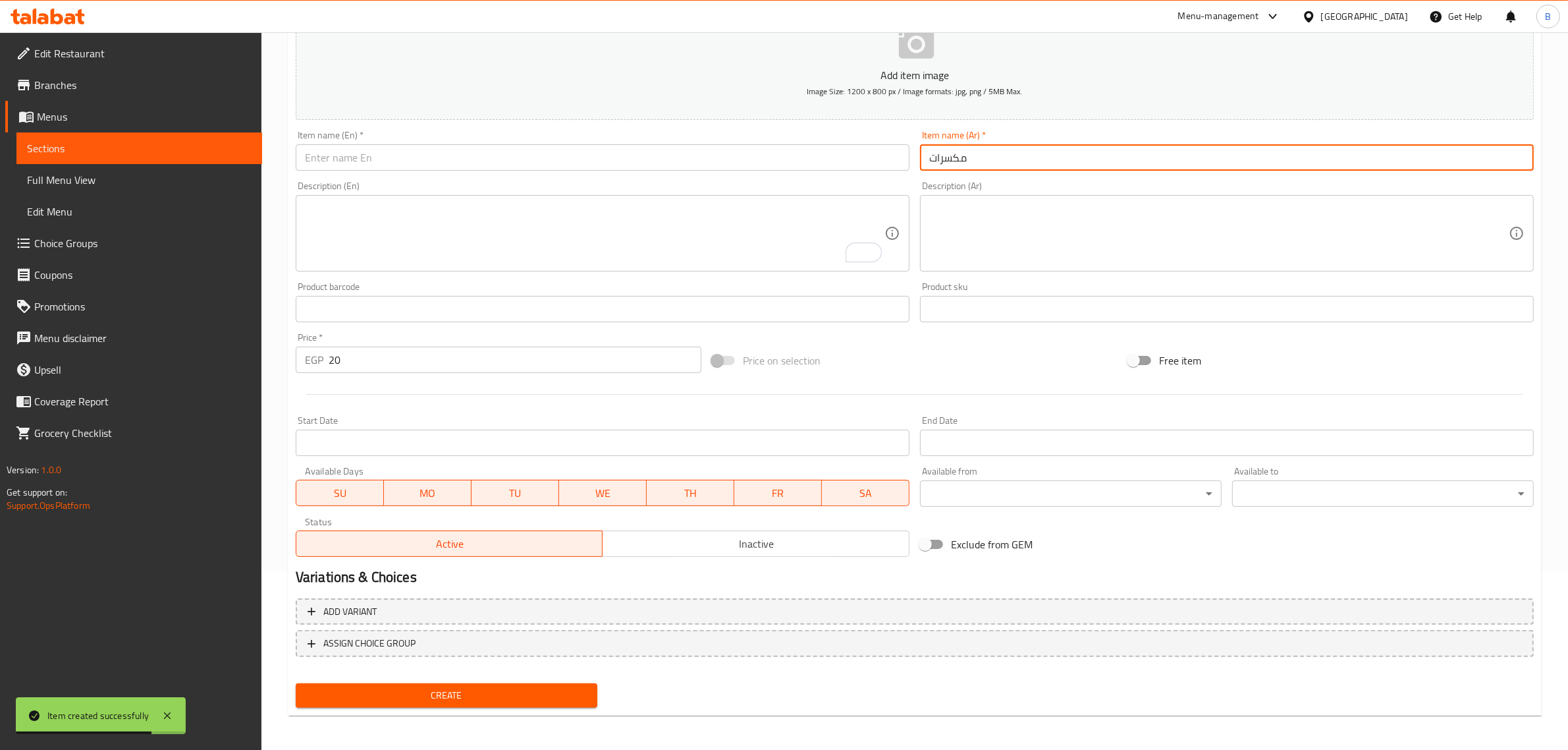
type input "مكسرات"
click at [820, 163] on input "text" at bounding box center [602, 157] width 613 height 27
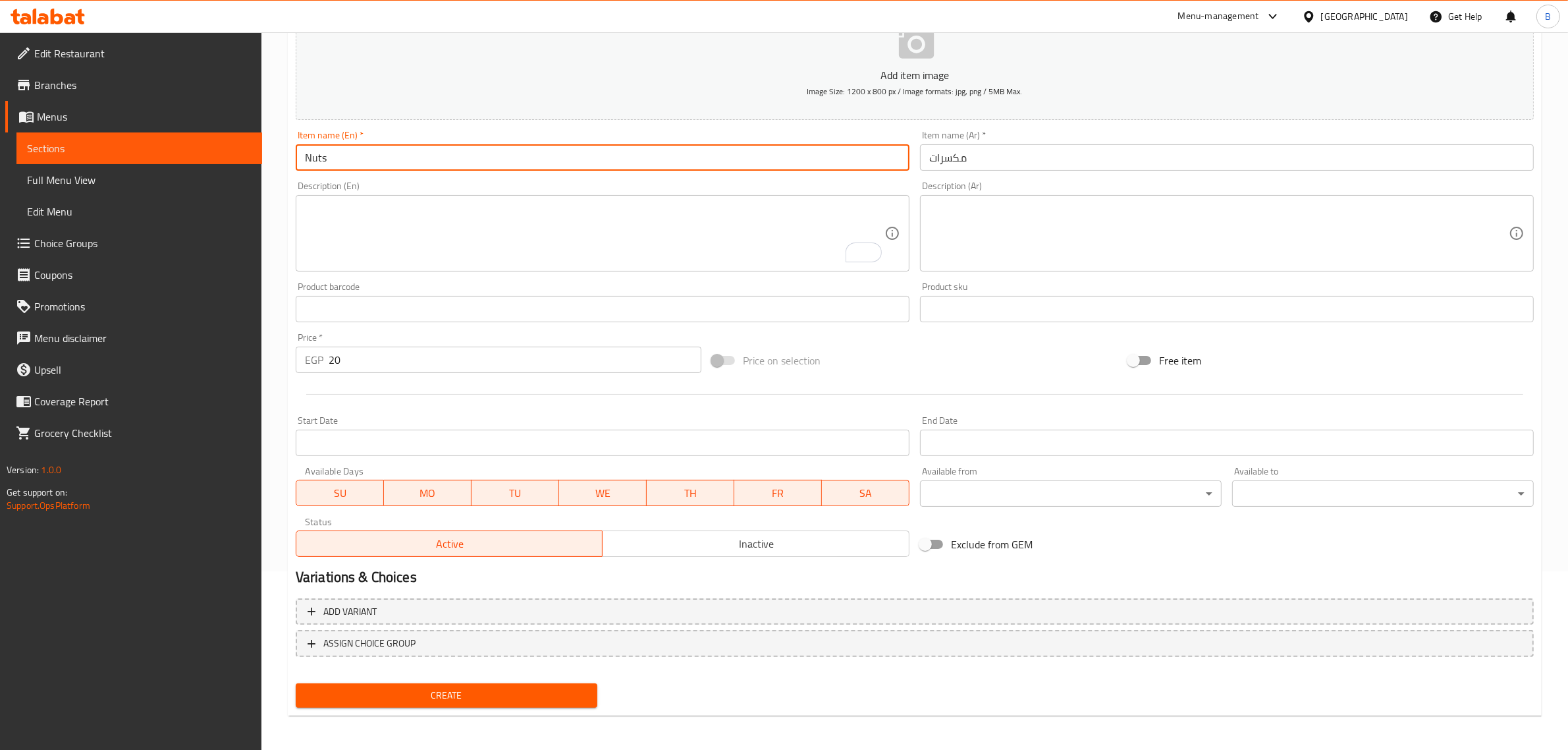
type input "Nuts"
click at [494, 696] on span "Create" at bounding box center [446, 695] width 280 height 16
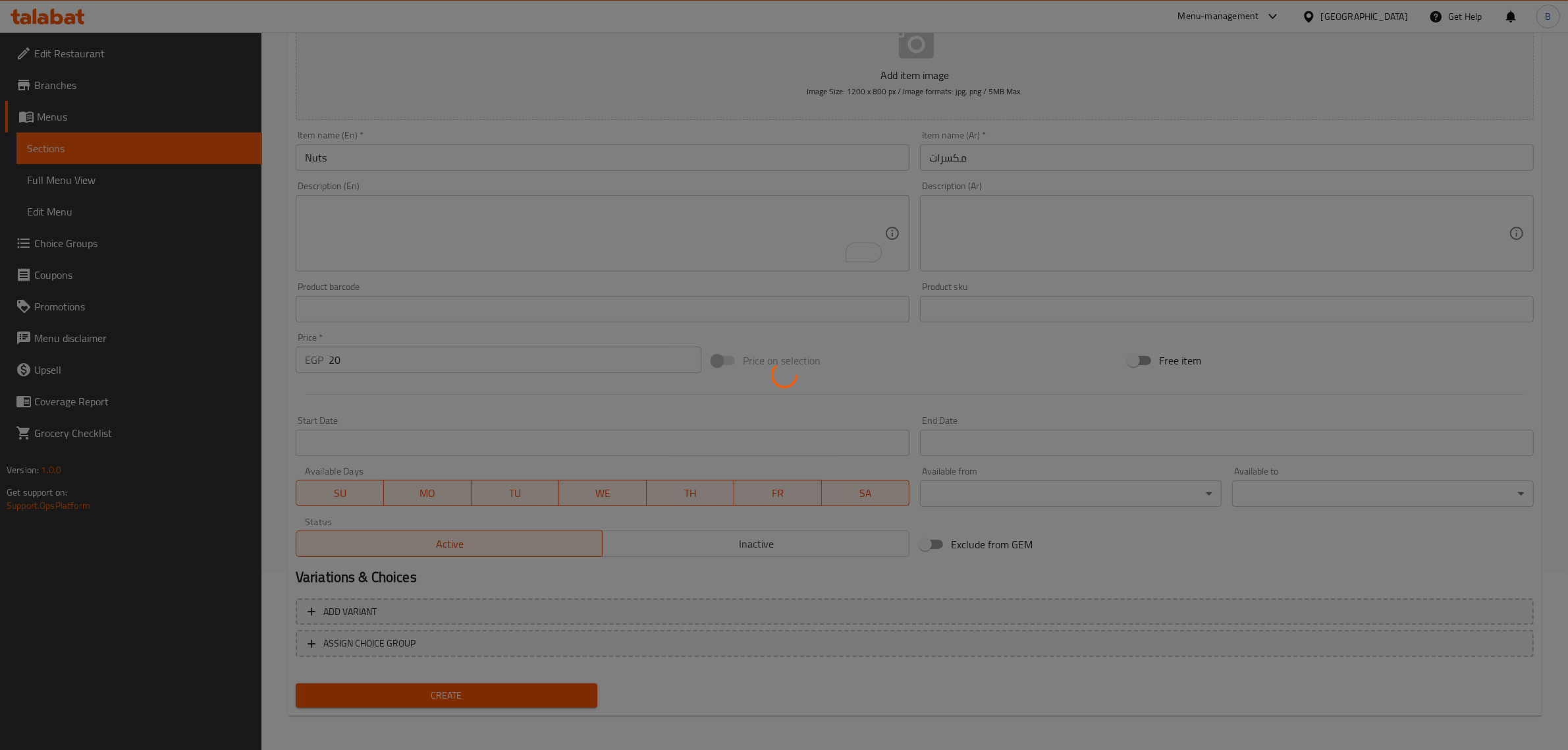
type input "0"
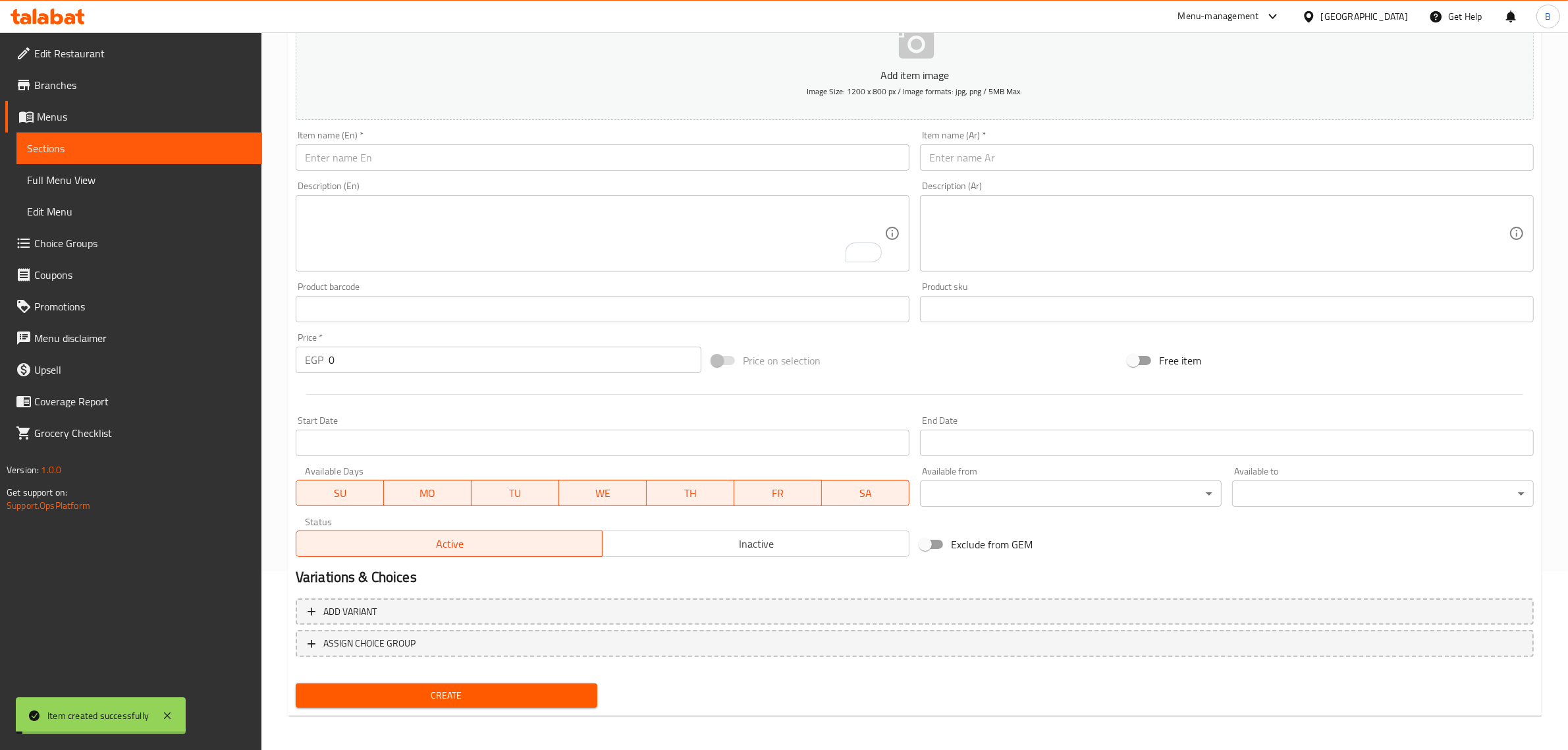
click at [1045, 163] on input "text" at bounding box center [1227, 157] width 613 height 27
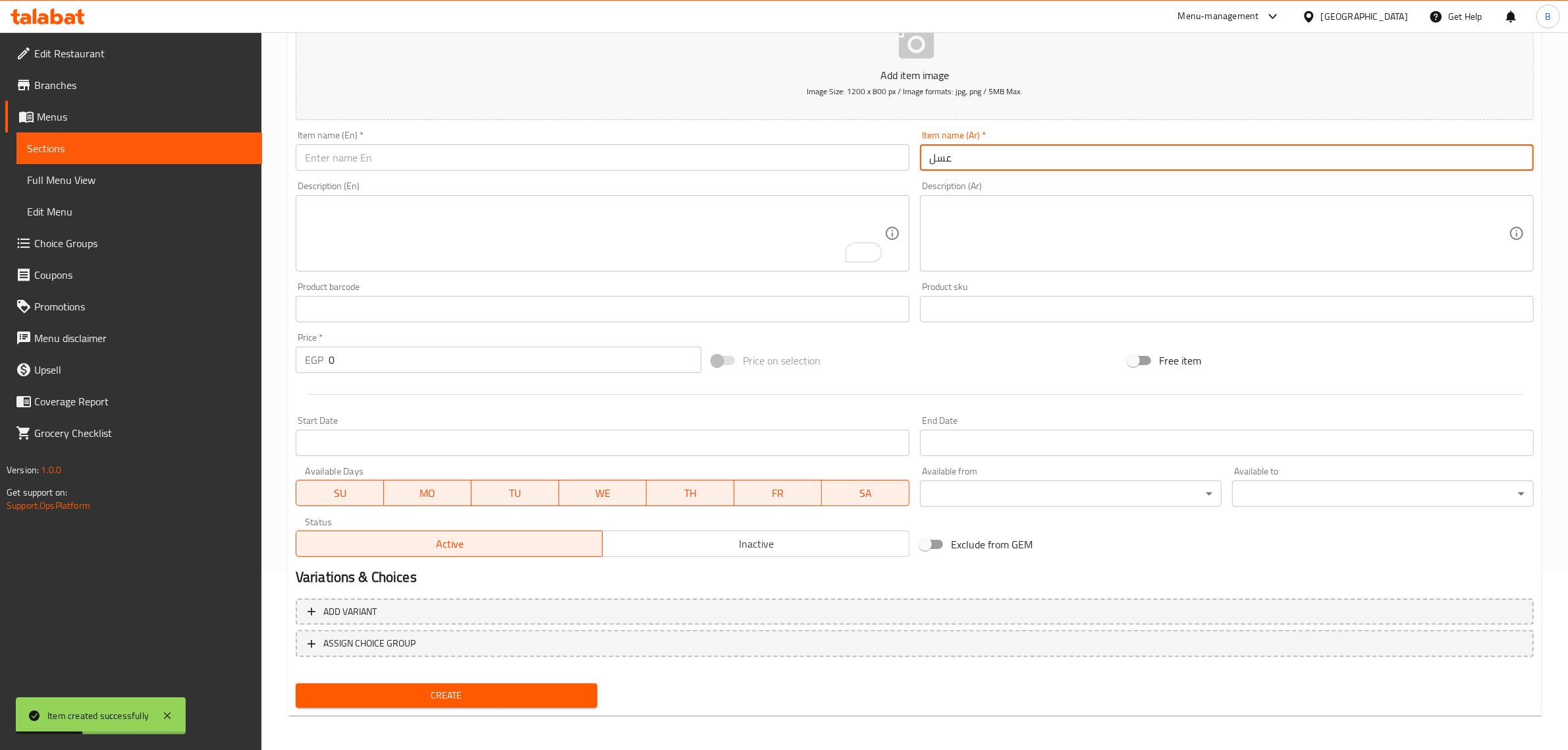
type input "عسل"
click at [752, 178] on div "Description (En) Description (En)" at bounding box center [602, 226] width 624 height 101
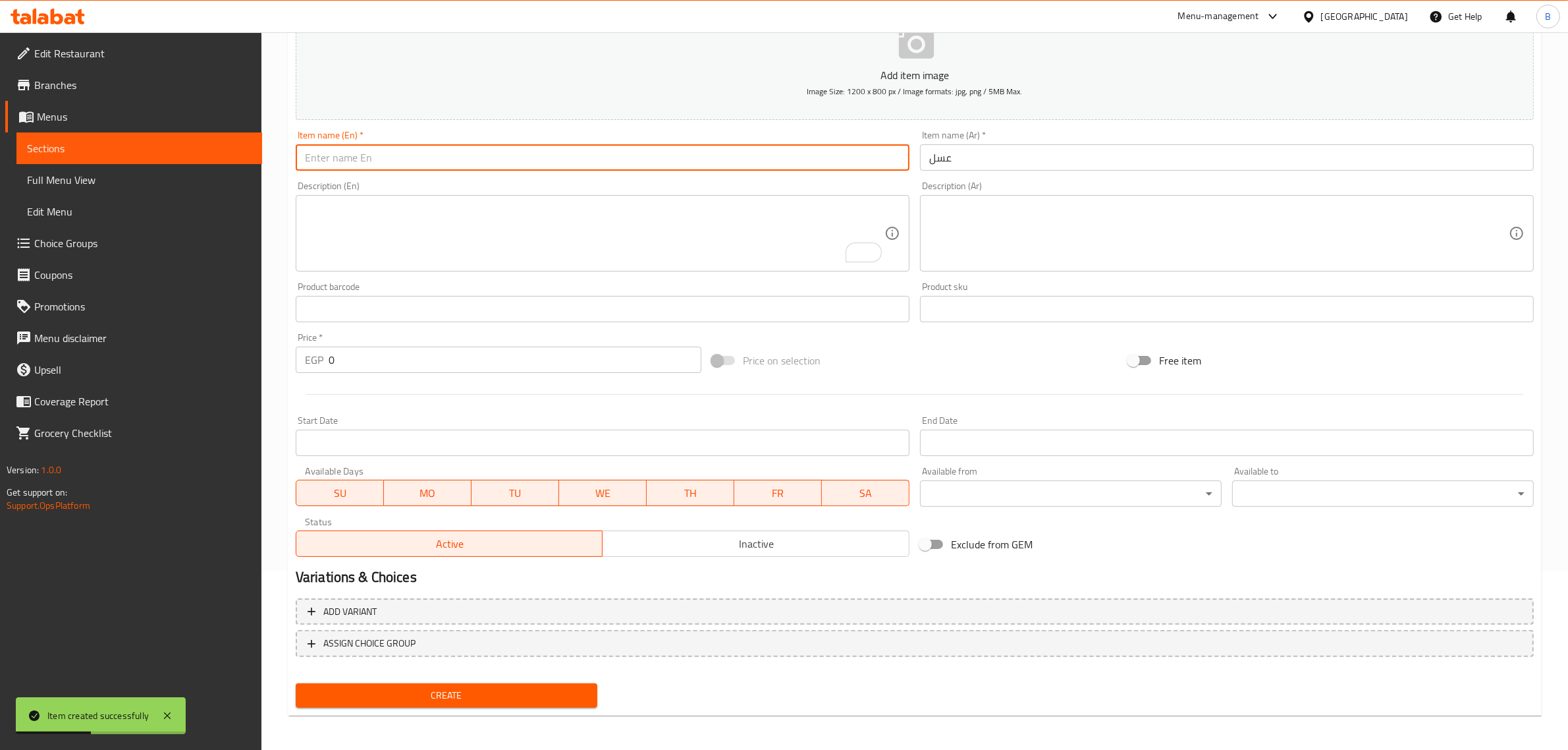
click at [758, 157] on input "text" at bounding box center [602, 157] width 613 height 27
type input "Honey"
click at [407, 363] on input "0" at bounding box center [515, 360] width 372 height 27
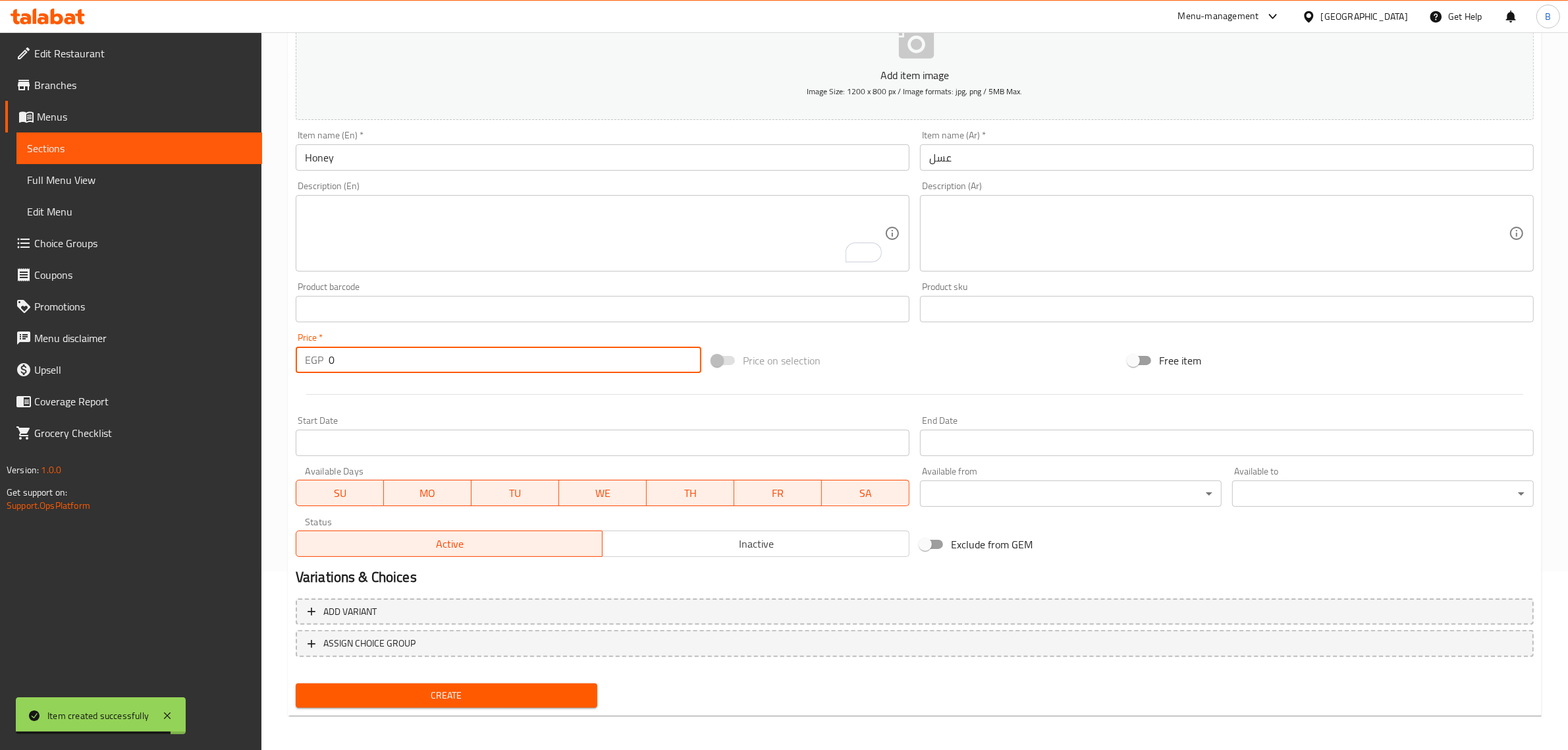
click at [408, 363] on input "0" at bounding box center [515, 360] width 372 height 27
type input "15"
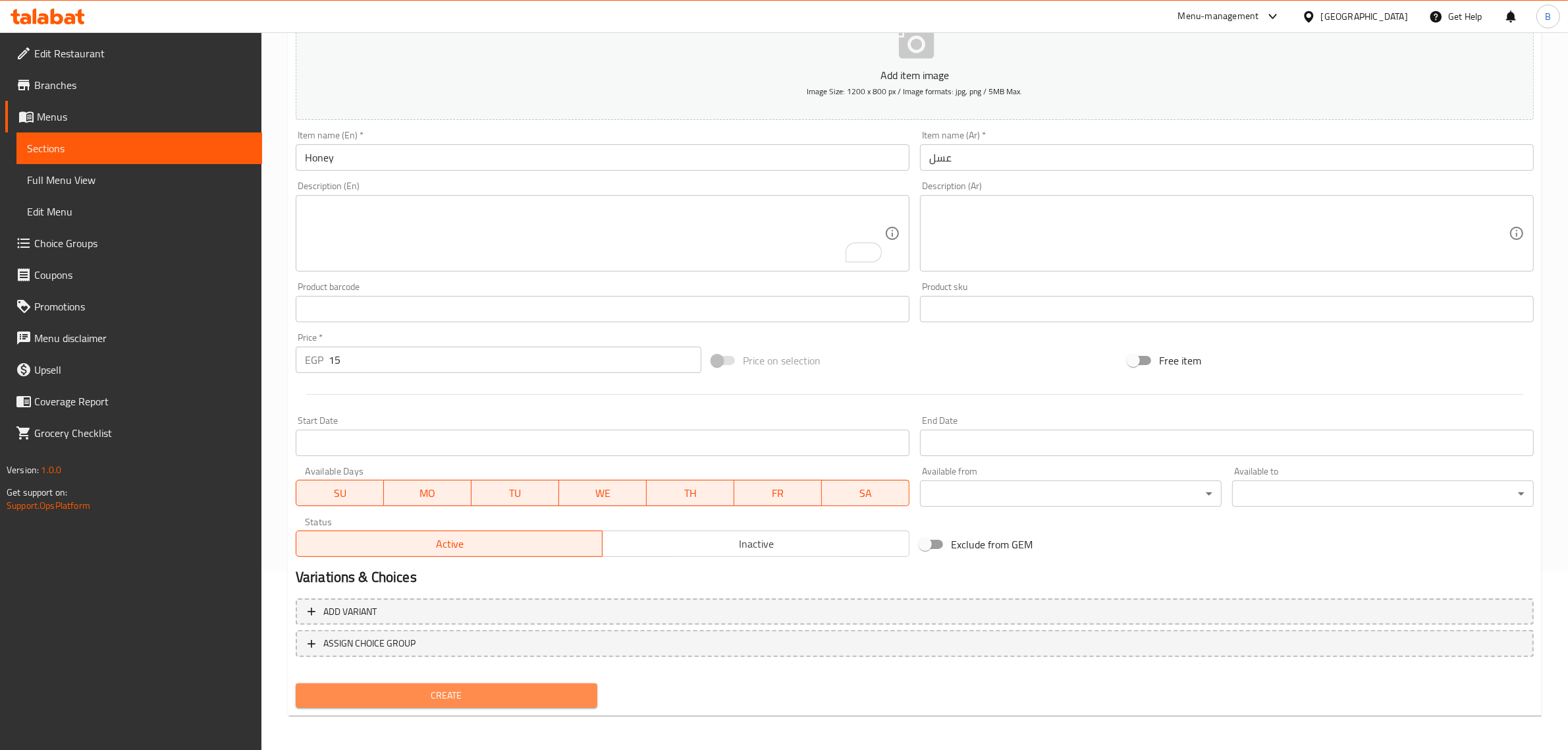
click at [393, 693] on span "Create" at bounding box center [446, 695] width 280 height 16
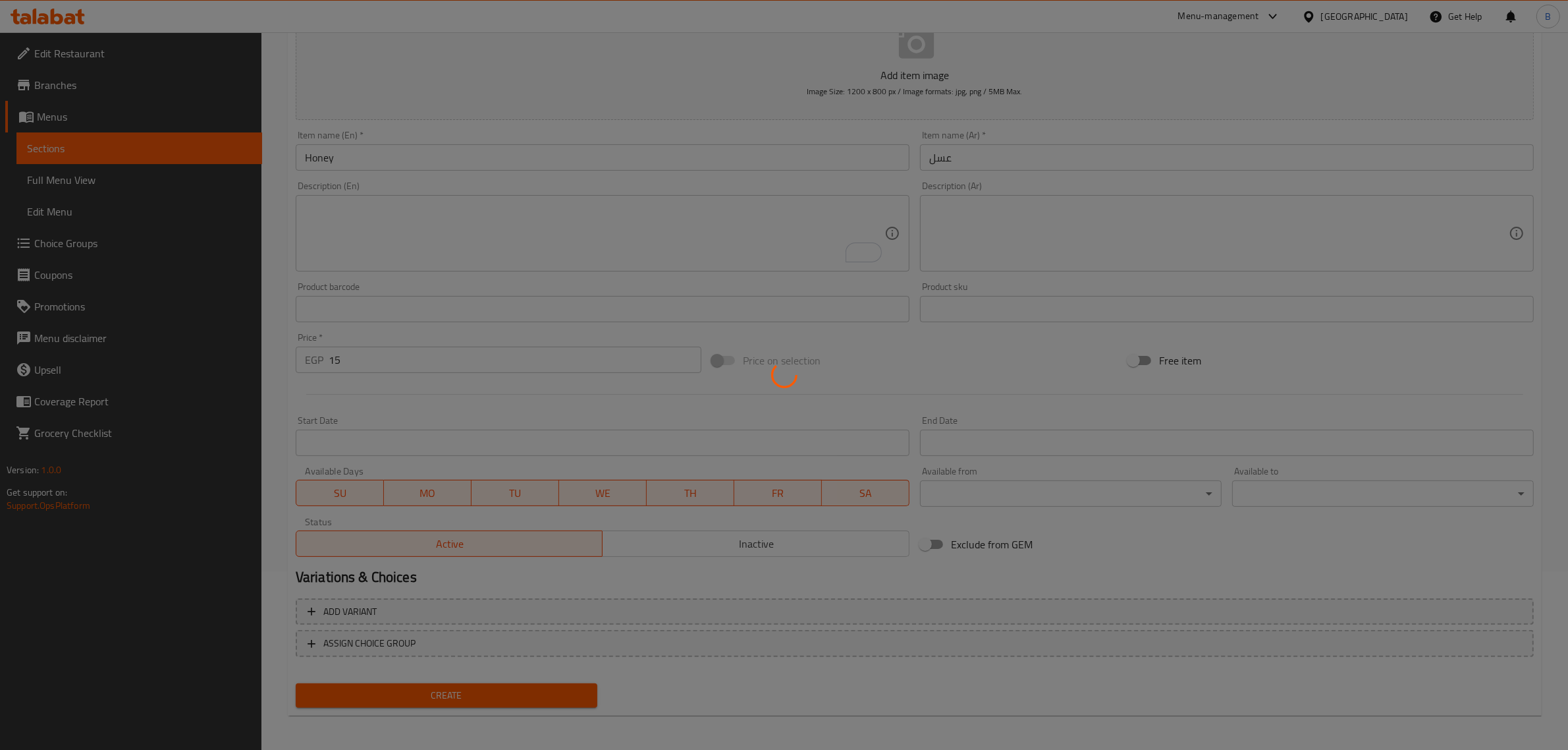
type input "0"
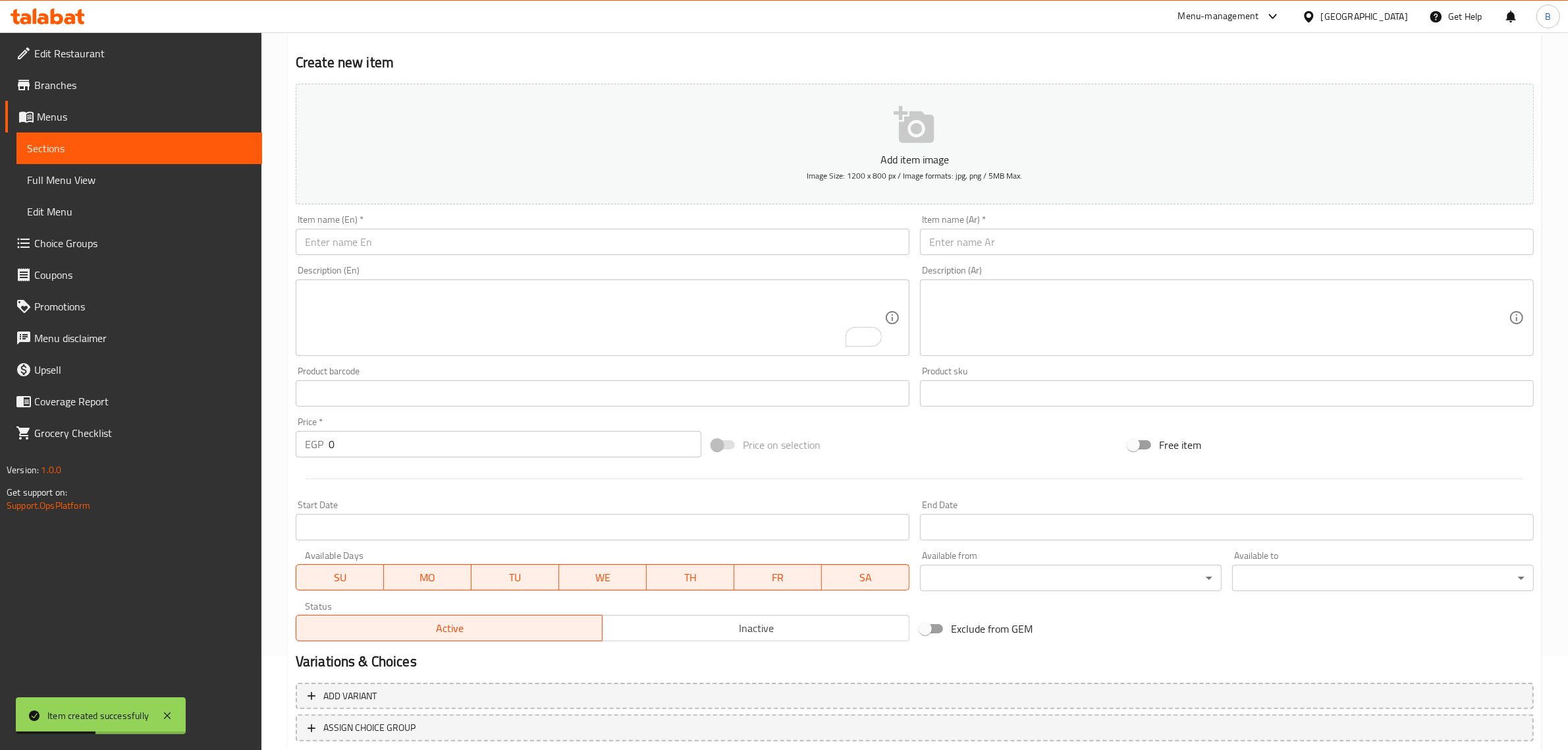
scroll to position [0, 0]
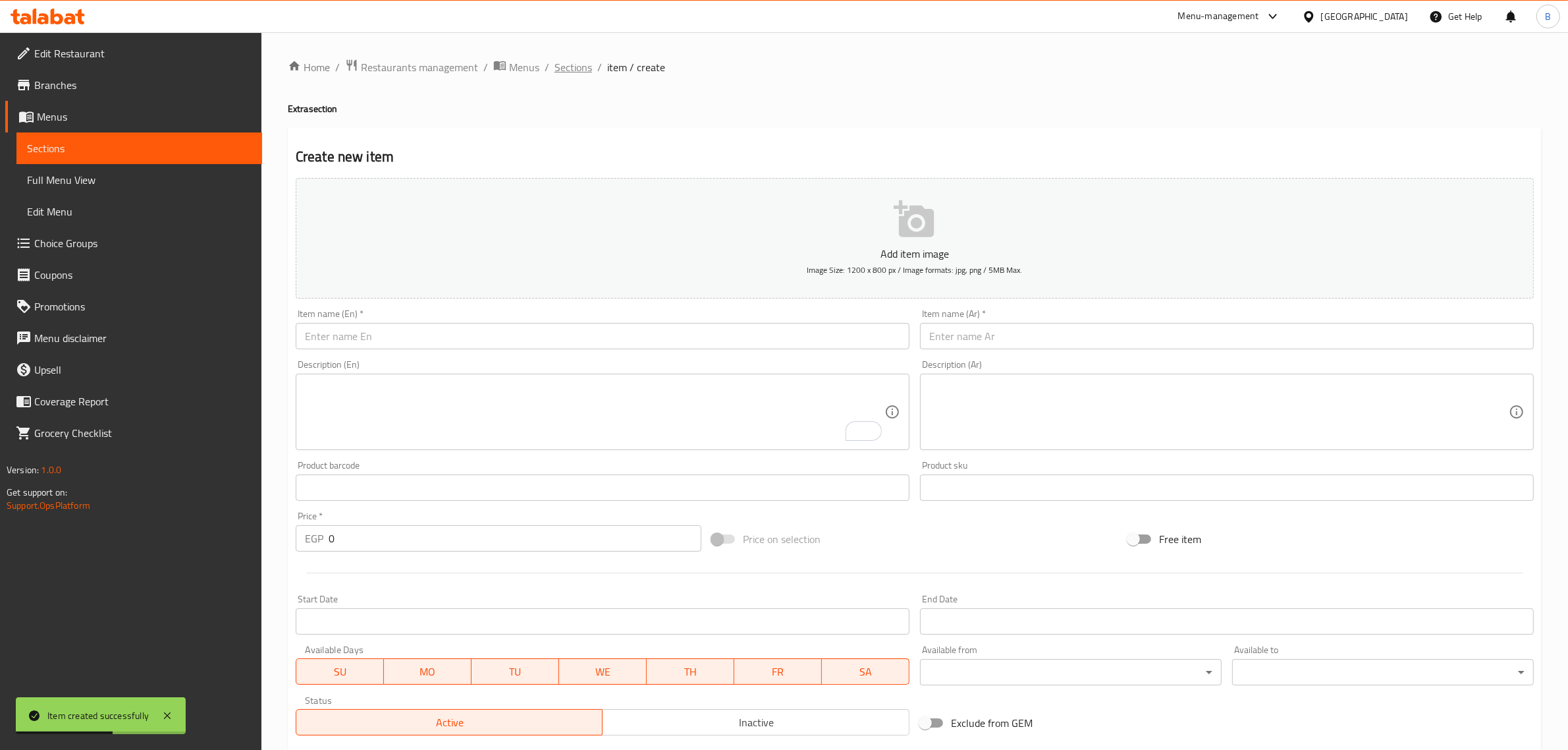
click at [571, 60] on span "Sections" at bounding box center [574, 67] width 38 height 16
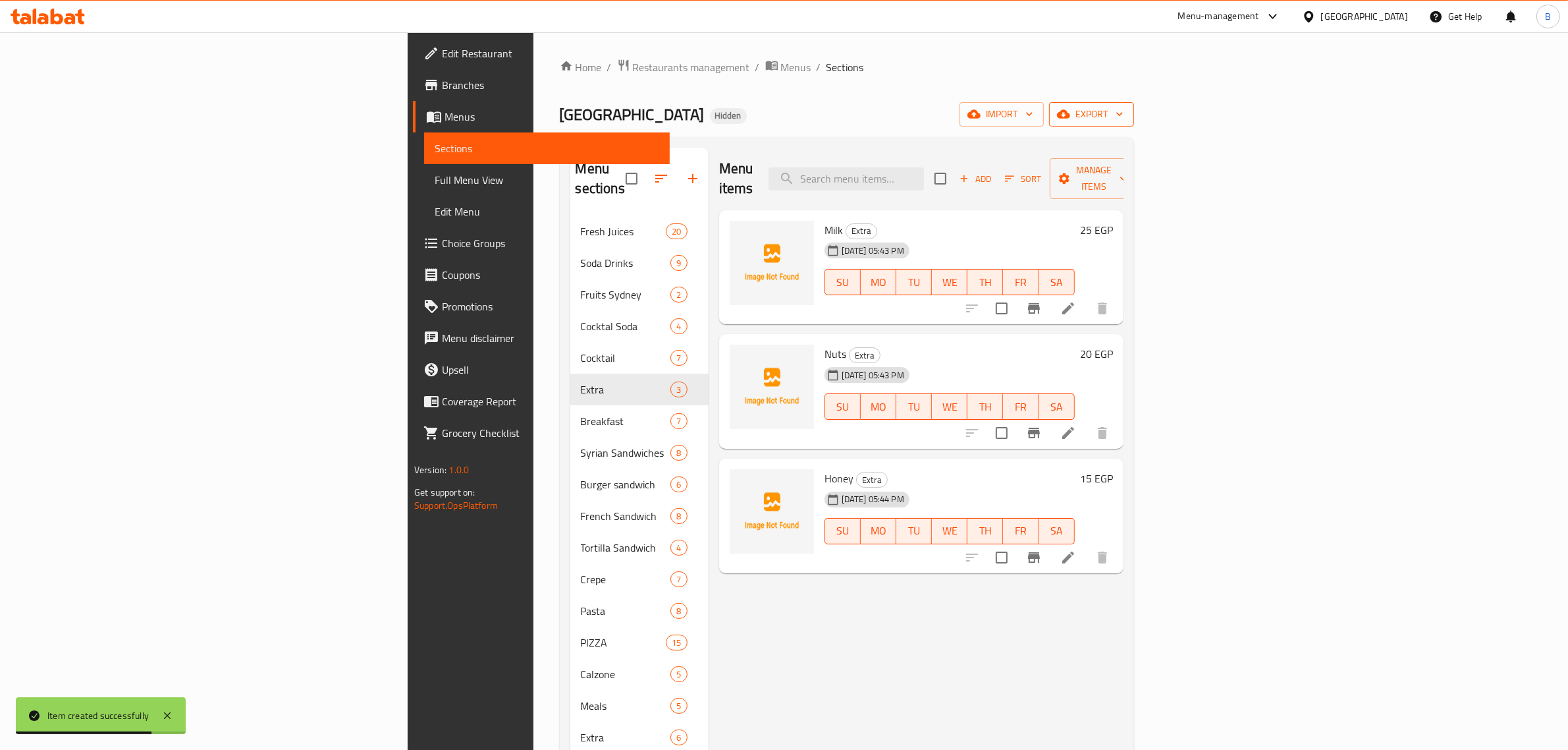
drag, startPoint x: 1495, startPoint y: 127, endPoint x: 1516, endPoint y: 103, distance: 31.9
click at [1134, 127] on div "Home / Restaurants management / Menus / Sections [GEOGRAPHIC_DATA] Hidden impor…" at bounding box center [847, 483] width 574 height 849
click at [1134, 102] on button "export" at bounding box center [1091, 114] width 85 height 24
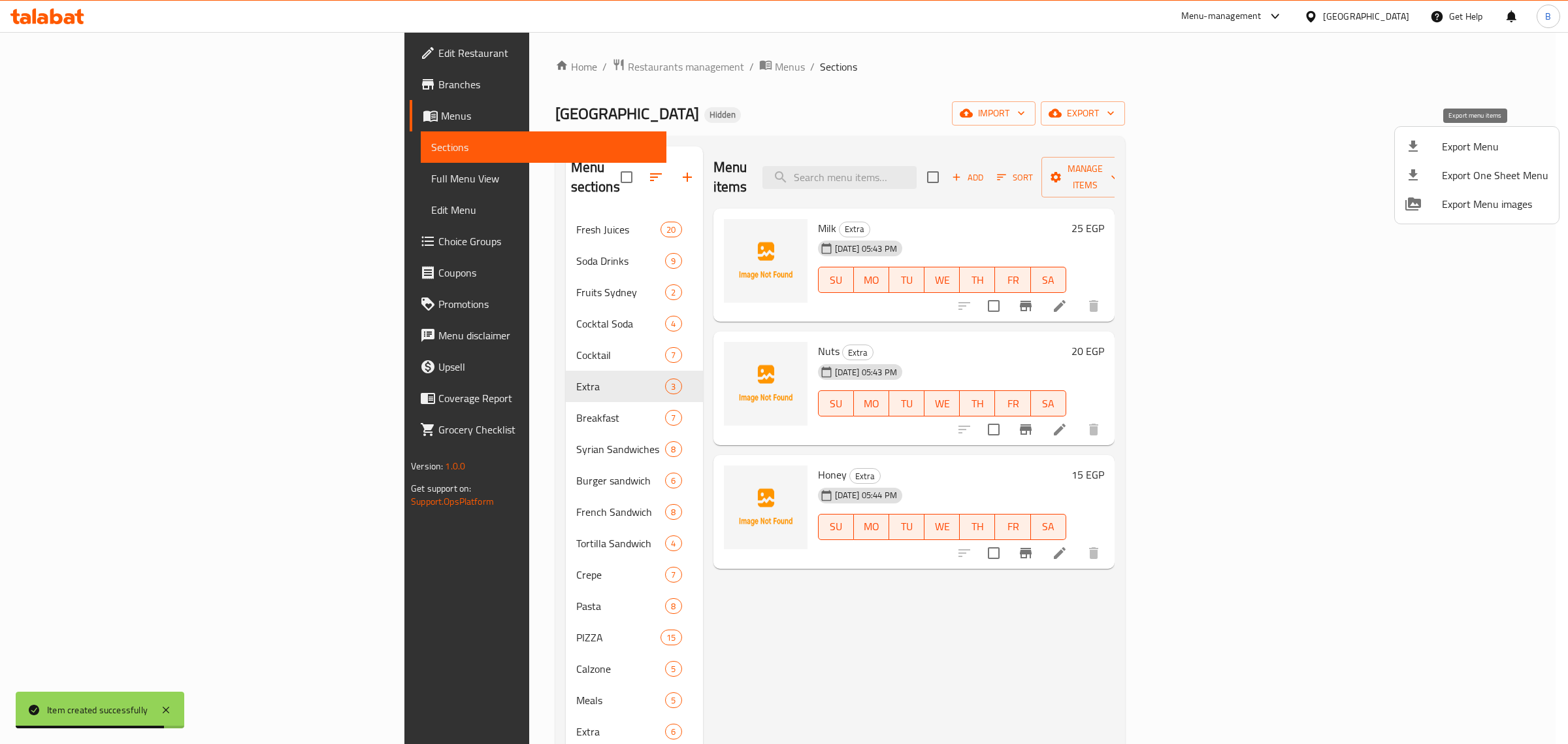
click at [1471, 151] on span "Export Menu" at bounding box center [1494, 146] width 106 height 16
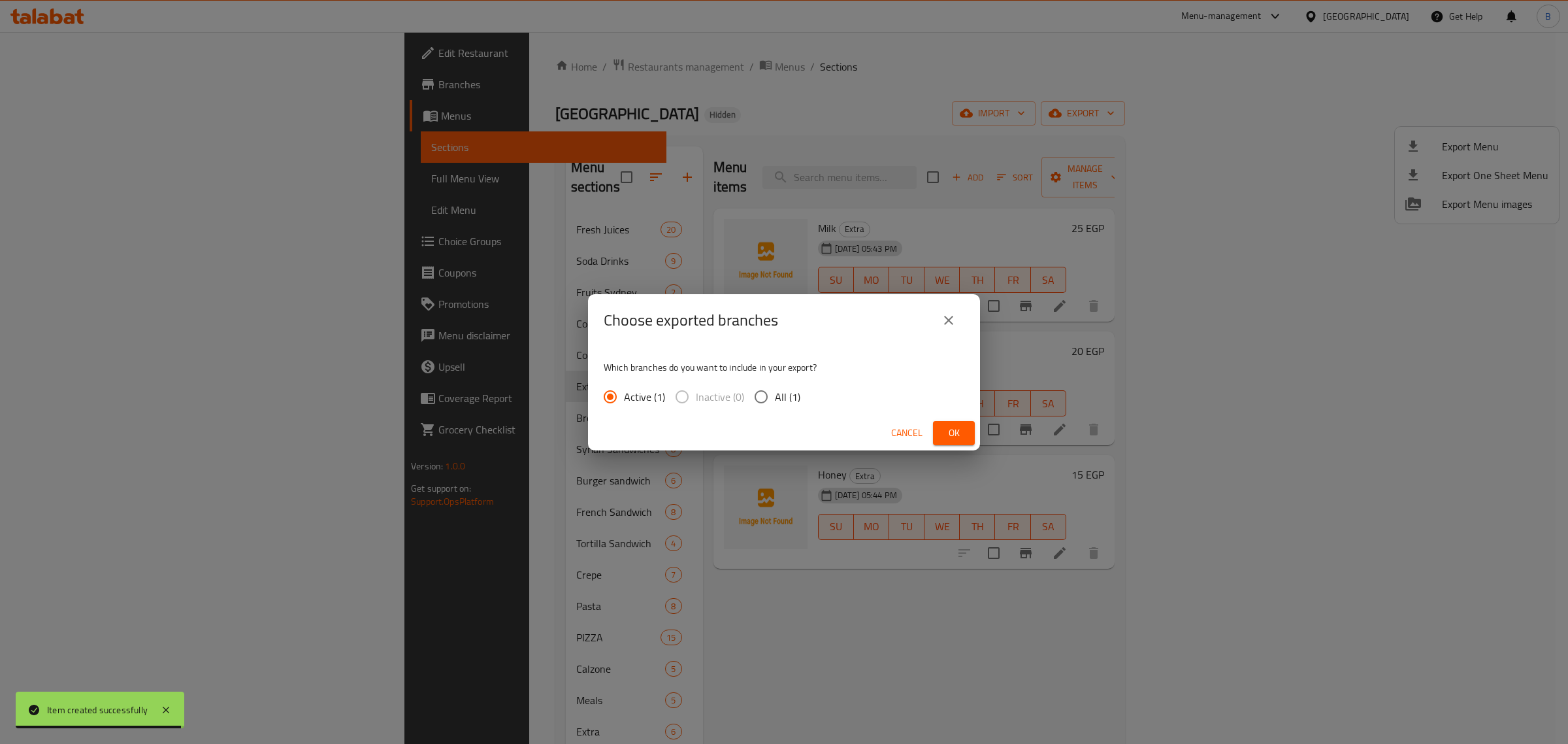
click at [789, 398] on span "All (1)" at bounding box center [787, 397] width 26 height 16
click at [775, 398] on input "All (1)" at bounding box center [761, 396] width 27 height 27
radio input "true"
click at [938, 422] on button "Ok" at bounding box center [954, 433] width 42 height 24
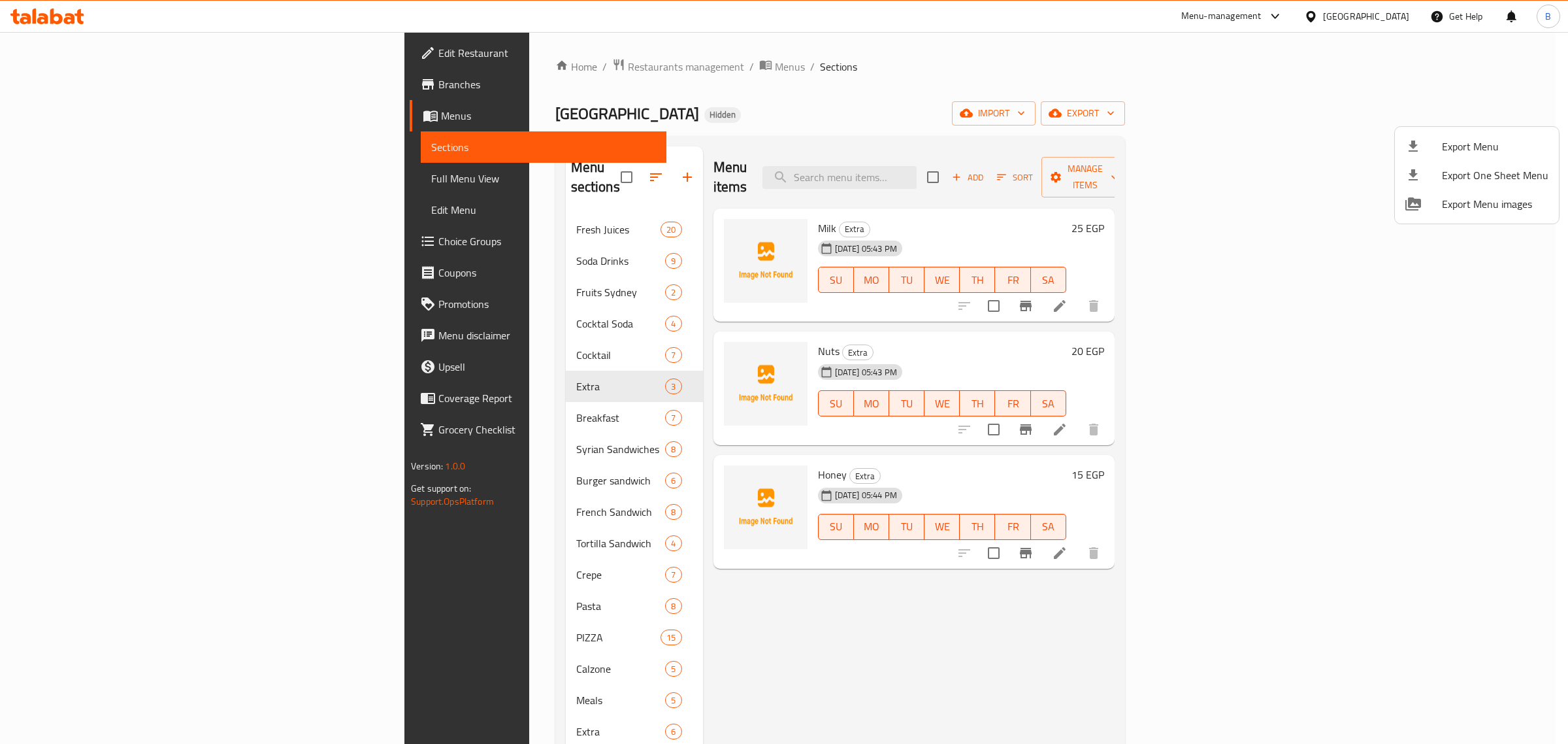
click at [673, 561] on div at bounding box center [784, 372] width 1568 height 744
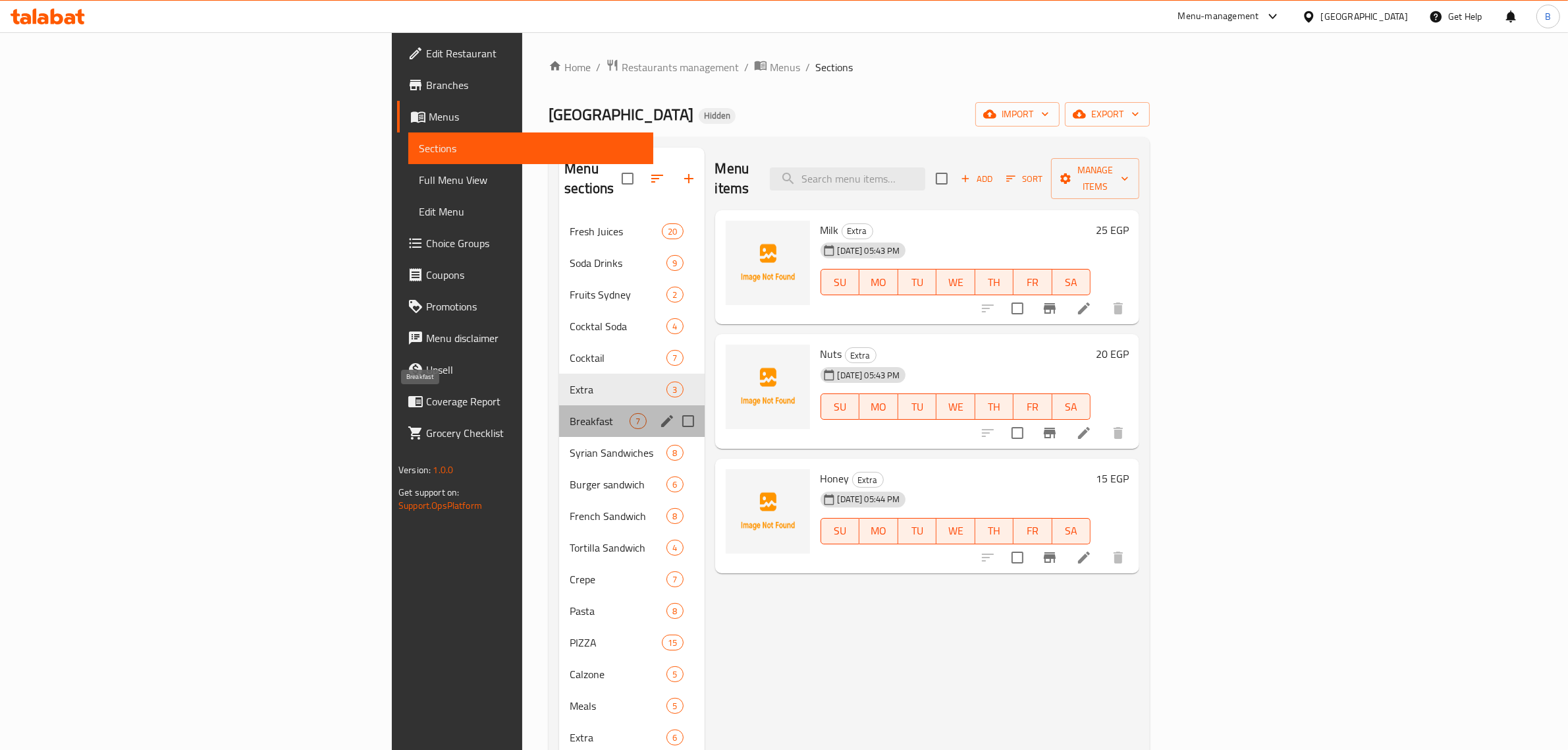
click at [570, 413] on span "Breakfast" at bounding box center [599, 421] width 60 height 16
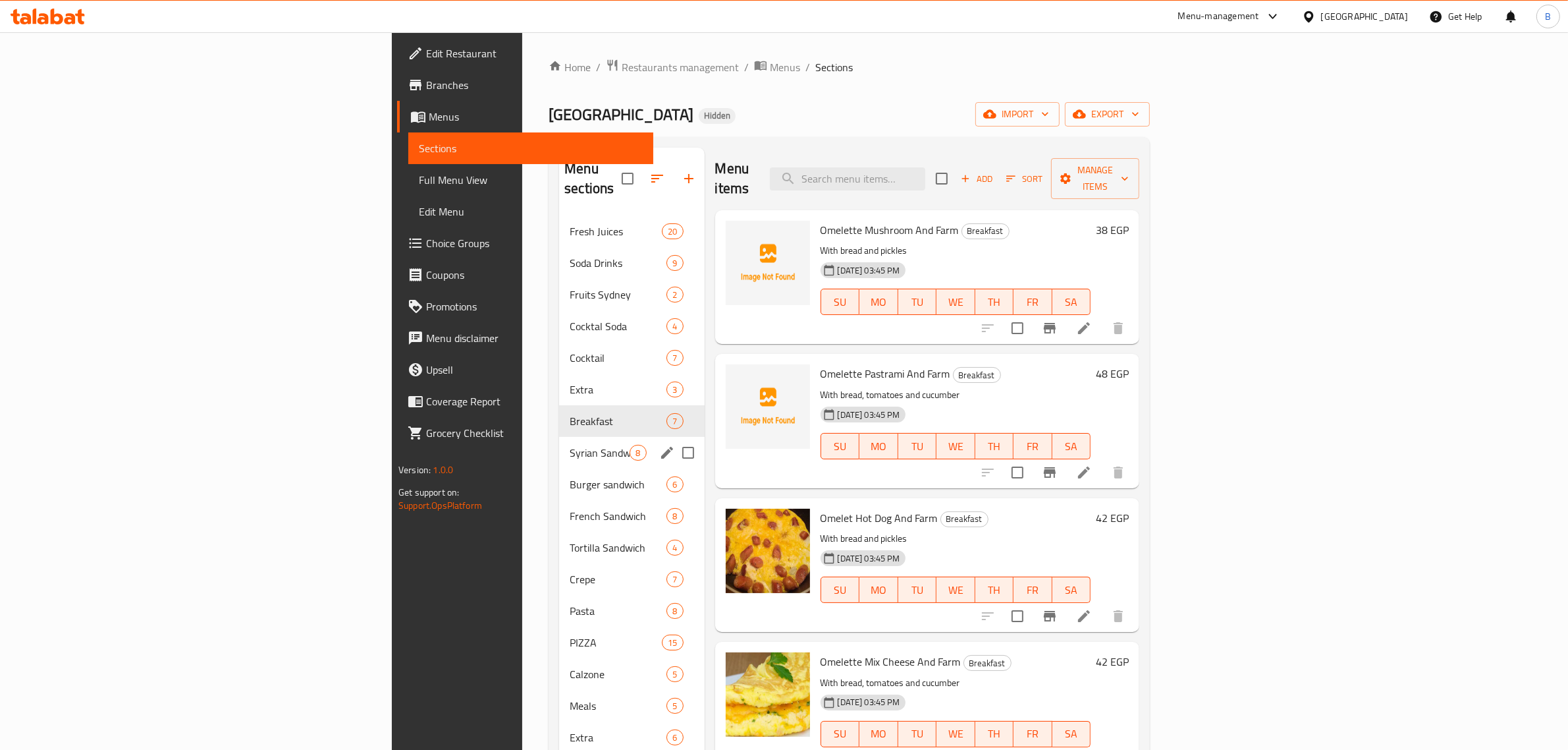
click at [559, 437] on div "Syrian Sandwiches 8" at bounding box center [631, 453] width 145 height 31
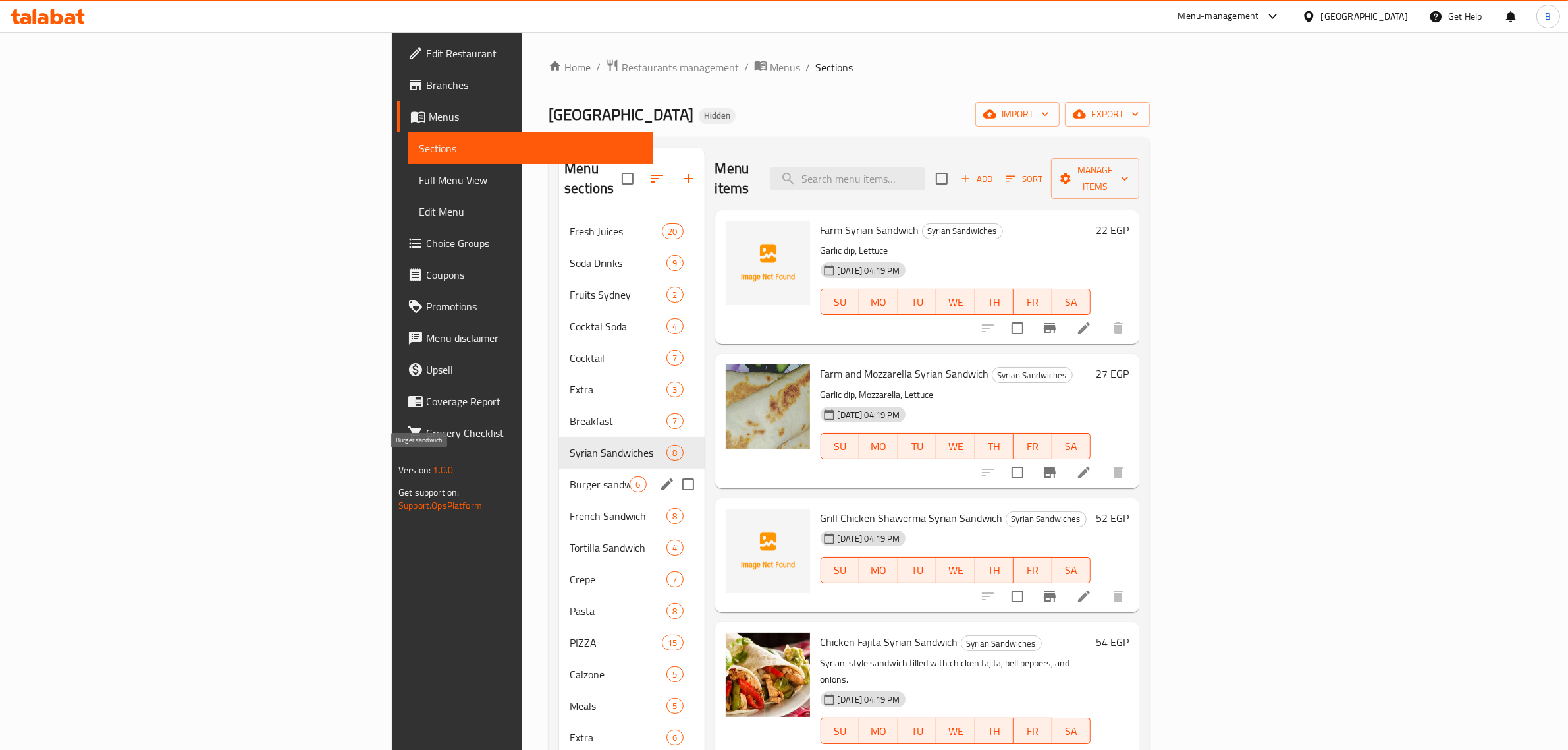
click at [570, 476] on span "Burger sandwich" at bounding box center [599, 484] width 60 height 16
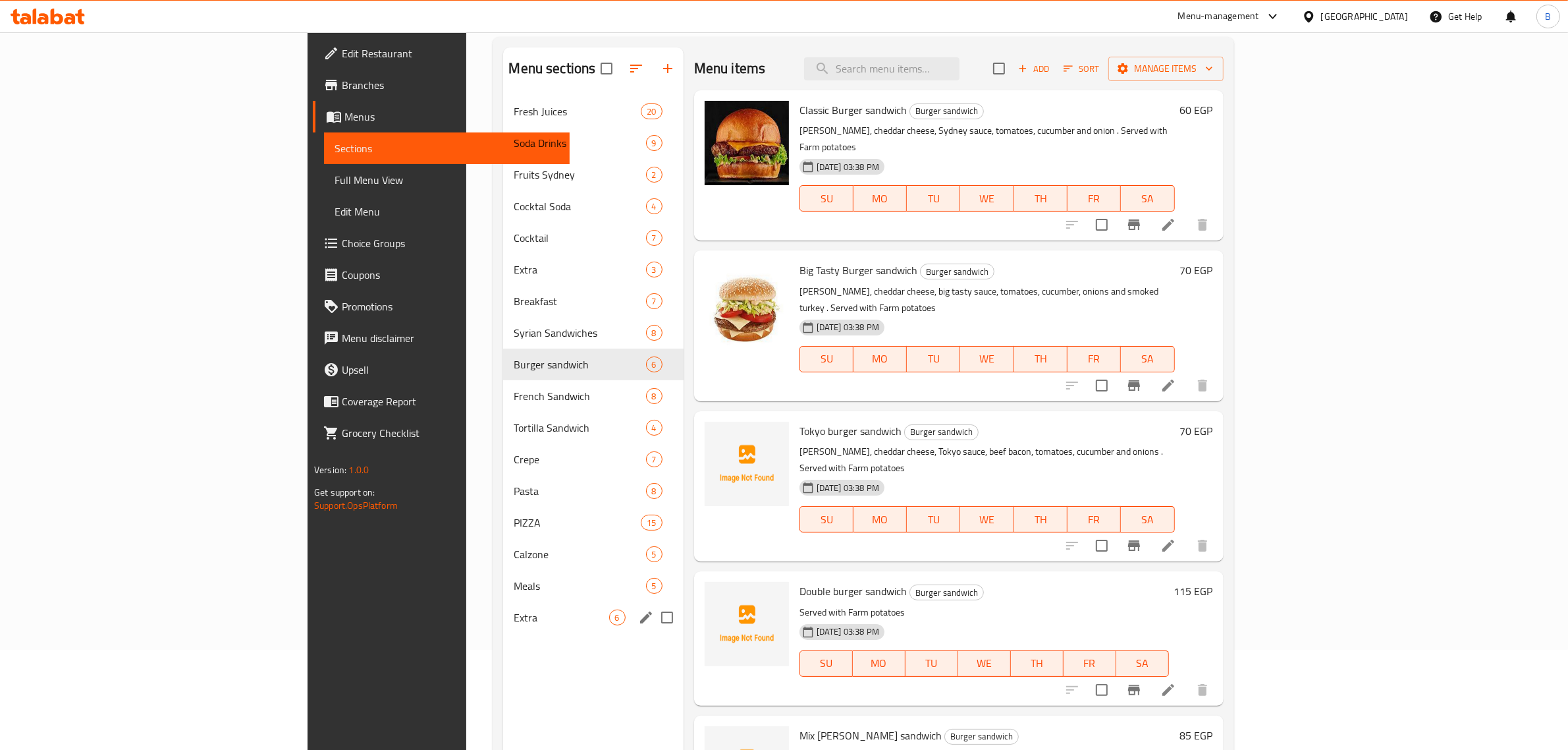
scroll to position [185, 0]
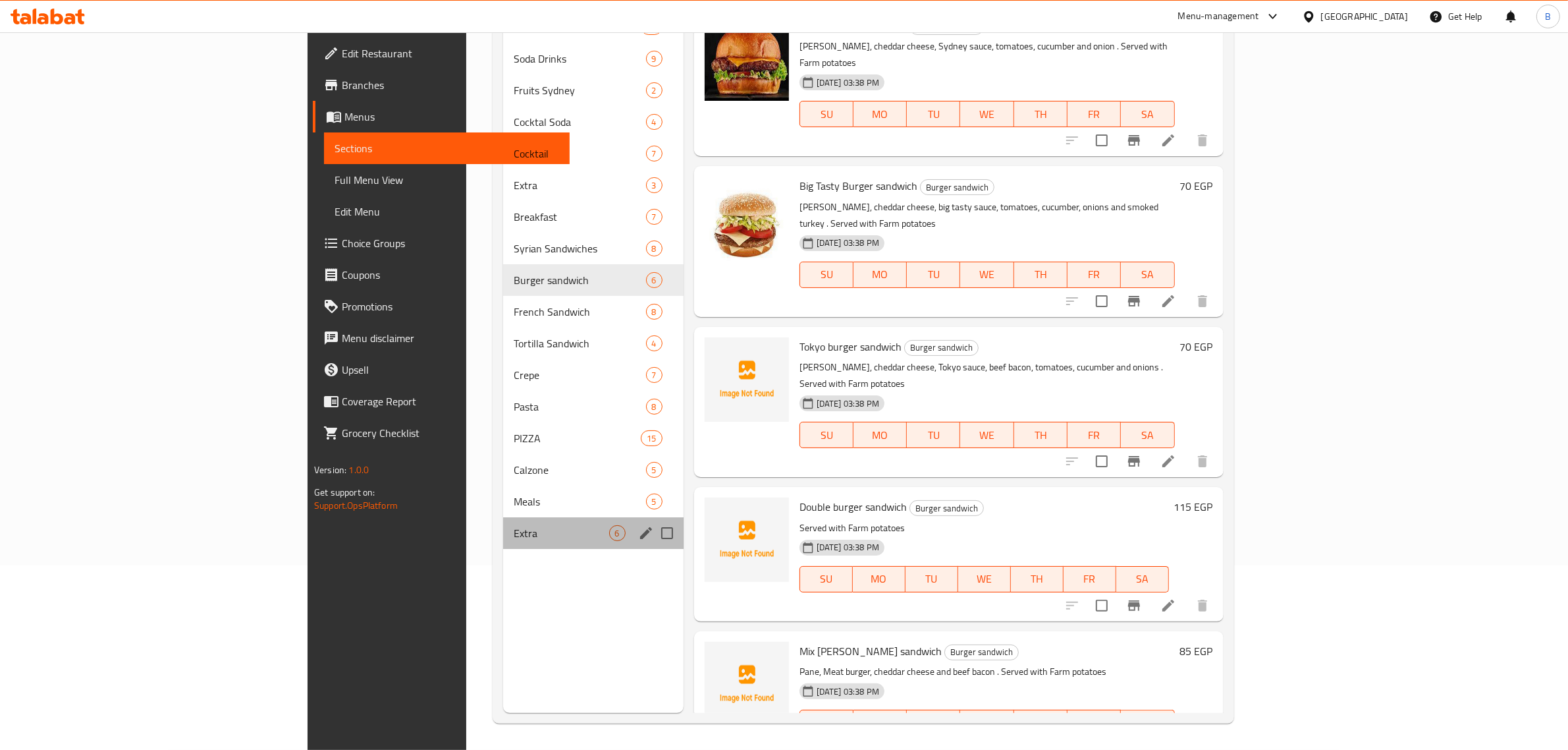
click at [503, 521] on div "Extra 6" at bounding box center [593, 533] width 180 height 31
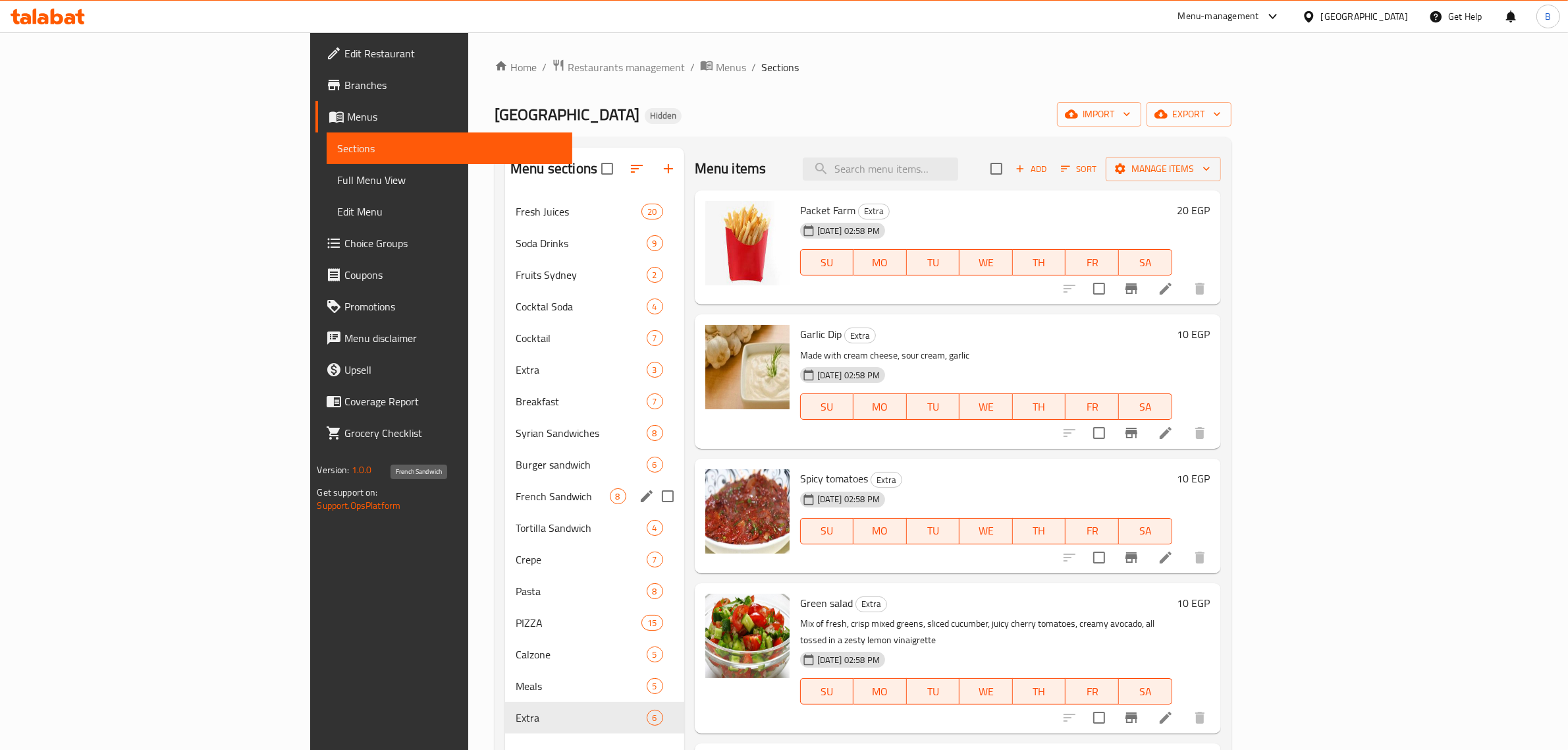
click at [516, 499] on span "French Sandwich" at bounding box center [562, 496] width 93 height 16
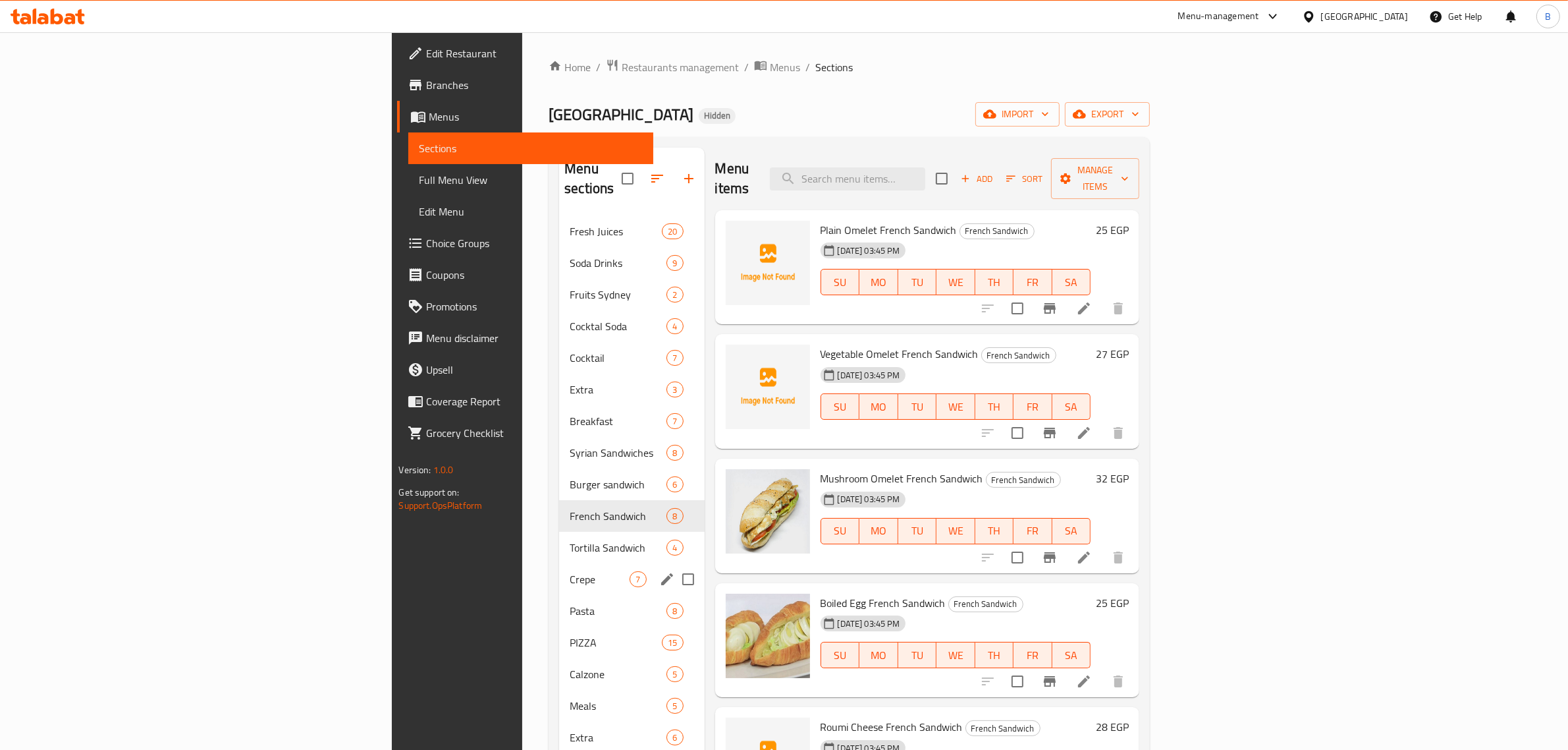
click at [559, 563] on div "Crepe 7" at bounding box center [631, 579] width 145 height 31
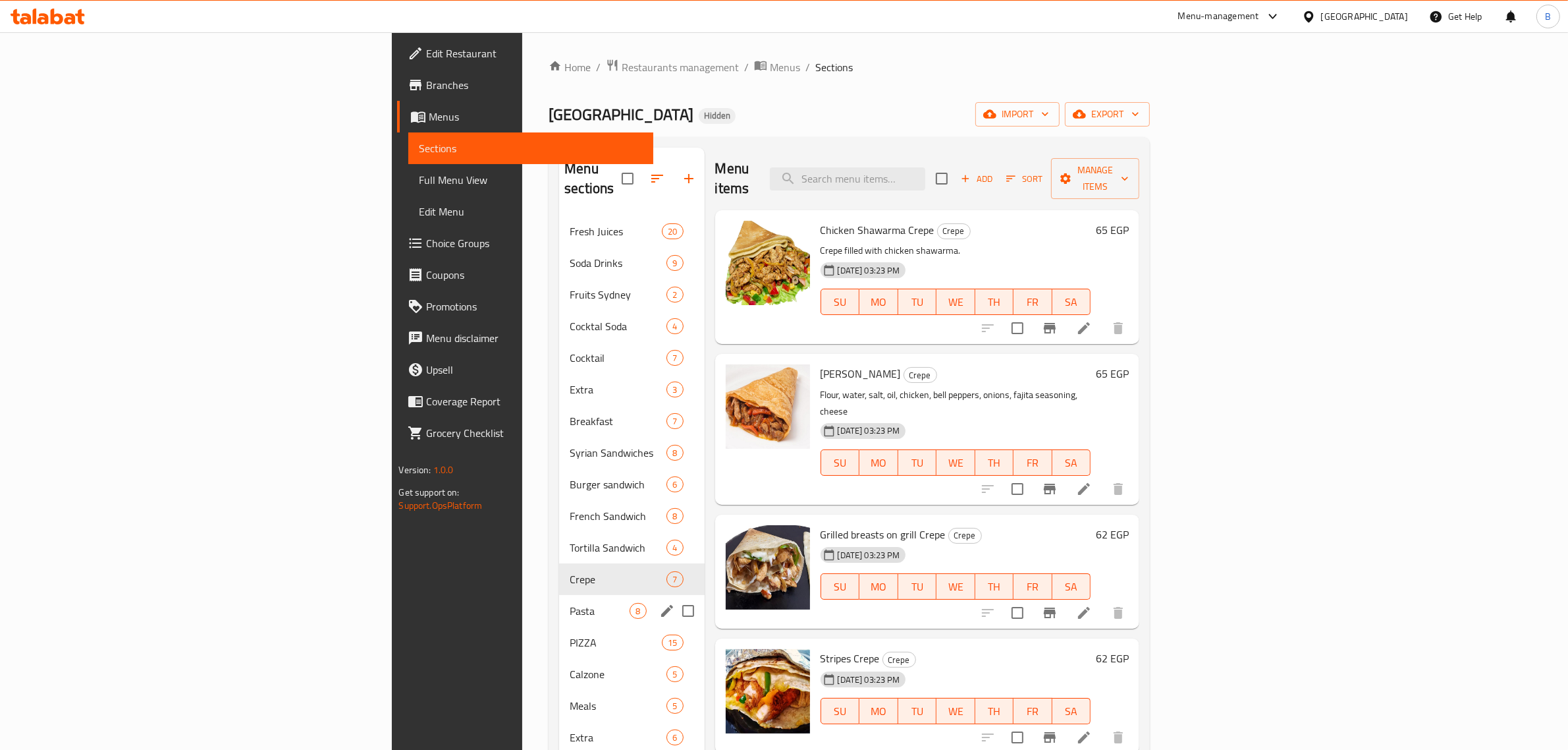
scroll to position [185, 0]
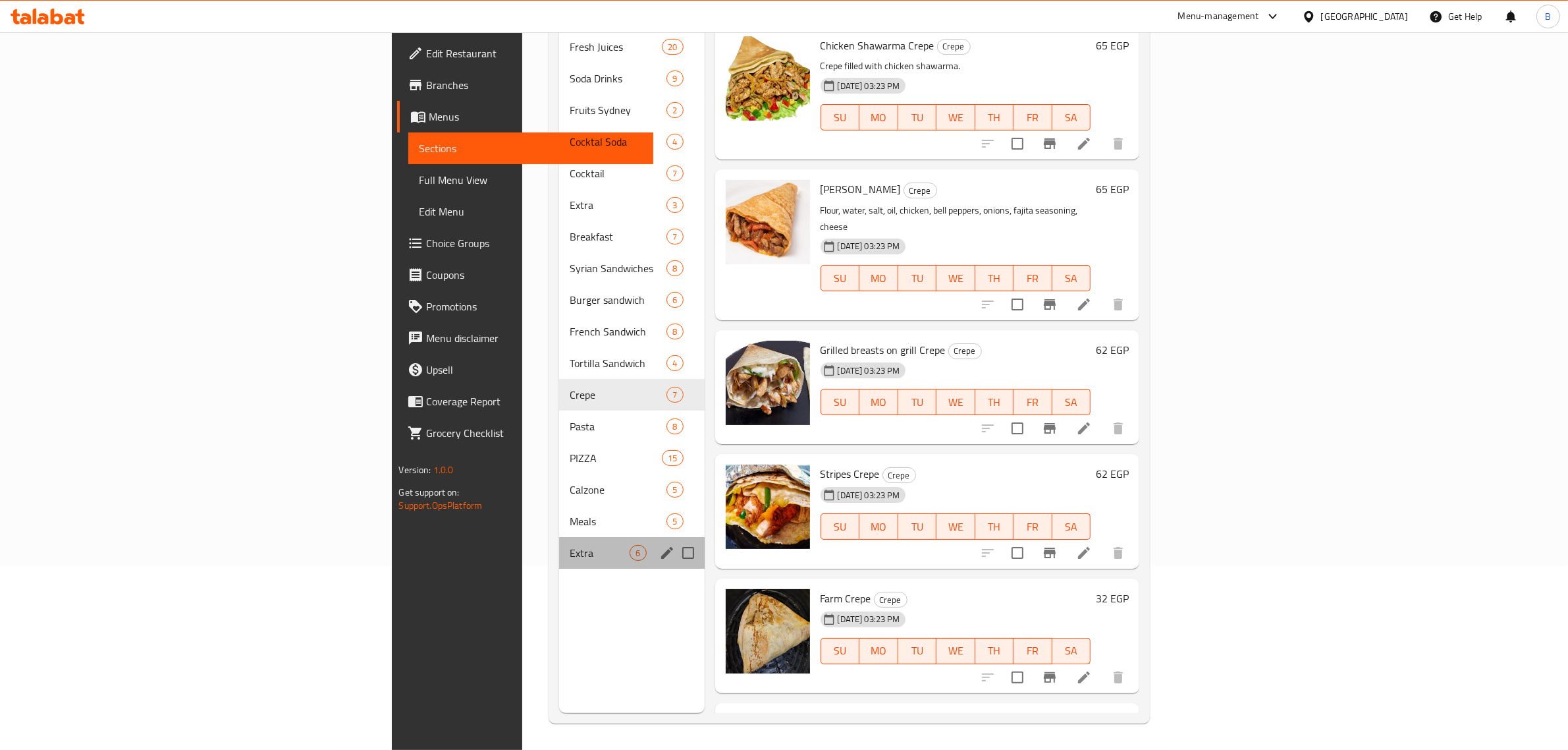
click at [559, 540] on div "Extra 6" at bounding box center [631, 553] width 145 height 31
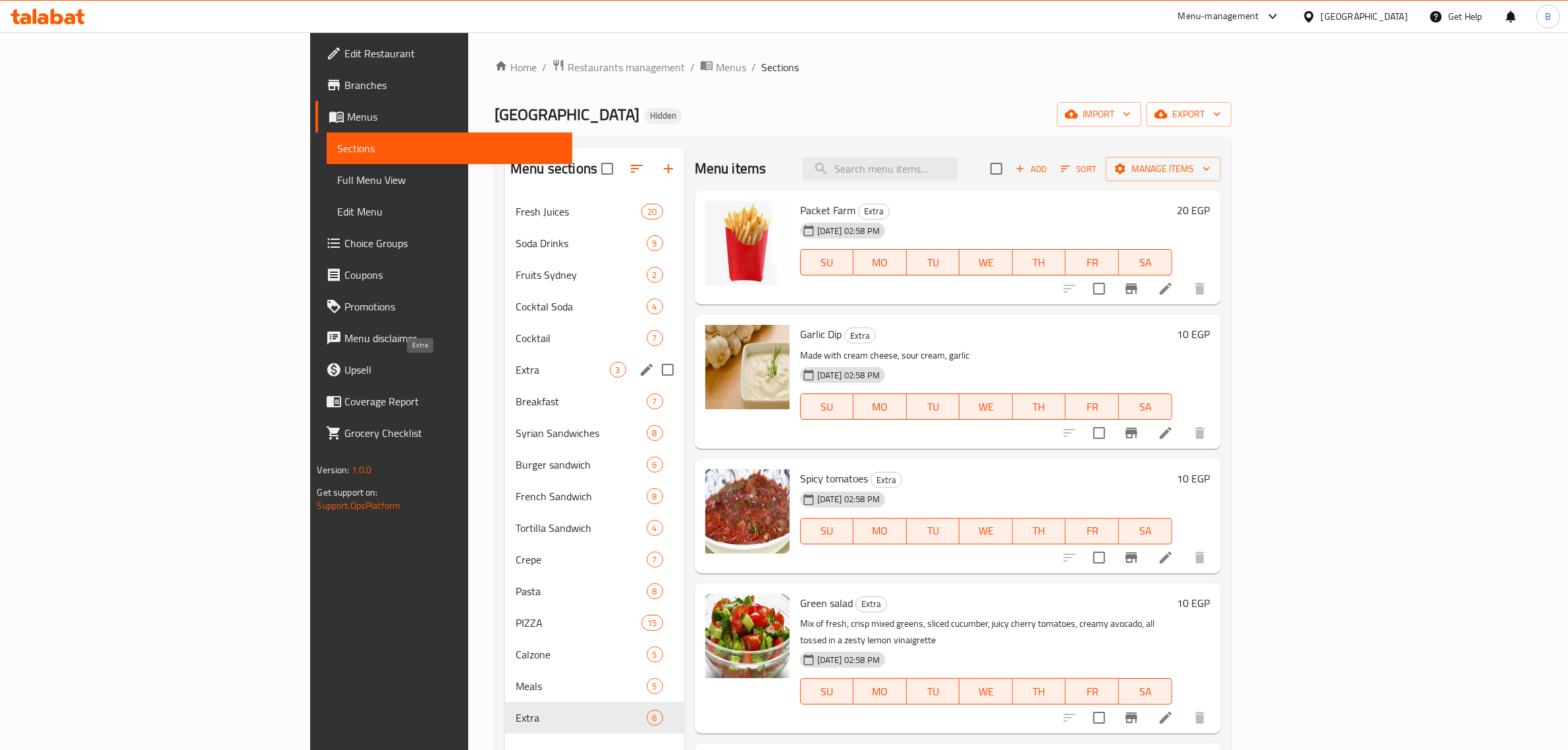
click at [516, 363] on span "Extra" at bounding box center [562, 370] width 93 height 16
